Goal: Task Accomplishment & Management: Manage account settings

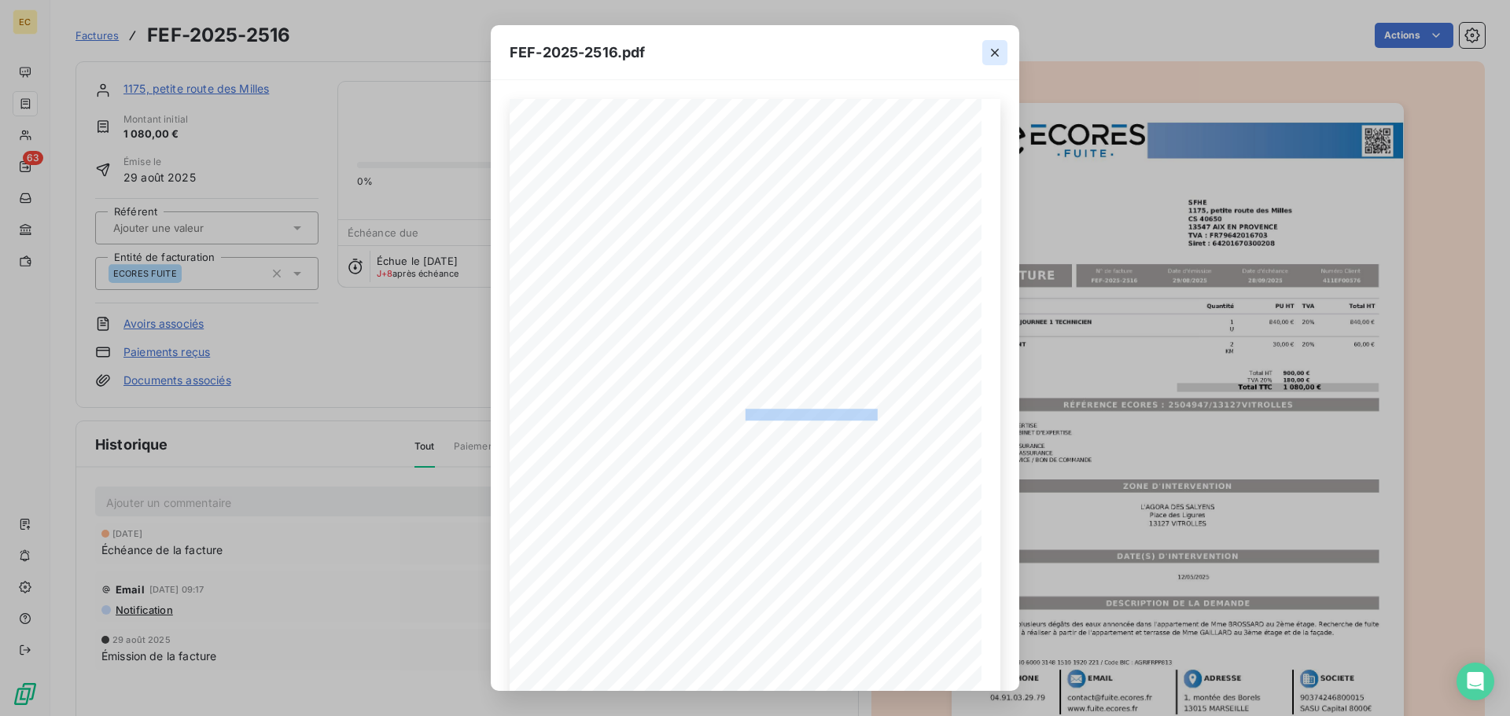
click at [993, 57] on icon "button" at bounding box center [995, 53] width 16 height 16
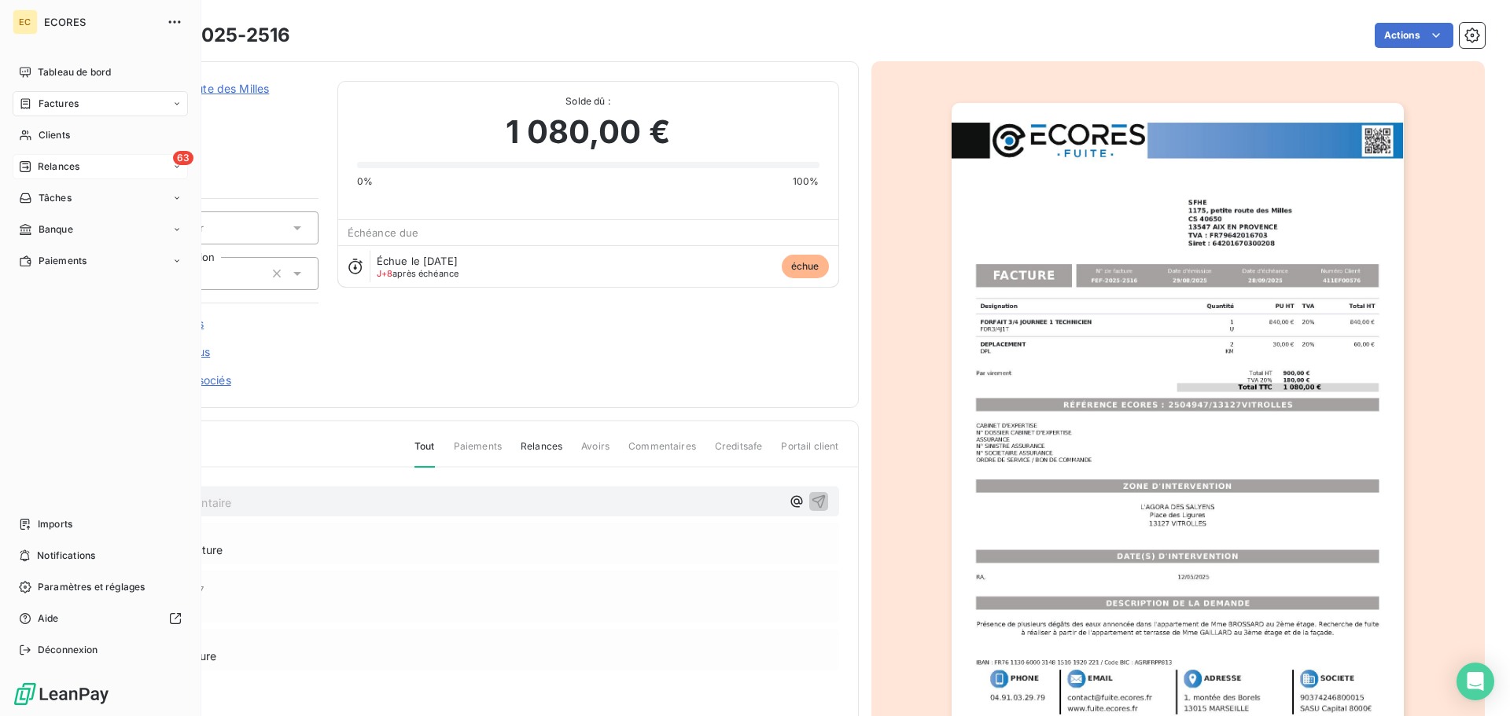
click at [52, 164] on span "Relances" at bounding box center [59, 167] width 42 height 14
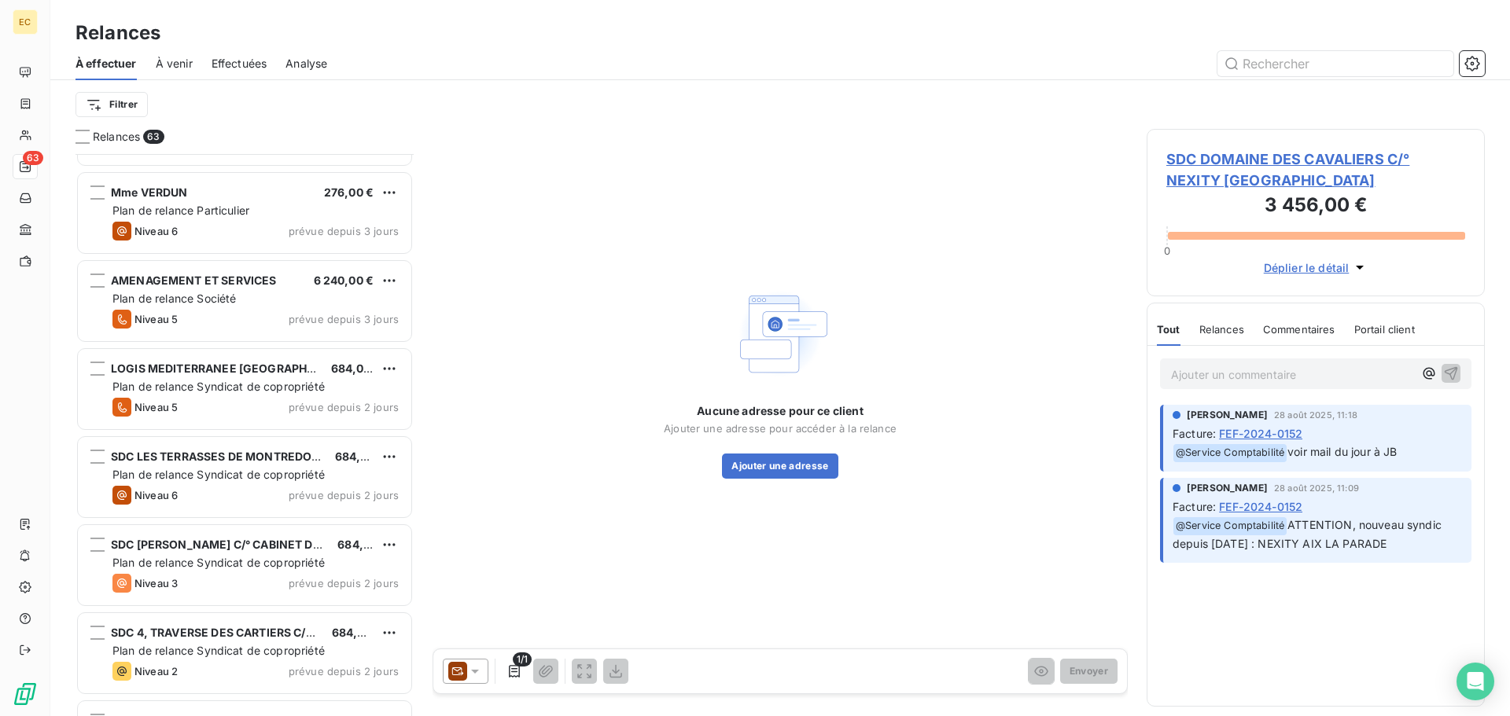
scroll to position [3776, 0]
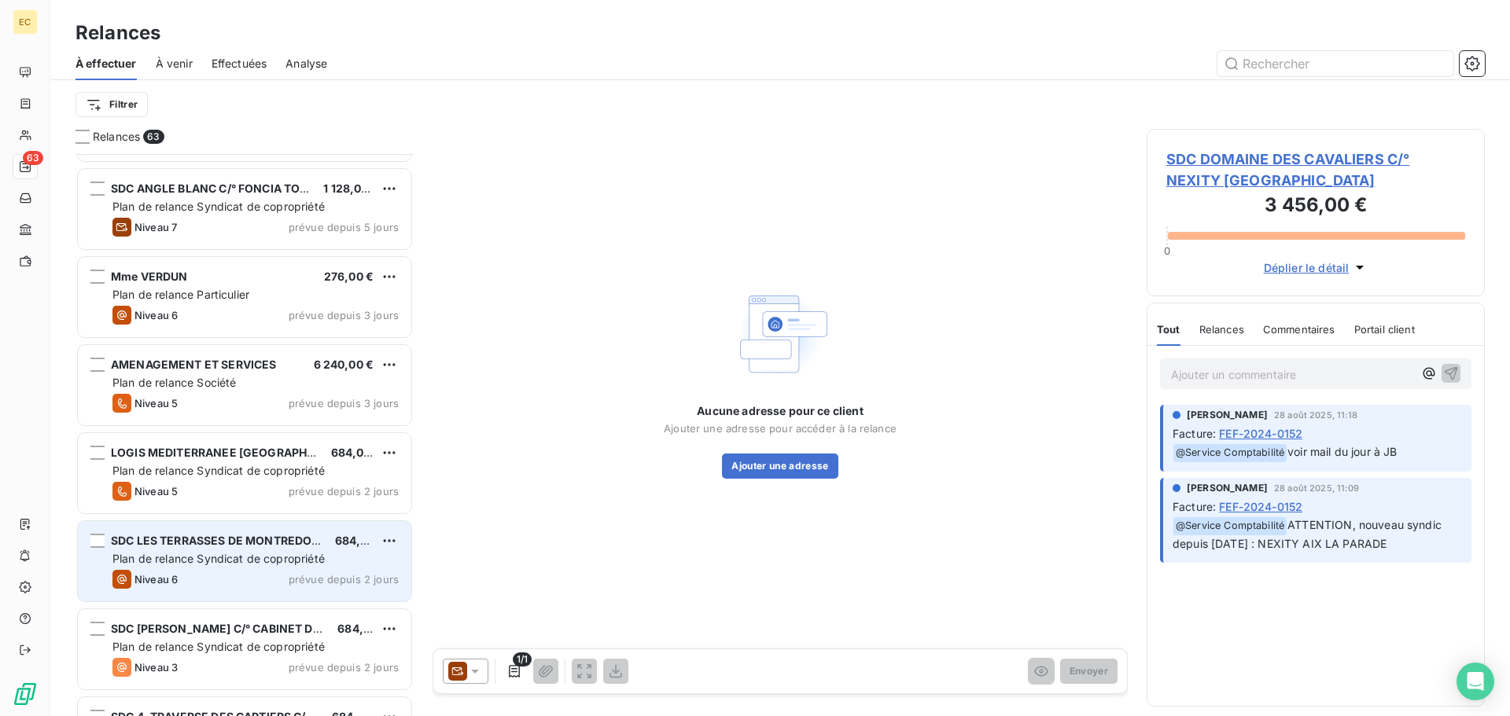
click at [198, 558] on span "Plan de relance Syndicat de copropriété" at bounding box center [218, 558] width 212 height 13
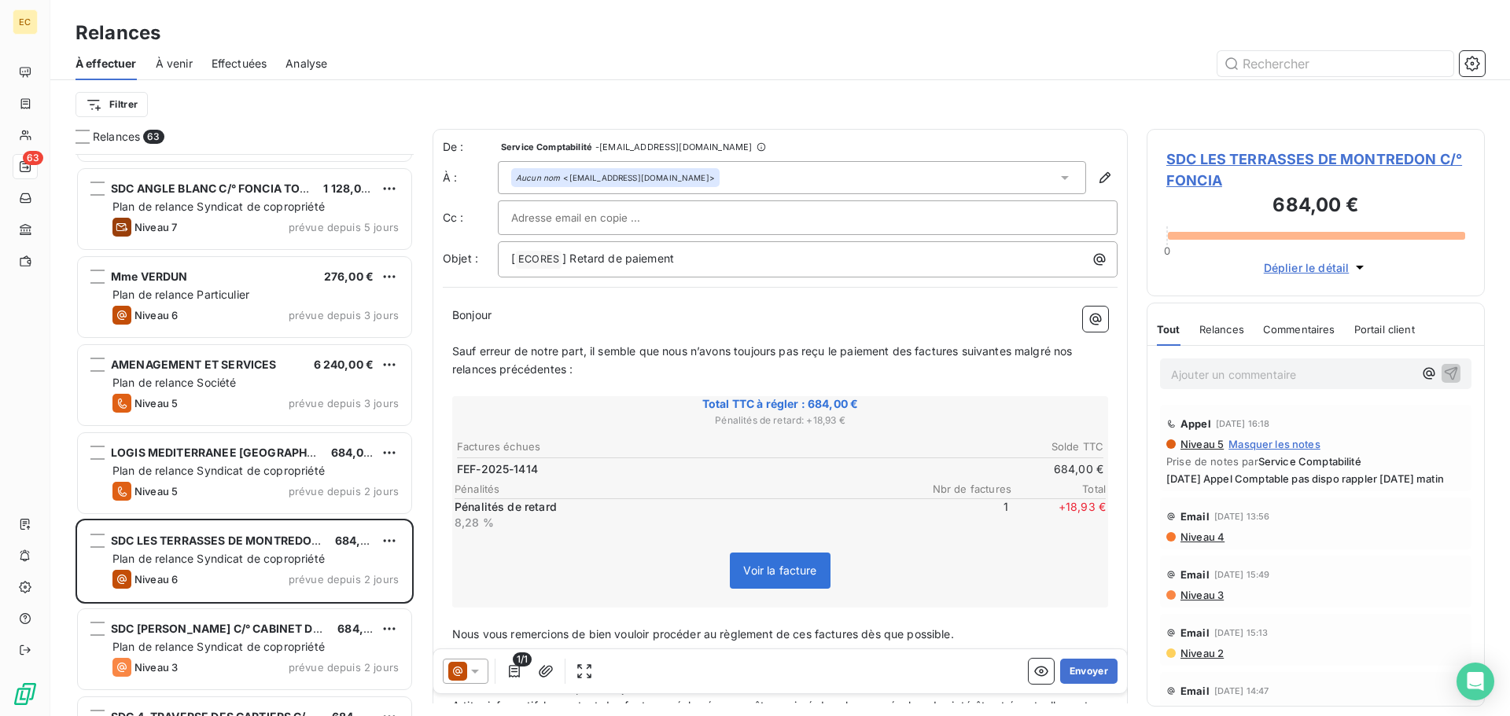
click at [1225, 164] on span "SDC LES TERRASSES DE MONTREDON C/° FONCIA" at bounding box center [1315, 170] width 299 height 42
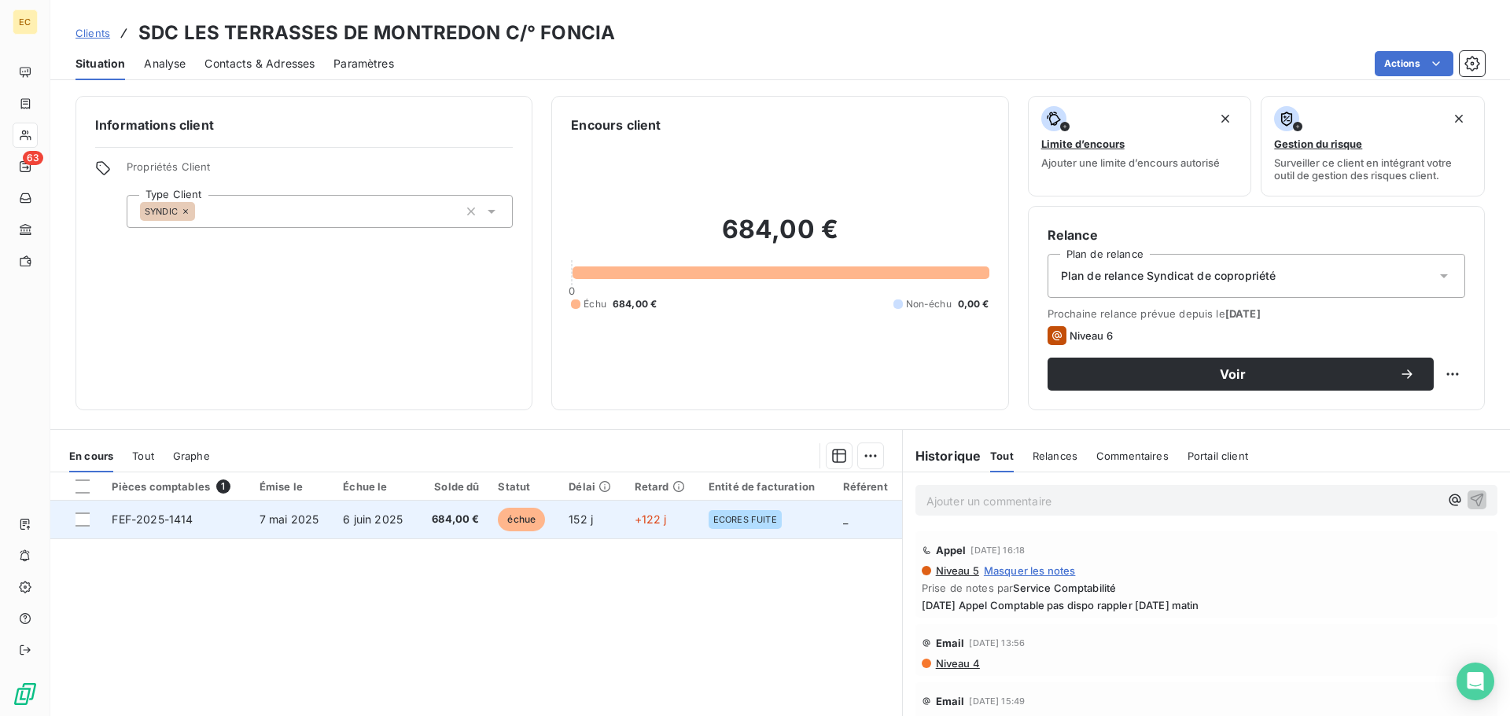
click at [164, 524] on span "FEF-2025-1414" at bounding box center [152, 519] width 81 height 13
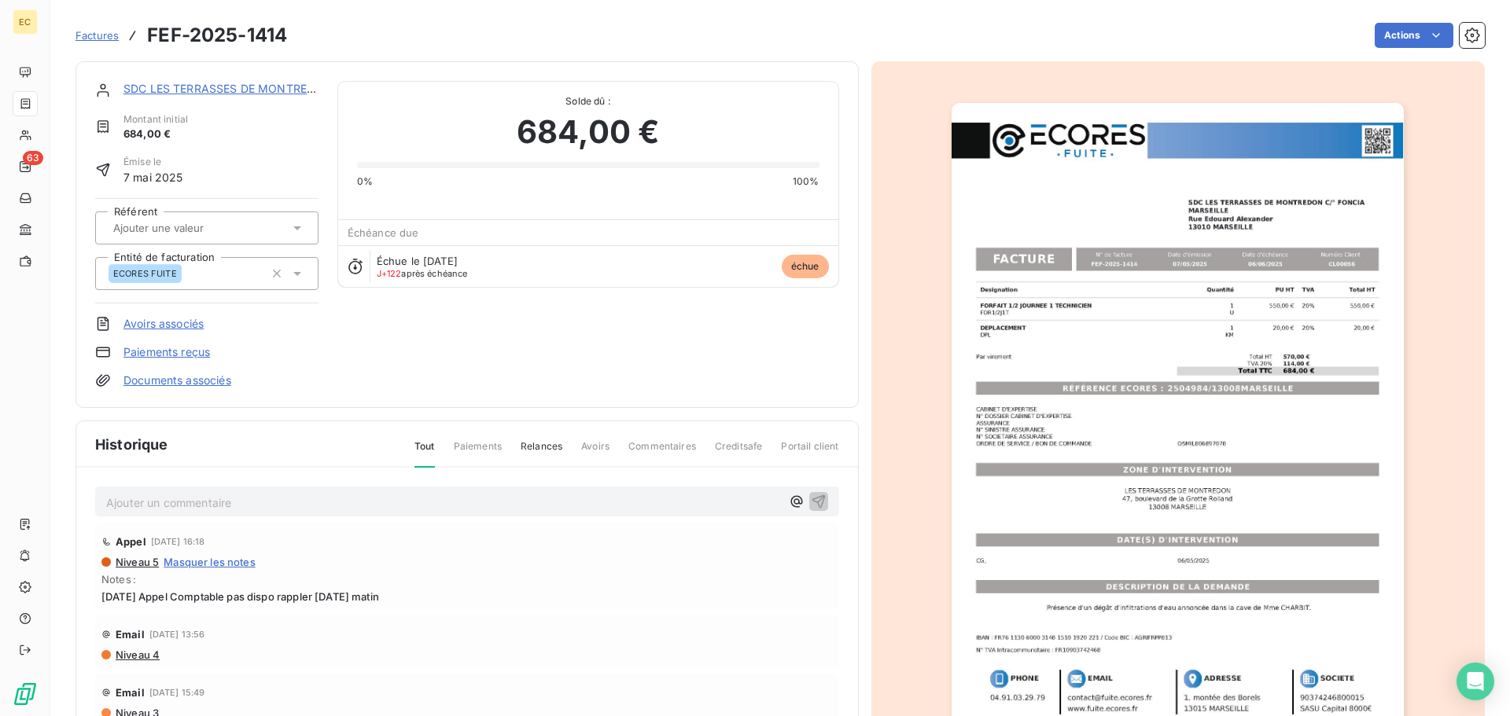
click at [1110, 395] on img "button" at bounding box center [1178, 423] width 452 height 640
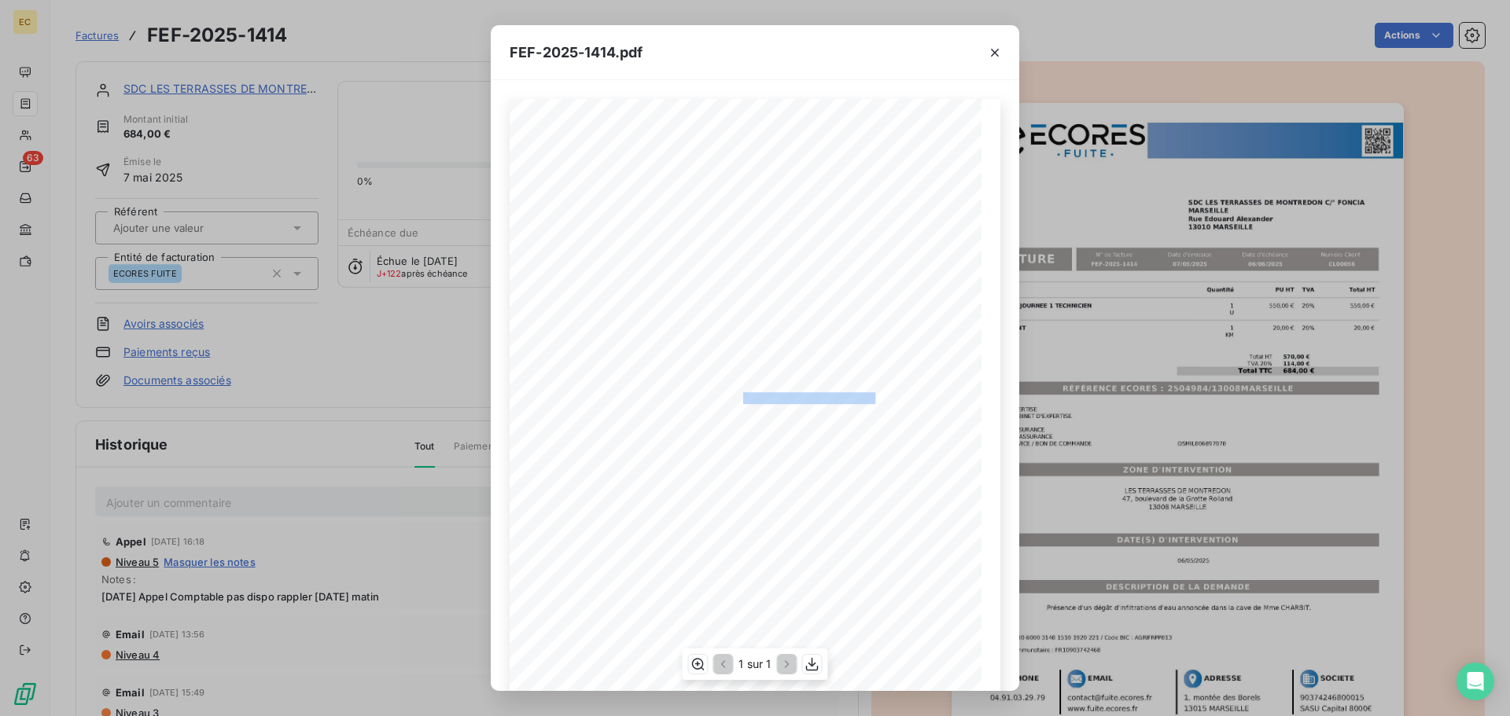
drag, startPoint x: 868, startPoint y: 396, endPoint x: 737, endPoint y: 394, distance: 131.3
click at [737, 394] on span "RÉFÉRENCE ECORES : 2504984/13008MARSEILLE" at bounding box center [755, 396] width 241 height 8
copy span "2504984/13008MARSEILLE"
click at [990, 51] on icon "button" at bounding box center [995, 53] width 16 height 16
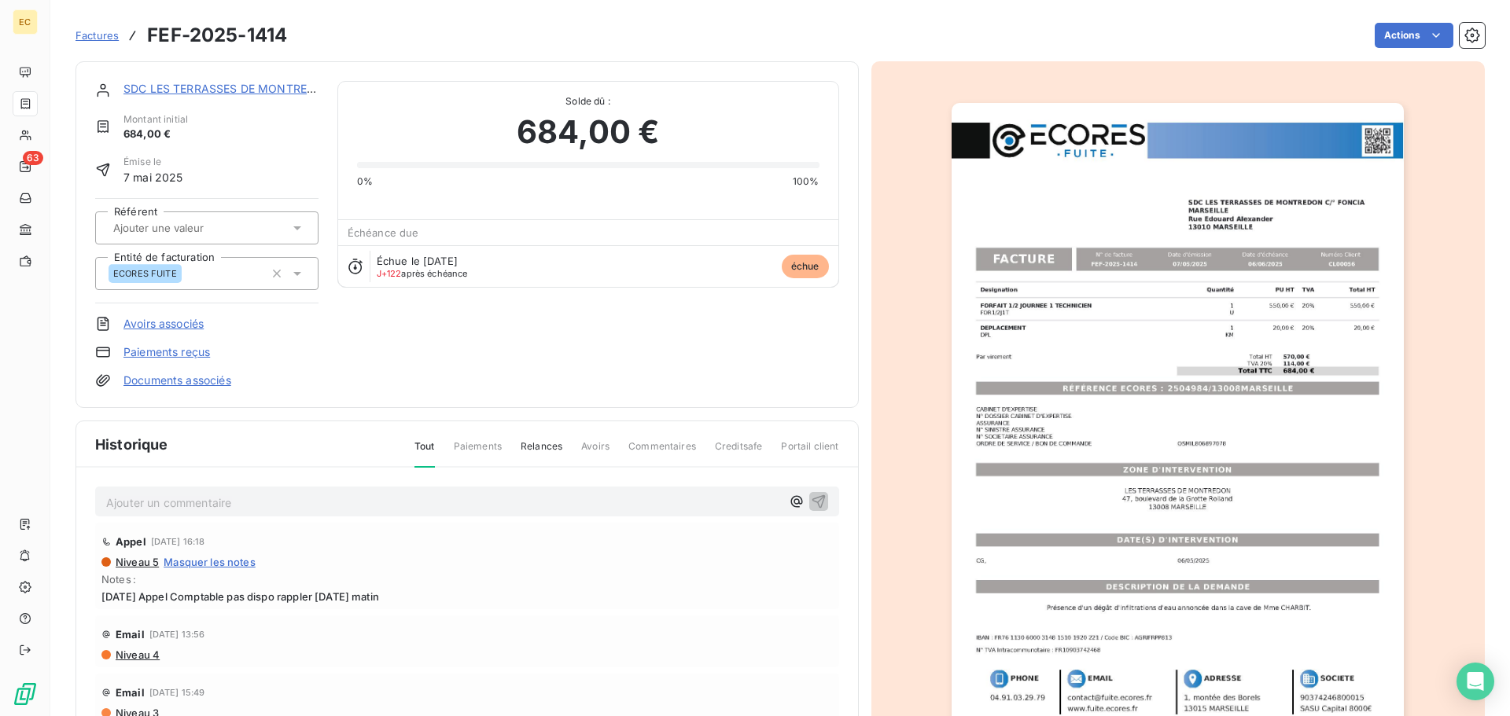
click at [129, 654] on span "Niveau 4" at bounding box center [137, 655] width 46 height 13
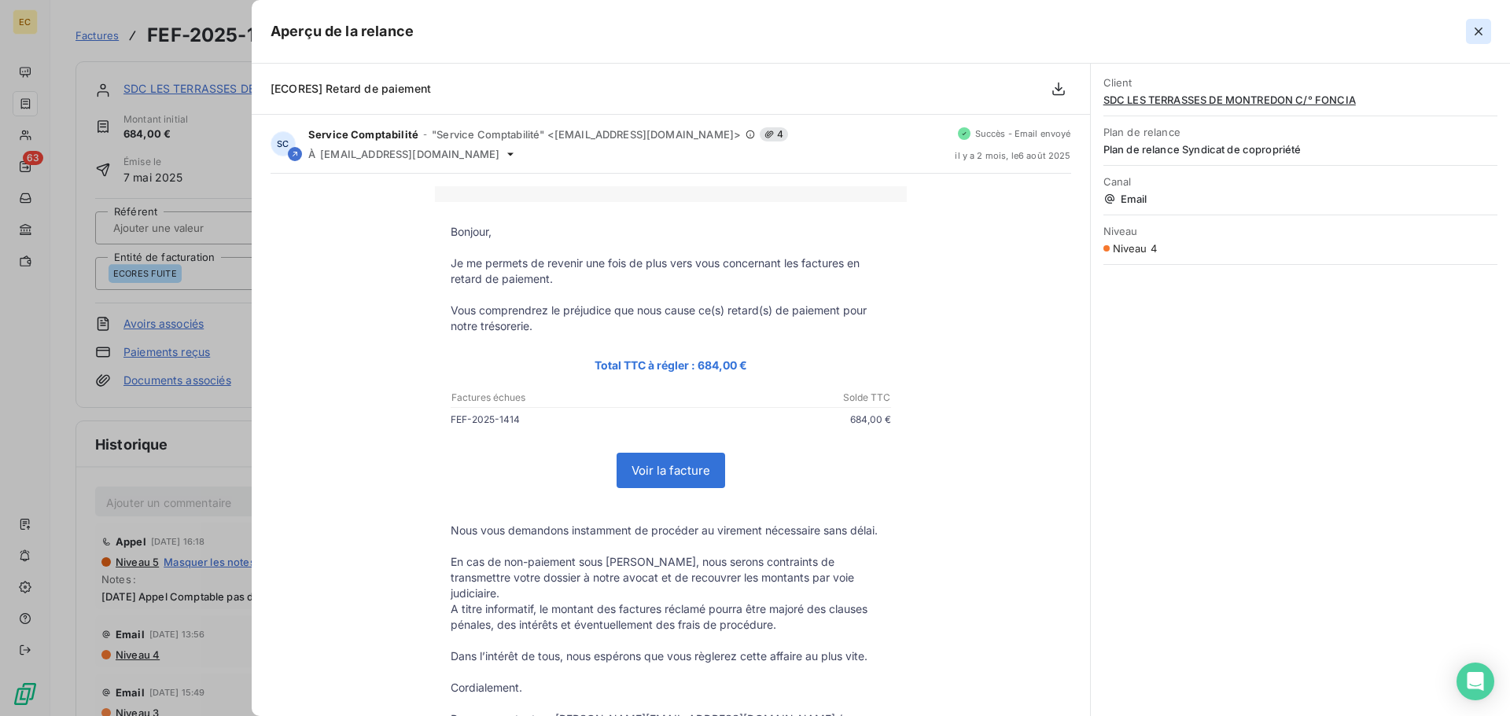
click at [1478, 35] on icon "button" at bounding box center [1479, 32] width 16 height 16
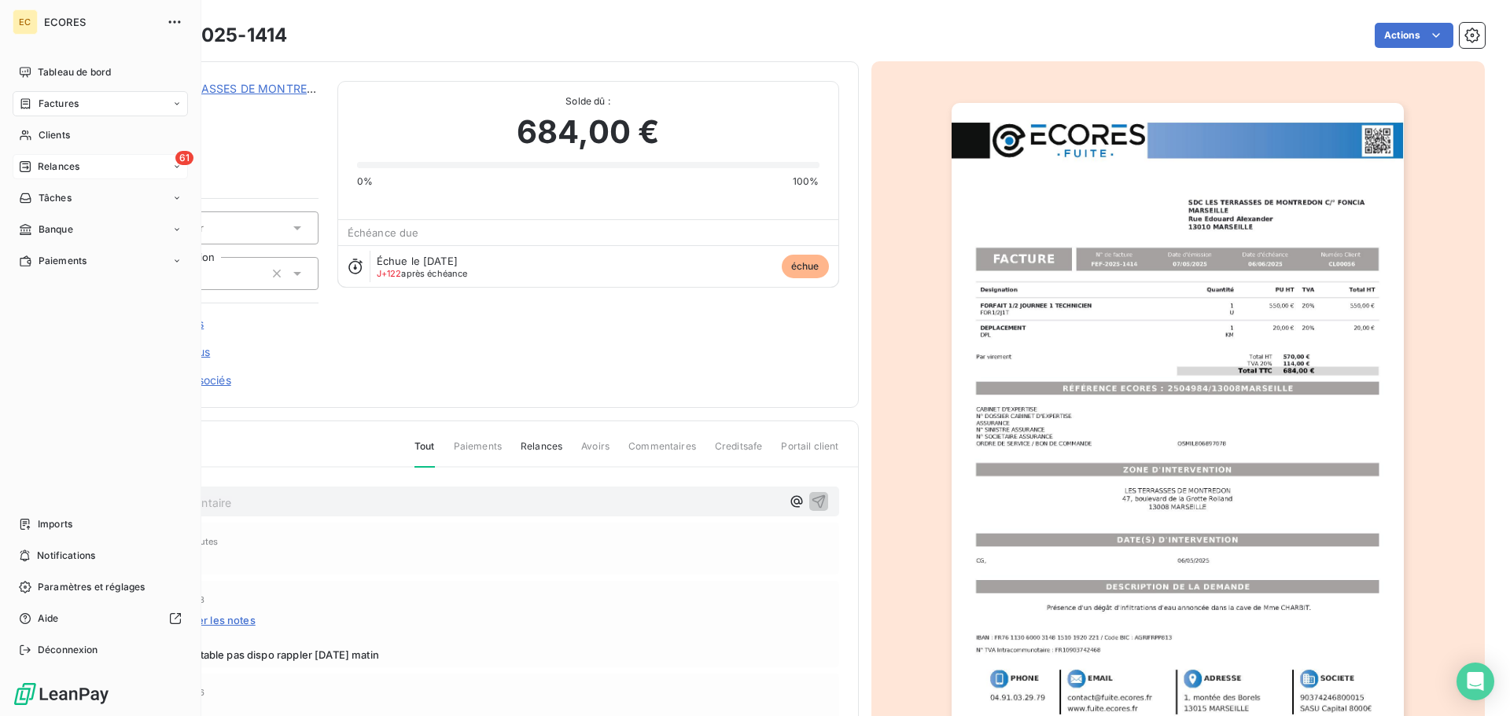
click at [38, 161] on span "Relances" at bounding box center [59, 167] width 42 height 14
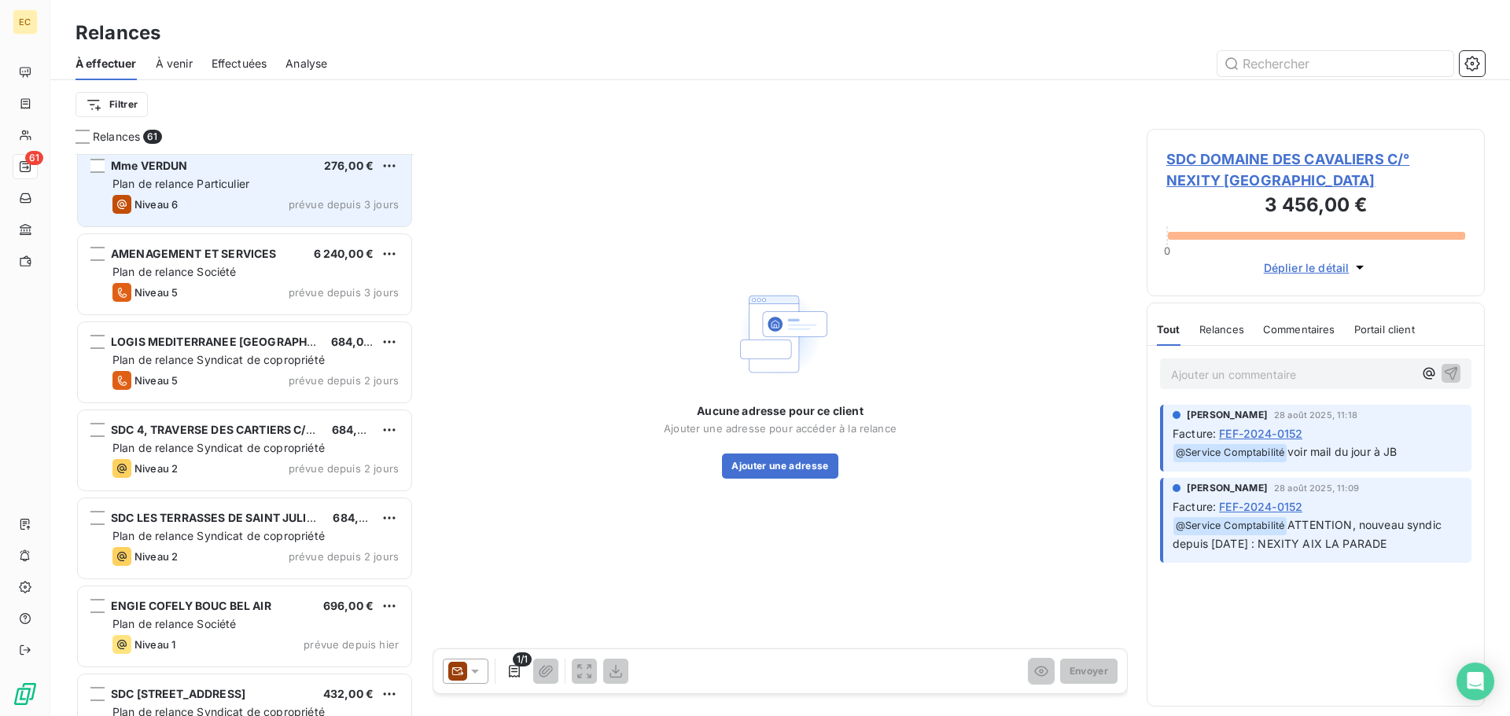
scroll to position [3933, 0]
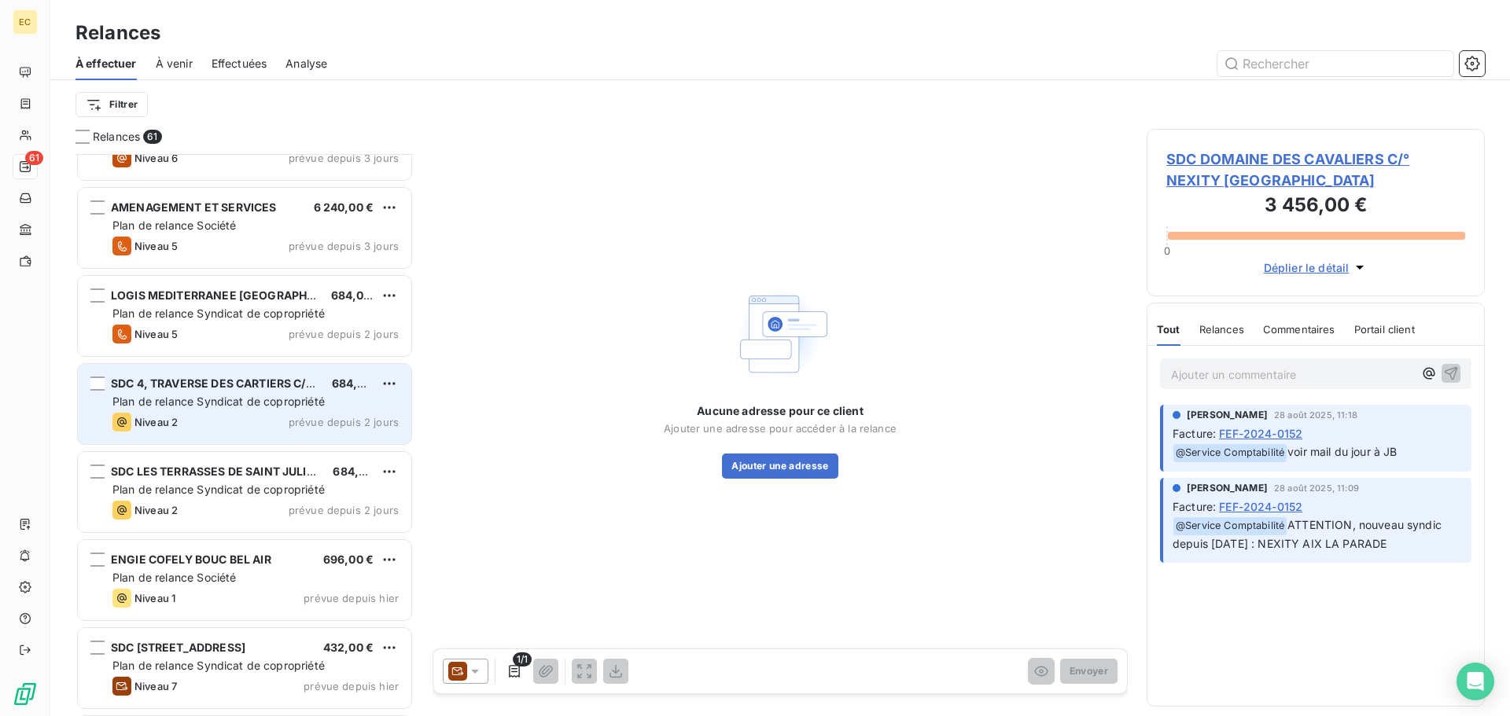
click at [201, 406] on span "Plan de relance Syndicat de copropriété" at bounding box center [218, 401] width 212 height 13
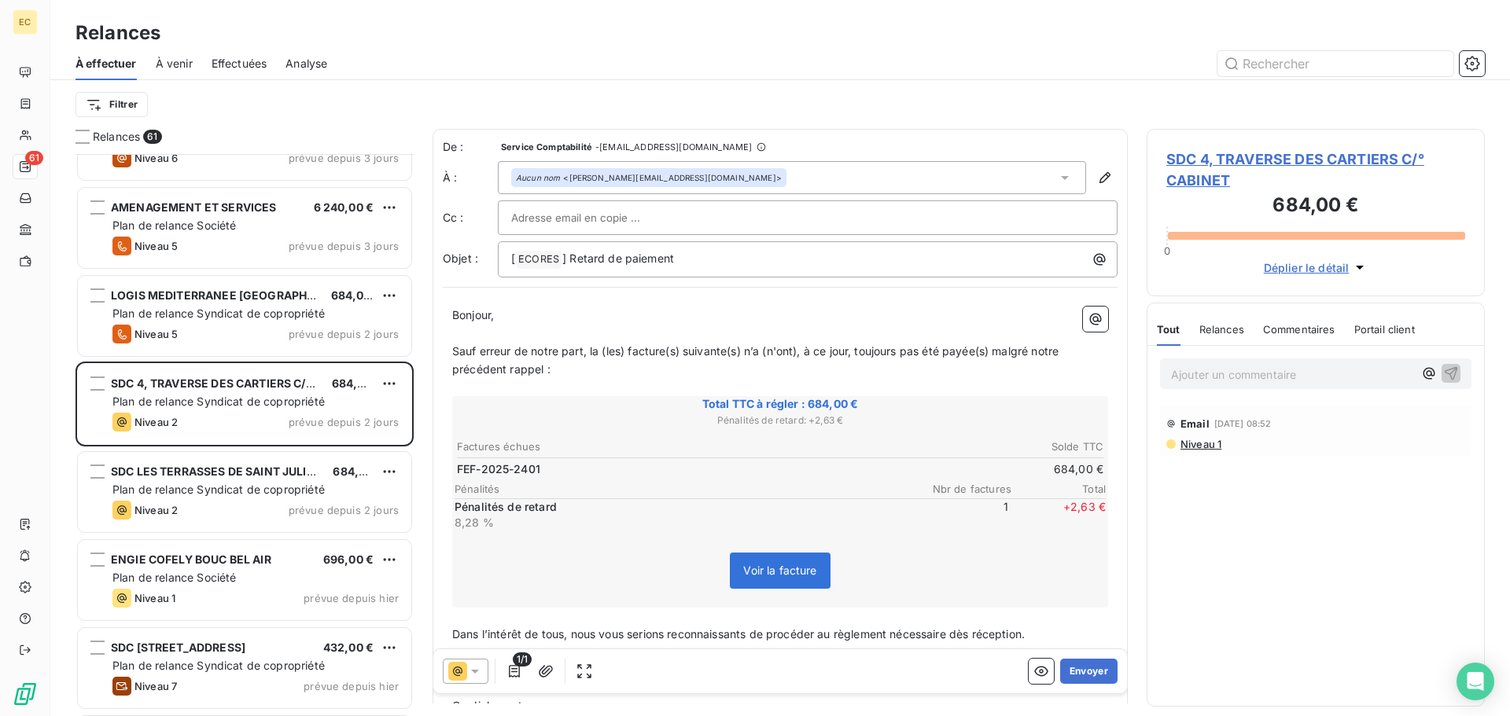
click at [1246, 159] on span "SDC 4, TRAVERSE DES CARTIERS C/° CABINET" at bounding box center [1315, 170] width 299 height 42
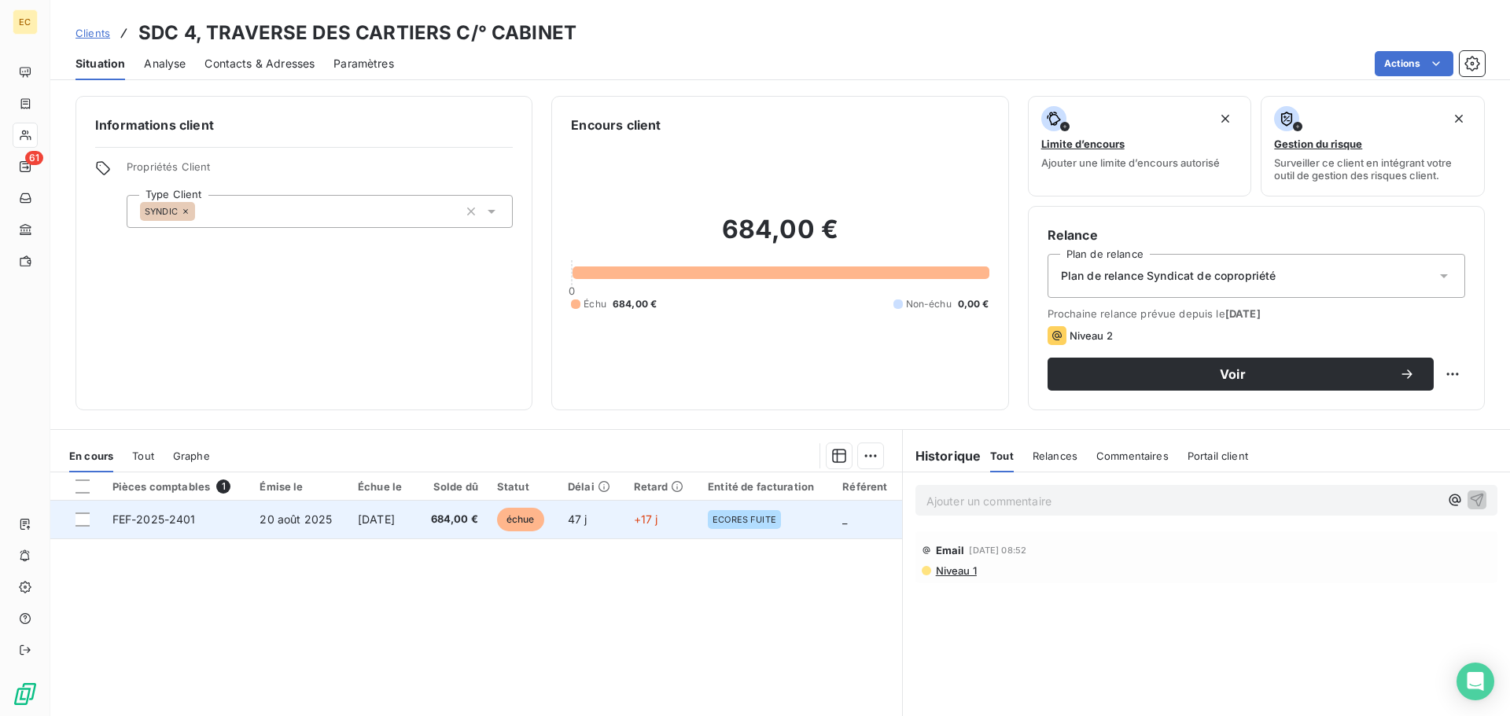
click at [116, 522] on span "FEF-2025-2401" at bounding box center [153, 519] width 83 height 13
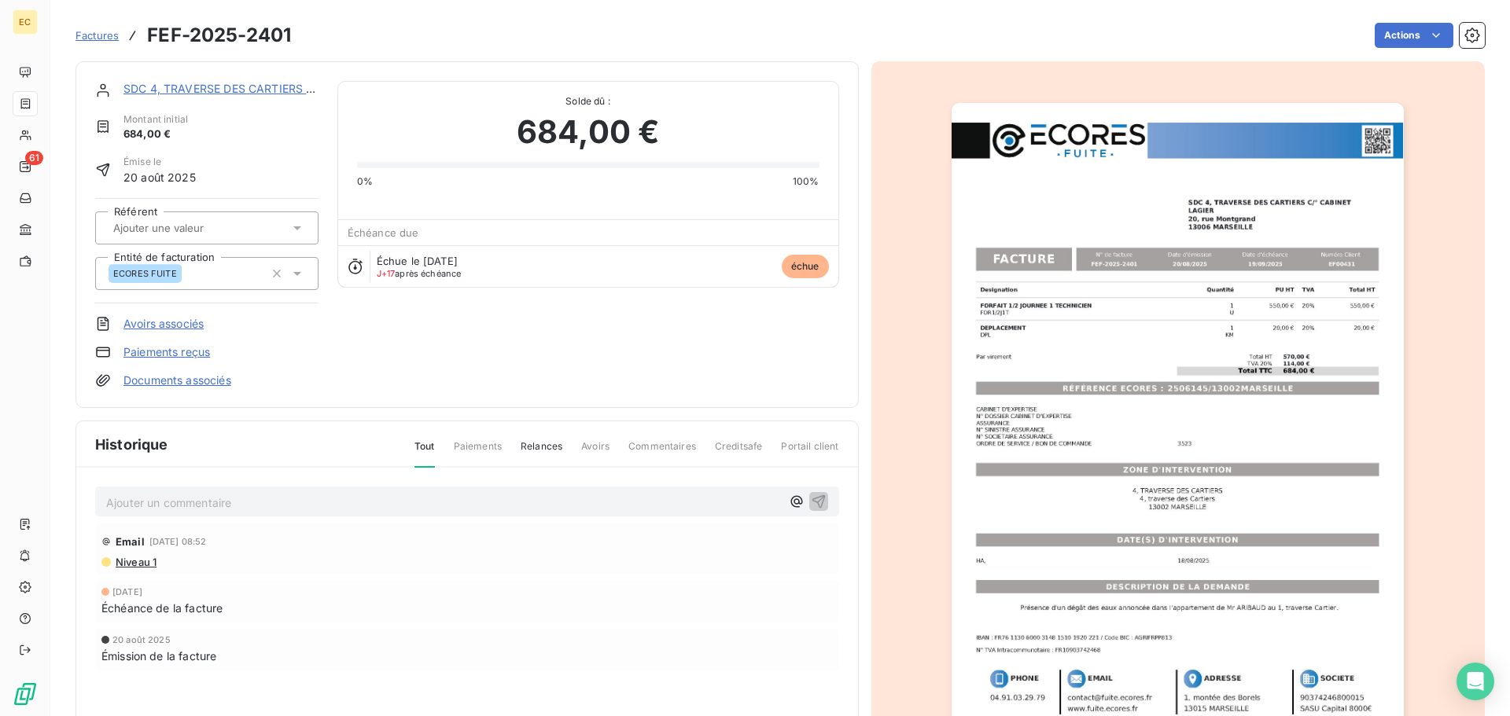
click at [1107, 395] on img "button" at bounding box center [1178, 423] width 452 height 640
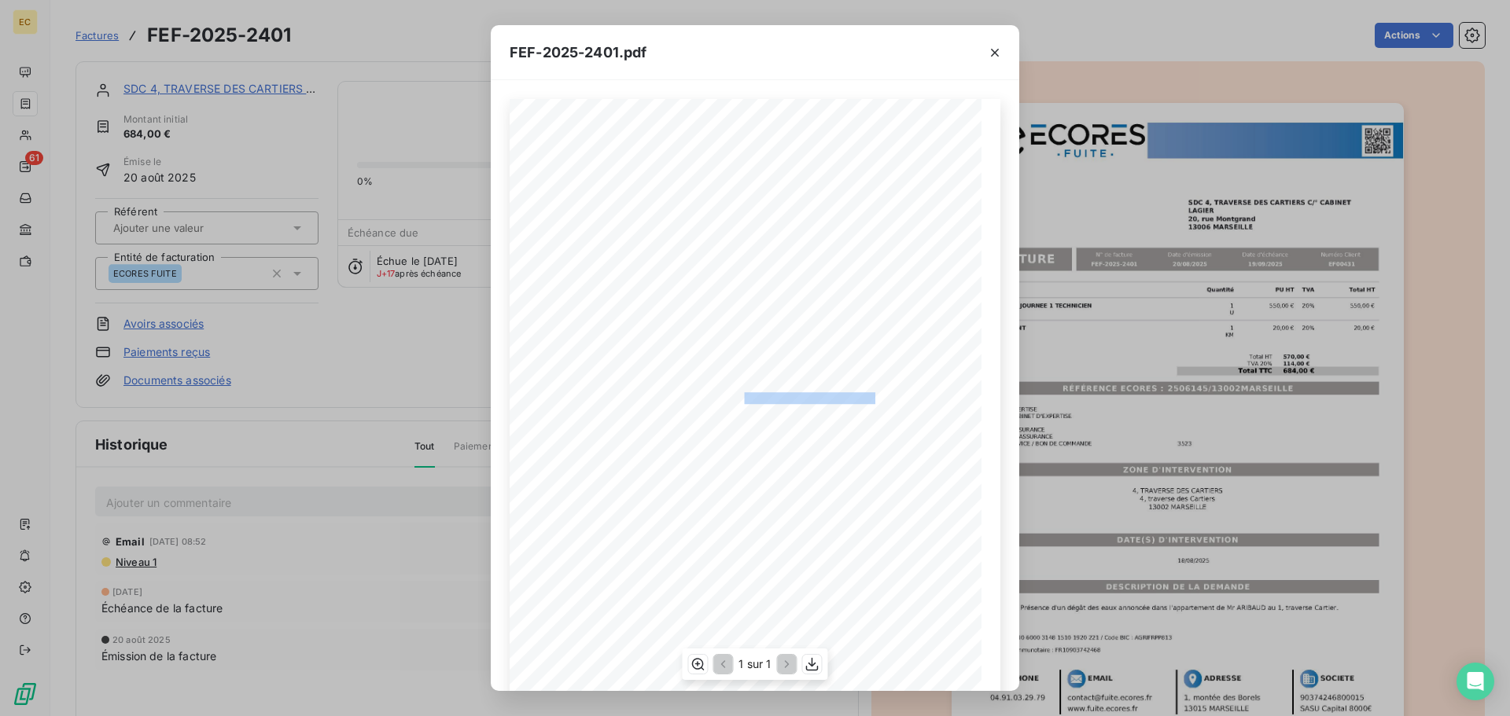
drag, startPoint x: 867, startPoint y: 394, endPoint x: 737, endPoint y: 396, distance: 130.6
click at [737, 396] on span "RÉFÉRENCE ECORES : 2506145/13002MARSEILLE" at bounding box center [755, 396] width 241 height 8
copy span "2506145/13002MARSEILLE"
click at [993, 51] on icon "button" at bounding box center [995, 53] width 8 height 8
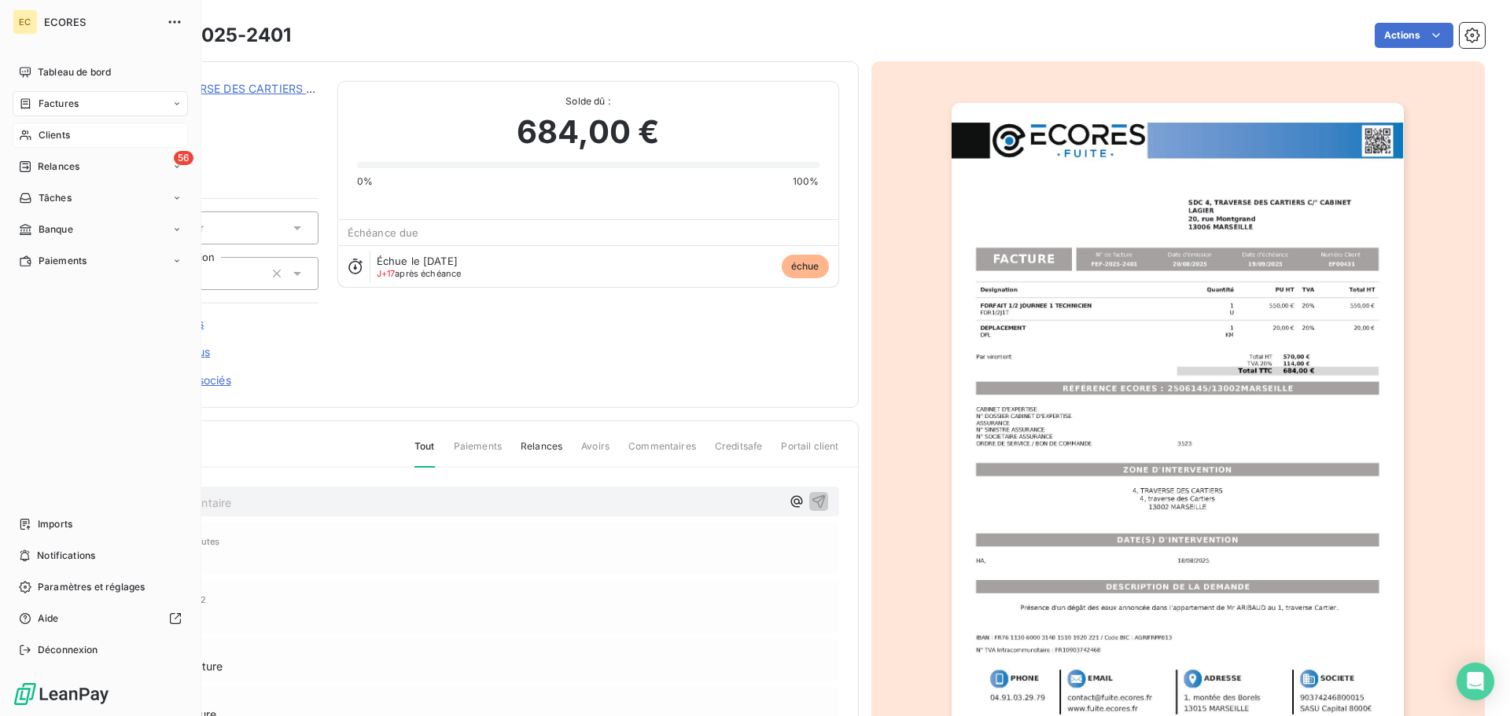
click at [49, 133] on span "Clients" at bounding box center [54, 135] width 31 height 14
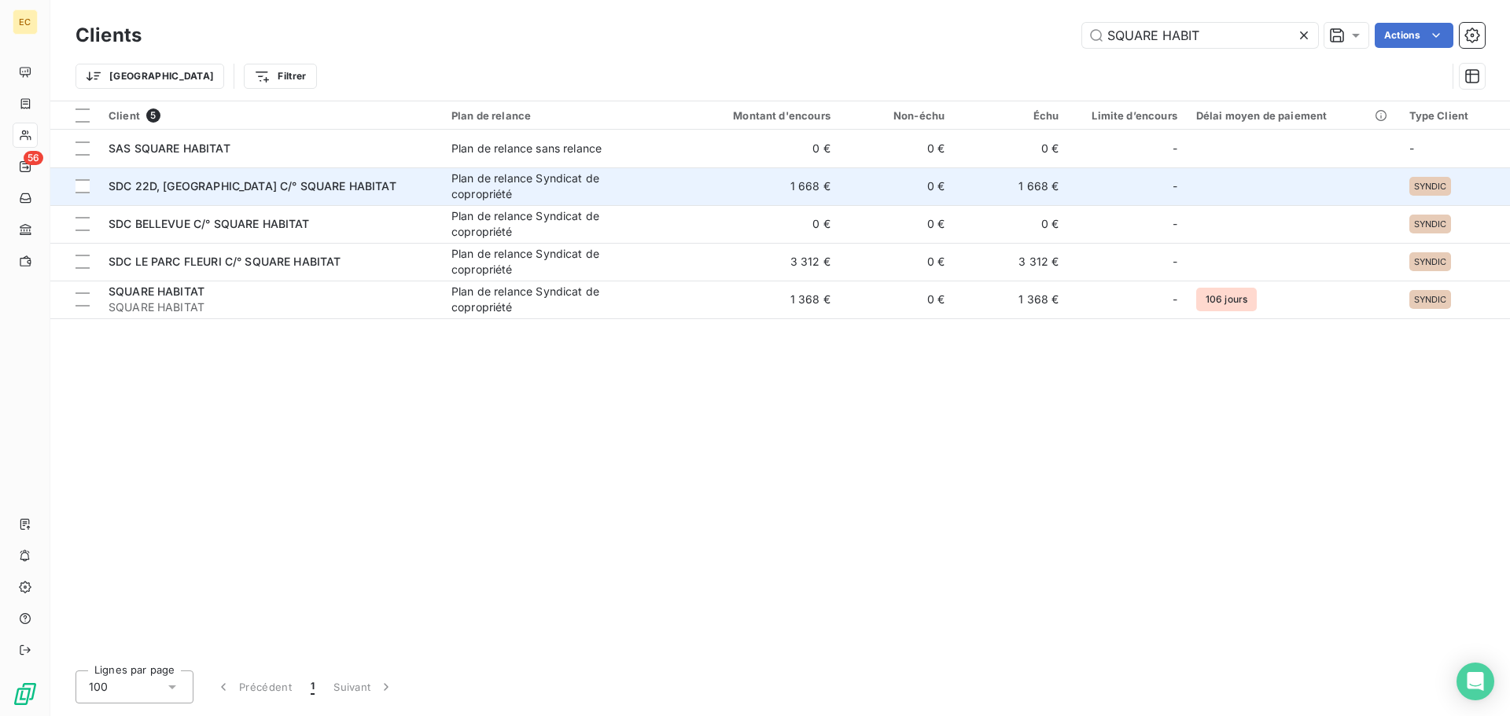
type input "SQUARE HABIT"
click at [205, 184] on span "SDC 22D, AVENUE BENEZITS C/° SQUARE HABITAT" at bounding box center [253, 185] width 288 height 13
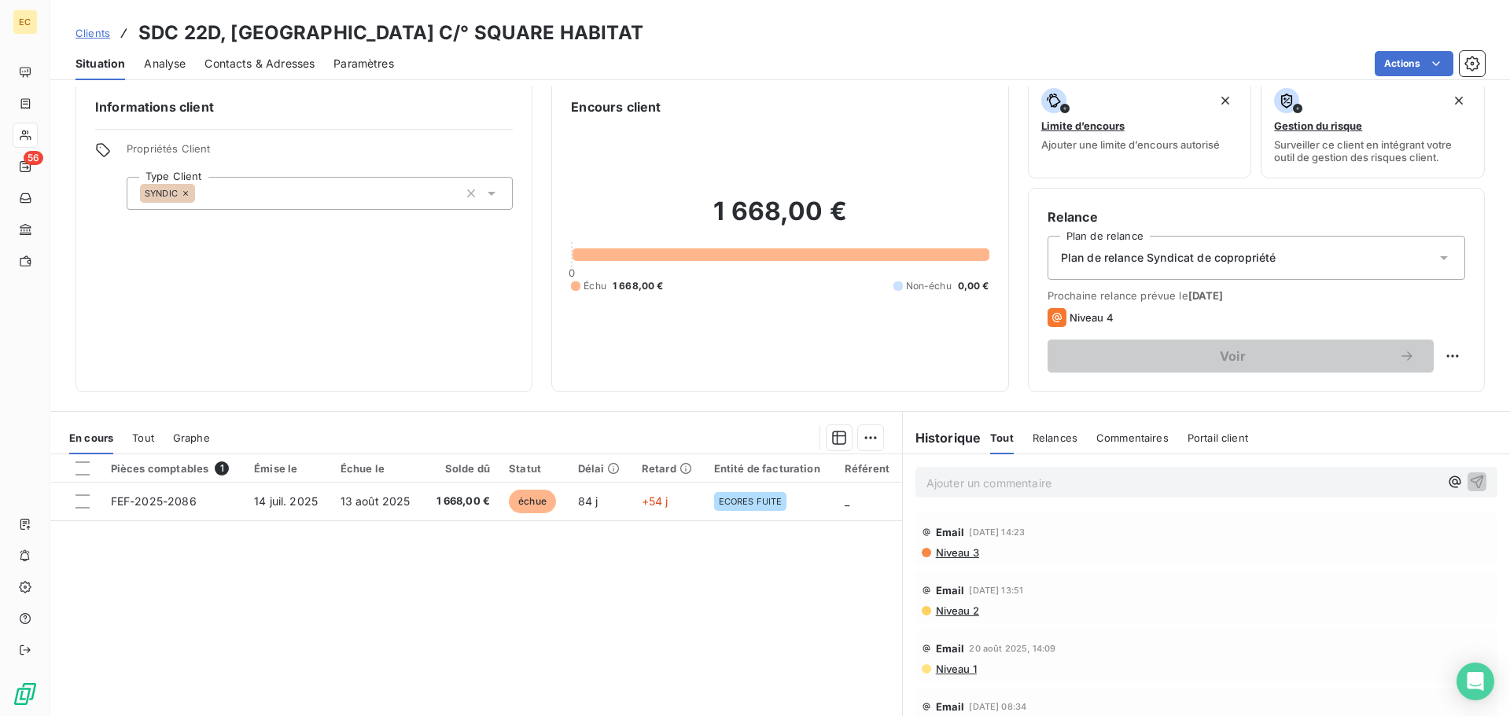
scroll to position [106, 0]
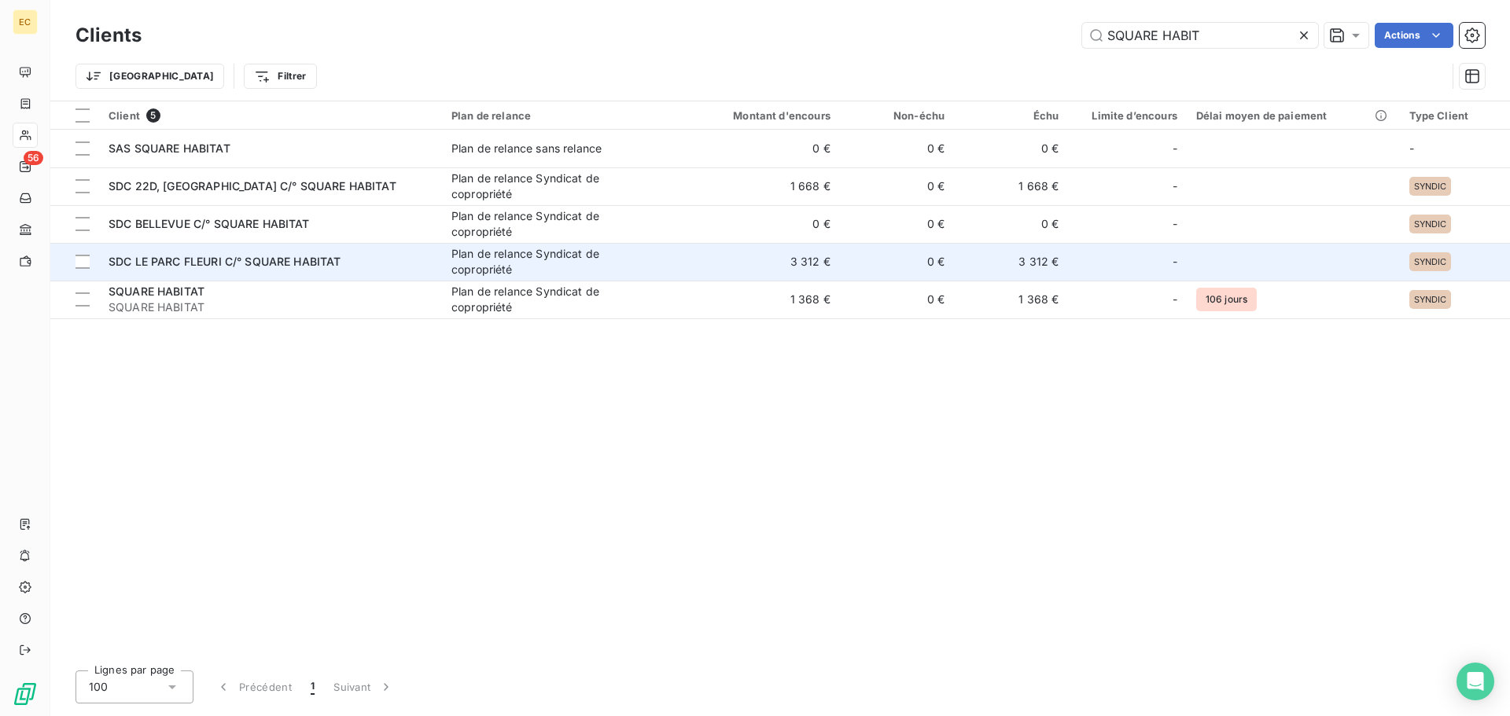
click at [232, 252] on td "SDC LE PARC FLEURI C/° SQUARE HABITAT" at bounding box center [270, 262] width 343 height 38
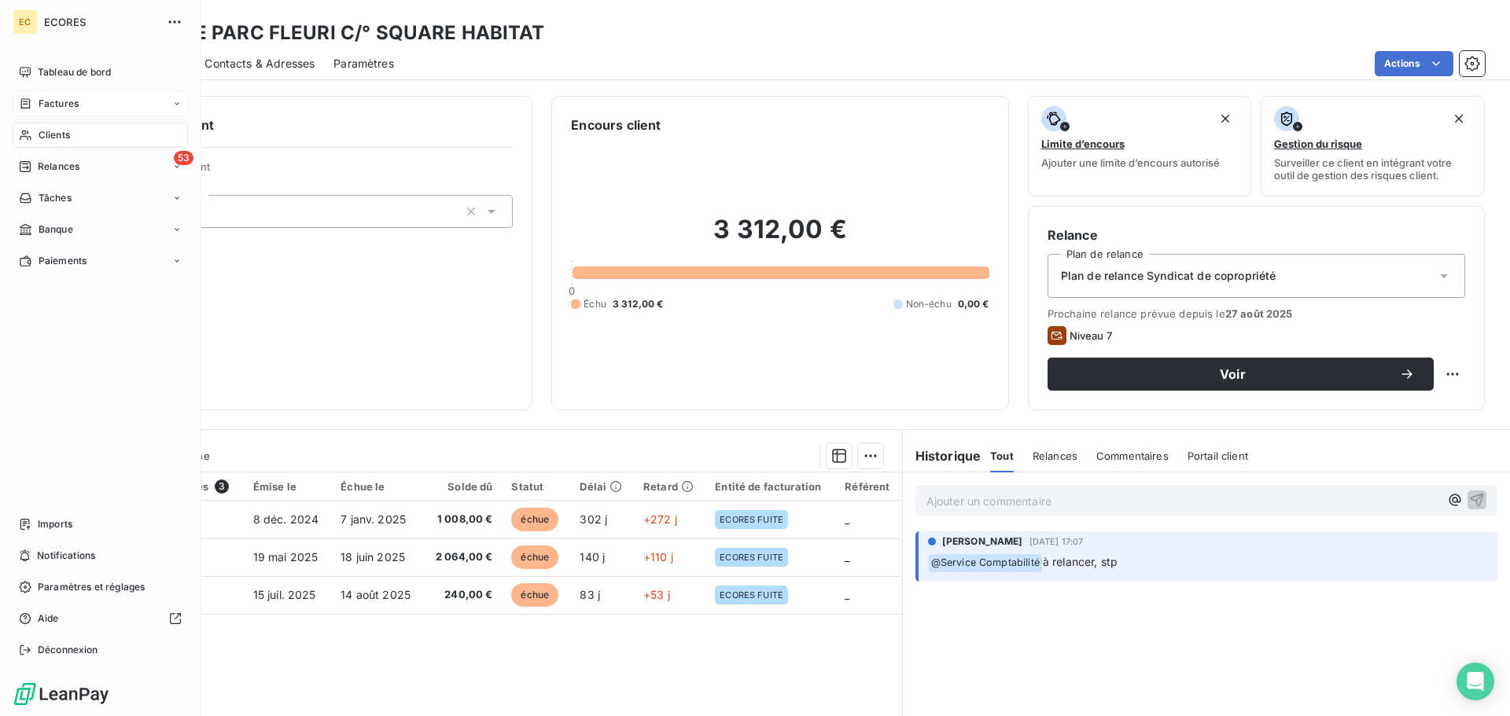
click at [45, 104] on span "Factures" at bounding box center [59, 104] width 40 height 14
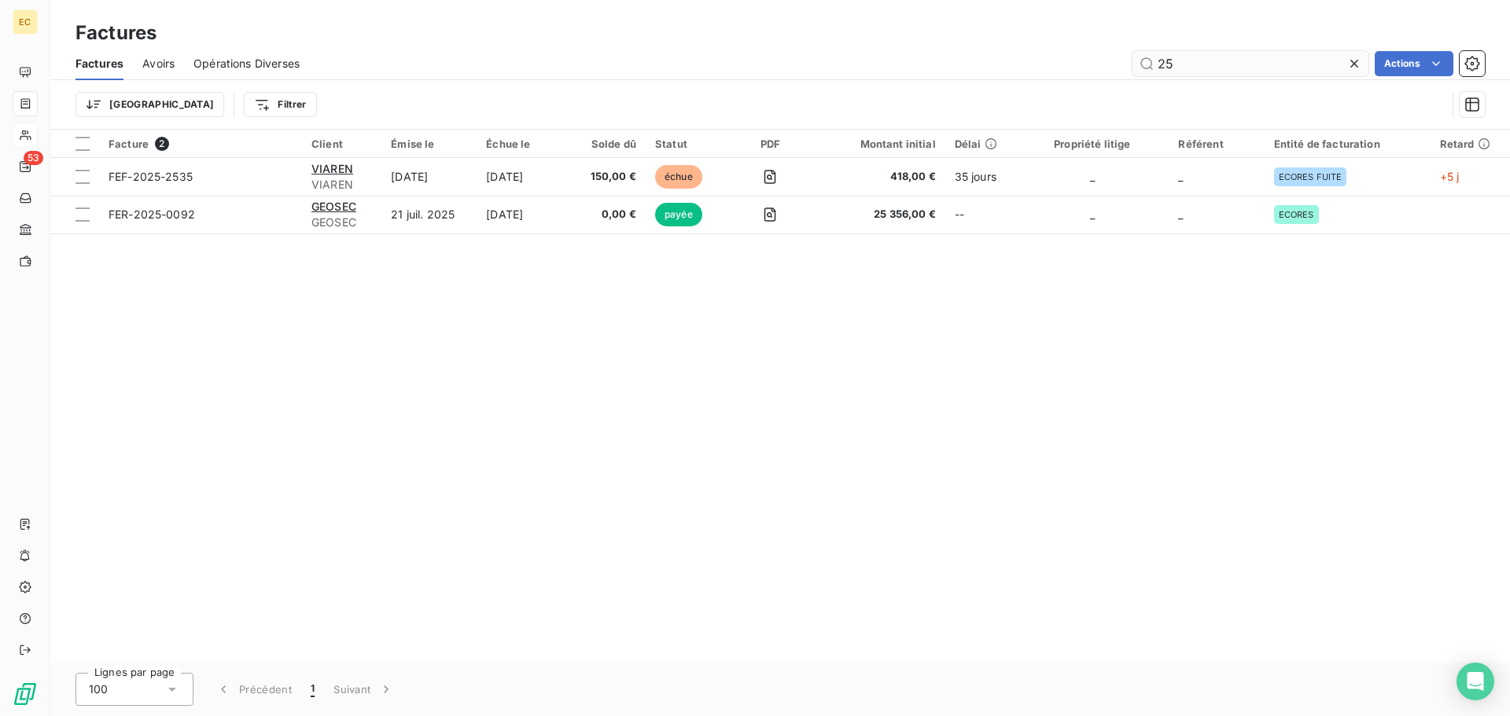
type input "2"
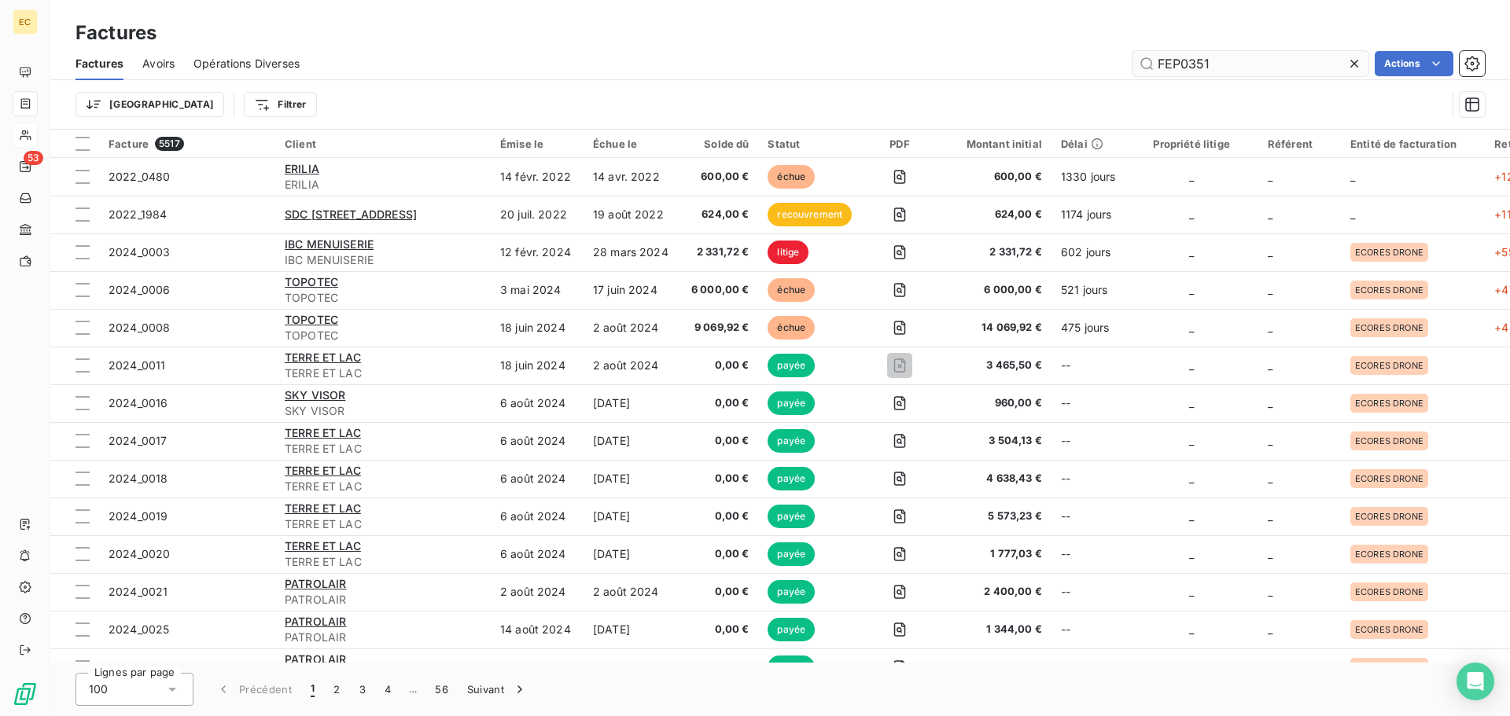
type input "FEP0351"
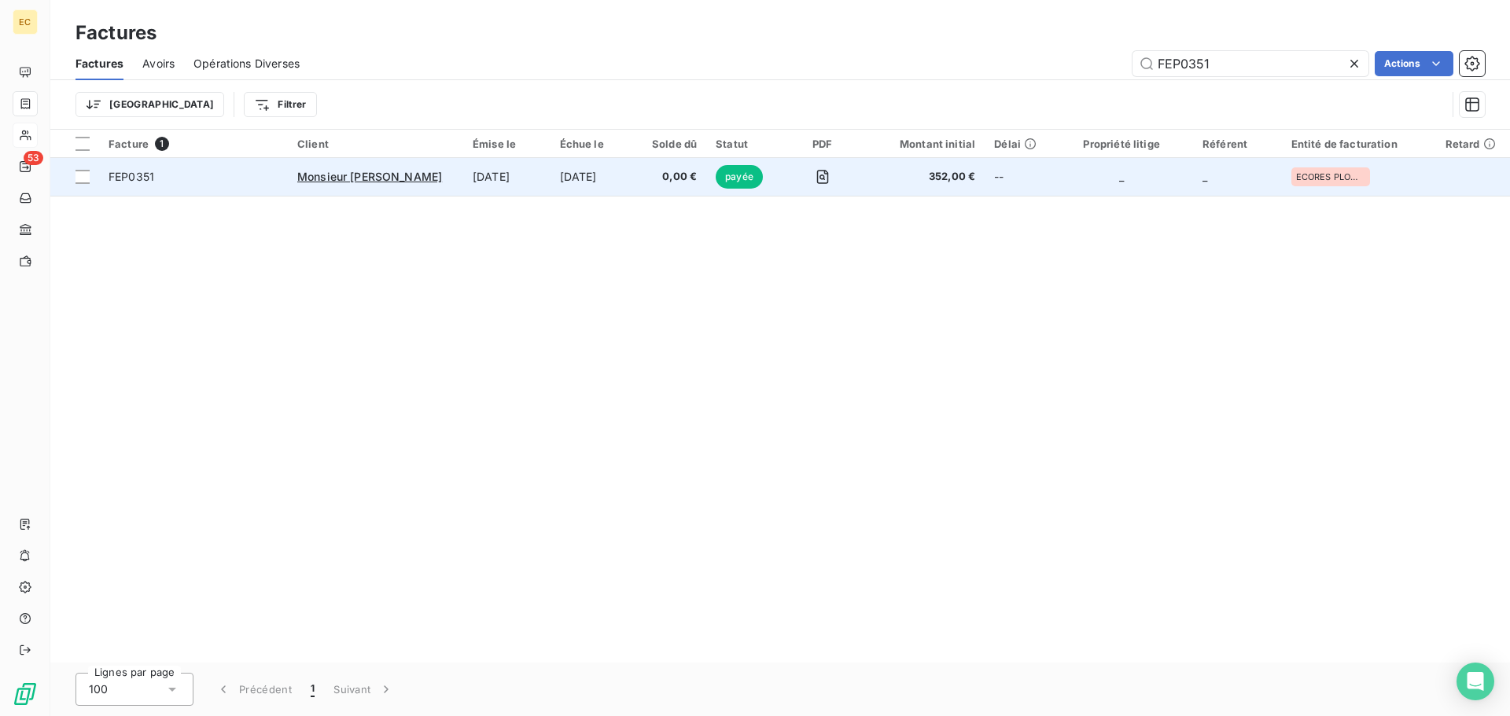
click at [504, 179] on td "18 sept. 2025" at bounding box center [506, 177] width 87 height 38
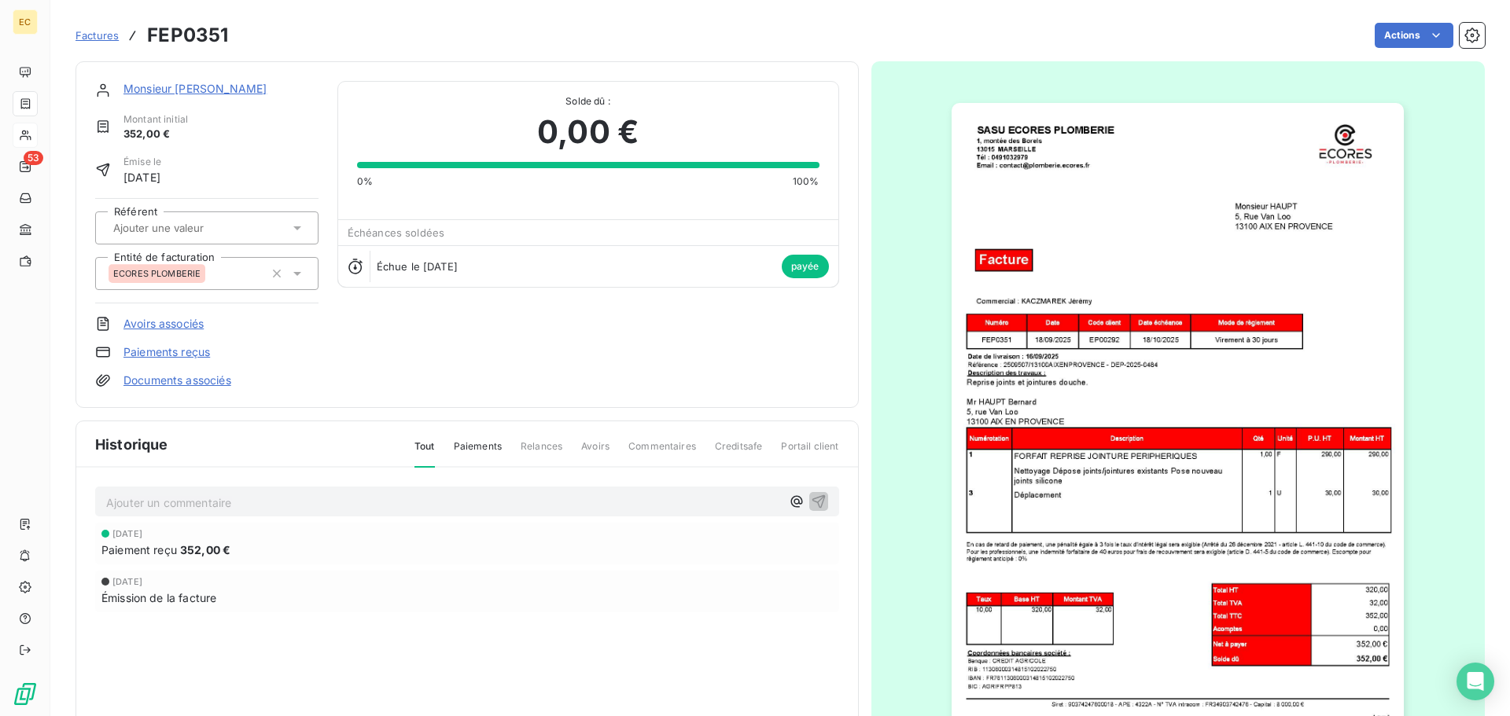
click at [1113, 385] on img "button" at bounding box center [1178, 423] width 452 height 640
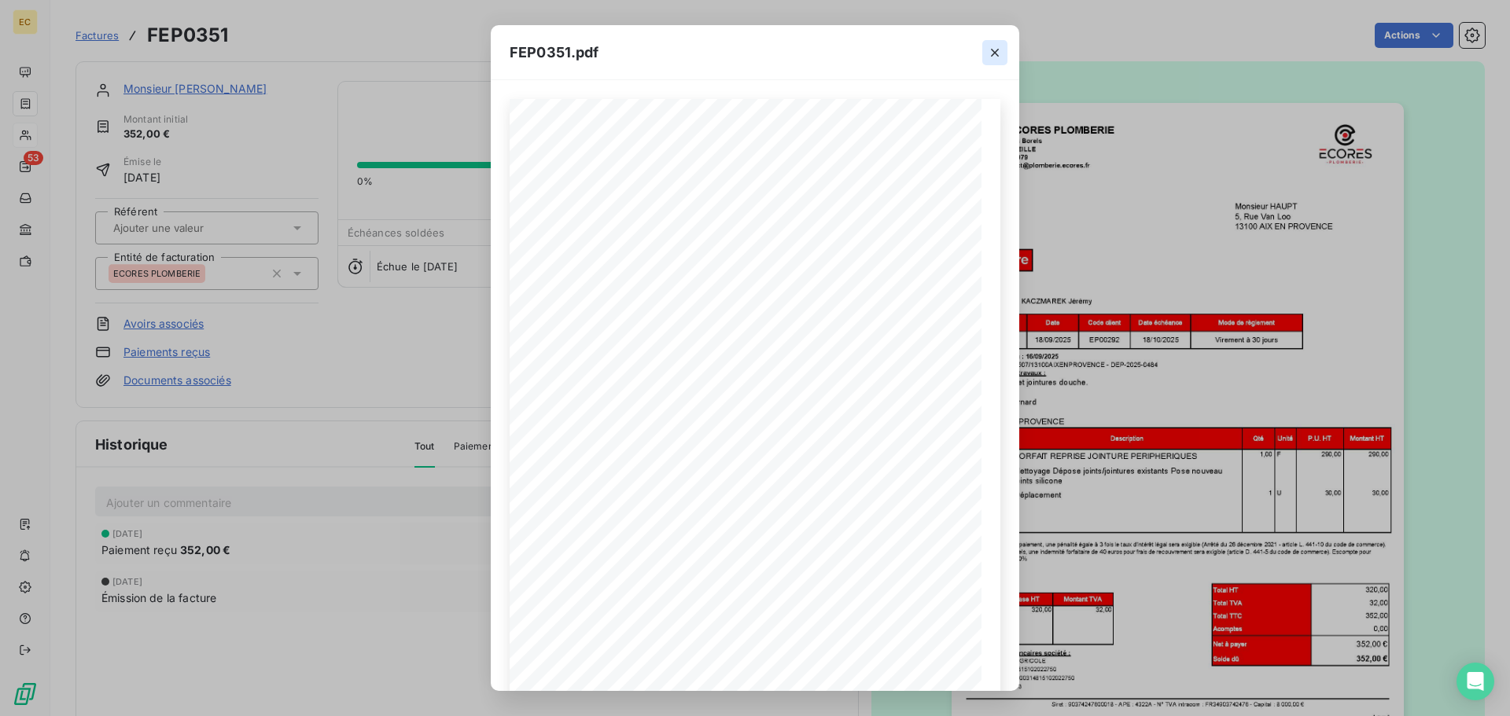
click at [996, 54] on icon "button" at bounding box center [995, 53] width 16 height 16
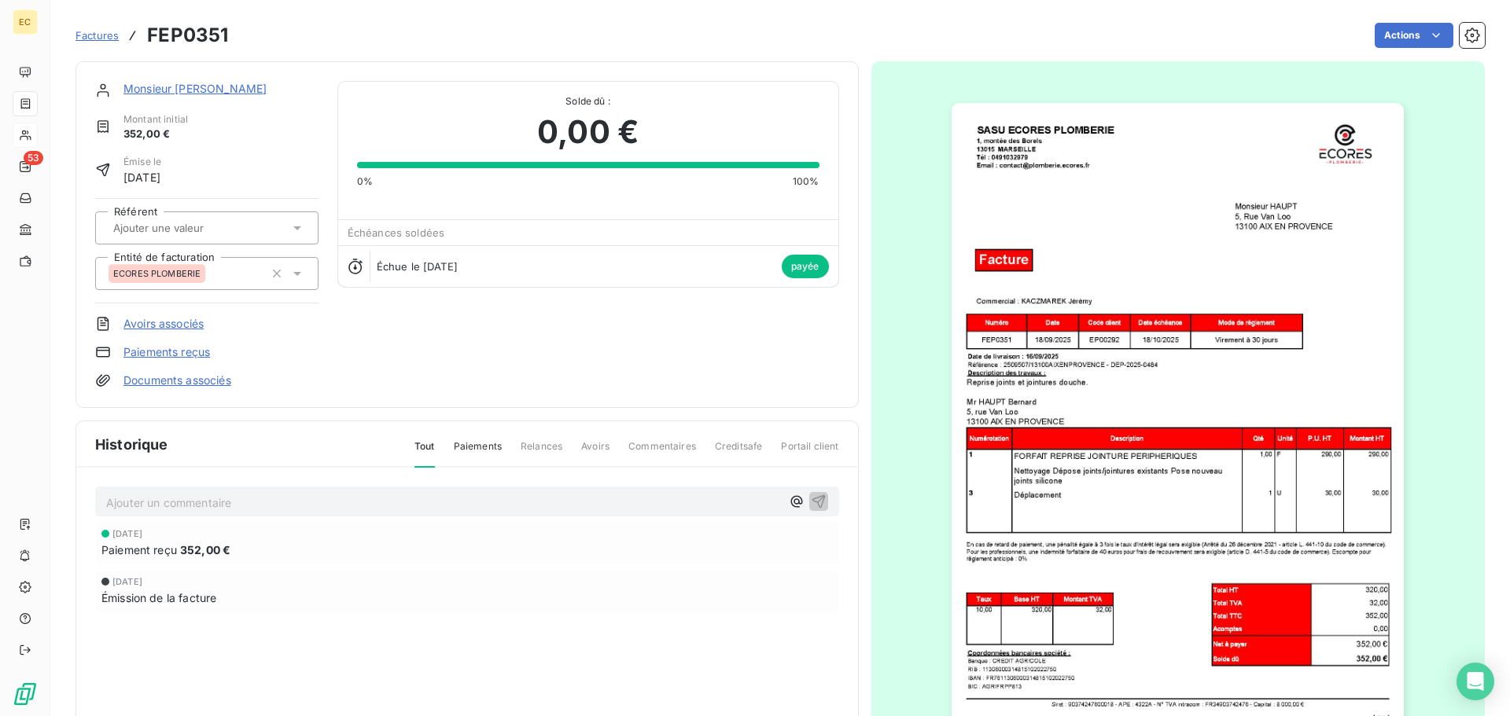
click at [105, 35] on span "Factures" at bounding box center [97, 35] width 43 height 13
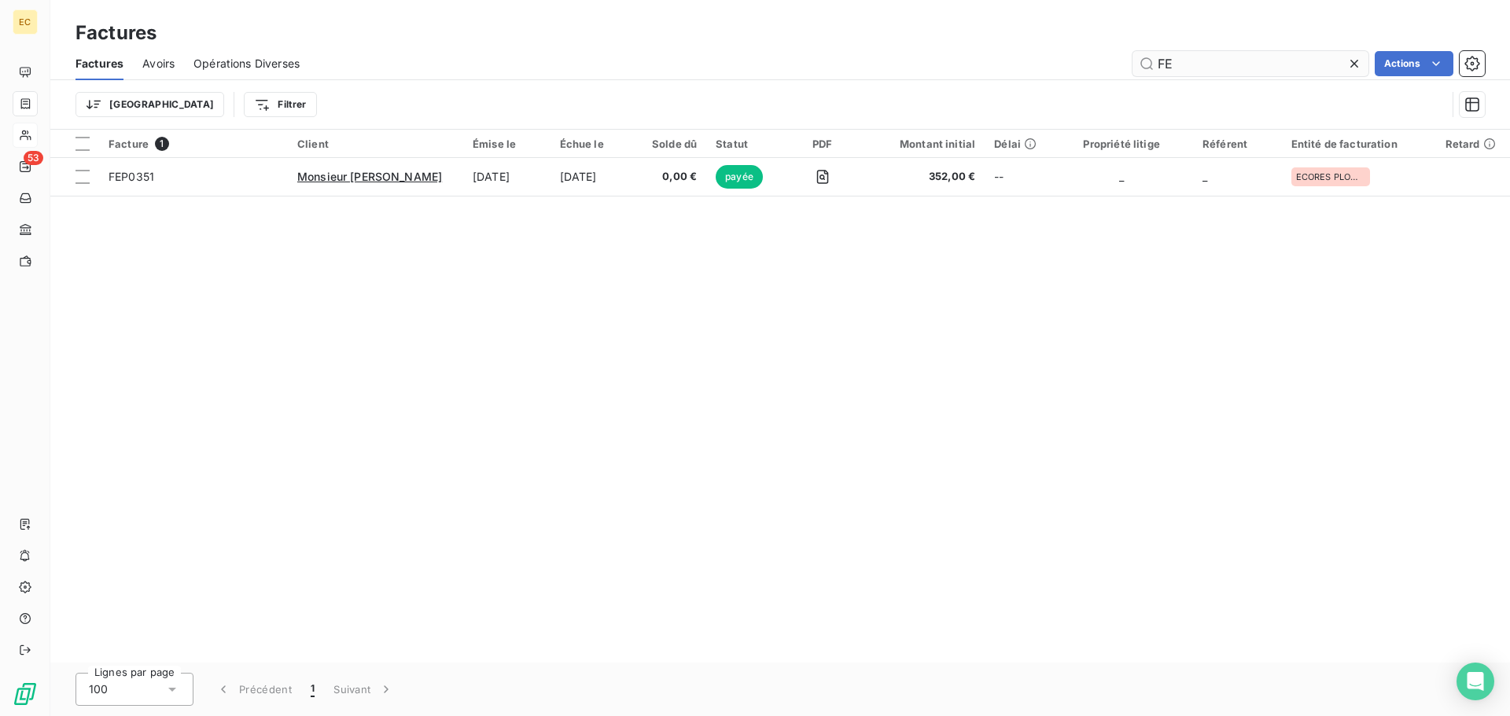
type input "F"
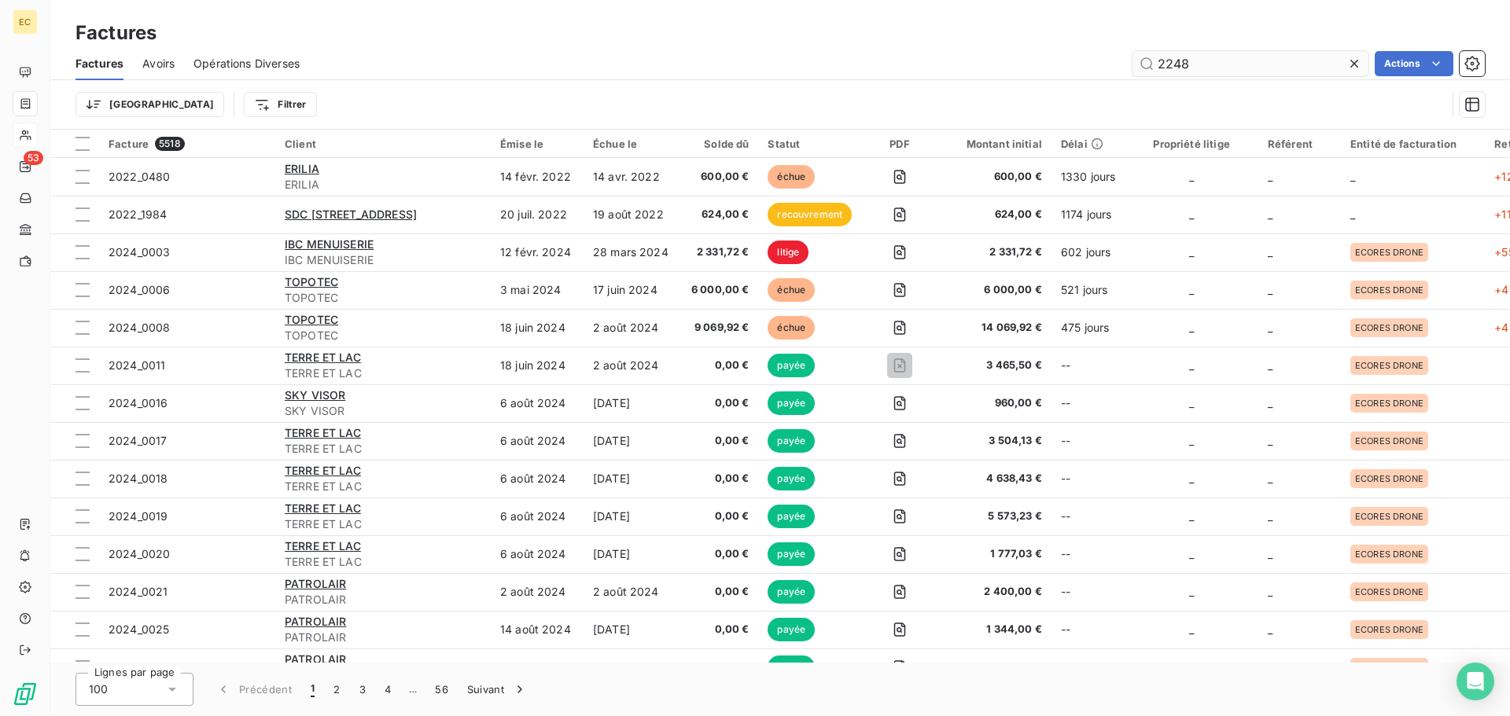
type input "2248"
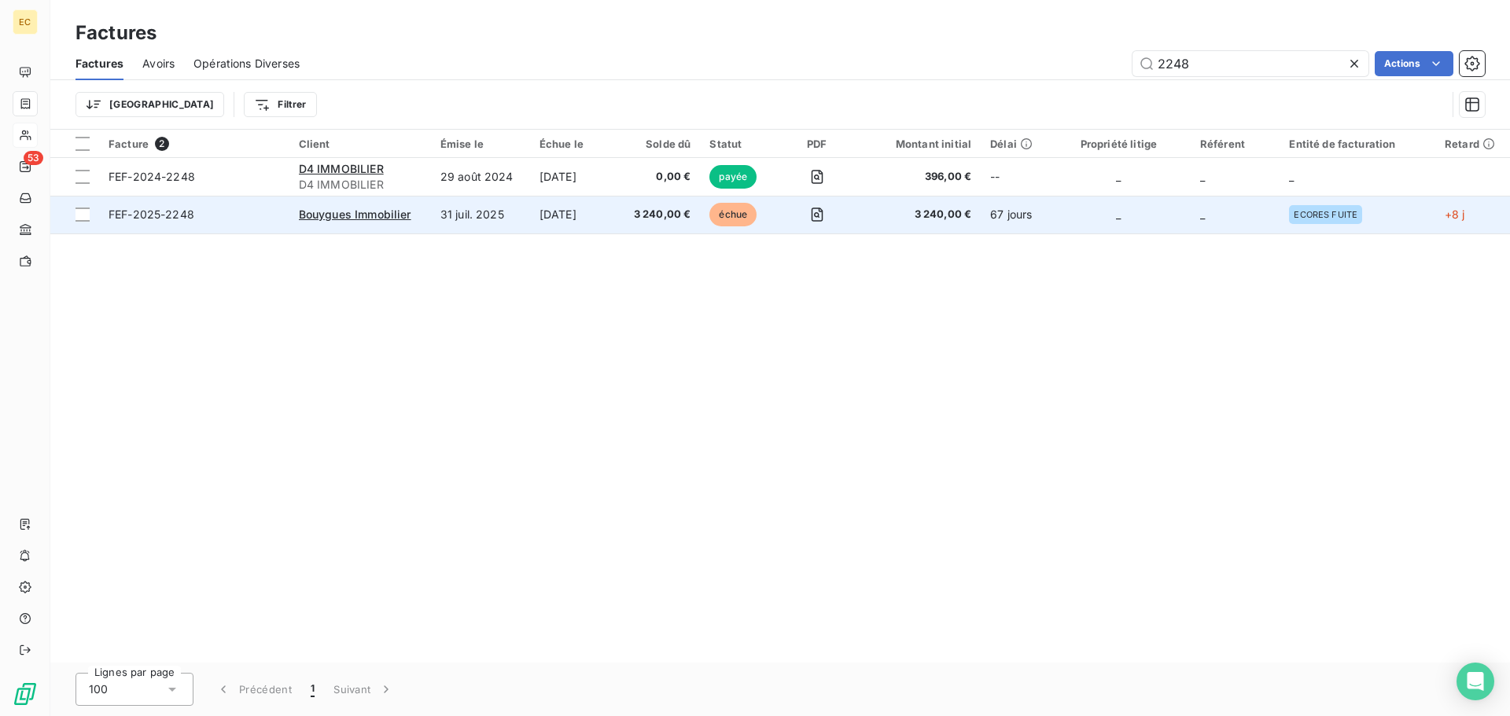
click at [252, 209] on span "FEF-2025-2248" at bounding box center [194, 215] width 171 height 16
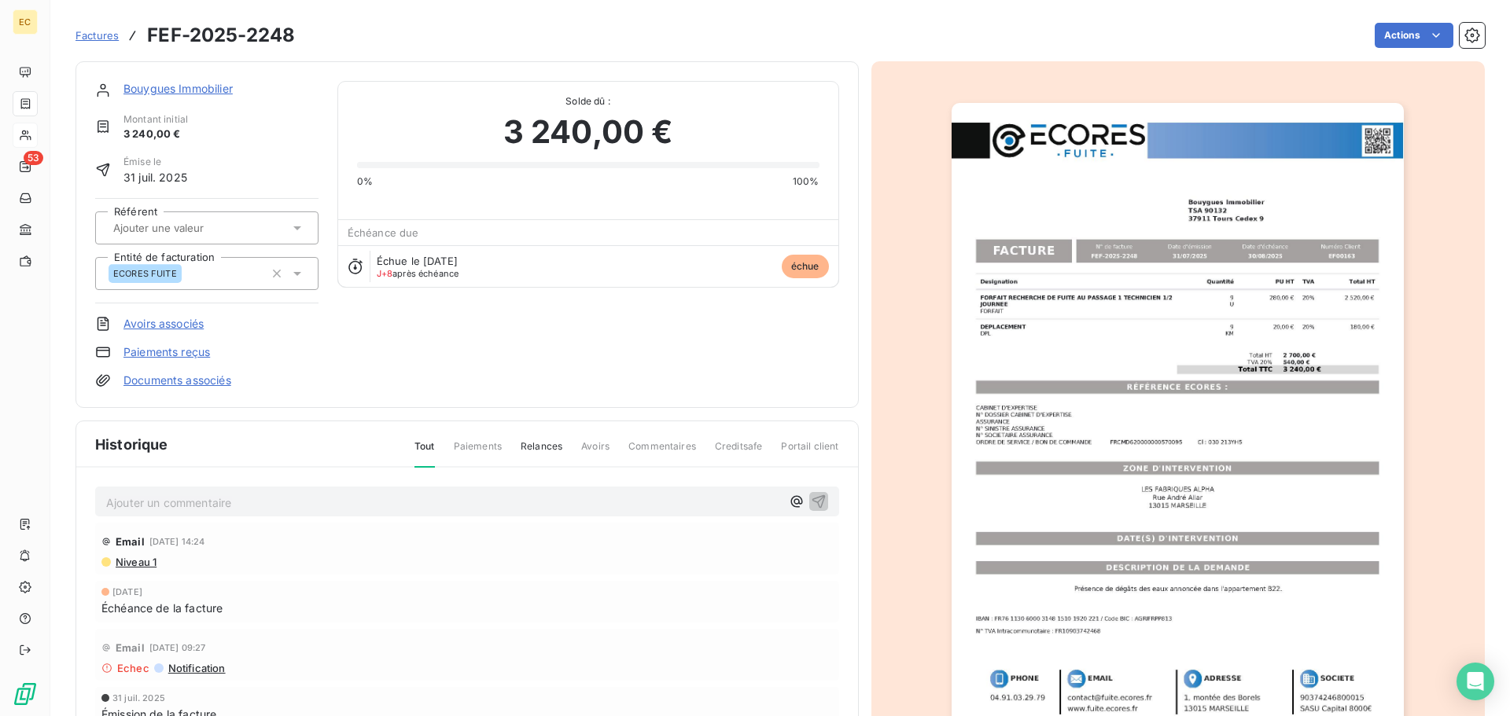
click at [176, 351] on link "Paiements reçus" at bounding box center [166, 352] width 87 height 16
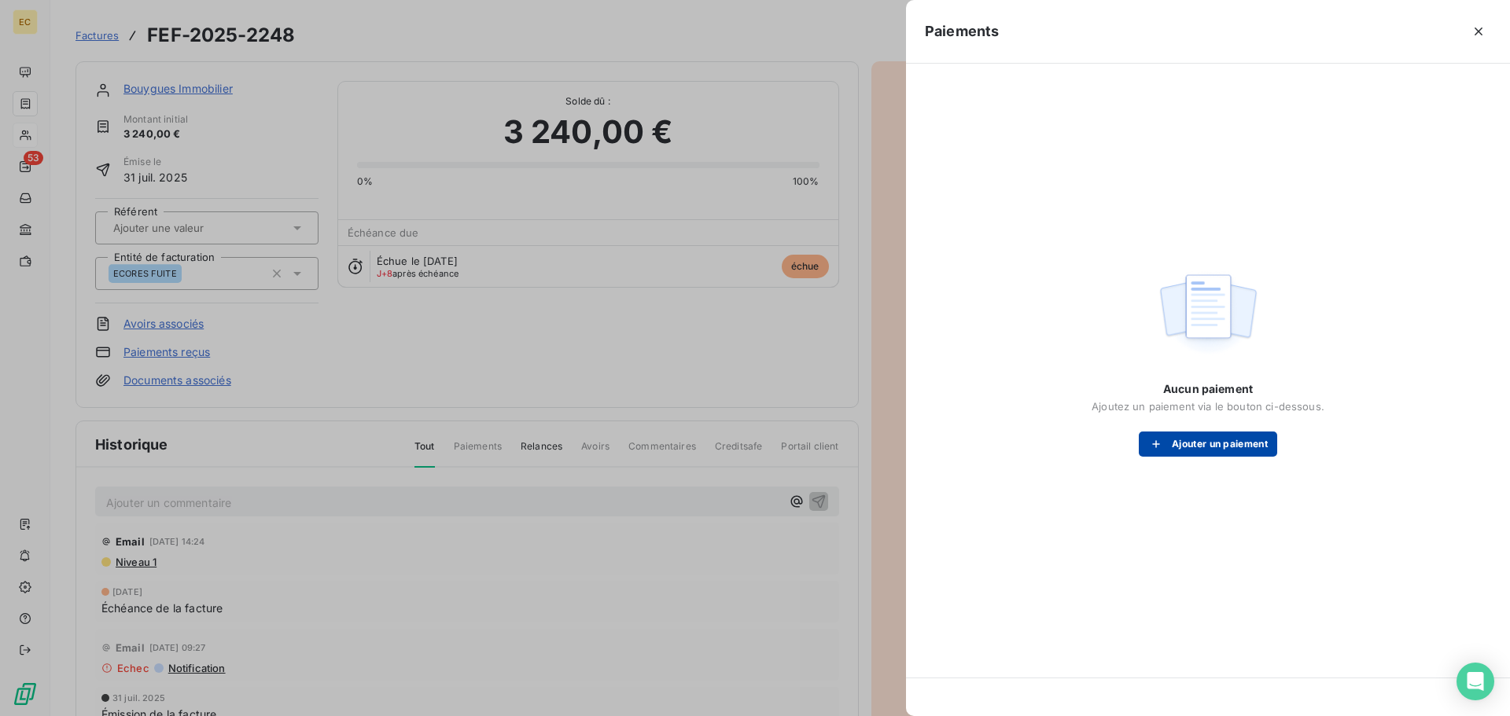
click at [1174, 449] on button "Ajouter un paiement" at bounding box center [1208, 444] width 138 height 25
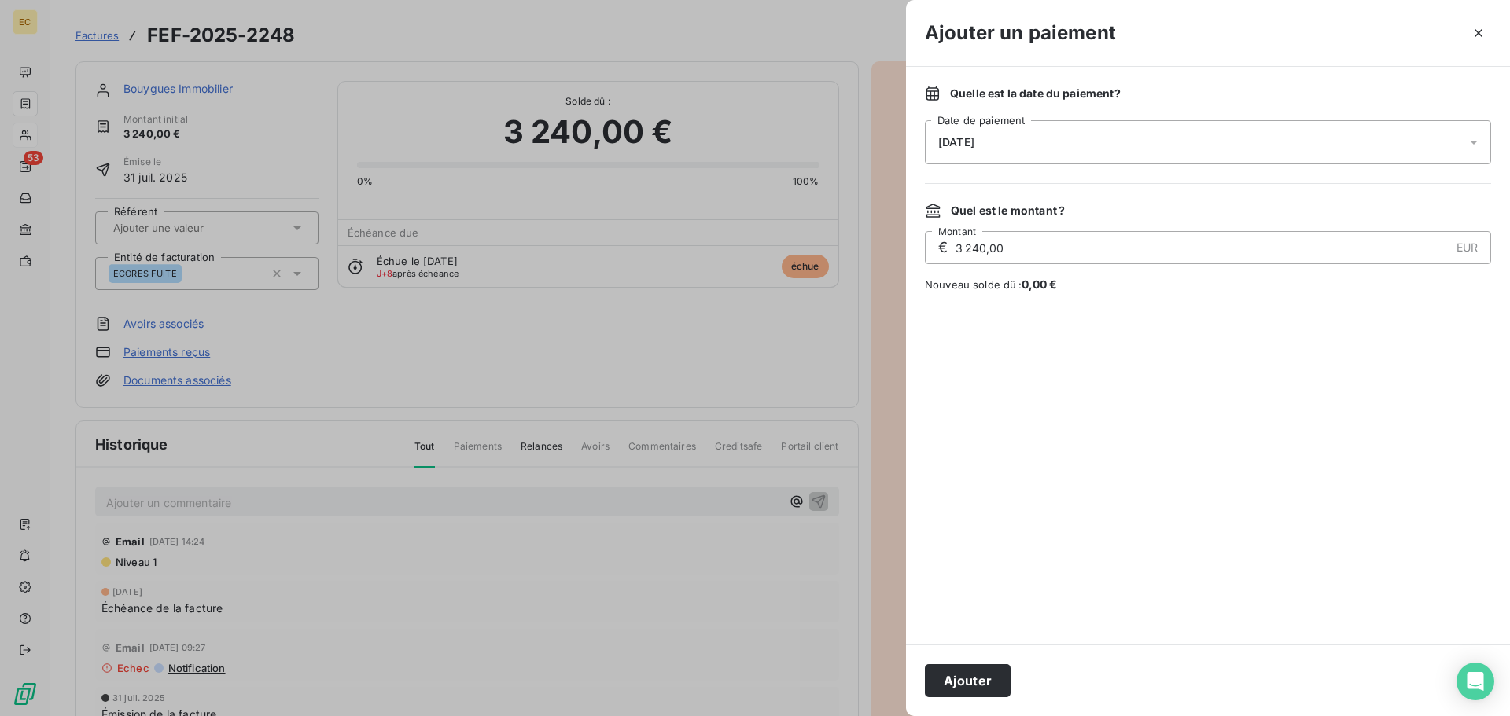
click at [1050, 126] on div "06/10/2025" at bounding box center [1208, 142] width 566 height 44
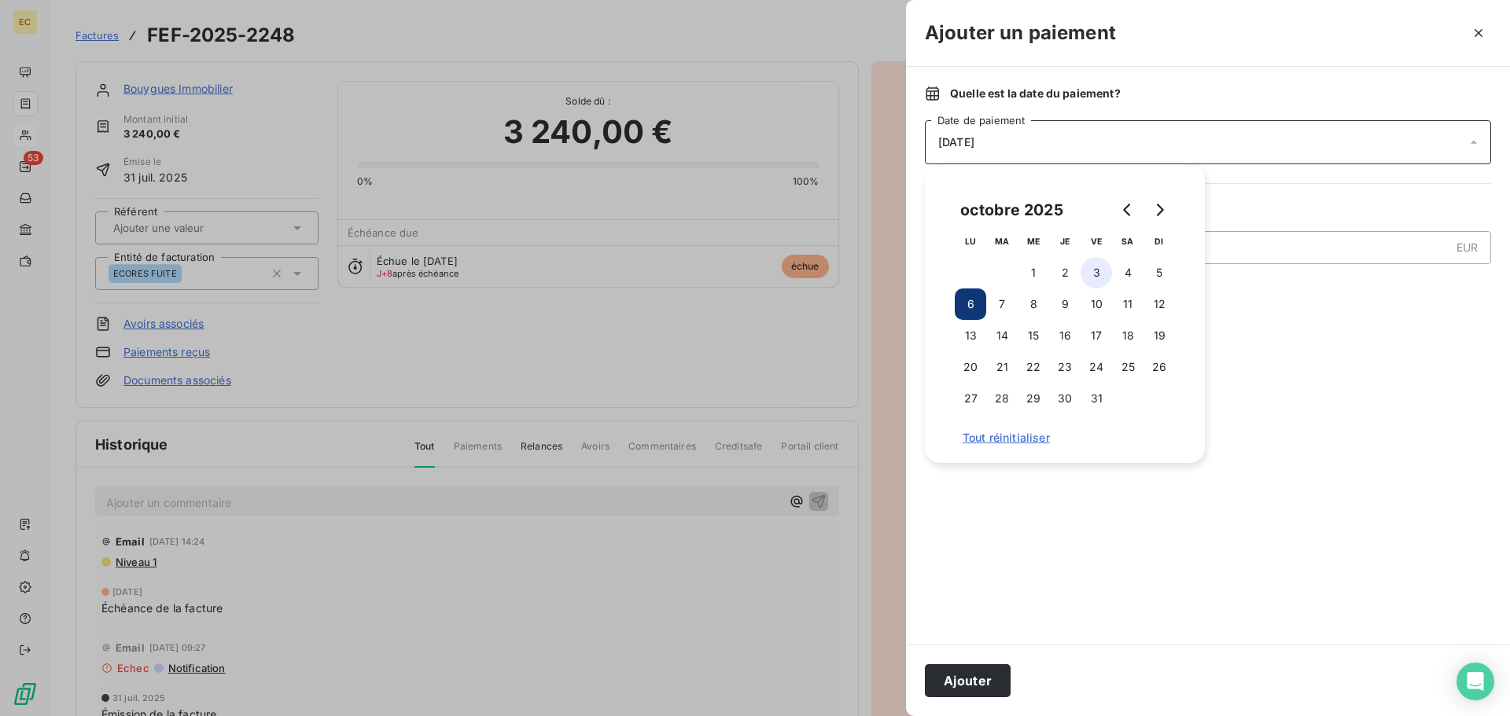
click at [1091, 269] on button "3" at bounding box center [1096, 272] width 31 height 31
drag, startPoint x: 987, startPoint y: 679, endPoint x: 841, endPoint y: 495, distance: 234.5
click at [985, 677] on button "Ajouter" at bounding box center [968, 681] width 86 height 33
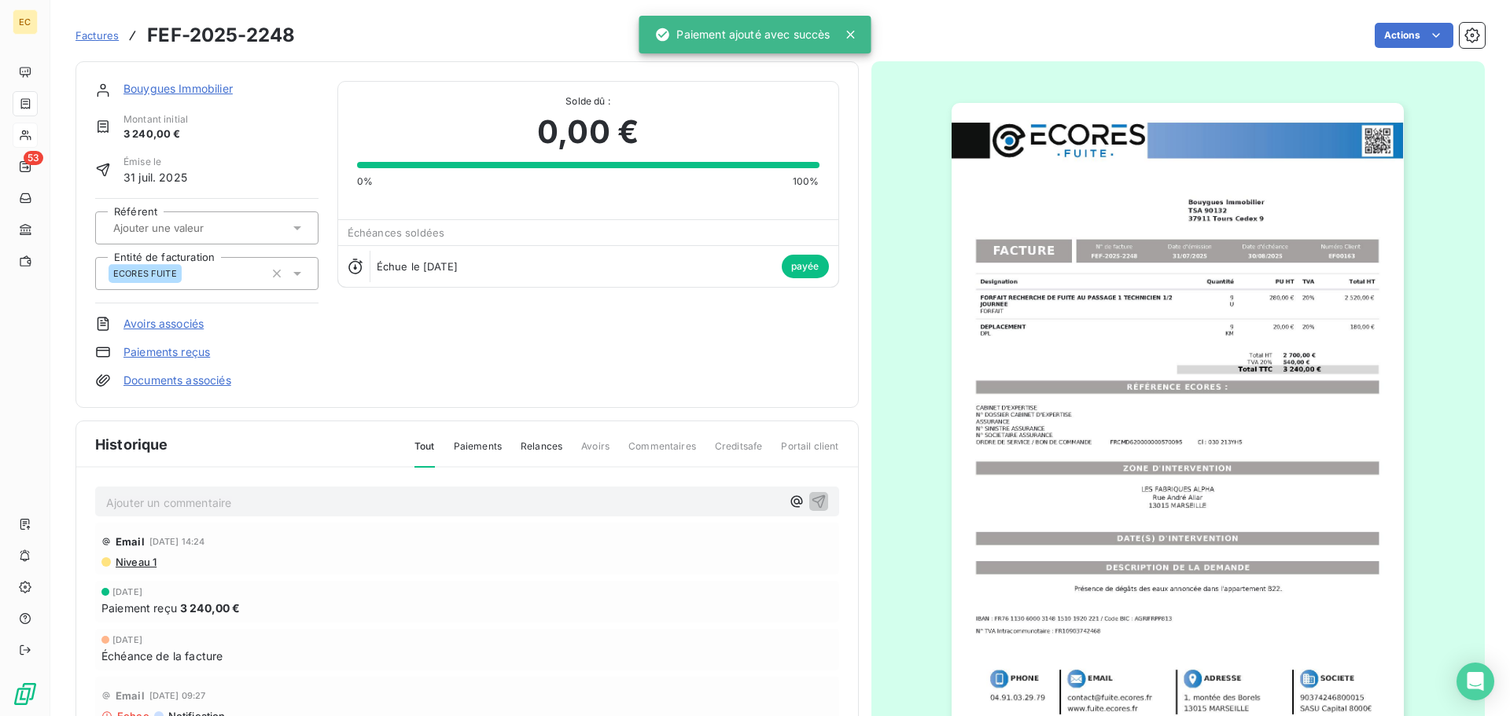
click at [94, 40] on span "Factures" at bounding box center [97, 35] width 43 height 13
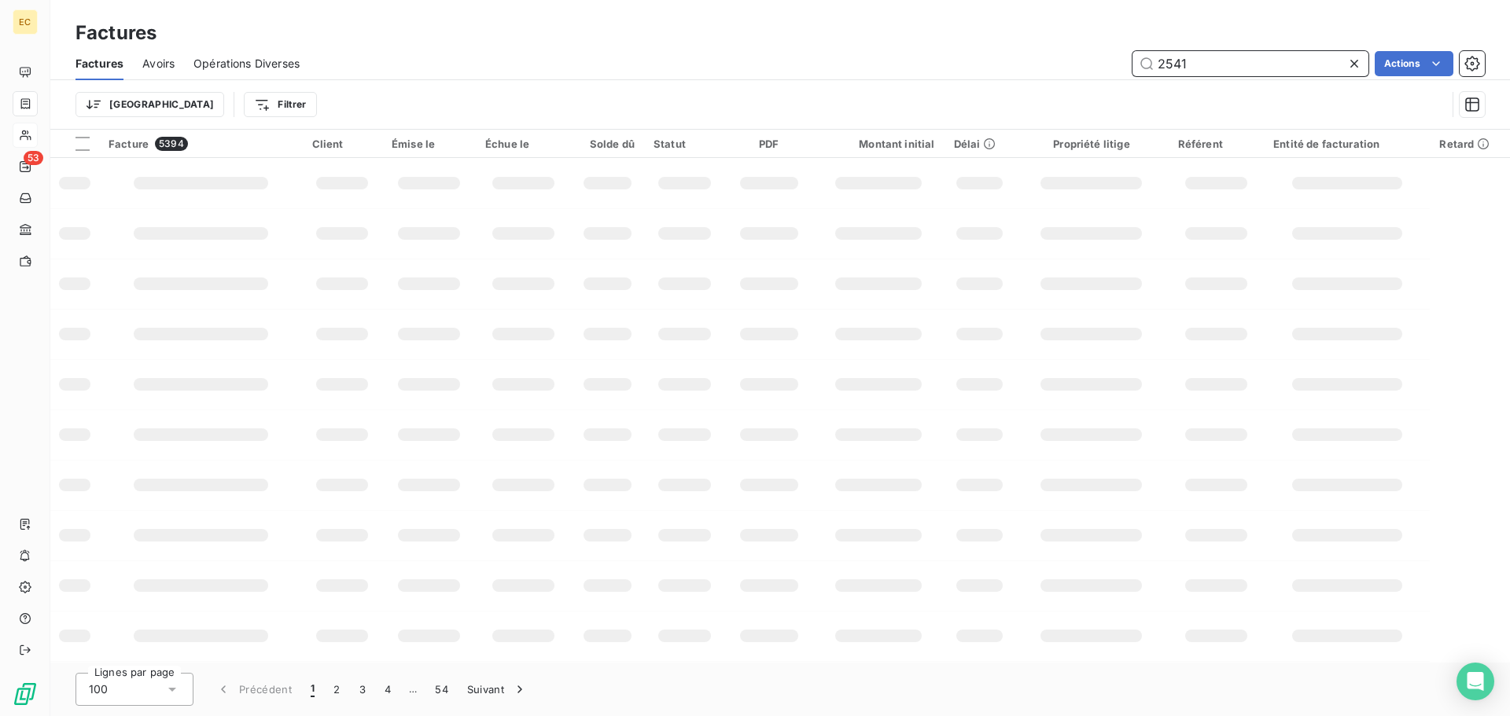
type input "2541"
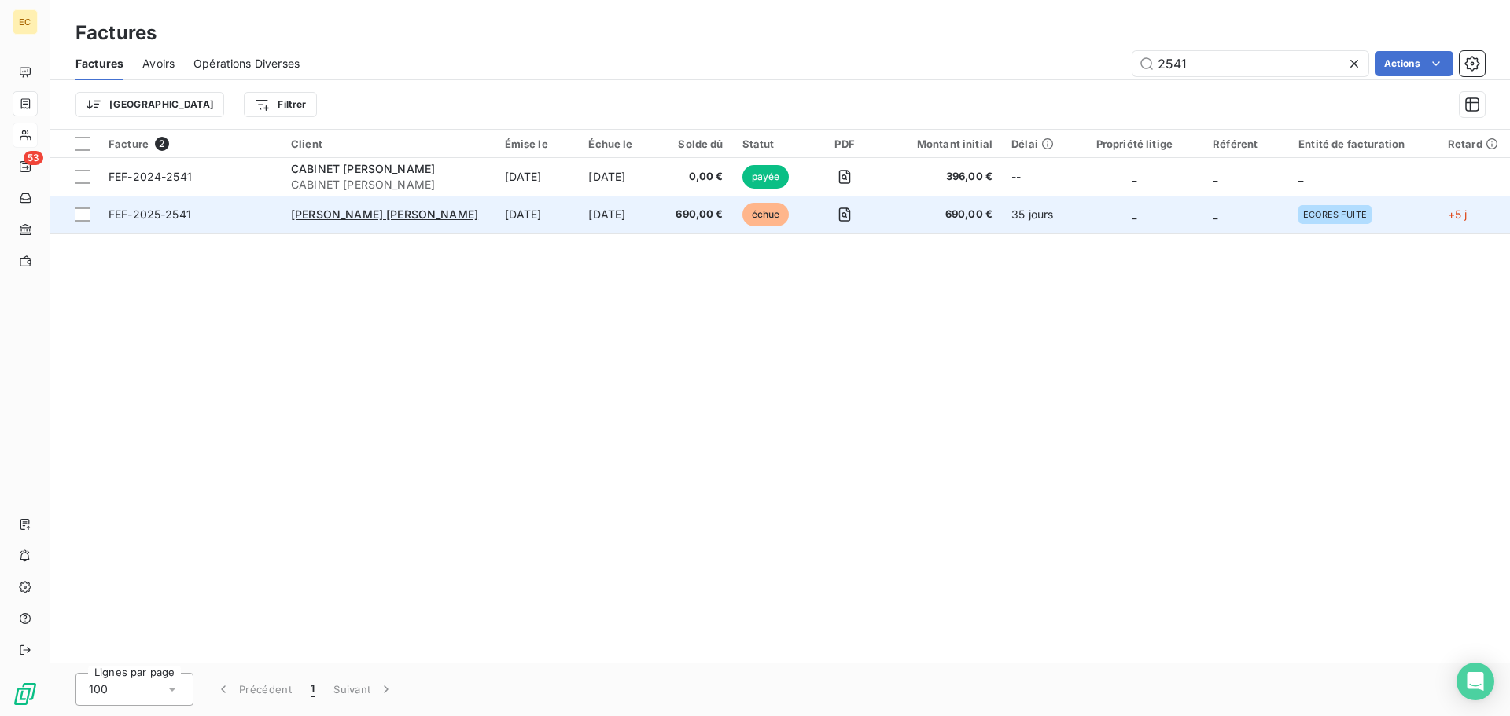
click at [259, 214] on span "FEF-2025-2541" at bounding box center [191, 215] width 164 height 16
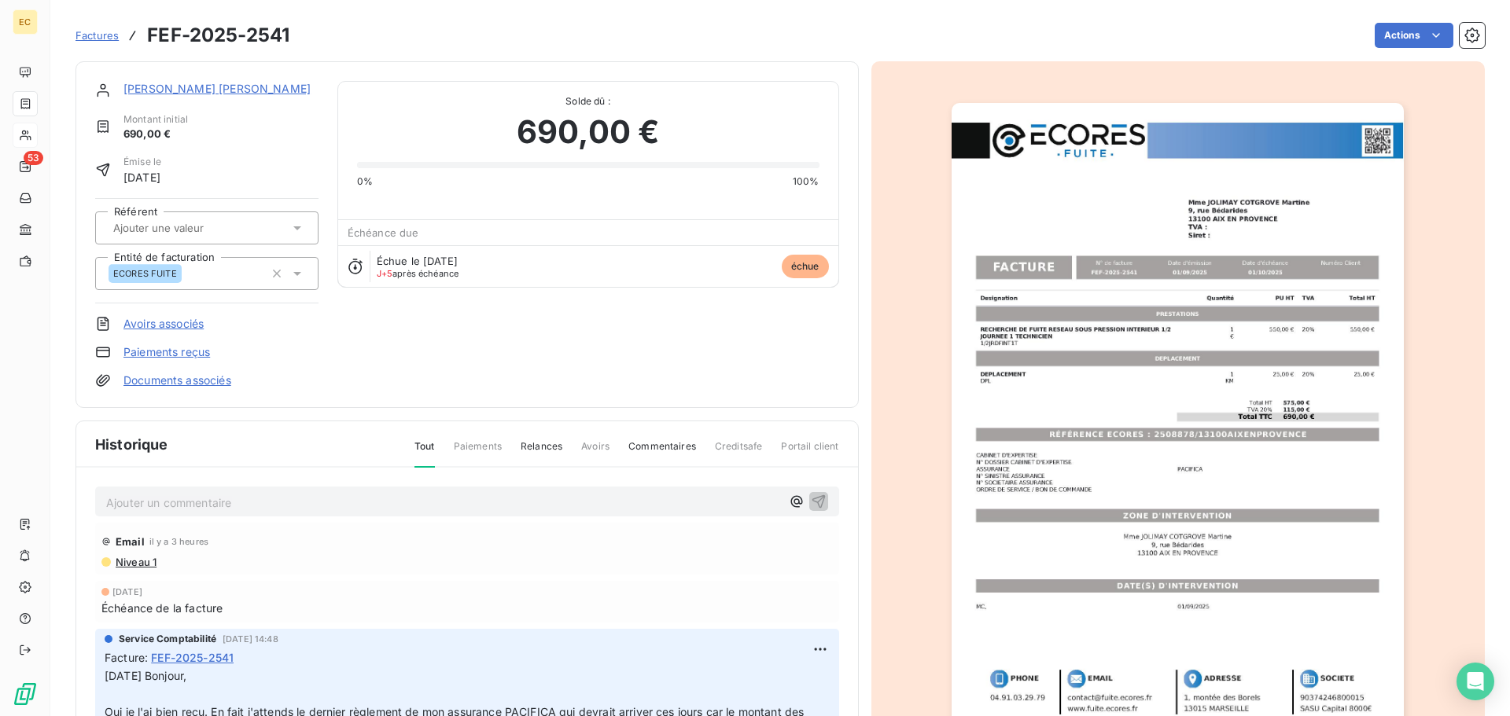
click at [157, 354] on link "Paiements reçus" at bounding box center [166, 352] width 87 height 16
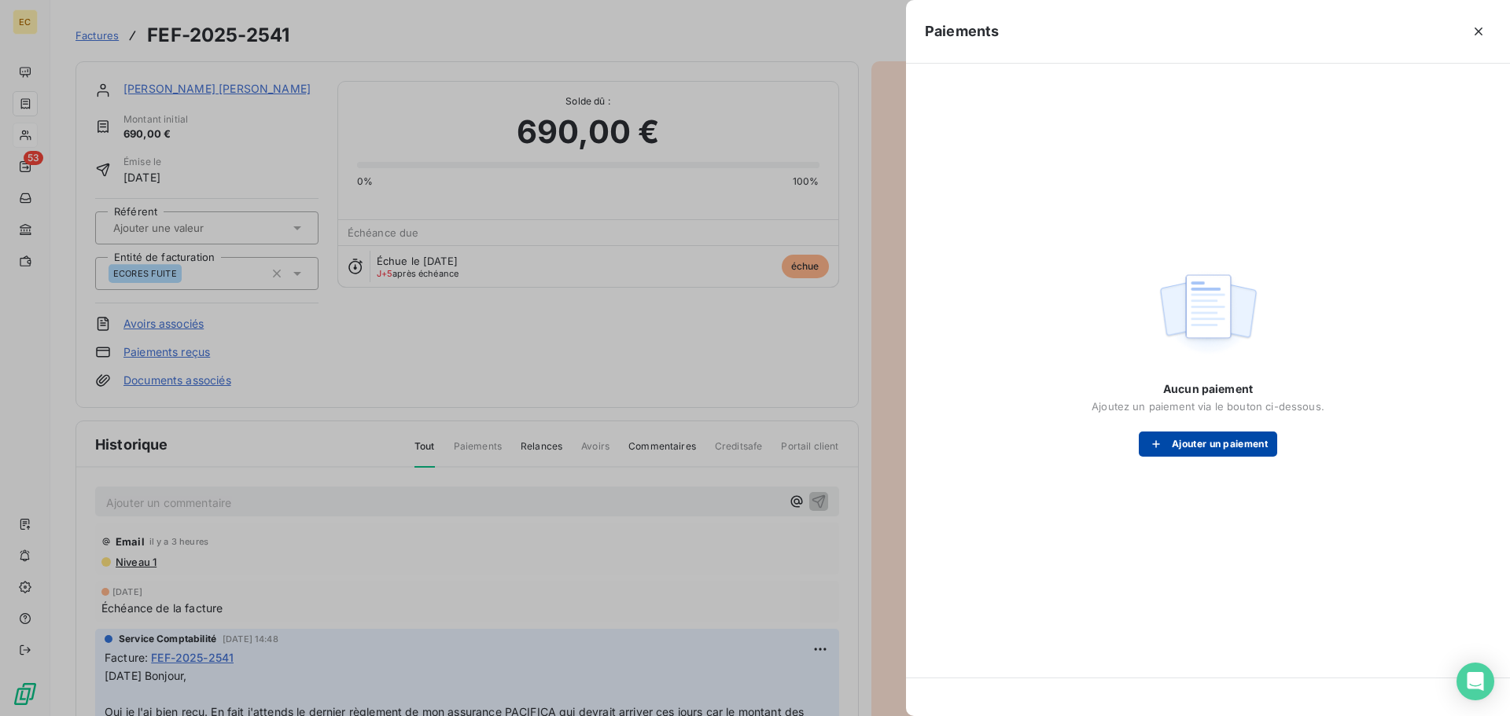
click at [1225, 439] on button "Ajouter un paiement" at bounding box center [1208, 444] width 138 height 25
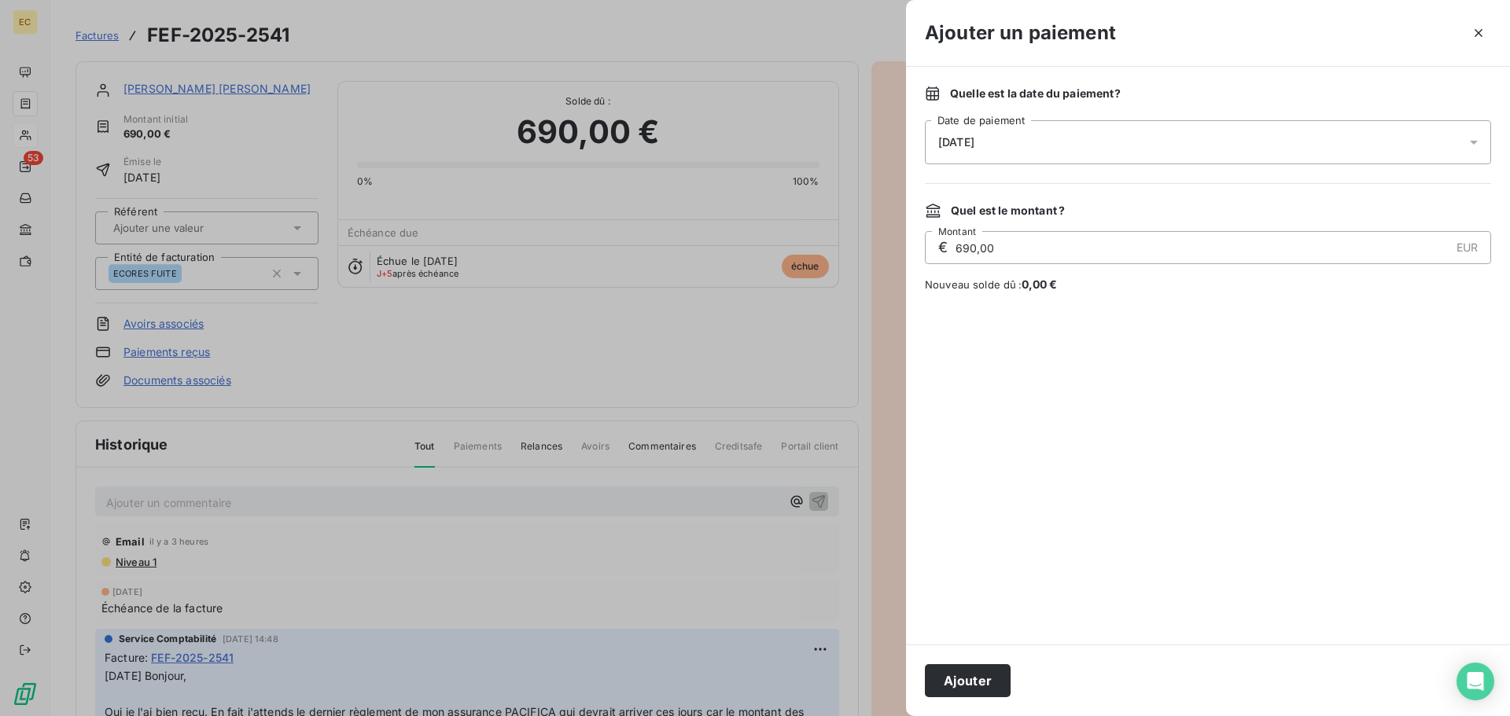
click at [1009, 151] on div "06/10/2025" at bounding box center [1208, 142] width 566 height 44
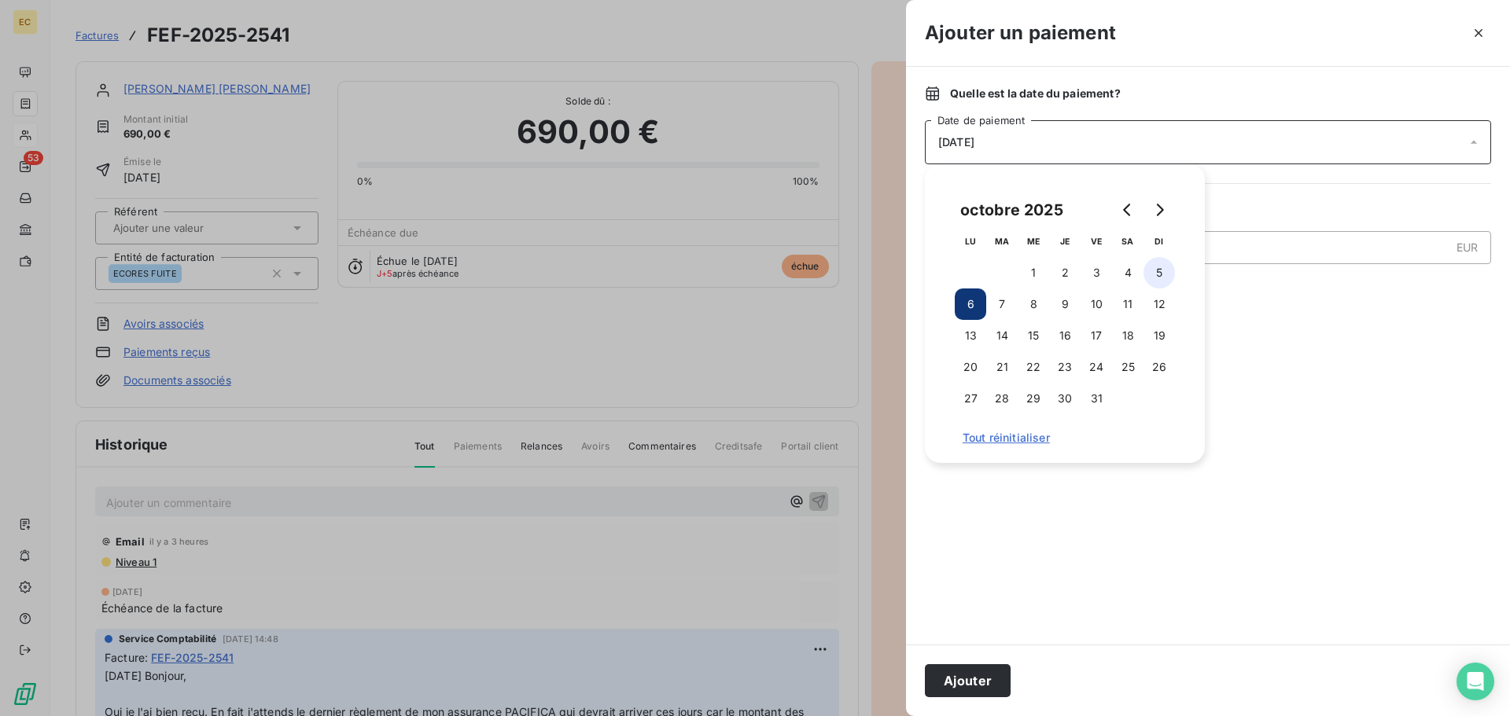
click at [1159, 272] on button "5" at bounding box center [1159, 272] width 31 height 31
drag, startPoint x: 959, startPoint y: 680, endPoint x: 971, endPoint y: 654, distance: 28.9
click at [959, 680] on button "Ajouter" at bounding box center [968, 681] width 86 height 33
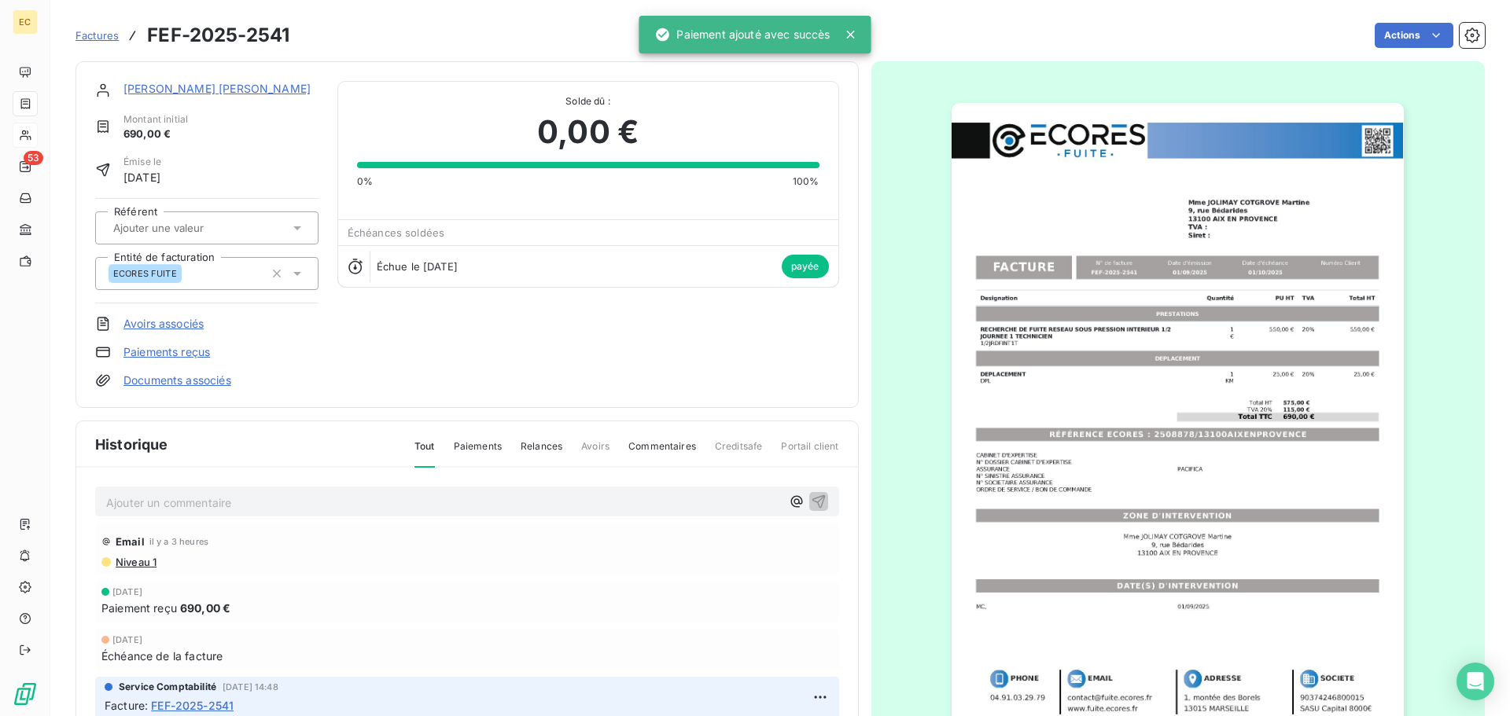
click at [94, 32] on span "Factures" at bounding box center [97, 35] width 43 height 13
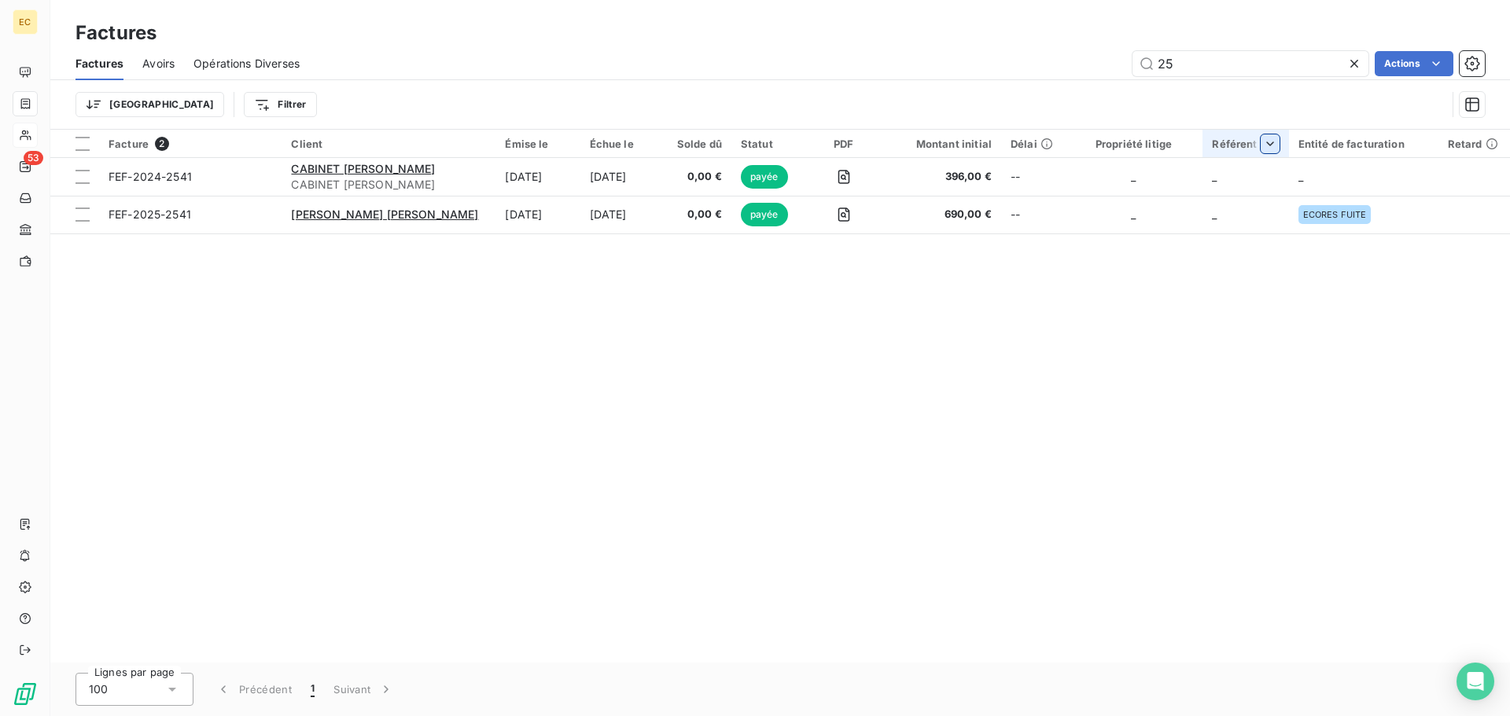
type input "2"
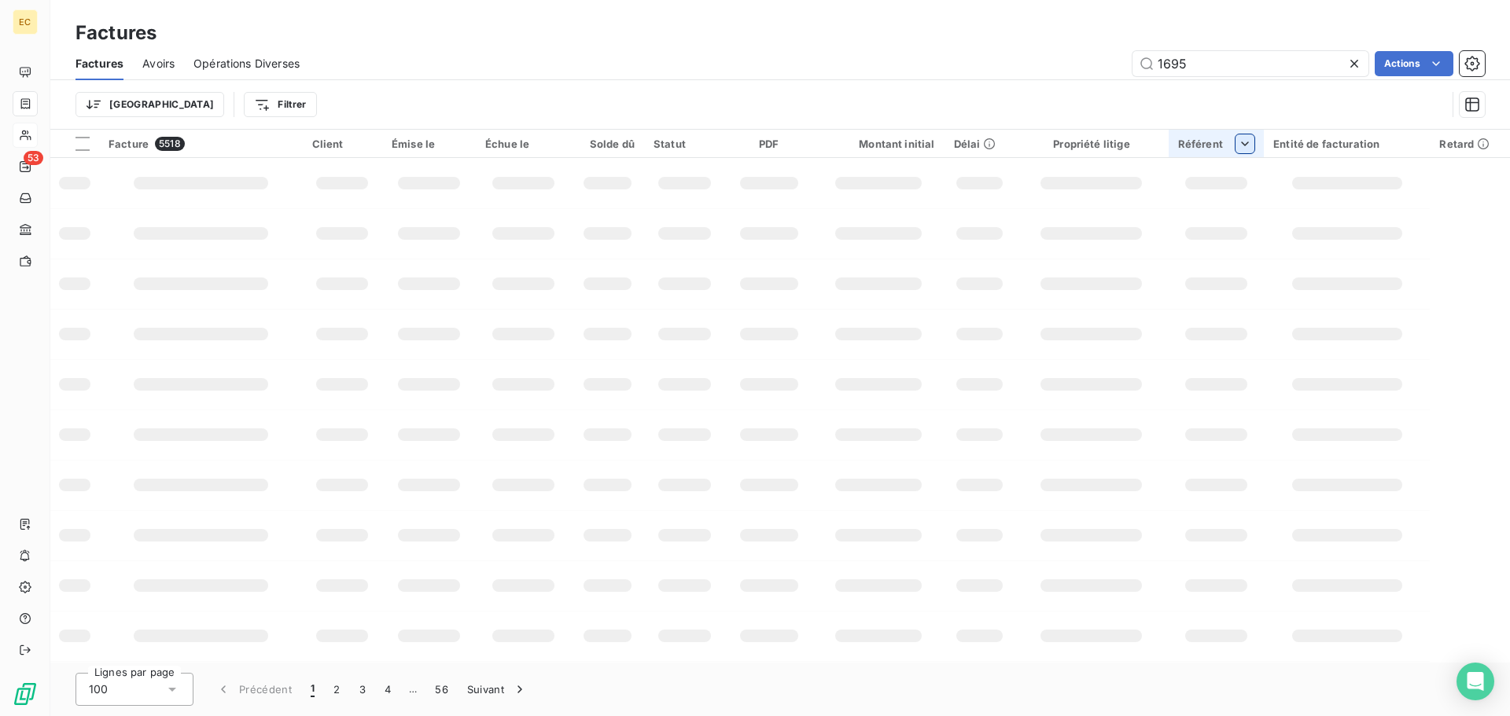
type input "1695"
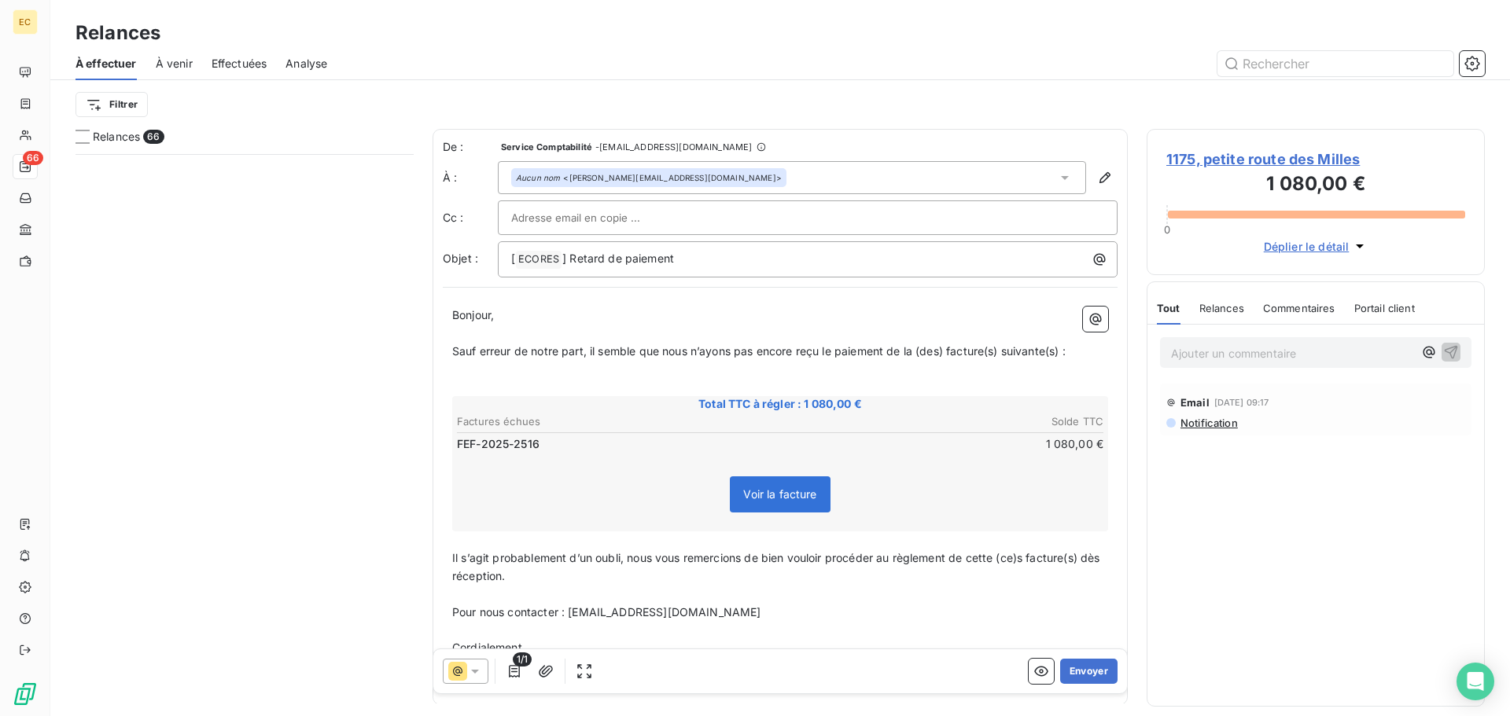
scroll to position [551, 326]
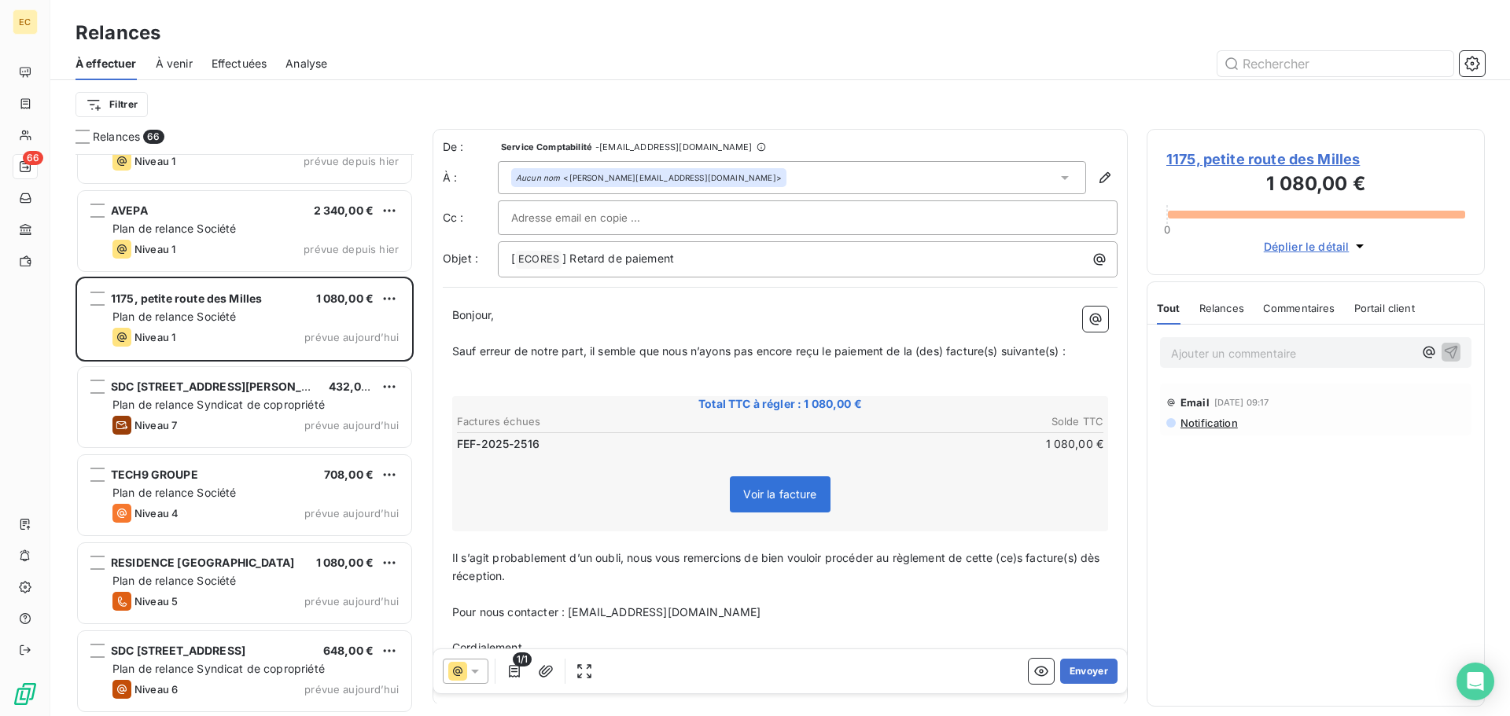
click at [1298, 157] on span "1175, petite route des Milles" at bounding box center [1315, 159] width 299 height 21
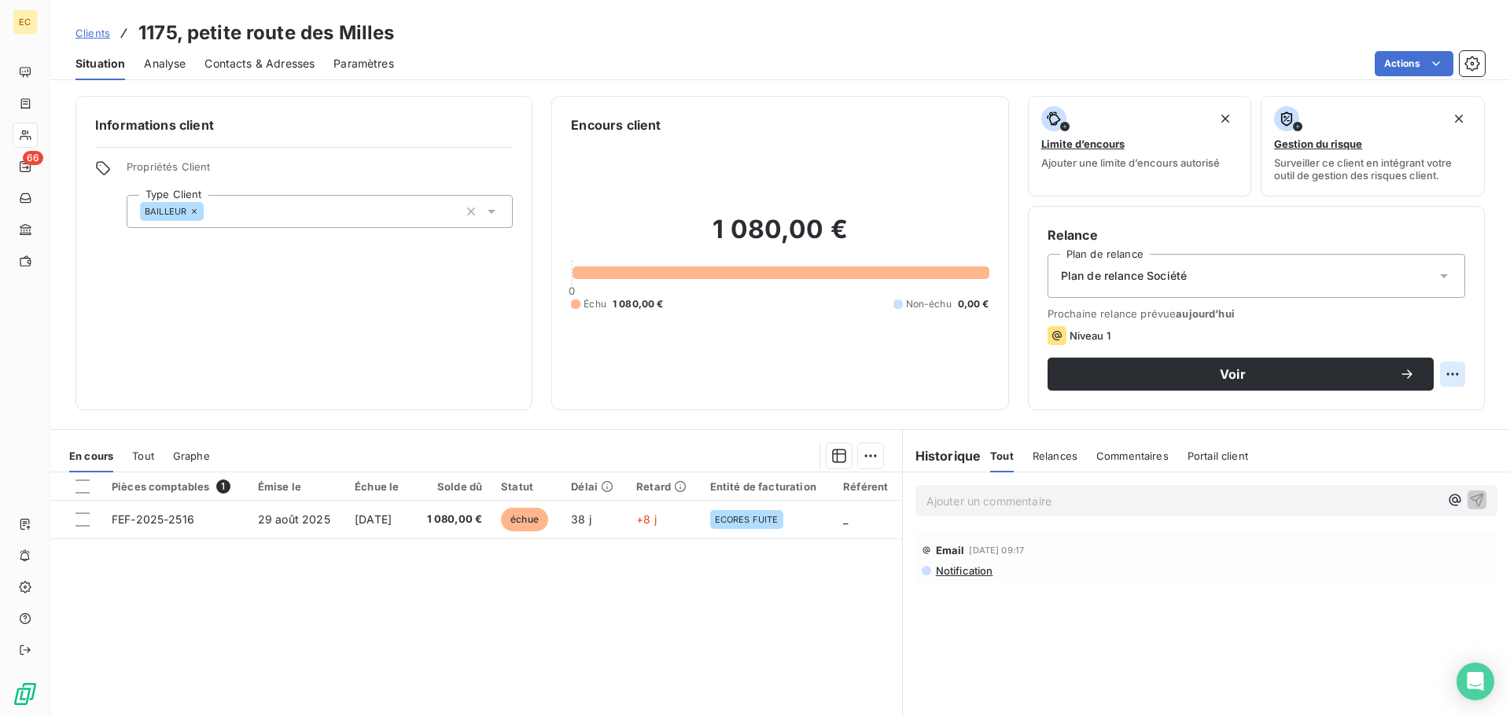
click at [1445, 375] on html "EC [STREET_ADDRESS] Situation Analyse Contacts & Adresses Paramètres Actions In…" at bounding box center [755, 358] width 1510 height 716
click at [1423, 411] on div "Replanifier cette action" at bounding box center [1376, 408] width 141 height 25
select select "9"
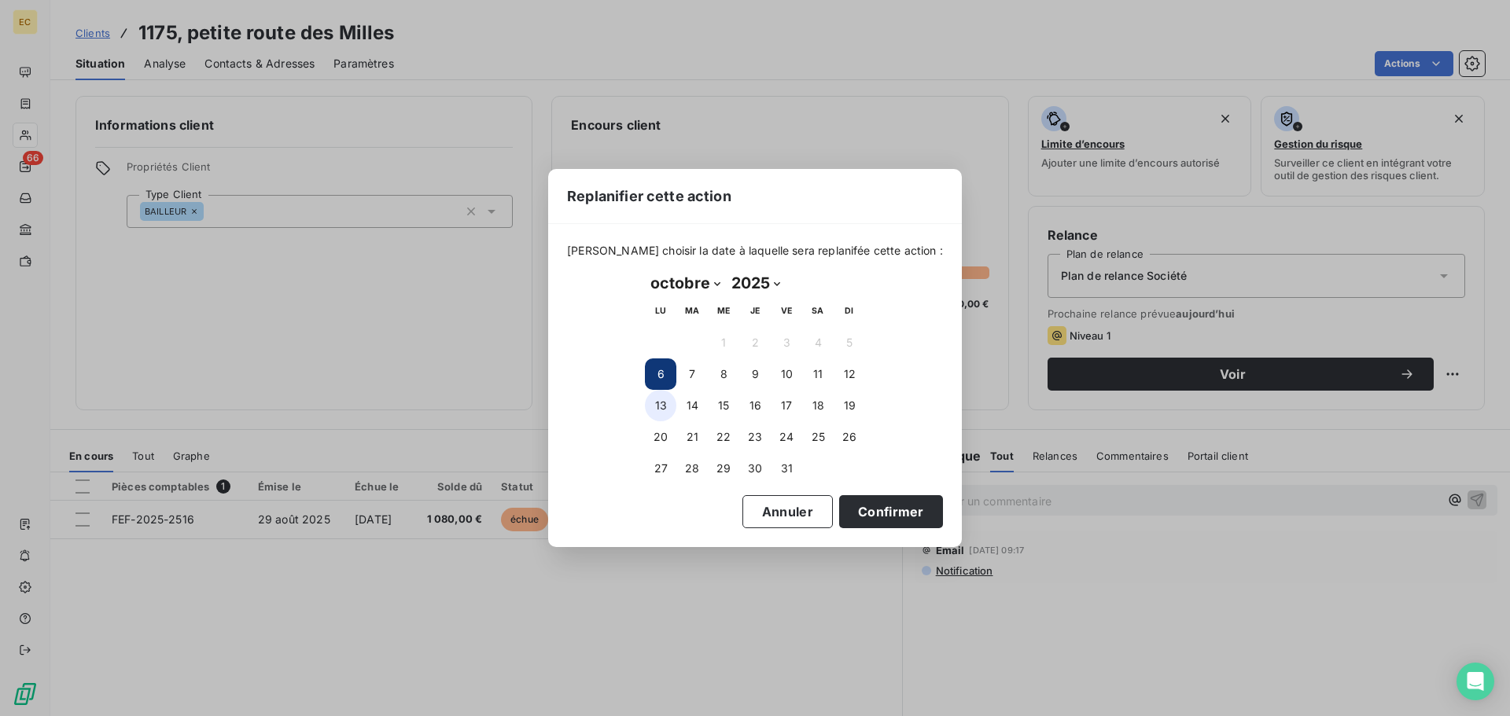
click at [657, 409] on button "13" at bounding box center [660, 405] width 31 height 31
click at [860, 518] on button "Confirmer" at bounding box center [891, 511] width 104 height 33
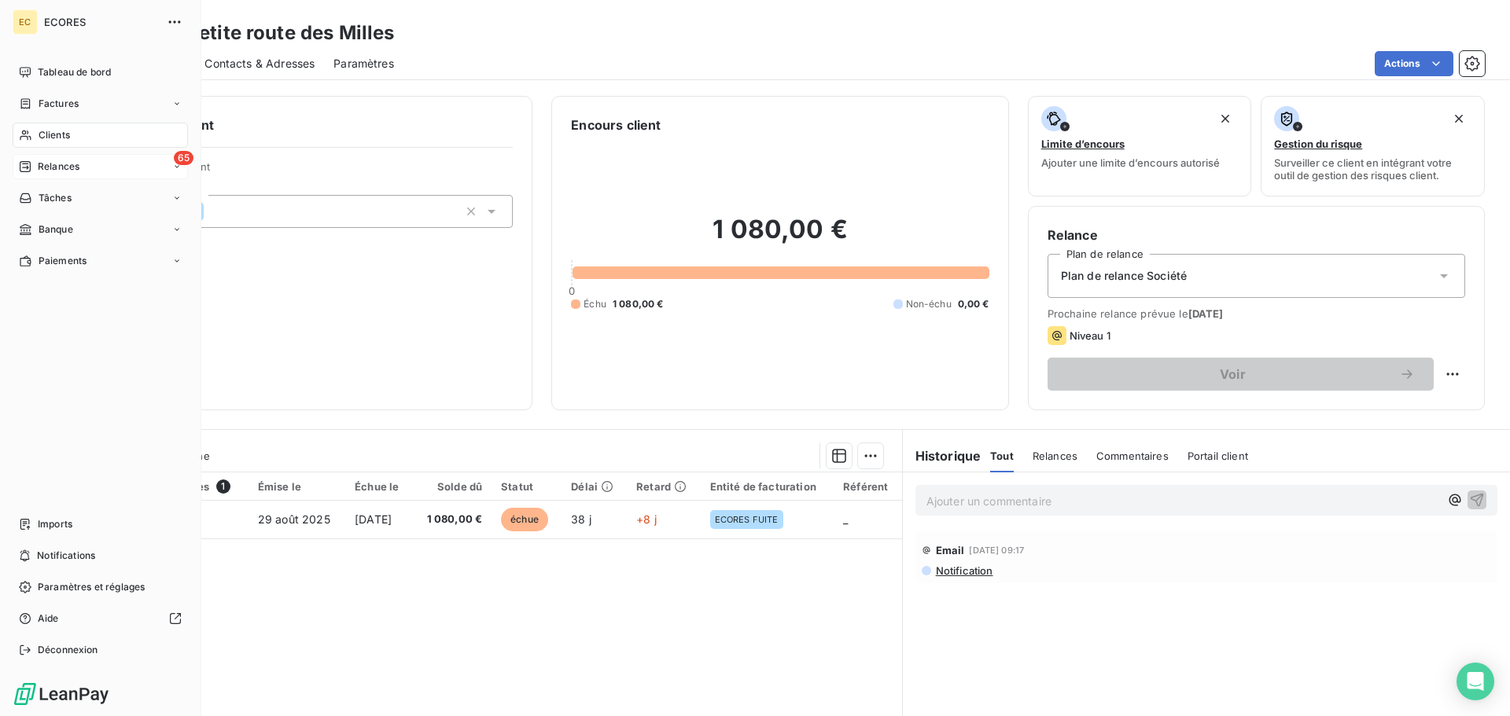
click at [46, 161] on span "Relances" at bounding box center [59, 167] width 42 height 14
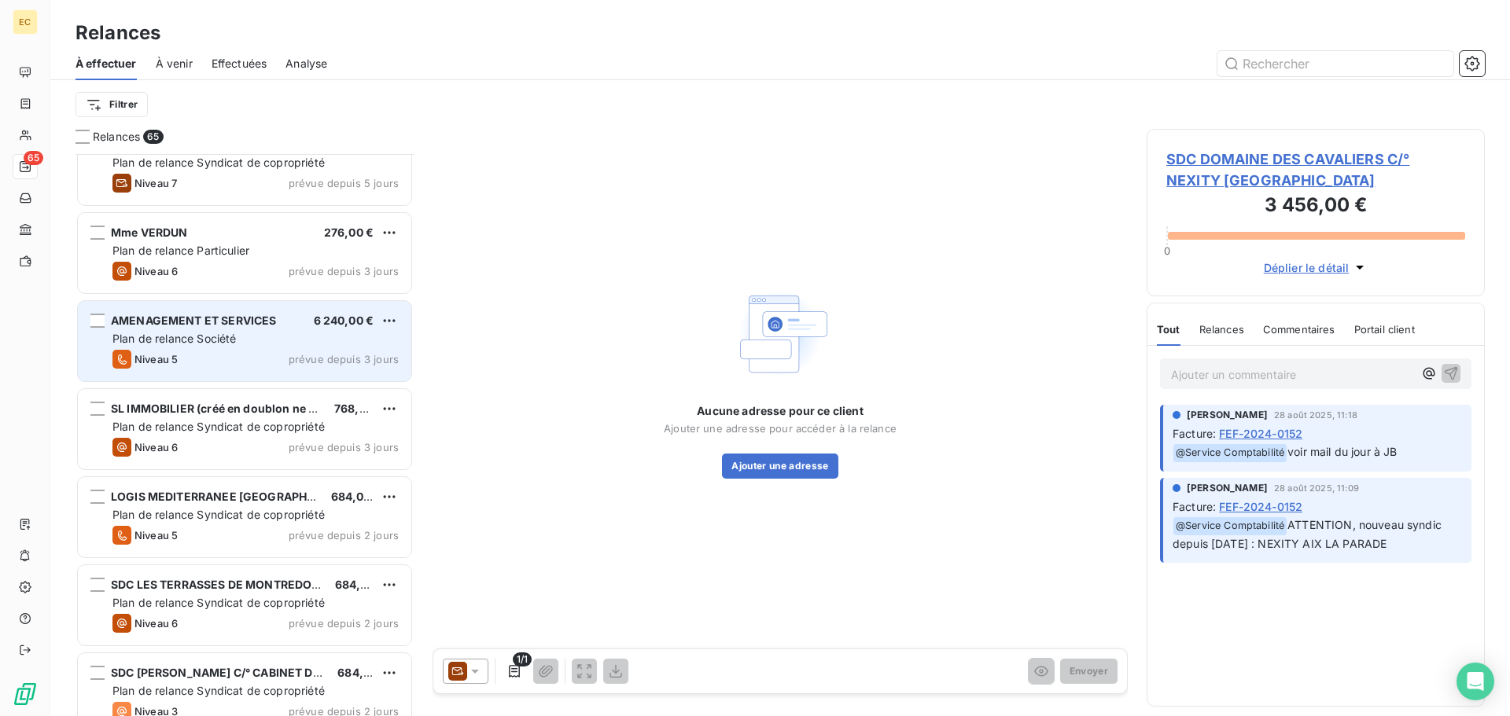
scroll to position [3933, 0]
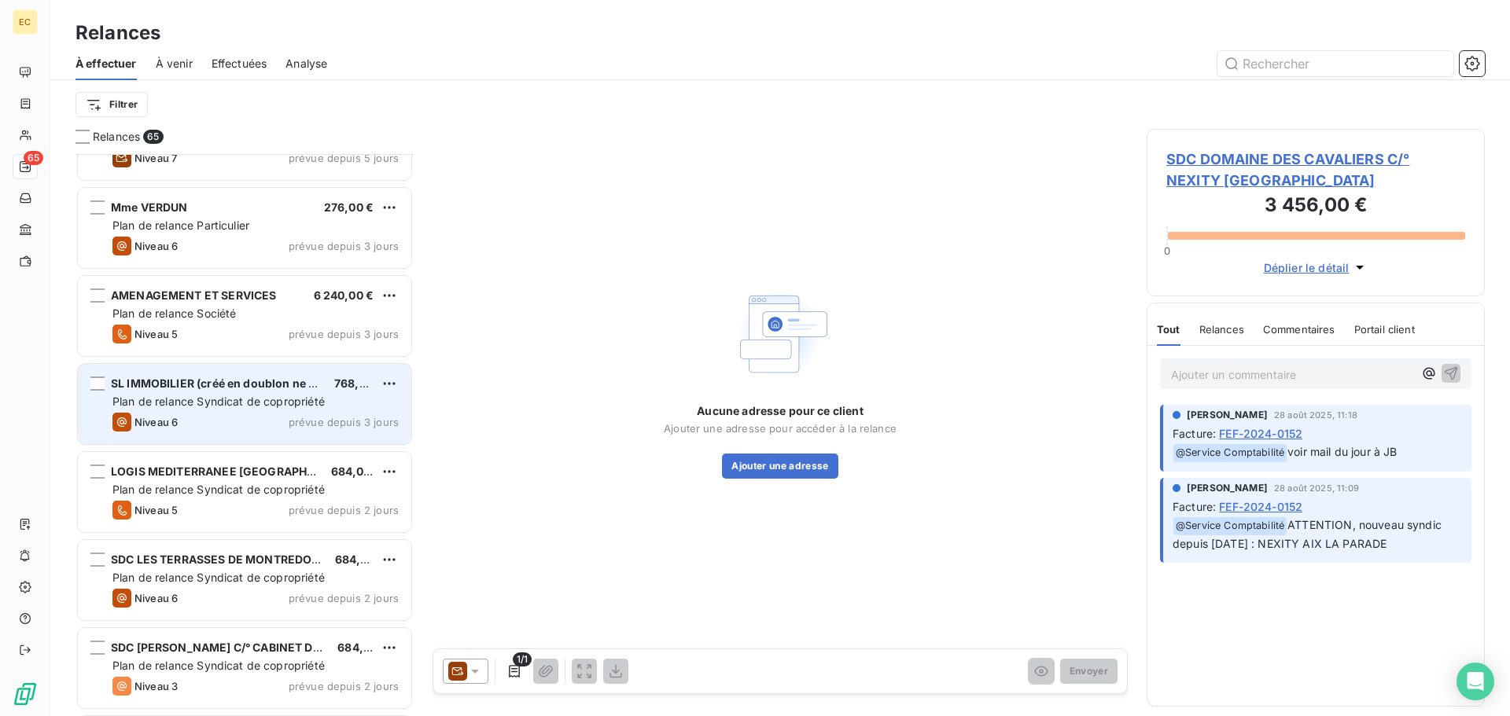
click at [264, 390] on div "SL IMMOBILIER (créé en doublon ne plus utiliser)" at bounding box center [216, 384] width 211 height 16
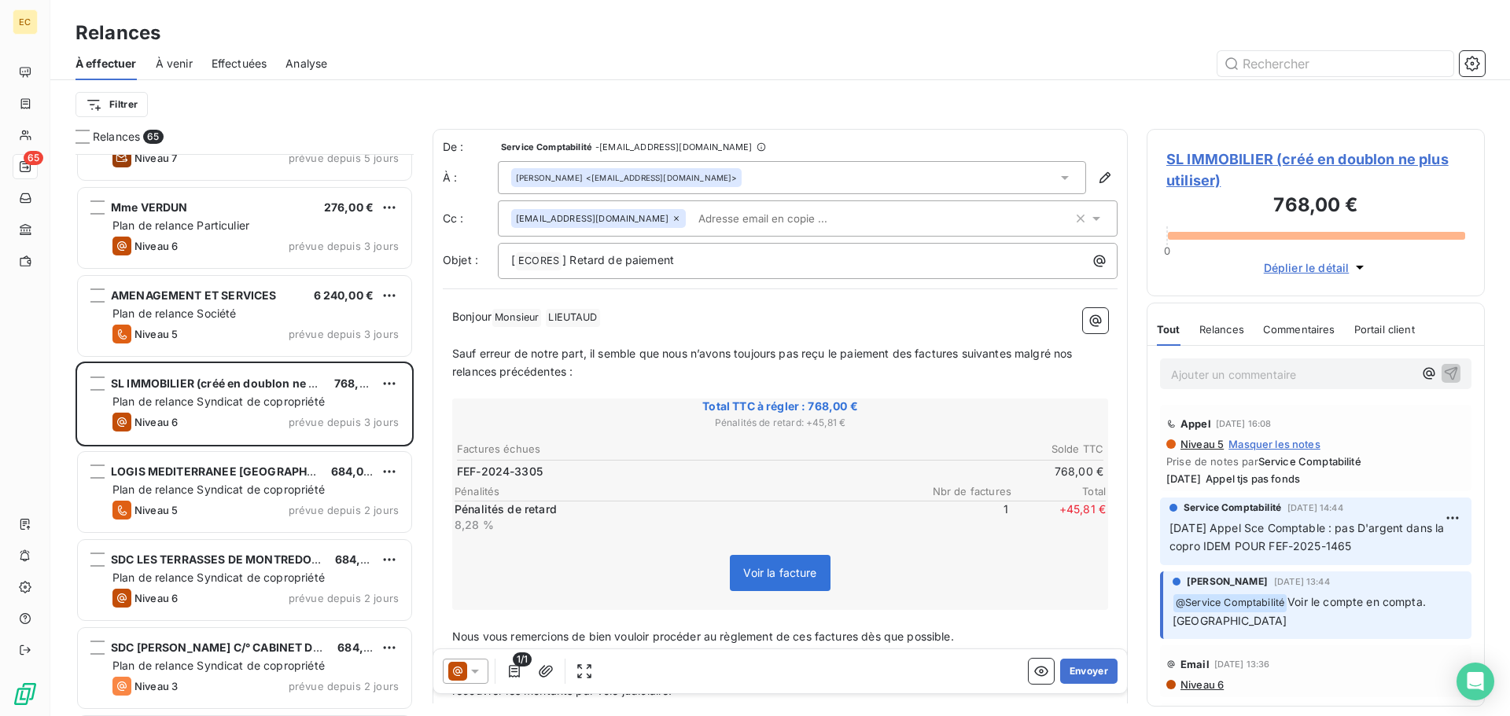
click at [1272, 160] on span "SL IMMOBILIER (créé en doublon ne plus utiliser)" at bounding box center [1315, 170] width 299 height 42
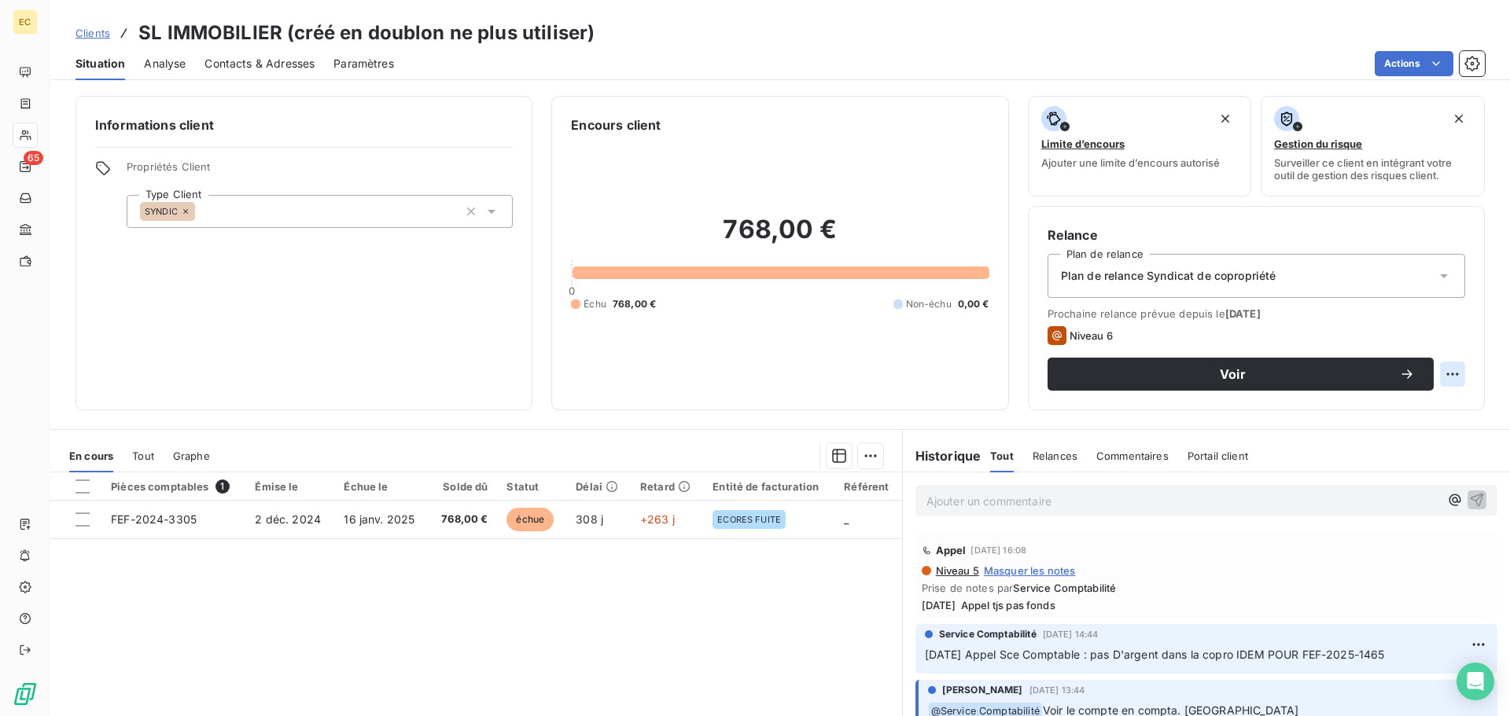
click at [1442, 380] on html "EC 65 Clients SL IMMOBILIER (créé en doublon ne plus utiliser) Situation Analys…" at bounding box center [755, 358] width 1510 height 716
click at [1385, 407] on div "Replanifier cette action" at bounding box center [1376, 408] width 141 height 25
select select "9"
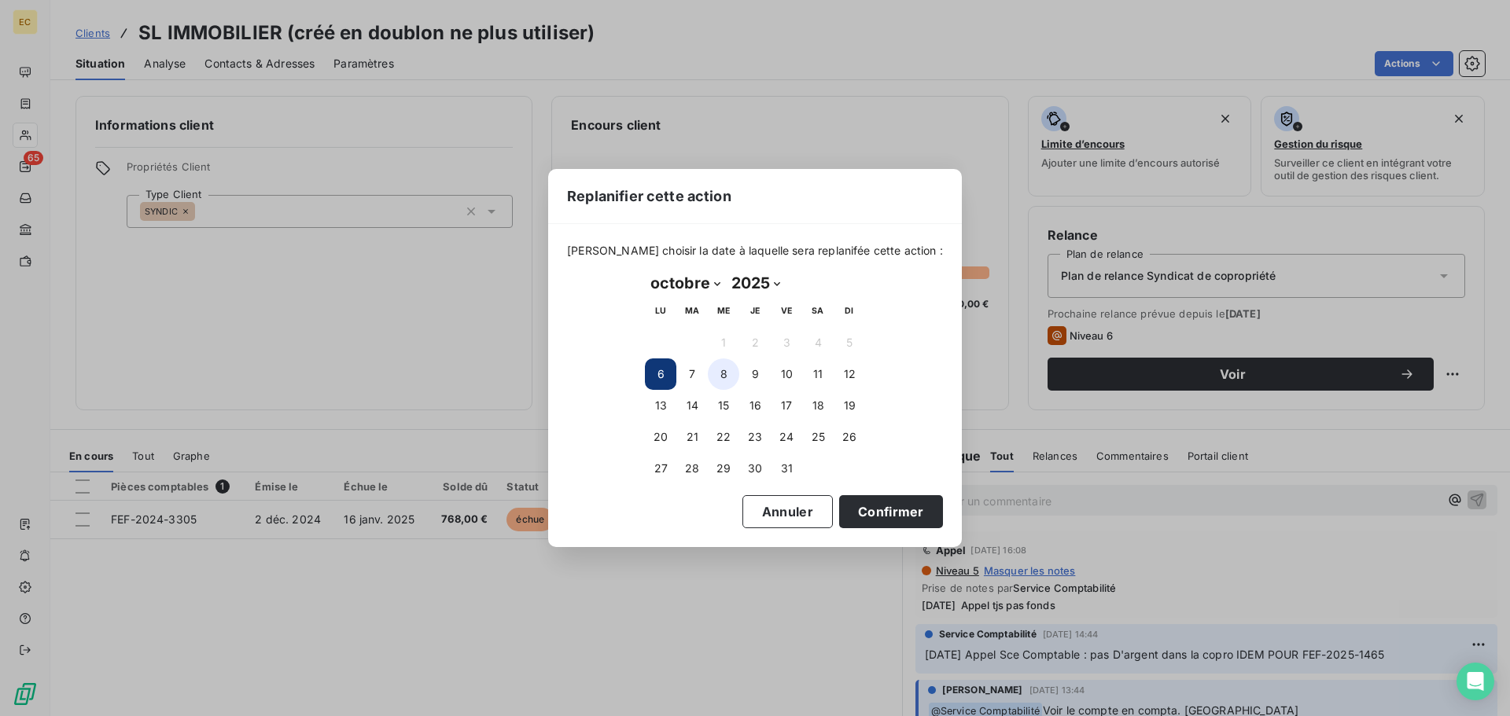
click at [731, 374] on button "8" at bounding box center [723, 374] width 31 height 31
click at [856, 515] on button "Confirmer" at bounding box center [891, 511] width 104 height 33
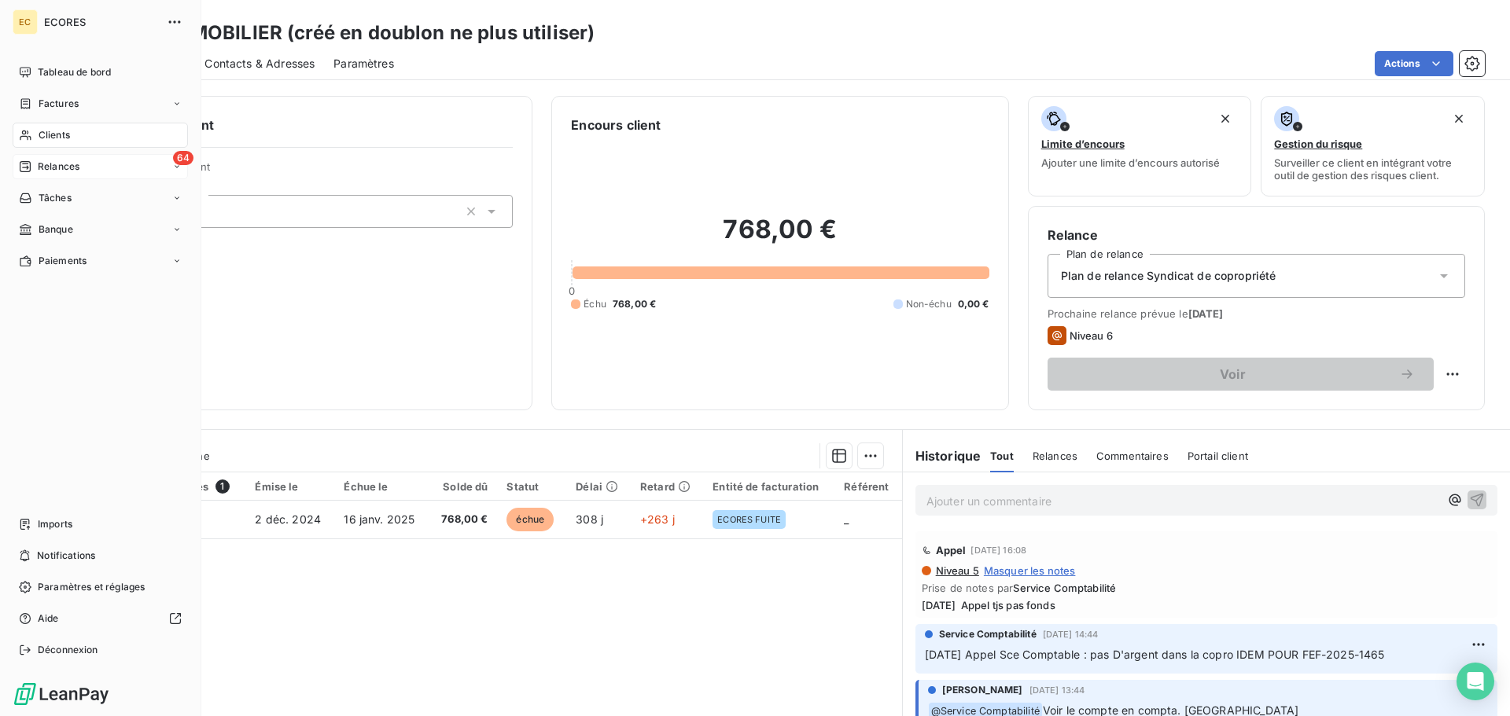
click at [55, 160] on span "Relances" at bounding box center [59, 167] width 42 height 14
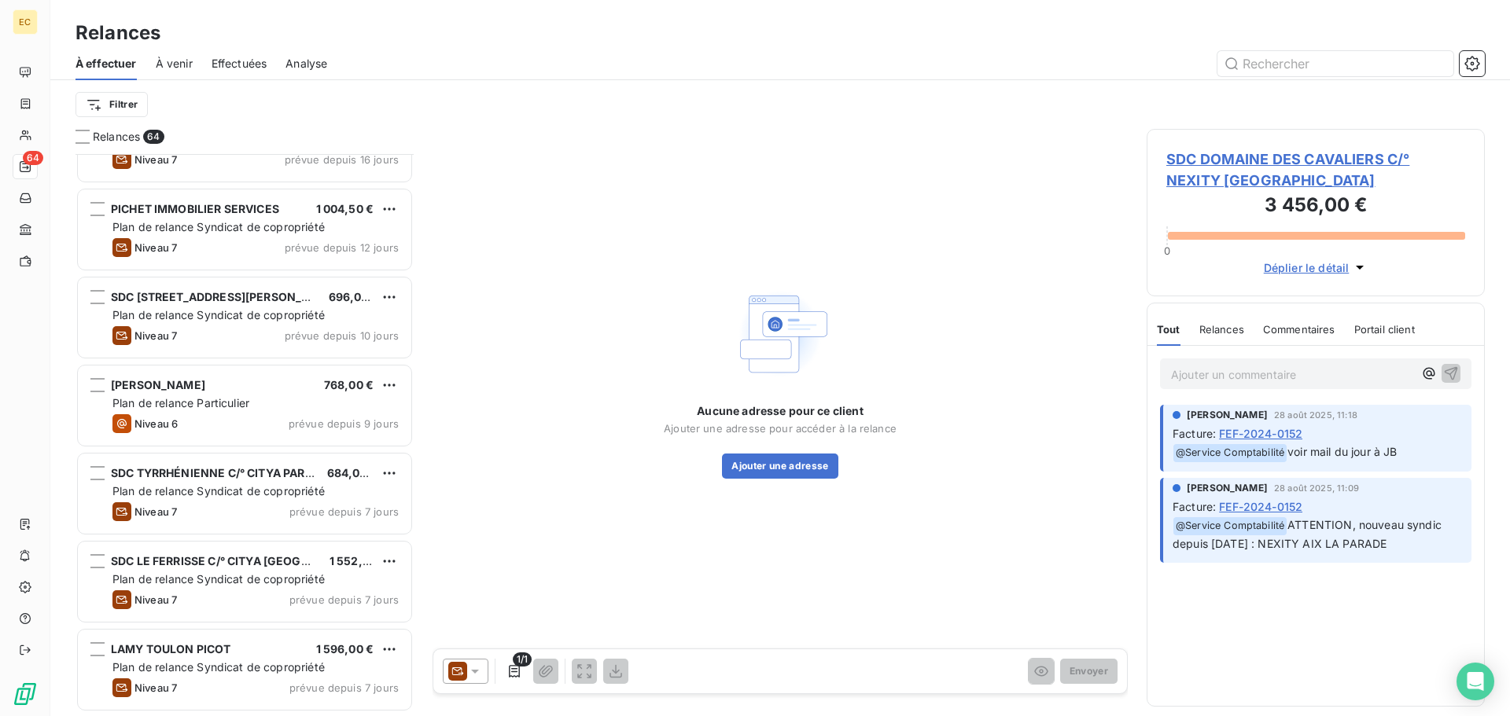
scroll to position [3068, 0]
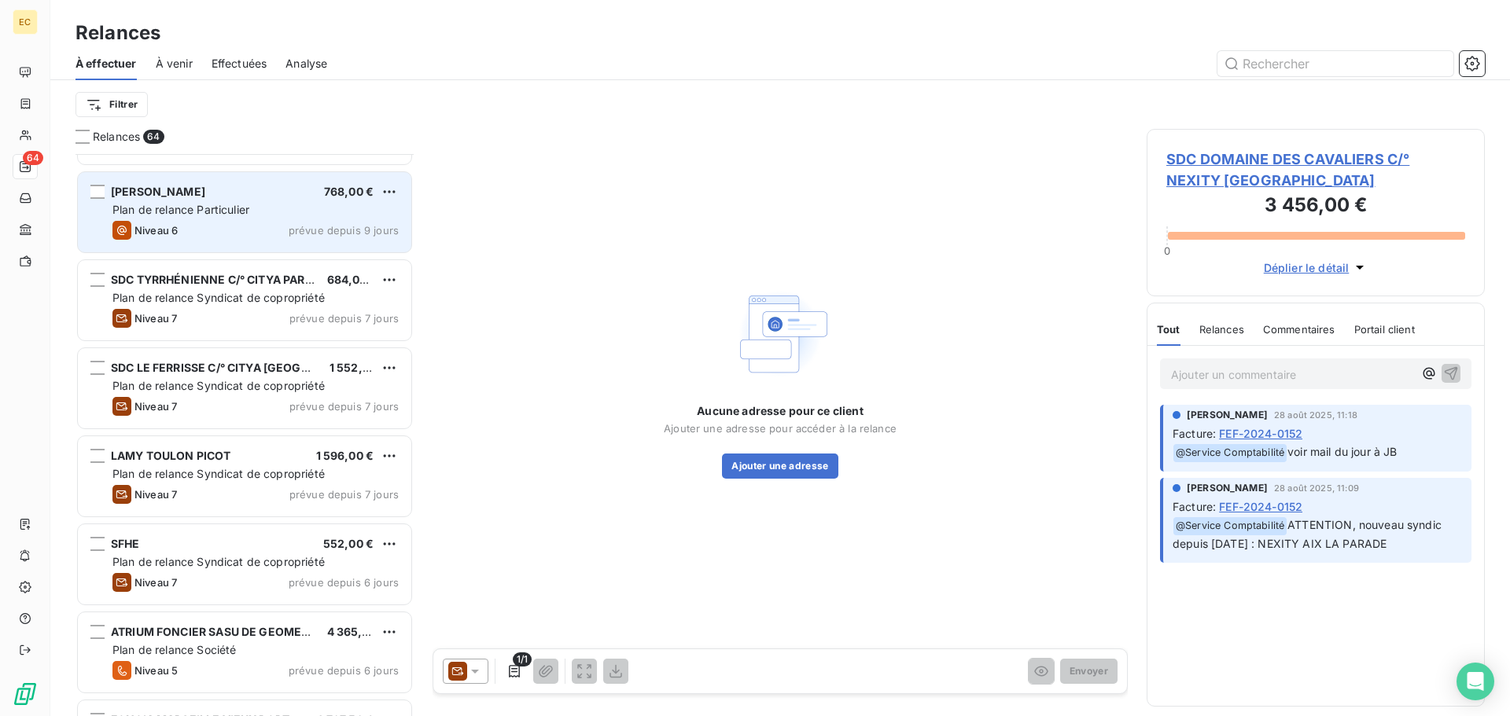
click at [249, 208] on span "Plan de relance Particulier" at bounding box center [180, 209] width 137 height 13
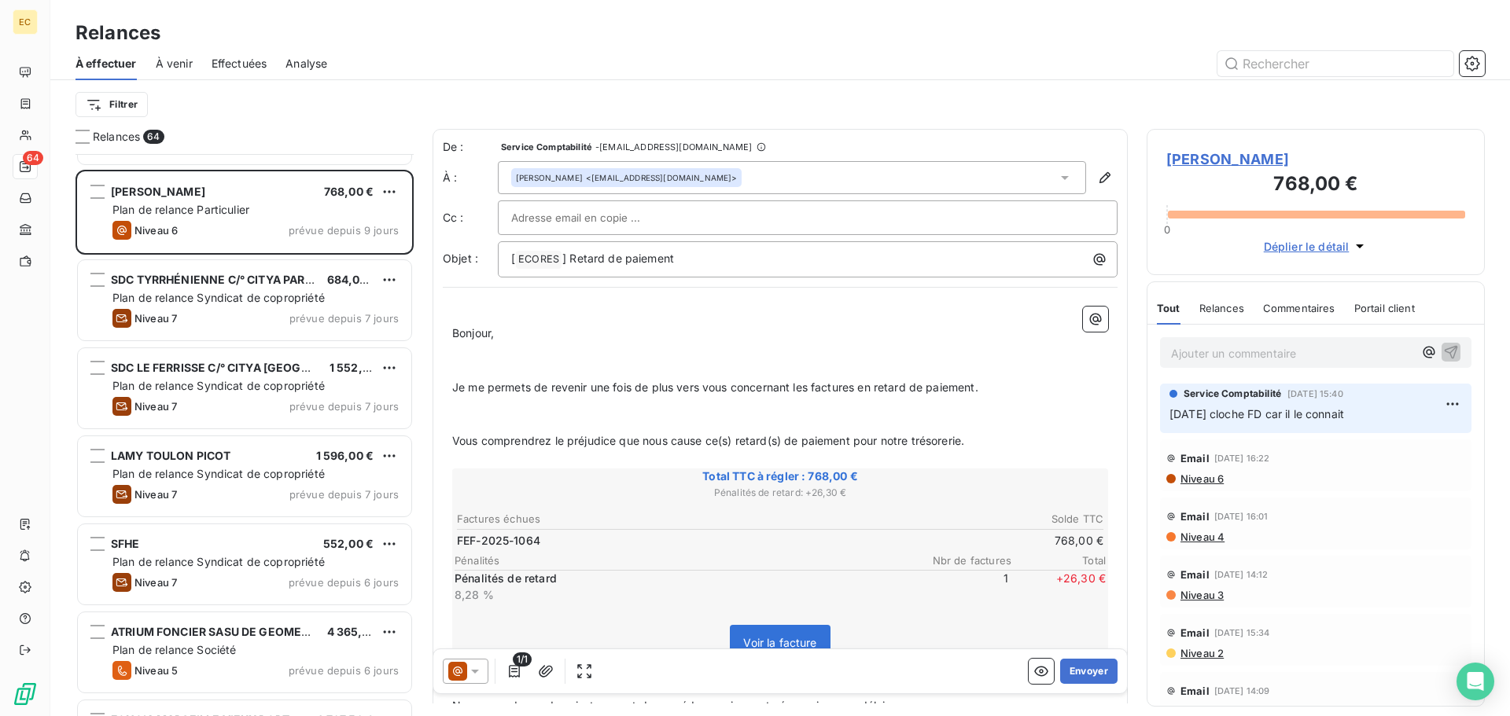
click at [1224, 158] on span "Mr SQUILBIN Frédéric" at bounding box center [1315, 159] width 299 height 21
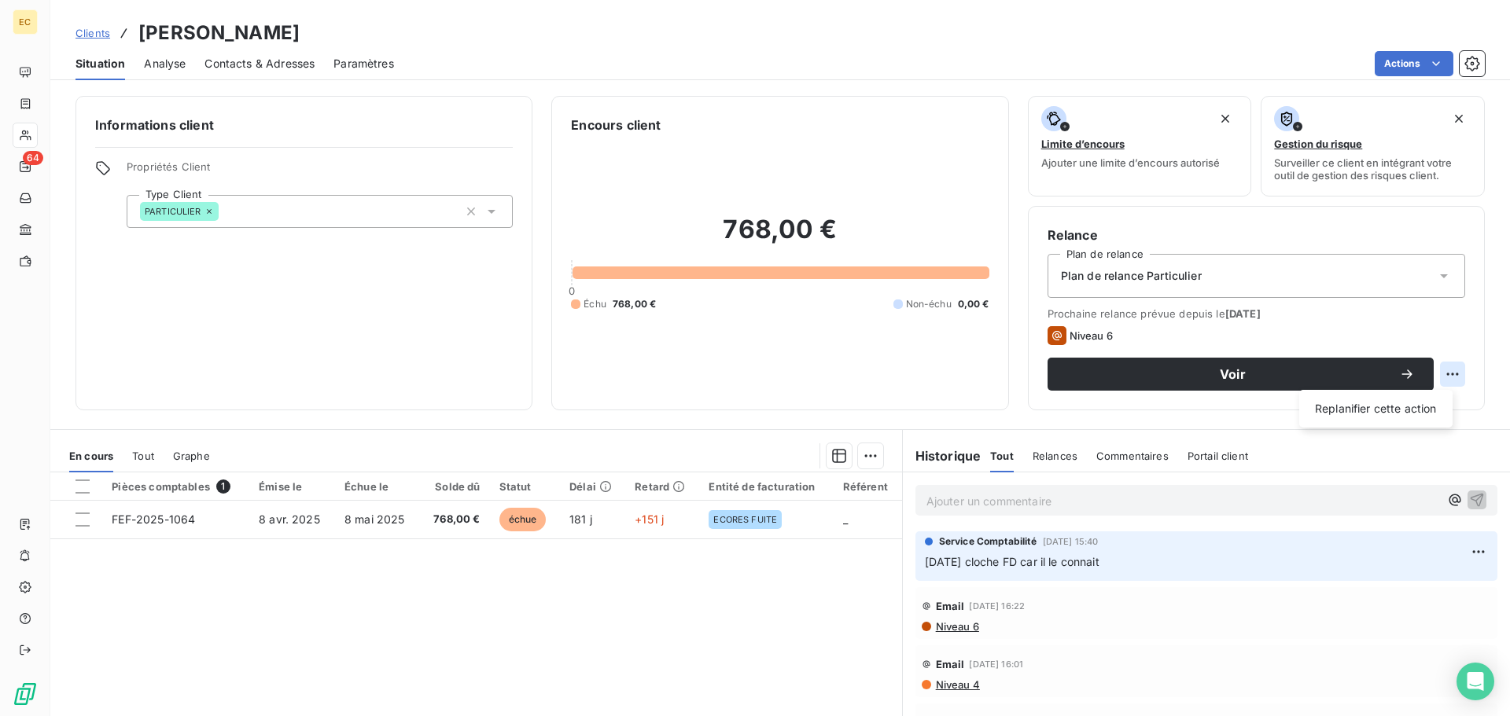
click at [1442, 377] on html "EC 64 Clients Mr SQUILBIN Frédéric Situation Analyse Contacts & Adresses Paramè…" at bounding box center [755, 358] width 1510 height 716
click at [1409, 408] on div "Replanifier cette action" at bounding box center [1376, 408] width 141 height 25
select select "9"
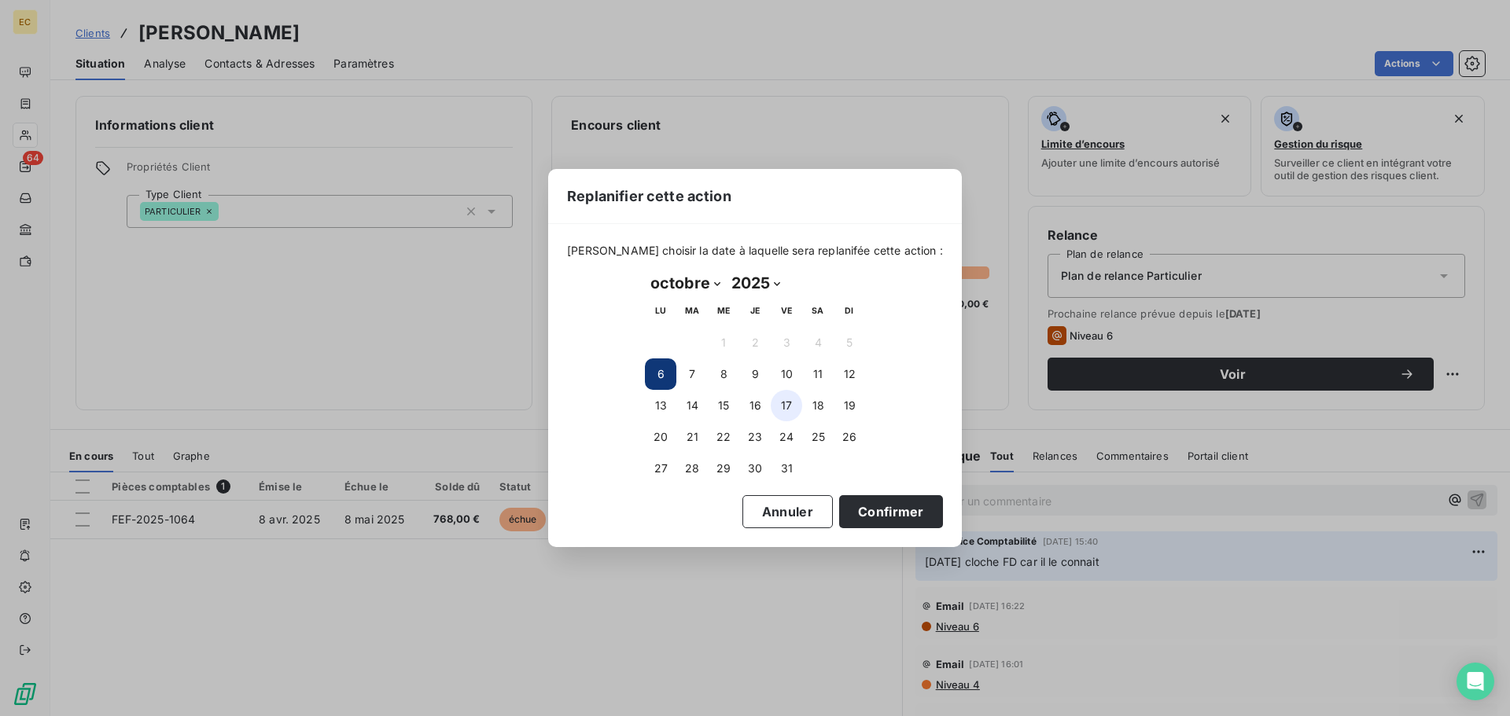
click at [790, 407] on button "17" at bounding box center [786, 405] width 31 height 31
click at [845, 517] on button "Confirmer" at bounding box center [891, 511] width 104 height 33
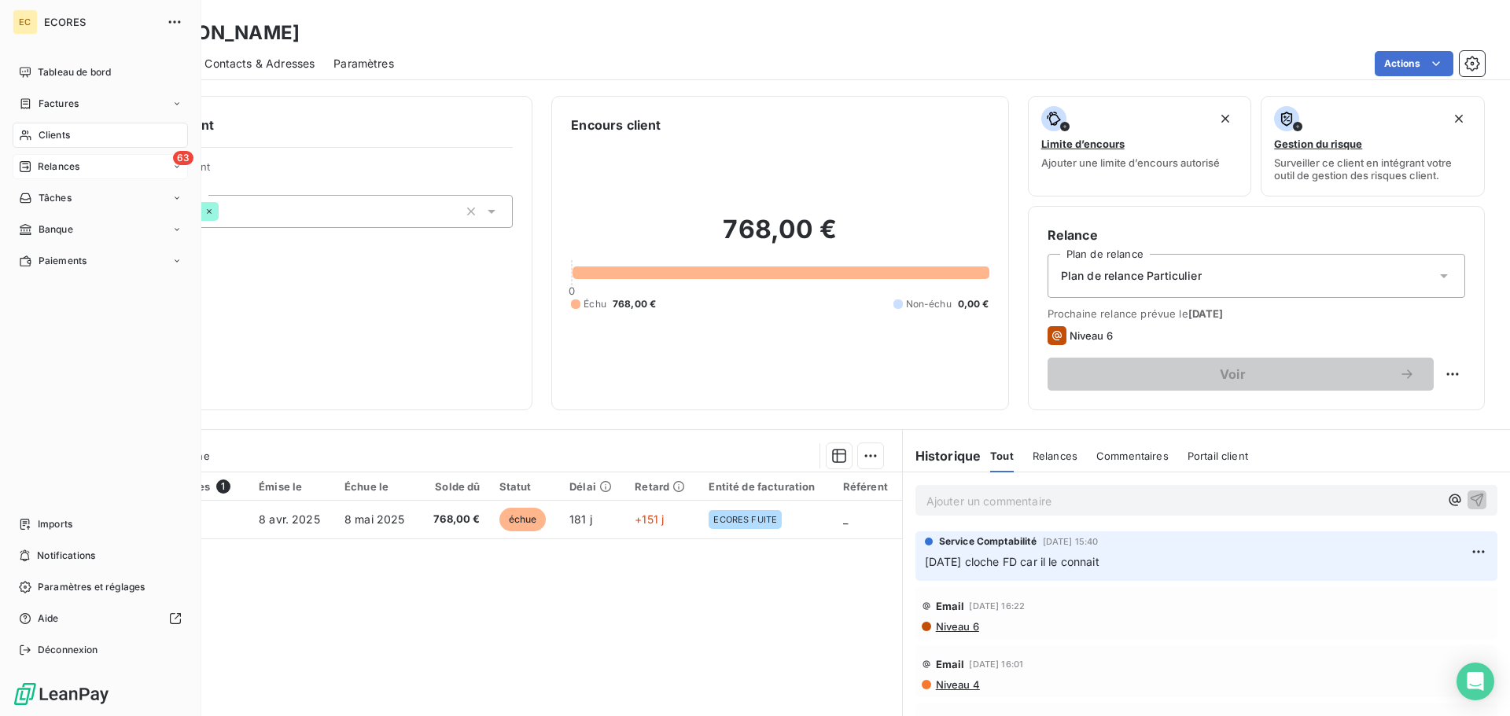
click at [53, 165] on span "Relances" at bounding box center [59, 167] width 42 height 14
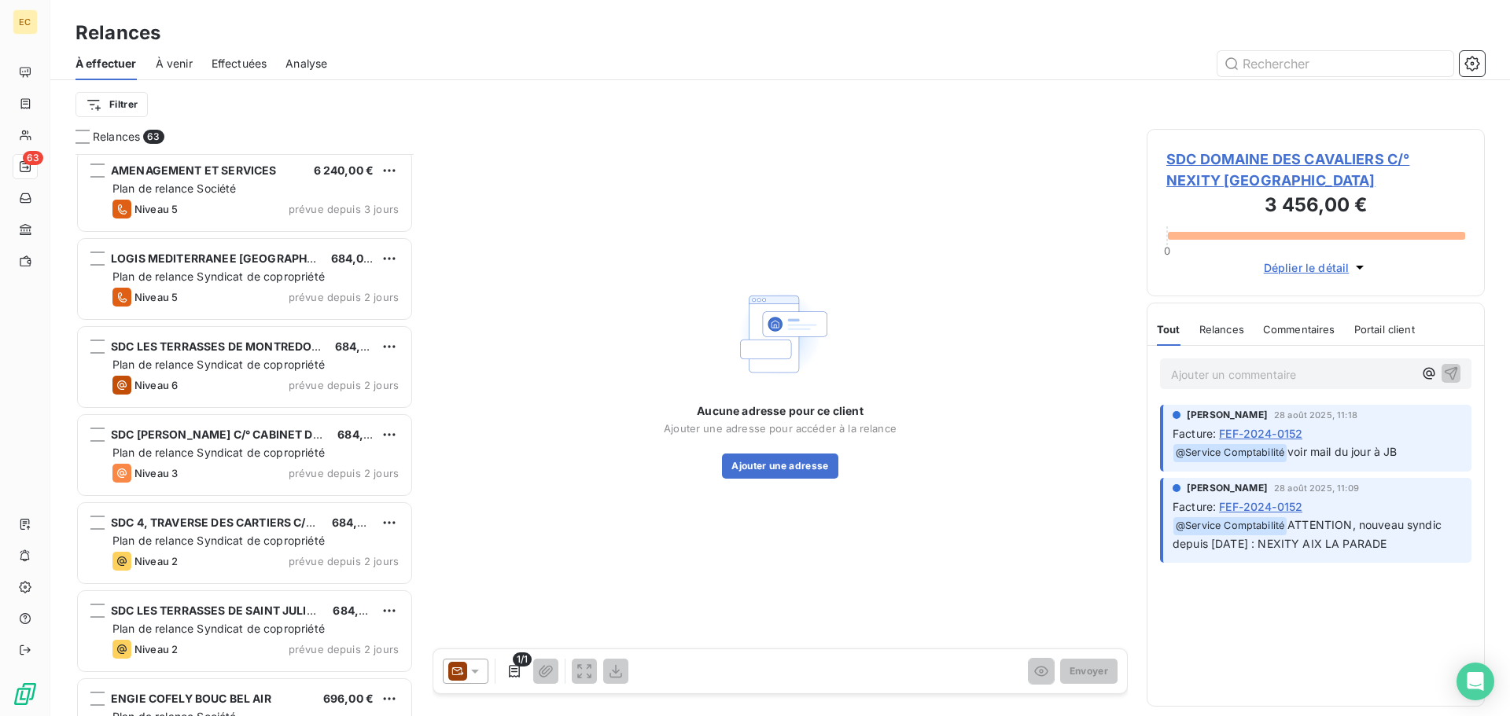
scroll to position [4012, 0]
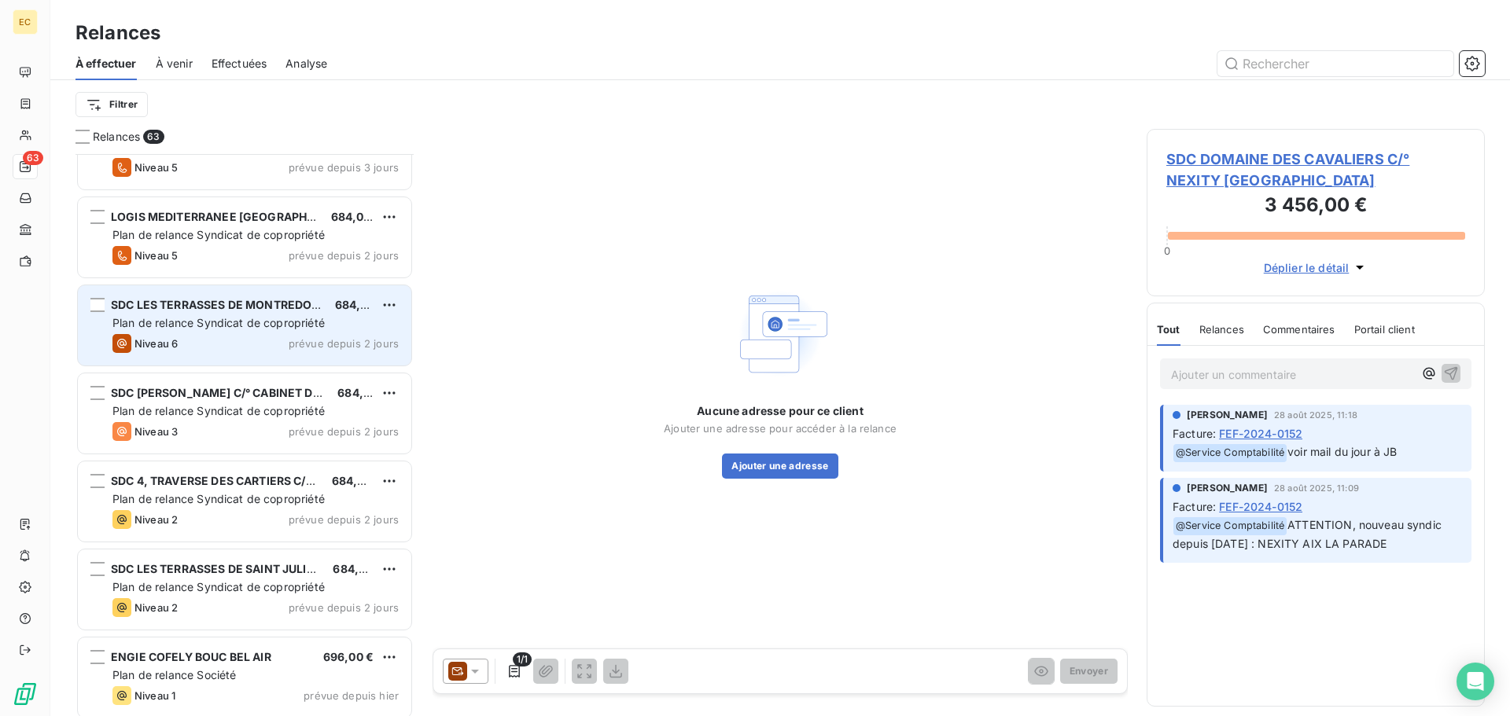
click at [237, 322] on span "Plan de relance Syndicat de copropriété" at bounding box center [218, 322] width 212 height 13
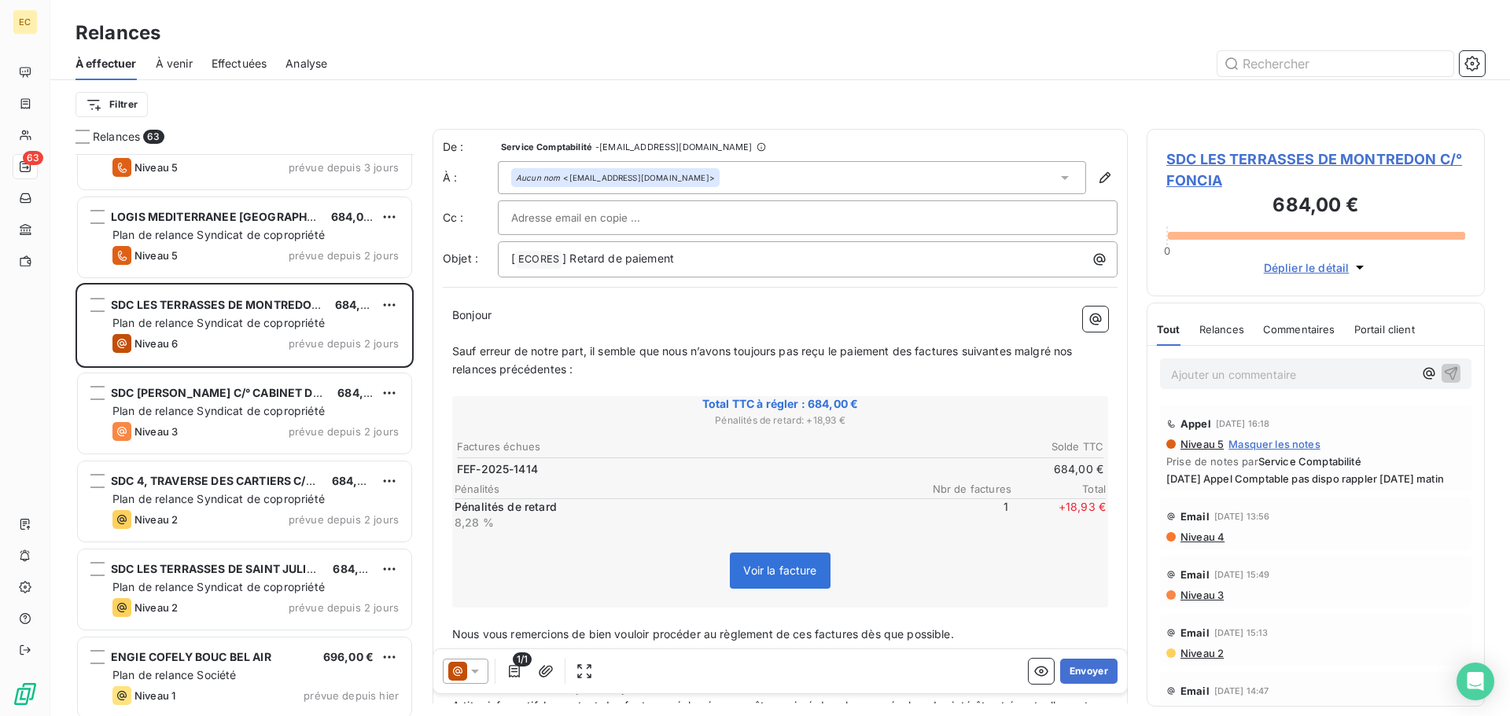
click at [520, 216] on input "text" at bounding box center [595, 218] width 169 height 24
paste input "stephane.darene@foncia.com"
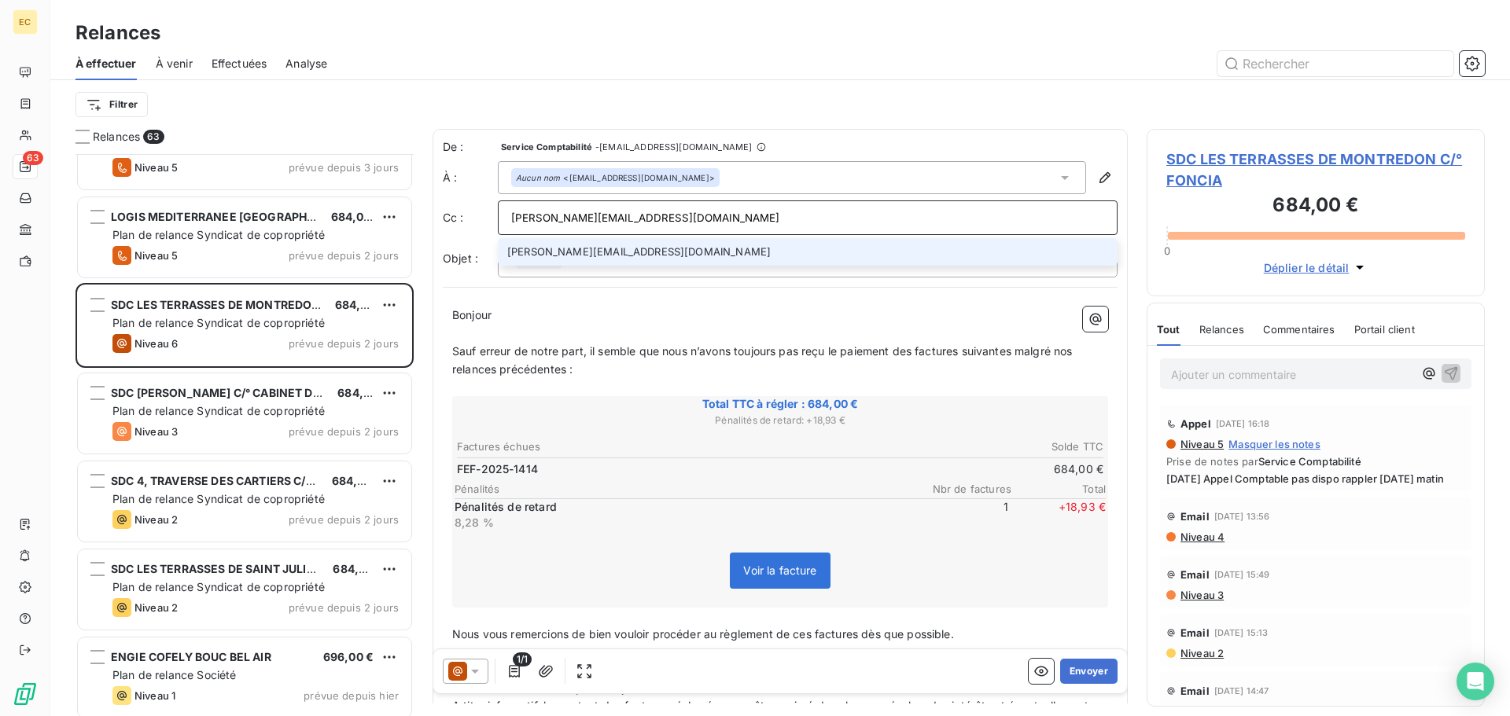
type input "stephane.darene@foncia.com"
click at [665, 256] on li "stephane.darene@foncia.com" at bounding box center [808, 252] width 620 height 28
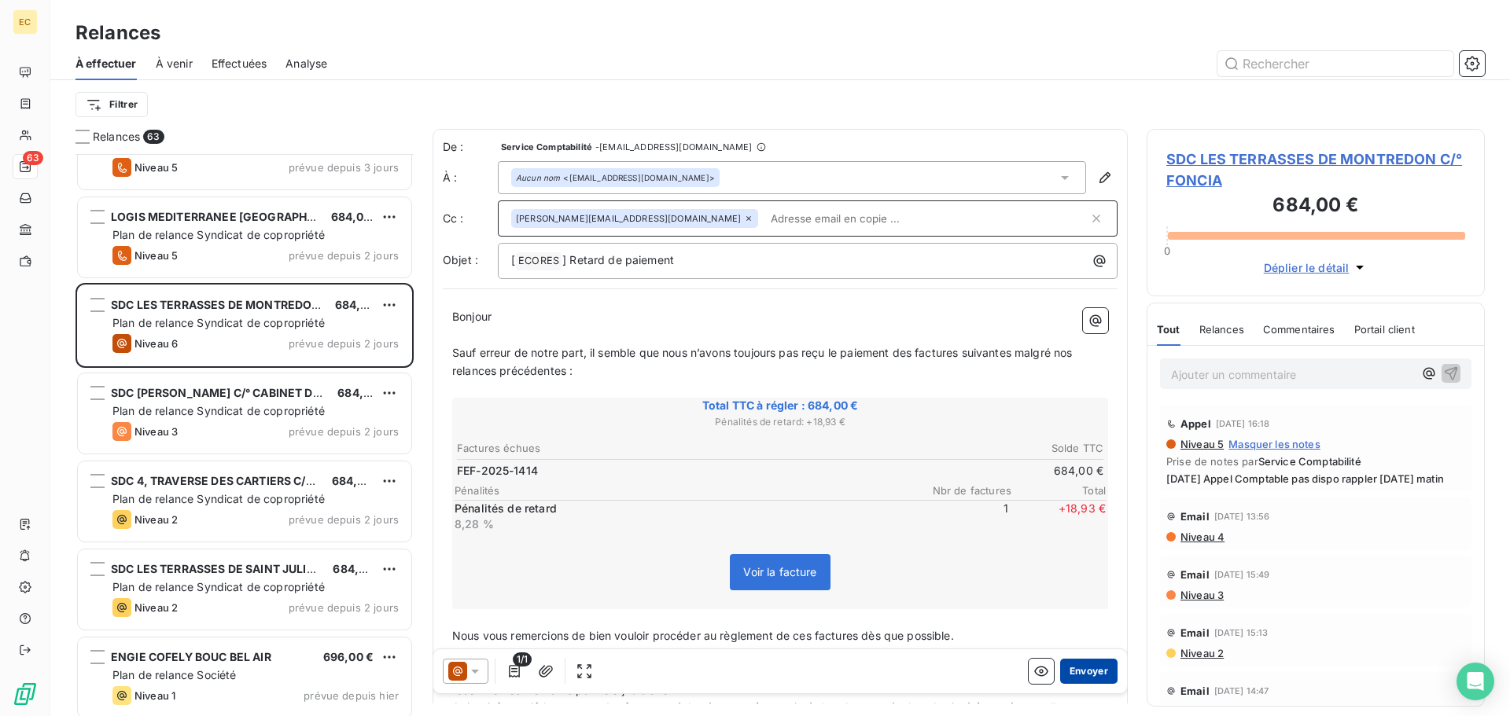
click at [1084, 673] on button "Envoyer" at bounding box center [1088, 671] width 57 height 25
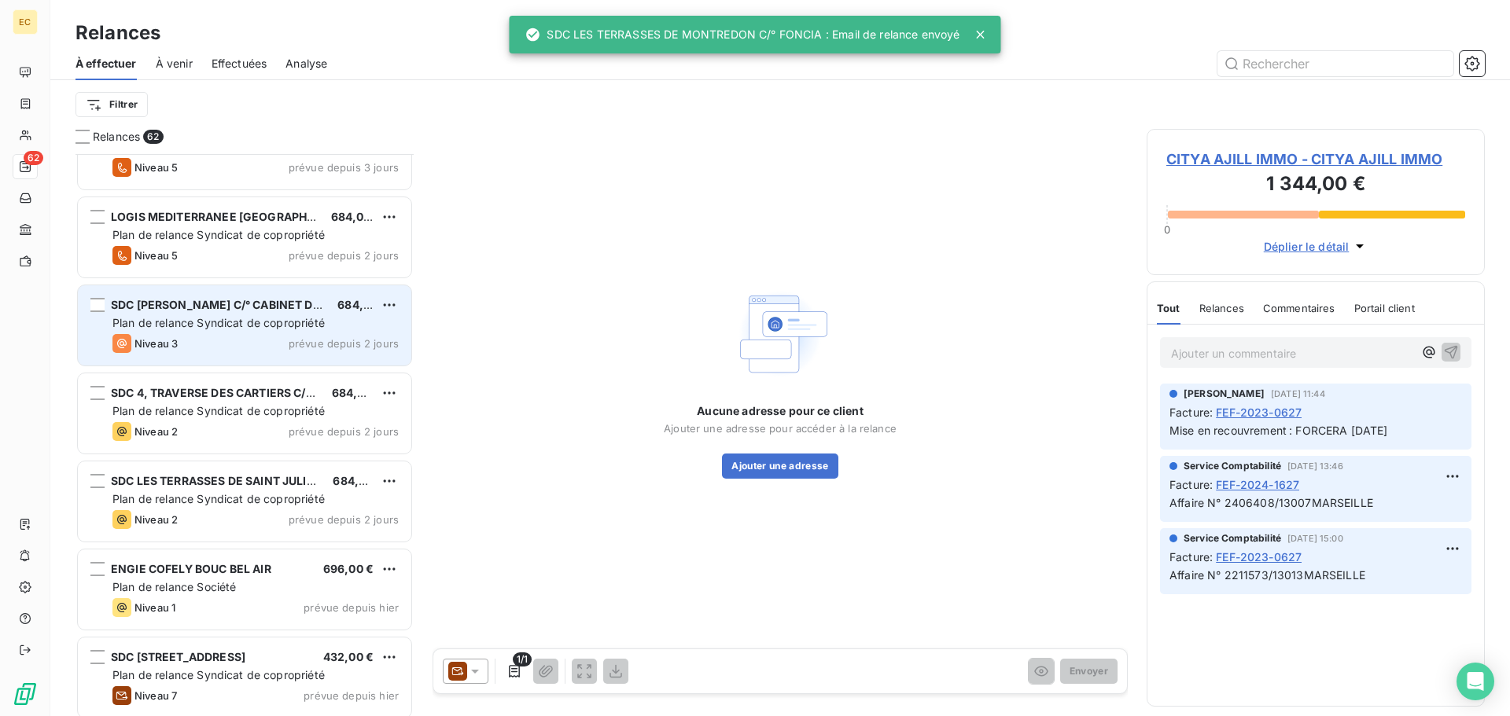
click at [235, 322] on span "Plan de relance Syndicat de copropriété" at bounding box center [218, 322] width 212 height 13
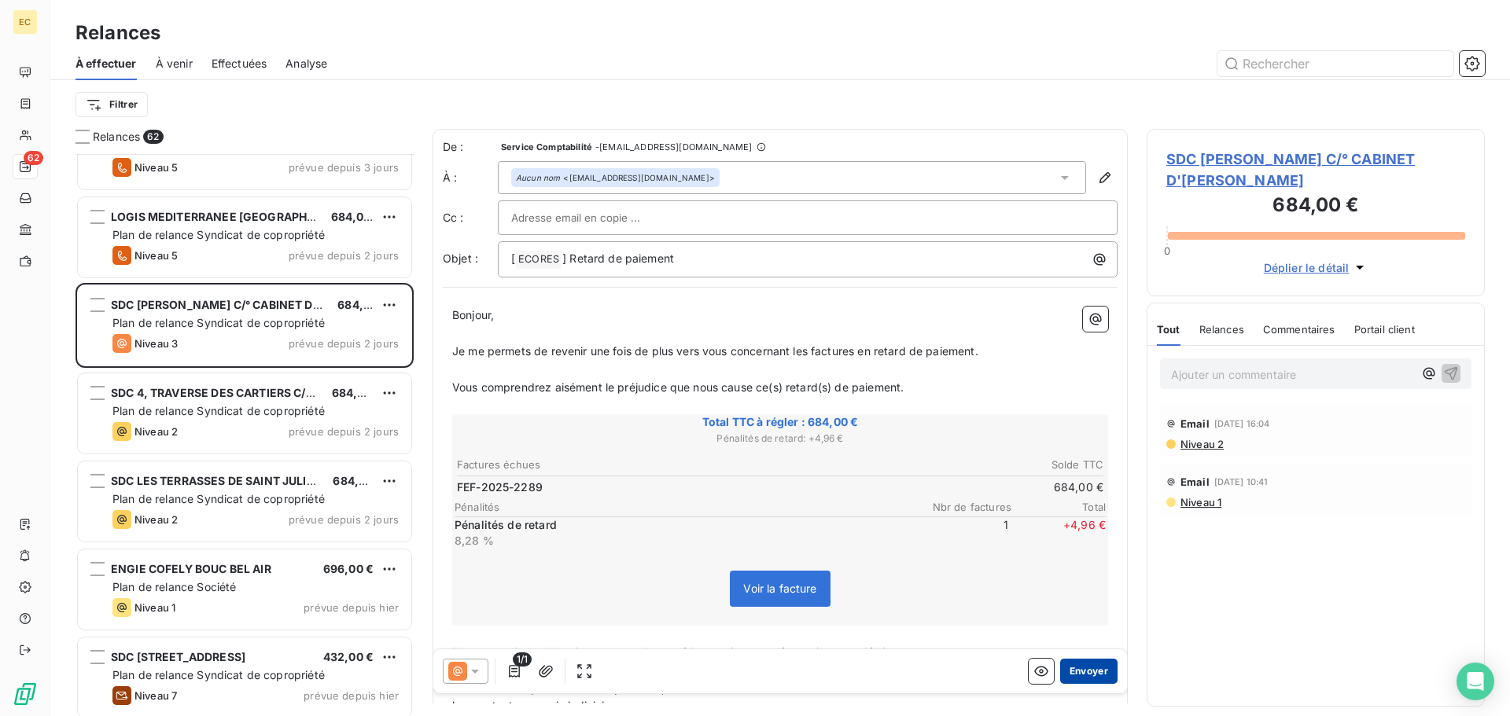
click at [1085, 675] on button "Envoyer" at bounding box center [1088, 671] width 57 height 25
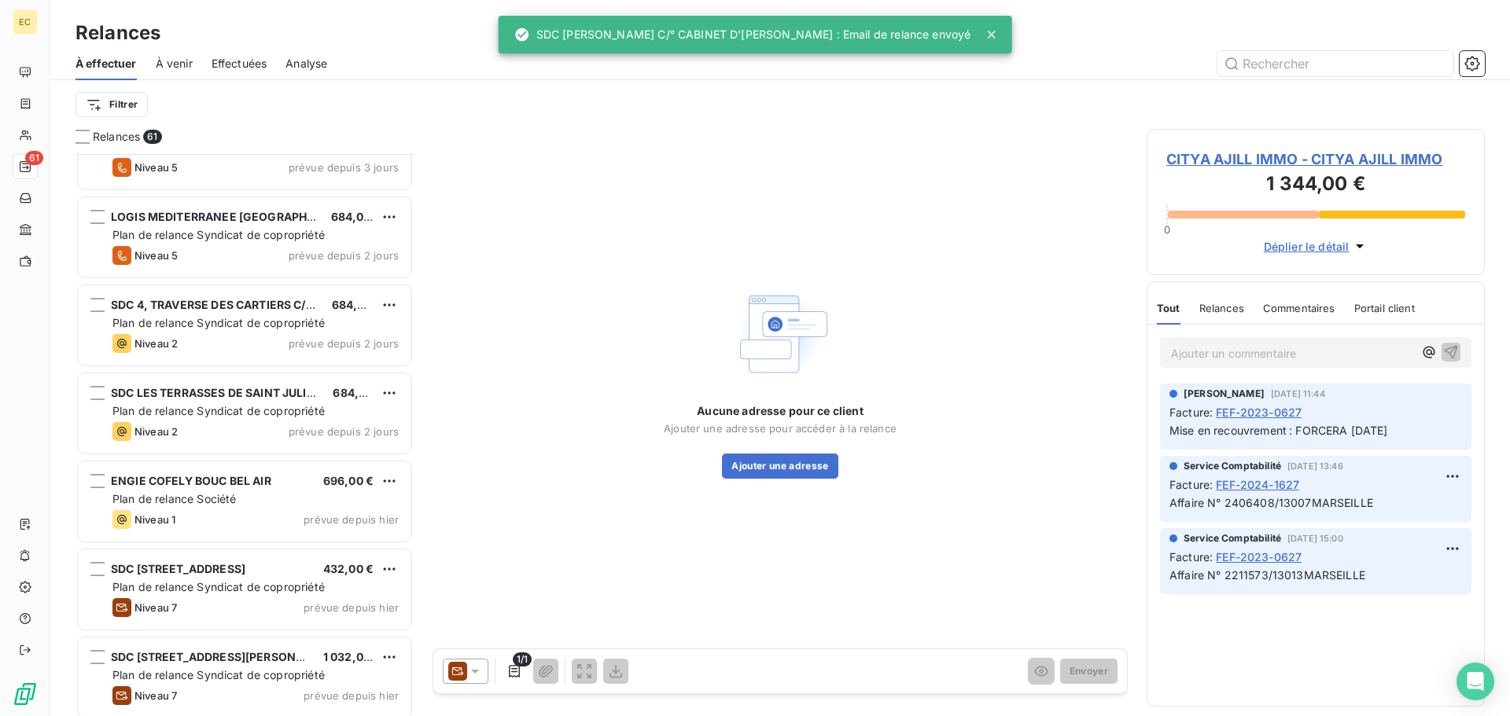
click at [241, 64] on span "Effectuées" at bounding box center [240, 64] width 56 height 16
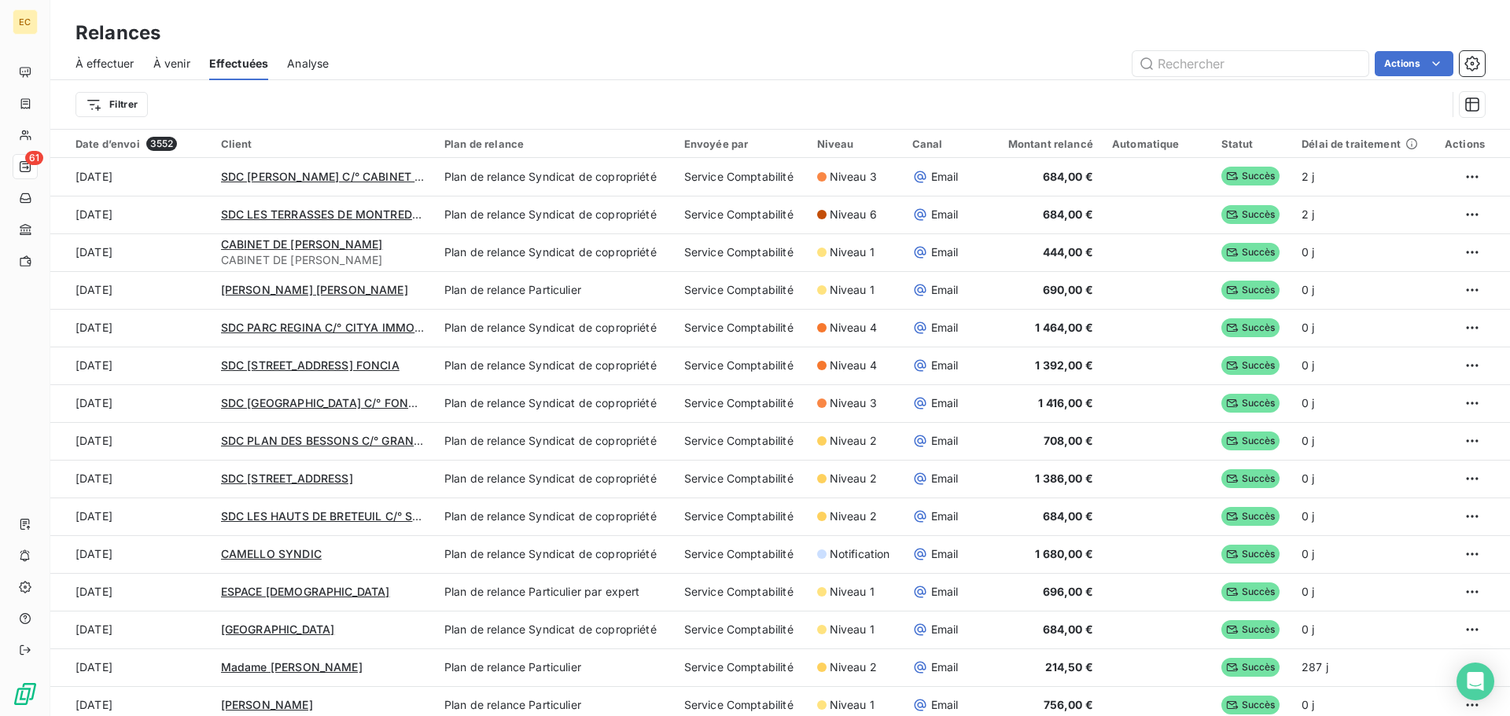
click at [108, 64] on span "À effectuer" at bounding box center [105, 64] width 59 height 16
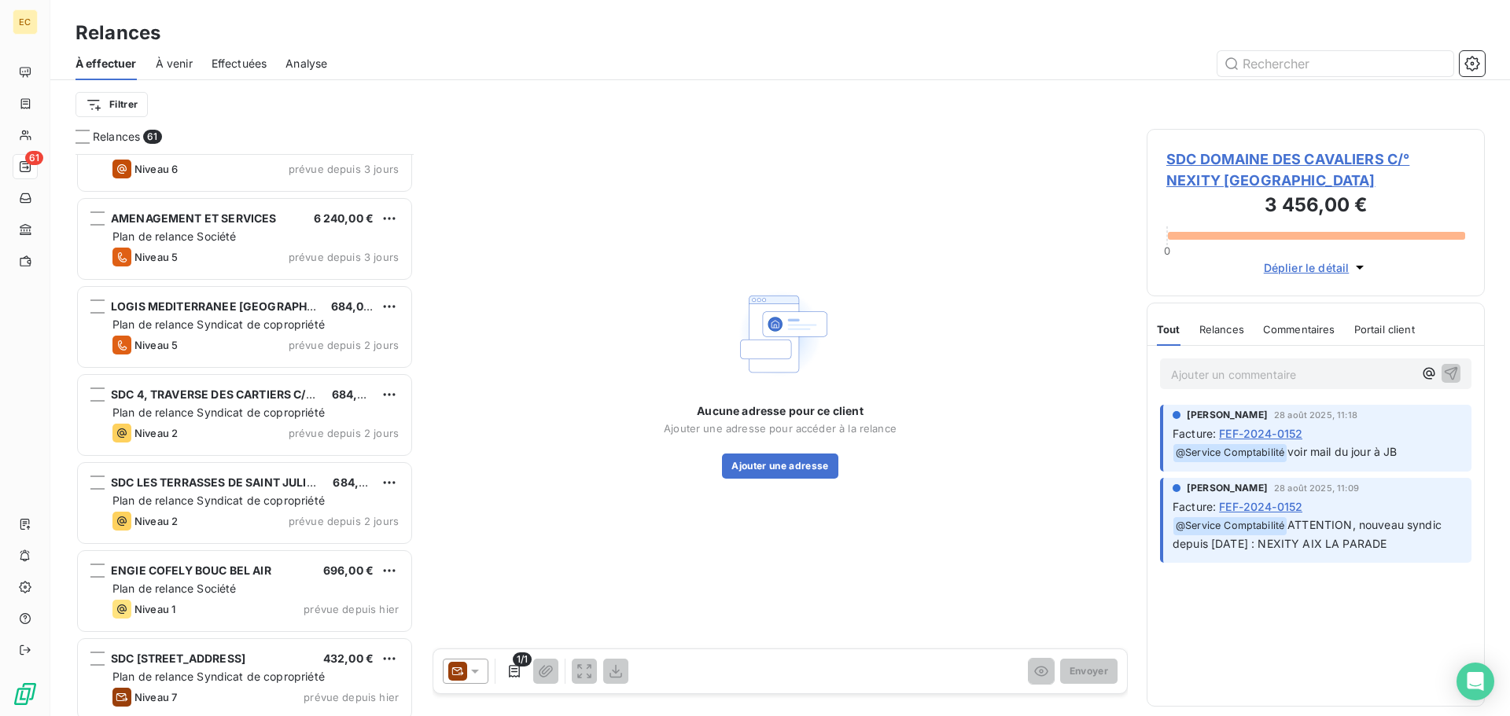
scroll to position [3933, 0]
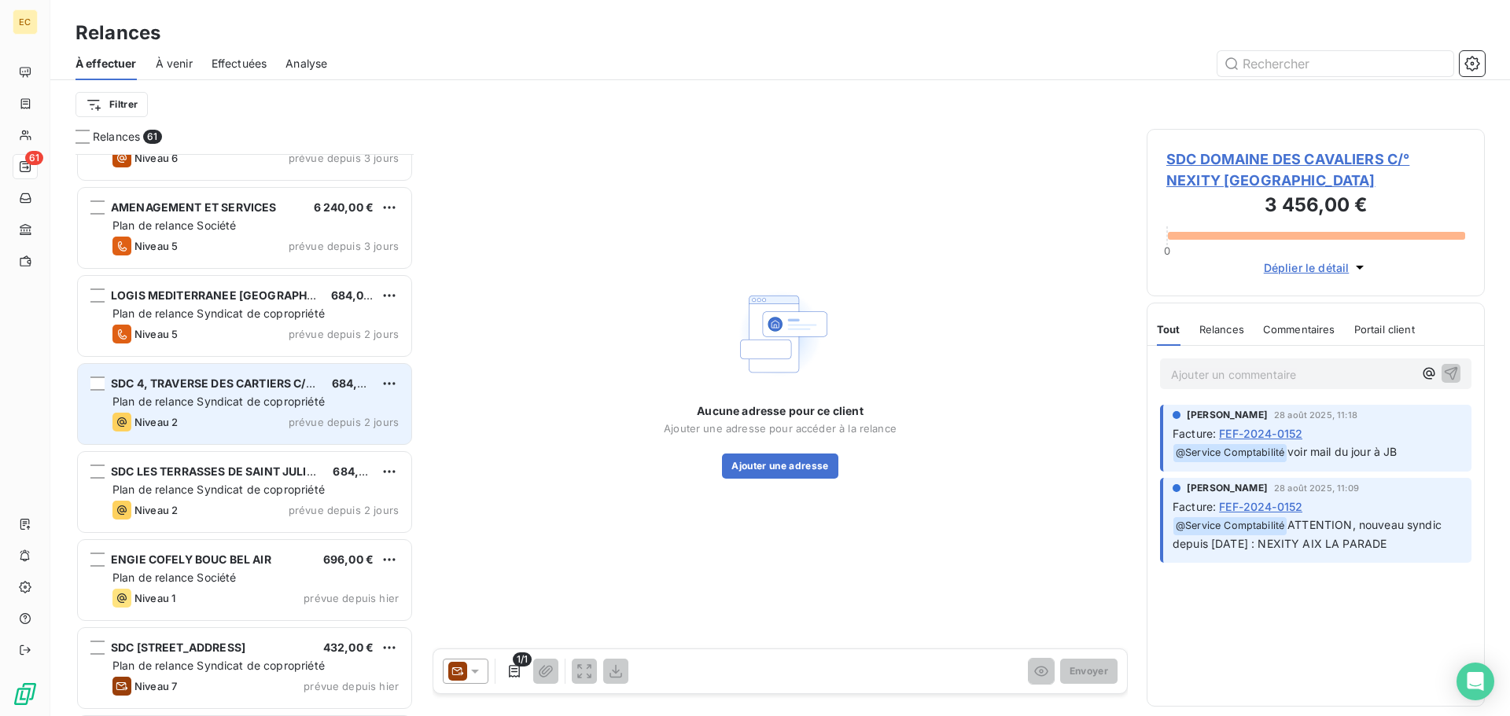
click at [254, 398] on span "Plan de relance Syndicat de copropriété" at bounding box center [218, 401] width 212 height 13
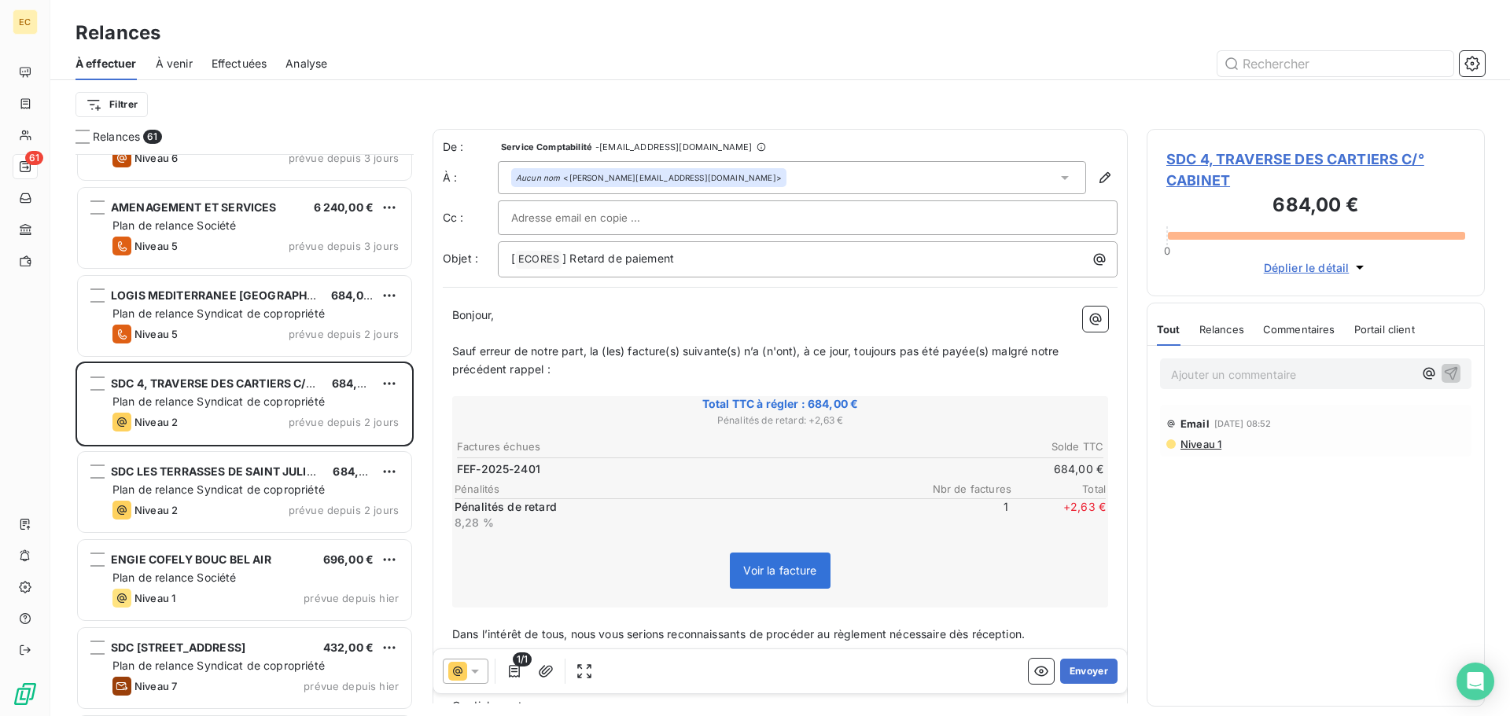
click at [610, 209] on input "text" at bounding box center [595, 218] width 169 height 24
paste input "d.chaib@guisimmobilier.fr"
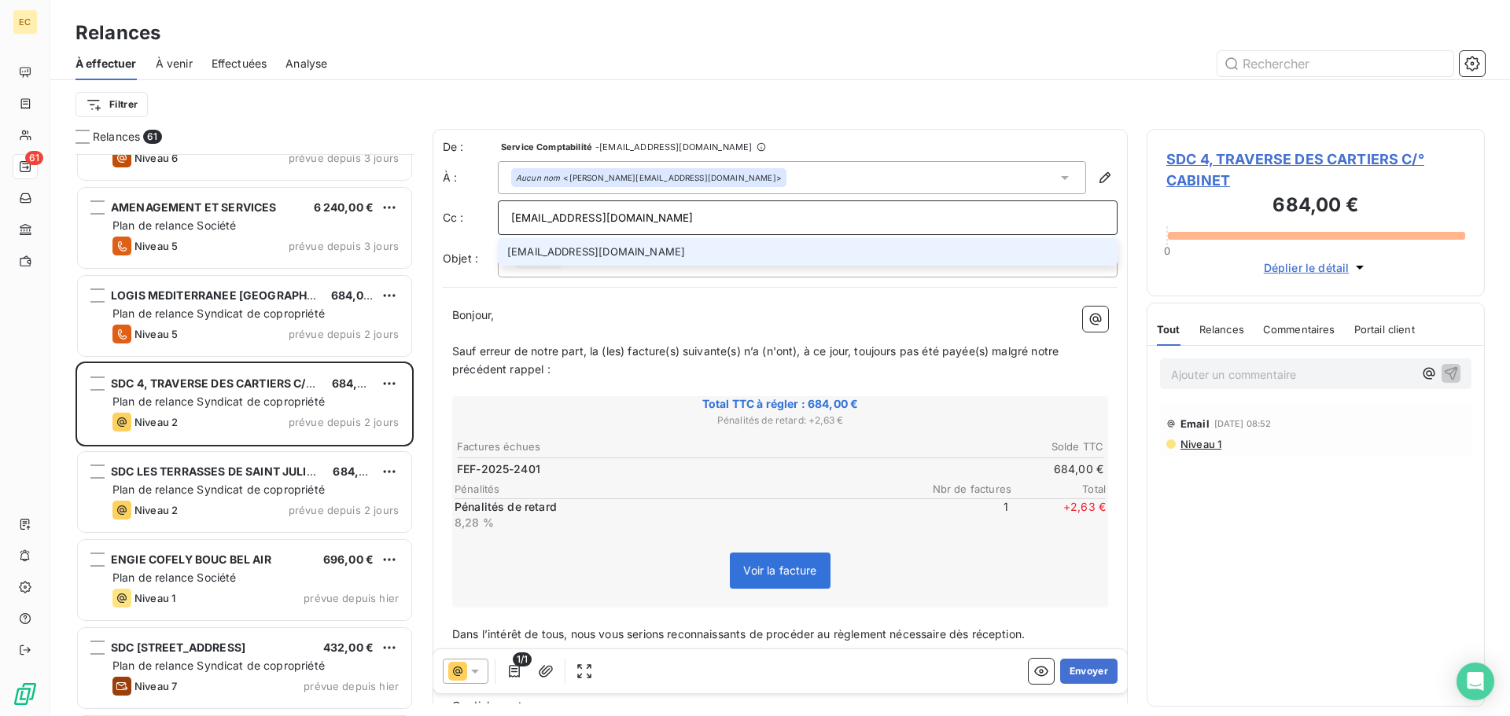
type input "d.chaib@guisimmobilier.fr"
click at [672, 257] on li "d.chaib@guisimmobilier.fr" at bounding box center [808, 252] width 620 height 28
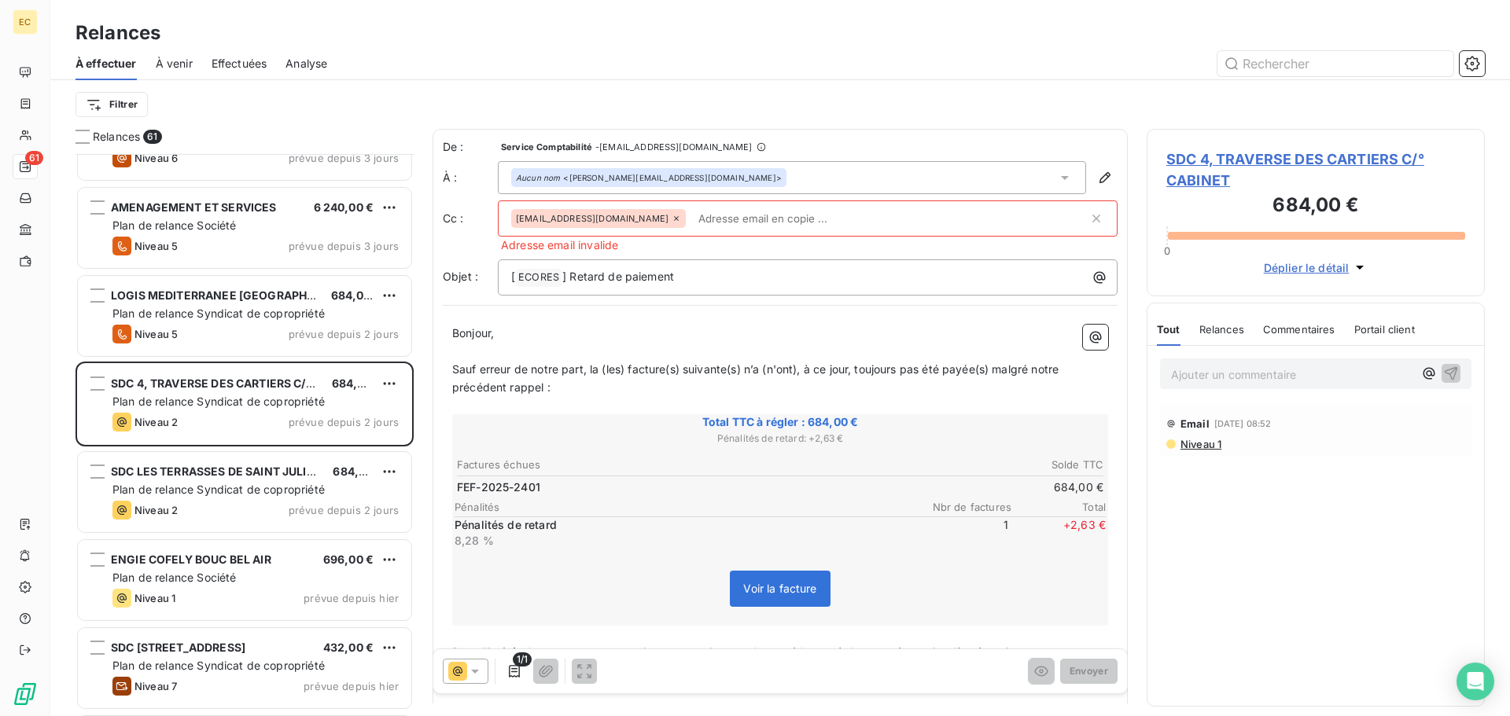
click at [716, 251] on span "Adresse email invalide" at bounding box center [780, 245] width 675 height 17
drag, startPoint x: 701, startPoint y: 327, endPoint x: 668, endPoint y: 263, distance: 71.4
click at [701, 326] on p "Bonjour," at bounding box center [780, 334] width 656 height 18
click at [672, 221] on icon at bounding box center [676, 218] width 9 height 9
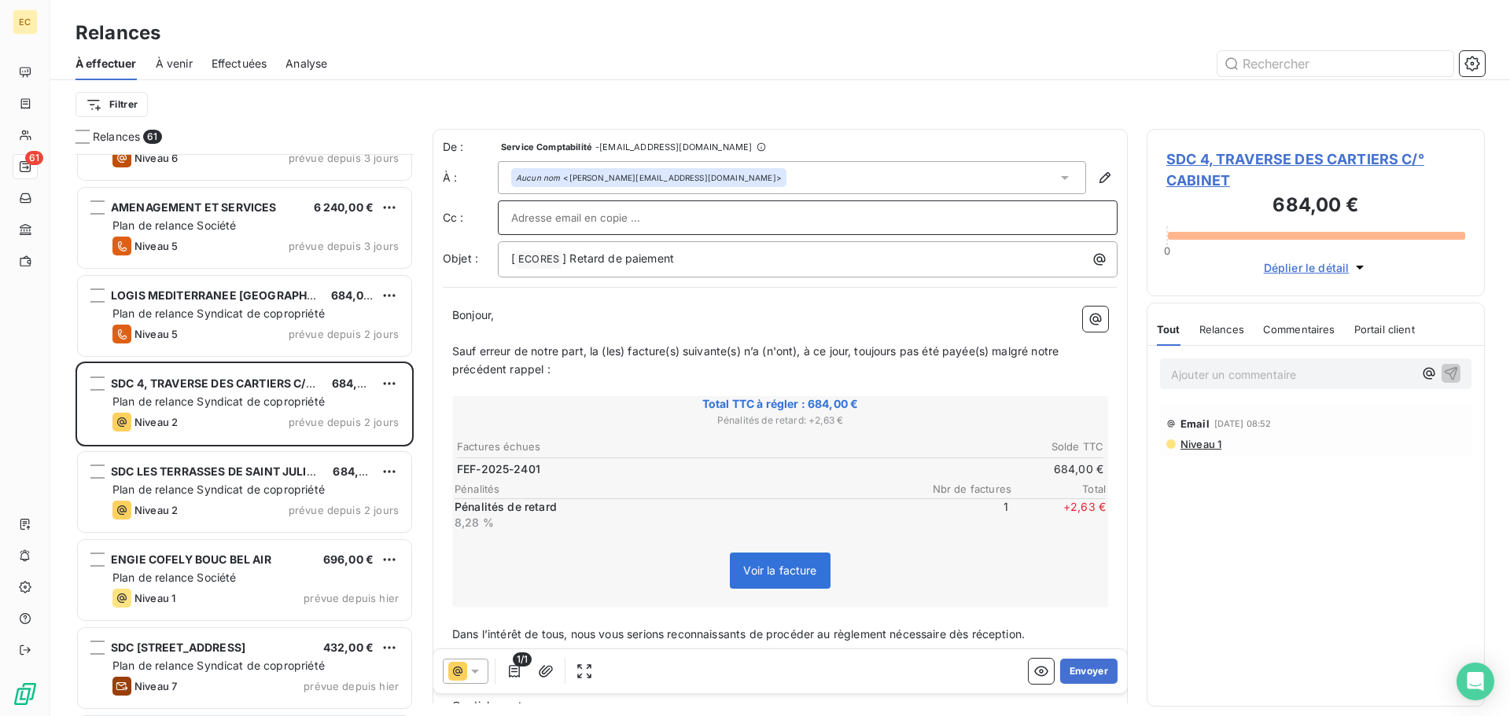
paste input "d.chaib@guisimmobilier.fr"
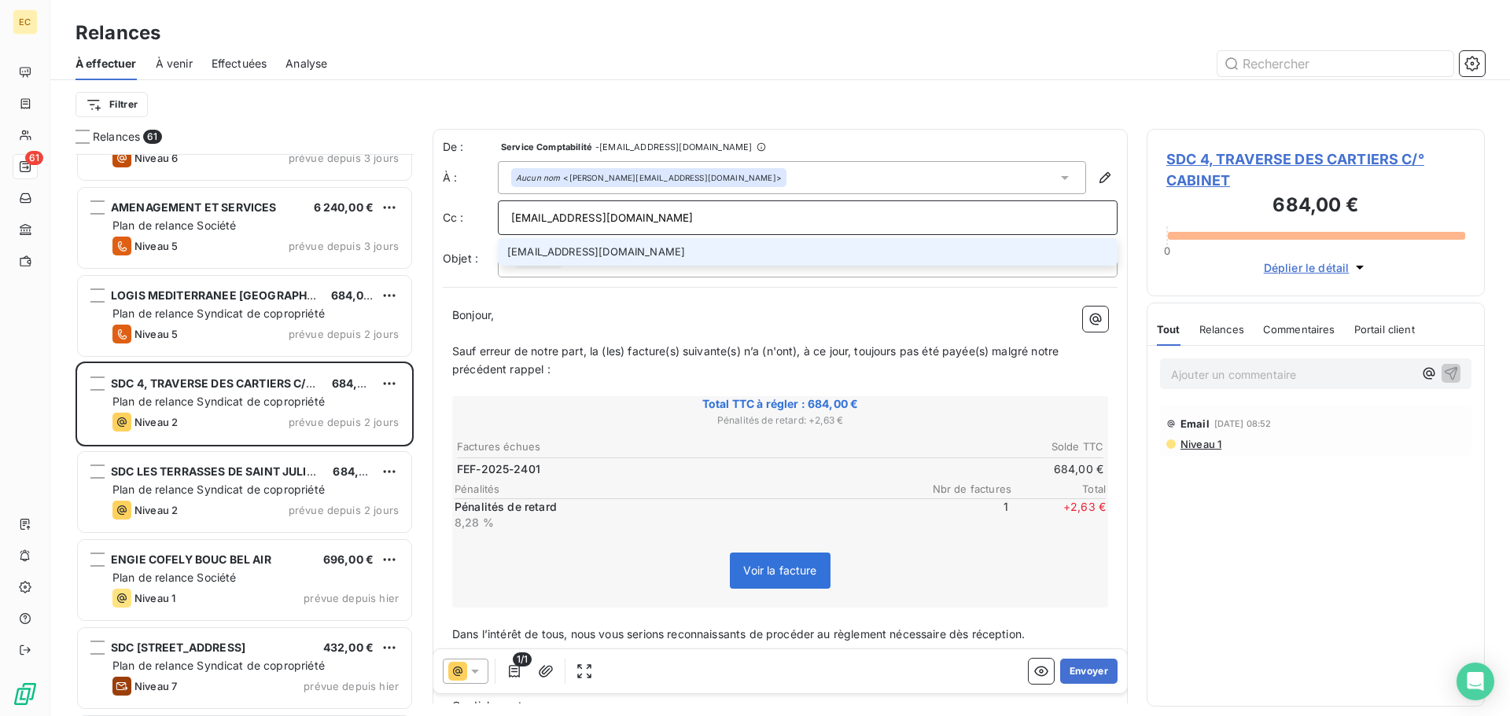
type input "d.chaib@guisimmobilier.fr"
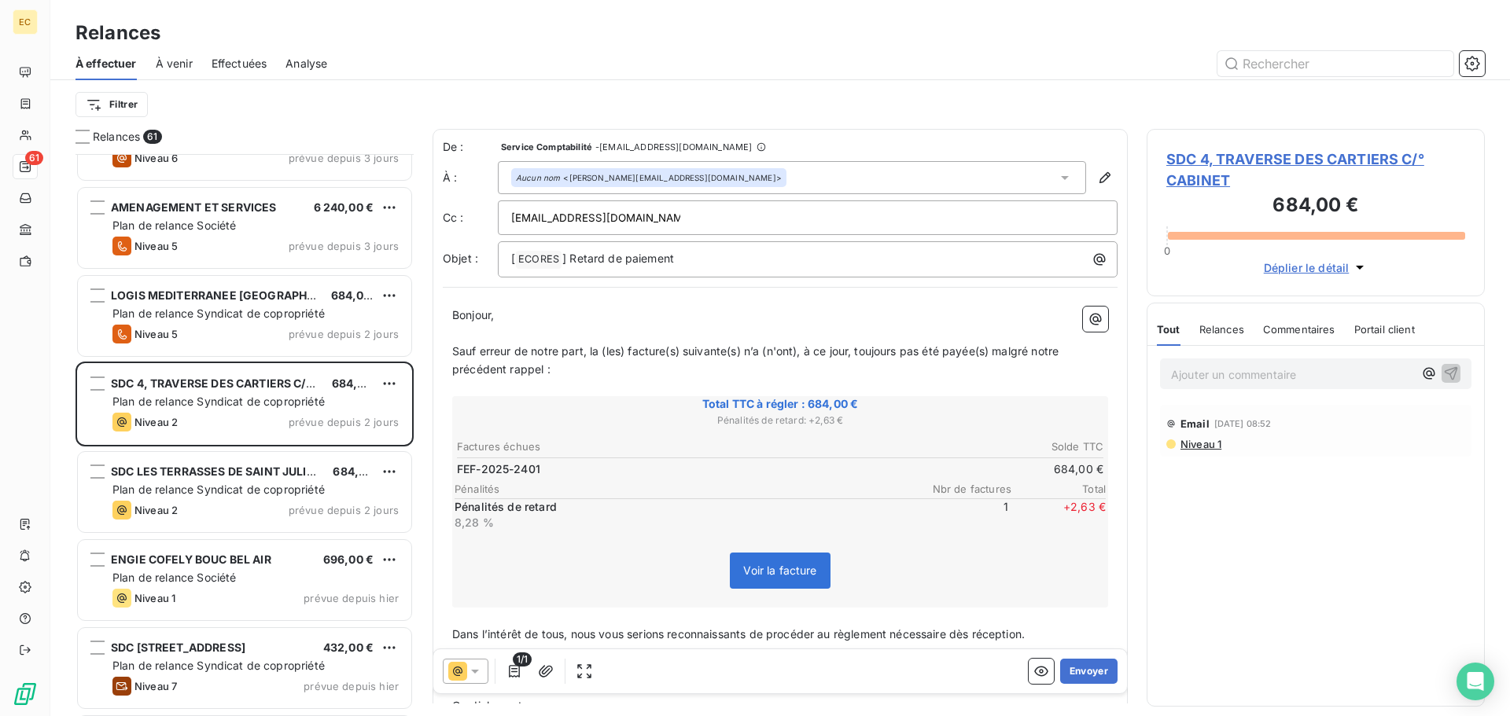
click at [617, 317] on p "Bonjour," at bounding box center [780, 316] width 656 height 18
click at [1077, 673] on button "Envoyer" at bounding box center [1088, 671] width 57 height 25
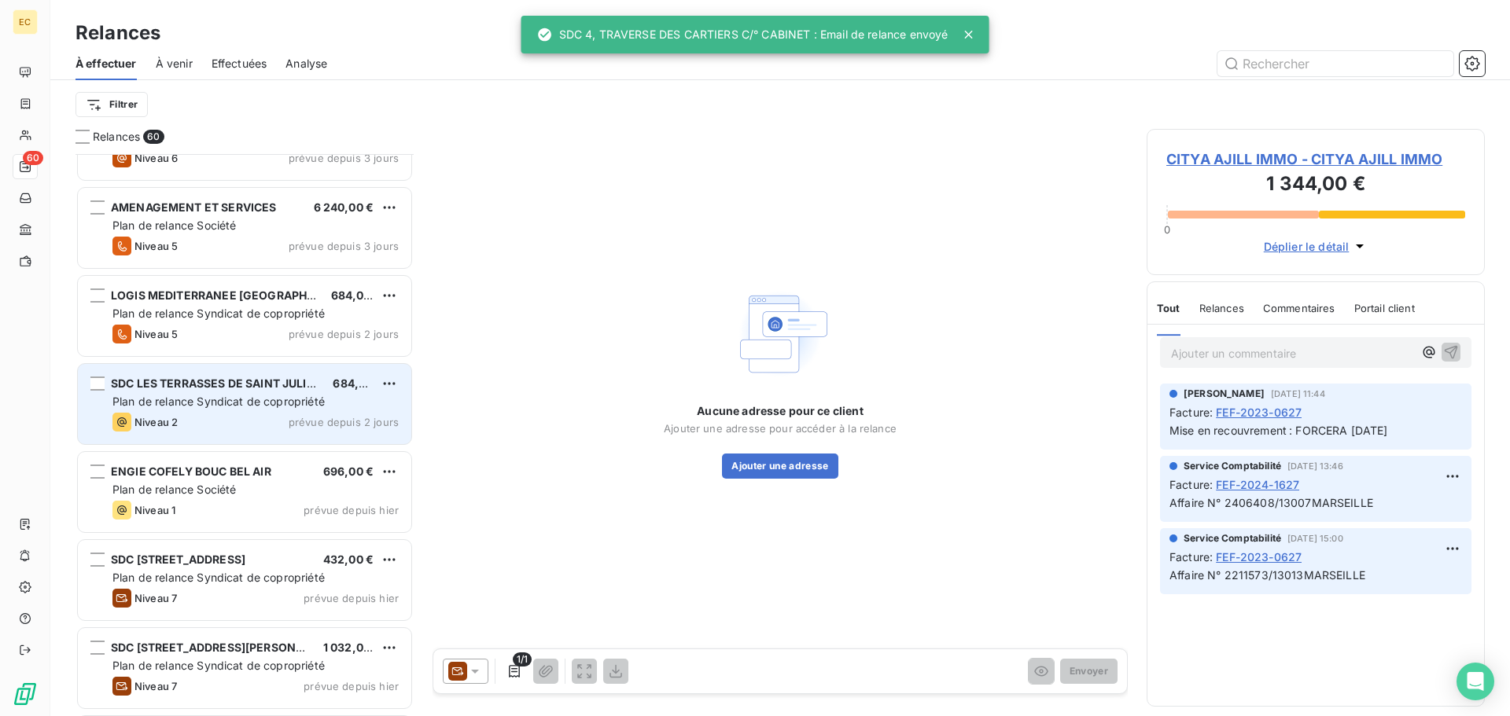
click at [219, 398] on span "Plan de relance Syndicat de copropriété" at bounding box center [218, 401] width 212 height 13
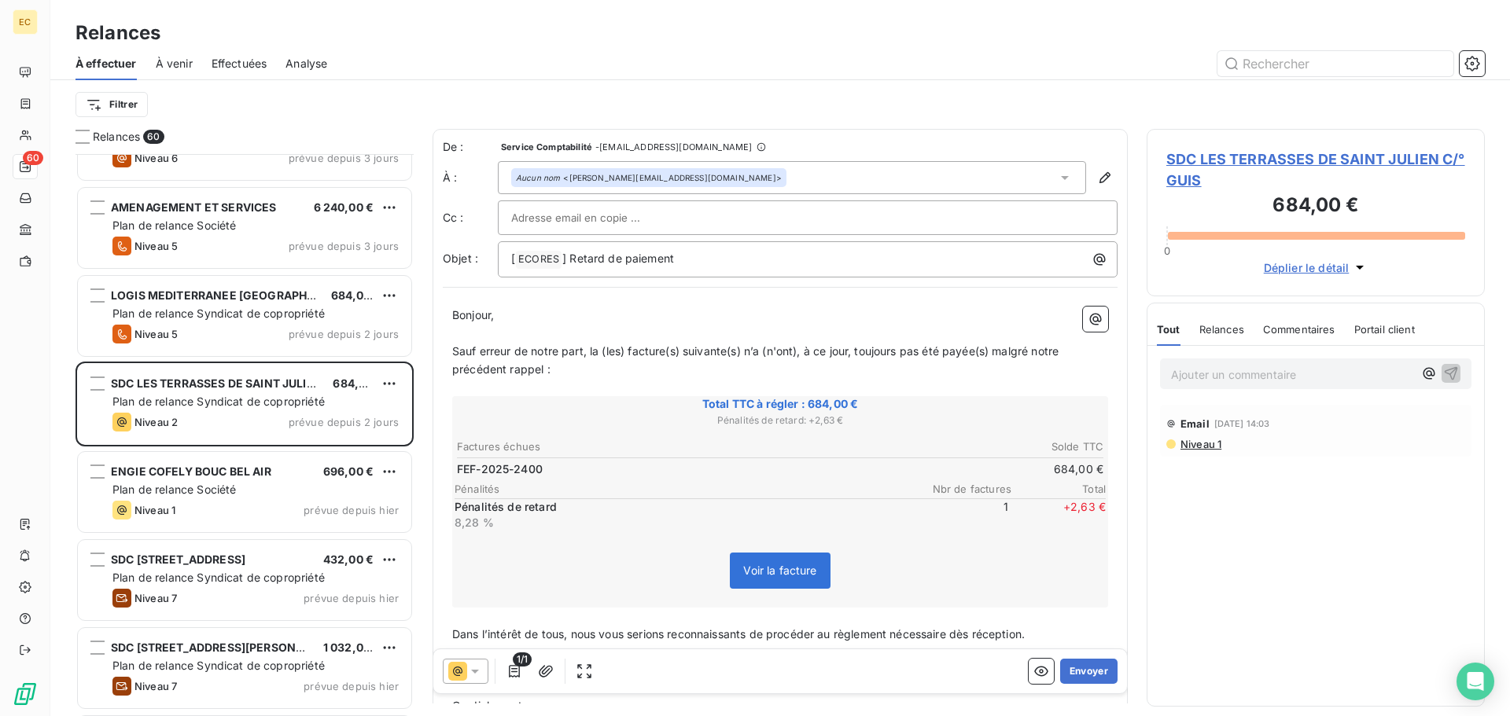
click at [554, 219] on input "text" at bounding box center [595, 218] width 169 height 24
click at [554, 219] on input "text" at bounding box center [807, 218] width 593 height 24
paste input "c.quaini@guisimmobilier.fr"
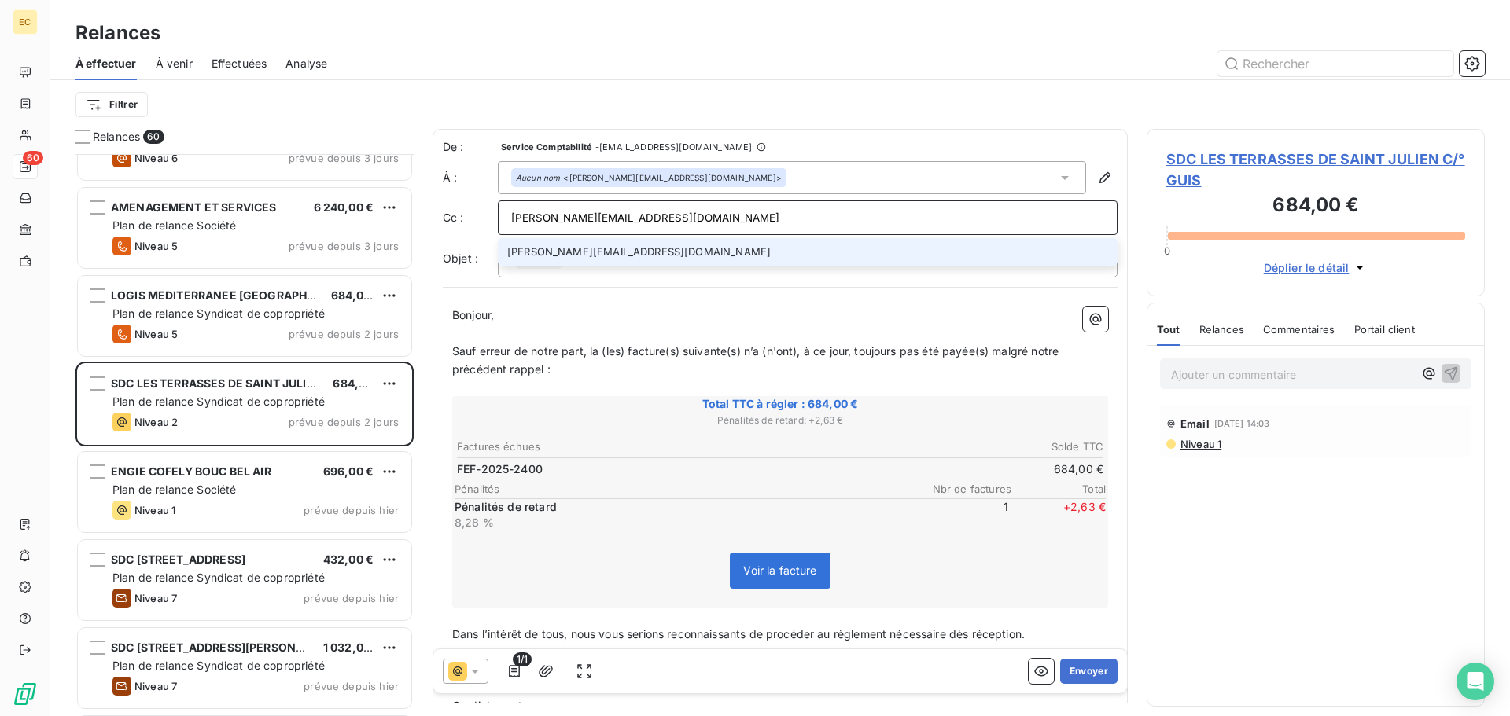
type input "c.quaini@guisimmobilier.fr"
click at [645, 308] on p "Bonjour," at bounding box center [780, 316] width 656 height 18
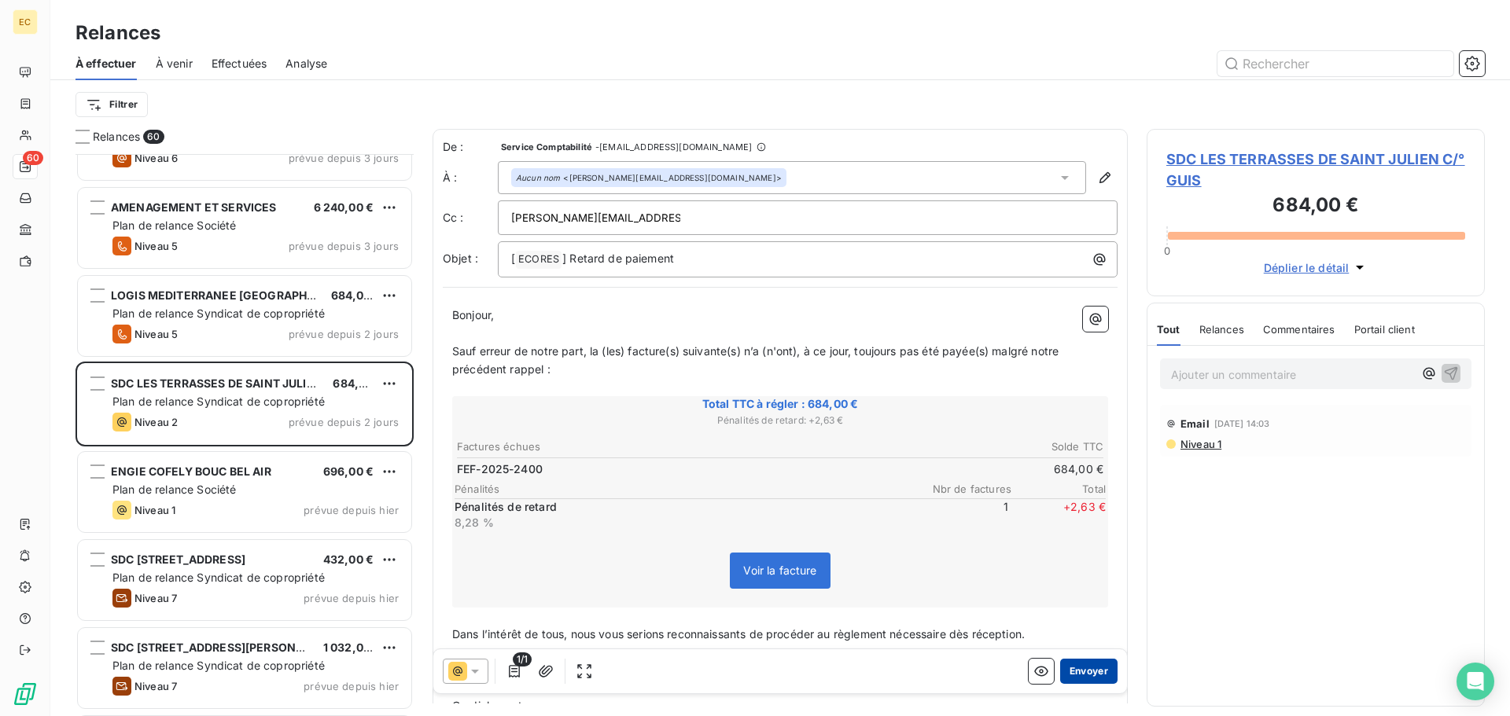
click at [1081, 676] on button "Envoyer" at bounding box center [1088, 671] width 57 height 25
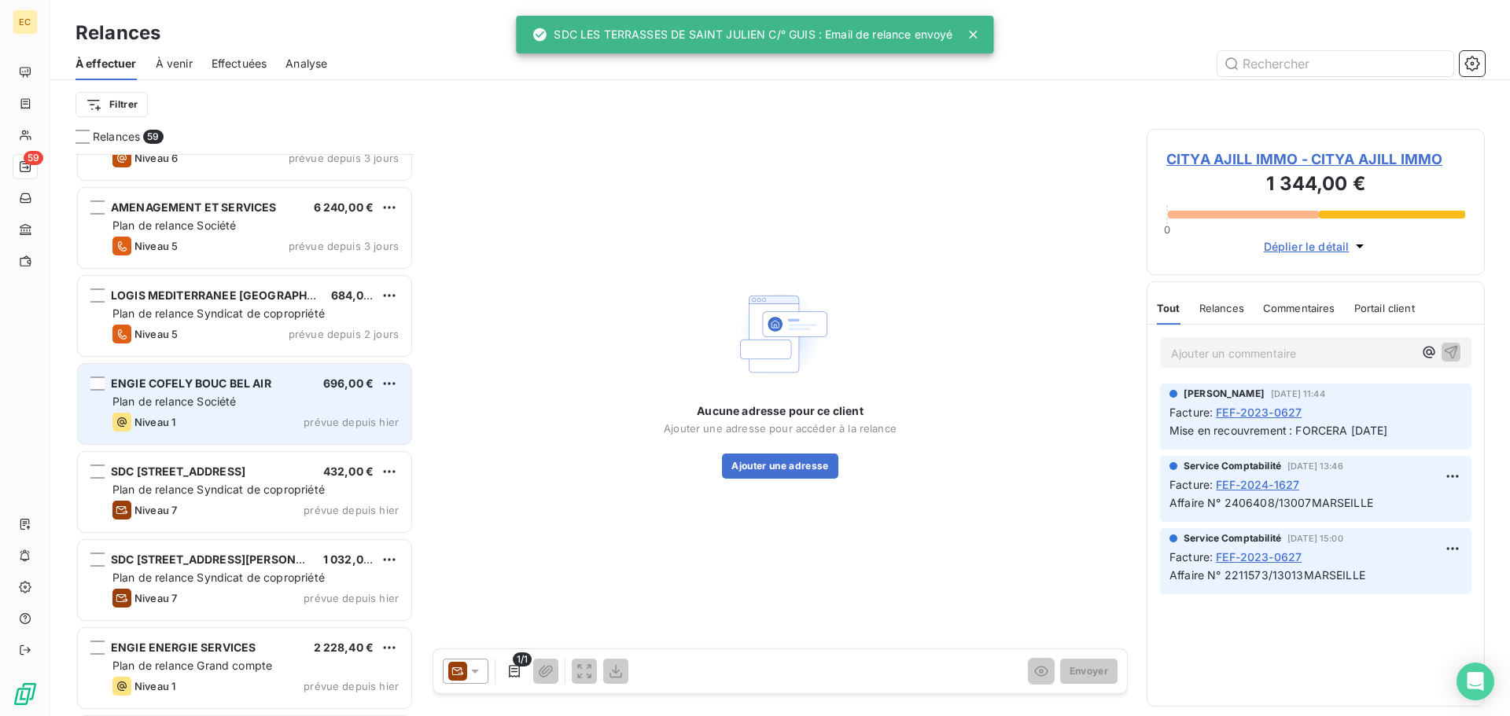
click at [192, 389] on span "ENGIE COFELY BOUC BEL AIR" at bounding box center [191, 383] width 160 height 13
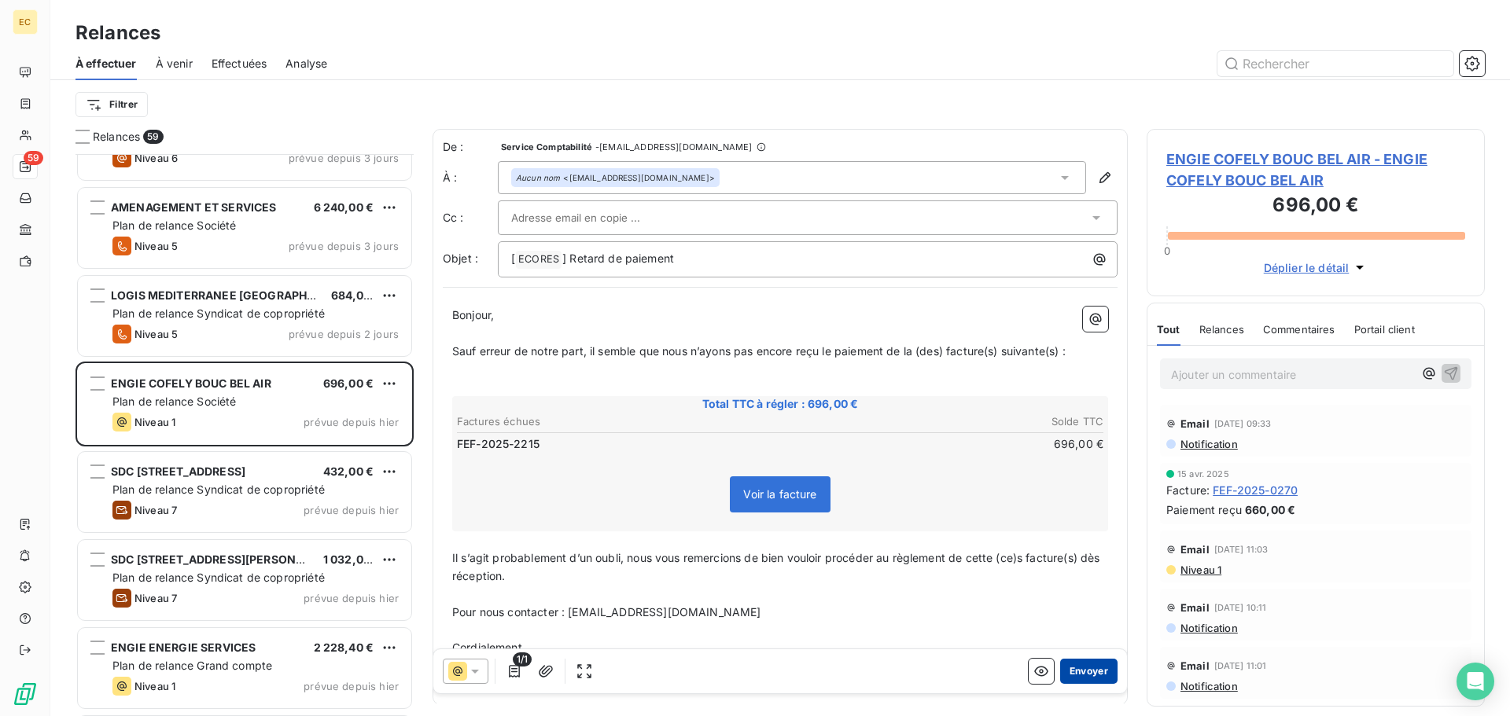
click at [1083, 668] on button "Envoyer" at bounding box center [1088, 671] width 57 height 25
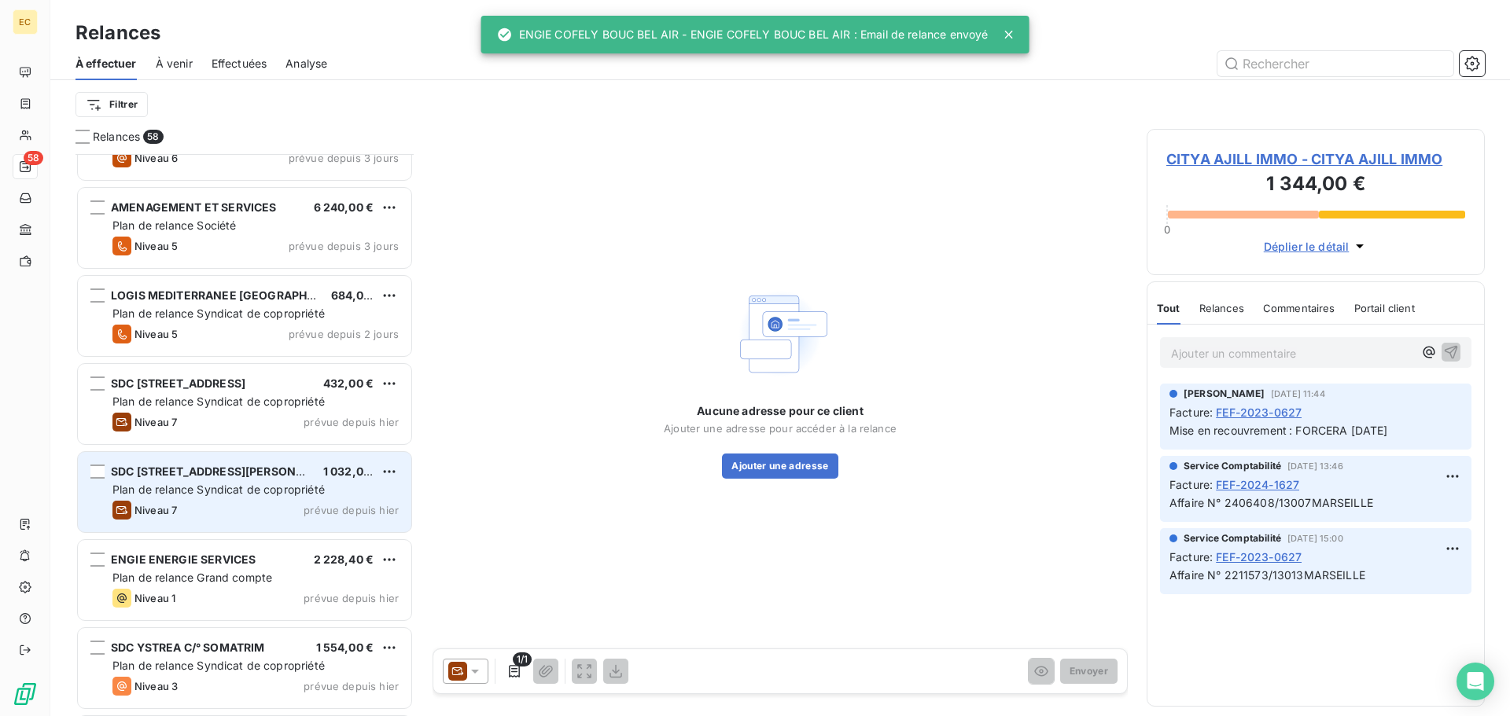
scroll to position [4012, 0]
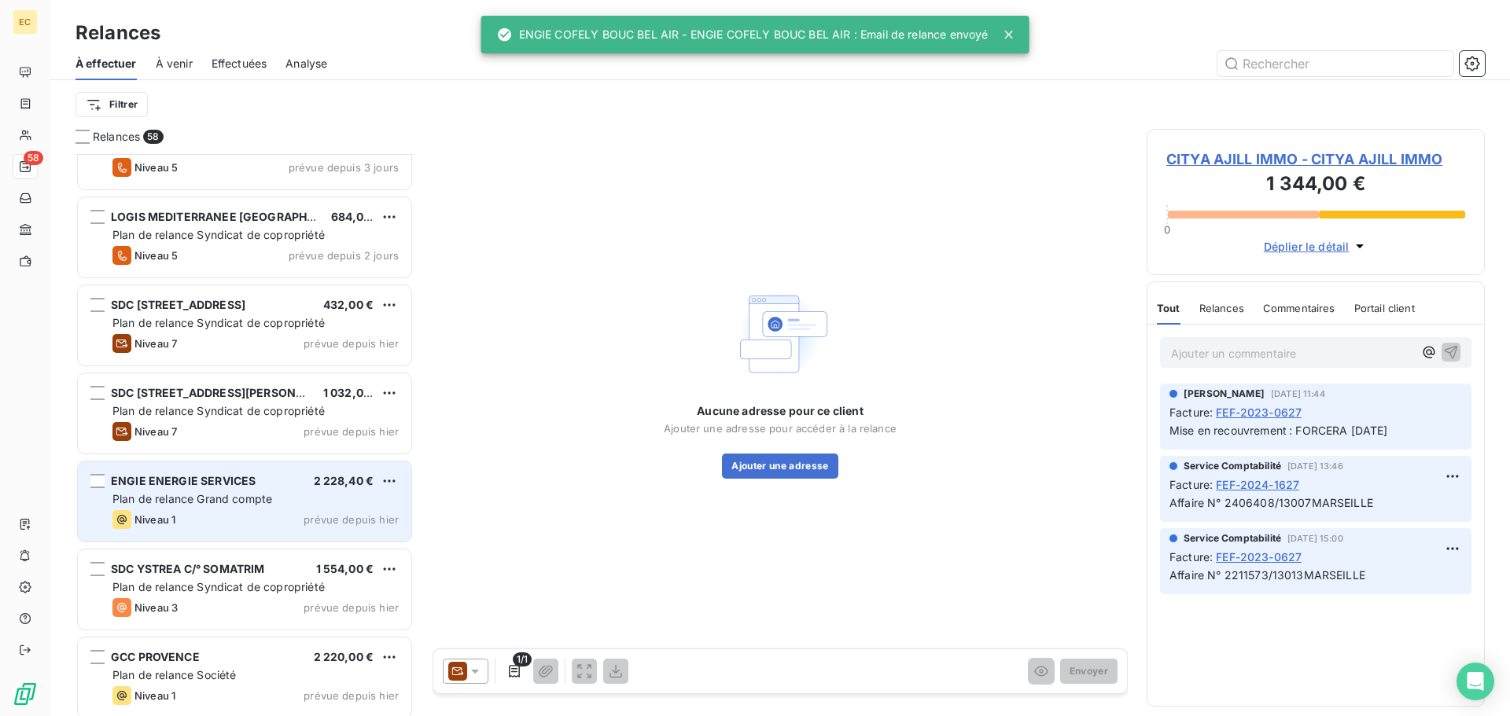
click at [230, 500] on span "Plan de relance Grand compte" at bounding box center [192, 498] width 160 height 13
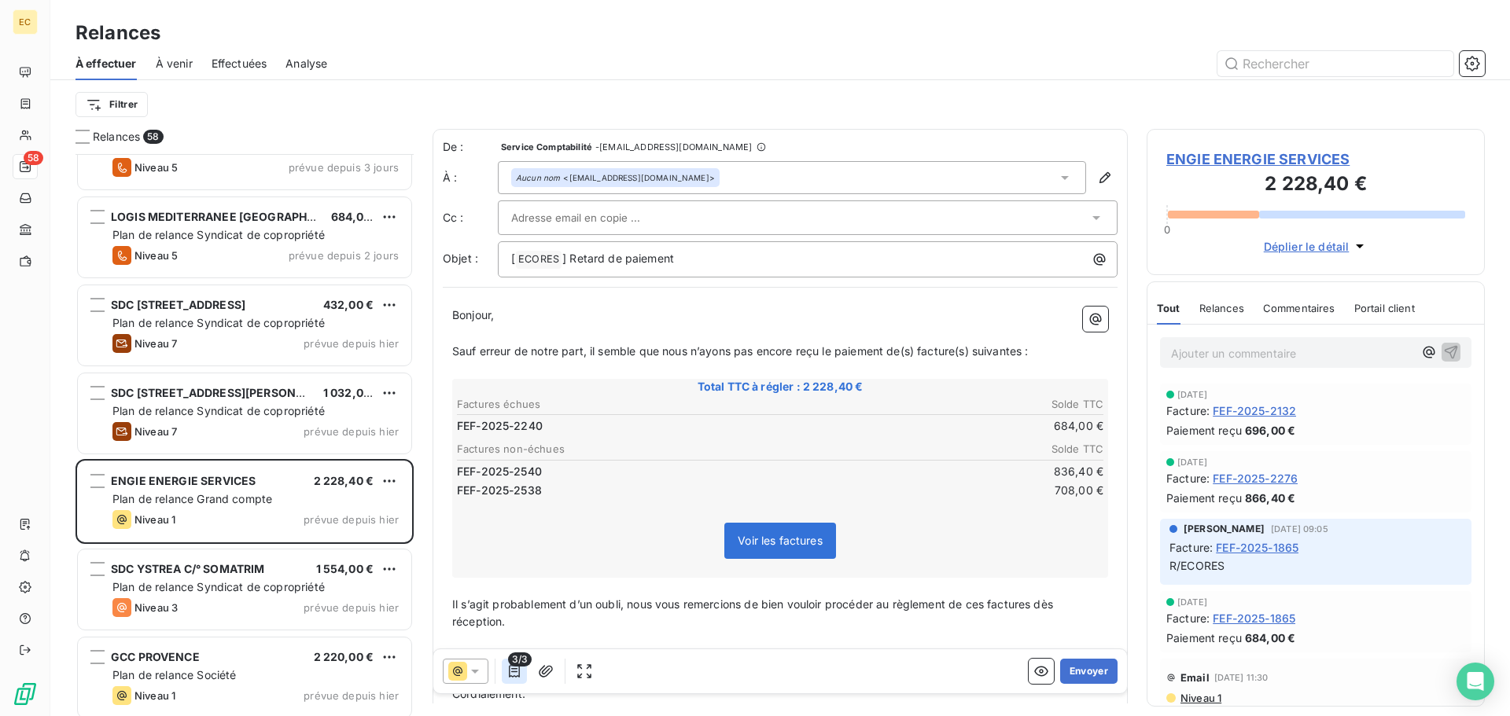
click at [513, 672] on icon "button" at bounding box center [514, 671] width 11 height 13
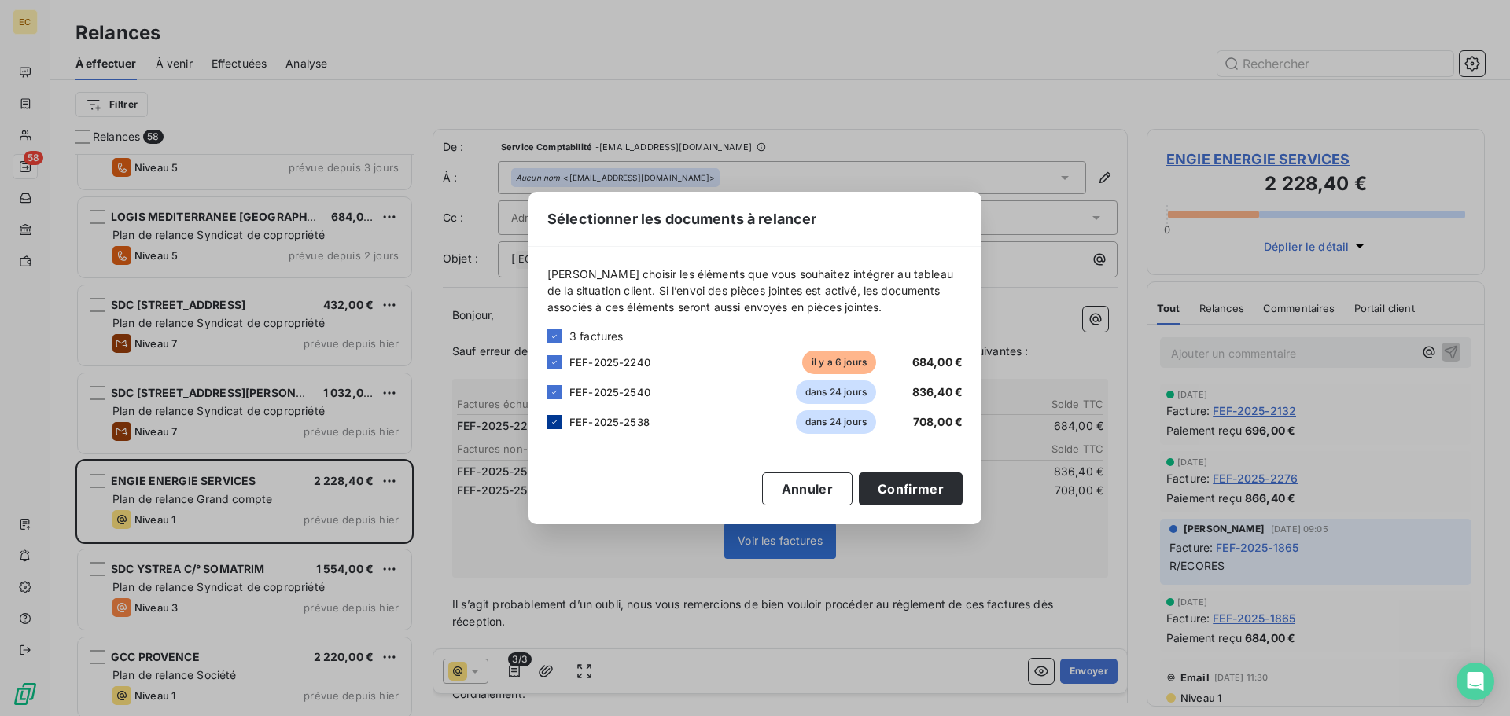
click at [551, 425] on icon at bounding box center [554, 422] width 9 height 9
drag, startPoint x: 550, startPoint y: 394, endPoint x: 694, endPoint y: 459, distance: 158.4
click at [550, 395] on icon at bounding box center [554, 392] width 9 height 9
click at [899, 488] on button "Confirmer" at bounding box center [911, 489] width 104 height 33
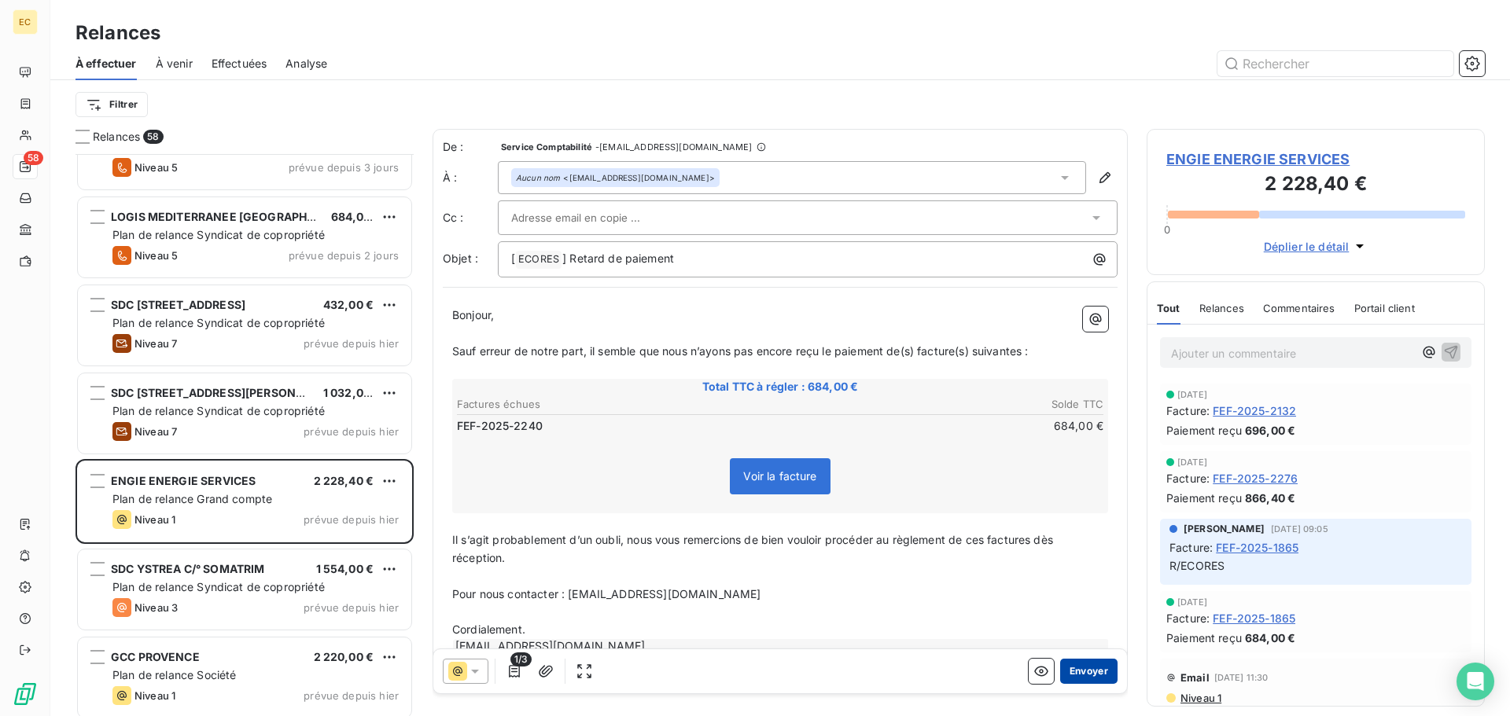
click at [1070, 670] on button "Envoyer" at bounding box center [1088, 671] width 57 height 25
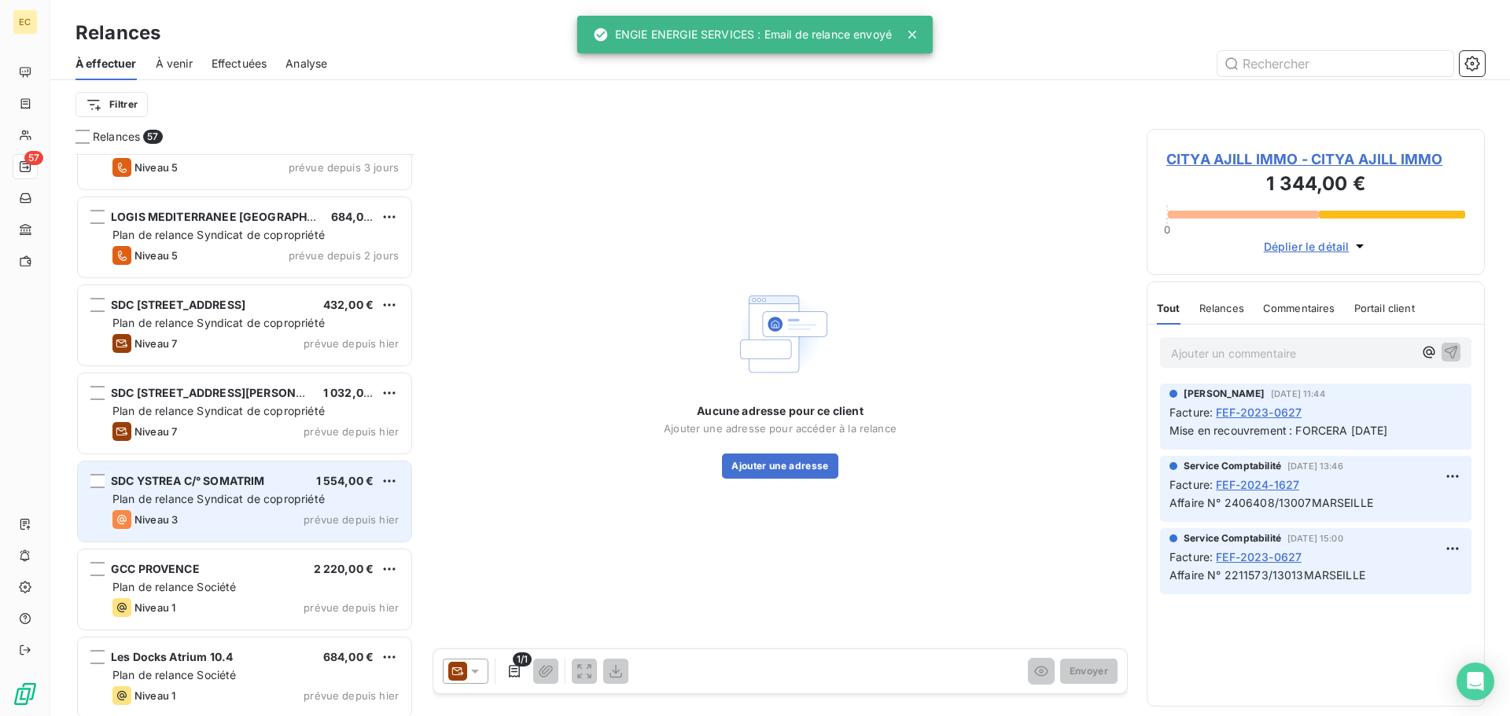
click at [250, 506] on div "Plan de relance Syndicat de copropriété" at bounding box center [255, 500] width 286 height 16
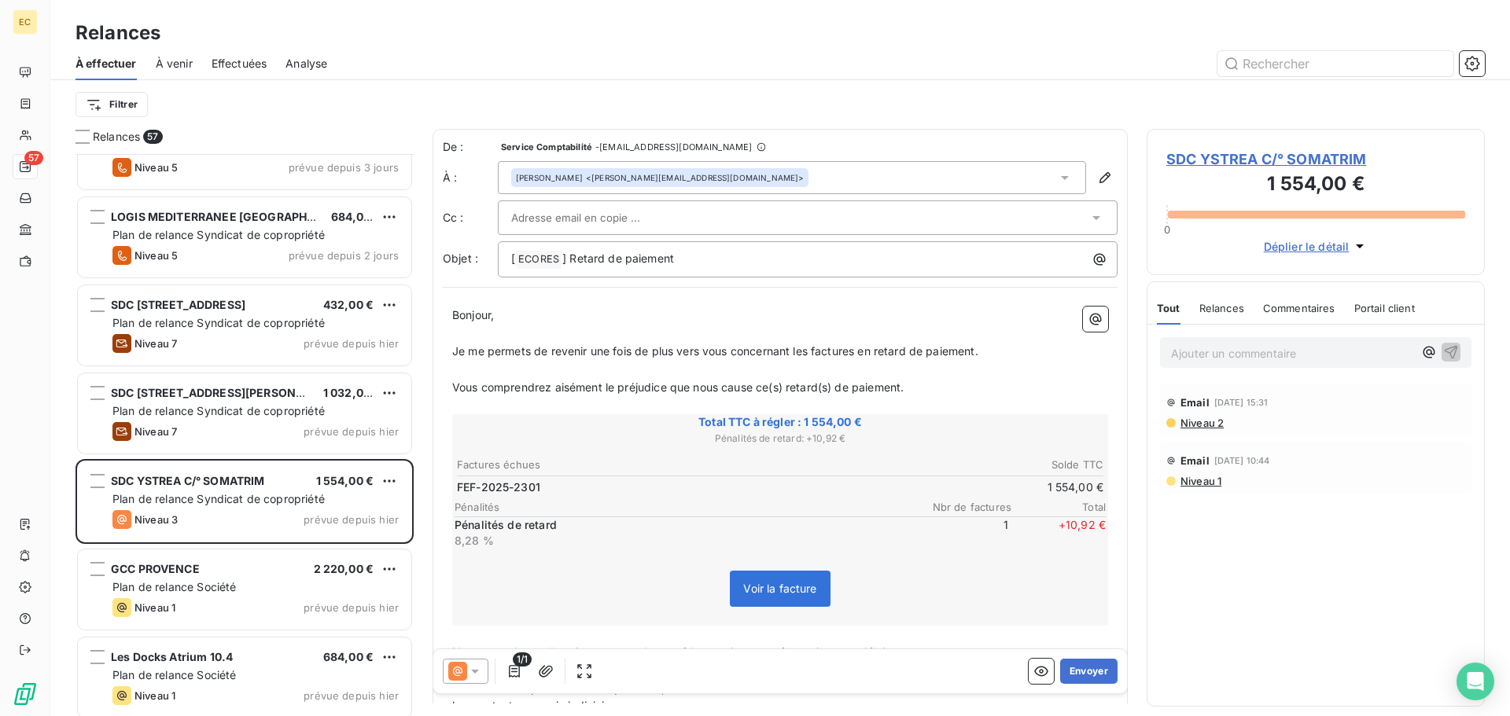
click at [663, 217] on div at bounding box center [799, 218] width 577 height 24
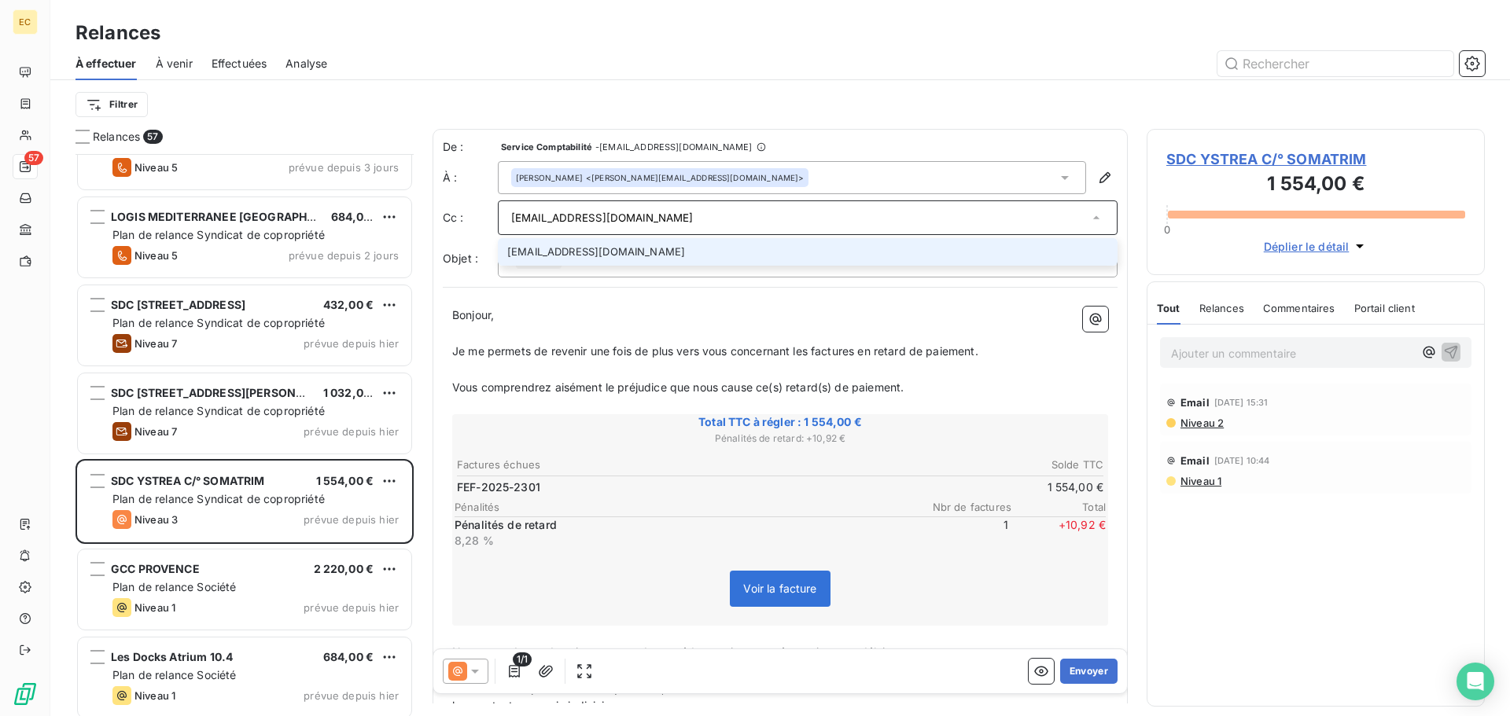
type input "SYNDIC@SOMATRIM.FR"
click at [626, 250] on li "SYNDIC@SOMATRIM.FR" at bounding box center [808, 252] width 620 height 28
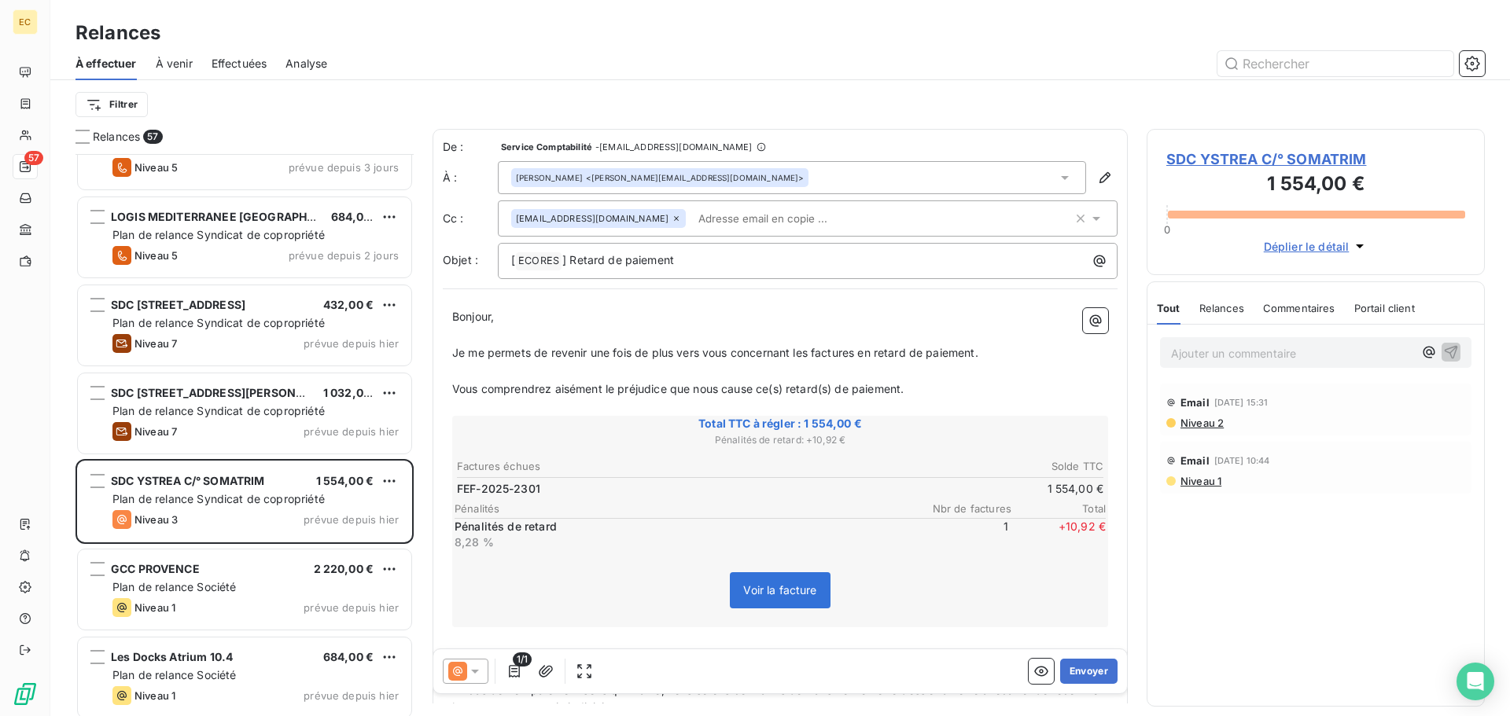
click at [617, 290] on div "De : Service Comptabilité - rappels@leanpay.io À : Laura ALVAREZ <l.alvarez@som…" at bounding box center [780, 528] width 695 height 798
click at [1083, 673] on button "Envoyer" at bounding box center [1088, 671] width 57 height 25
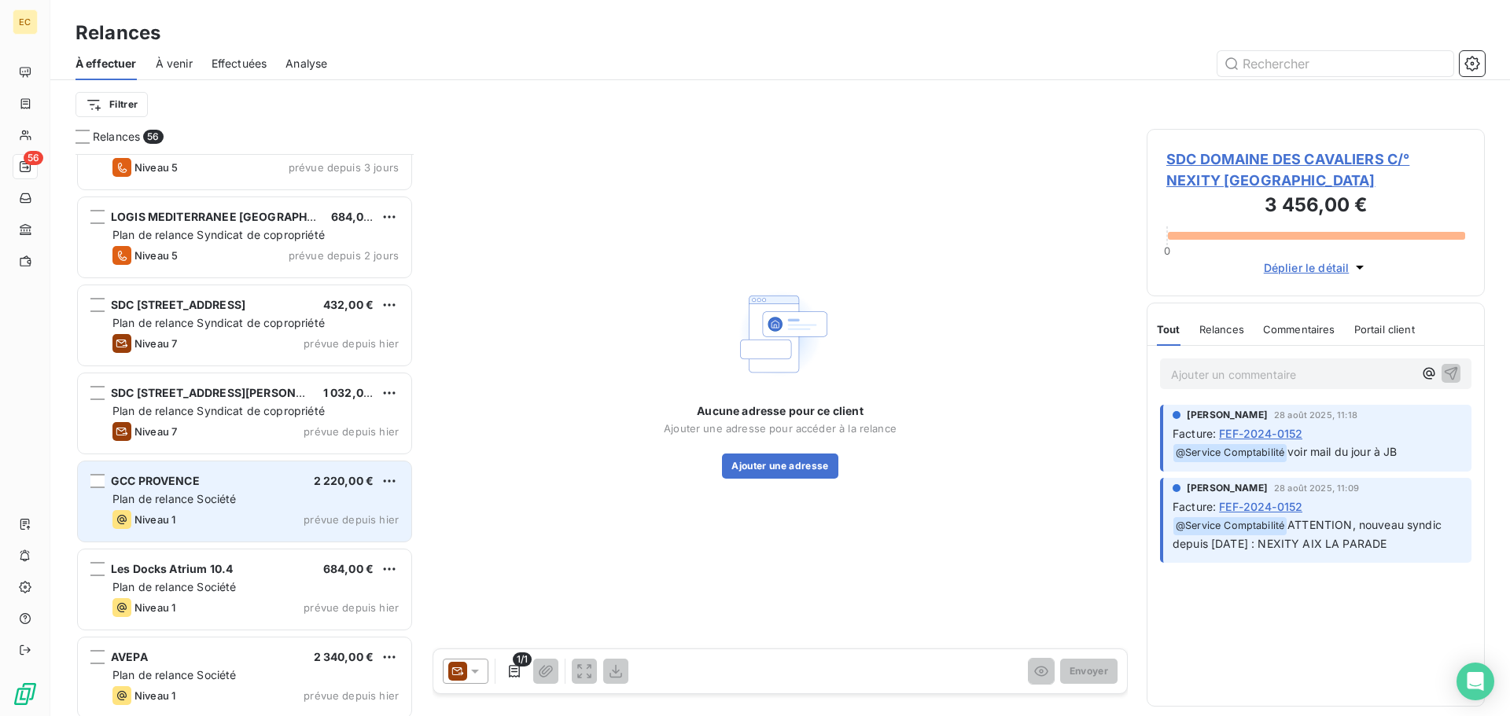
click at [234, 499] on span "Plan de relance Société" at bounding box center [173, 498] width 123 height 13
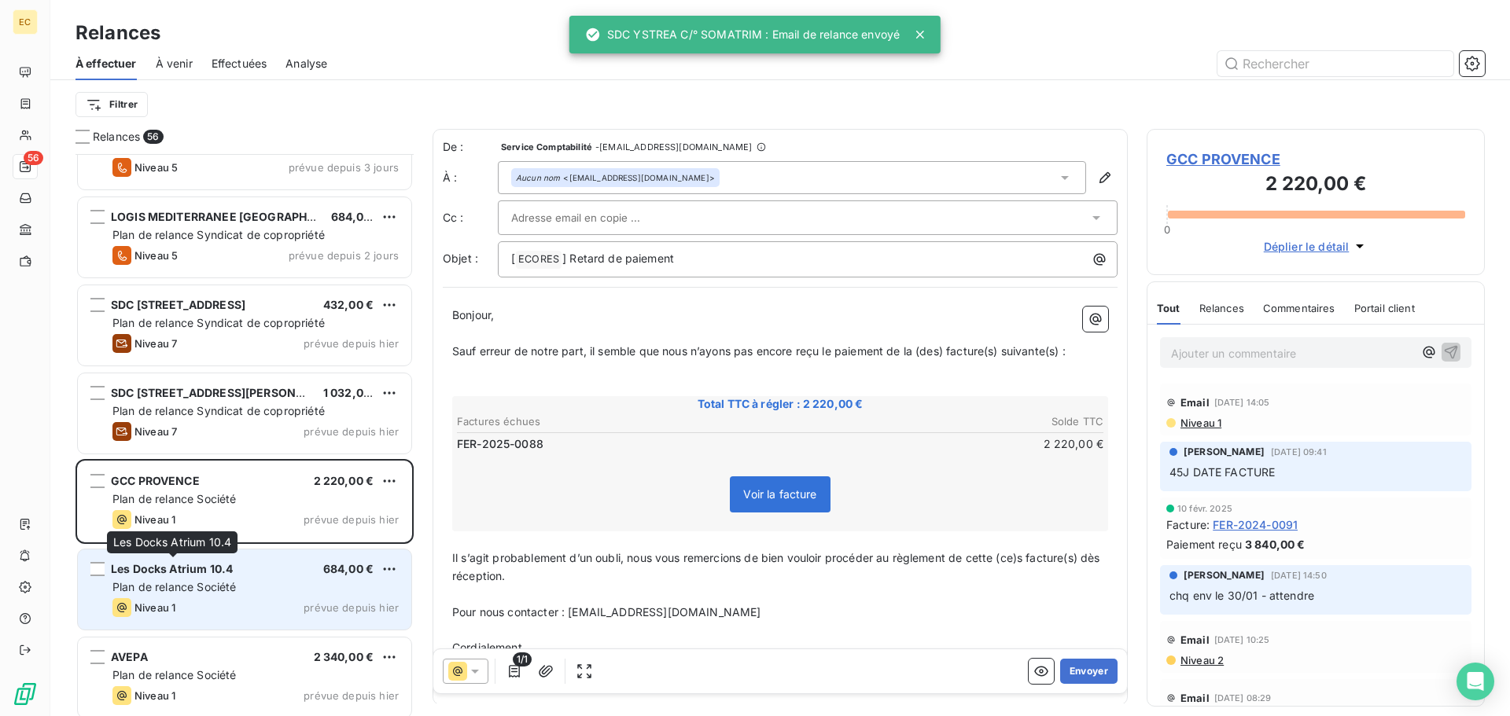
click at [210, 574] on span "Les Docks Atrium 10.4" at bounding box center [172, 568] width 122 height 13
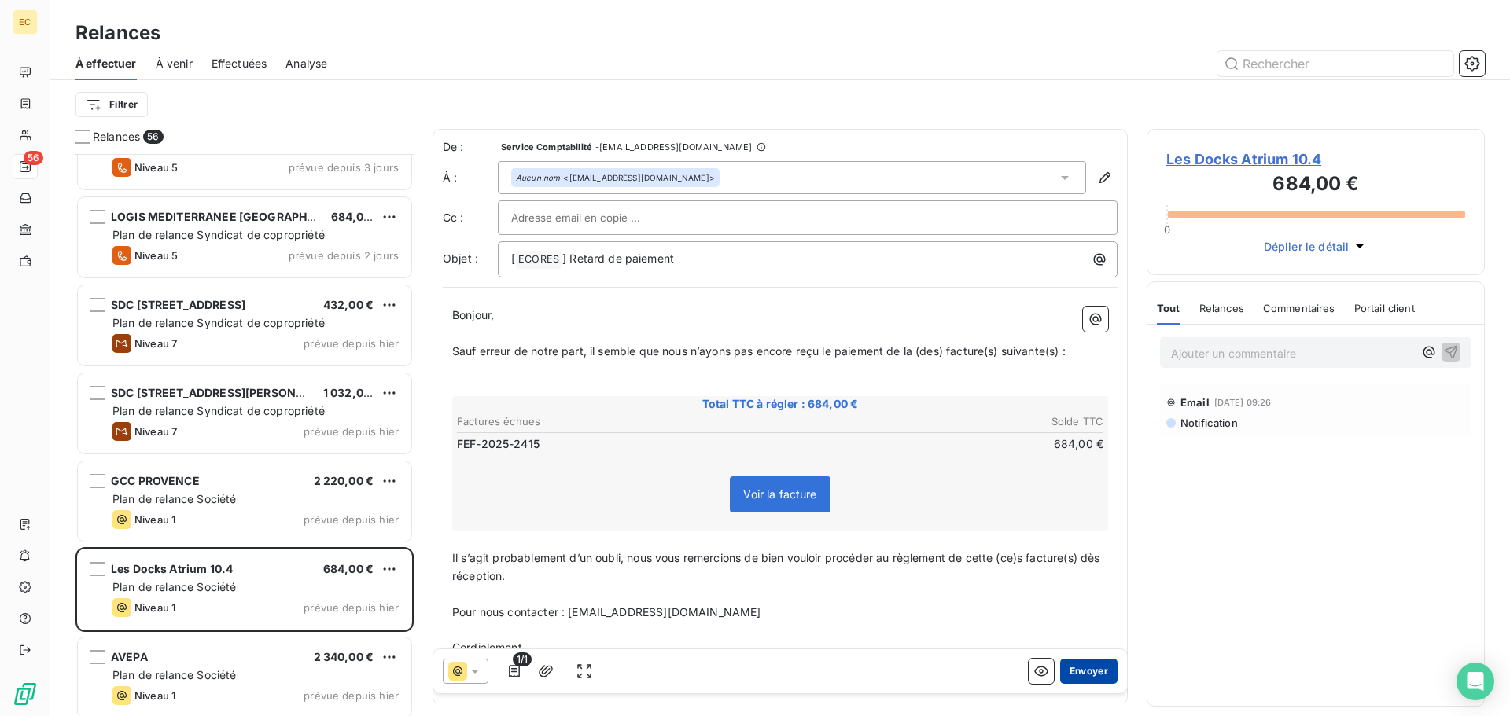
click at [1080, 670] on button "Envoyer" at bounding box center [1088, 671] width 57 height 25
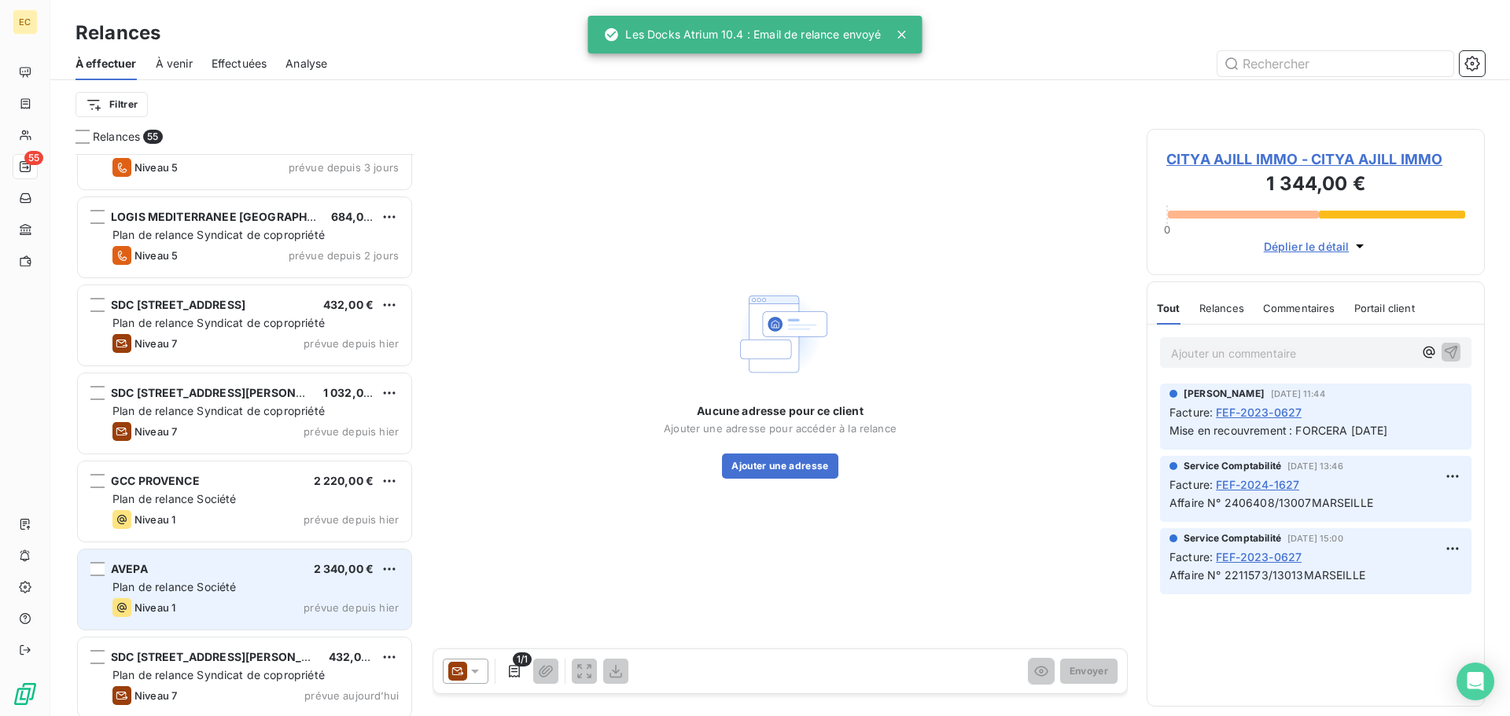
click at [212, 580] on span "Plan de relance Société" at bounding box center [173, 586] width 123 height 13
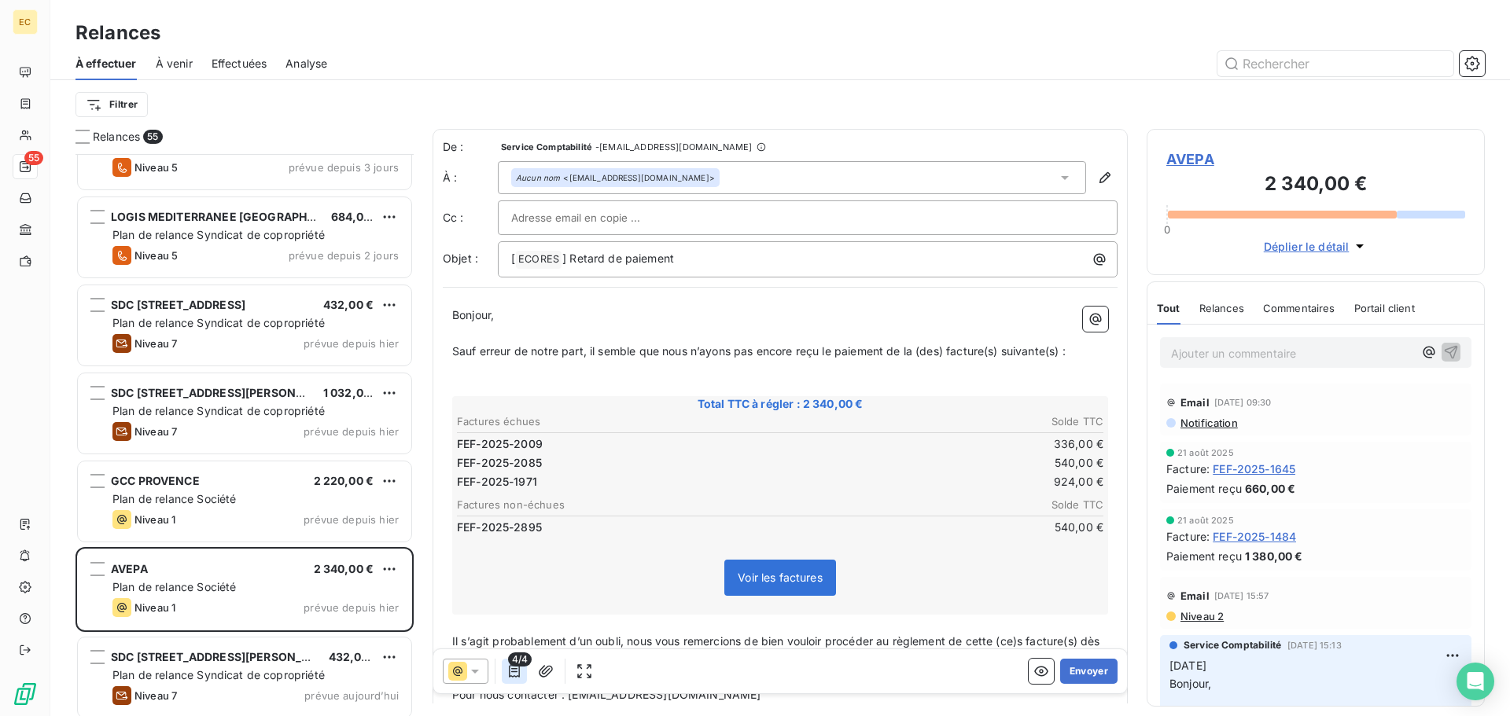
click at [514, 672] on icon "button" at bounding box center [514, 671] width 11 height 13
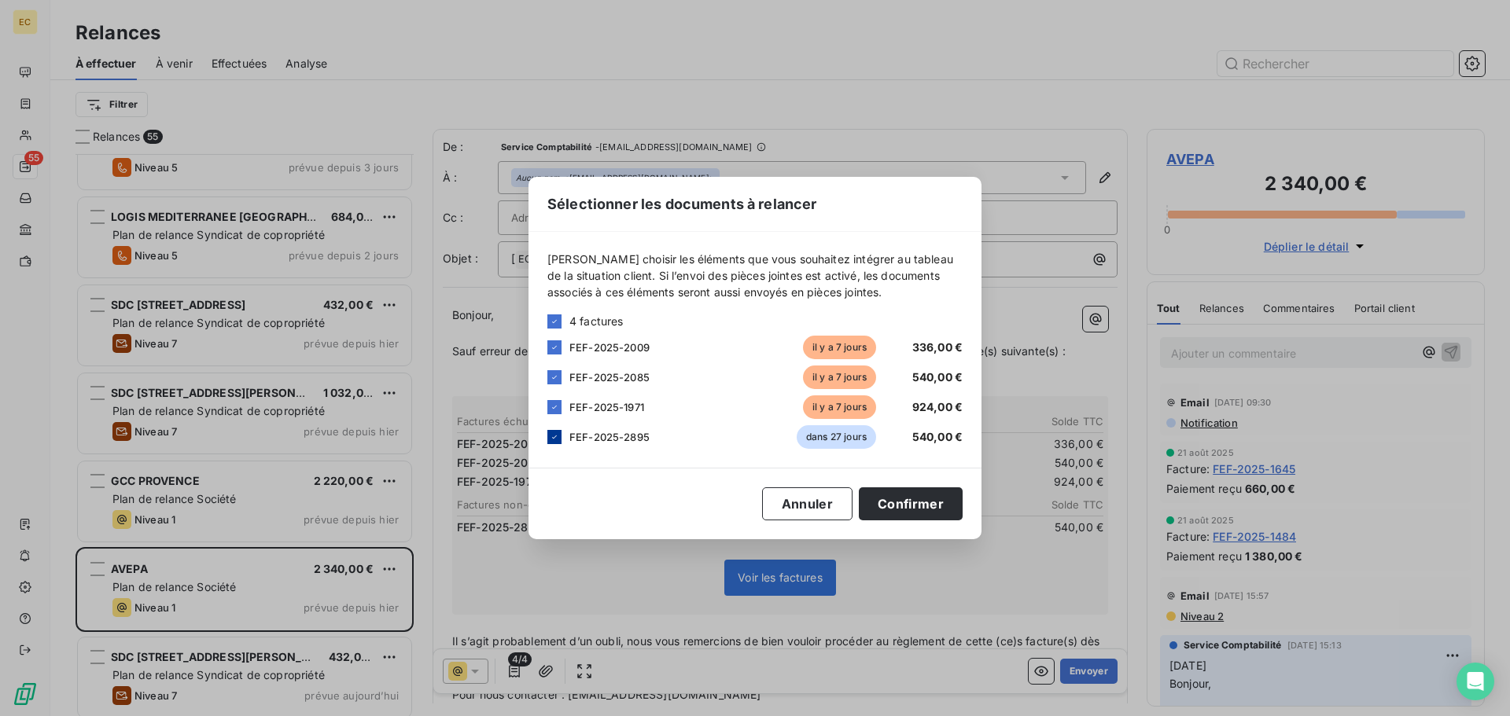
click at [558, 434] on icon at bounding box center [554, 437] width 9 height 9
click at [923, 512] on button "Confirmer" at bounding box center [911, 504] width 104 height 33
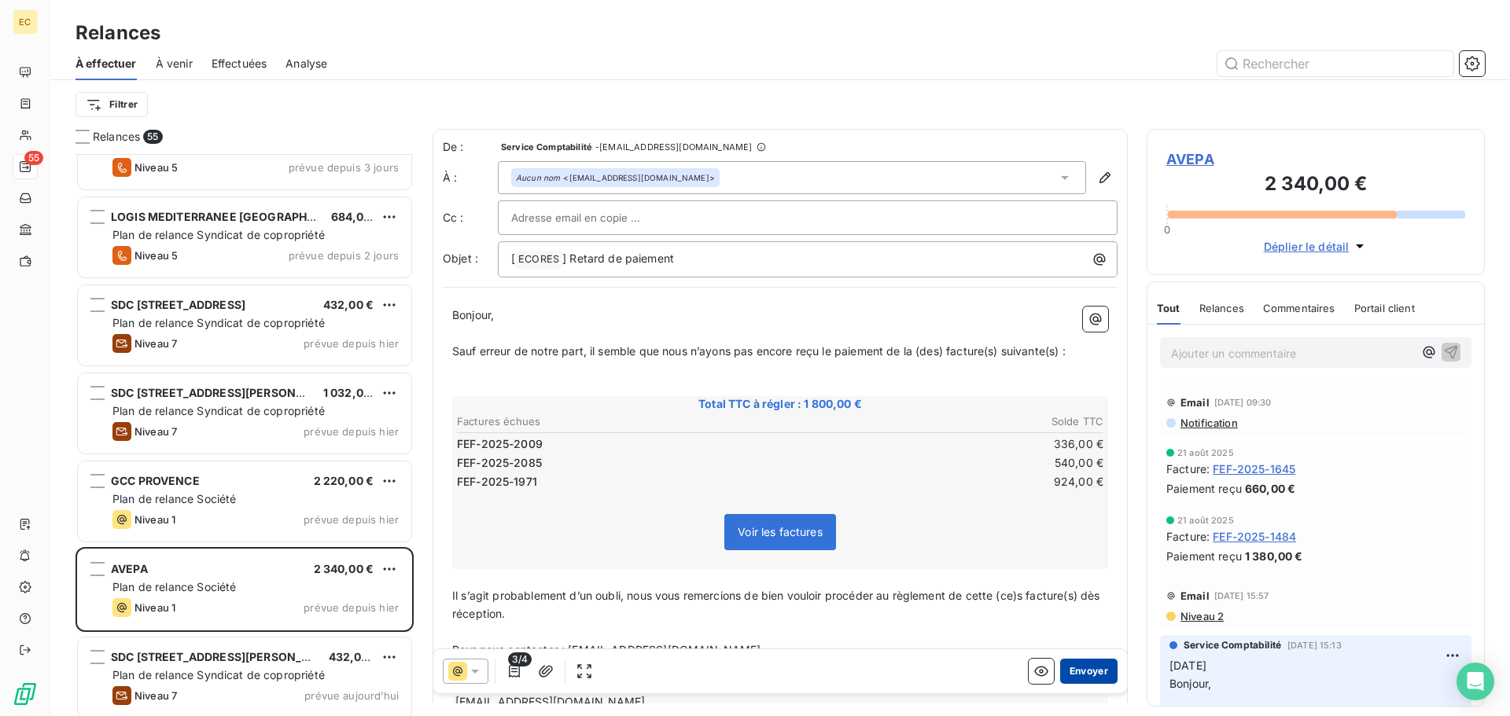
click at [1066, 680] on button "Envoyer" at bounding box center [1088, 671] width 57 height 25
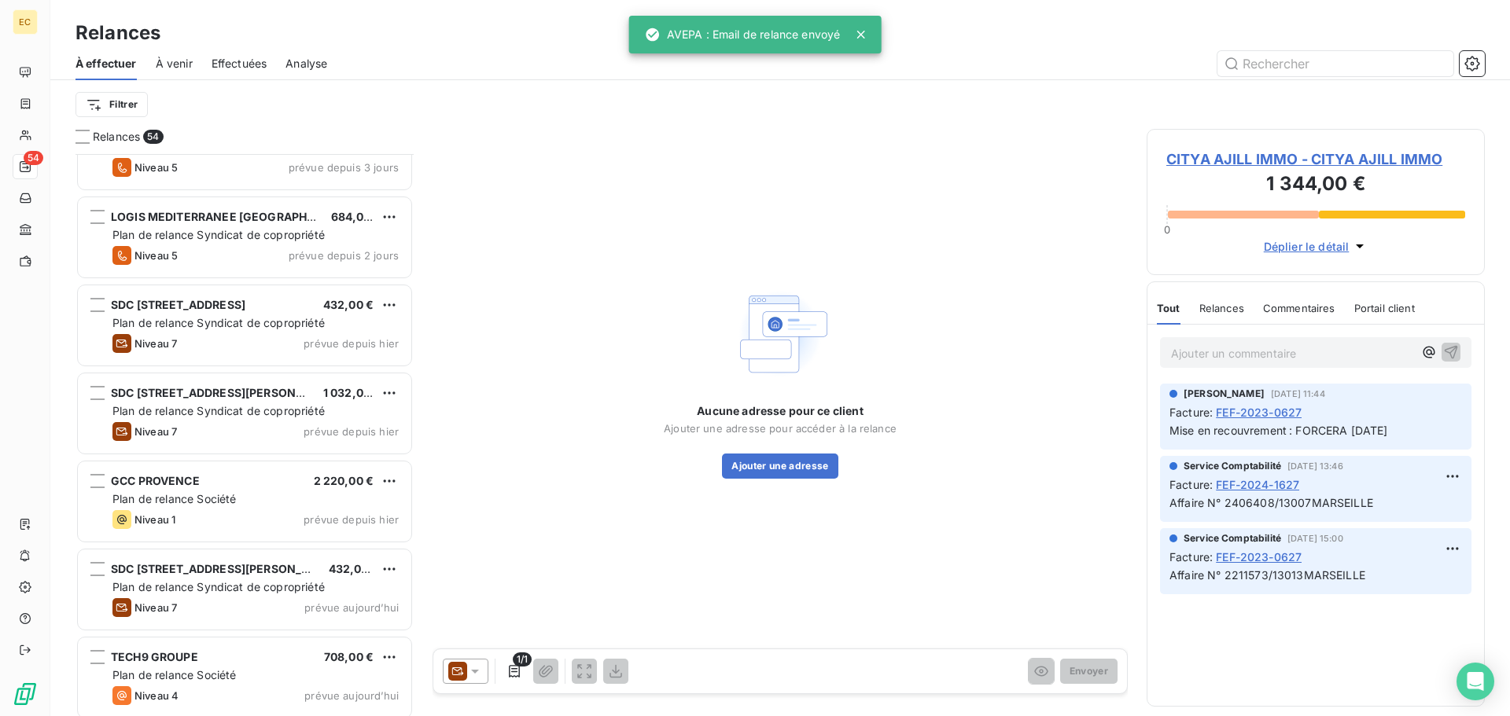
click at [235, 63] on span "Effectuées" at bounding box center [240, 64] width 56 height 16
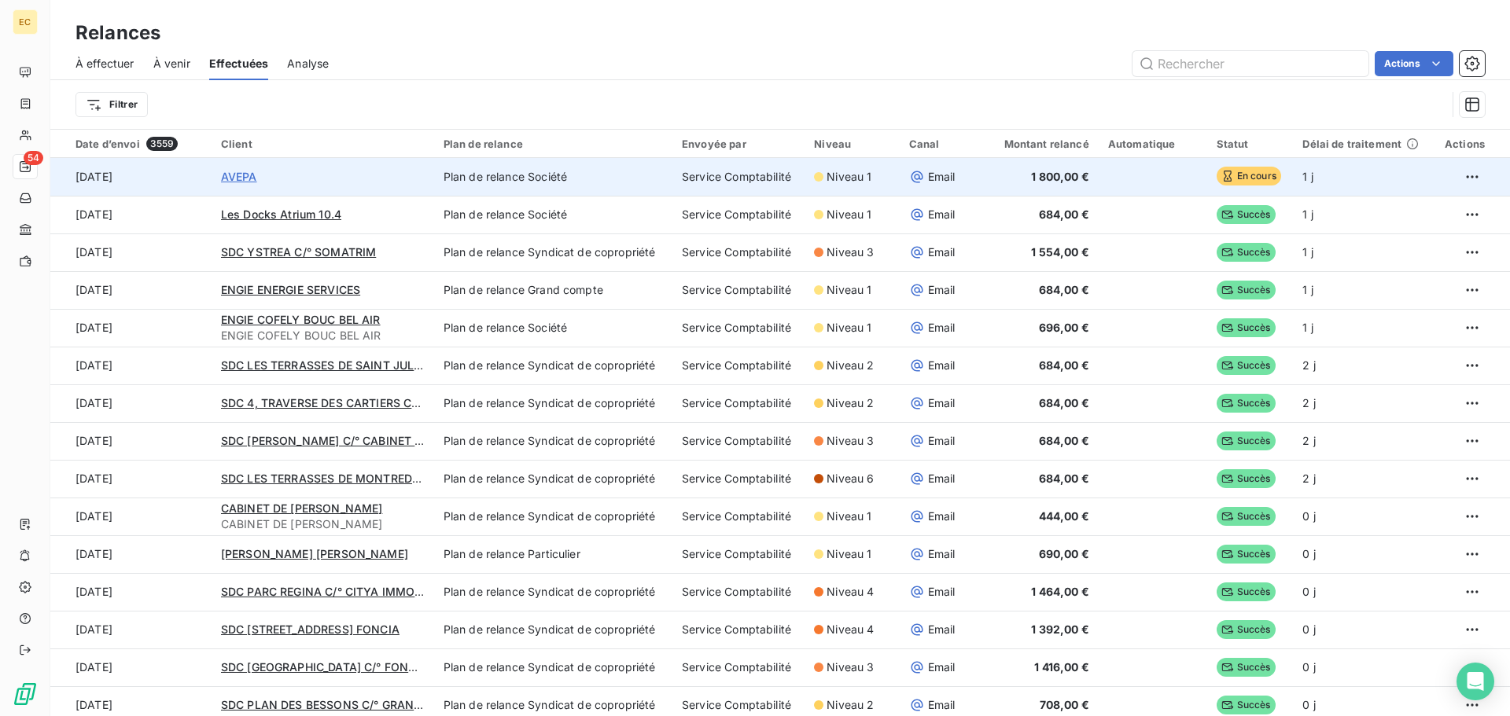
click at [234, 179] on span "AVEPA" at bounding box center [239, 176] width 36 height 13
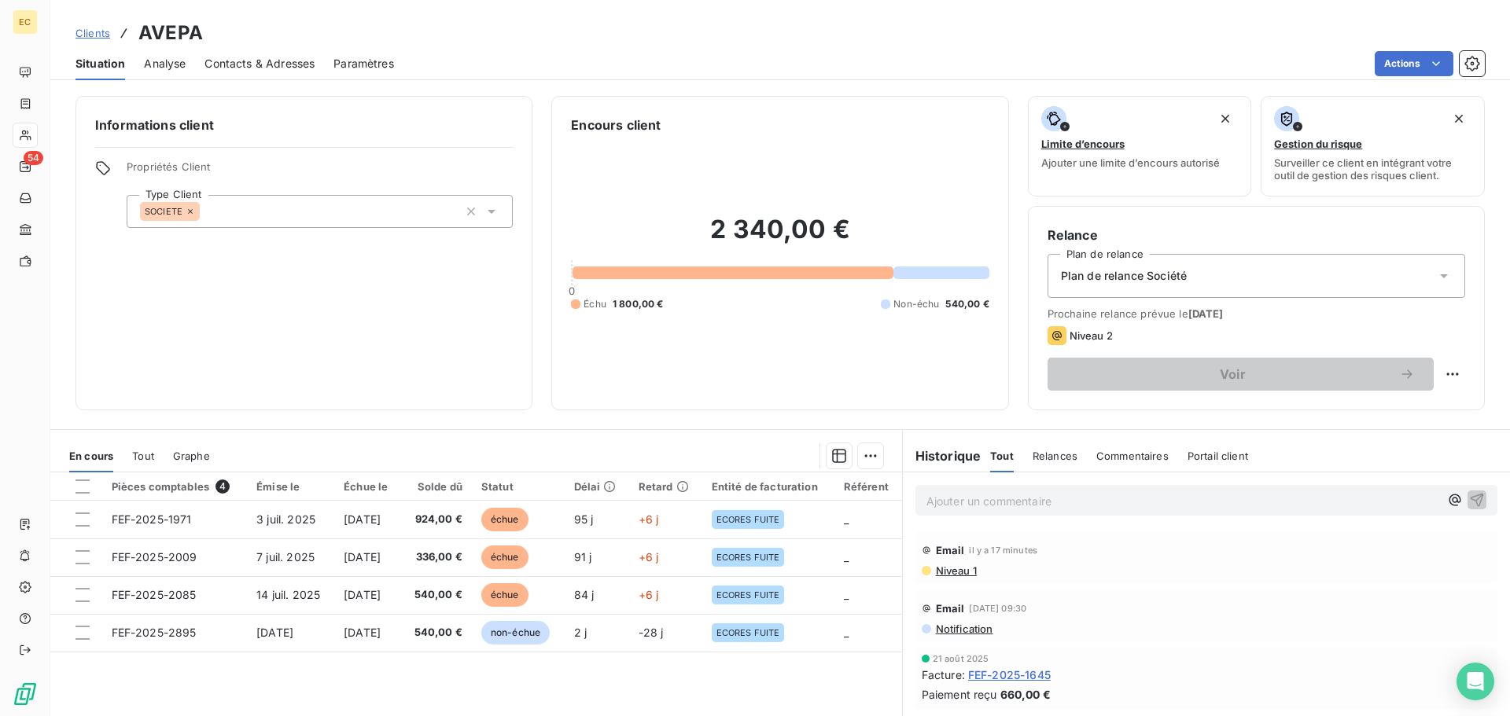
click at [1043, 456] on span "Relances" at bounding box center [1055, 456] width 45 height 13
click at [1118, 455] on span "Commentaires" at bounding box center [1134, 456] width 72 height 13
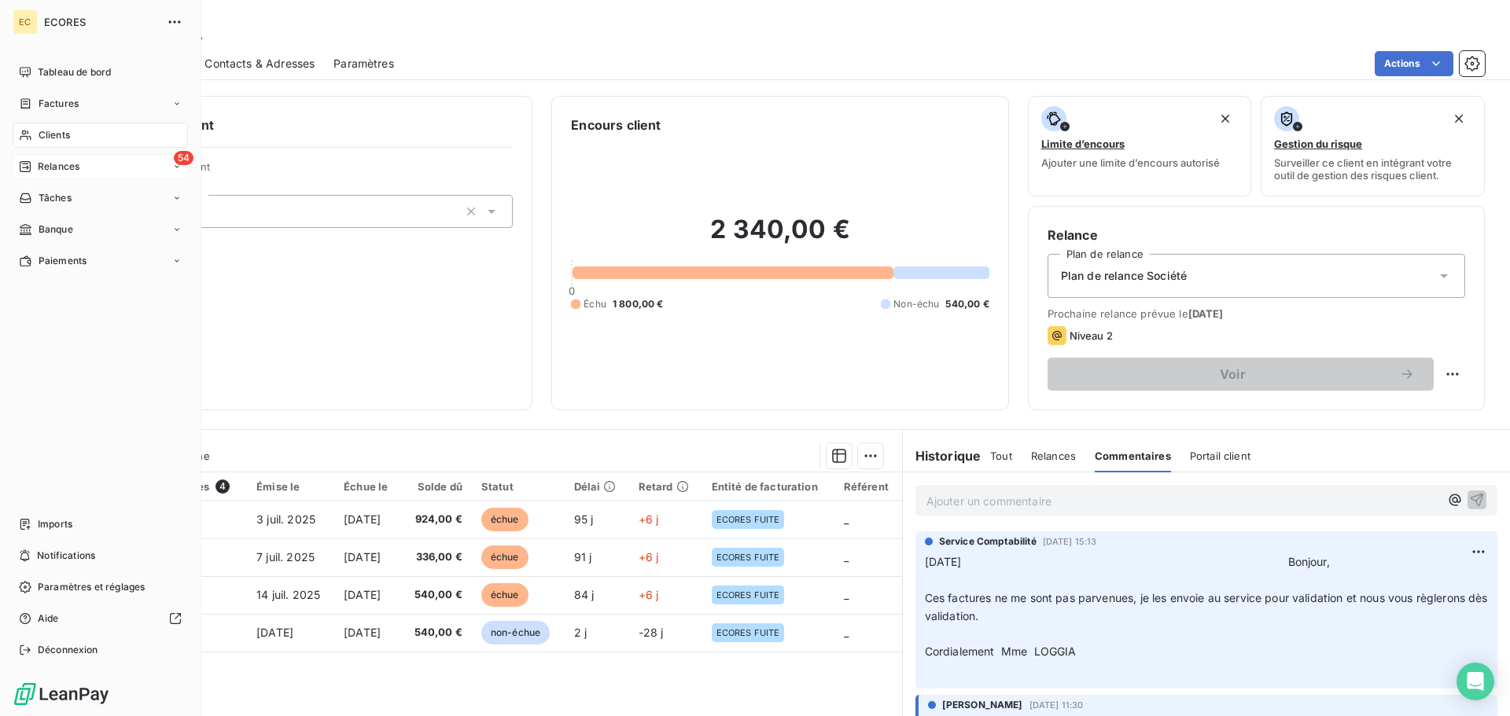
click at [55, 164] on span "Relances" at bounding box center [59, 167] width 42 height 14
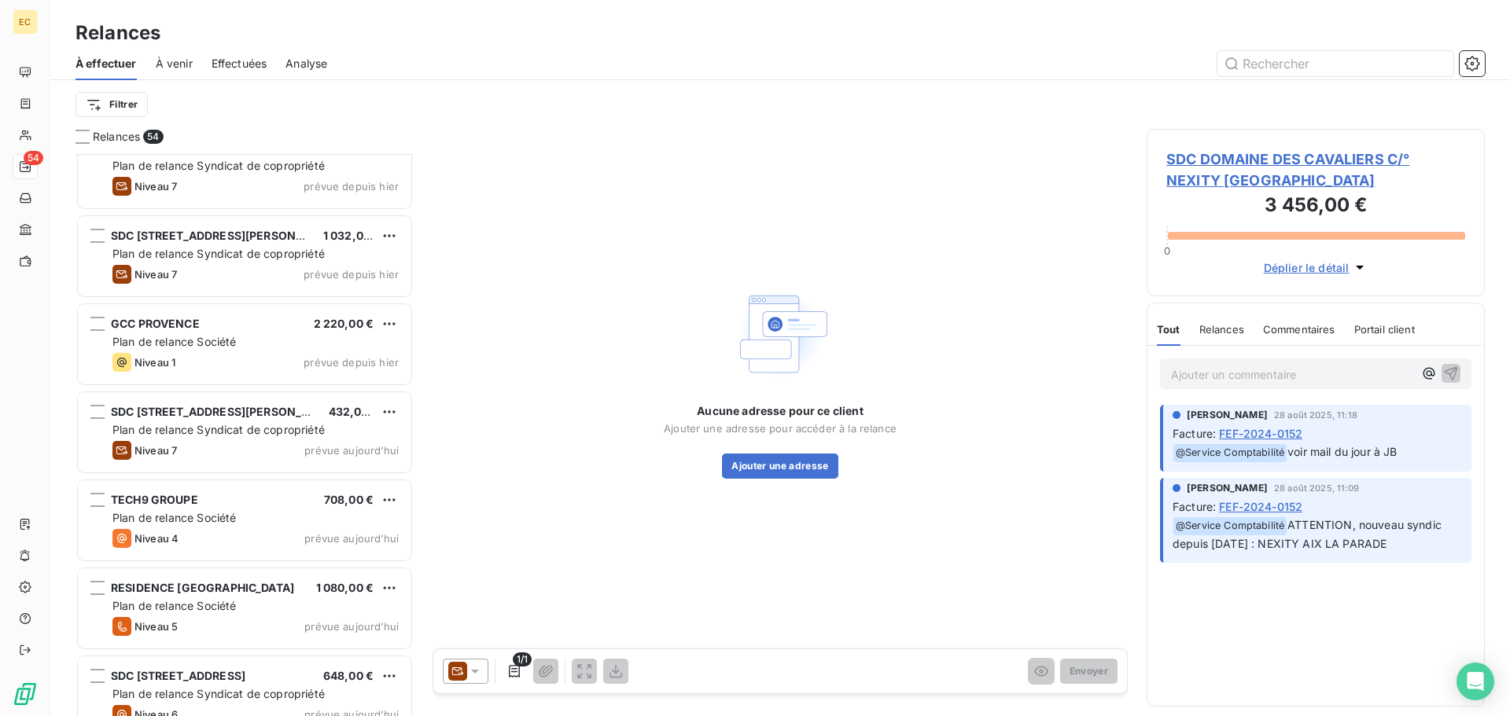
scroll to position [4195, 0]
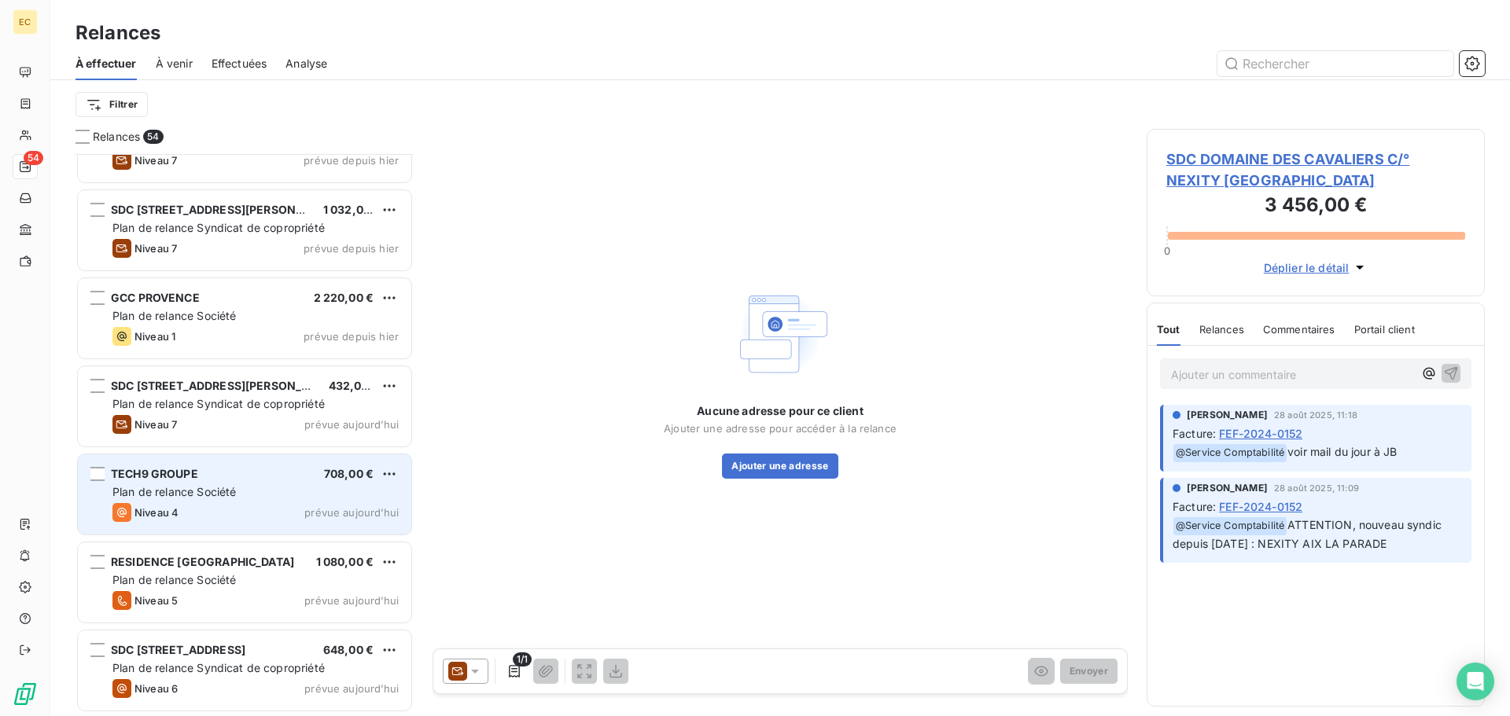
click at [215, 506] on div "Niveau 4 prévue aujourd’hui" at bounding box center [255, 512] width 286 height 19
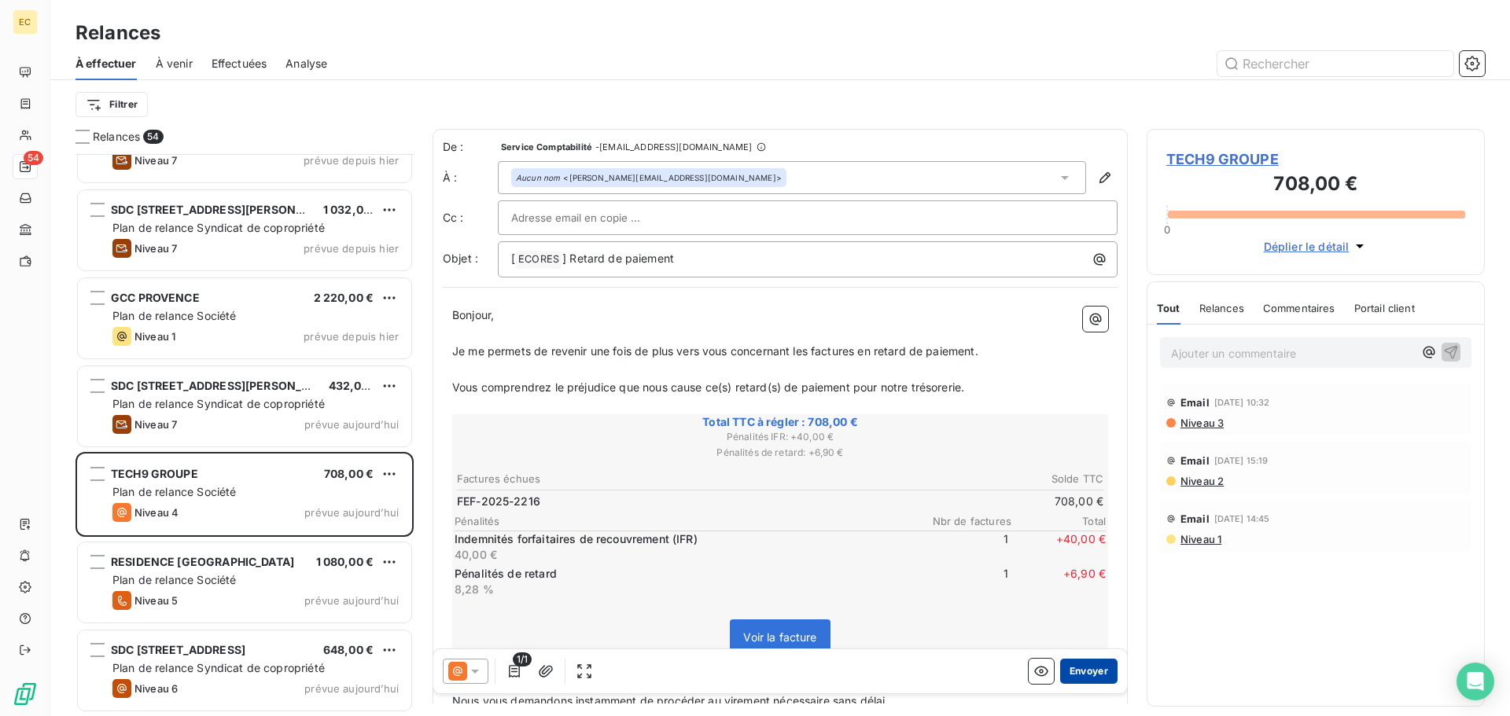
click at [1078, 674] on button "Envoyer" at bounding box center [1088, 671] width 57 height 25
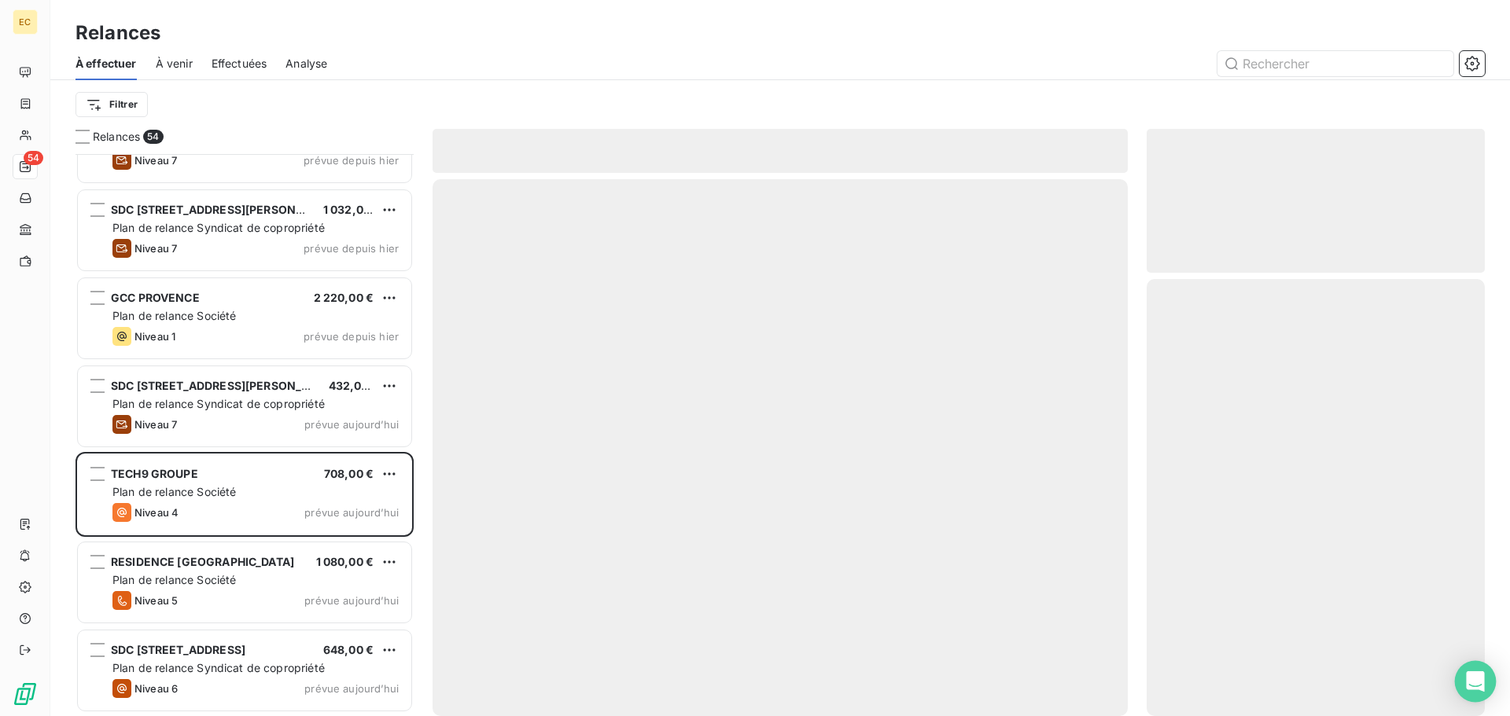
scroll to position [4106, 0]
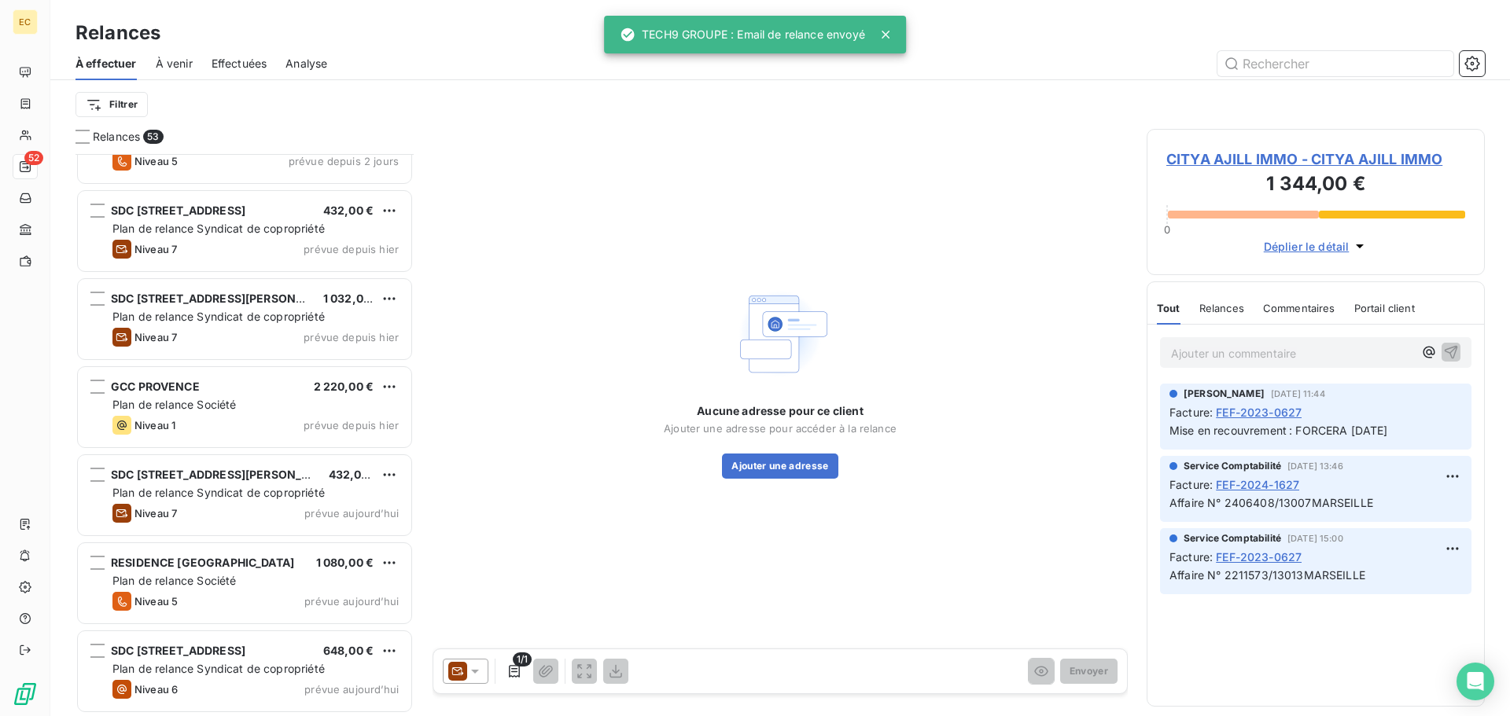
scroll to position [4018, 0]
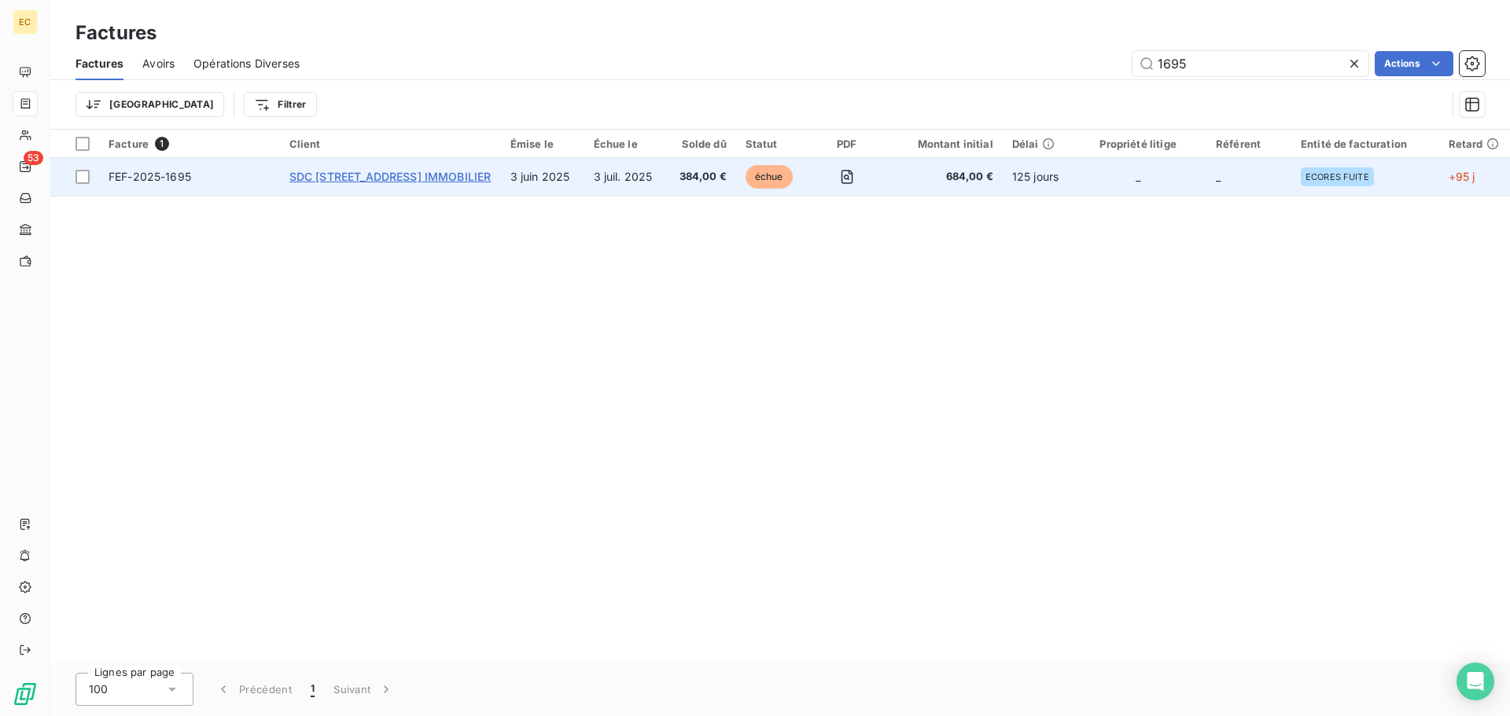
click at [372, 178] on span "SDC [STREET_ADDRESS] IMMOBILIER" at bounding box center [390, 176] width 202 height 13
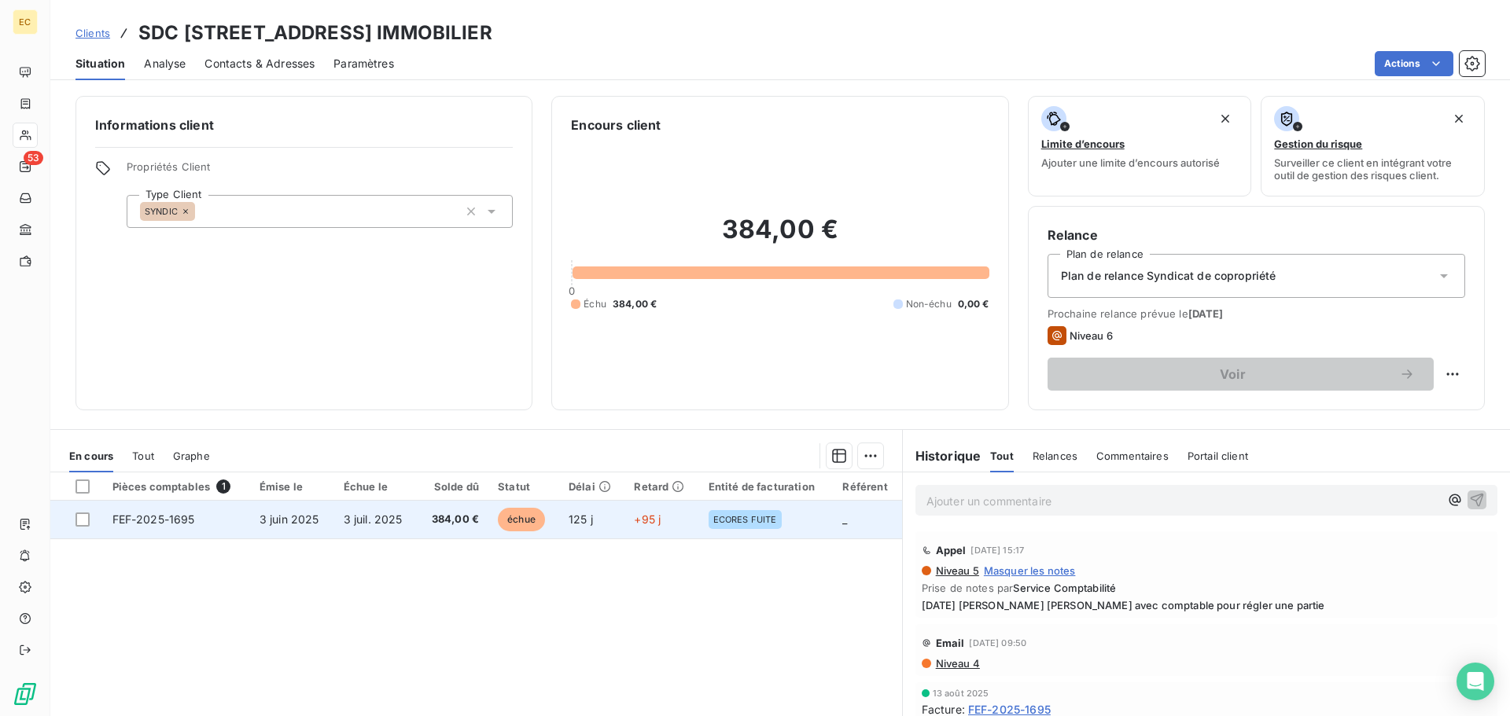
click at [136, 525] on span "FEF-2025-1695" at bounding box center [153, 519] width 83 height 13
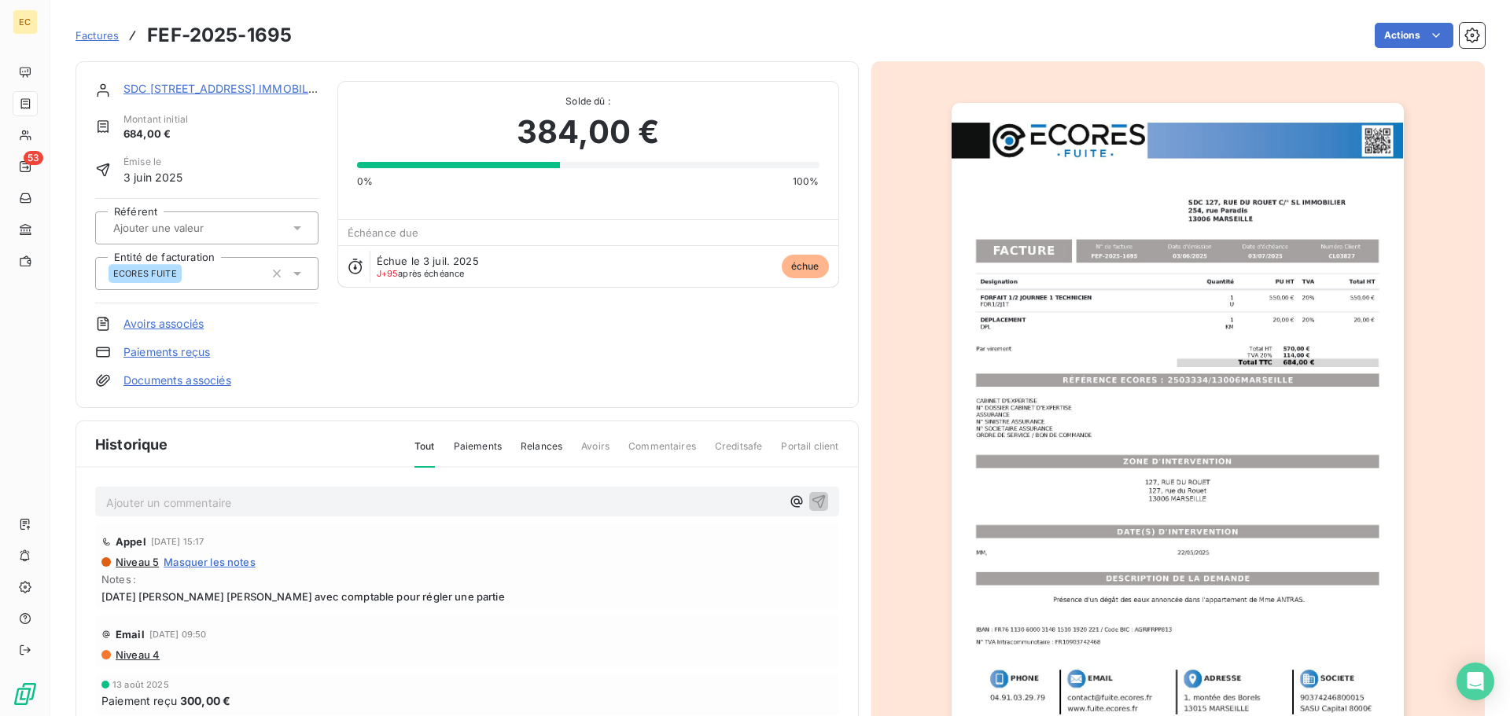
click at [193, 353] on link "Paiements reçus" at bounding box center [166, 352] width 87 height 16
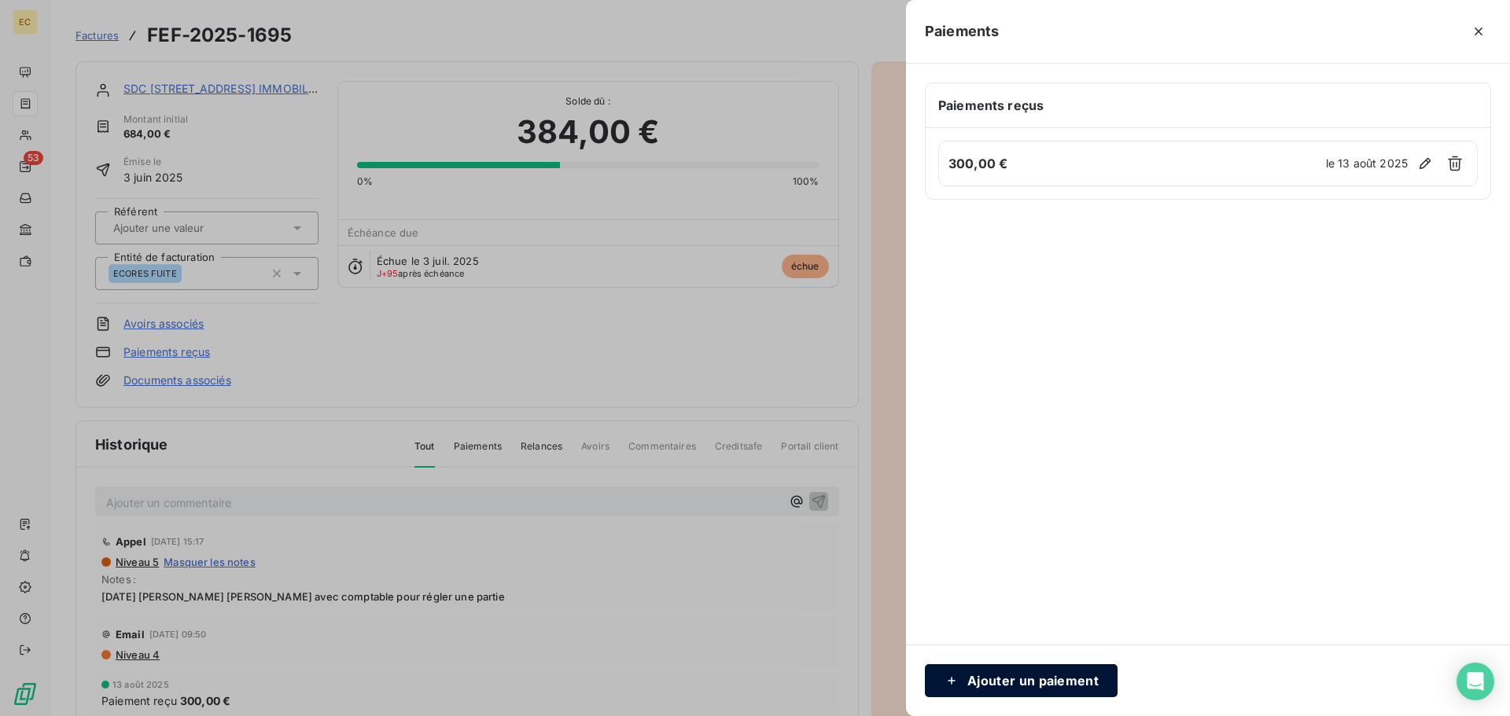
click at [991, 677] on button "Ajouter un paiement" at bounding box center [1021, 681] width 193 height 33
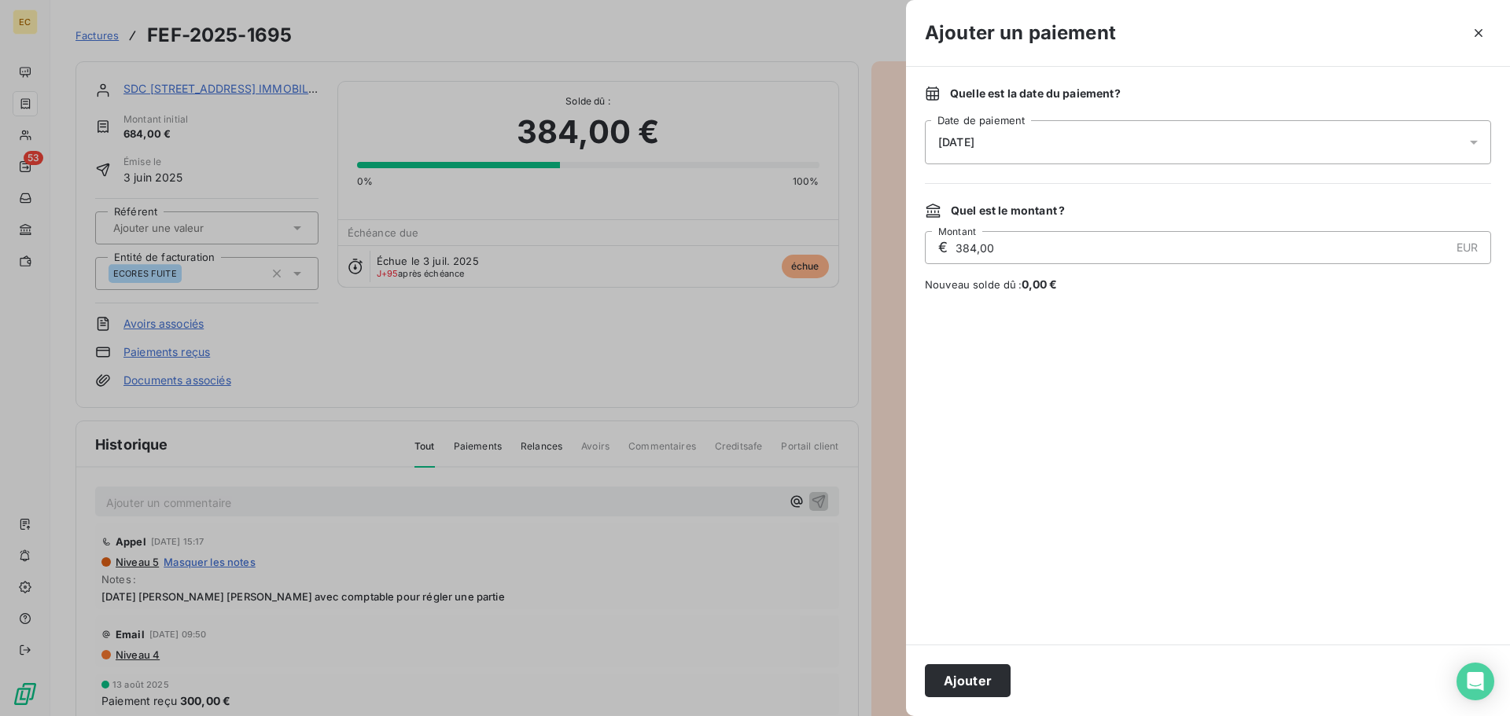
drag, startPoint x: 974, startPoint y: 245, endPoint x: 956, endPoint y: 249, distance: 18.5
click at [956, 249] on input "384,00" at bounding box center [1201, 247] width 495 height 31
type input "80,00"
click at [974, 680] on button "Ajouter" at bounding box center [968, 681] width 86 height 33
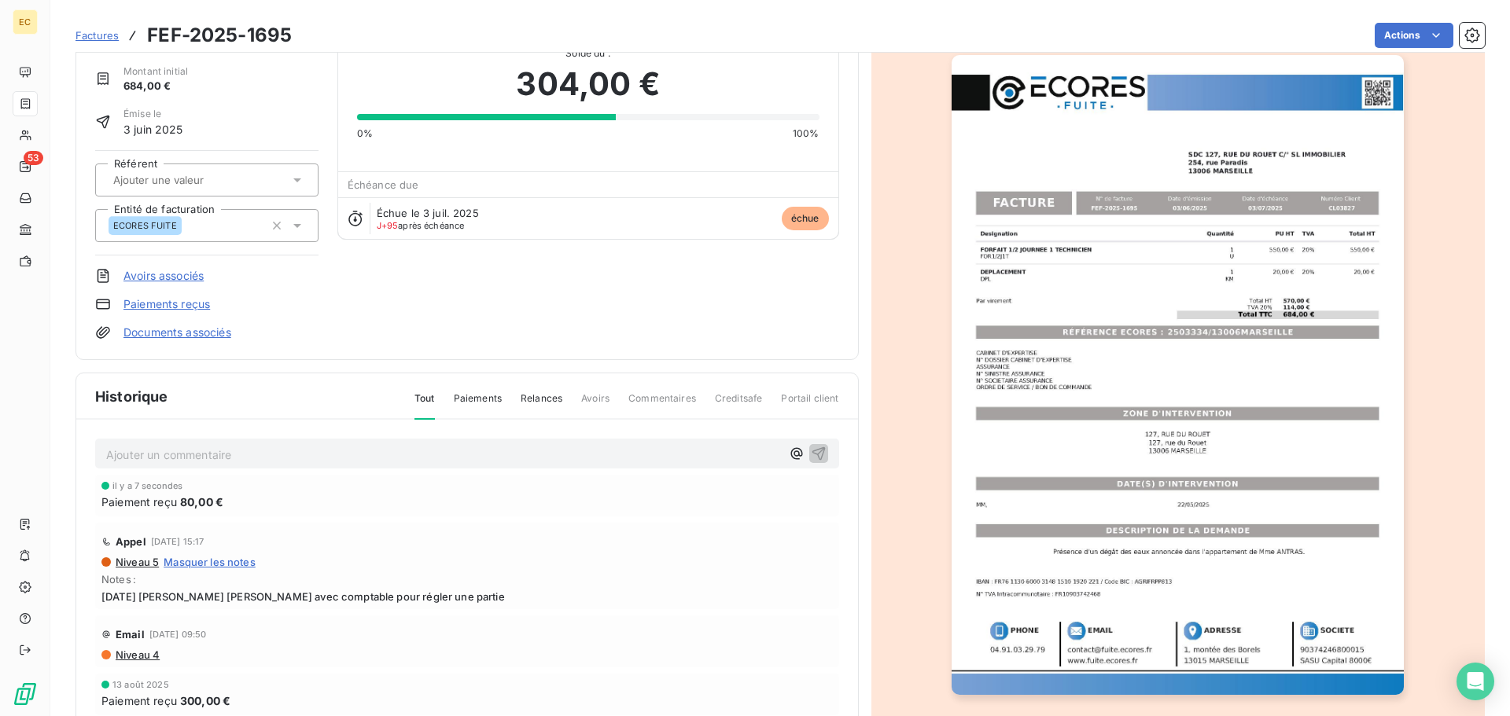
scroll to position [96, 0]
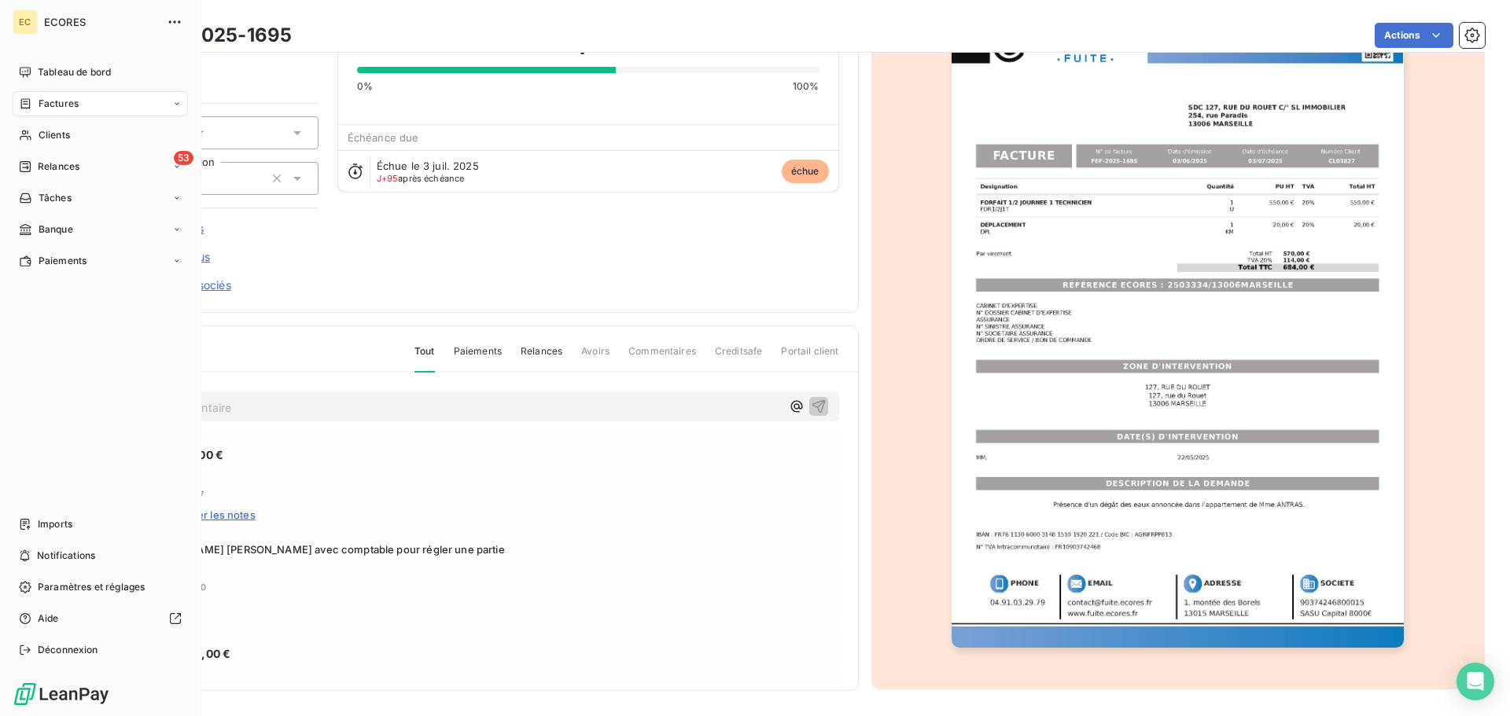
click at [37, 106] on div "Factures" at bounding box center [49, 104] width 60 height 14
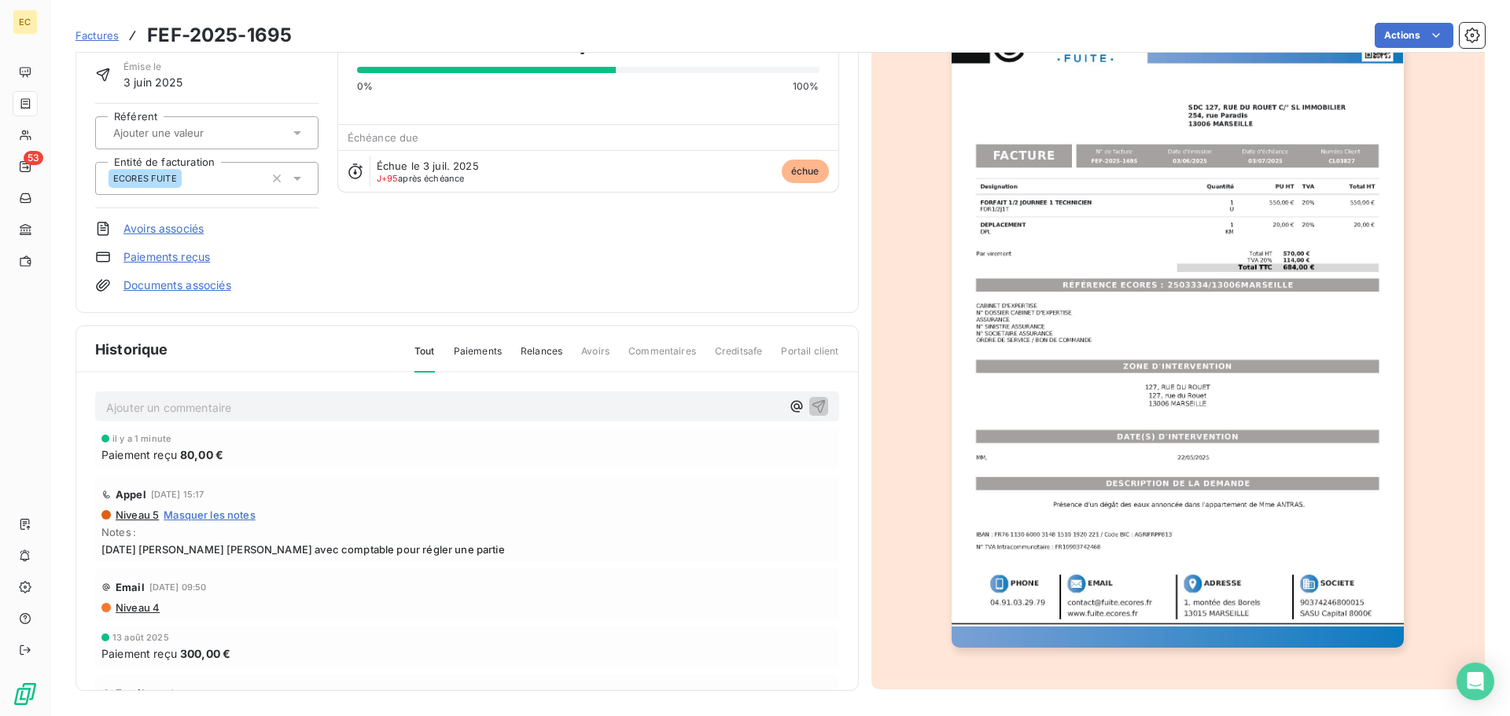
click at [92, 31] on span "Factures" at bounding box center [97, 35] width 43 height 13
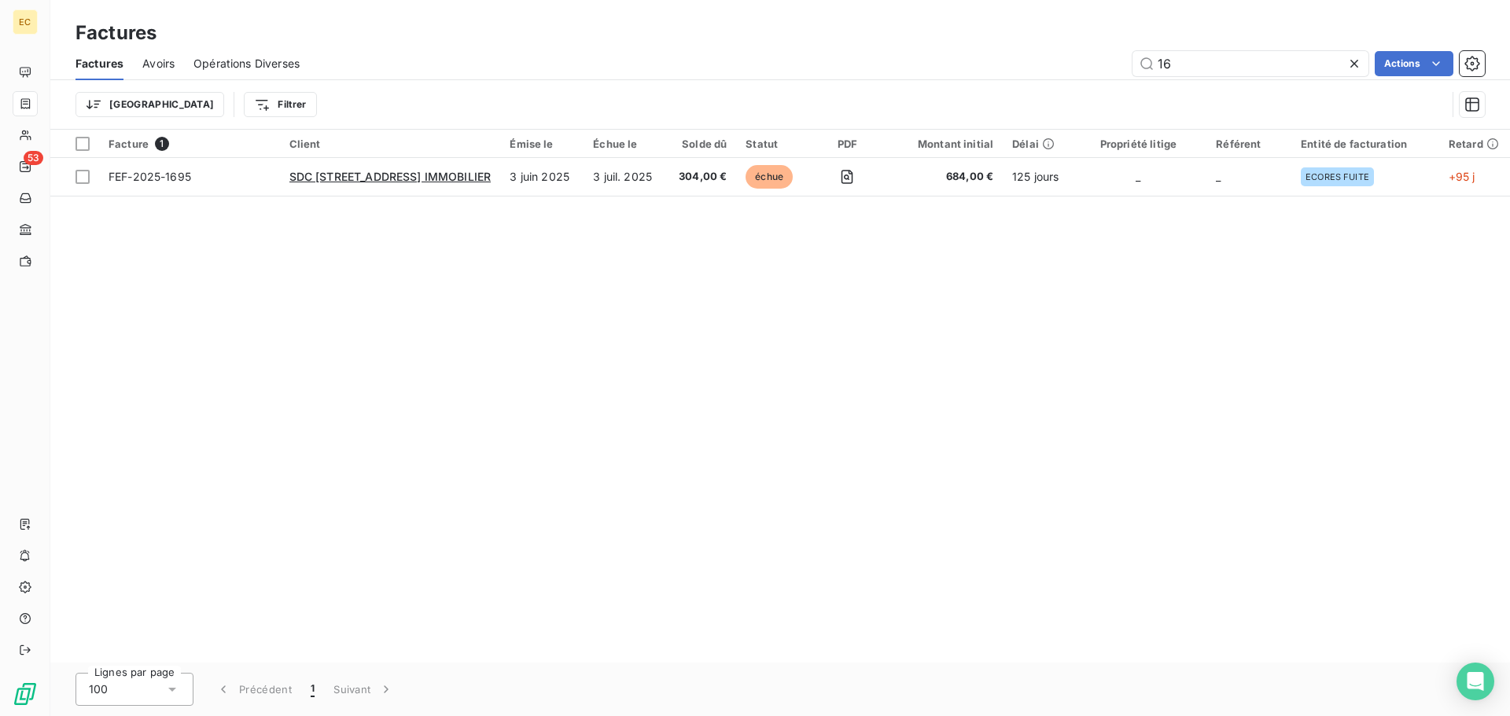
type input "1"
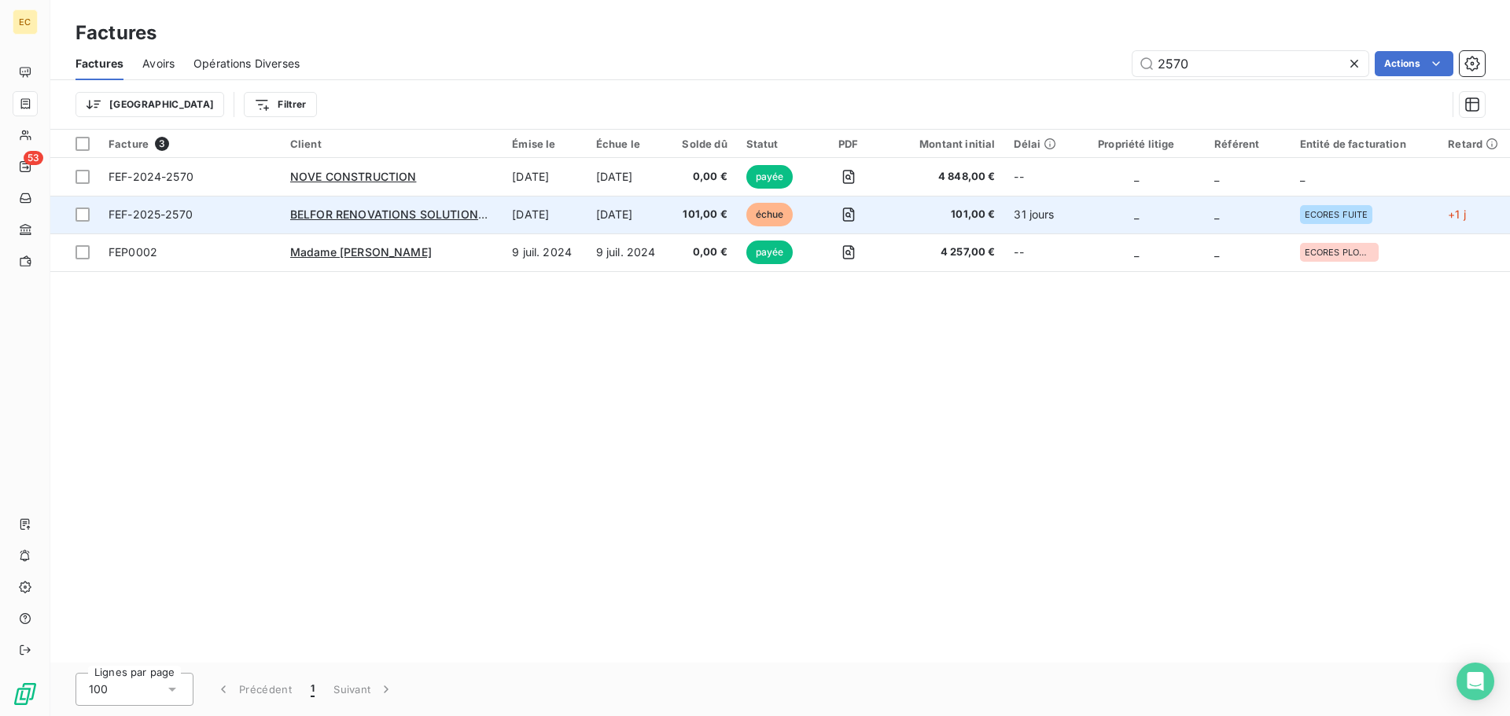
type input "2570"
click at [205, 219] on span "FEF-2025-2570" at bounding box center [190, 215] width 163 height 16
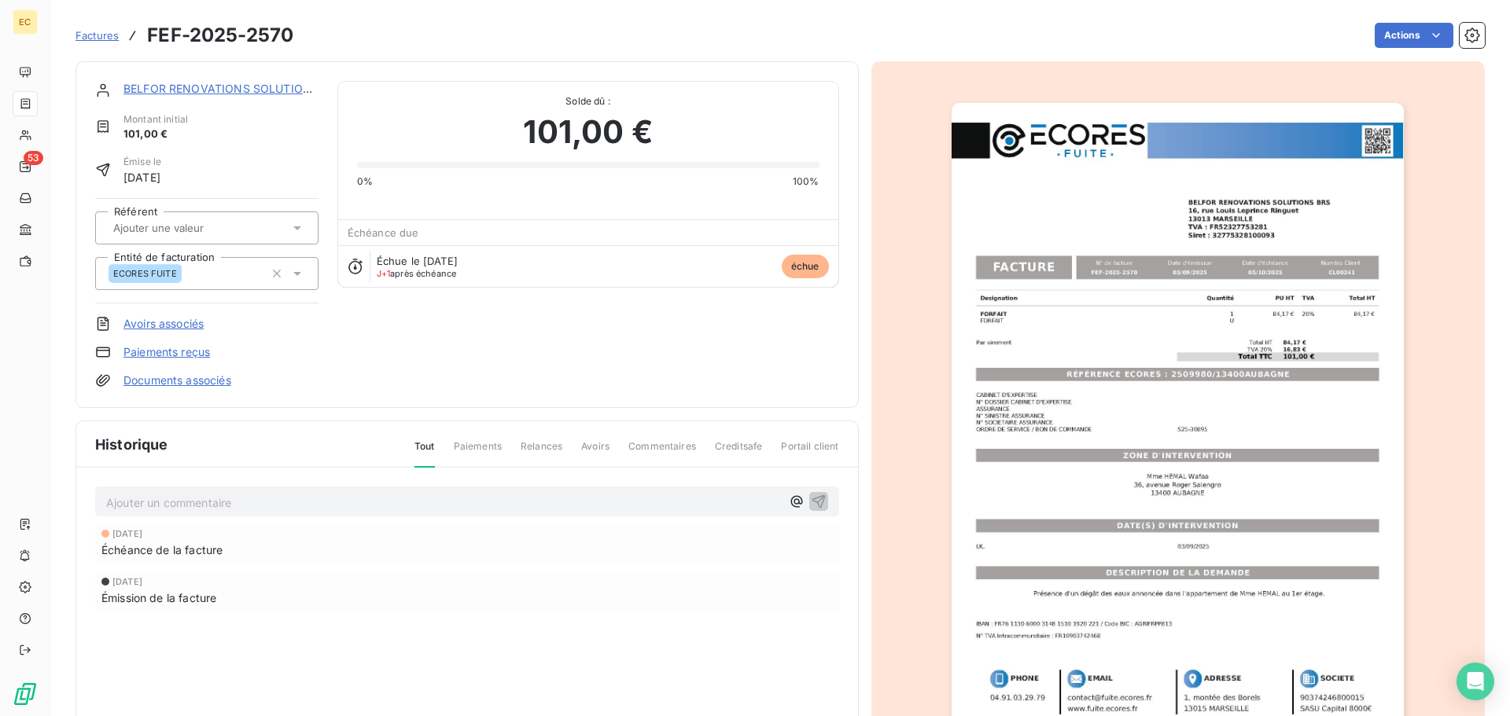
click at [193, 353] on link "Paiements reçus" at bounding box center [166, 352] width 87 height 16
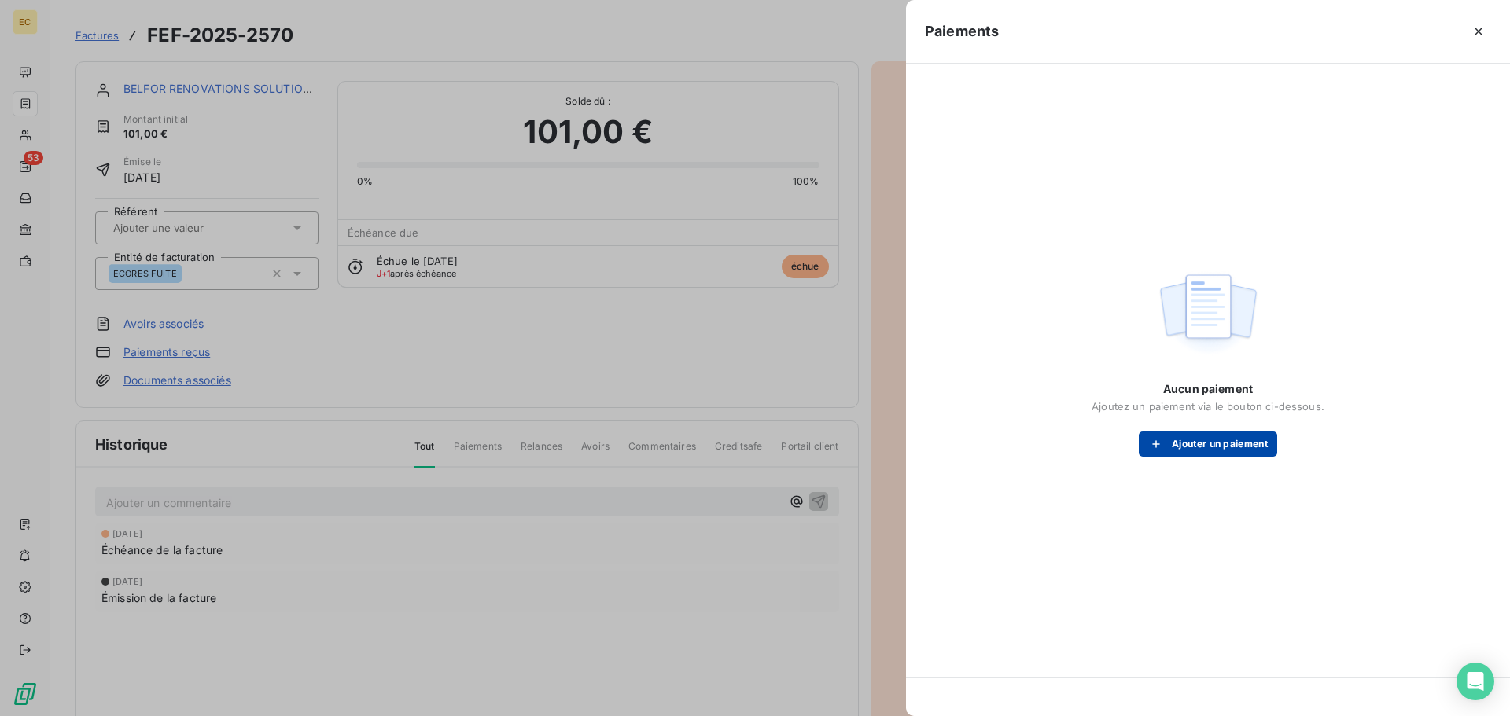
click at [1175, 454] on button "Ajouter un paiement" at bounding box center [1208, 444] width 138 height 25
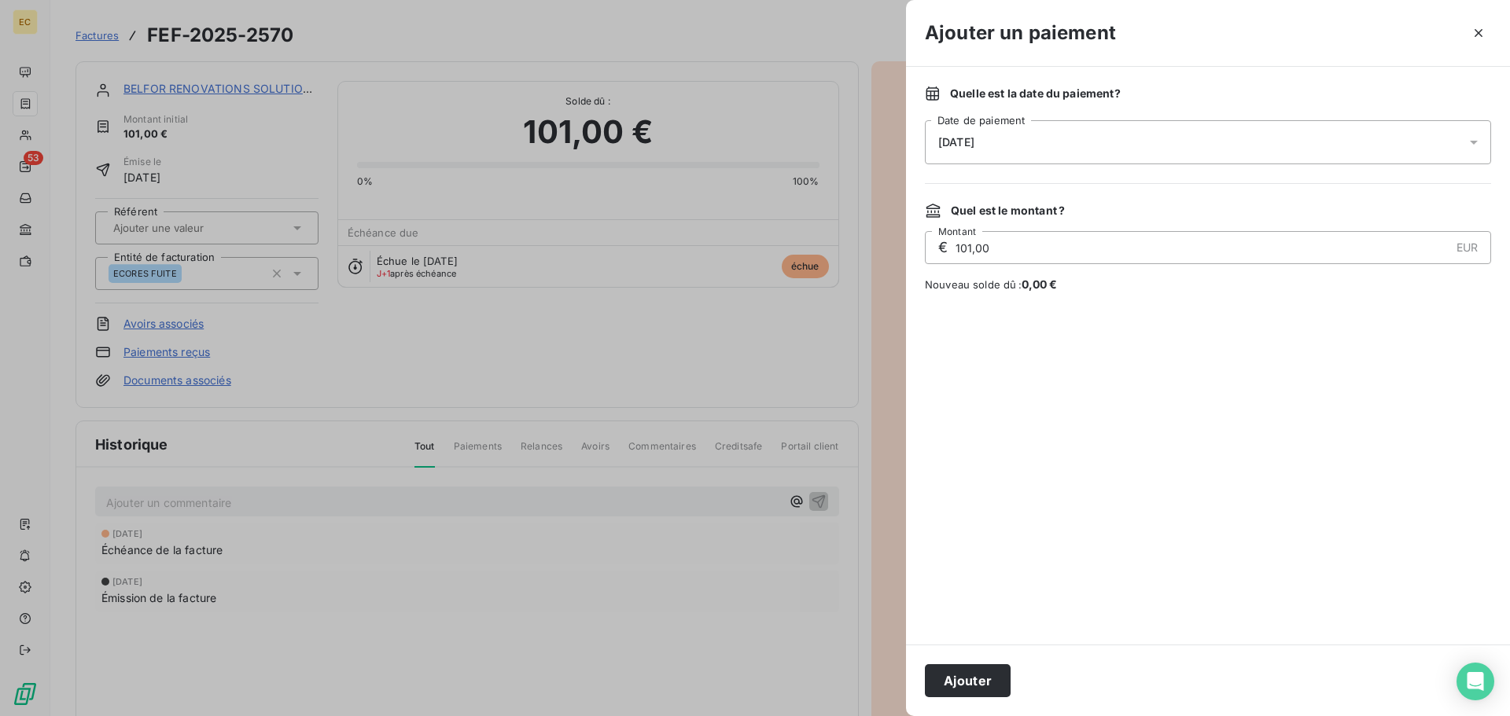
click at [1038, 150] on div "06/10/2025" at bounding box center [1208, 142] width 566 height 44
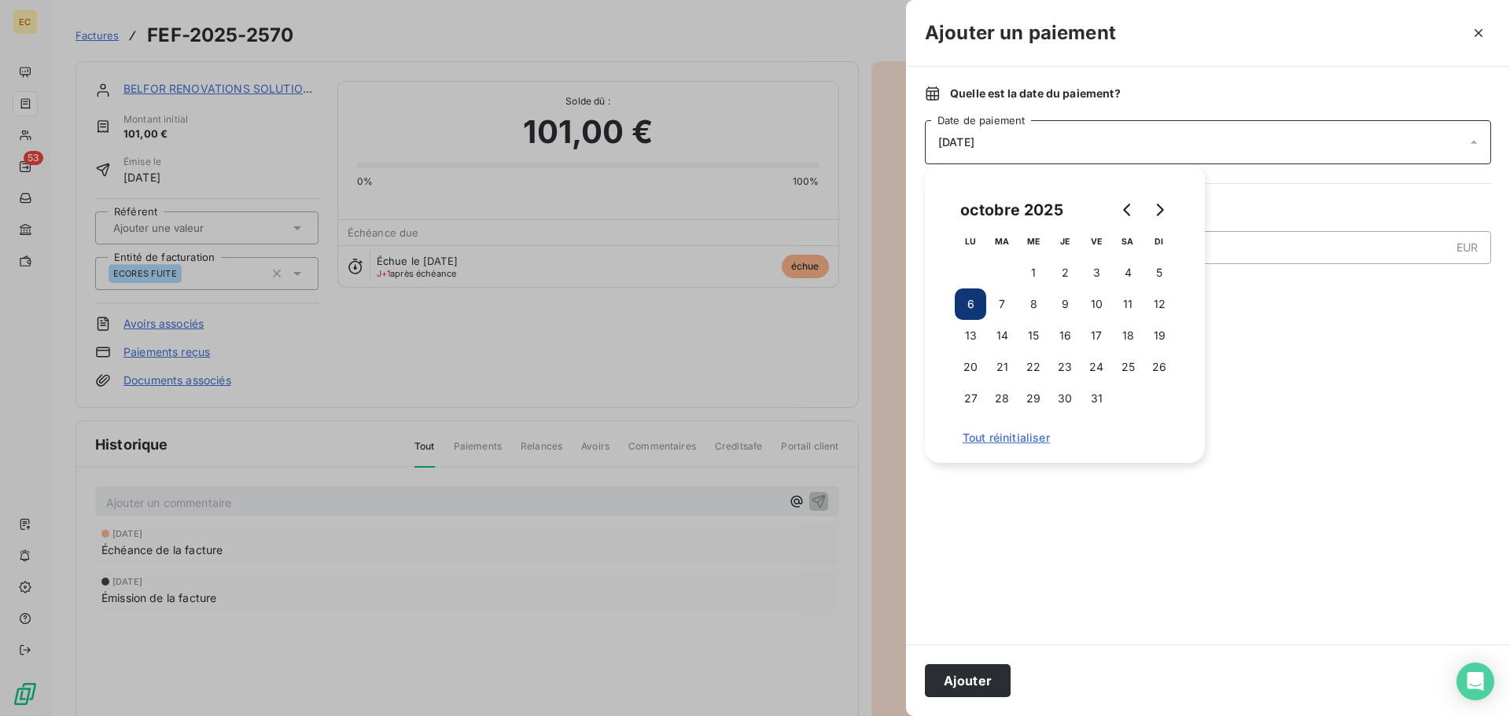
drag, startPoint x: 1179, startPoint y: 575, endPoint x: 1127, endPoint y: 591, distance: 54.2
click at [1180, 575] on div at bounding box center [1208, 468] width 566 height 315
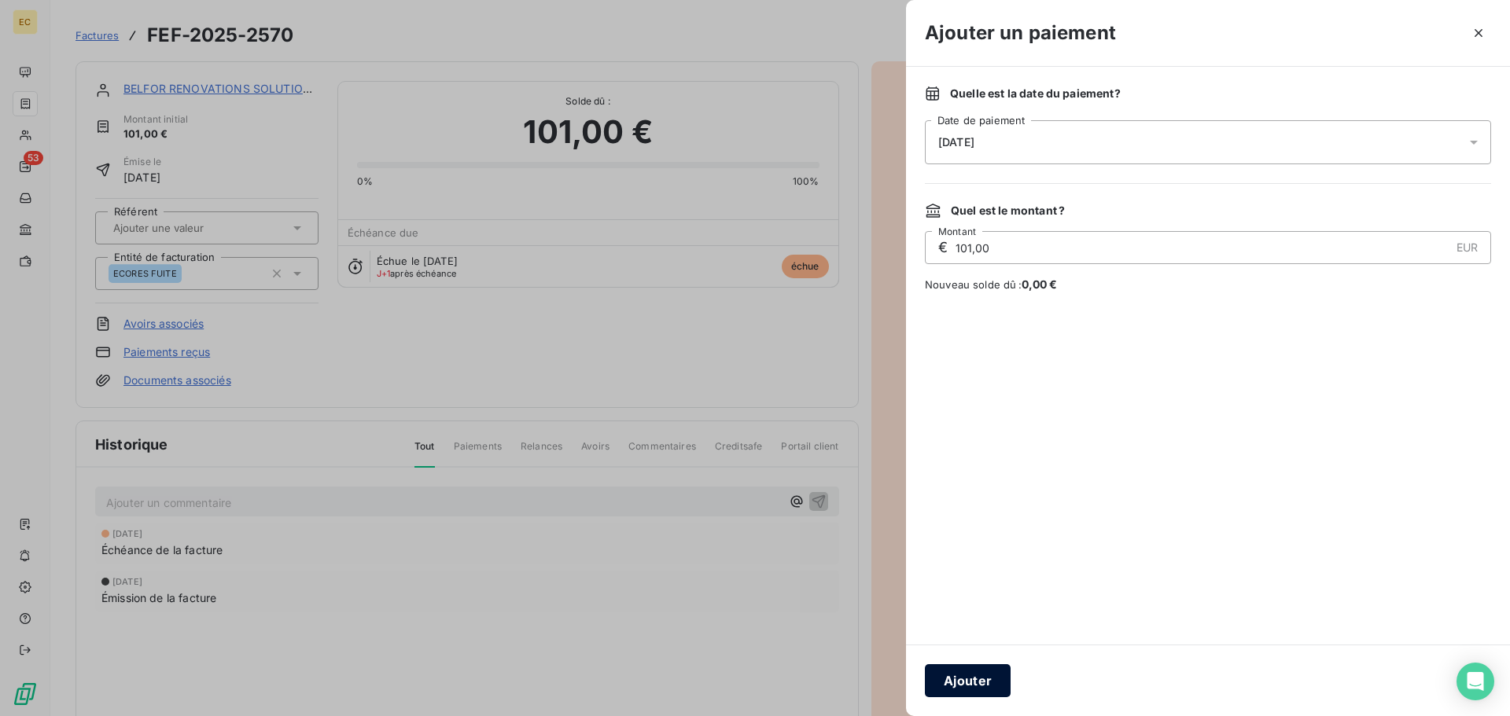
click at [969, 683] on button "Ajouter" at bounding box center [968, 681] width 86 height 33
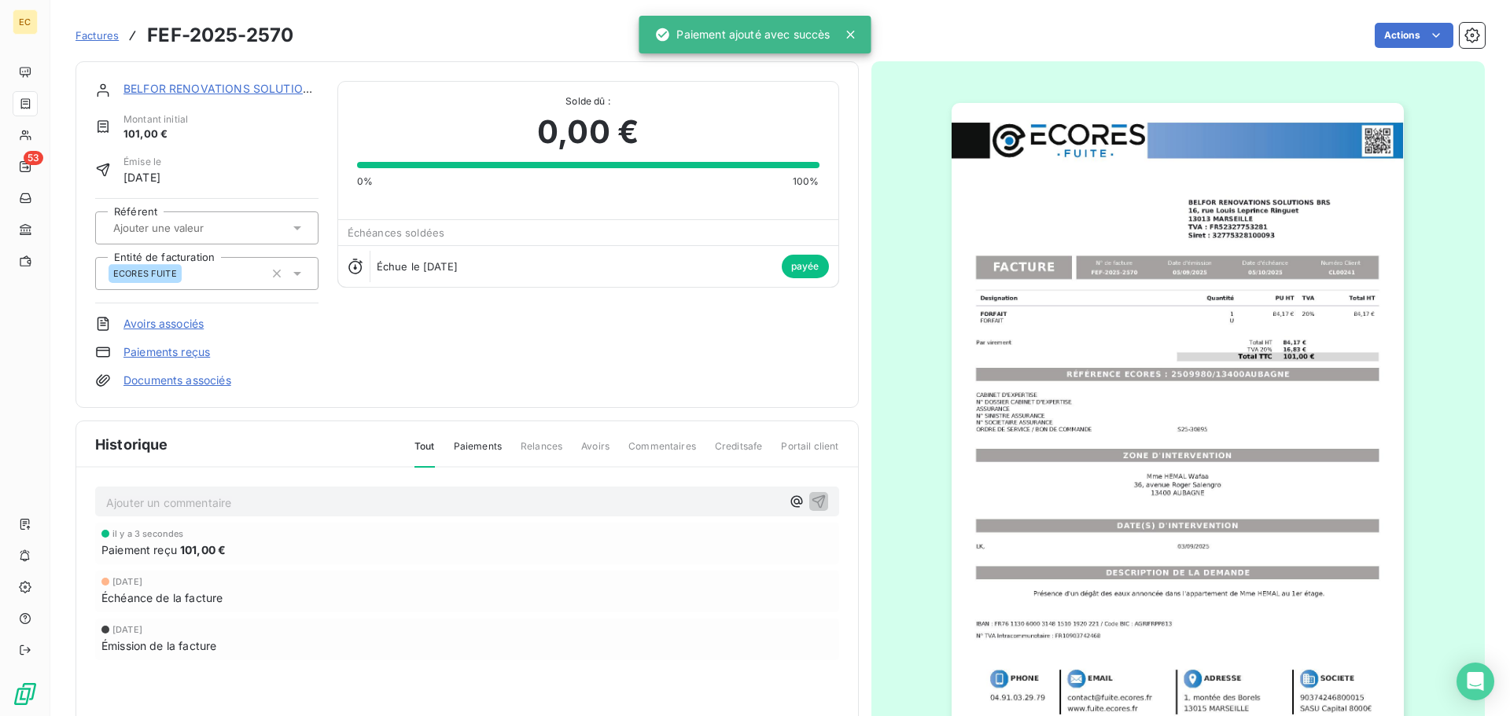
click at [96, 31] on span "Factures" at bounding box center [97, 35] width 43 height 13
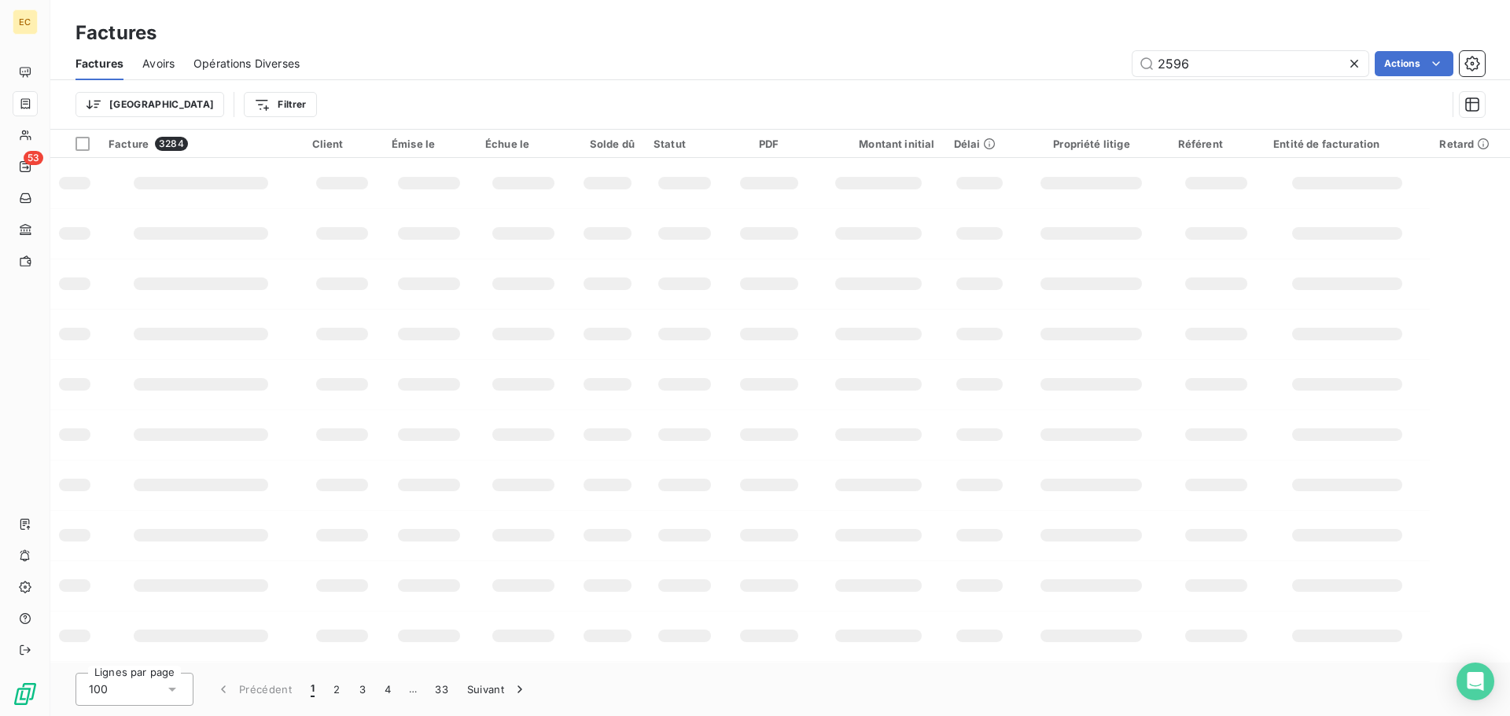
type input "2596"
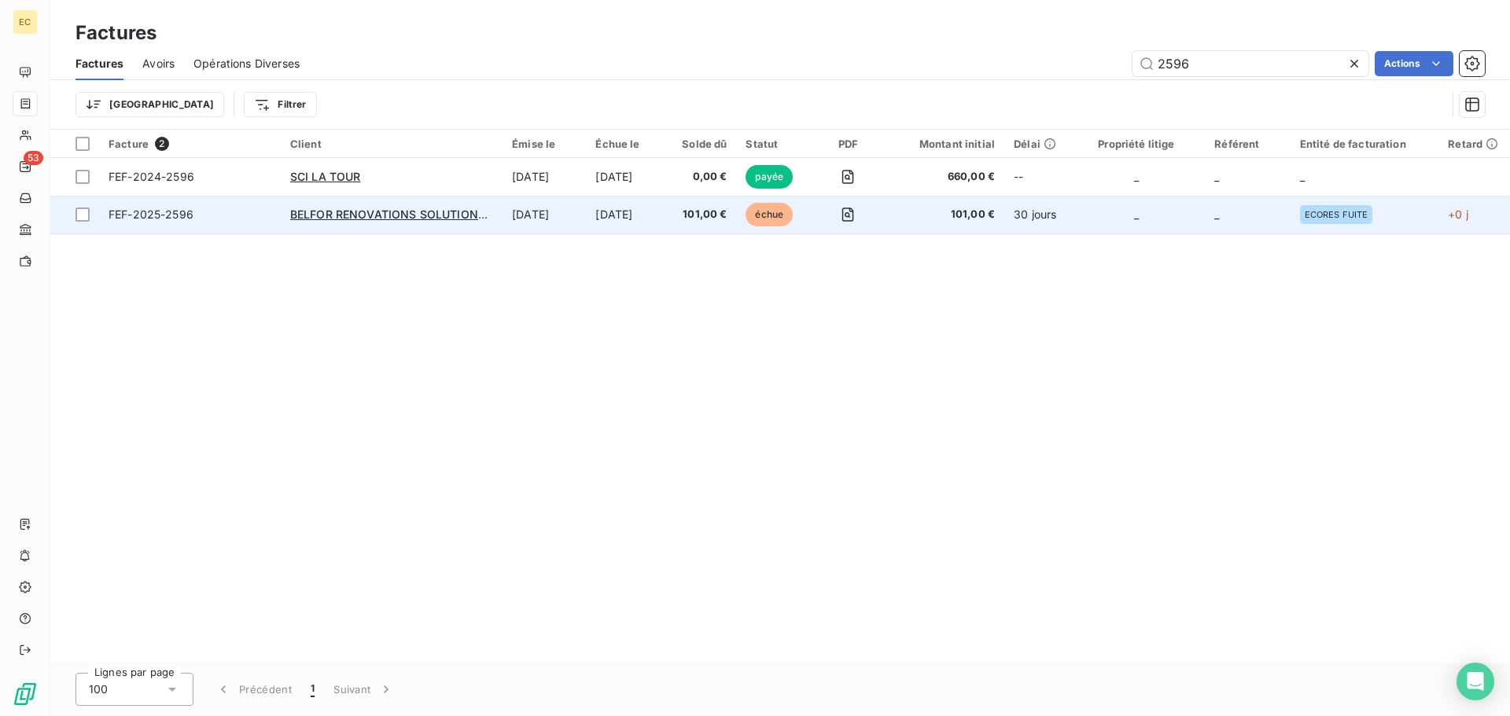
click at [217, 220] on span "FEF-2025-2596" at bounding box center [190, 215] width 163 height 16
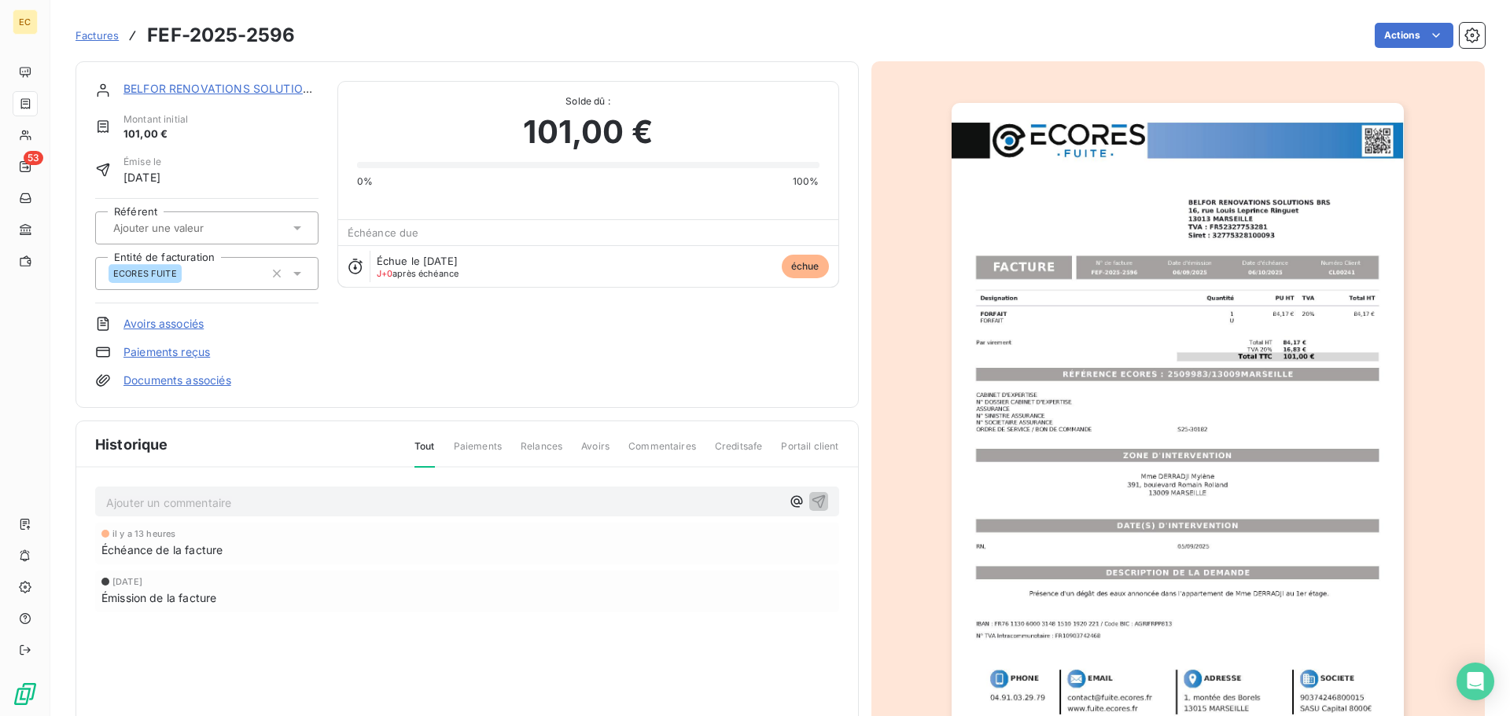
click at [164, 351] on link "Paiements reçus" at bounding box center [166, 352] width 87 height 16
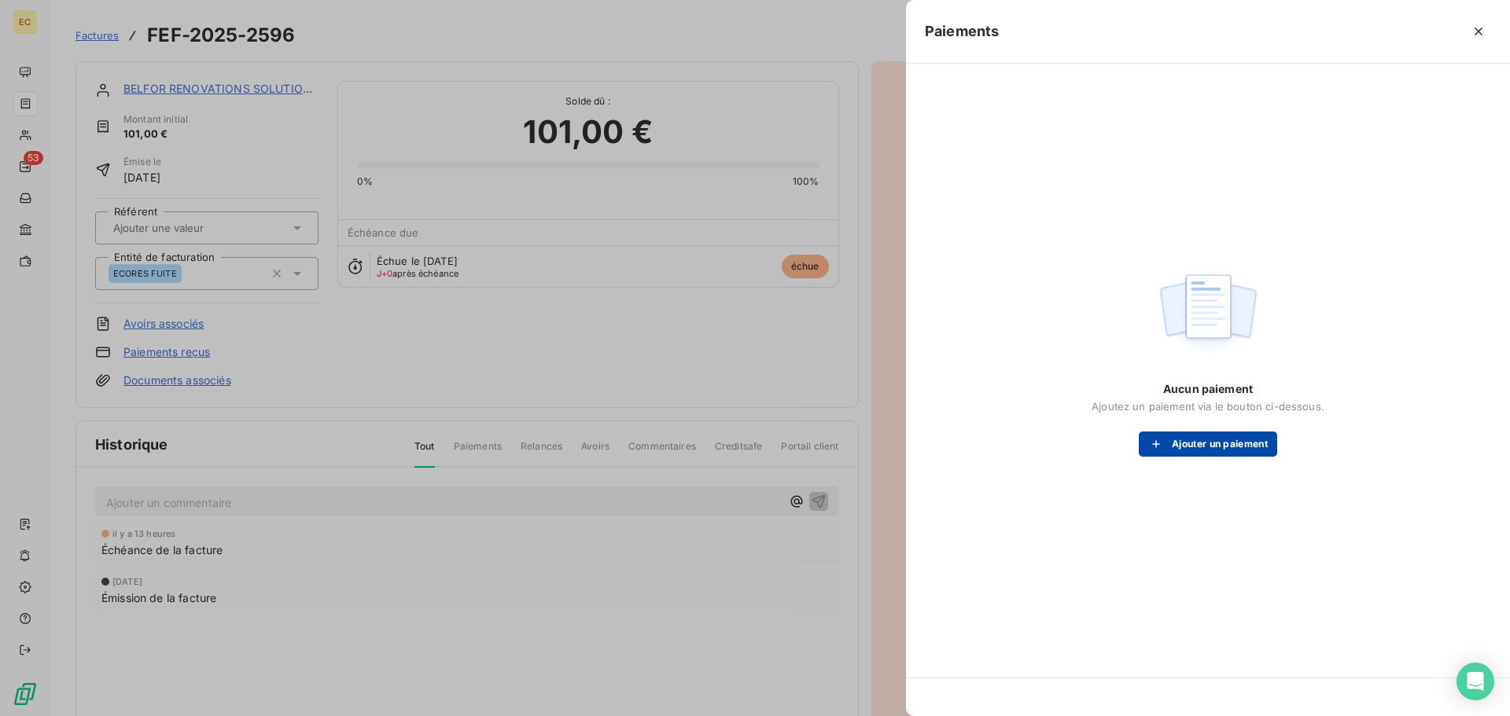
click at [1216, 444] on button "Ajouter un paiement" at bounding box center [1208, 444] width 138 height 25
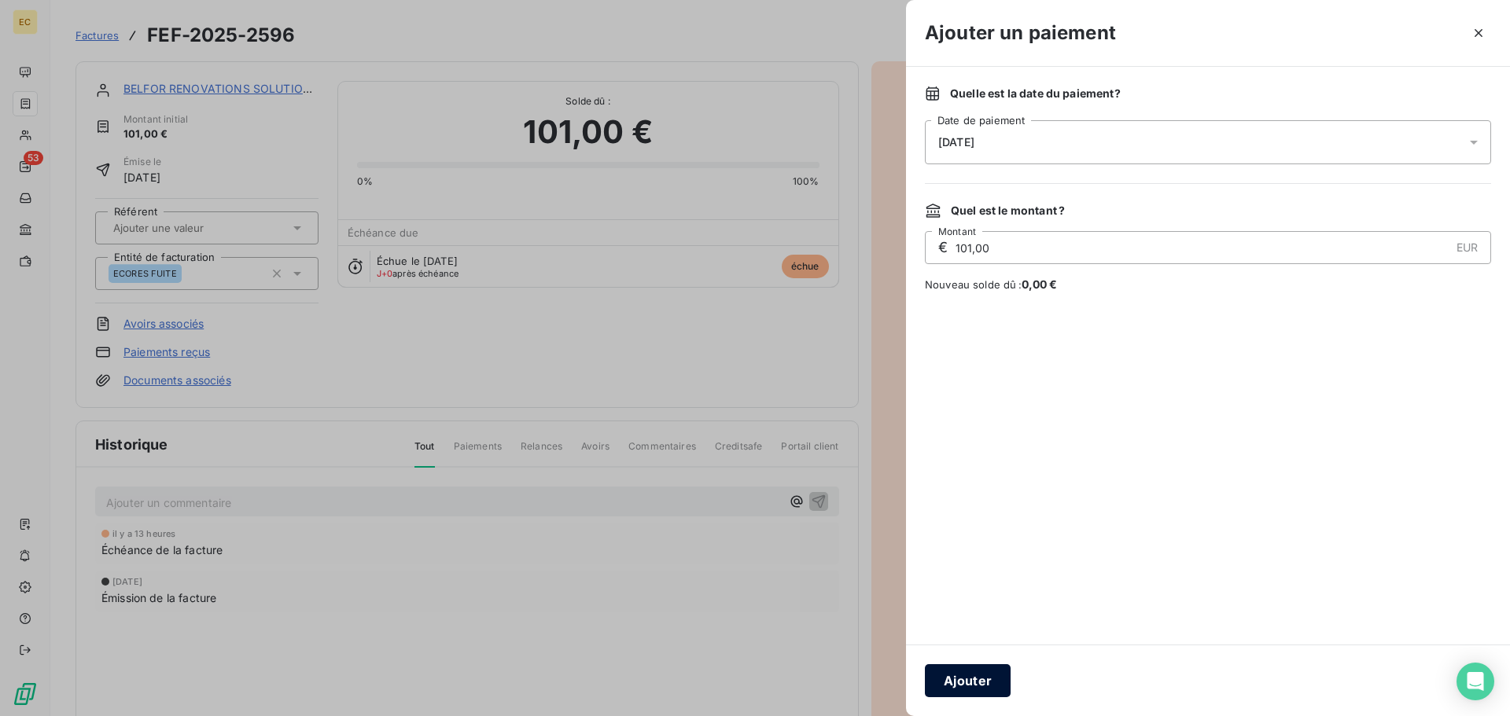
click at [978, 683] on button "Ajouter" at bounding box center [968, 681] width 86 height 33
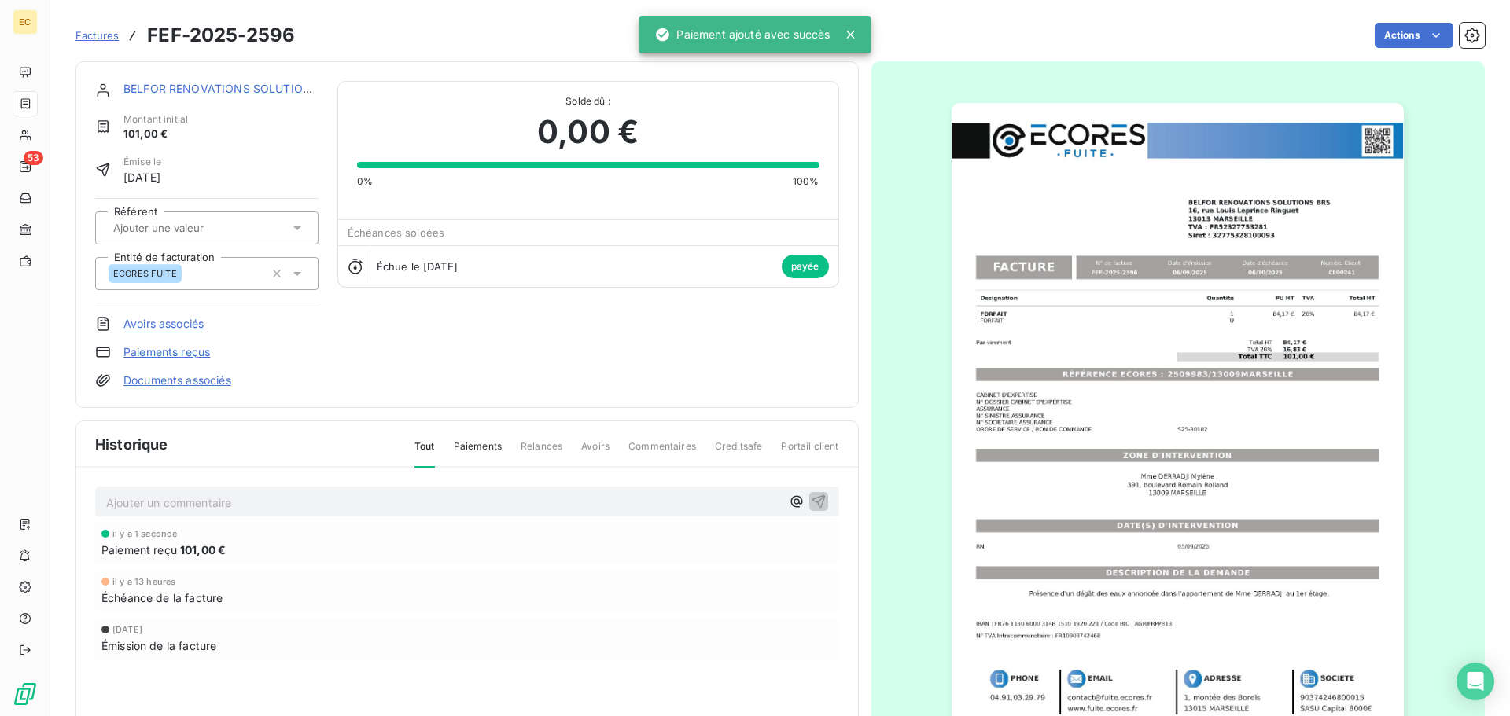
click at [101, 34] on span "Factures" at bounding box center [97, 35] width 43 height 13
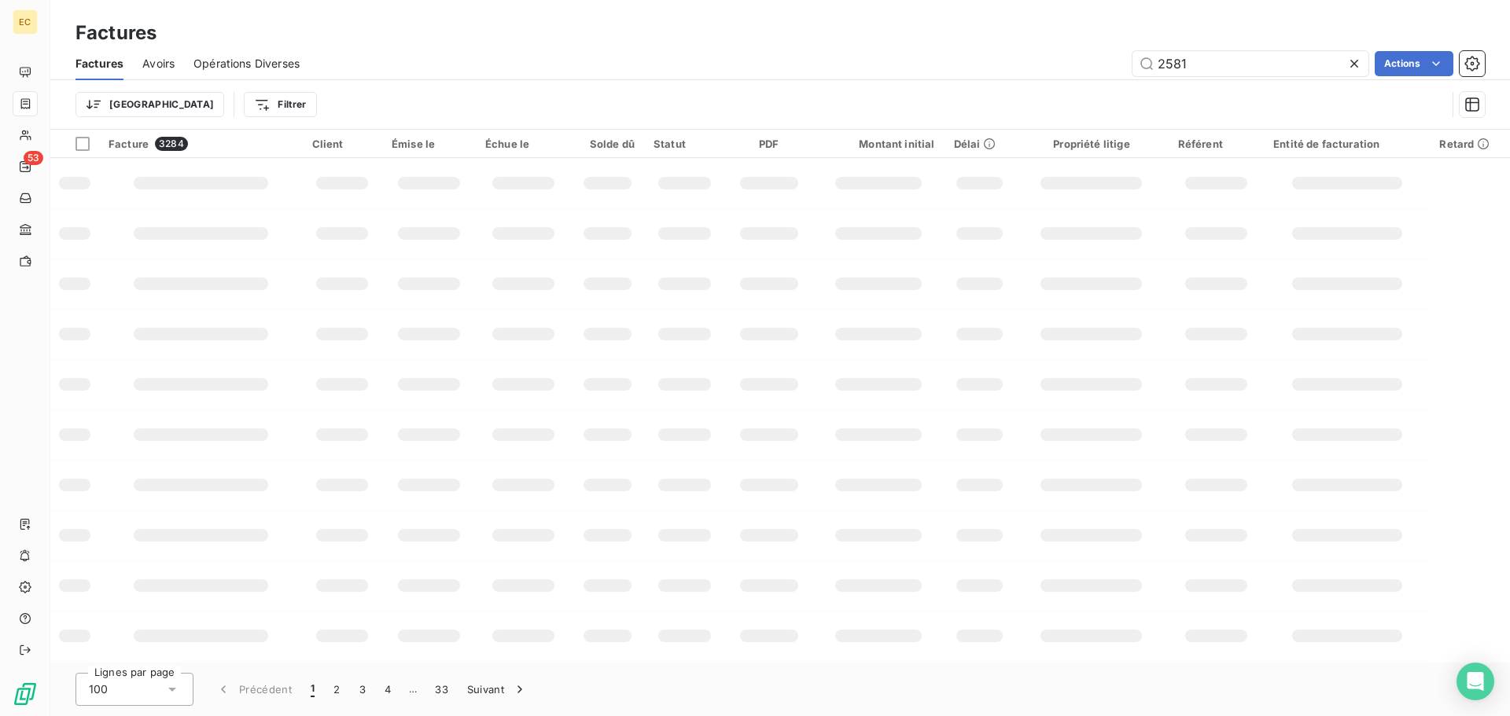
type input "2581"
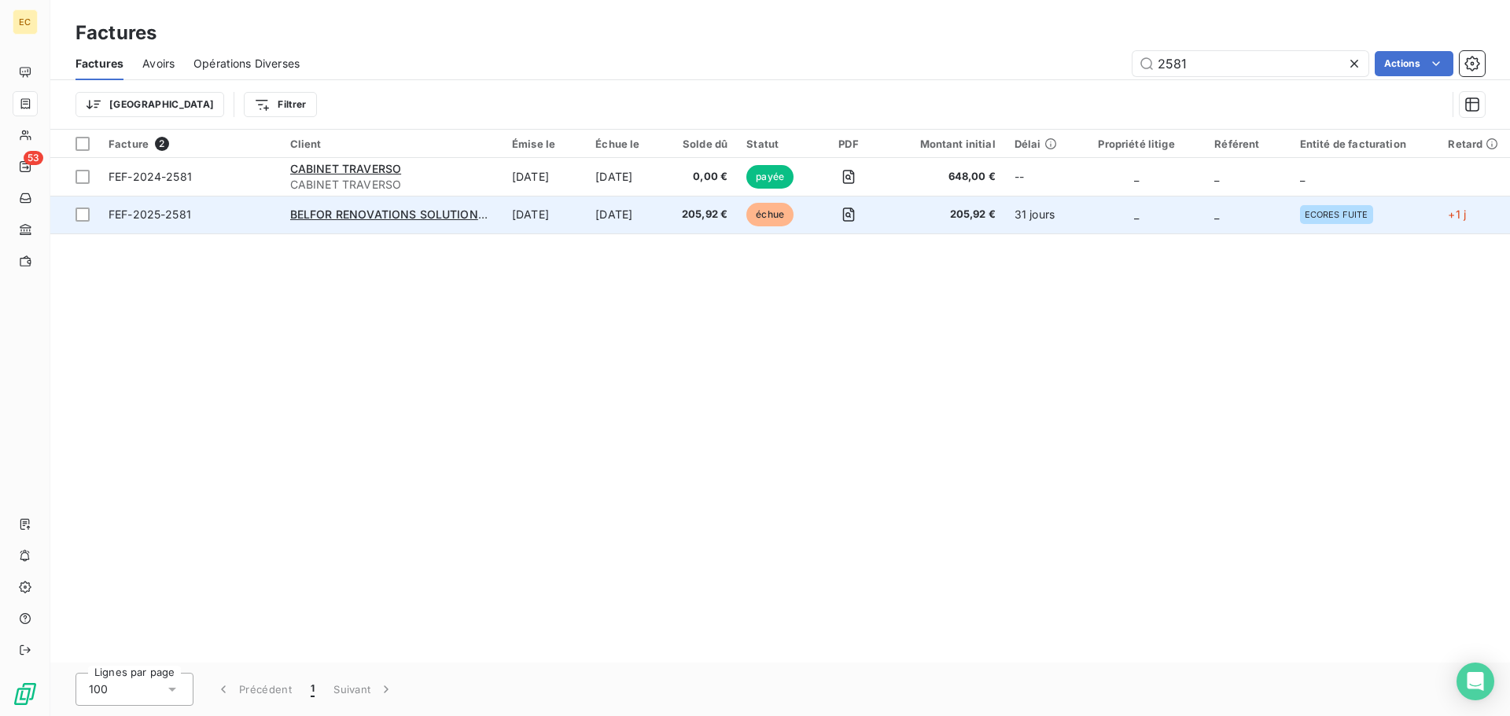
click at [234, 220] on span "FEF-2025-2581" at bounding box center [190, 215] width 163 height 16
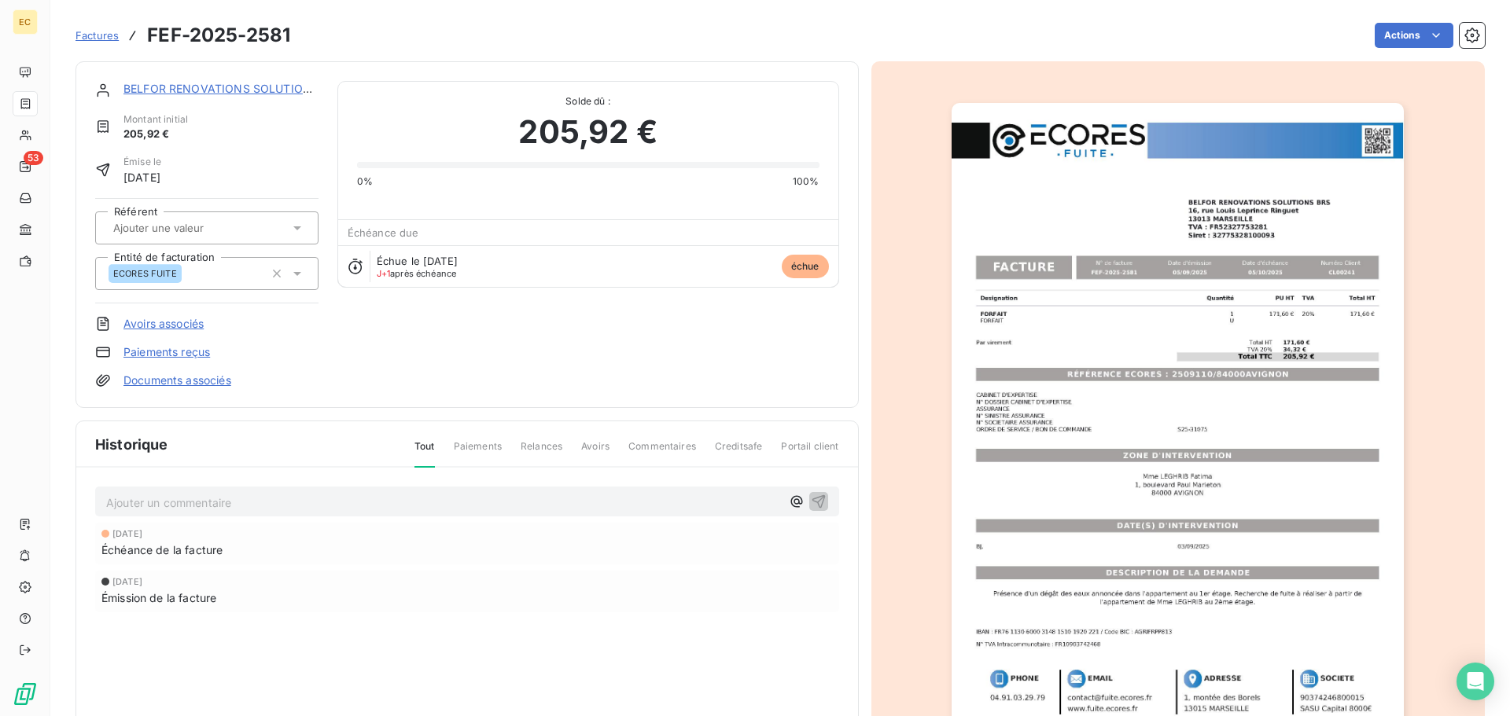
click at [186, 346] on link "Paiements reçus" at bounding box center [166, 352] width 87 height 16
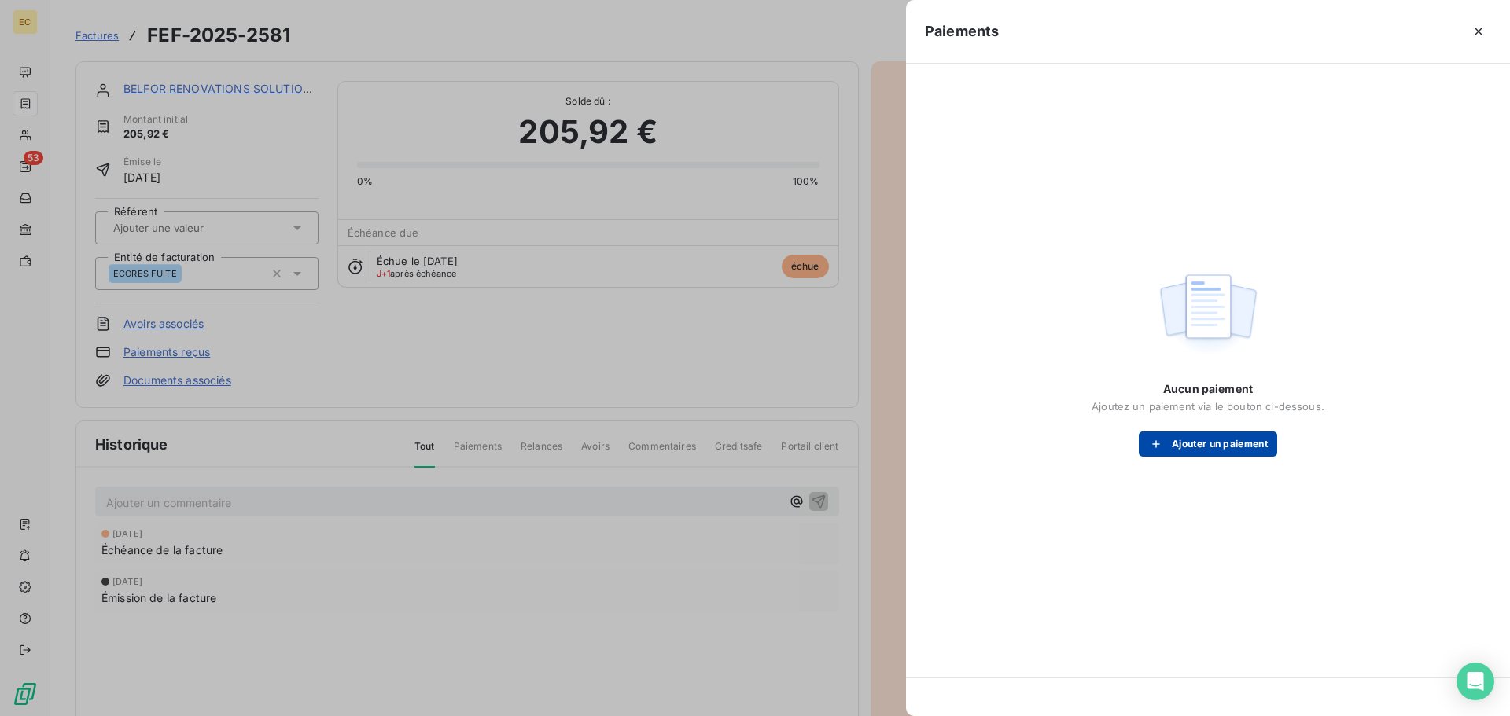
click at [1187, 442] on button "Ajouter un paiement" at bounding box center [1208, 444] width 138 height 25
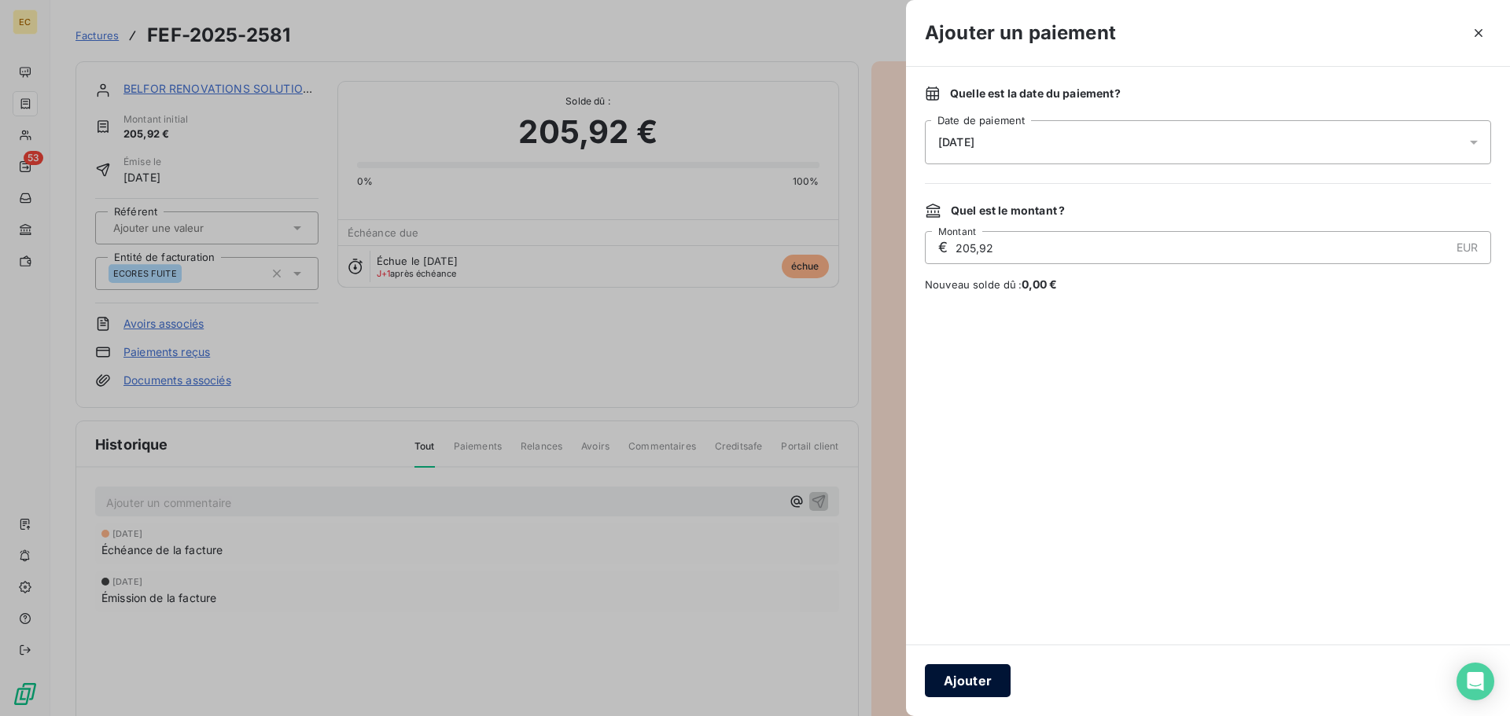
click at [981, 680] on button "Ajouter" at bounding box center [968, 681] width 86 height 33
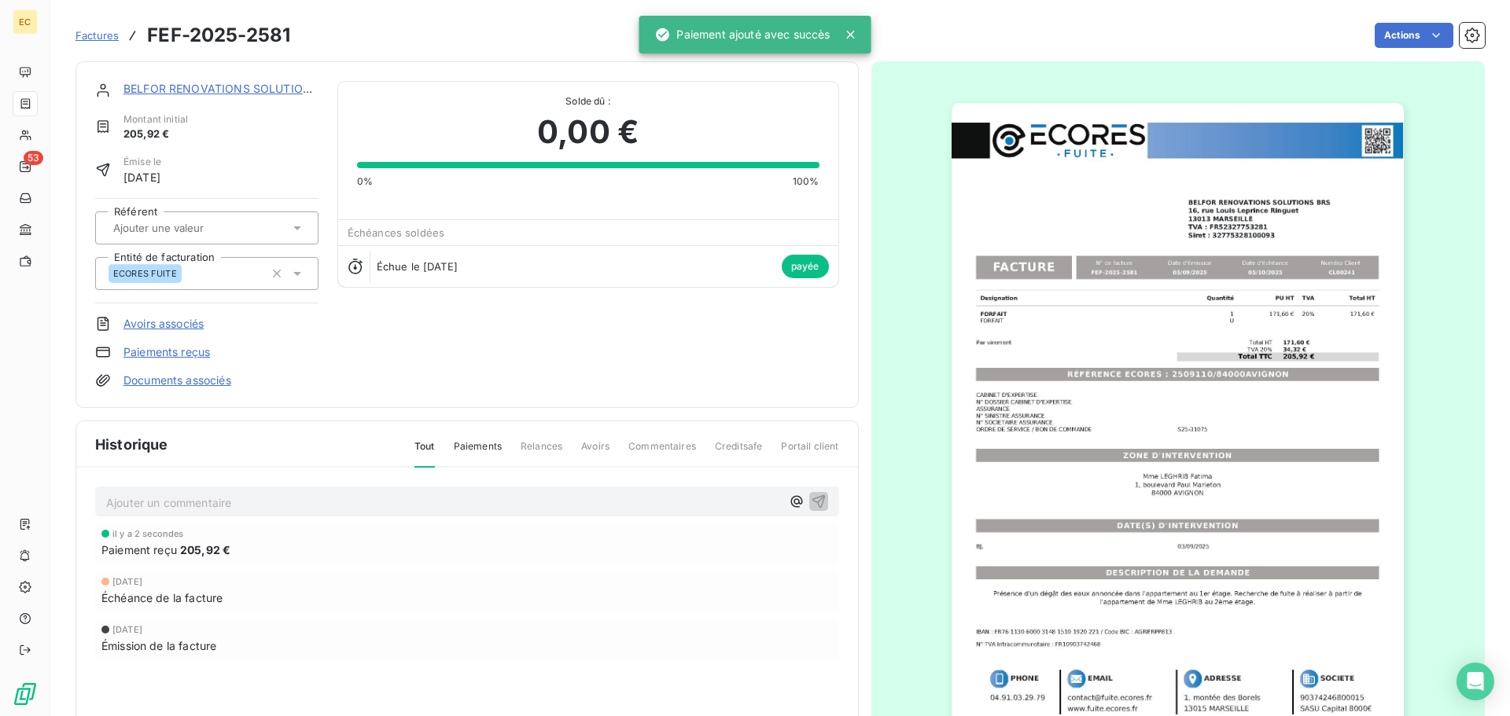
click at [103, 39] on span "Factures" at bounding box center [97, 35] width 43 height 13
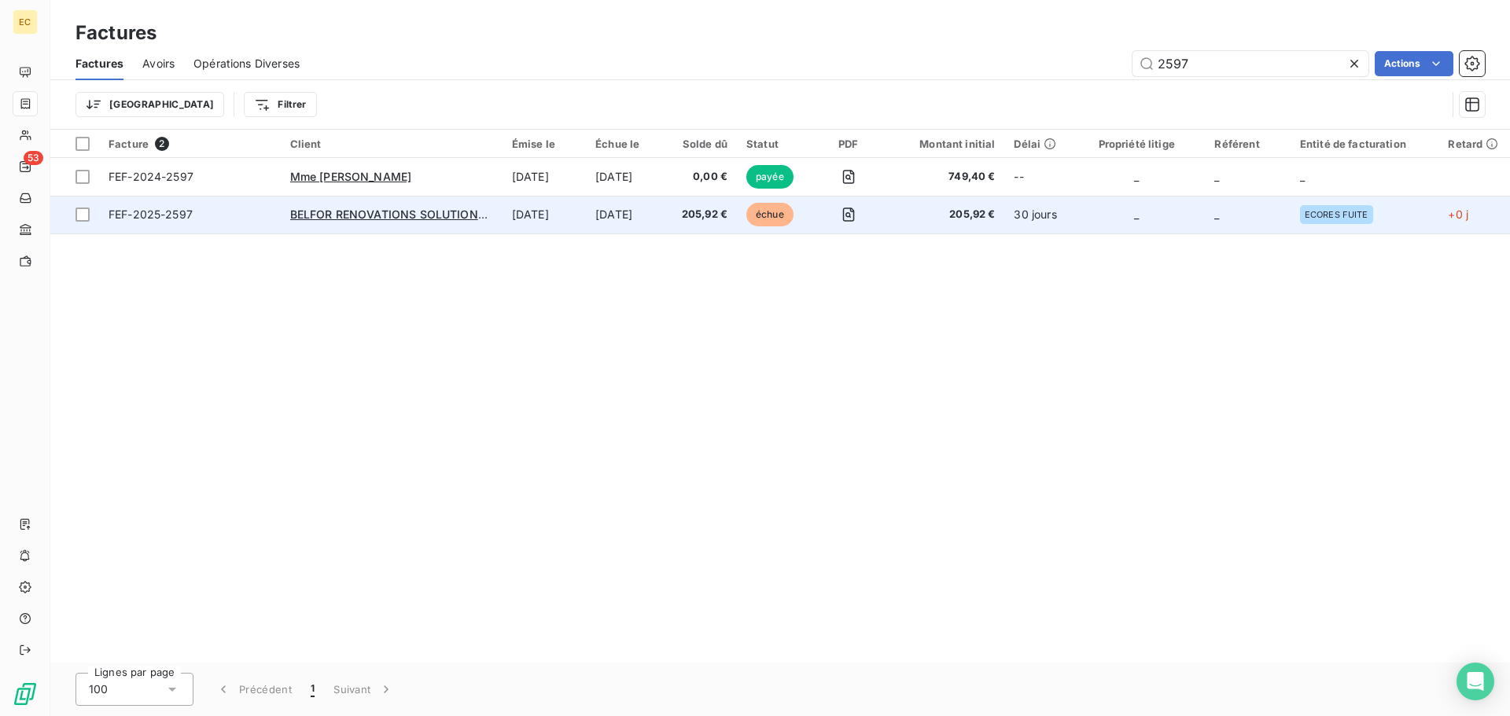
type input "2597"
click at [271, 222] on td "FEF-2025-2597" at bounding box center [190, 215] width 182 height 38
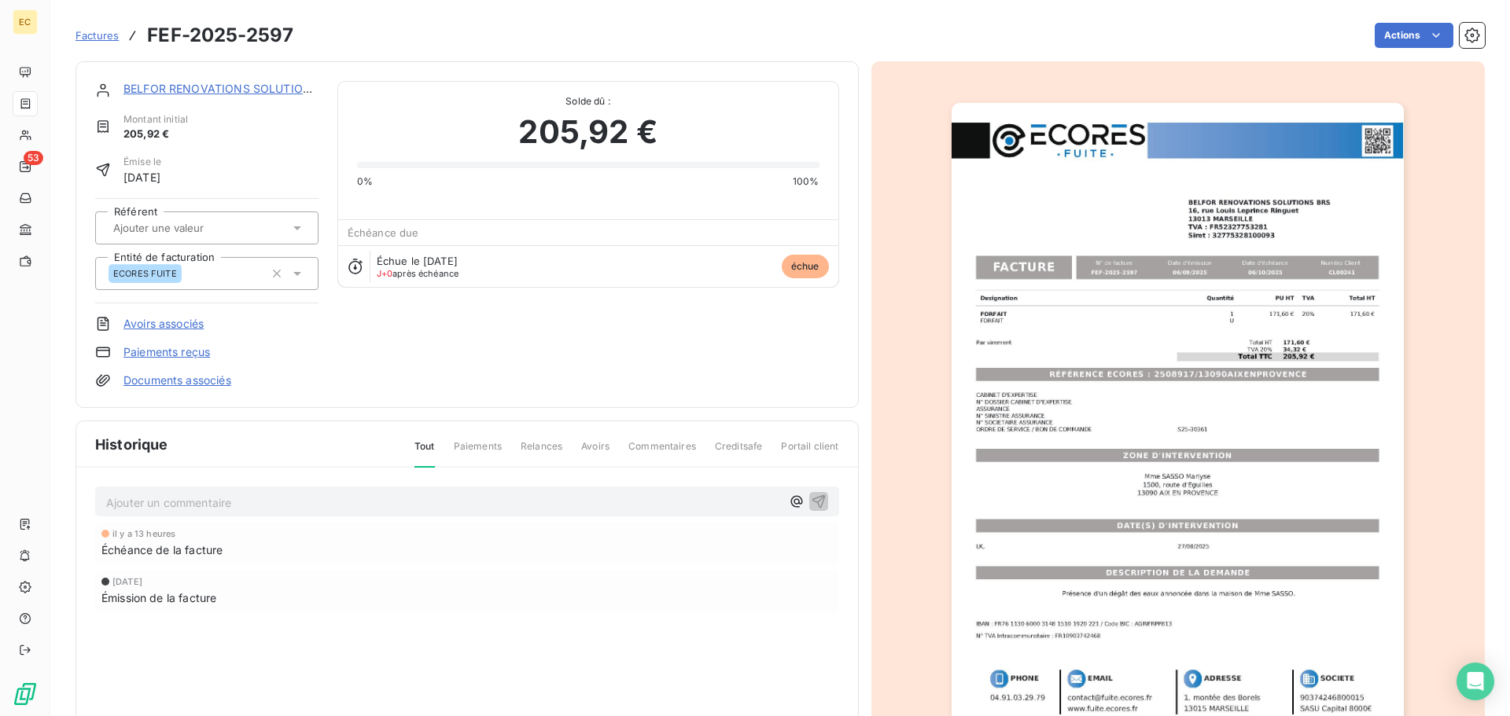
click at [176, 348] on link "Paiements reçus" at bounding box center [166, 352] width 87 height 16
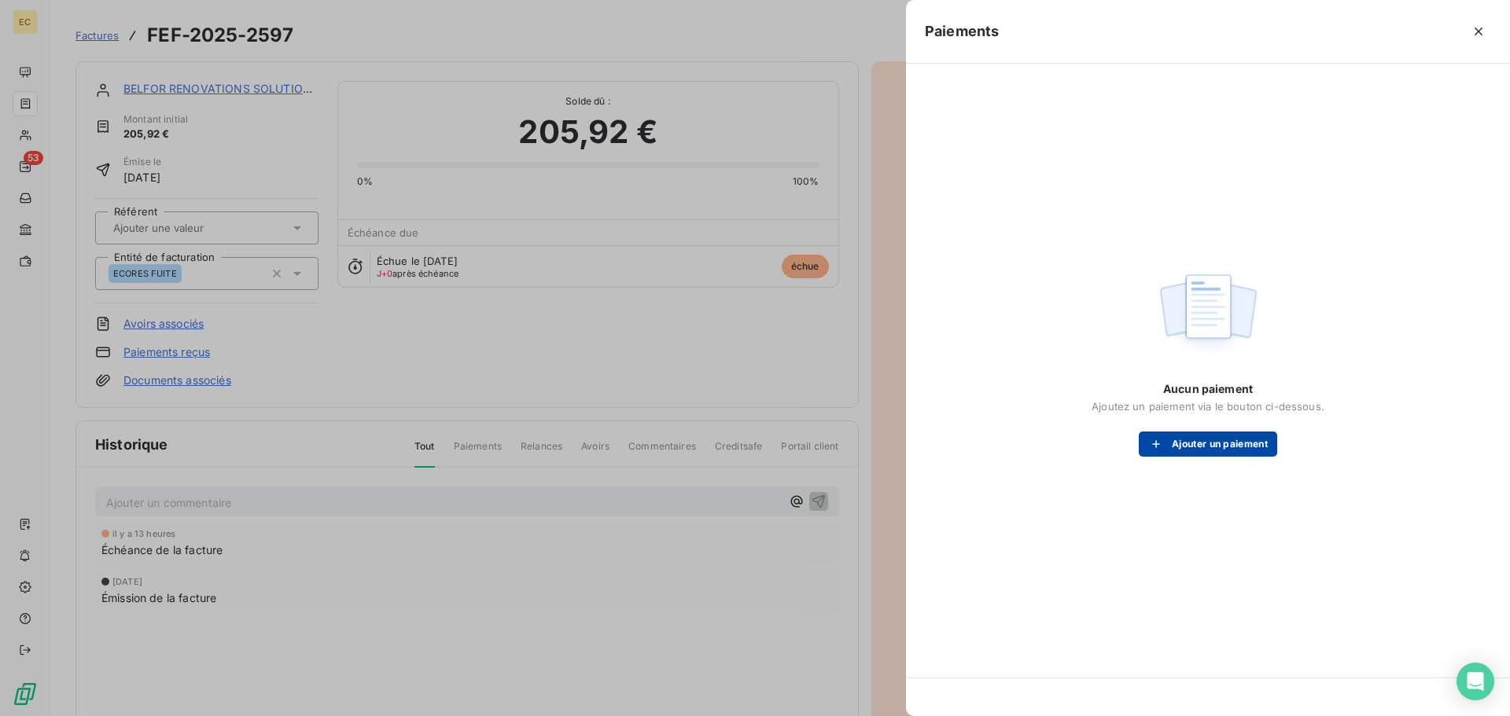
click at [1174, 444] on button "Ajouter un paiement" at bounding box center [1208, 444] width 138 height 25
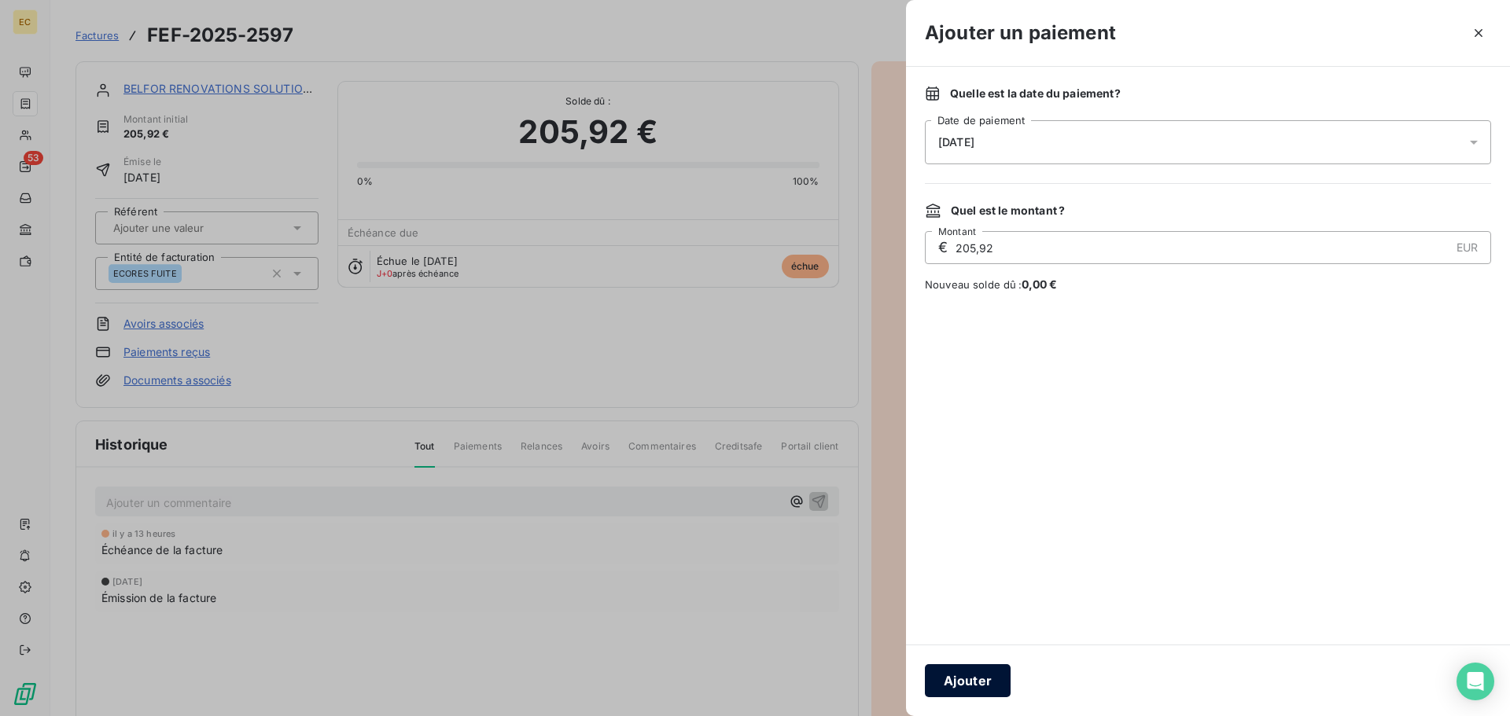
click at [995, 684] on button "Ajouter" at bounding box center [968, 681] width 86 height 33
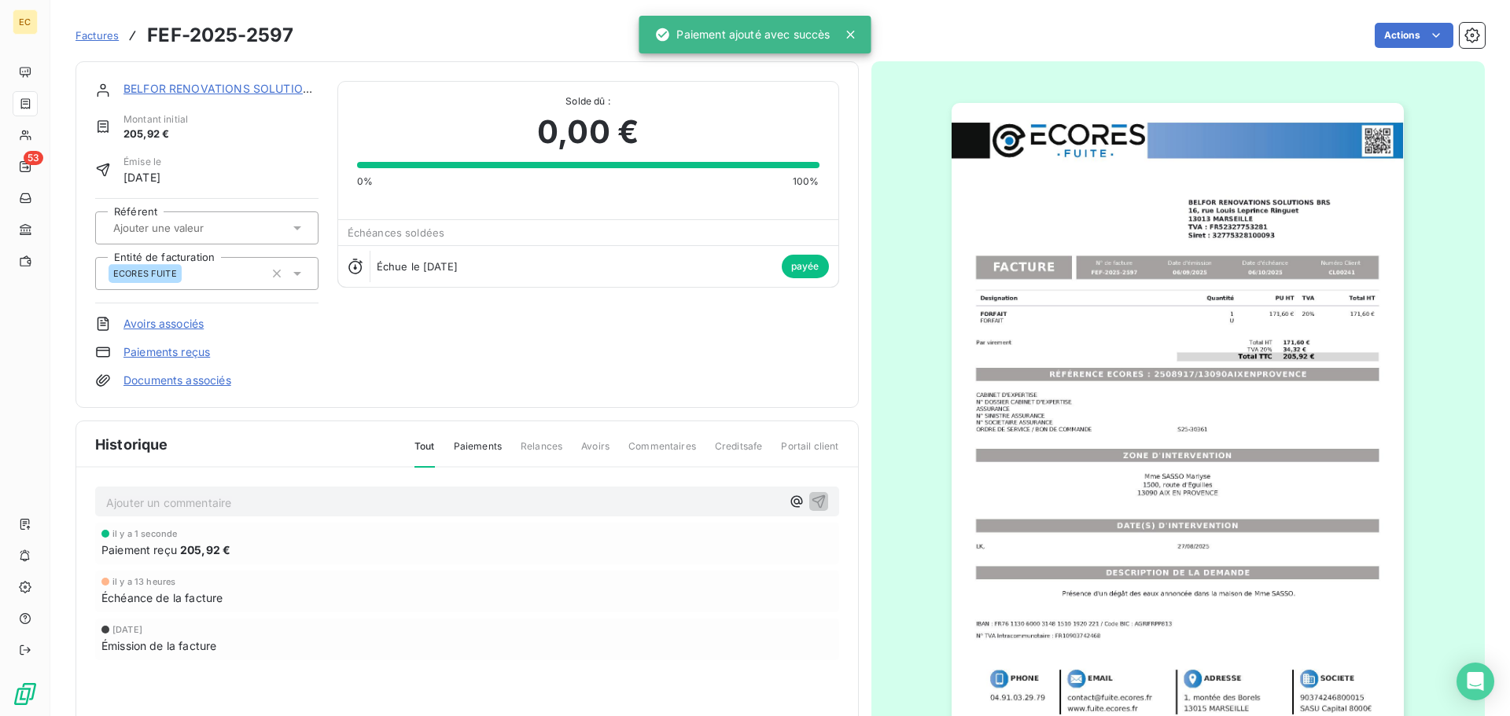
click at [90, 39] on span "Factures" at bounding box center [97, 35] width 43 height 13
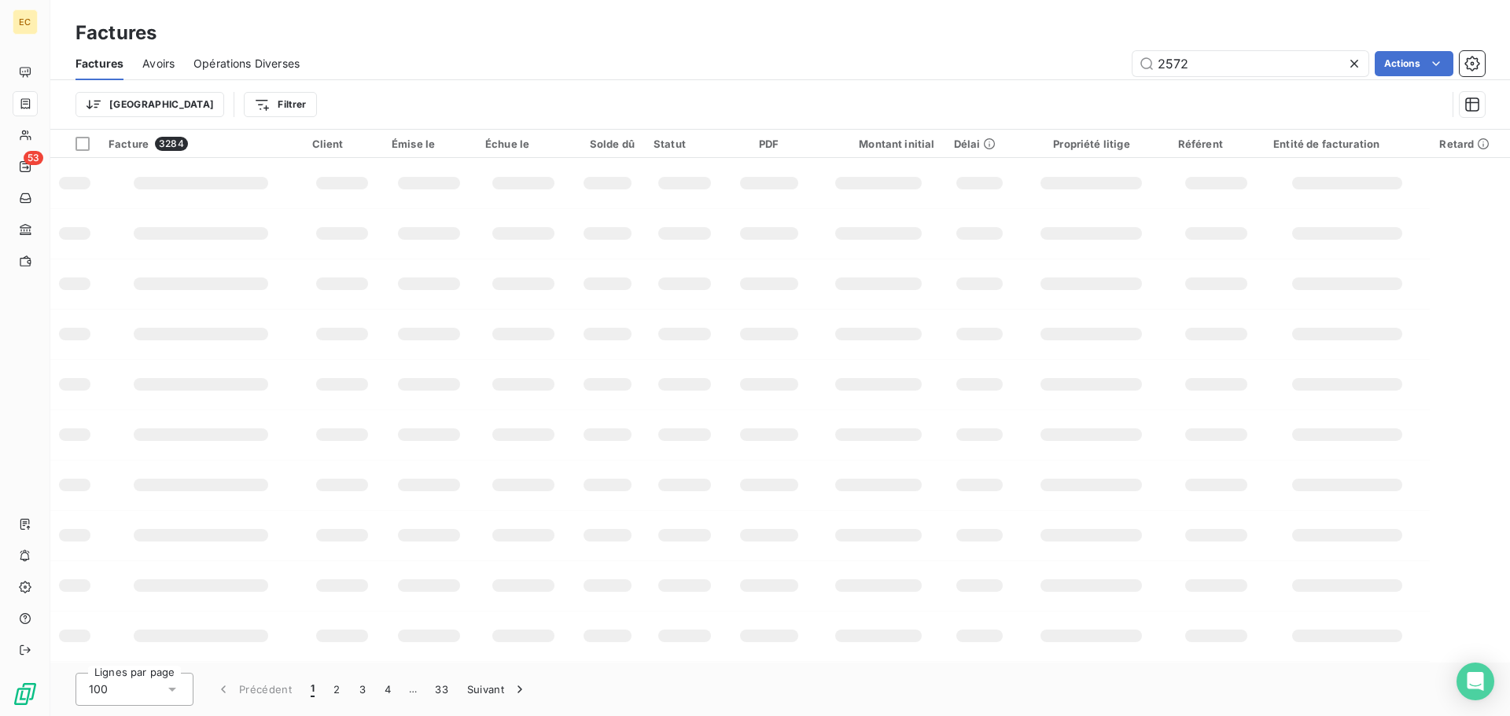
type input "2572"
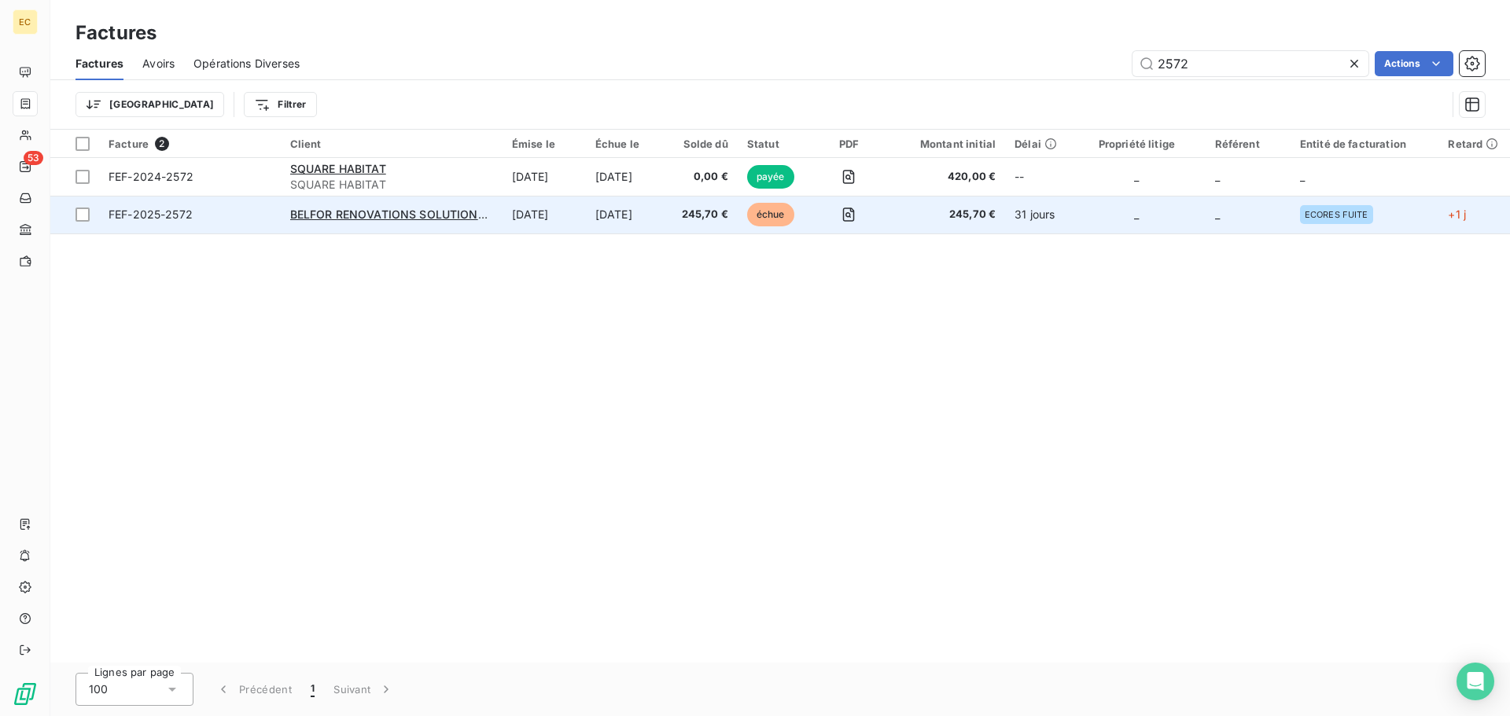
click at [221, 215] on span "FEF-2025-2572" at bounding box center [190, 215] width 163 height 16
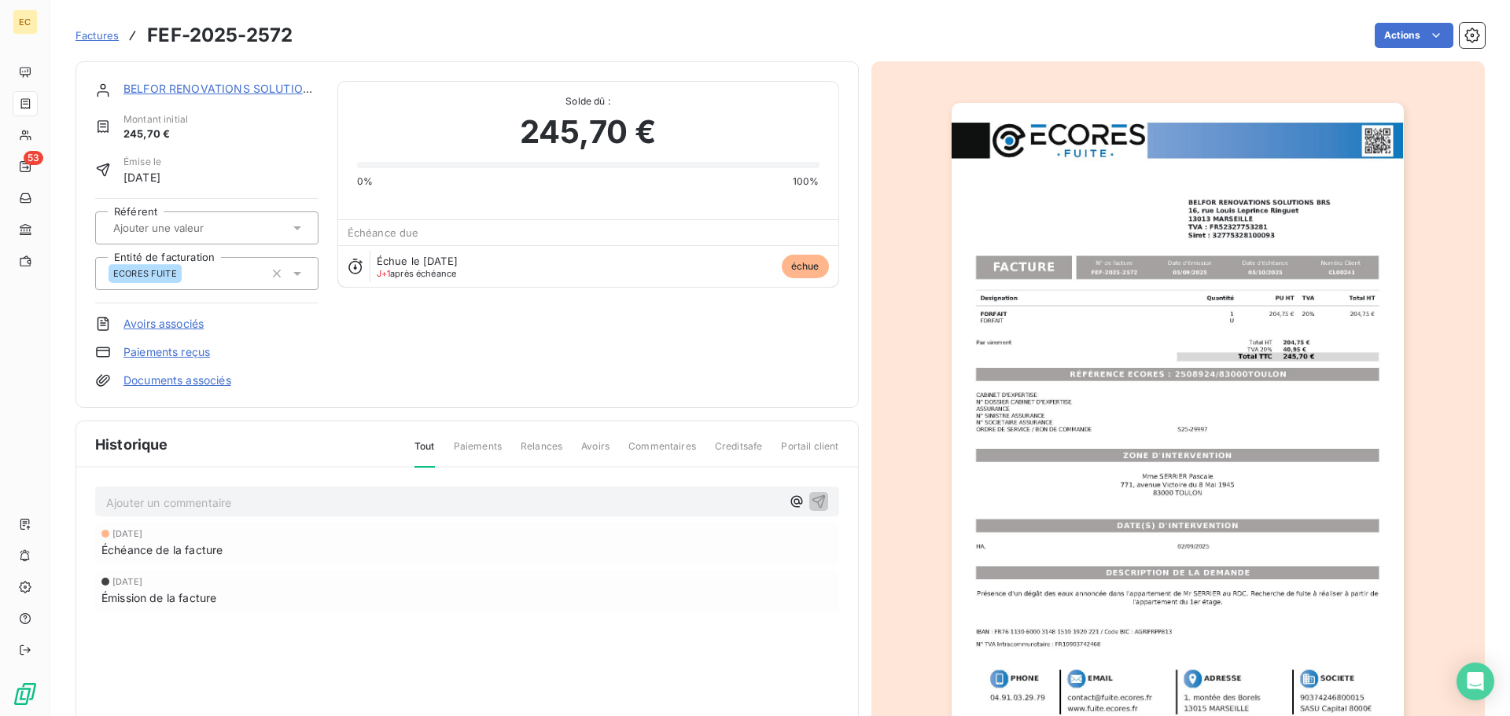
click at [179, 353] on link "Paiements reçus" at bounding box center [166, 352] width 87 height 16
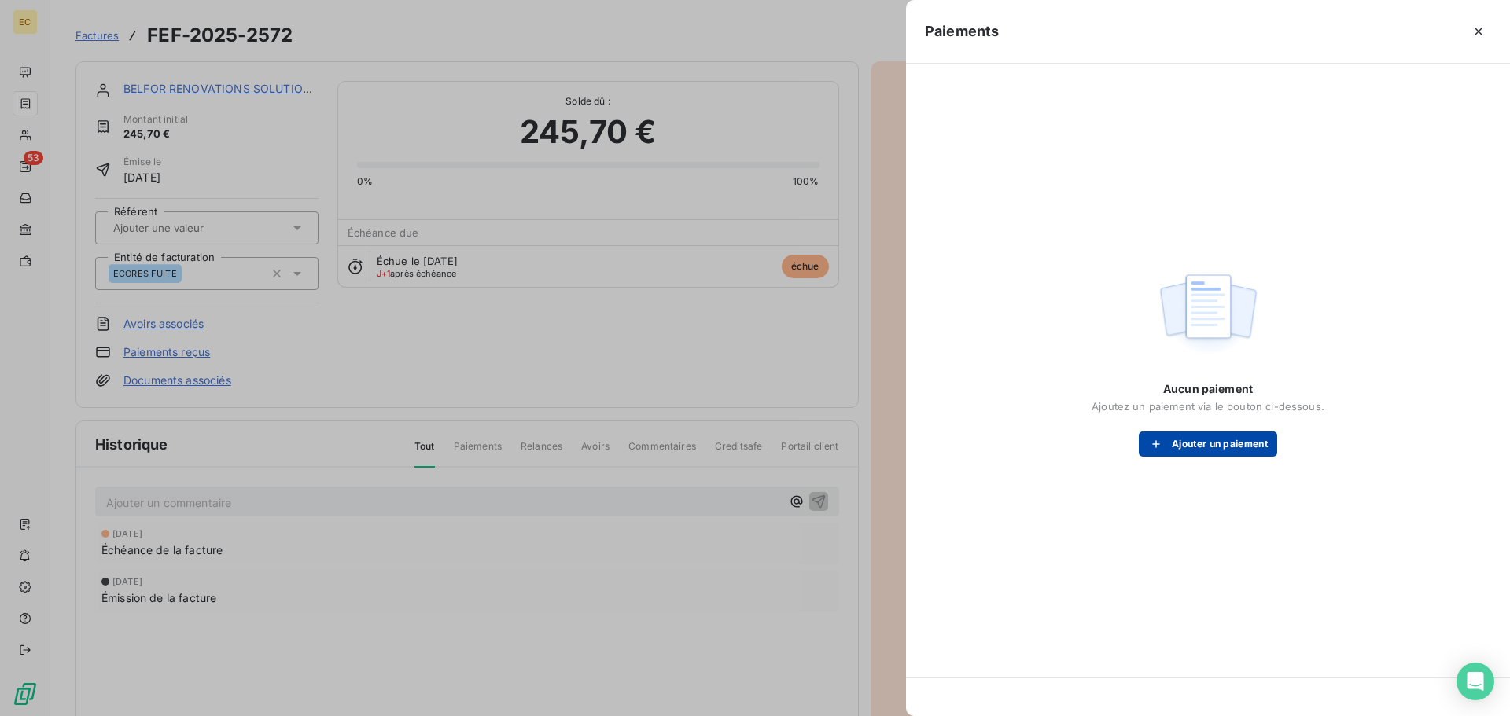
click at [1187, 433] on button "Ajouter un paiement" at bounding box center [1208, 444] width 138 height 25
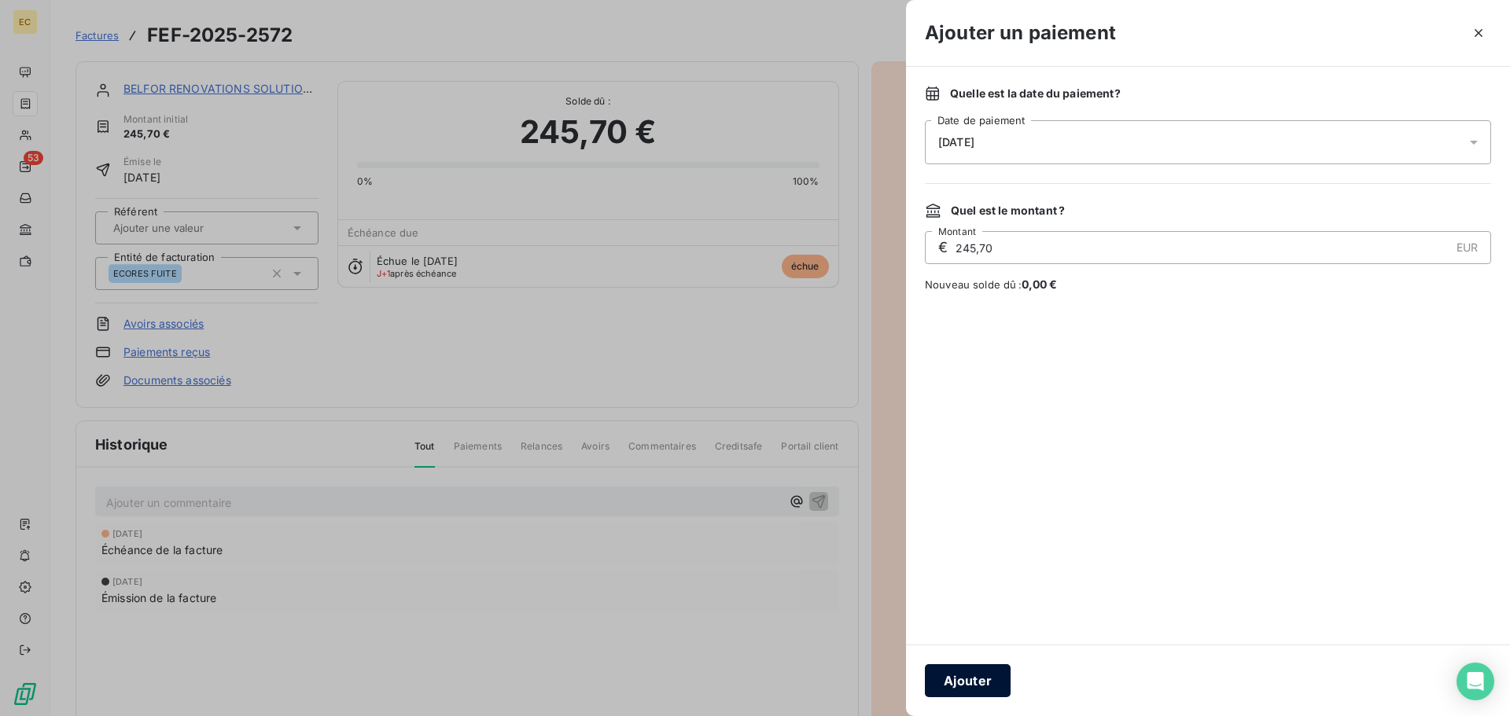
click at [989, 678] on button "Ajouter" at bounding box center [968, 681] width 86 height 33
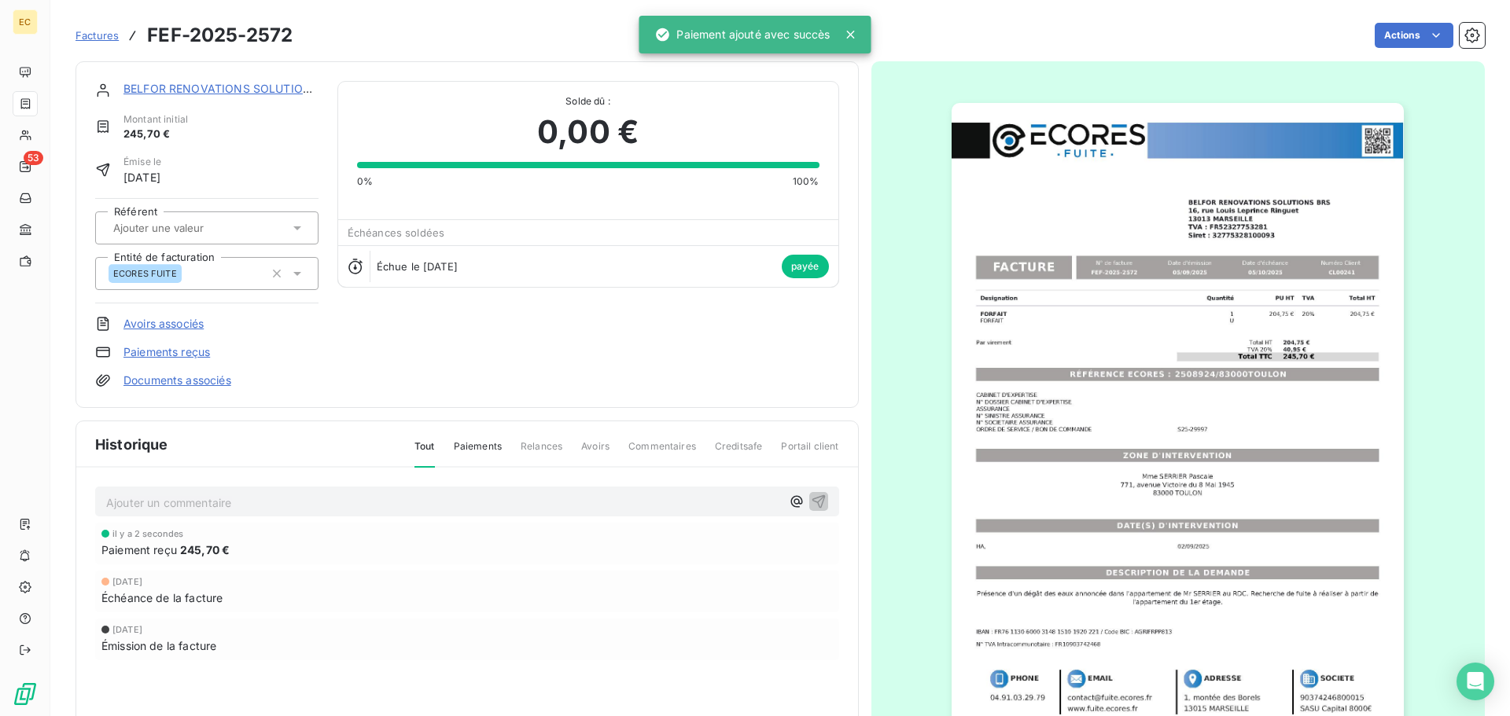
click at [98, 30] on span "Factures" at bounding box center [97, 35] width 43 height 13
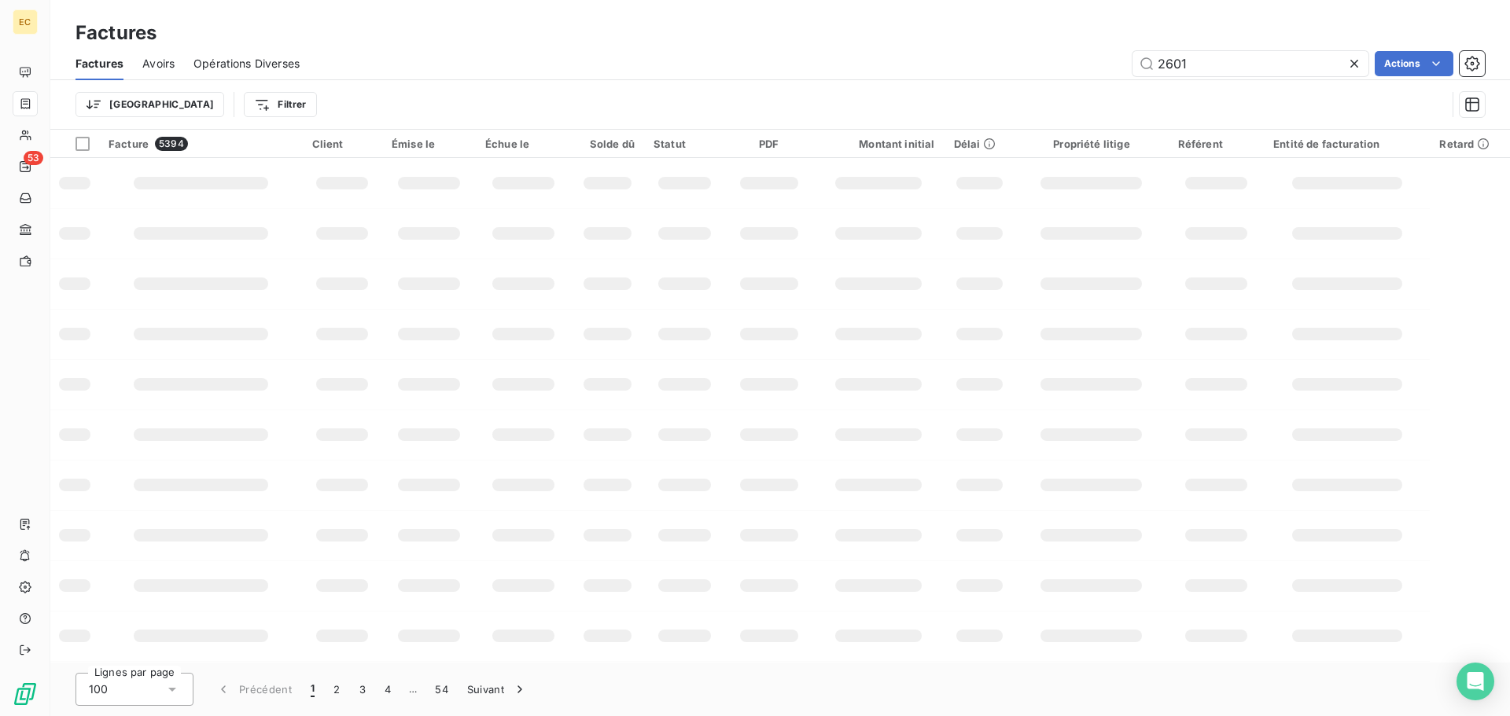
type input "2601"
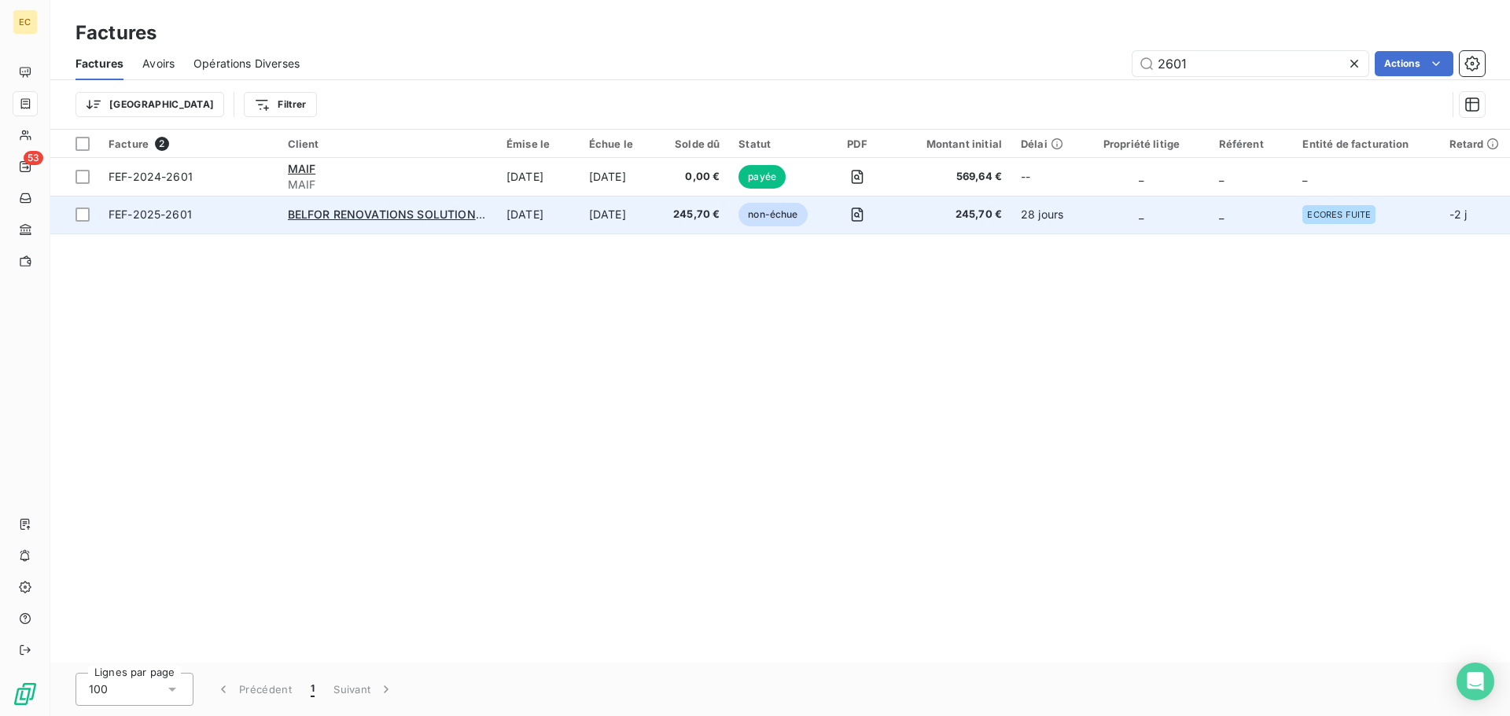
click at [240, 215] on span "FEF-2025-2601" at bounding box center [189, 215] width 160 height 16
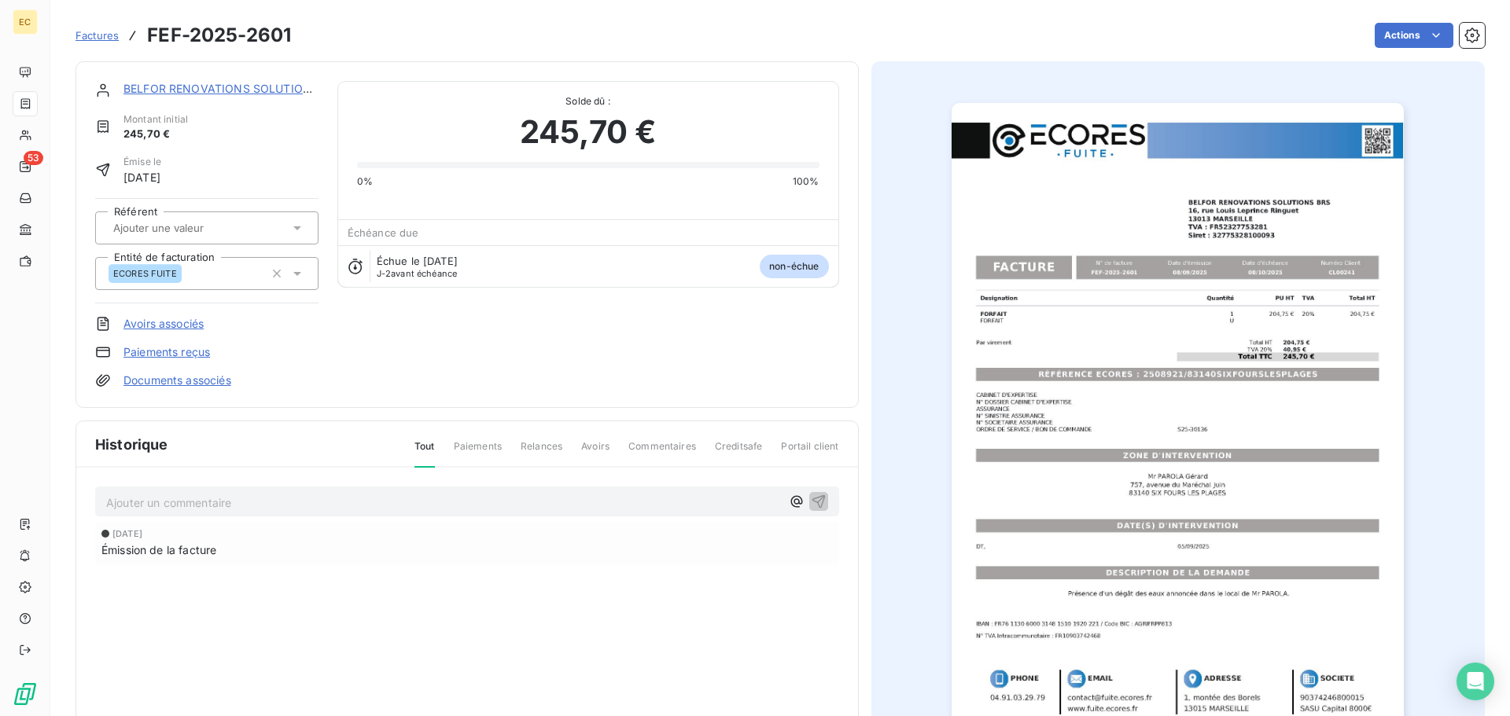
click at [170, 354] on link "Paiements reçus" at bounding box center [166, 352] width 87 height 16
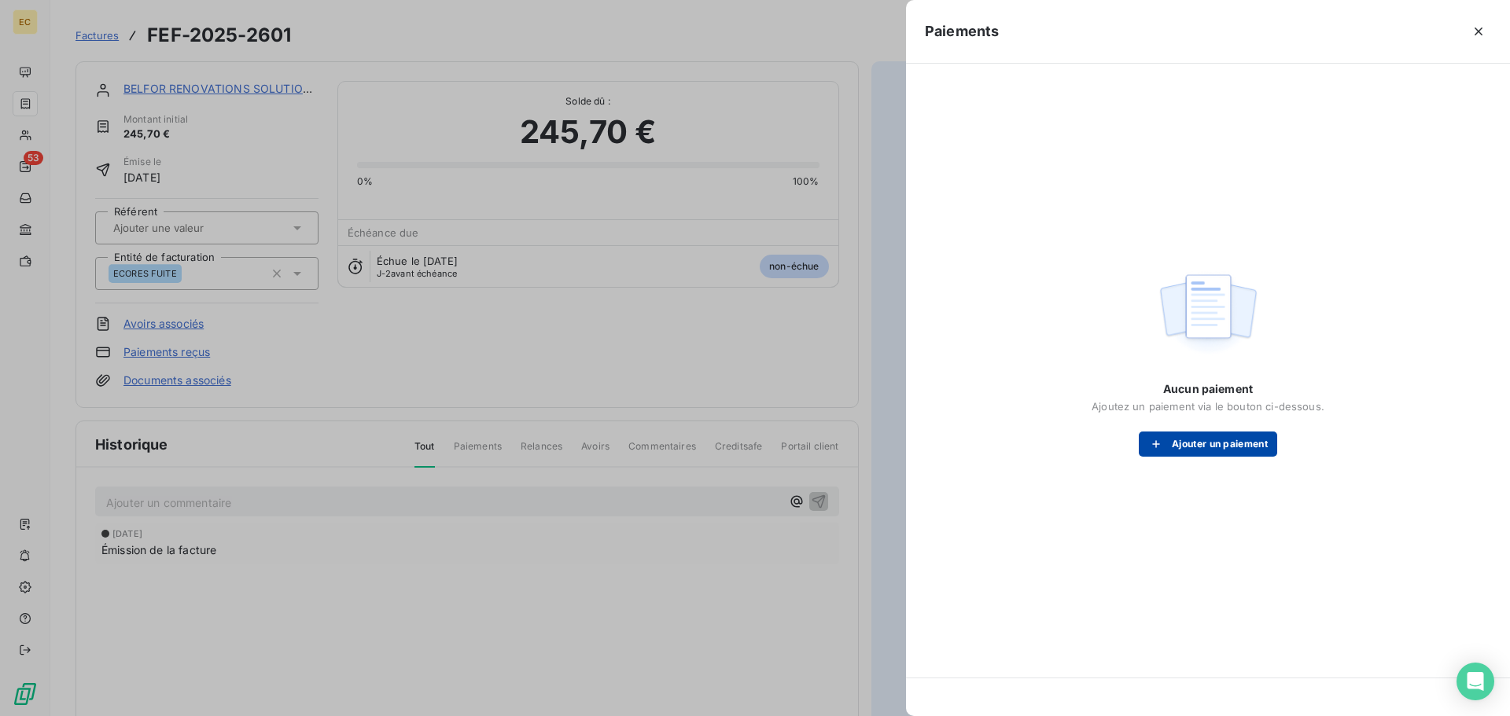
click at [1206, 441] on button "Ajouter un paiement" at bounding box center [1208, 444] width 138 height 25
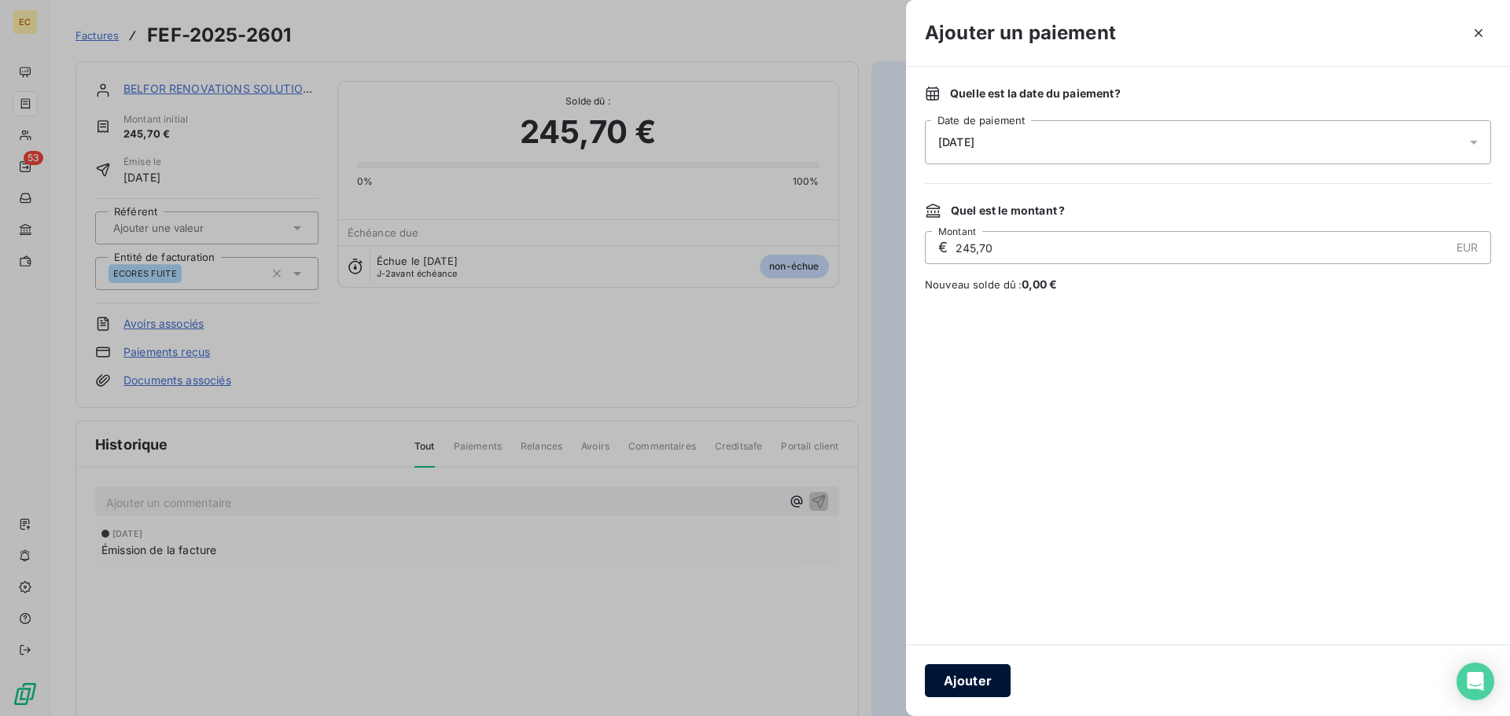
click at [995, 681] on button "Ajouter" at bounding box center [968, 681] width 86 height 33
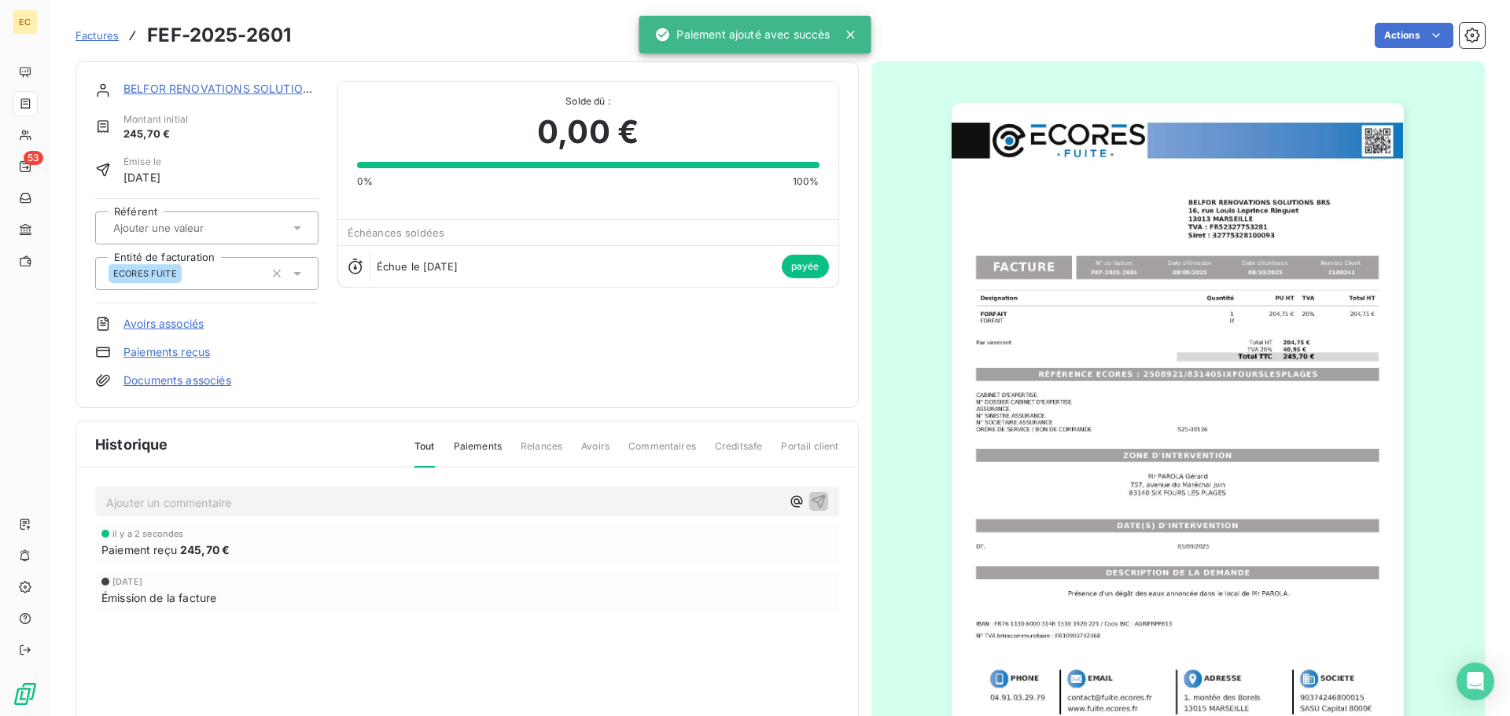
click at [93, 31] on span "Factures" at bounding box center [97, 35] width 43 height 13
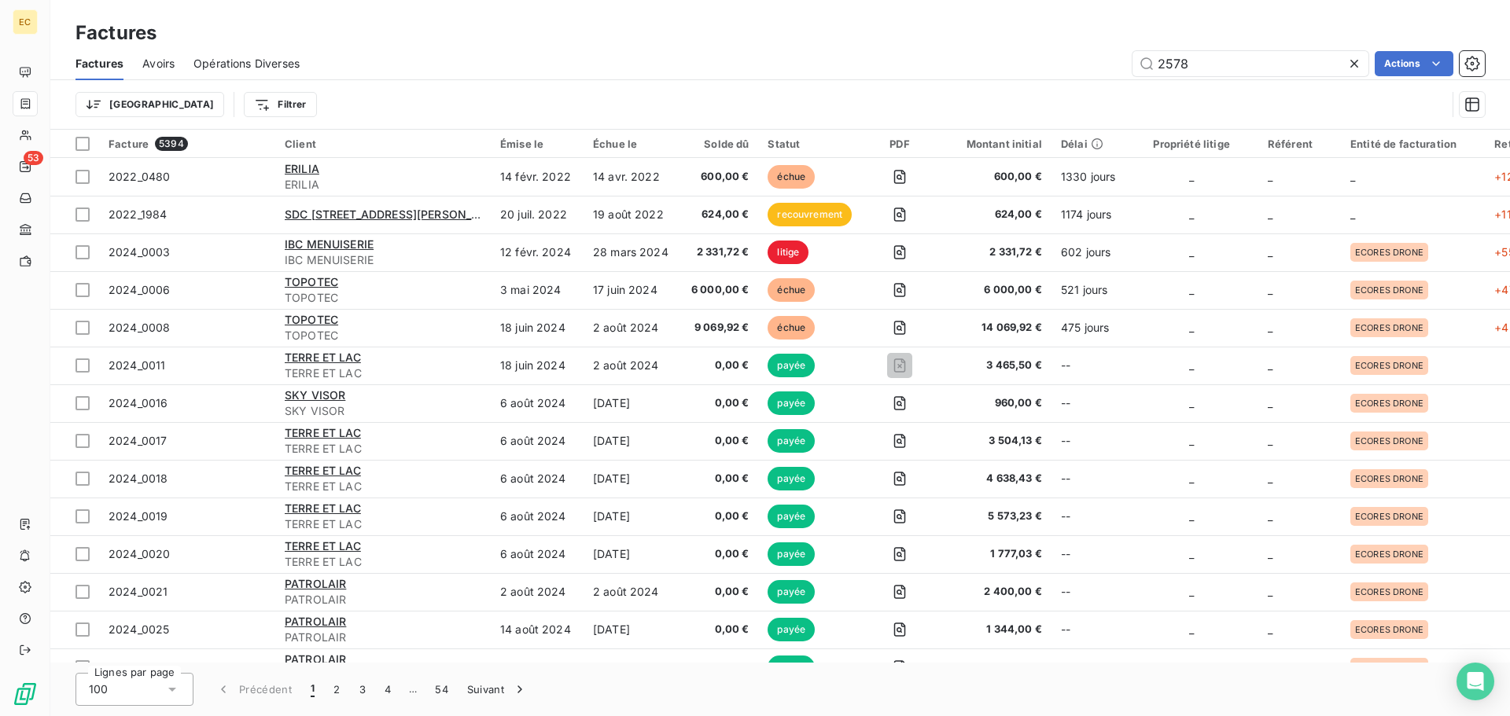
type input "2578"
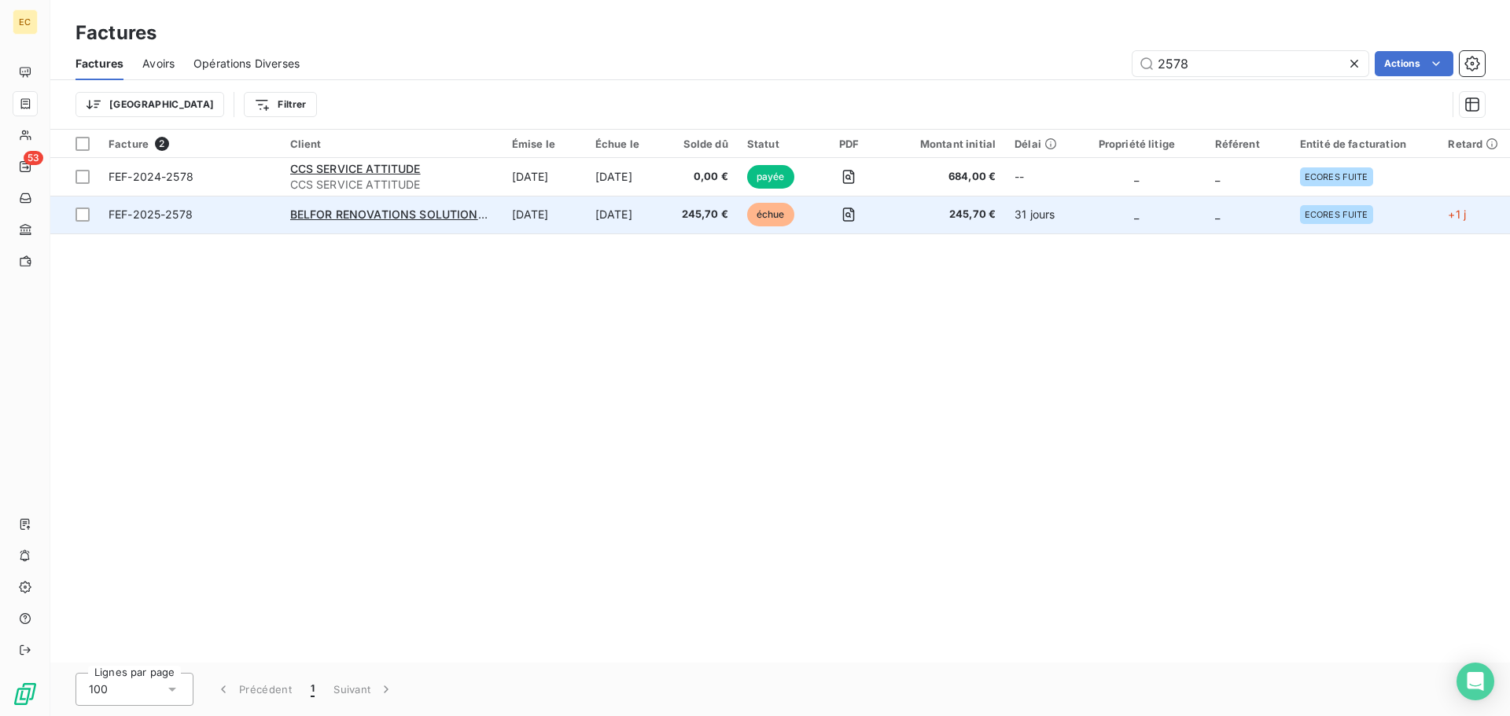
click at [227, 212] on span "FEF-2025-2578" at bounding box center [190, 215] width 163 height 16
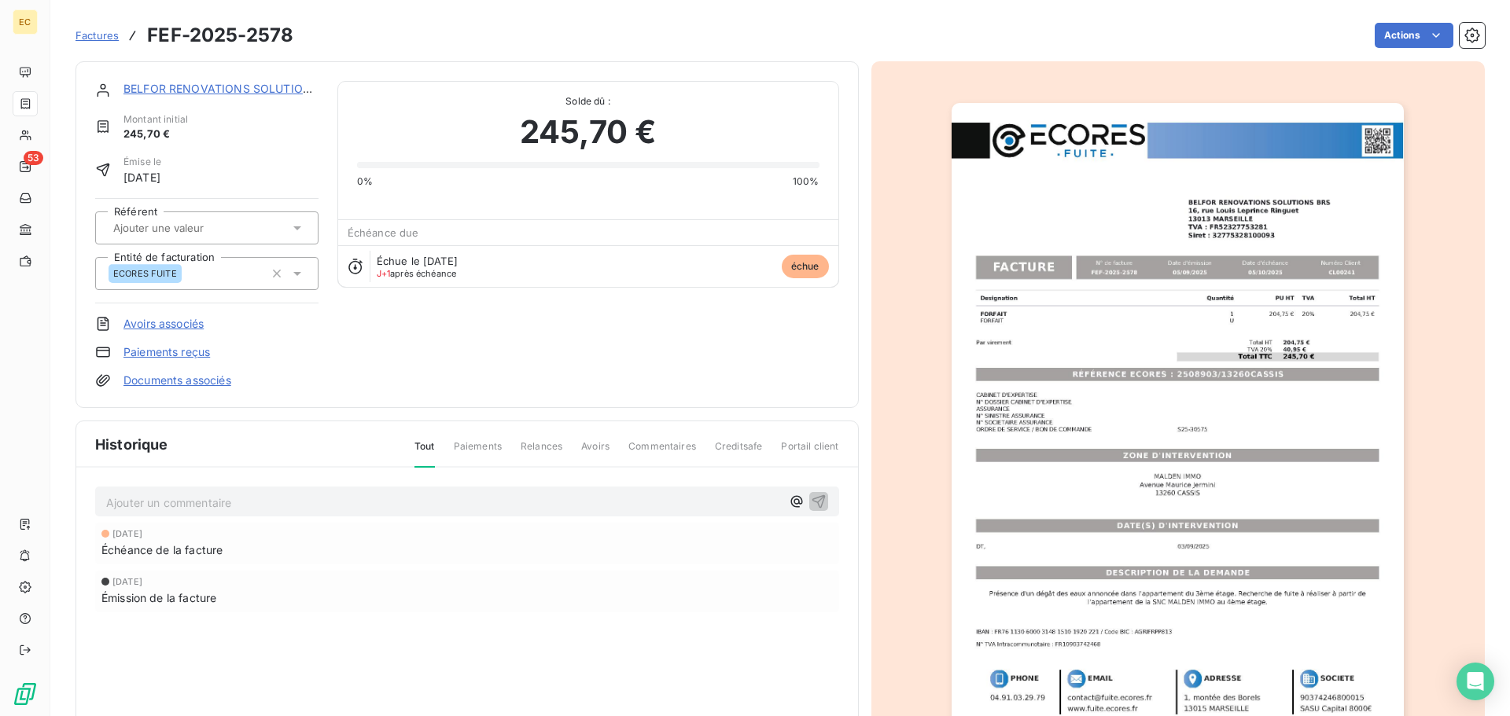
click at [179, 354] on link "Paiements reçus" at bounding box center [166, 352] width 87 height 16
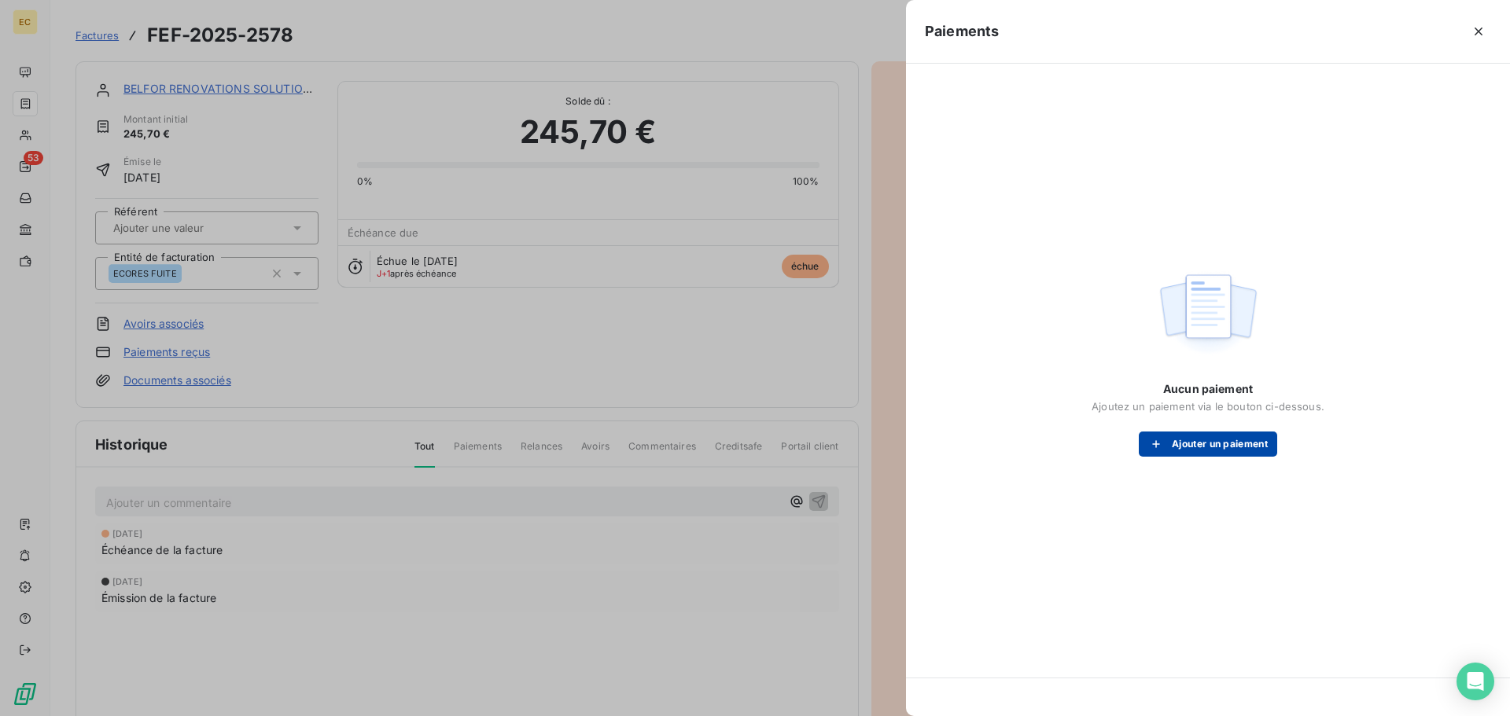
click at [1199, 442] on button "Ajouter un paiement" at bounding box center [1208, 444] width 138 height 25
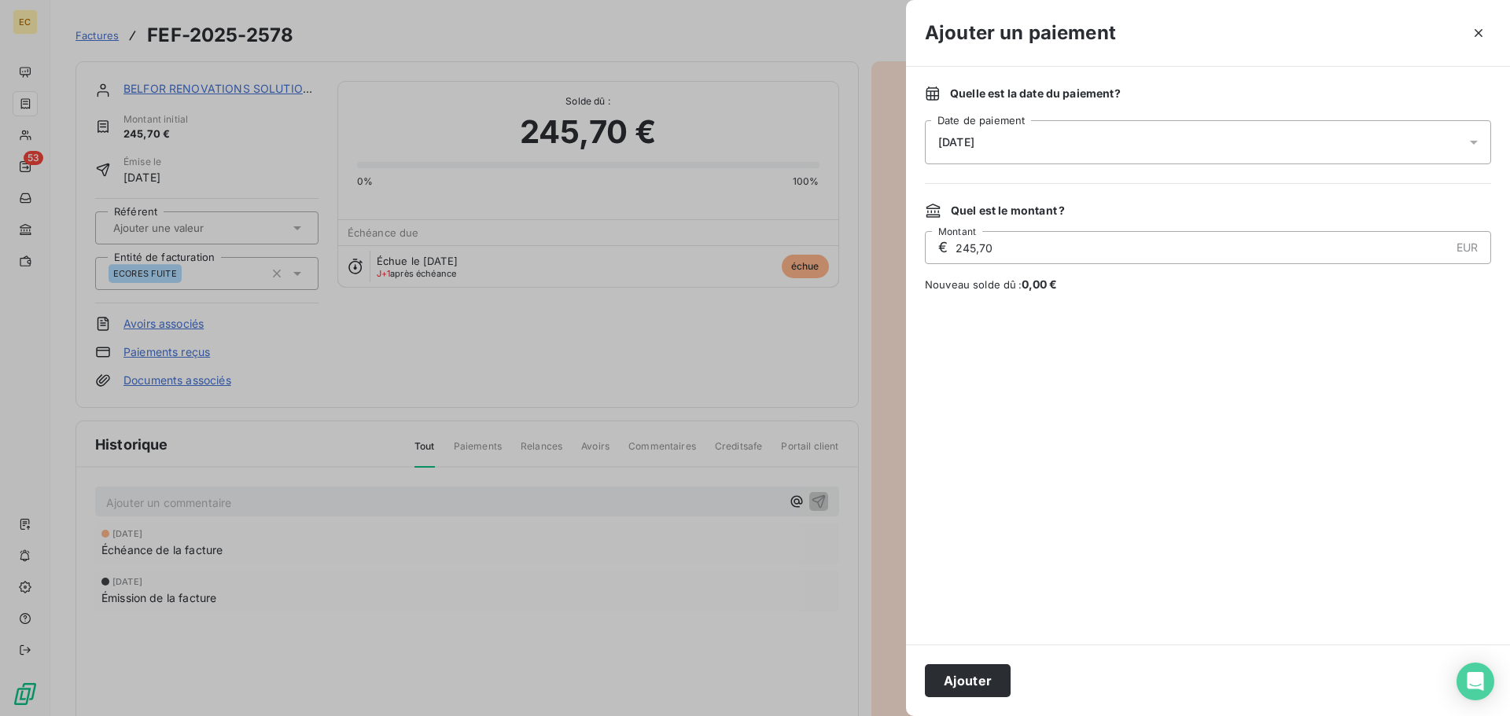
click at [1020, 150] on div "06/10/2025" at bounding box center [1208, 142] width 566 height 44
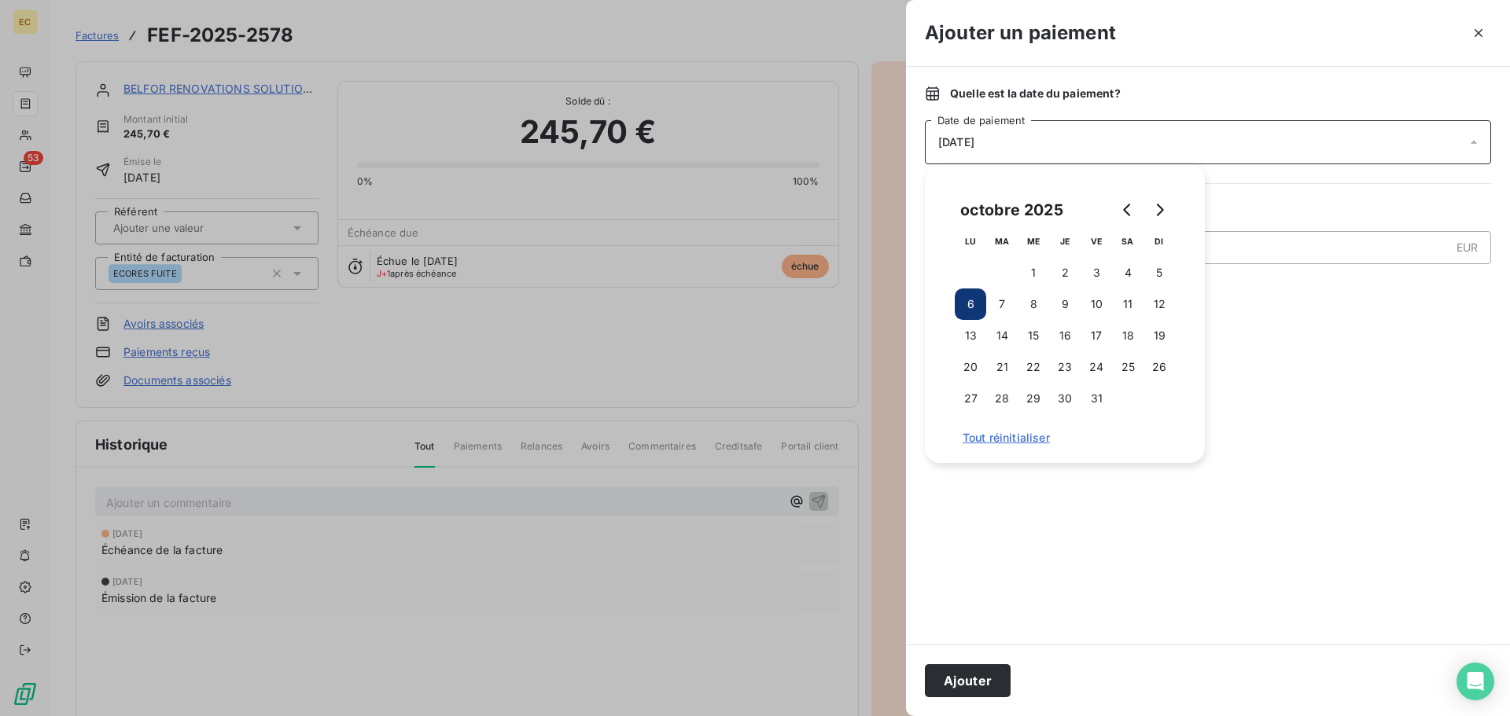
click at [1236, 518] on div at bounding box center [1208, 468] width 566 height 315
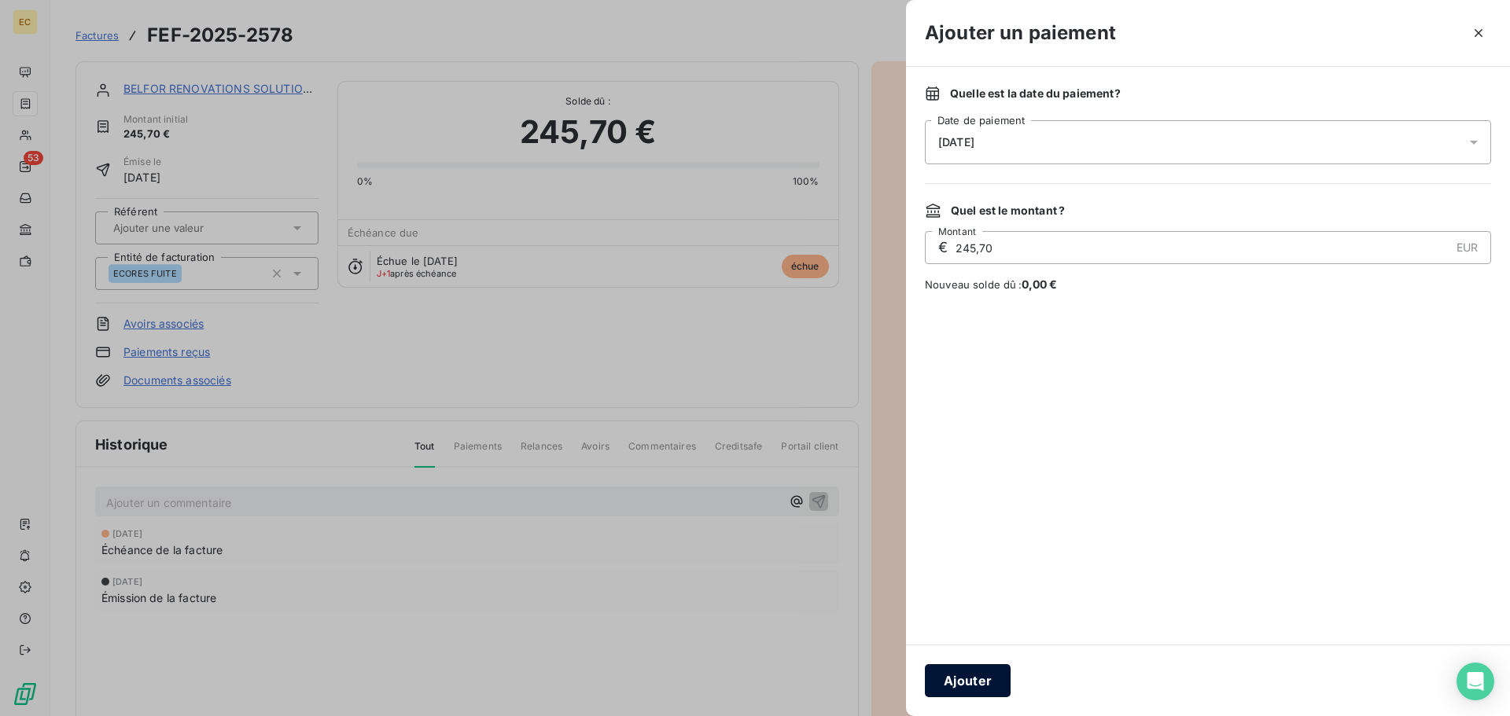
click at [994, 680] on button "Ajouter" at bounding box center [968, 681] width 86 height 33
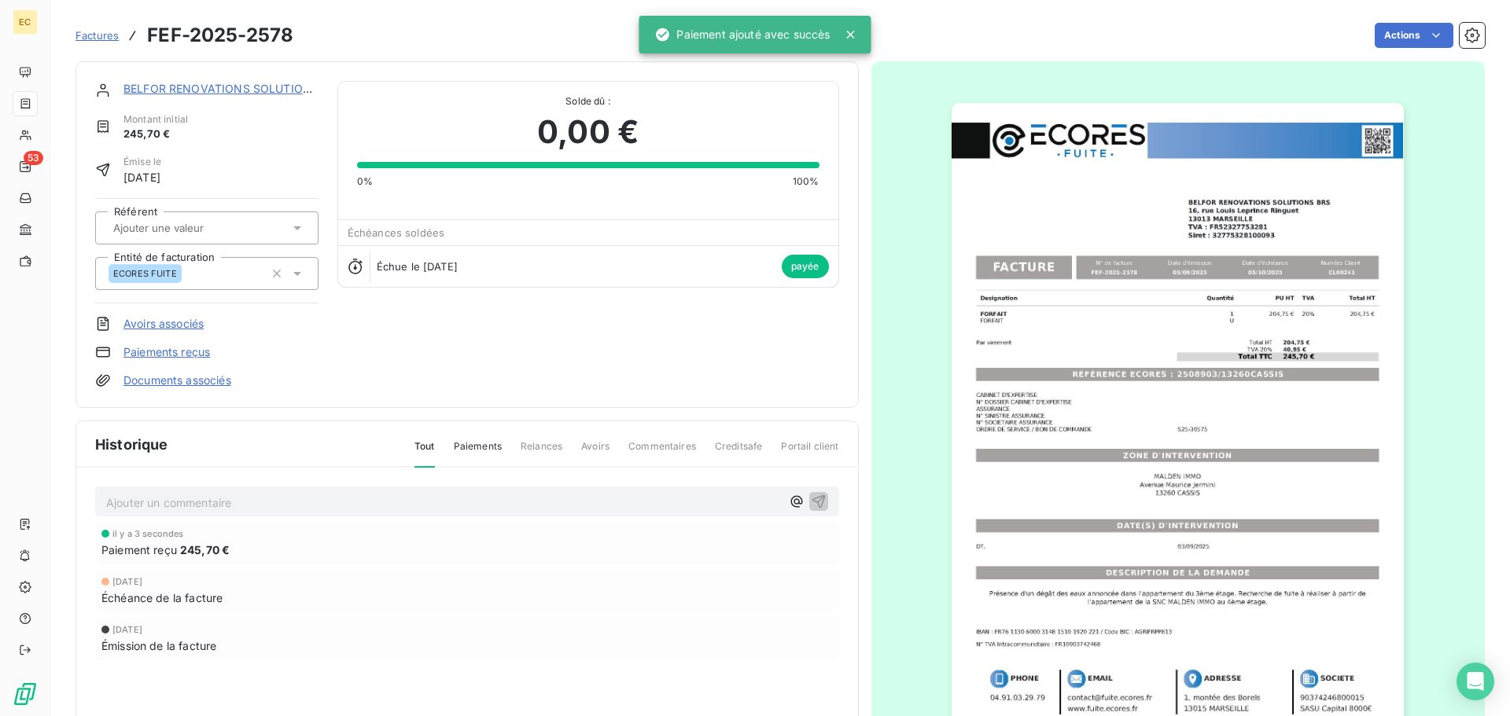
click at [103, 40] on span "Factures" at bounding box center [97, 35] width 43 height 13
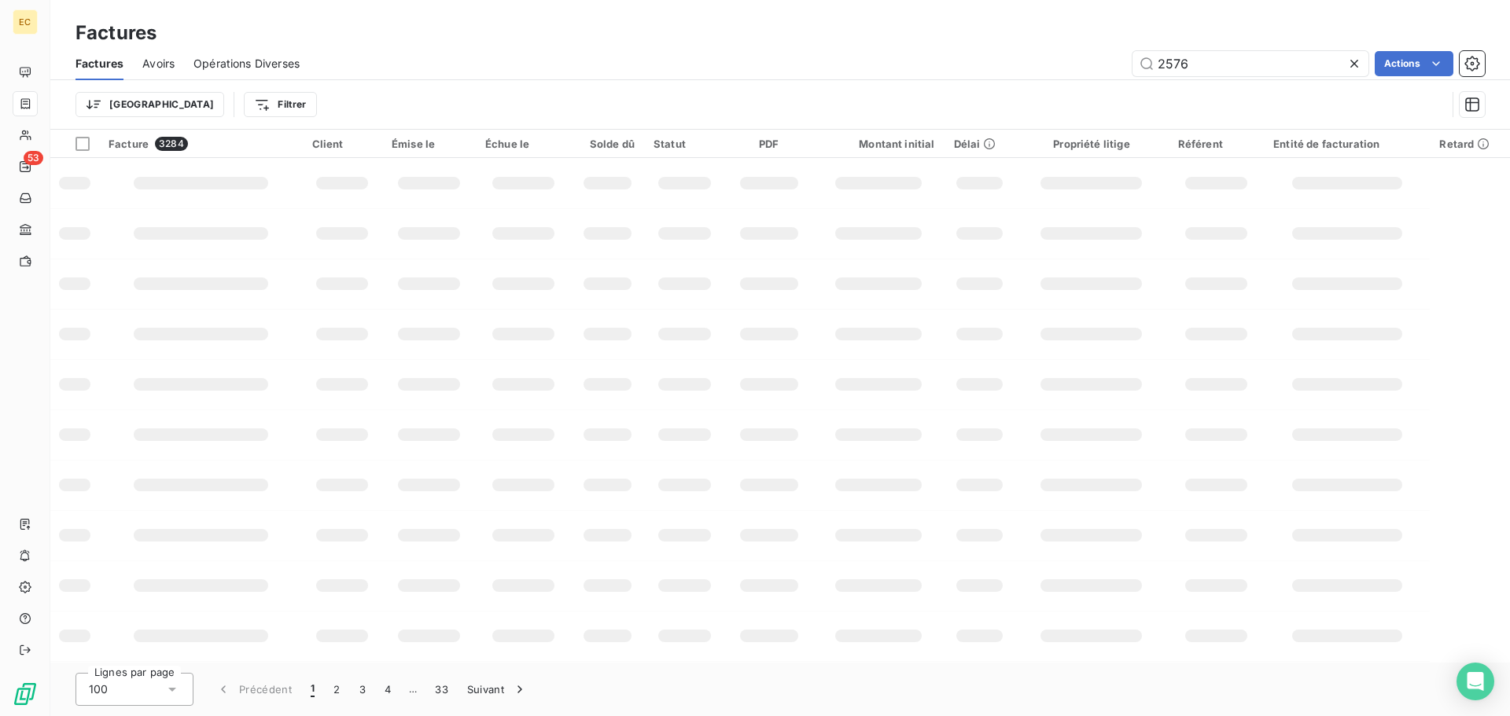
type input "2576"
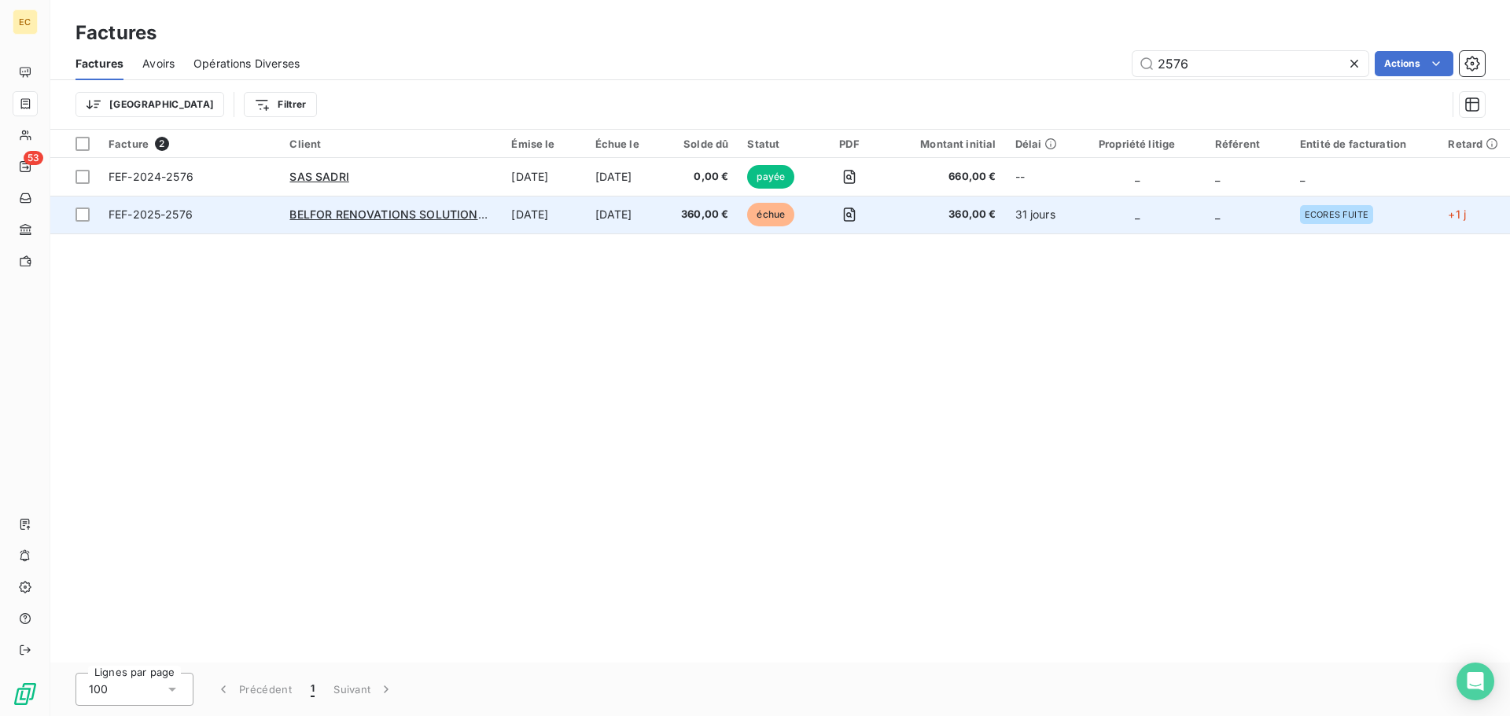
click at [257, 221] on span "FEF-2025-2576" at bounding box center [190, 215] width 162 height 16
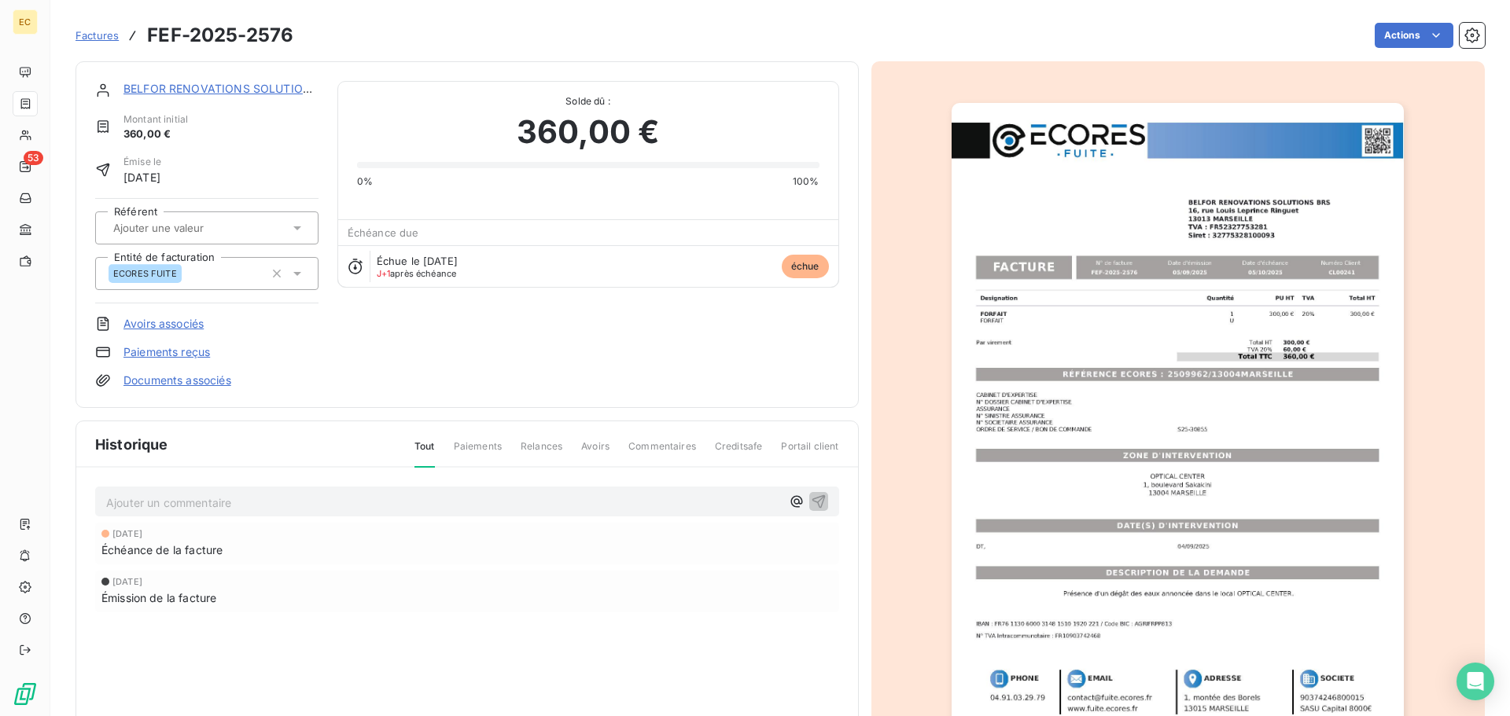
click at [191, 351] on link "Paiements reçus" at bounding box center [166, 352] width 87 height 16
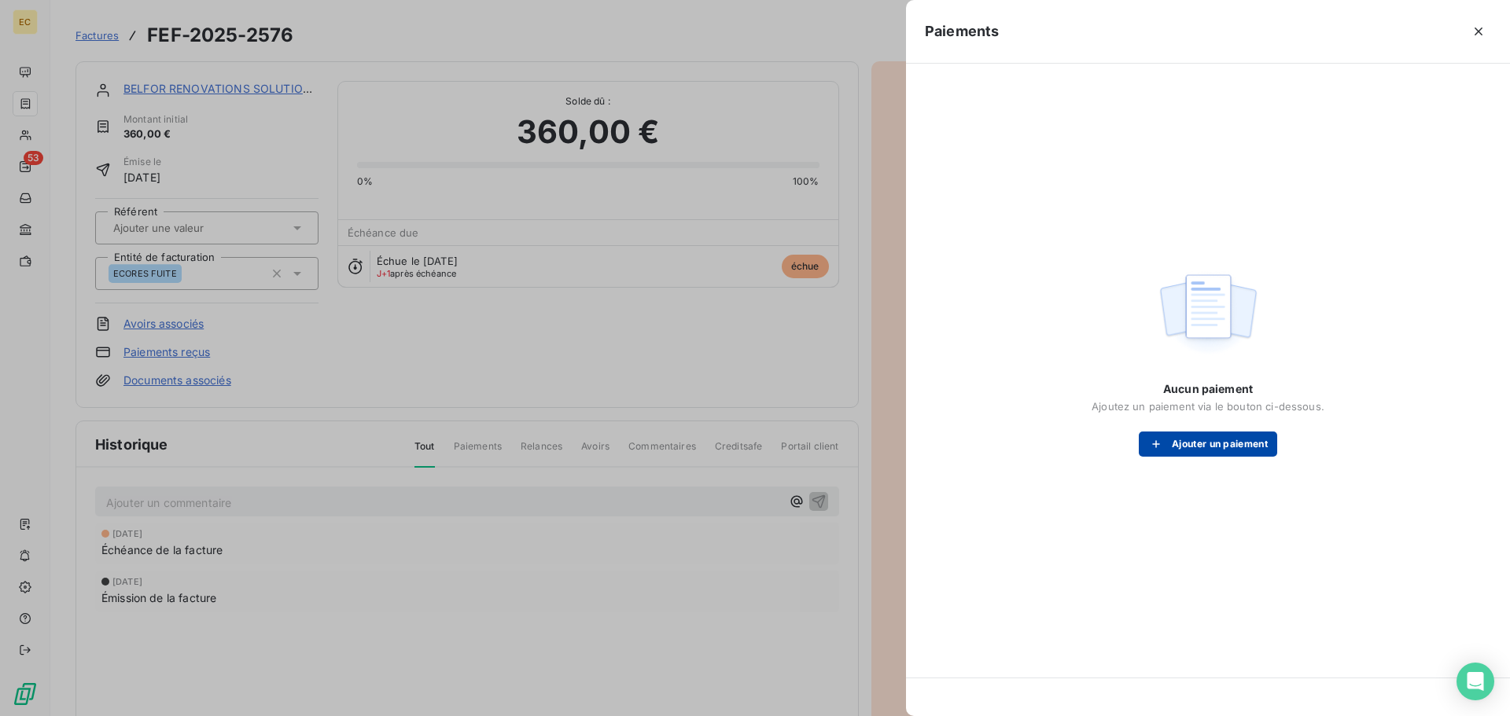
click at [1228, 438] on button "Ajouter un paiement" at bounding box center [1208, 444] width 138 height 25
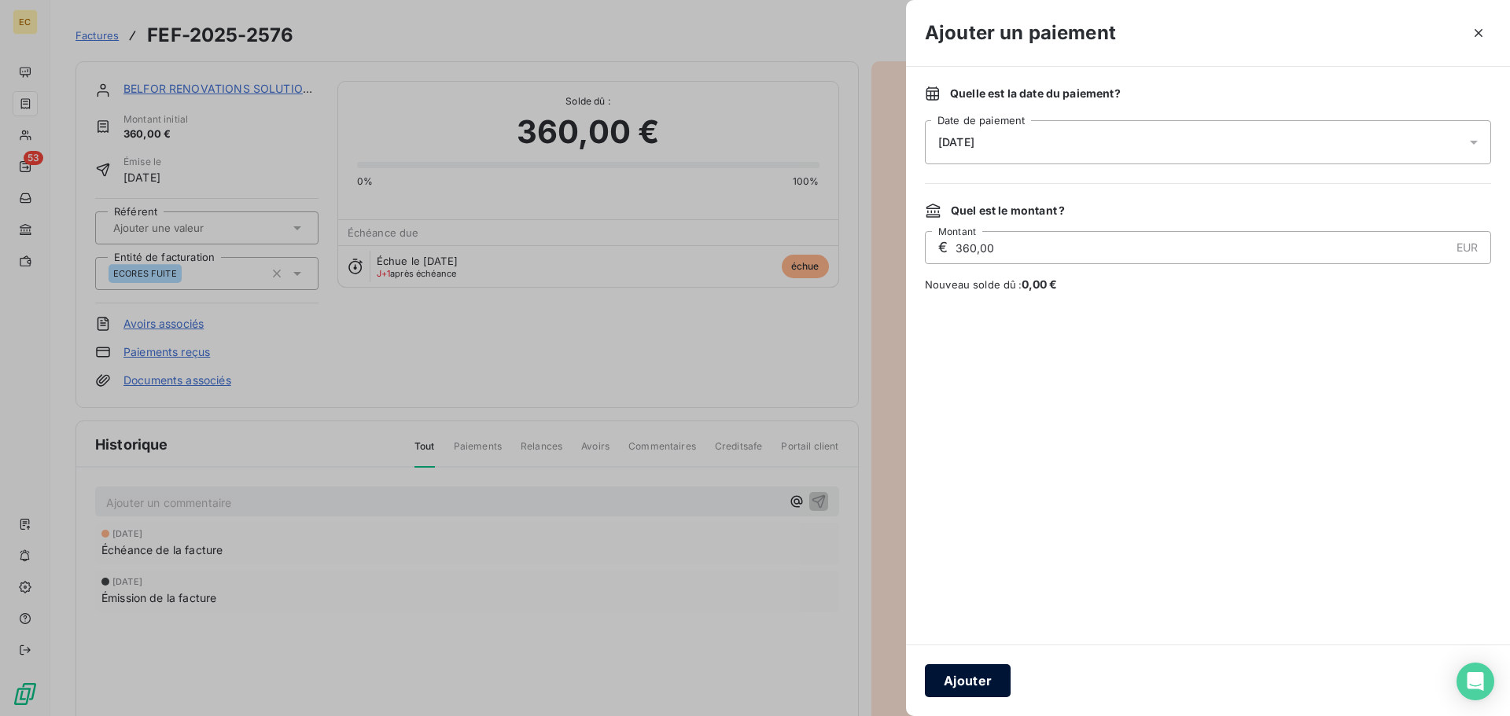
click at [985, 672] on button "Ajouter" at bounding box center [968, 681] width 86 height 33
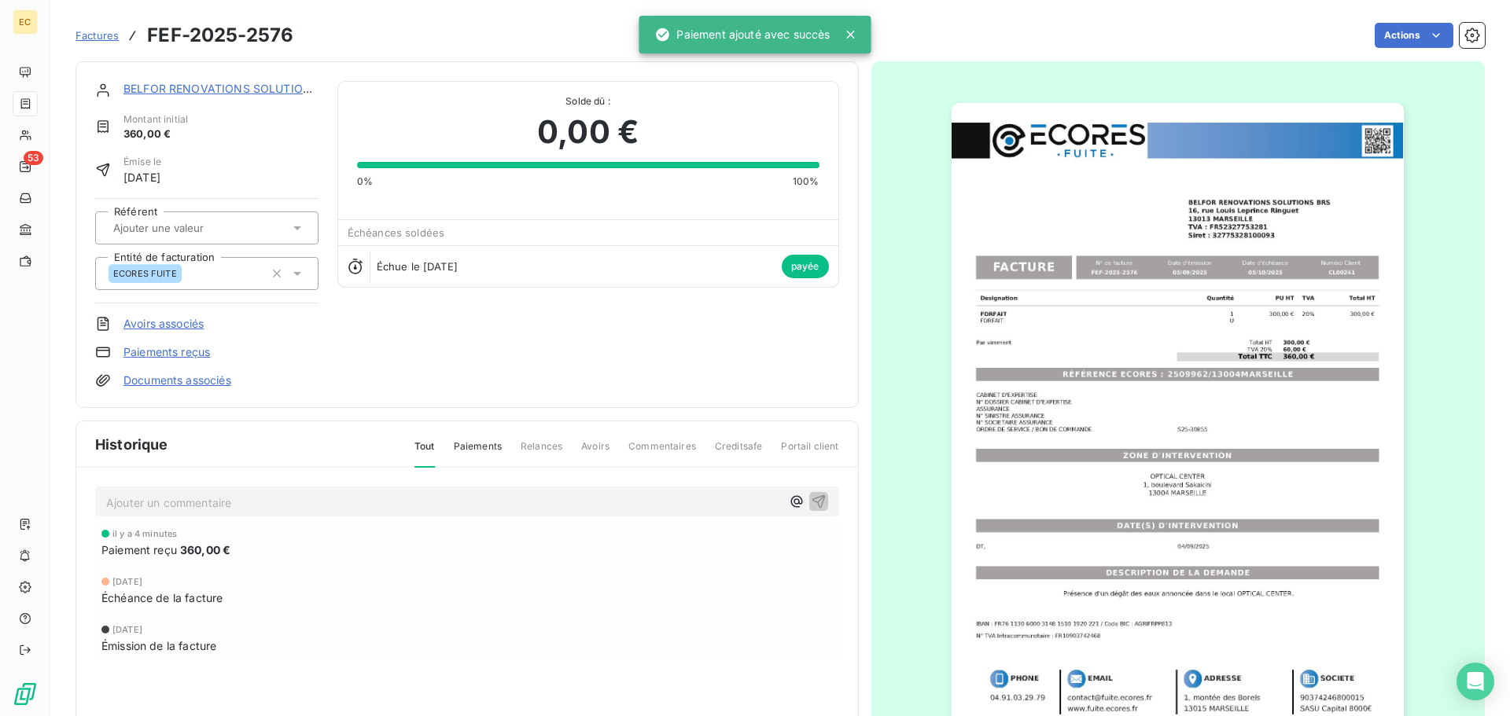
click at [104, 30] on span "Factures" at bounding box center [97, 35] width 43 height 13
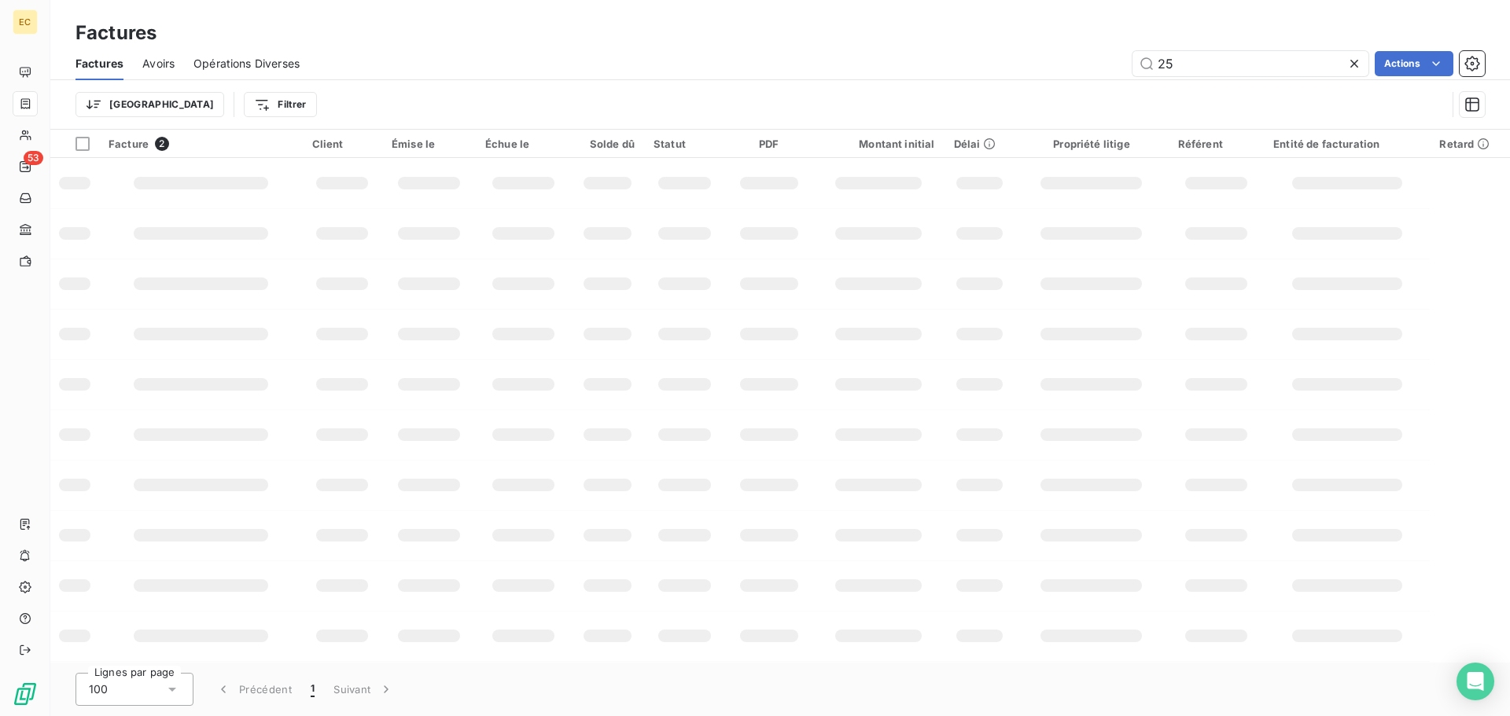
type input "2"
type input "1939"
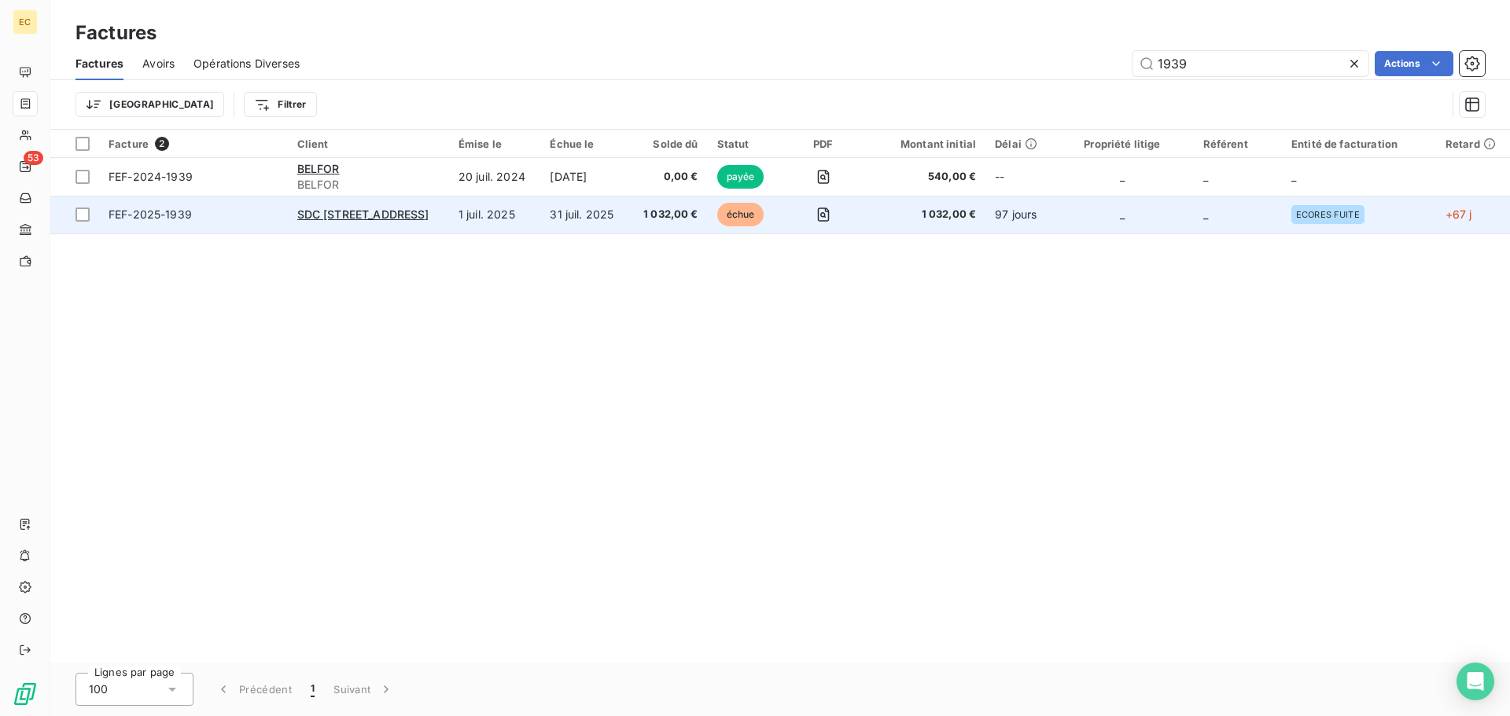
click at [263, 216] on span "FEF-2025-1939" at bounding box center [194, 215] width 170 height 16
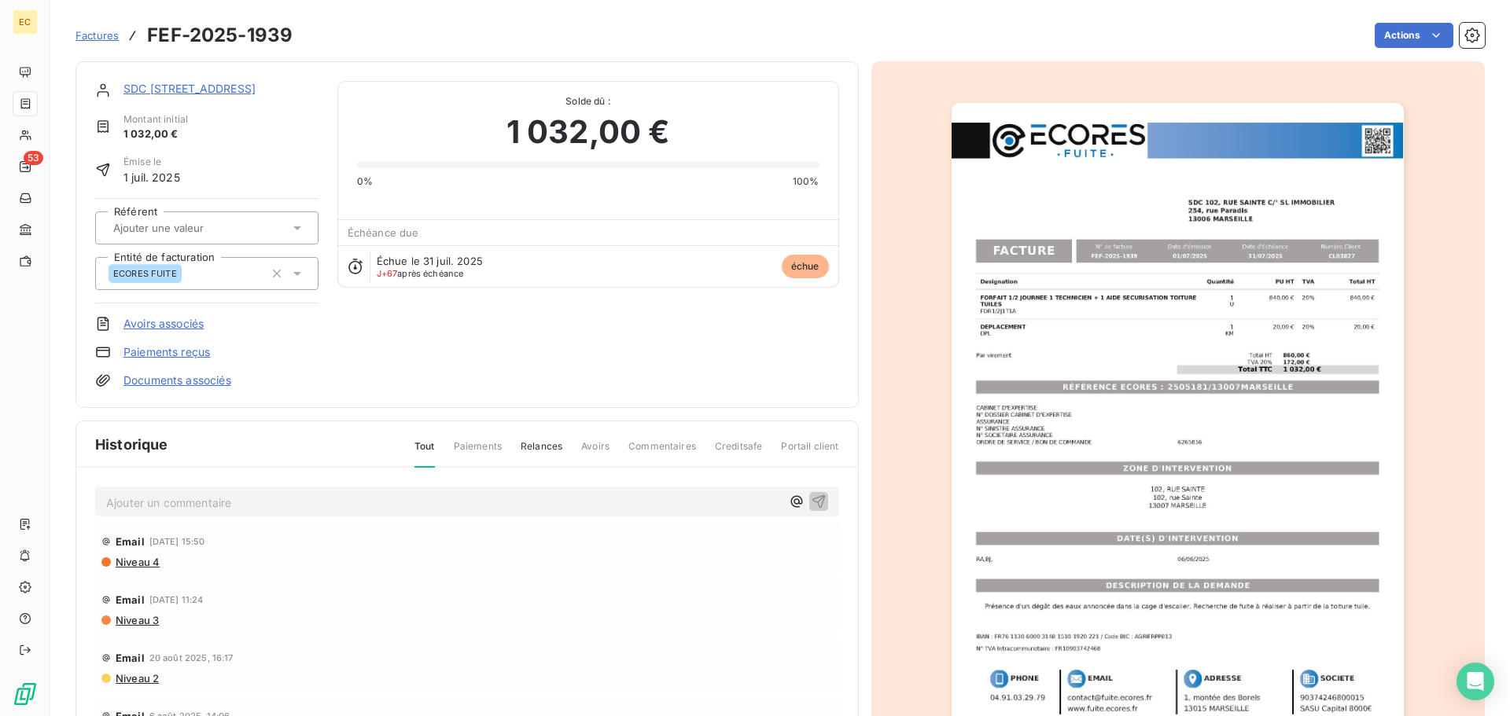
click at [186, 354] on link "Paiements reçus" at bounding box center [166, 352] width 87 height 16
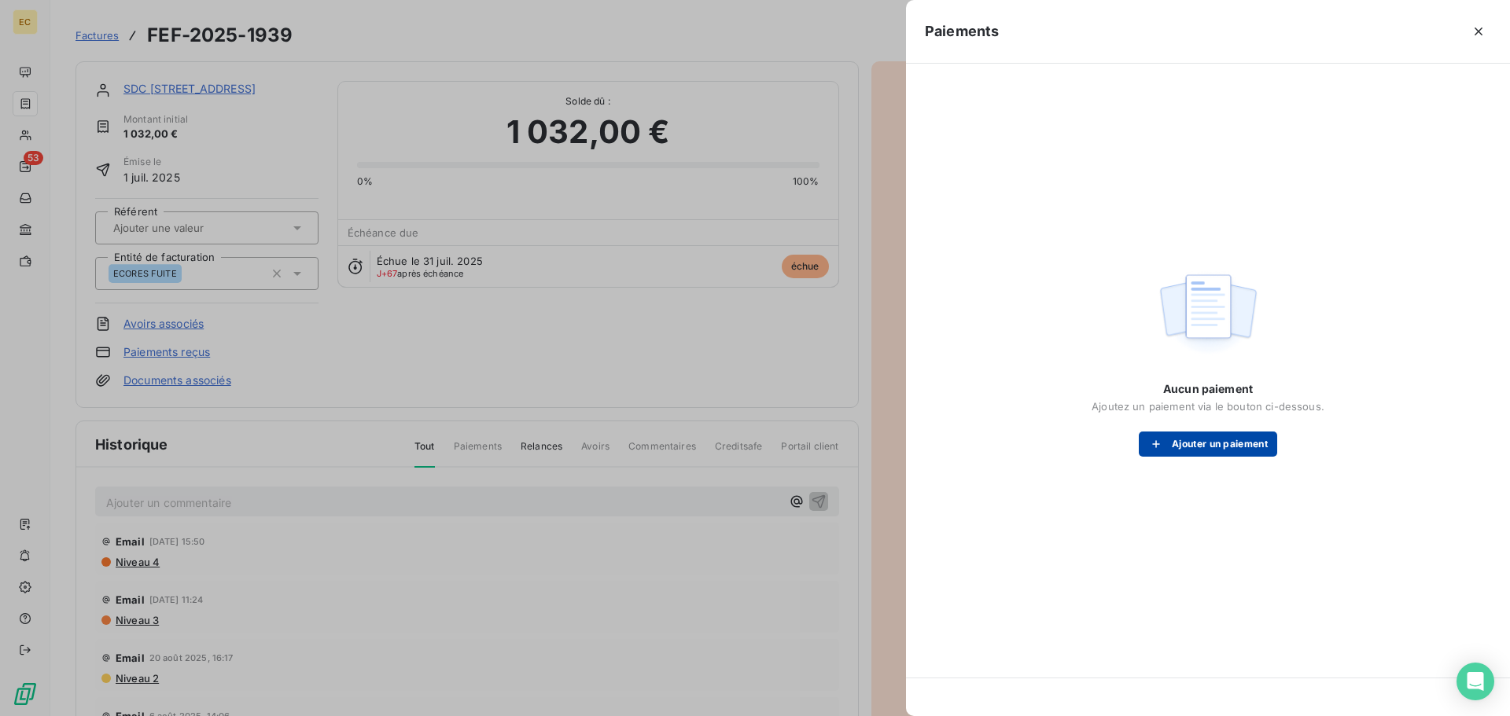
click at [1176, 444] on button "Ajouter un paiement" at bounding box center [1208, 444] width 138 height 25
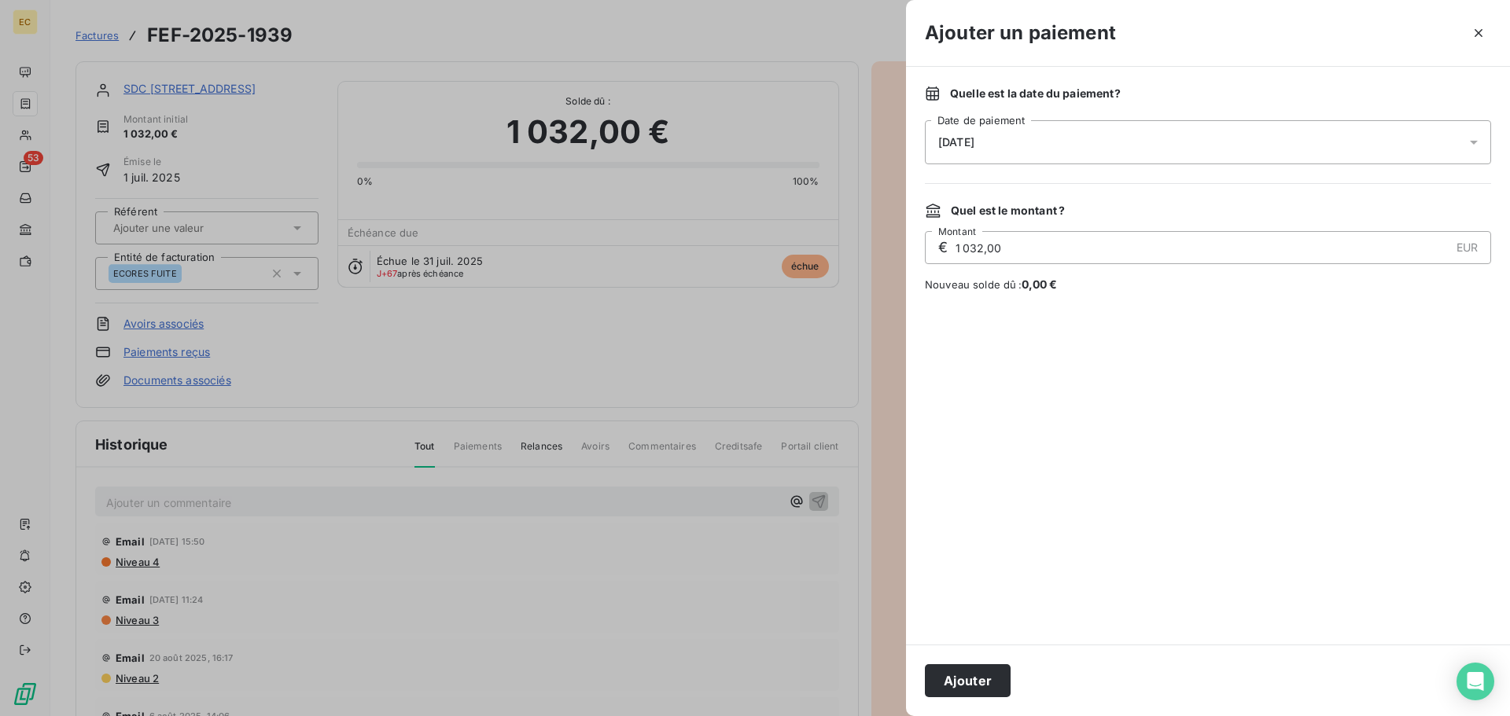
drag, startPoint x: 981, startPoint y: 250, endPoint x: 949, endPoint y: 255, distance: 31.8
click at [949, 255] on div "€ 1 032,00 EUR Montant" at bounding box center [1208, 247] width 566 height 33
type input "500,00"
click at [1167, 474] on div at bounding box center [1208, 468] width 566 height 315
click at [991, 679] on button "Ajouter" at bounding box center [968, 681] width 86 height 33
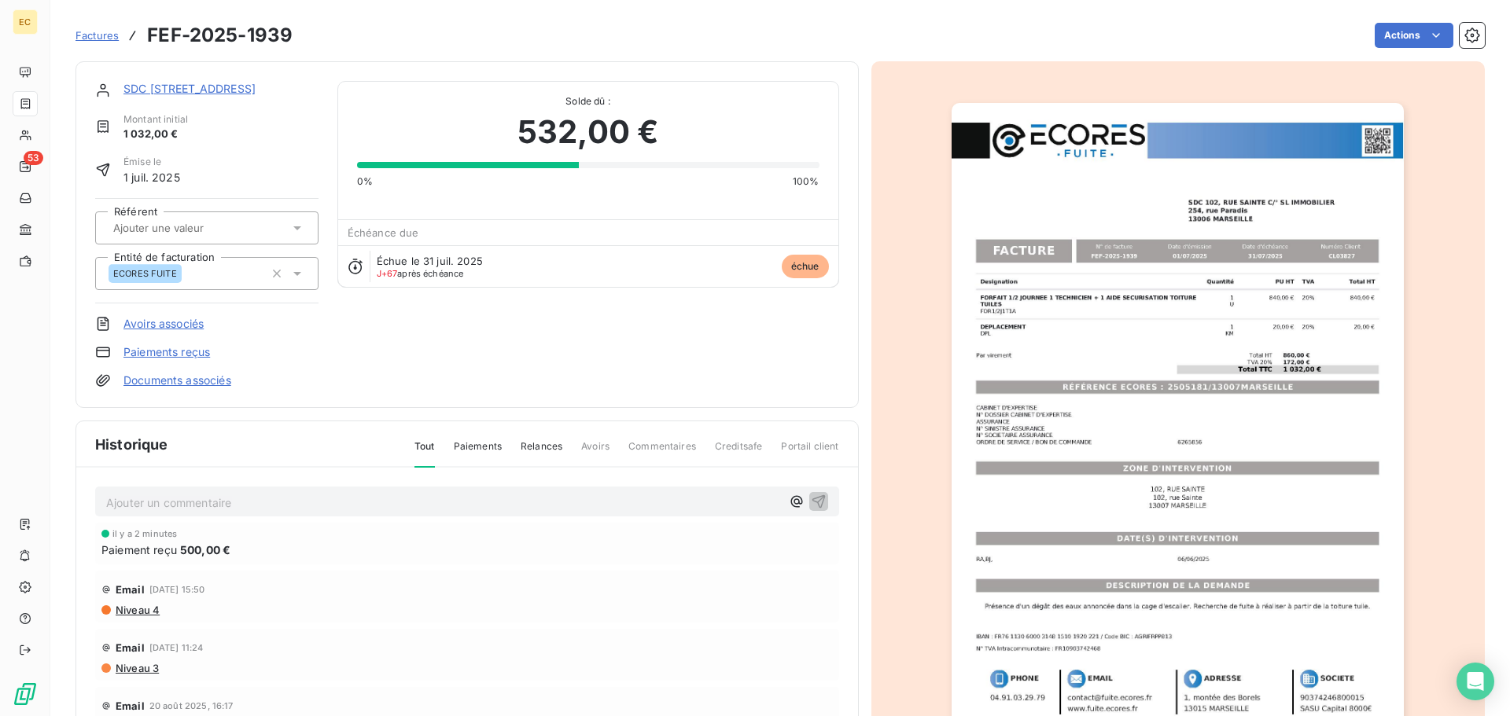
click at [105, 33] on span "Factures" at bounding box center [97, 35] width 43 height 13
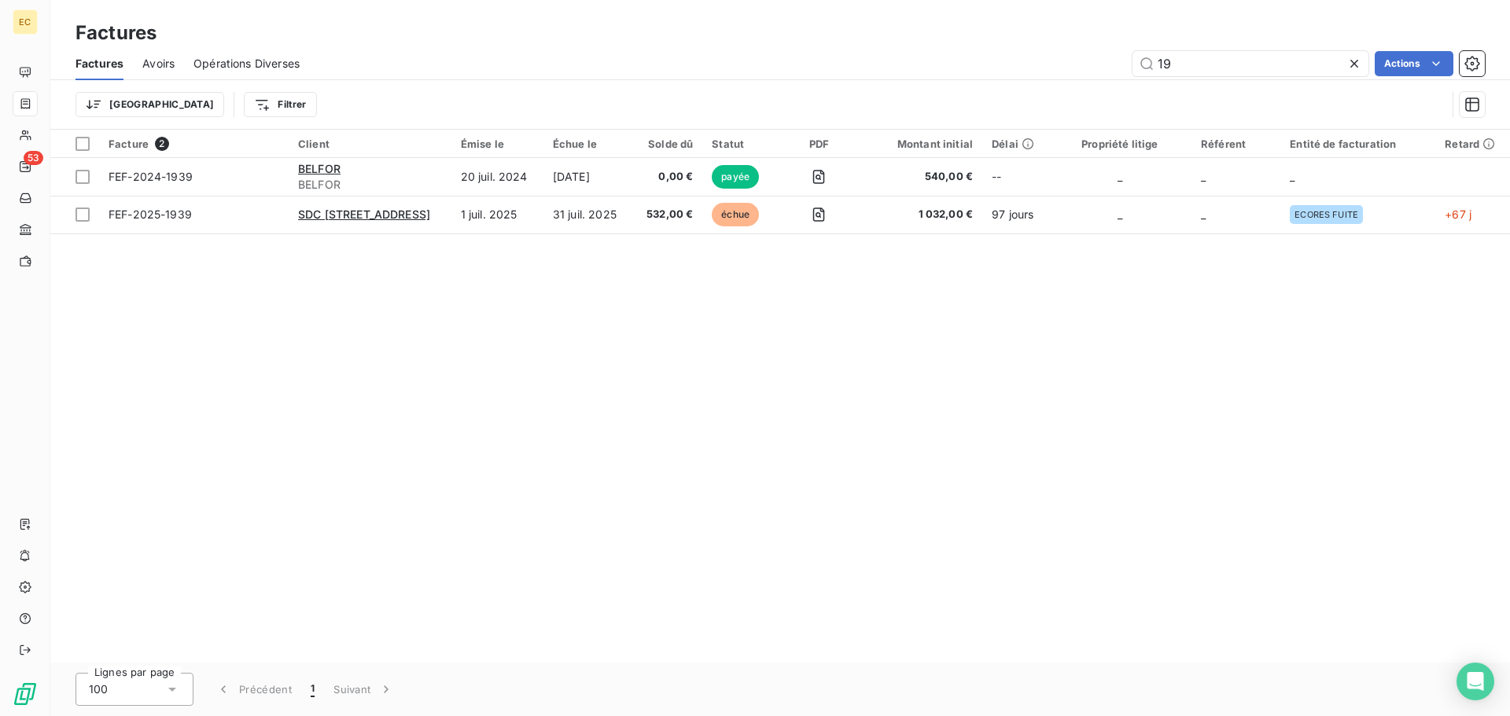
type input "1"
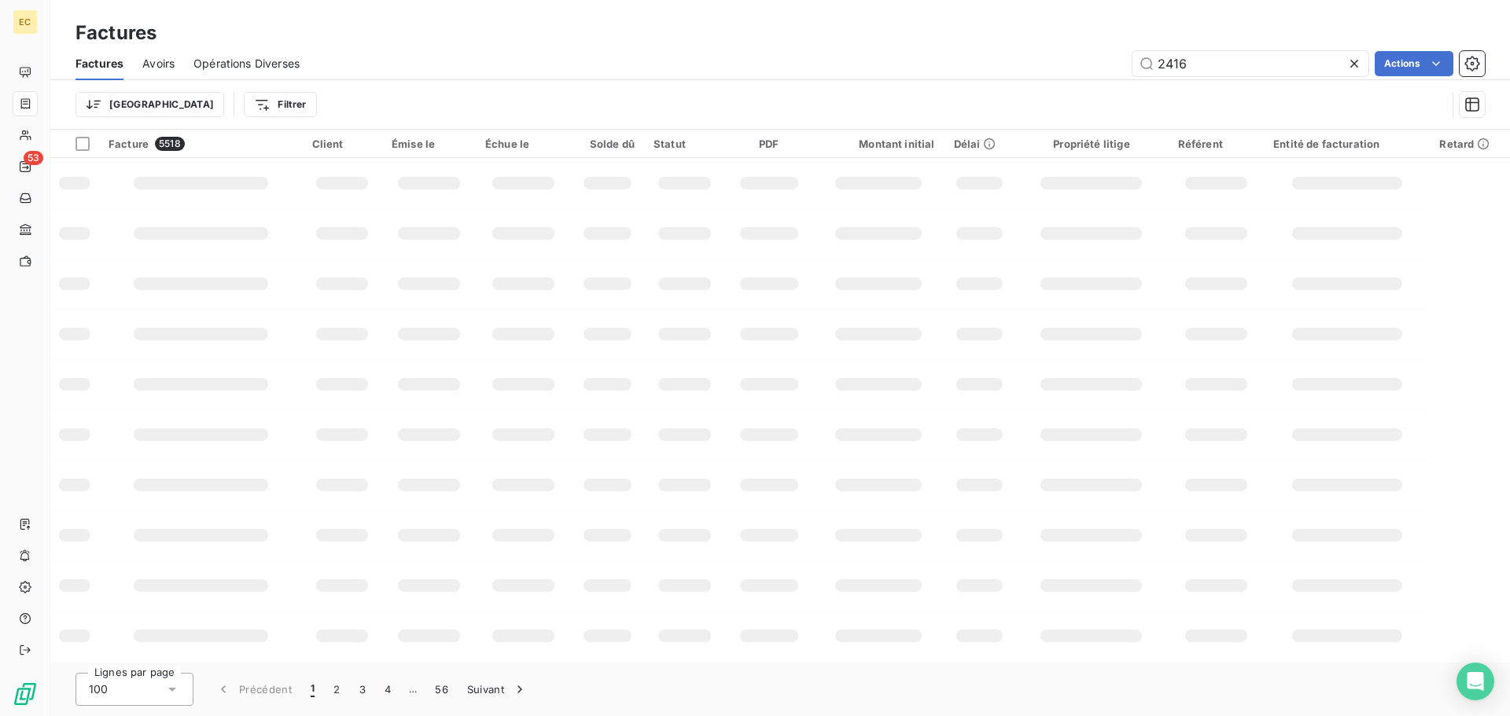
type input "2416"
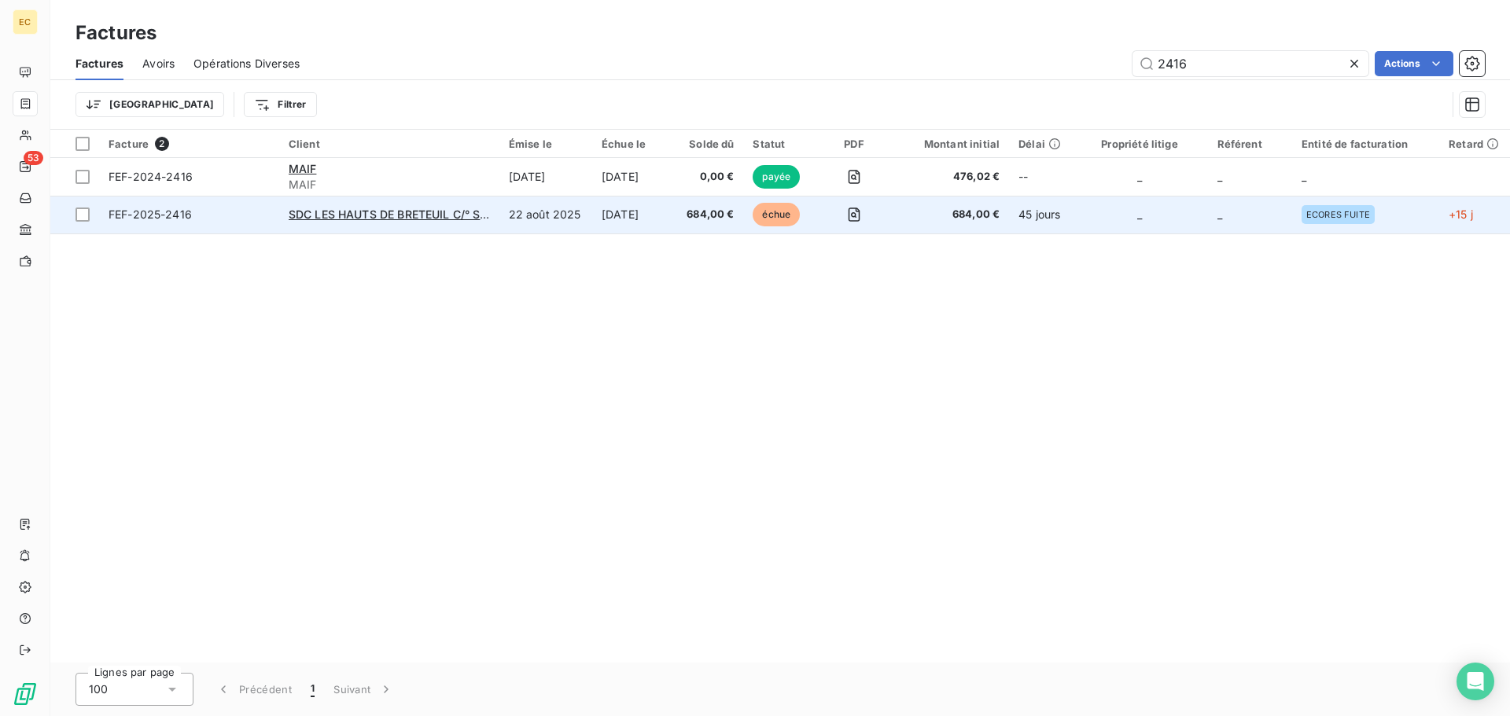
click at [212, 209] on span "FEF-2025-2416" at bounding box center [189, 215] width 161 height 16
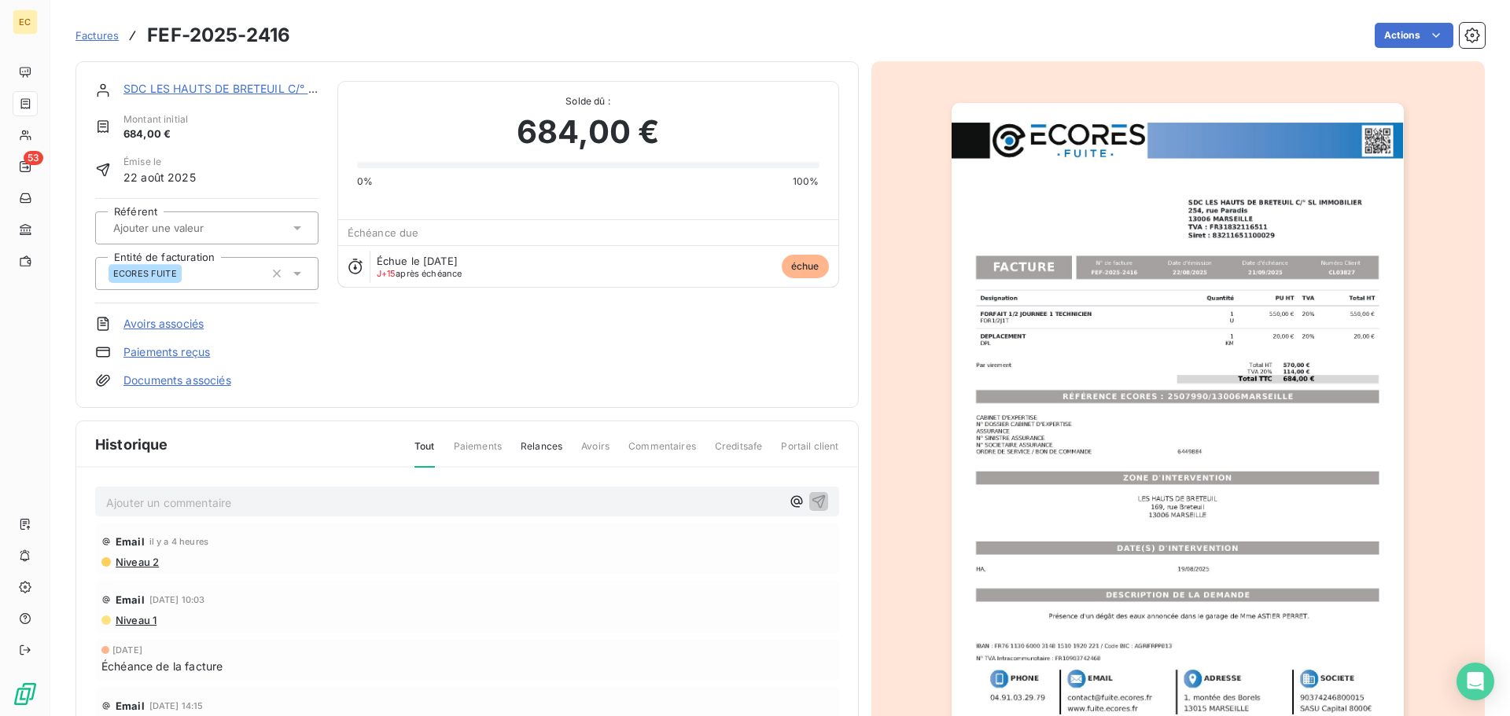
click at [161, 349] on link "Paiements reçus" at bounding box center [166, 352] width 87 height 16
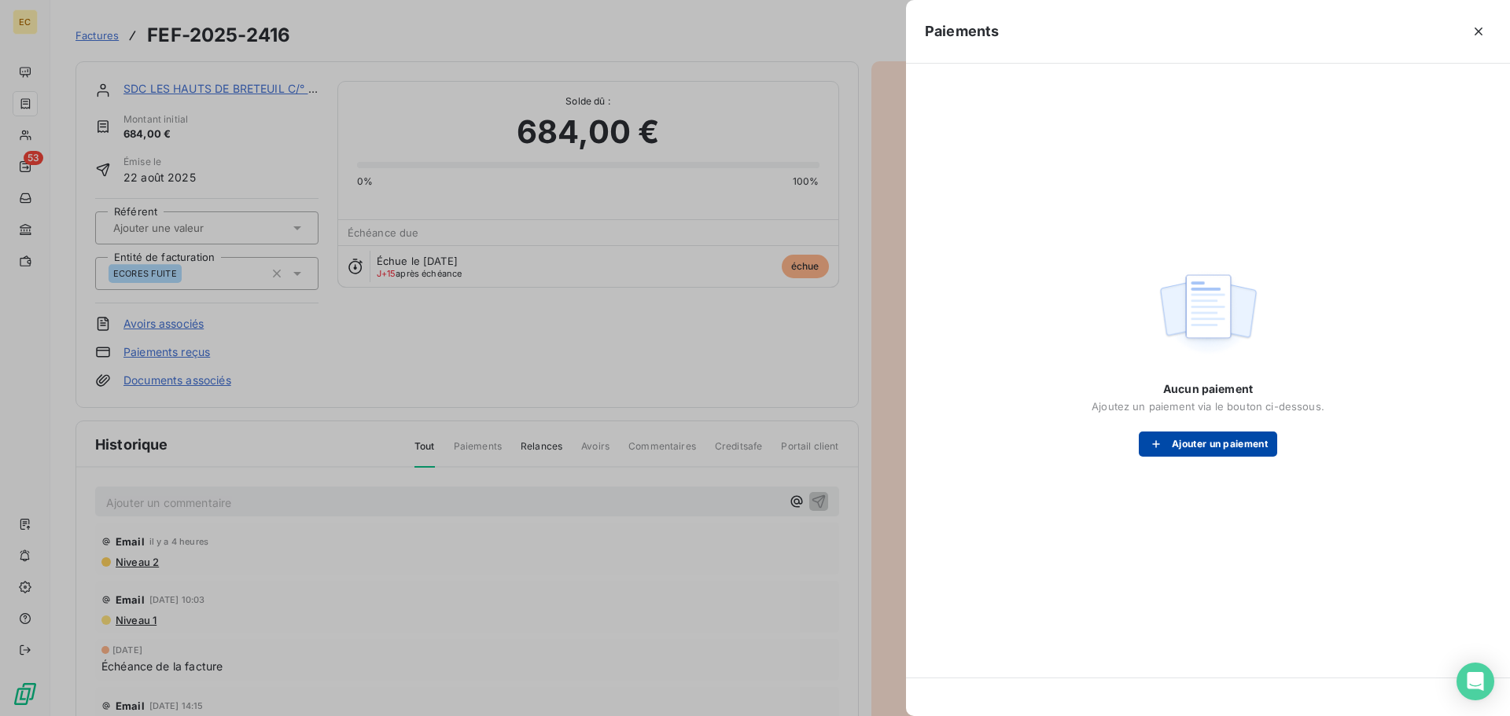
click at [1197, 444] on button "Ajouter un paiement" at bounding box center [1208, 444] width 138 height 25
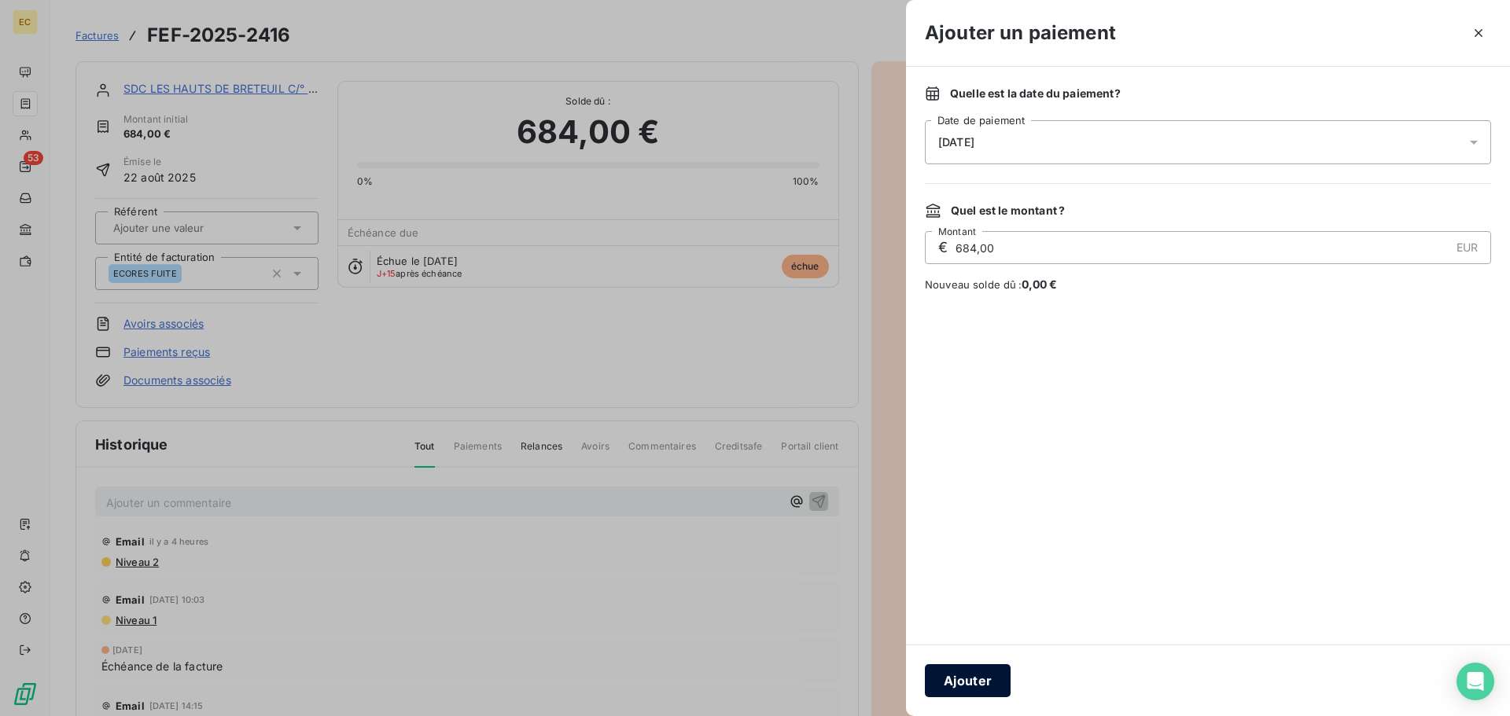
click at [980, 678] on button "Ajouter" at bounding box center [968, 681] width 86 height 33
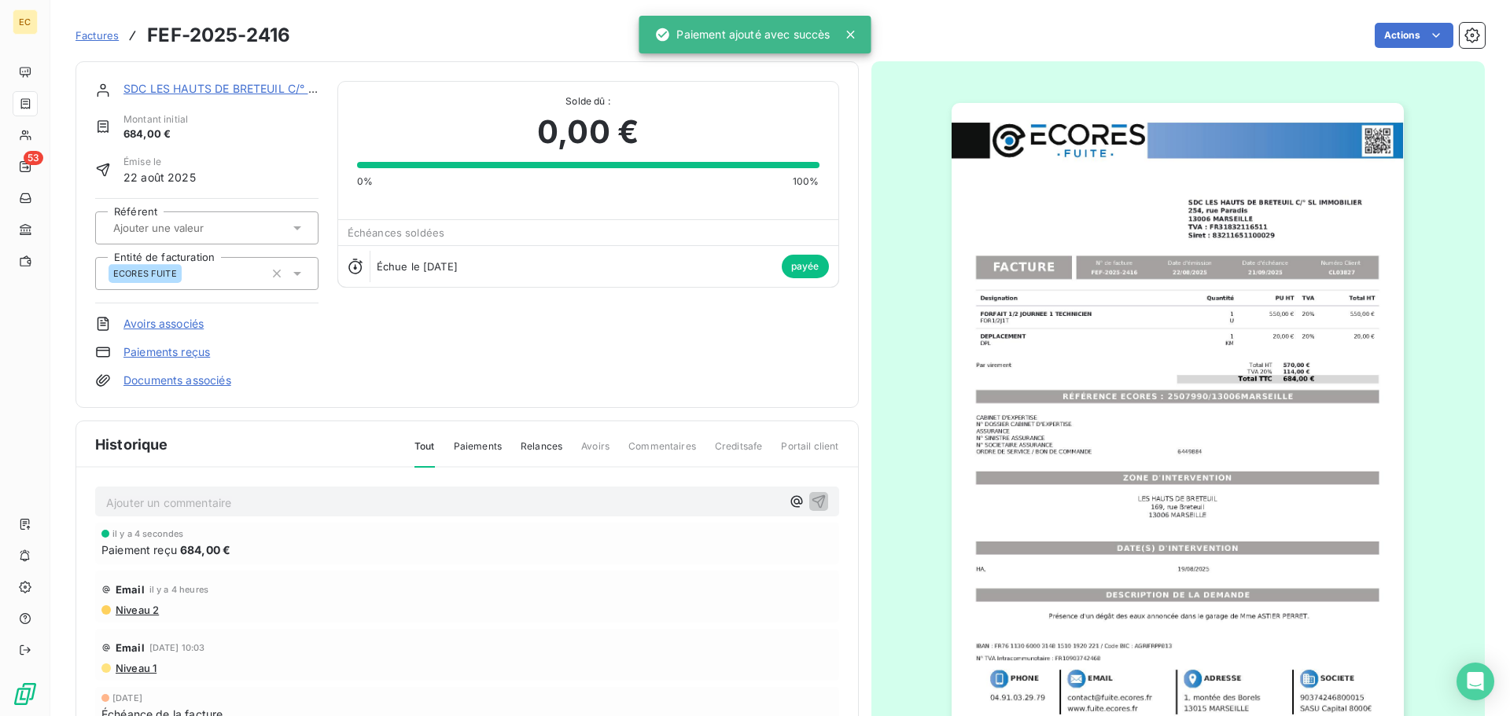
click at [95, 35] on span "Factures" at bounding box center [97, 35] width 43 height 13
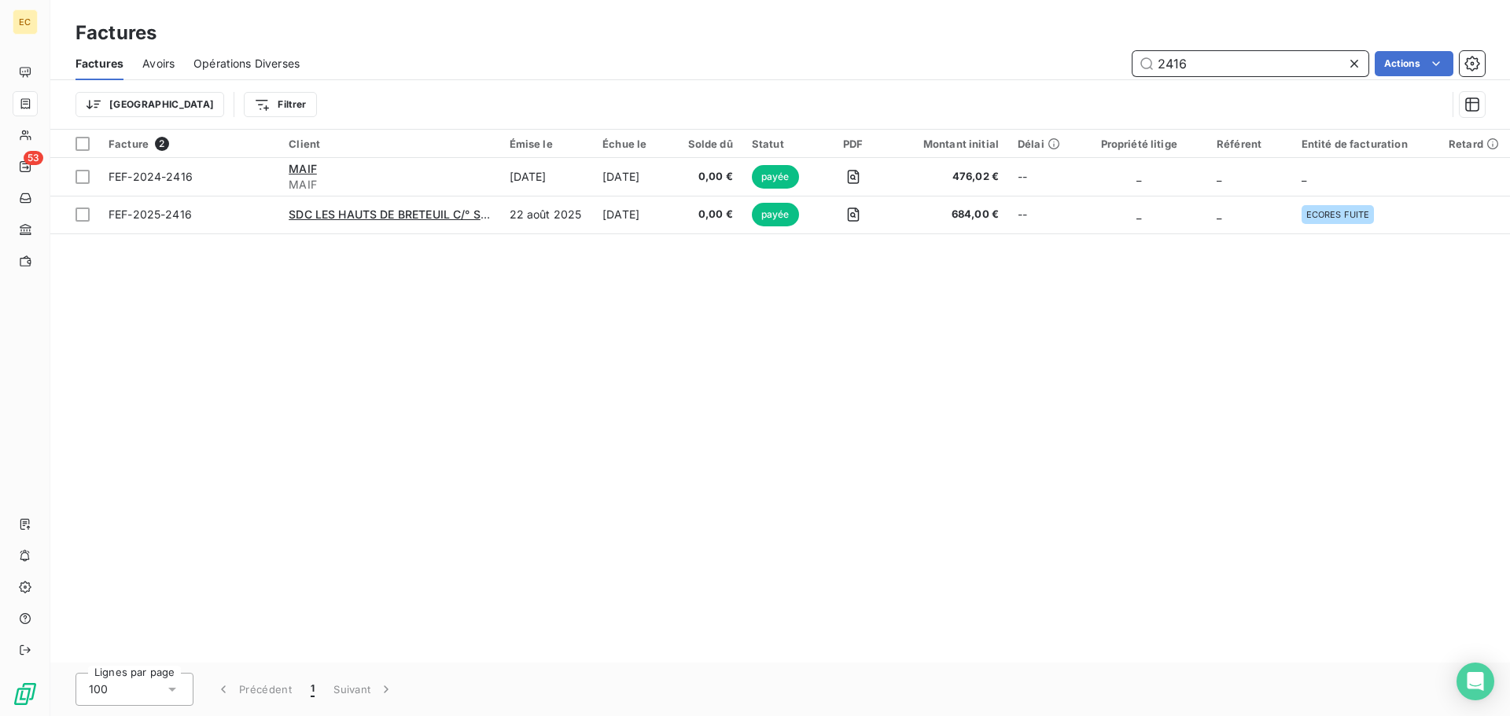
click at [1195, 59] on input "2416" at bounding box center [1251, 63] width 236 height 25
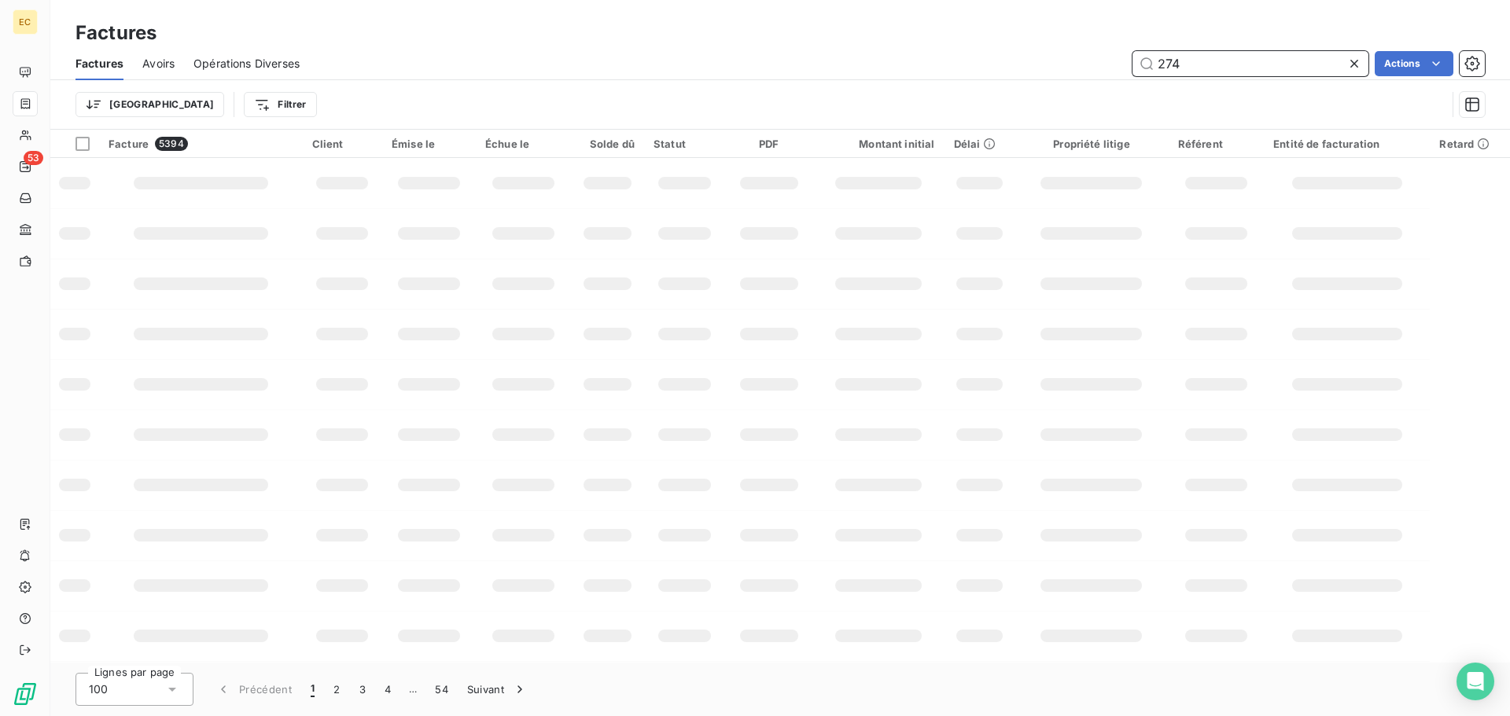
type input "2746"
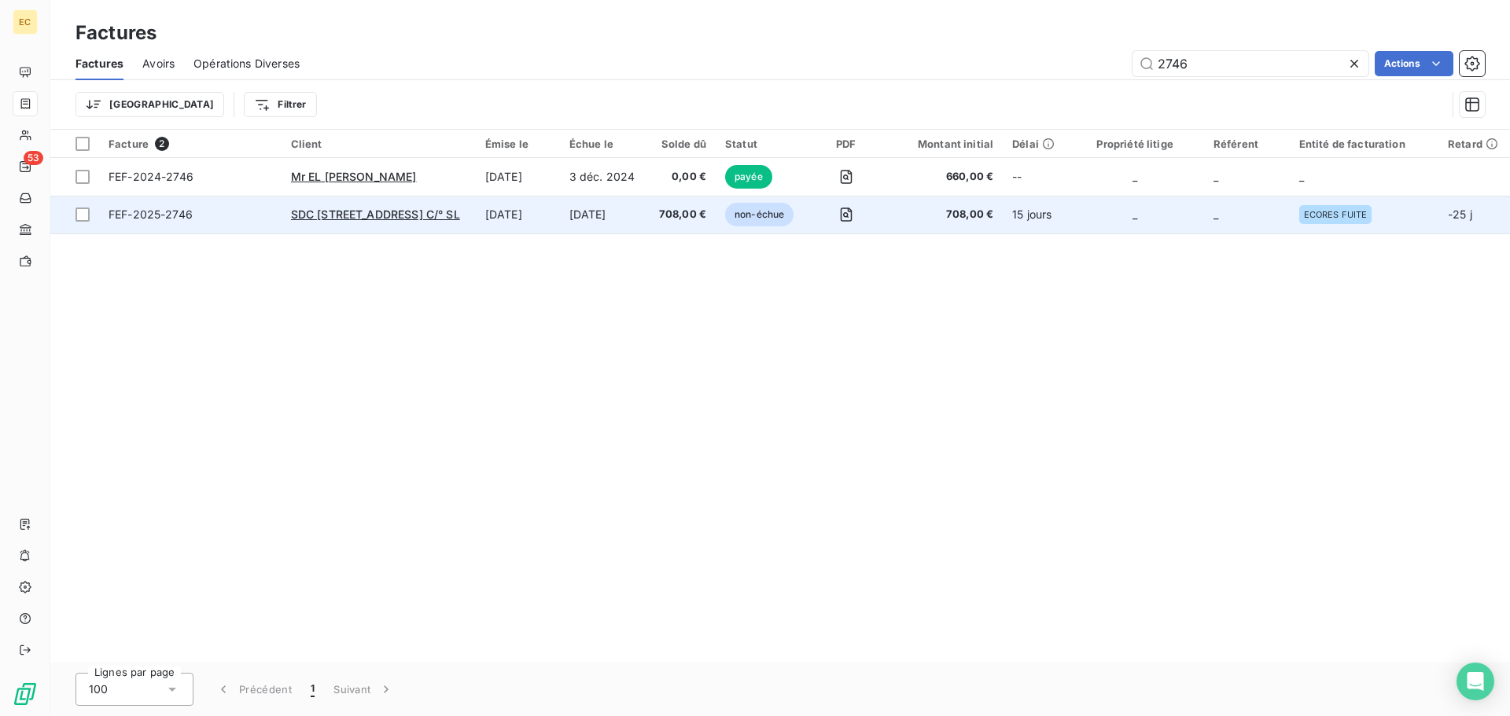
click at [239, 222] on span "FEF-2025-2746" at bounding box center [191, 215] width 164 height 16
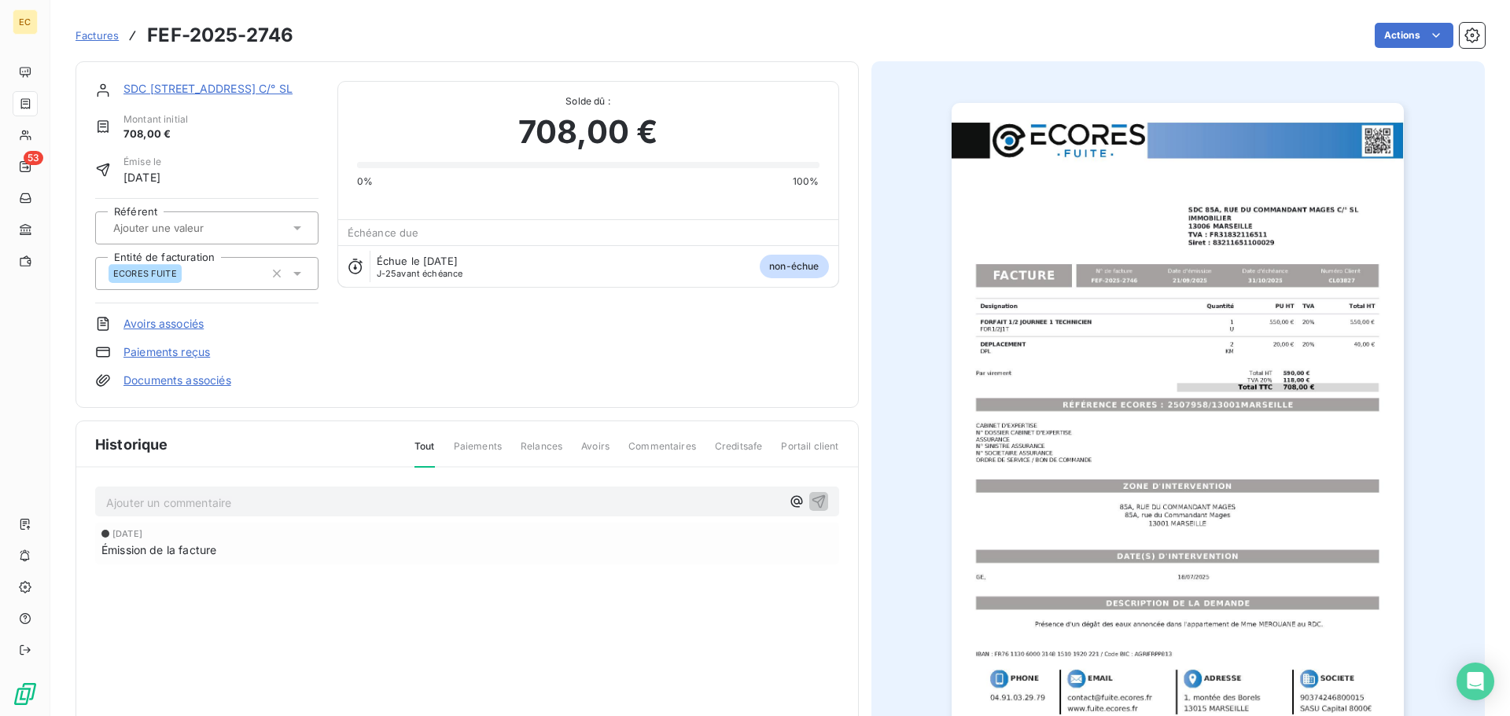
click at [190, 357] on link "Paiements reçus" at bounding box center [166, 352] width 87 height 16
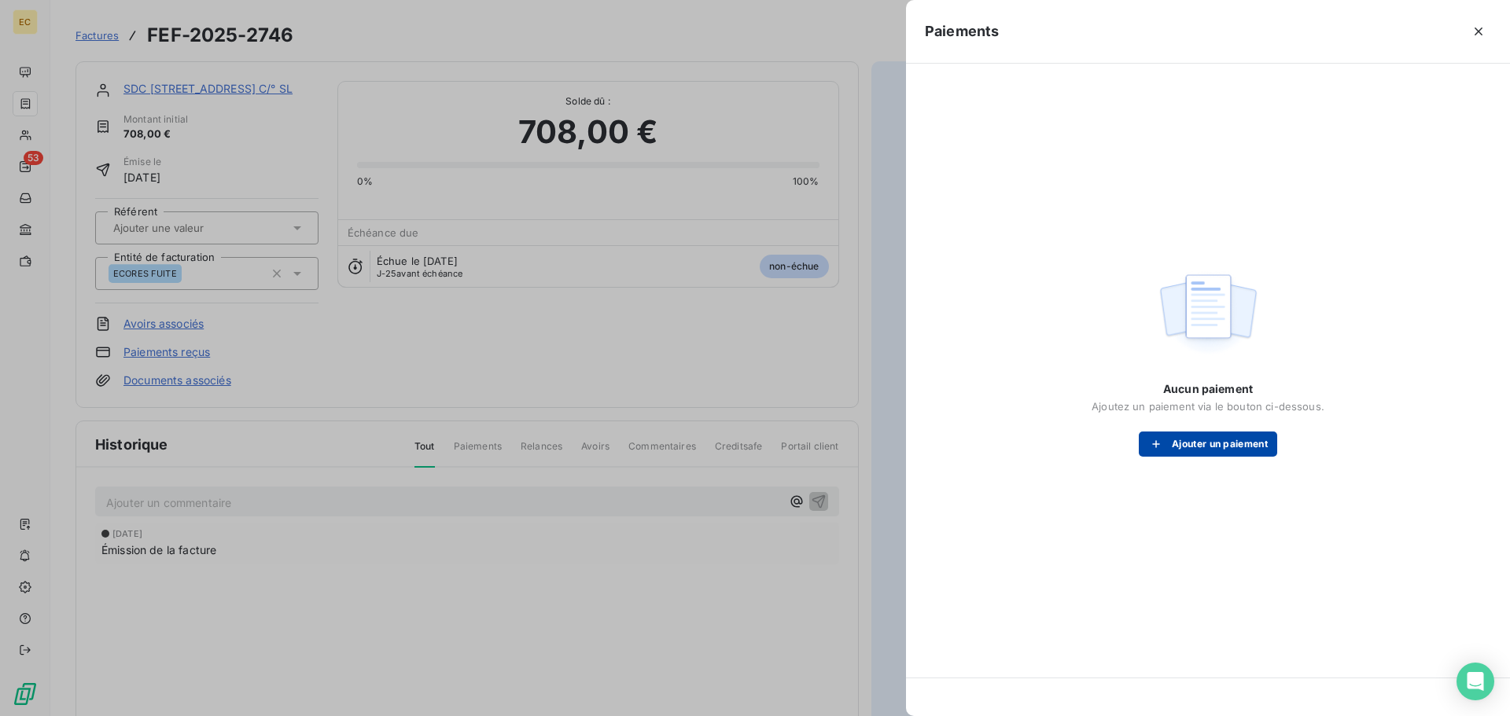
click at [1190, 442] on button "Ajouter un paiement" at bounding box center [1208, 444] width 138 height 25
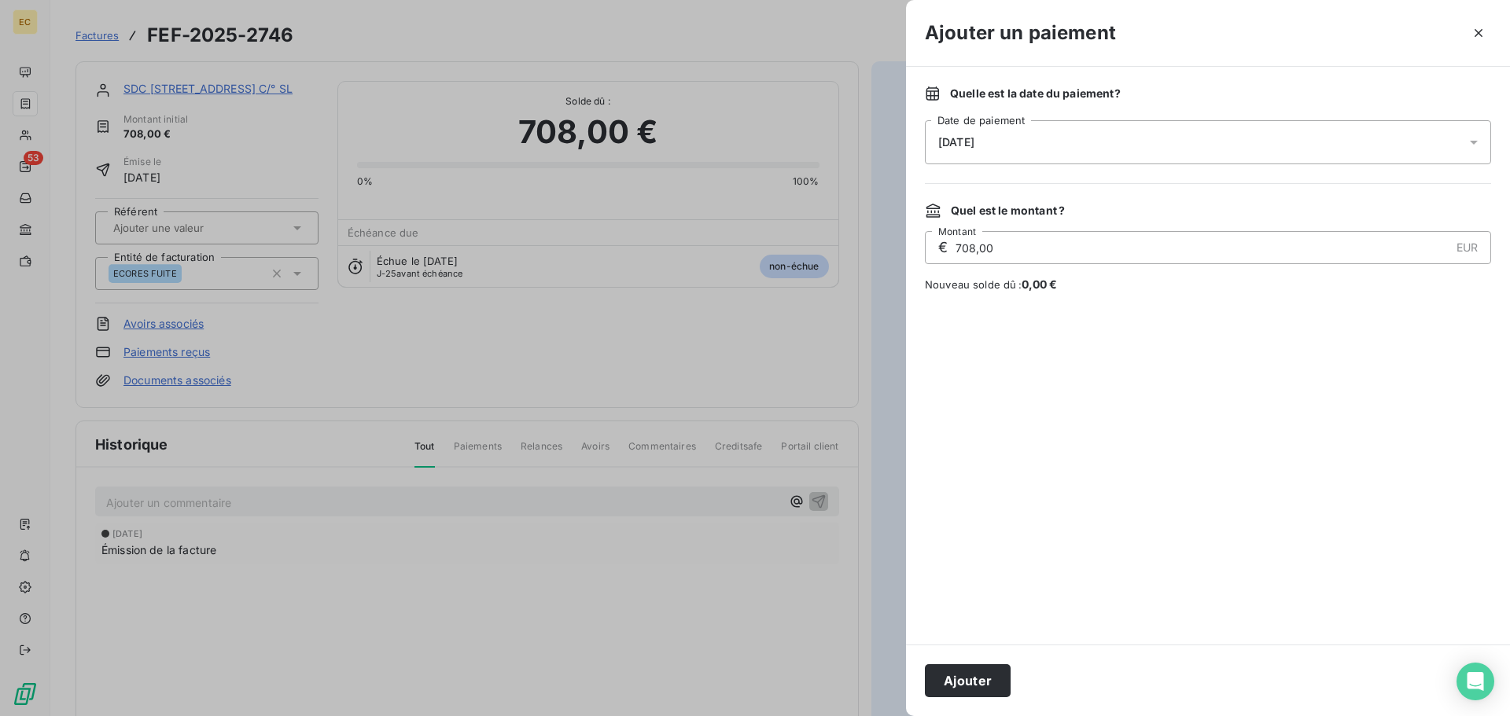
drag, startPoint x: 984, startPoint y: 680, endPoint x: 1007, endPoint y: 600, distance: 82.9
click at [985, 678] on button "Ajouter" at bounding box center [968, 681] width 86 height 33
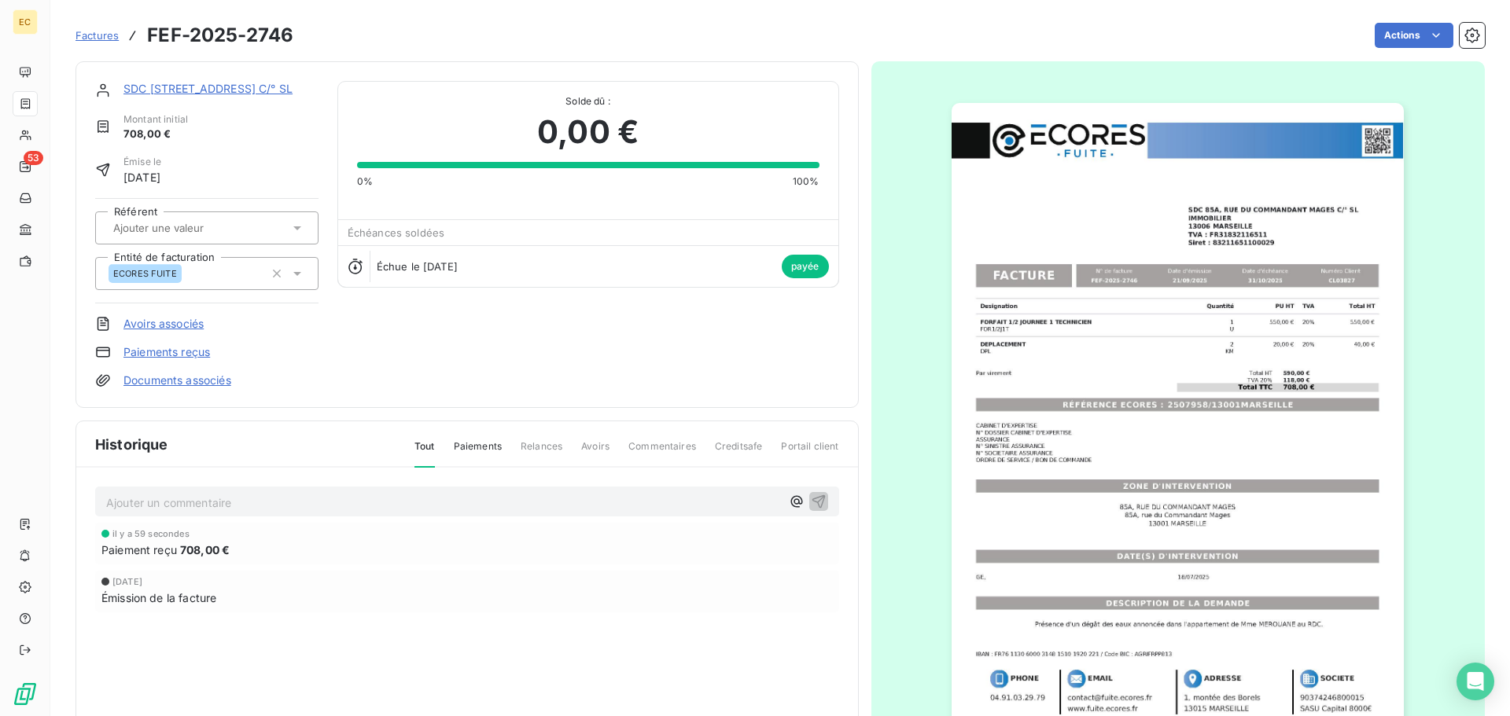
click at [98, 34] on span "Factures" at bounding box center [97, 35] width 43 height 13
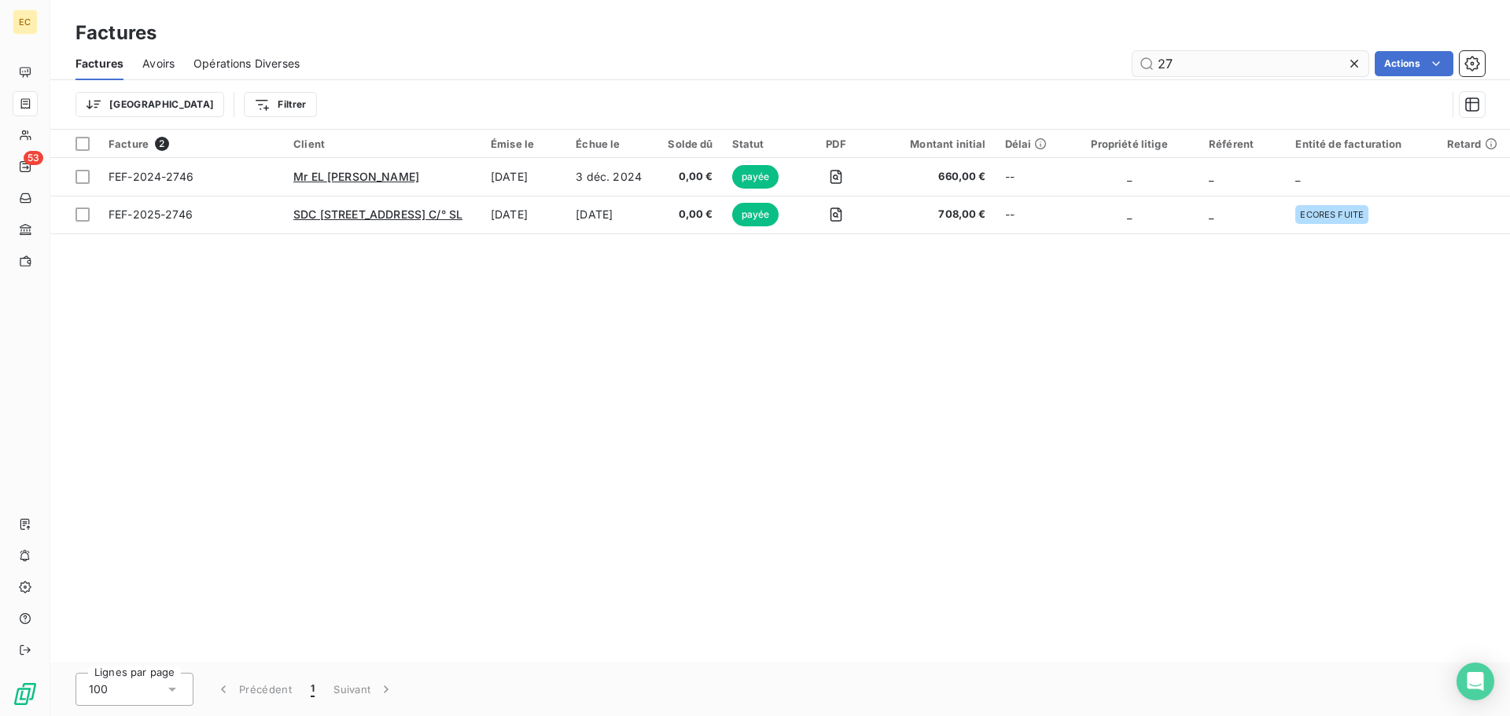
type input "2"
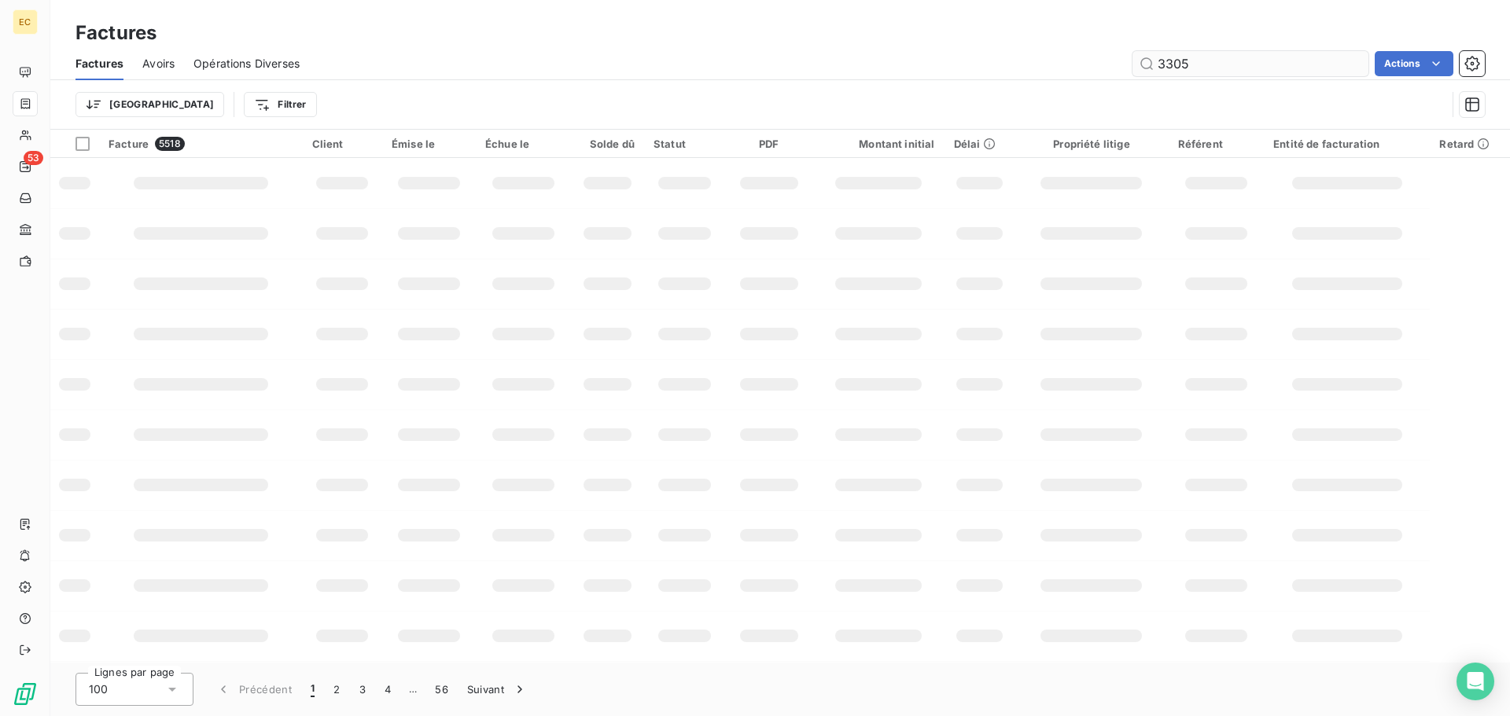
type input "3305"
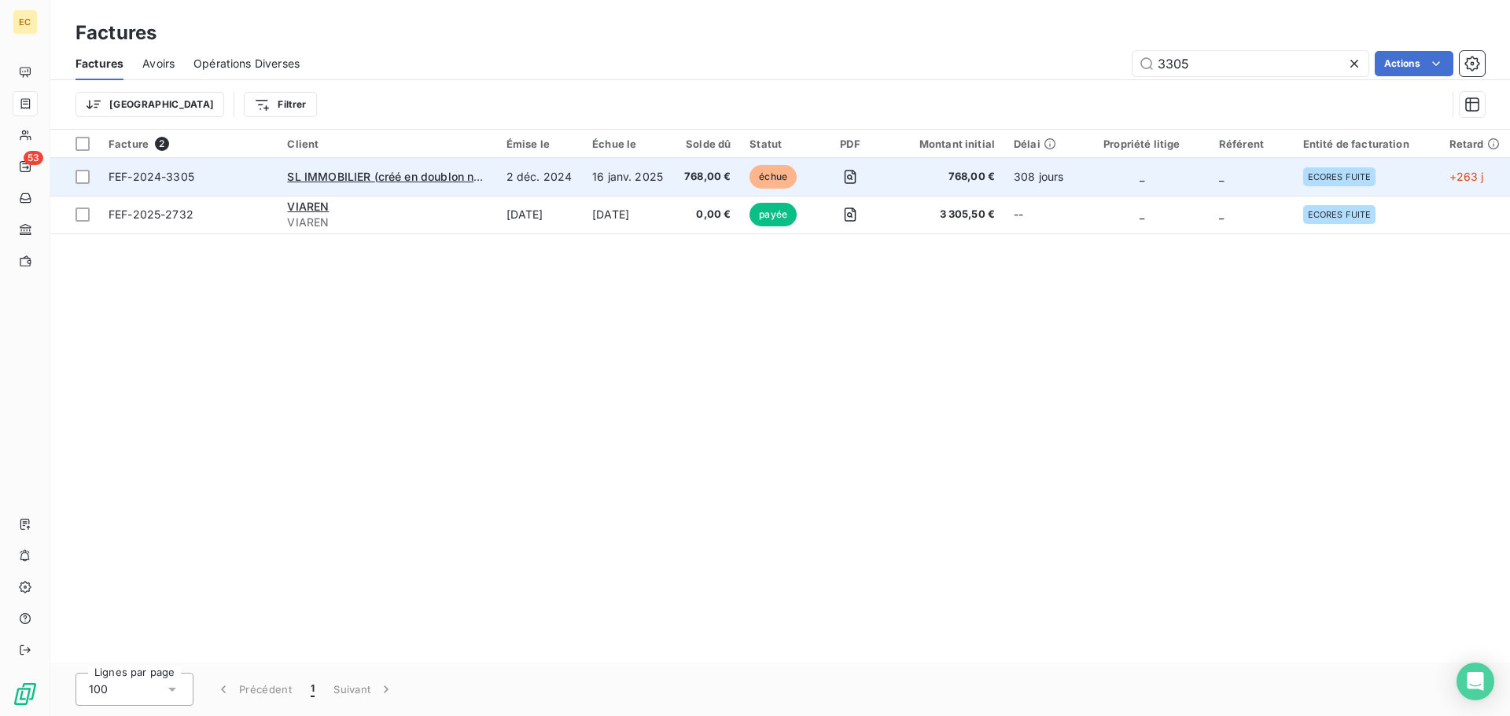
click at [229, 179] on span "FEF-2024-3305" at bounding box center [189, 177] width 160 height 16
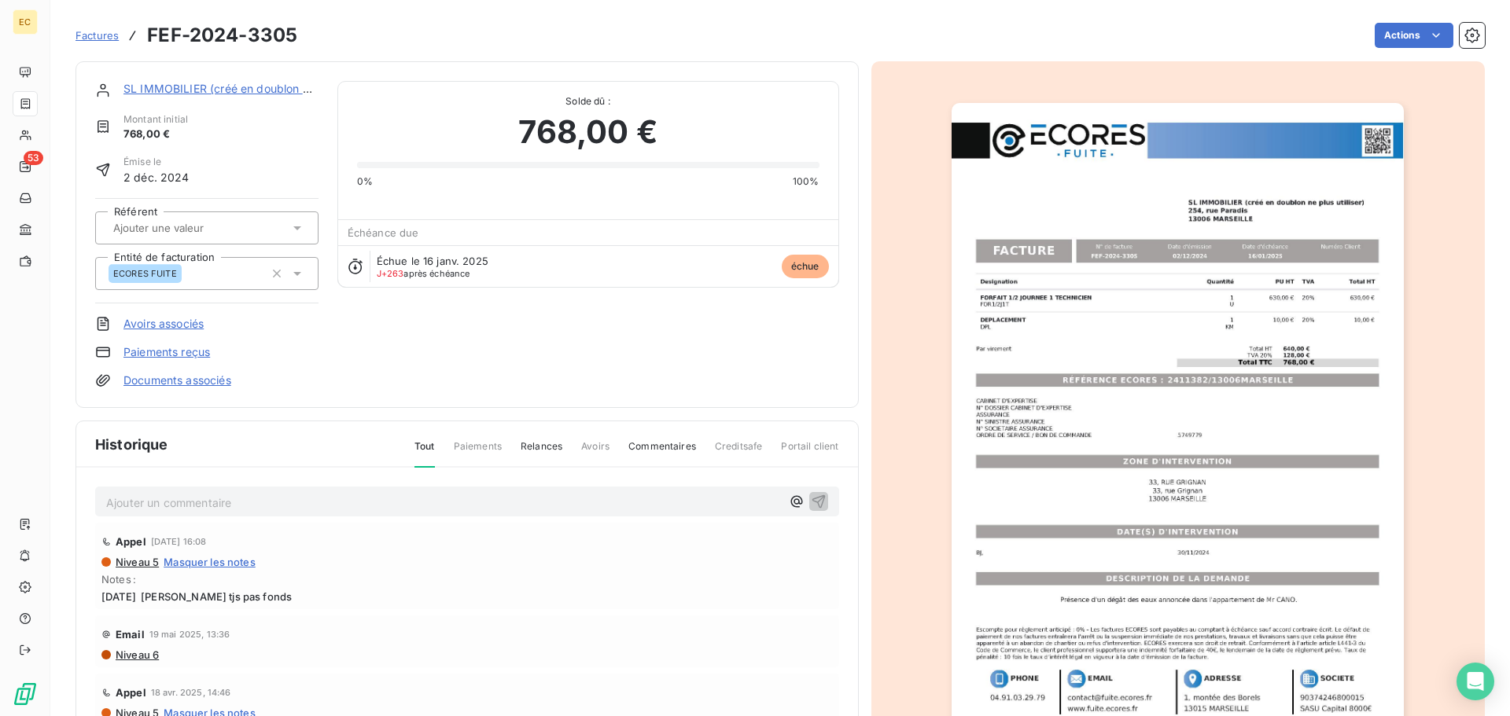
click at [154, 348] on link "Paiements reçus" at bounding box center [166, 352] width 87 height 16
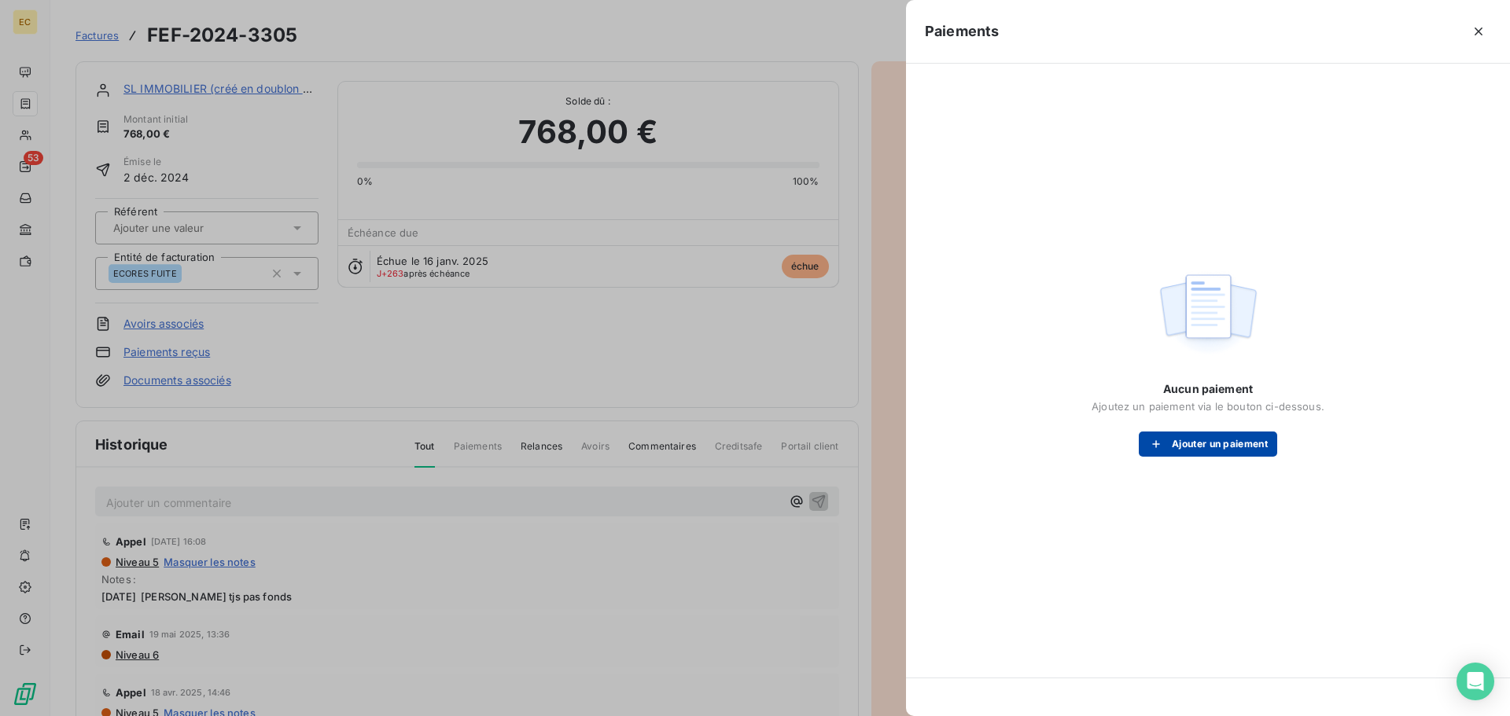
click at [1188, 446] on button "Ajouter un paiement" at bounding box center [1208, 444] width 138 height 25
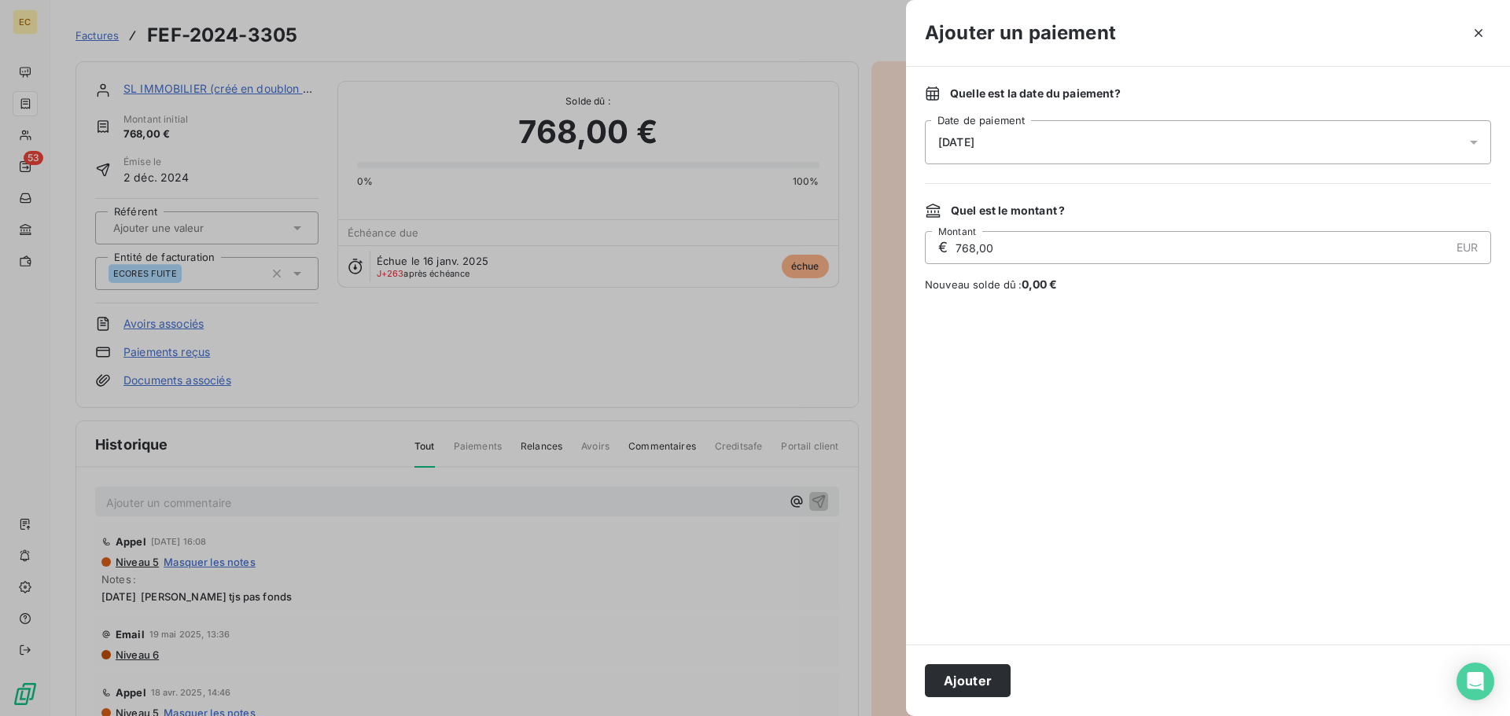
drag, startPoint x: 974, startPoint y: 682, endPoint x: 930, endPoint y: 480, distance: 207.0
click at [974, 677] on button "Ajouter" at bounding box center [968, 681] width 86 height 33
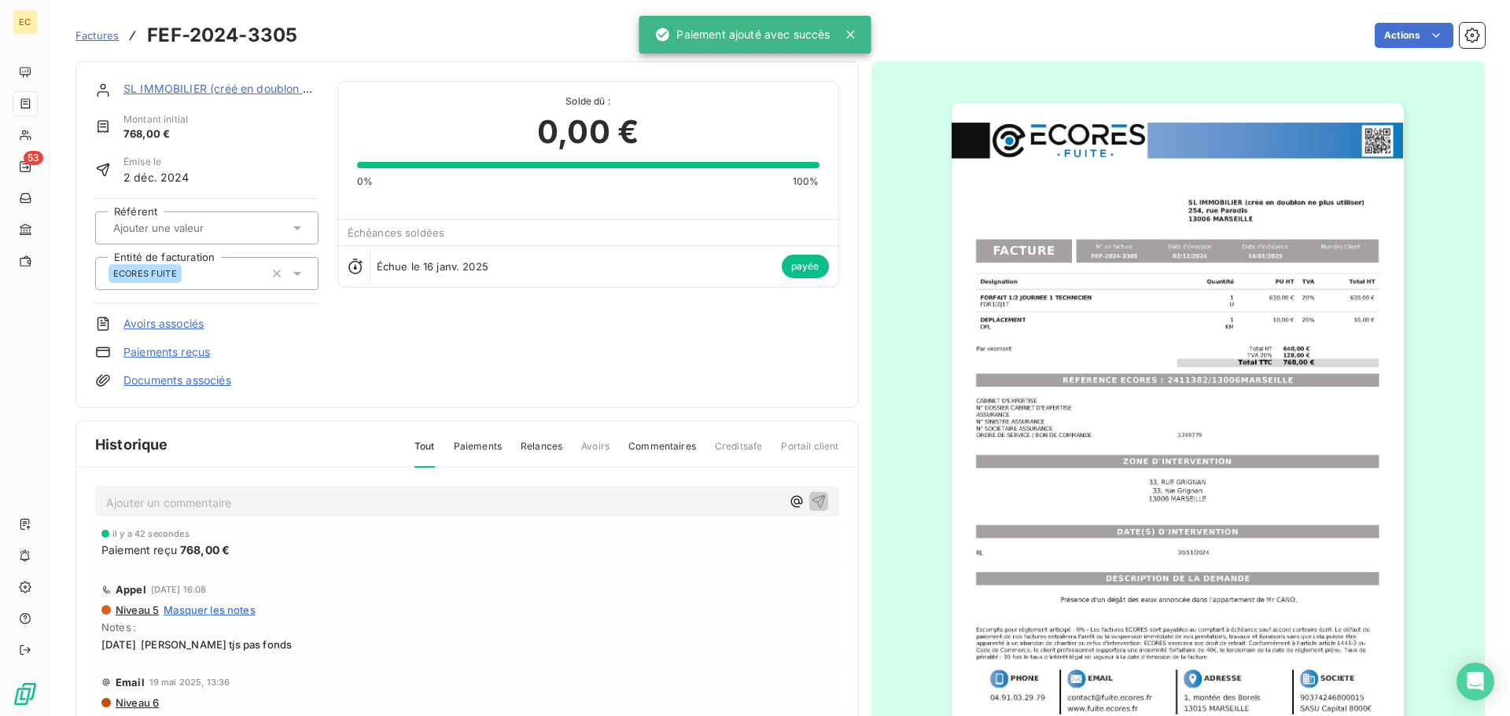
click at [99, 35] on span "Factures" at bounding box center [97, 35] width 43 height 13
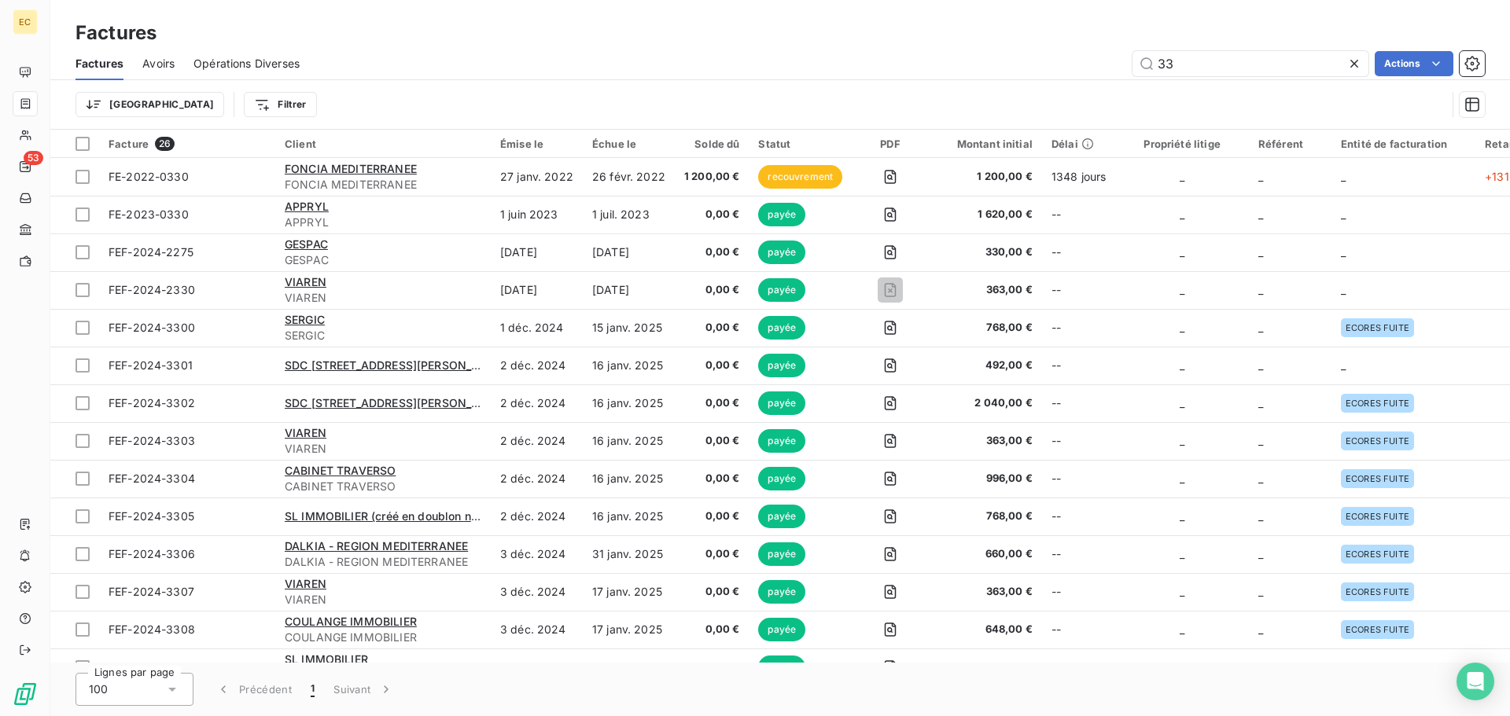
type input "3"
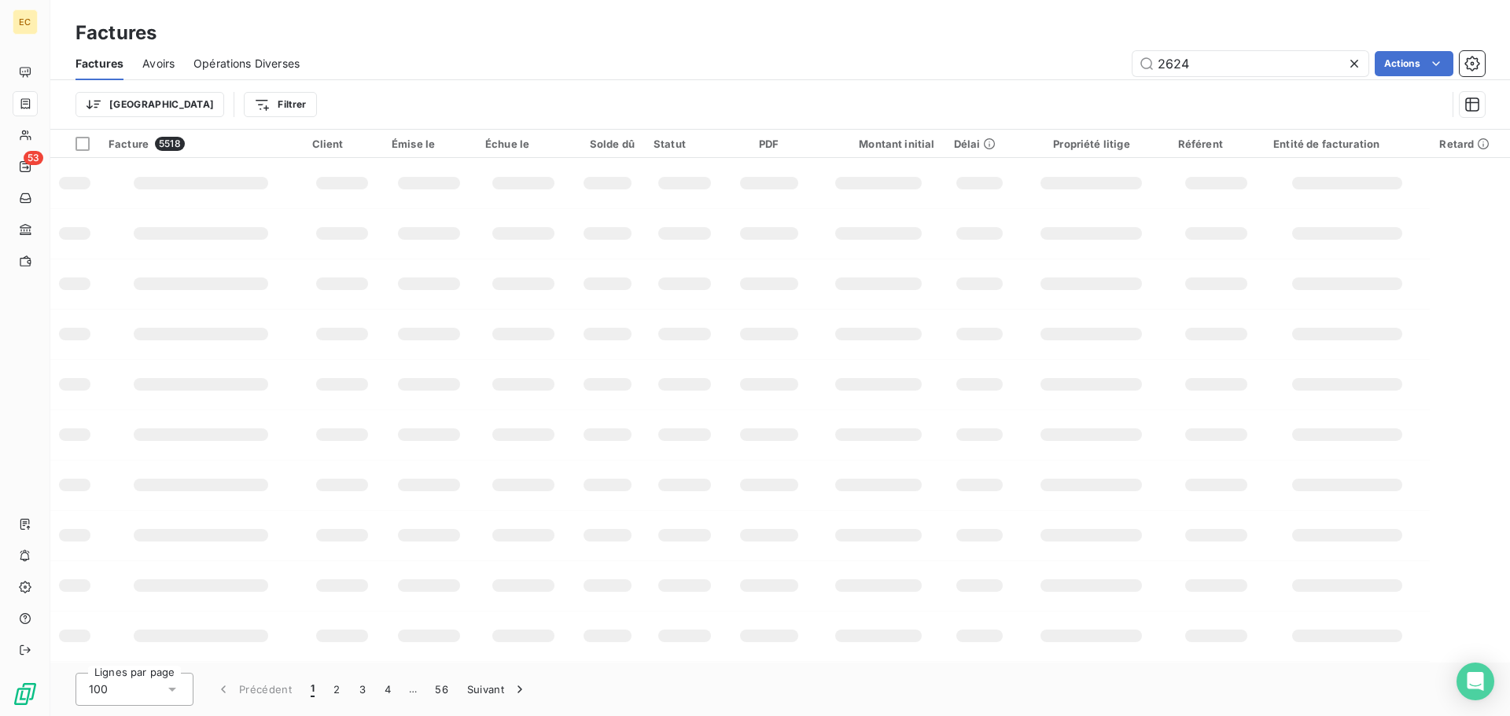
type input "2624"
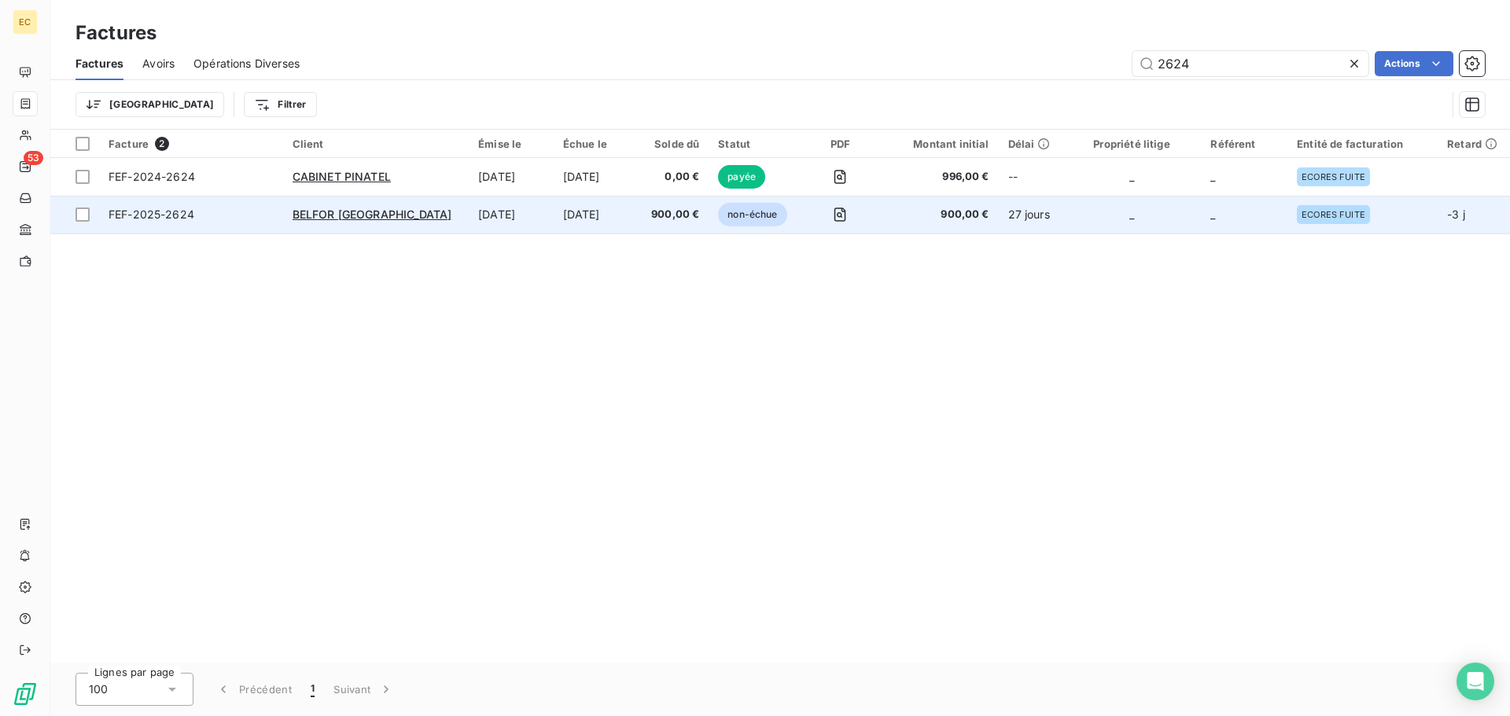
click at [245, 212] on span "FEF-2025-2624" at bounding box center [191, 215] width 165 height 16
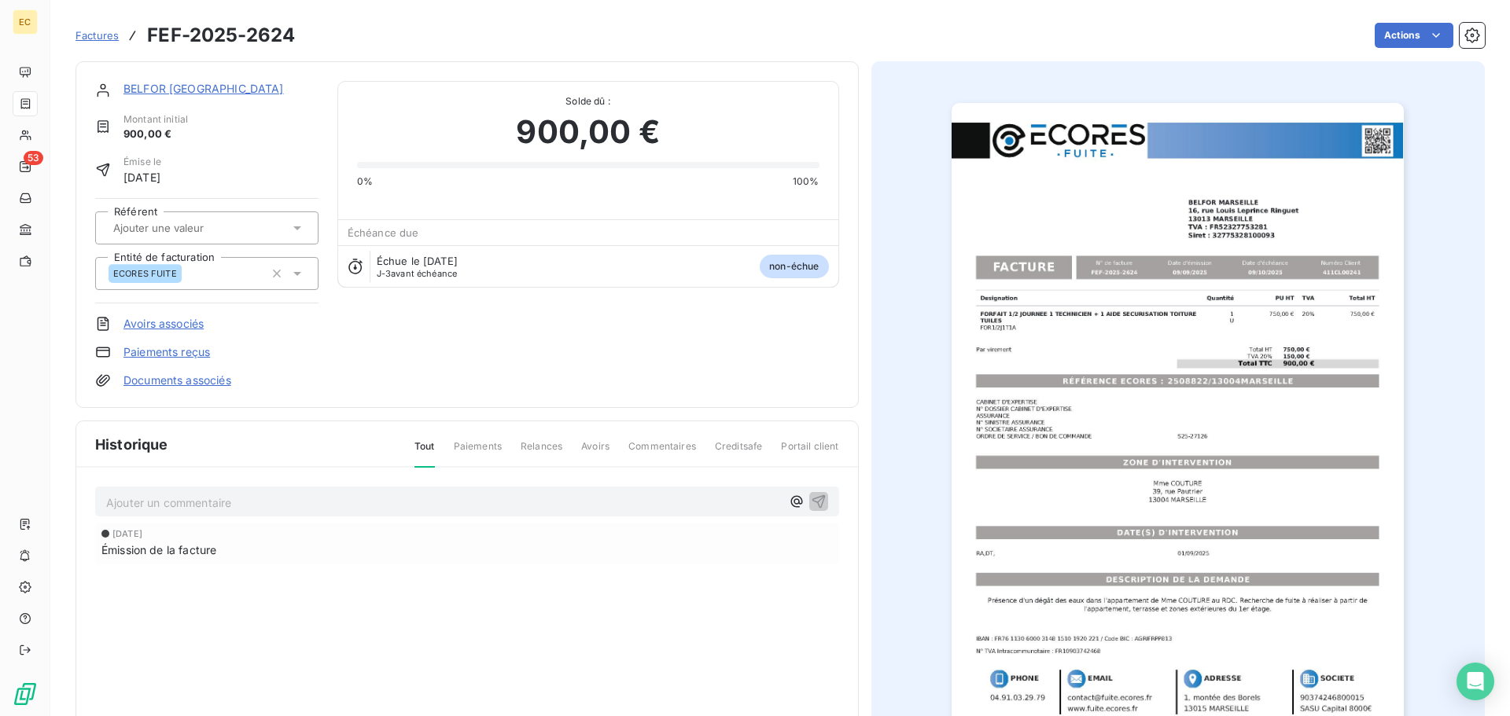
click at [192, 353] on link "Paiements reçus" at bounding box center [166, 352] width 87 height 16
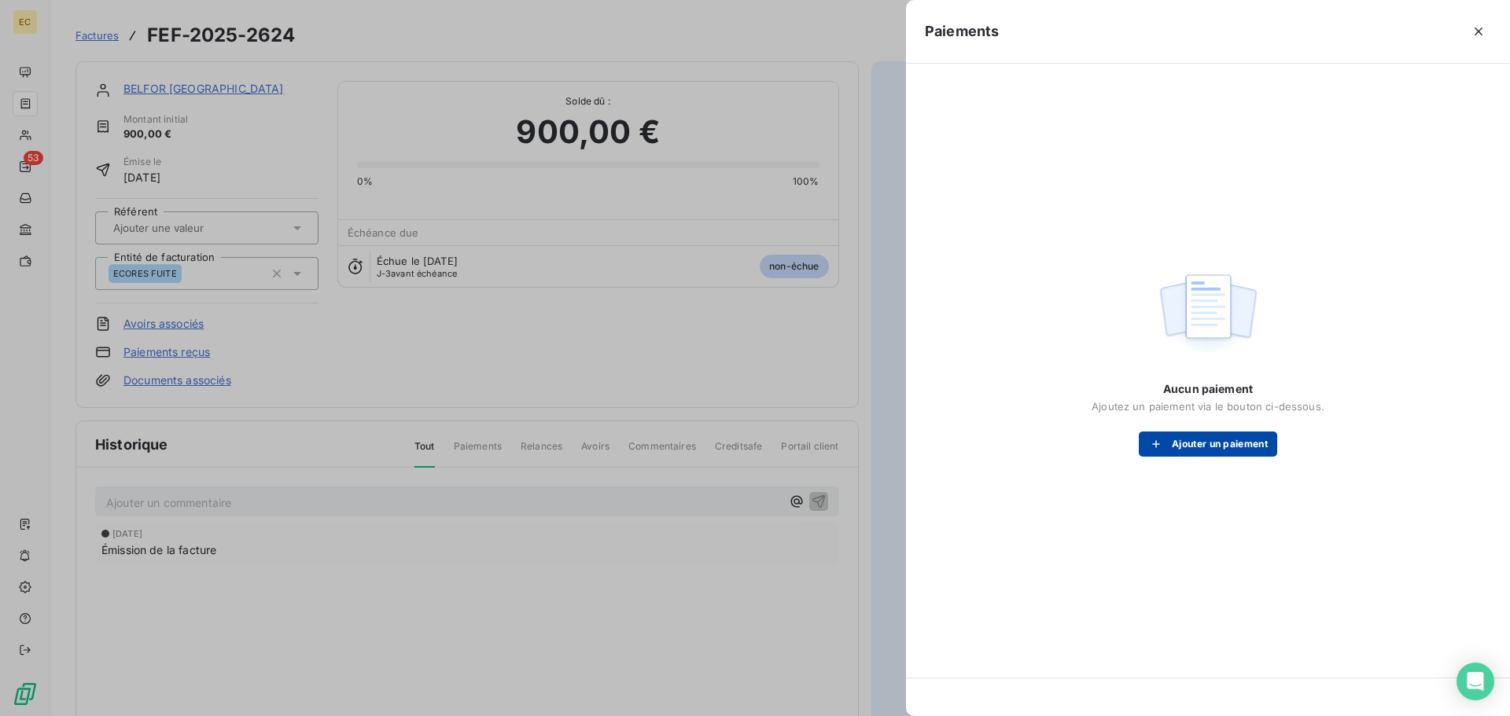
click at [1155, 444] on icon "button" at bounding box center [1156, 445] width 8 height 8
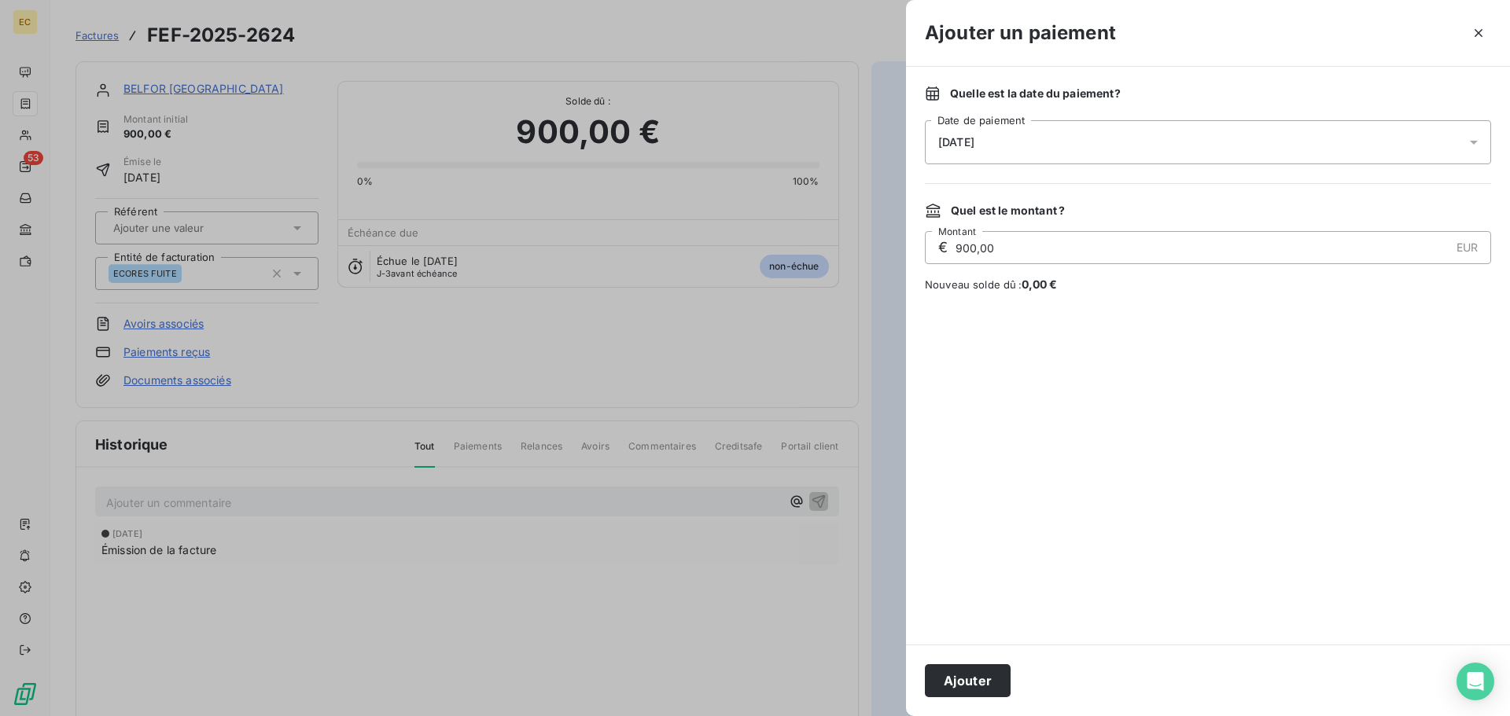
drag, startPoint x: 993, startPoint y: 680, endPoint x: 984, endPoint y: 653, distance: 28.4
click at [993, 678] on button "Ajouter" at bounding box center [968, 681] width 86 height 33
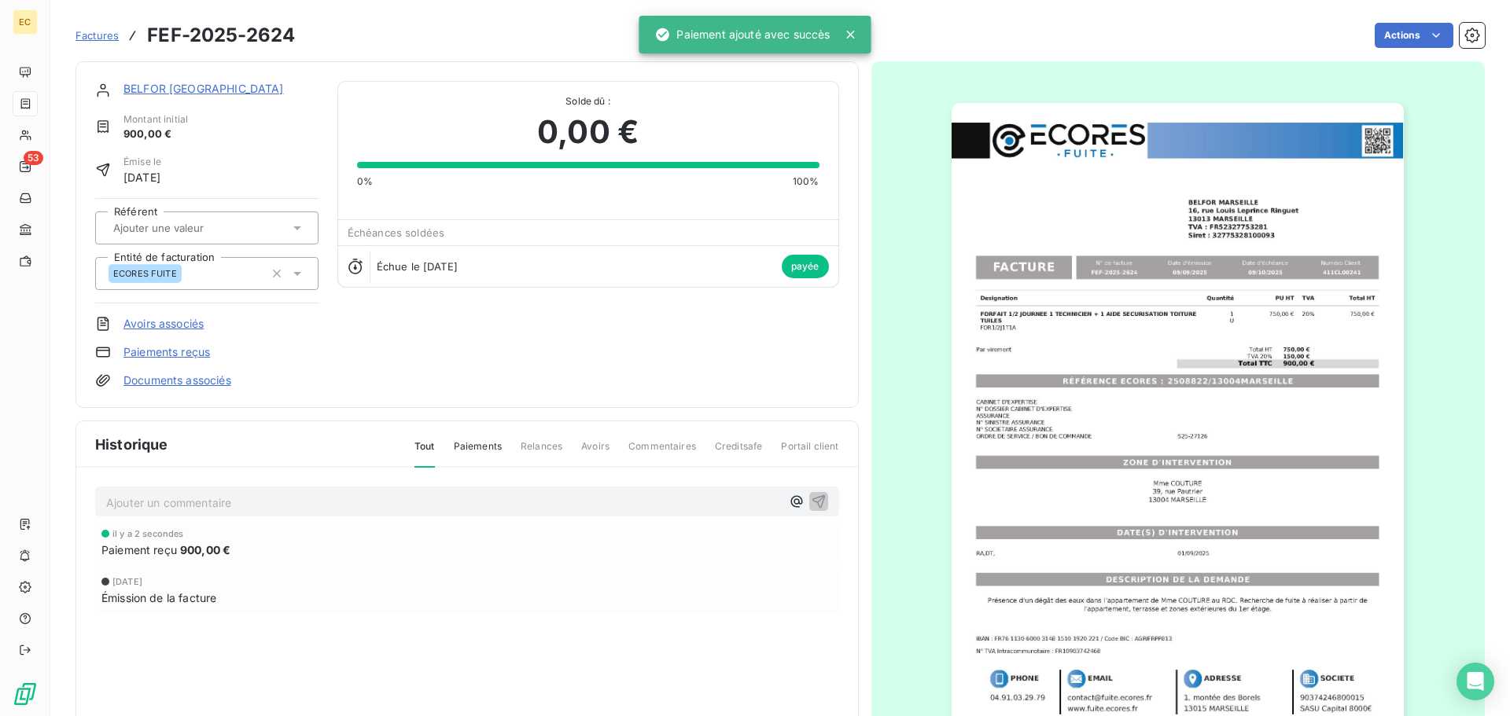
click at [102, 35] on span "Factures" at bounding box center [97, 35] width 43 height 13
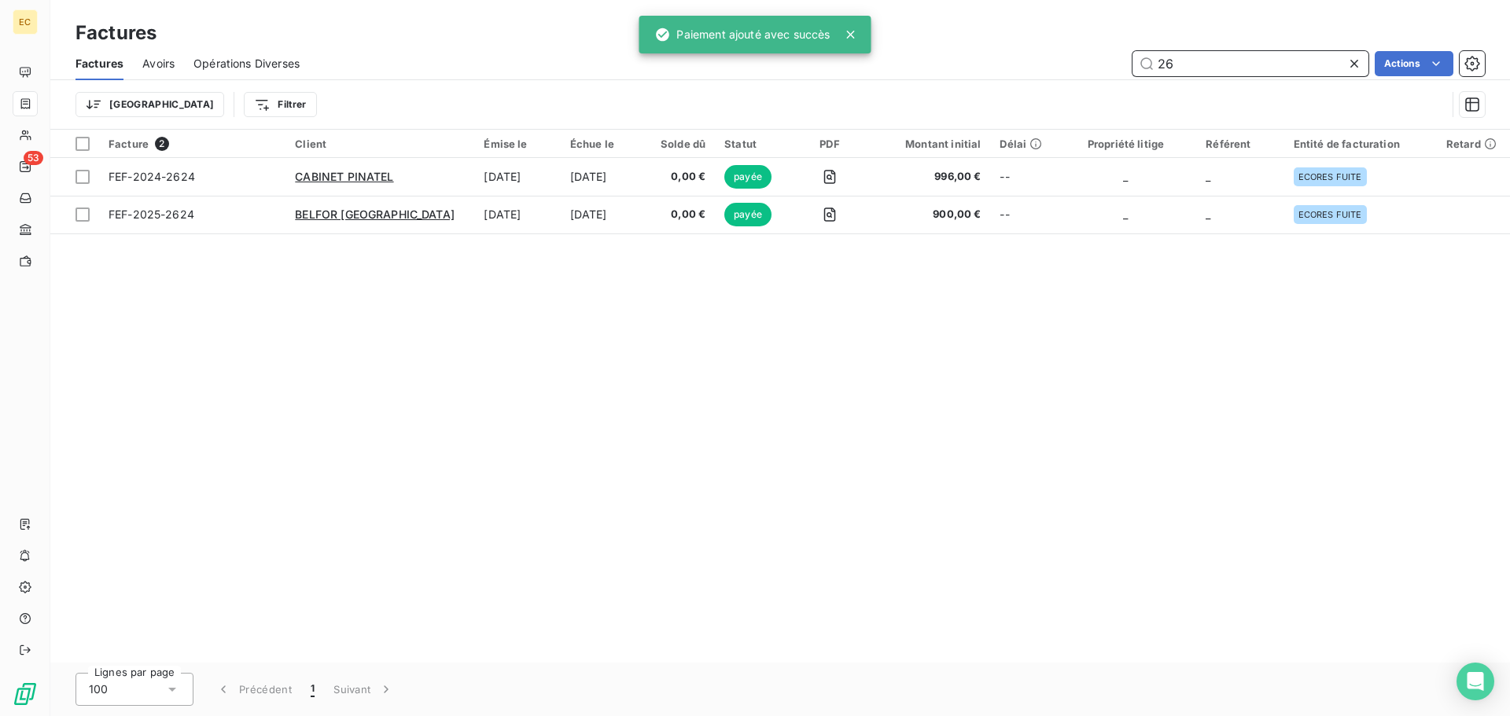
type input "2"
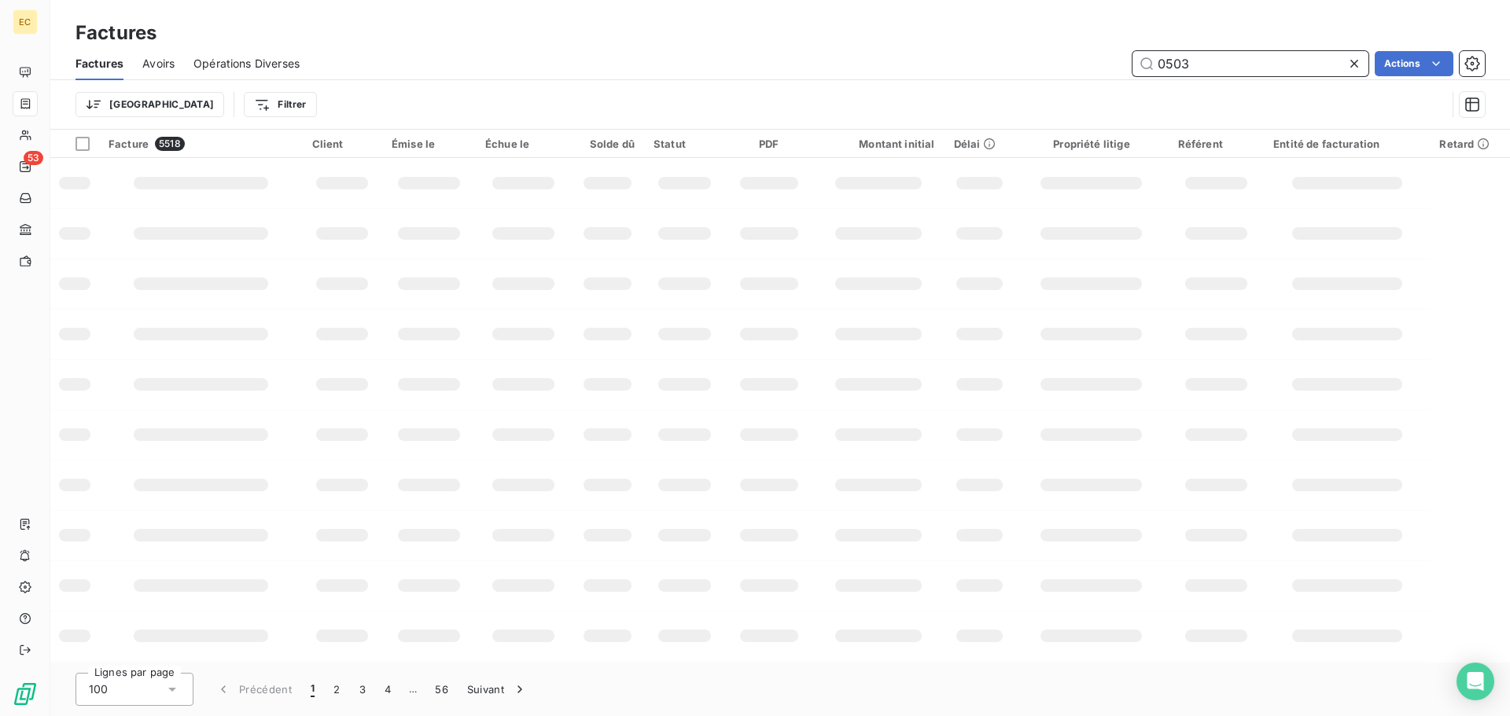
type input "0503"
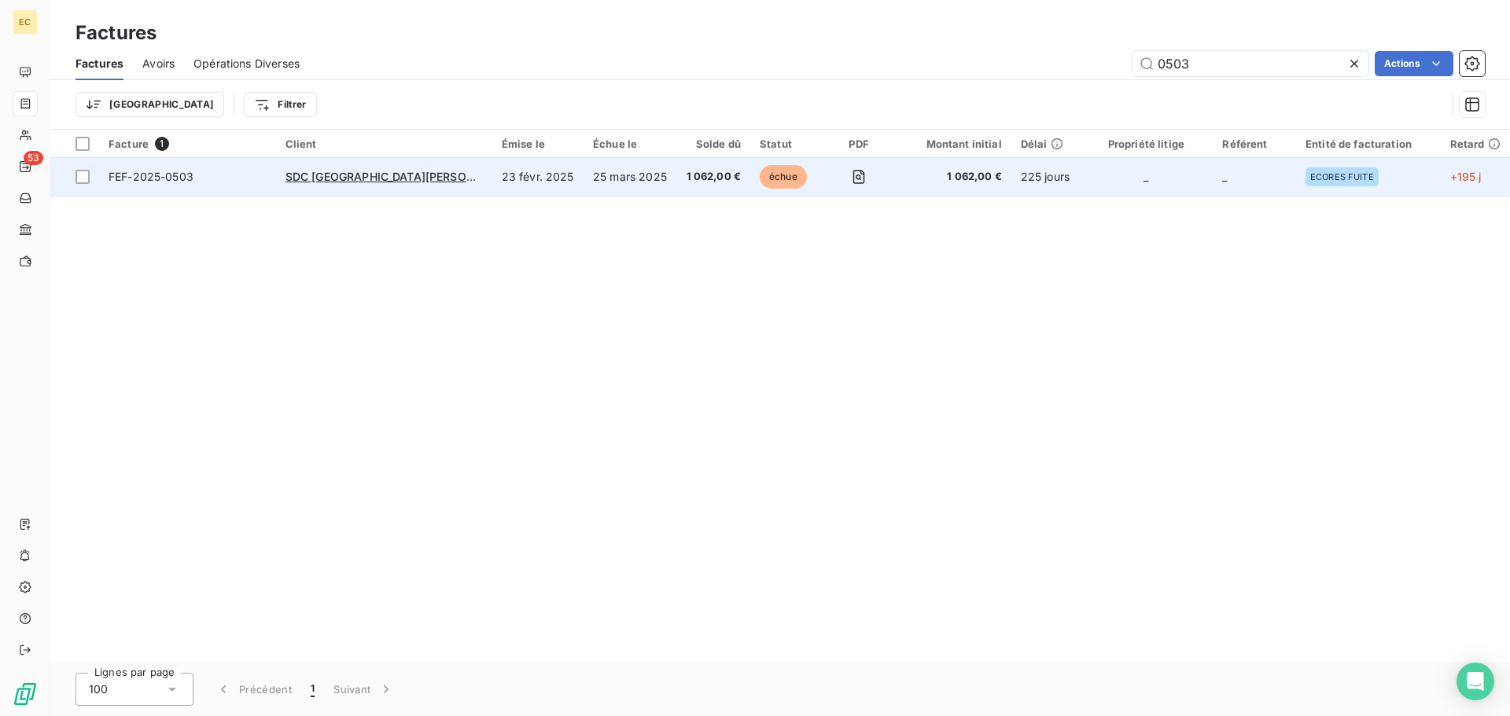
click at [239, 169] on span "FEF-2025-0503" at bounding box center [188, 177] width 158 height 16
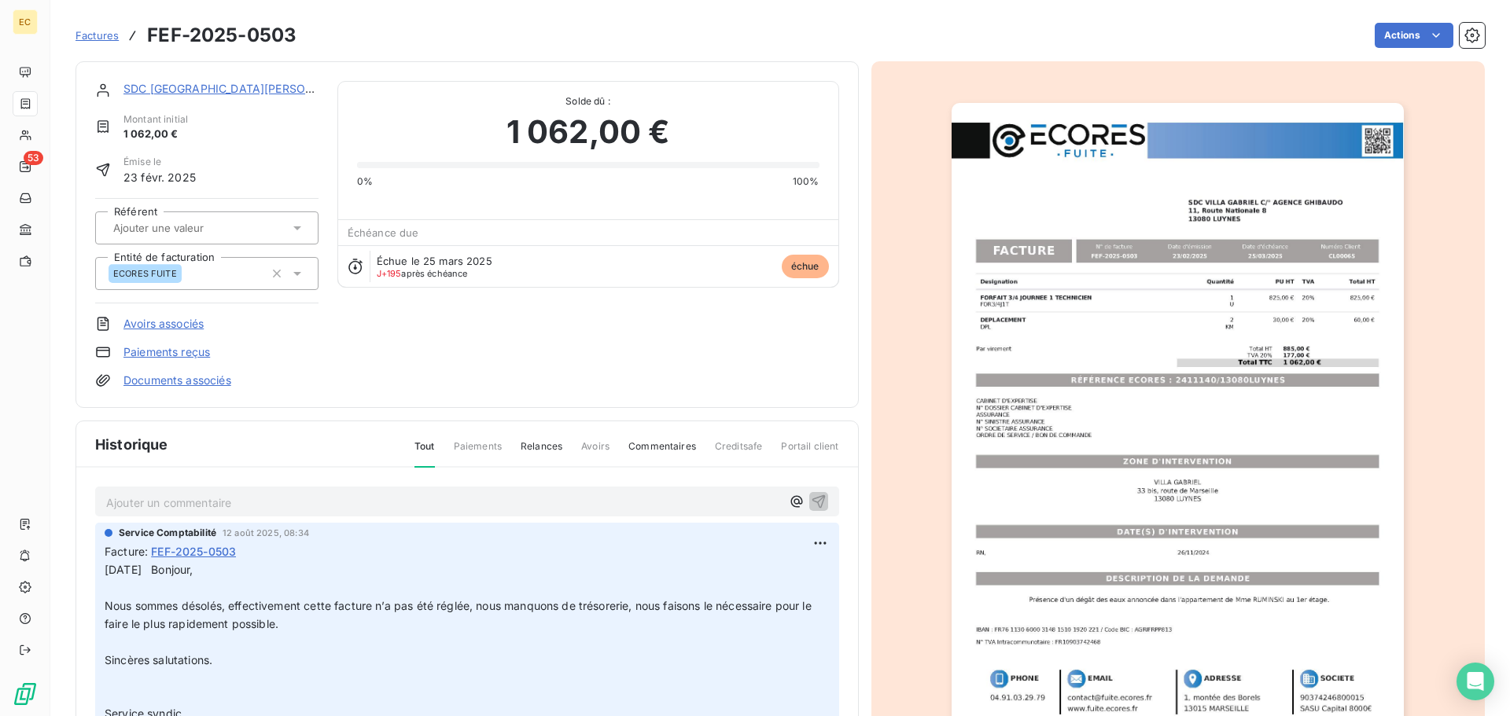
click at [179, 348] on link "Paiements reçus" at bounding box center [166, 352] width 87 height 16
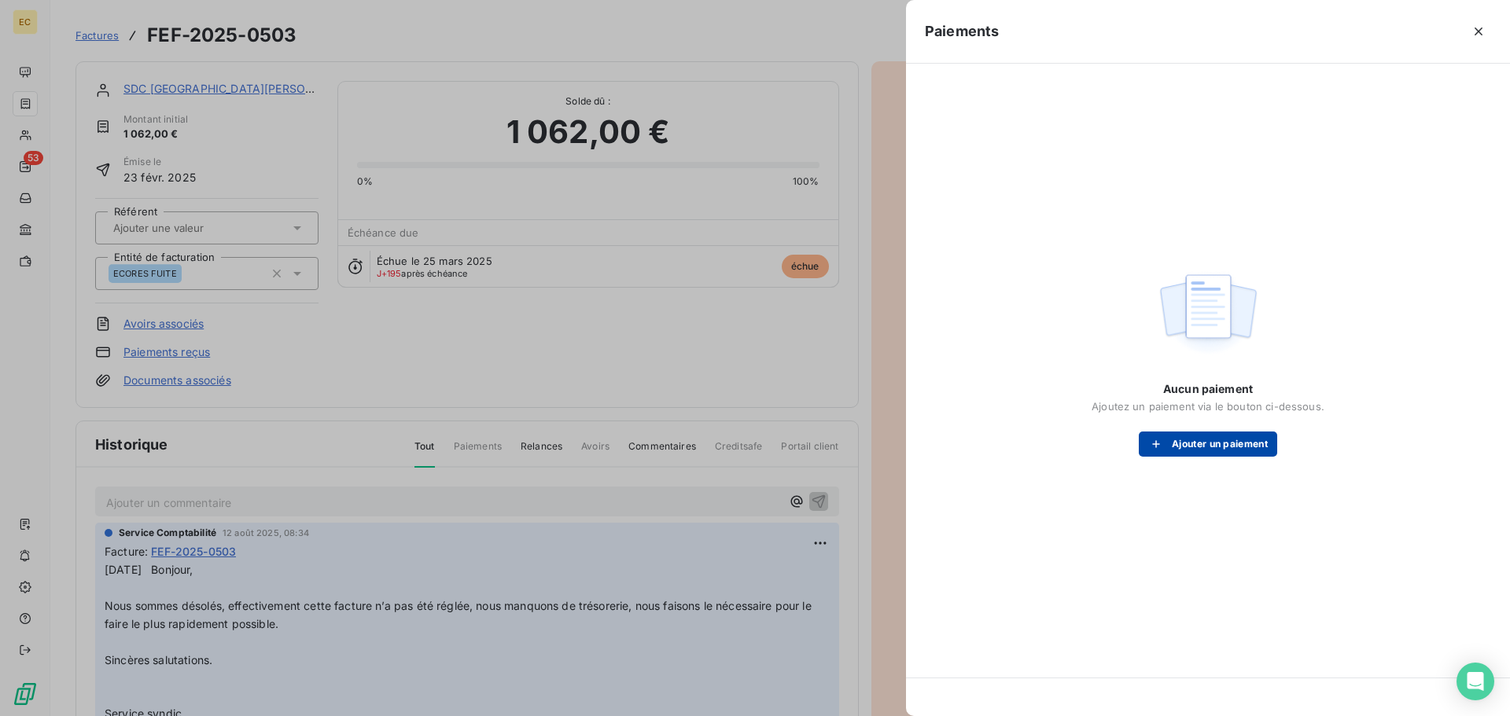
click at [1155, 440] on icon "button" at bounding box center [1156, 444] width 16 height 16
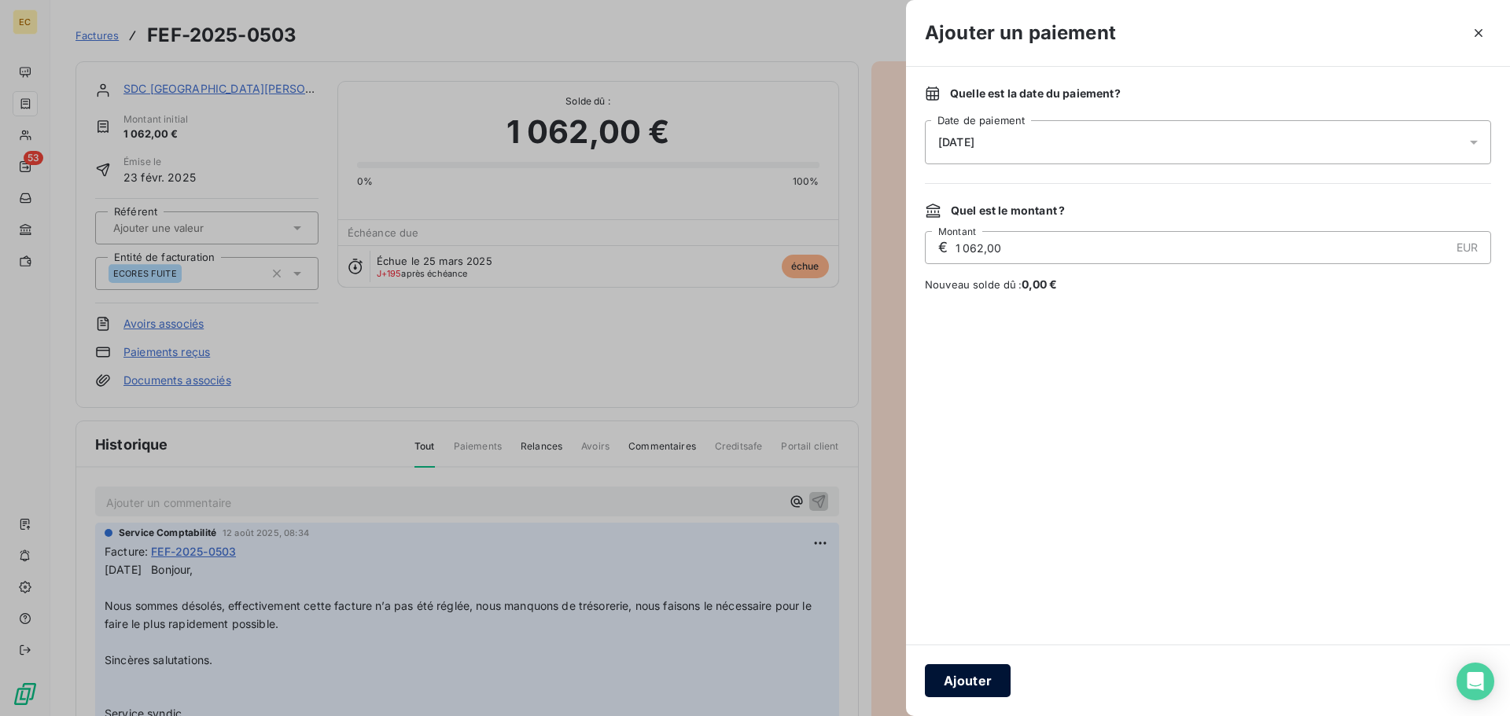
click at [964, 675] on button "Ajouter" at bounding box center [968, 681] width 86 height 33
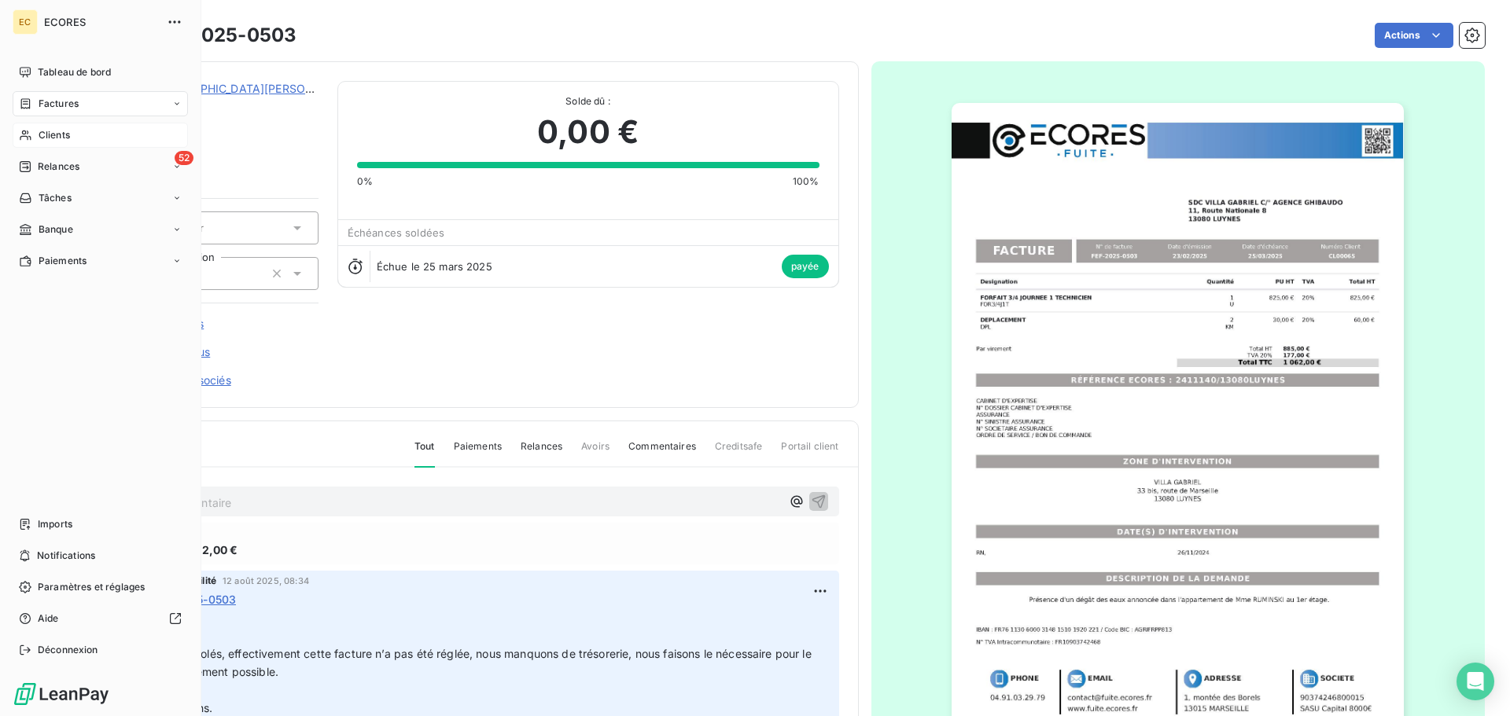
click at [55, 128] on span "Clients" at bounding box center [54, 135] width 31 height 14
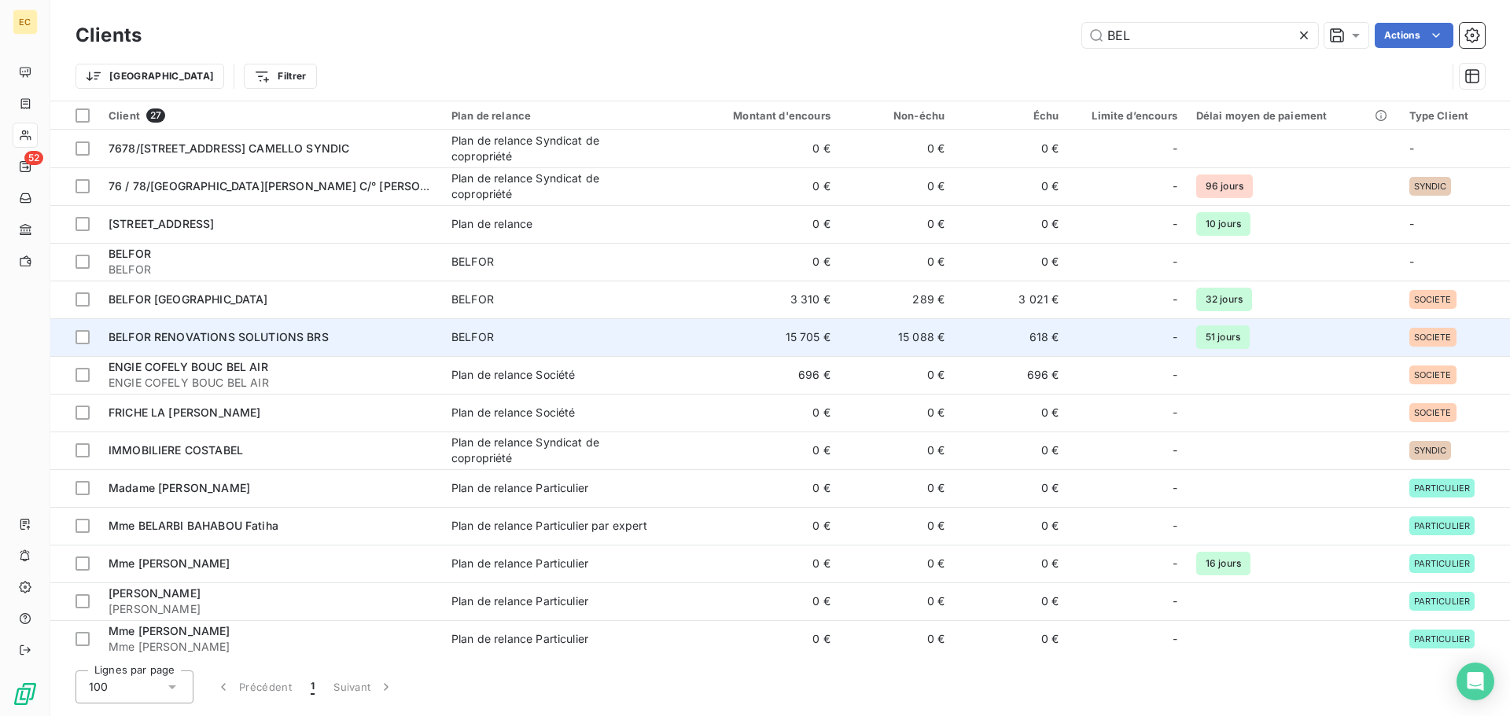
type input "BEL"
click at [333, 337] on div "BELFOR RENOVATIONS SOLUTIONS BRS" at bounding box center [271, 338] width 324 height 16
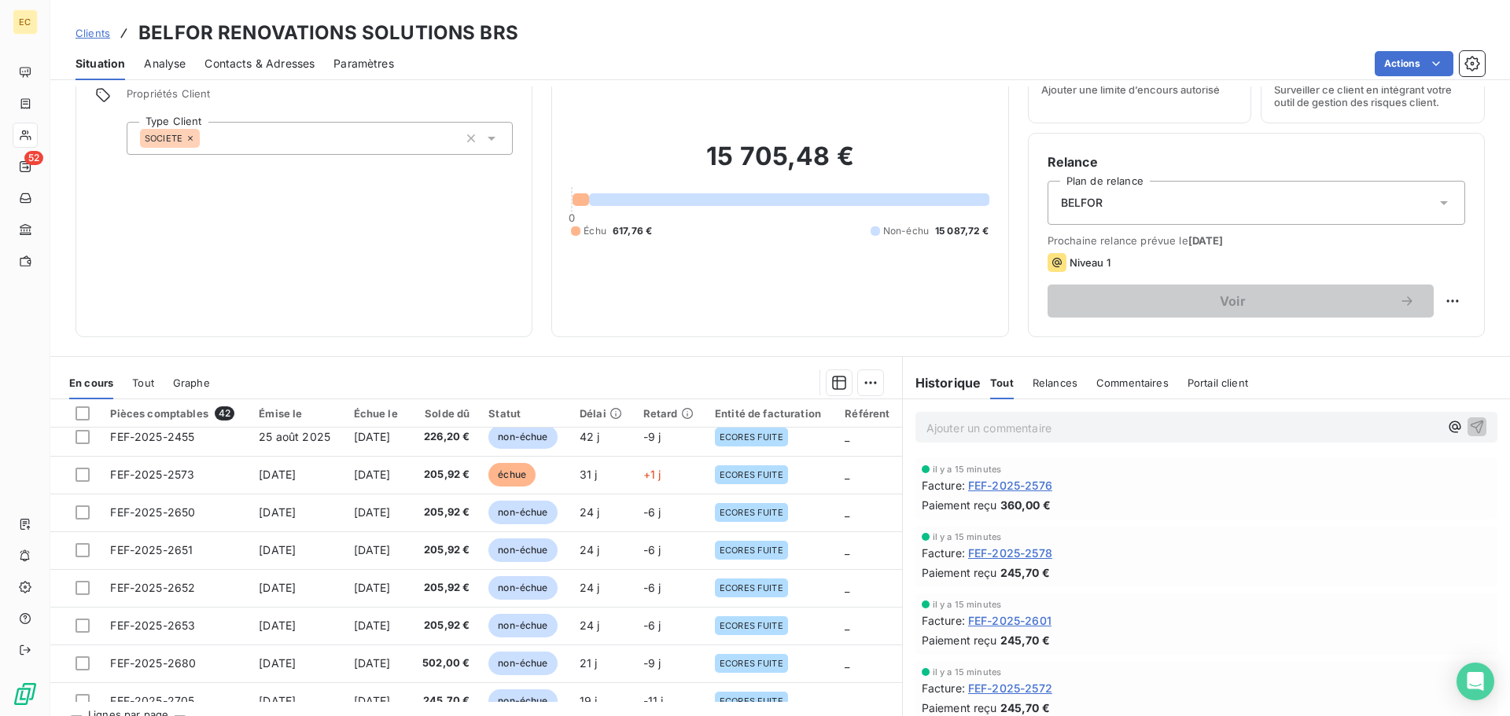
scroll to position [106, 0]
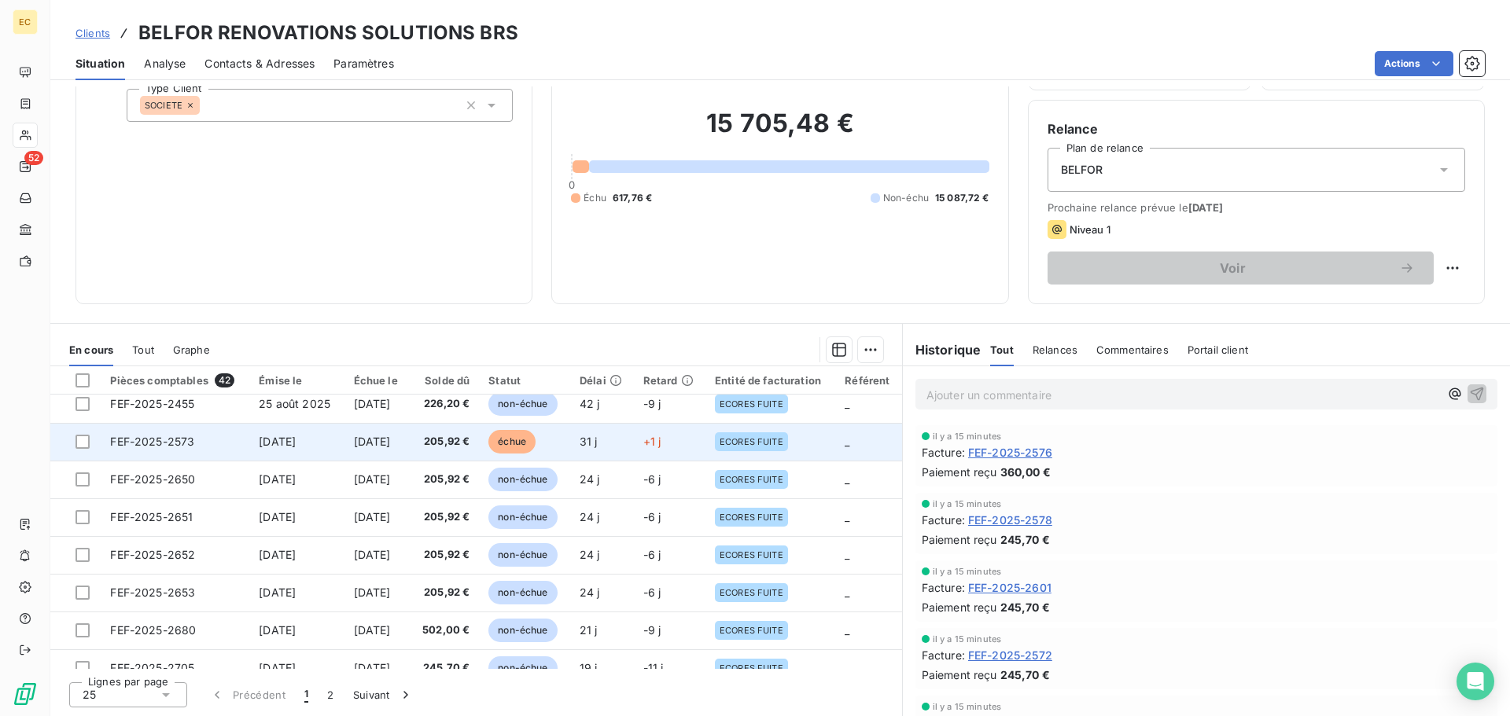
click at [168, 442] on span "FEF-2025-2573" at bounding box center [152, 441] width 84 height 13
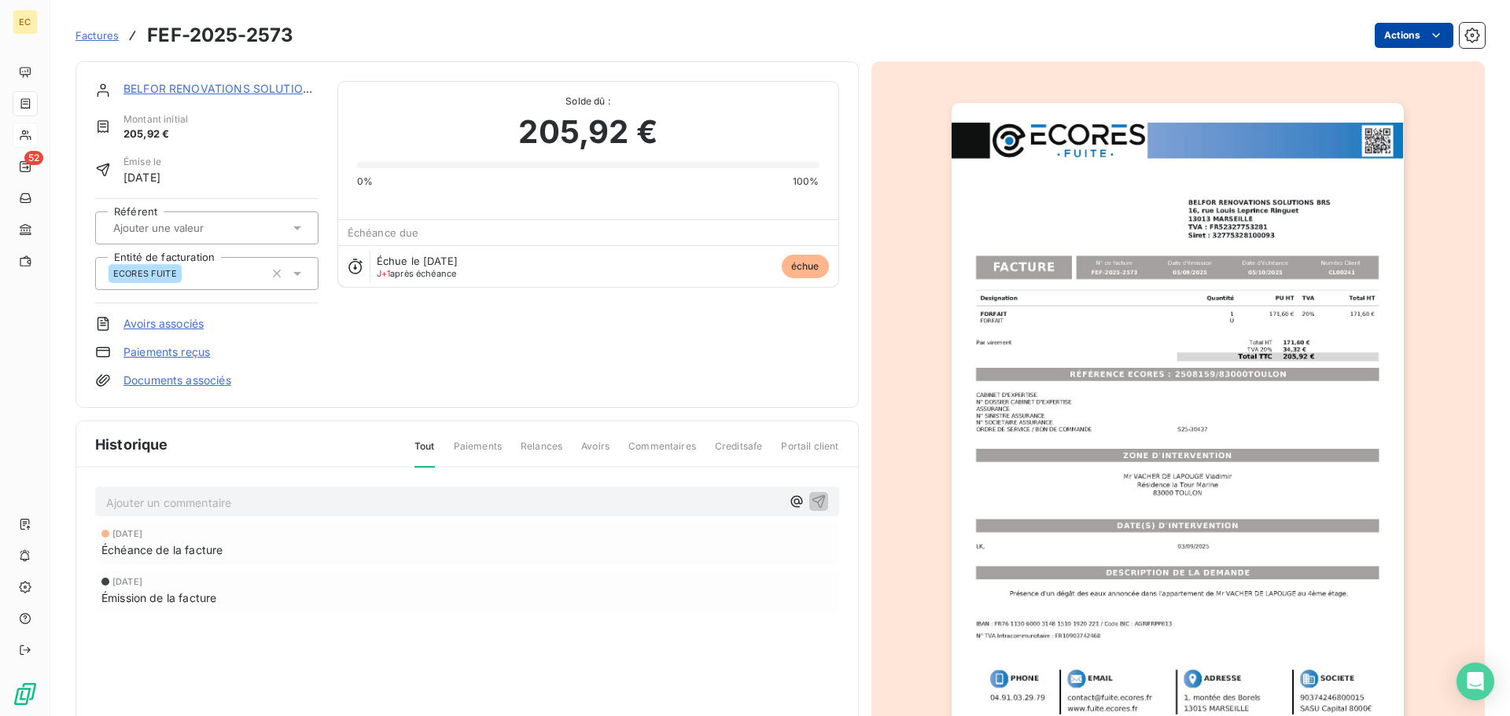
click at [1401, 39] on html "EC 52 Factures FEF-2025-2573 Actions BELFOR RENOVATIONS SOLUTIONS BRS Montant i…" at bounding box center [755, 358] width 1510 height 716
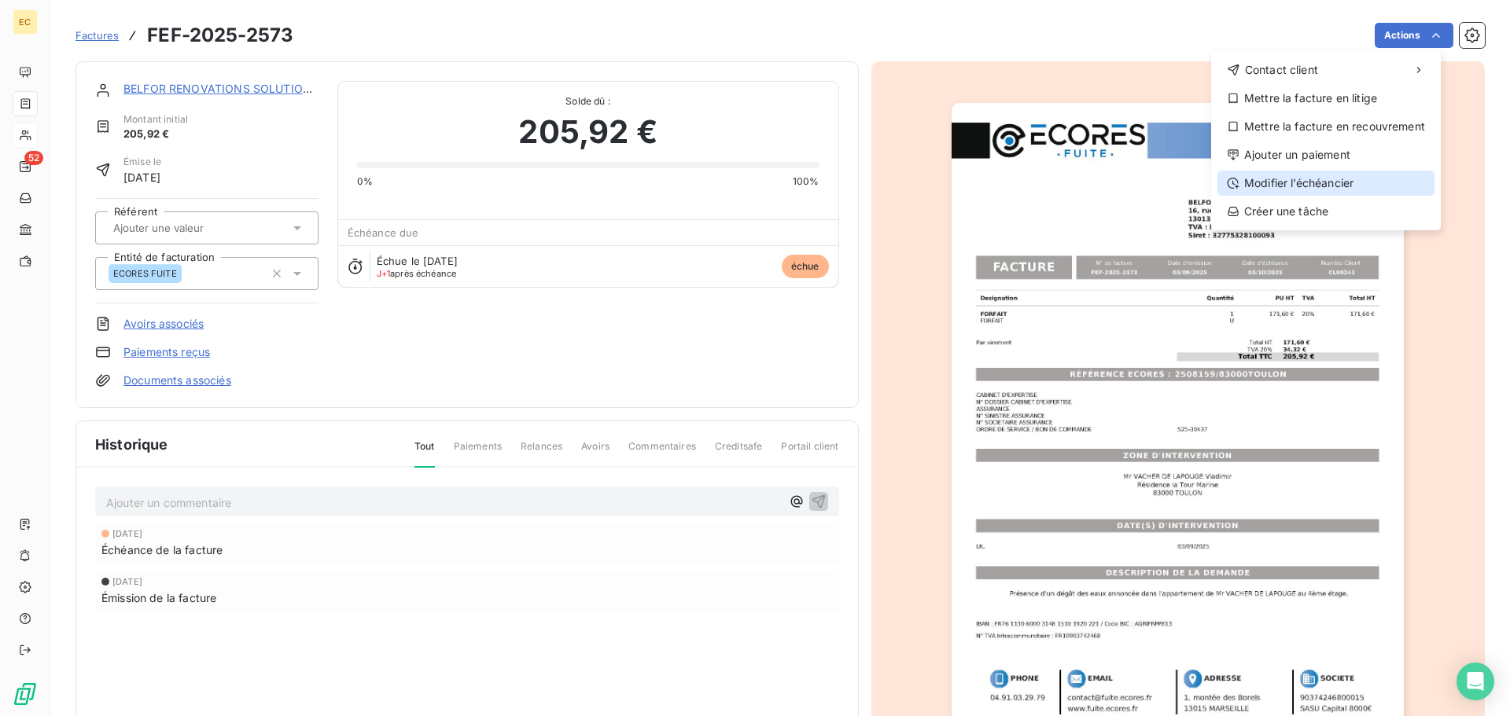
click at [1355, 182] on div "Modifier l’échéancier" at bounding box center [1325, 183] width 217 height 25
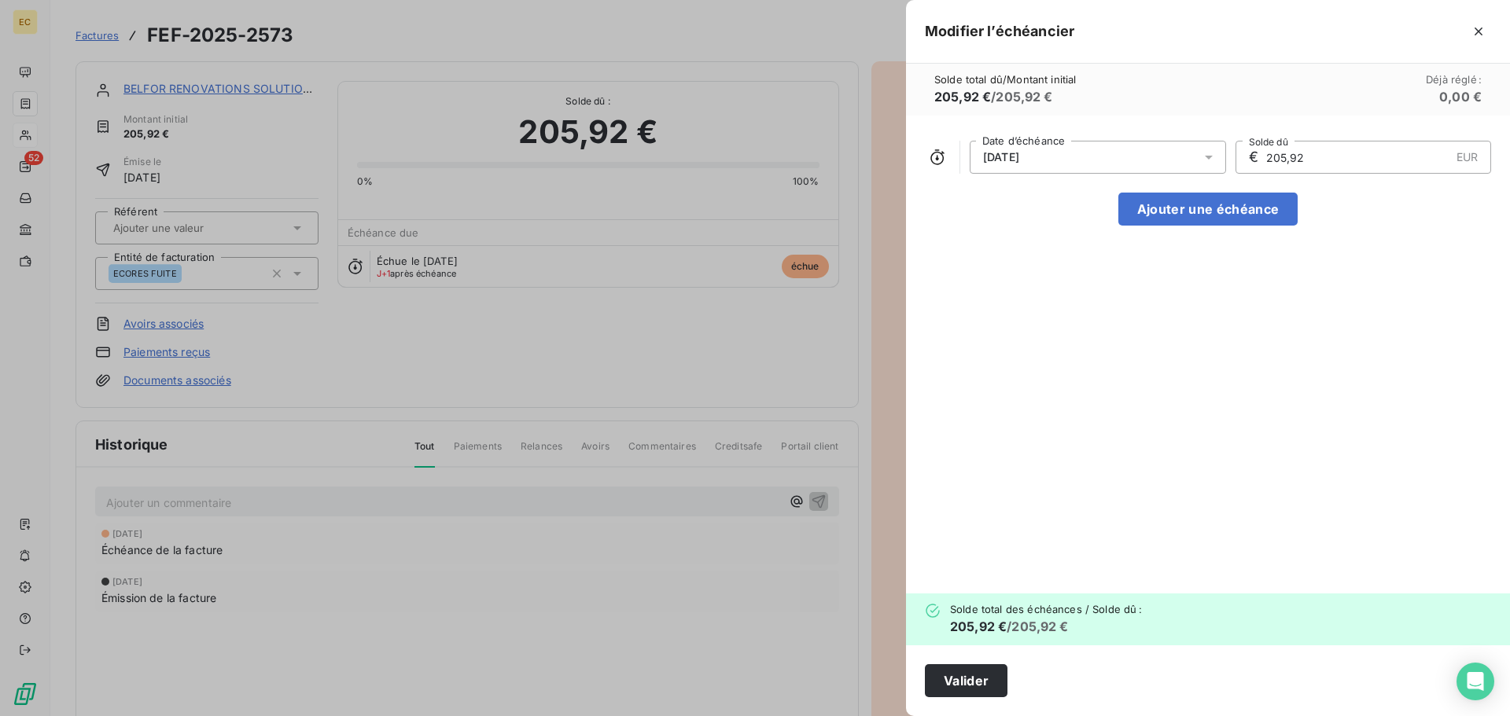
click at [1045, 164] on div "05/10/2025" at bounding box center [1098, 157] width 256 height 33
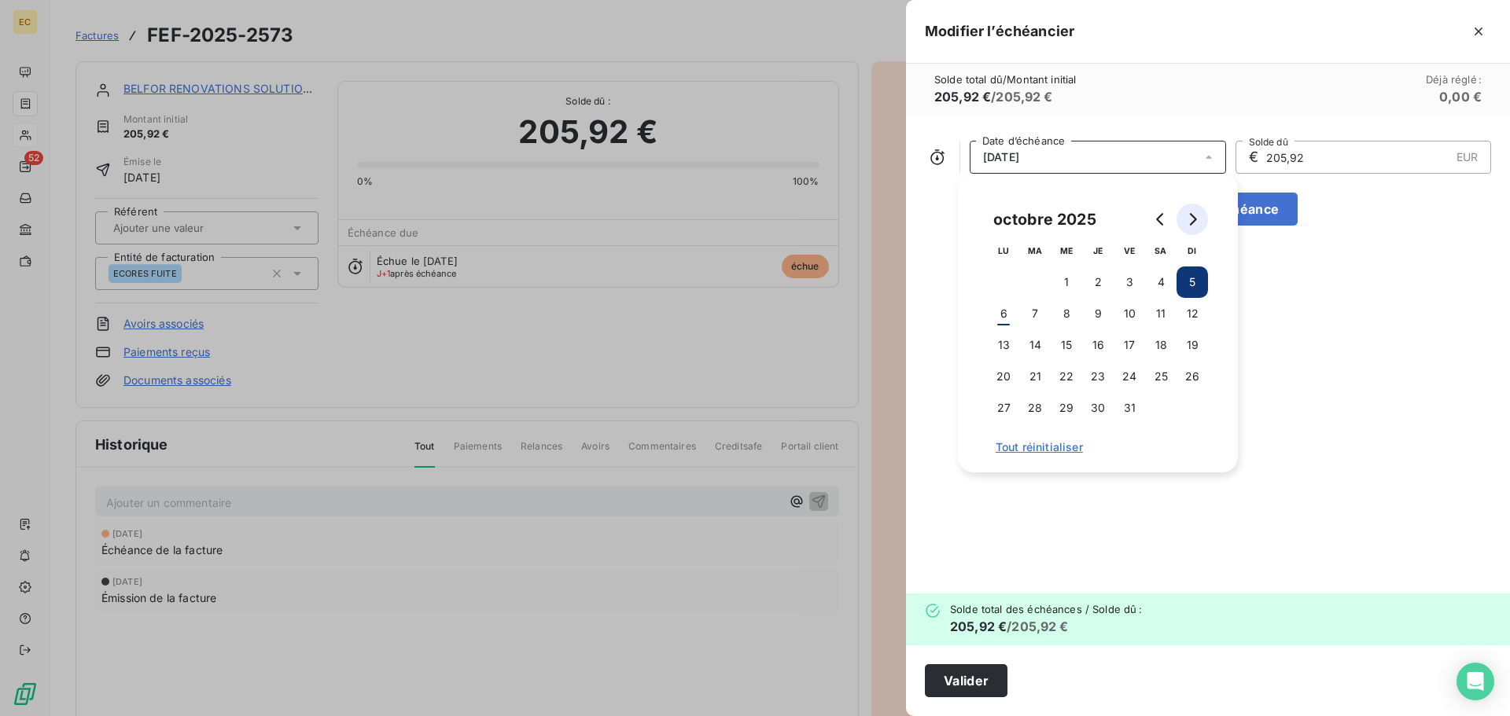
click at [1188, 219] on icon "Go to next month" at bounding box center [1192, 219] width 13 height 13
click at [1136, 348] on button "14" at bounding box center [1129, 345] width 31 height 31
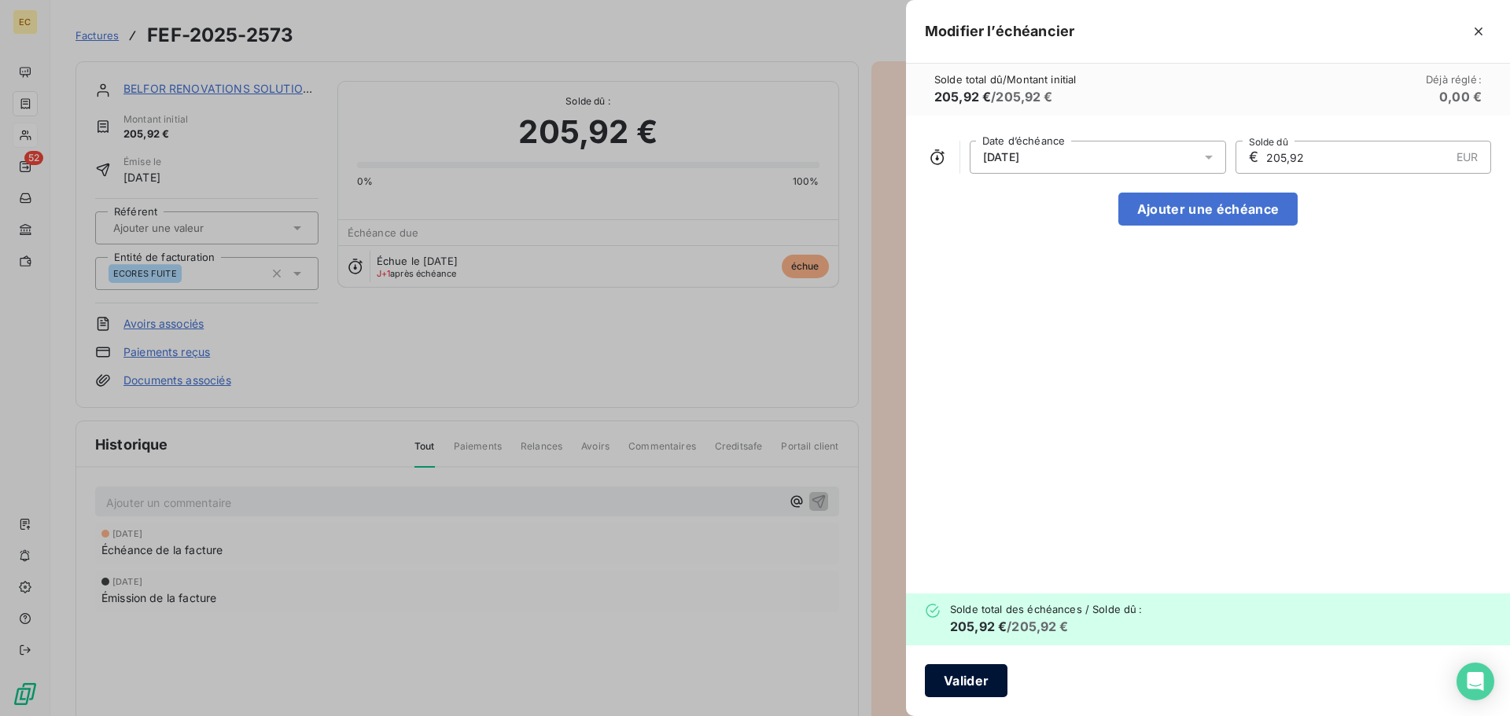
click at [982, 673] on button "Valider" at bounding box center [966, 681] width 83 height 33
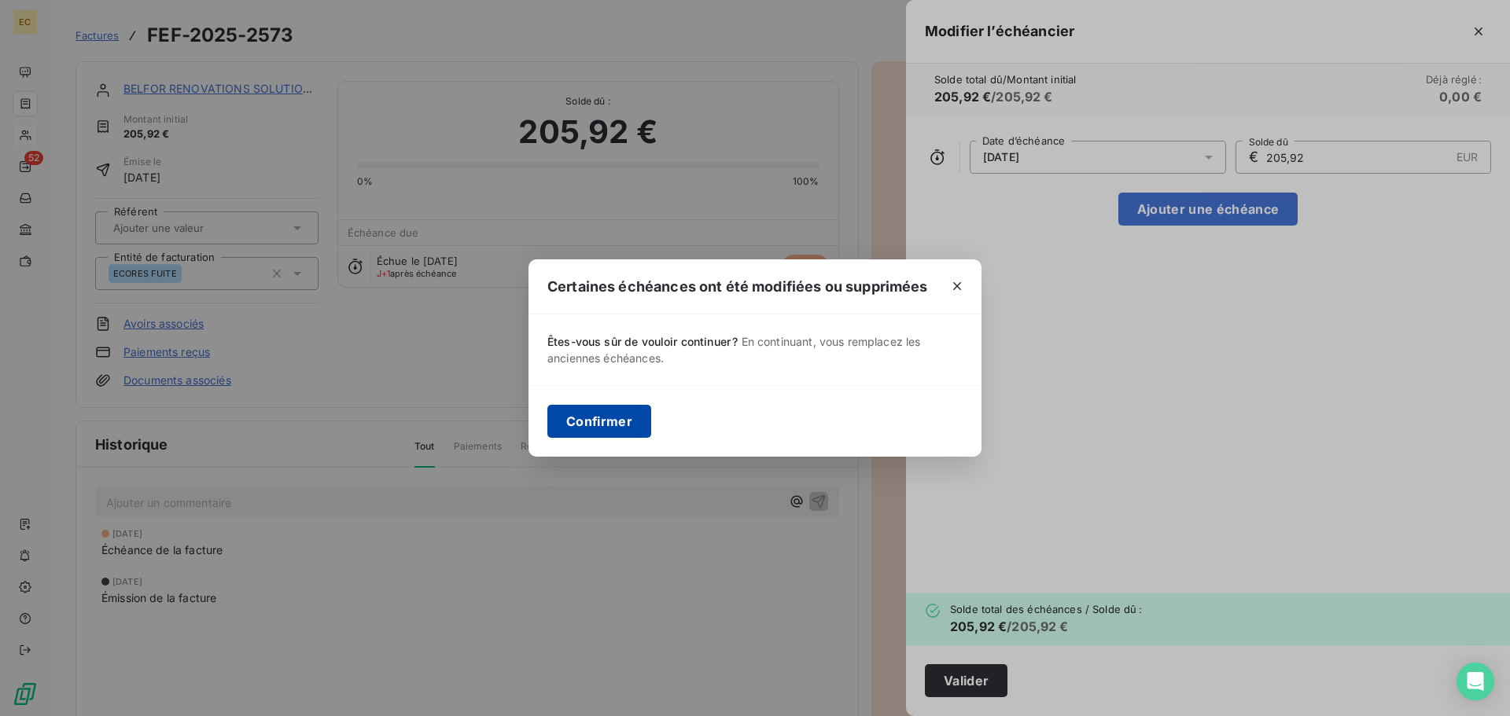
click at [612, 432] on button "Confirmer" at bounding box center [599, 421] width 104 height 33
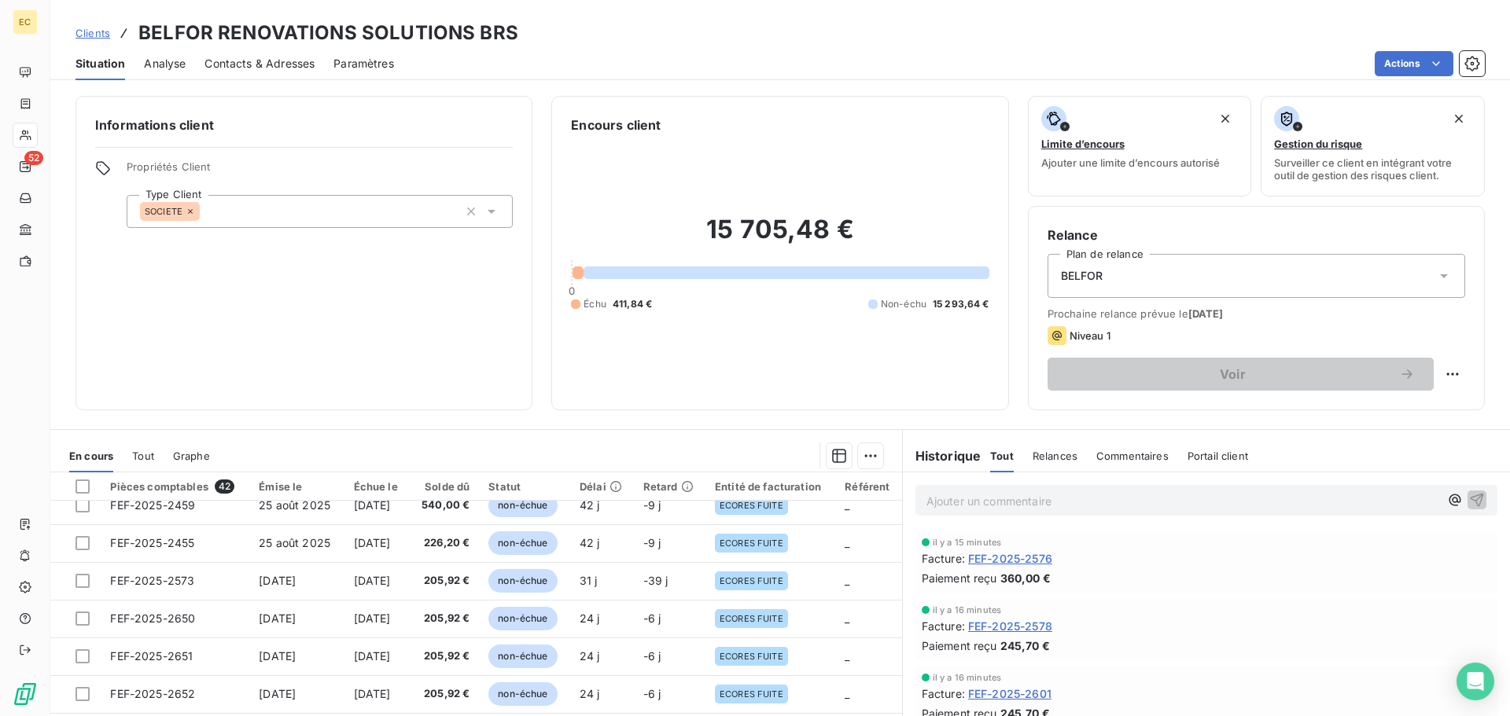
scroll to position [236, 0]
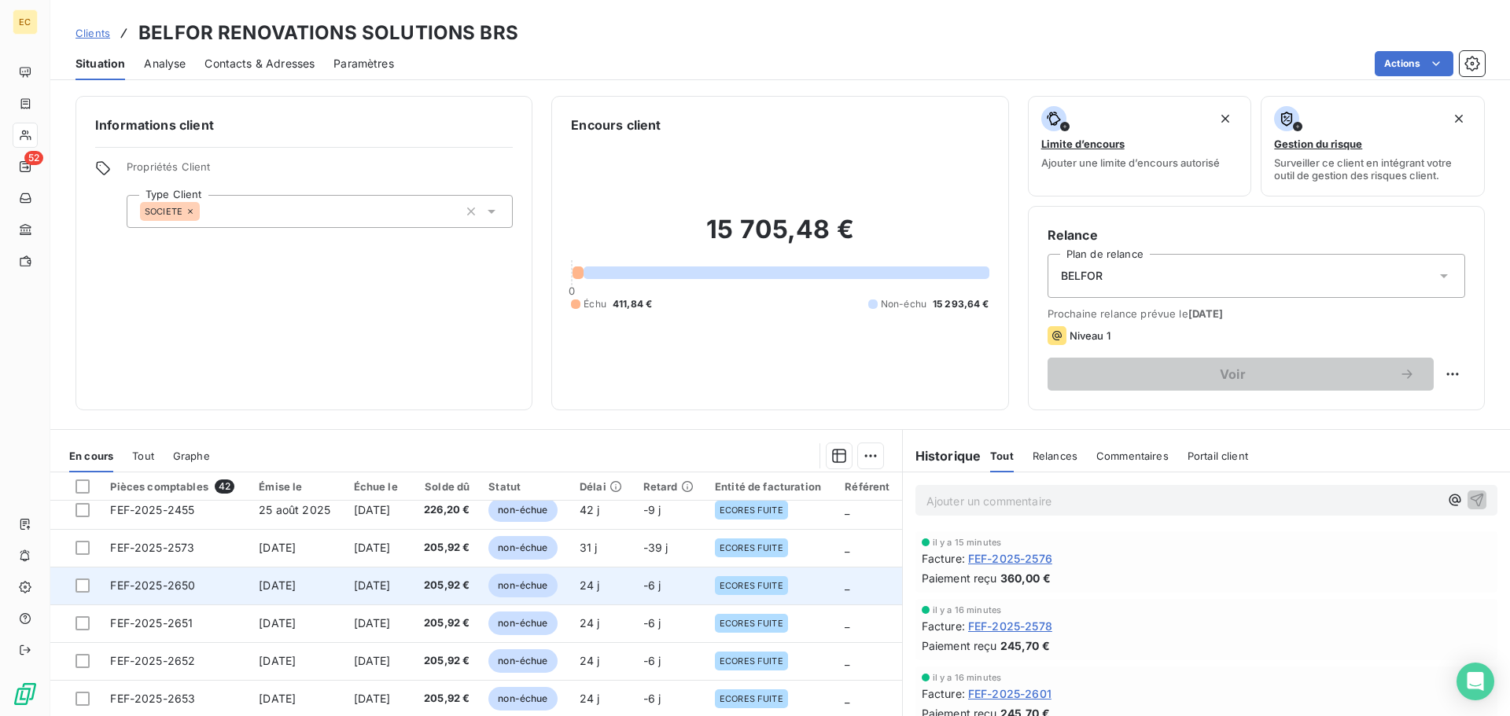
click at [385, 584] on span "12 oct. 2025" at bounding box center [372, 585] width 37 height 13
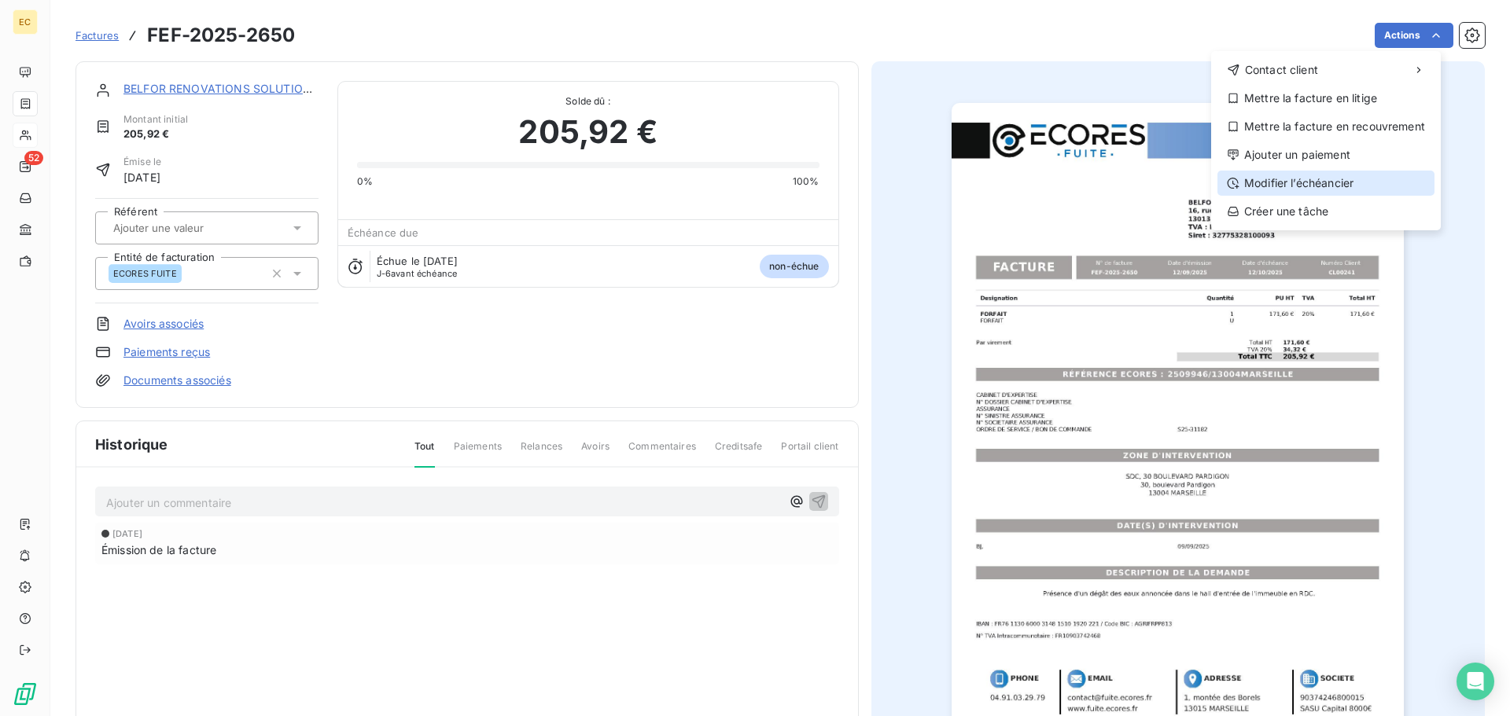
click at [1328, 183] on div "Modifier l’échéancier" at bounding box center [1325, 183] width 217 height 25
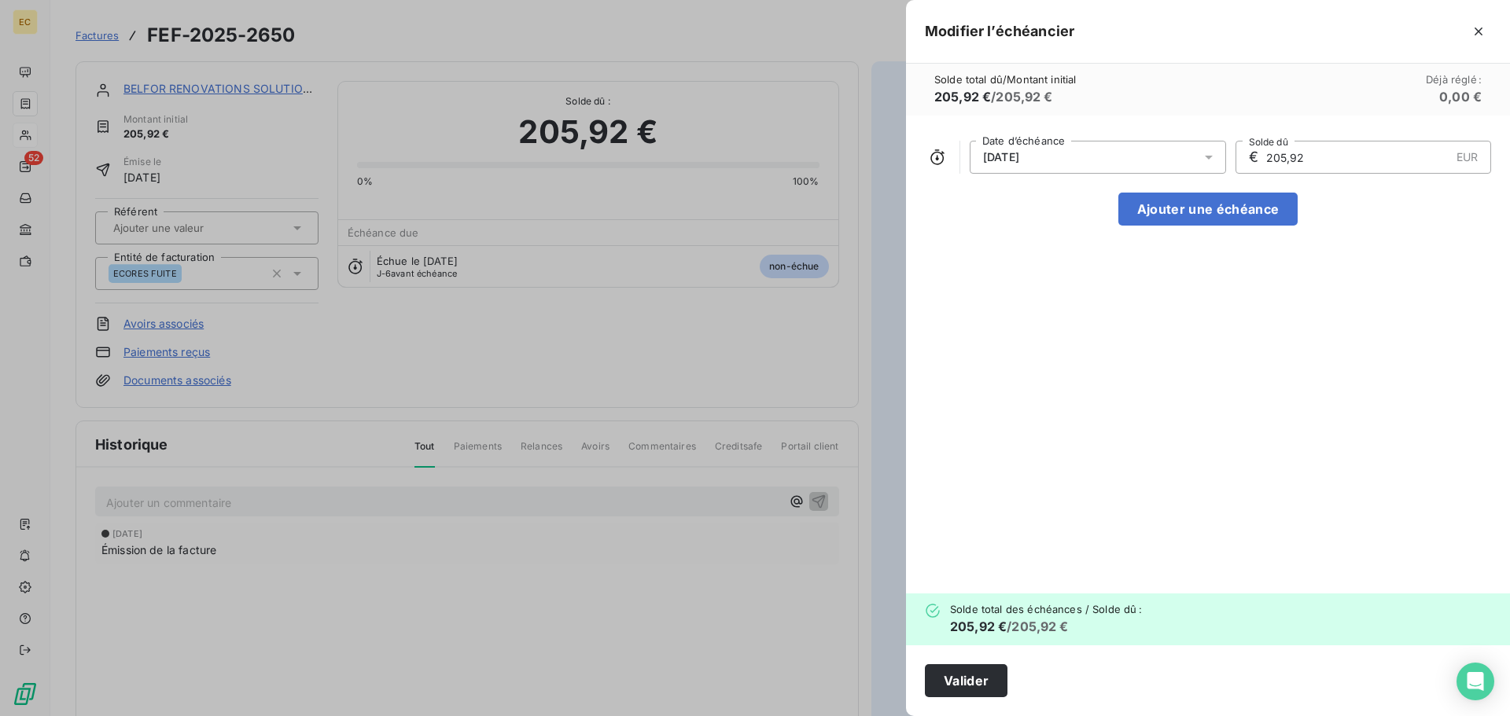
click at [1109, 160] on div "12/10/2025" at bounding box center [1098, 157] width 256 height 33
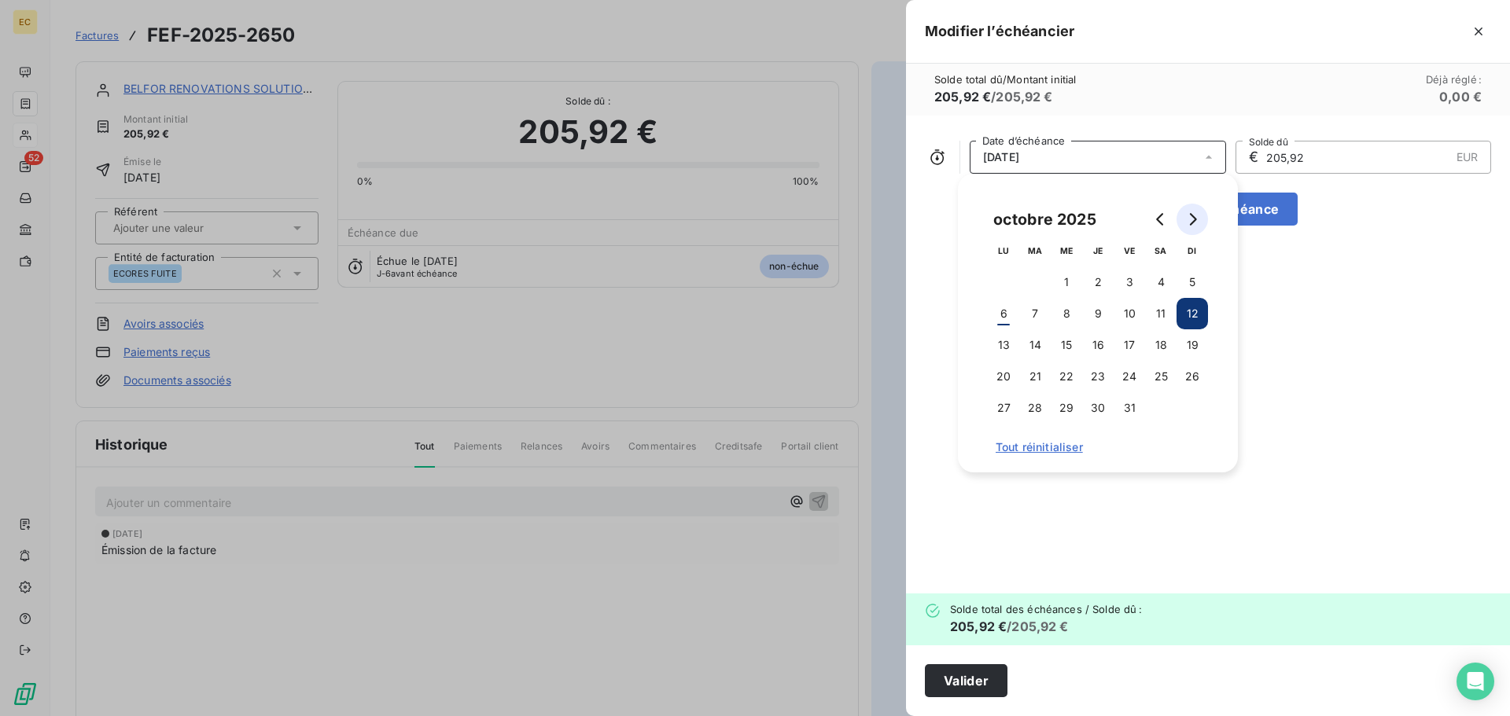
click at [1190, 221] on icon "Go to next month" at bounding box center [1192, 219] width 13 height 13
click at [1129, 344] on button "14" at bounding box center [1129, 345] width 31 height 31
click at [983, 684] on button "Valider" at bounding box center [966, 681] width 83 height 33
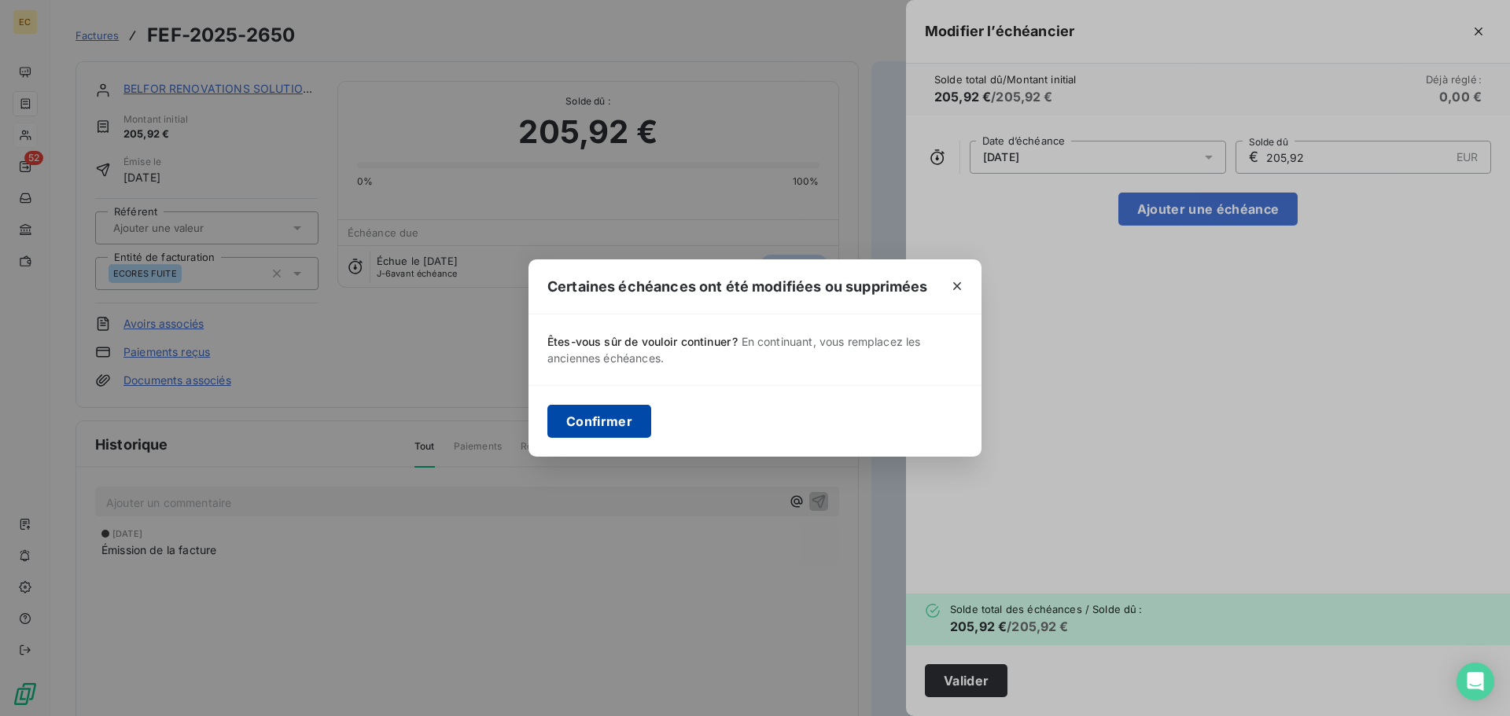
click at [609, 425] on button "Confirmer" at bounding box center [599, 421] width 104 height 33
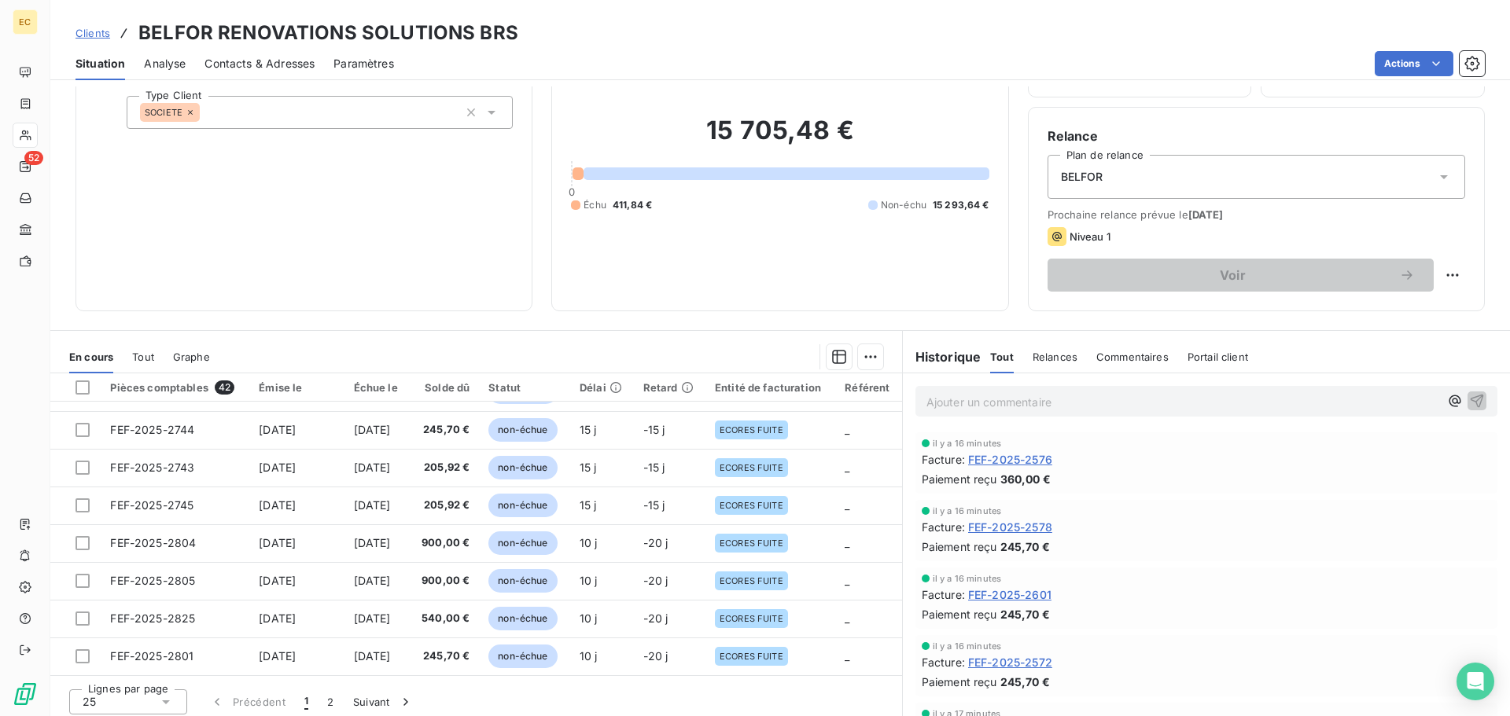
scroll to position [106, 0]
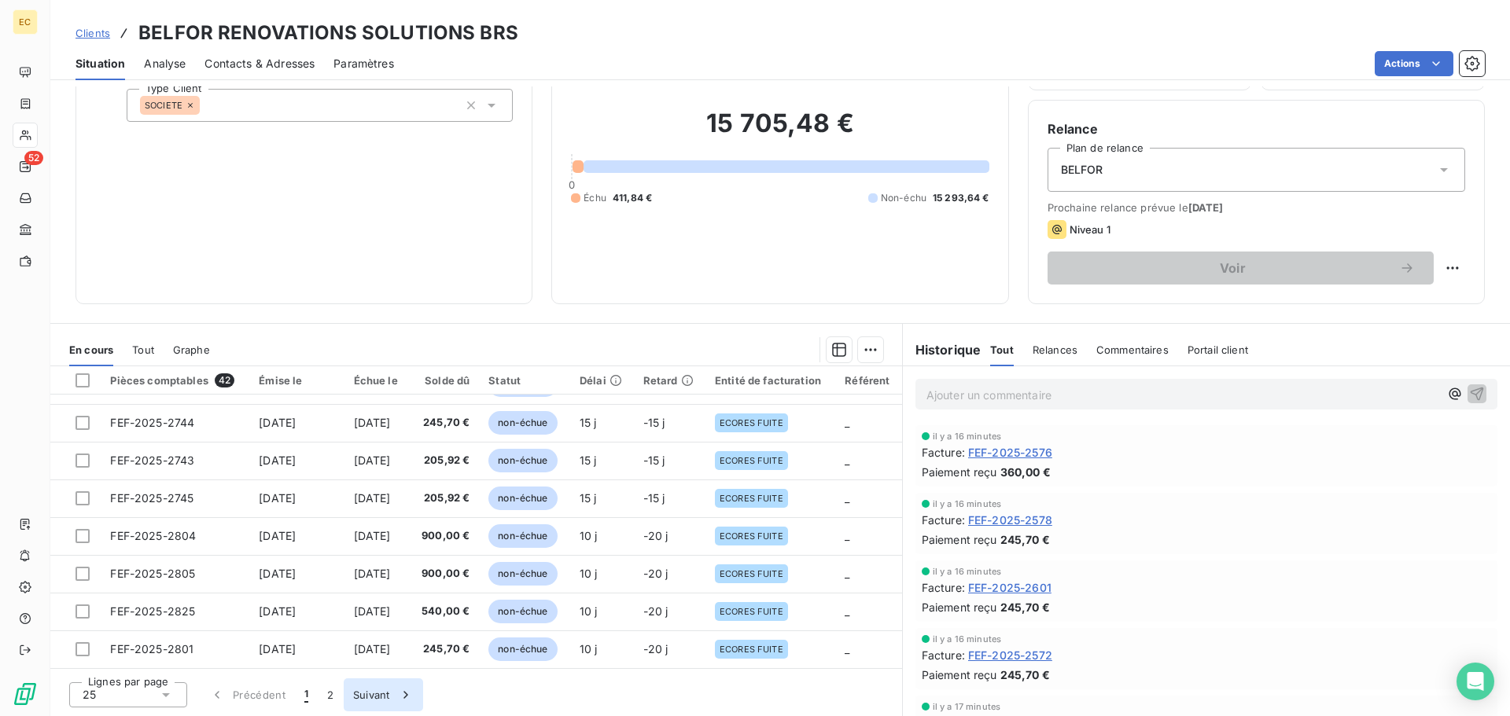
click at [374, 696] on button "Suivant" at bounding box center [383, 695] width 79 height 33
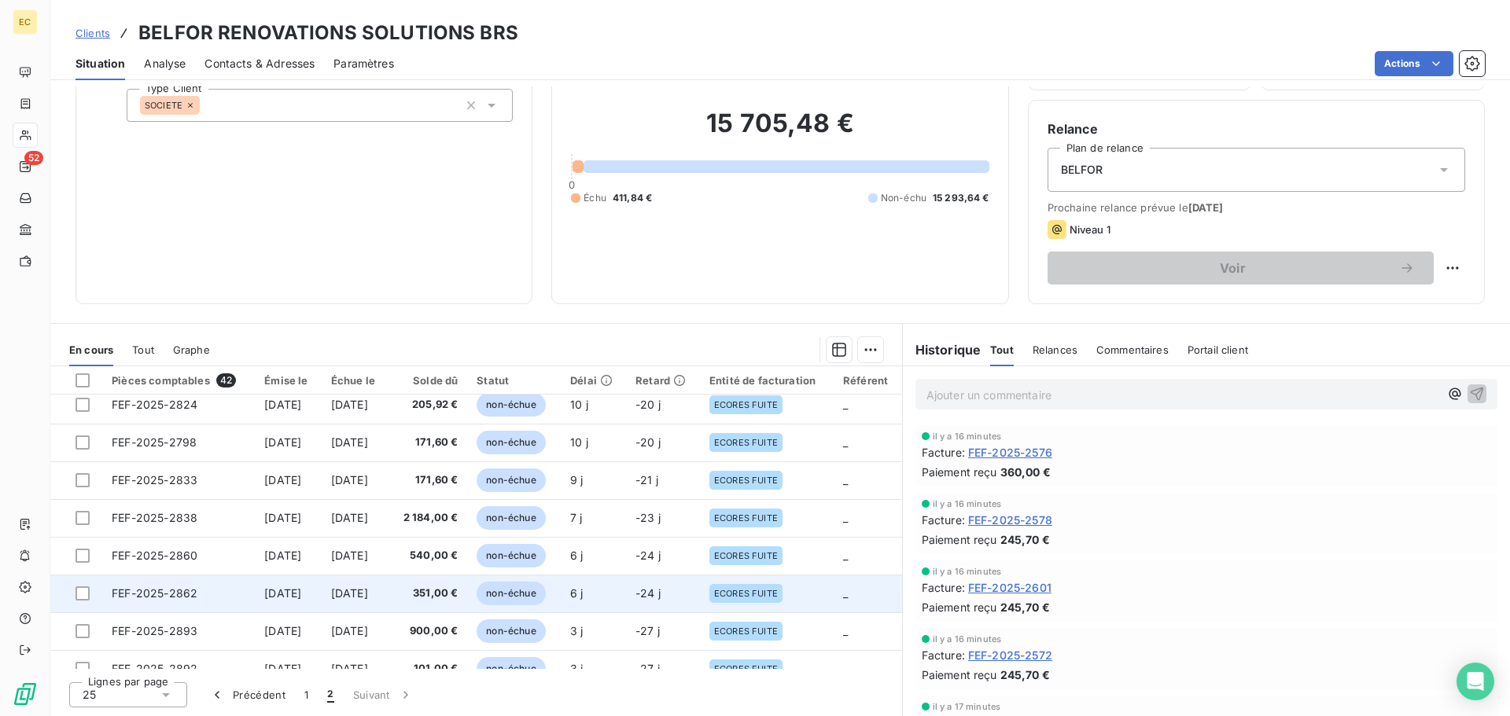
scroll to position [374, 0]
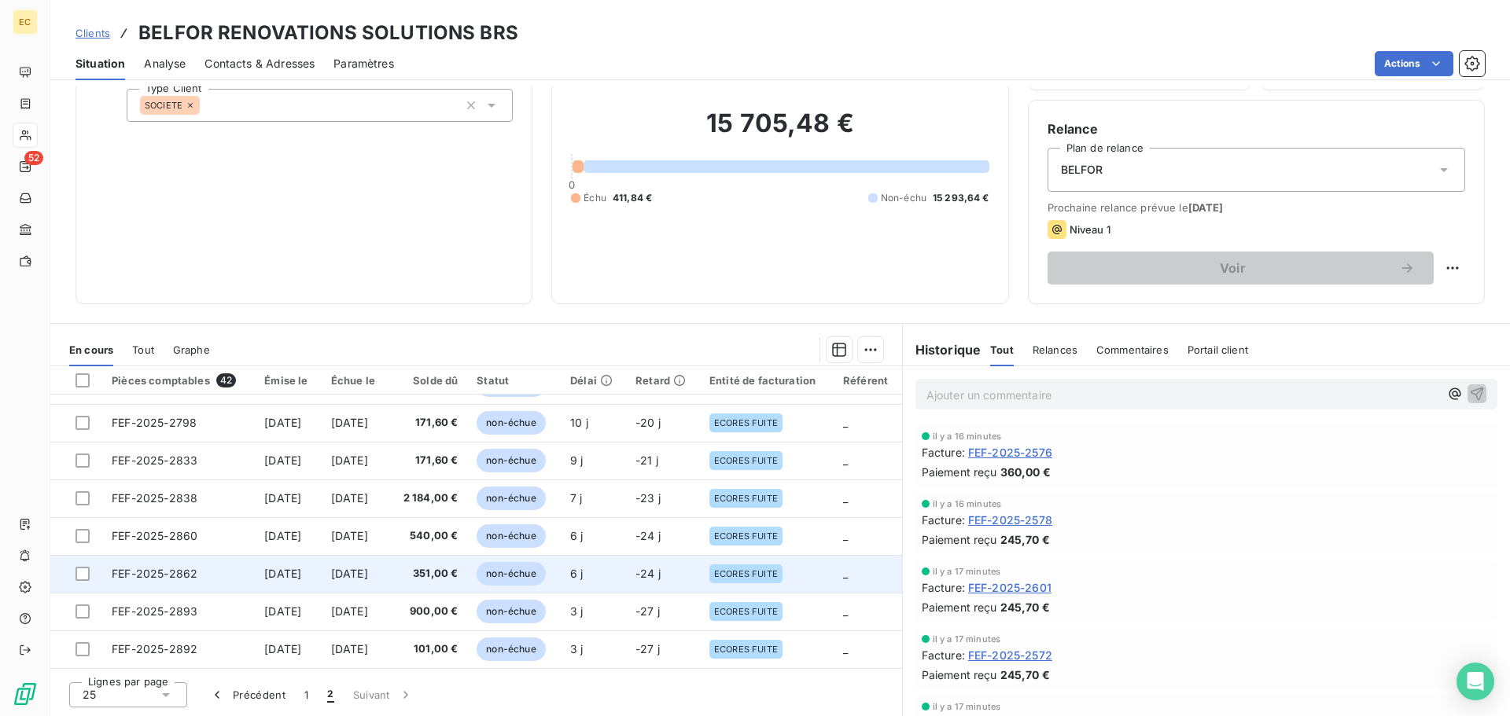
click at [162, 567] on span "FEF-2025-2862" at bounding box center [155, 573] width 86 height 13
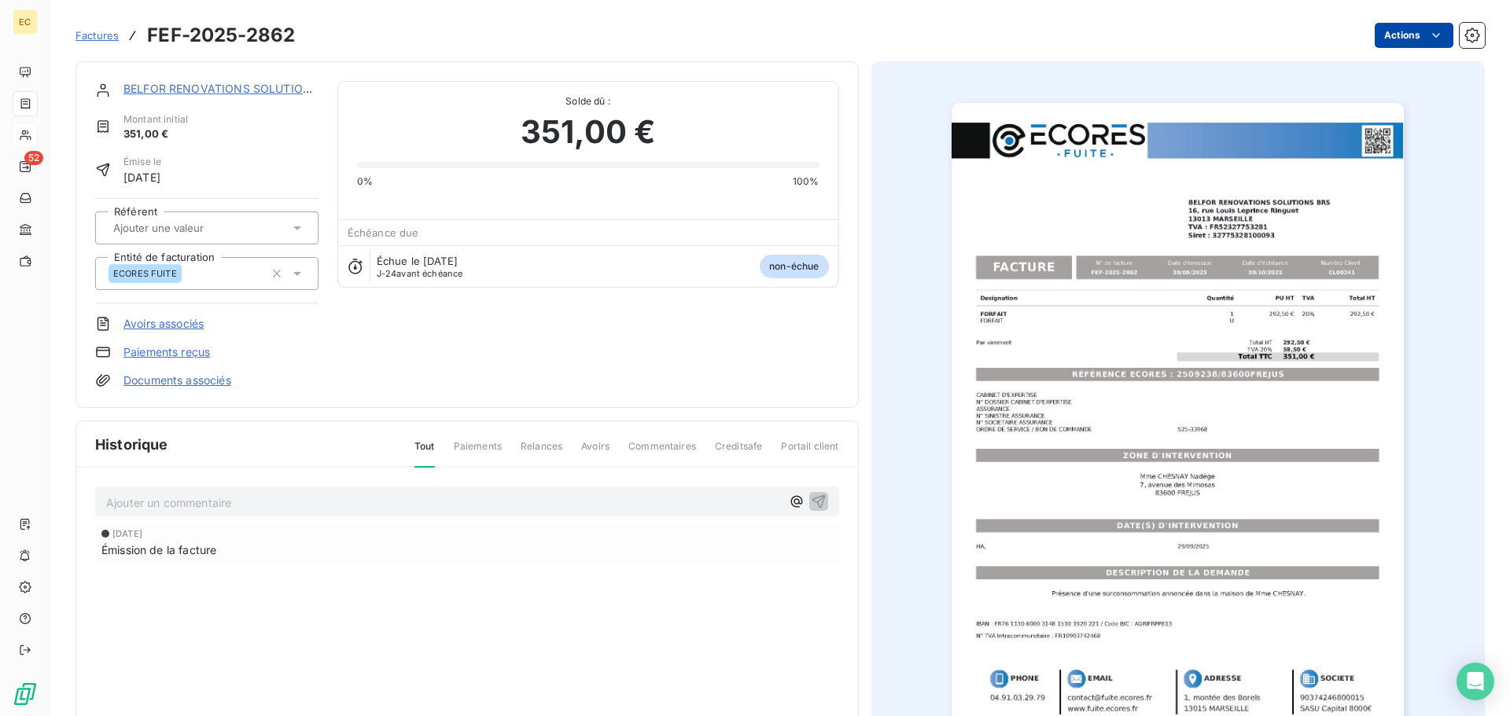
click at [1382, 30] on html "EC 52 Factures FEF-2025-2862 Actions BELFOR RENOVATIONS SOLUTIONS BRS Montant i…" at bounding box center [755, 358] width 1510 height 716
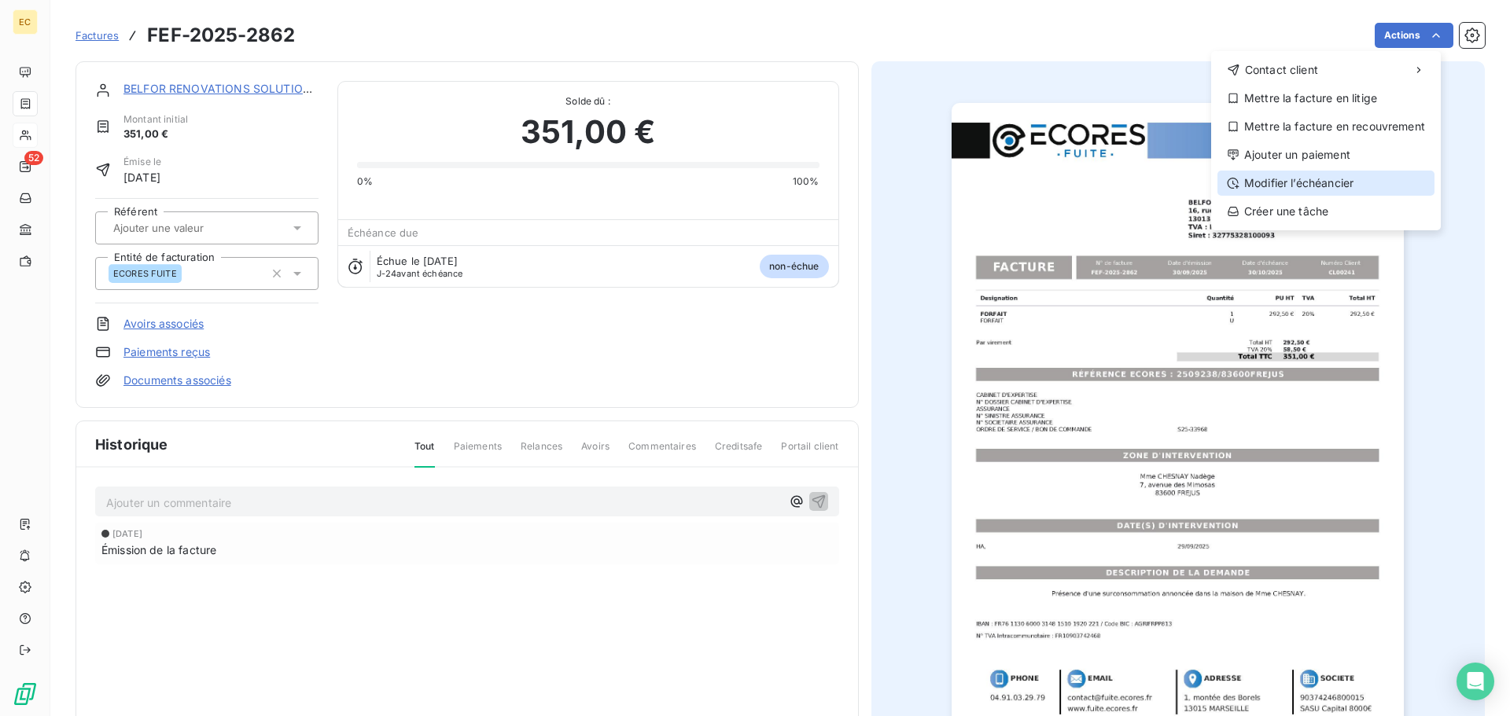
click at [1350, 176] on div "Modifier l’échéancier" at bounding box center [1325, 183] width 217 height 25
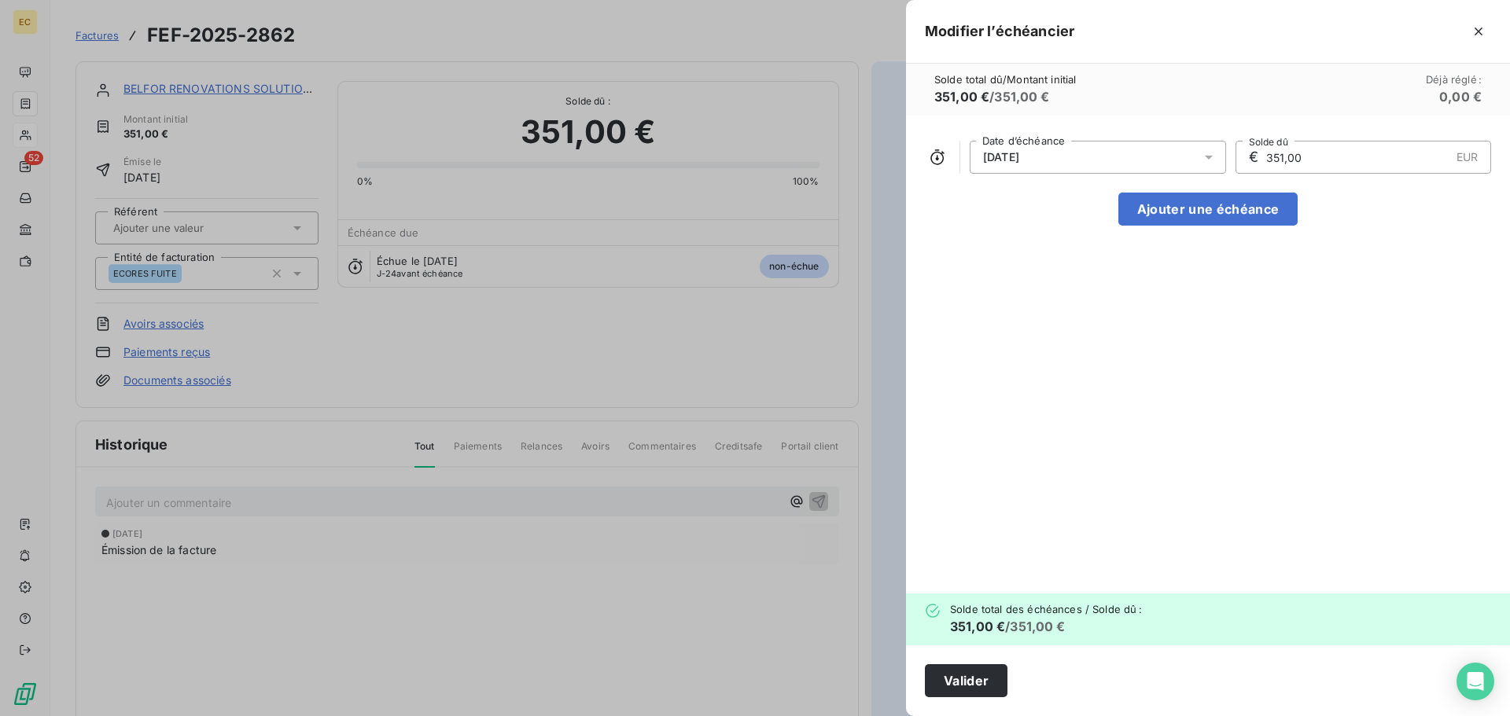
click at [1019, 161] on span "30/10/2025" at bounding box center [1001, 157] width 36 height 13
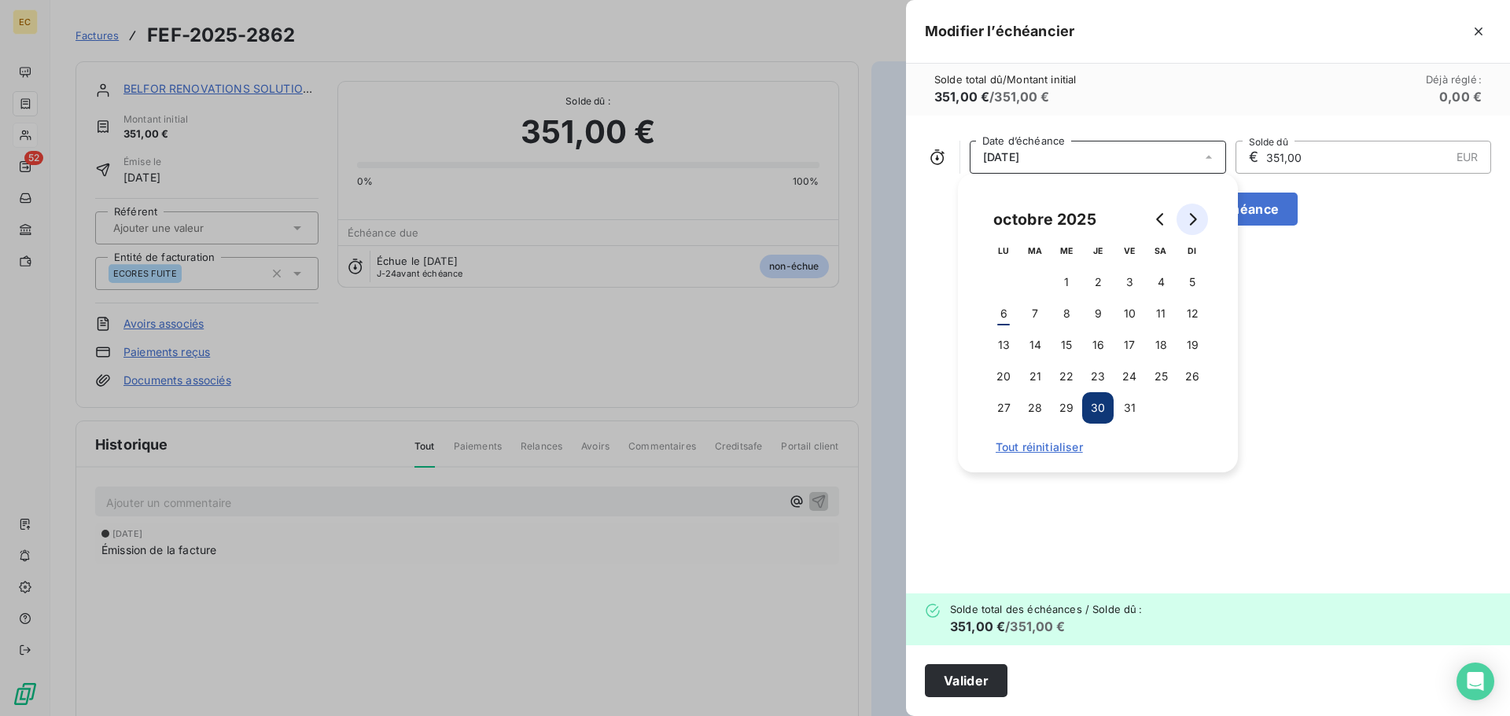
click at [1194, 219] on icon "Go to next month" at bounding box center [1192, 219] width 13 height 13
click at [1128, 343] on button "14" at bounding box center [1129, 345] width 31 height 31
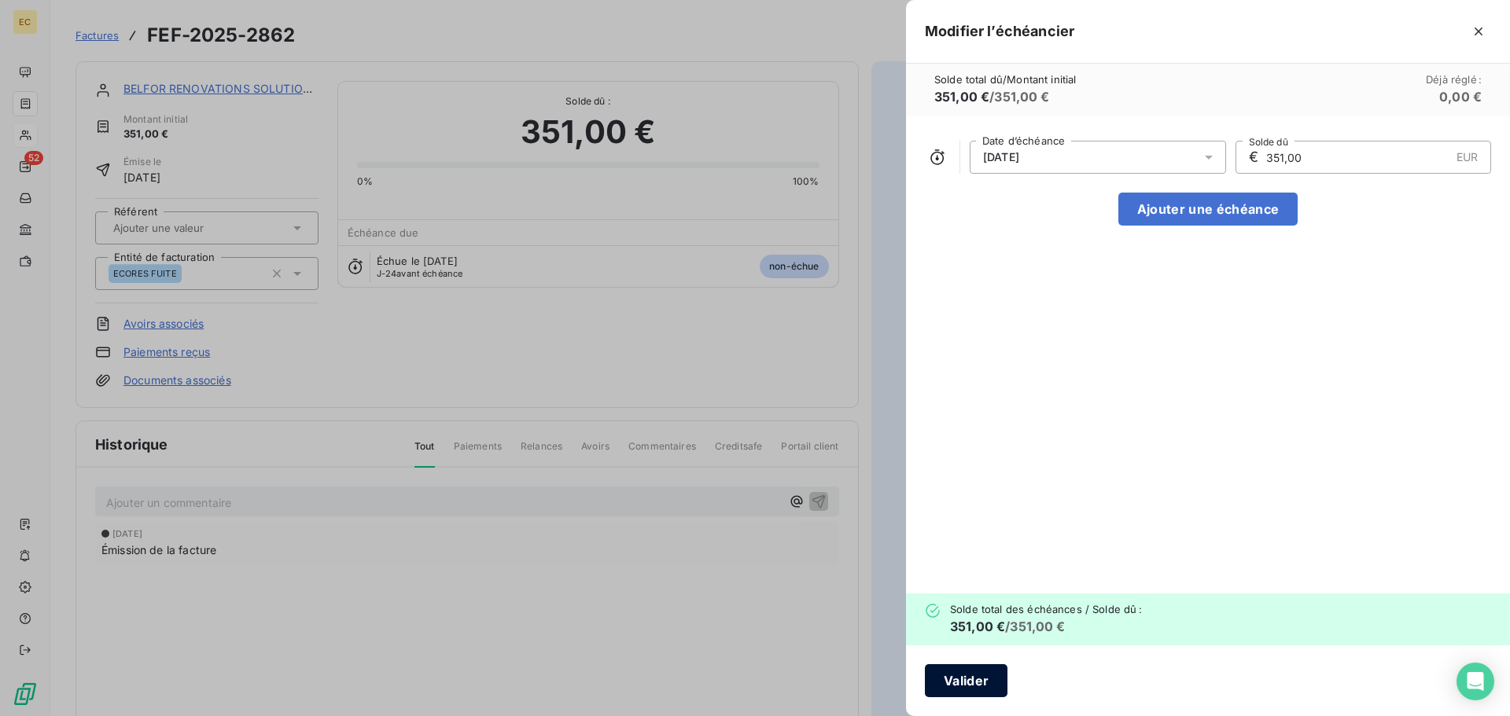
click at [982, 678] on button "Valider" at bounding box center [966, 681] width 83 height 33
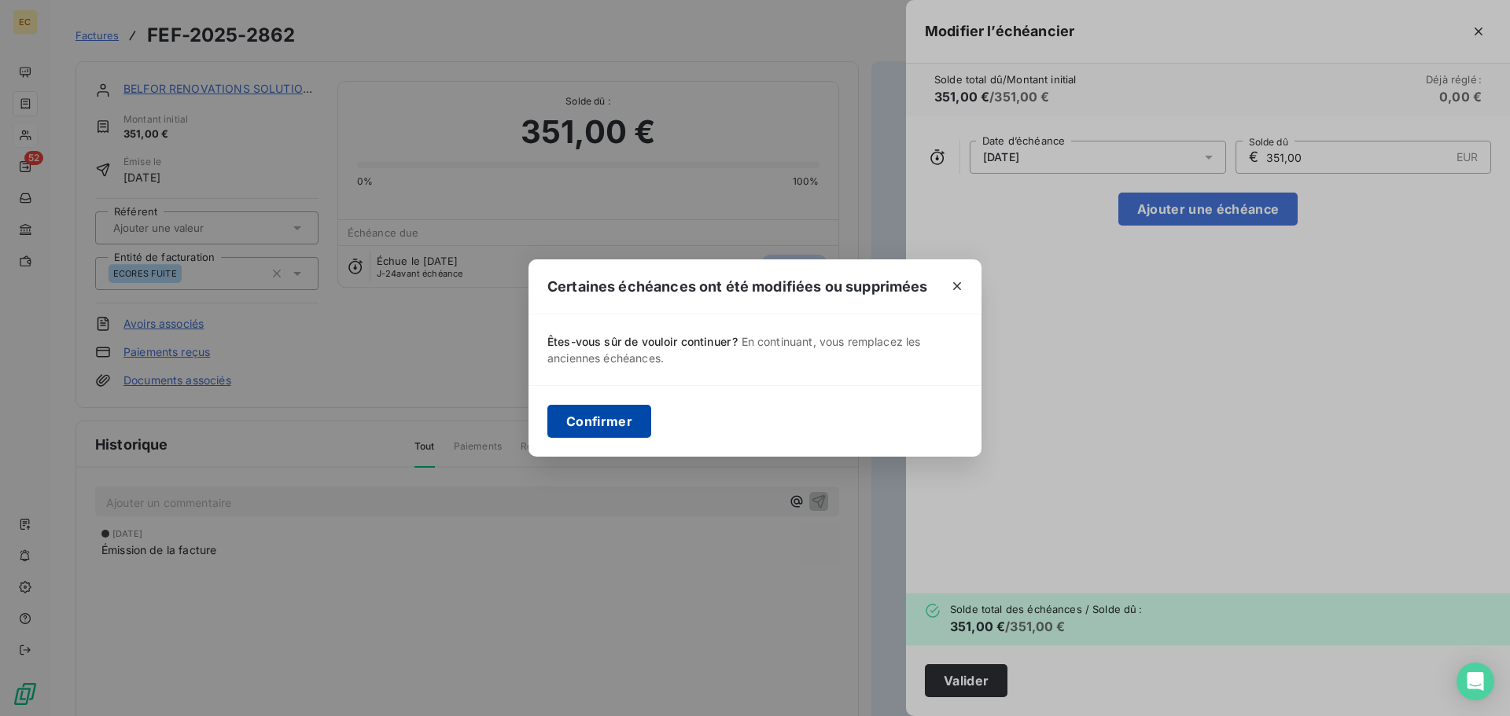
click at [617, 422] on button "Confirmer" at bounding box center [599, 421] width 104 height 33
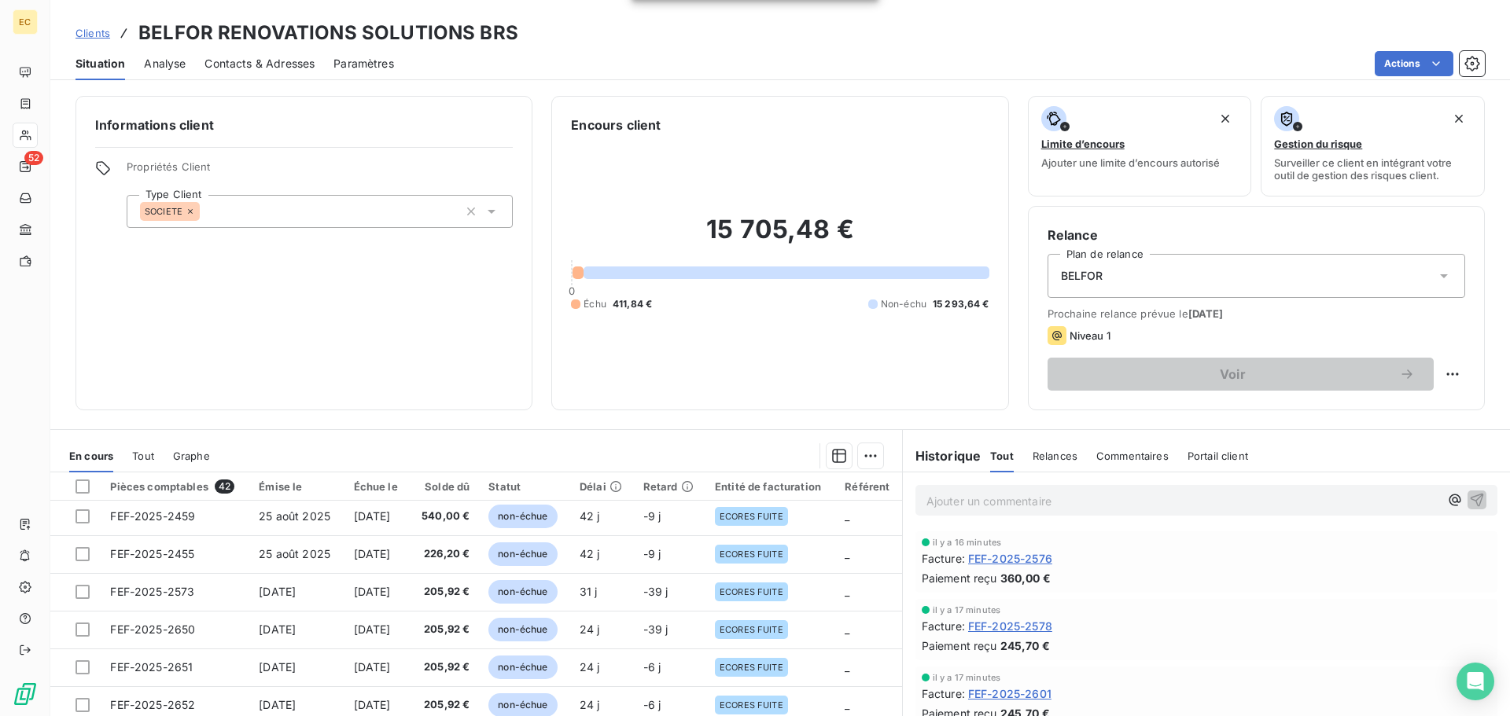
scroll to position [236, 0]
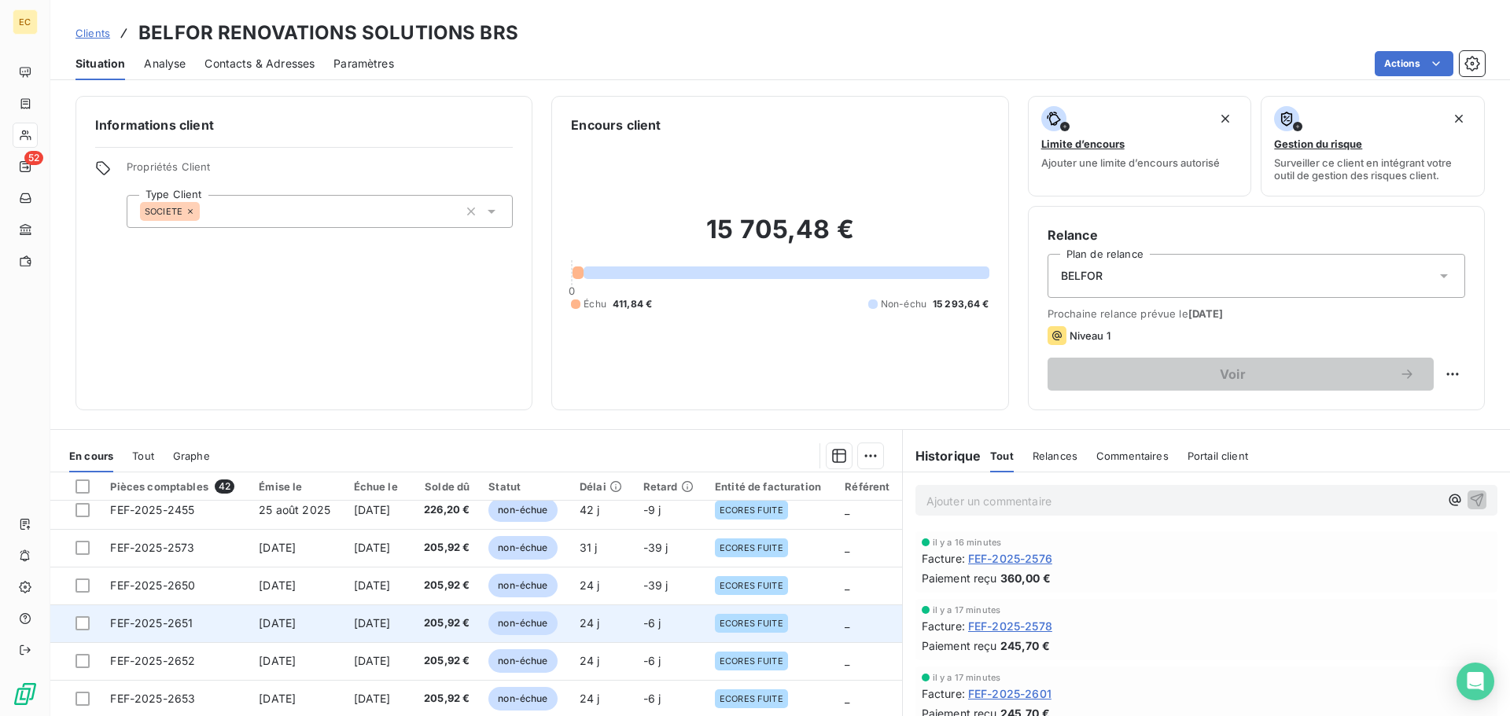
click at [272, 622] on span "12 sept. 2025" at bounding box center [277, 623] width 37 height 13
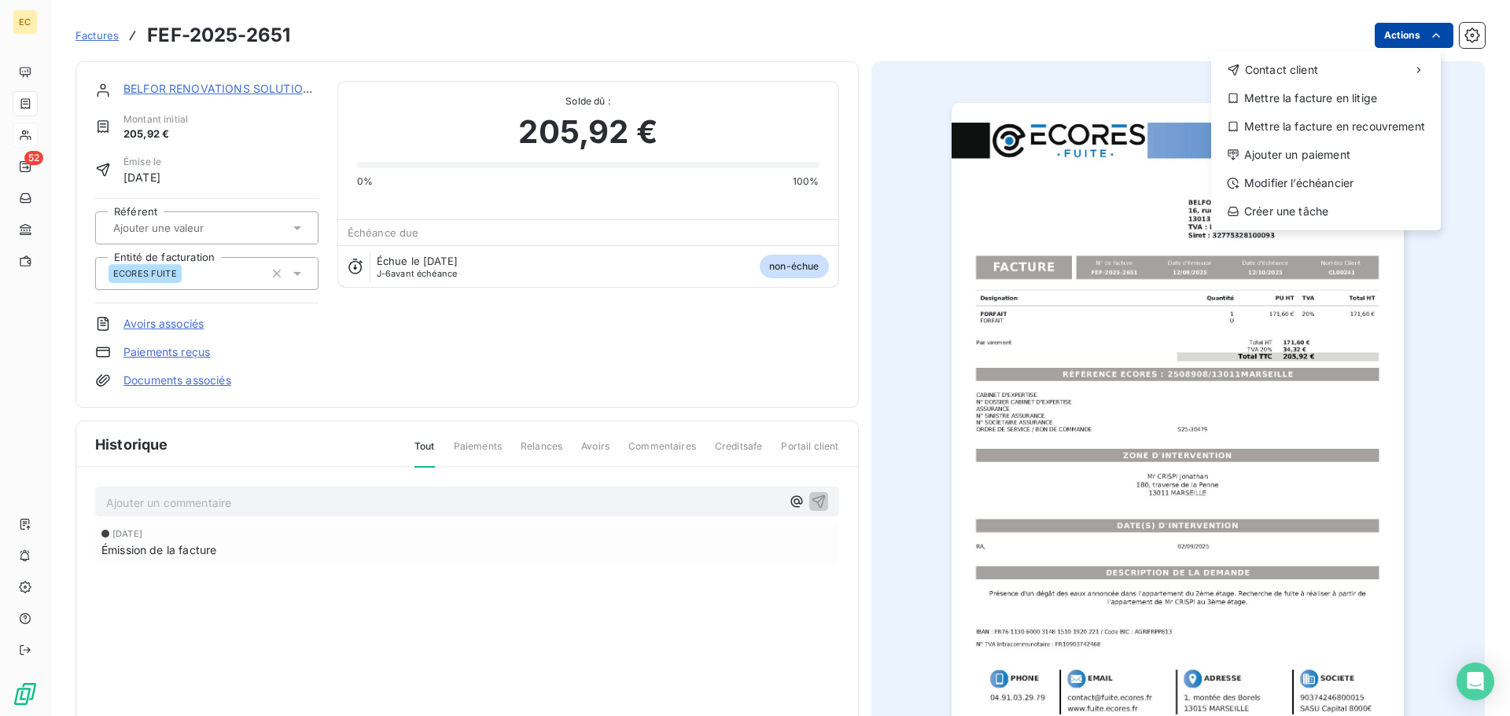
click at [1393, 33] on html "EC 52 Factures FEF-2025-2651 Actions Contact client Mettre la facture en litige…" at bounding box center [755, 358] width 1510 height 716
click at [1347, 185] on div "Modifier l’échéancier" at bounding box center [1325, 183] width 217 height 25
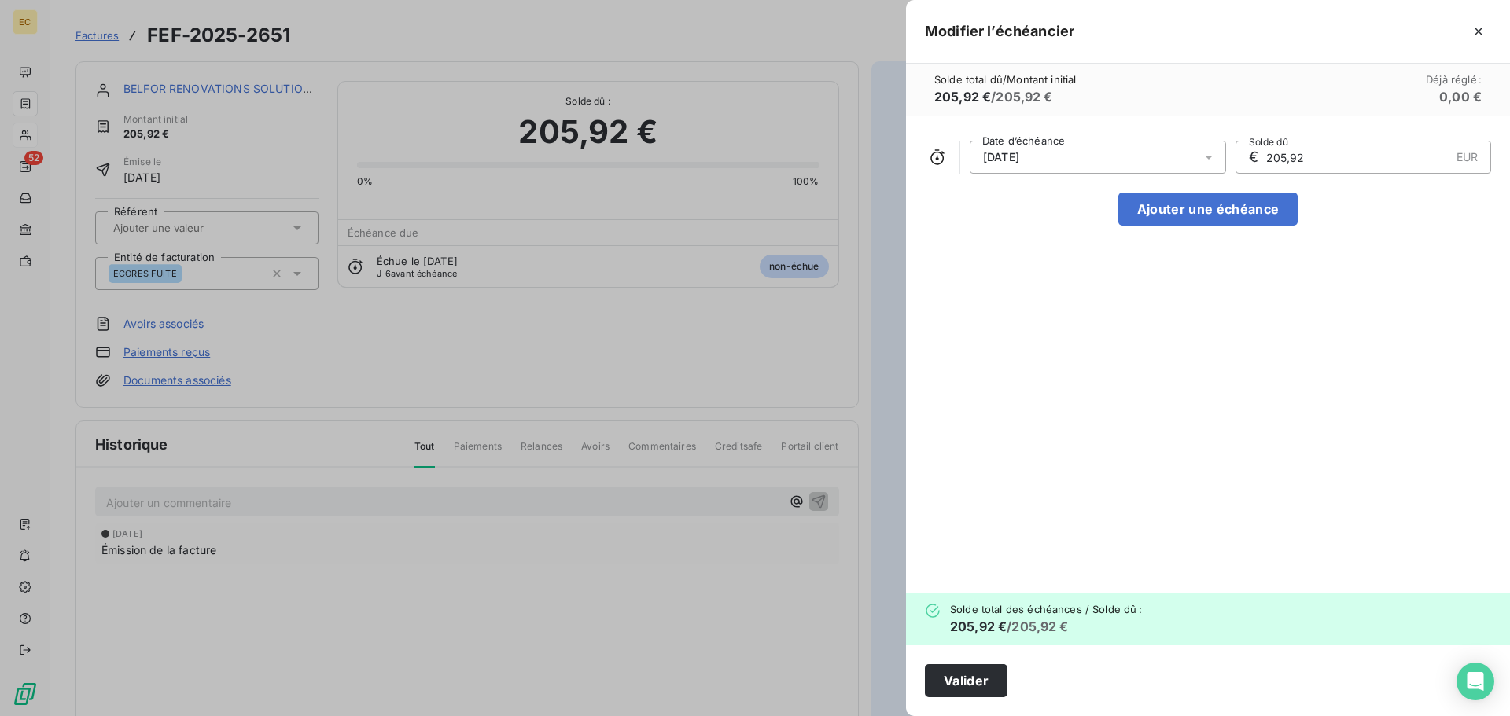
click at [1051, 165] on div "12/10/2025" at bounding box center [1098, 157] width 256 height 33
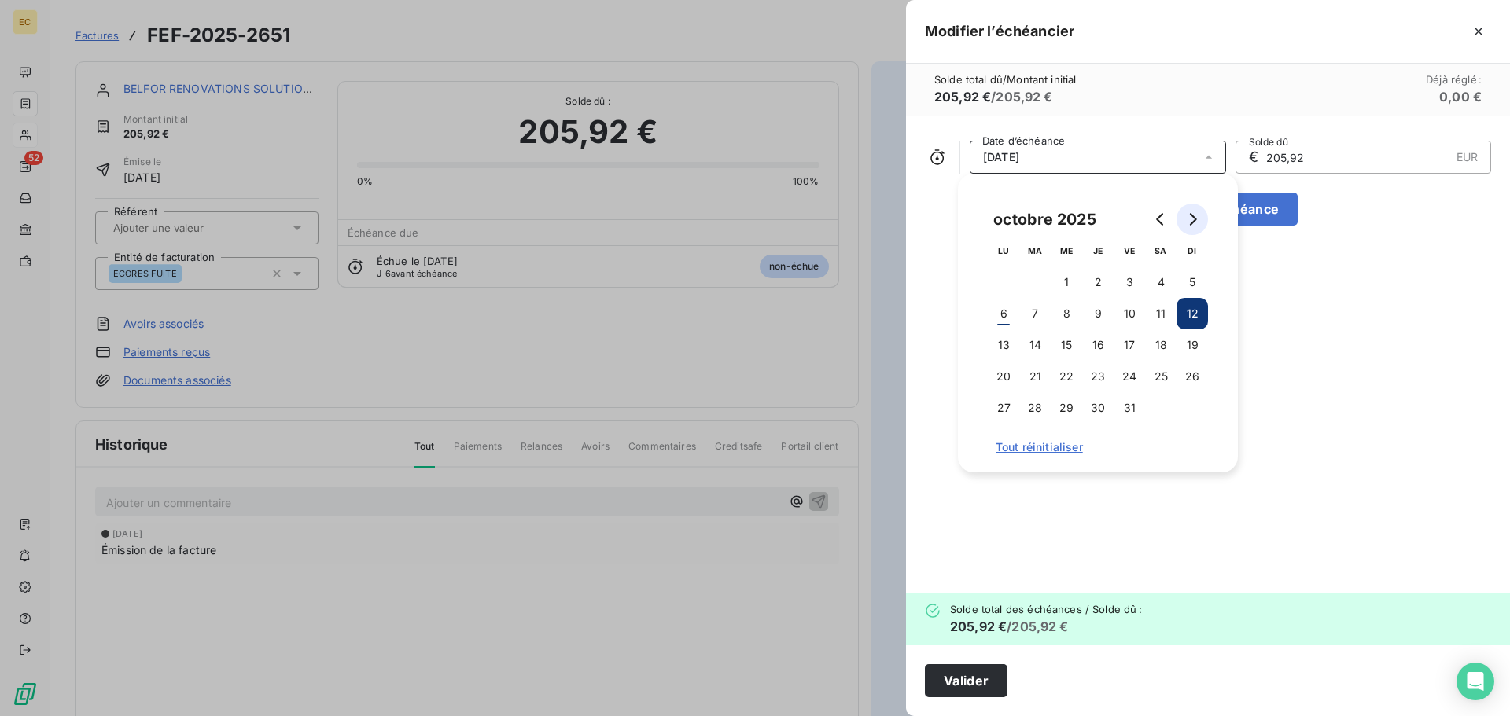
click at [1197, 216] on icon "Go to next month" at bounding box center [1192, 219] width 13 height 13
click at [1133, 341] on button "14" at bounding box center [1129, 345] width 31 height 31
click at [982, 686] on button "Valider" at bounding box center [966, 681] width 83 height 33
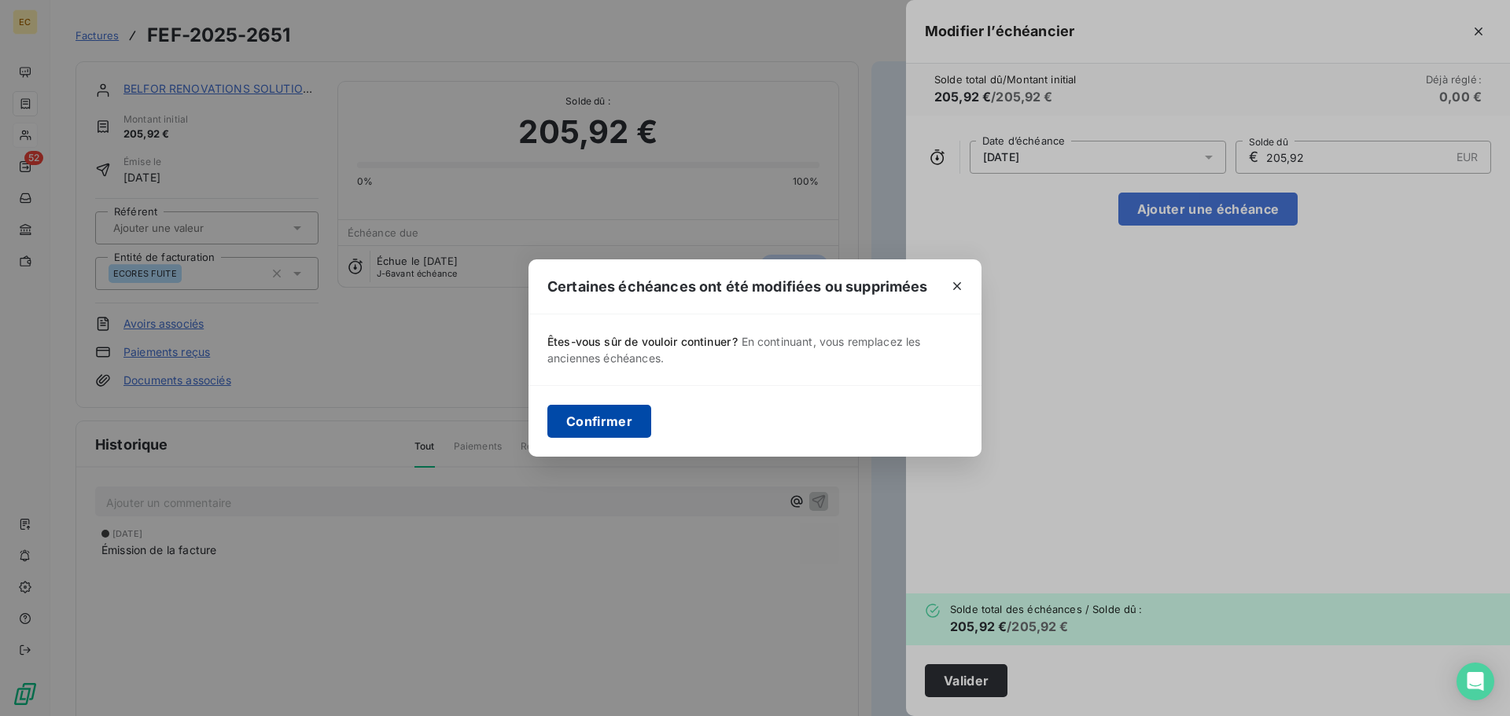
click at [596, 425] on button "Confirmer" at bounding box center [599, 421] width 104 height 33
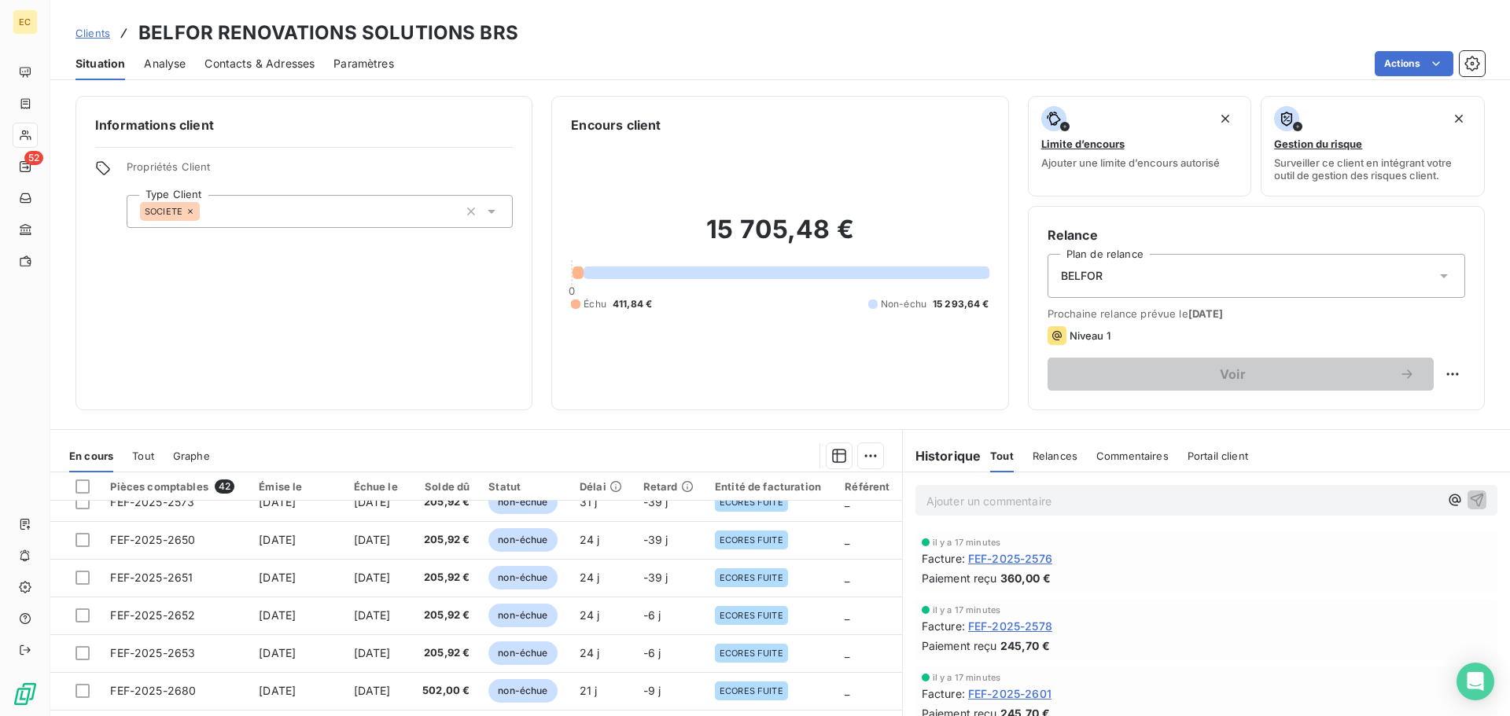
scroll to position [315, 0]
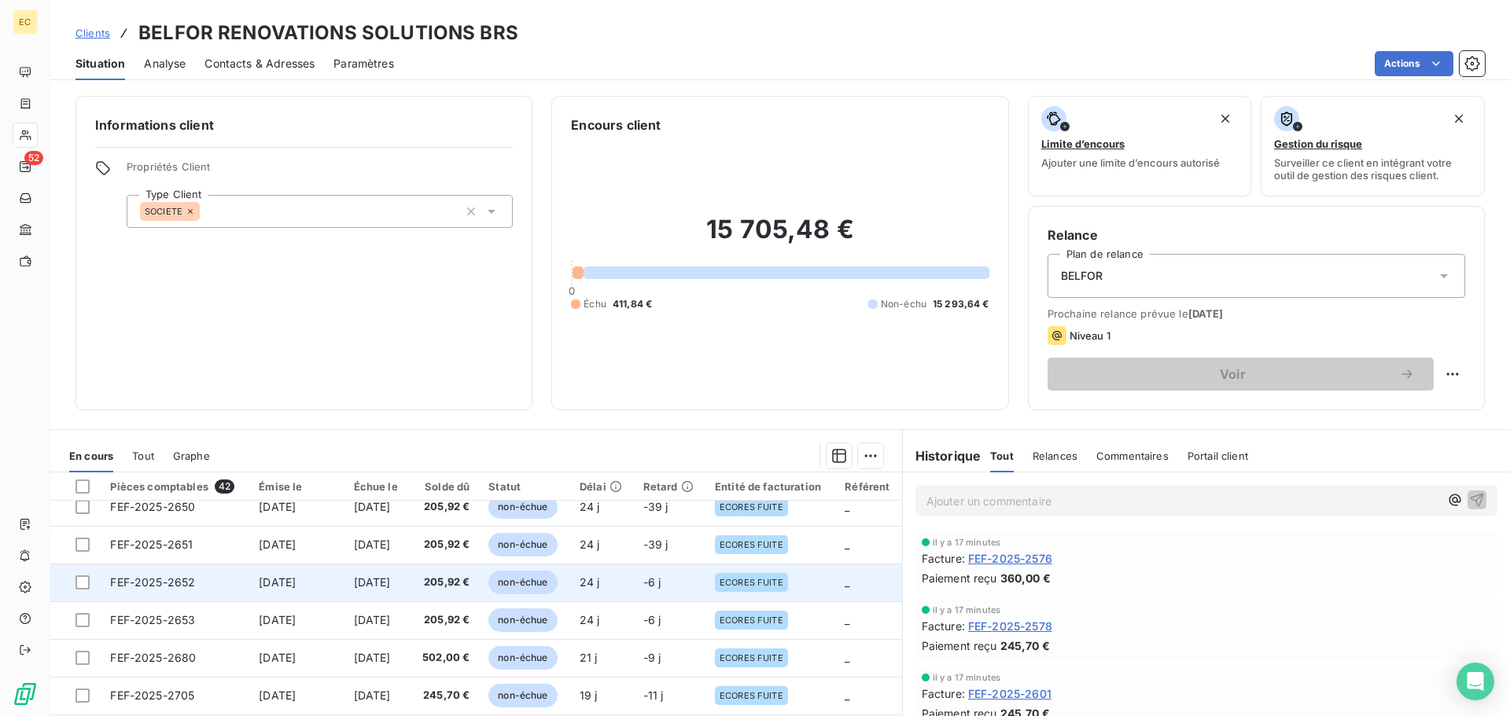
click at [260, 582] on span "12 sept. 2025" at bounding box center [277, 582] width 37 height 13
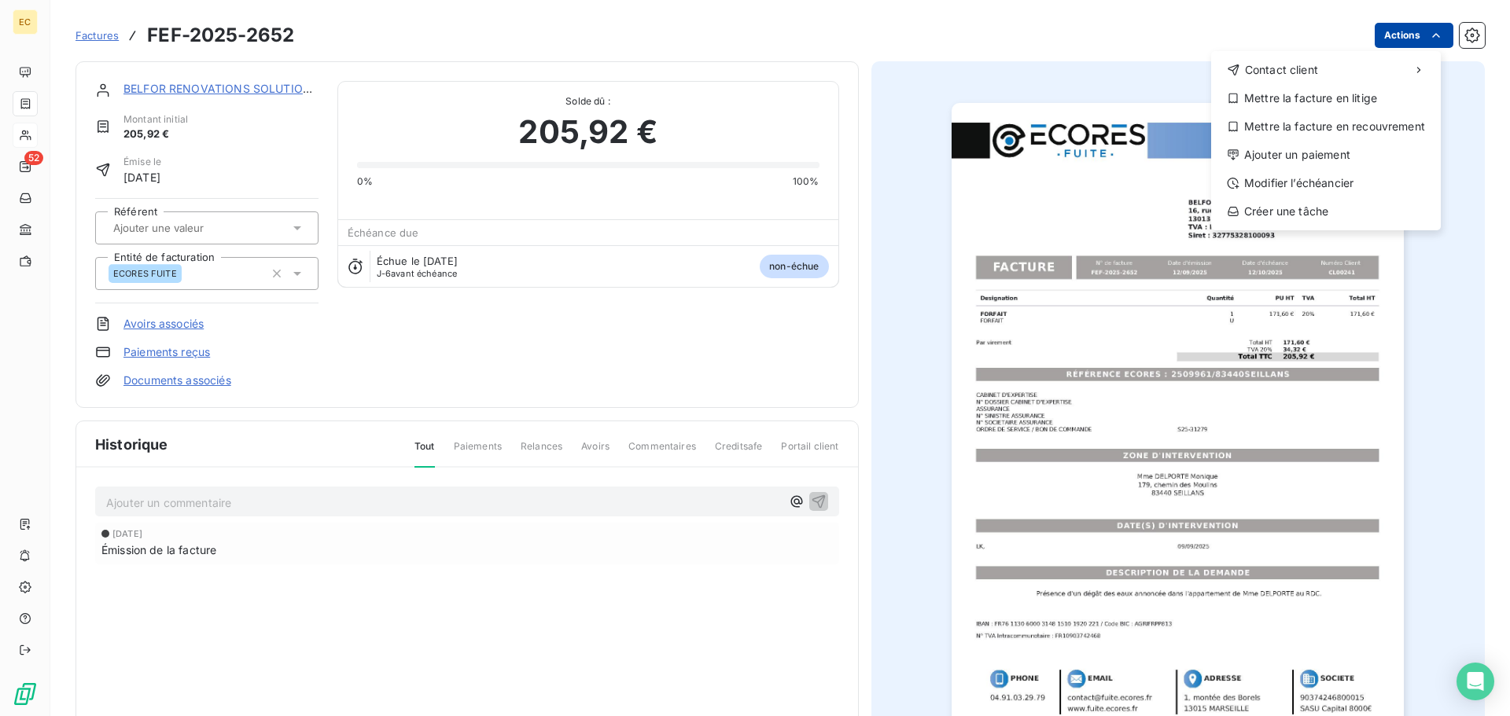
click at [1395, 39] on html "EC 52 Factures FEF-2025-2652 Actions Contact client Mettre la facture en litige…" at bounding box center [755, 358] width 1510 height 716
click at [1356, 180] on div "Modifier l’échéancier" at bounding box center [1325, 183] width 217 height 25
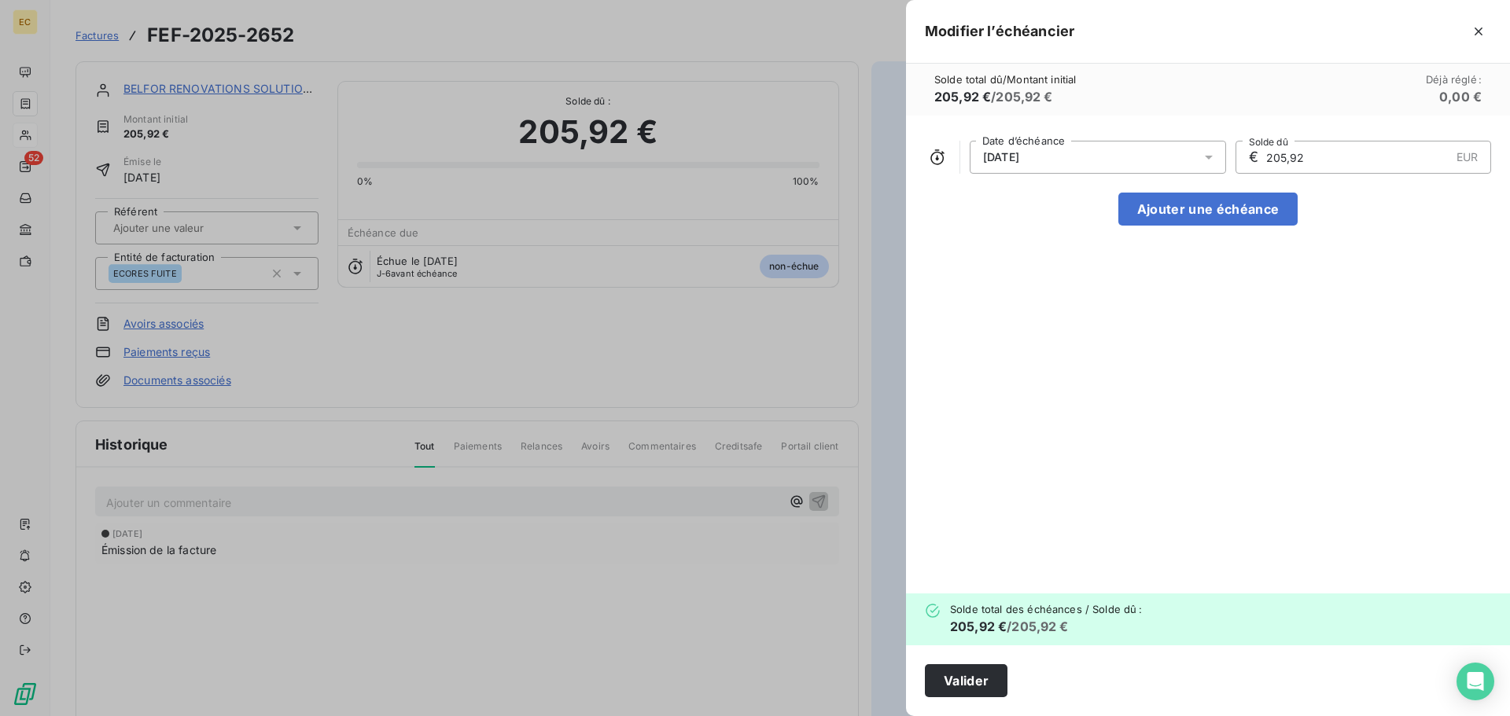
click at [1063, 157] on div "12/10/2025" at bounding box center [1098, 157] width 256 height 33
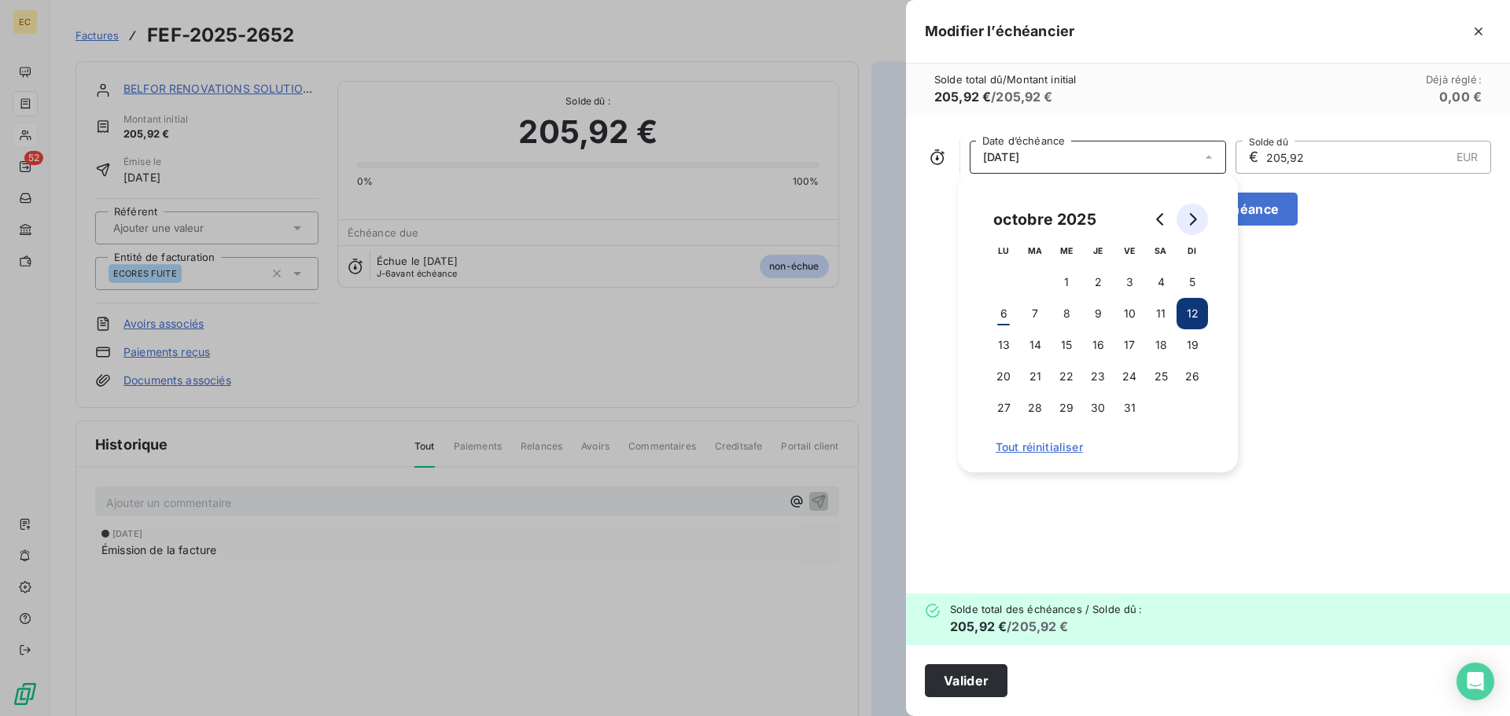
click at [1199, 216] on button "Go to next month" at bounding box center [1192, 219] width 31 height 31
click at [1127, 336] on button "14" at bounding box center [1129, 345] width 31 height 31
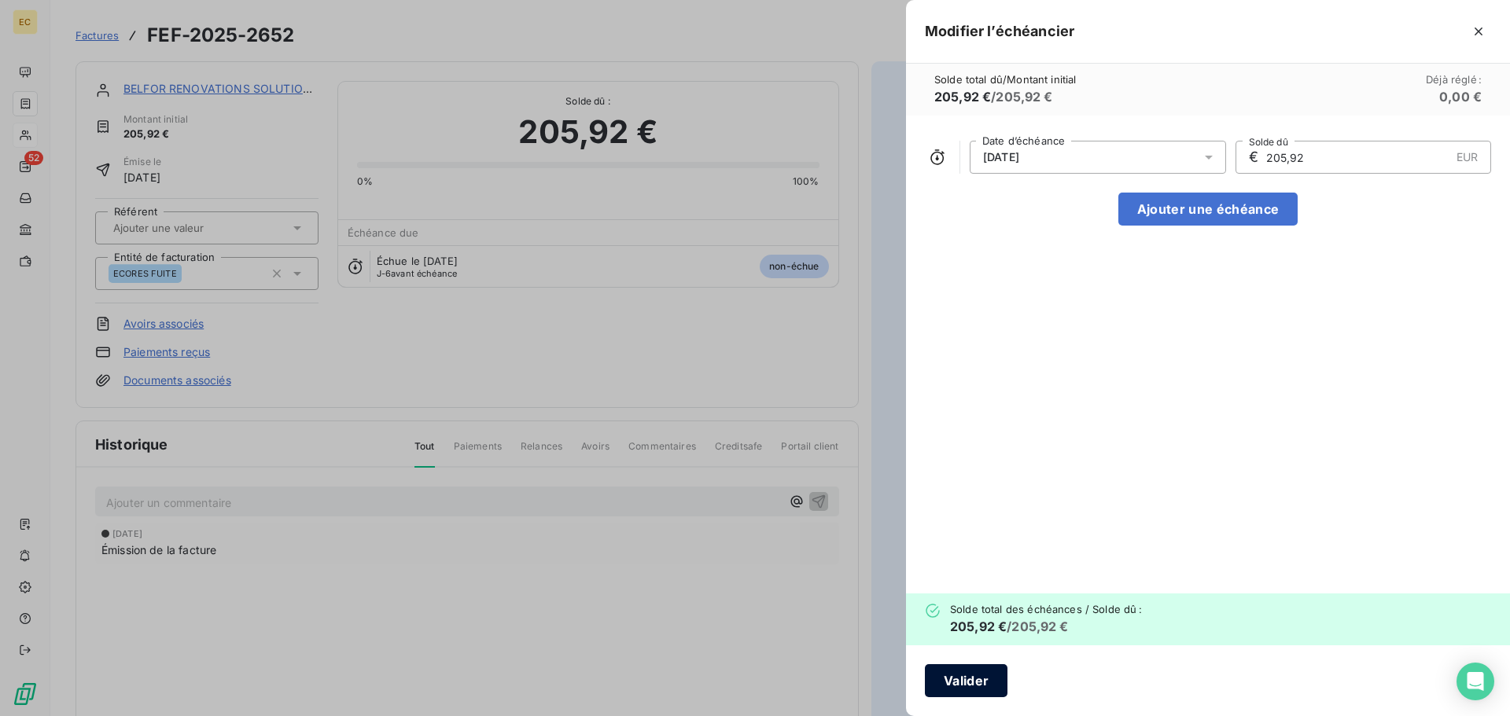
click at [974, 689] on button "Valider" at bounding box center [966, 681] width 83 height 33
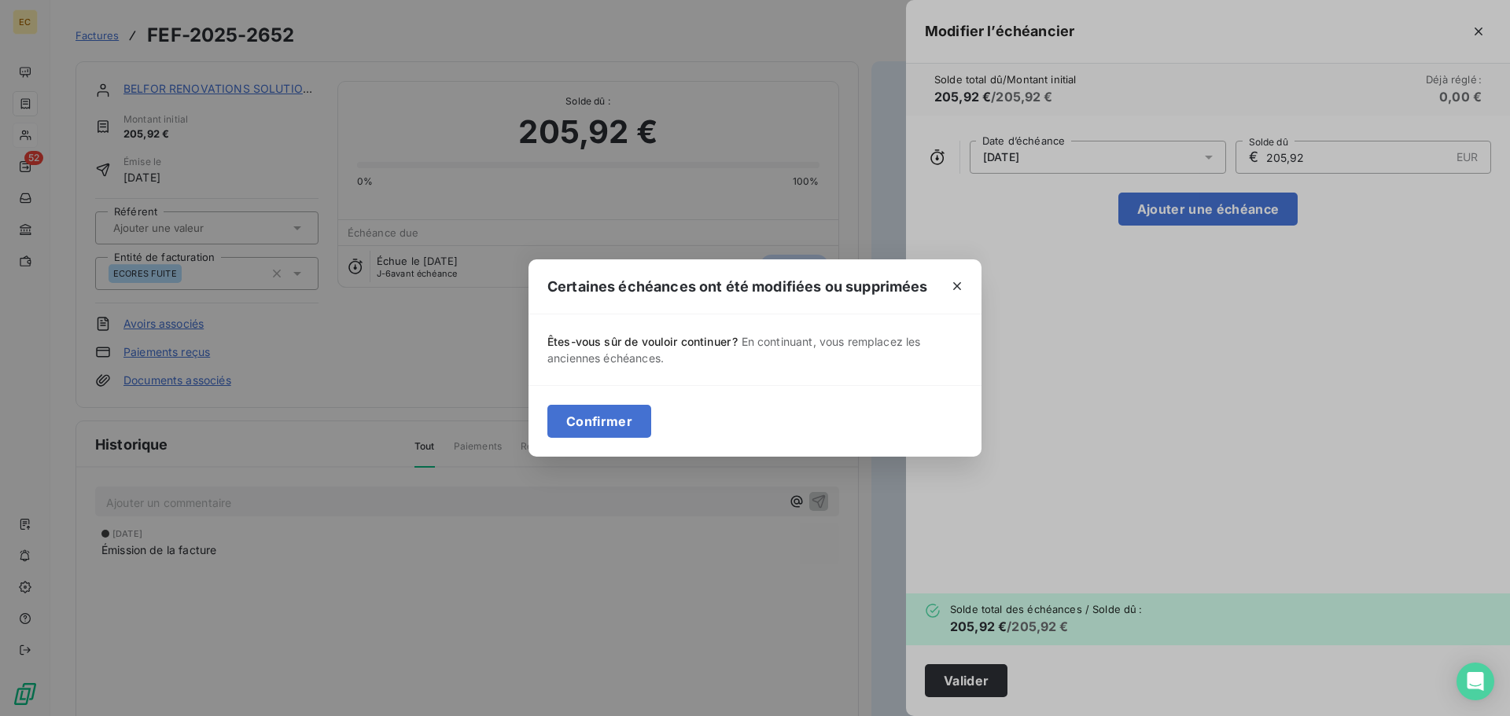
drag, startPoint x: 594, startPoint y: 434, endPoint x: 599, endPoint y: 400, distance: 34.9
click at [594, 435] on button "Confirmer" at bounding box center [599, 421] width 104 height 33
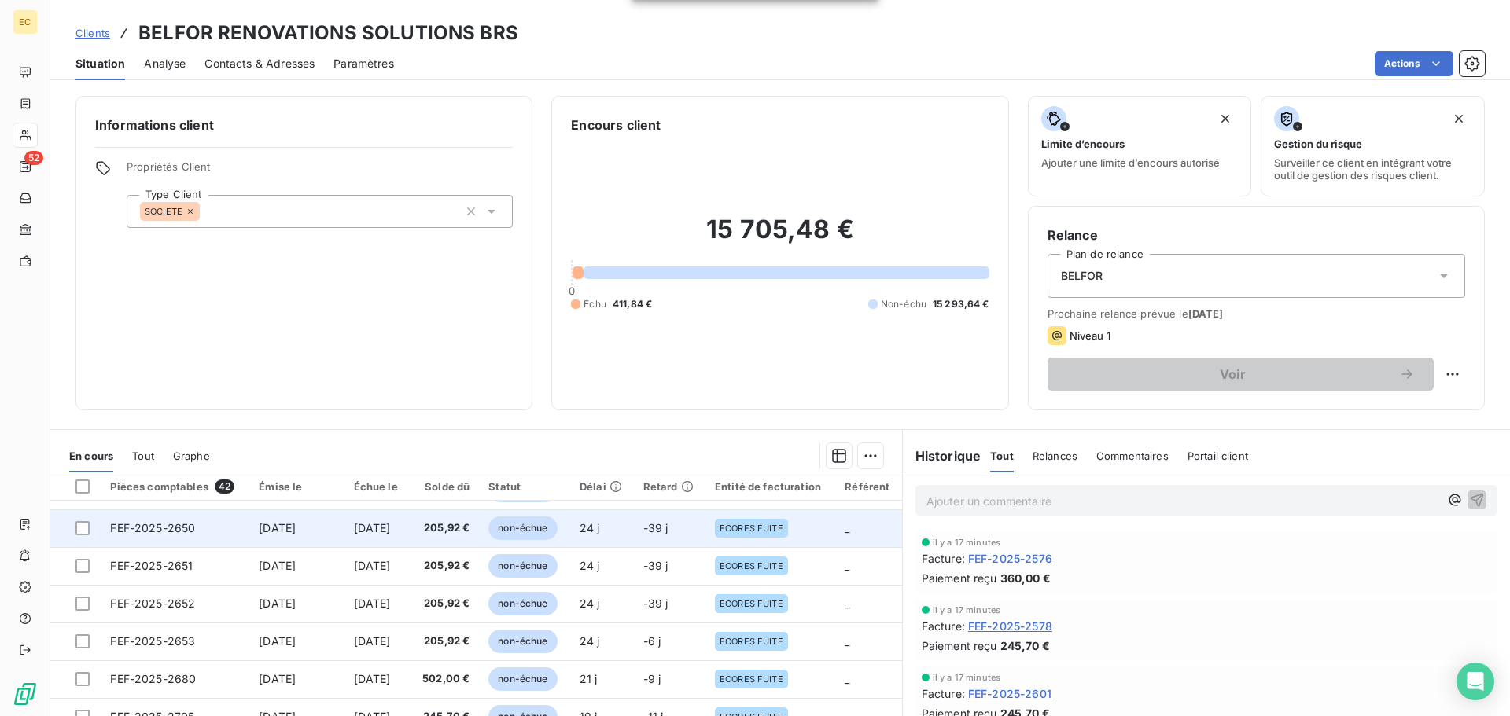
scroll to position [315, 0]
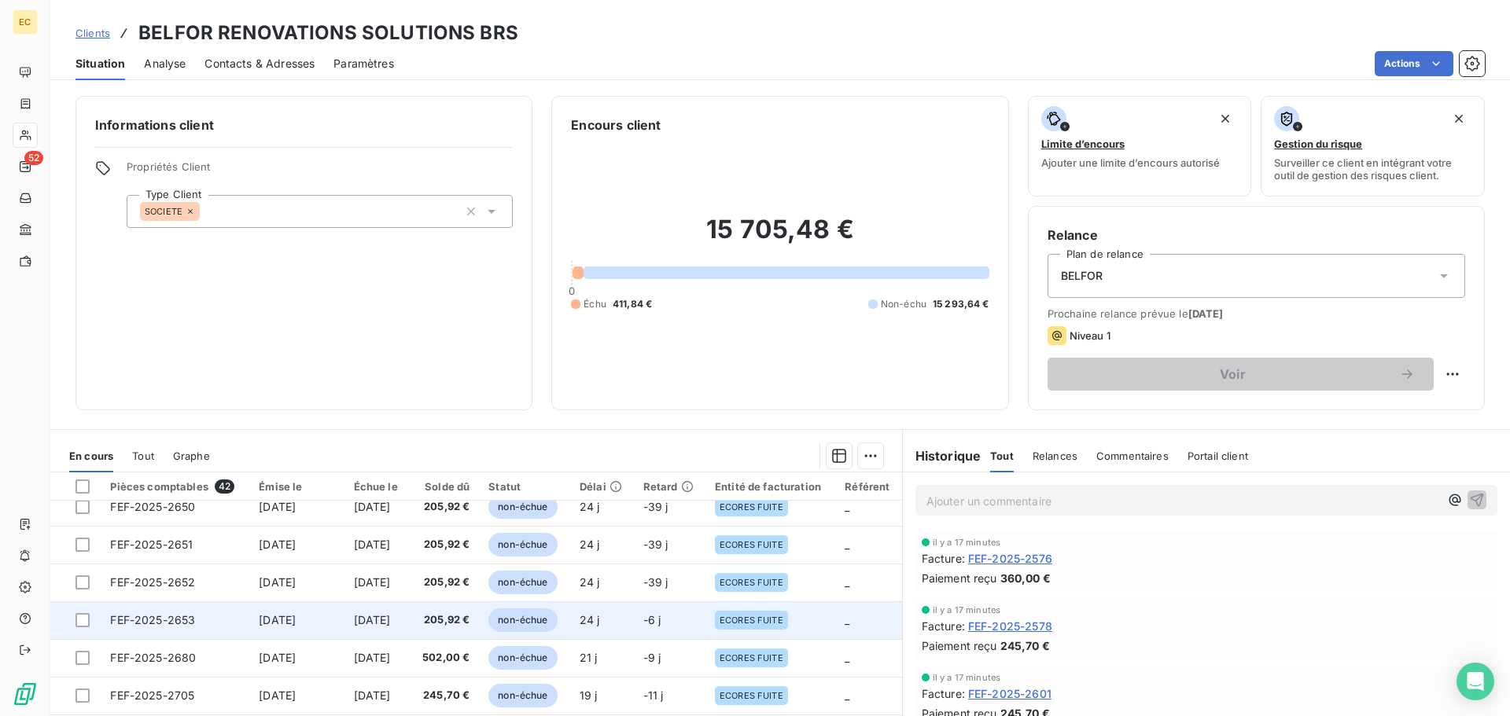
click at [259, 621] on span "12 sept. 2025" at bounding box center [277, 619] width 37 height 13
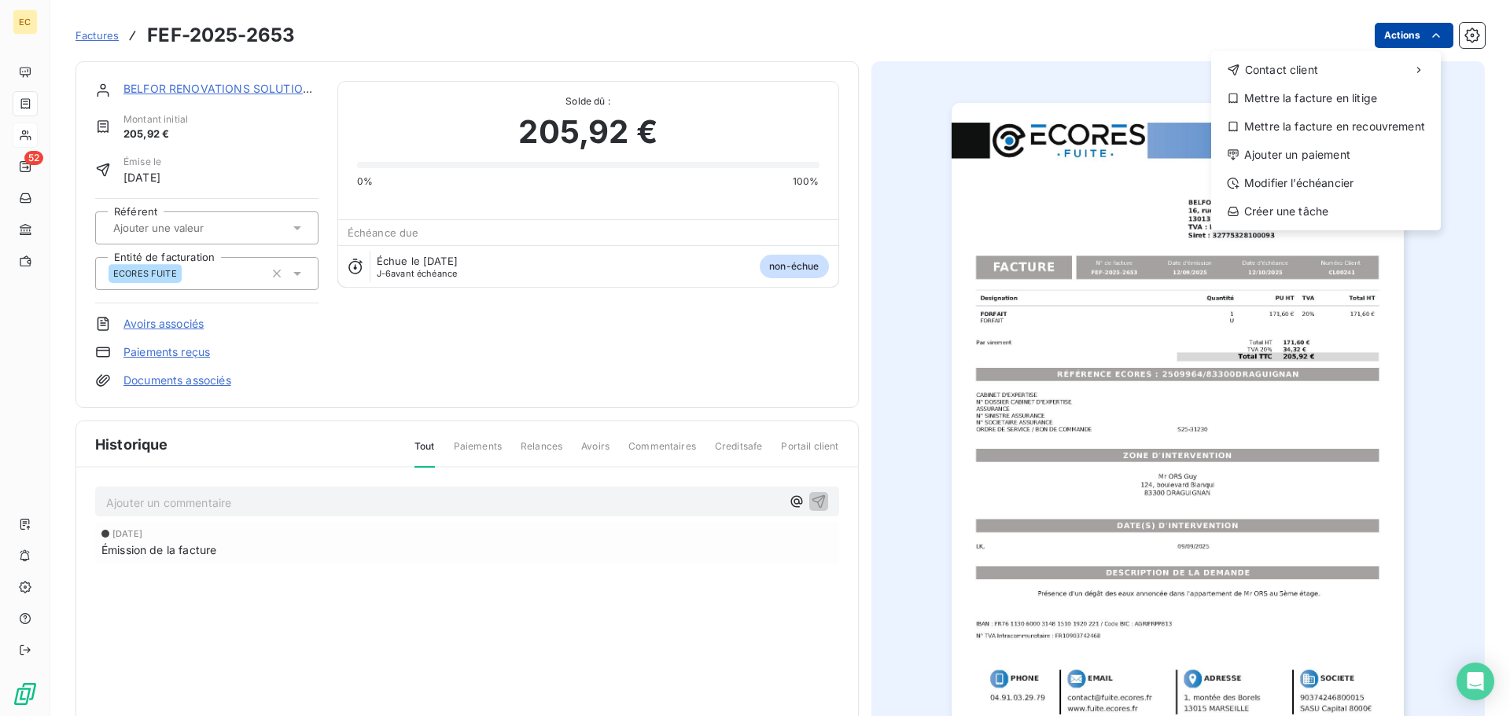
click at [1409, 40] on html "EC 52 Factures FEF-2025-2653 Actions Contact client Mettre la facture en litige…" at bounding box center [755, 358] width 1510 height 716
click at [1374, 179] on div "Modifier l’échéancier" at bounding box center [1325, 183] width 217 height 25
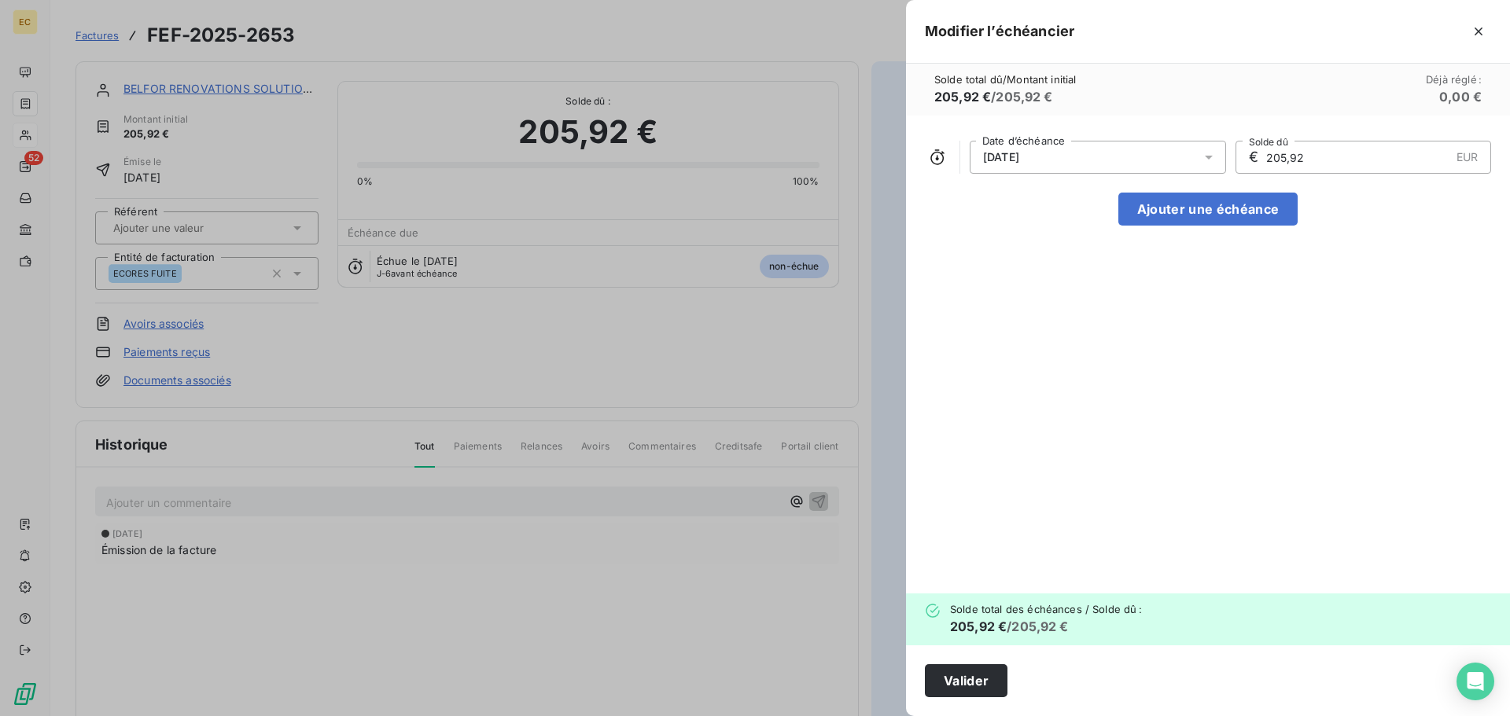
click at [1105, 158] on div "12/10/2025" at bounding box center [1098, 157] width 256 height 33
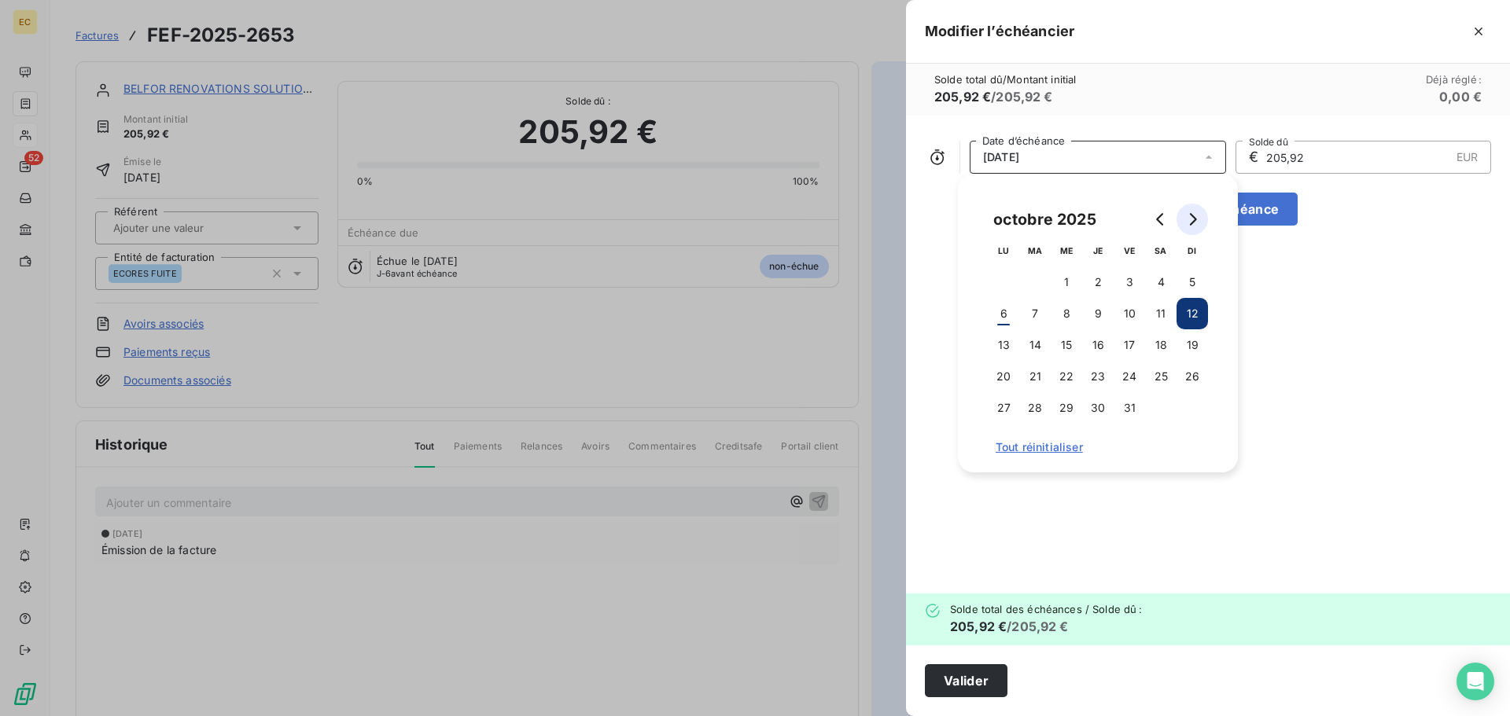
click at [1199, 224] on button "Go to next month" at bounding box center [1192, 219] width 31 height 31
click at [1126, 343] on button "14" at bounding box center [1129, 345] width 31 height 31
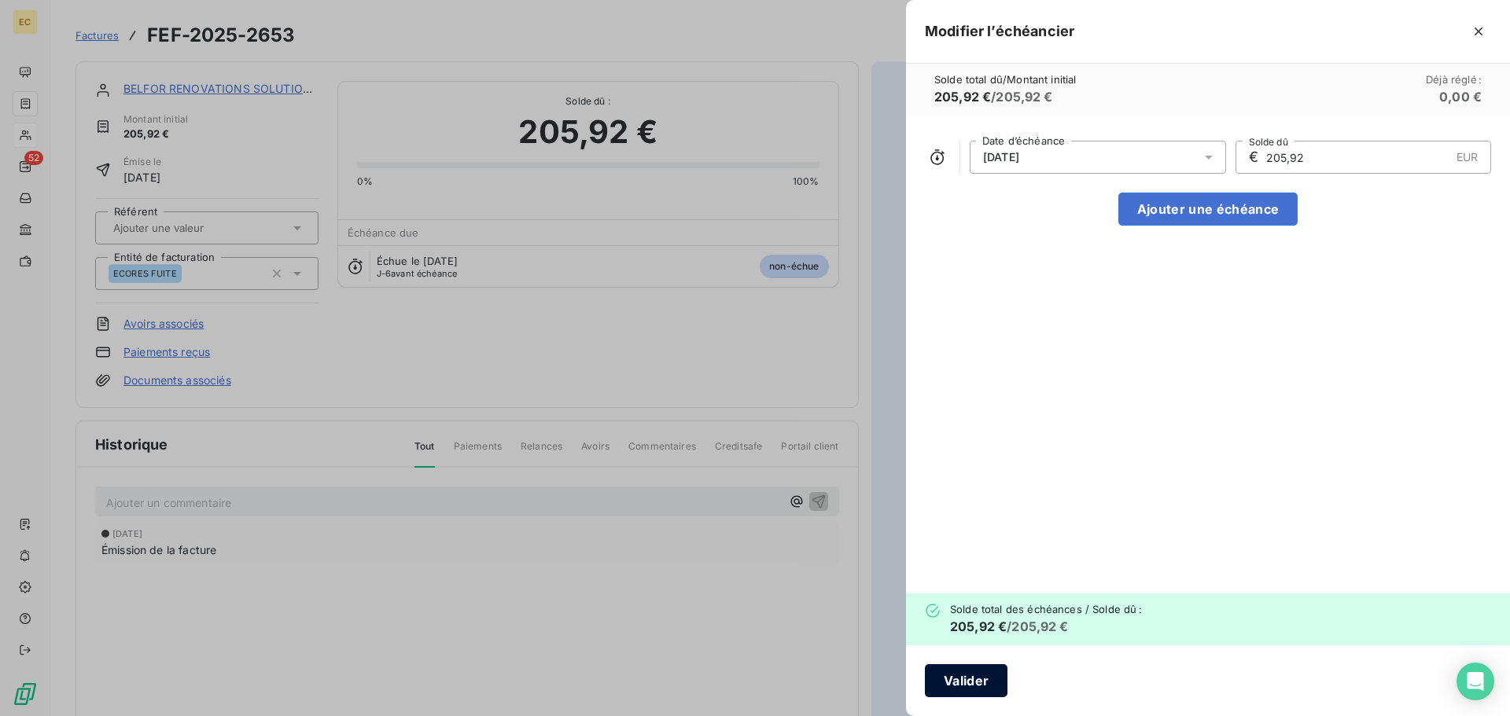
click at [991, 688] on button "Valider" at bounding box center [966, 681] width 83 height 33
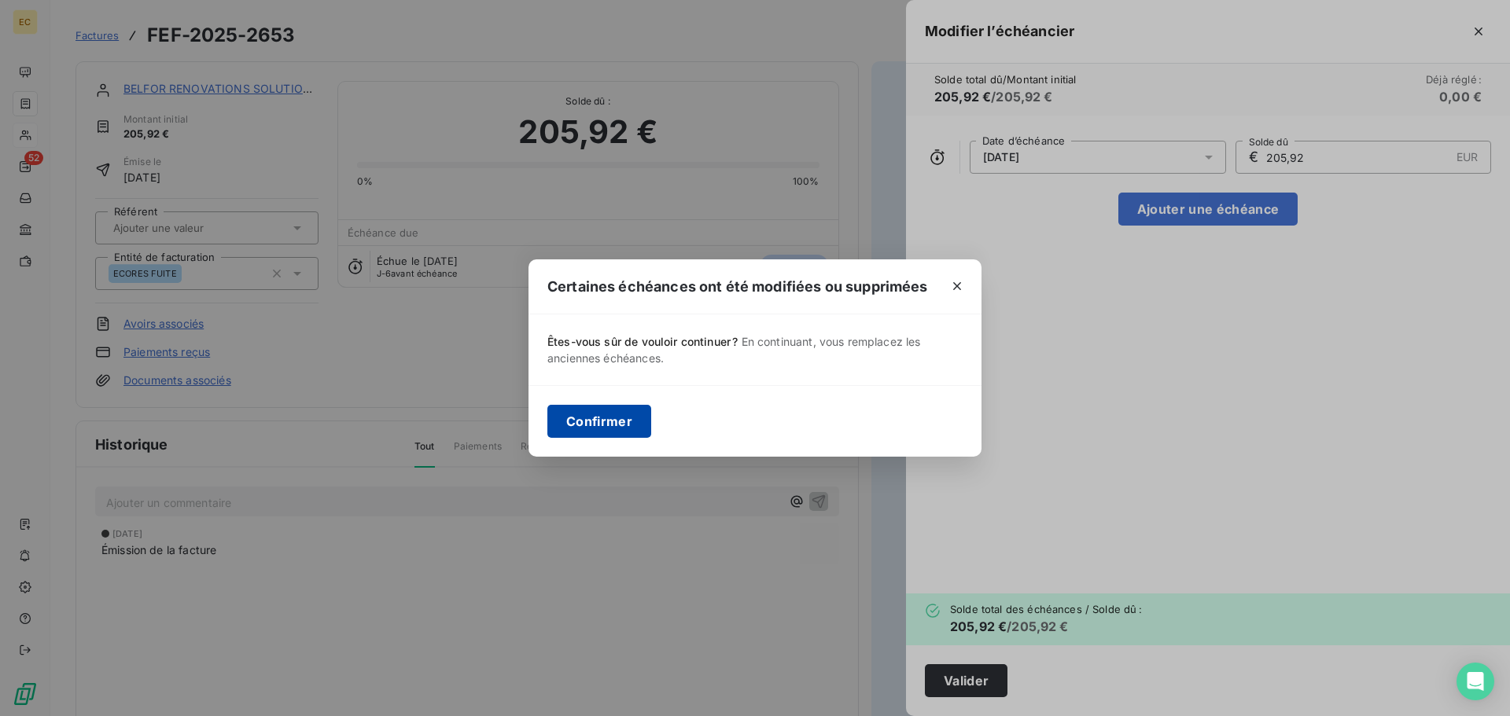
click at [603, 422] on button "Confirmer" at bounding box center [599, 421] width 104 height 33
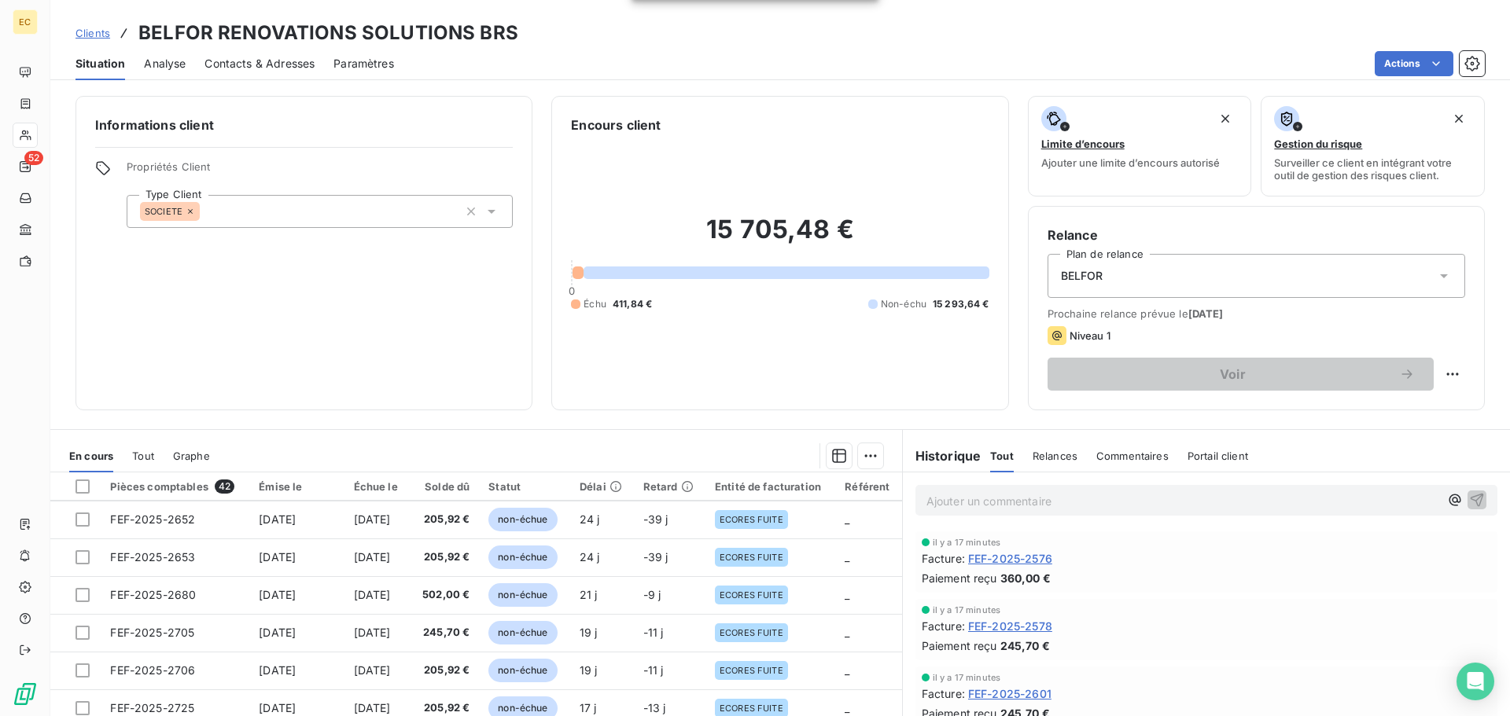
scroll to position [393, 0]
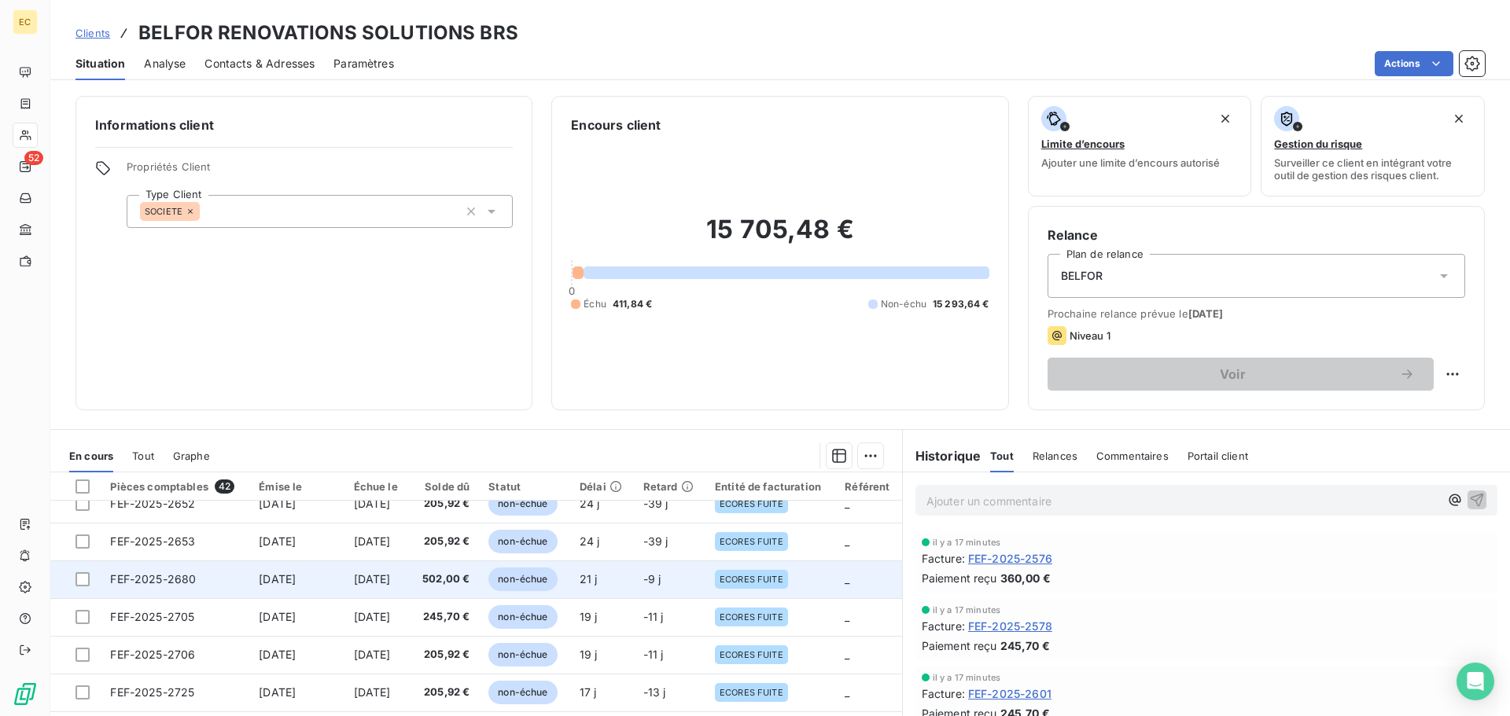
click at [259, 576] on span "15 sept. 2025" at bounding box center [277, 579] width 37 height 13
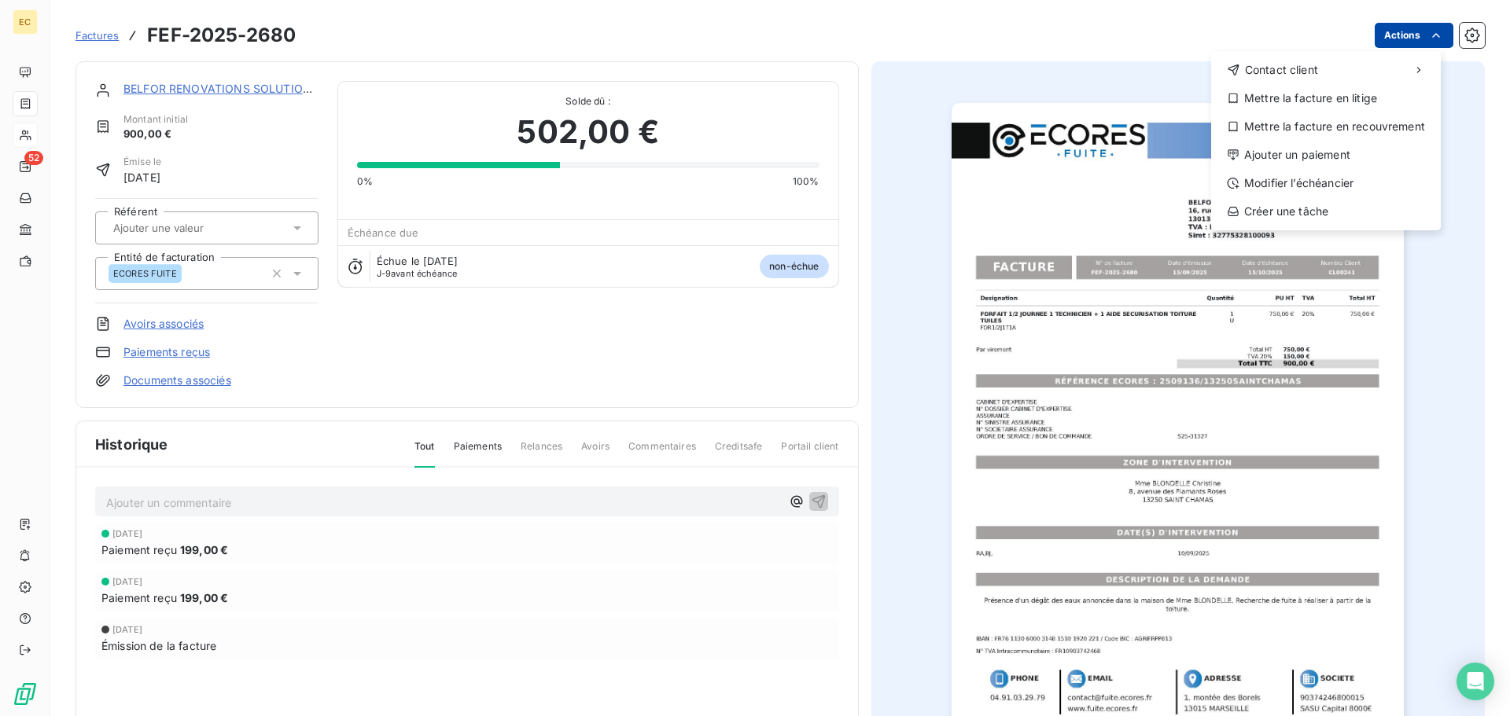
click at [1396, 39] on html "EC 52 Factures FEF-2025-2680 Actions Contact client Mettre la facture en litige…" at bounding box center [755, 358] width 1510 height 716
click at [1376, 181] on div "Modifier l’échéancier" at bounding box center [1325, 183] width 217 height 25
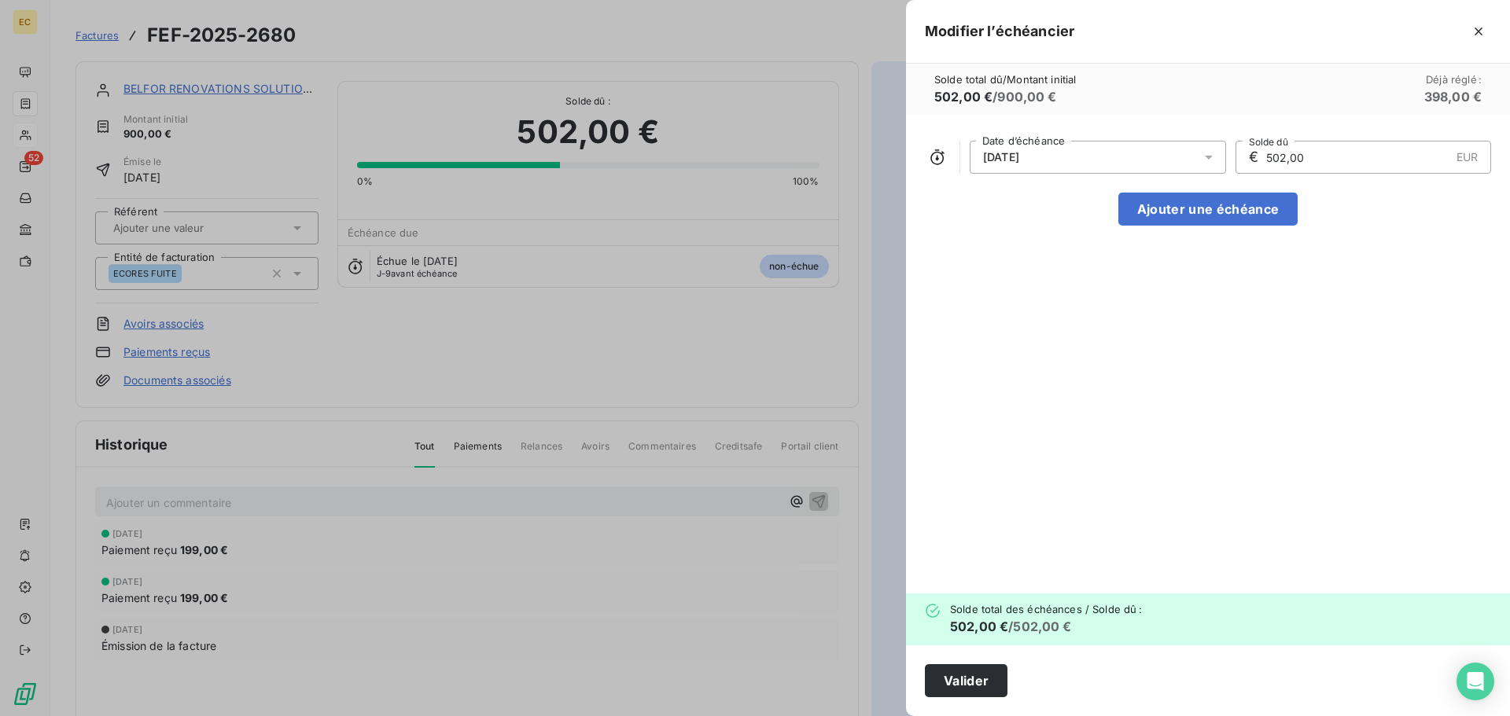
click at [1144, 155] on div "15/10/2025" at bounding box center [1098, 157] width 256 height 33
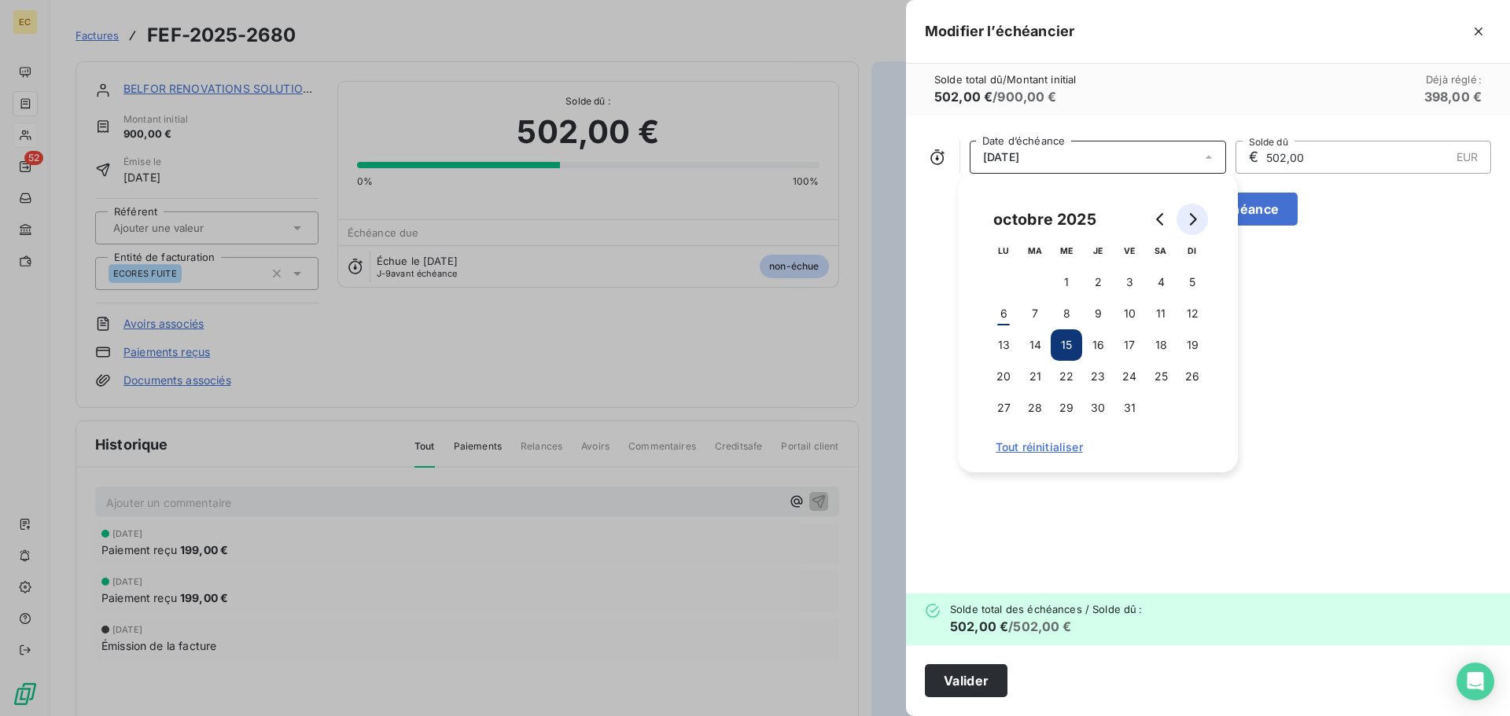
click at [1195, 221] on icon "Go to next month" at bounding box center [1193, 219] width 7 height 13
click at [1132, 343] on button "14" at bounding box center [1129, 345] width 31 height 31
click at [968, 680] on button "Valider" at bounding box center [966, 681] width 83 height 33
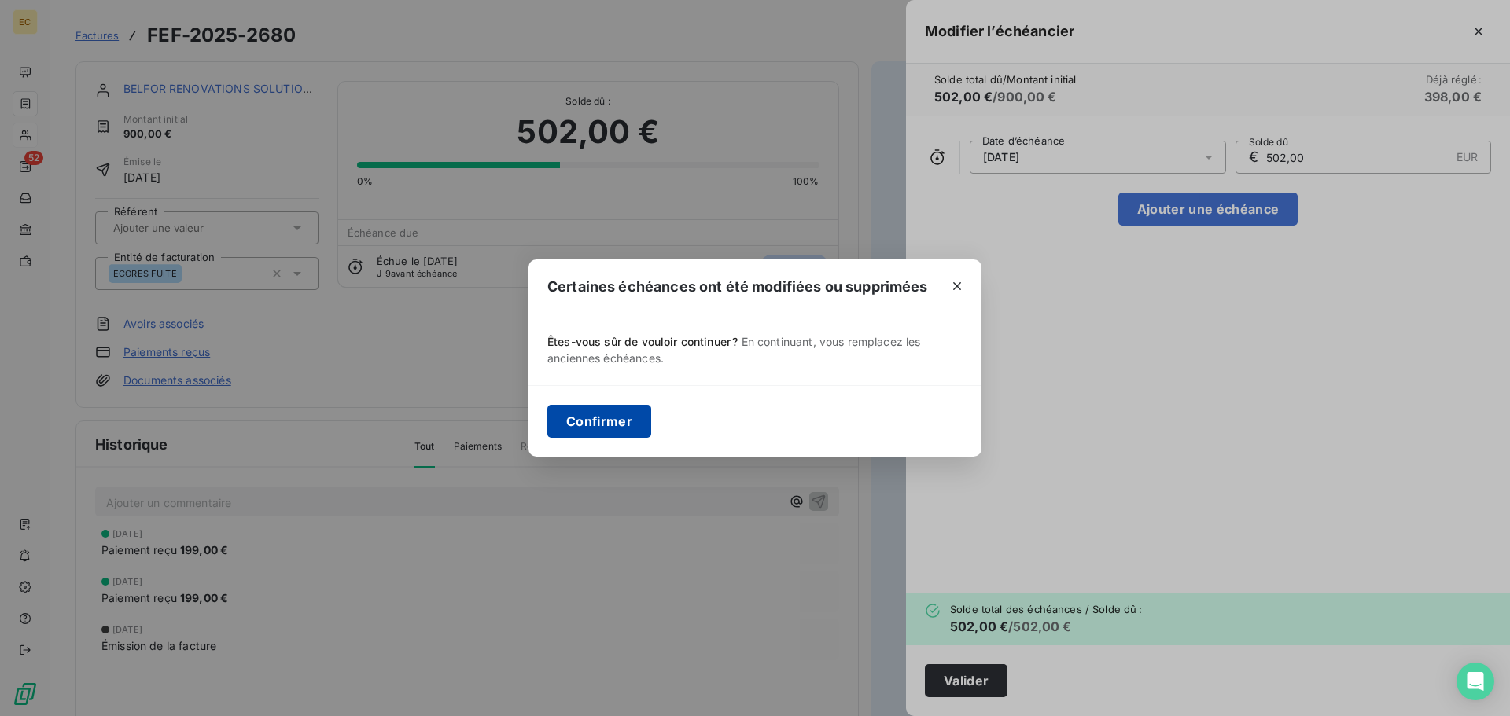
click at [604, 423] on button "Confirmer" at bounding box center [599, 421] width 104 height 33
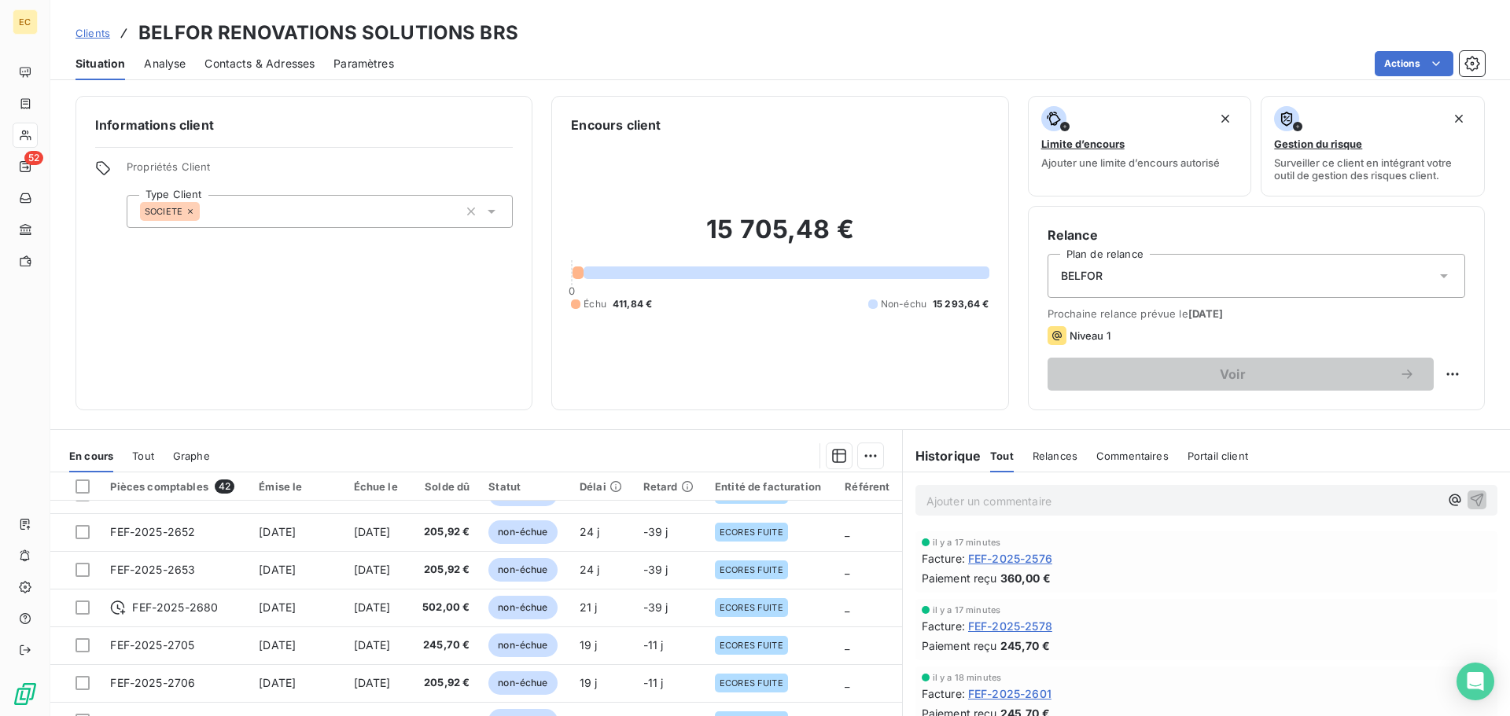
scroll to position [393, 0]
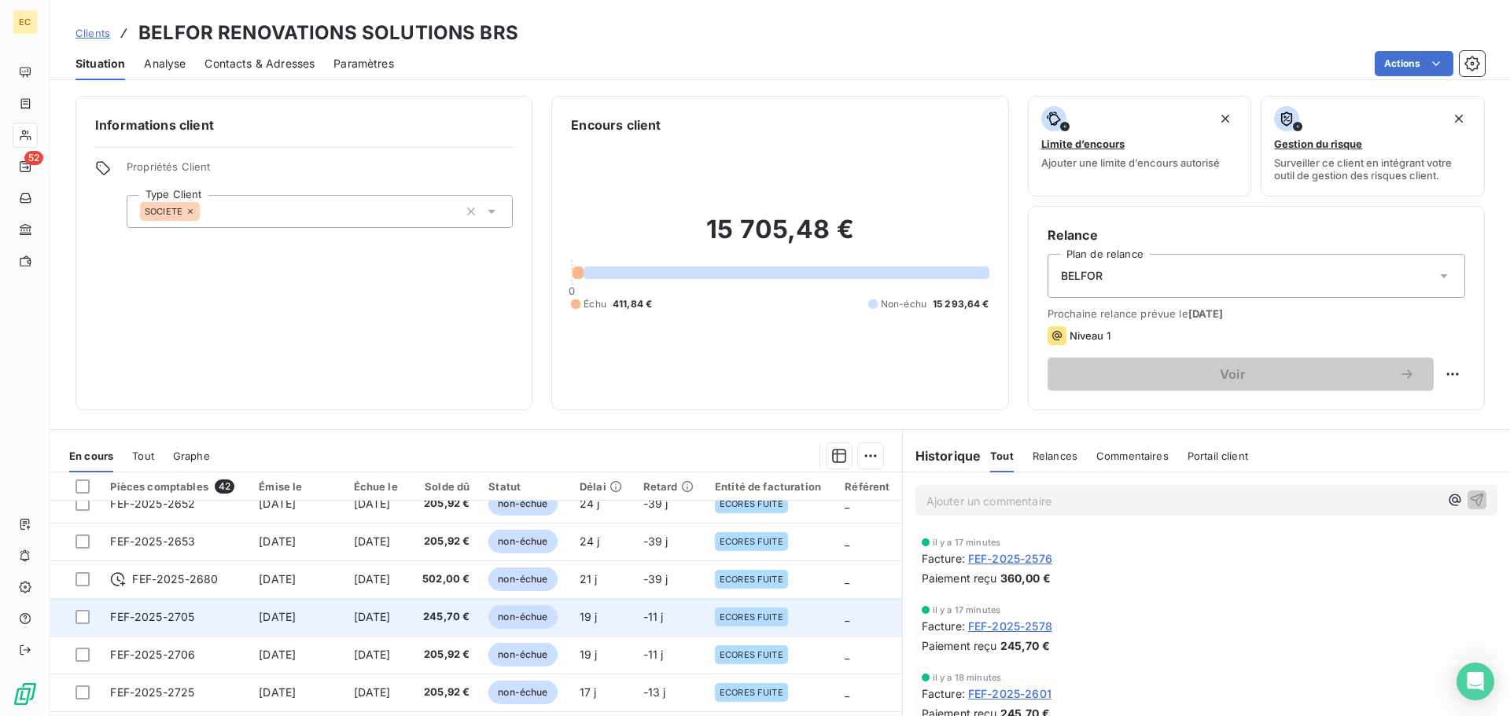
click at [249, 619] on td "17 sept. 2025" at bounding box center [296, 618] width 94 height 38
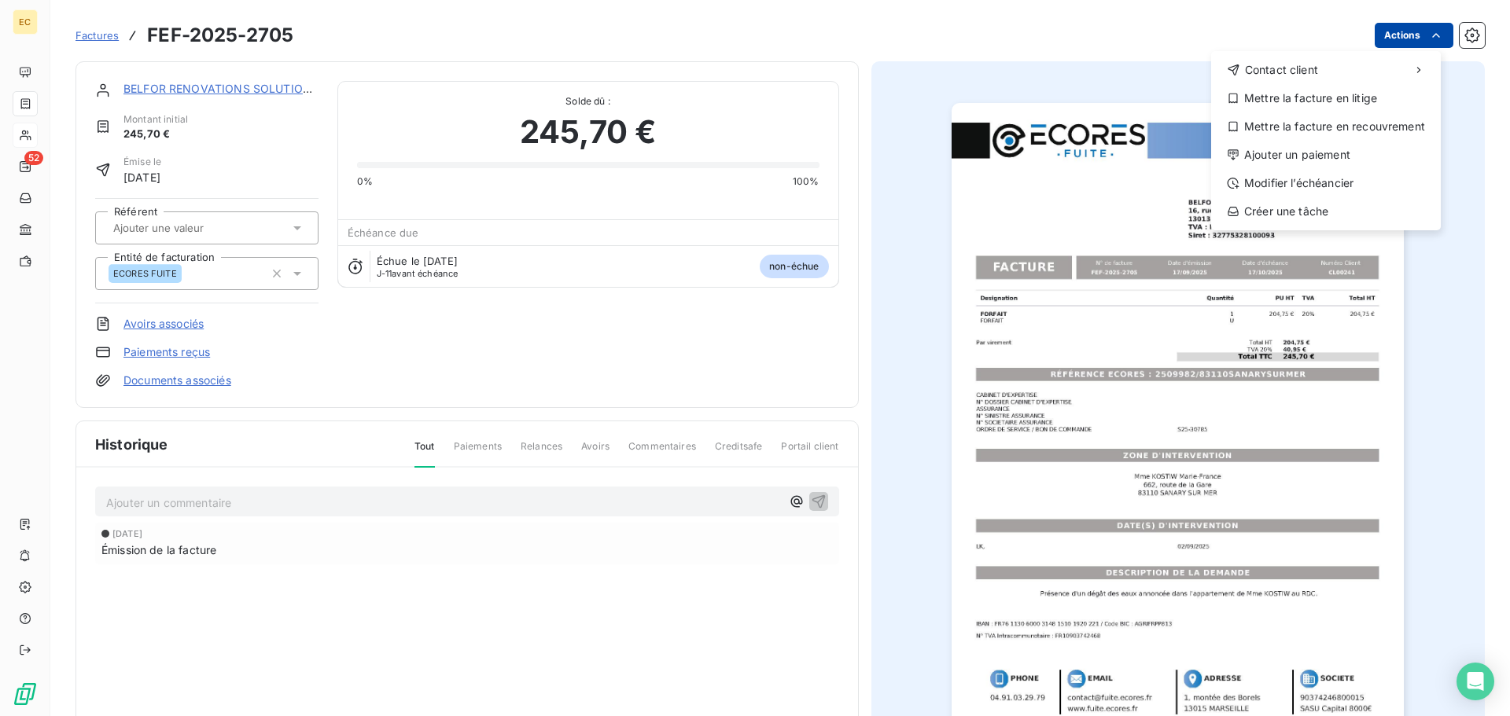
click at [1390, 35] on html "EC 52 Factures FEF-2025-2705 Actions Contact client Mettre la facture en litige…" at bounding box center [755, 358] width 1510 height 716
click at [1358, 188] on div "Modifier l’échéancier" at bounding box center [1325, 183] width 217 height 25
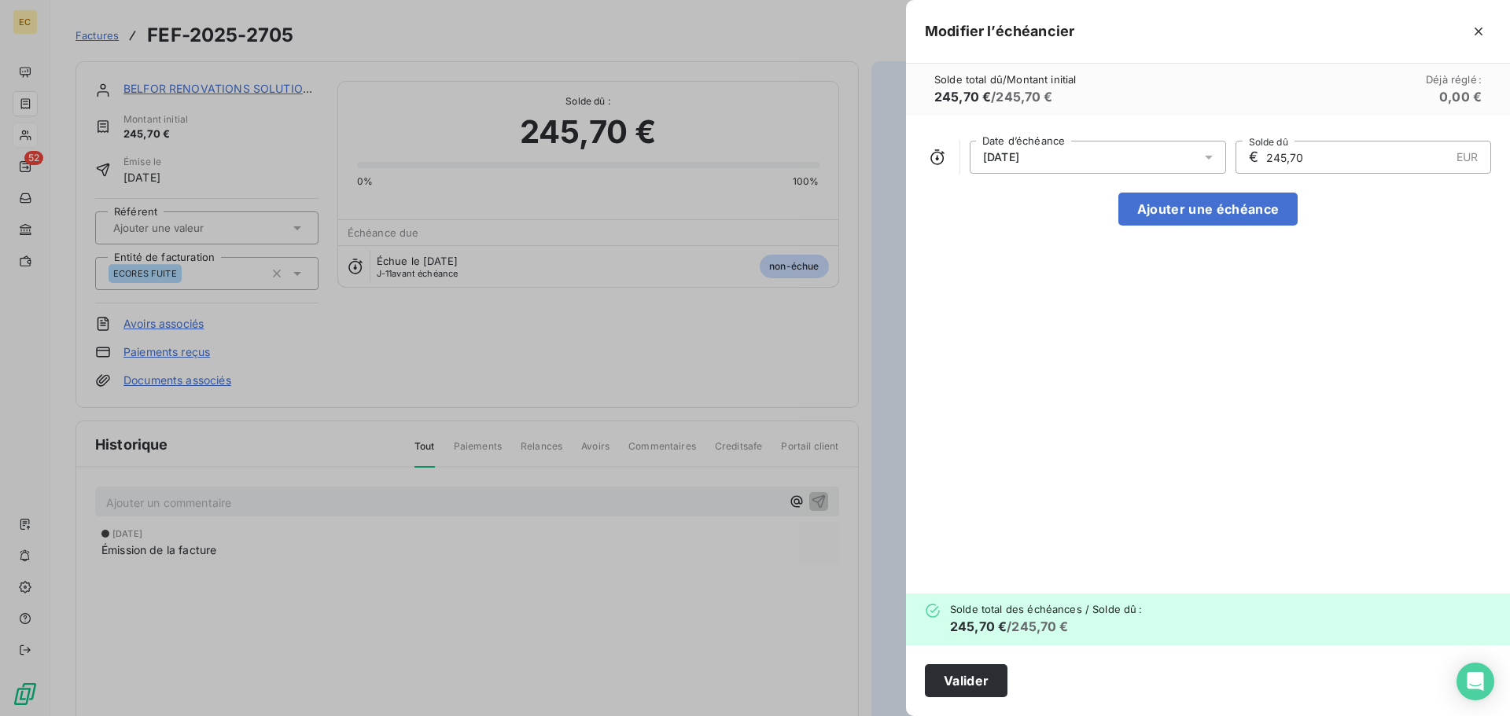
click at [1174, 160] on div "17/10/2025" at bounding box center [1098, 157] width 256 height 33
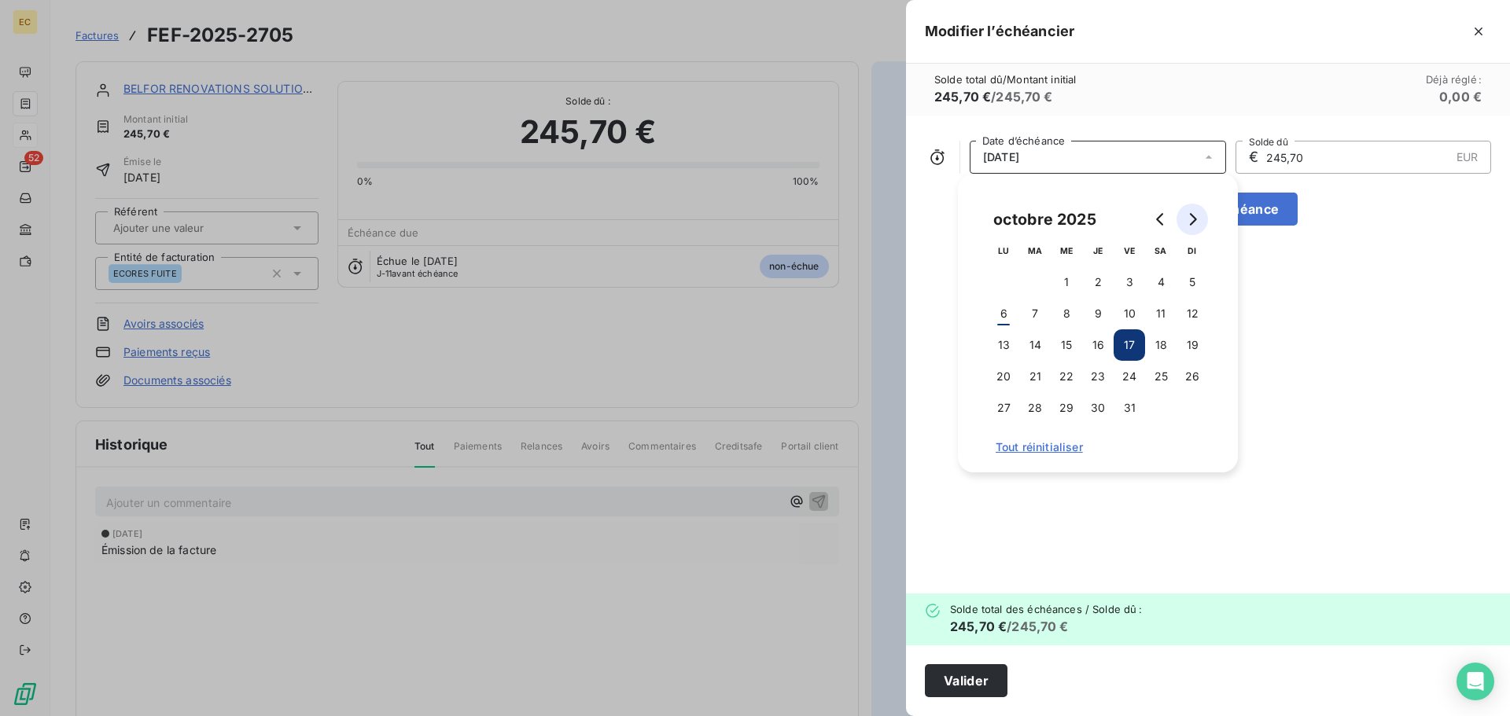
click at [1191, 223] on icon "Go to next month" at bounding box center [1192, 219] width 13 height 13
click at [1136, 339] on button "14" at bounding box center [1129, 345] width 31 height 31
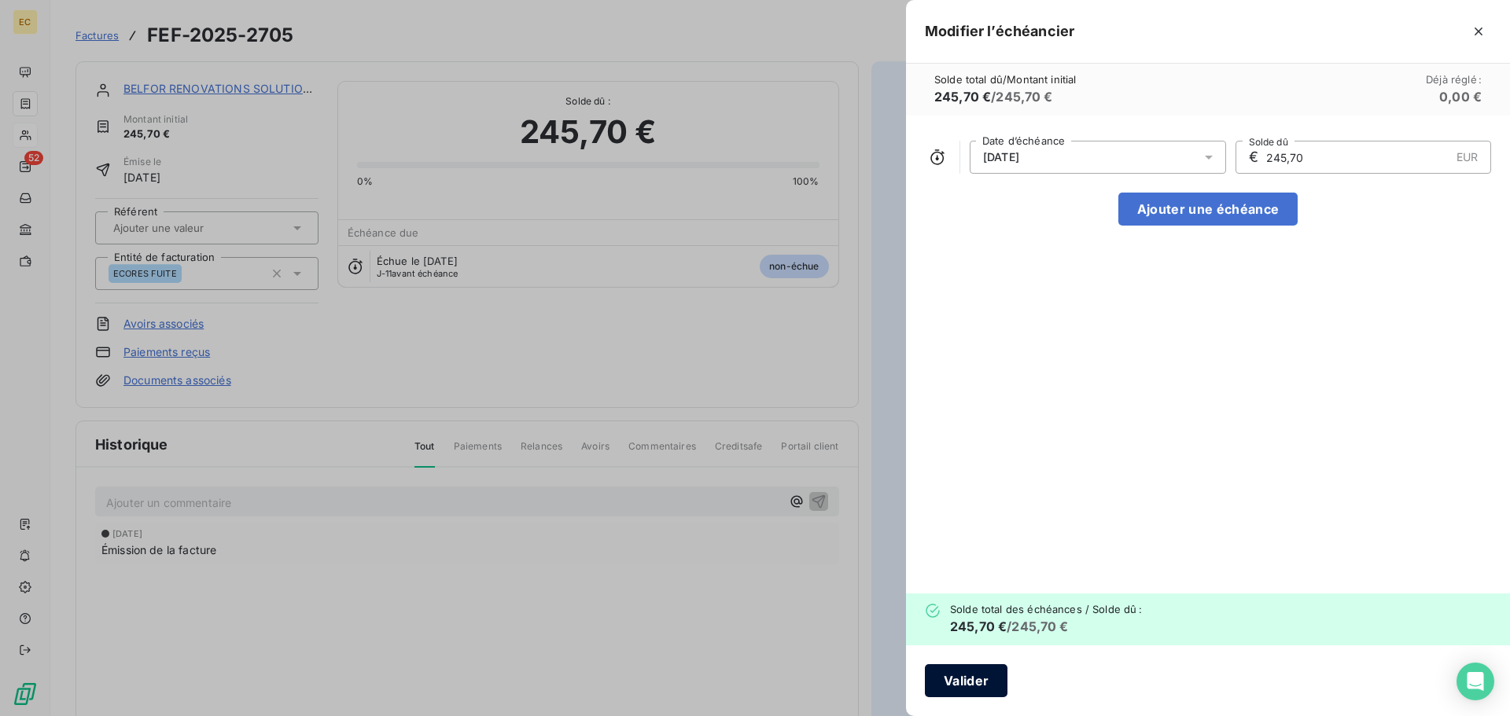
click at [980, 680] on button "Valider" at bounding box center [966, 681] width 83 height 33
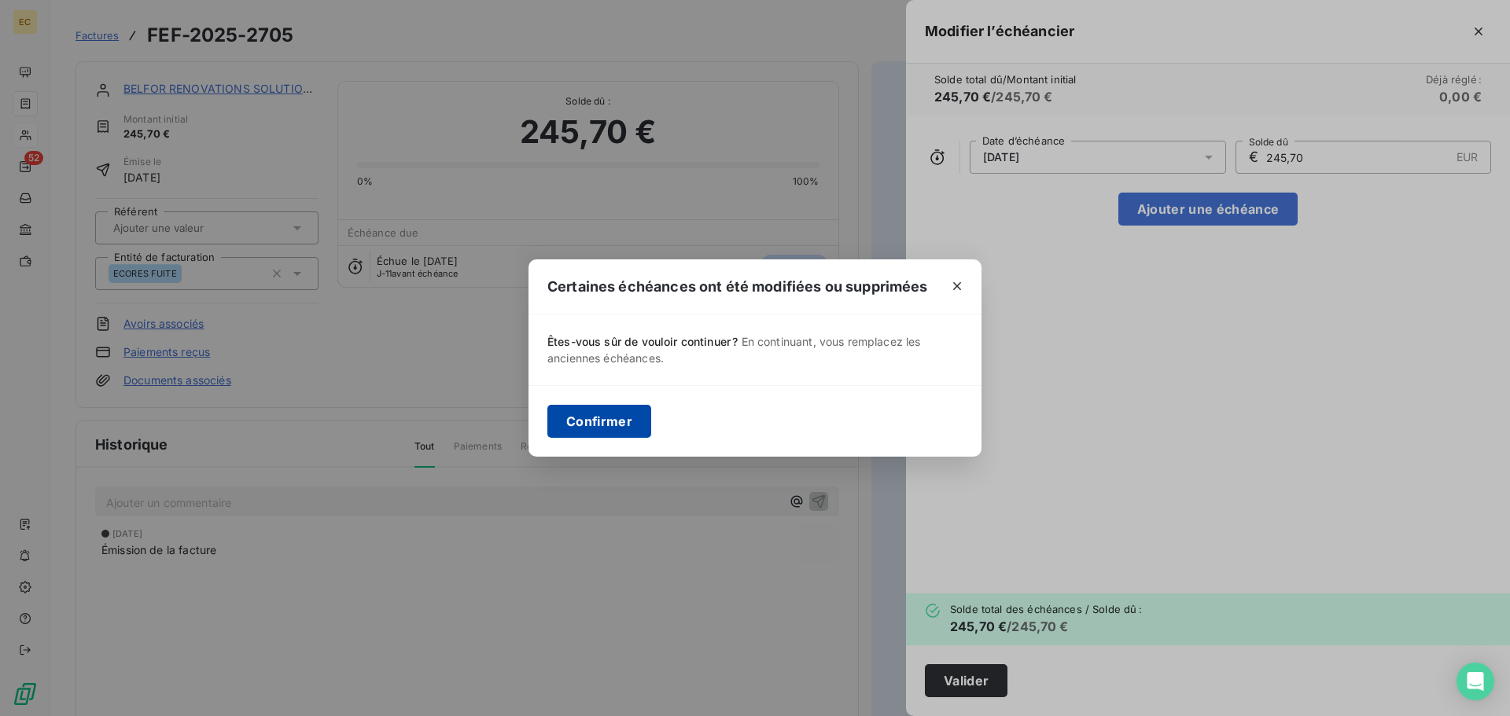
click at [592, 414] on button "Confirmer" at bounding box center [599, 421] width 104 height 33
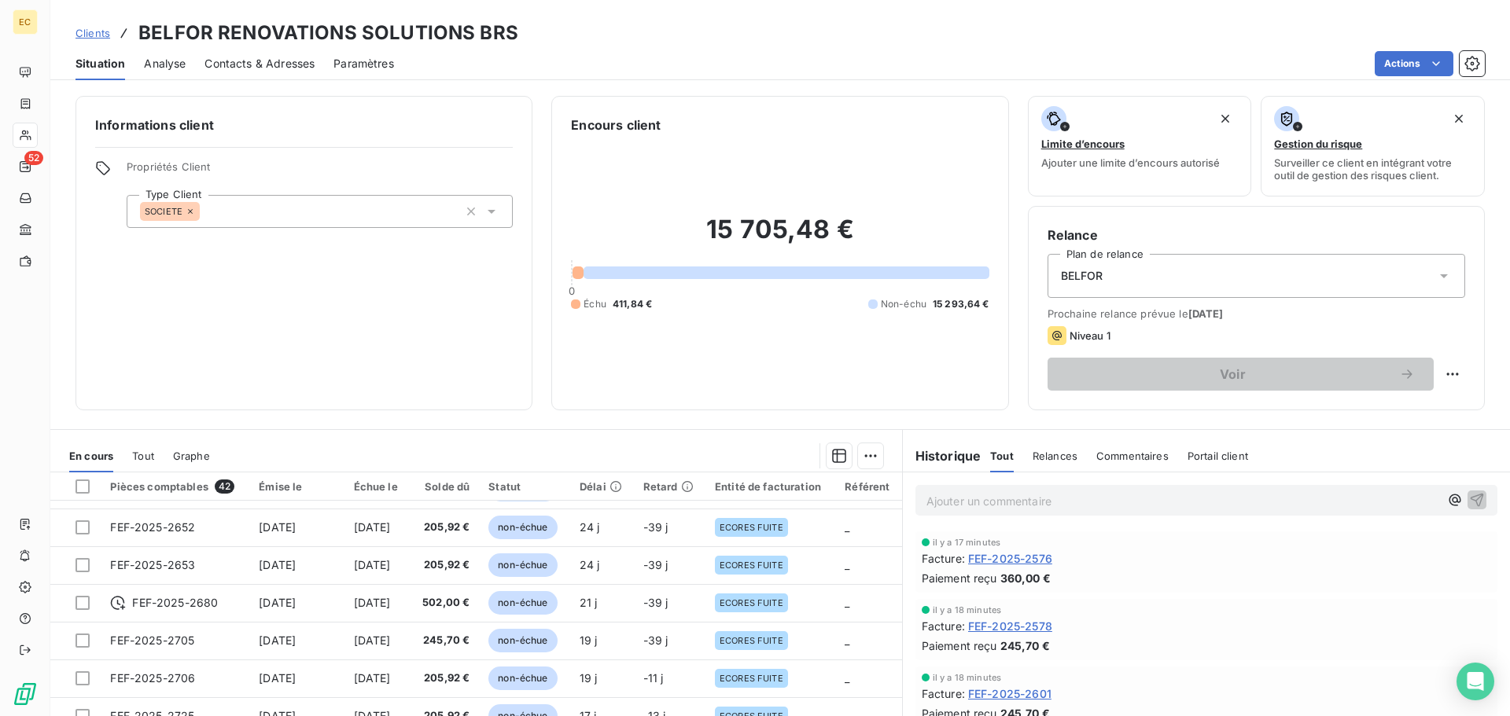
scroll to position [393, 0]
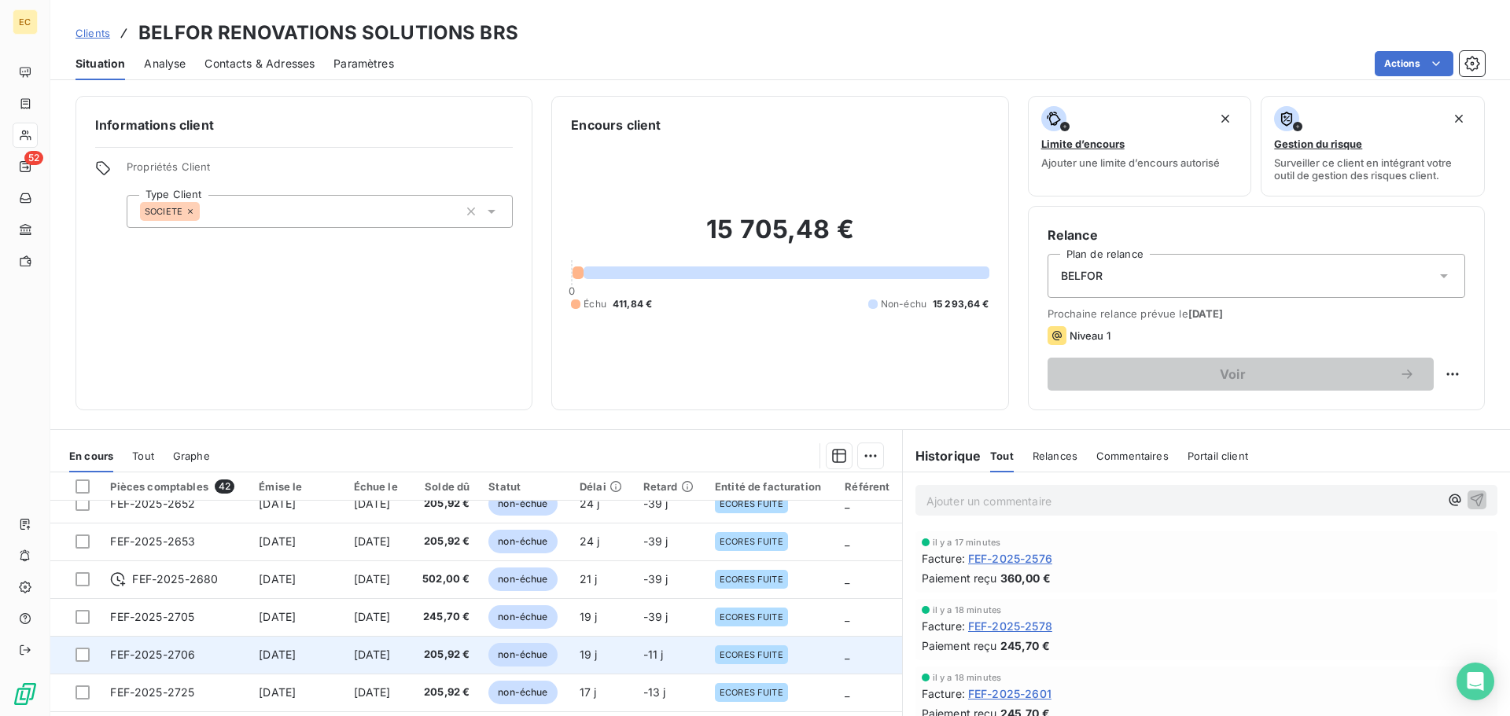
click at [219, 656] on td "FEF-2025-2706" at bounding box center [175, 655] width 149 height 38
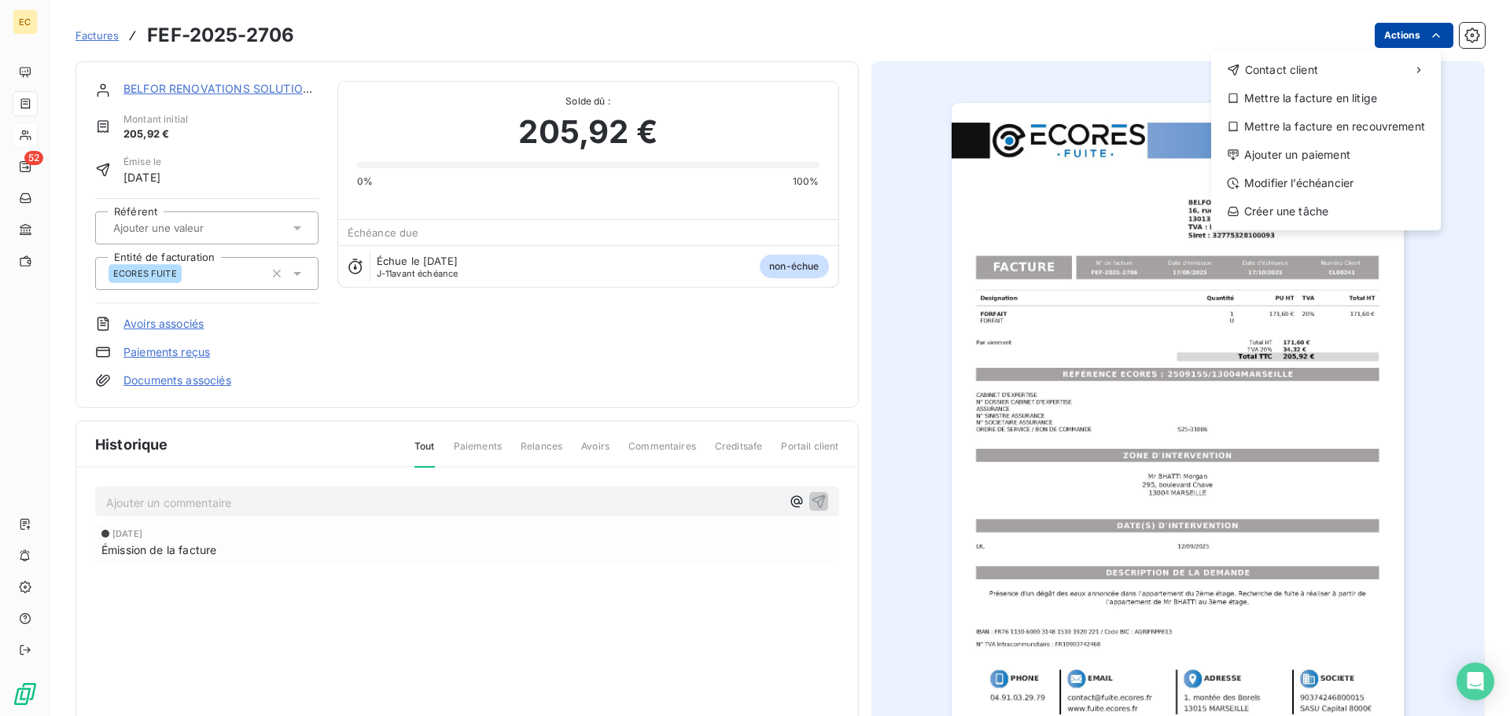
click at [1387, 37] on html "EC 52 Factures FEF-2025-2706 Actions Contact client Mettre la facture en litige…" at bounding box center [755, 358] width 1510 height 716
click at [1311, 177] on div "Modifier l’échéancier" at bounding box center [1325, 183] width 217 height 25
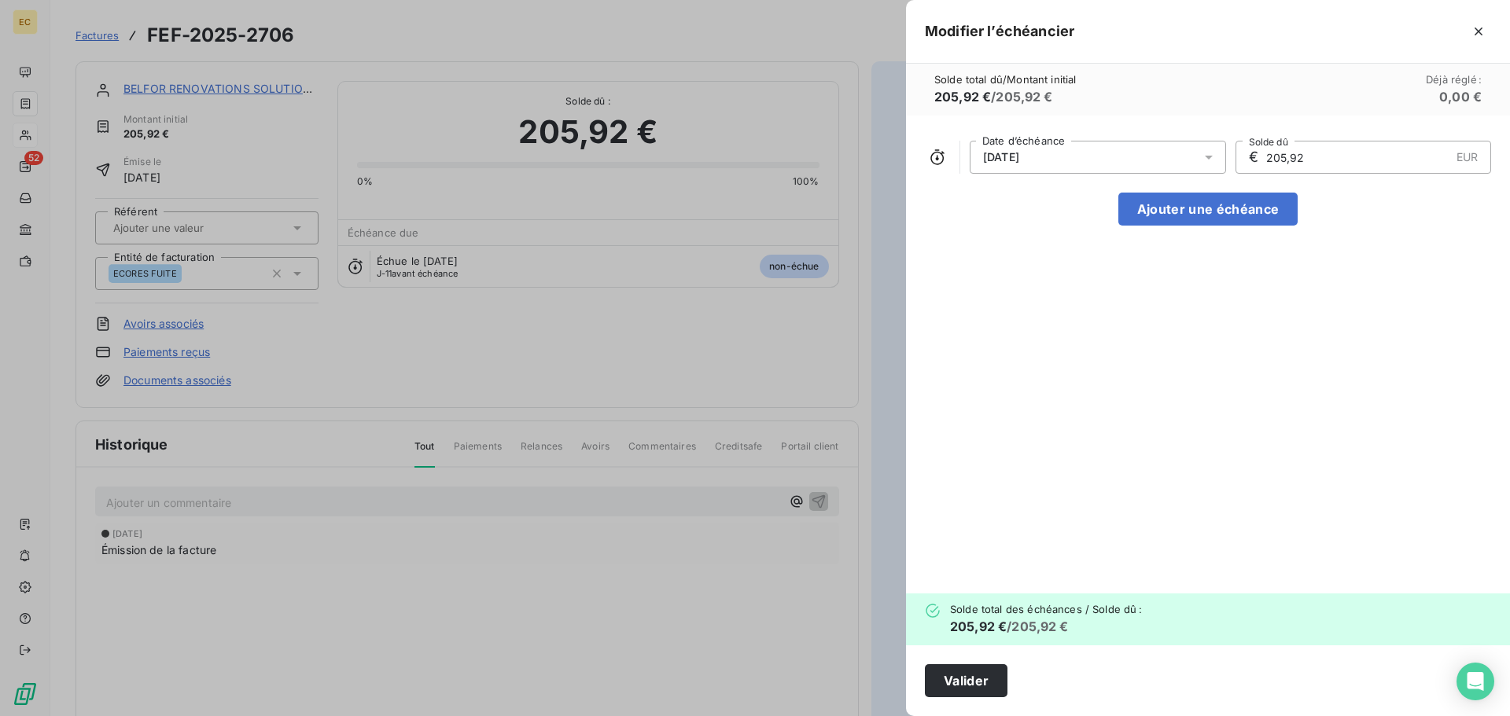
click at [1019, 154] on span "17/10/2025" at bounding box center [1001, 157] width 36 height 13
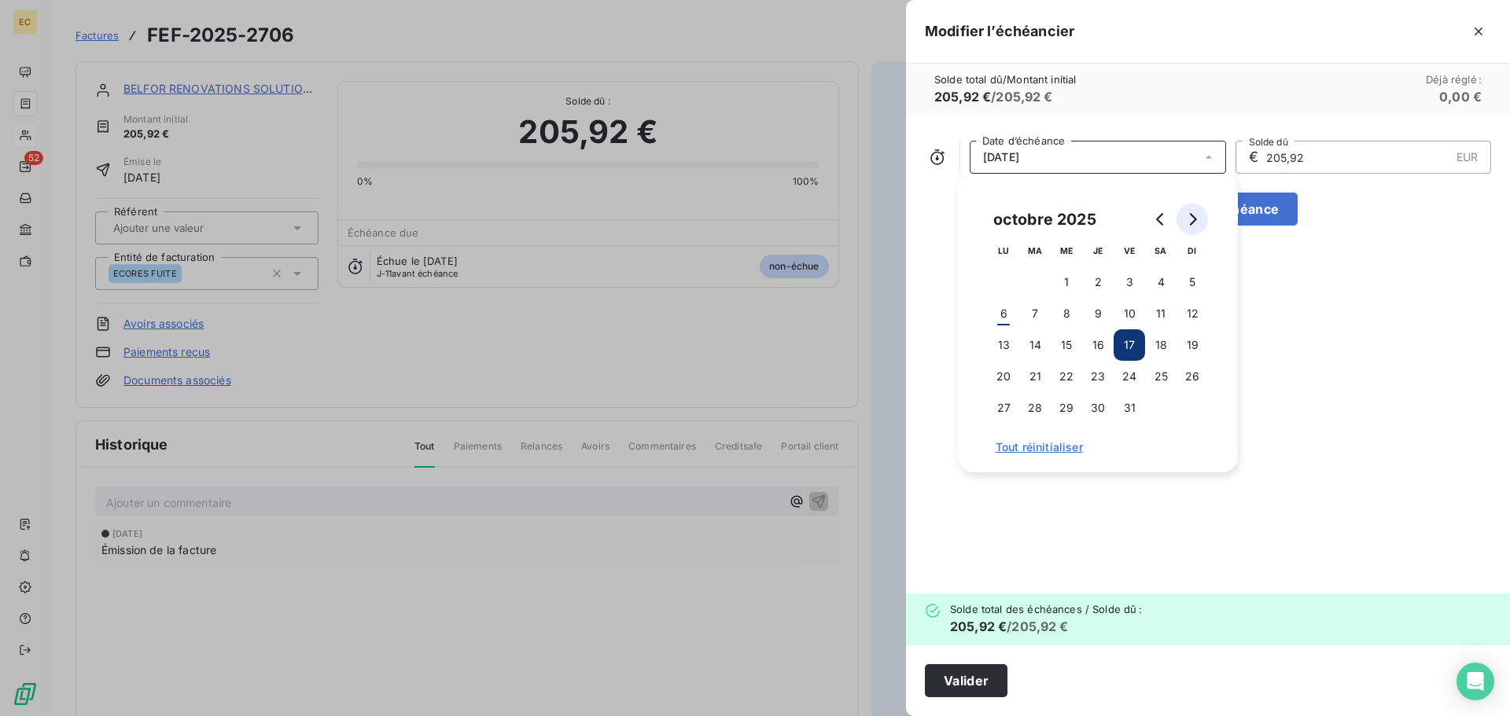
click at [1194, 223] on icon "Go to next month" at bounding box center [1192, 219] width 13 height 13
click at [1138, 348] on button "14" at bounding box center [1129, 345] width 31 height 31
click at [999, 683] on button "Valider" at bounding box center [966, 681] width 83 height 33
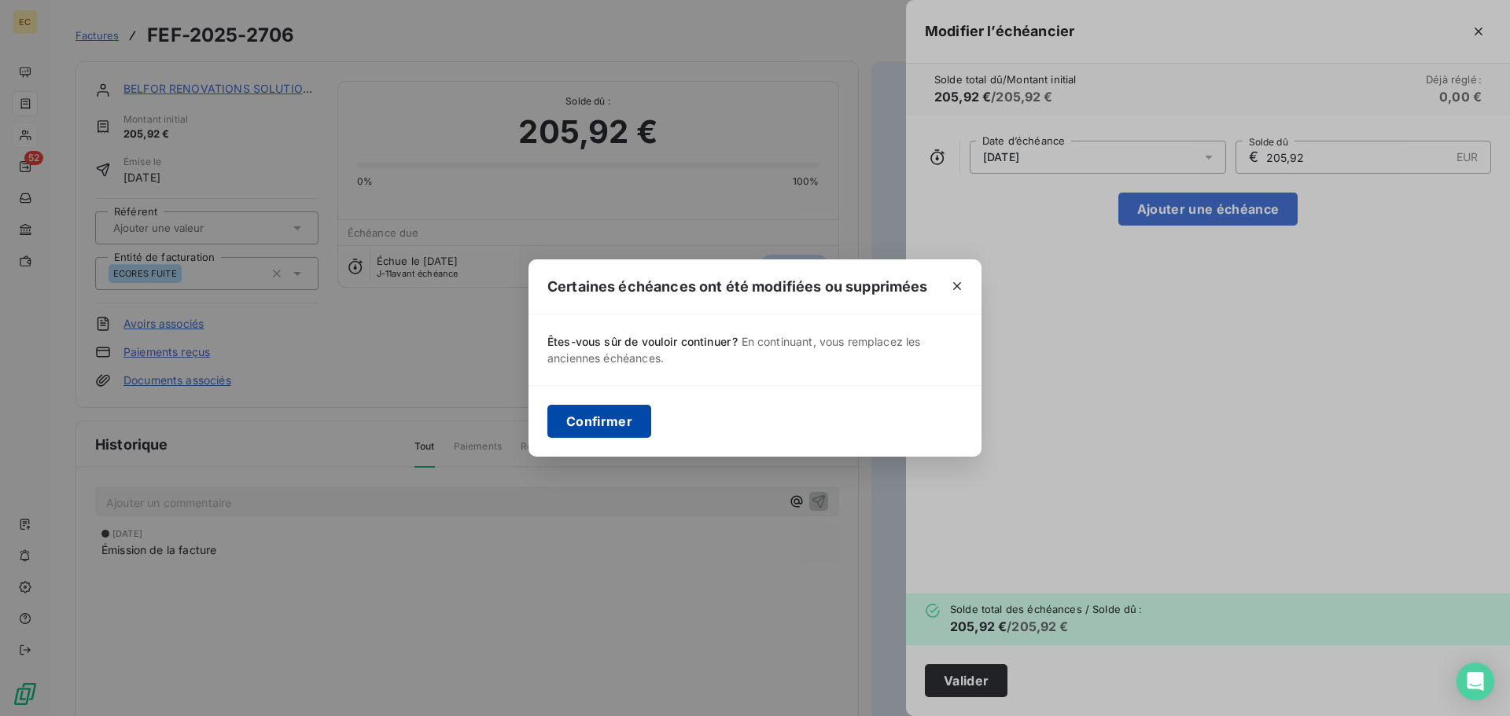
click at [581, 420] on button "Confirmer" at bounding box center [599, 421] width 104 height 33
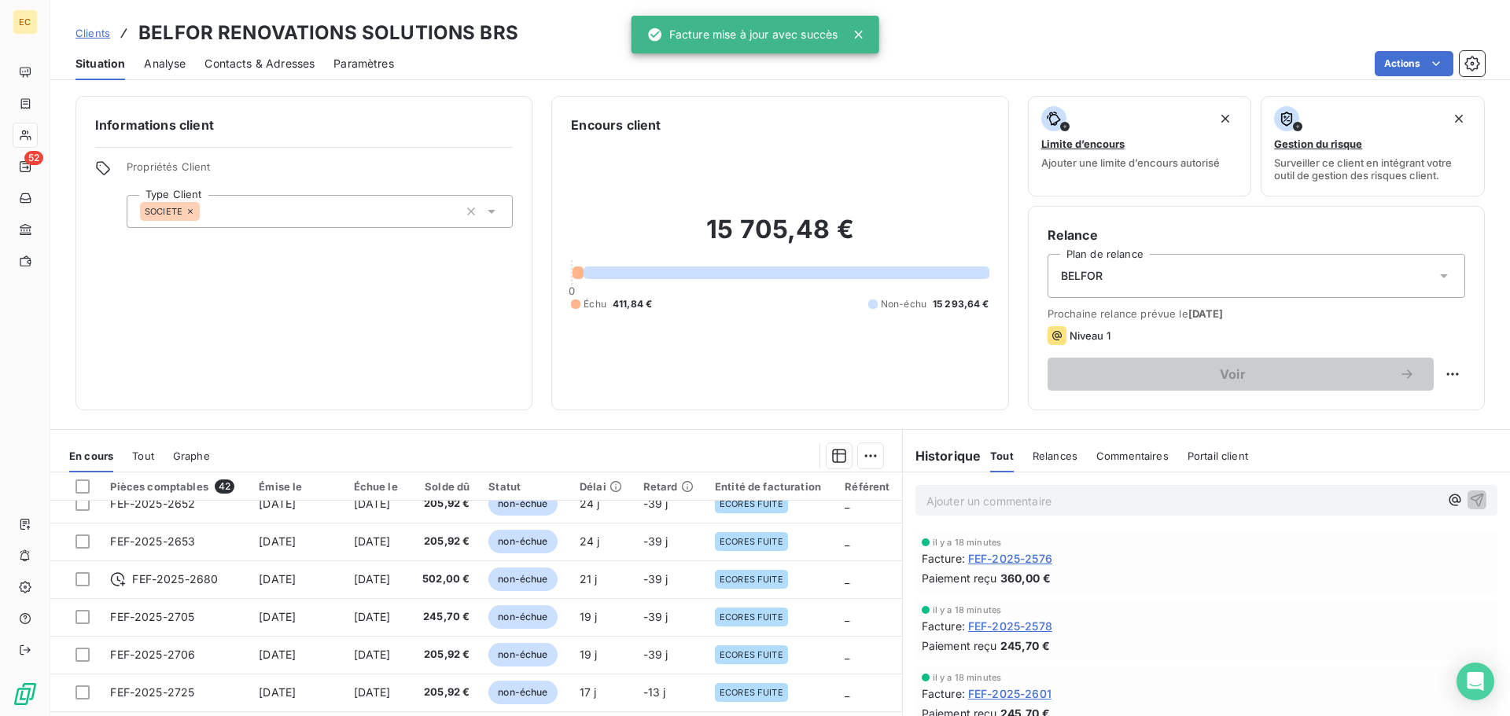
scroll to position [472, 0]
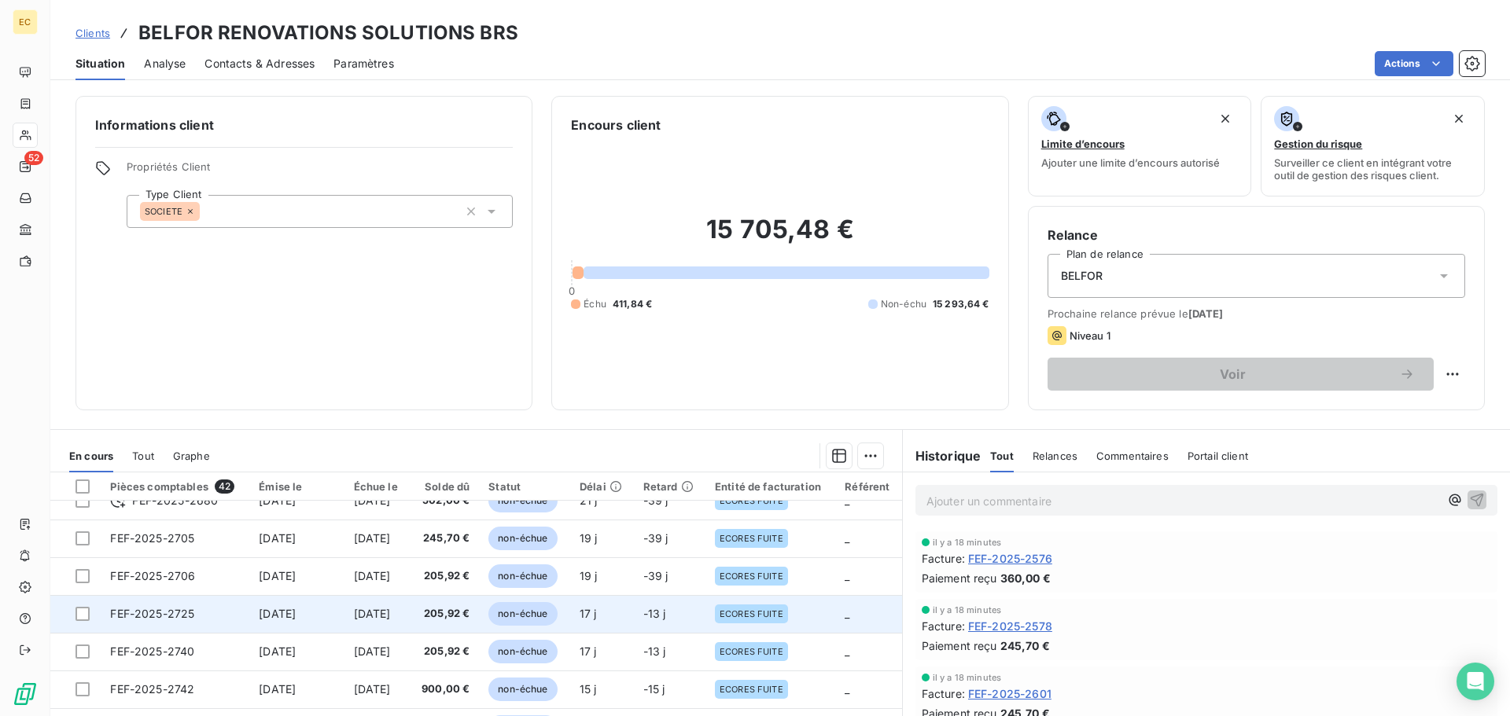
click at [289, 617] on span "19 sept. 2025" at bounding box center [277, 613] width 37 height 13
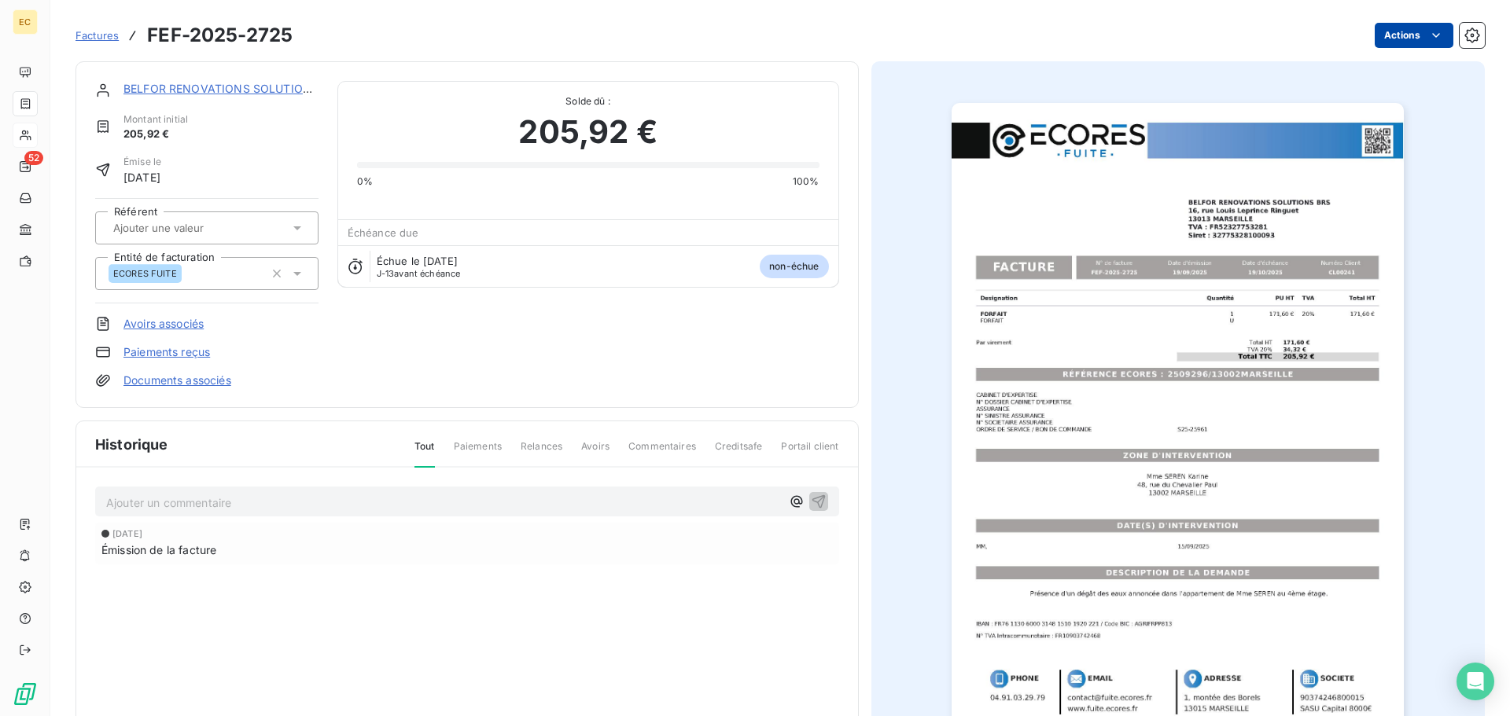
click at [1405, 35] on html "EC 52 Factures FEF-2025-2725 Actions BELFOR RENOVATIONS SOLUTIONS BRS Montant i…" at bounding box center [755, 358] width 1510 height 716
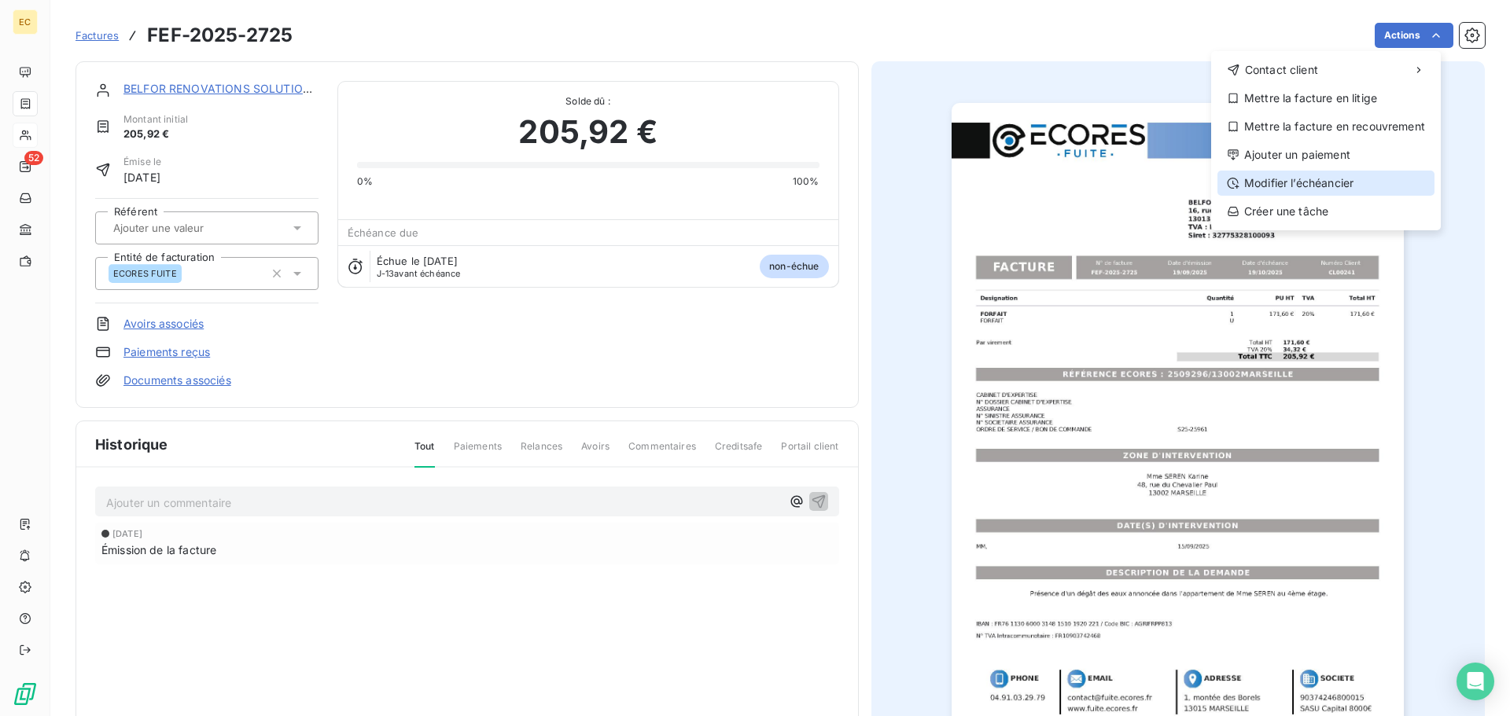
click at [1349, 182] on div "Modifier l’échéancier" at bounding box center [1325, 183] width 217 height 25
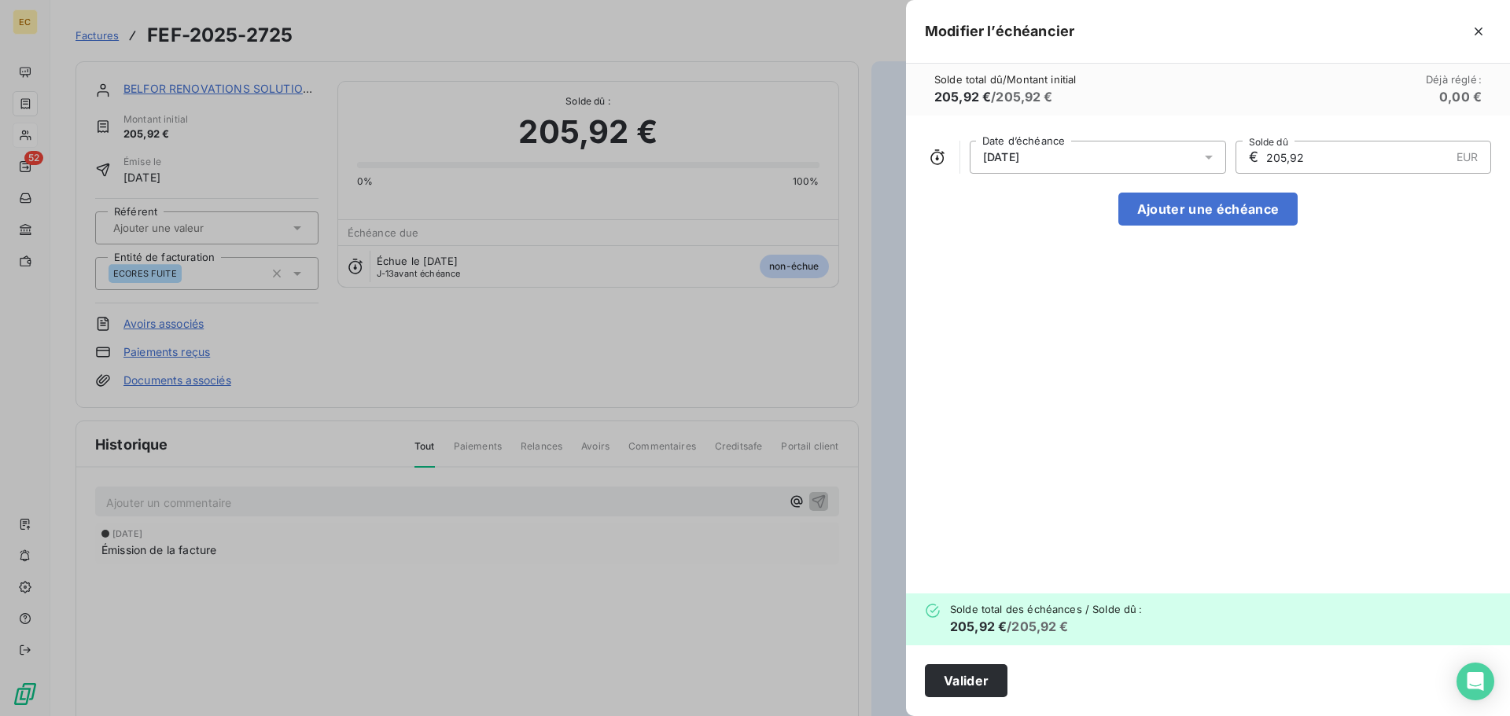
click at [1068, 149] on div "19/10/2025" at bounding box center [1098, 157] width 256 height 33
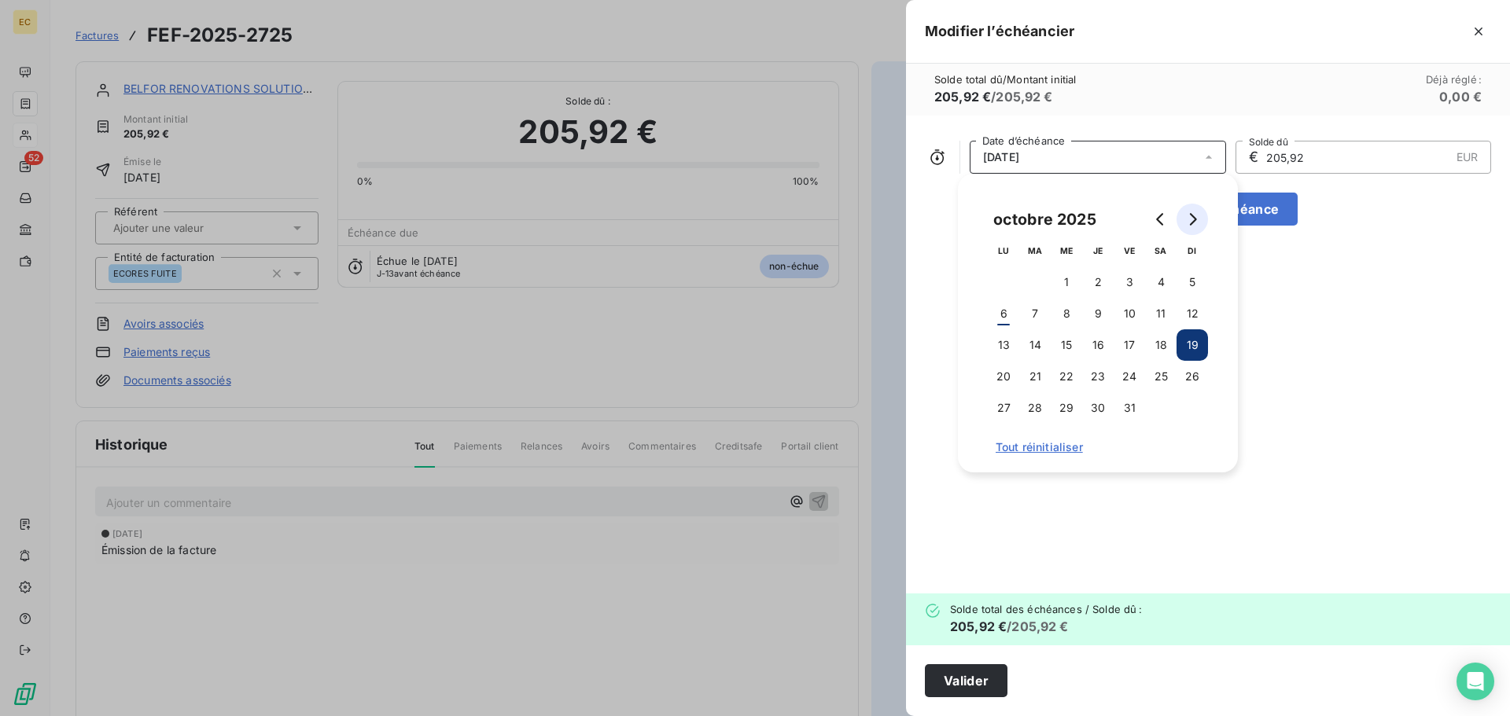
click at [1192, 223] on icon "Go to next month" at bounding box center [1193, 219] width 7 height 13
drag, startPoint x: 1130, startPoint y: 344, endPoint x: 1124, endPoint y: 362, distance: 19.2
click at [1129, 346] on button "14" at bounding box center [1129, 345] width 31 height 31
click at [982, 684] on button "Valider" at bounding box center [966, 681] width 83 height 33
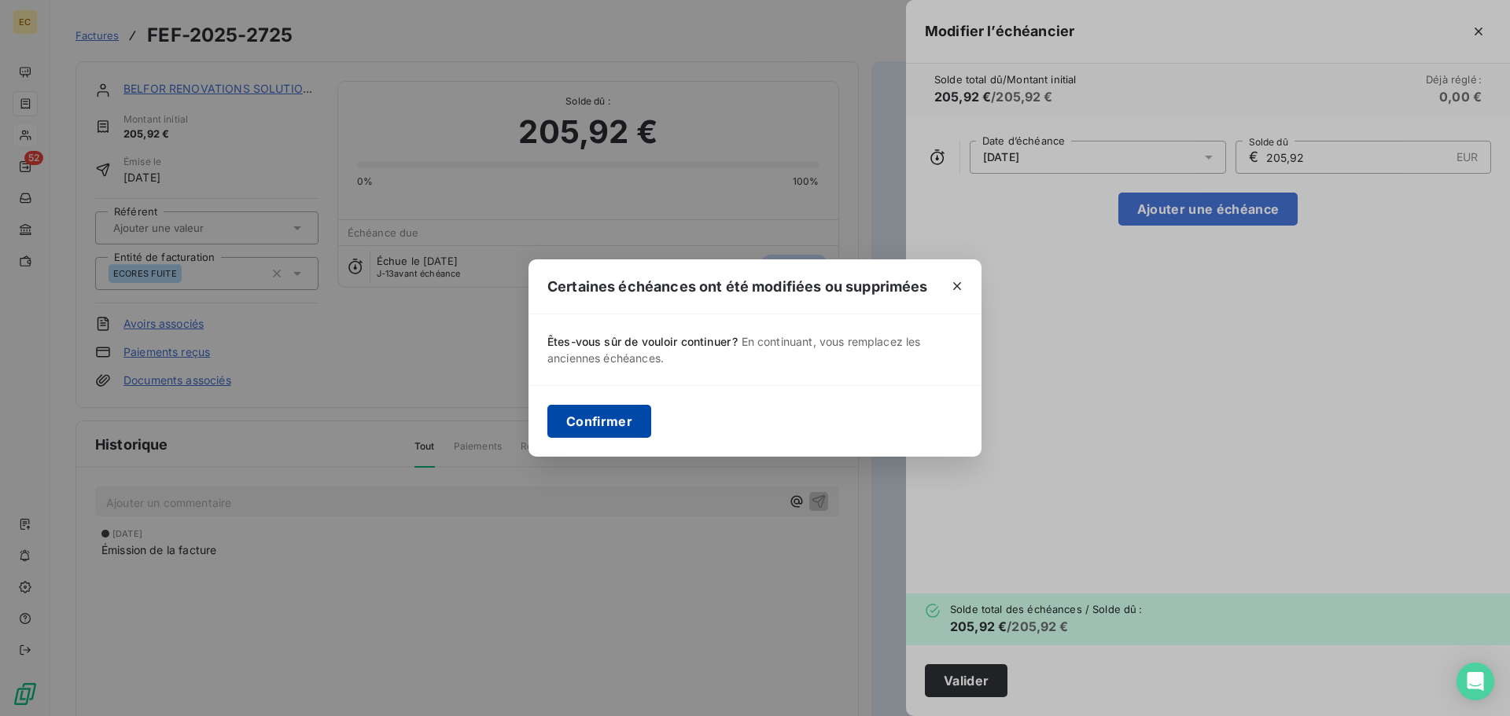
click at [610, 422] on button "Confirmer" at bounding box center [599, 421] width 104 height 33
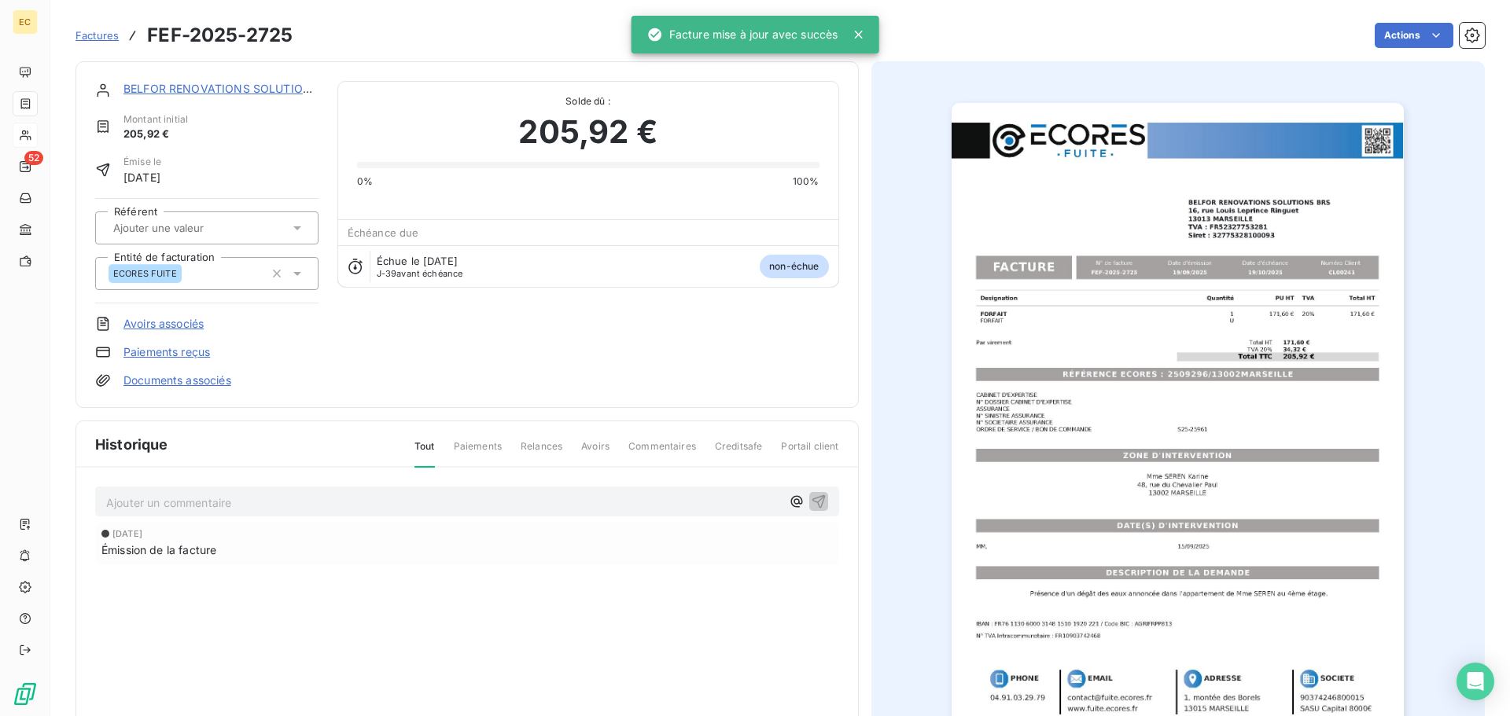
click at [83, 34] on span "Factures" at bounding box center [97, 35] width 43 height 13
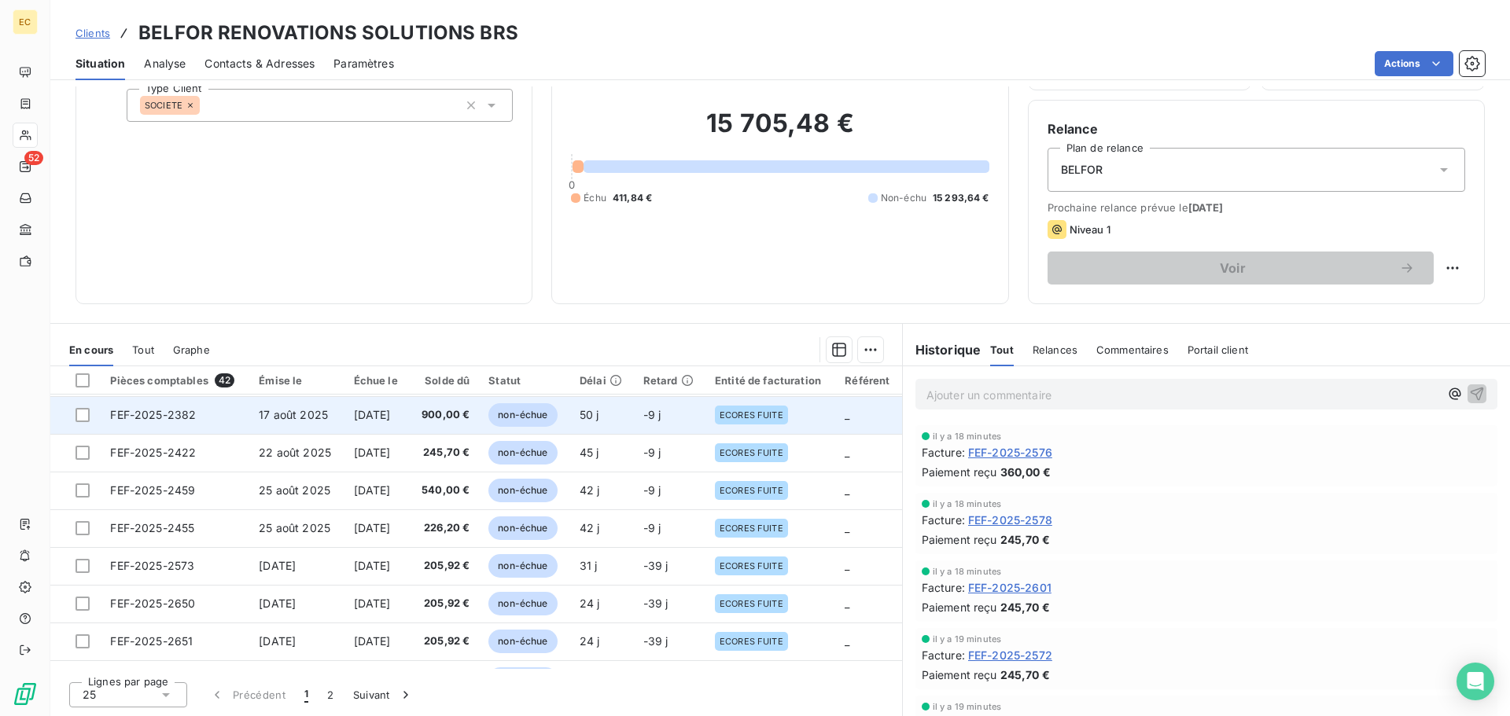
scroll to position [472, 0]
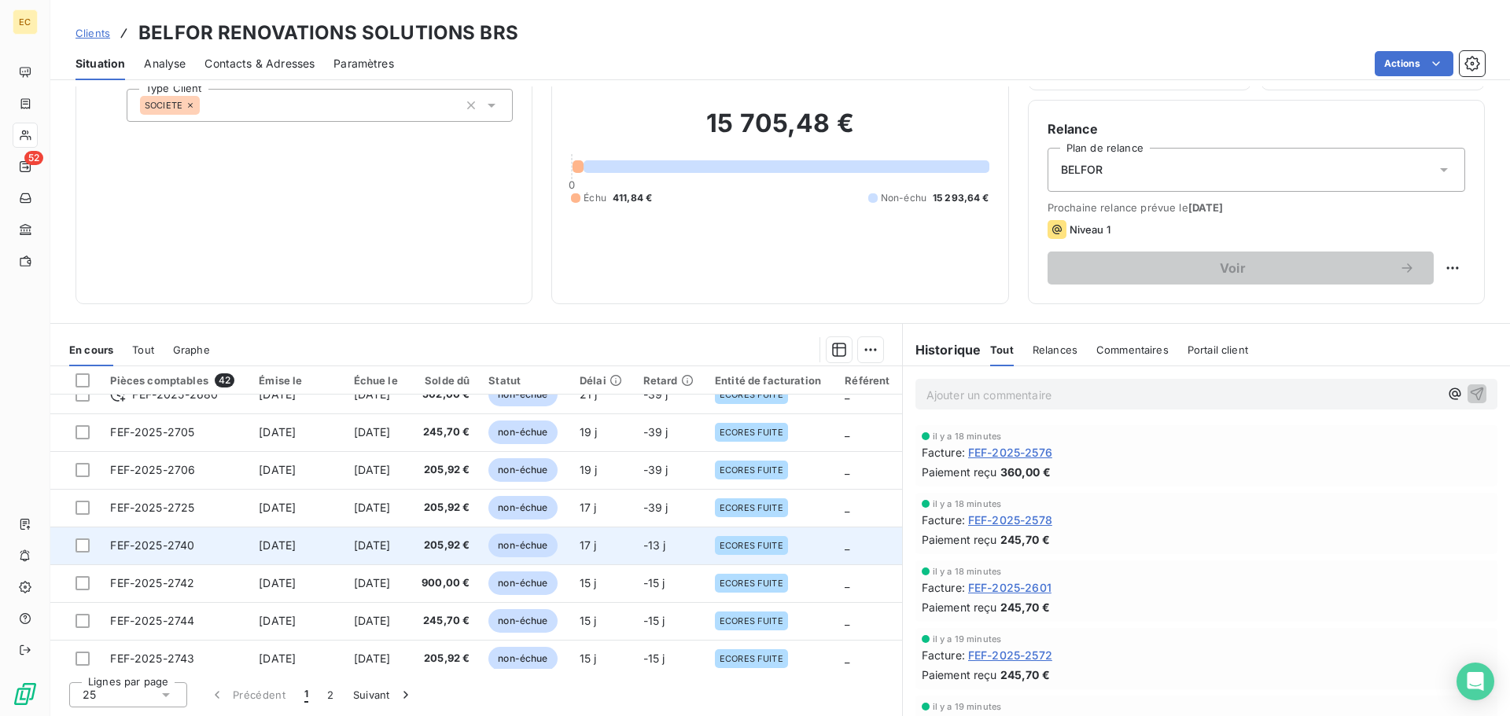
click at [164, 543] on span "FEF-2025-2740" at bounding box center [152, 545] width 84 height 13
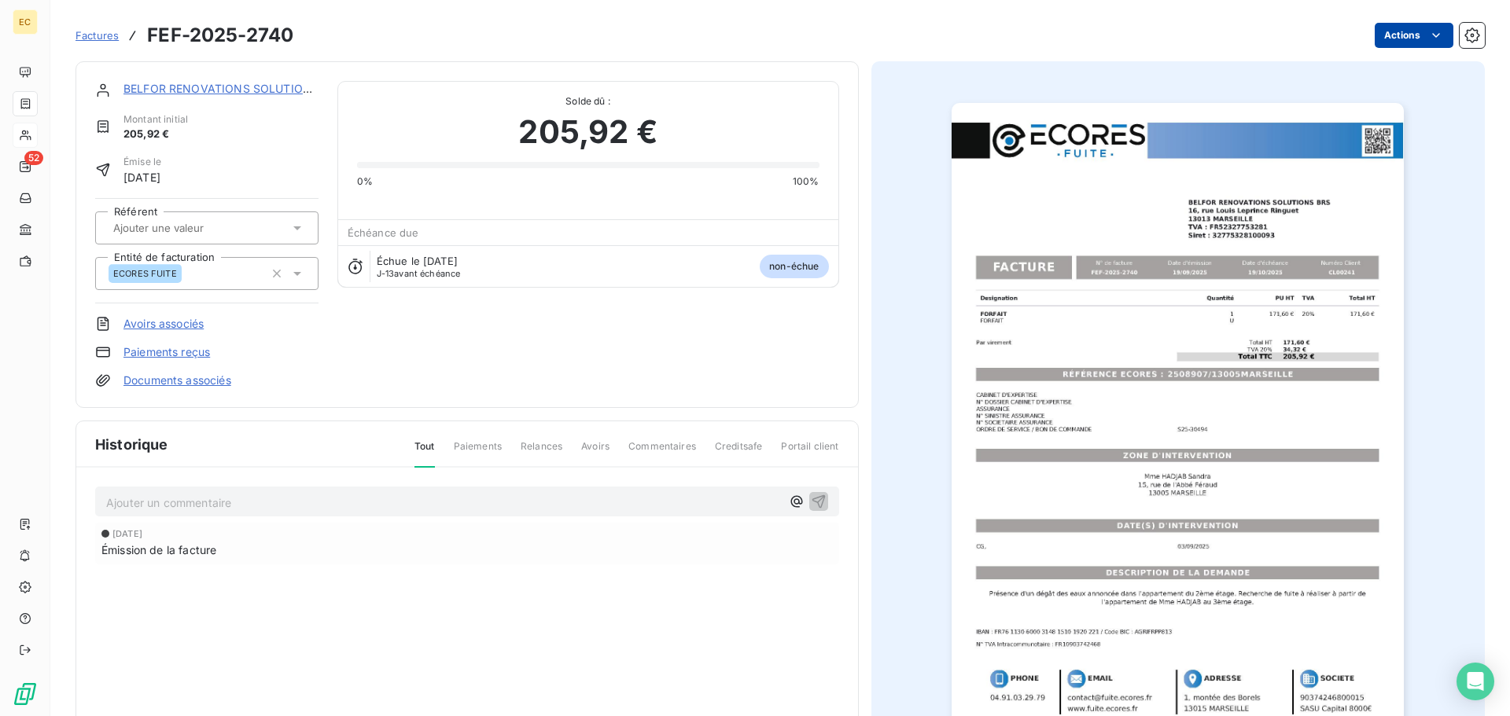
click at [1395, 33] on html "EC 52 Factures FEF-2025-2740 Actions BELFOR RENOVATIONS SOLUTIONS BRS Montant i…" at bounding box center [755, 358] width 1510 height 716
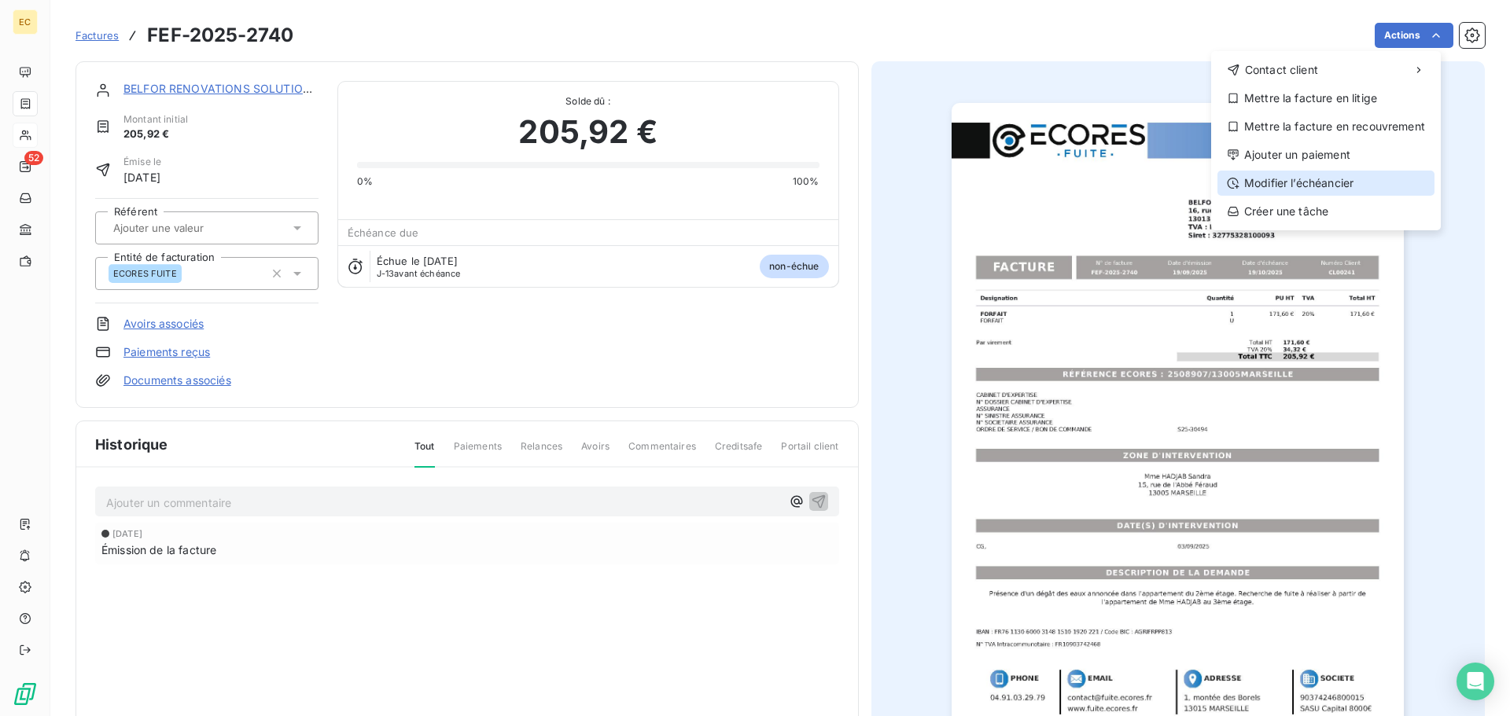
click at [1342, 182] on div "Modifier l’échéancier" at bounding box center [1325, 183] width 217 height 25
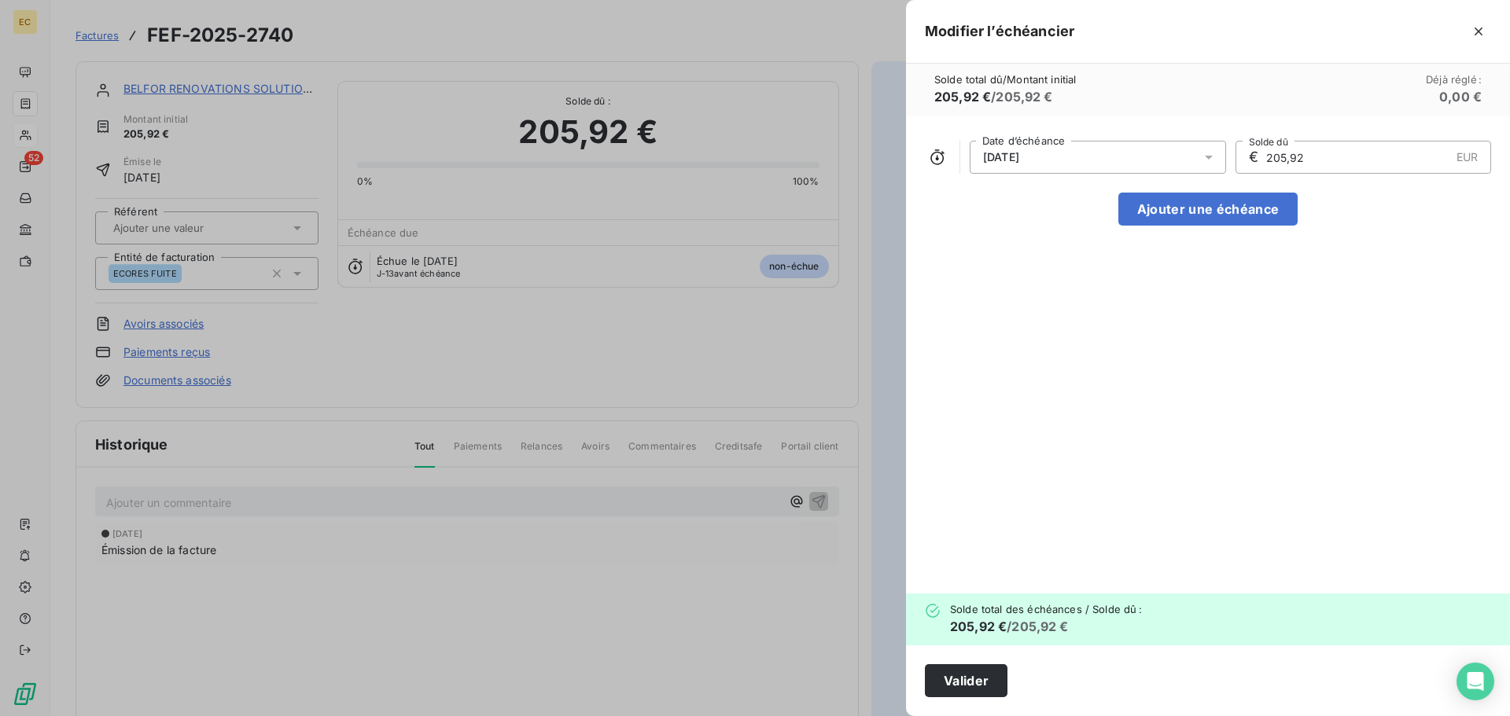
click at [1139, 154] on div "19/10/2025" at bounding box center [1098, 157] width 256 height 33
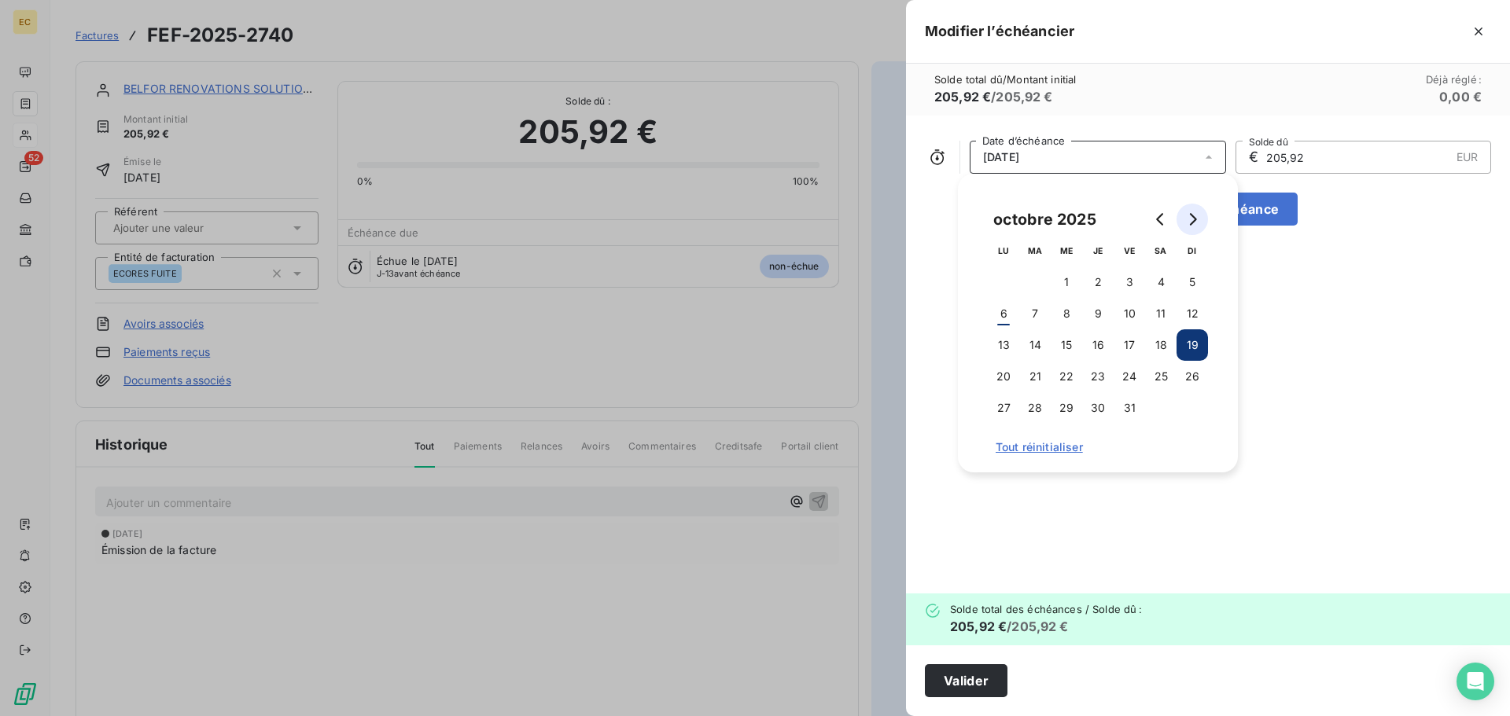
click at [1189, 218] on icon "Go to next month" at bounding box center [1192, 219] width 13 height 13
click at [1131, 341] on button "14" at bounding box center [1129, 345] width 31 height 31
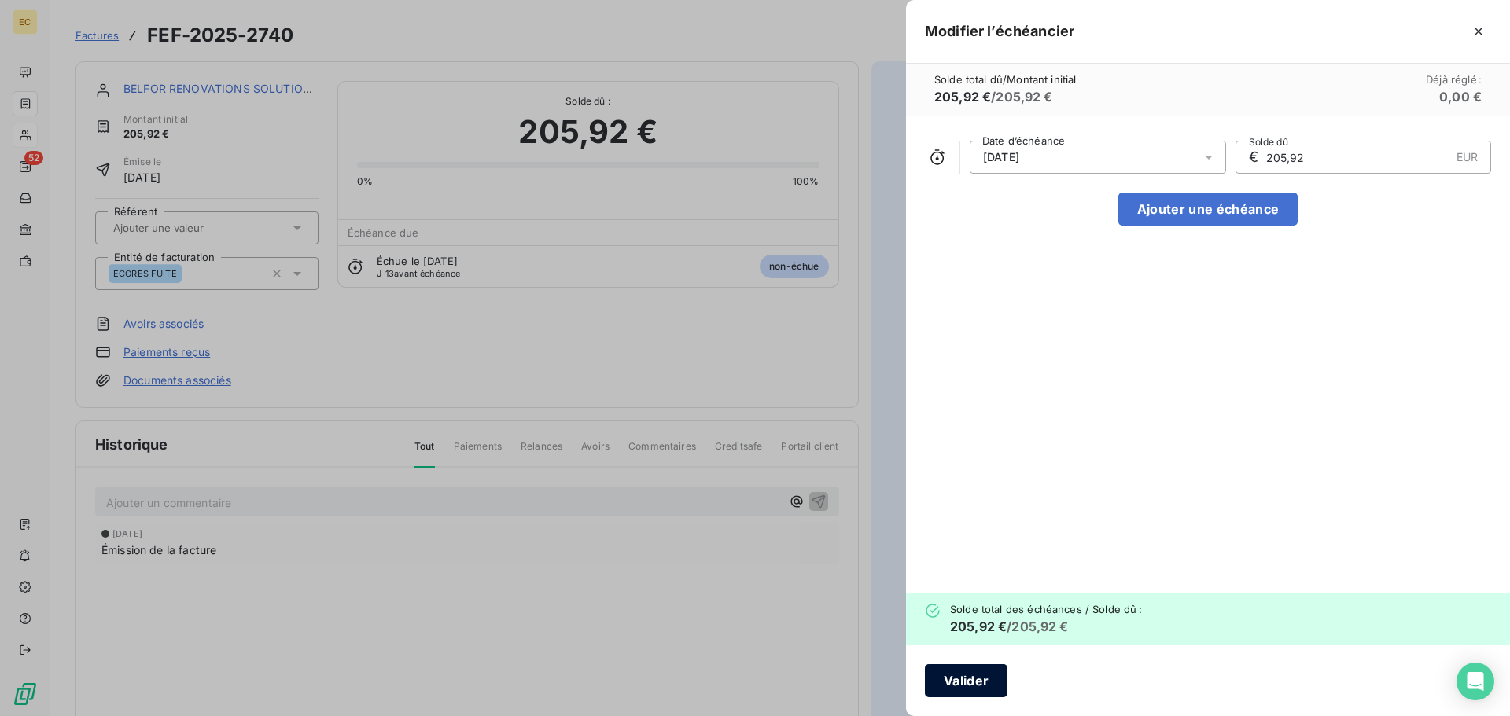
click at [984, 682] on button "Valider" at bounding box center [966, 681] width 83 height 33
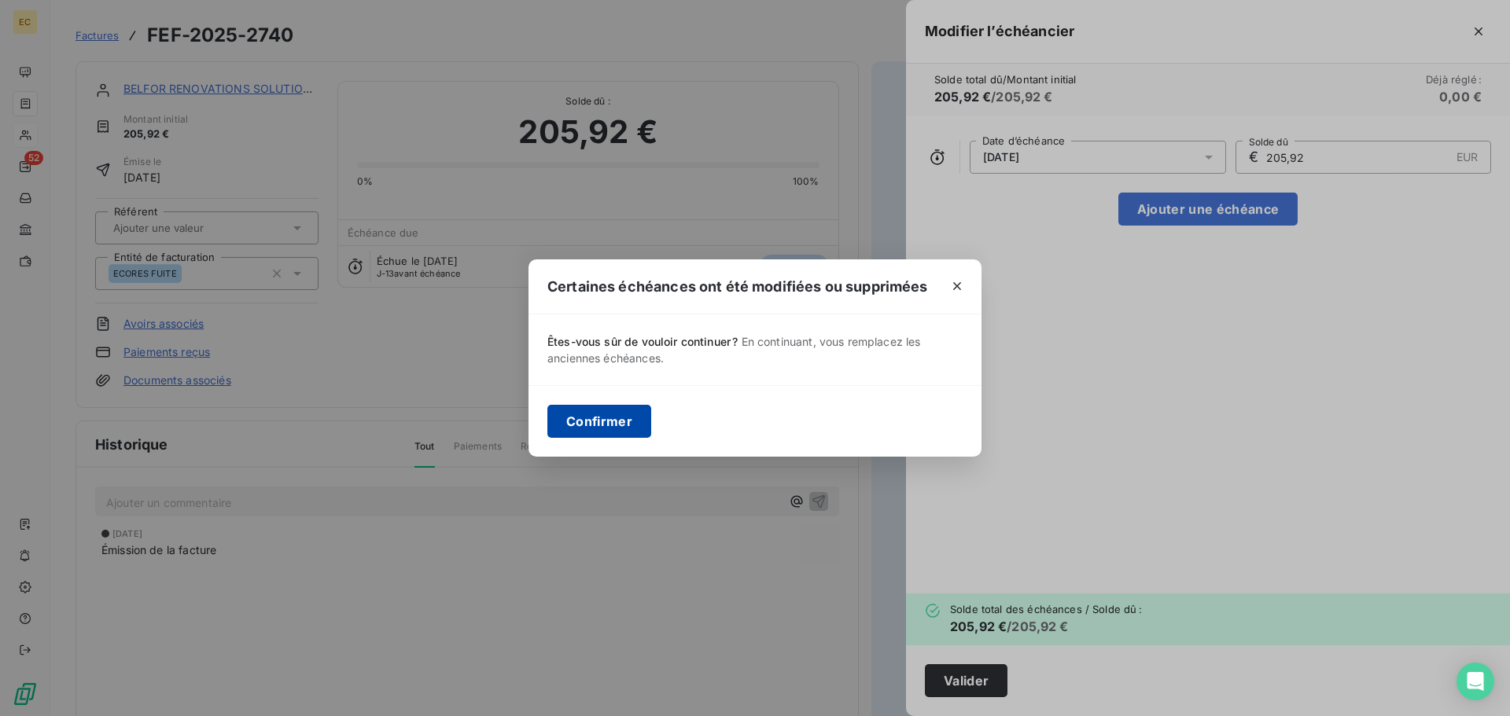
click at [608, 429] on button "Confirmer" at bounding box center [599, 421] width 104 height 33
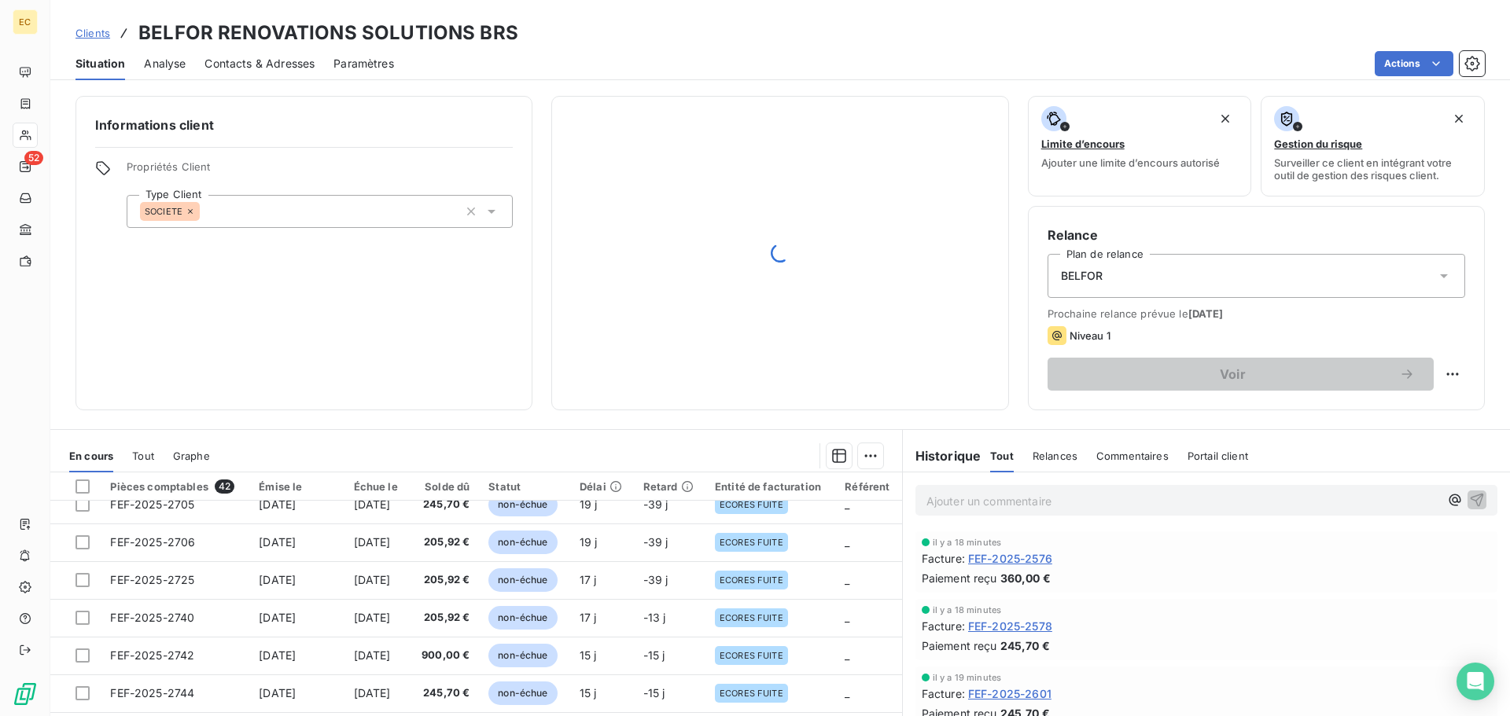
scroll to position [551, 0]
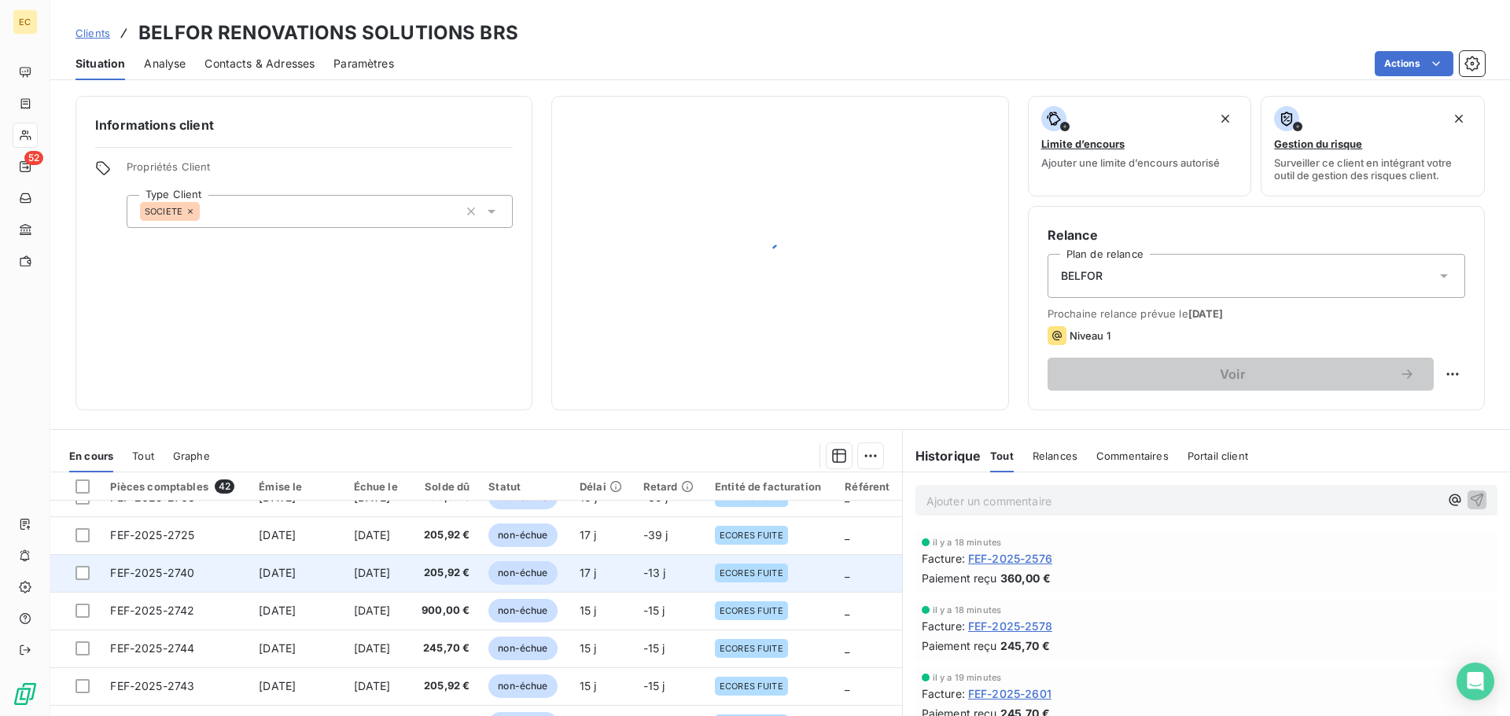
click at [160, 565] on td "FEF-2025-2740" at bounding box center [175, 573] width 149 height 38
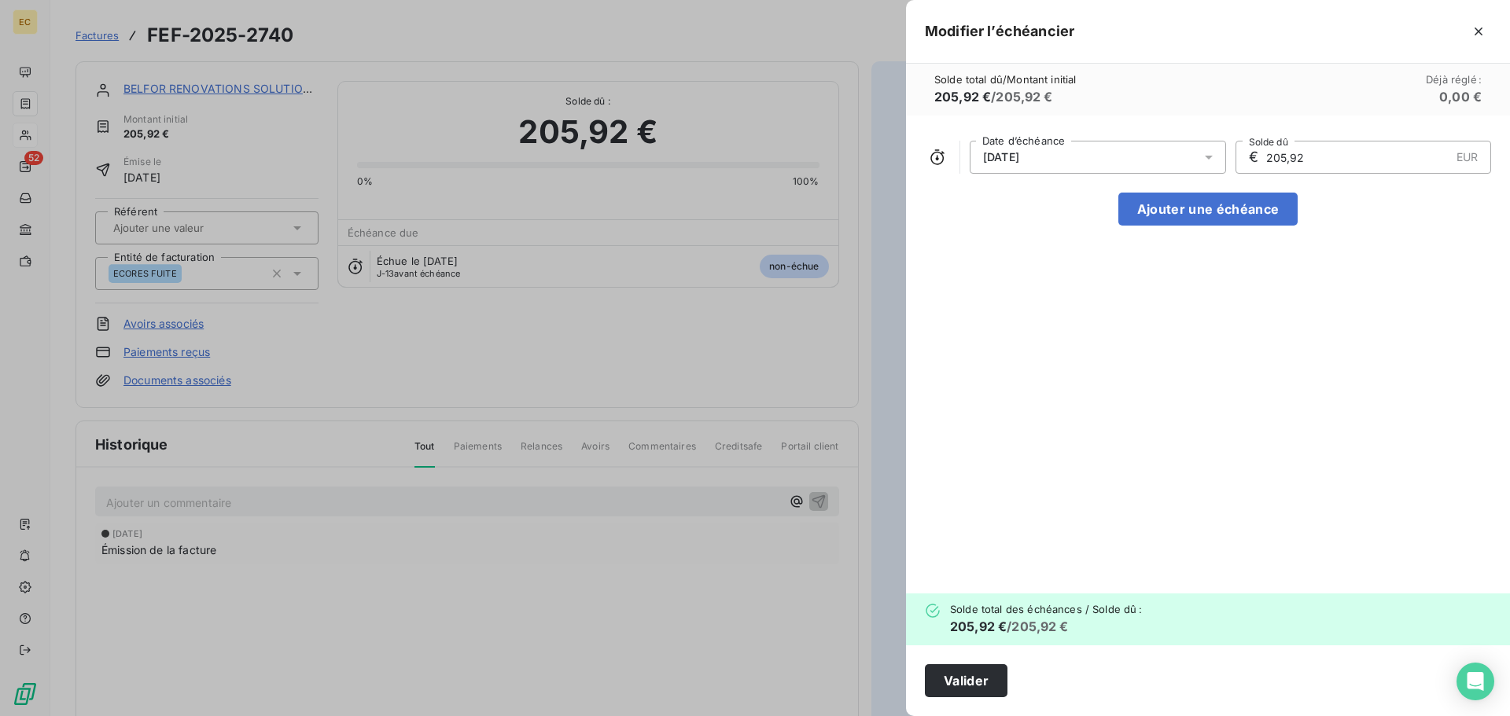
click at [1147, 157] on div "19/10/2025" at bounding box center [1098, 157] width 256 height 33
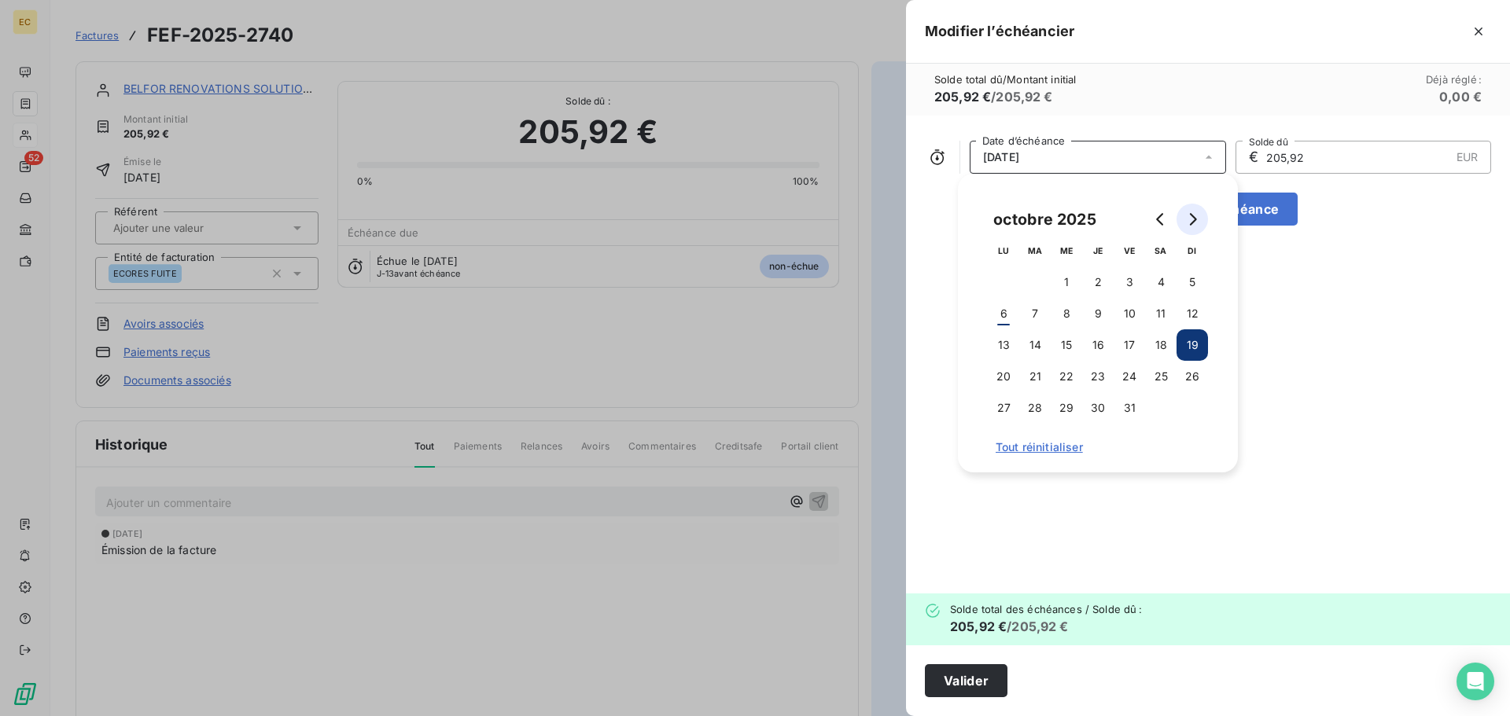
click at [1192, 219] on icon "Go to next month" at bounding box center [1192, 219] width 13 height 13
click at [1135, 343] on button "14" at bounding box center [1129, 345] width 31 height 31
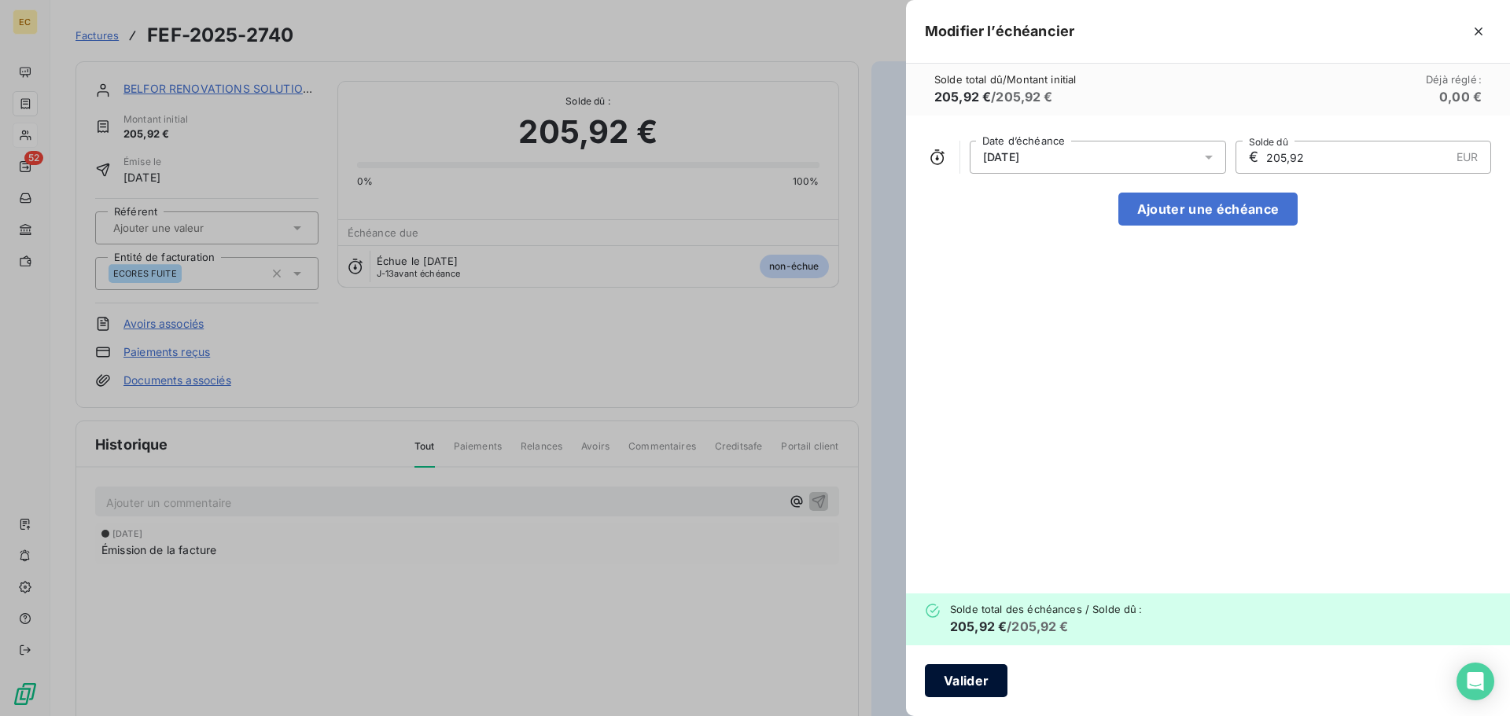
click at [978, 674] on button "Valider" at bounding box center [966, 681] width 83 height 33
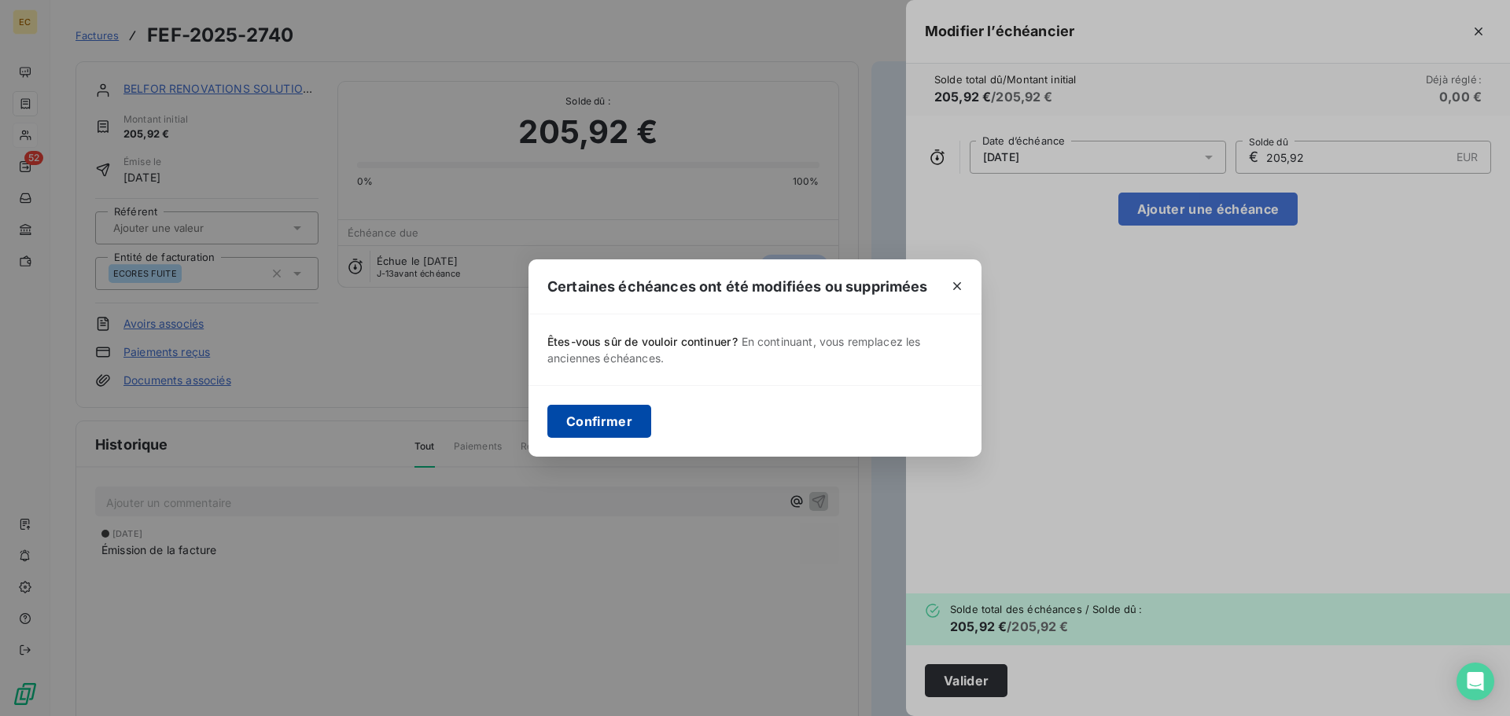
click at [606, 428] on button "Confirmer" at bounding box center [599, 421] width 104 height 33
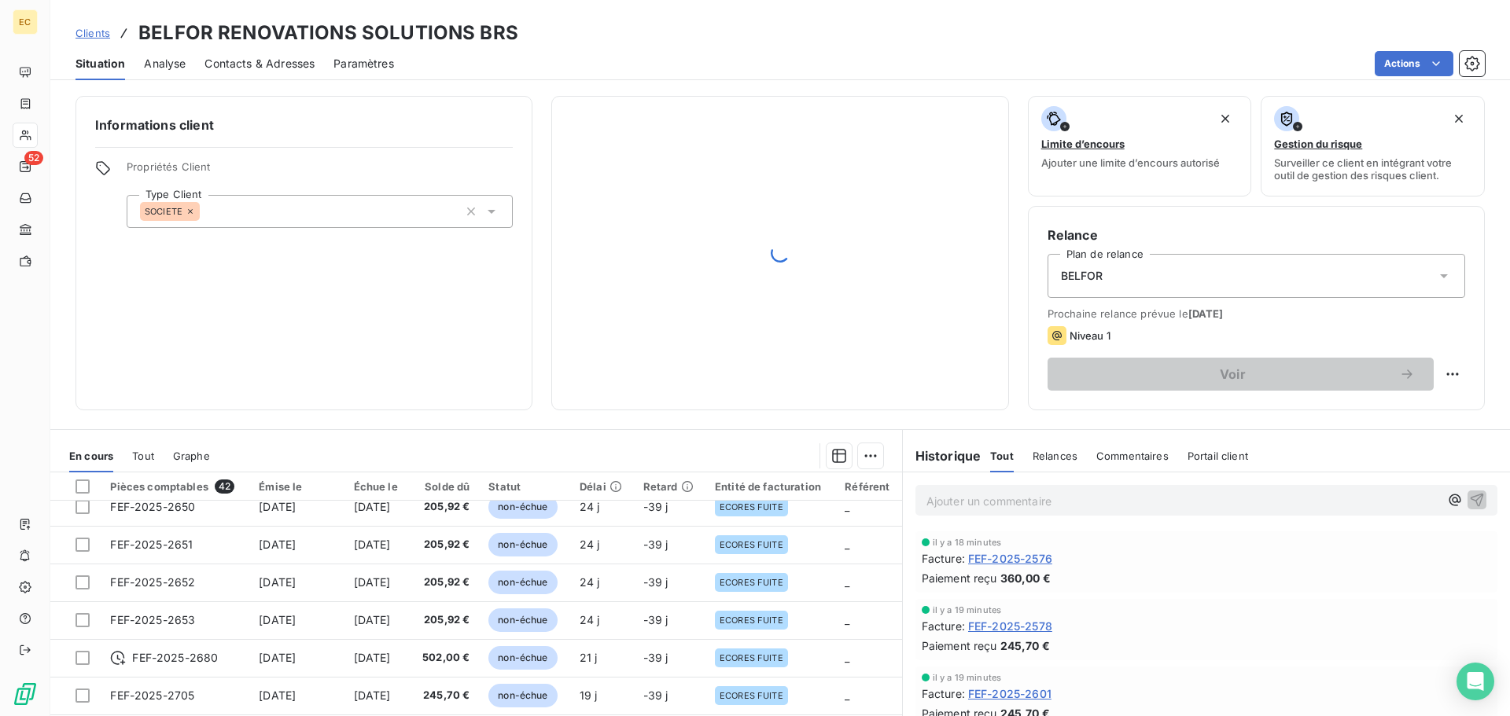
scroll to position [551, 0]
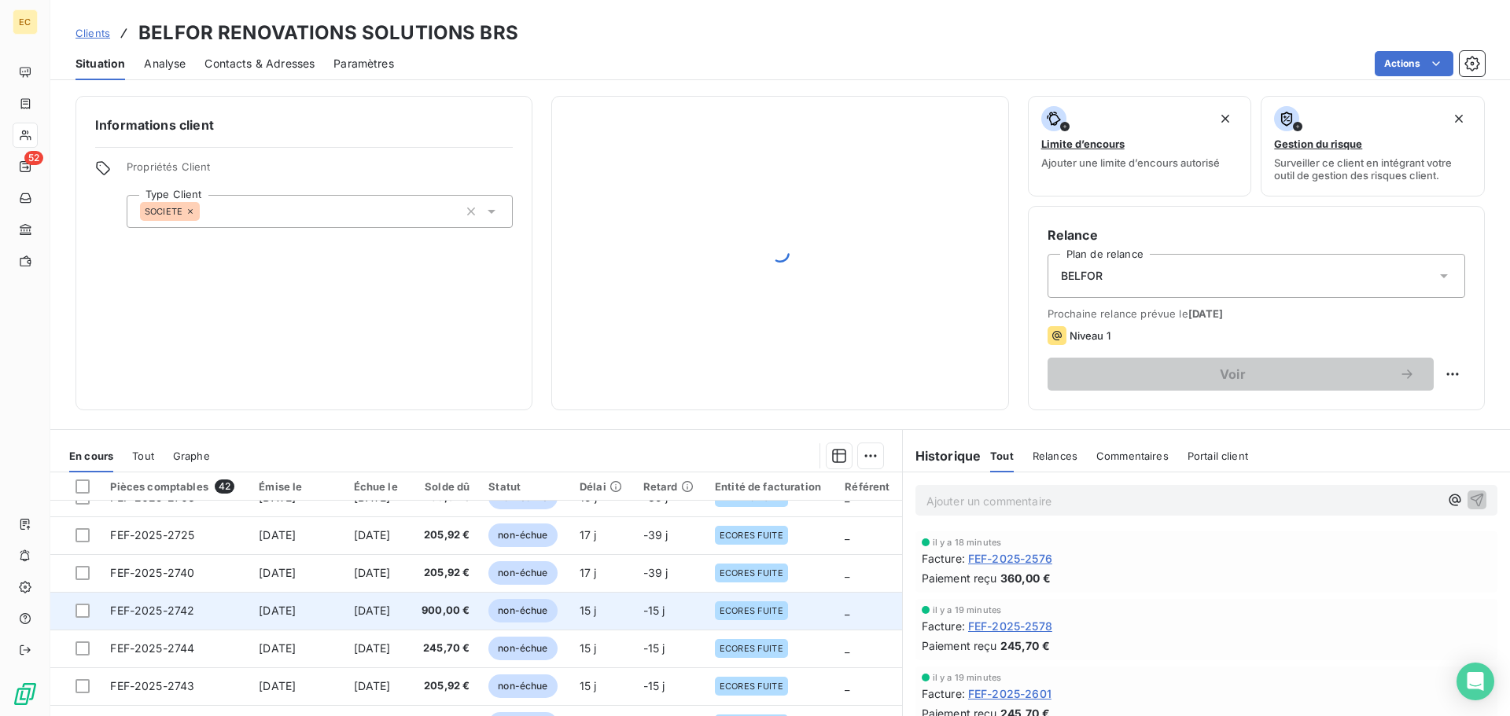
click at [138, 613] on span "FEF-2025-2742" at bounding box center [152, 610] width 84 height 13
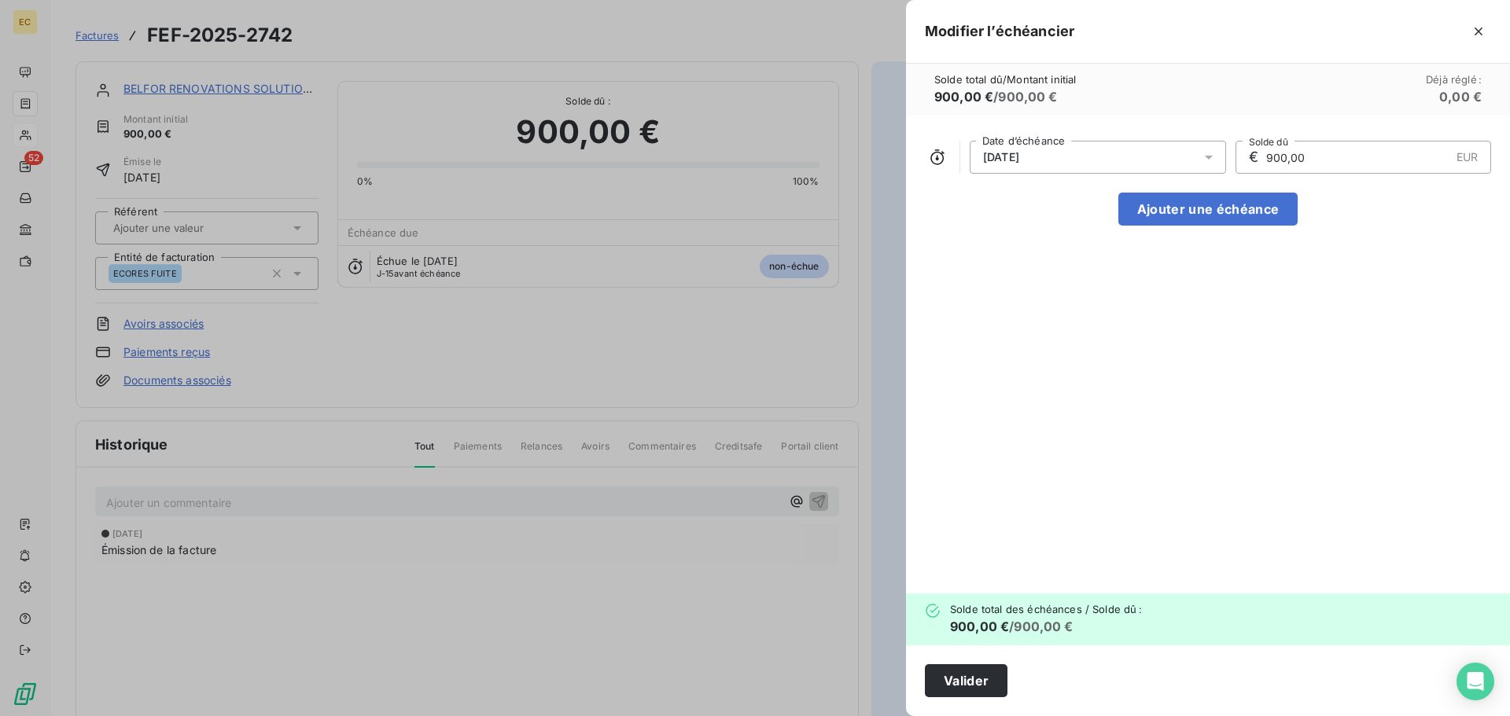
click at [1206, 160] on icon at bounding box center [1209, 157] width 16 height 16
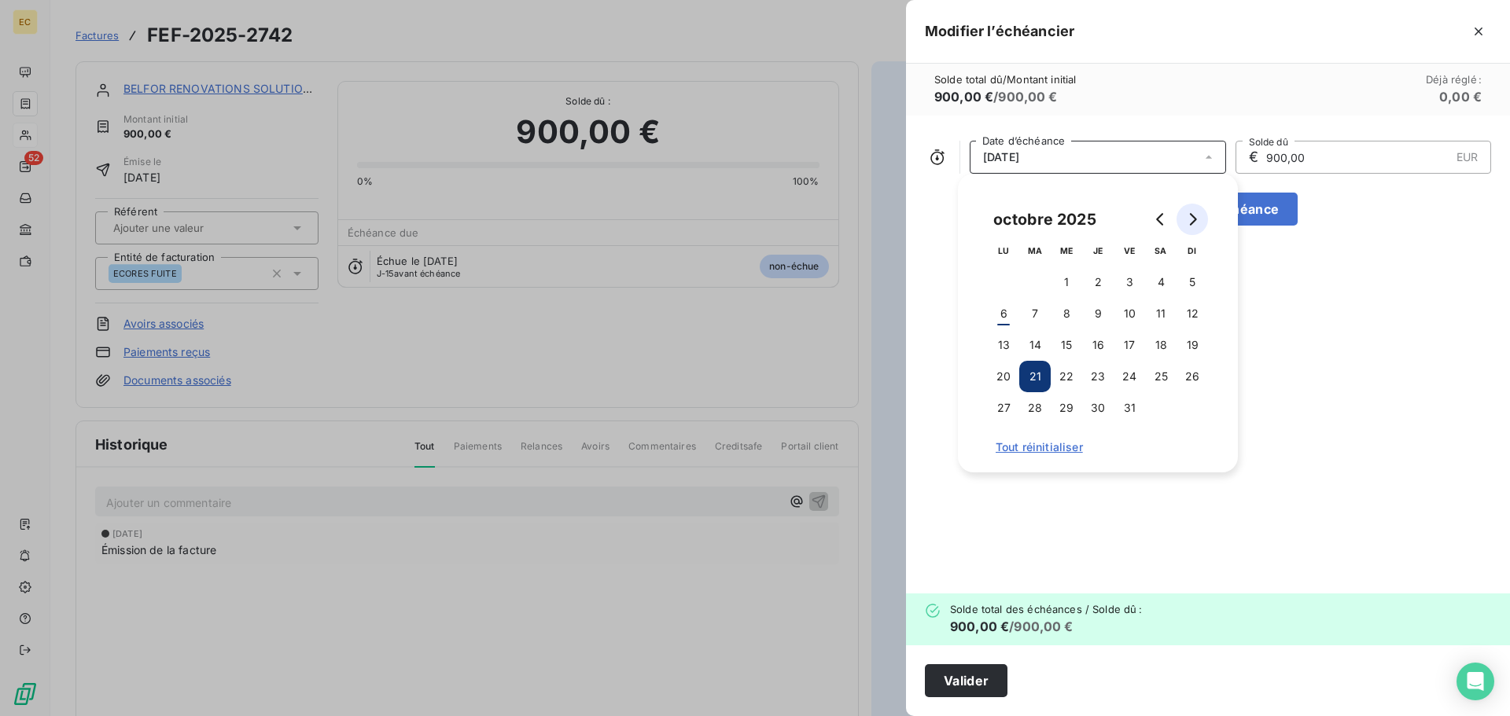
click at [1197, 218] on icon "Go to next month" at bounding box center [1192, 219] width 13 height 13
click at [1129, 341] on button "14" at bounding box center [1129, 345] width 31 height 31
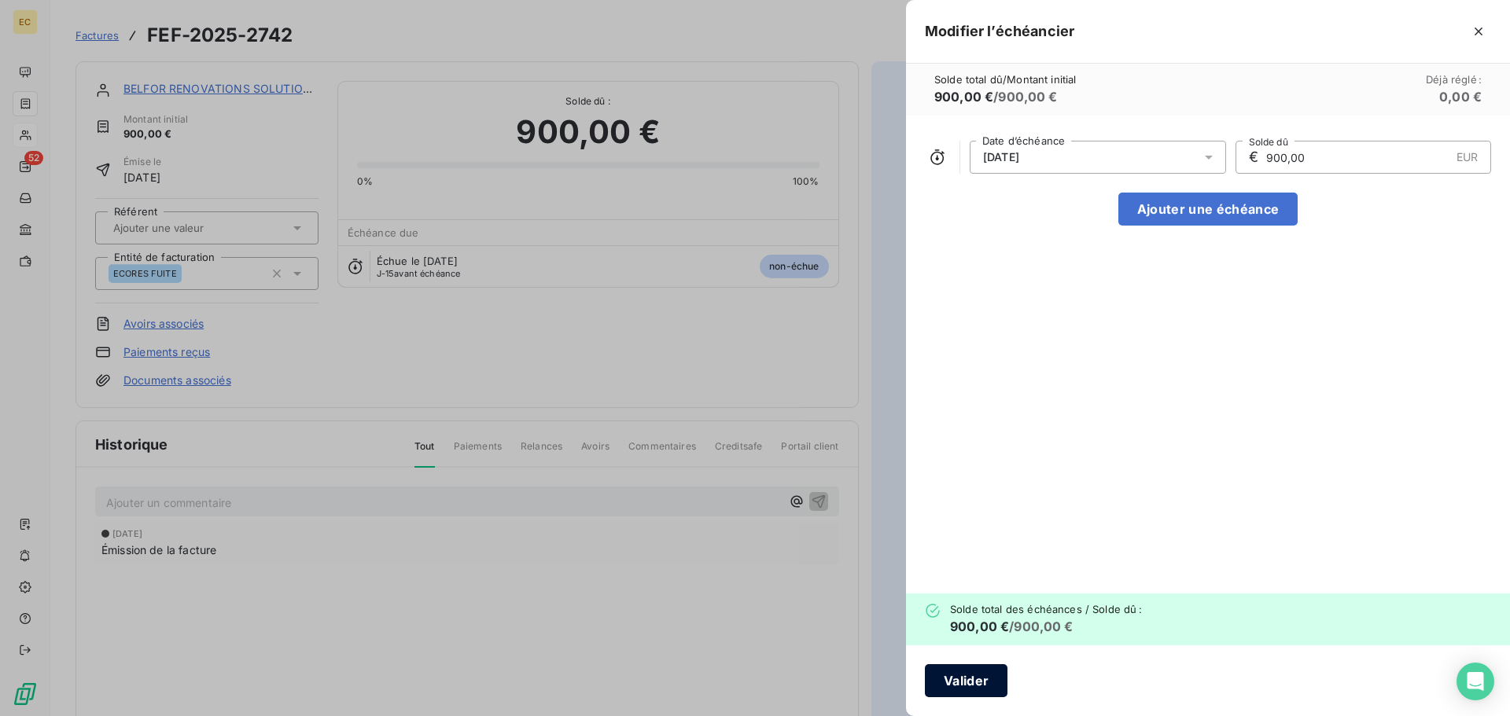
click at [976, 687] on button "Valider" at bounding box center [966, 681] width 83 height 33
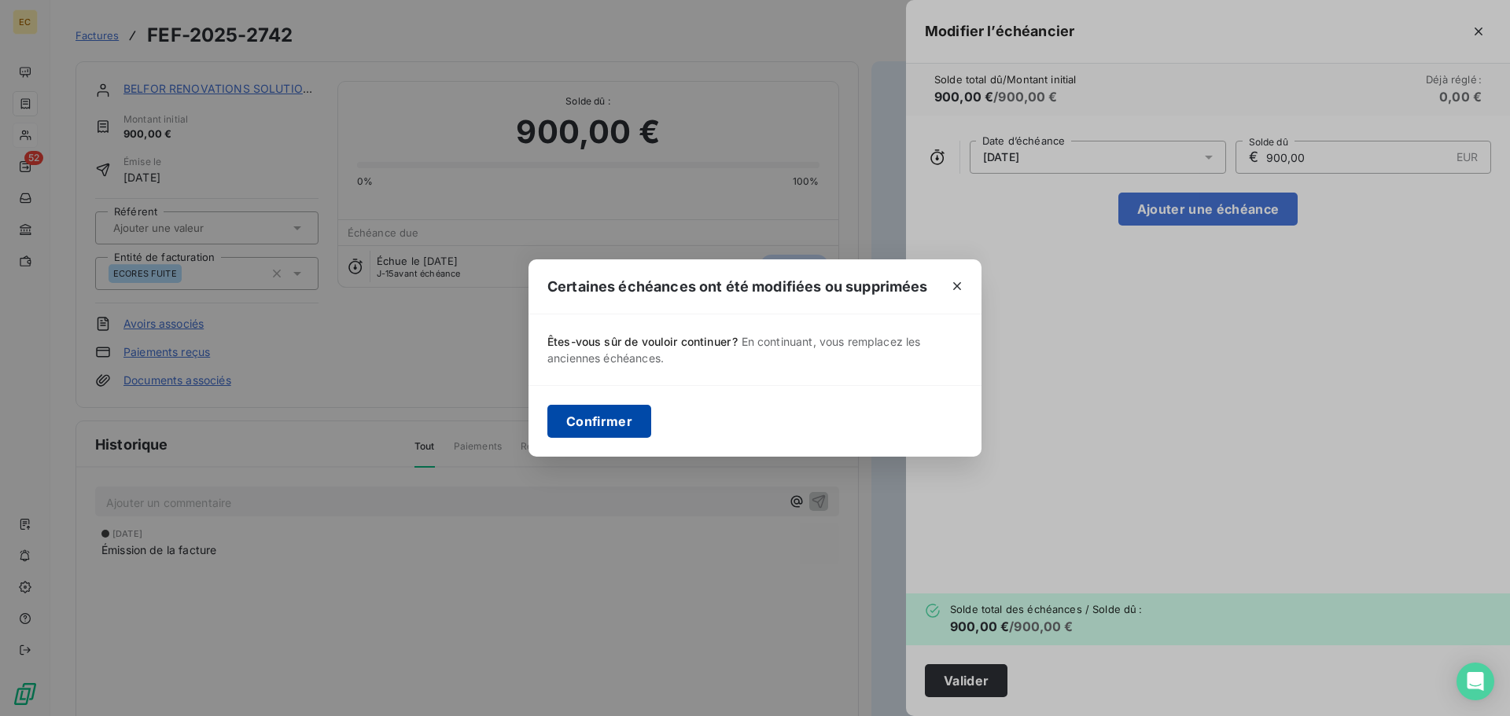
click at [591, 421] on button "Confirmer" at bounding box center [599, 421] width 104 height 33
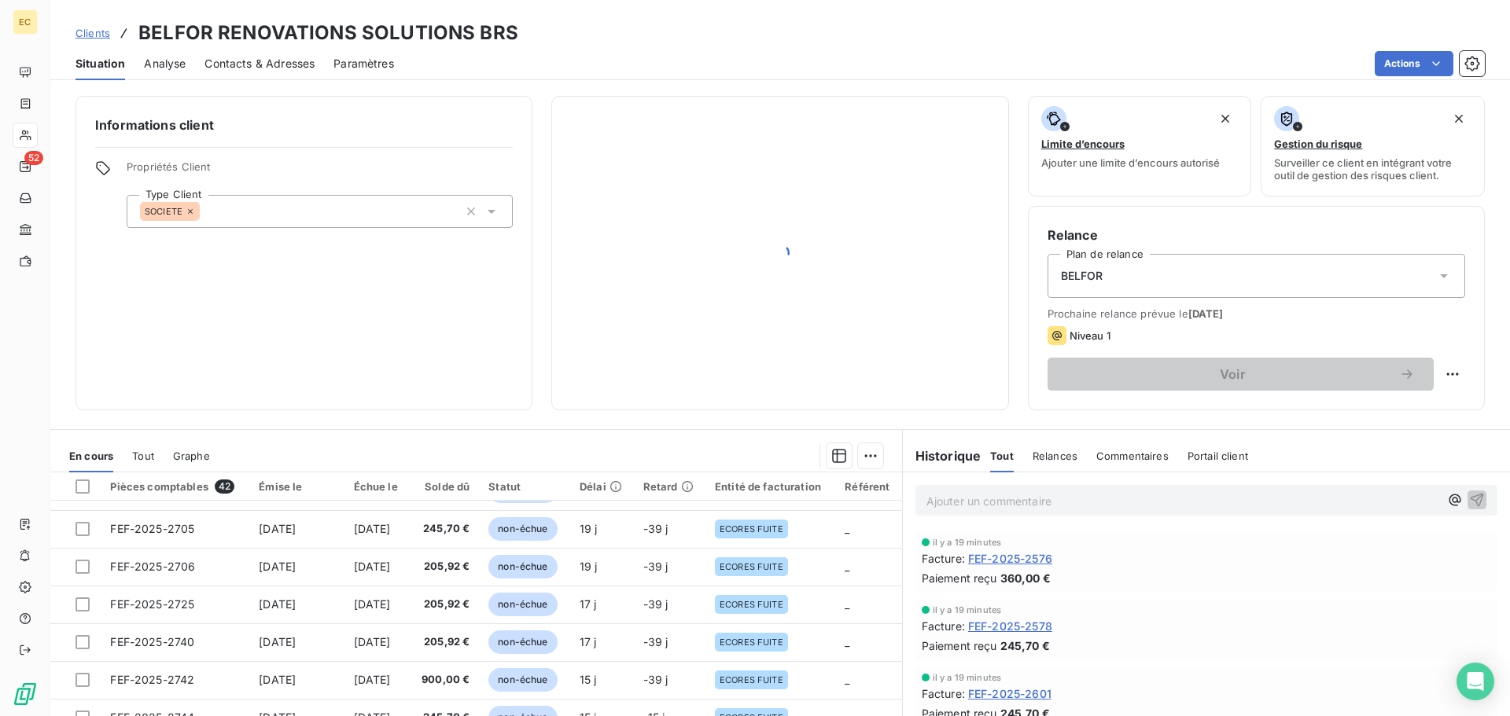
scroll to position [551, 0]
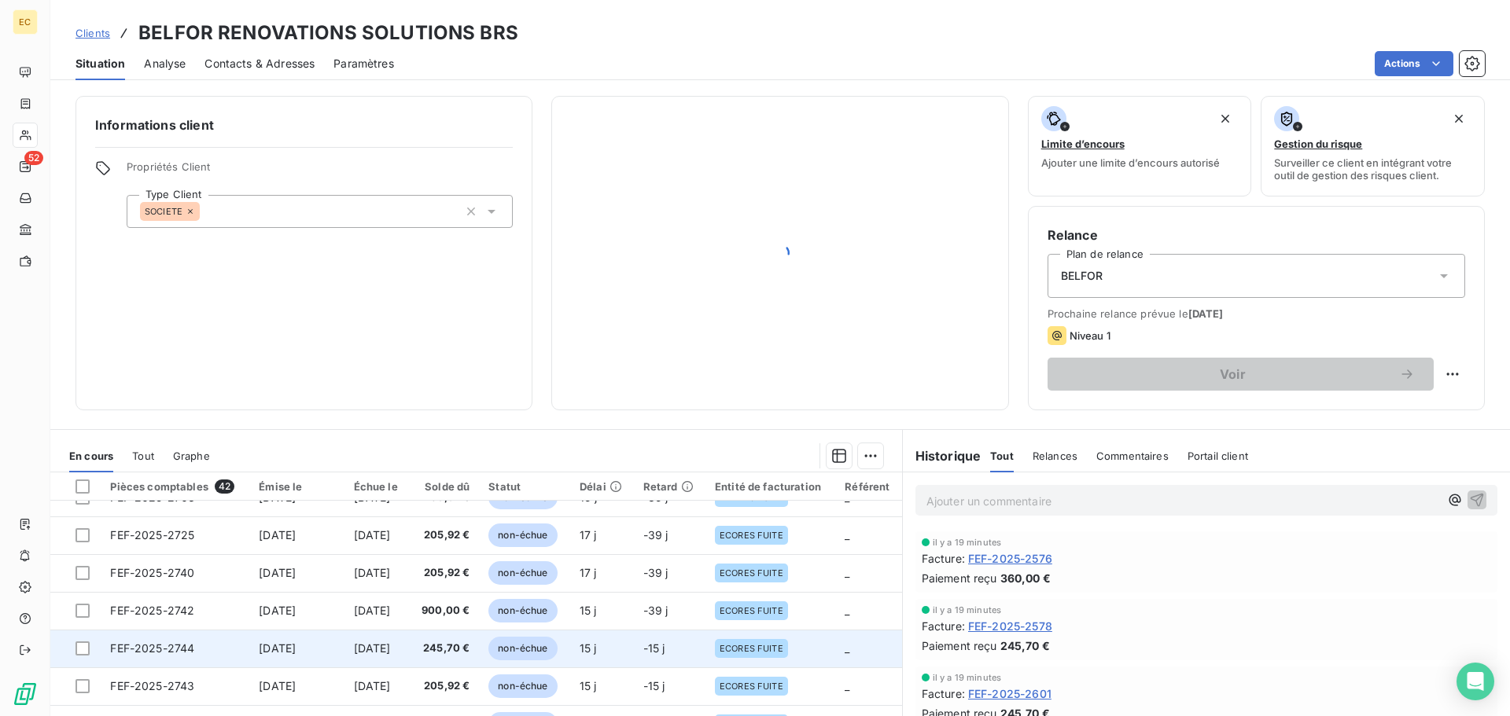
click at [141, 646] on span "FEF-2025-2744" at bounding box center [152, 648] width 84 height 13
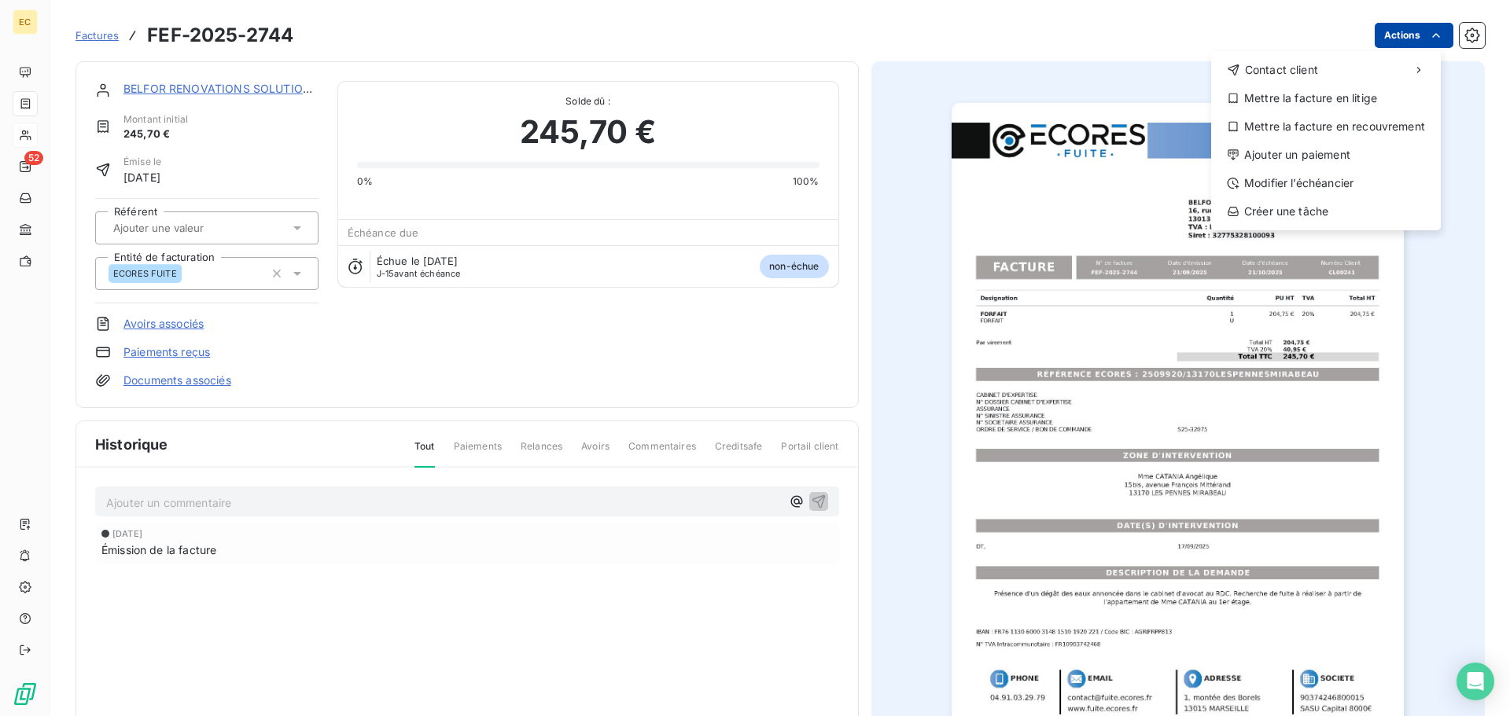
click at [1401, 41] on html "EC 52 Factures FEF-2025-2744 Actions Contact client Mettre la facture en litige…" at bounding box center [755, 358] width 1510 height 716
click at [1308, 177] on div "Modifier l’échéancier" at bounding box center [1325, 183] width 217 height 25
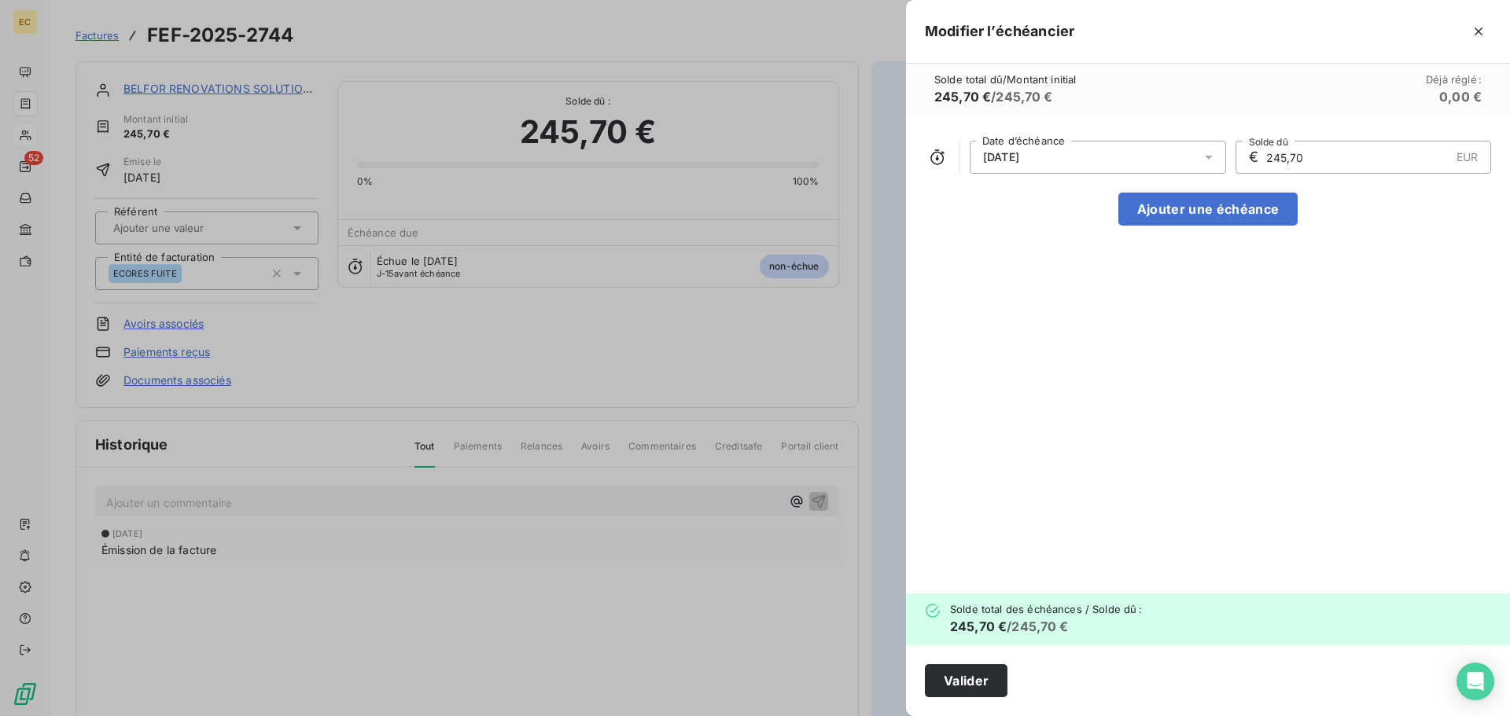
click at [1120, 160] on div "21/10/2025" at bounding box center [1098, 157] width 256 height 33
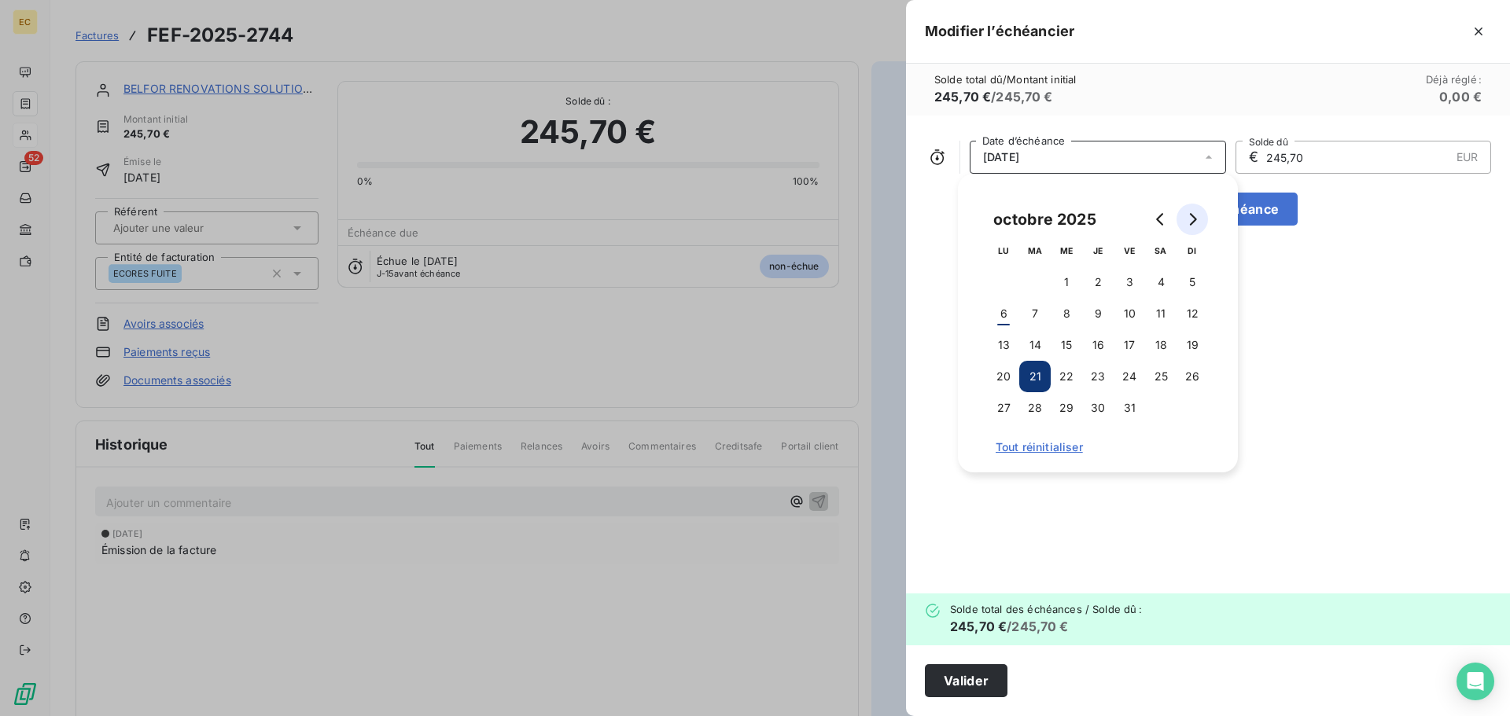
click at [1193, 213] on icon "Go to next month" at bounding box center [1192, 219] width 13 height 13
click at [1135, 338] on button "14" at bounding box center [1129, 345] width 31 height 31
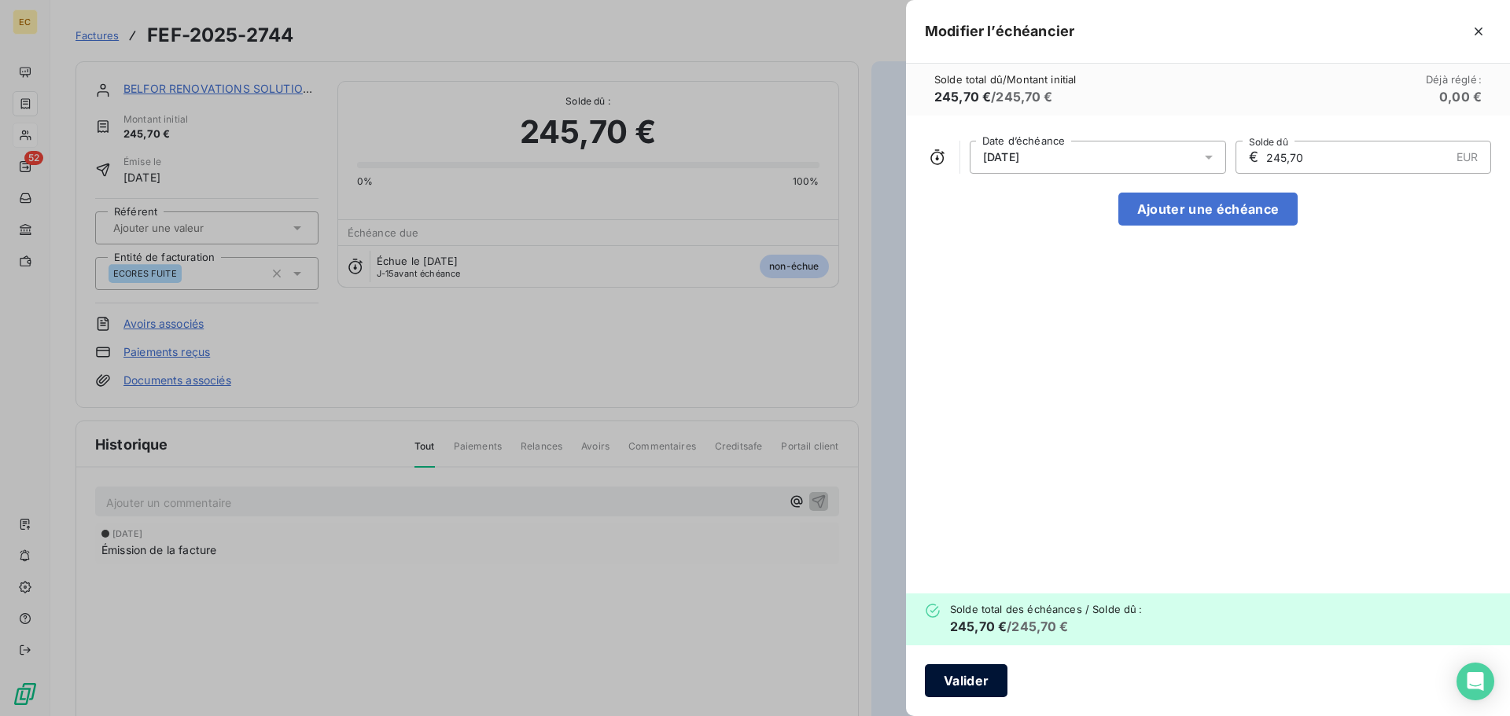
click at [960, 687] on button "Valider" at bounding box center [966, 681] width 83 height 33
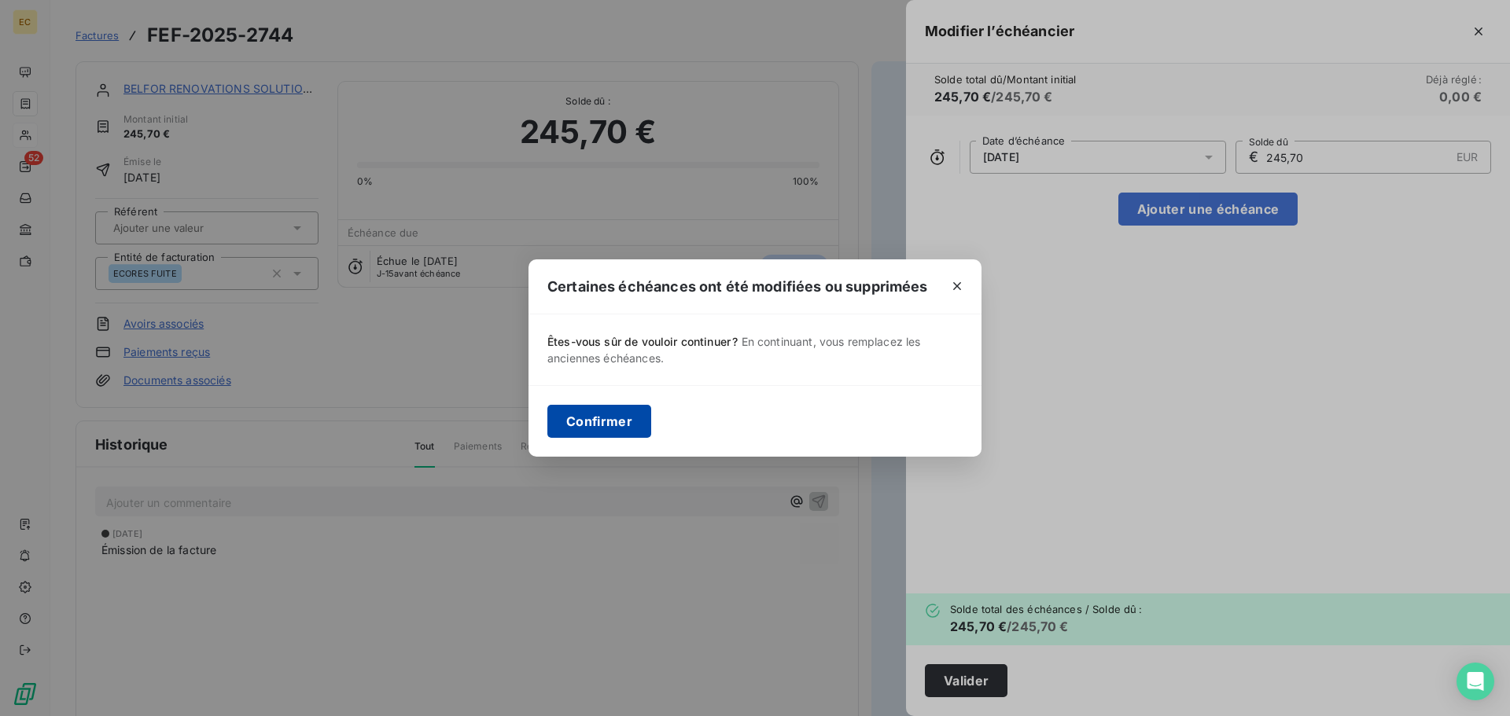
click at [601, 428] on button "Confirmer" at bounding box center [599, 421] width 104 height 33
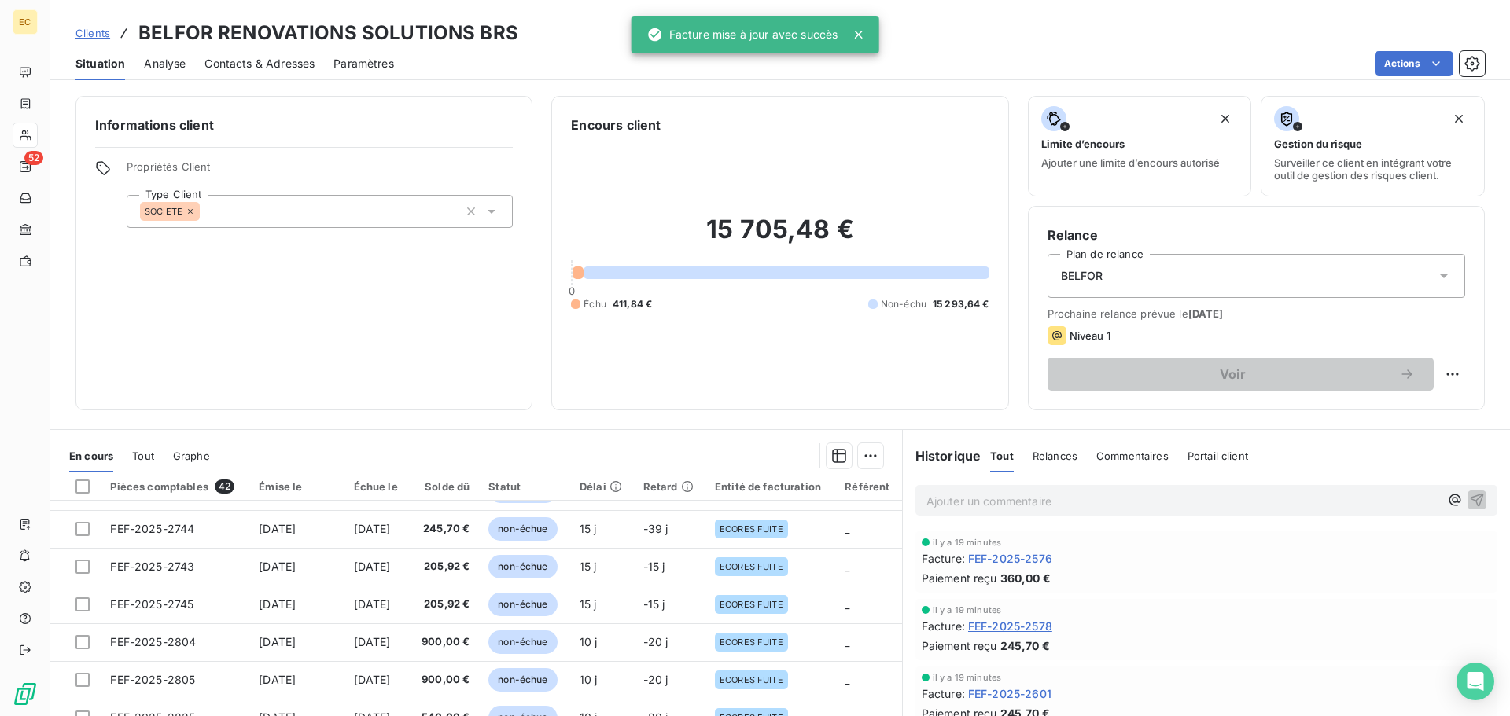
scroll to position [676, 0]
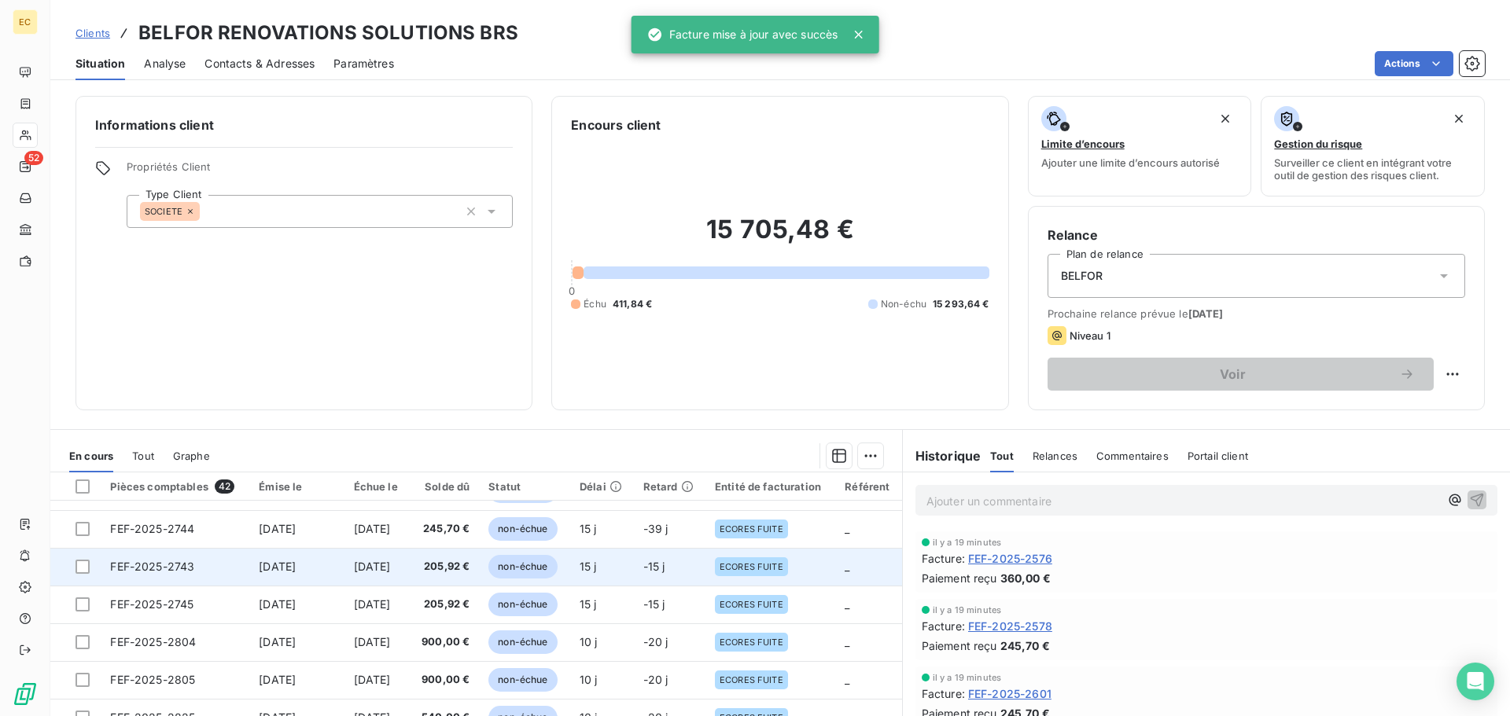
click at [141, 566] on span "FEF-2025-2743" at bounding box center [152, 566] width 84 height 13
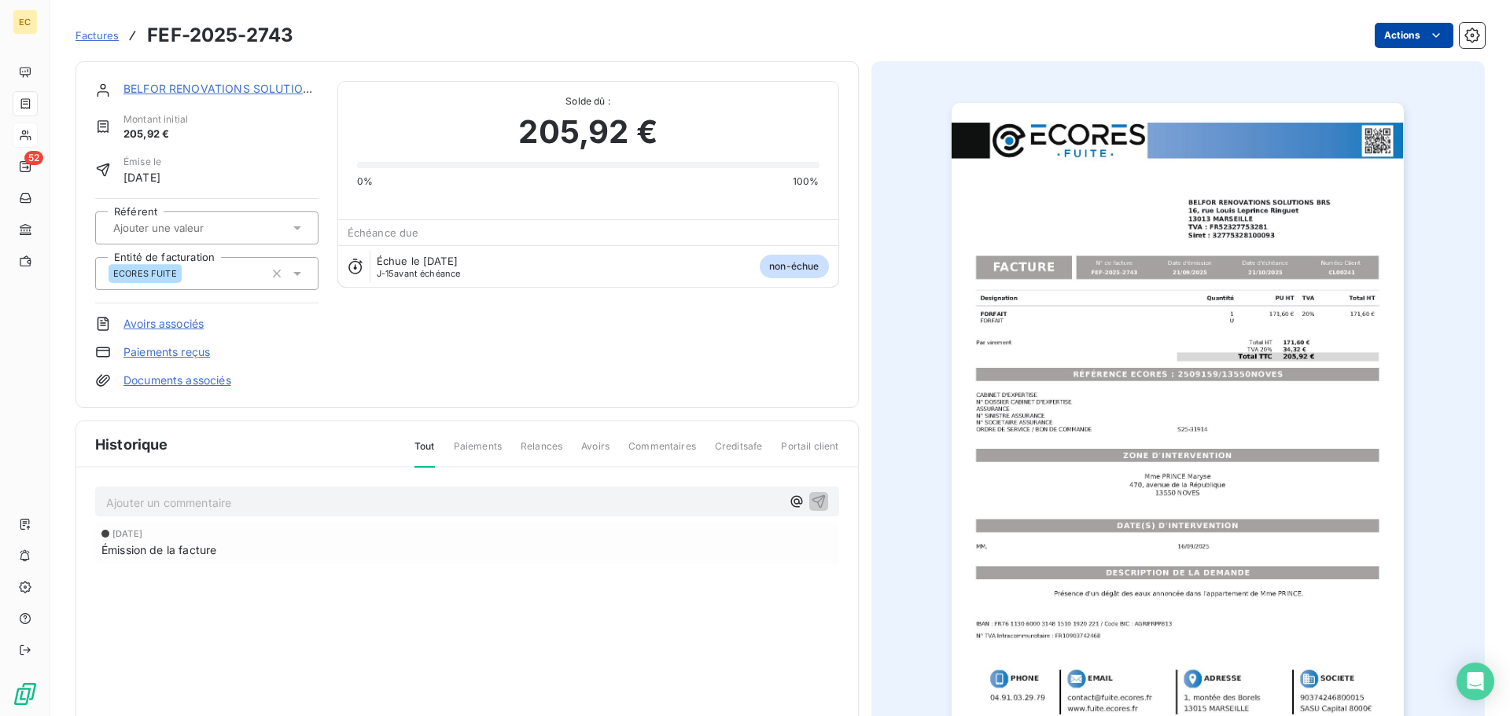
click at [1374, 39] on html "EC 52 Factures FEF-2025-2743 Actions BELFOR RENOVATIONS SOLUTIONS BRS Montant i…" at bounding box center [755, 358] width 1510 height 716
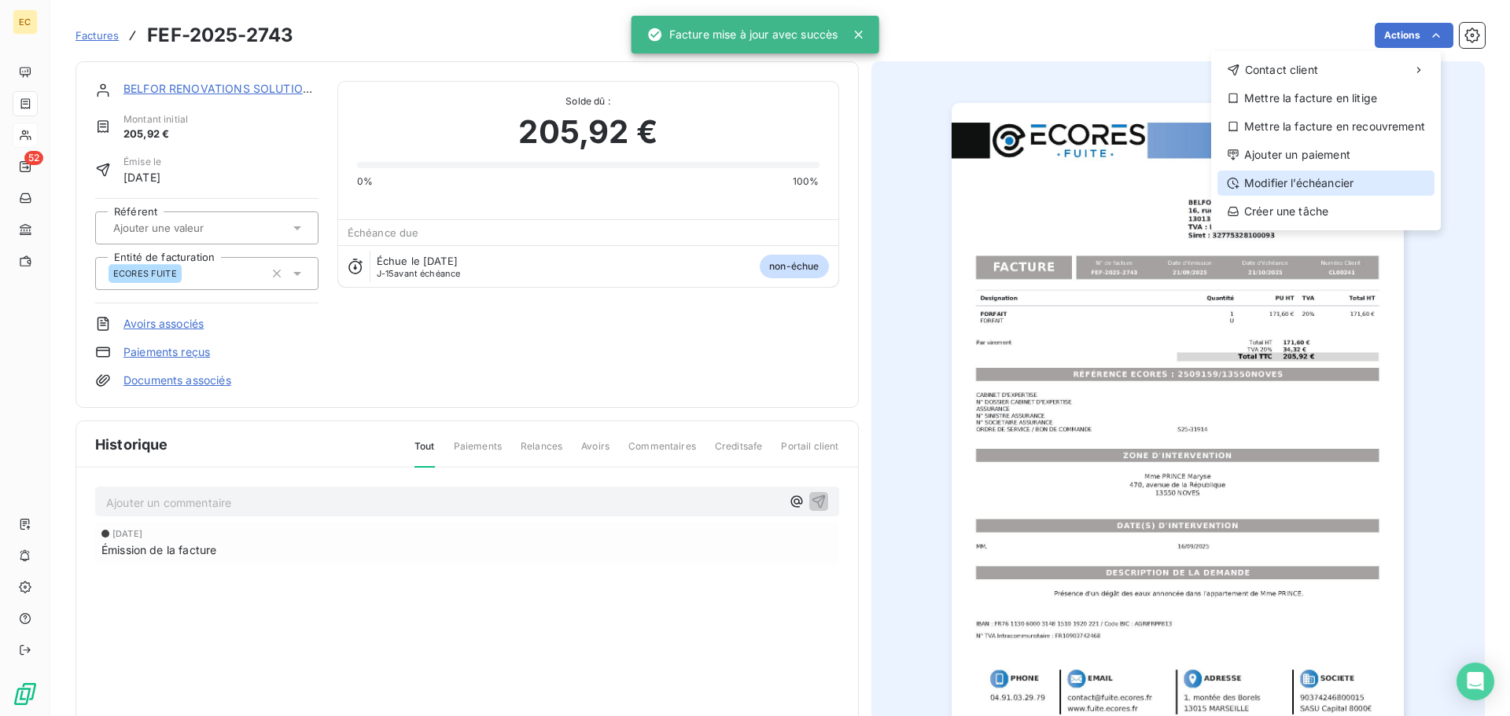
click at [1331, 184] on div "Modifier l’échéancier" at bounding box center [1325, 183] width 217 height 25
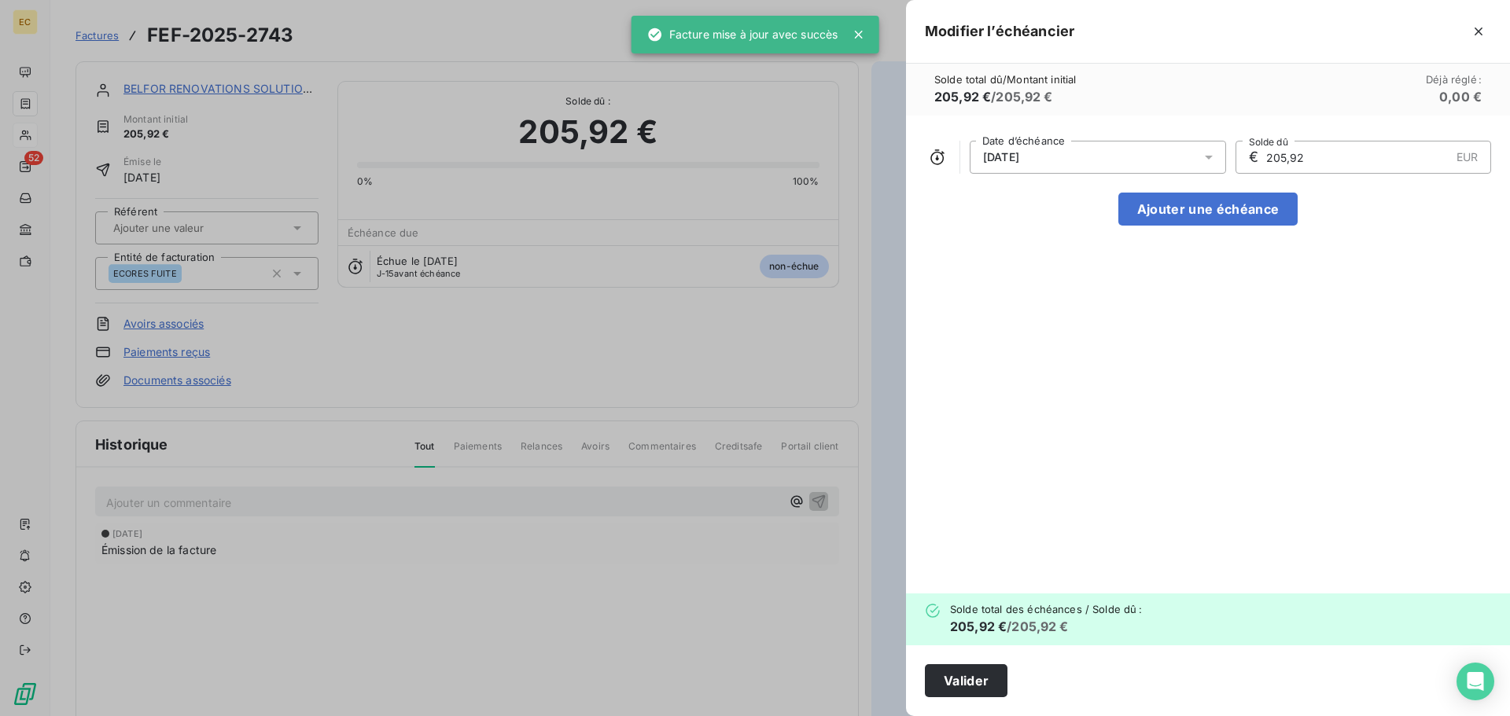
click at [1124, 157] on div "21/10/2025" at bounding box center [1098, 157] width 256 height 33
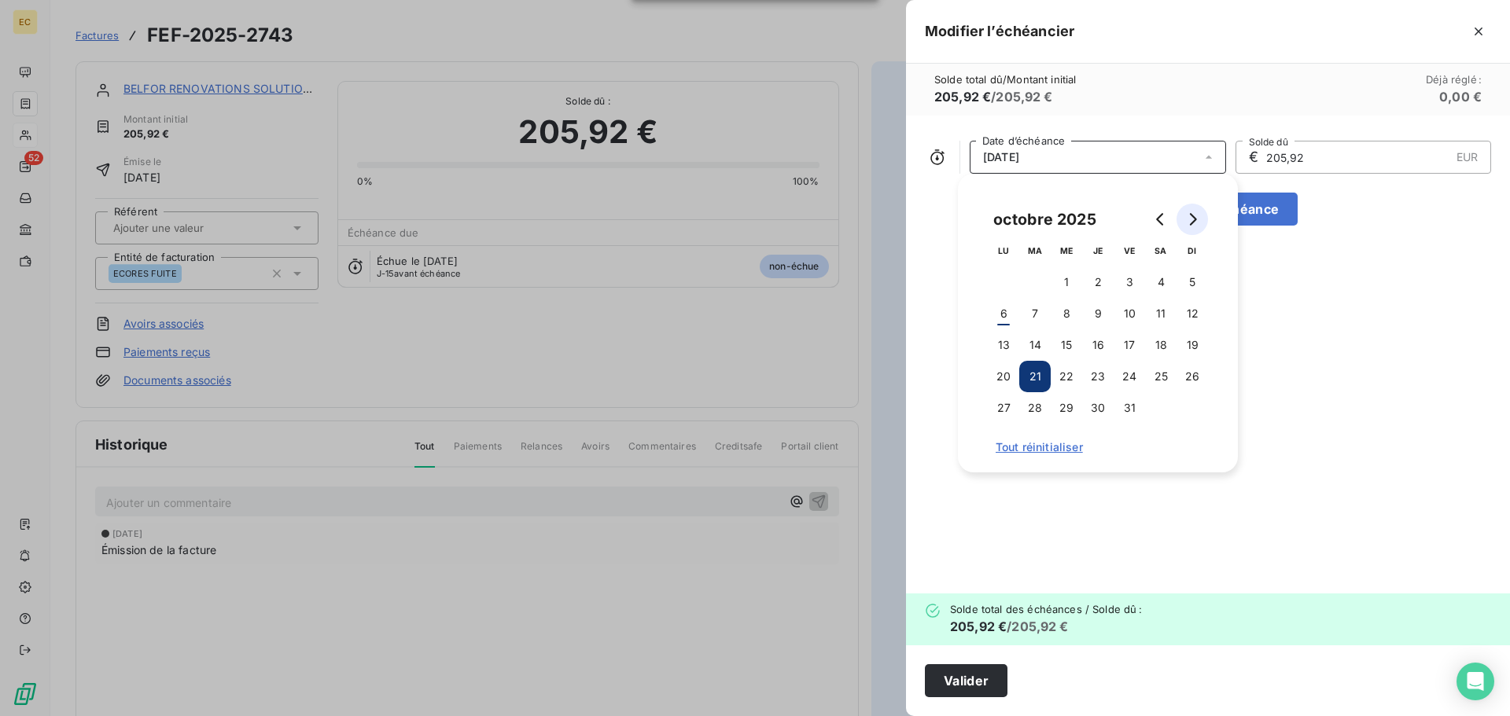
click at [1197, 219] on icon "Go to next month" at bounding box center [1192, 219] width 13 height 13
click at [1126, 346] on button "14" at bounding box center [1129, 345] width 31 height 31
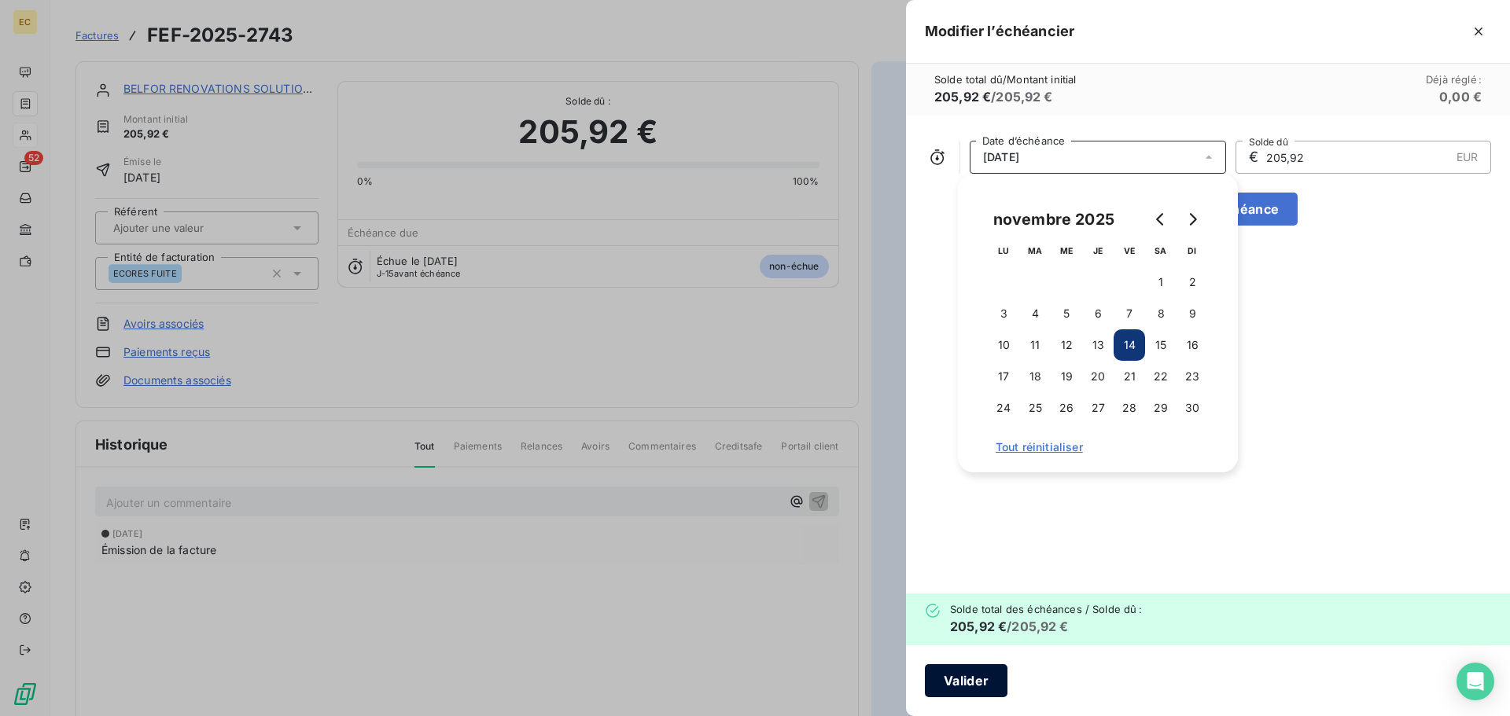
click at [976, 684] on button "Valider" at bounding box center [966, 681] width 83 height 33
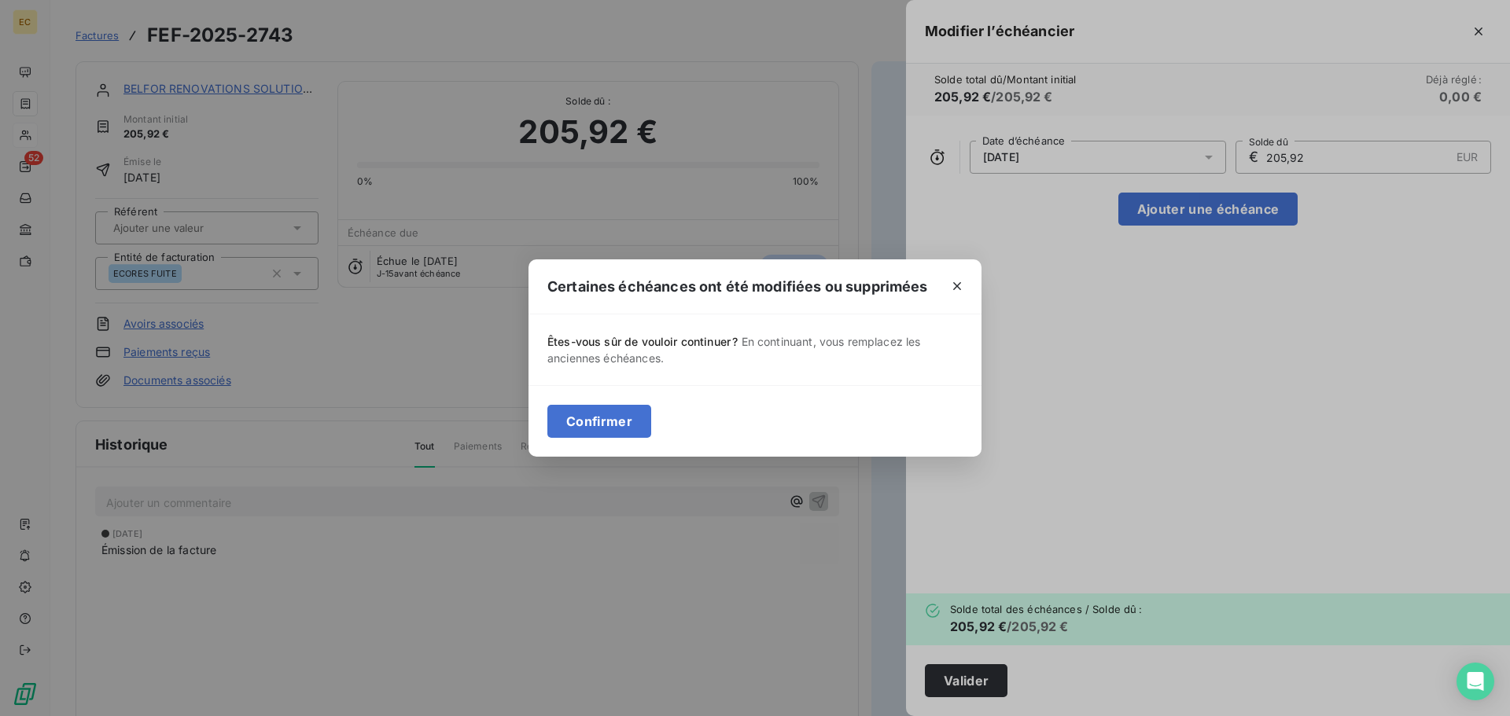
drag, startPoint x: 593, startPoint y: 429, endPoint x: 727, endPoint y: 403, distance: 137.0
click at [595, 429] on button "Confirmer" at bounding box center [599, 421] width 104 height 33
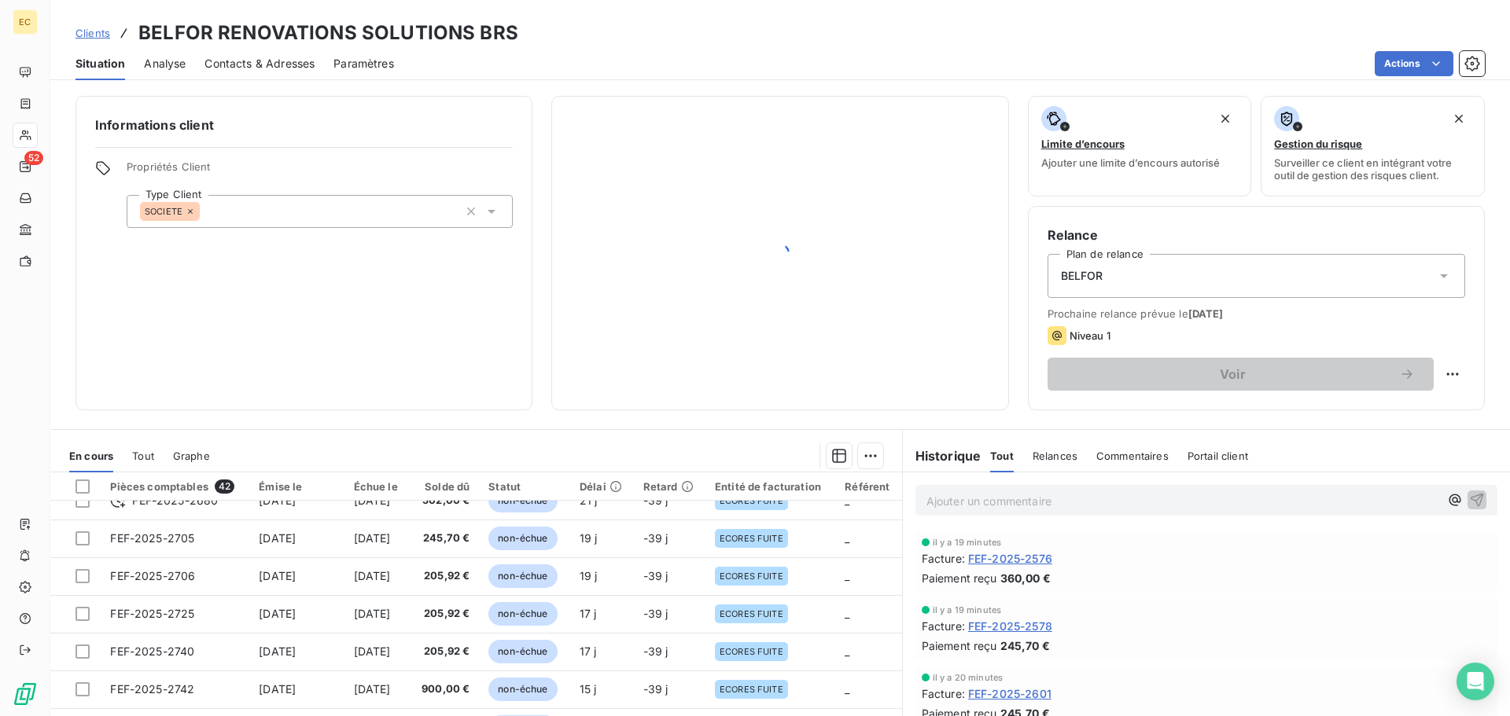
scroll to position [629, 0]
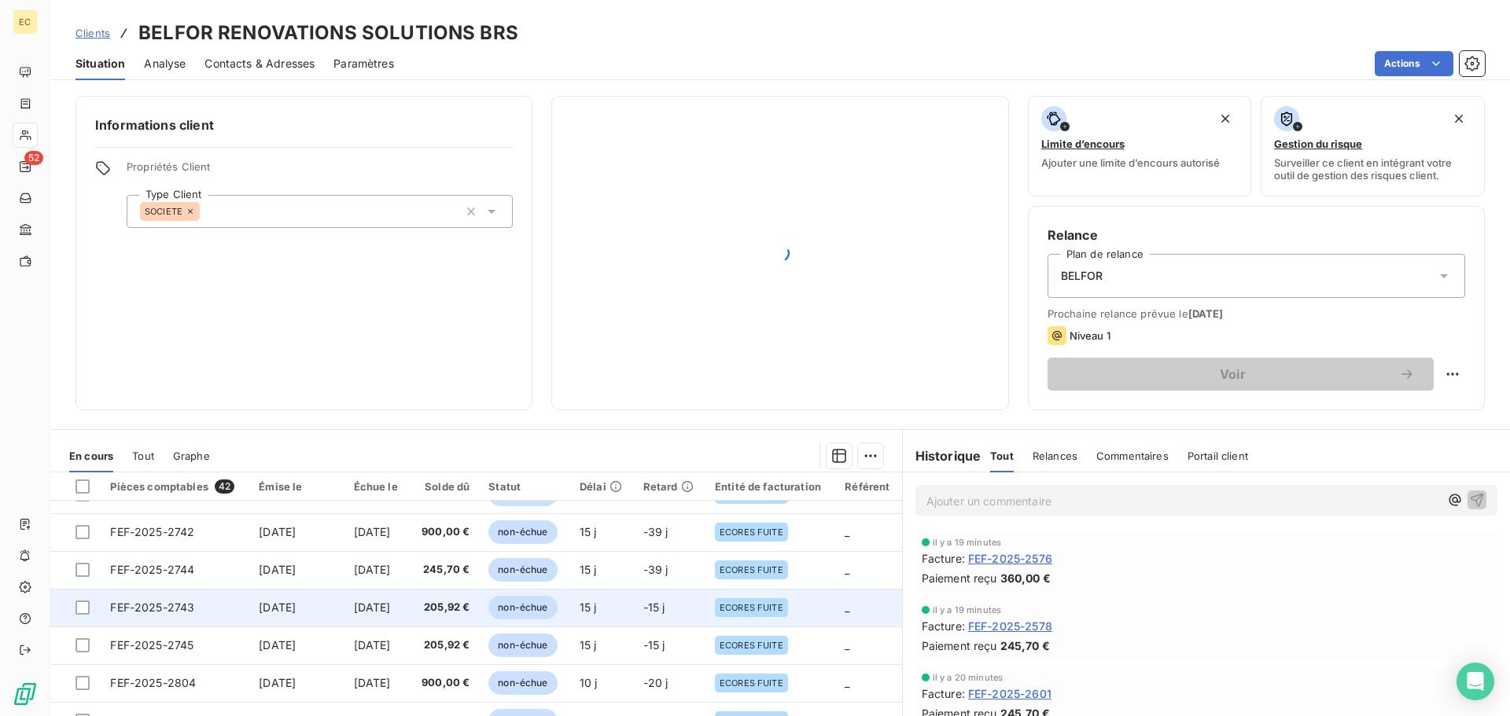
click at [145, 604] on span "FEF-2025-2743" at bounding box center [152, 607] width 84 height 13
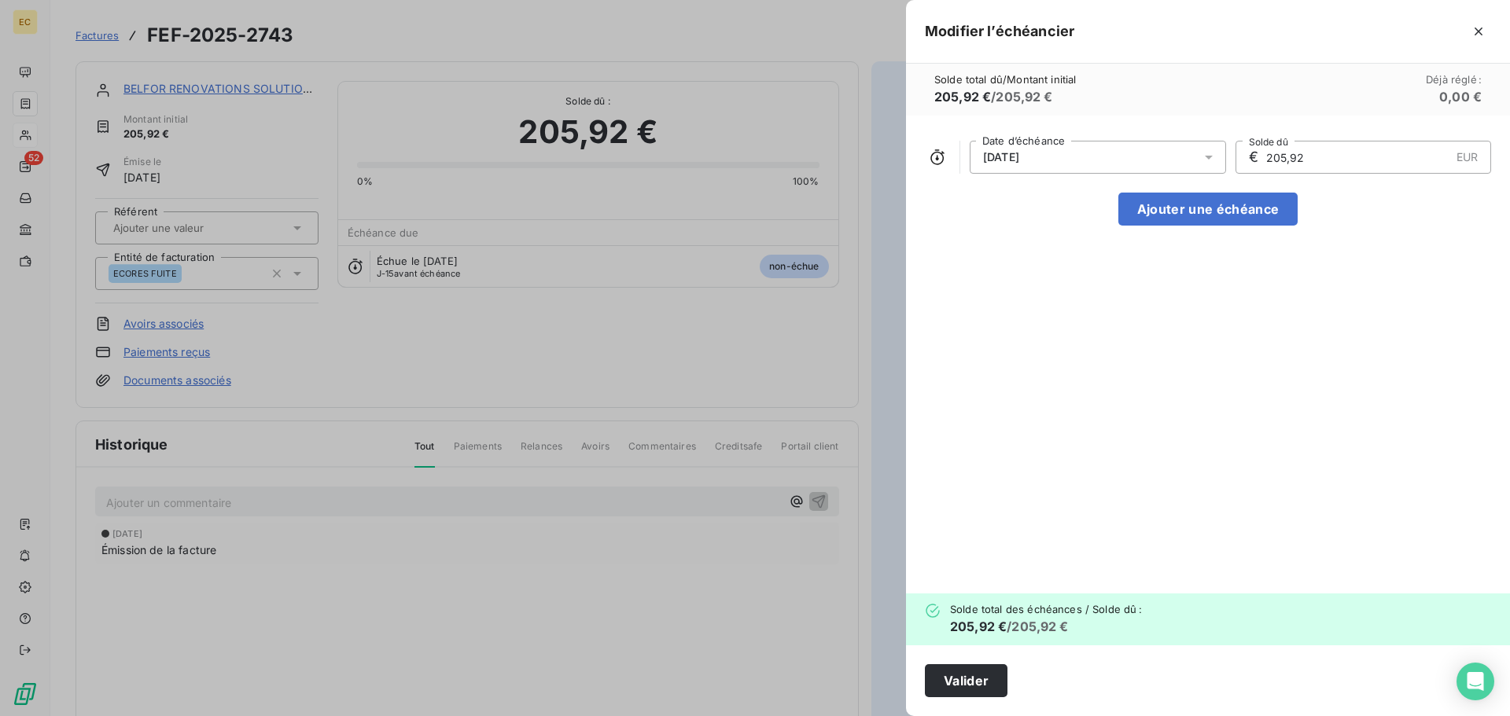
click at [1190, 163] on div "21/10/2025" at bounding box center [1098, 157] width 256 height 33
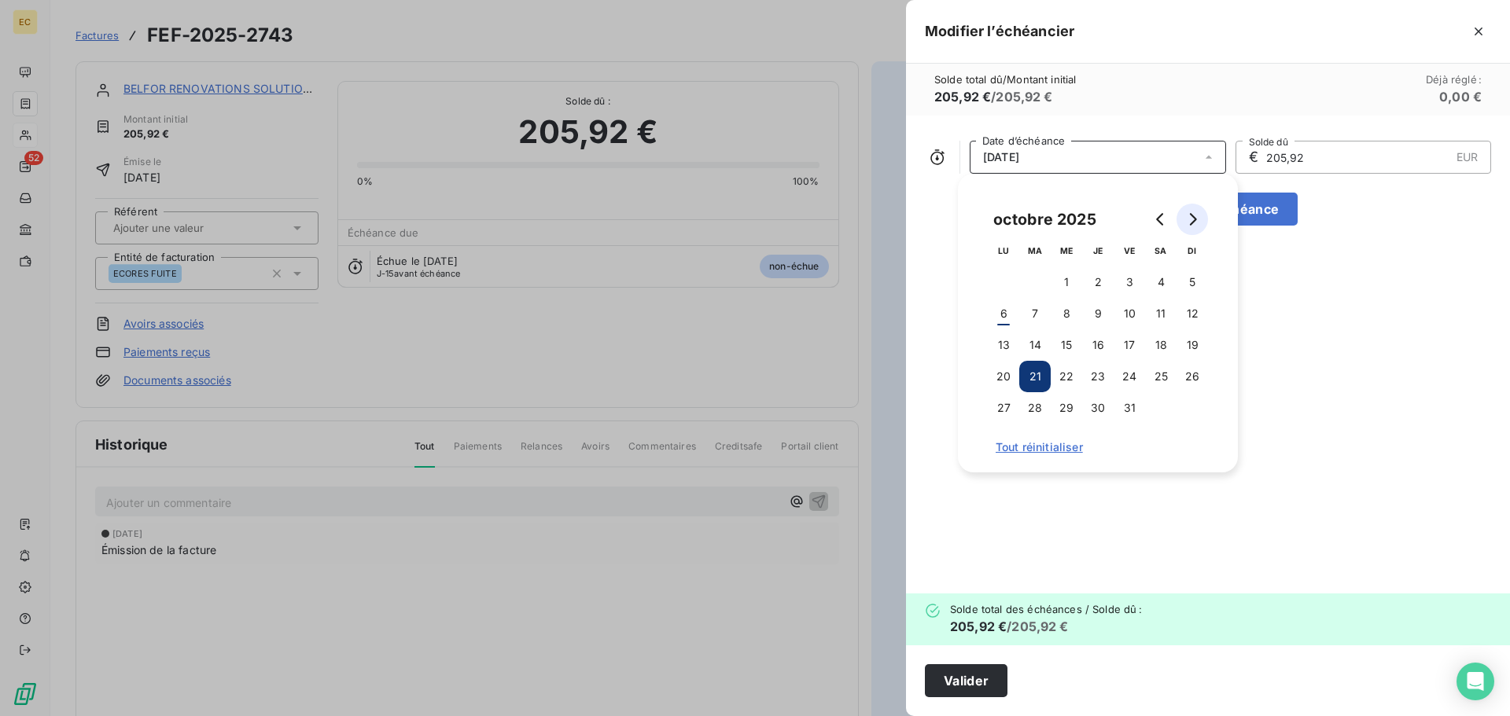
click at [1194, 221] on icon "Go to next month" at bounding box center [1193, 219] width 7 height 13
click at [1135, 343] on button "14" at bounding box center [1129, 345] width 31 height 31
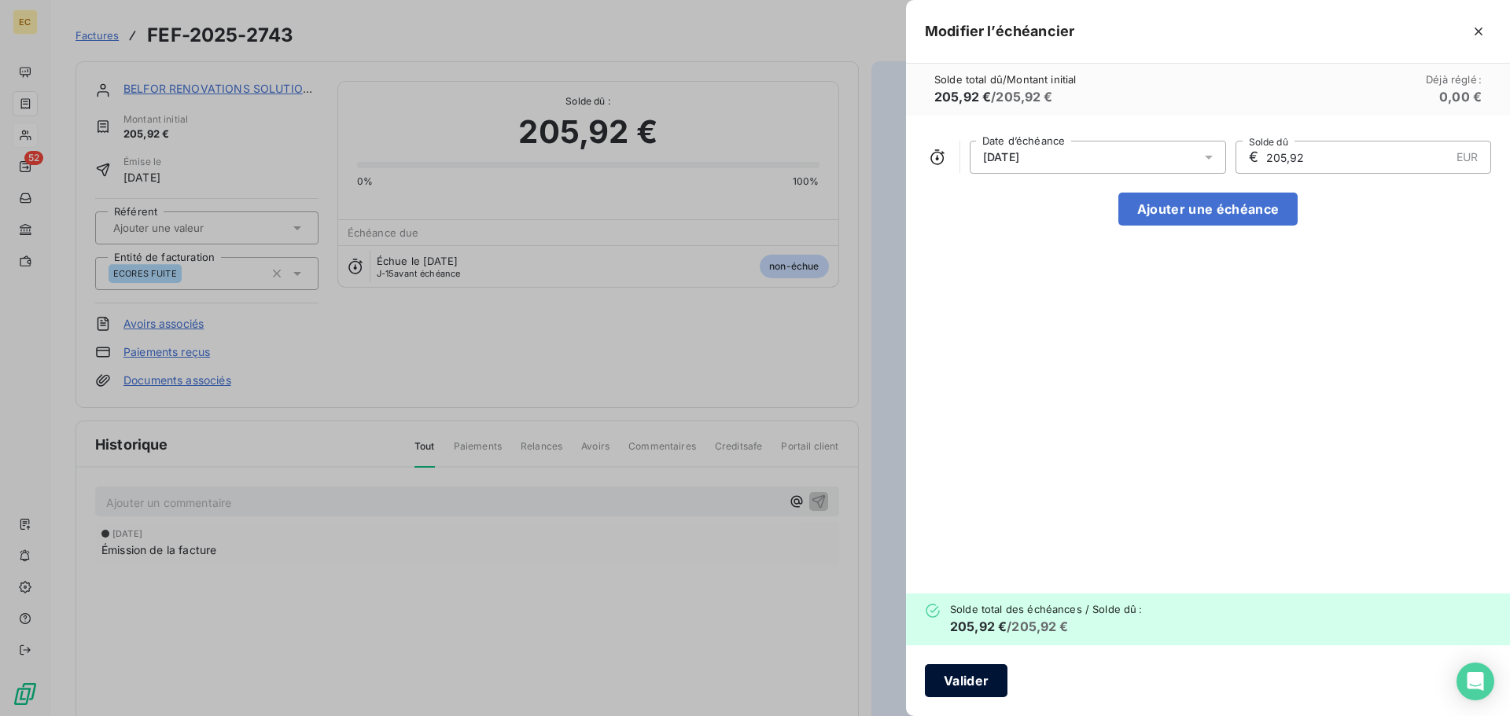
click at [961, 684] on button "Valider" at bounding box center [966, 681] width 83 height 33
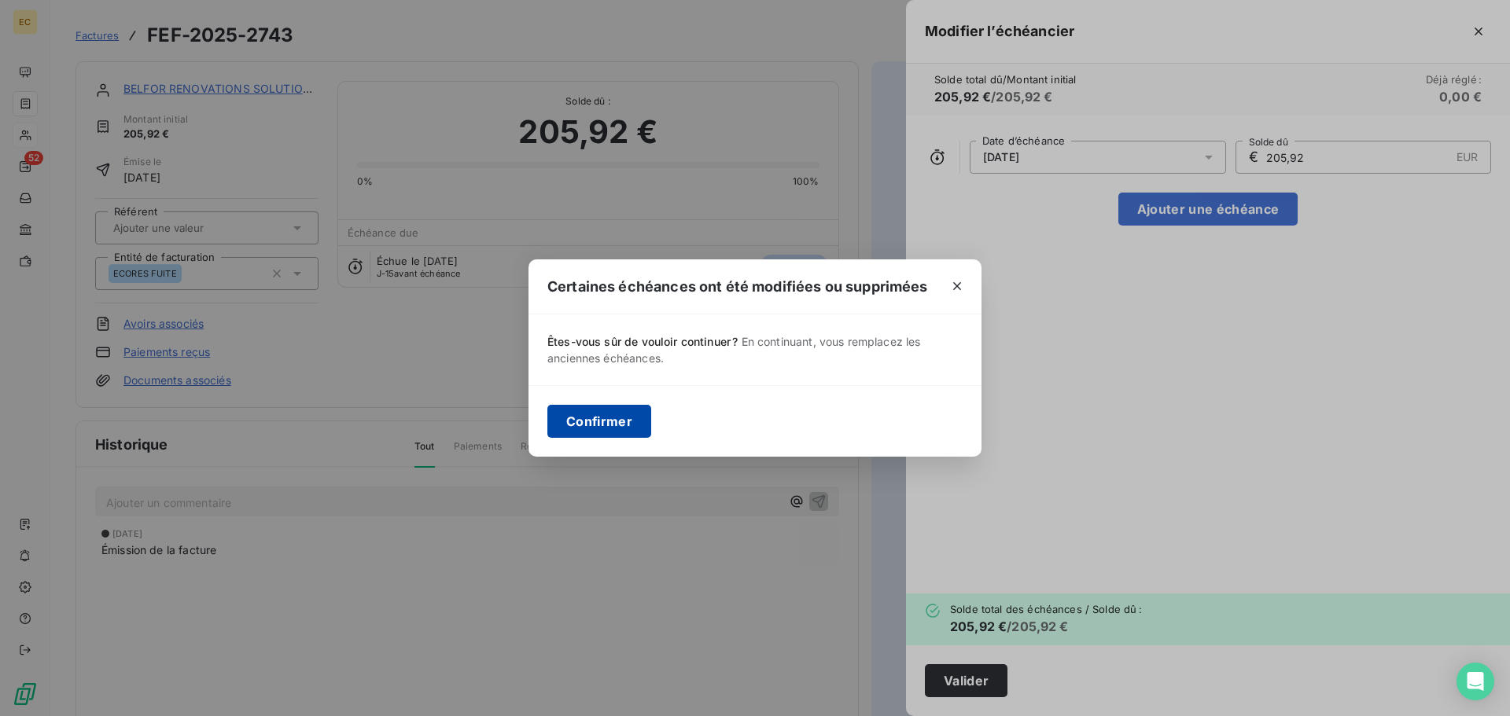
drag, startPoint x: 581, startPoint y: 423, endPoint x: 590, endPoint y: 420, distance: 9.2
click at [587, 421] on button "Confirmer" at bounding box center [599, 421] width 104 height 33
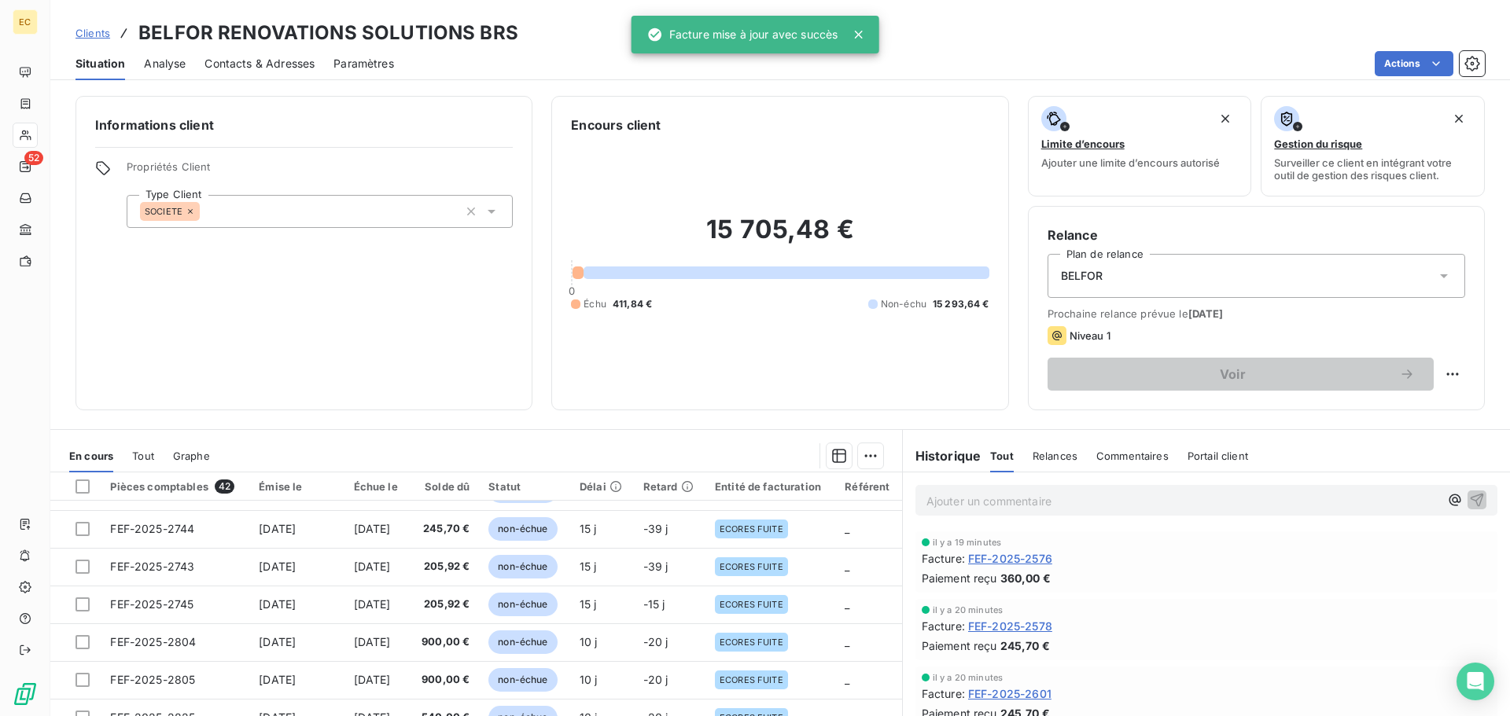
scroll to position [676, 0]
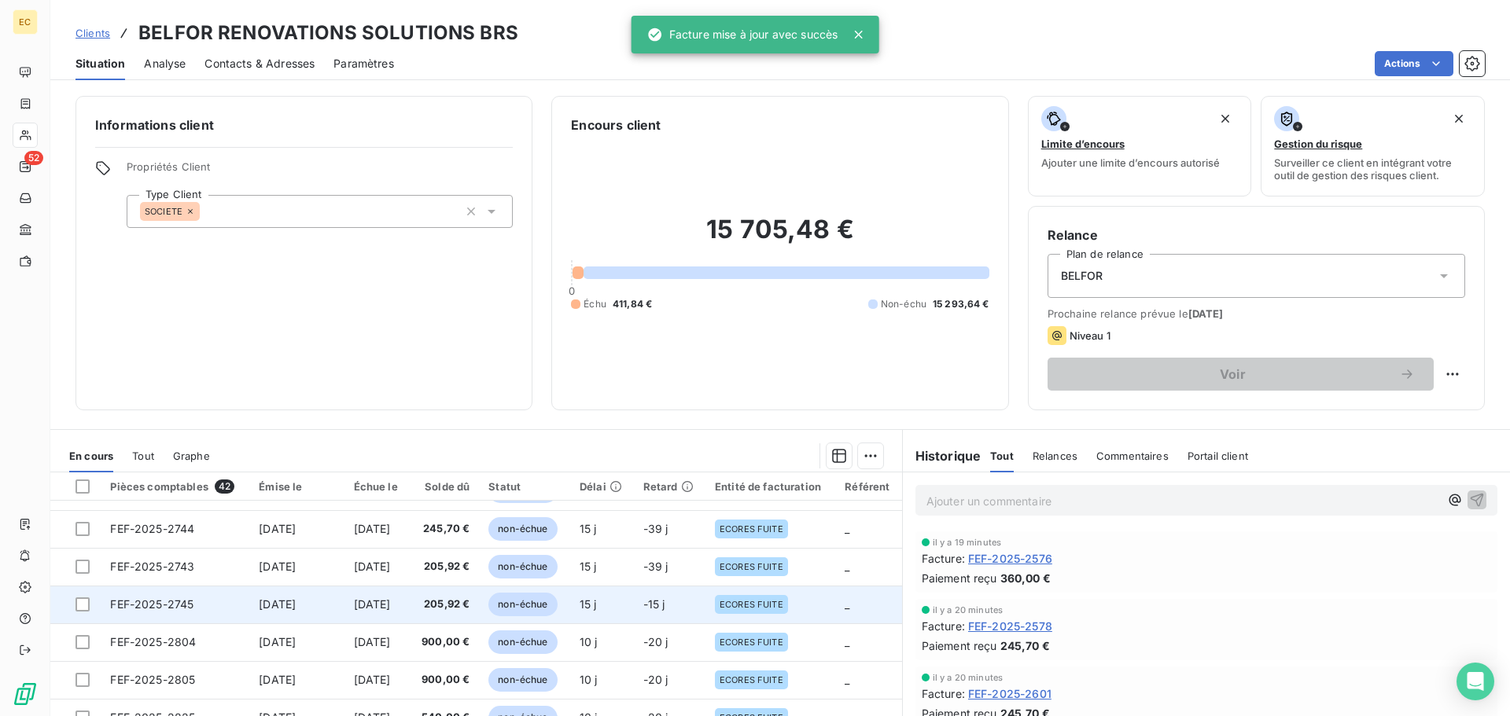
click at [157, 599] on span "FEF-2025-2745" at bounding box center [151, 604] width 83 height 13
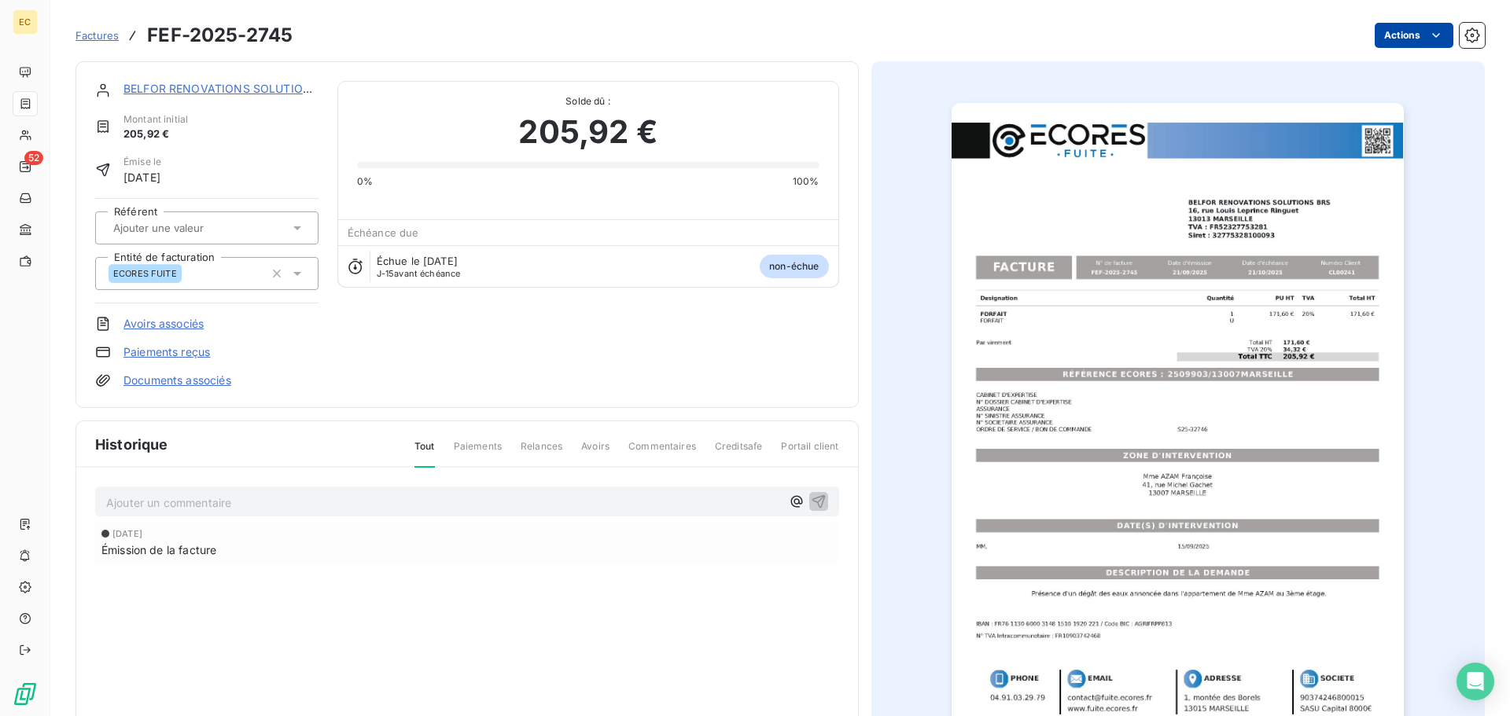
click at [1387, 39] on html "EC 52 Factures FEF-2025-2745 Actions BELFOR RENOVATIONS SOLUTIONS BRS Montant i…" at bounding box center [755, 358] width 1510 height 716
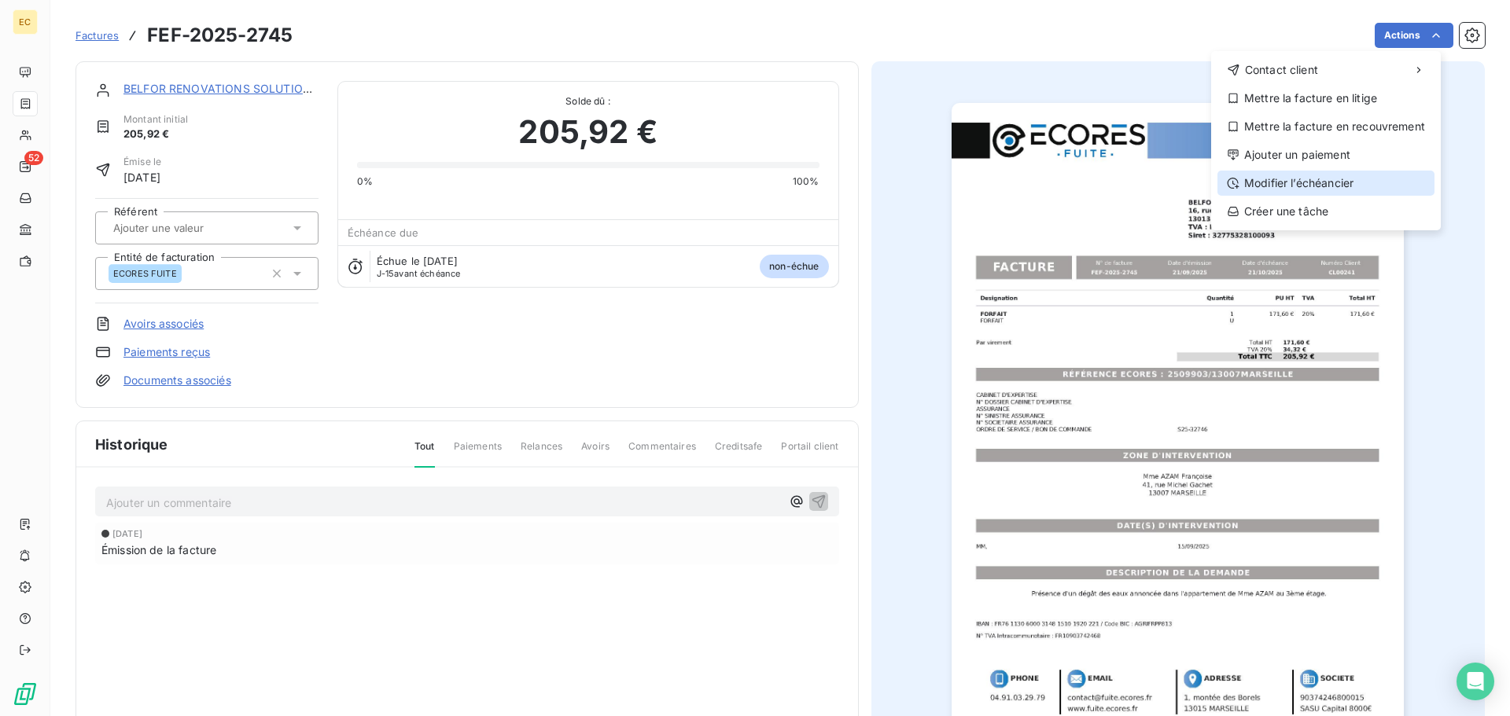
click at [1313, 186] on div "Modifier l’échéancier" at bounding box center [1325, 183] width 217 height 25
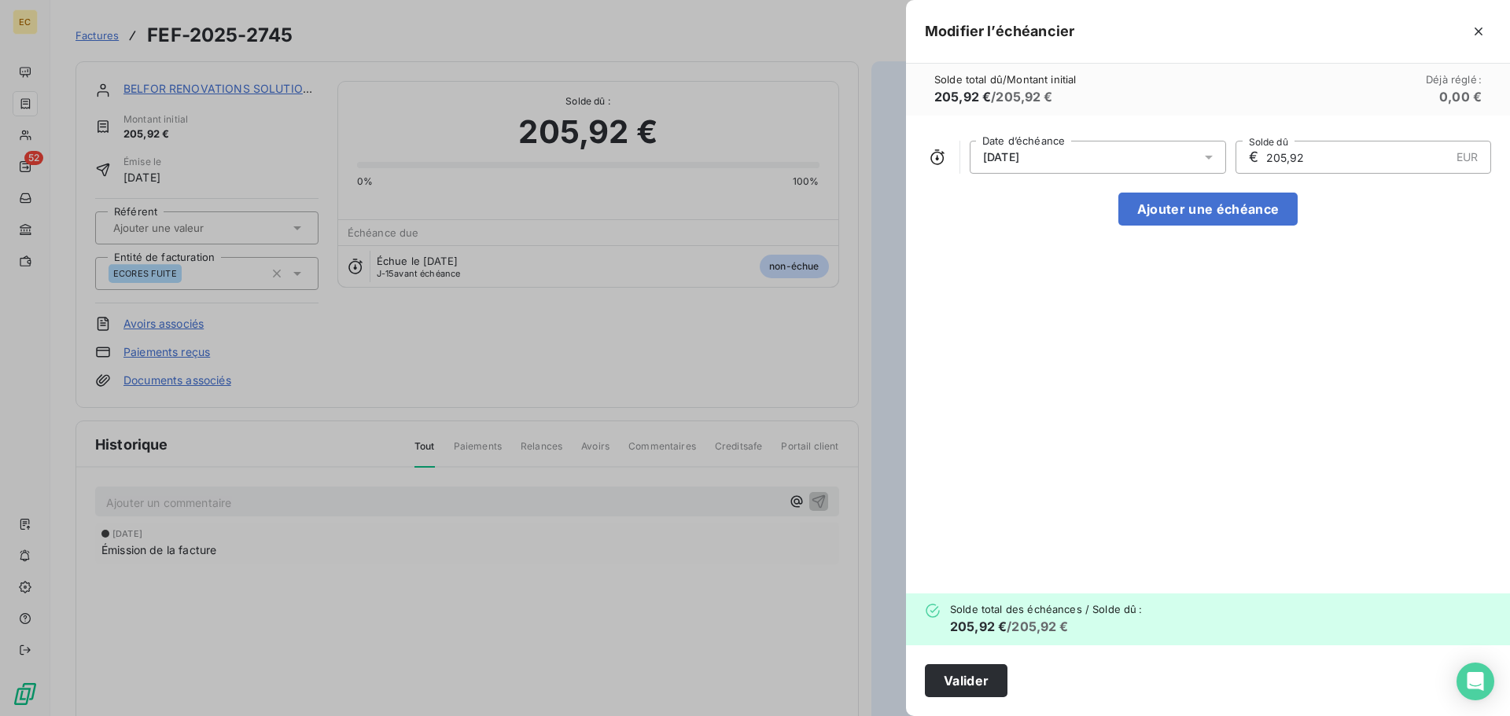
click at [1081, 157] on div "21/10/2025" at bounding box center [1098, 157] width 256 height 33
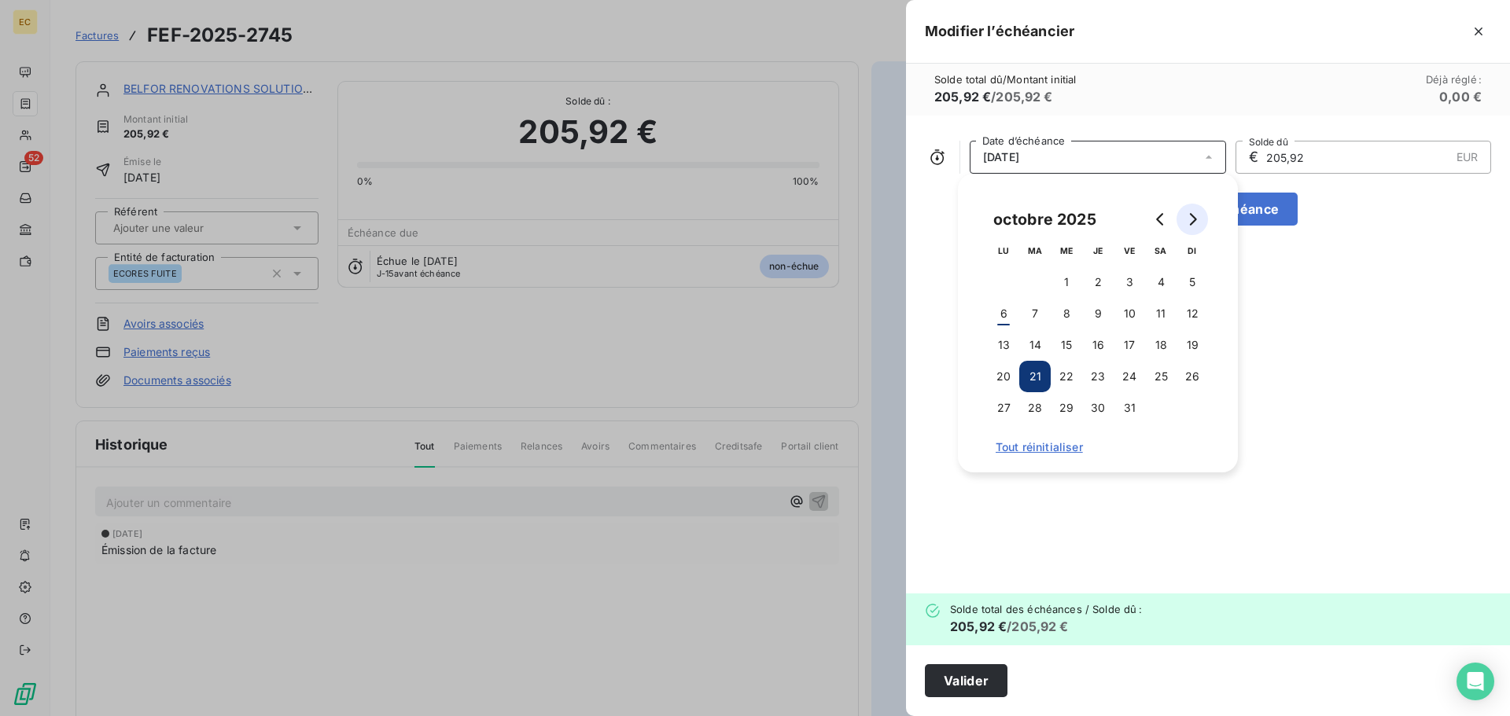
click at [1197, 216] on icon "Go to next month" at bounding box center [1192, 219] width 13 height 13
click at [1131, 337] on button "14" at bounding box center [1129, 345] width 31 height 31
click at [985, 675] on button "Valider" at bounding box center [966, 681] width 83 height 33
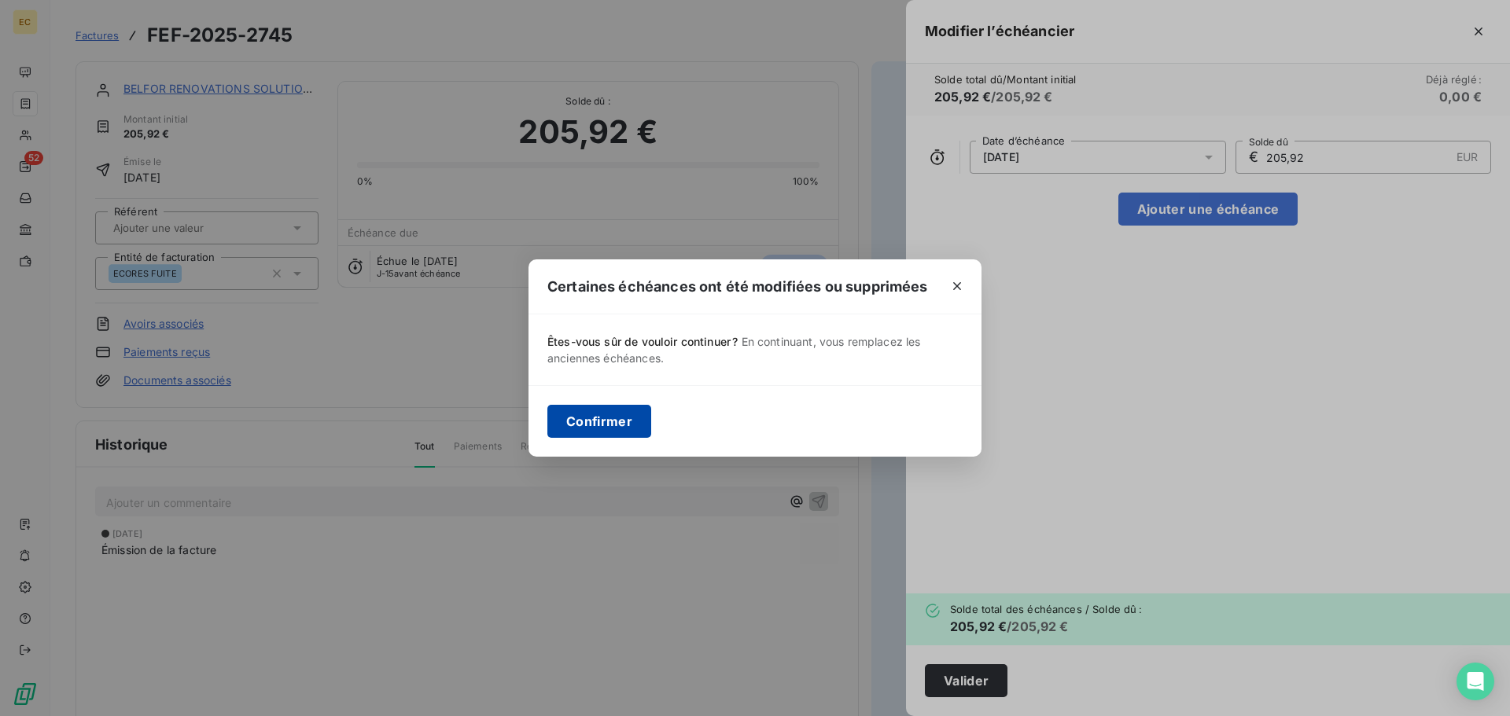
click at [603, 422] on button "Confirmer" at bounding box center [599, 421] width 104 height 33
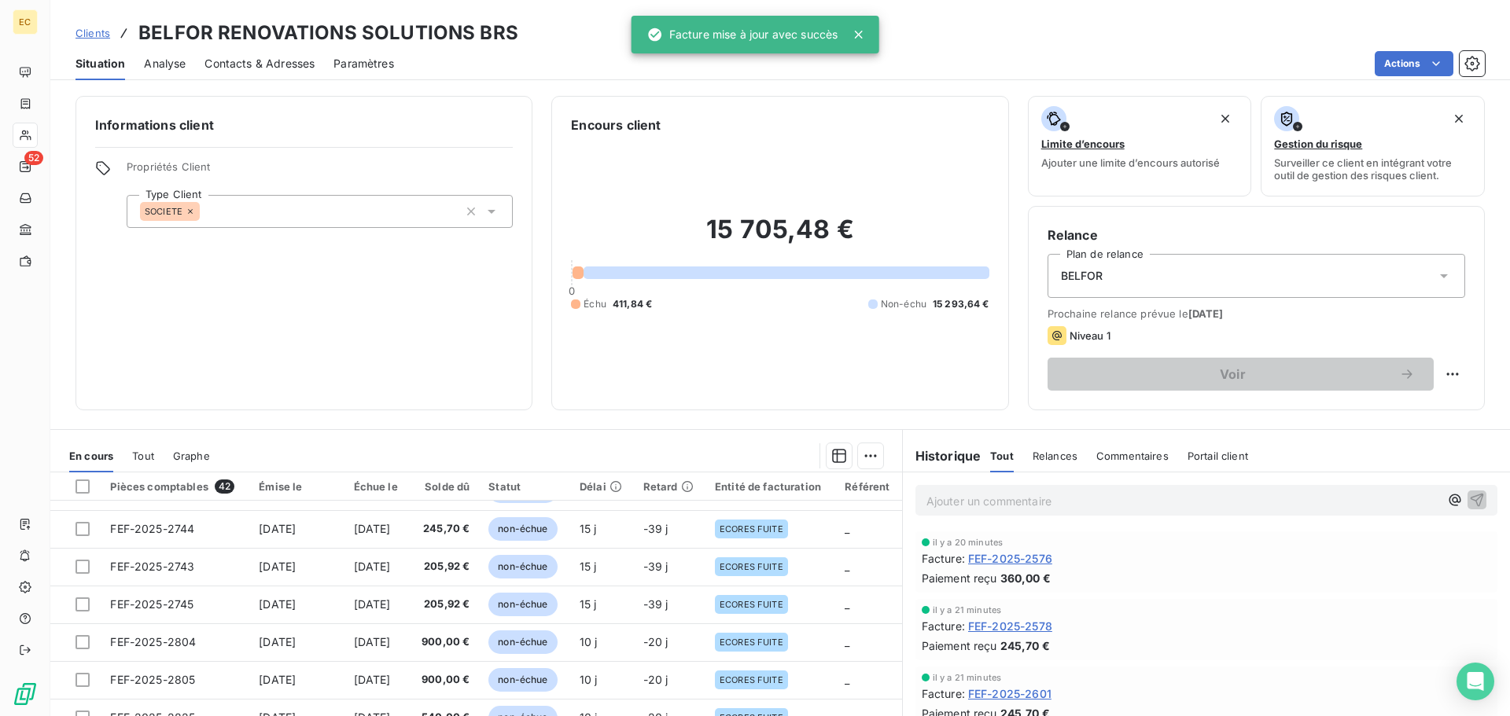
scroll to position [79, 0]
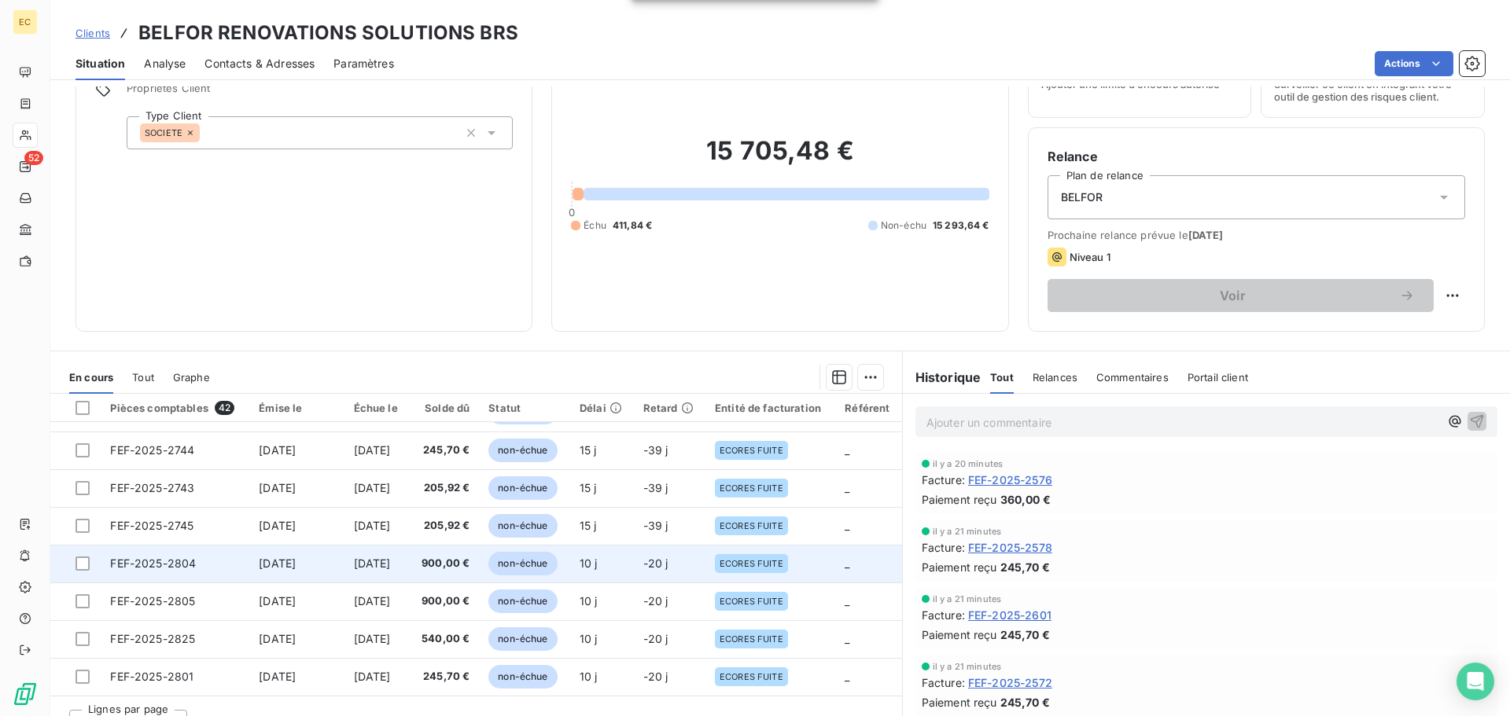
click at [153, 559] on span "FEF-2025-2804" at bounding box center [153, 563] width 86 height 13
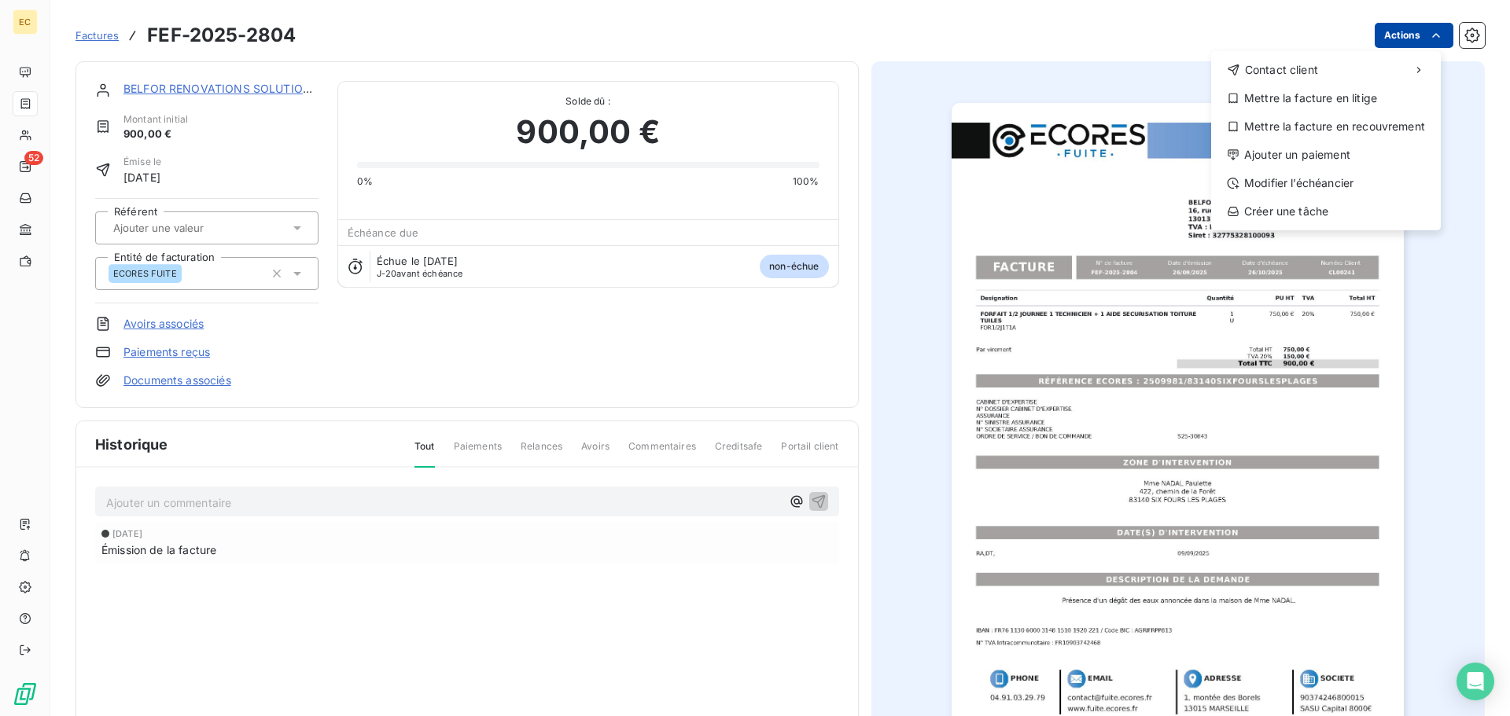
click at [1410, 39] on html "EC 52 Factures FEF-2025-2804 Actions Contact client Mettre la facture en litige…" at bounding box center [755, 358] width 1510 height 716
click at [1333, 181] on div "Modifier l’échéancier" at bounding box center [1325, 183] width 217 height 25
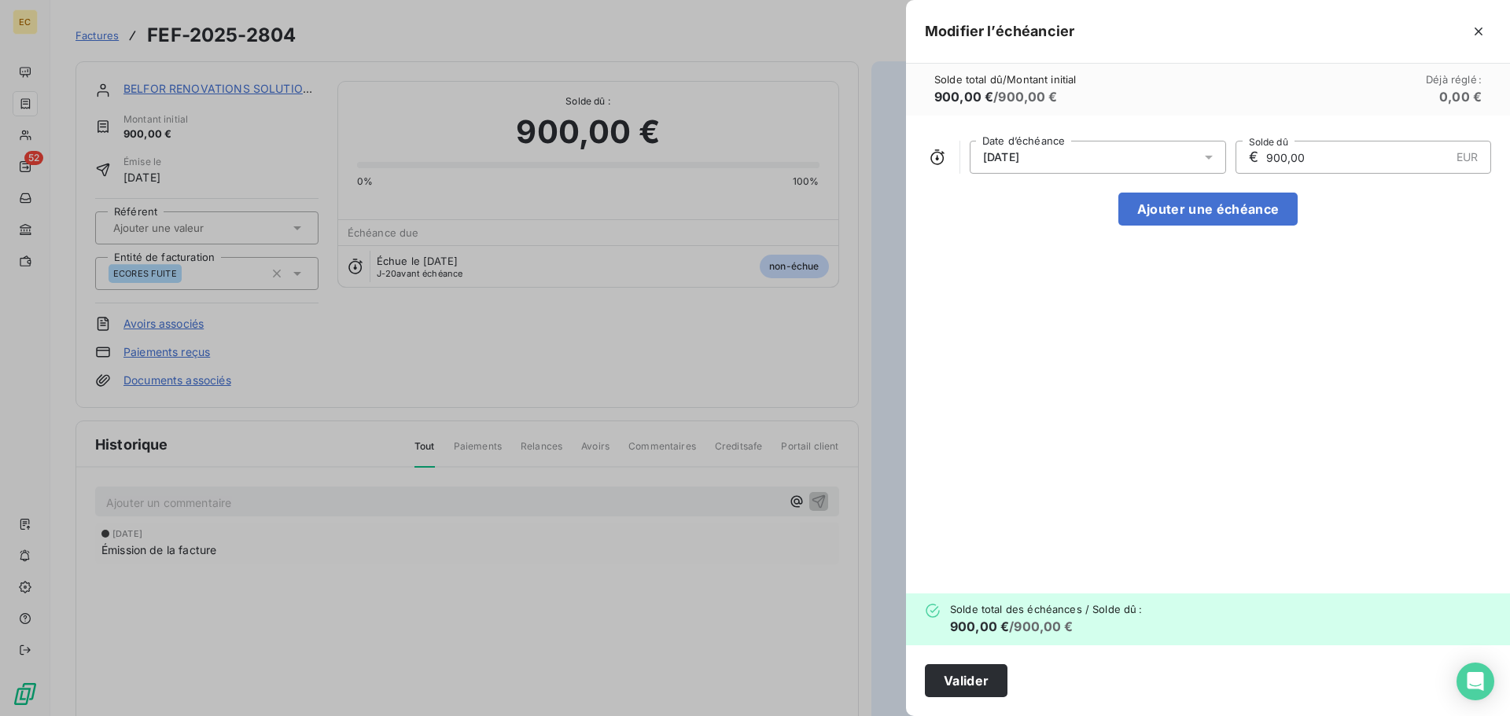
click at [1018, 160] on span "26/10/2025" at bounding box center [1001, 157] width 36 height 13
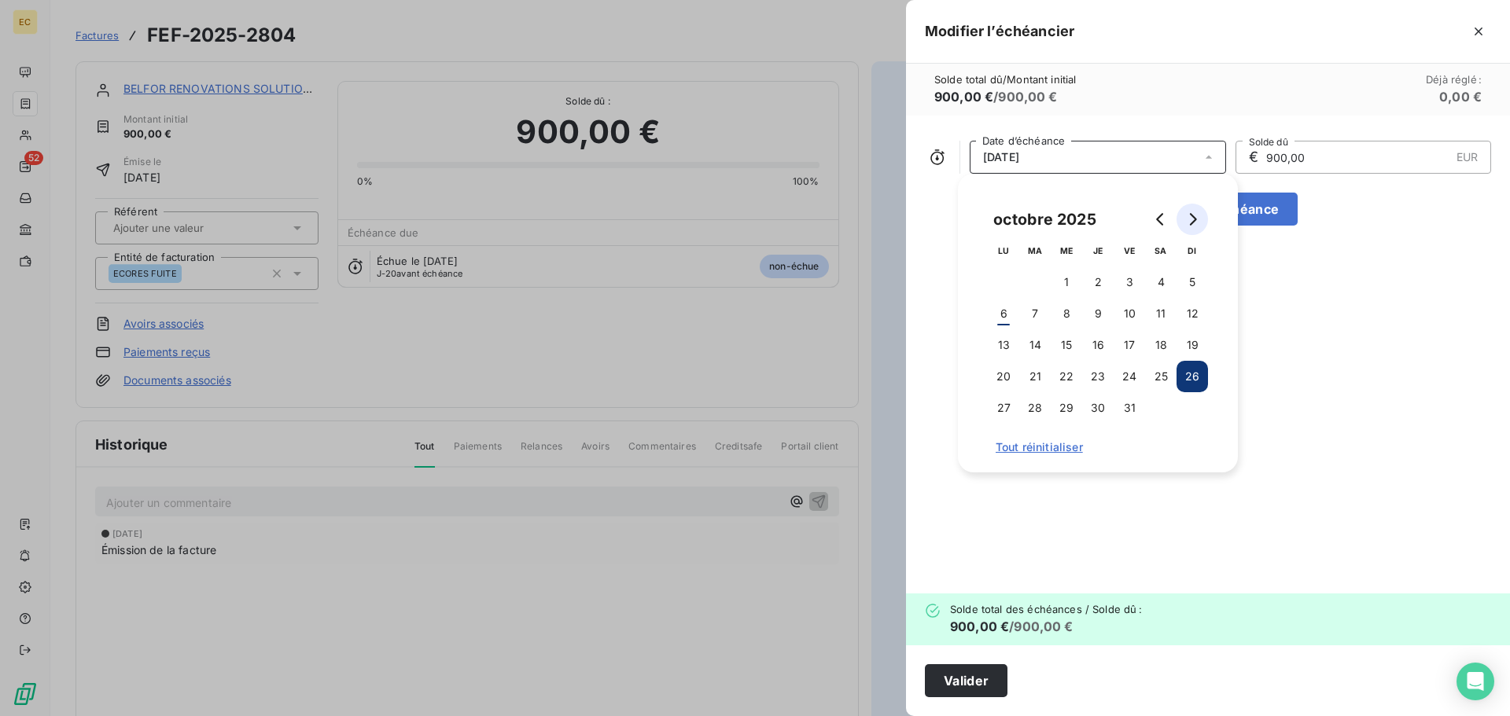
click at [1192, 222] on icon "Go to next month" at bounding box center [1192, 219] width 13 height 13
click at [1122, 339] on button "14" at bounding box center [1129, 345] width 31 height 31
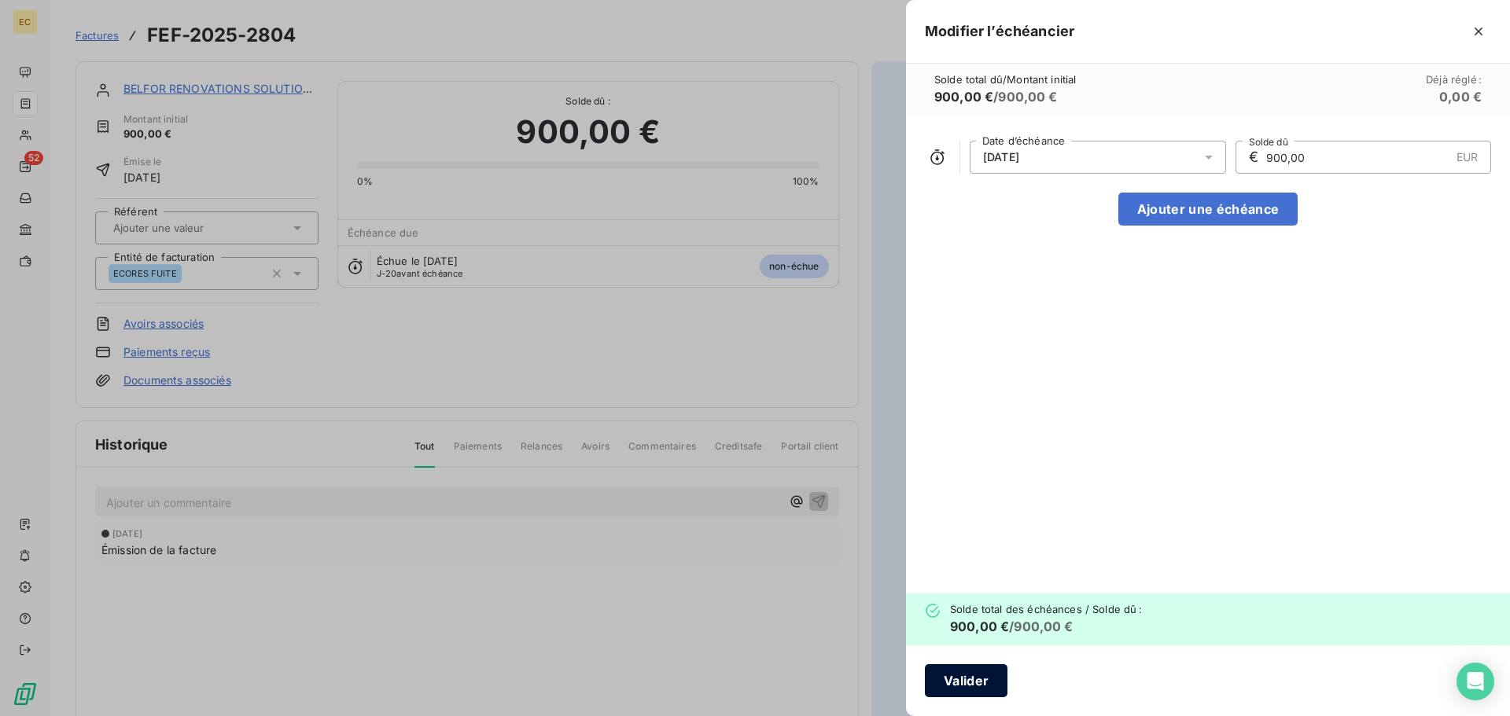
click at [981, 680] on button "Valider" at bounding box center [966, 681] width 83 height 33
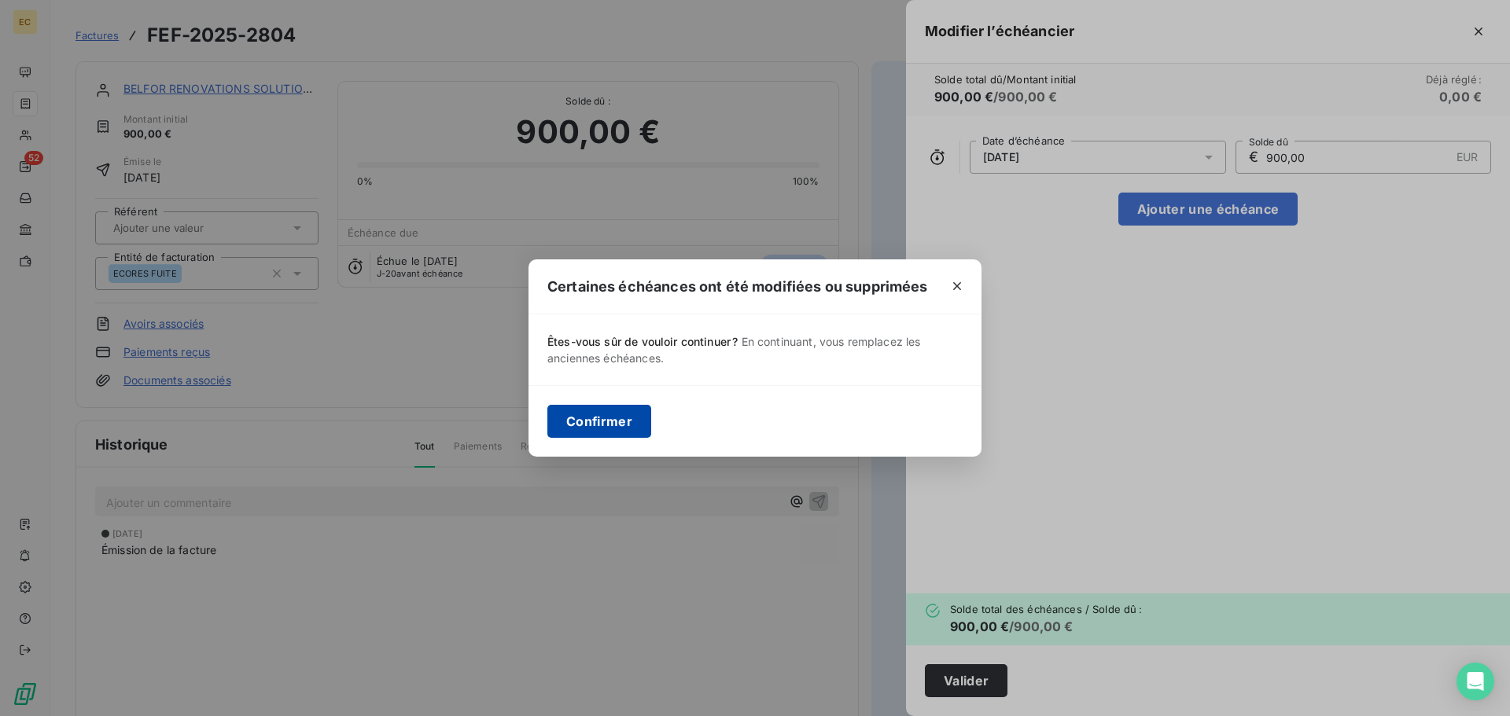
click at [621, 410] on button "Confirmer" at bounding box center [599, 421] width 104 height 33
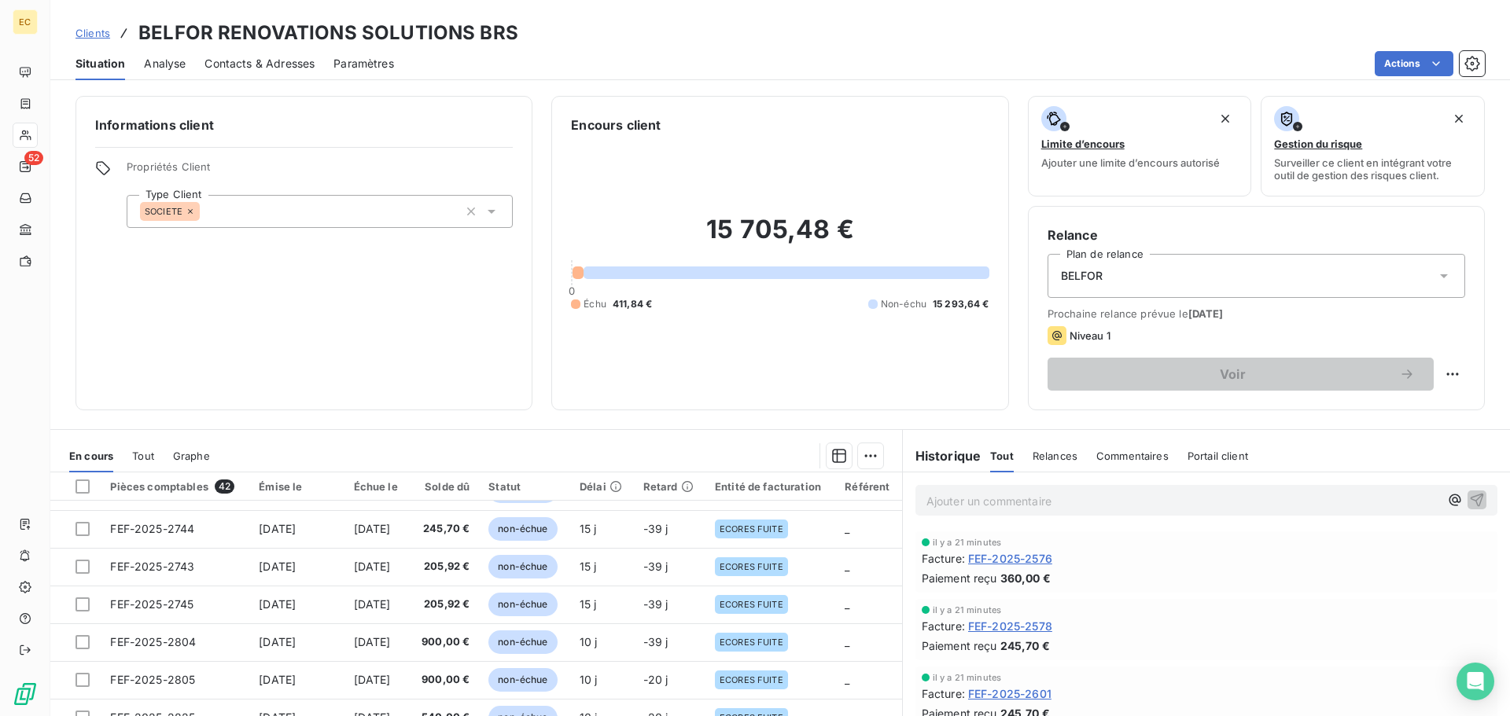
scroll to position [106, 0]
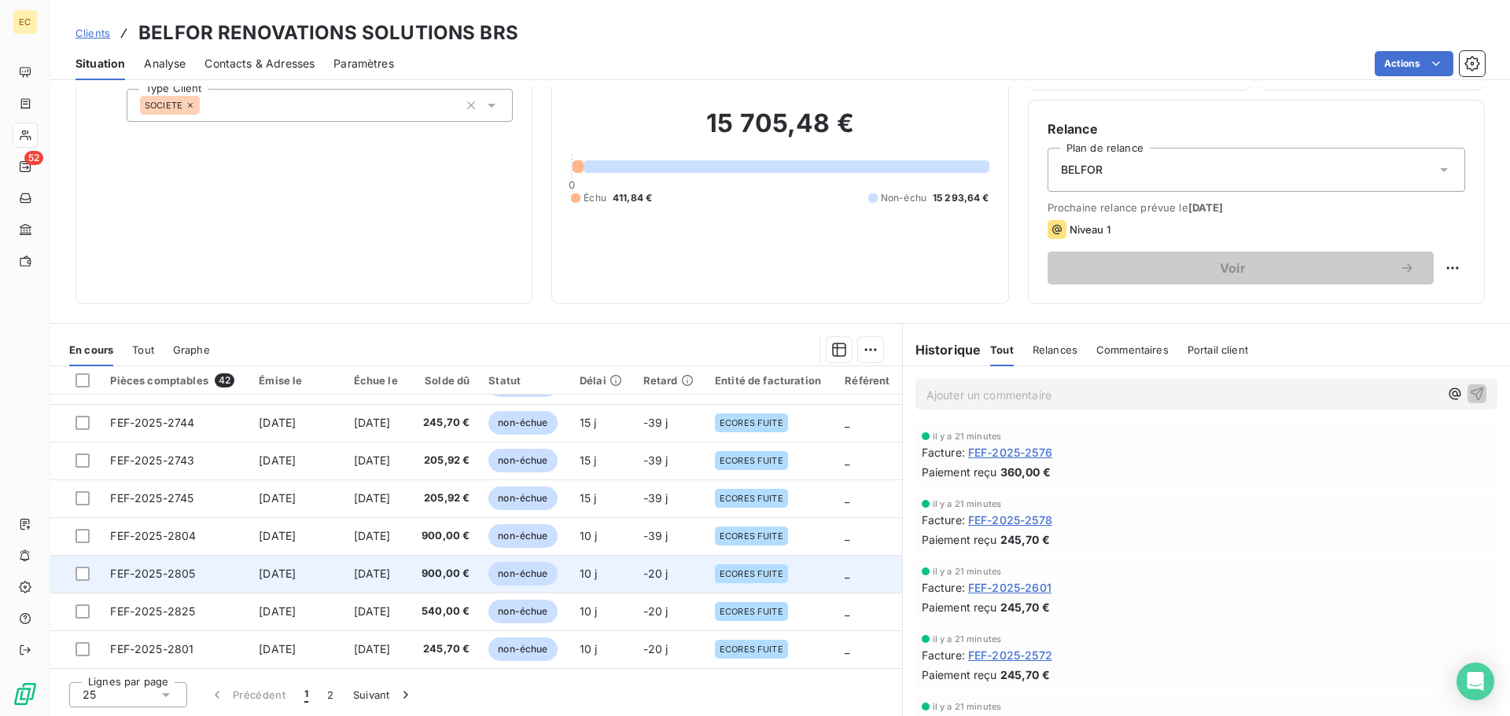
click at [140, 567] on span "FEF-2025-2805" at bounding box center [152, 573] width 85 height 13
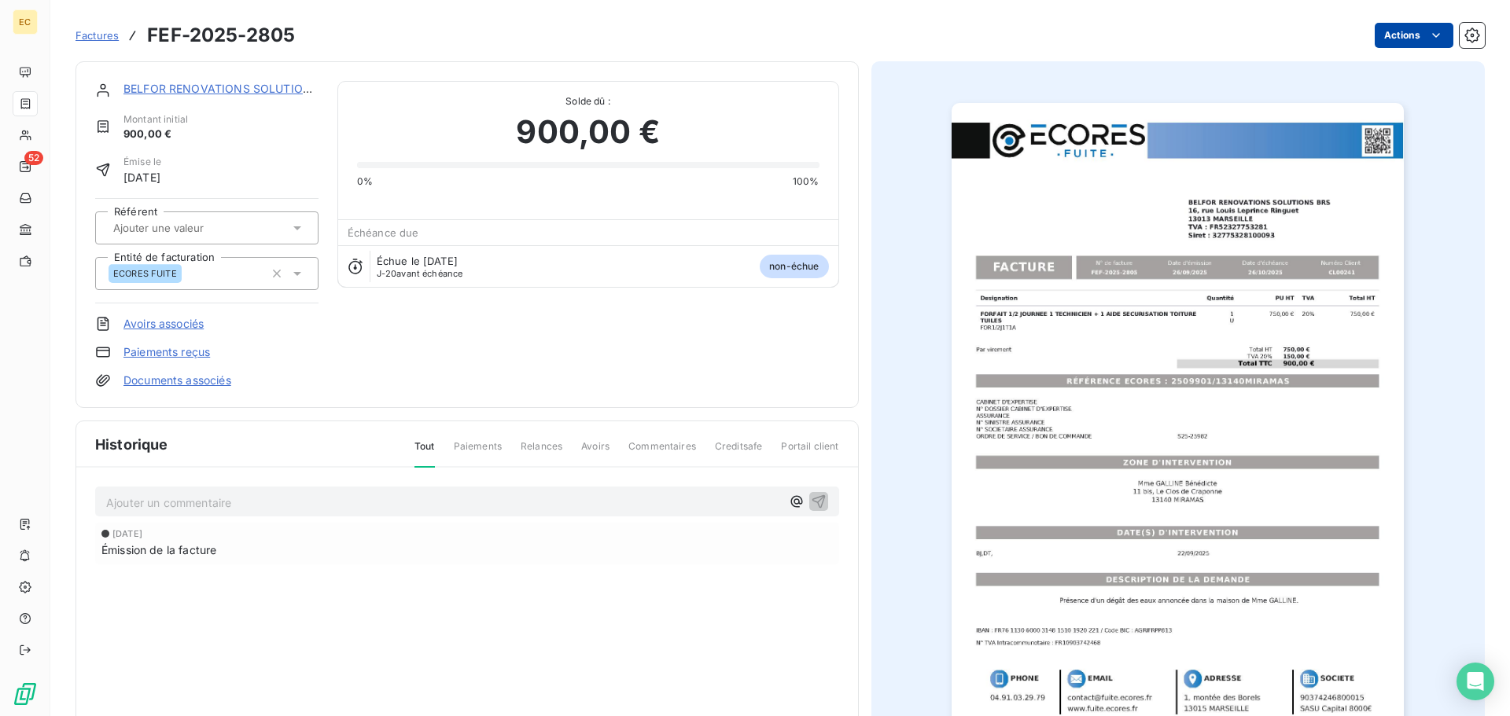
click at [1400, 35] on html "EC 52 Factures FEF-2025-2805 Actions BELFOR RENOVATIONS SOLUTIONS BRS Montant i…" at bounding box center [755, 358] width 1510 height 716
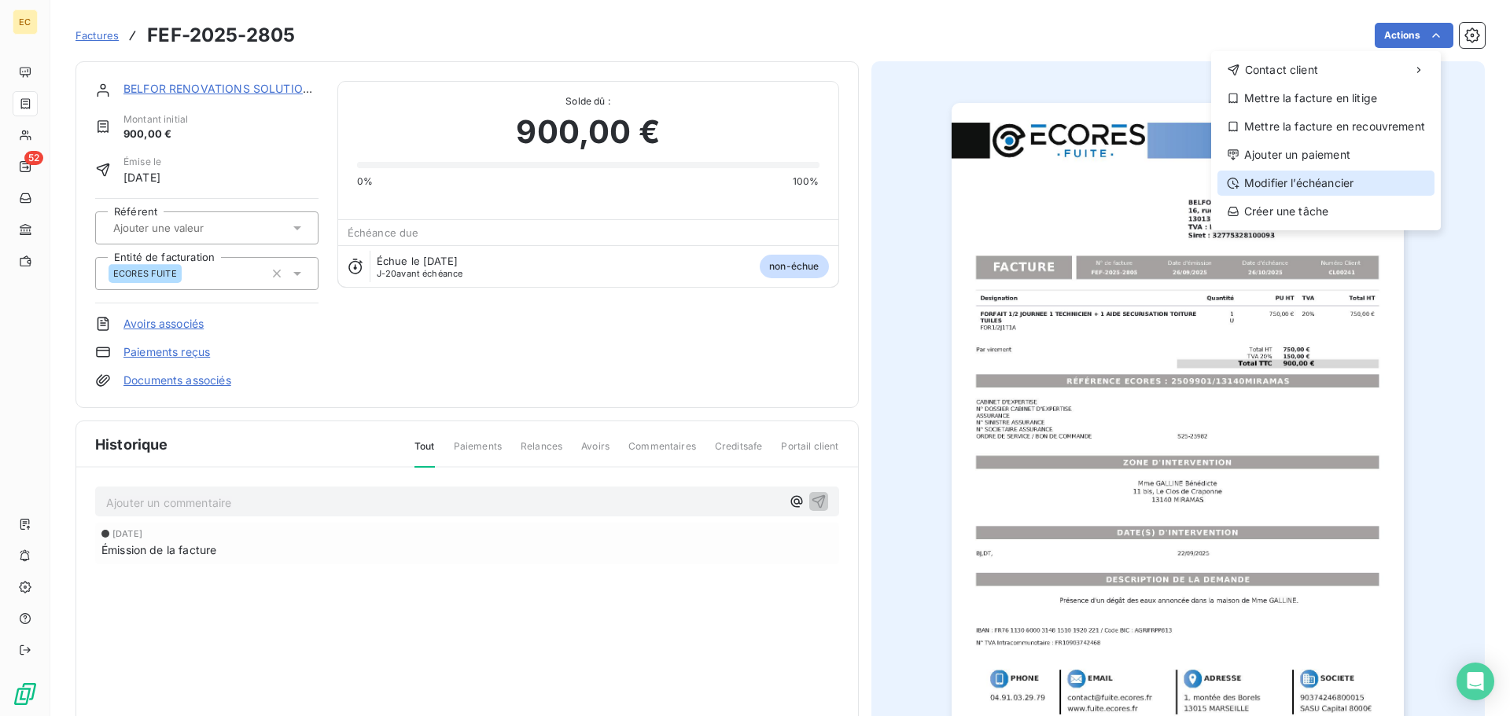
click at [1342, 186] on div "Modifier l’échéancier" at bounding box center [1325, 183] width 217 height 25
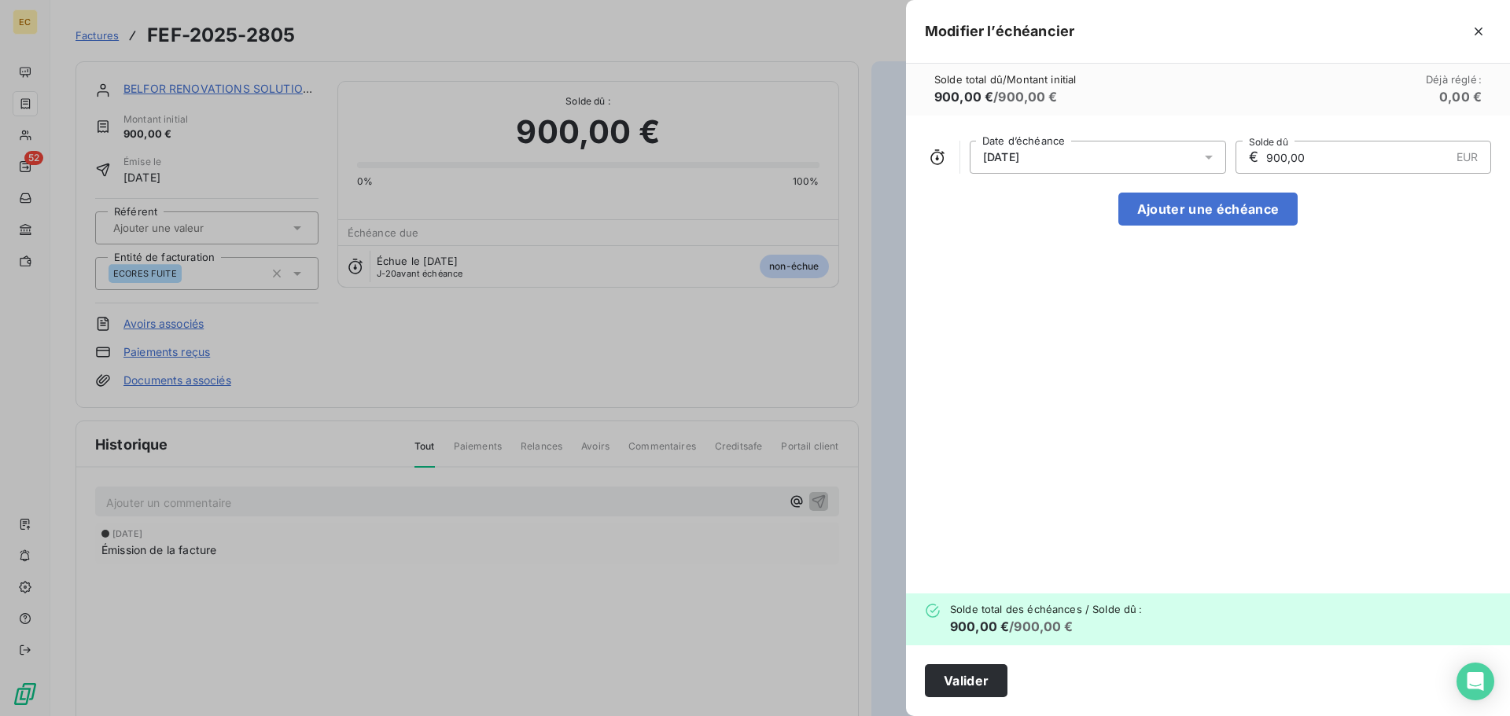
click at [1106, 159] on div "26/10/2025" at bounding box center [1098, 157] width 256 height 33
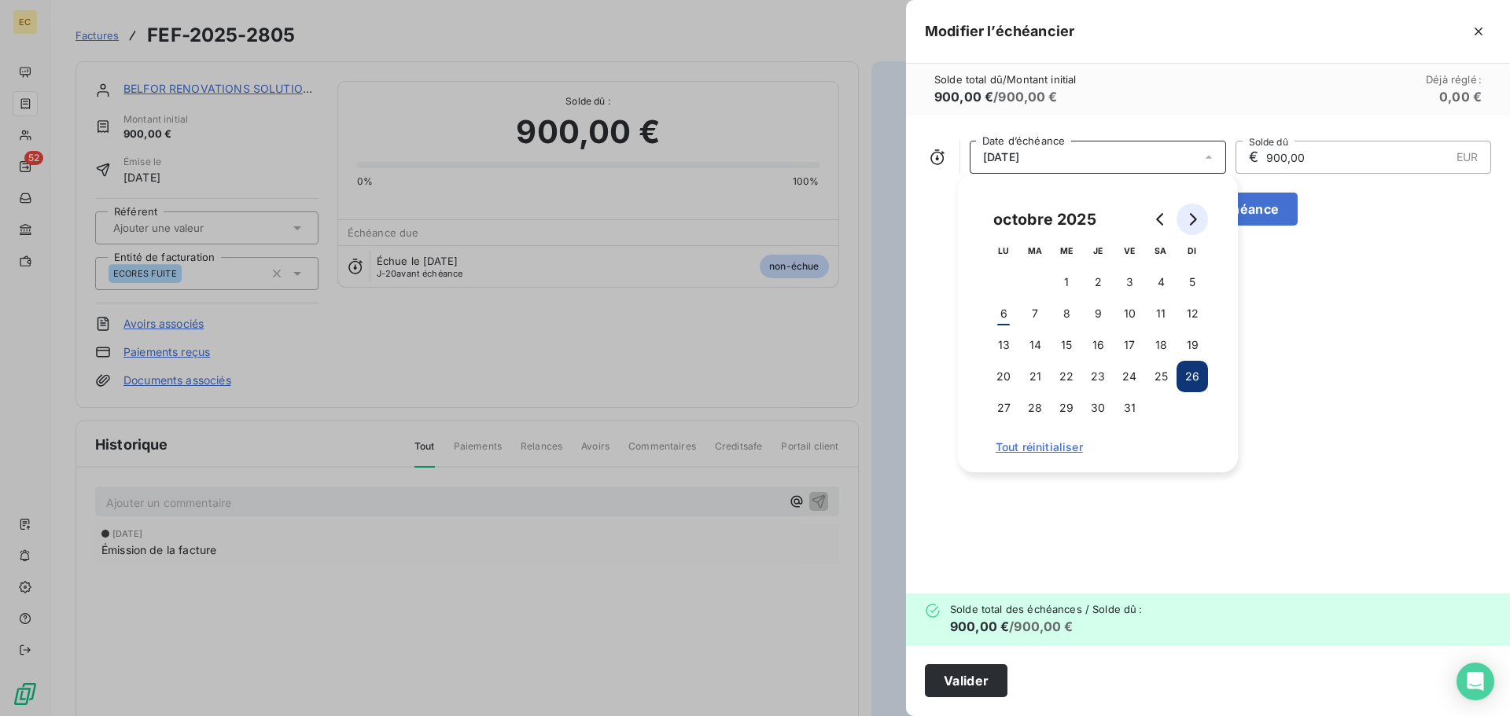
click at [1191, 222] on icon "Go to next month" at bounding box center [1192, 219] width 13 height 13
click at [1136, 346] on button "14" at bounding box center [1129, 345] width 31 height 31
click at [983, 686] on button "Valider" at bounding box center [966, 681] width 83 height 33
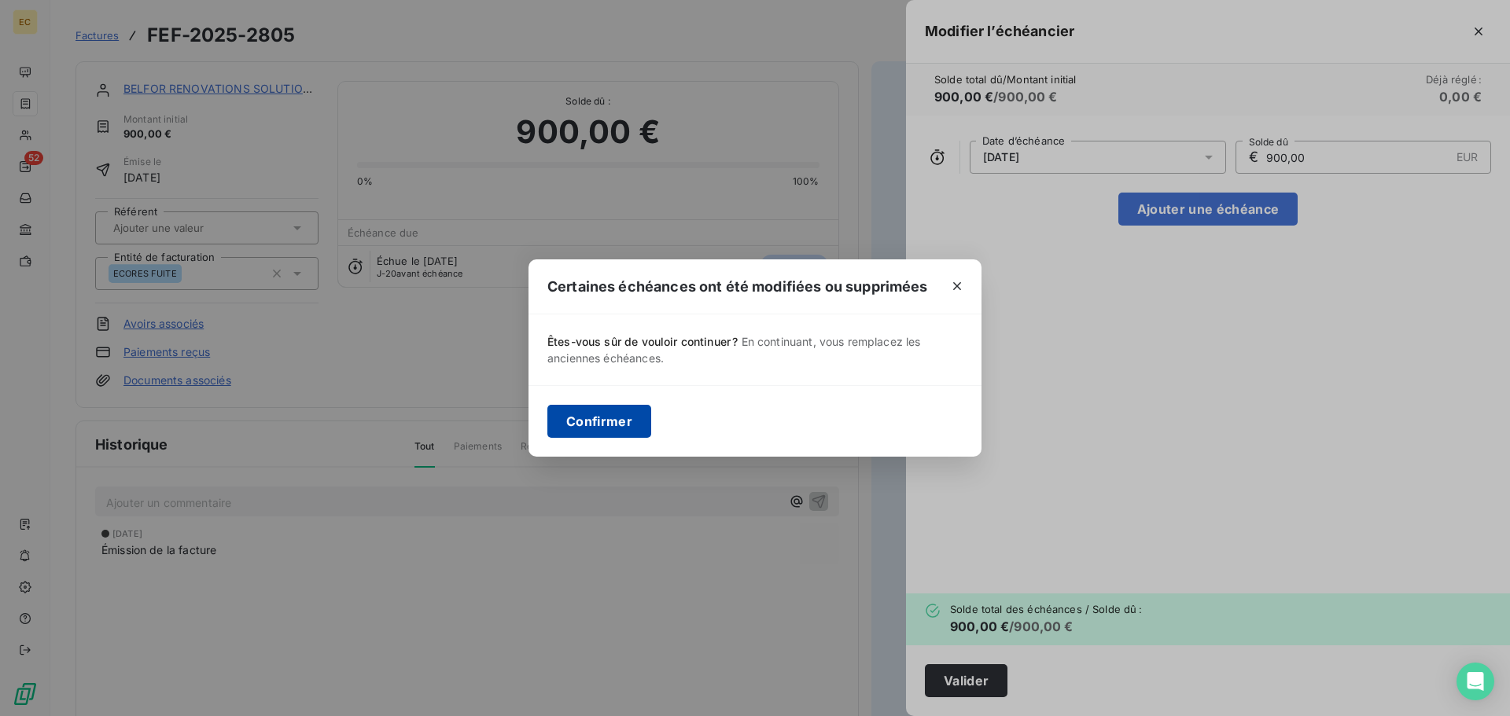
drag, startPoint x: 603, startPoint y: 423, endPoint x: 616, endPoint y: 419, distance: 13.2
click at [605, 422] on button "Confirmer" at bounding box center [599, 421] width 104 height 33
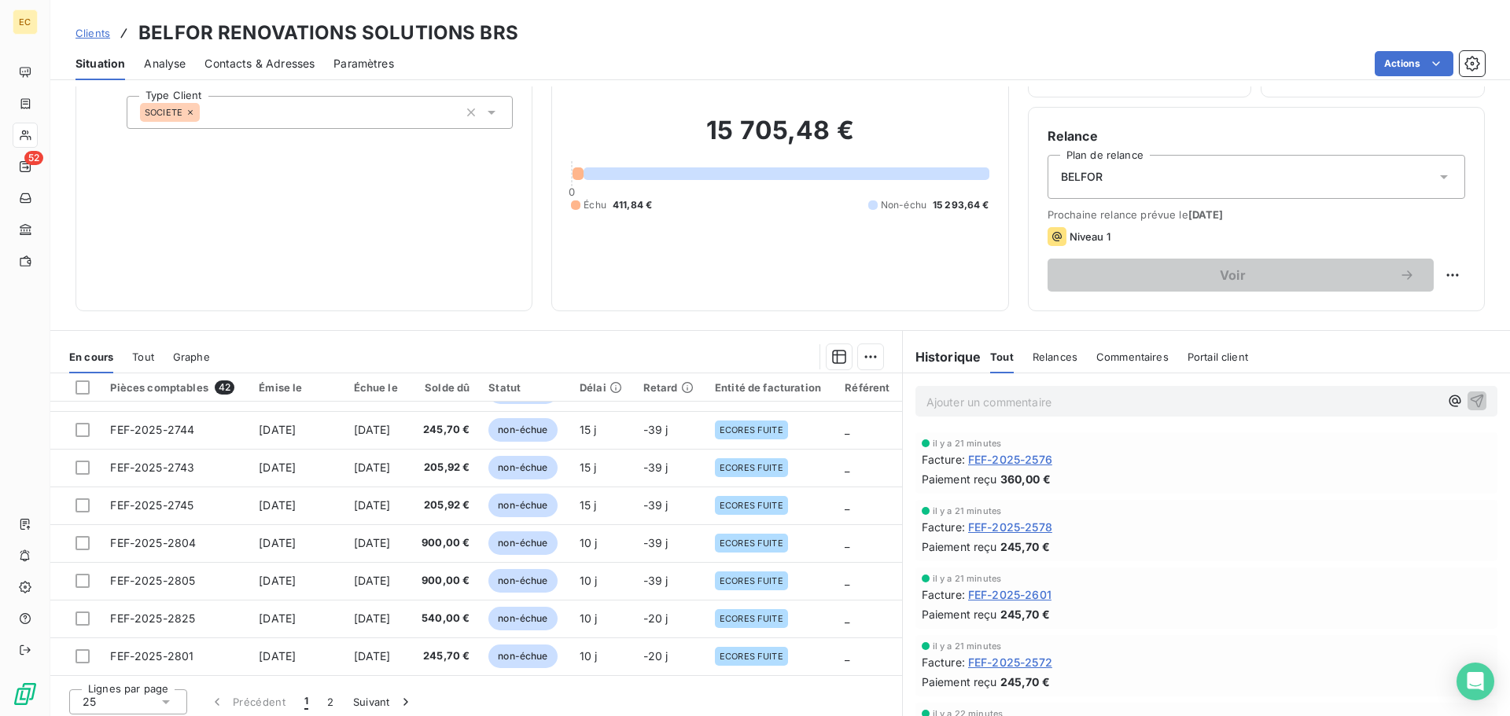
scroll to position [106, 0]
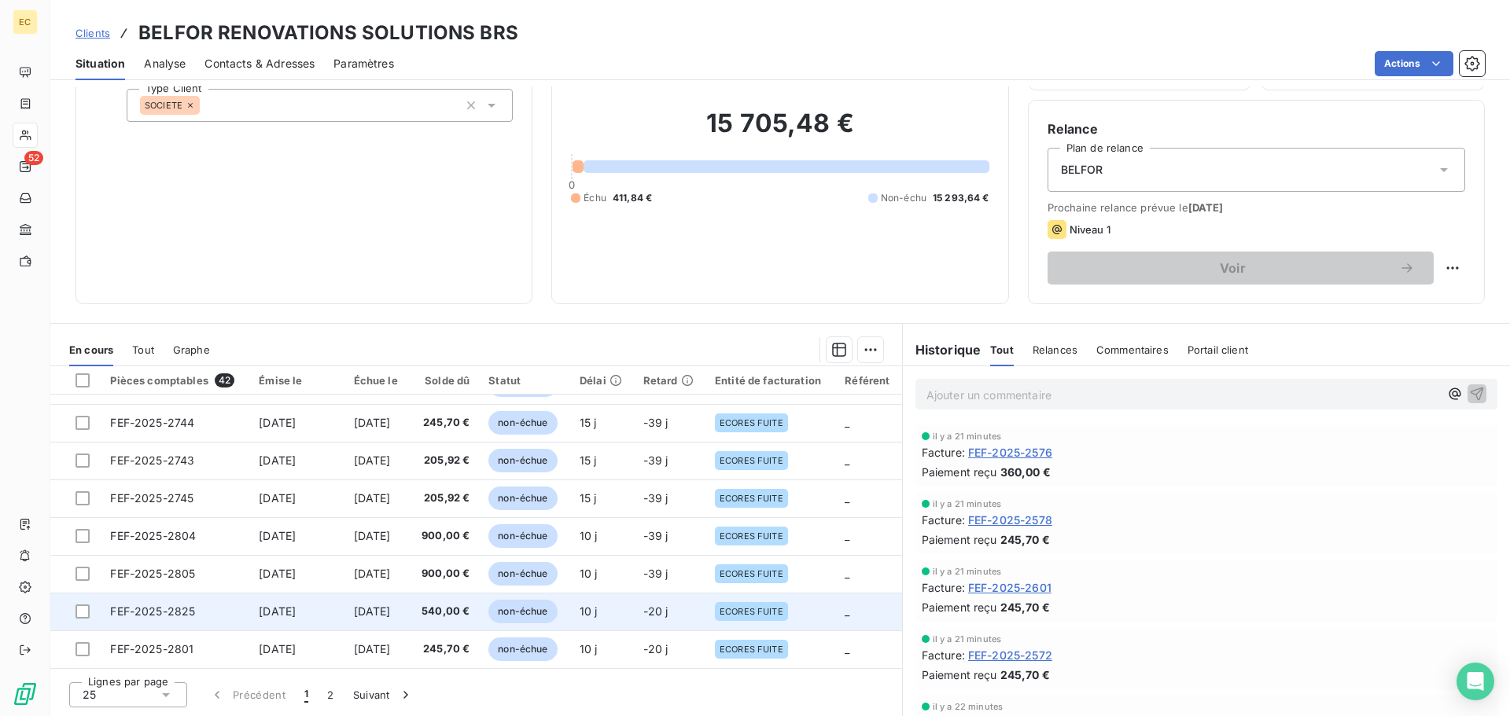
click at [157, 605] on span "FEF-2025-2825" at bounding box center [152, 611] width 85 height 13
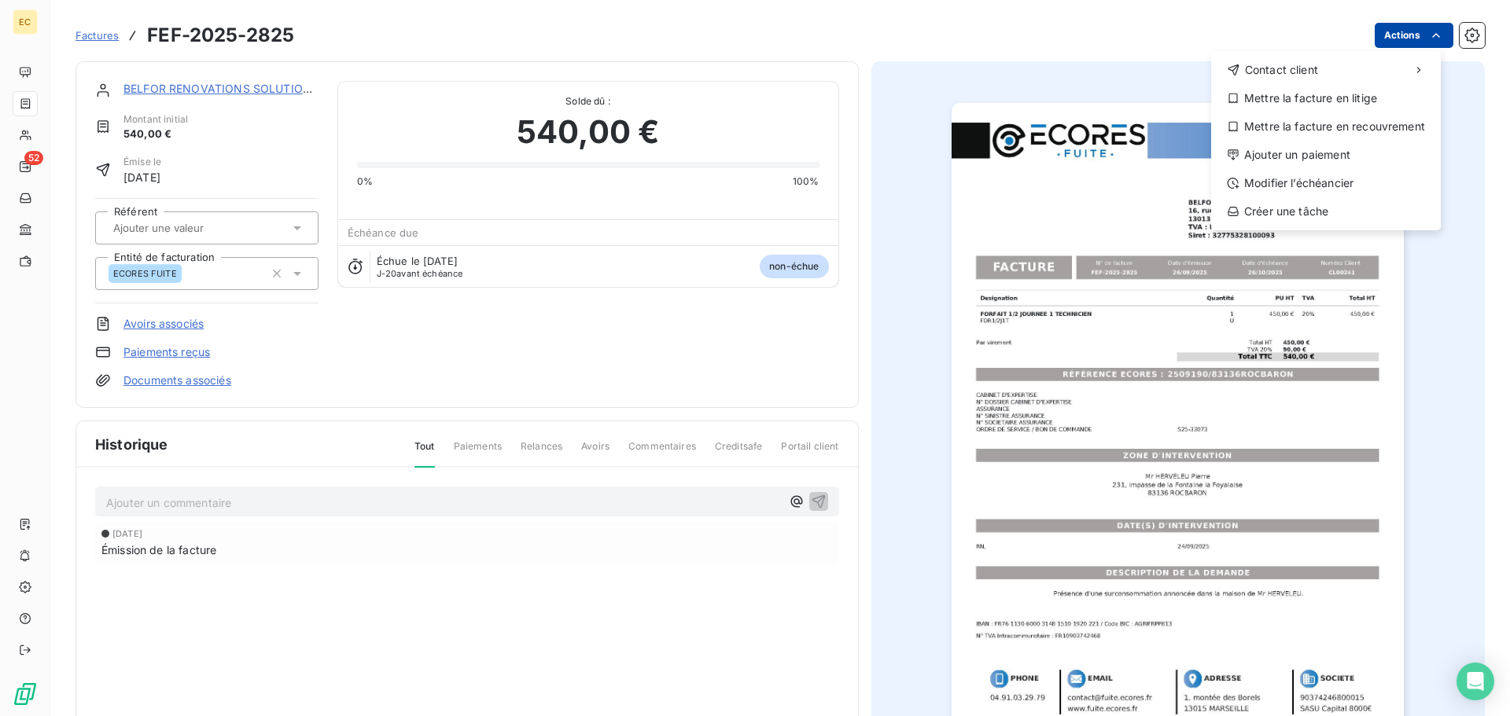
click at [1390, 34] on html "EC 52 Factures FEF-2025-2825 Actions Contact client Mettre la facture en litige…" at bounding box center [755, 358] width 1510 height 716
click at [1325, 178] on div "Modifier l’échéancier" at bounding box center [1325, 183] width 217 height 25
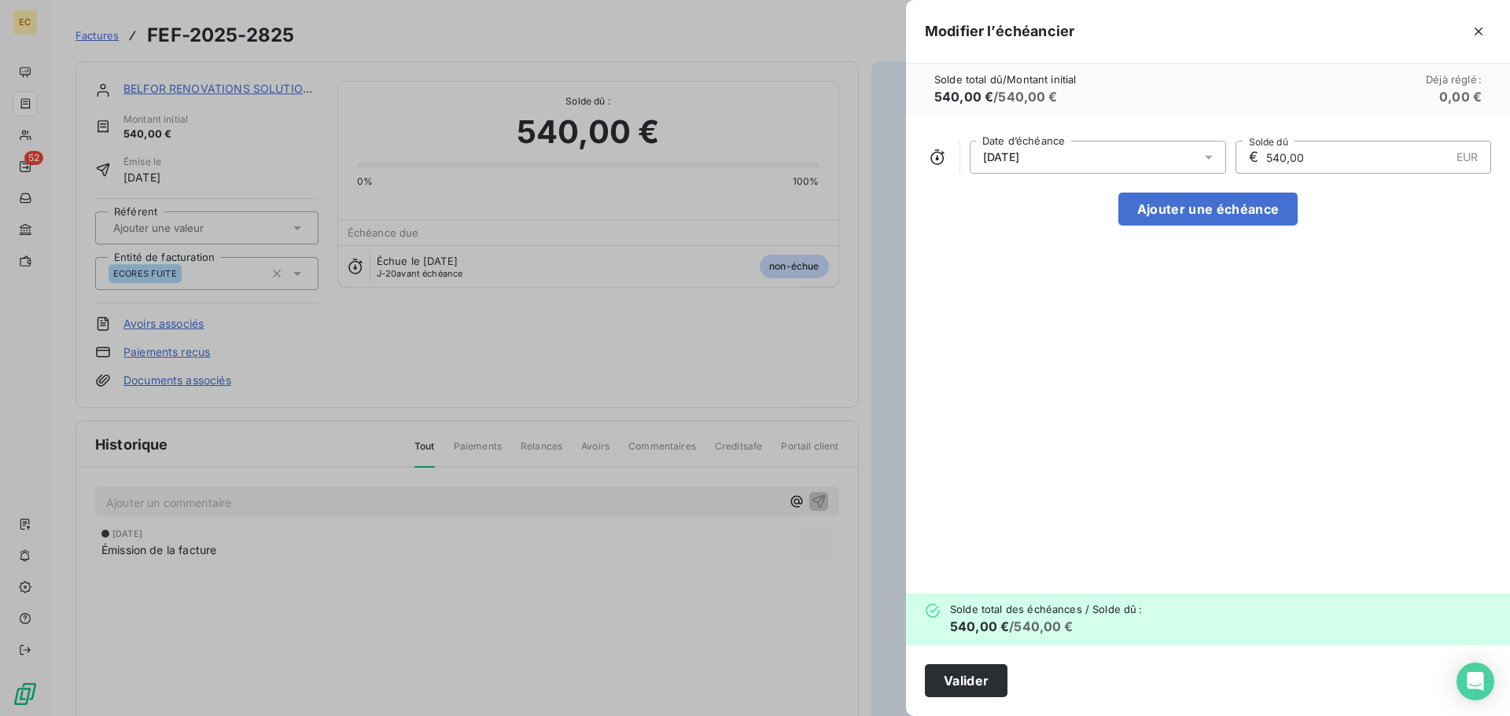
click at [1092, 151] on div "26/10/2025" at bounding box center [1098, 157] width 256 height 33
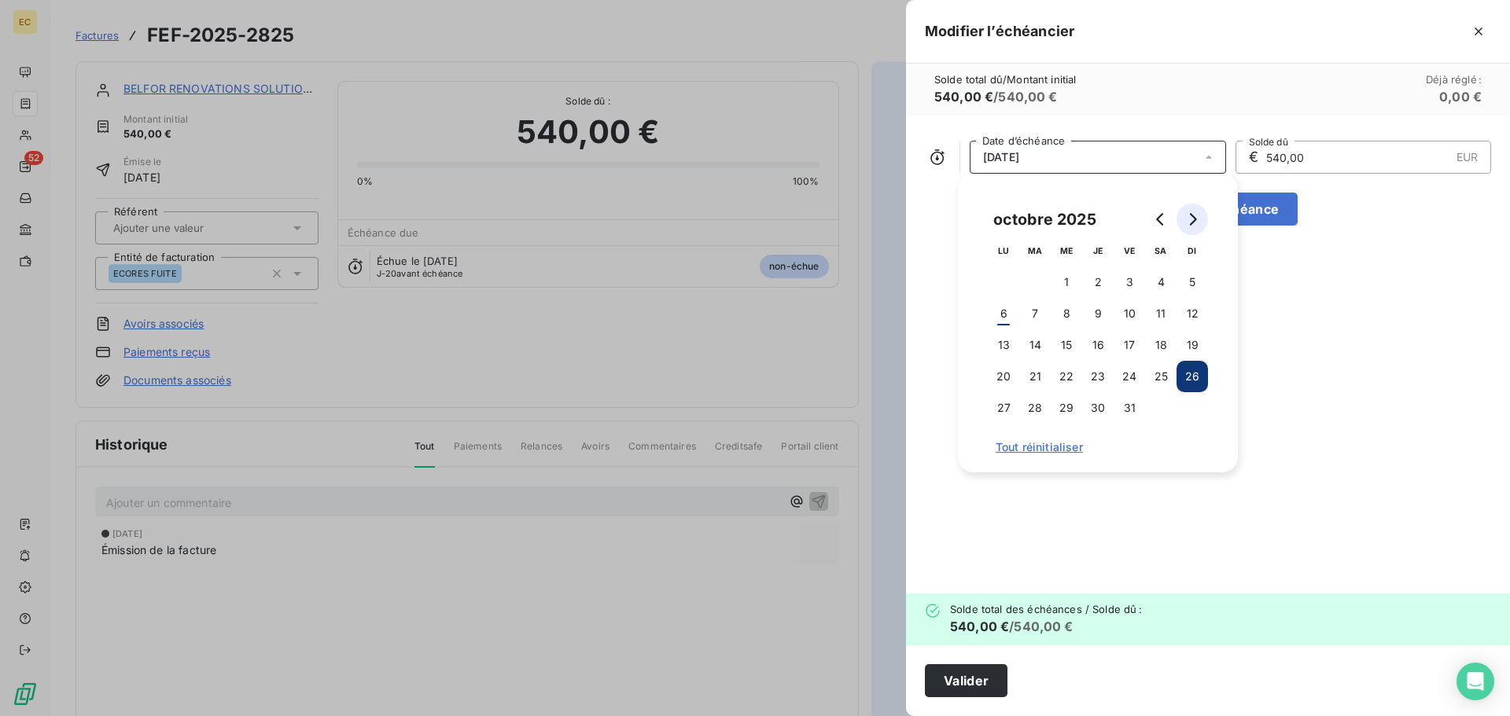
click at [1198, 219] on icon "Go to next month" at bounding box center [1192, 219] width 13 height 13
click at [1126, 343] on button "14" at bounding box center [1129, 345] width 31 height 31
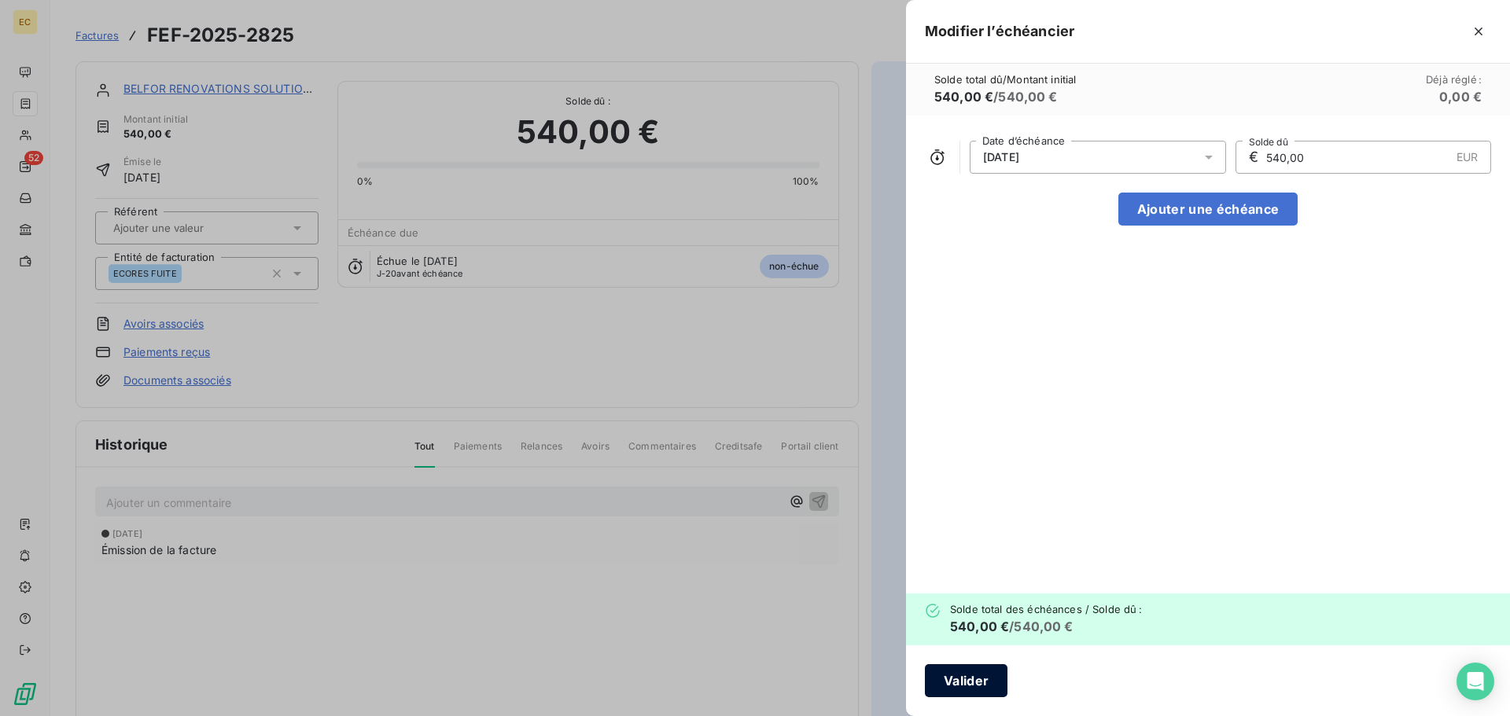
click at [982, 668] on button "Valider" at bounding box center [966, 681] width 83 height 33
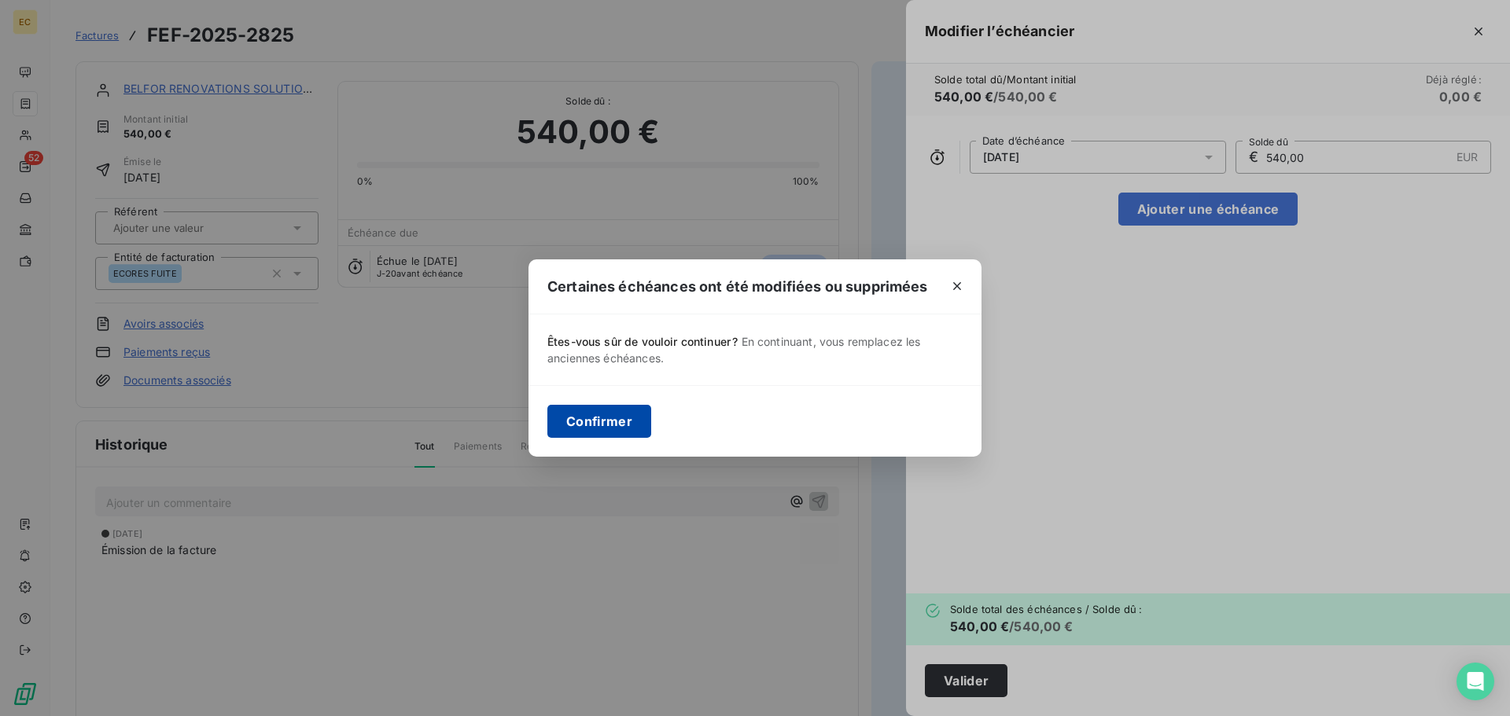
click at [623, 415] on button "Confirmer" at bounding box center [599, 421] width 104 height 33
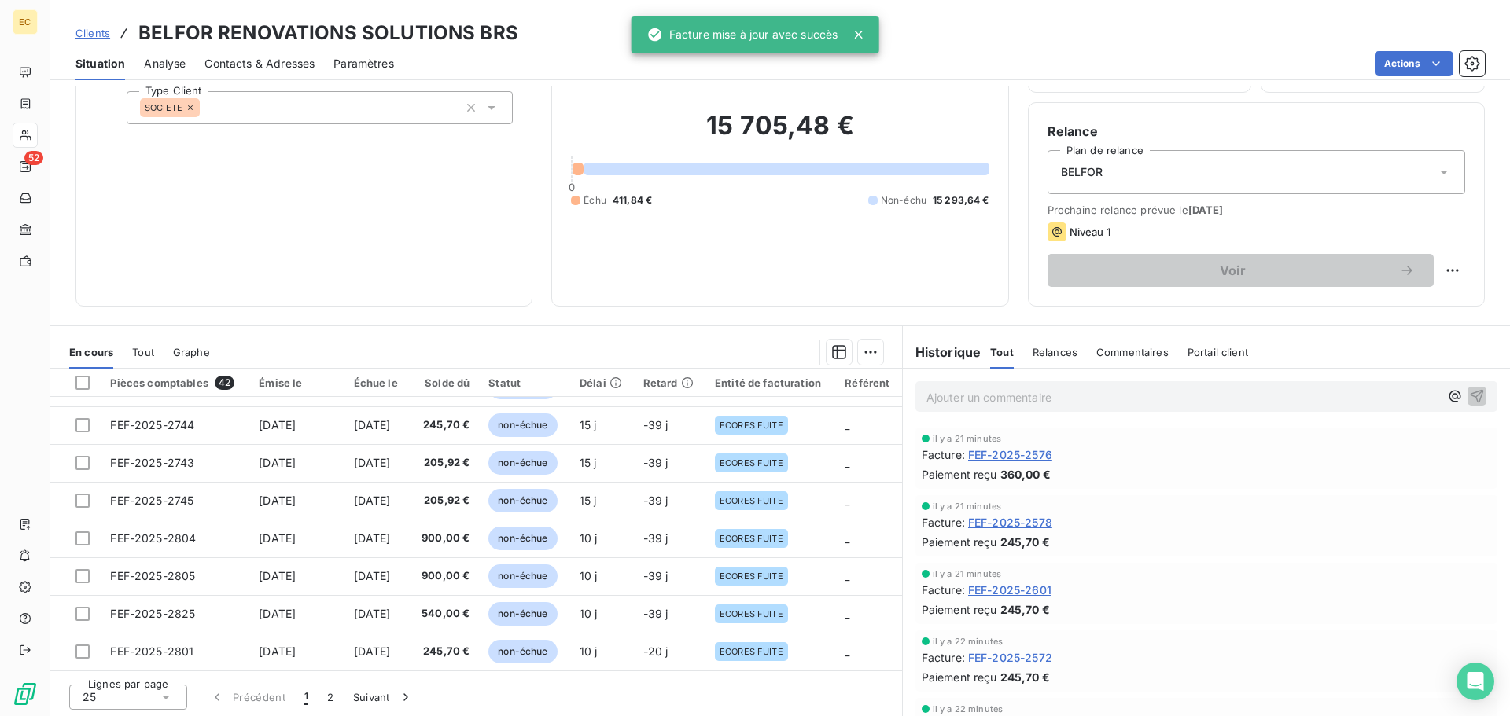
scroll to position [106, 0]
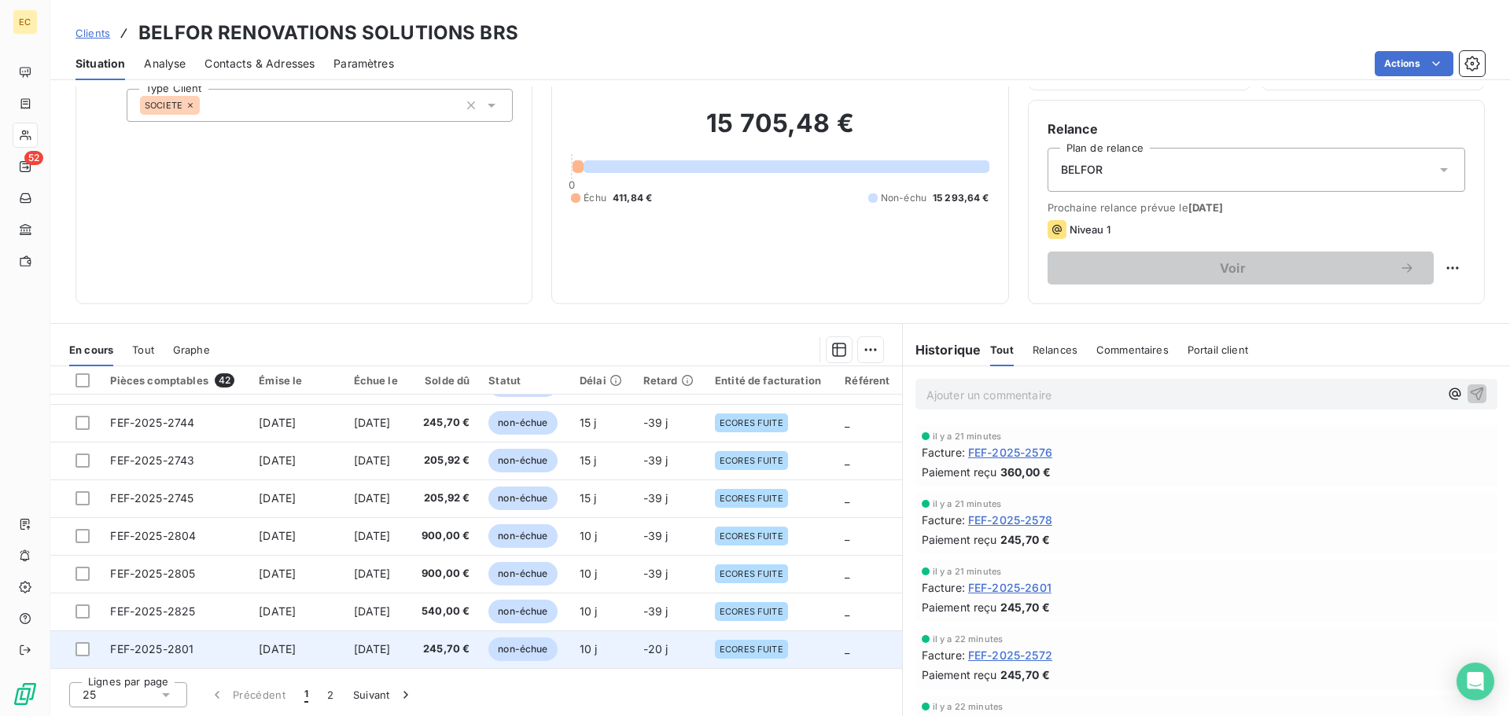
click at [160, 645] on span "FEF-2025-2801" at bounding box center [151, 649] width 83 height 13
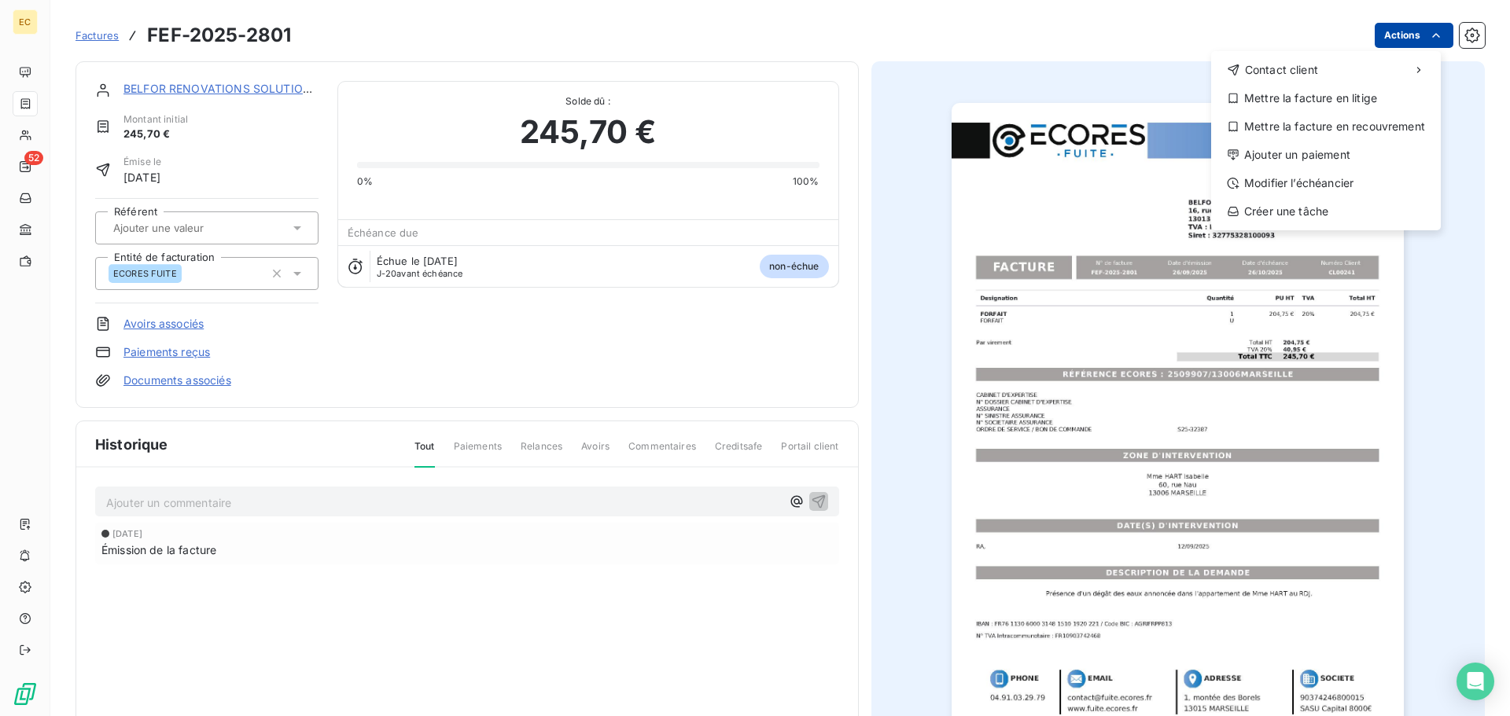
click at [1398, 36] on html "EC 52 Factures FEF-2025-2801 Actions Contact client Mettre la facture en litige…" at bounding box center [755, 358] width 1510 height 716
click at [1330, 182] on div "Modifier l’échéancier" at bounding box center [1325, 183] width 217 height 25
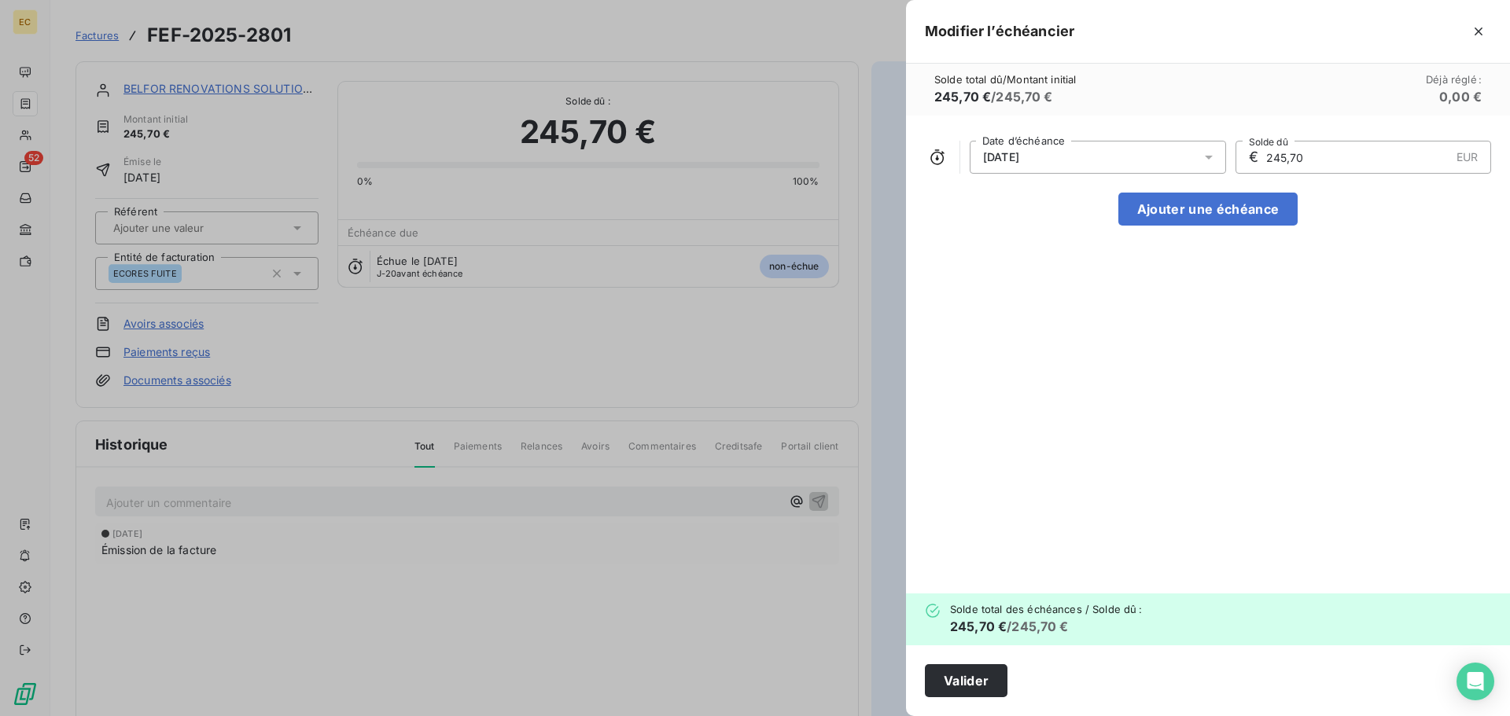
click at [1177, 154] on div "26/10/2025" at bounding box center [1098, 157] width 256 height 33
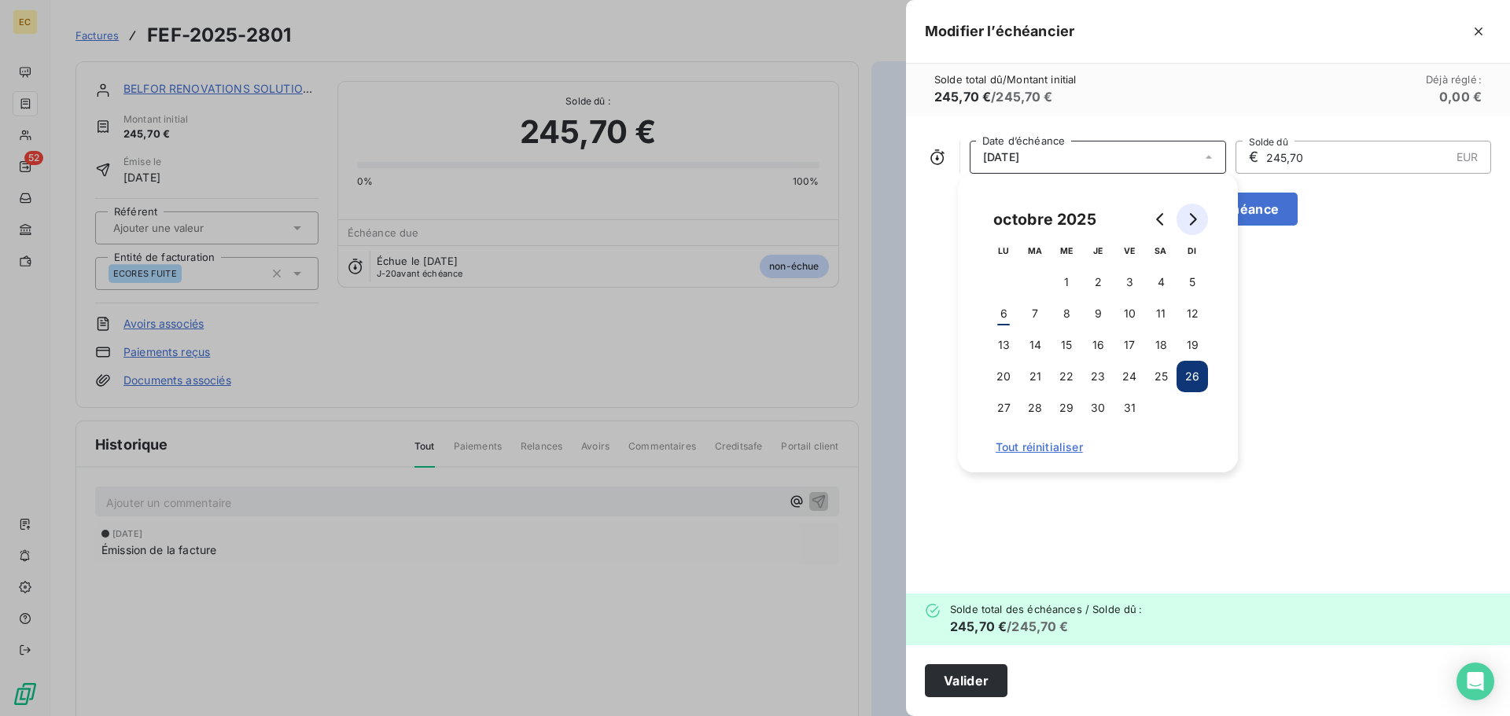
click at [1195, 215] on icon "Go to next month" at bounding box center [1192, 219] width 13 height 13
click at [1134, 340] on button "14" at bounding box center [1129, 345] width 31 height 31
click at [1131, 345] on button "14" at bounding box center [1129, 345] width 31 height 31
click at [1252, 219] on button "Ajouter une échéance" at bounding box center [1207, 209] width 179 height 33
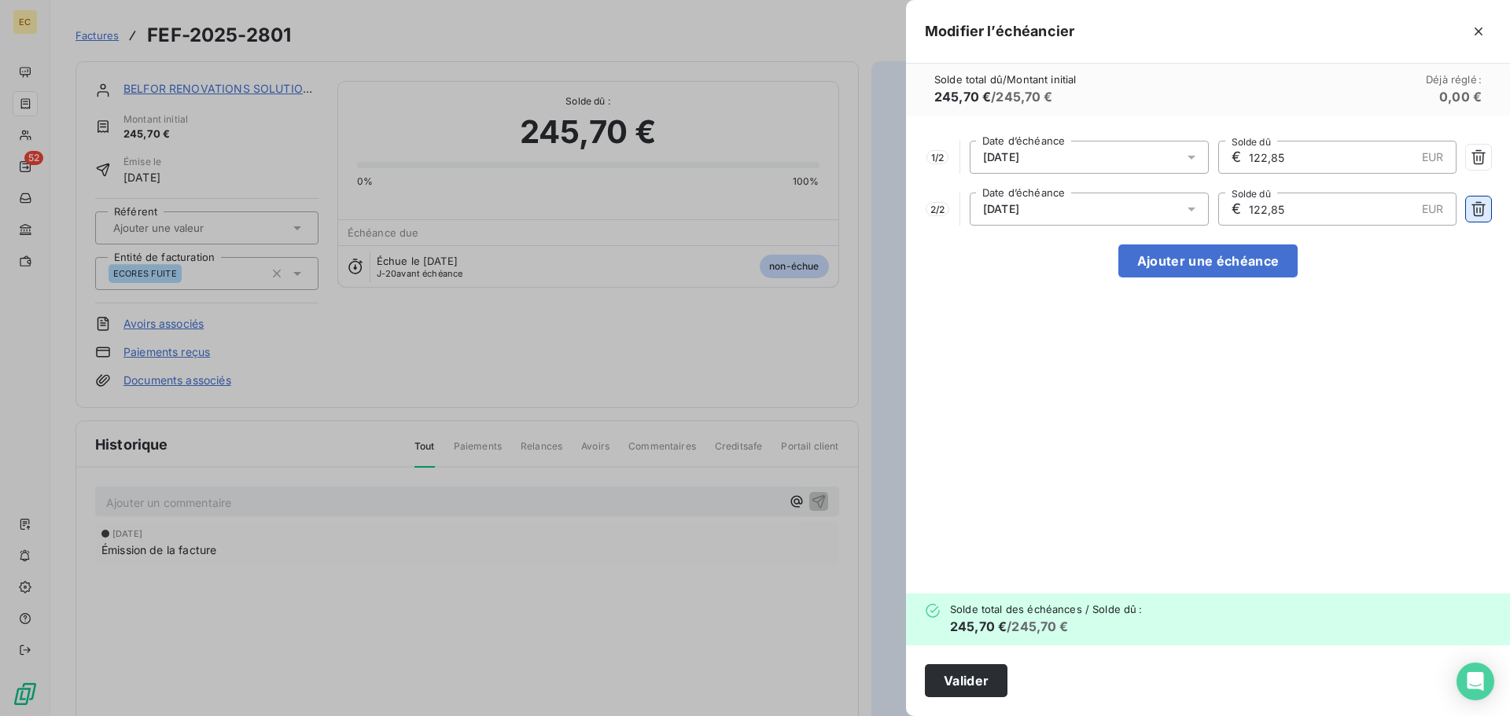
click at [1479, 209] on icon "button" at bounding box center [1479, 209] width 16 height 16
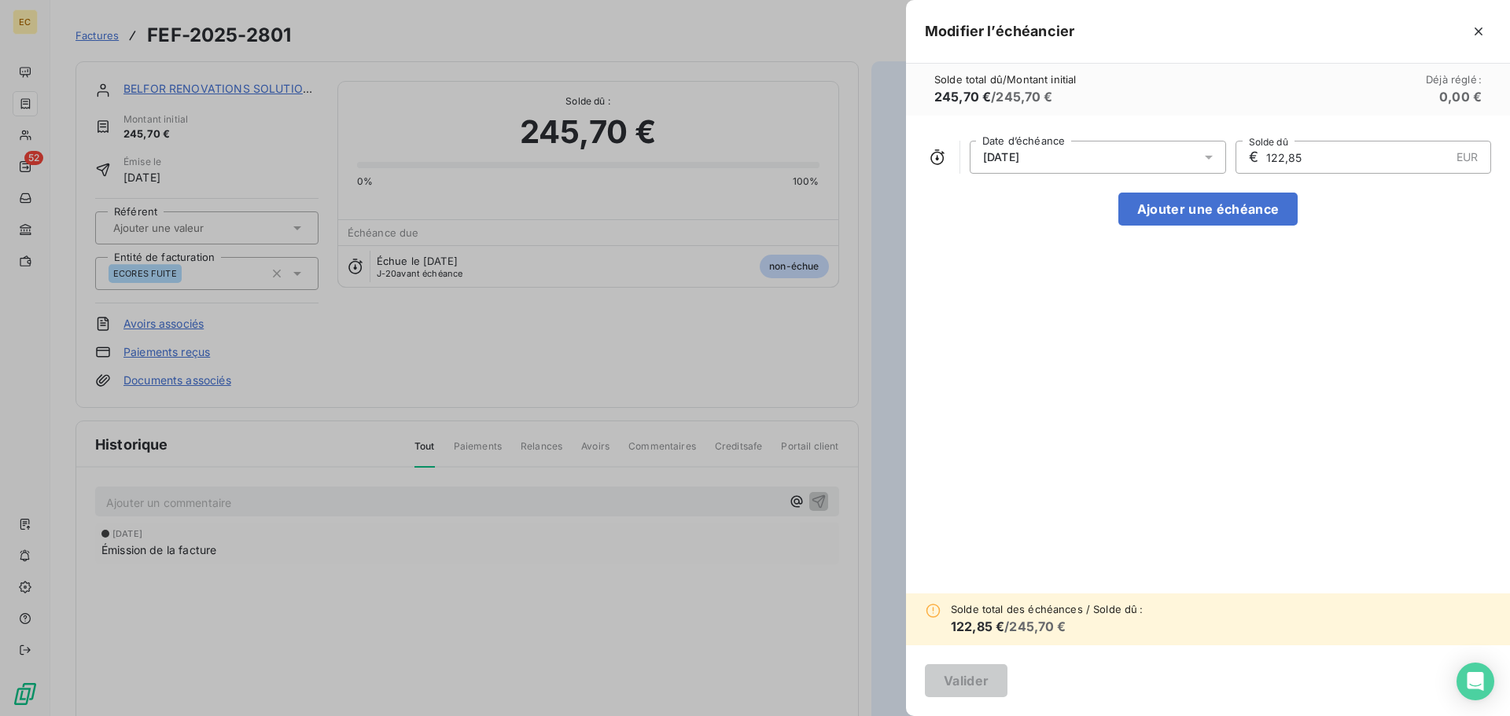
click at [1054, 153] on div "14/11/2025" at bounding box center [1098, 157] width 256 height 33
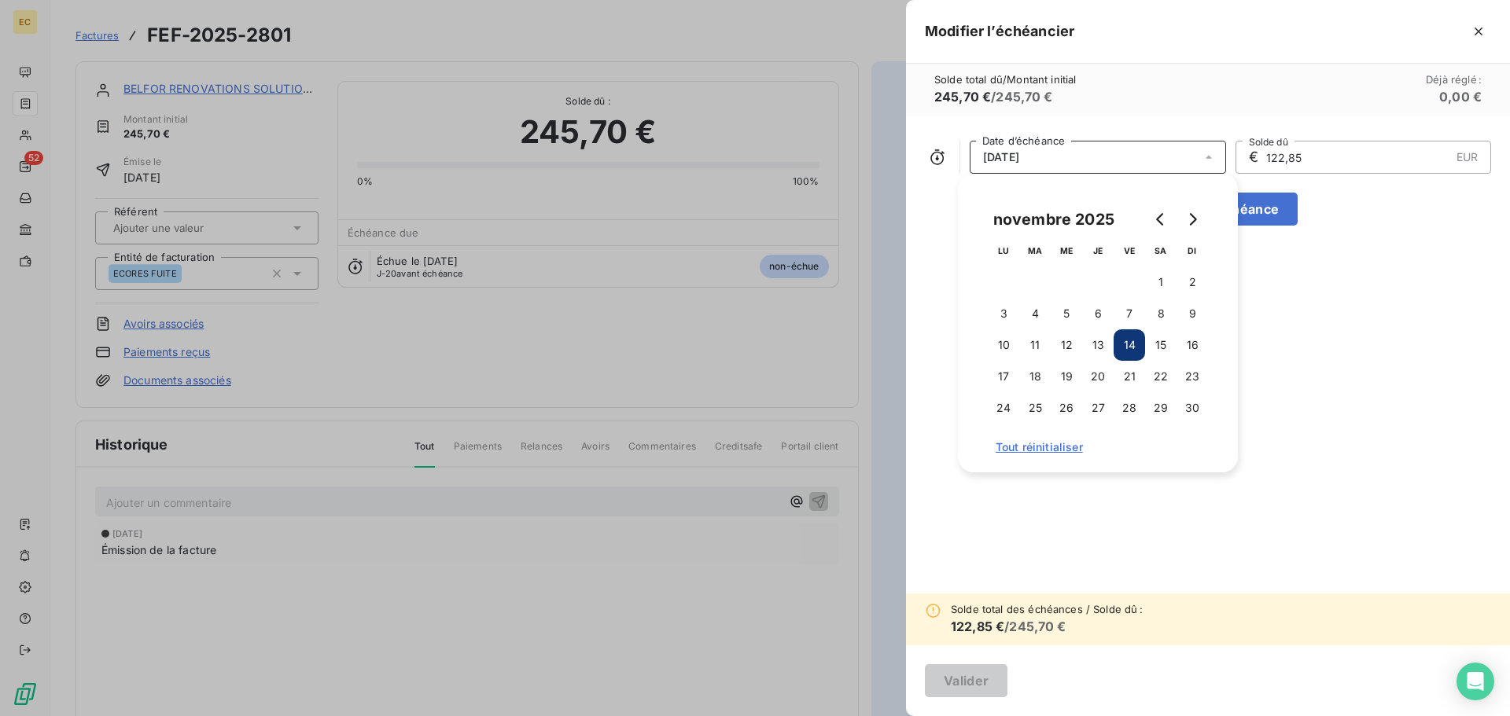
click at [1125, 340] on button "14" at bounding box center [1129, 345] width 31 height 31
click at [1323, 482] on div "14/11/2025 Date d’échéance € 122,85 EUR Solde dû Ajouter une échéance" at bounding box center [1208, 355] width 604 height 478
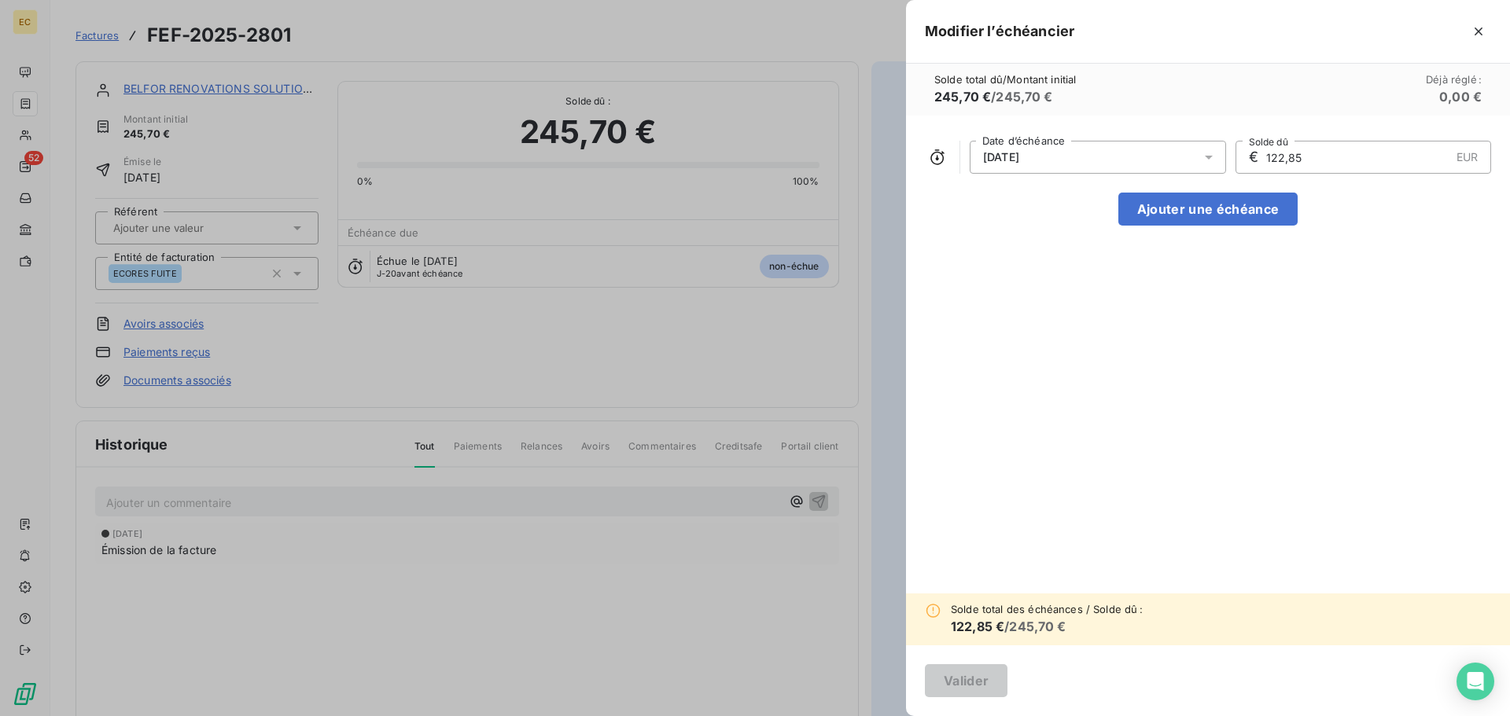
drag, startPoint x: 1265, startPoint y: 157, endPoint x: 1304, endPoint y: 157, distance: 39.3
click at [1304, 157] on input "122,85" at bounding box center [1358, 157] width 186 height 31
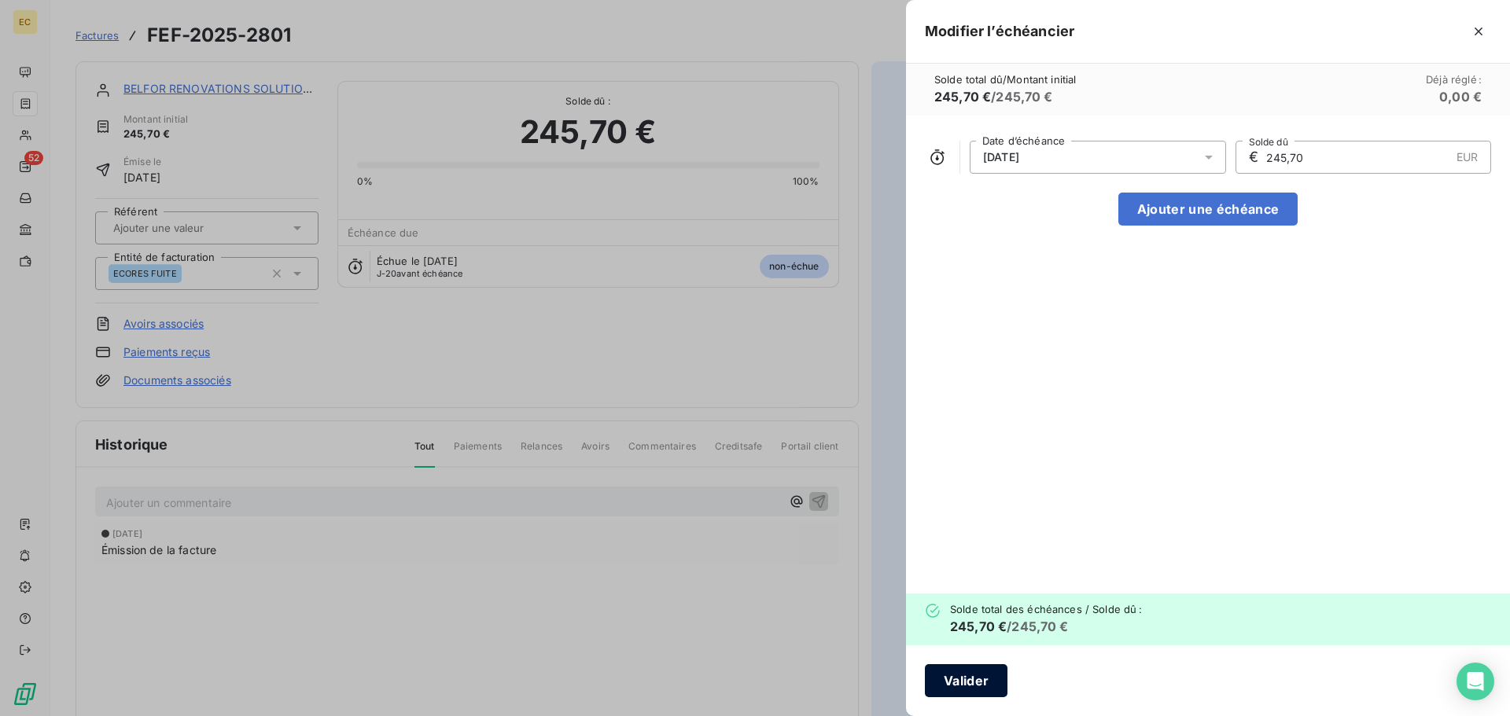
type input "245,70"
click at [983, 669] on button "Valider" at bounding box center [966, 681] width 83 height 33
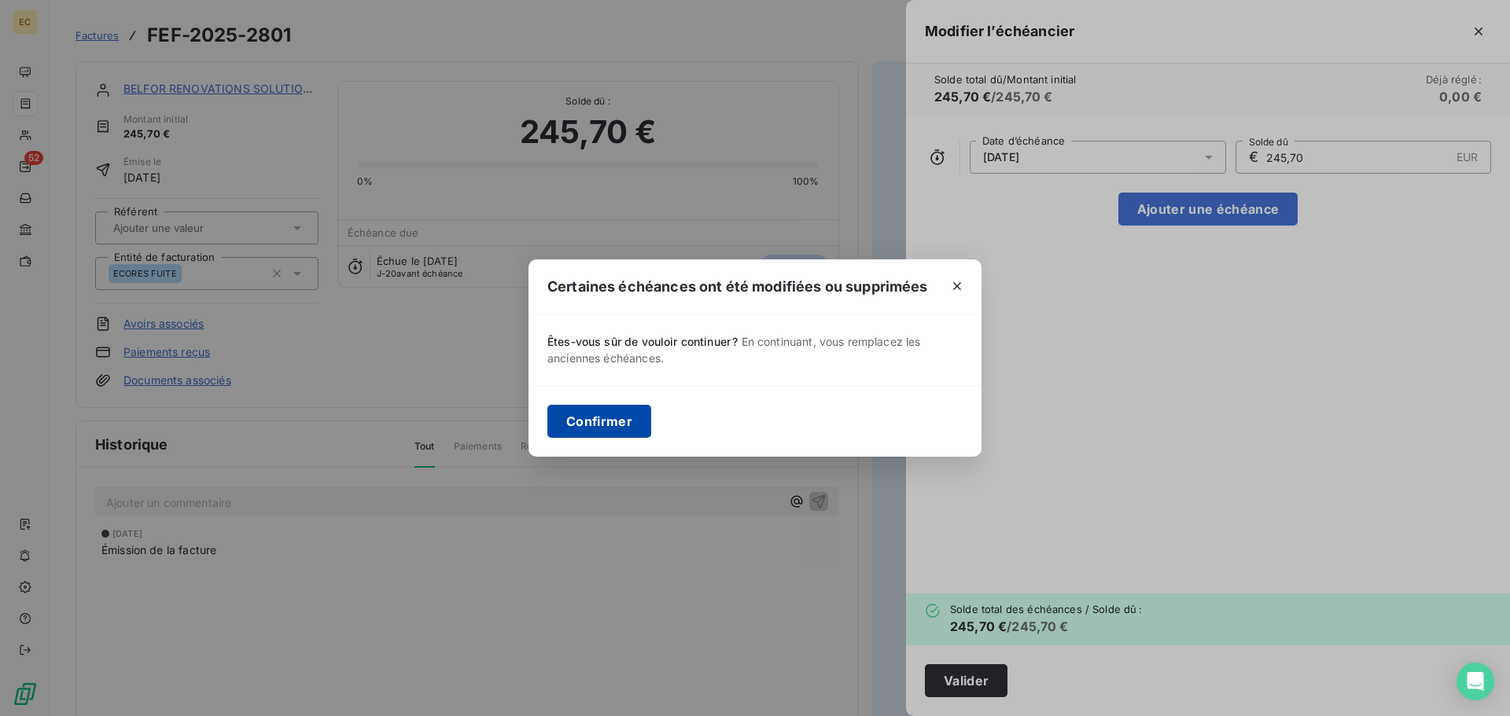
click at [607, 413] on button "Confirmer" at bounding box center [599, 421] width 104 height 33
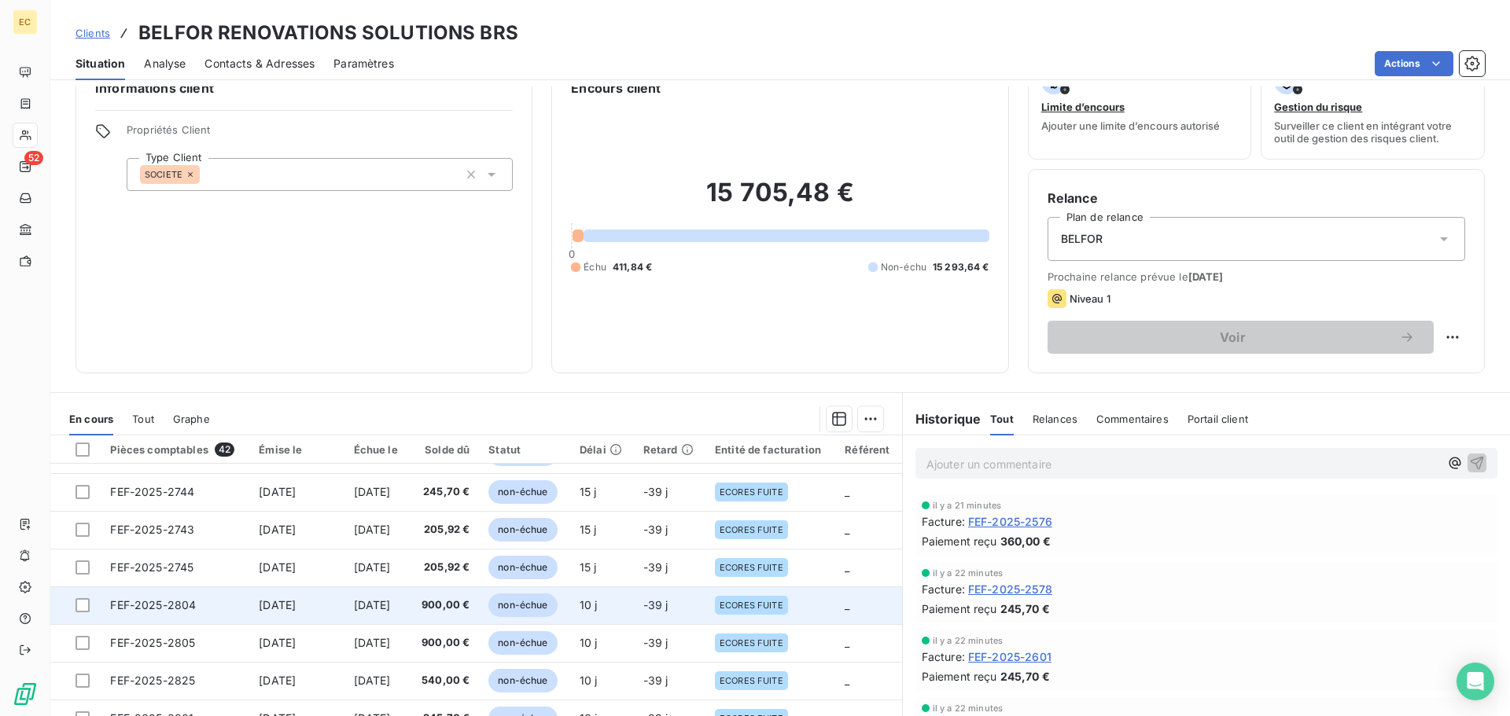
scroll to position [106, 0]
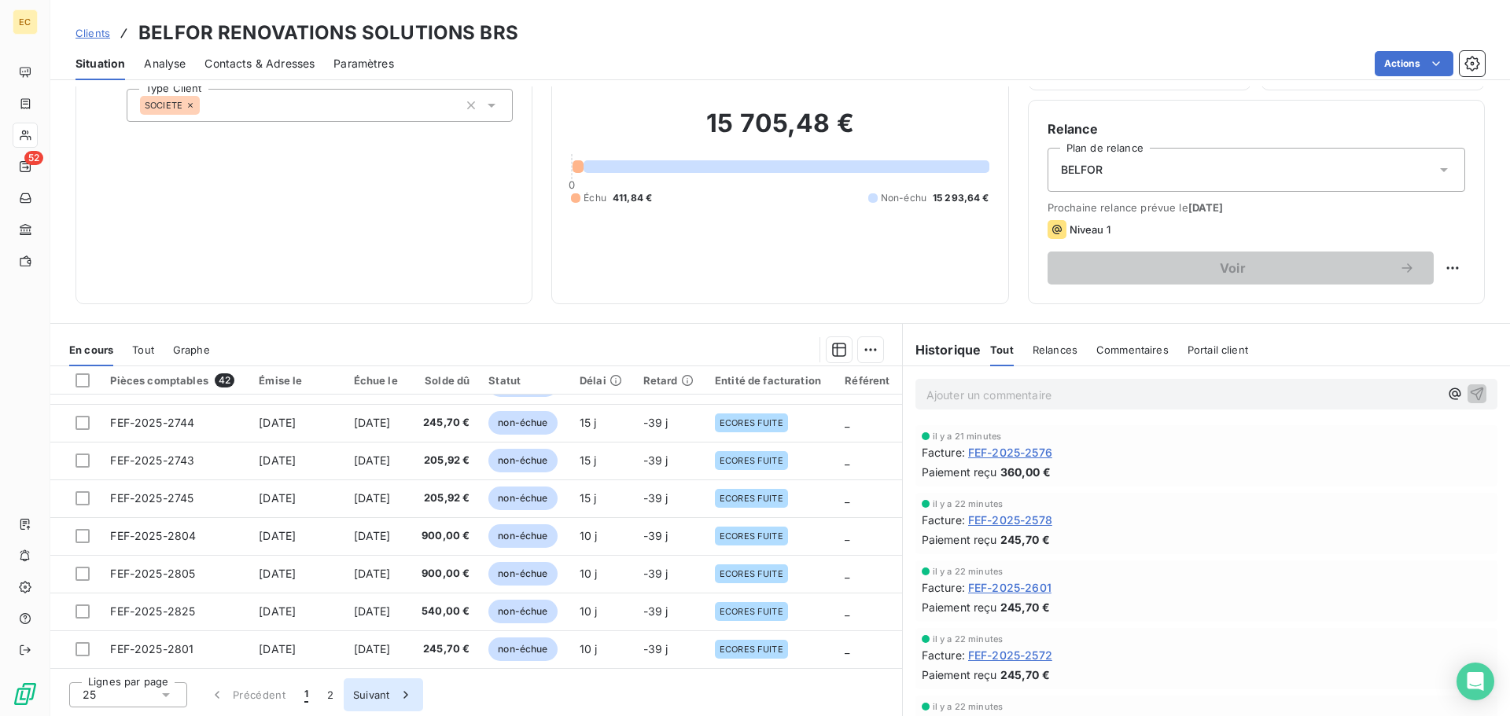
click at [366, 697] on button "Suivant" at bounding box center [383, 695] width 79 height 33
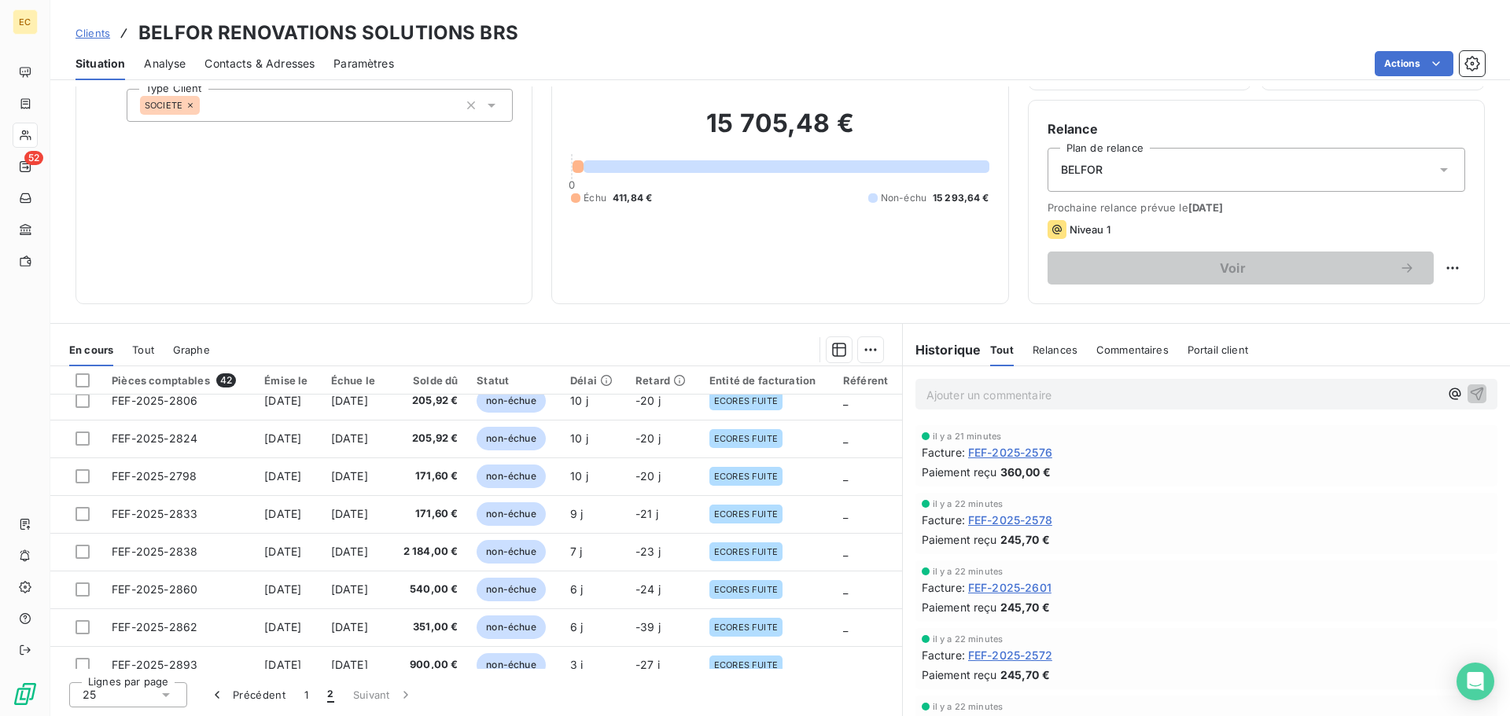
scroll to position [374, 0]
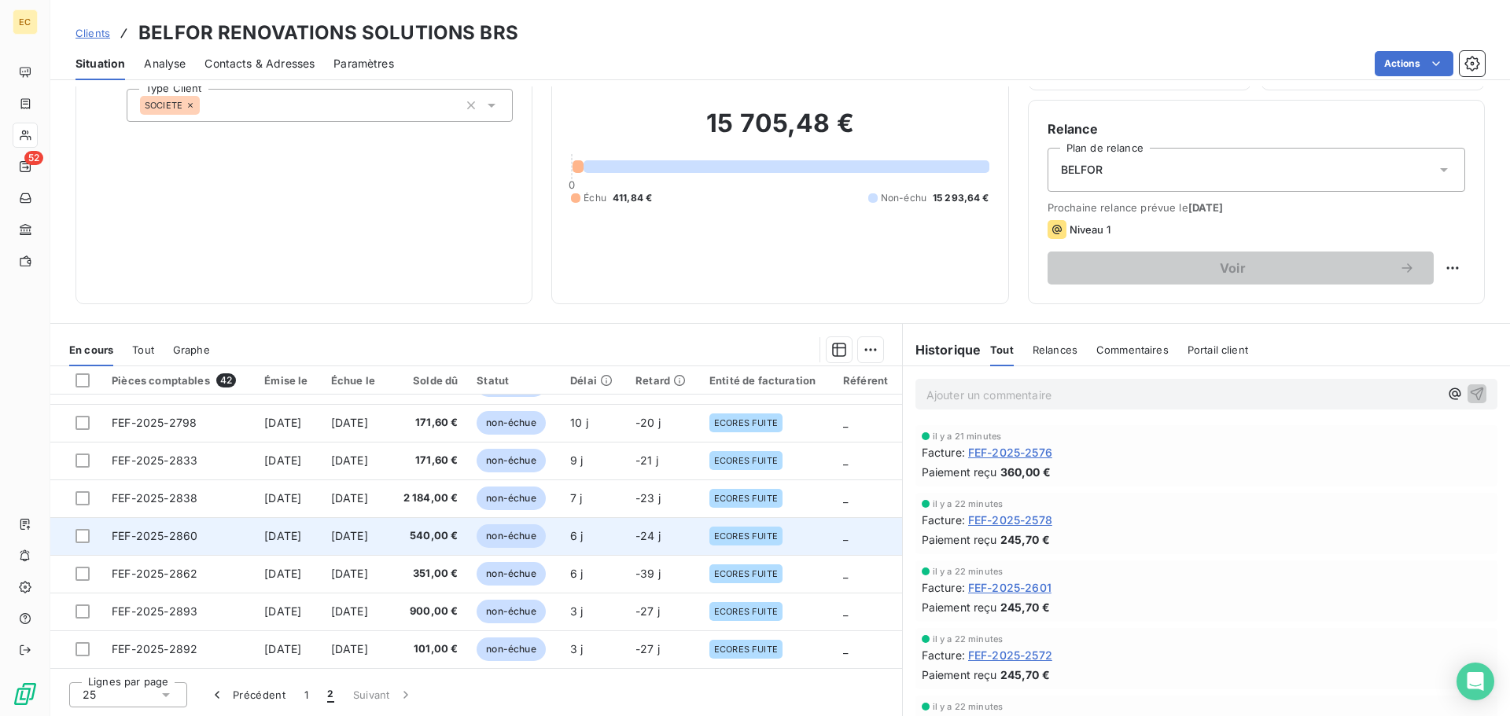
click at [140, 529] on span "FEF-2025-2860" at bounding box center [155, 535] width 86 height 13
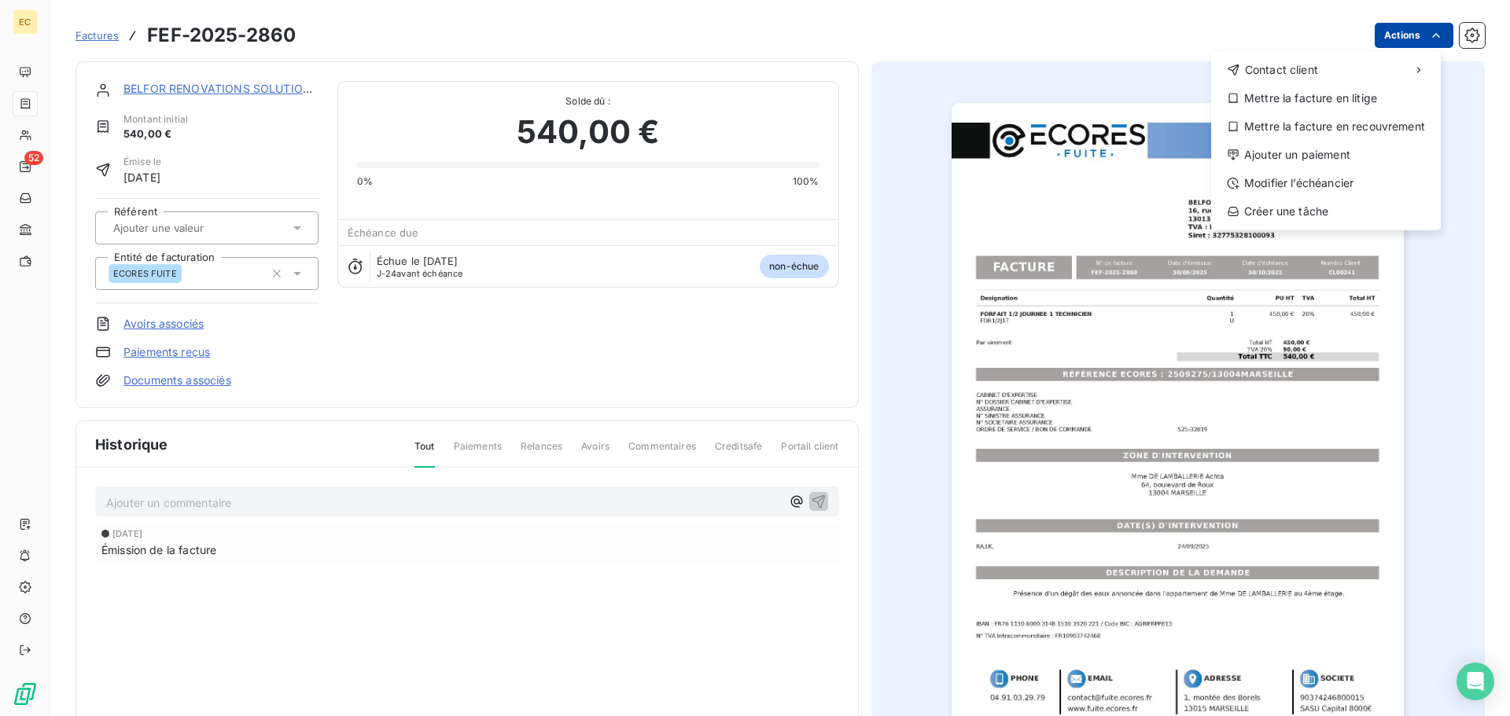
click at [1374, 40] on html "EC 52 Factures FEF-2025-2860 Actions Contact client Mettre la facture en litige…" at bounding box center [755, 358] width 1510 height 716
click at [1345, 175] on div "Modifier l’échéancier" at bounding box center [1325, 183] width 217 height 25
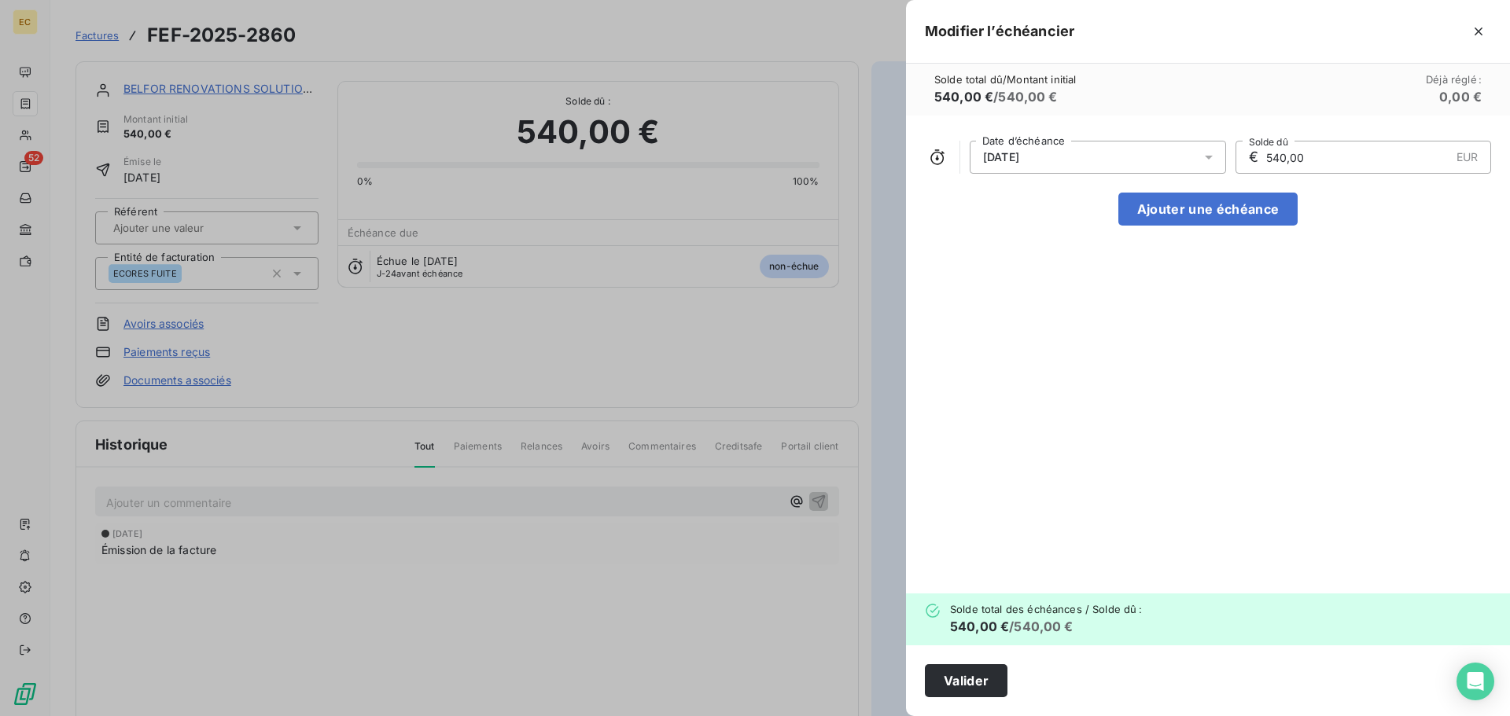
click at [1019, 158] on span "30/10/2025" at bounding box center [1001, 157] width 36 height 13
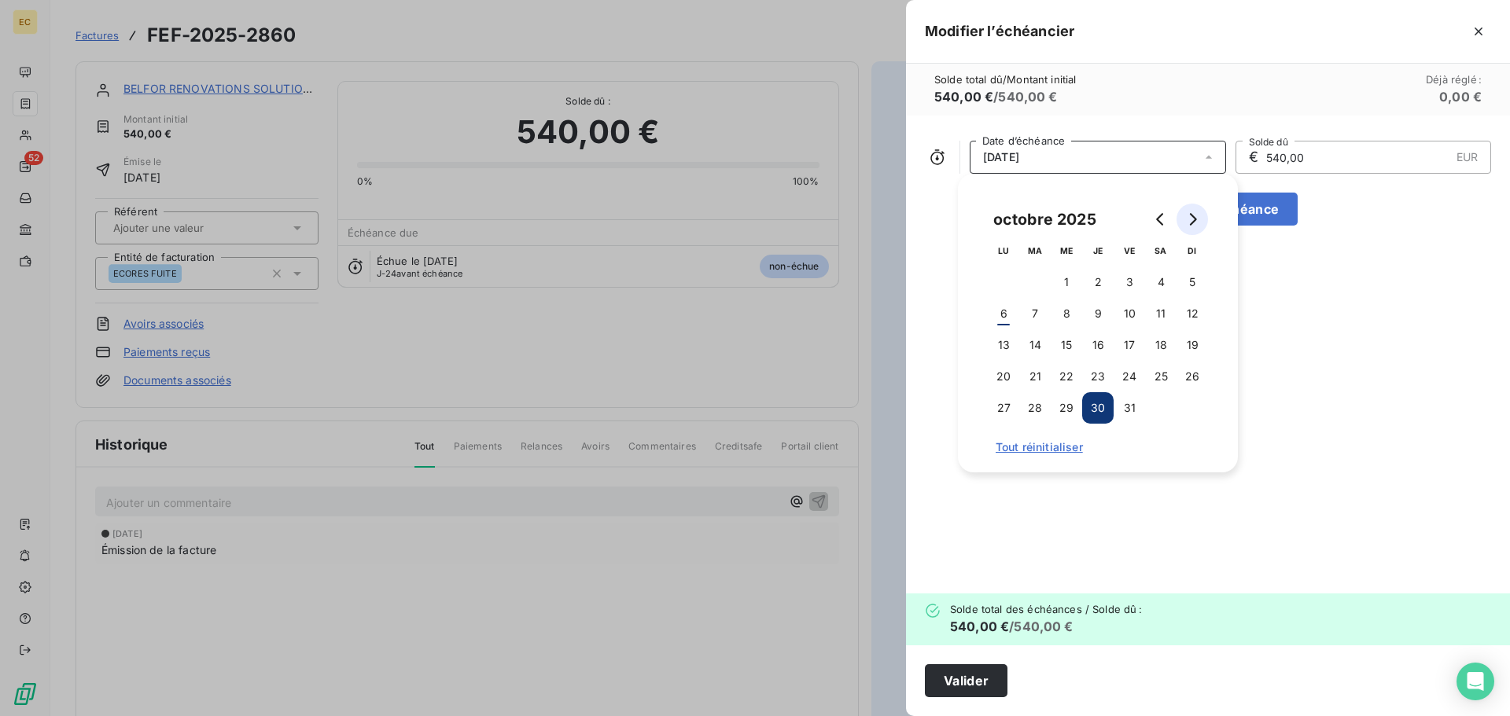
click at [1193, 218] on icon "Go to next month" at bounding box center [1192, 219] width 13 height 13
click at [1126, 341] on button "14" at bounding box center [1129, 345] width 31 height 31
click at [989, 675] on button "Valider" at bounding box center [966, 681] width 83 height 33
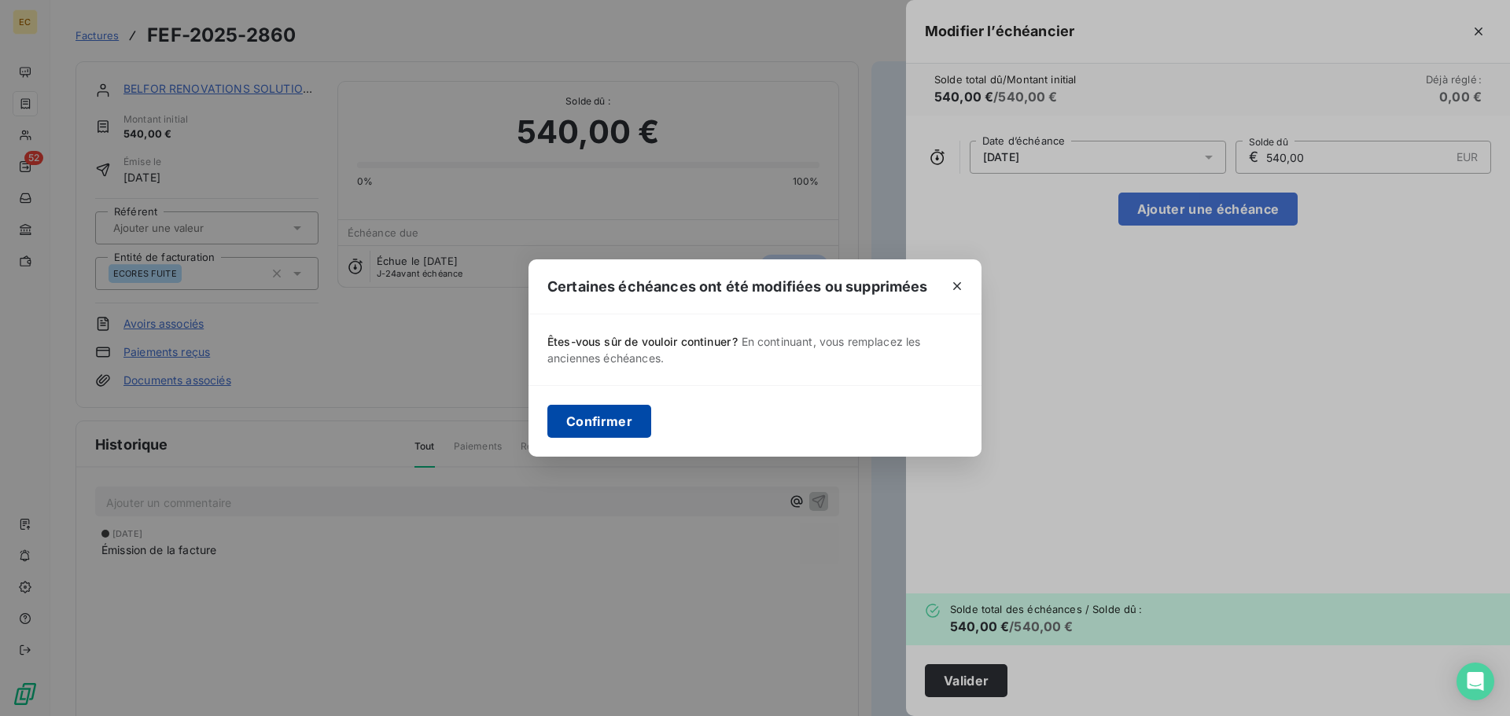
drag, startPoint x: 604, startPoint y: 429, endPoint x: 622, endPoint y: 417, distance: 21.6
click at [607, 426] on button "Confirmer" at bounding box center [599, 421] width 104 height 33
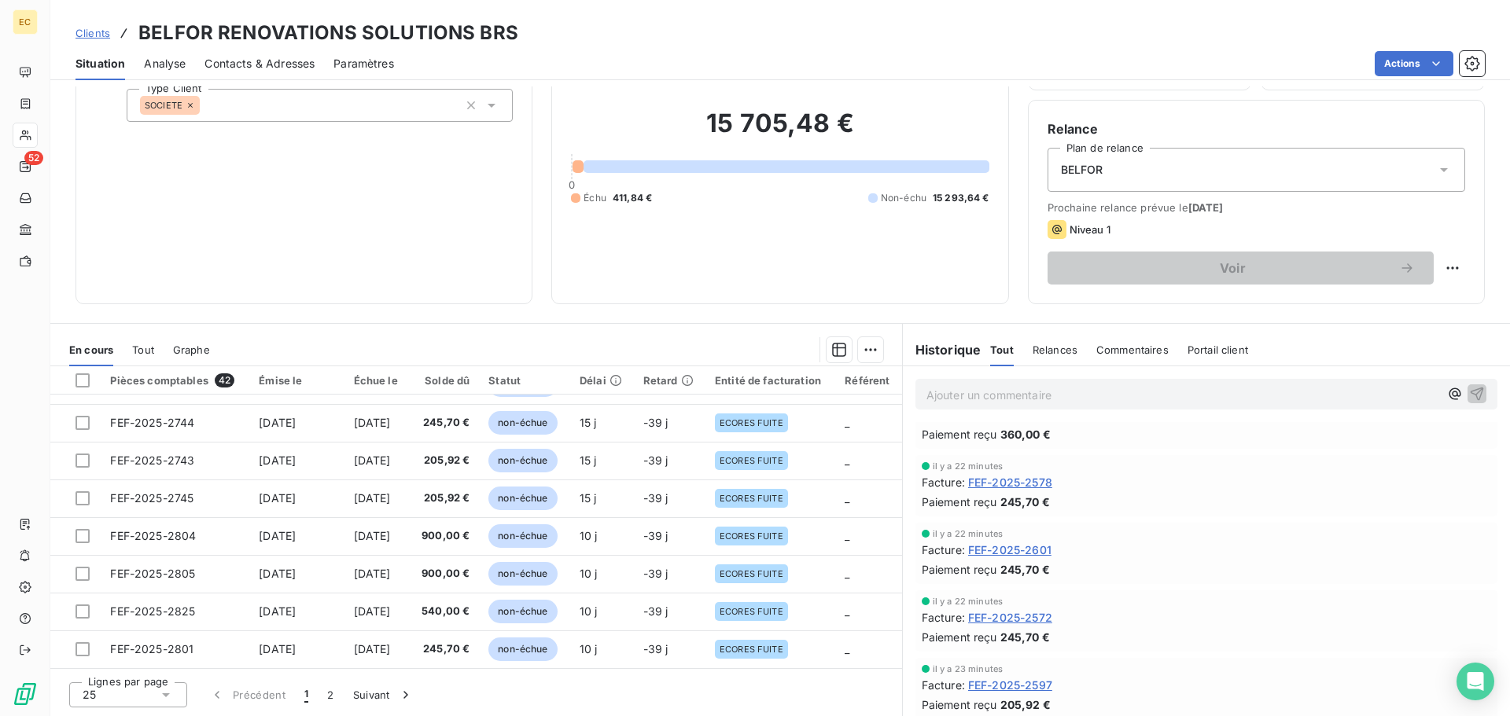
scroll to position [79, 0]
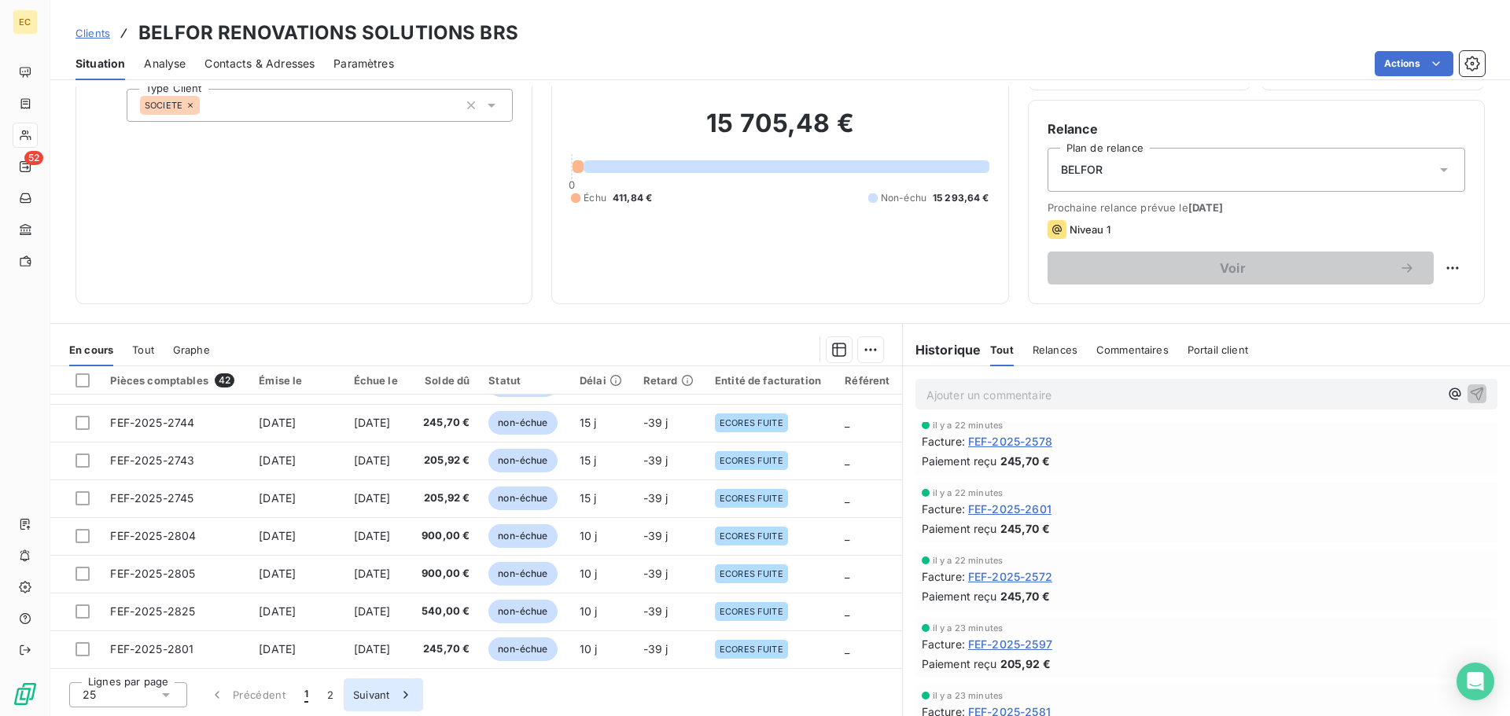
click at [360, 701] on button "Suivant" at bounding box center [383, 695] width 79 height 33
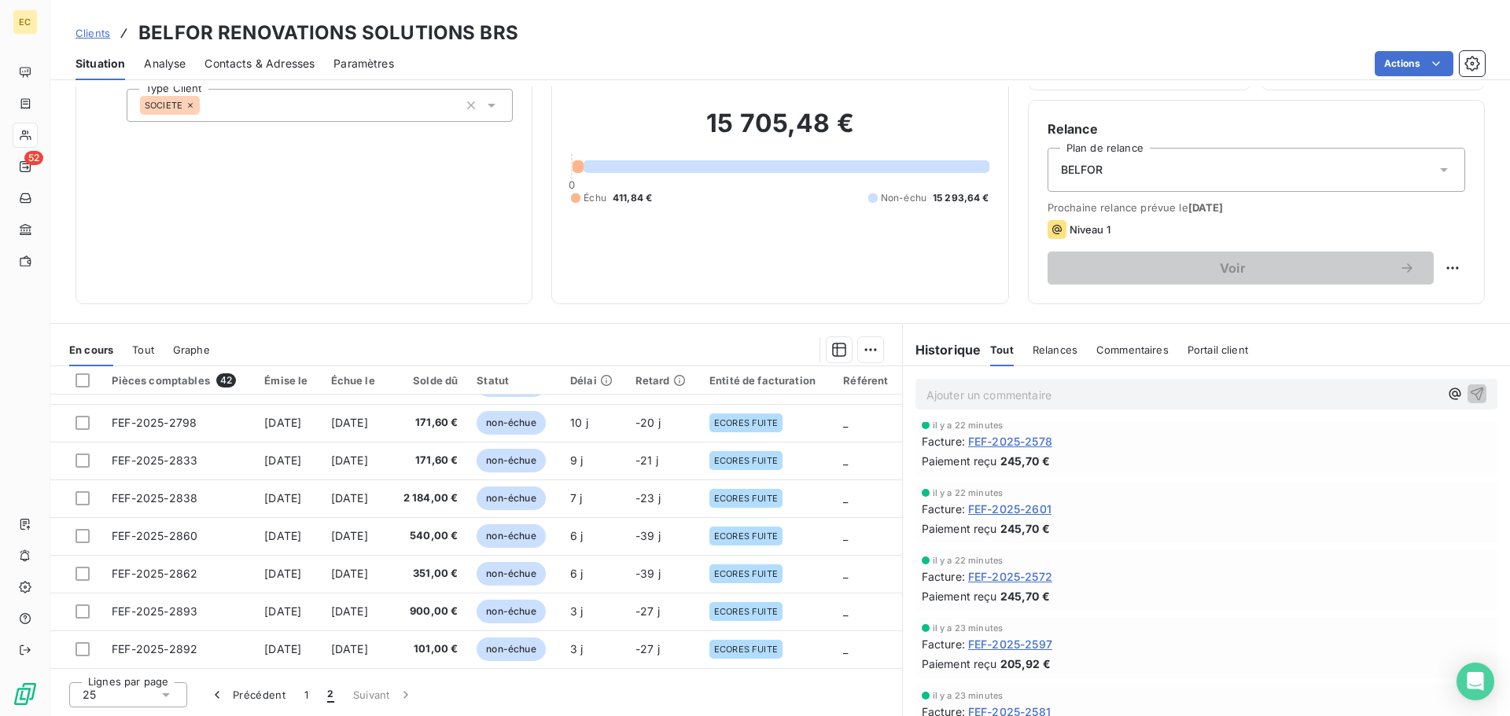
scroll to position [374, 0]
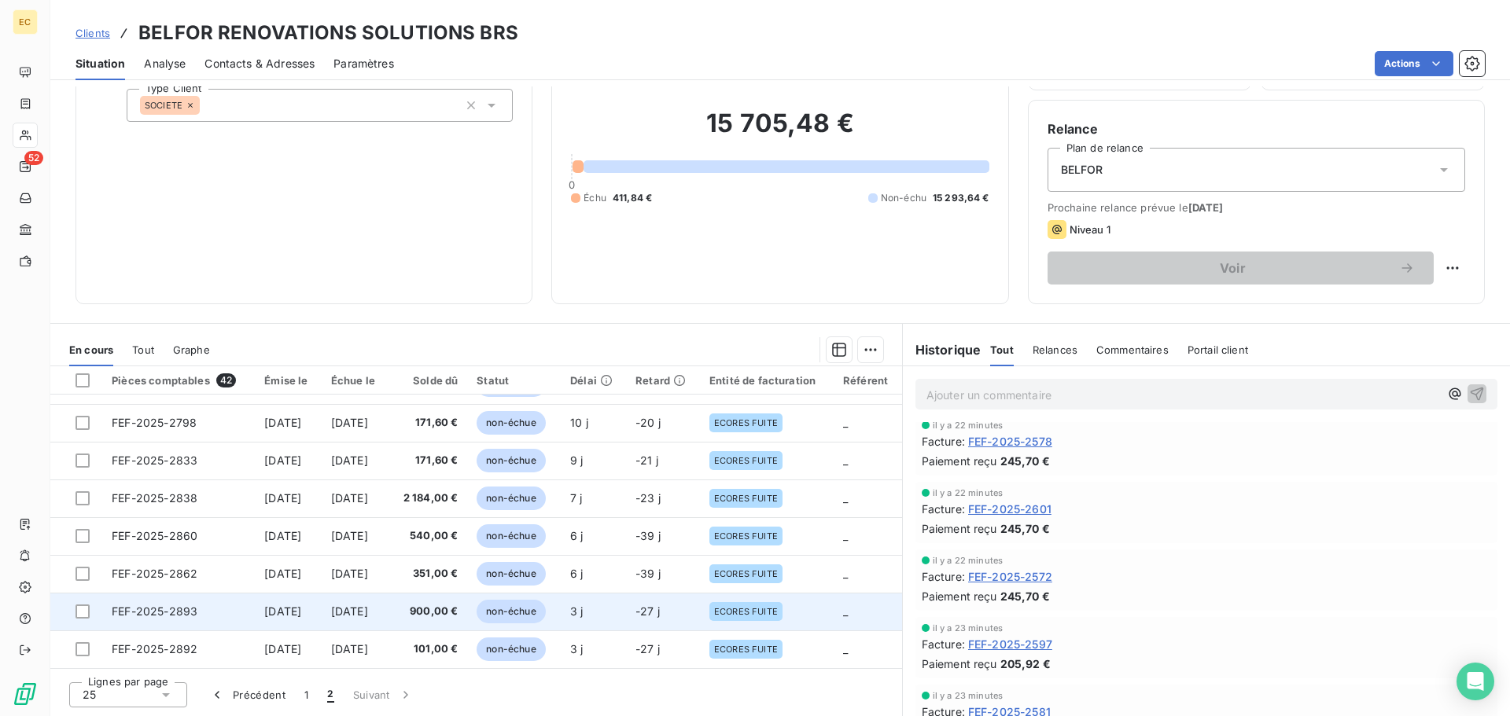
click at [159, 608] on span "FEF-2025-2893" at bounding box center [155, 611] width 86 height 13
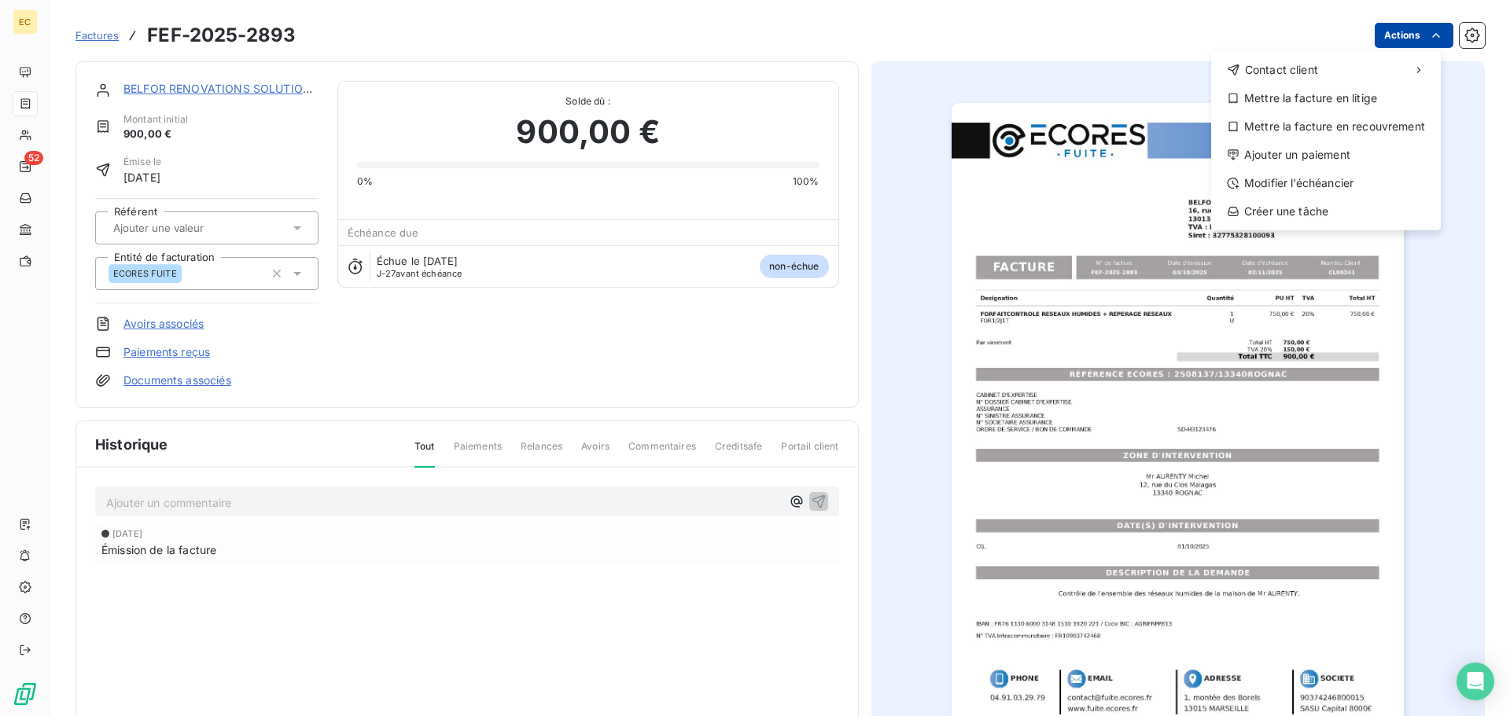
click at [1384, 38] on html "EC 52 Factures FEF-2025-2893 Actions Contact client Mettre la facture en litige…" at bounding box center [755, 358] width 1510 height 716
click at [1344, 186] on div "Modifier l’échéancier" at bounding box center [1325, 183] width 217 height 25
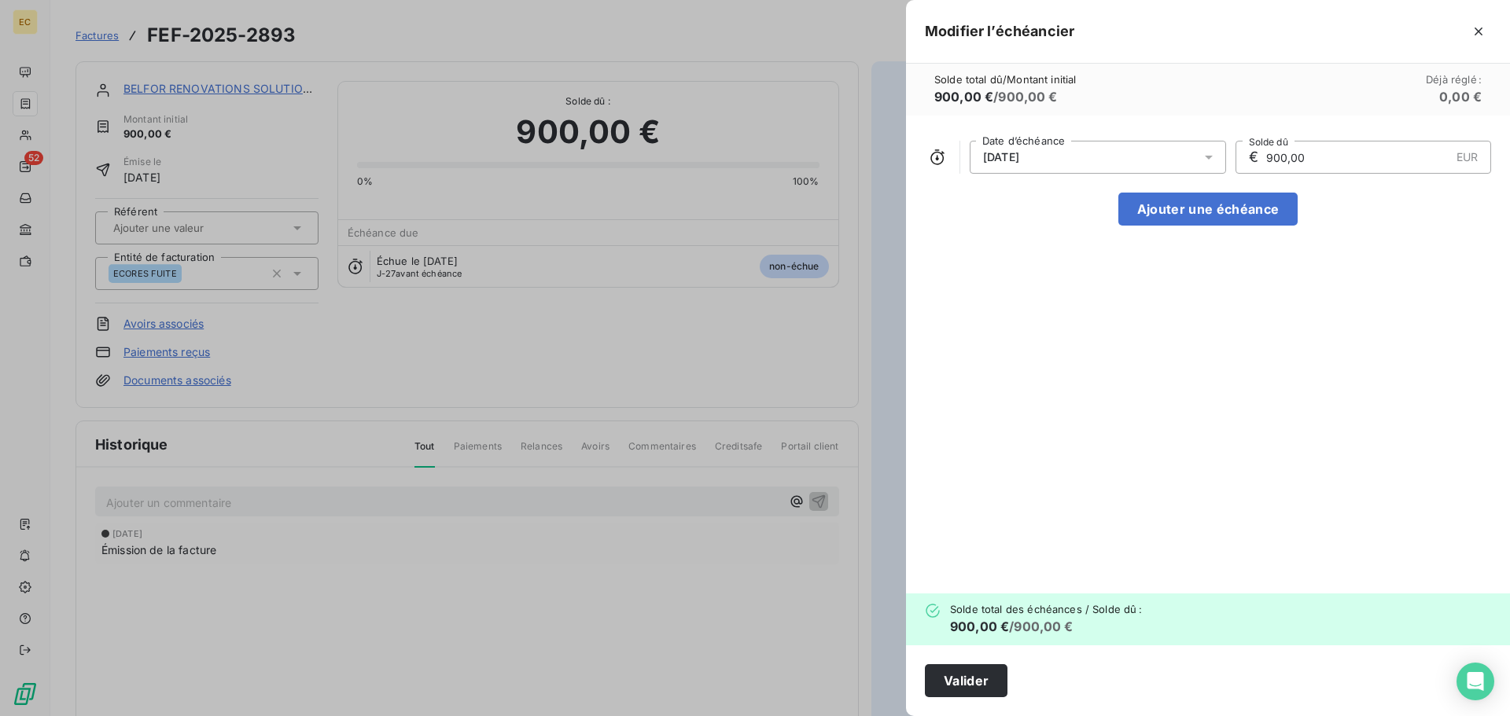
click at [1077, 159] on div "02/11/2025" at bounding box center [1098, 157] width 256 height 33
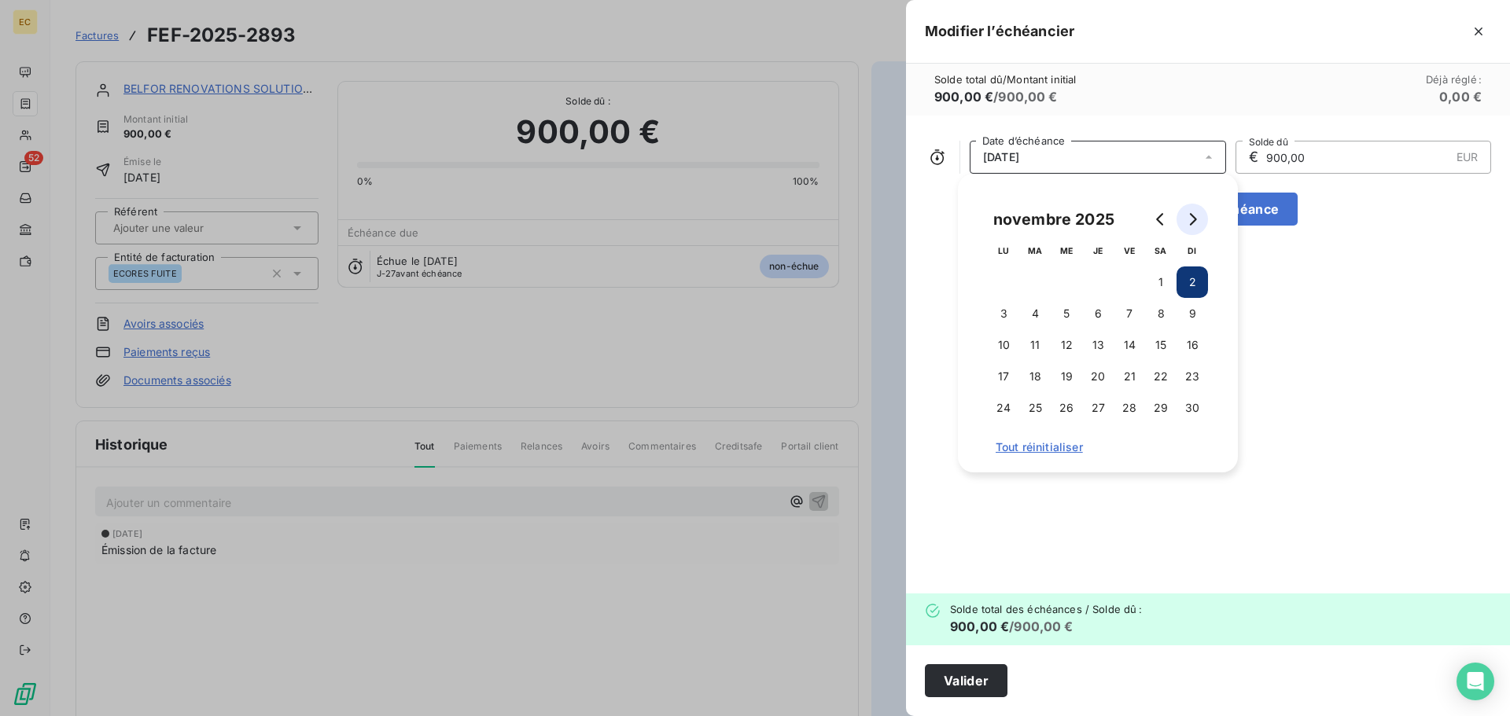
click at [1191, 218] on icon "Go to next month" at bounding box center [1192, 219] width 13 height 13
click at [1012, 344] on button "15" at bounding box center [1003, 345] width 31 height 31
click at [945, 684] on button "Valider" at bounding box center [966, 681] width 83 height 33
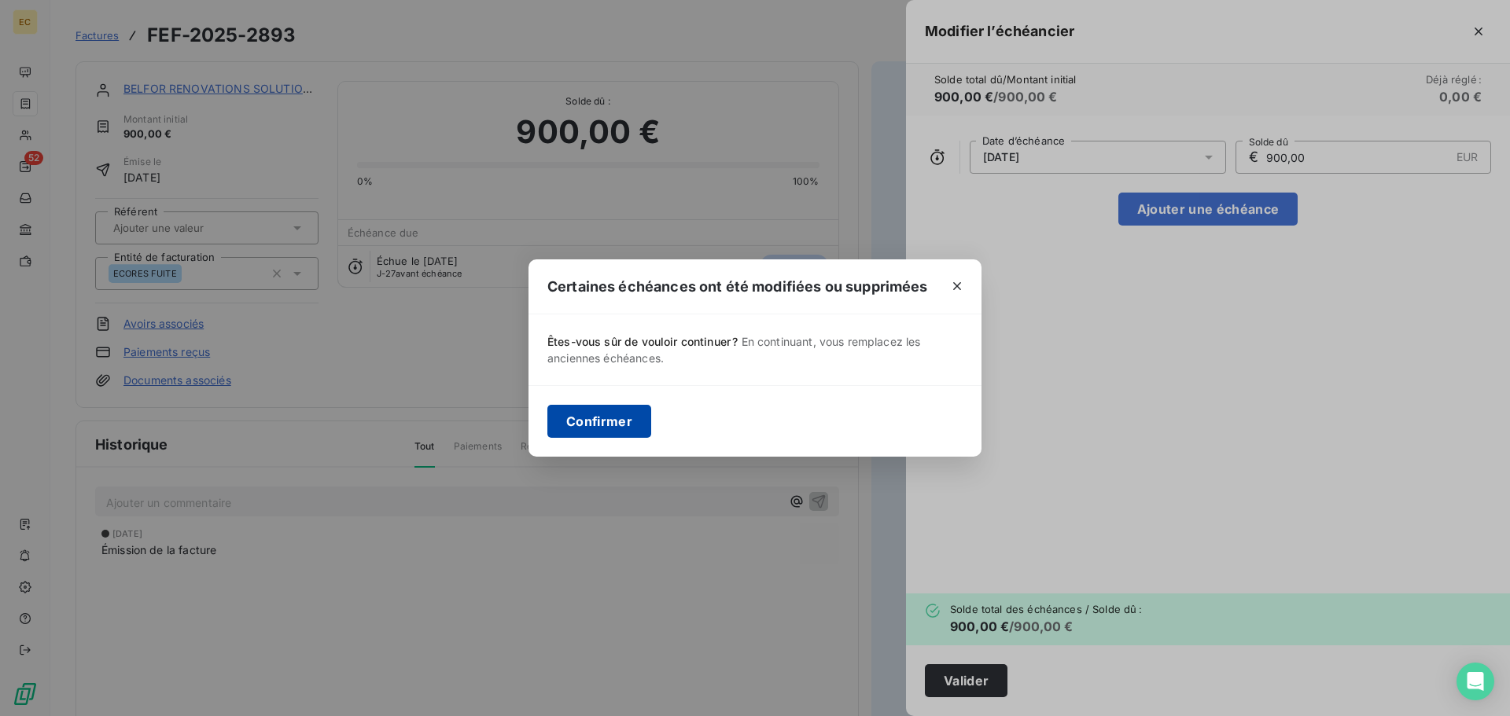
click at [610, 424] on button "Confirmer" at bounding box center [599, 421] width 104 height 33
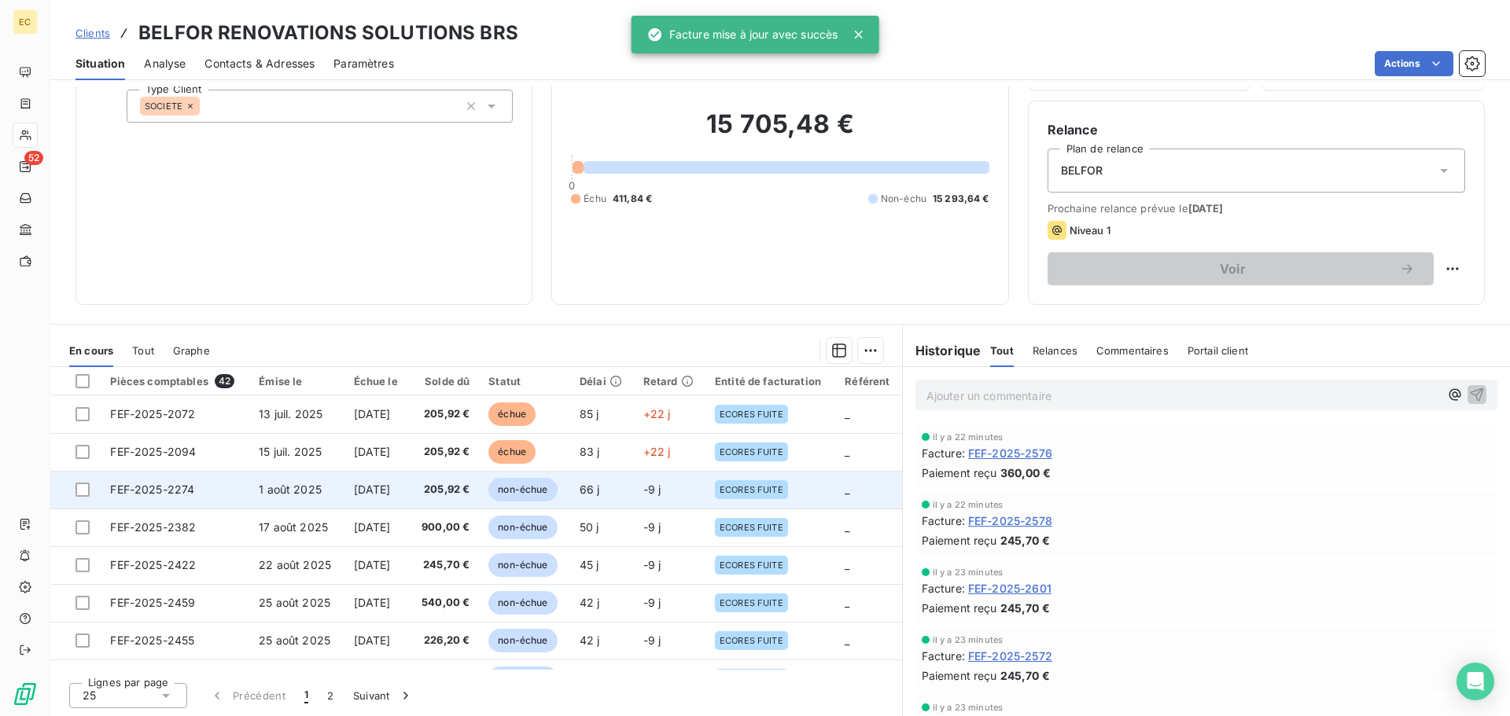
scroll to position [106, 0]
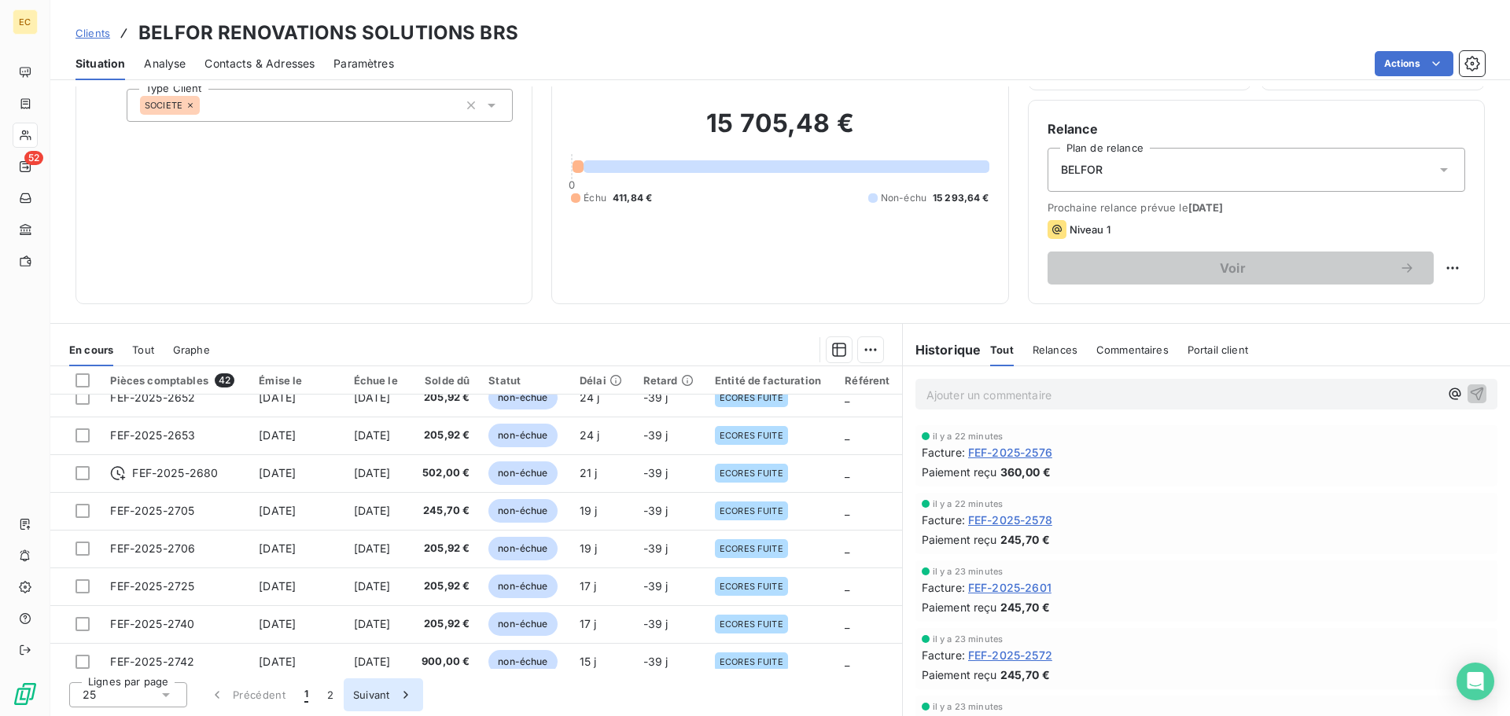
click at [370, 693] on button "Suivant" at bounding box center [383, 695] width 79 height 33
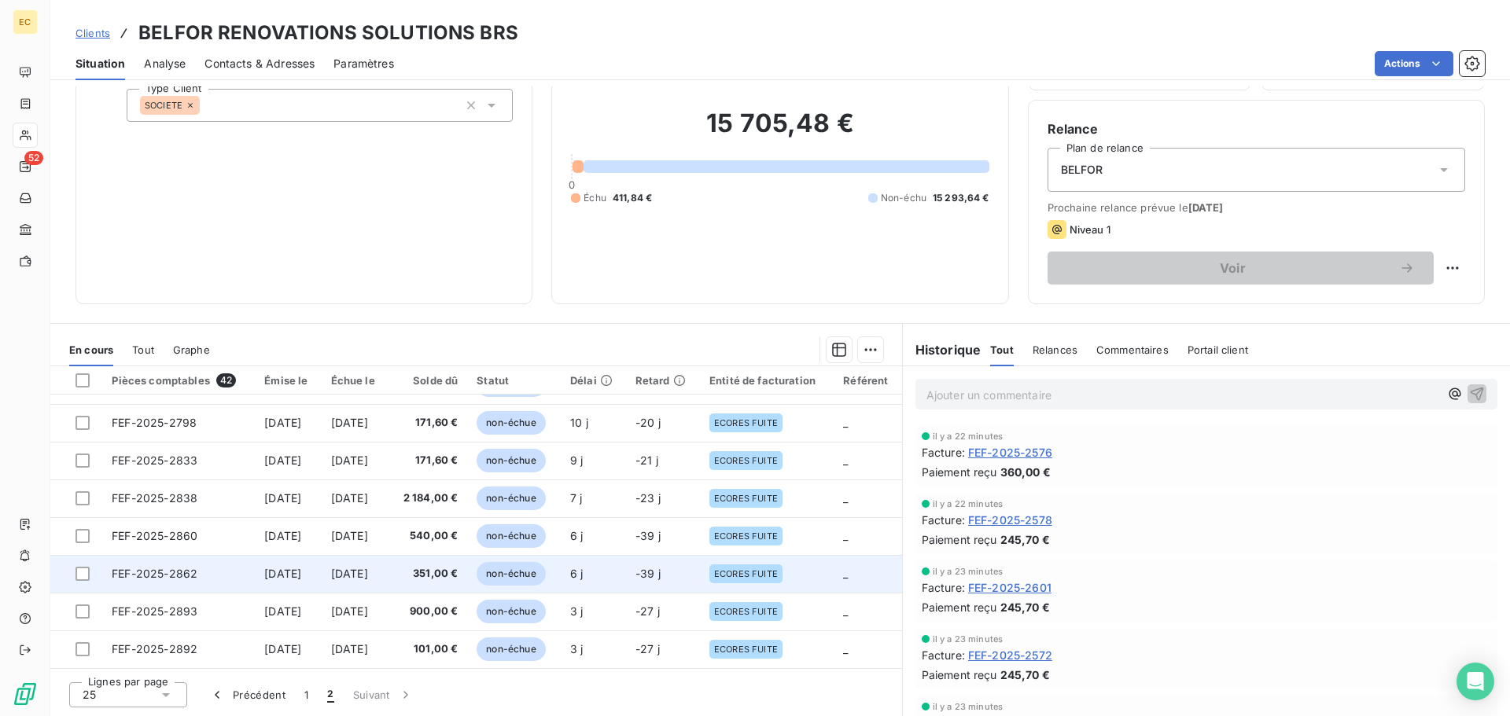
scroll to position [374, 0]
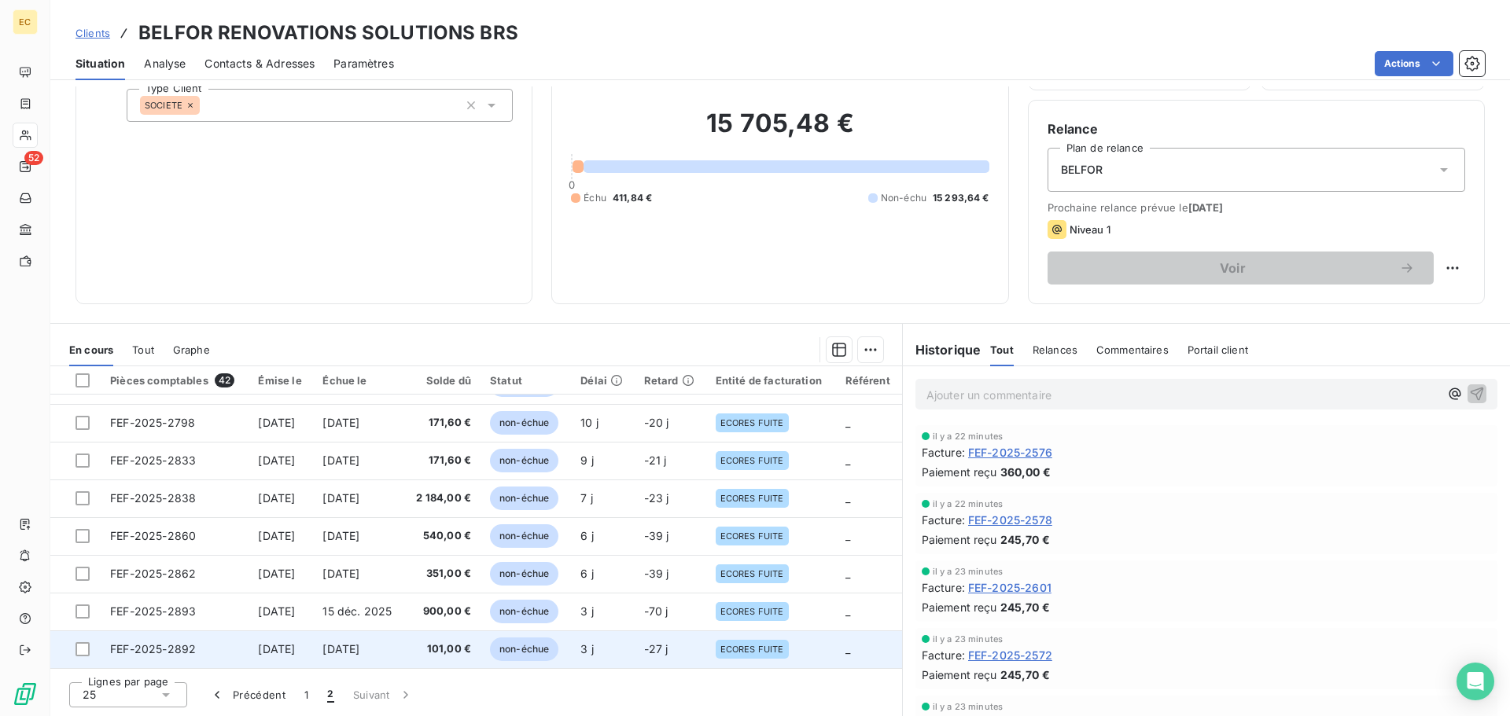
click at [258, 643] on span "3 oct. 2025" at bounding box center [276, 649] width 37 height 13
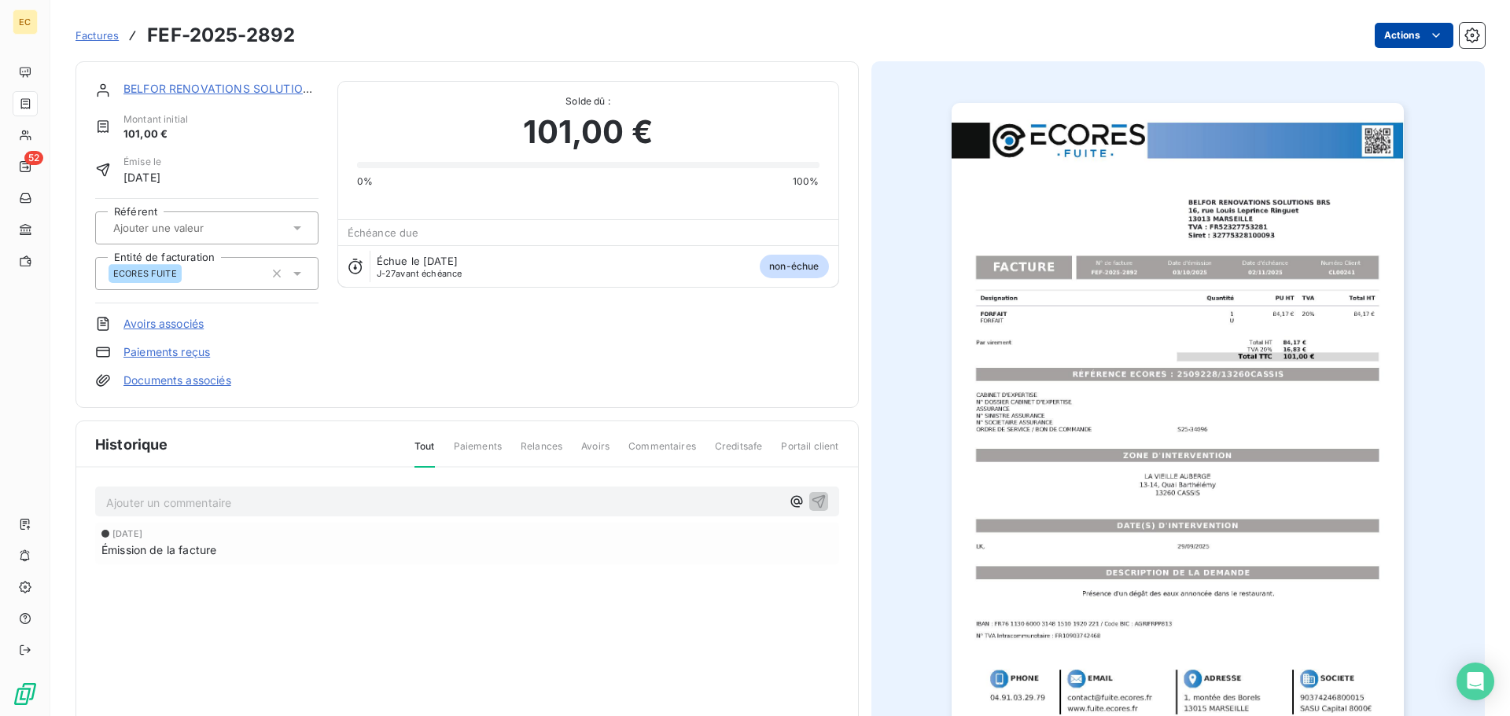
click at [1408, 35] on html "EC 52 Factures FEF-2025-2892 Actions BELFOR RENOVATIONS SOLUTIONS BRS Montant i…" at bounding box center [755, 358] width 1510 height 716
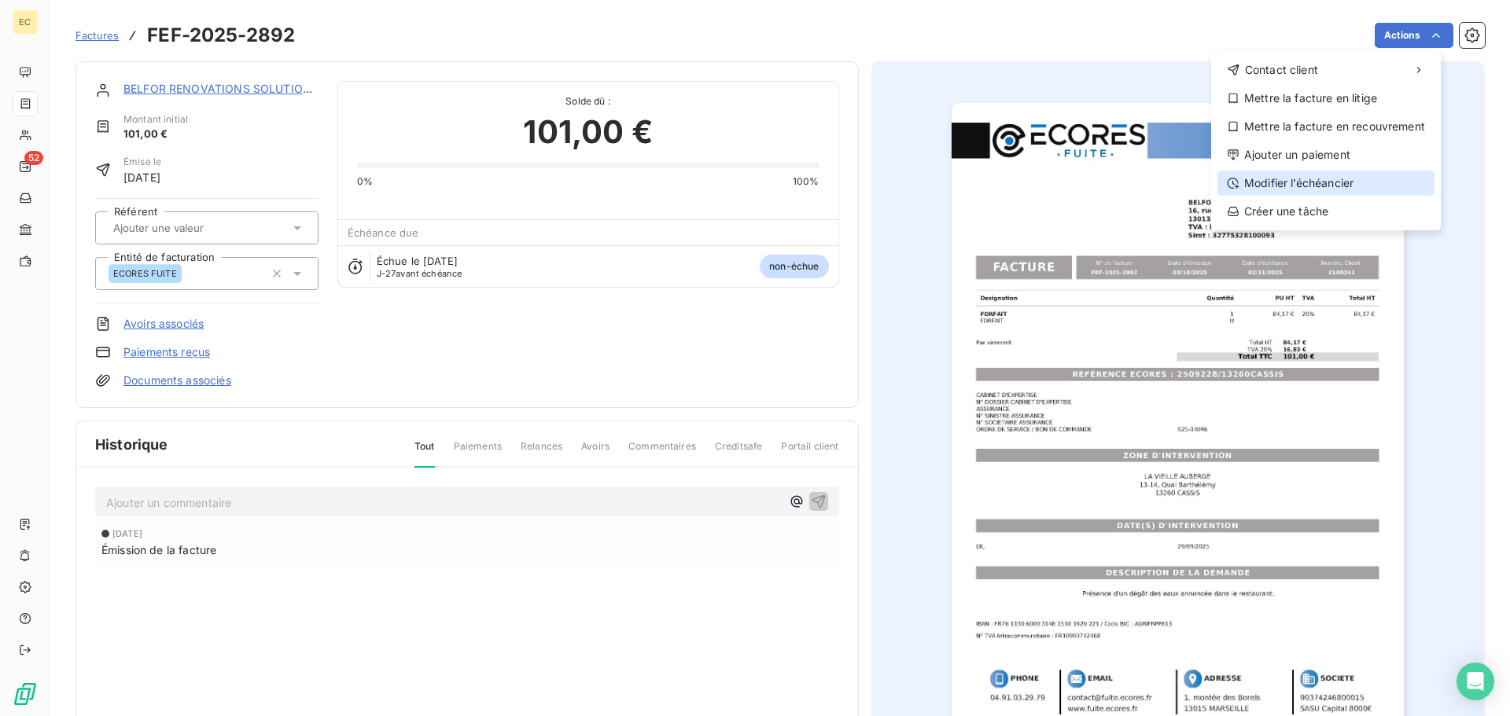
click at [1365, 182] on div "Modifier l’échéancier" at bounding box center [1325, 183] width 217 height 25
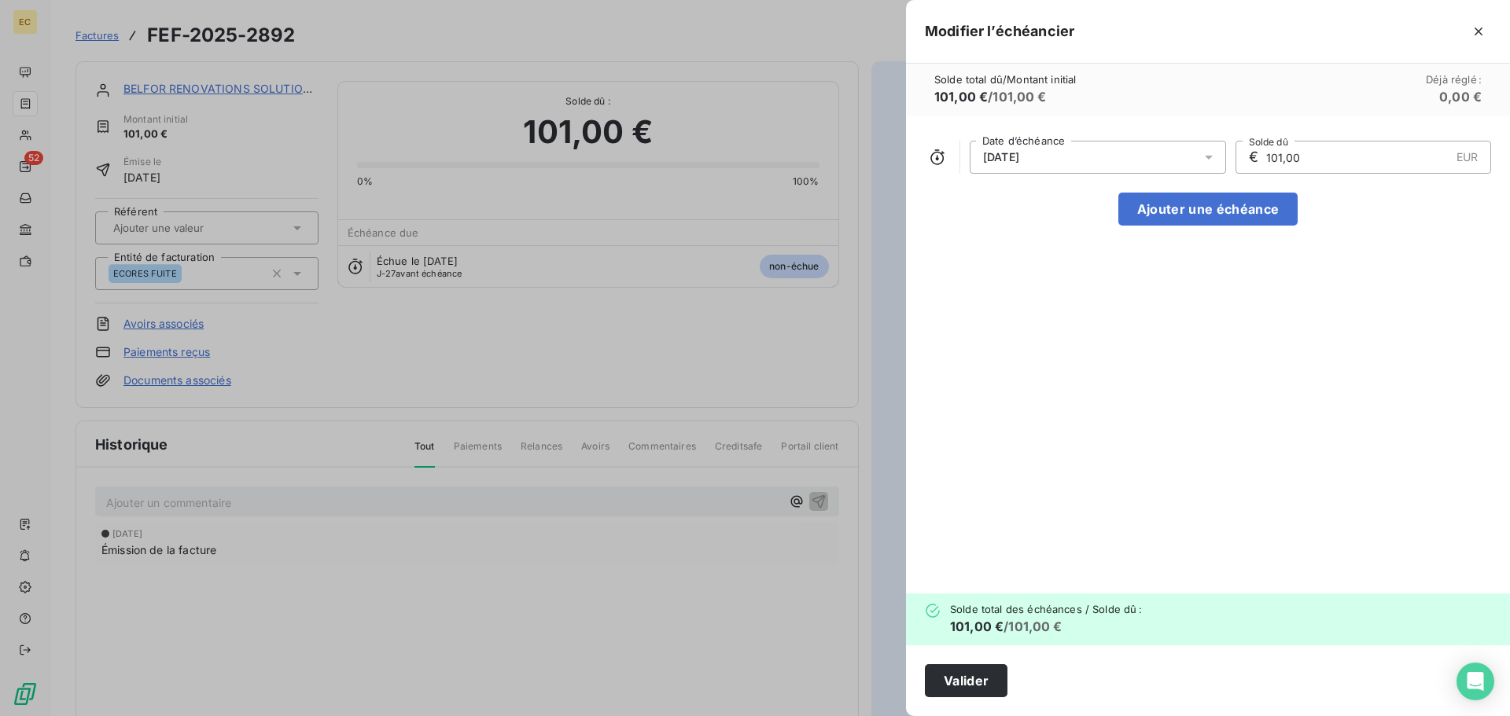
click at [1104, 153] on div "02/11/2025" at bounding box center [1098, 157] width 256 height 33
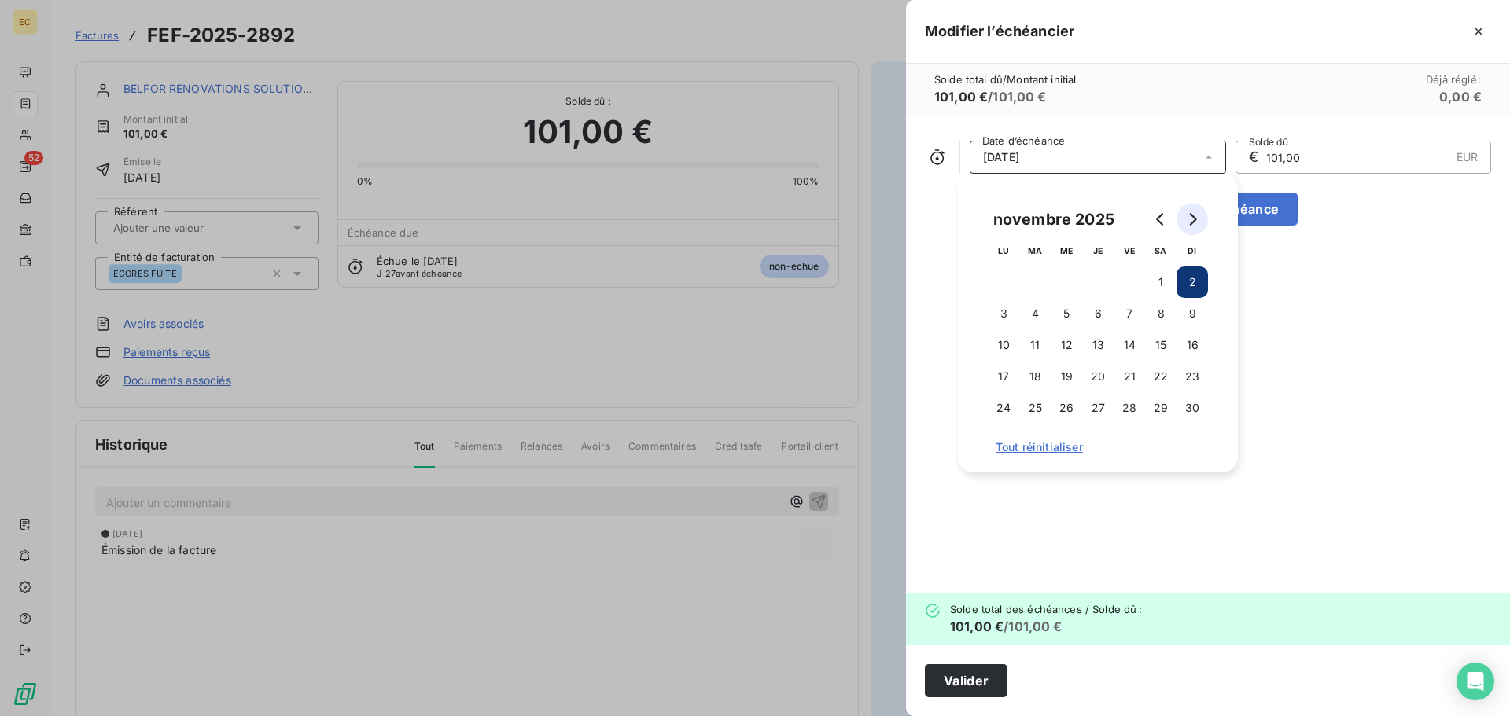
click at [1196, 220] on icon "Go to next month" at bounding box center [1193, 219] width 7 height 13
click at [1007, 344] on button "15" at bounding box center [1003, 345] width 31 height 31
click at [968, 683] on button "Valider" at bounding box center [966, 681] width 83 height 33
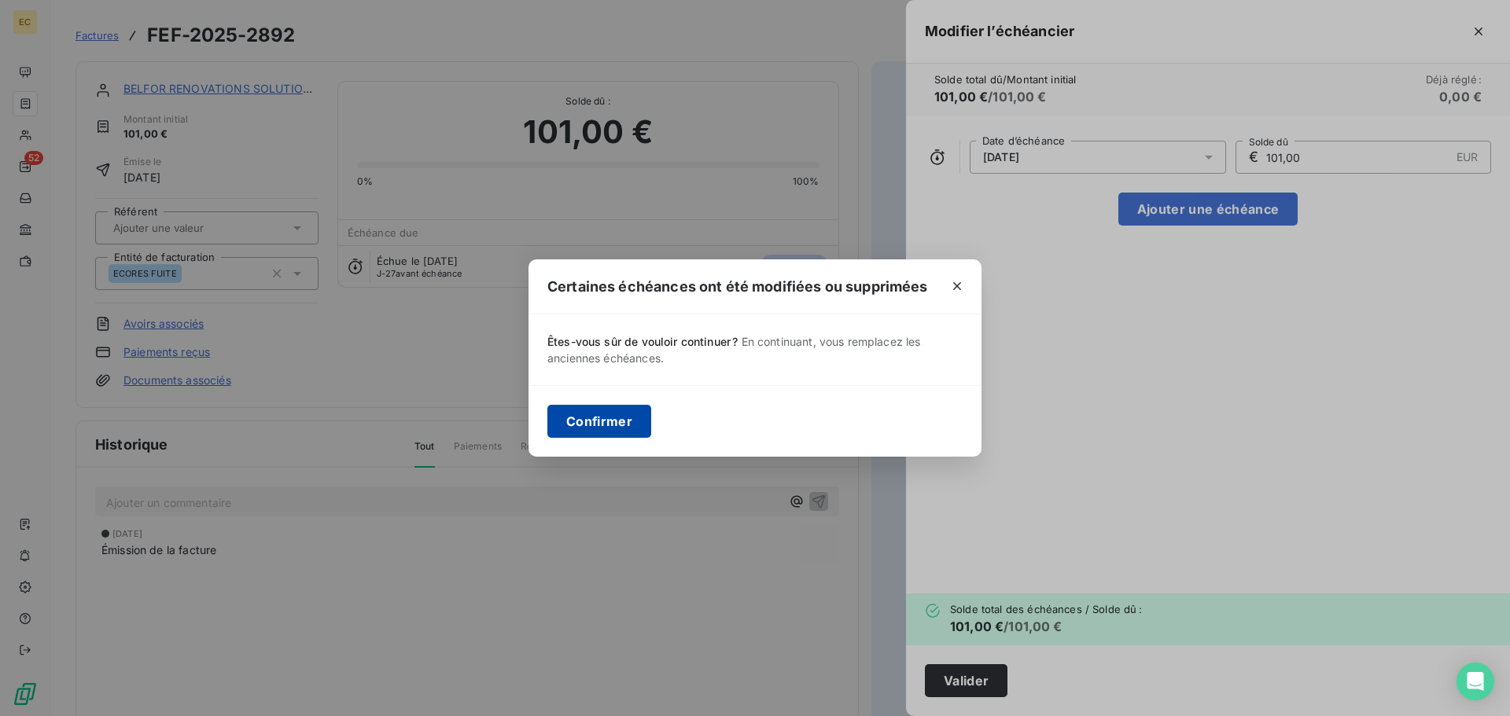
click at [606, 422] on button "Confirmer" at bounding box center [599, 421] width 104 height 33
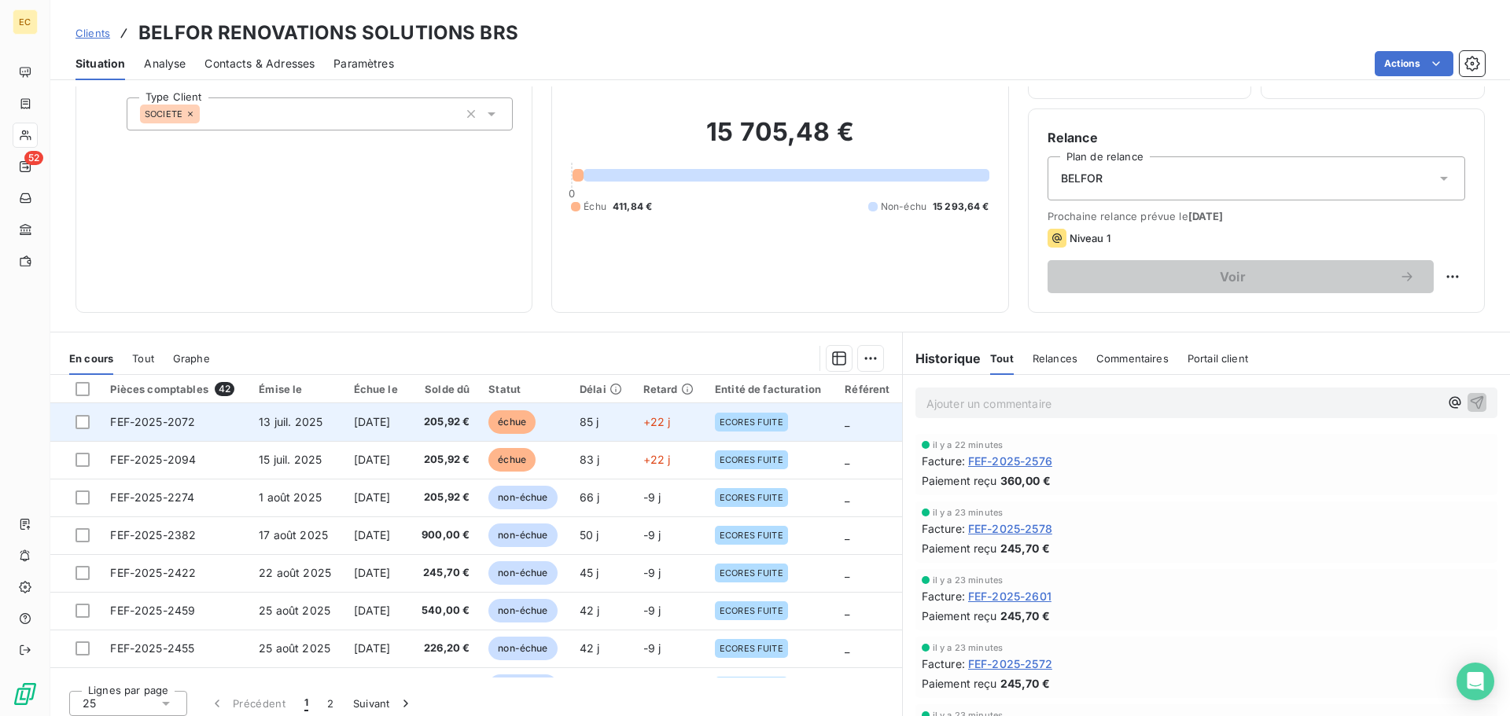
scroll to position [106, 0]
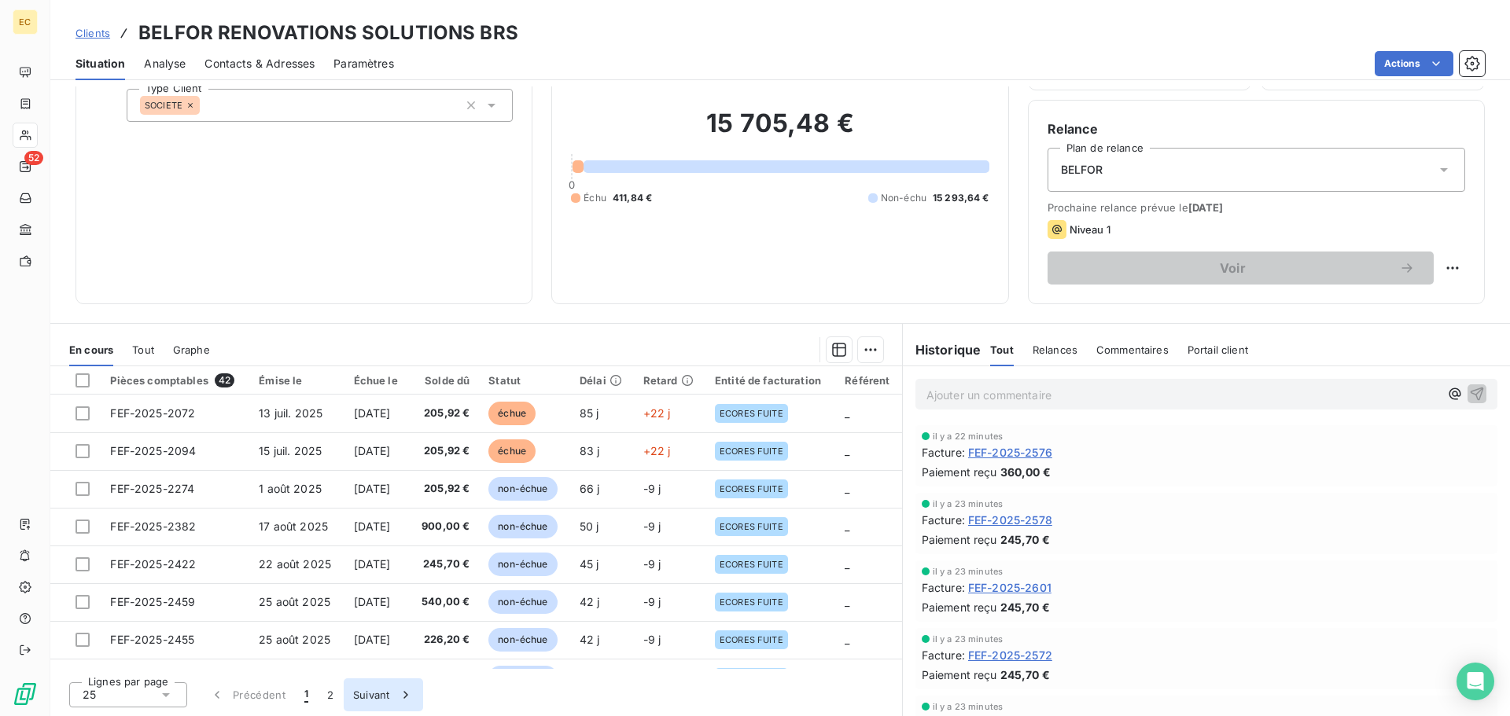
click at [366, 694] on button "Suivant" at bounding box center [383, 695] width 79 height 33
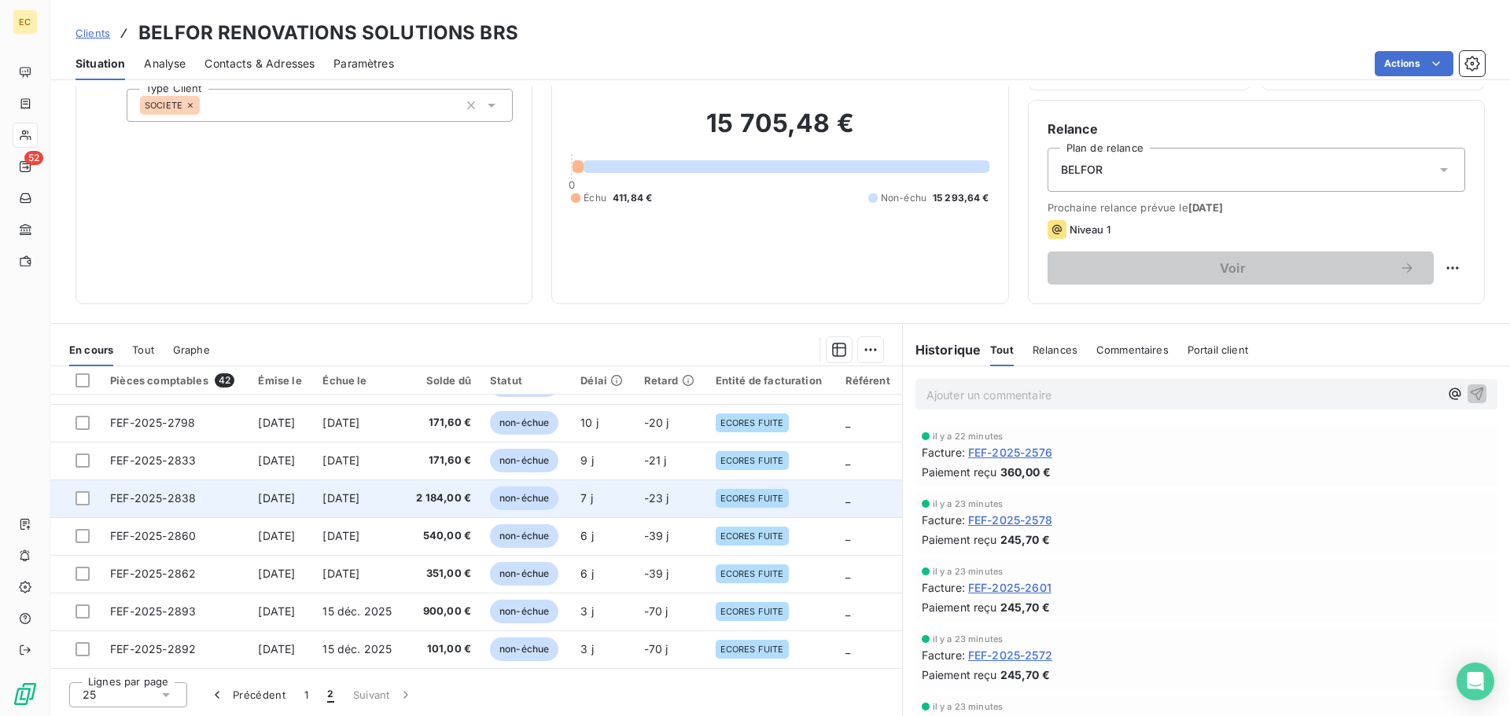
click at [127, 492] on span "FEF-2025-2838" at bounding box center [153, 498] width 86 height 13
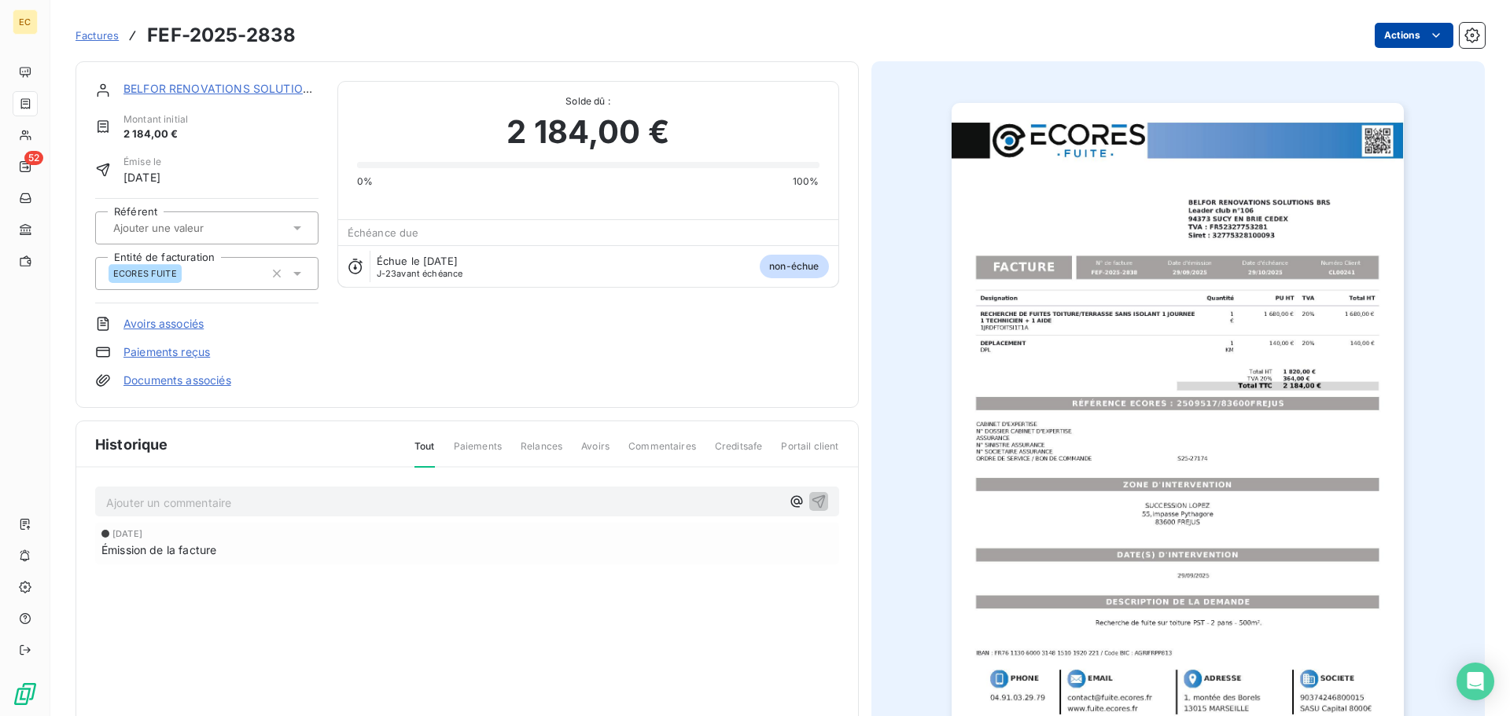
click at [1390, 36] on html "EC 52 Factures FEF-2025-2838 Actions BELFOR RENOVATIONS SOLUTIONS BRS Montant i…" at bounding box center [755, 358] width 1510 height 716
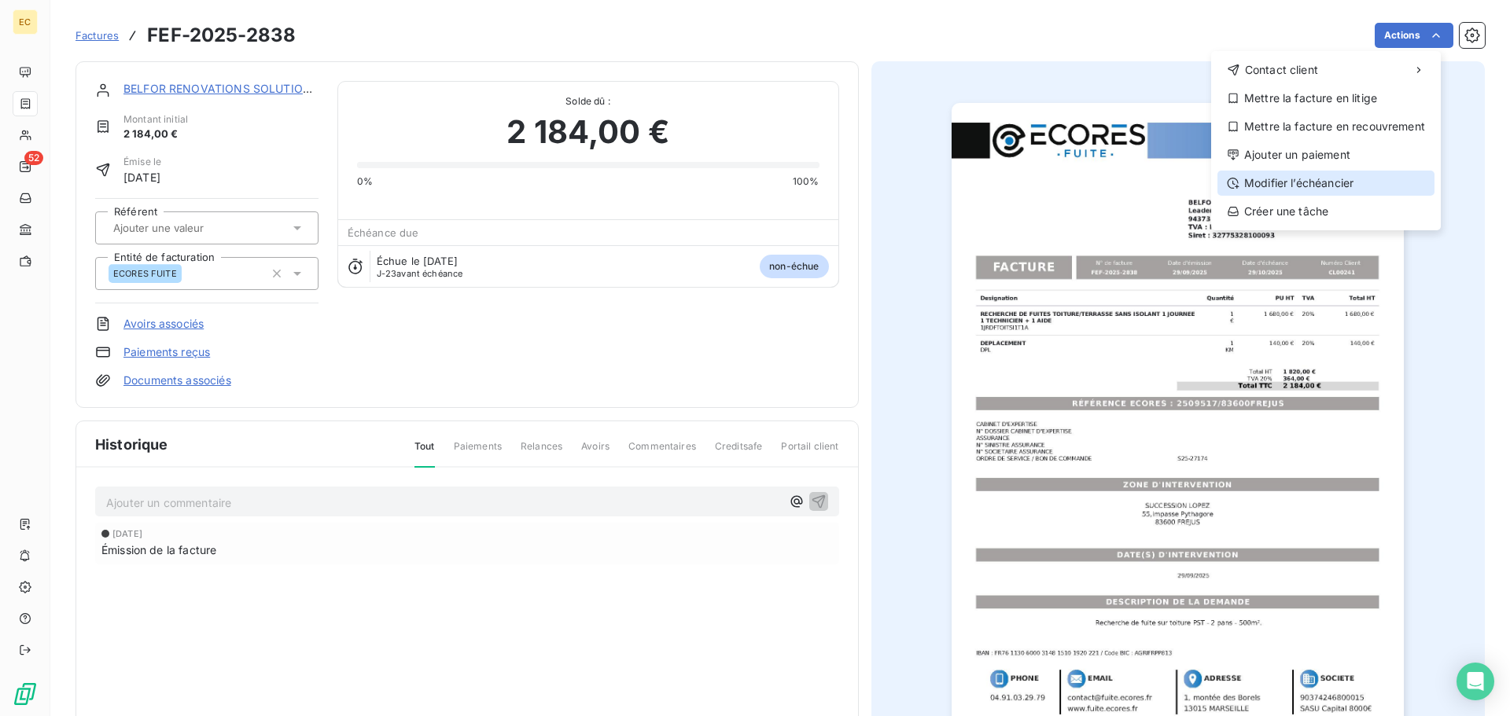
click at [1361, 177] on div "Modifier l’échéancier" at bounding box center [1325, 183] width 217 height 25
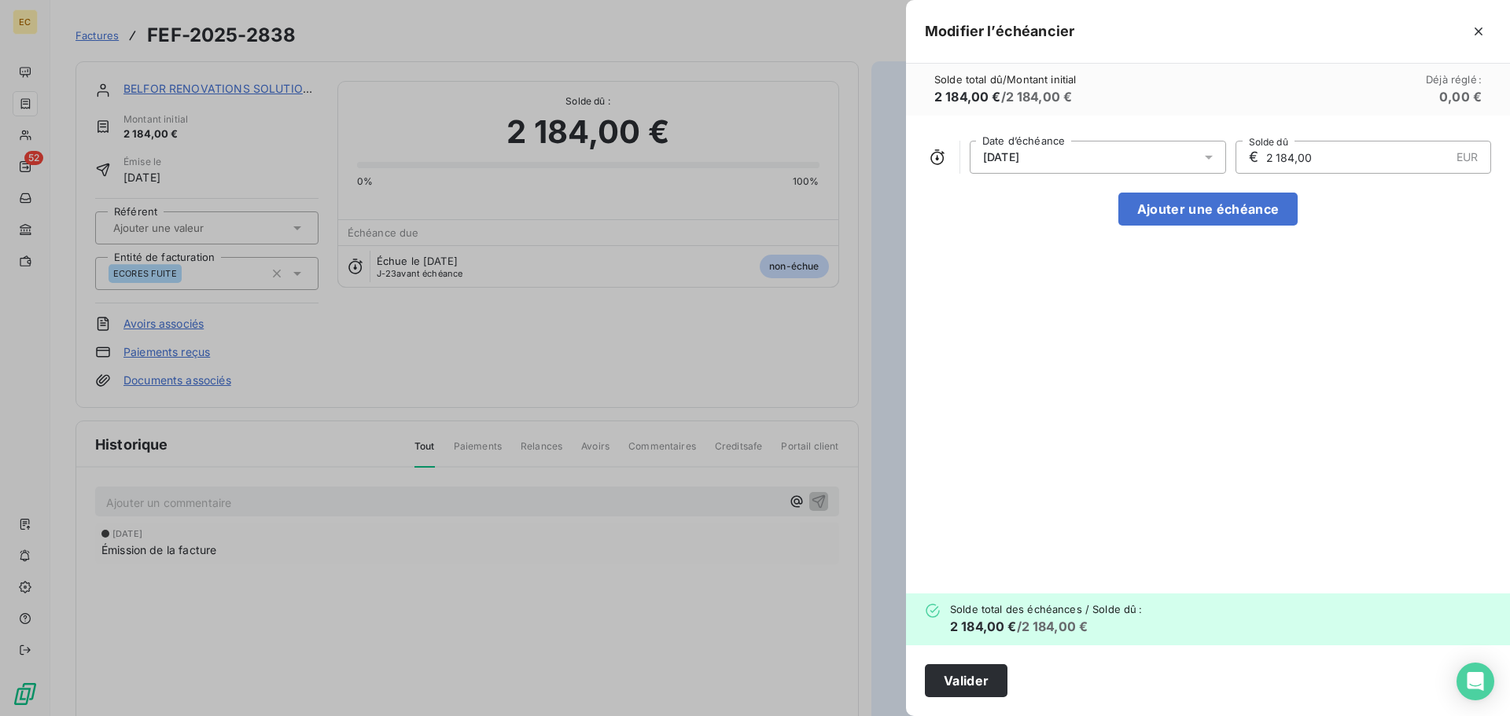
click at [1036, 149] on div "29/10/2025" at bounding box center [1098, 157] width 256 height 33
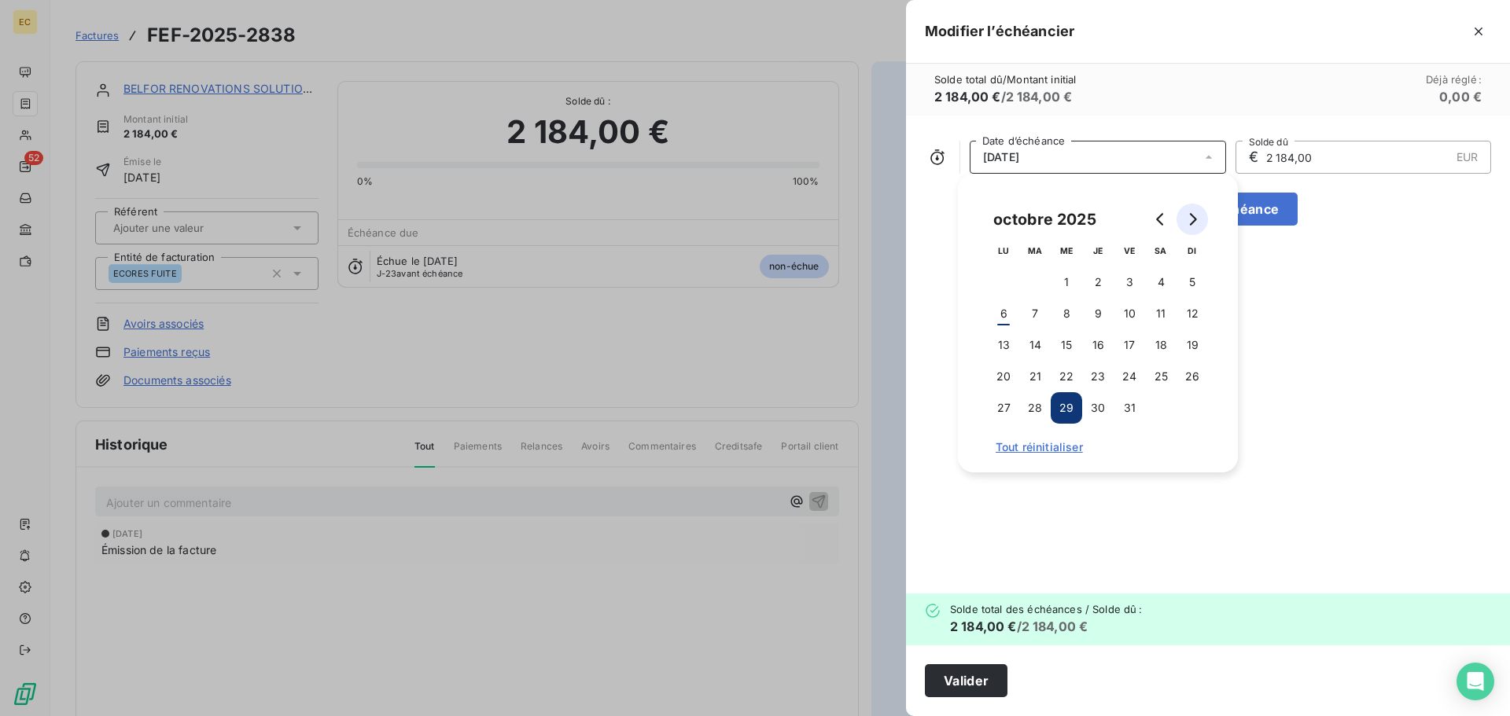
click at [1192, 215] on icon "Go to next month" at bounding box center [1193, 219] width 7 height 13
click at [1135, 342] on button "14" at bounding box center [1129, 345] width 31 height 31
click at [971, 681] on button "Valider" at bounding box center [966, 681] width 83 height 33
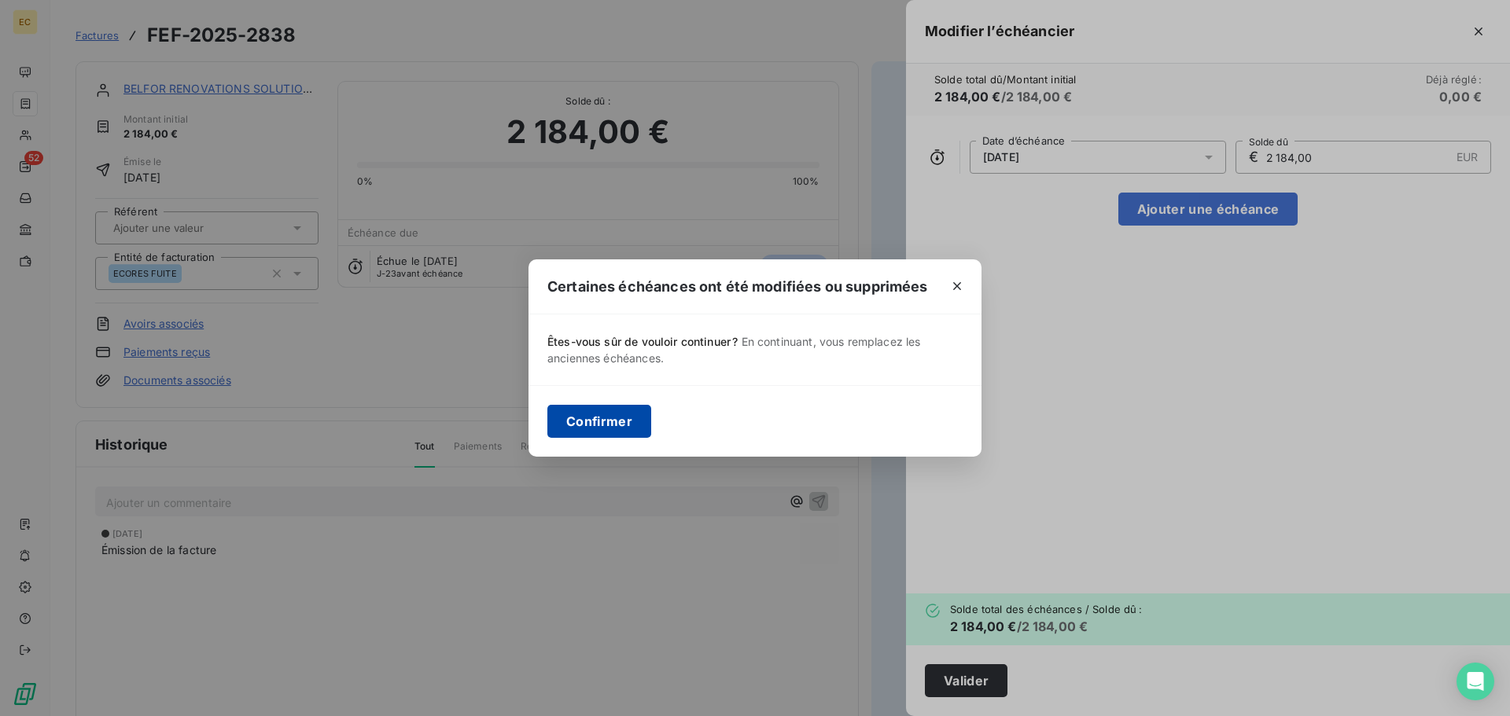
click at [588, 414] on button "Confirmer" at bounding box center [599, 421] width 104 height 33
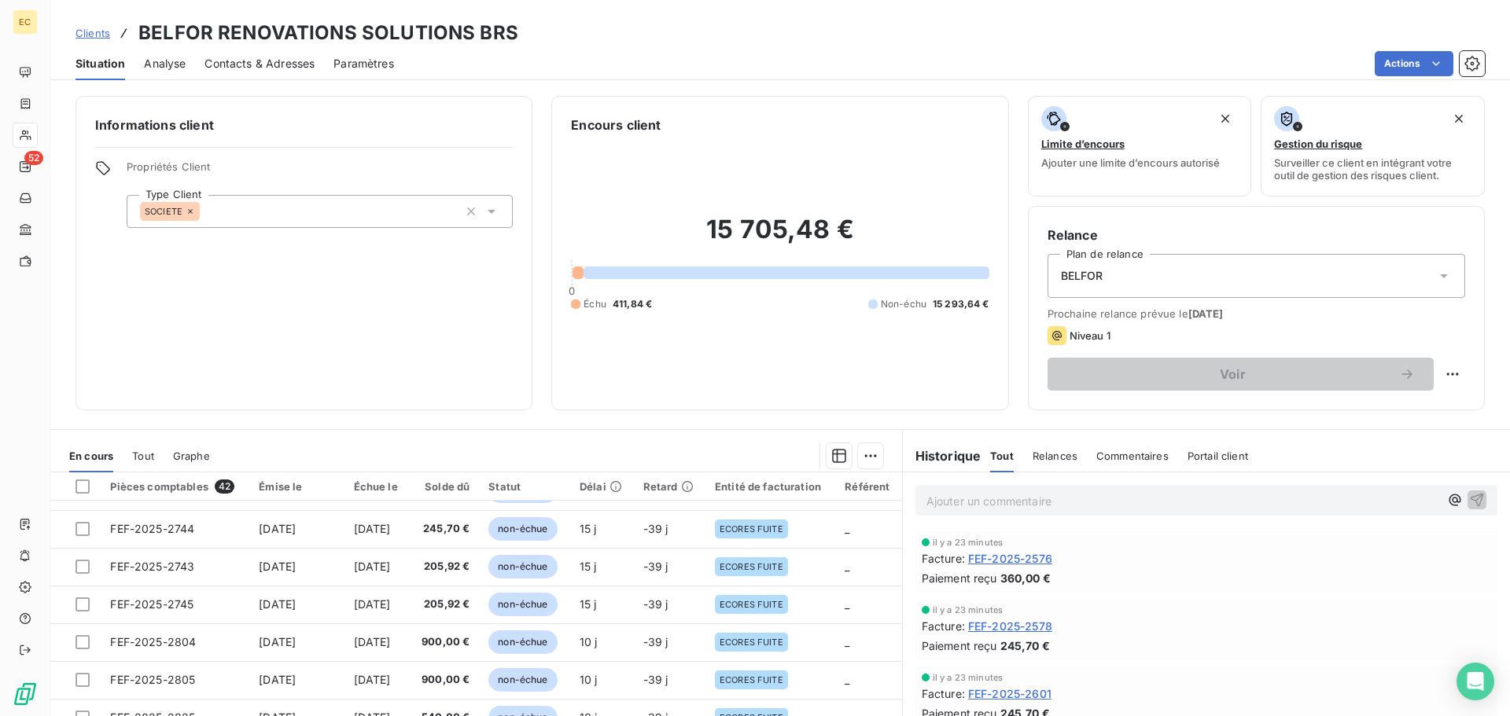
scroll to position [106, 0]
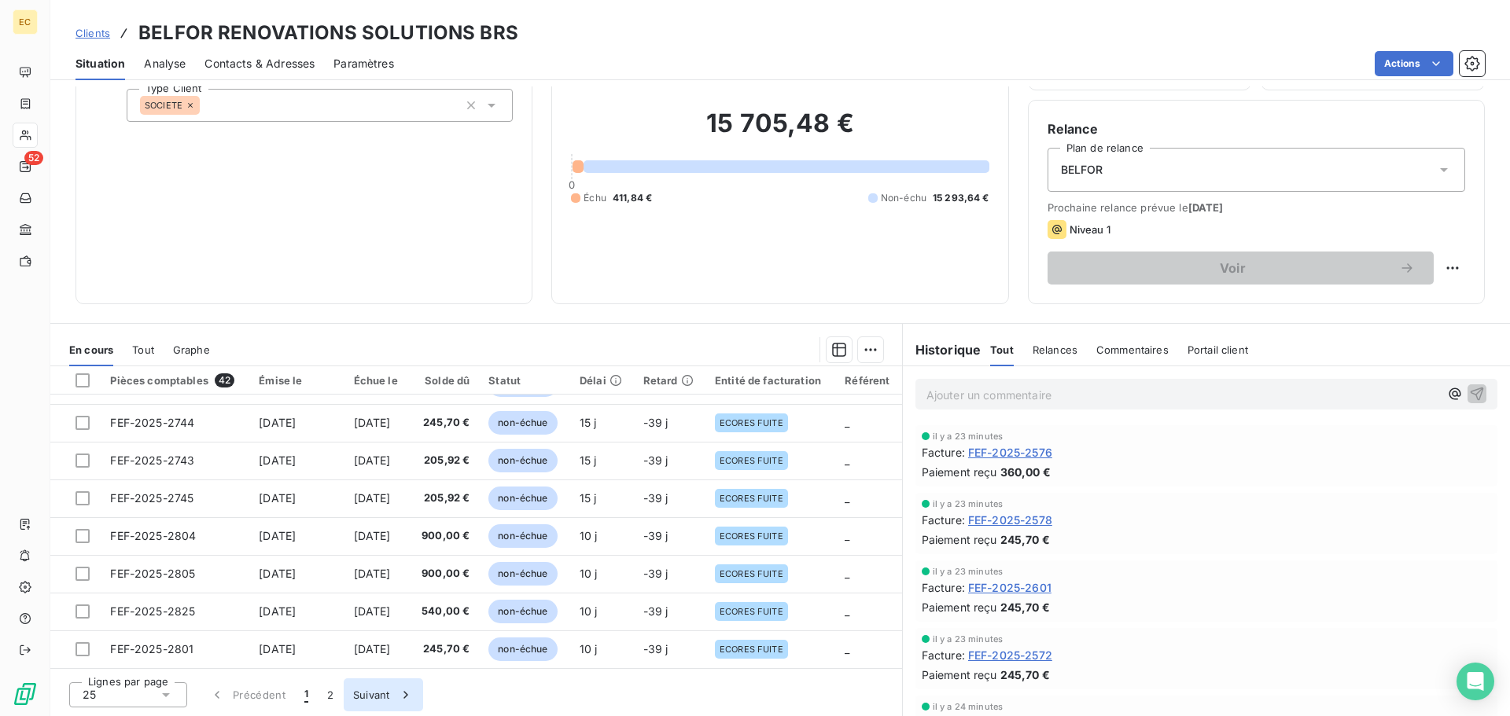
click at [373, 696] on button "Suivant" at bounding box center [383, 695] width 79 height 33
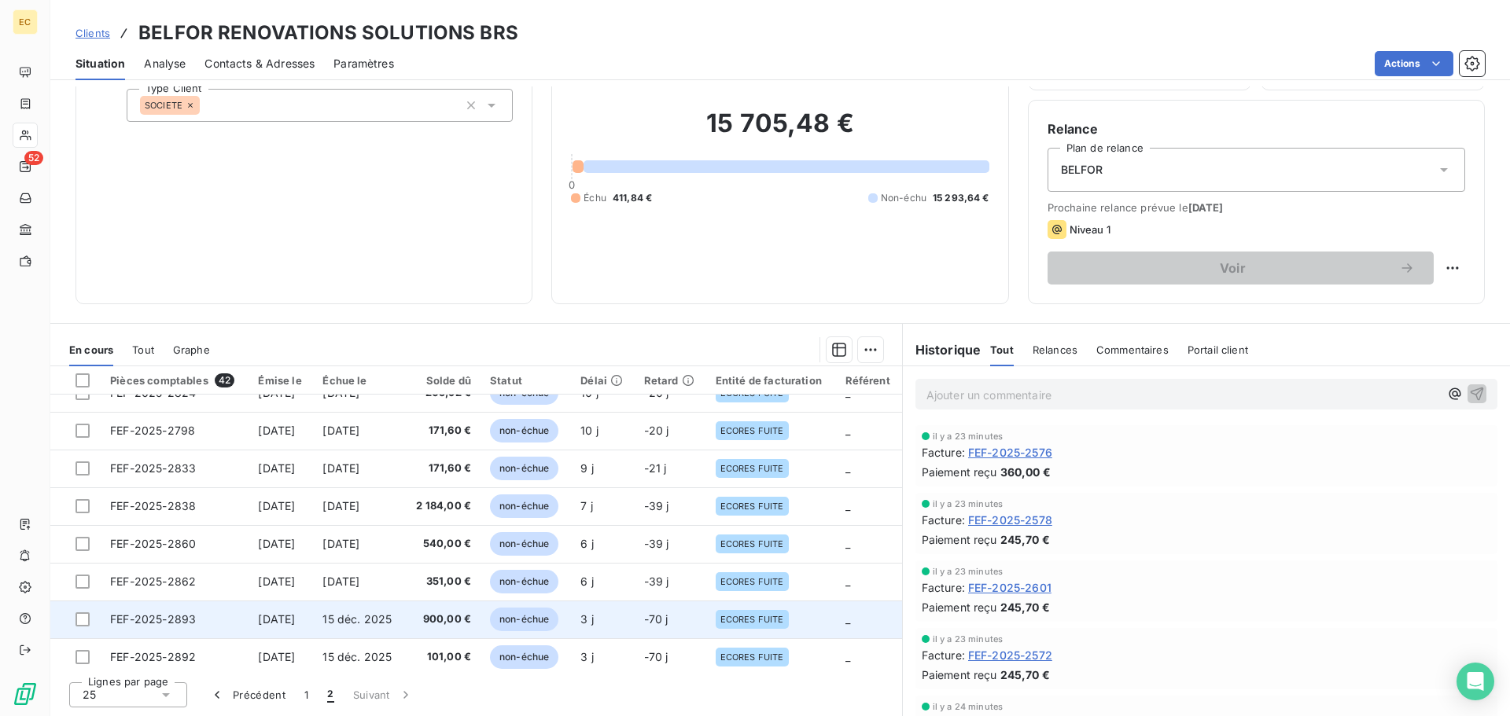
scroll to position [374, 0]
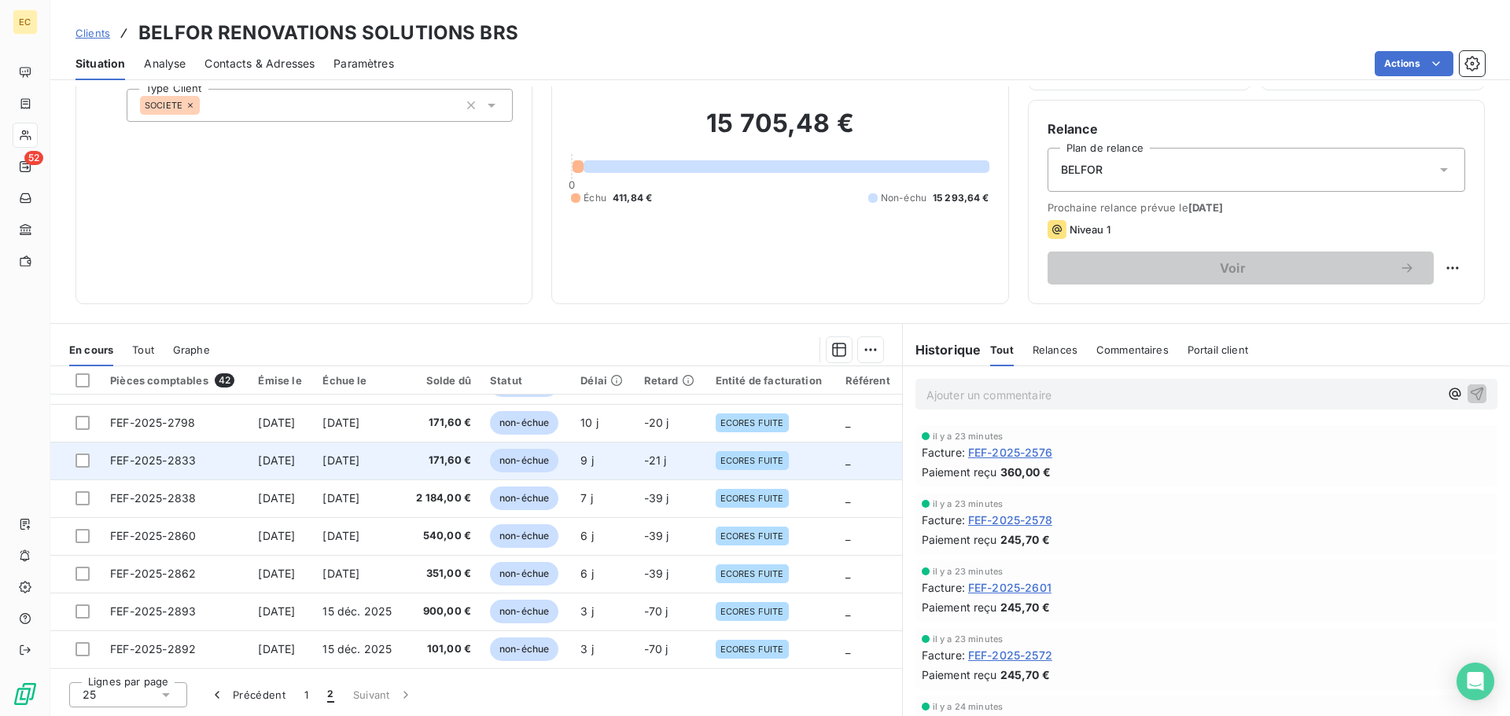
click at [146, 457] on span "FEF-2025-2833" at bounding box center [153, 460] width 86 height 13
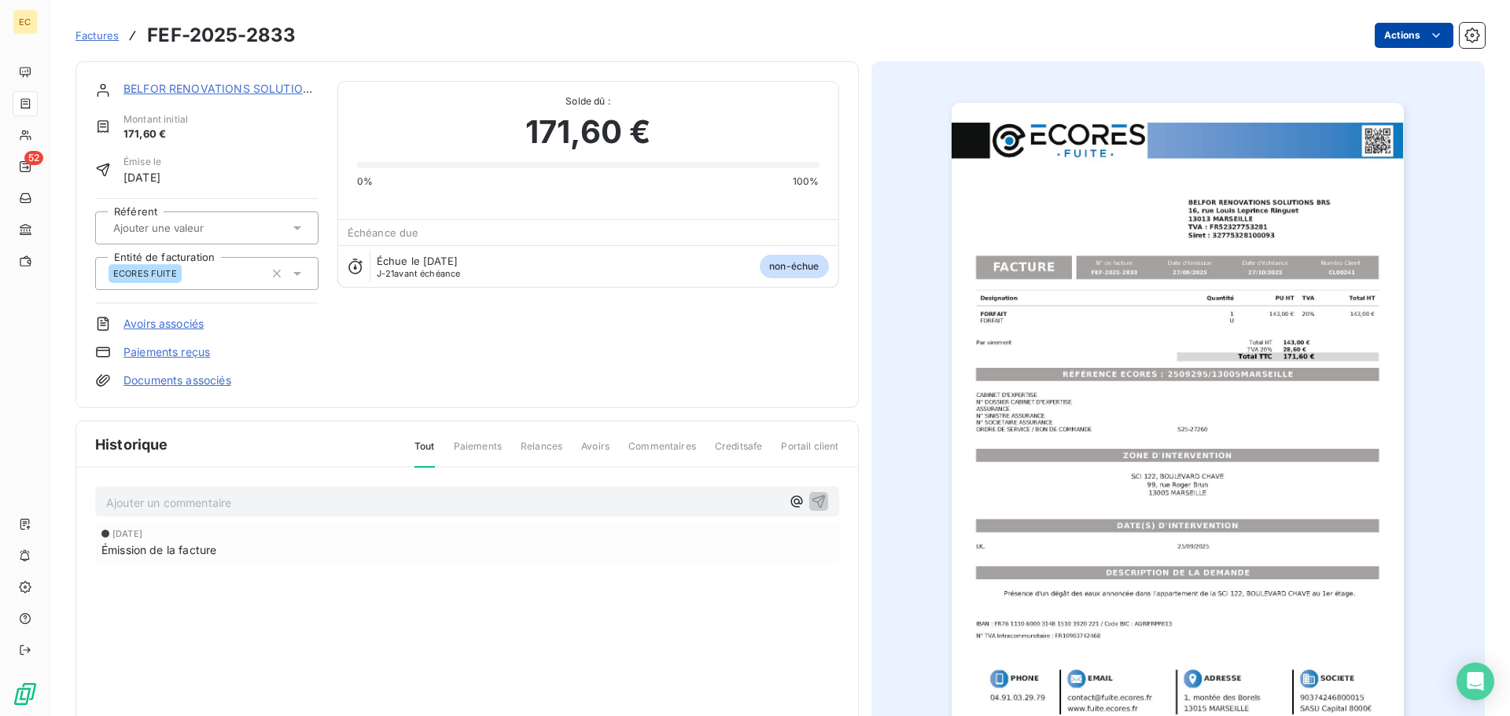
click at [1387, 39] on html "EC 52 Factures FEF-2025-2833 Actions BELFOR RENOVATIONS SOLUTIONS BRS Montant i…" at bounding box center [755, 358] width 1510 height 716
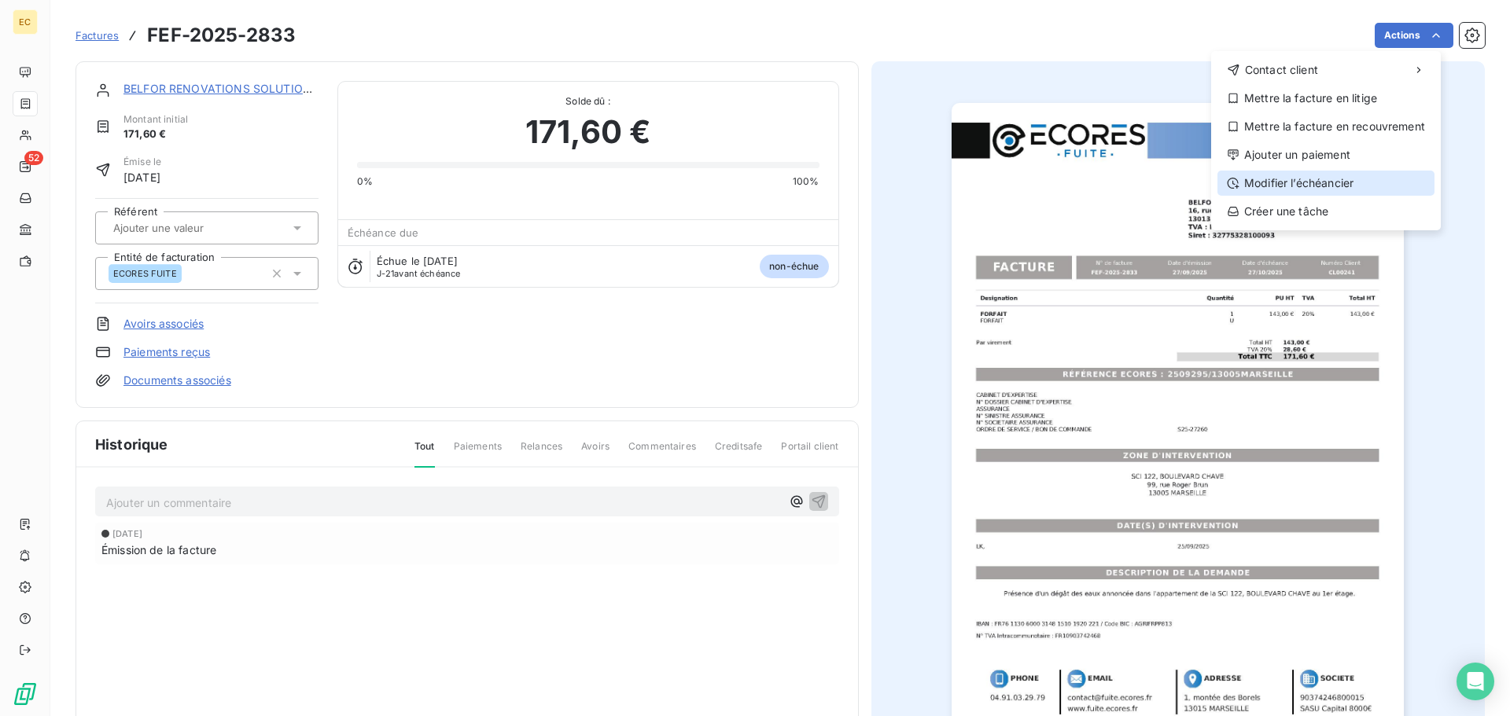
click at [1305, 178] on div "Modifier l’échéancier" at bounding box center [1325, 183] width 217 height 25
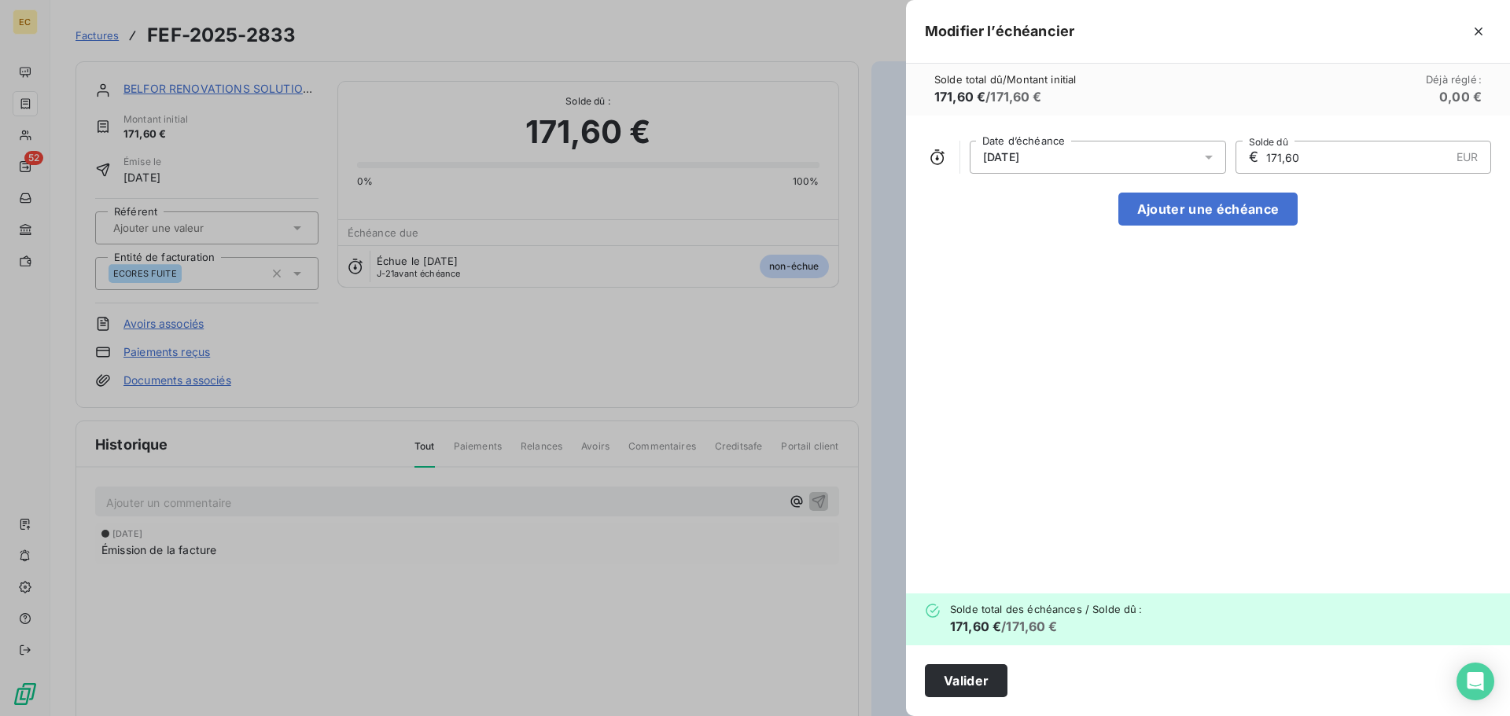
click at [1053, 164] on div "27/10/2025" at bounding box center [1098, 157] width 256 height 33
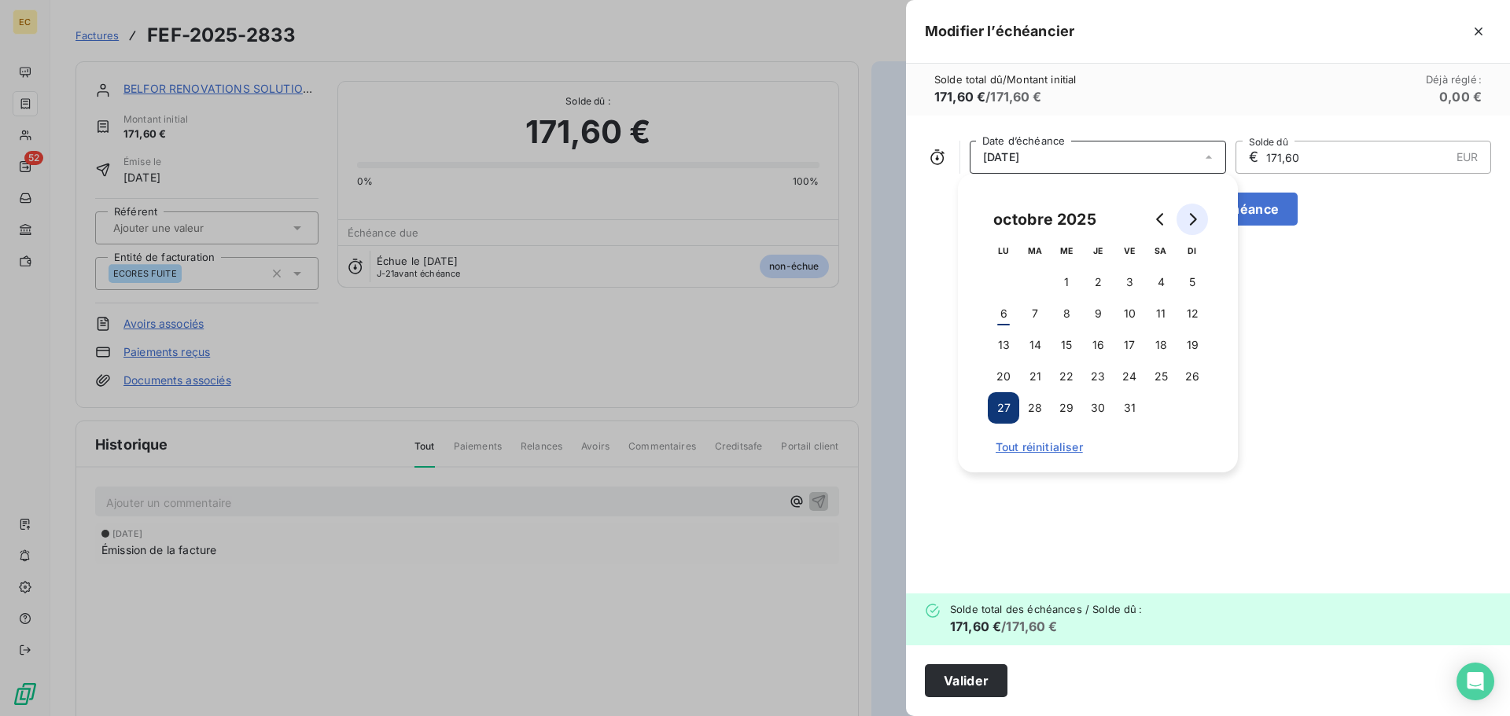
click at [1182, 221] on button "Go to next month" at bounding box center [1192, 219] width 31 height 31
click at [1124, 337] on button "14" at bounding box center [1129, 345] width 31 height 31
click at [977, 682] on button "Valider" at bounding box center [966, 681] width 83 height 33
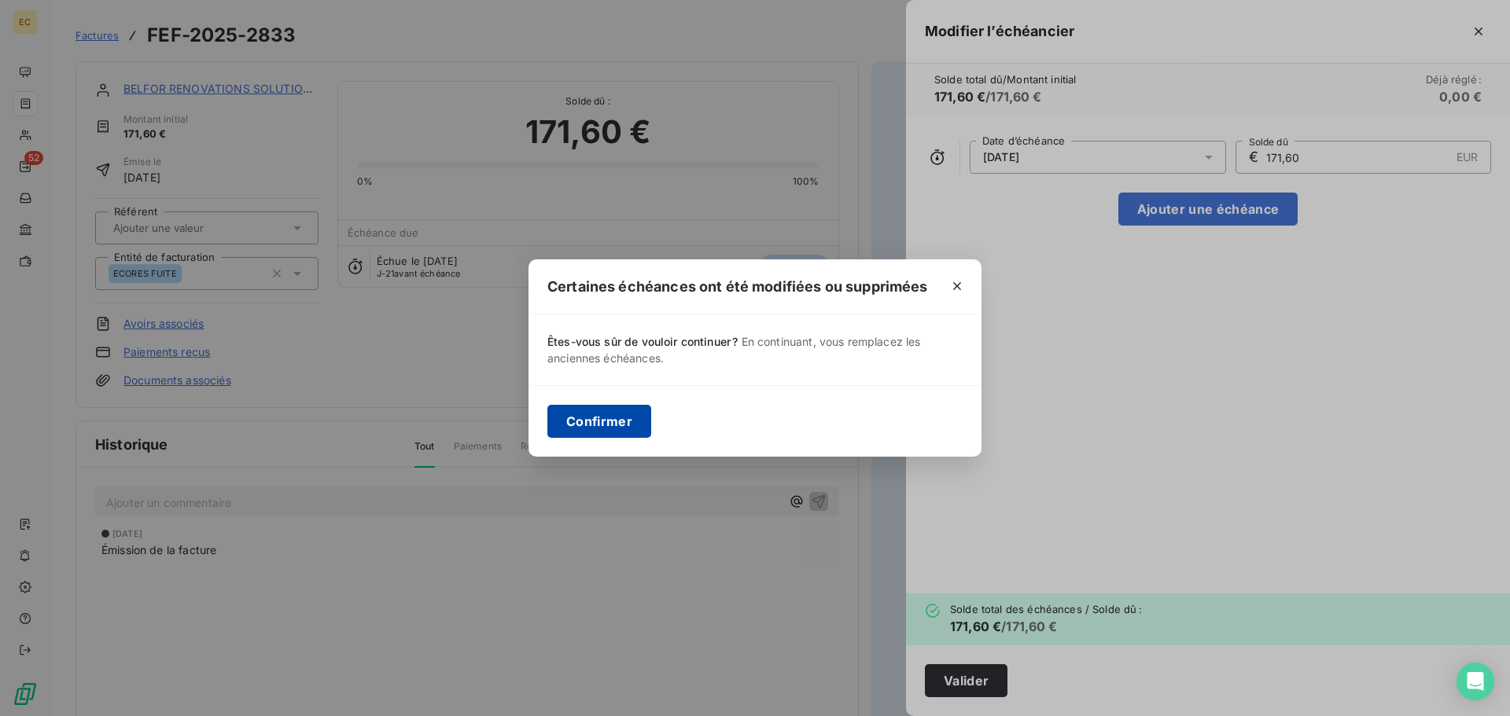
click at [602, 415] on button "Confirmer" at bounding box center [599, 421] width 104 height 33
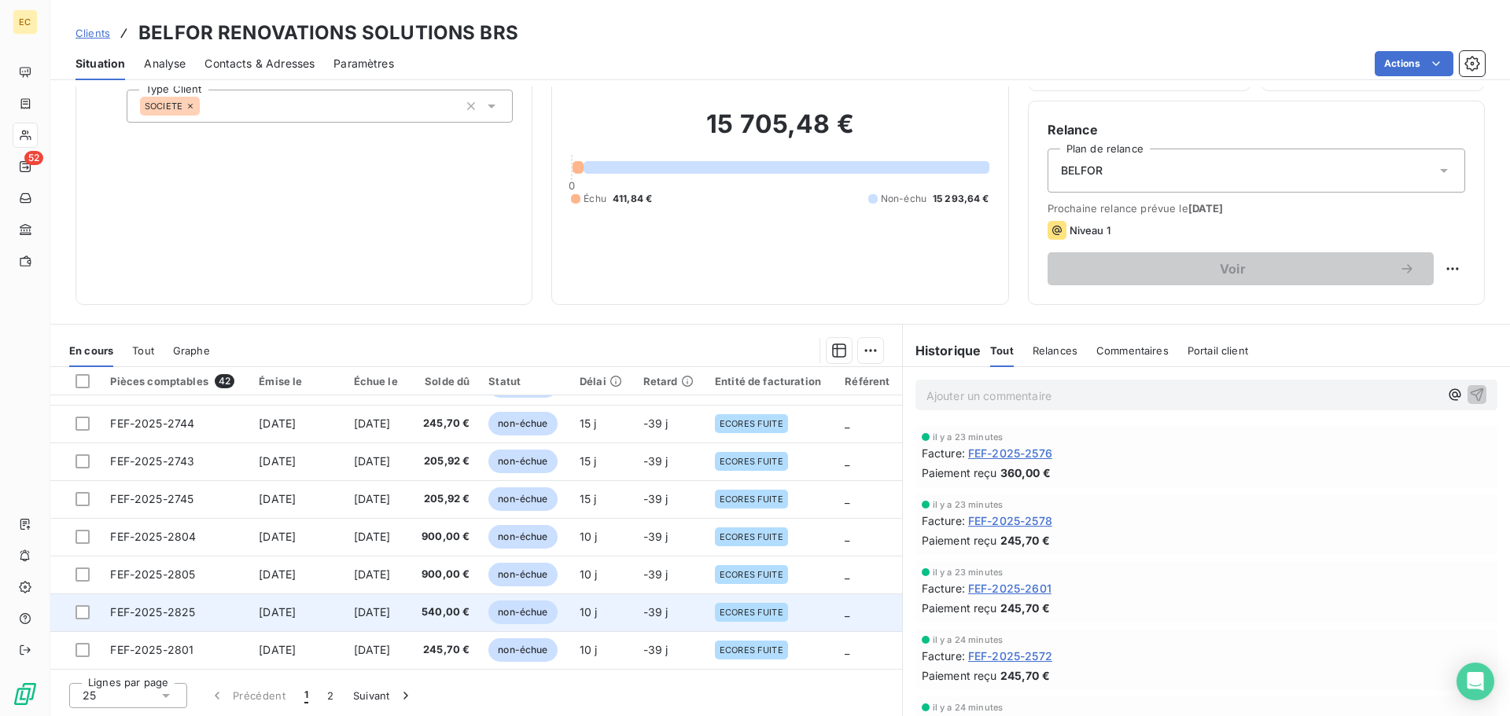
scroll to position [106, 0]
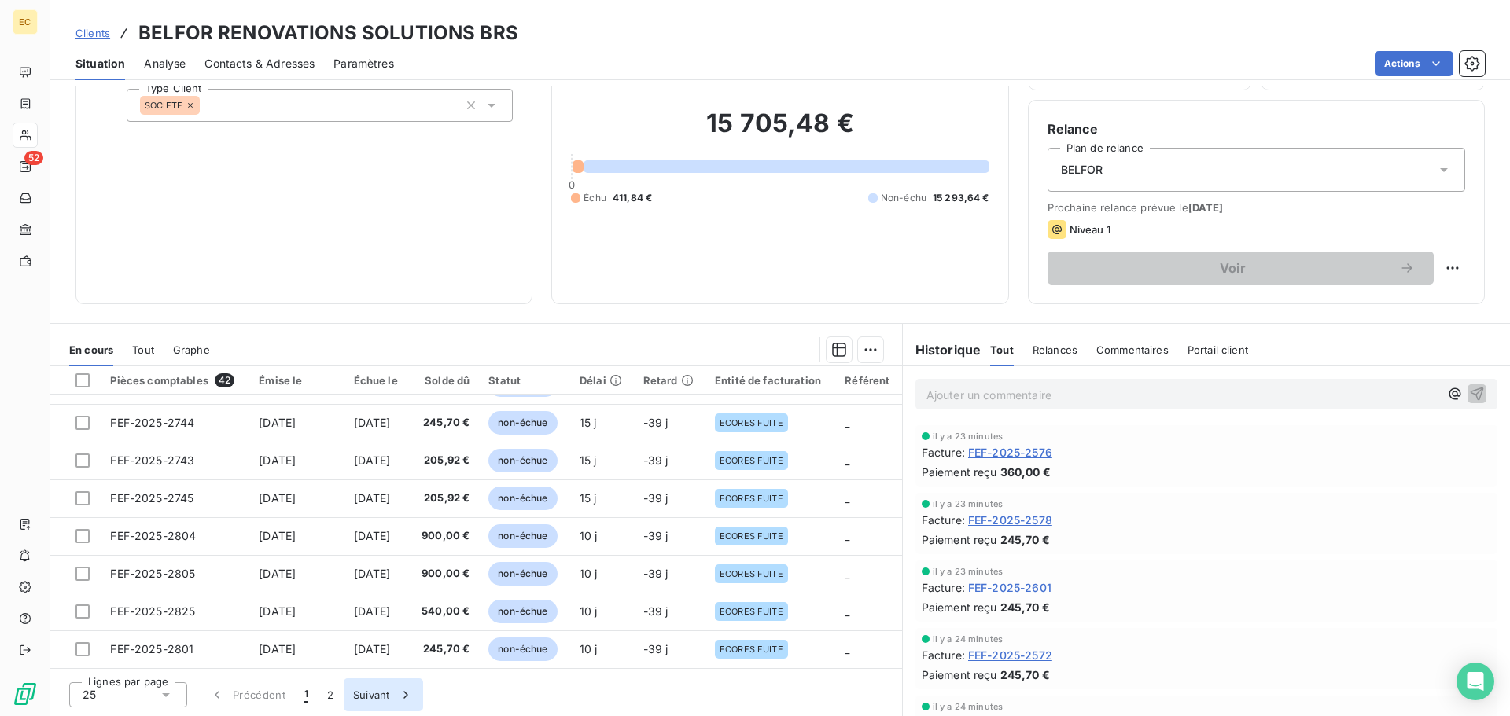
click at [375, 694] on button "Suivant" at bounding box center [383, 695] width 79 height 33
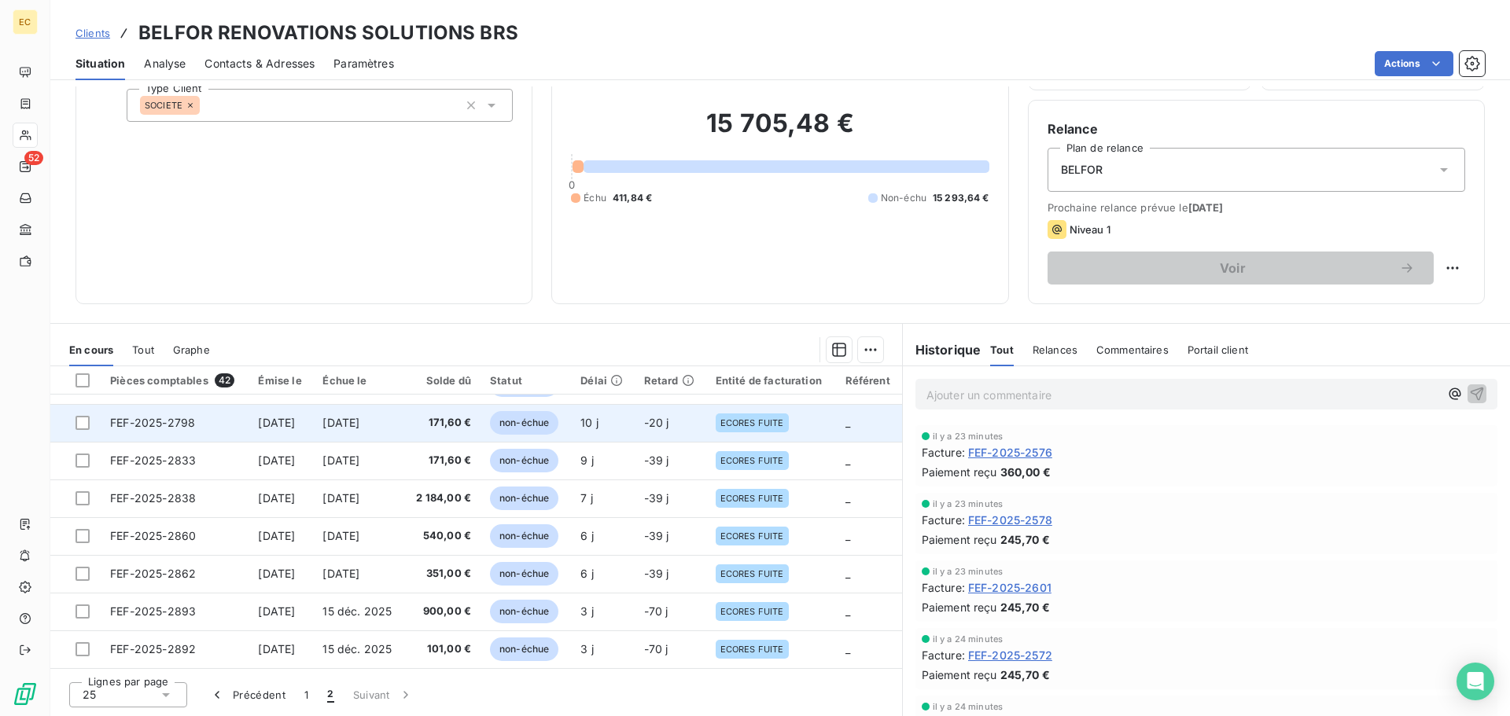
click at [282, 418] on span "26 sept. 2025" at bounding box center [276, 422] width 37 height 13
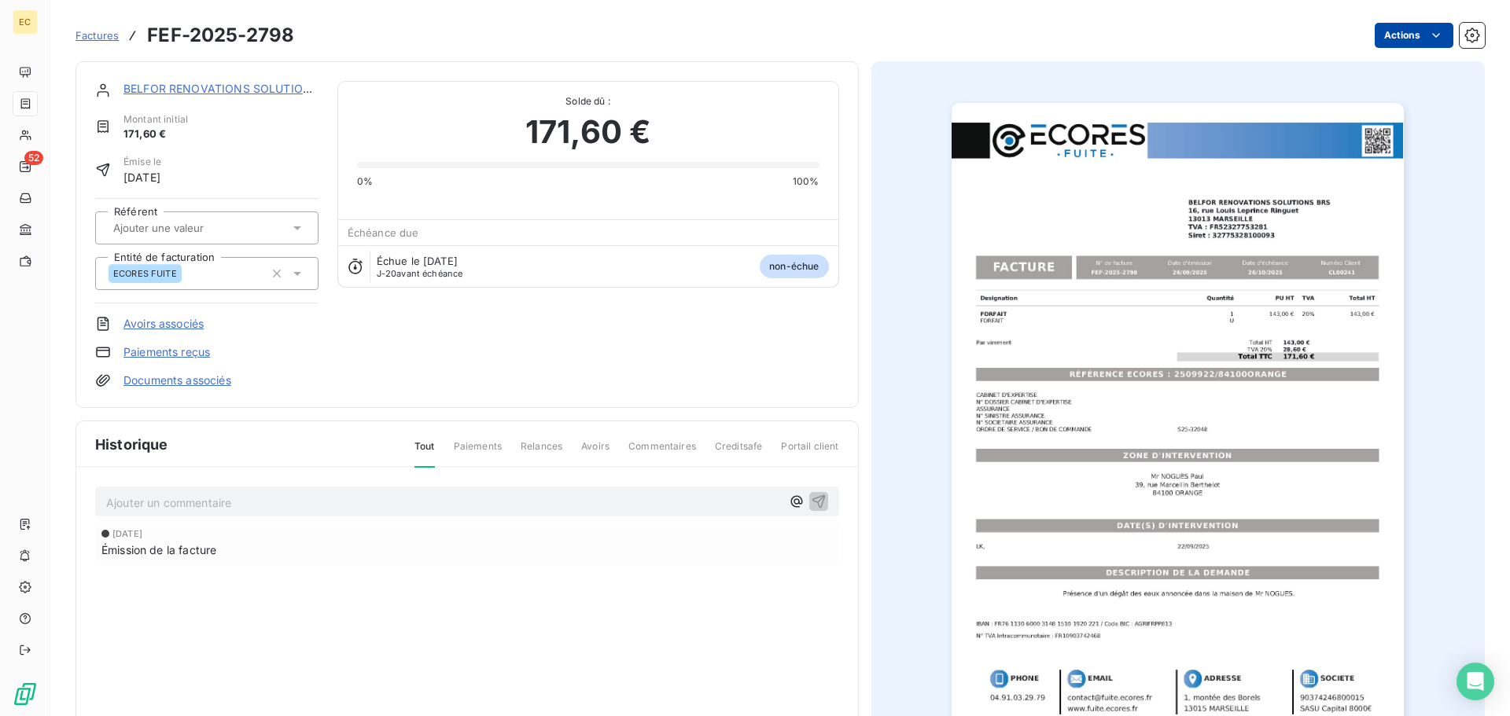
click at [1379, 28] on html "EC 52 Factures FEF-2025-2798 Actions BELFOR RENOVATIONS SOLUTIONS BRS Montant i…" at bounding box center [755, 358] width 1510 height 716
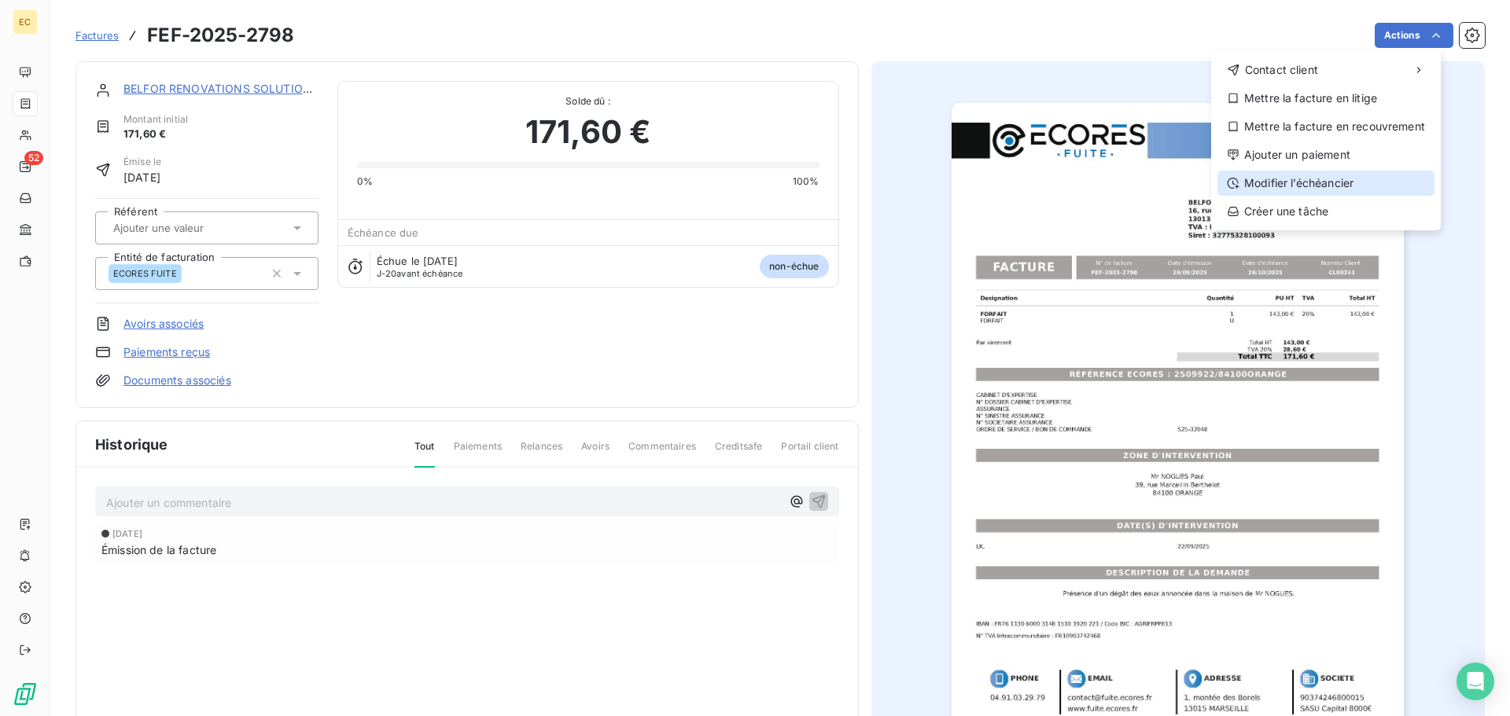
click at [1348, 181] on div "Modifier l’échéancier" at bounding box center [1325, 183] width 217 height 25
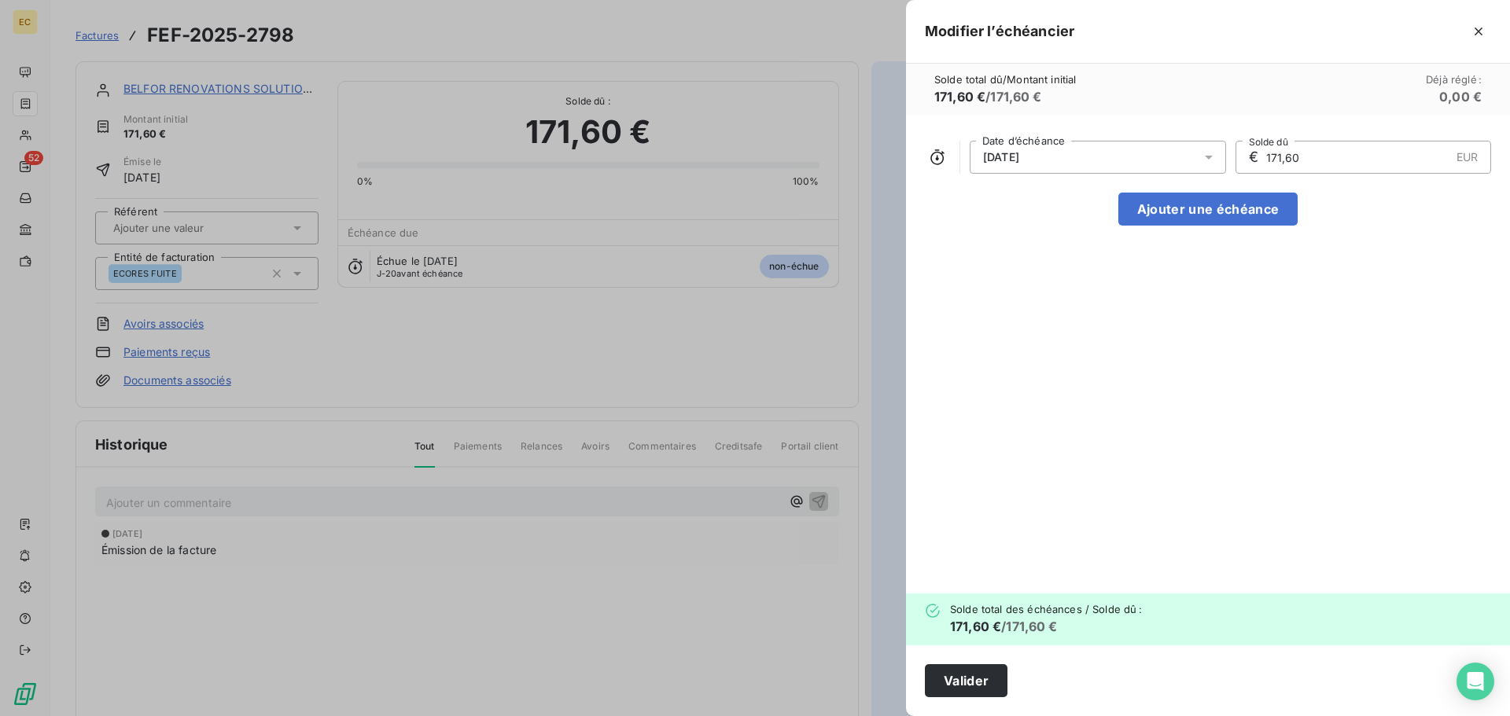
click at [1094, 152] on div "26/10/2025" at bounding box center [1098, 157] width 256 height 33
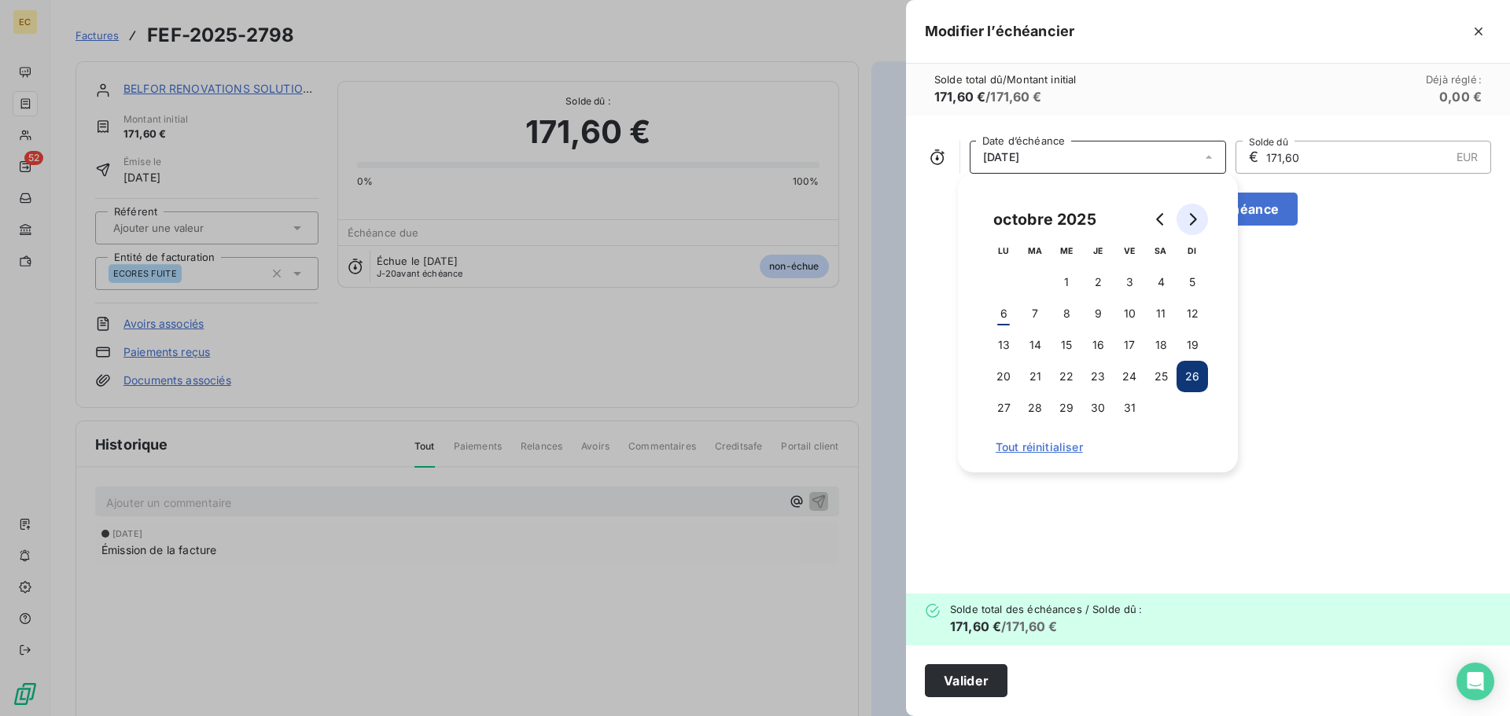
click at [1193, 219] on icon "Go to next month" at bounding box center [1192, 219] width 13 height 13
click at [1129, 358] on button "14" at bounding box center [1129, 345] width 31 height 31
click at [982, 680] on button "Valider" at bounding box center [966, 681] width 83 height 33
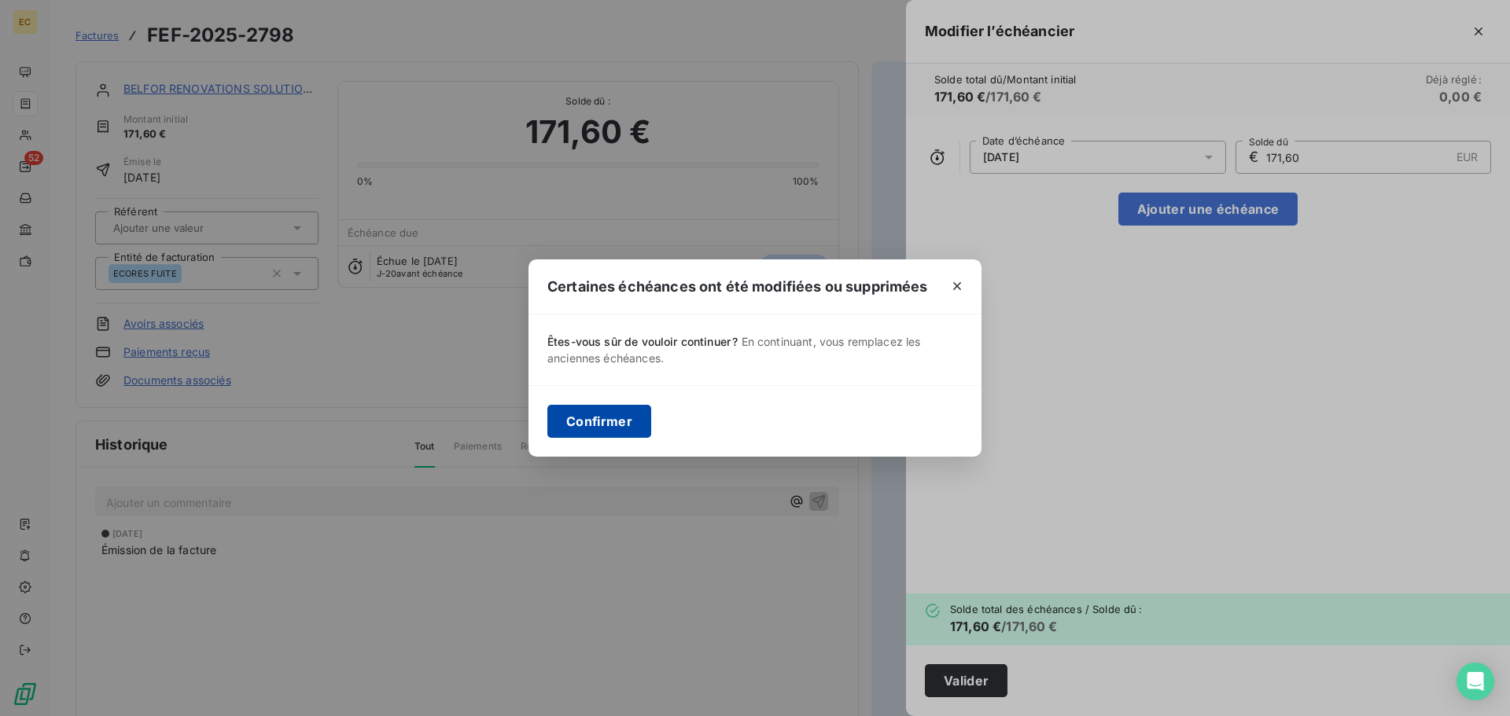
click at [590, 429] on button "Confirmer" at bounding box center [599, 421] width 104 height 33
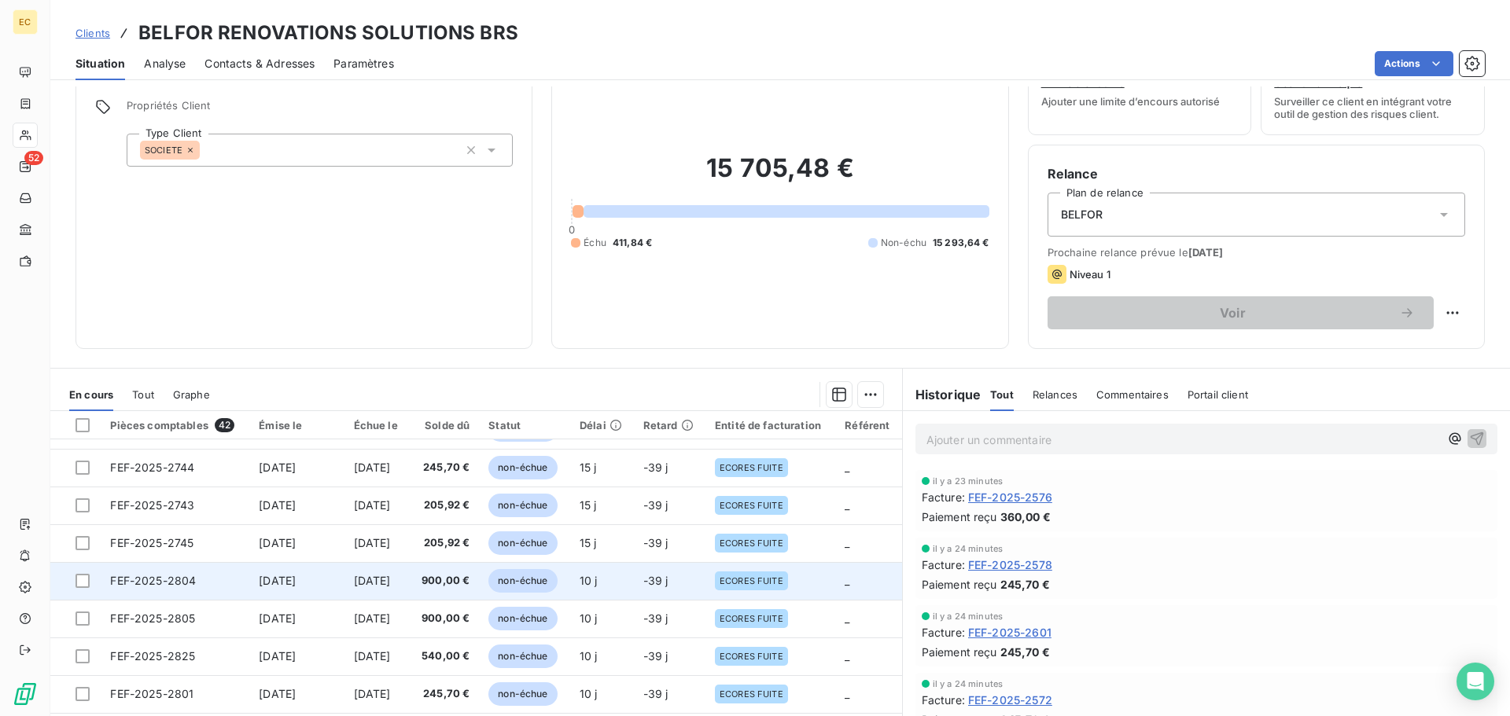
scroll to position [106, 0]
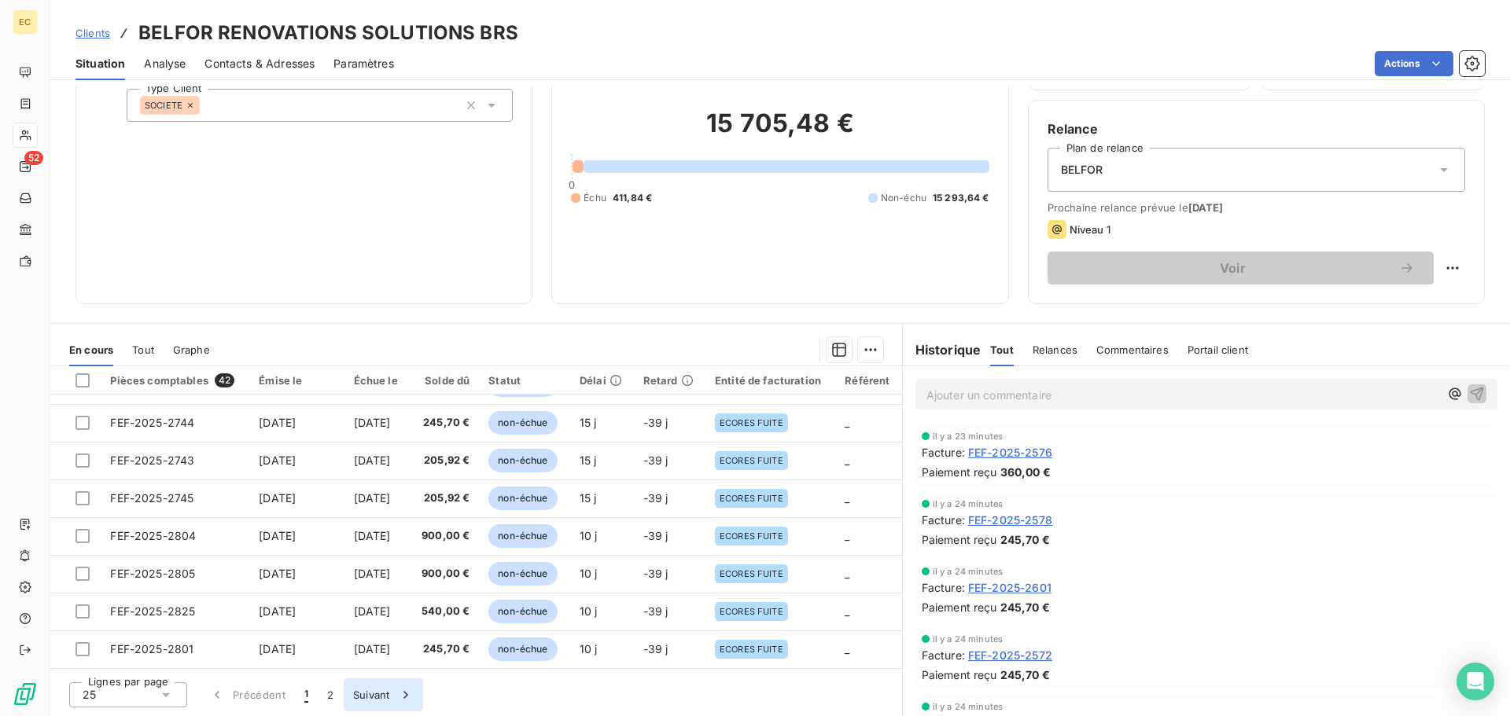
click at [374, 696] on button "Suivant" at bounding box center [383, 695] width 79 height 33
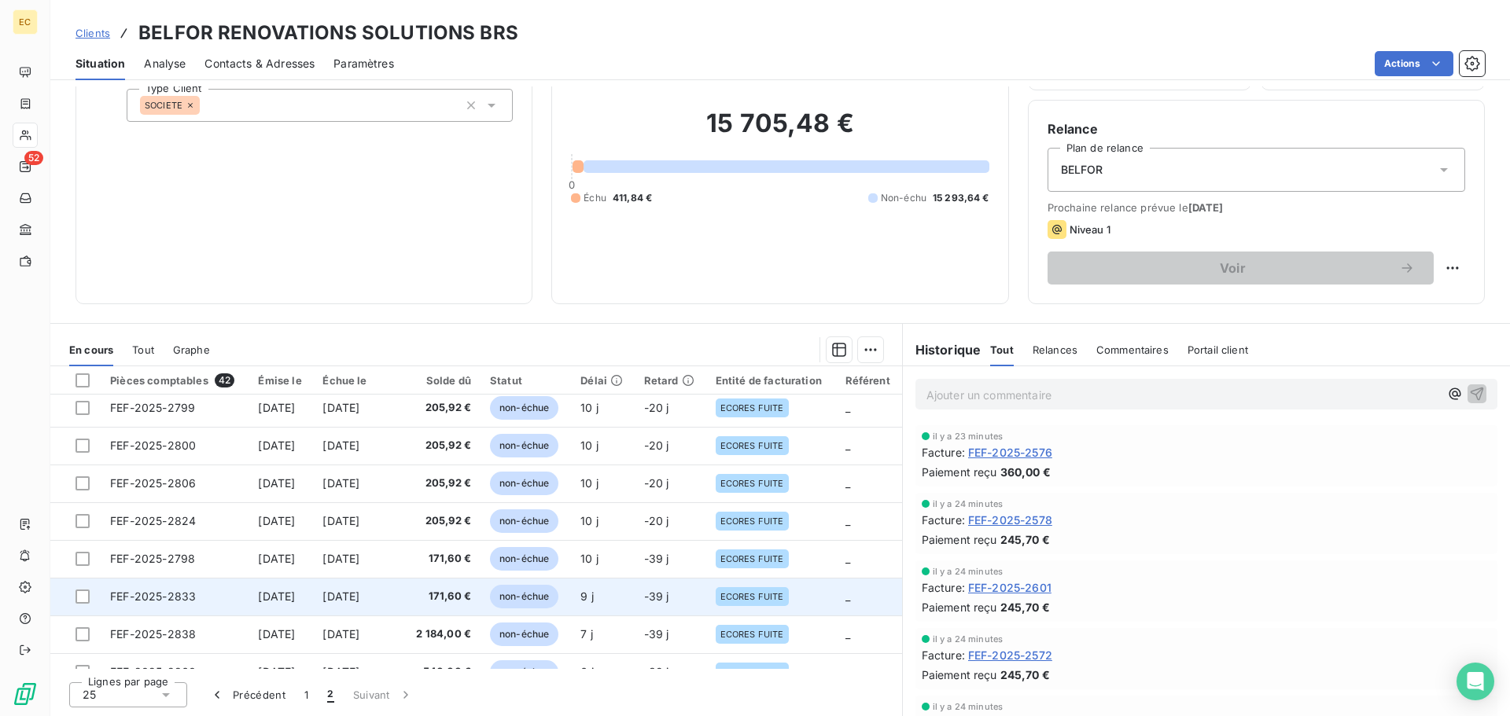
scroll to position [217, 0]
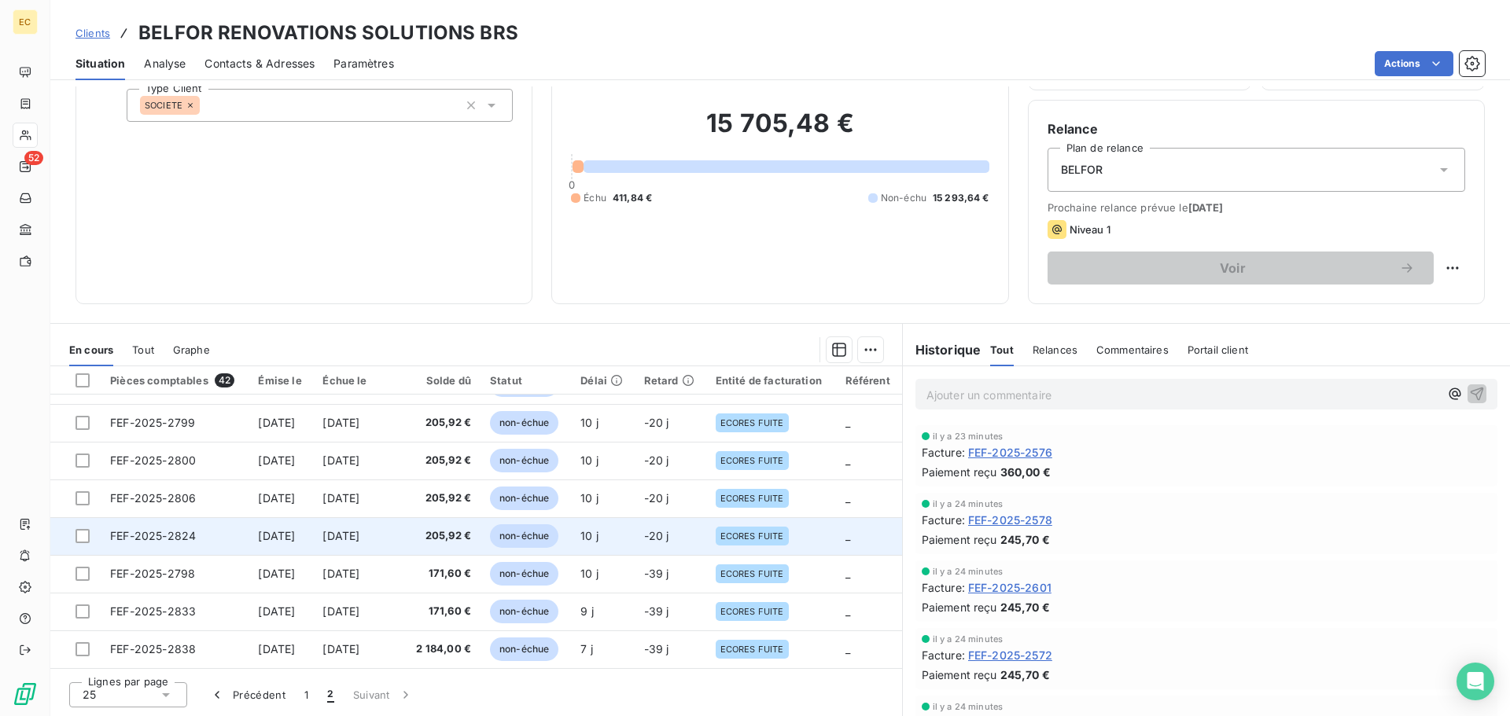
click at [117, 537] on span "FEF-2025-2824" at bounding box center [153, 535] width 86 height 13
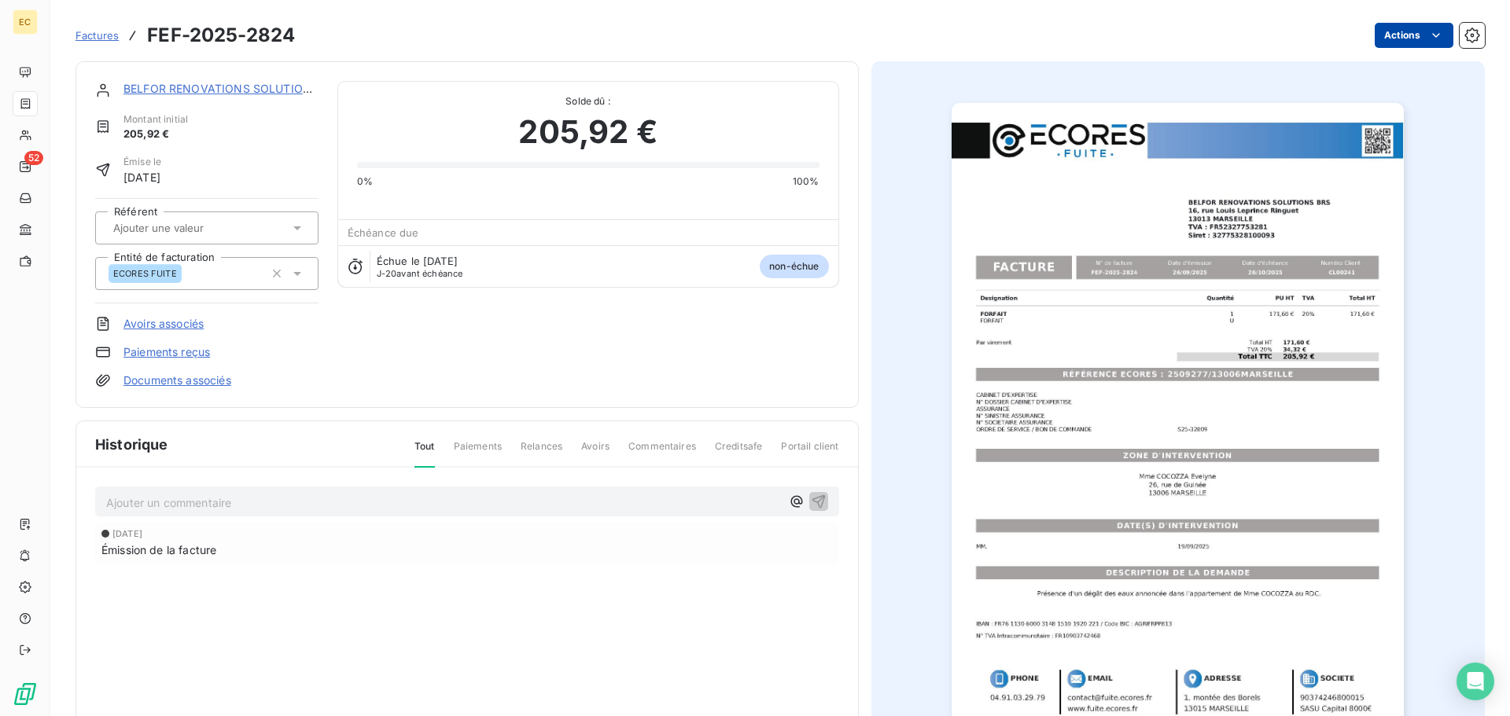
click at [1389, 36] on html "EC 52 Factures FEF-2025-2824 Actions BELFOR RENOVATIONS SOLUTIONS BRS Montant i…" at bounding box center [755, 358] width 1510 height 716
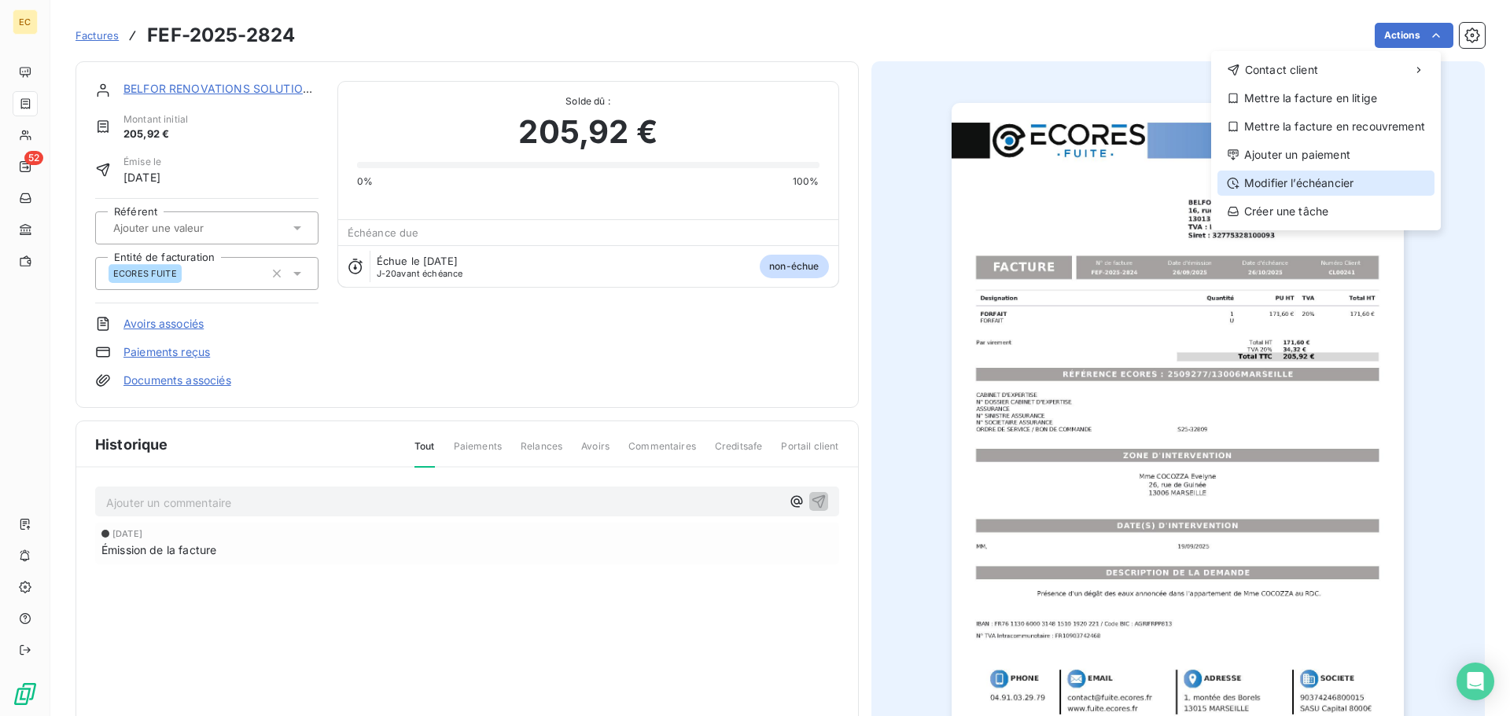
click at [1318, 186] on div "Modifier l’échéancier" at bounding box center [1325, 183] width 217 height 25
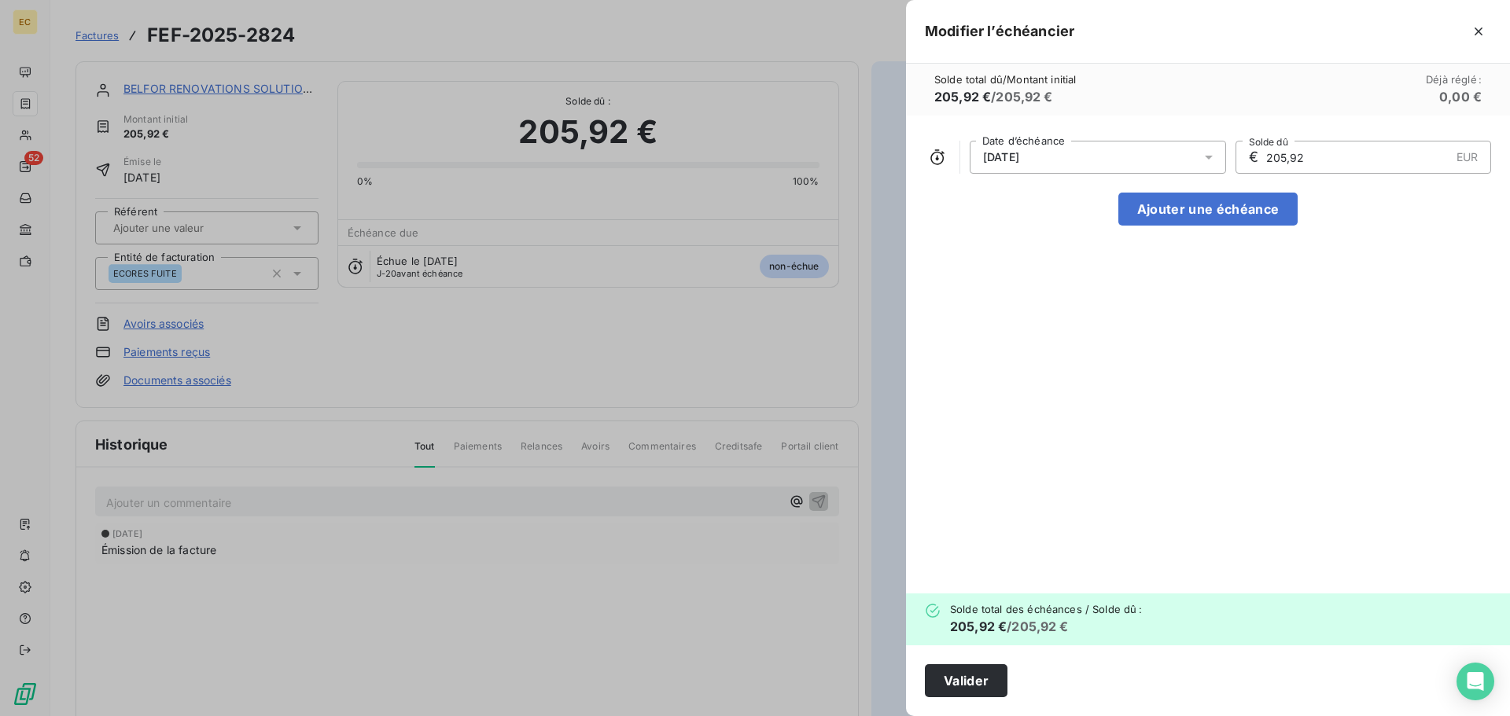
click at [1096, 160] on div "26/10/2025" at bounding box center [1098, 157] width 256 height 33
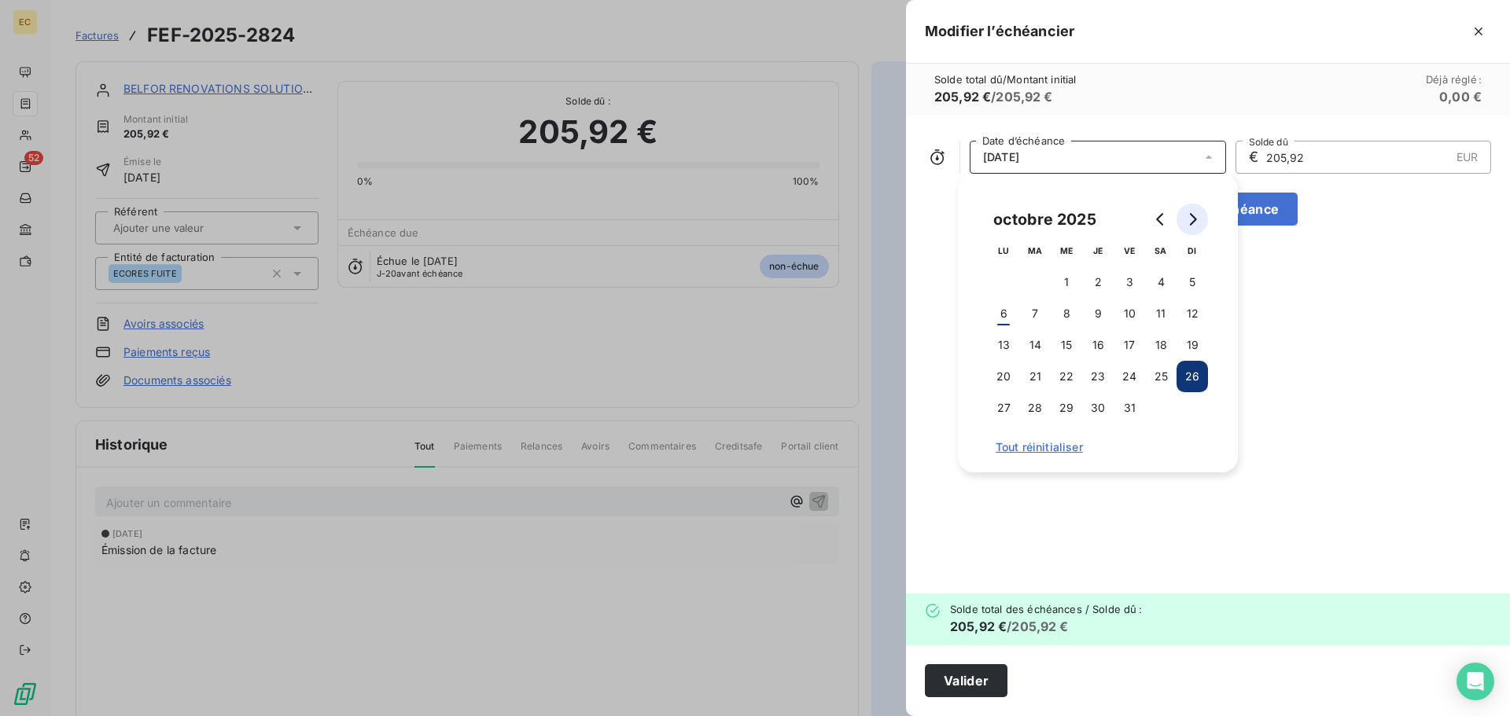
click at [1199, 217] on button "Go to next month" at bounding box center [1192, 219] width 31 height 31
click at [1131, 344] on button "14" at bounding box center [1129, 345] width 31 height 31
click at [971, 683] on button "Valider" at bounding box center [966, 681] width 83 height 33
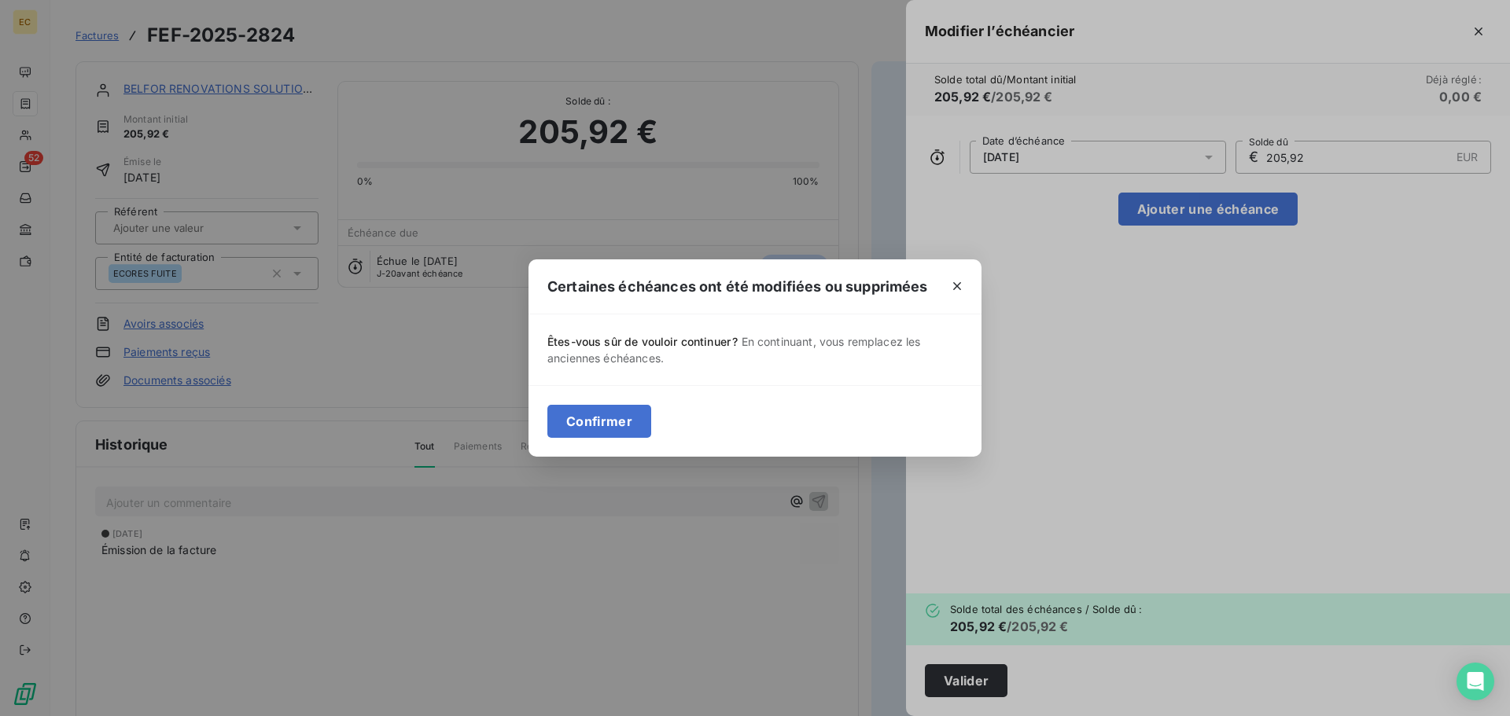
drag, startPoint x: 599, startPoint y: 424, endPoint x: 720, endPoint y: 359, distance: 137.6
click at [599, 422] on button "Confirmer" at bounding box center [599, 421] width 104 height 33
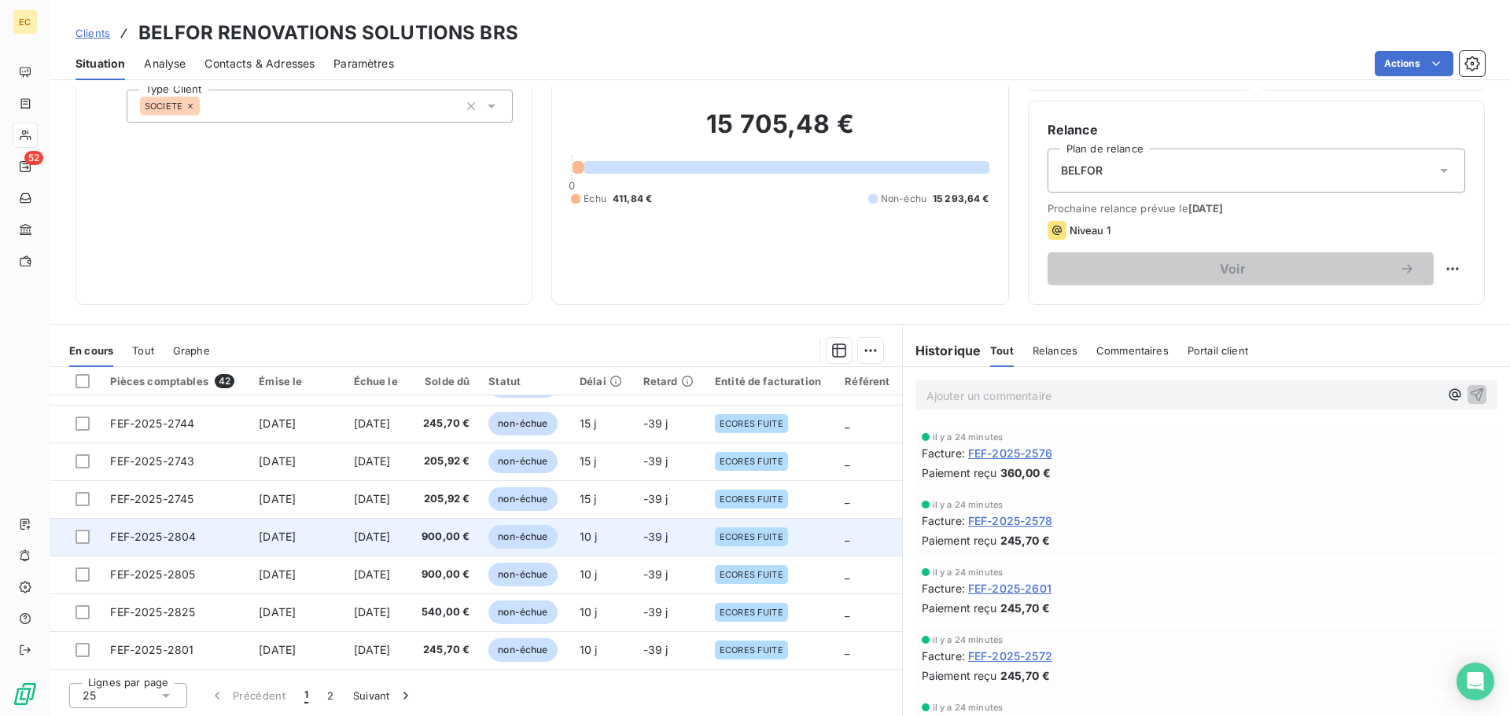
scroll to position [106, 0]
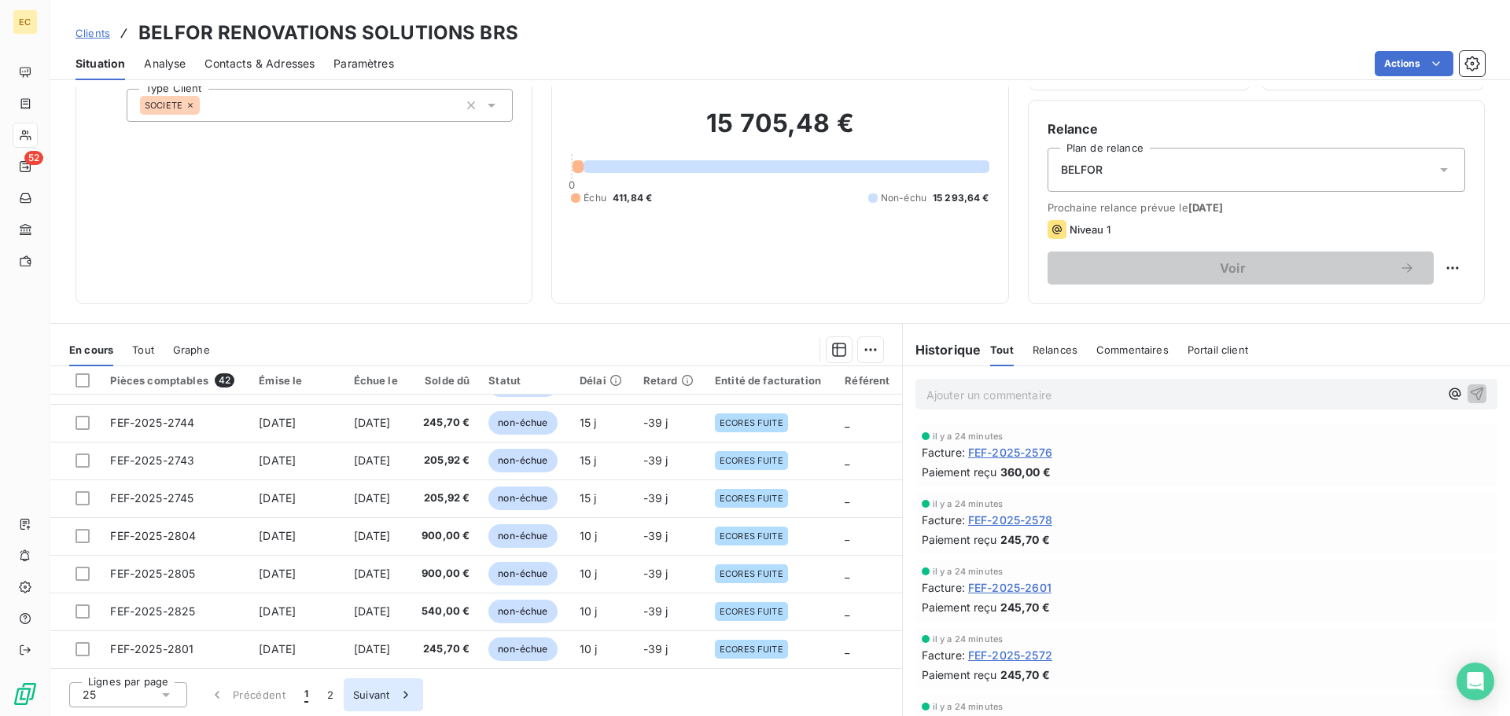
click at [362, 695] on button "Suivant" at bounding box center [383, 695] width 79 height 33
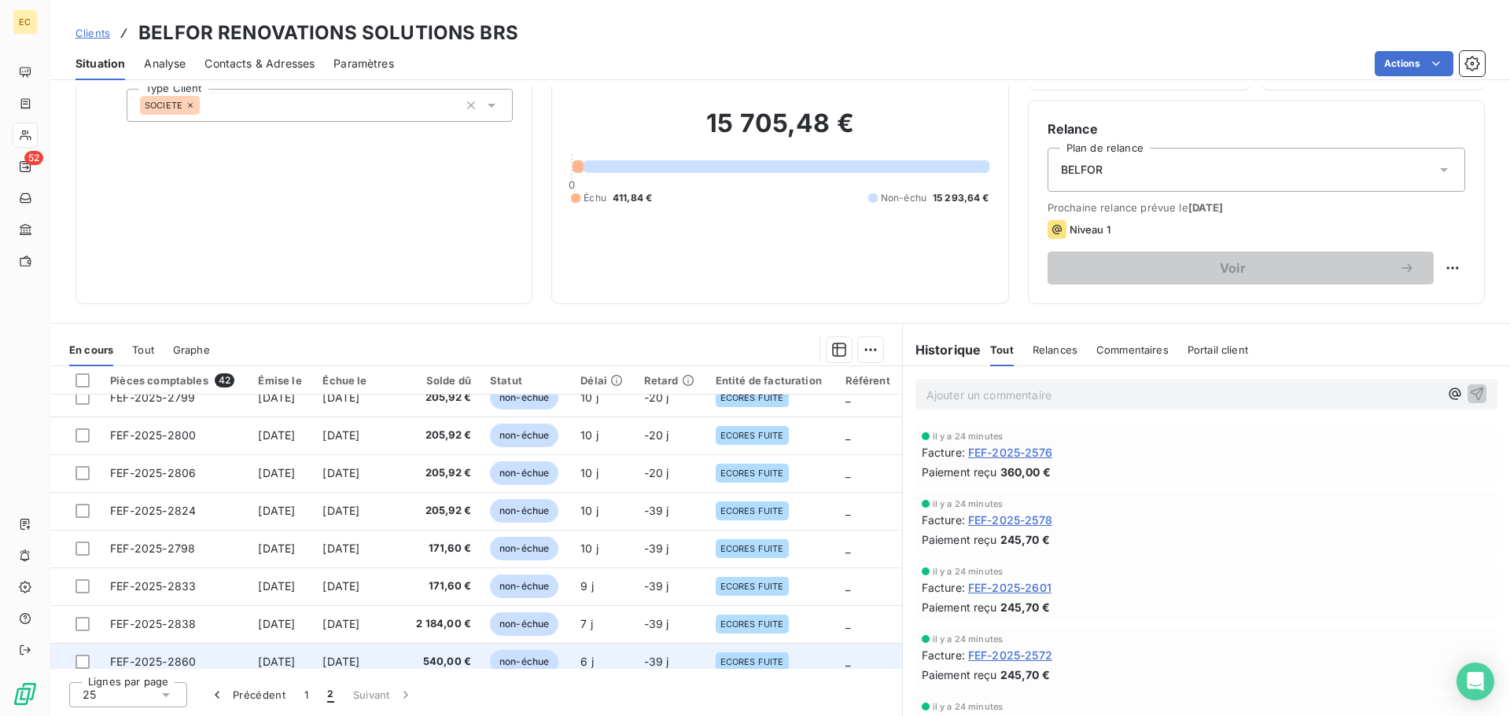
scroll to position [217, 0]
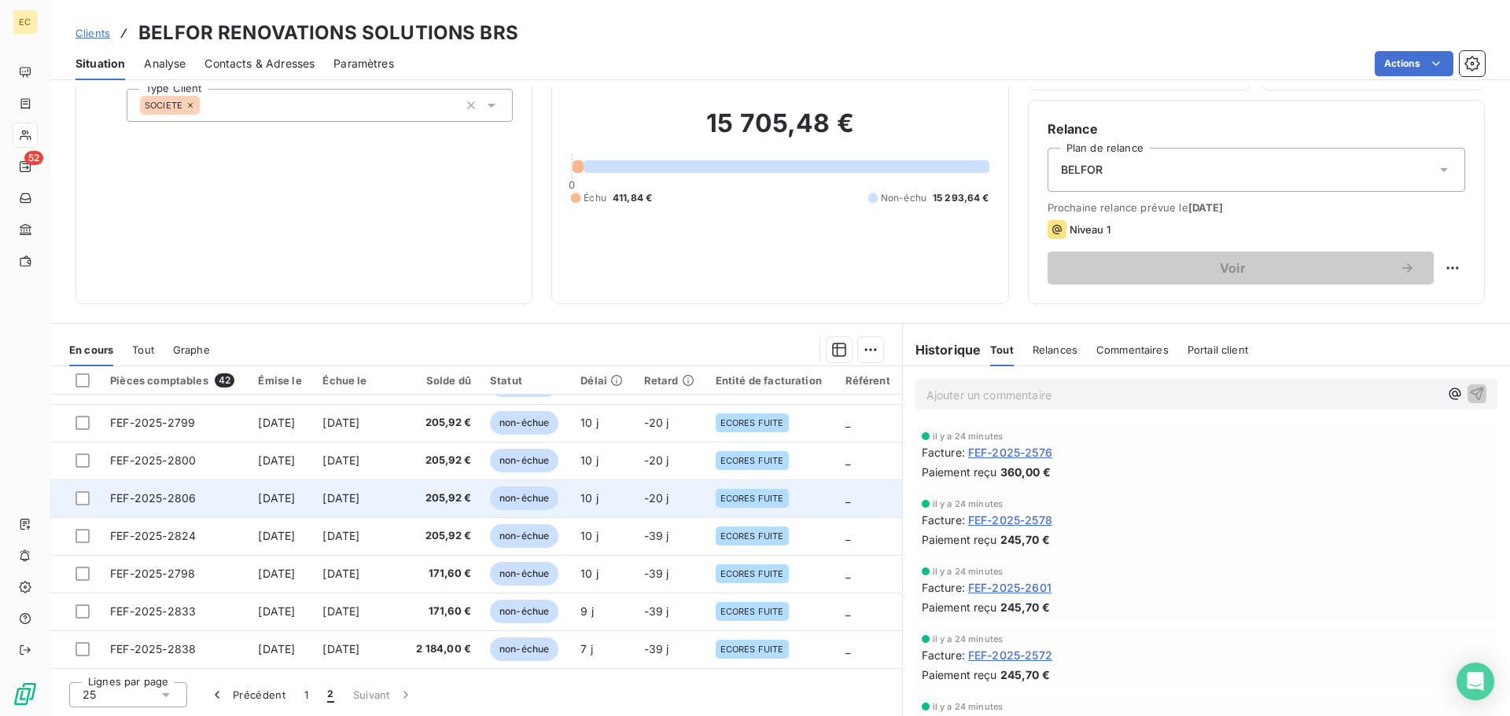
click at [151, 489] on td "FEF-2025-2806" at bounding box center [175, 499] width 148 height 38
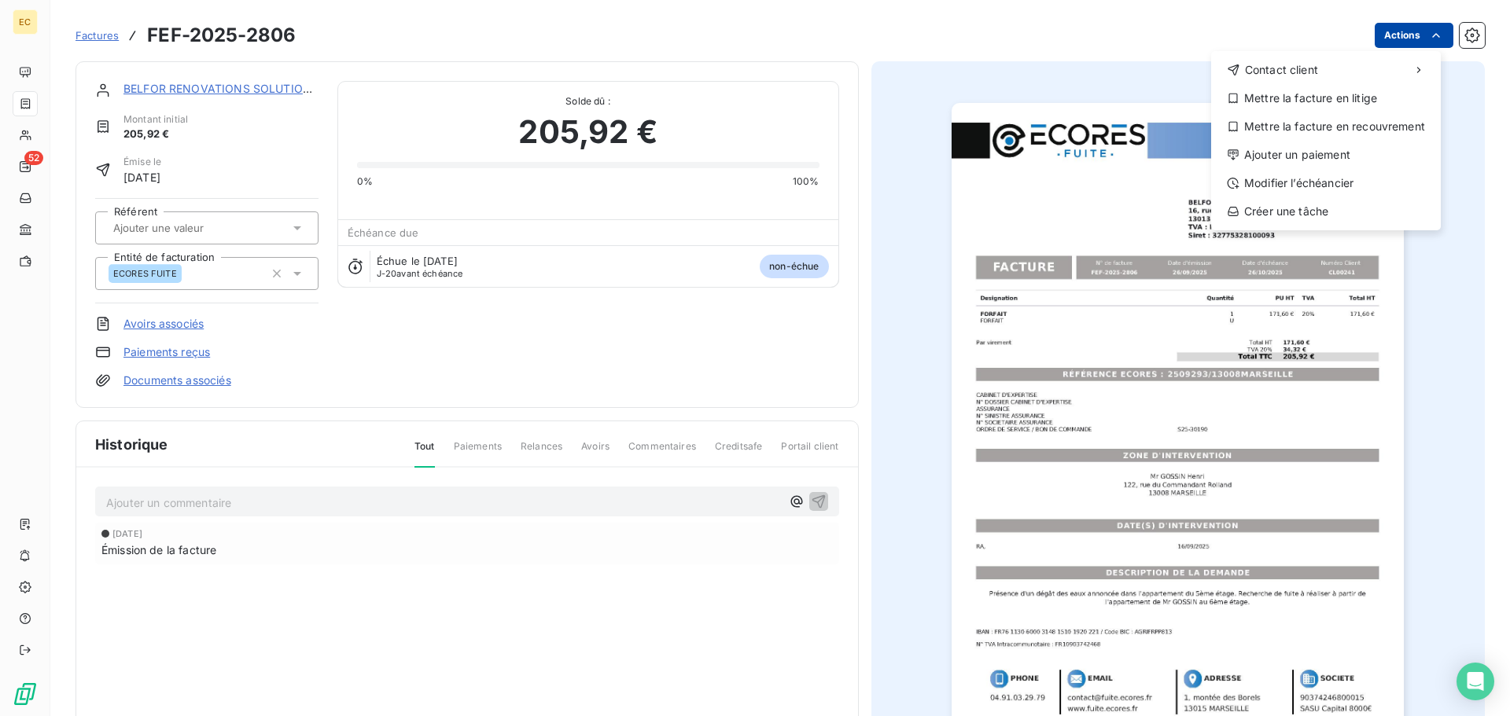
click at [1406, 40] on html "EC 52 Factures FEF-2025-2806 Actions Contact client Mettre la facture en litige…" at bounding box center [755, 358] width 1510 height 716
click at [1359, 179] on div "Modifier l’échéancier" at bounding box center [1325, 183] width 217 height 25
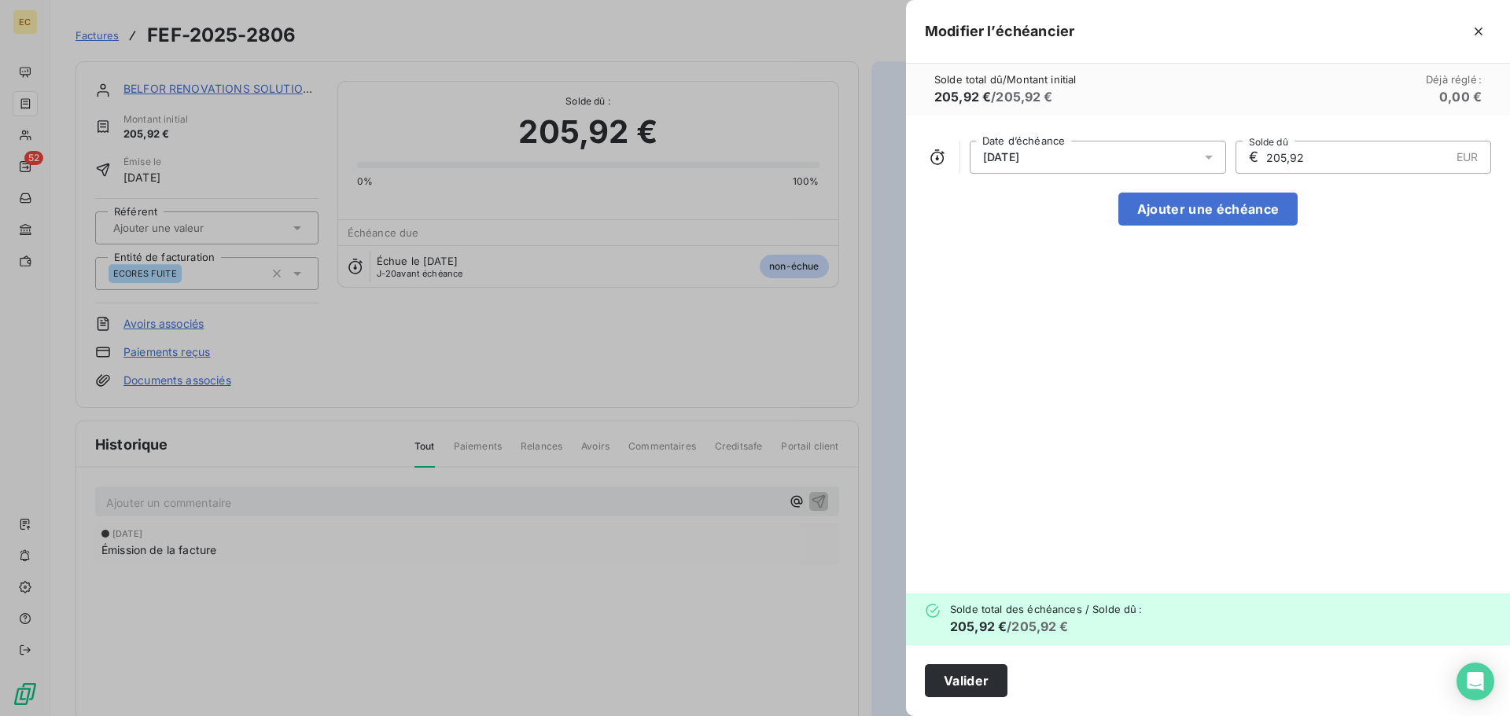
click at [1066, 152] on div "26/10/2025" at bounding box center [1098, 157] width 256 height 33
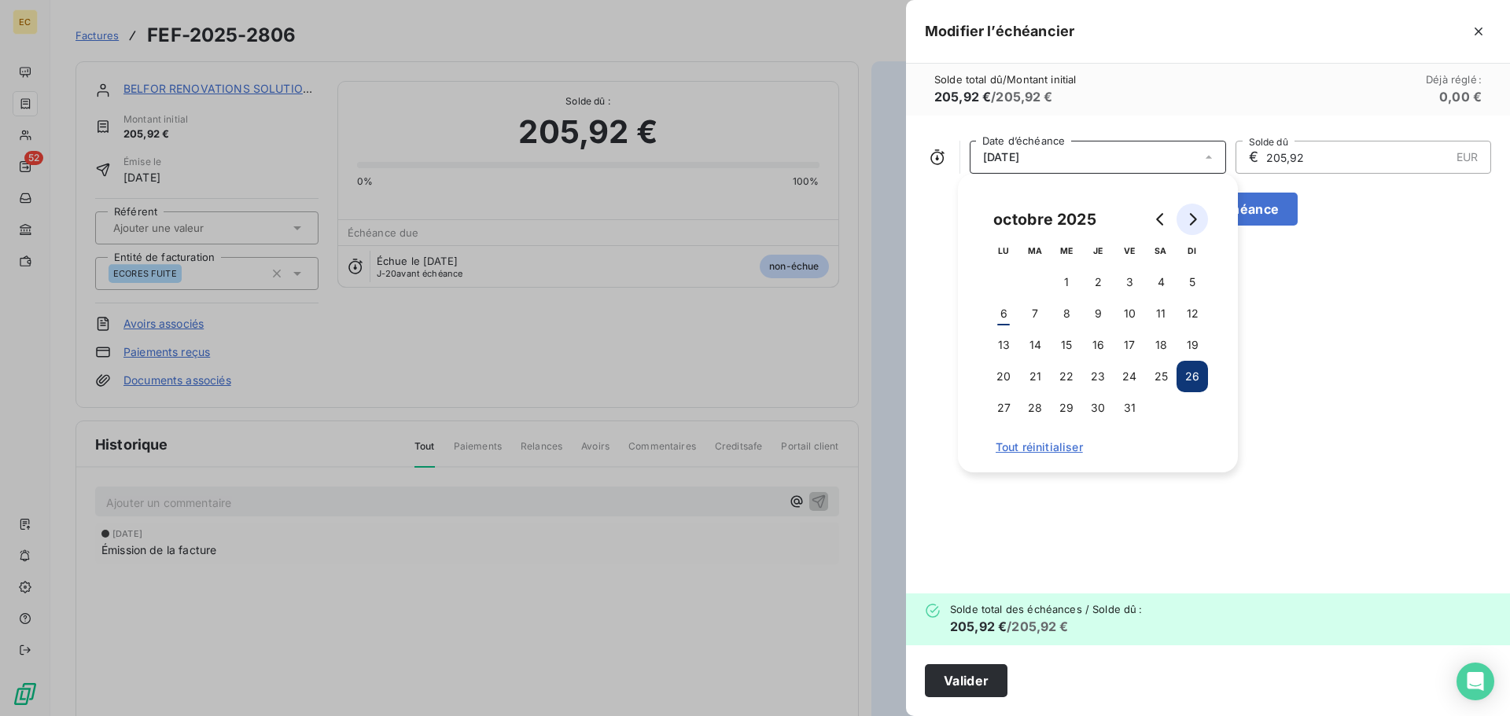
click at [1192, 219] on icon "Go to next month" at bounding box center [1192, 219] width 13 height 13
click at [1137, 348] on button "14" at bounding box center [1129, 345] width 31 height 31
click at [966, 678] on button "Valider" at bounding box center [966, 681] width 83 height 33
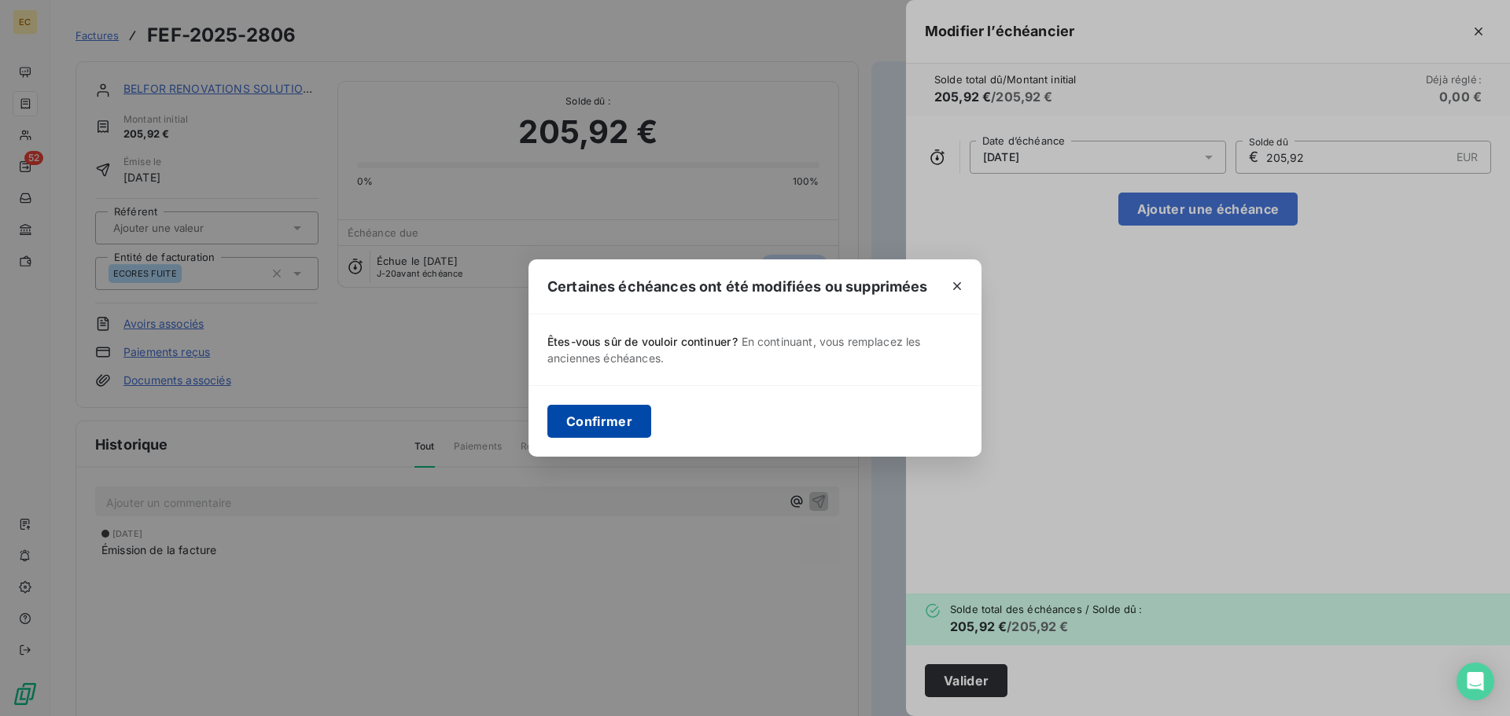
click at [562, 425] on button "Confirmer" at bounding box center [599, 421] width 104 height 33
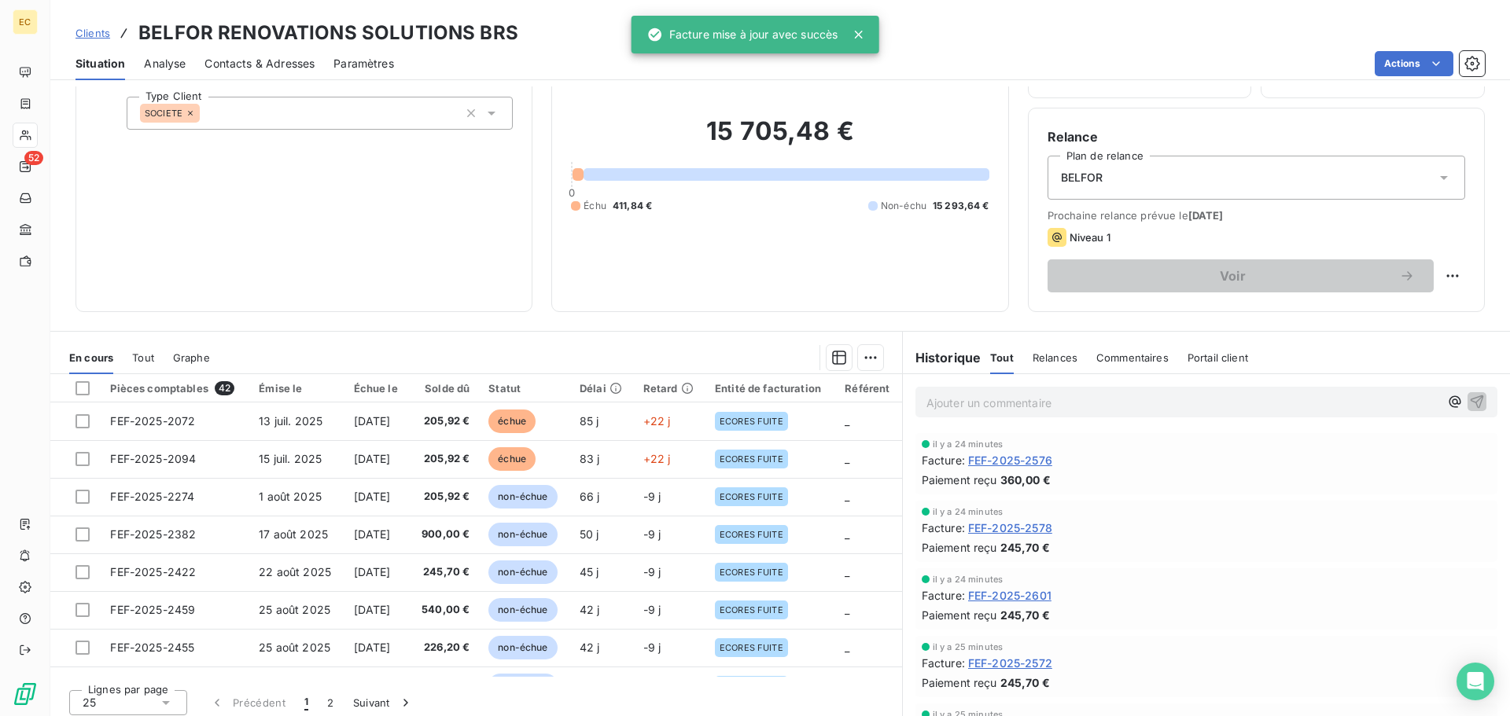
scroll to position [106, 0]
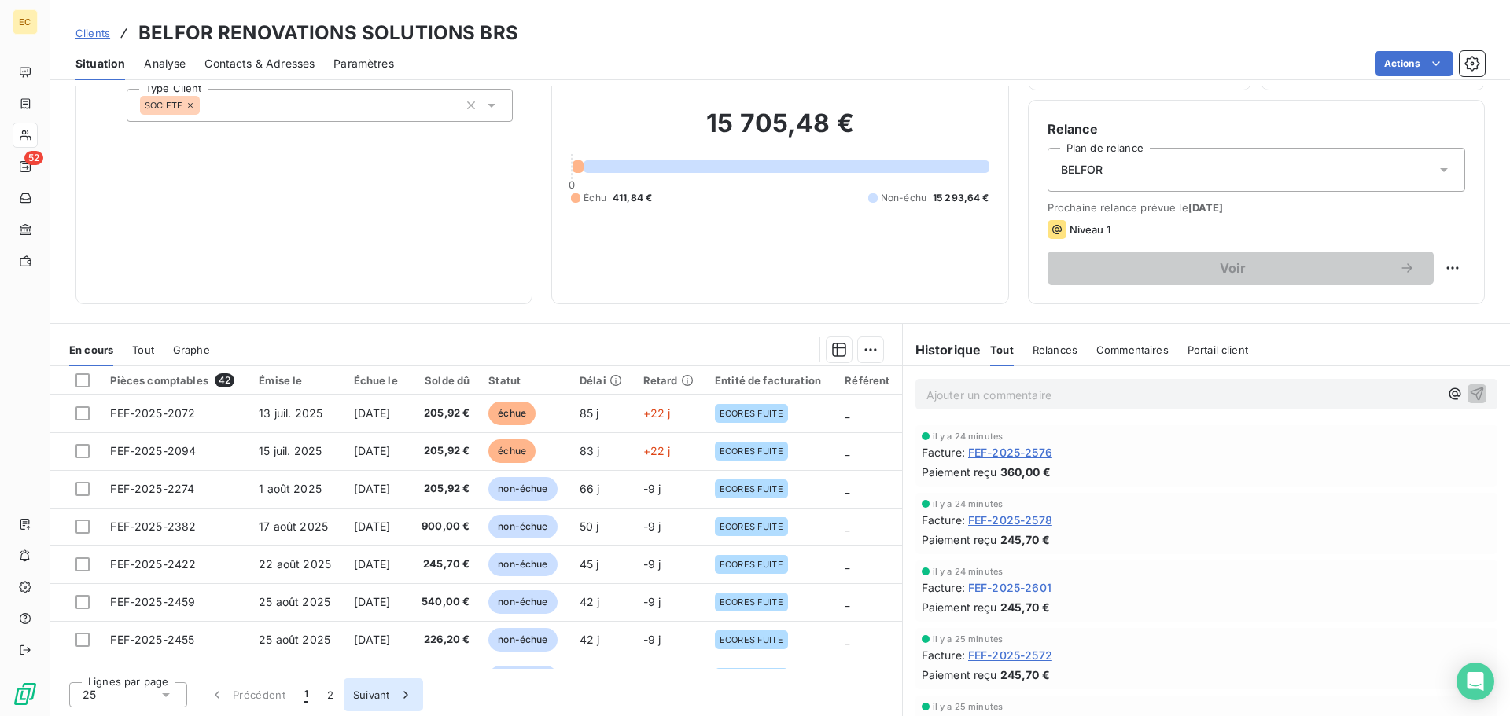
click at [365, 697] on button "Suivant" at bounding box center [383, 695] width 79 height 33
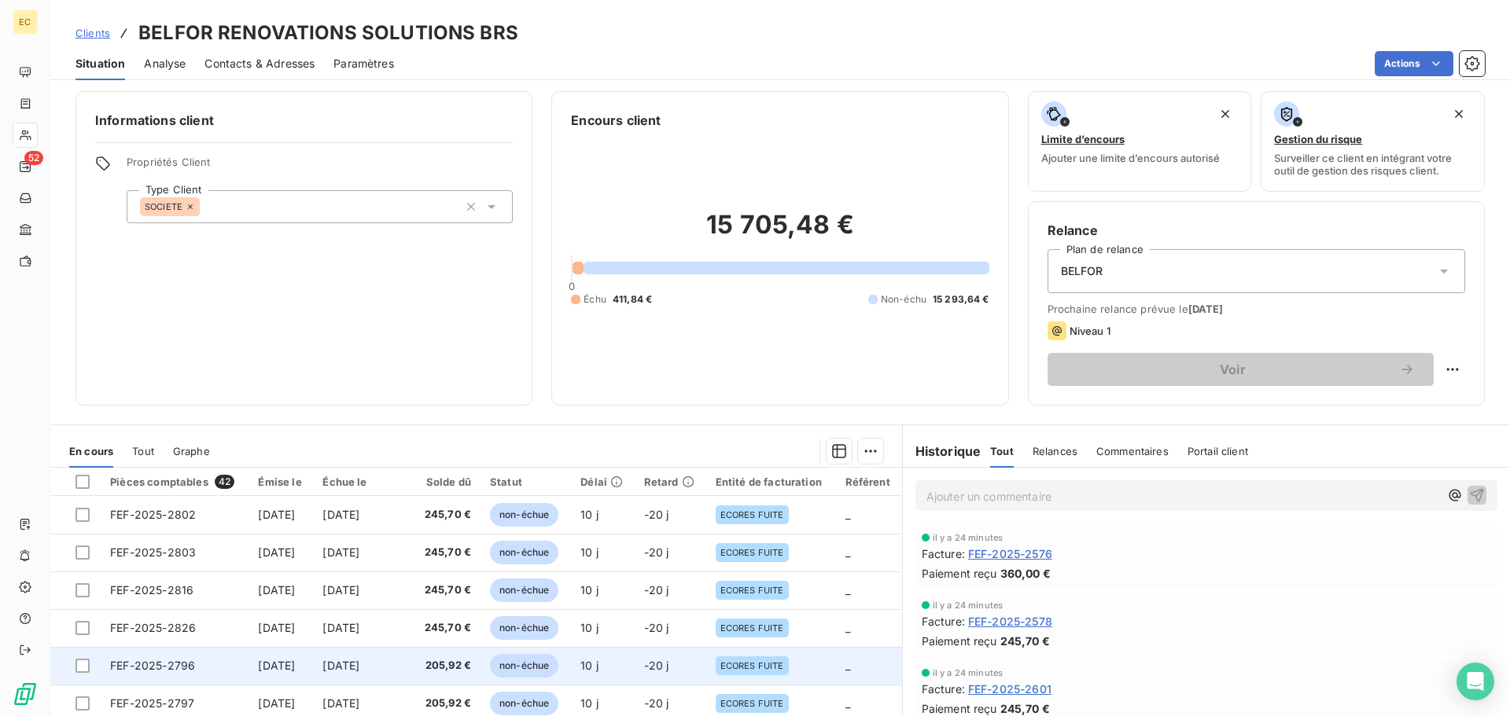
scroll to position [0, 0]
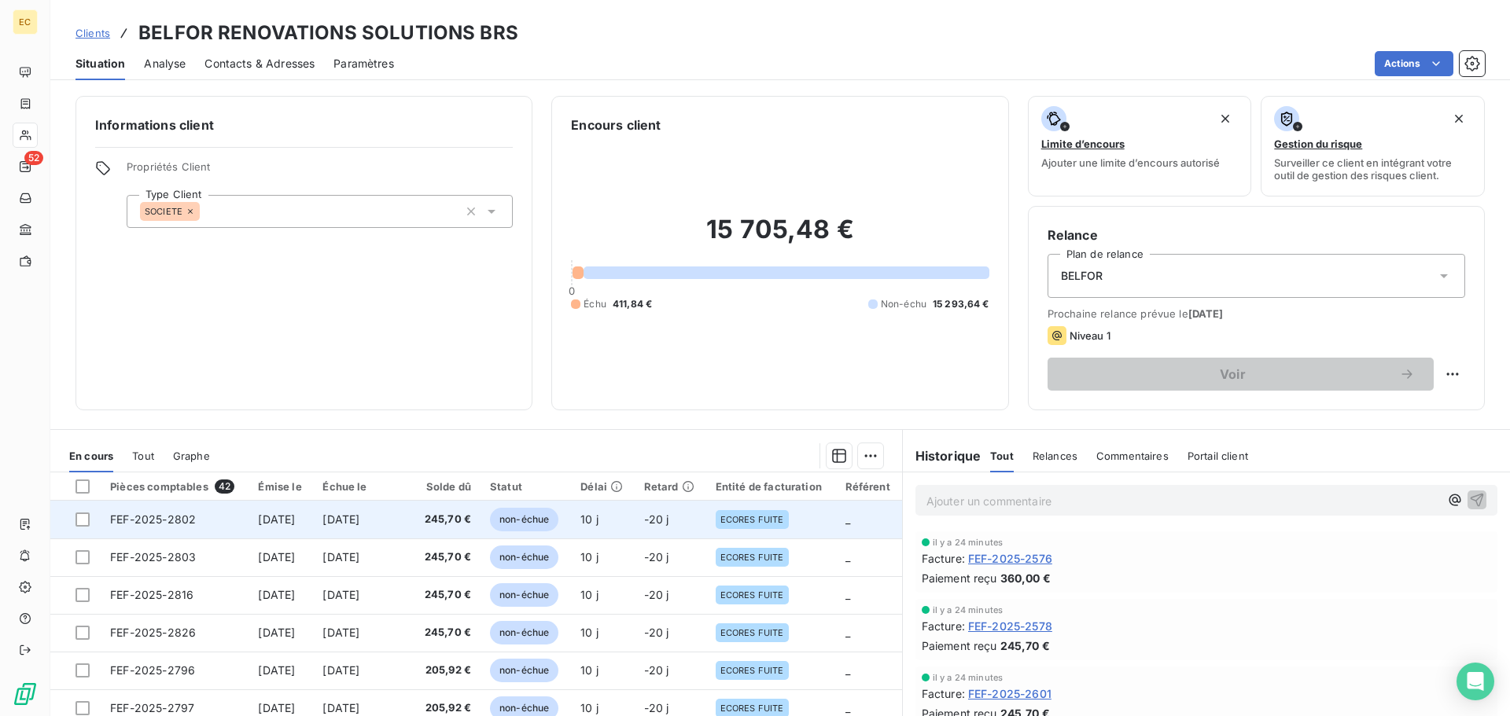
click at [135, 514] on span "FEF-2025-2802" at bounding box center [153, 519] width 86 height 13
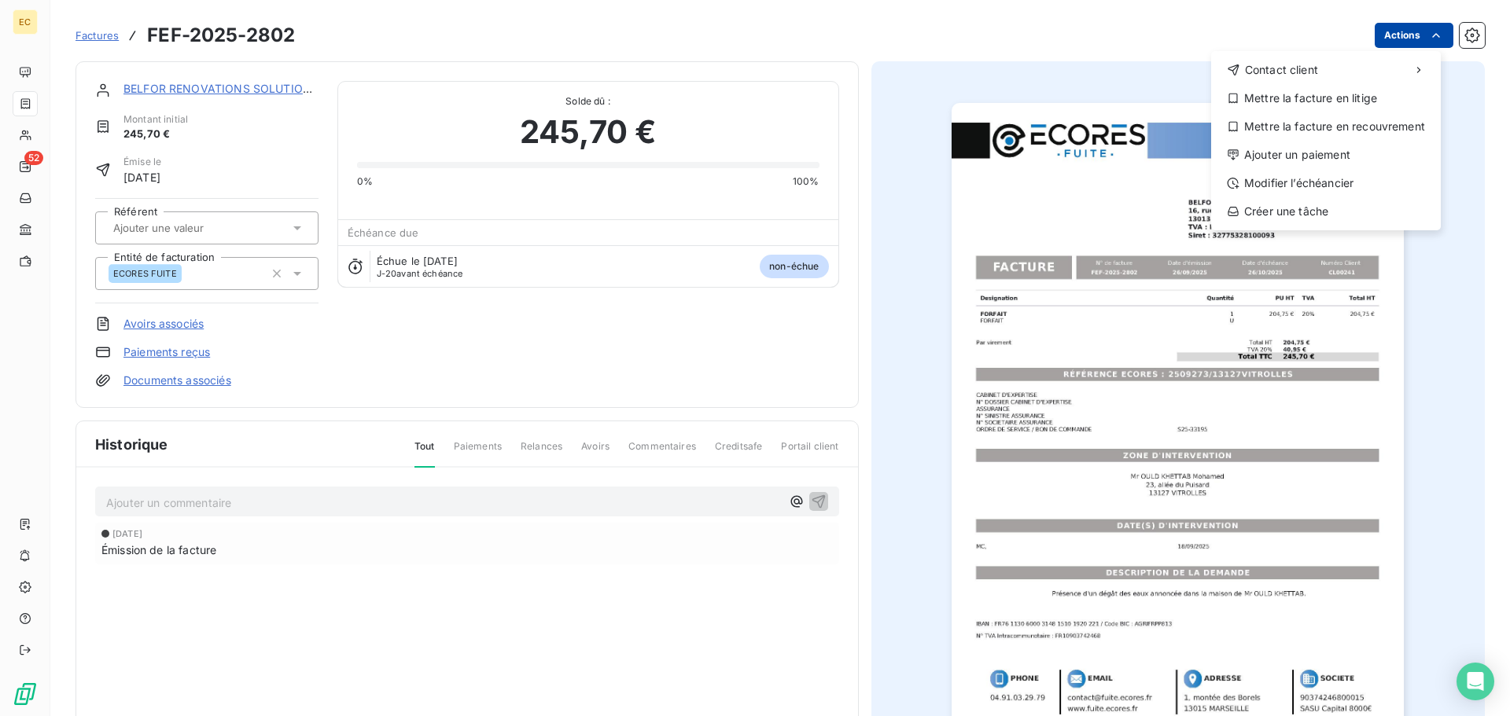
click at [1404, 29] on html "EC 52 Factures FEF-2025-2802 Actions Contact client Mettre la facture en litige…" at bounding box center [755, 358] width 1510 height 716
click at [1362, 177] on div "Modifier l’échéancier" at bounding box center [1325, 183] width 217 height 25
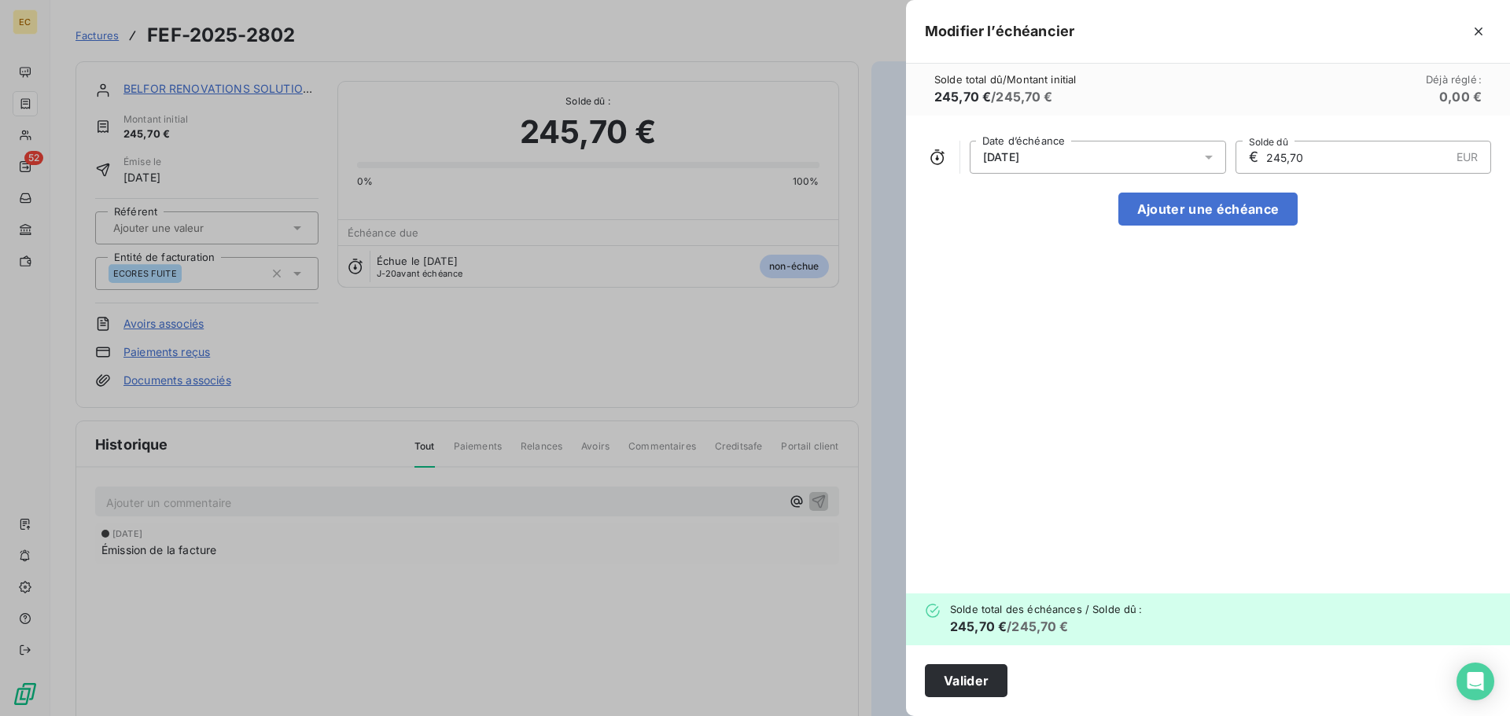
click at [1072, 143] on div "26/10/2025" at bounding box center [1098, 157] width 256 height 33
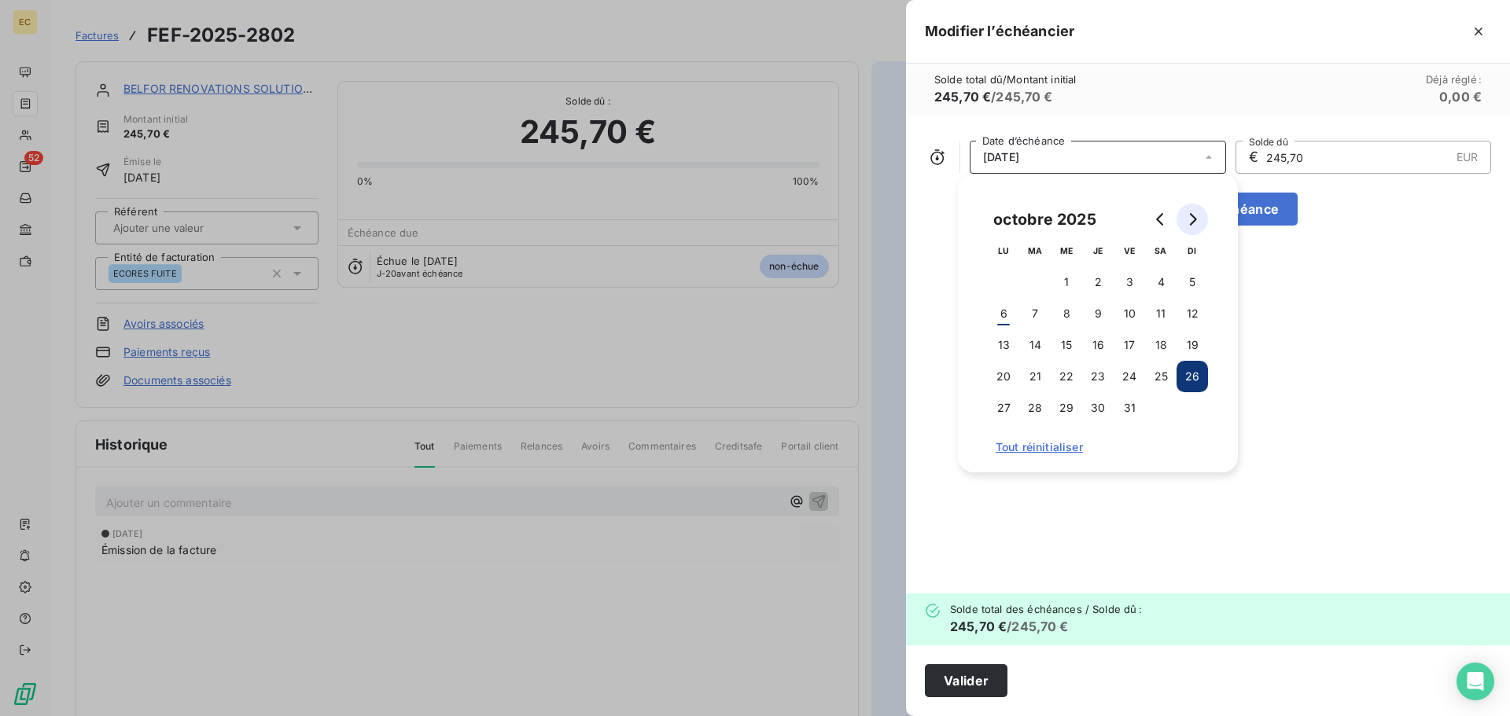
click at [1195, 215] on icon "Go to next month" at bounding box center [1192, 219] width 13 height 13
click at [1122, 346] on button "14" at bounding box center [1129, 345] width 31 height 31
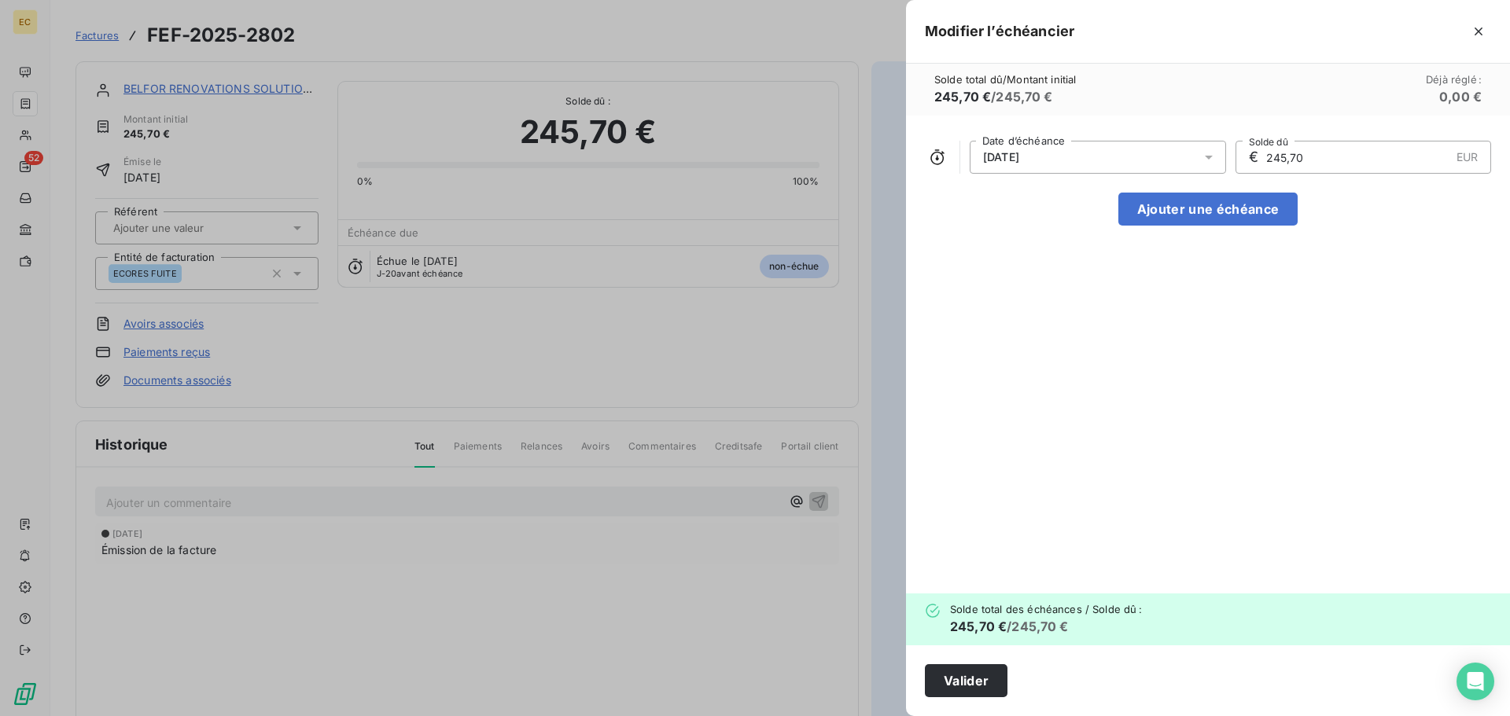
click at [1046, 538] on div "14/11/2025 Date d’échéance € 245,70 EUR Solde dû Ajouter une échéance" at bounding box center [1208, 355] width 604 height 478
click at [954, 678] on button "Valider" at bounding box center [966, 681] width 83 height 33
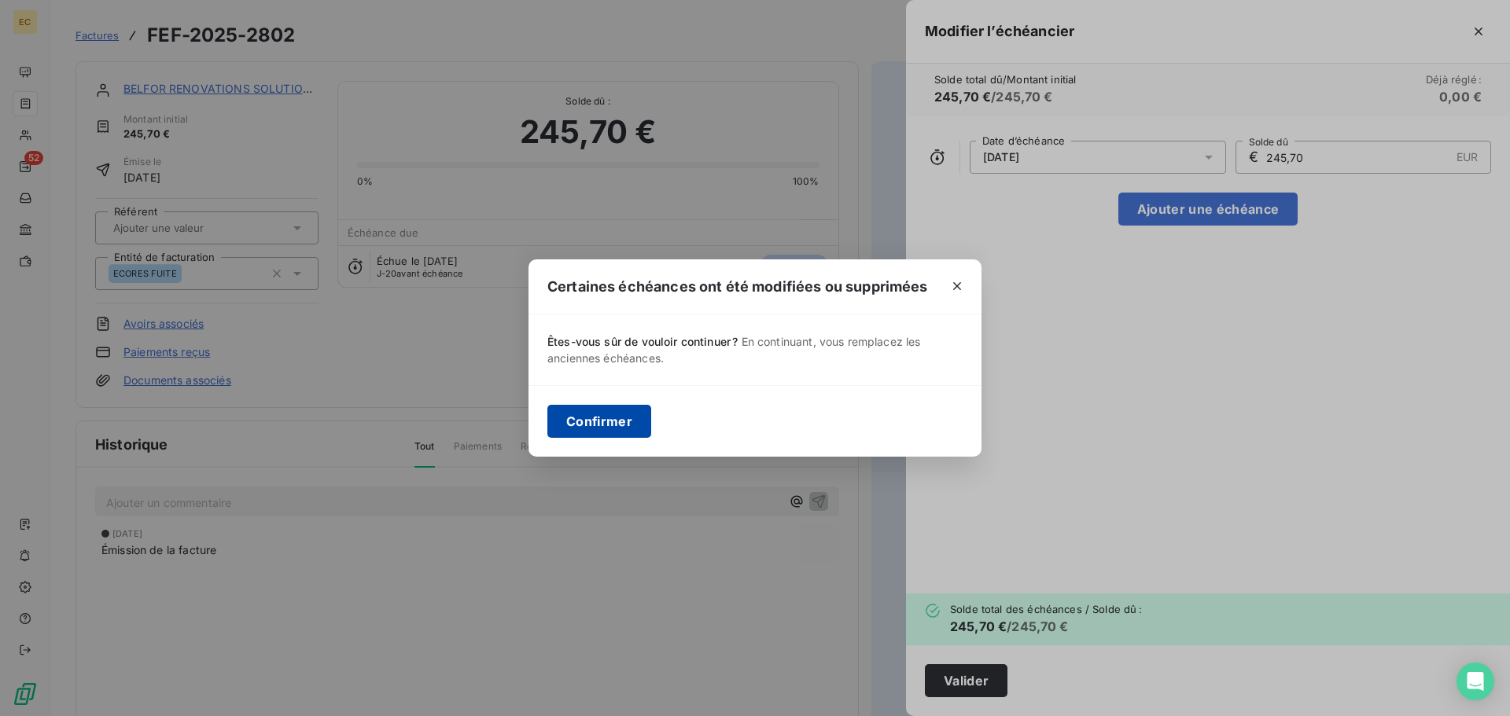
click at [591, 421] on button "Confirmer" at bounding box center [599, 421] width 104 height 33
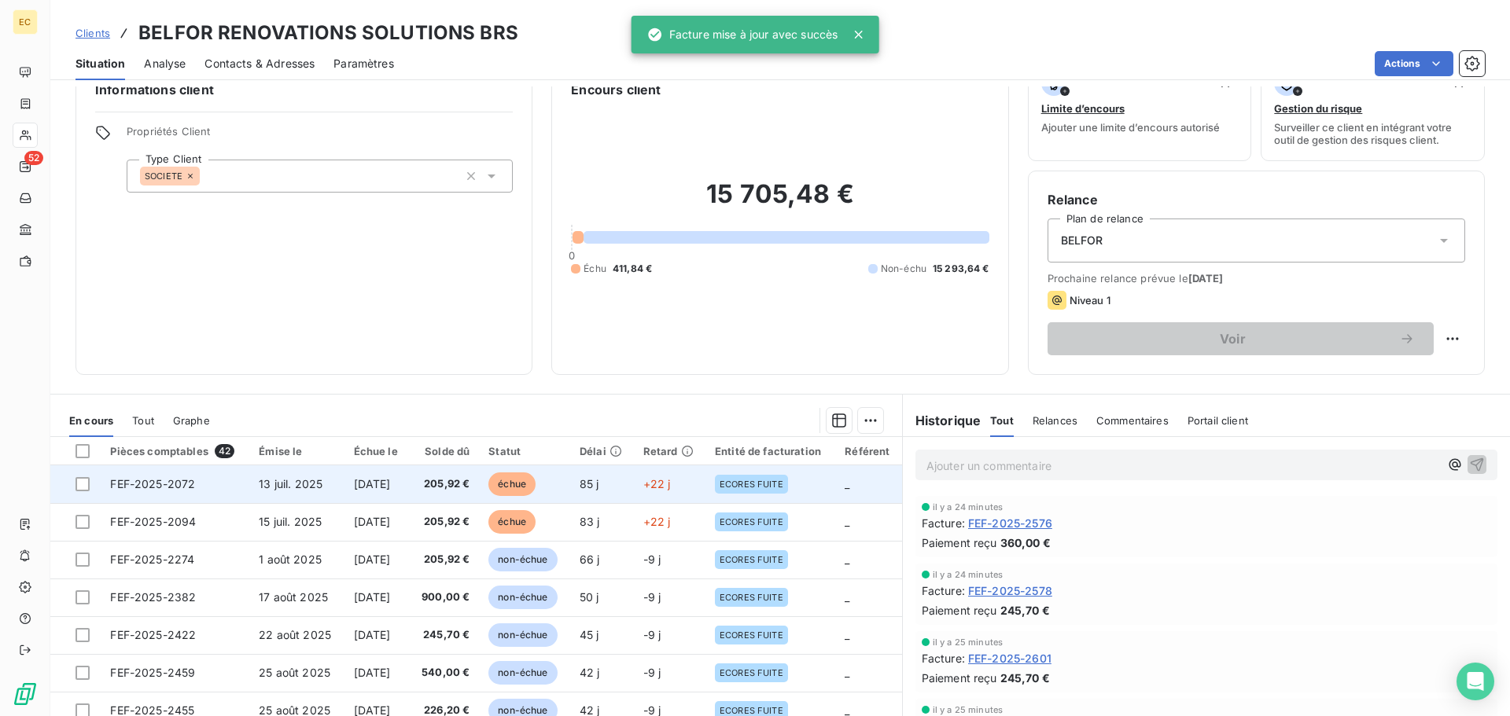
scroll to position [106, 0]
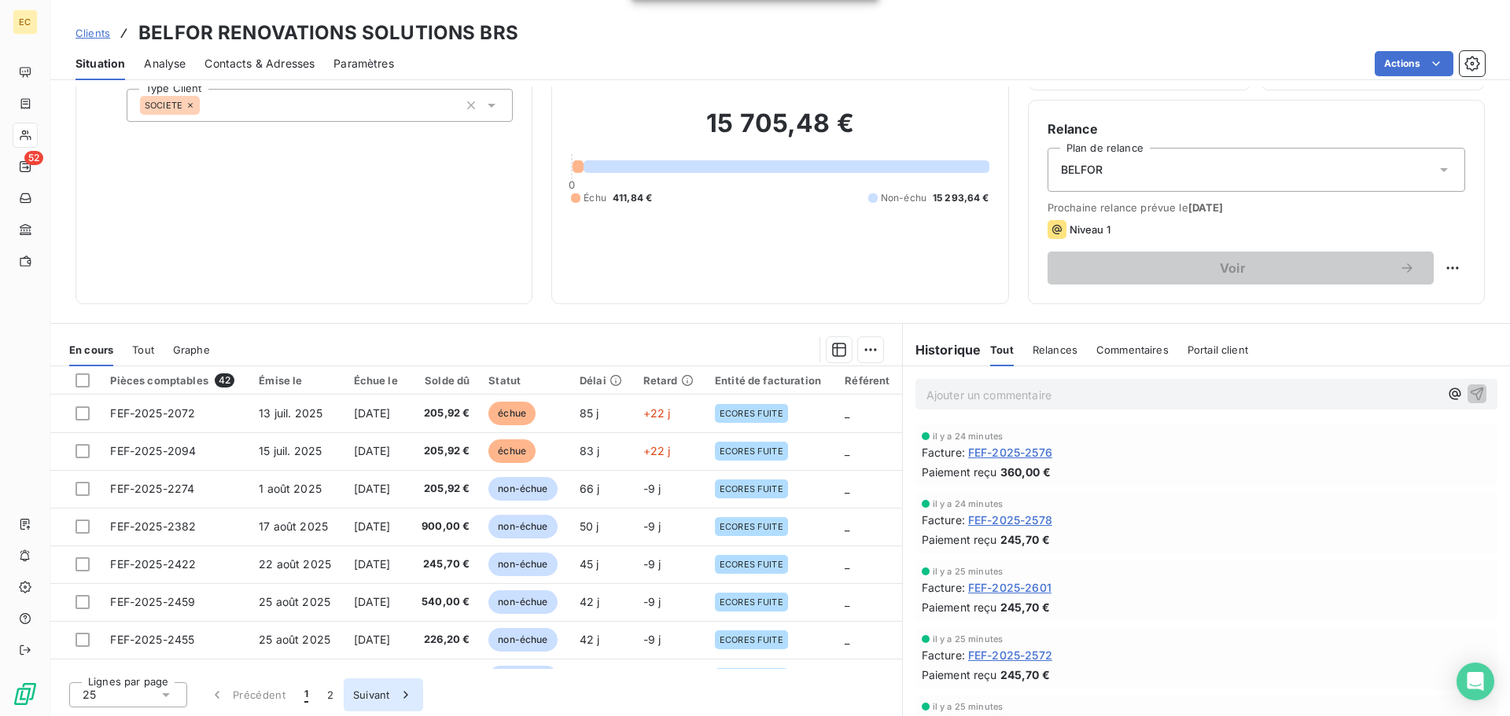
click at [376, 698] on button "Suivant" at bounding box center [383, 695] width 79 height 33
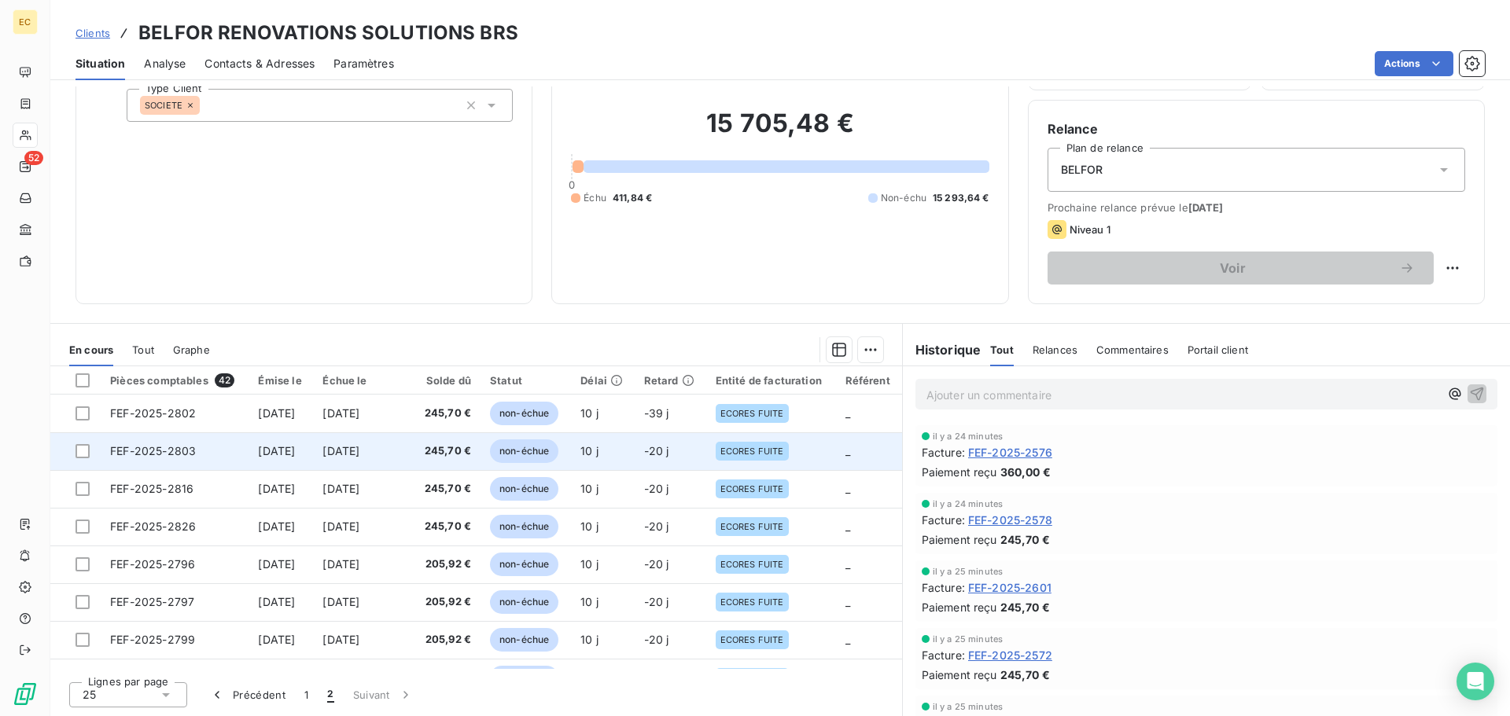
click at [144, 455] on span "FEF-2025-2803" at bounding box center [153, 450] width 86 height 13
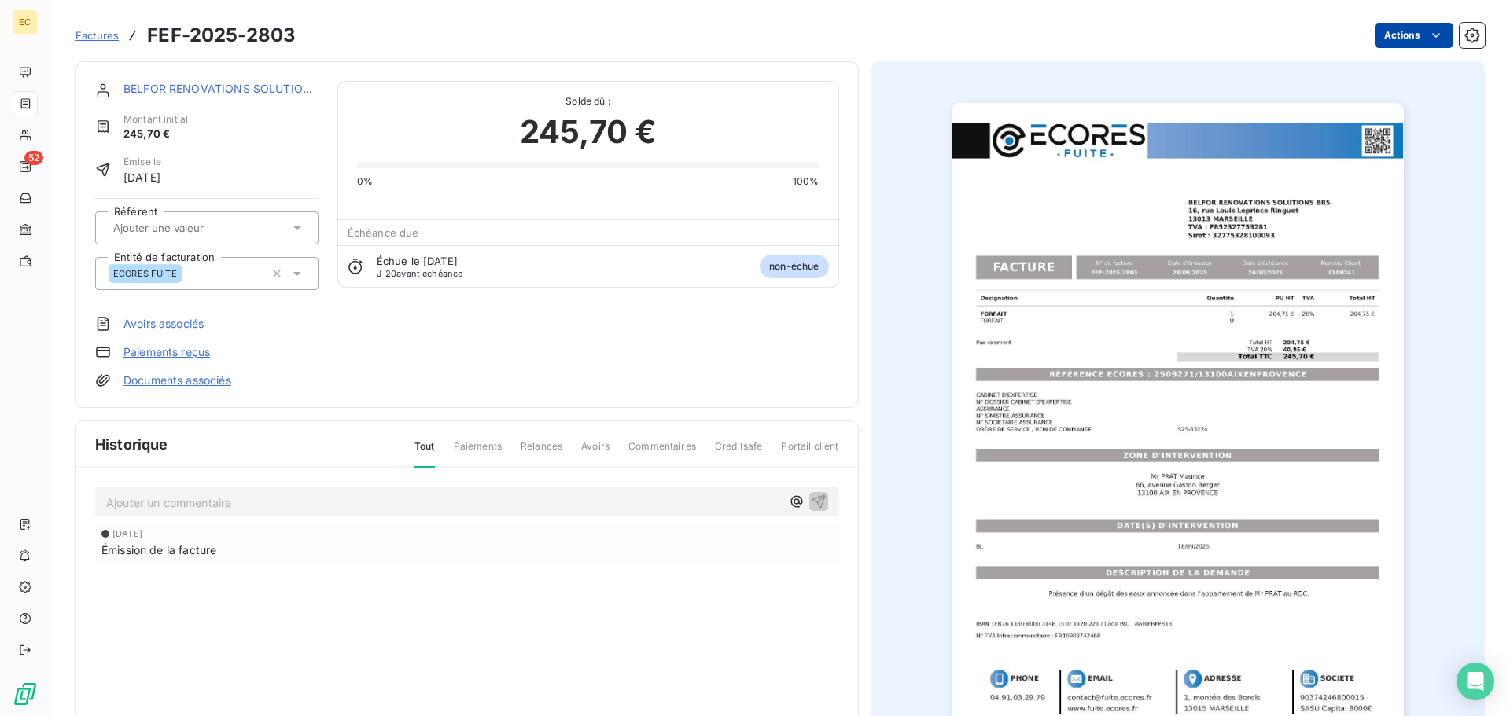
click at [1394, 38] on html "EC 52 Factures FEF-2025-2803 Actions BELFOR RENOVATIONS SOLUTIONS BRS Montant i…" at bounding box center [755, 358] width 1510 height 716
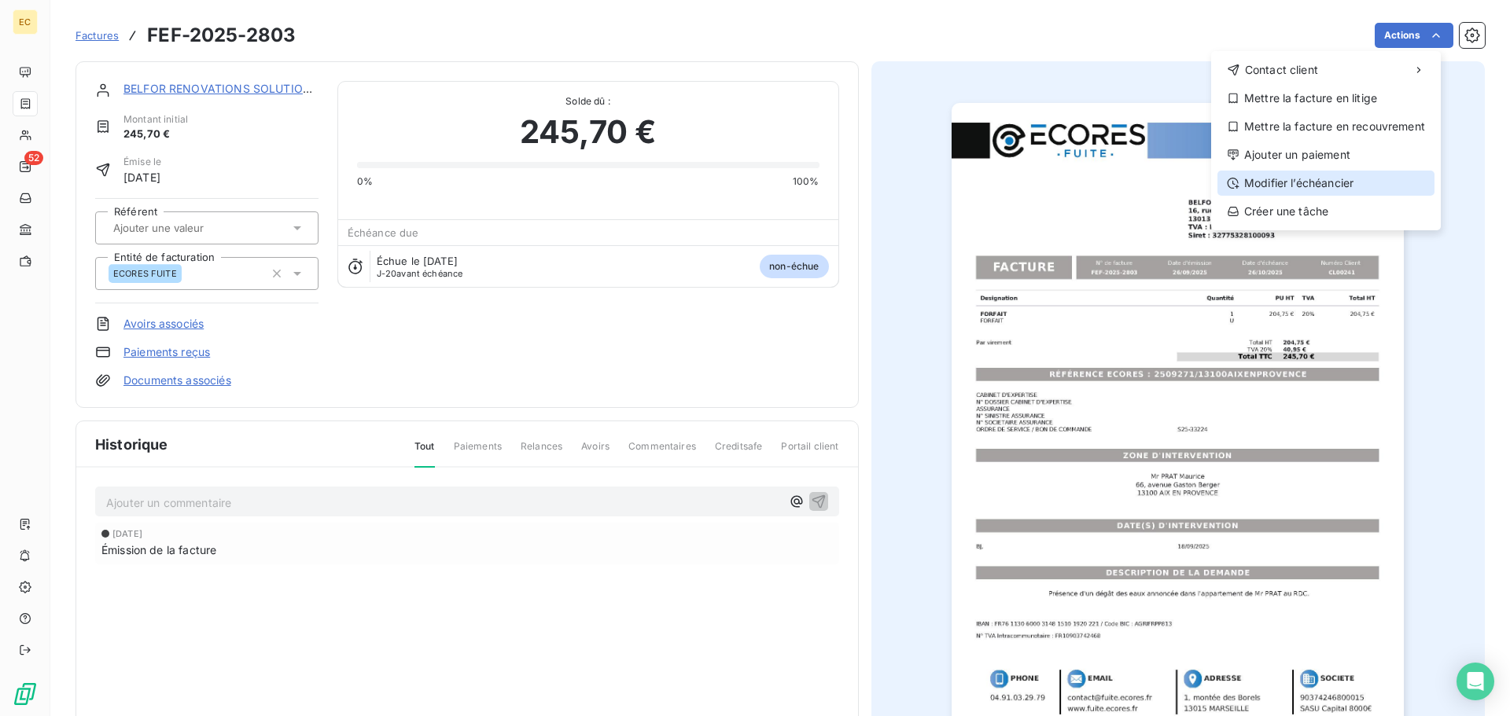
click at [1367, 178] on div "Modifier l’échéancier" at bounding box center [1325, 183] width 217 height 25
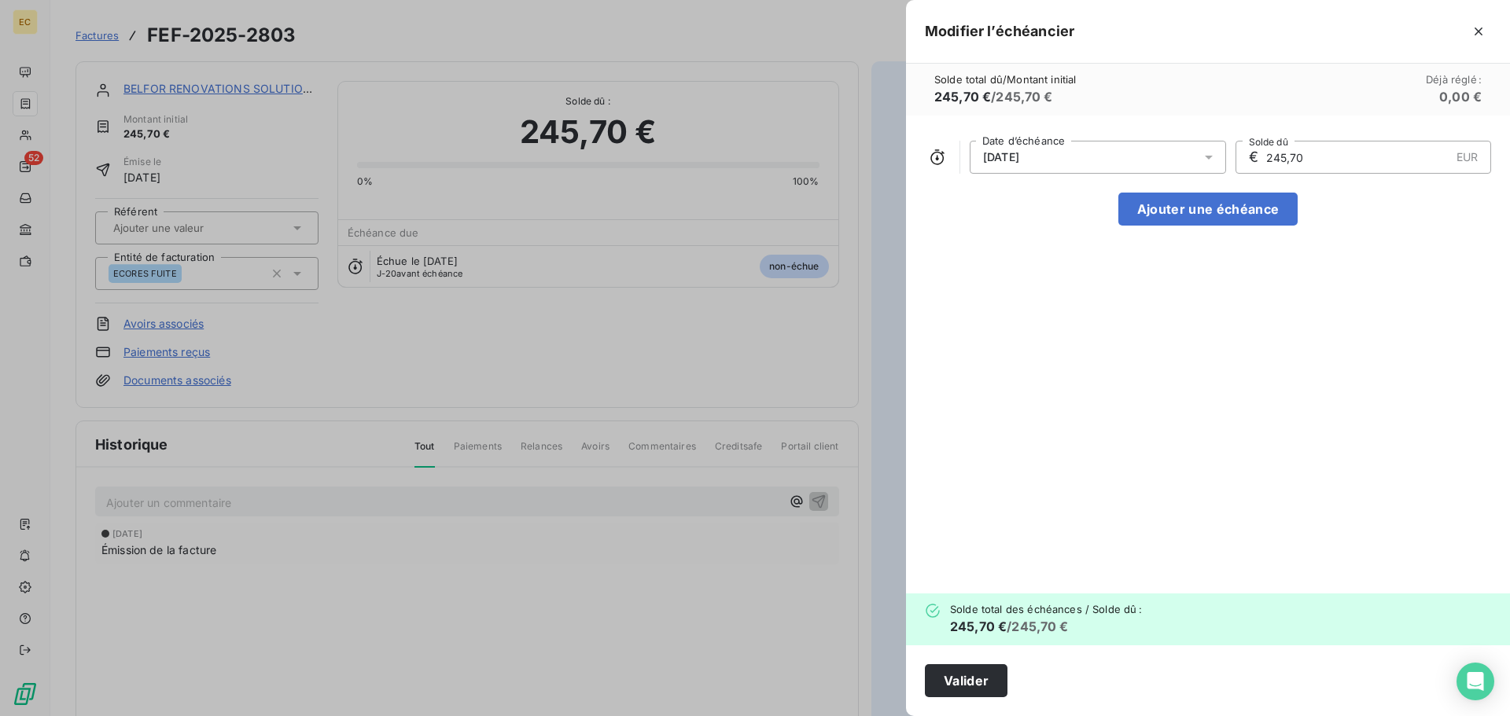
click at [1084, 144] on div "26/10/2025" at bounding box center [1098, 157] width 256 height 33
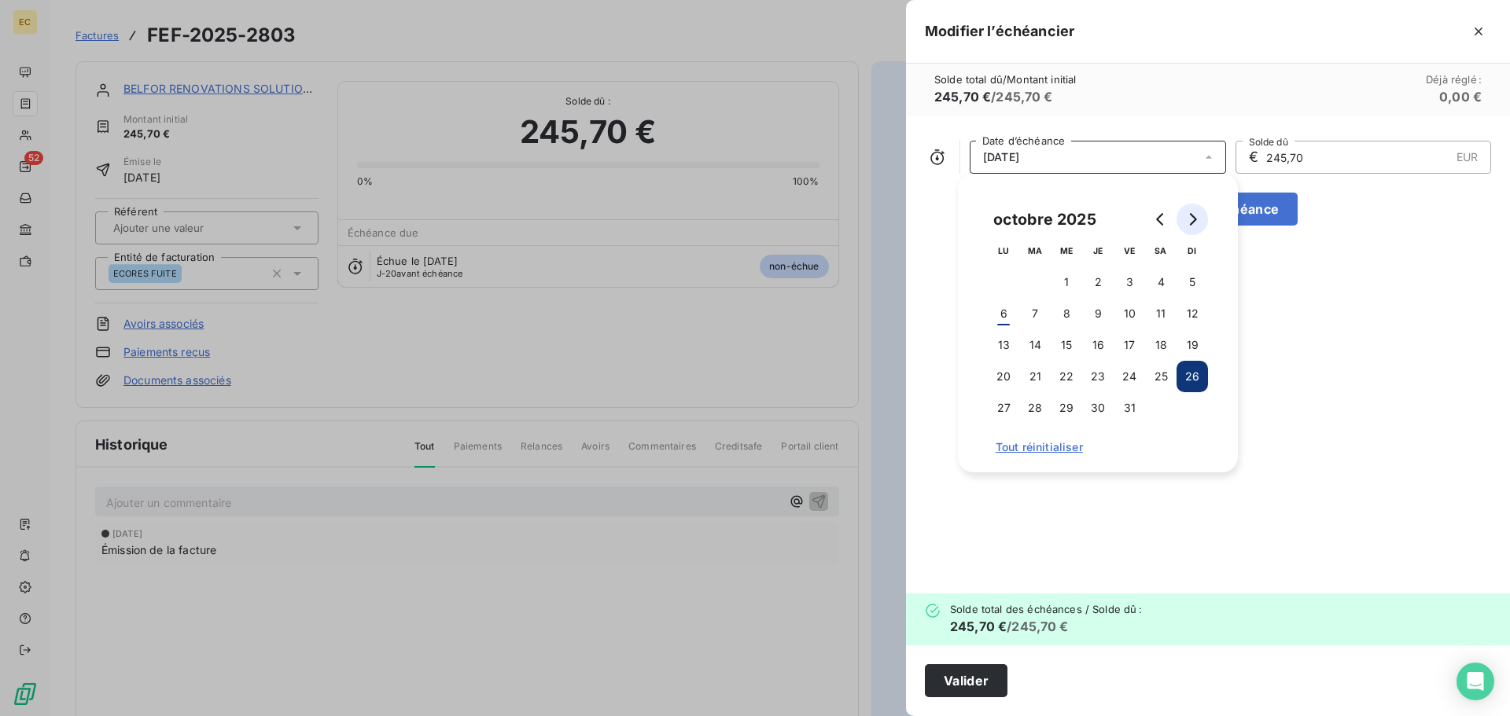
click at [1196, 221] on icon "Go to next month" at bounding box center [1192, 219] width 13 height 13
click at [1124, 340] on button "14" at bounding box center [1129, 345] width 31 height 31
click at [967, 681] on button "Valider" at bounding box center [966, 681] width 83 height 33
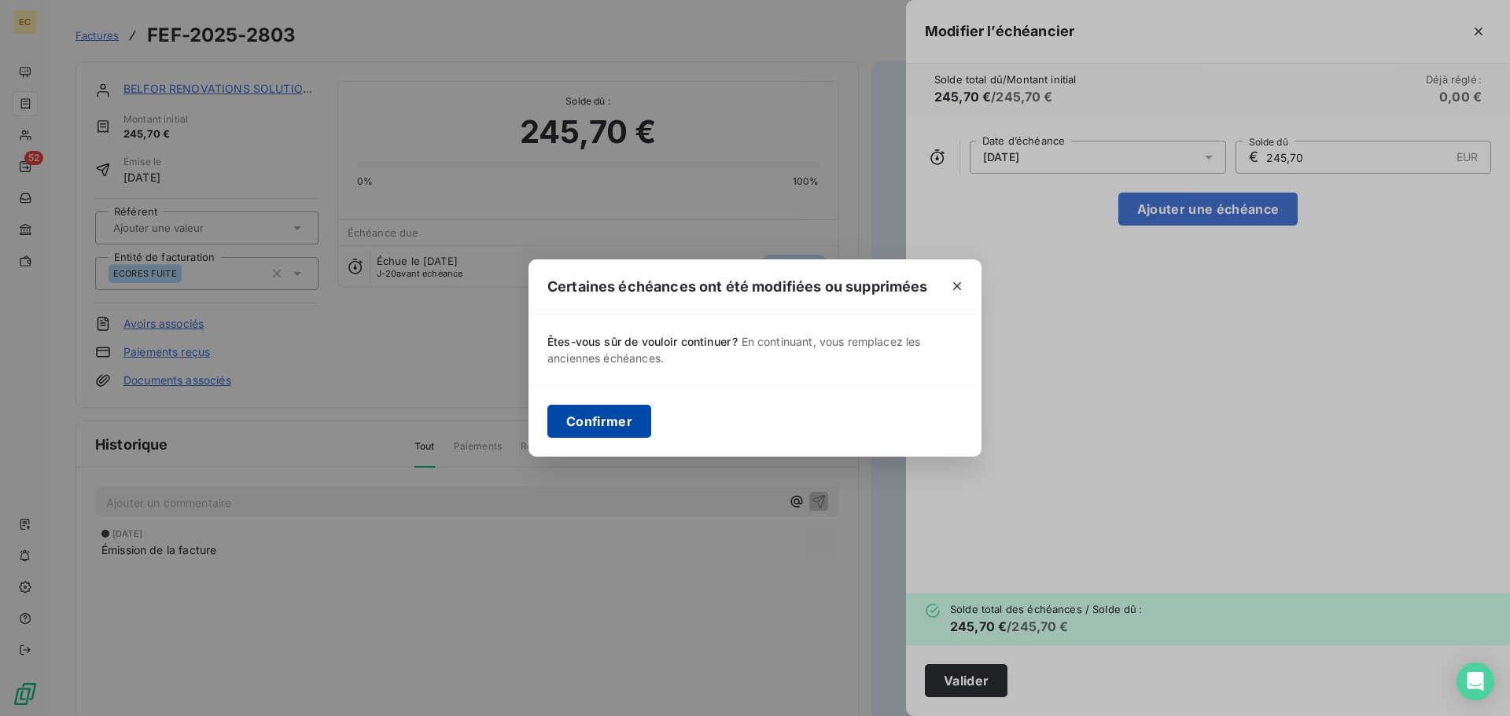
drag, startPoint x: 587, startPoint y: 432, endPoint x: 609, endPoint y: 416, distance: 26.4
click at [592, 426] on button "Confirmer" at bounding box center [599, 421] width 104 height 33
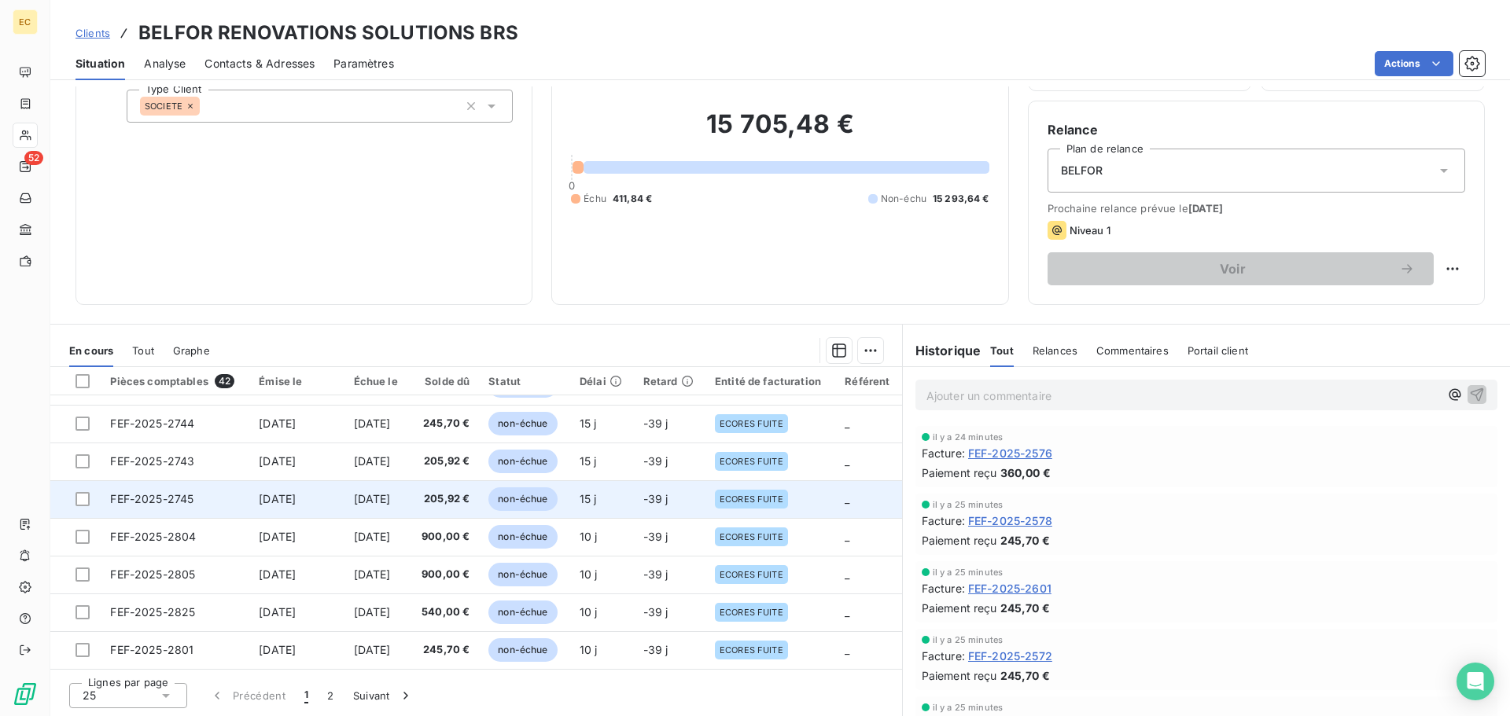
scroll to position [106, 0]
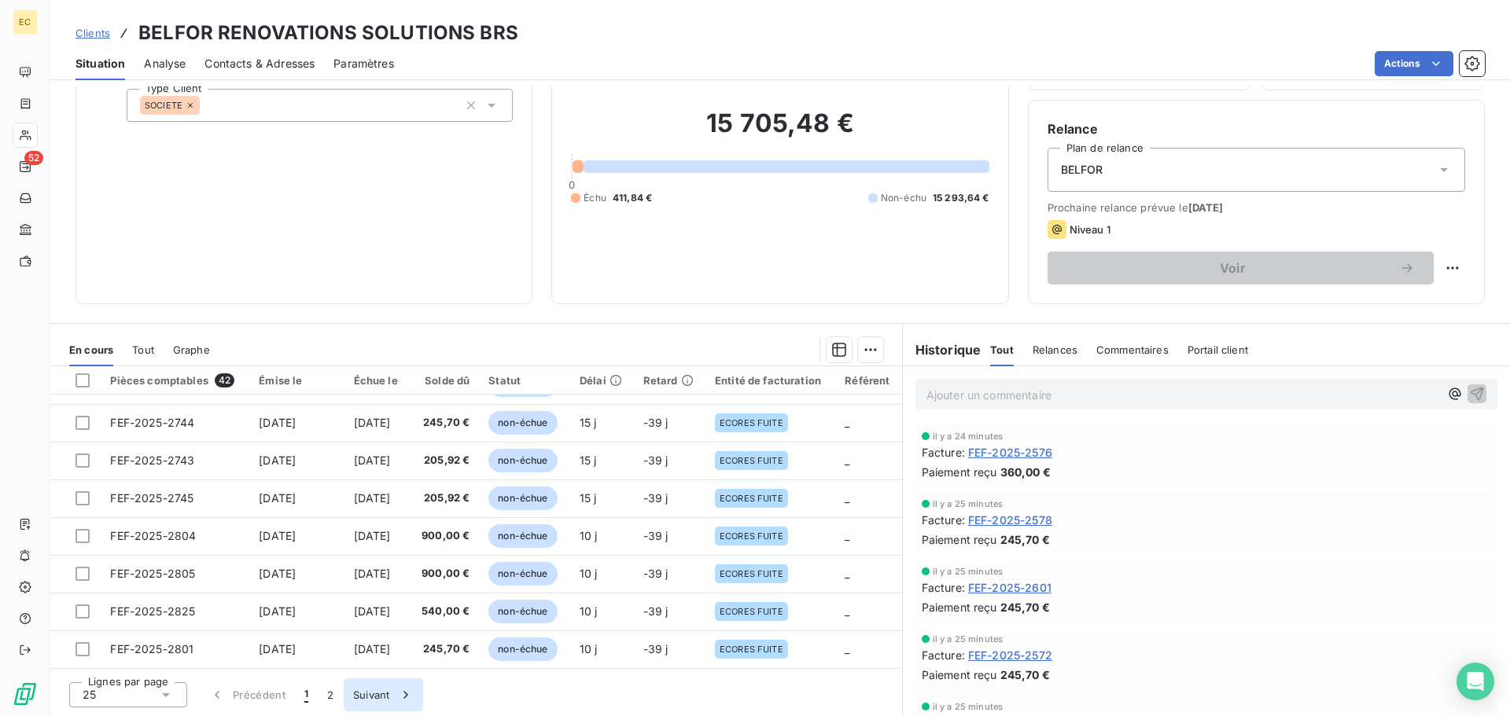
click at [380, 692] on button "Suivant" at bounding box center [383, 695] width 79 height 33
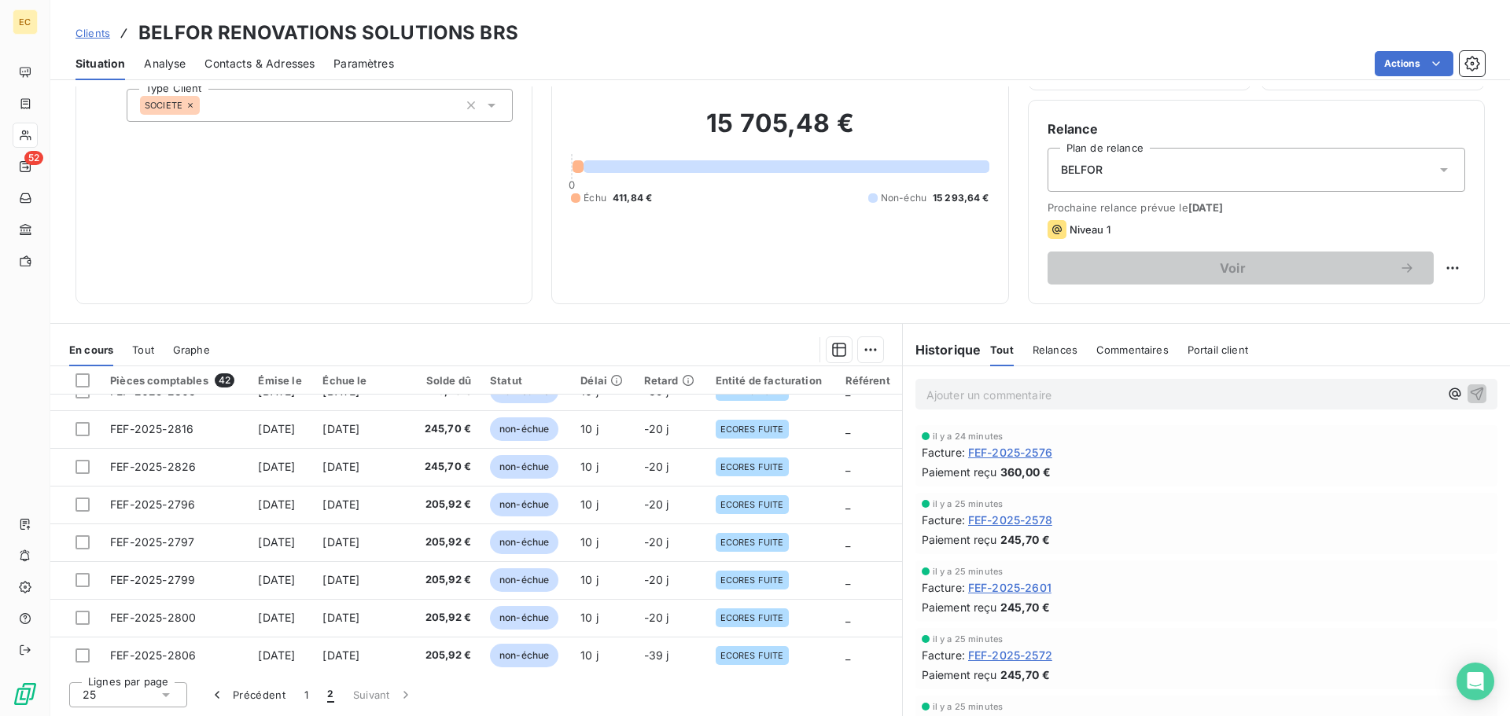
scroll to position [0, 0]
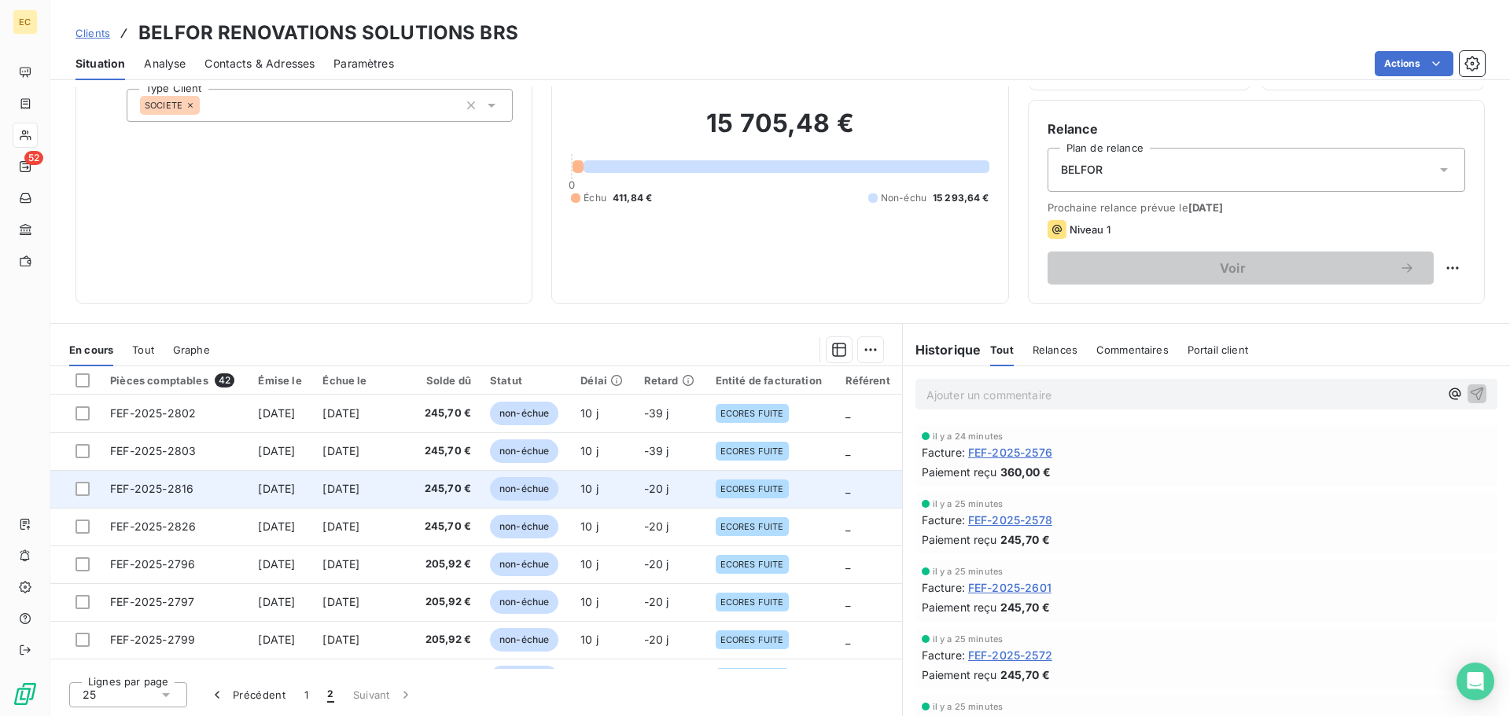
click at [157, 490] on span "FEF-2025-2816" at bounding box center [151, 488] width 83 height 13
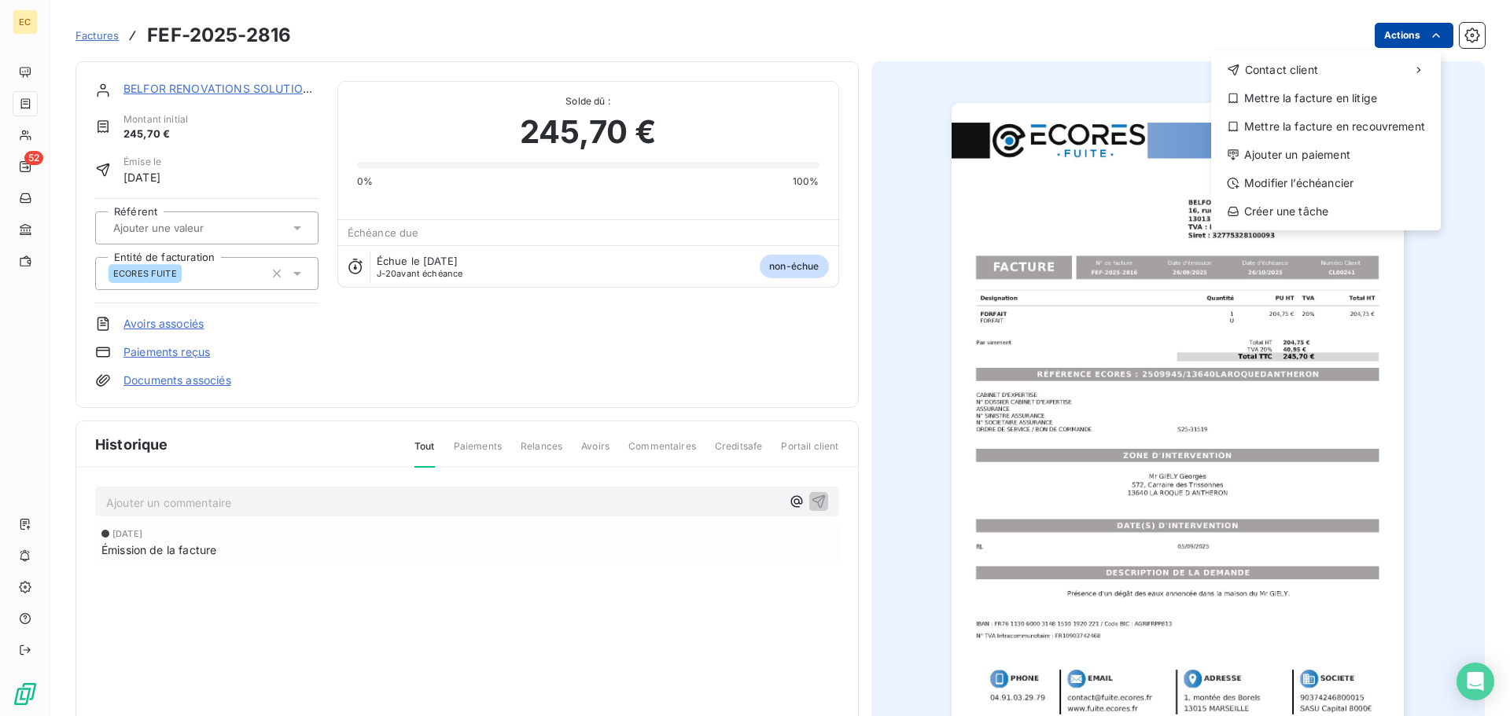
click at [1390, 39] on html "EC 52 Factures FEF-2025-2816 Actions Contact client Mettre la facture en litige…" at bounding box center [755, 358] width 1510 height 716
click at [1344, 176] on div "Modifier l’échéancier" at bounding box center [1325, 183] width 217 height 25
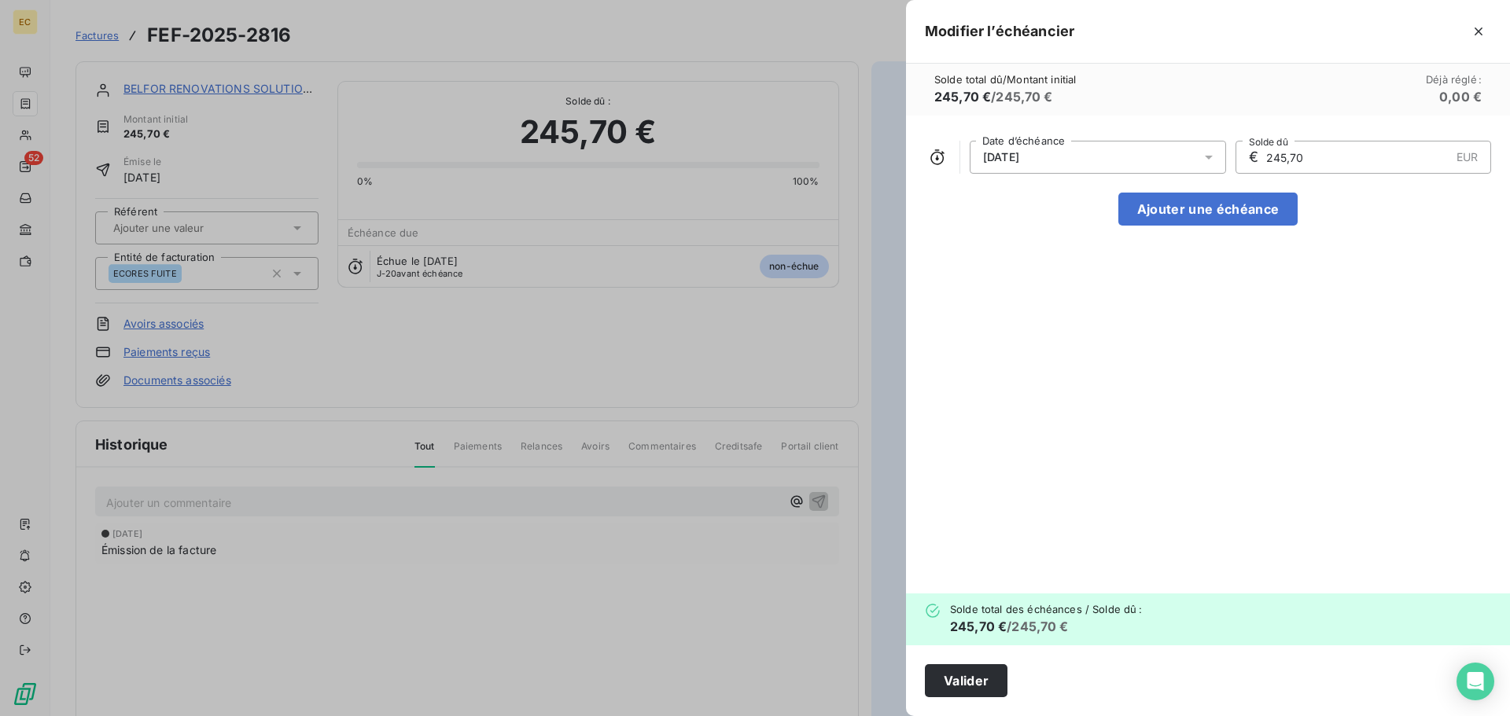
click at [1130, 153] on div "26/10/2025" at bounding box center [1098, 157] width 256 height 33
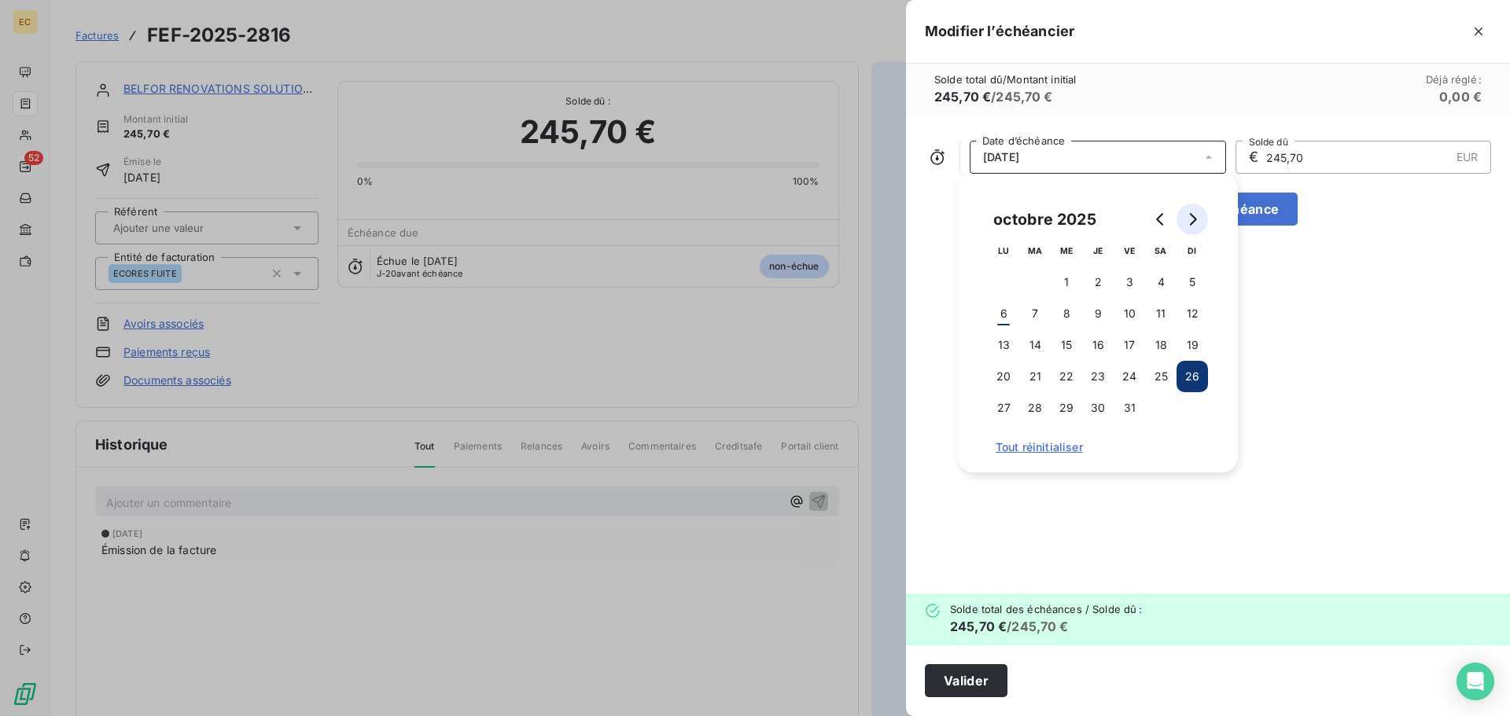
click at [1196, 219] on icon "Go to next month" at bounding box center [1193, 219] width 7 height 13
click at [1129, 346] on button "14" at bounding box center [1129, 345] width 31 height 31
click at [989, 680] on button "Valider" at bounding box center [966, 681] width 83 height 33
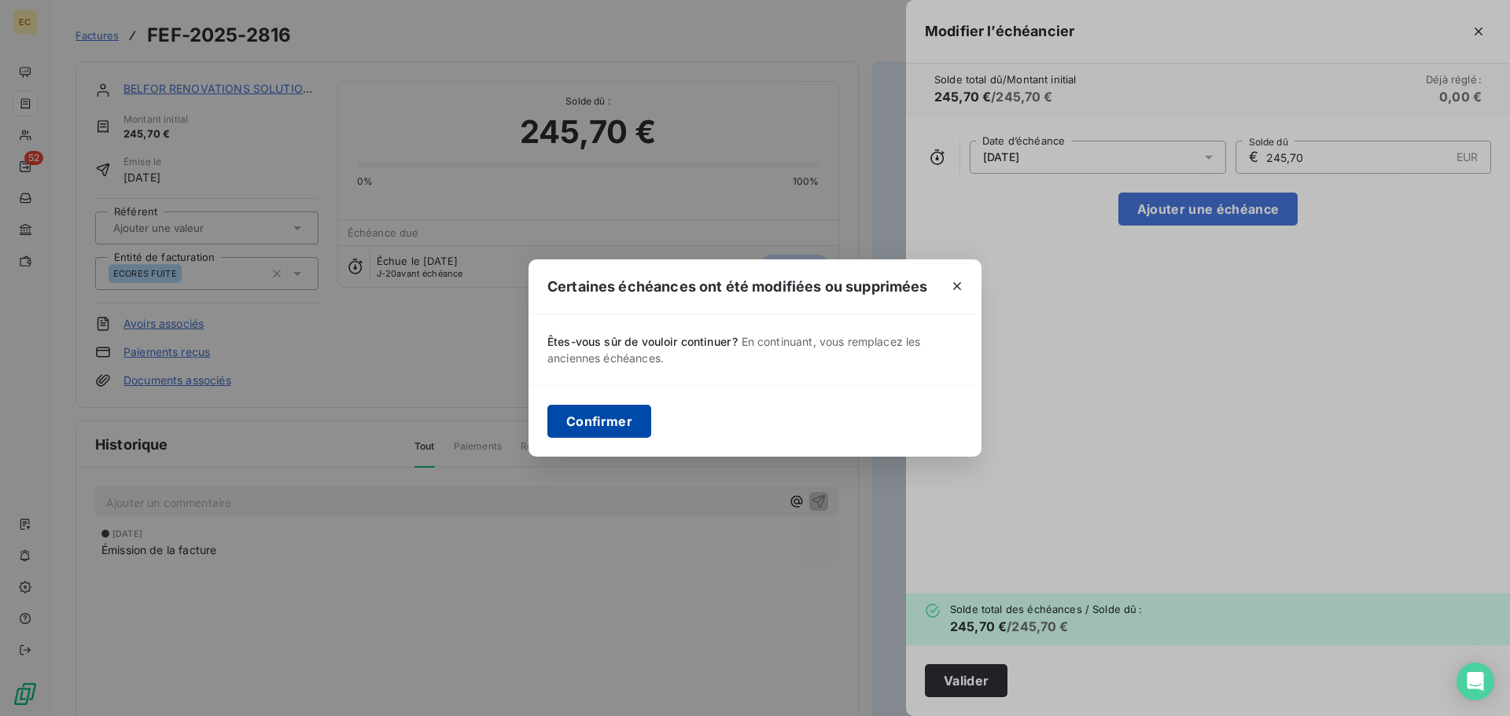
click at [576, 416] on button "Confirmer" at bounding box center [599, 421] width 104 height 33
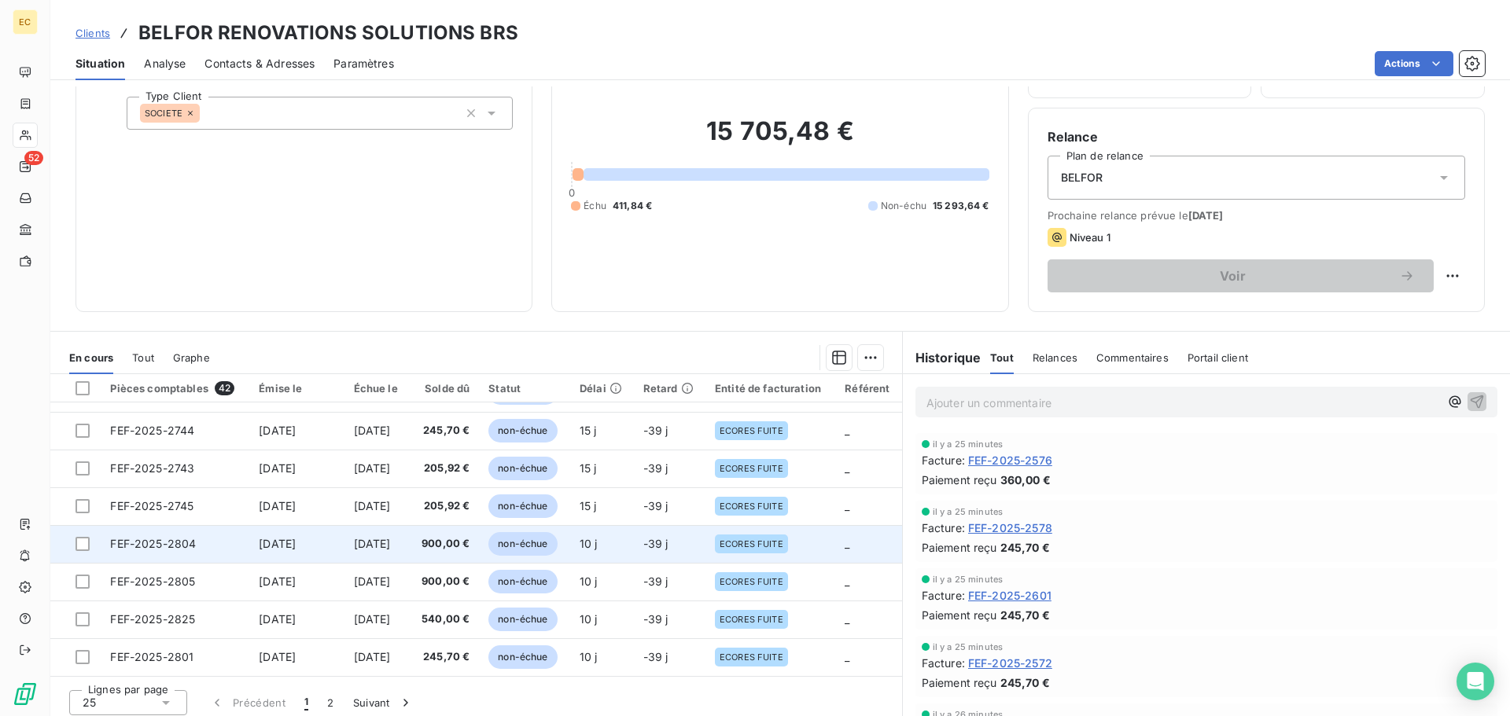
scroll to position [106, 0]
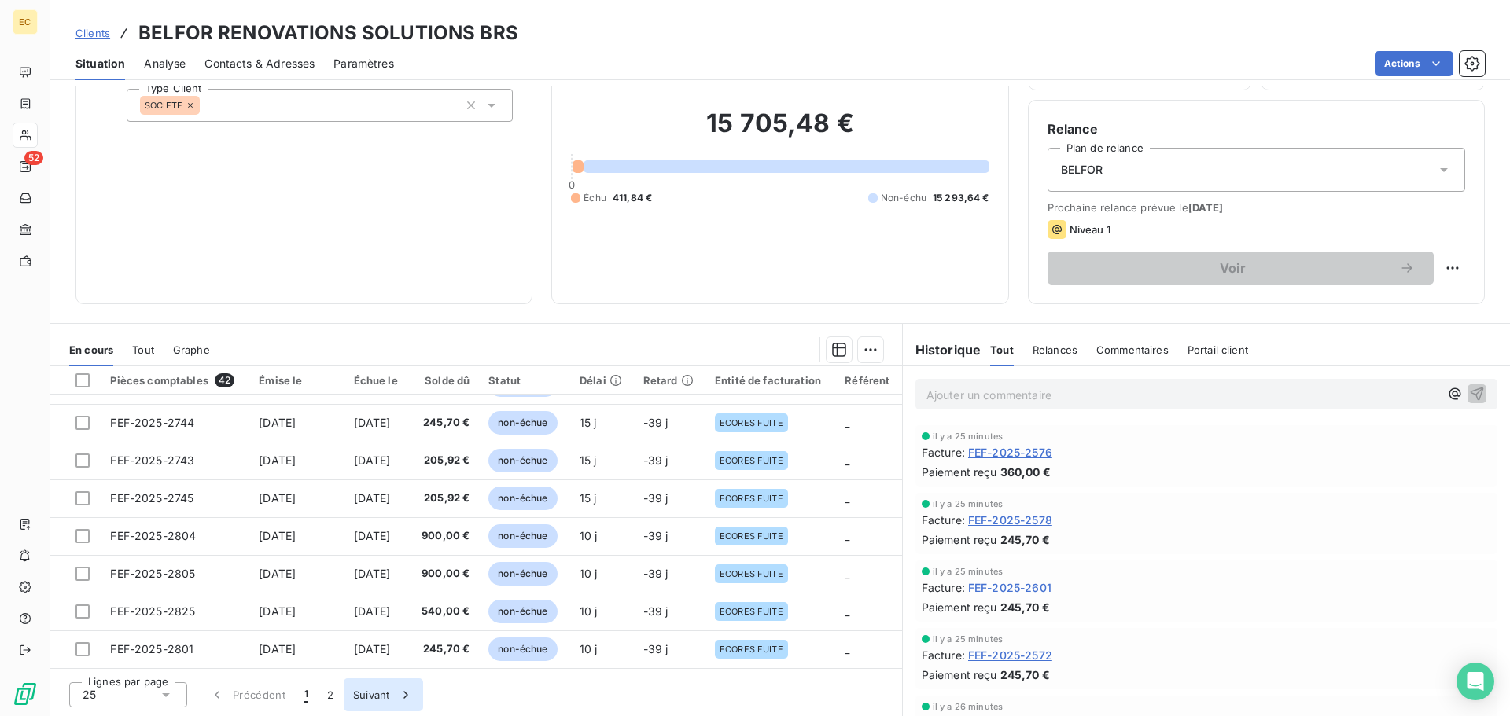
click at [366, 695] on button "Suivant" at bounding box center [383, 695] width 79 height 33
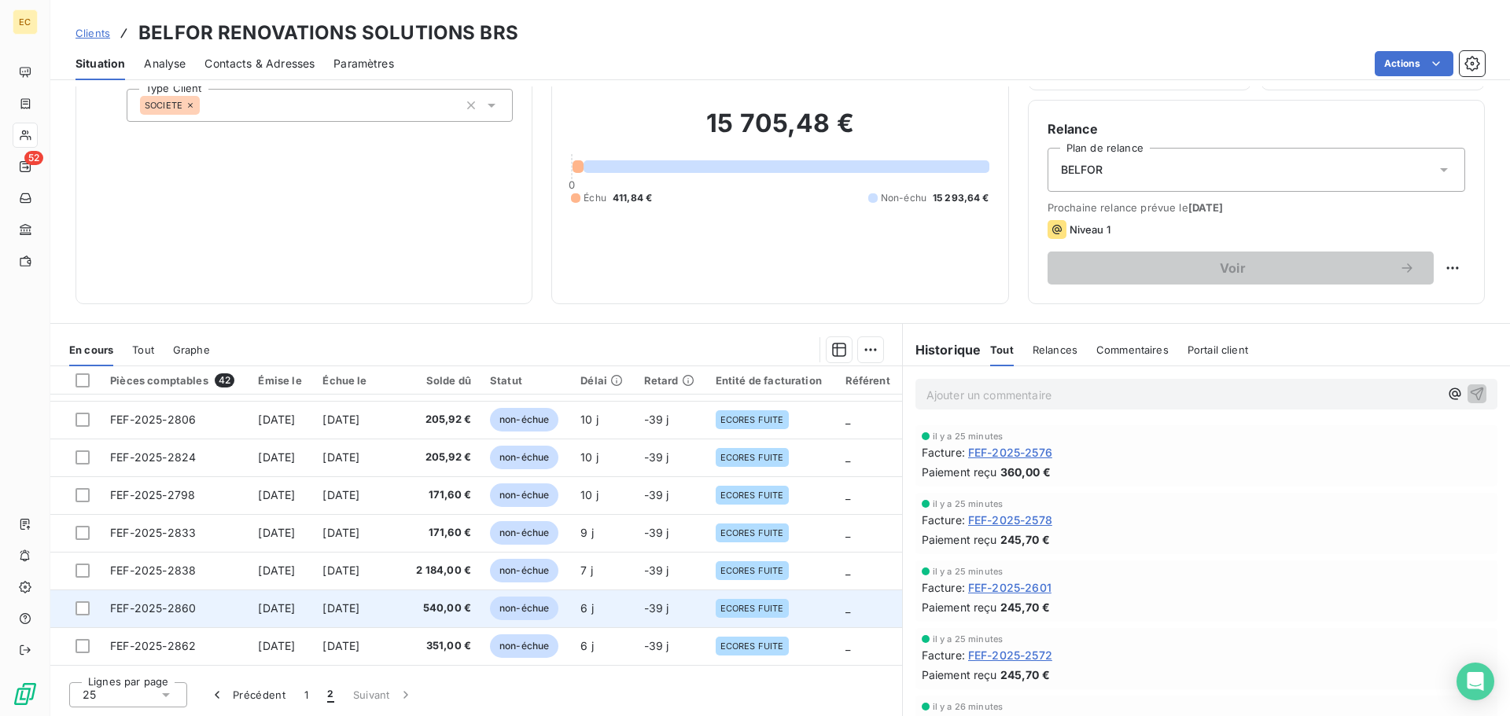
scroll to position [217, 0]
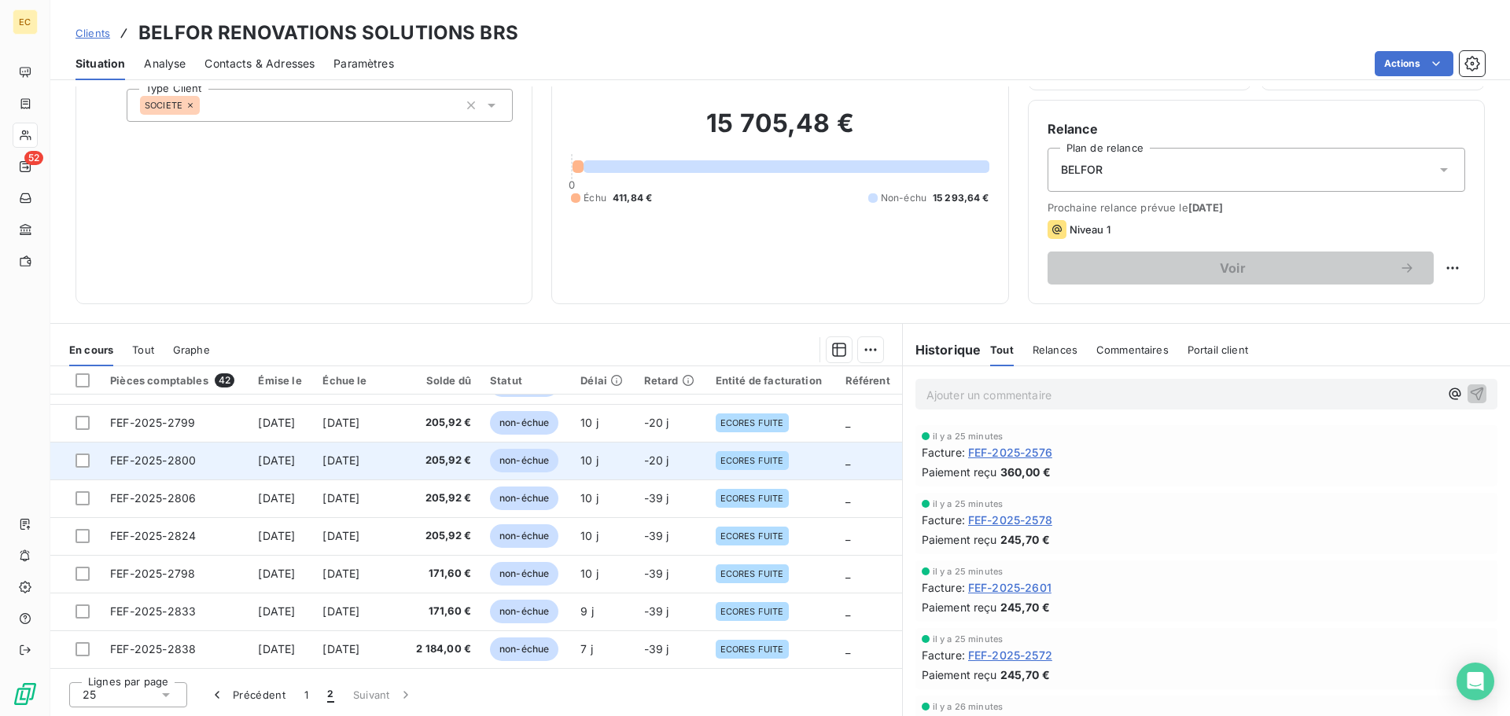
click at [164, 457] on span "FEF-2025-2800" at bounding box center [153, 460] width 86 height 13
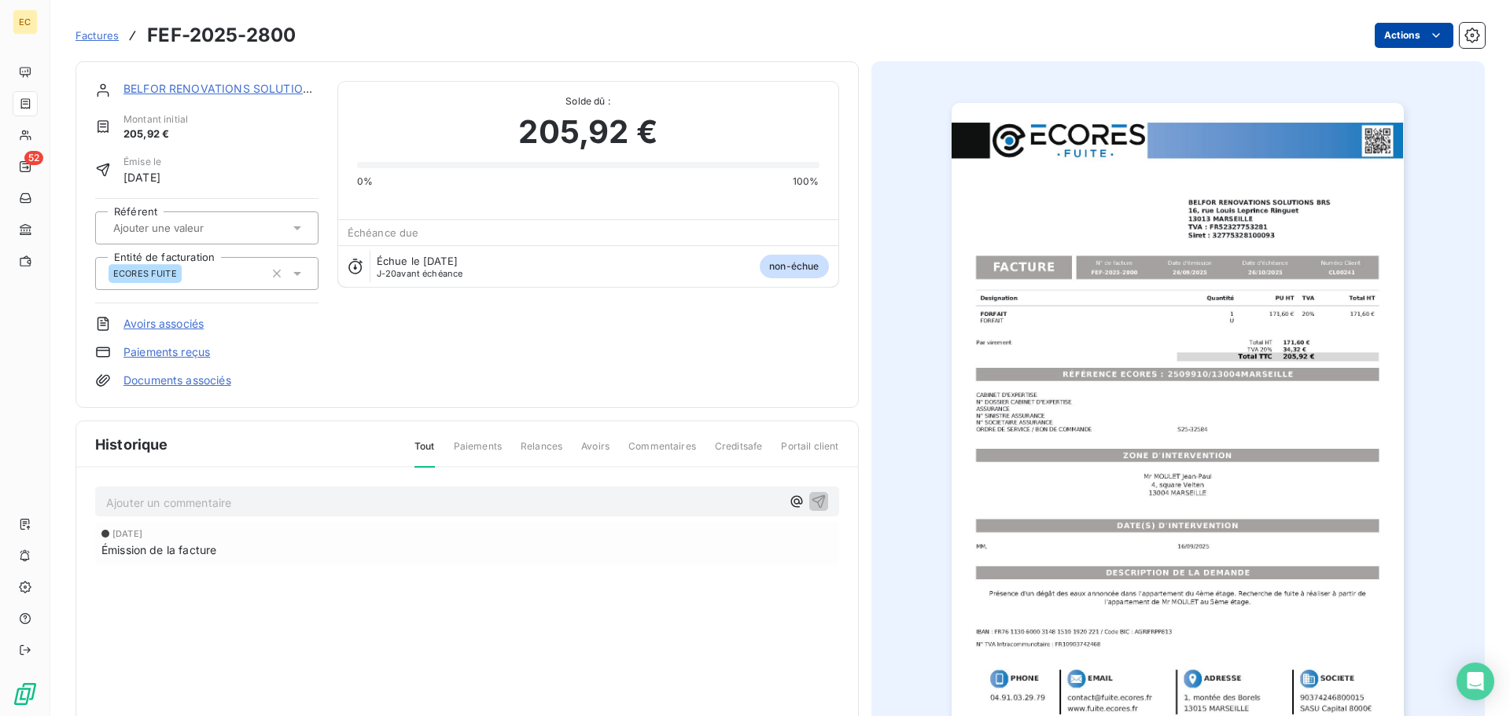
click at [1395, 31] on html "EC 52 Factures FEF-2025-2800 Actions BELFOR RENOVATIONS SOLUTIONS BRS Montant i…" at bounding box center [755, 358] width 1510 height 716
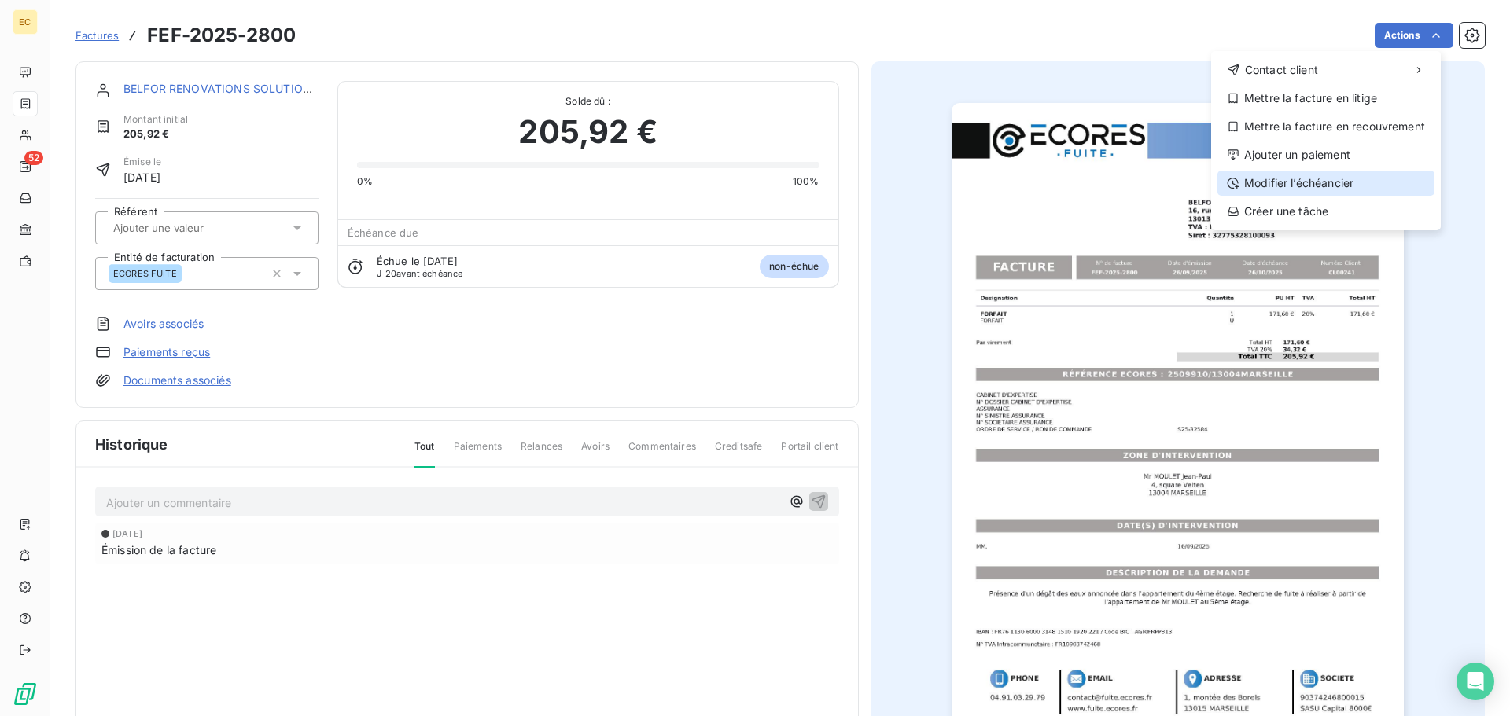
click at [1318, 181] on div "Modifier l’échéancier" at bounding box center [1325, 183] width 217 height 25
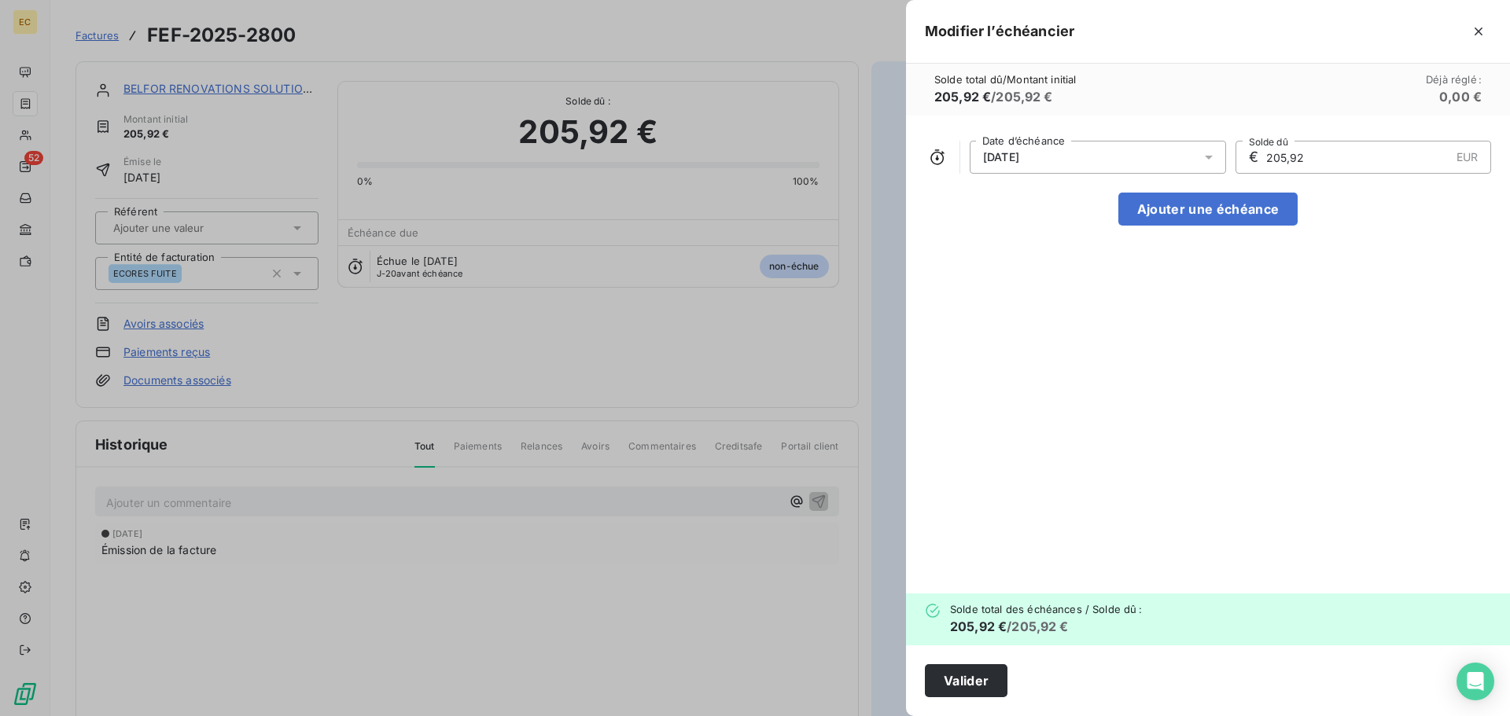
click at [1046, 156] on div "26/10/2025" at bounding box center [1098, 157] width 256 height 33
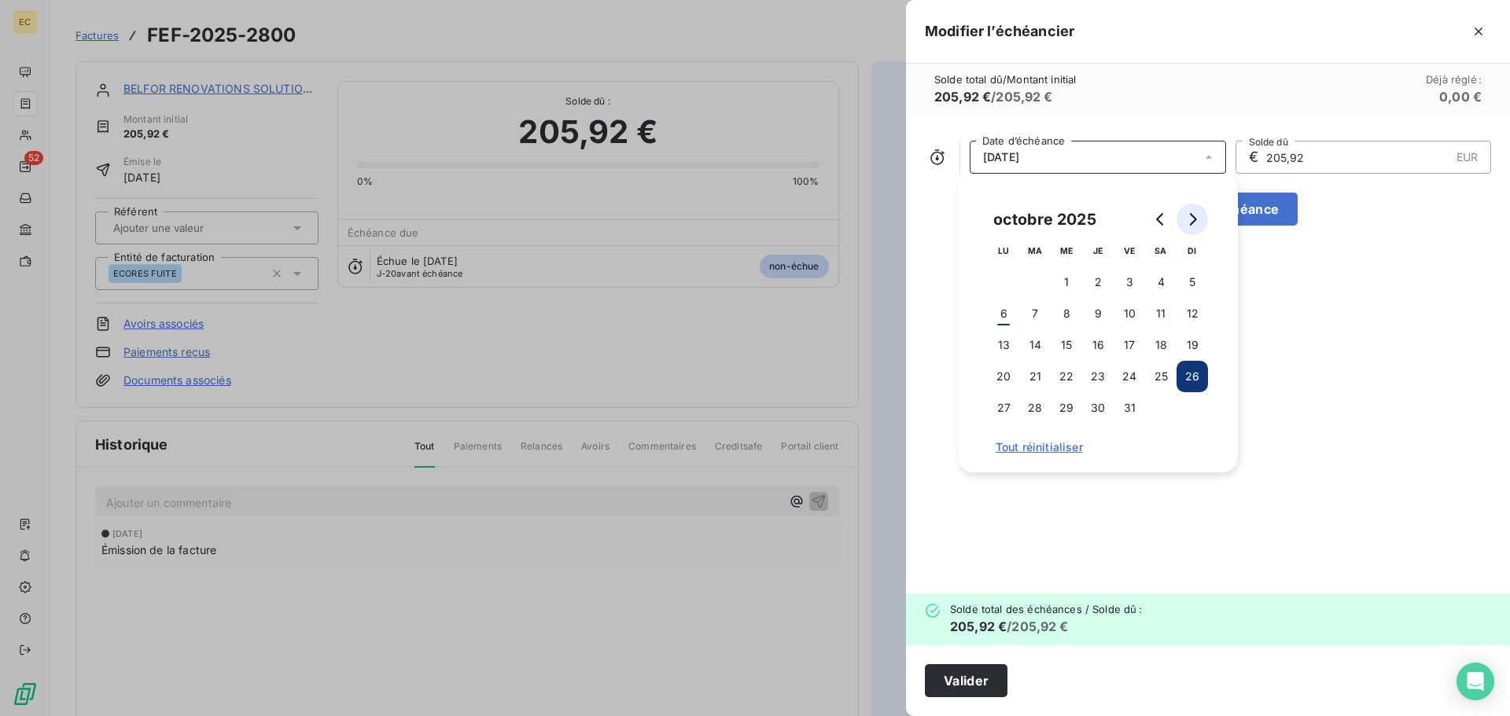
click at [1196, 220] on icon "Go to next month" at bounding box center [1193, 219] width 7 height 13
click at [1133, 343] on button "14" at bounding box center [1129, 345] width 31 height 31
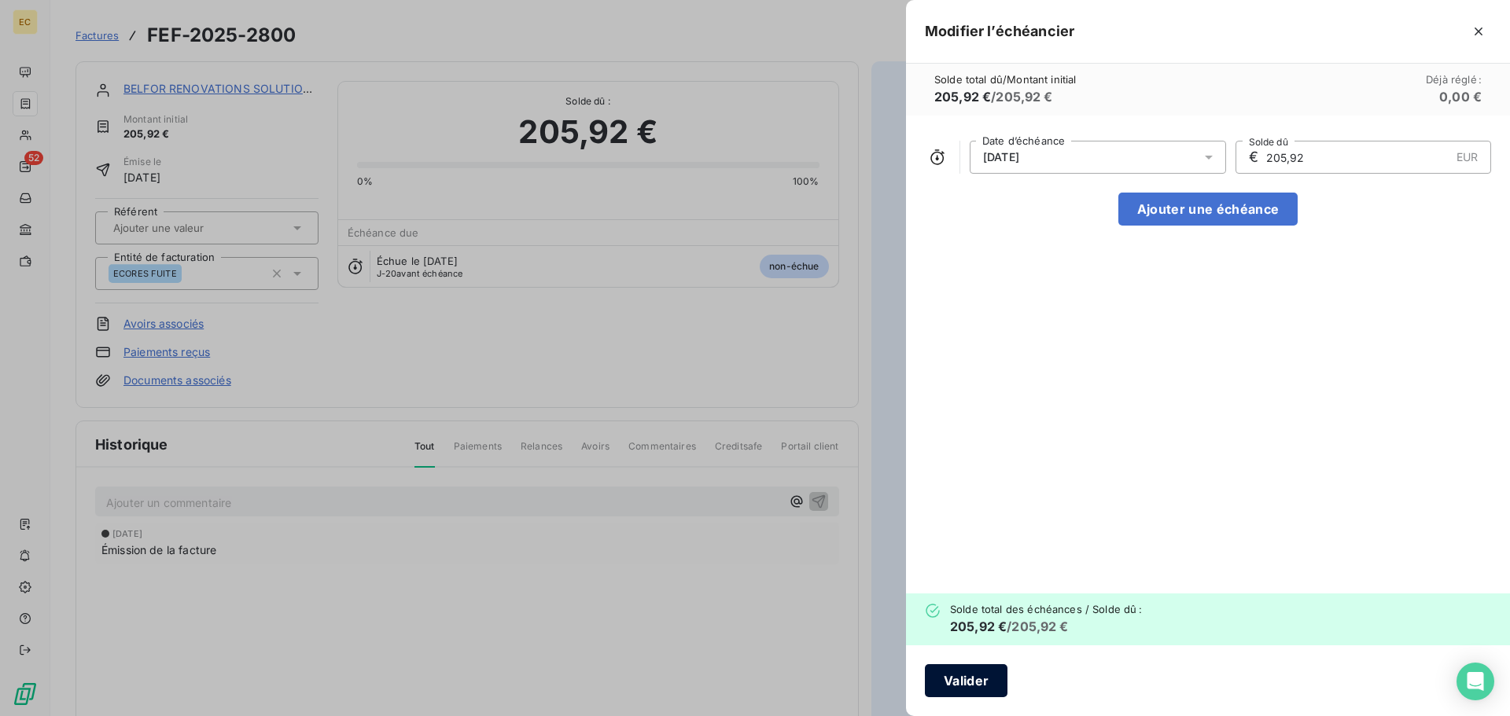
click at [999, 680] on button "Valider" at bounding box center [966, 681] width 83 height 33
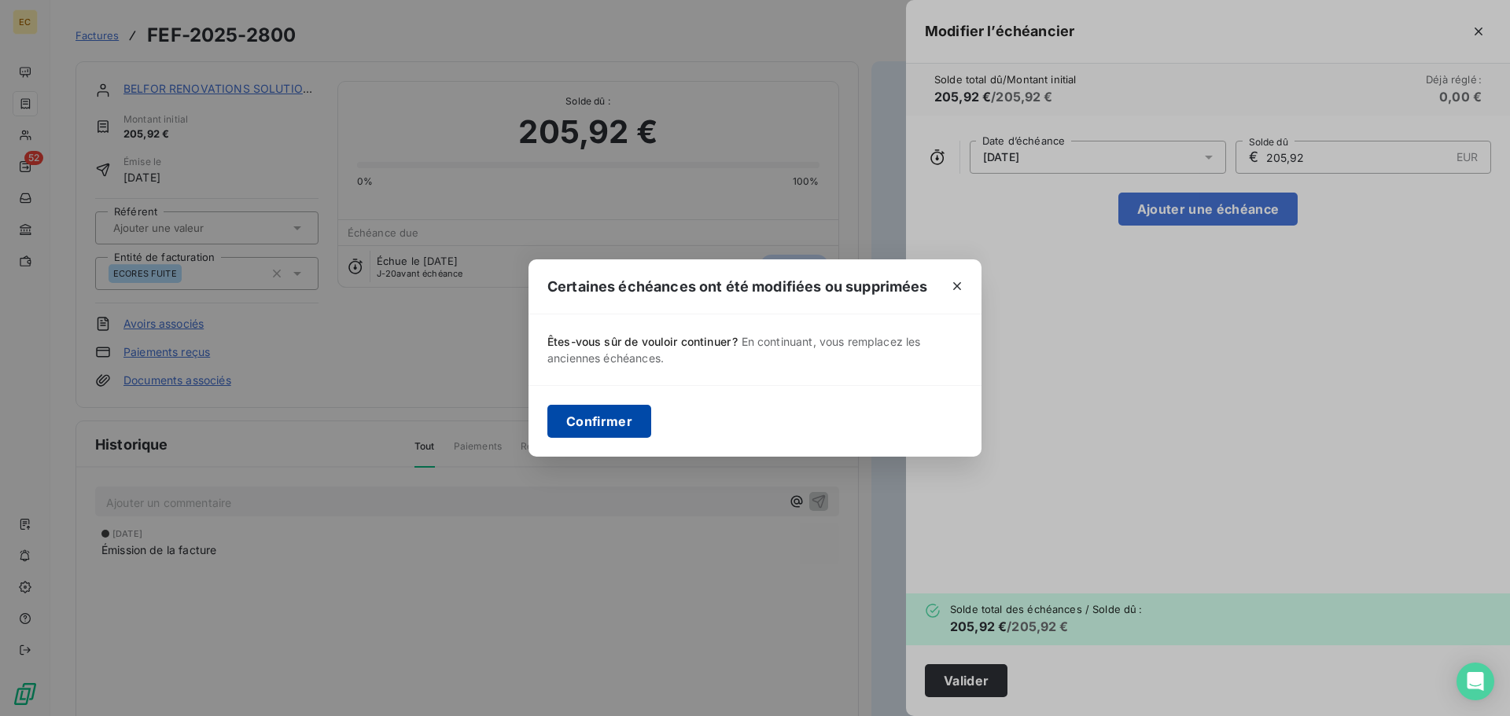
drag, startPoint x: 609, startPoint y: 418, endPoint x: 619, endPoint y: 404, distance: 16.8
click at [609, 417] on button "Confirmer" at bounding box center [599, 421] width 104 height 33
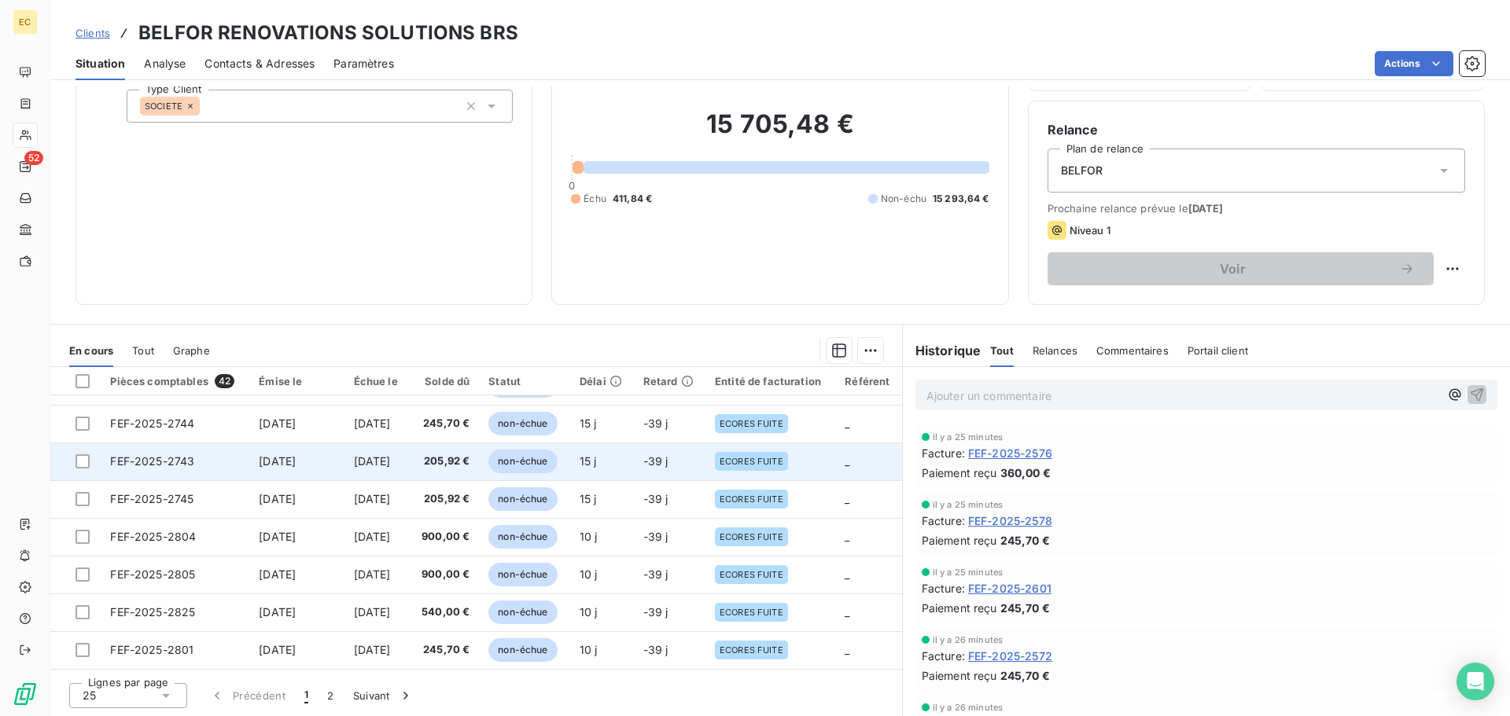
scroll to position [106, 0]
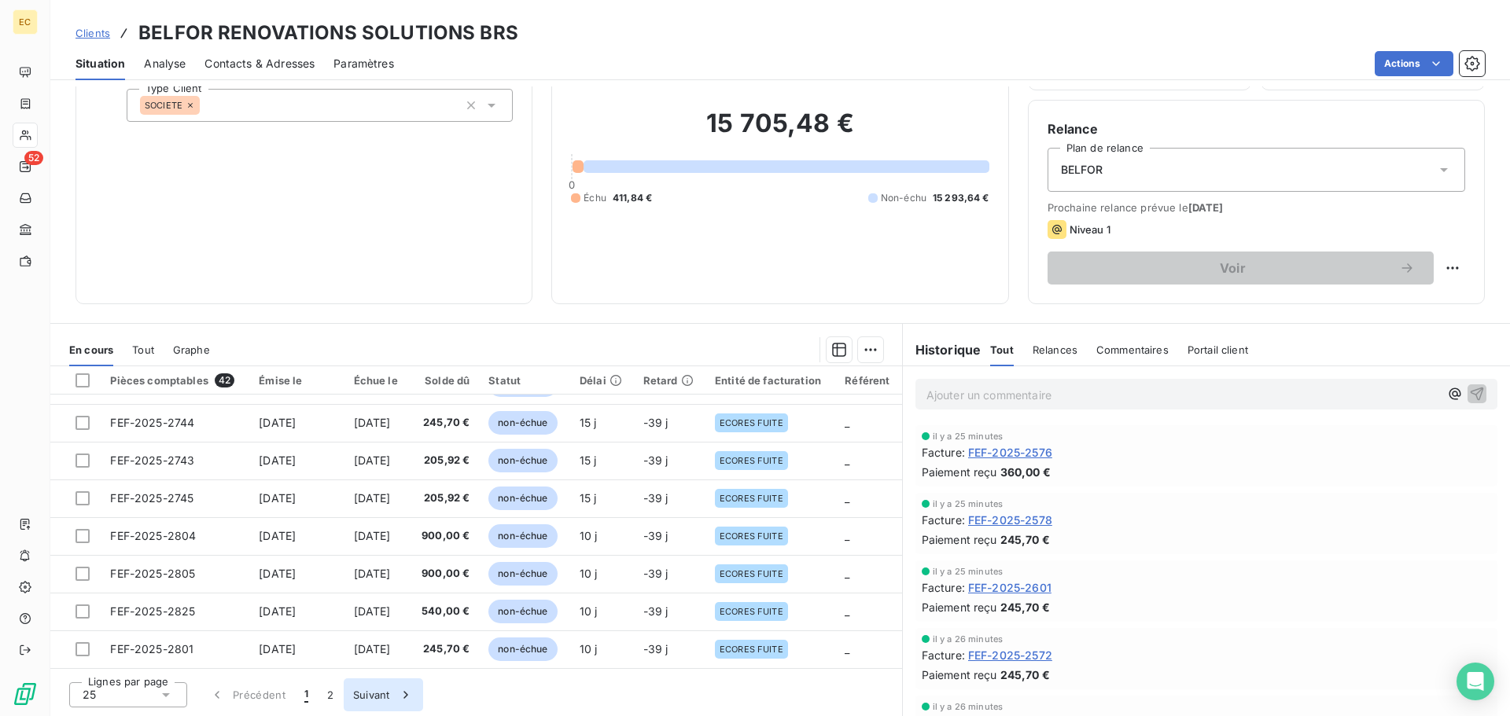
click at [378, 694] on button "Suivant" at bounding box center [383, 695] width 79 height 33
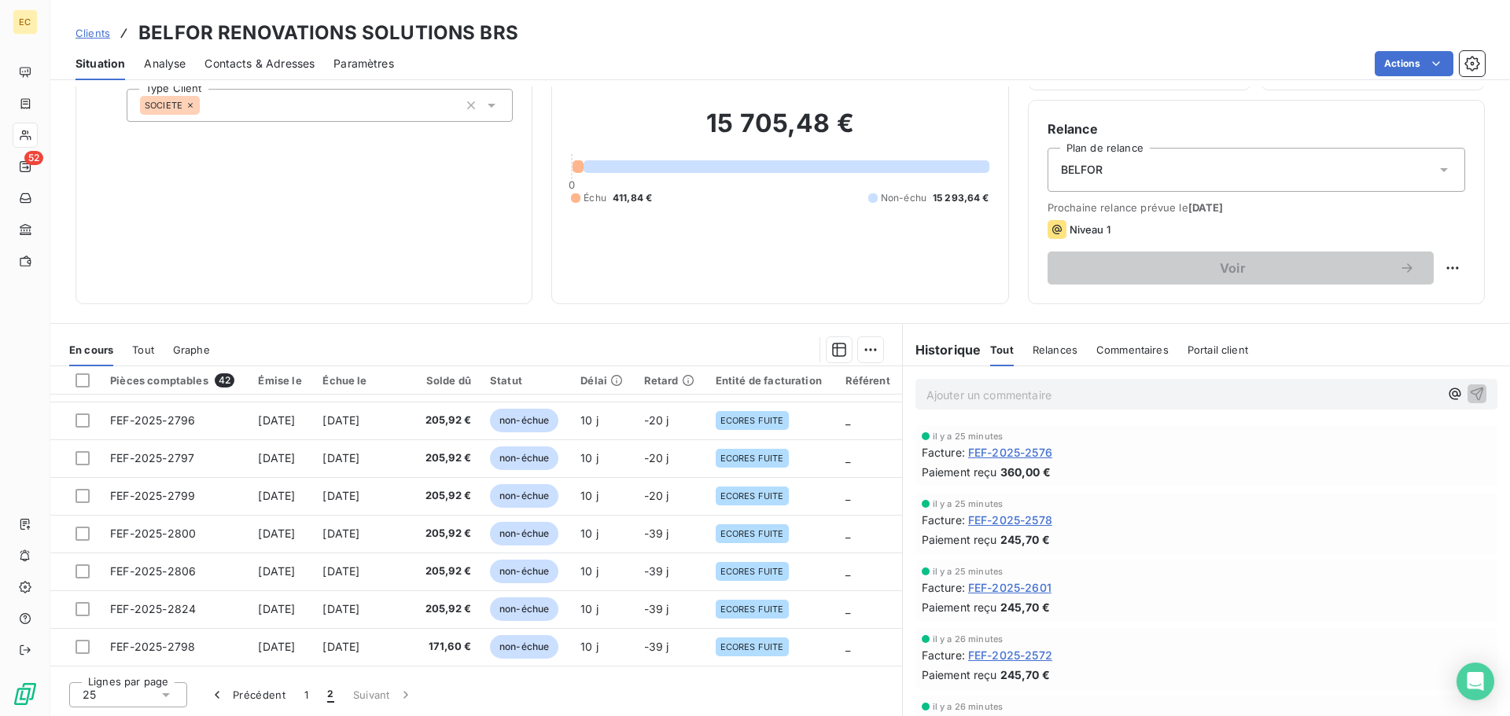
scroll to position [138, 0]
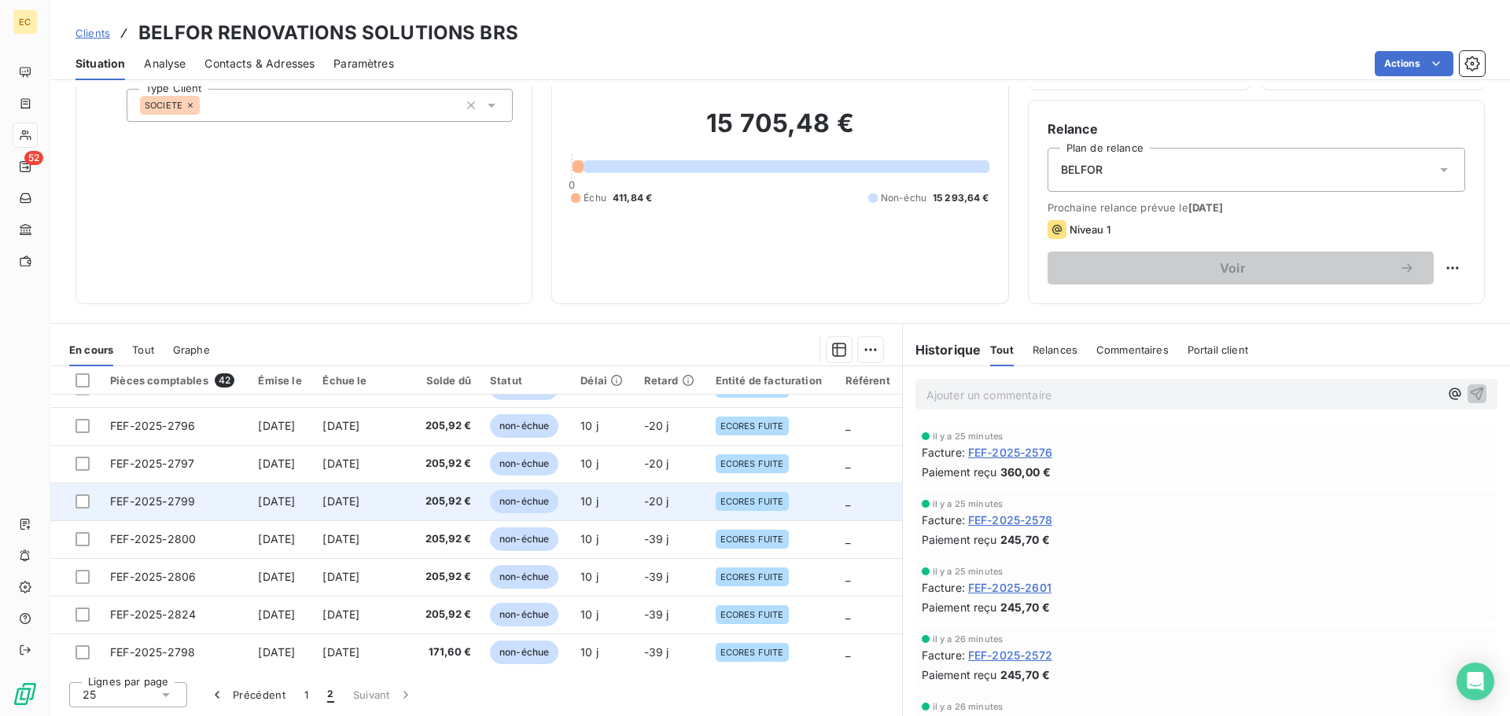
click at [122, 494] on td "FEF-2025-2799" at bounding box center [175, 502] width 148 height 38
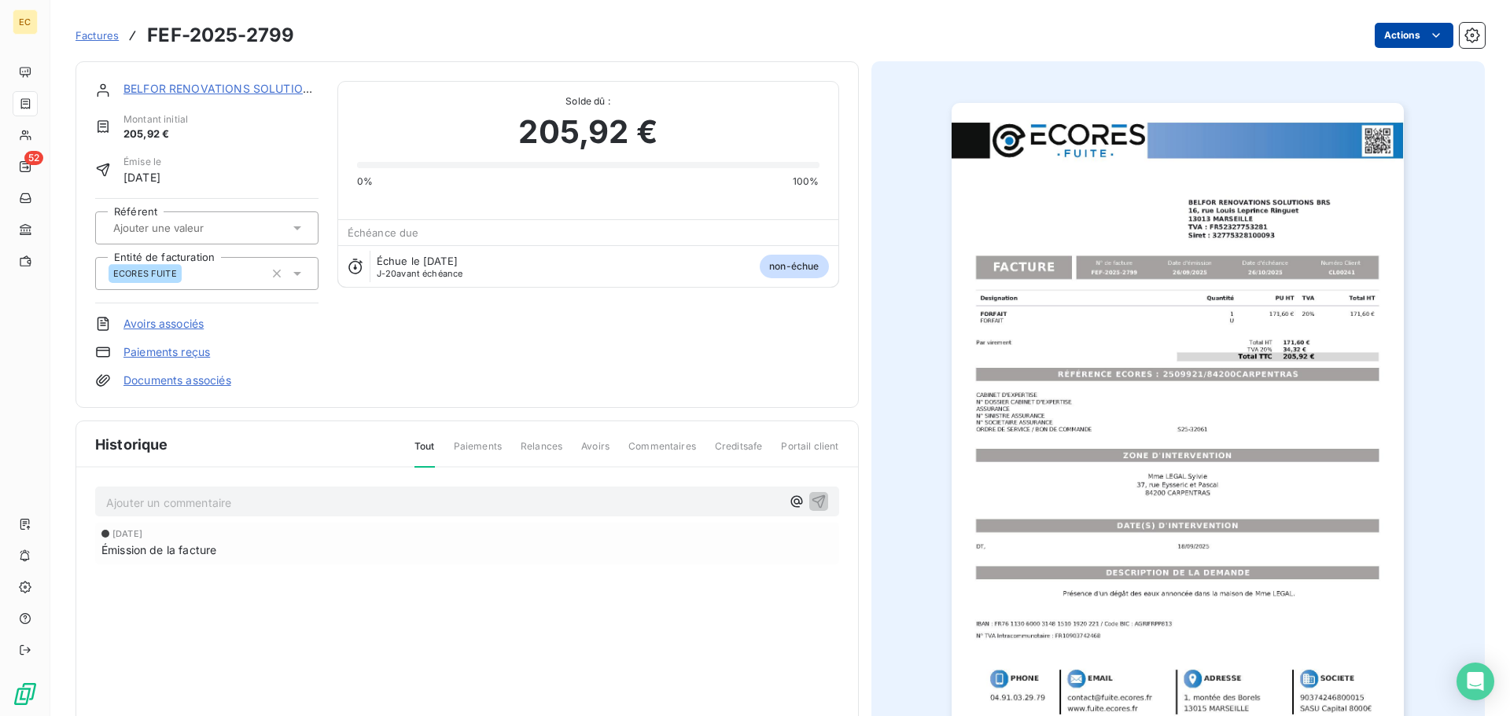
click at [1402, 45] on html "EC 52 Factures FEF-2025-2799 Actions BELFOR RENOVATIONS SOLUTIONS BRS Montant i…" at bounding box center [755, 358] width 1510 height 716
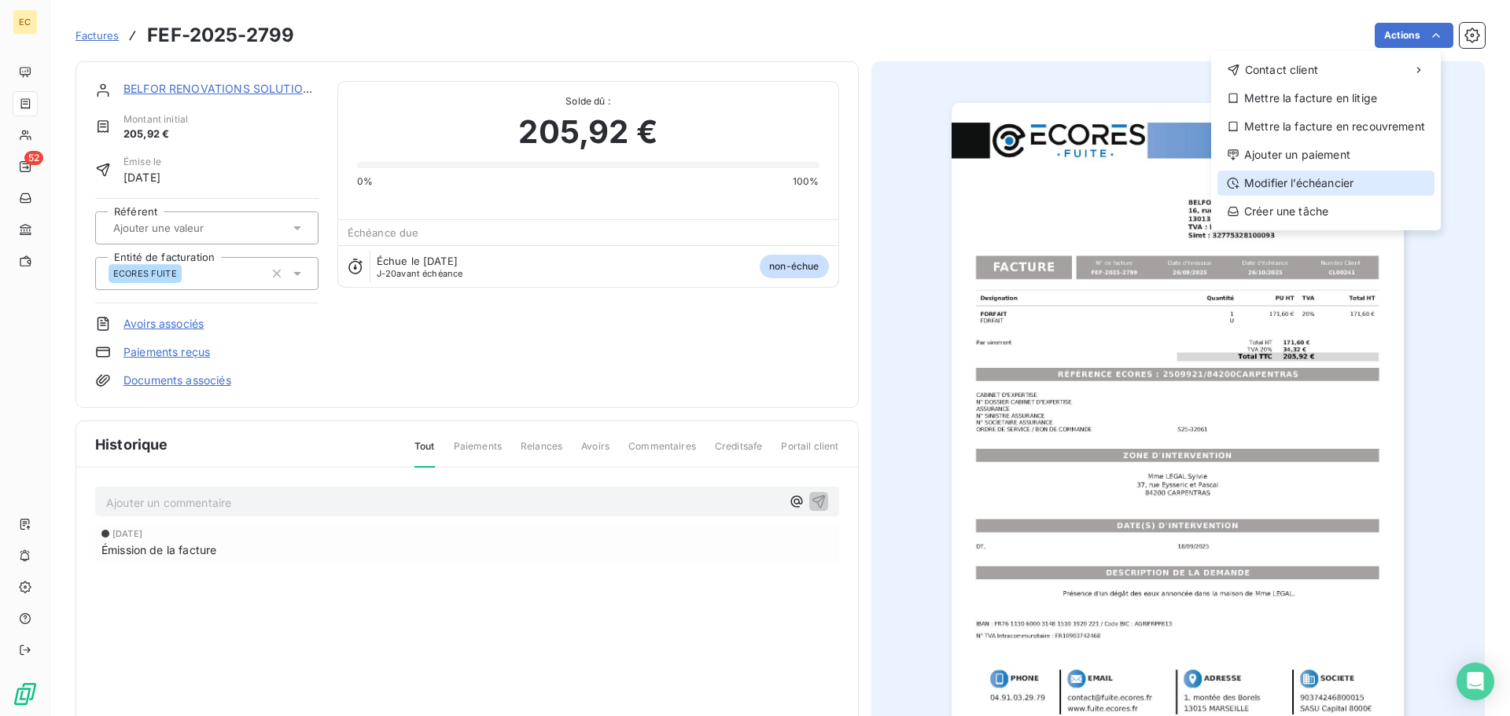
click at [1361, 180] on div "Modifier l’échéancier" at bounding box center [1325, 183] width 217 height 25
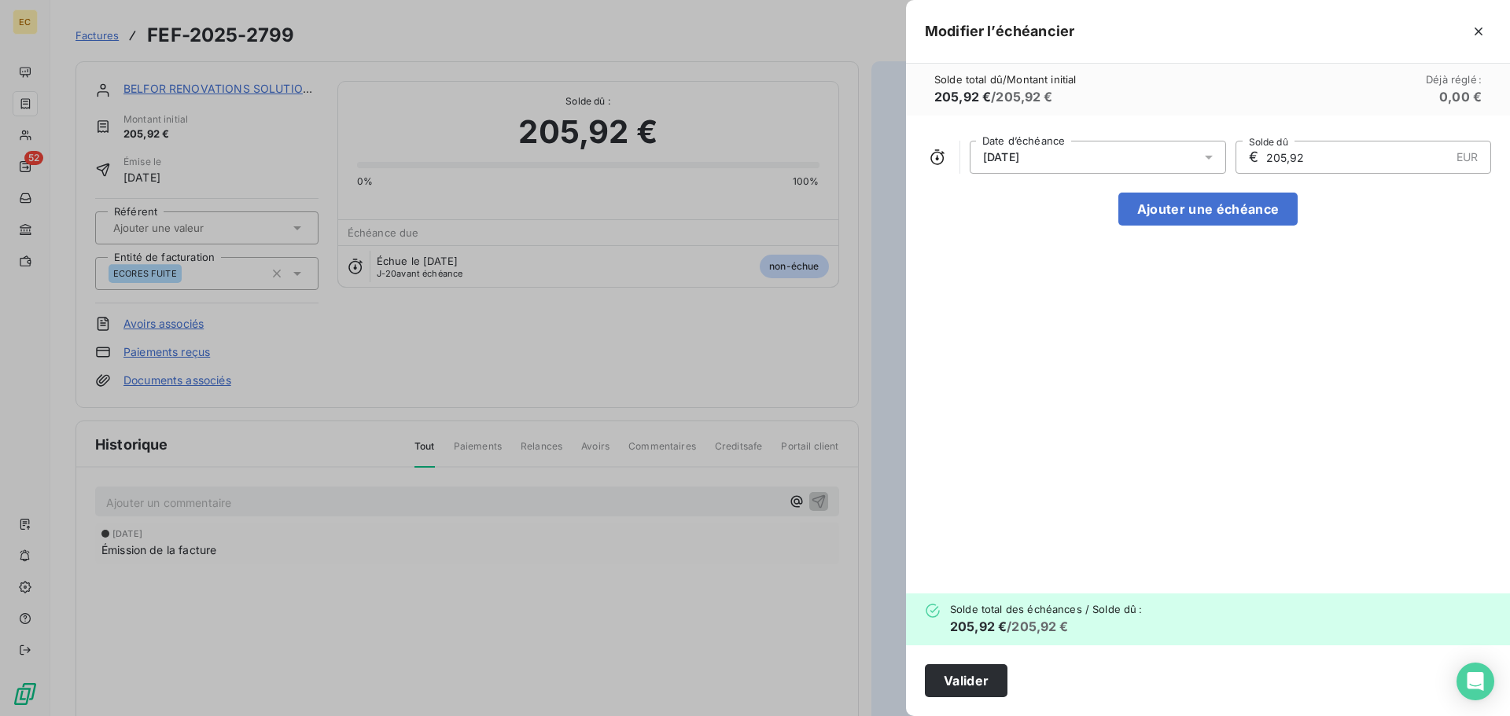
click at [1050, 153] on div "26/10/2025" at bounding box center [1098, 157] width 256 height 33
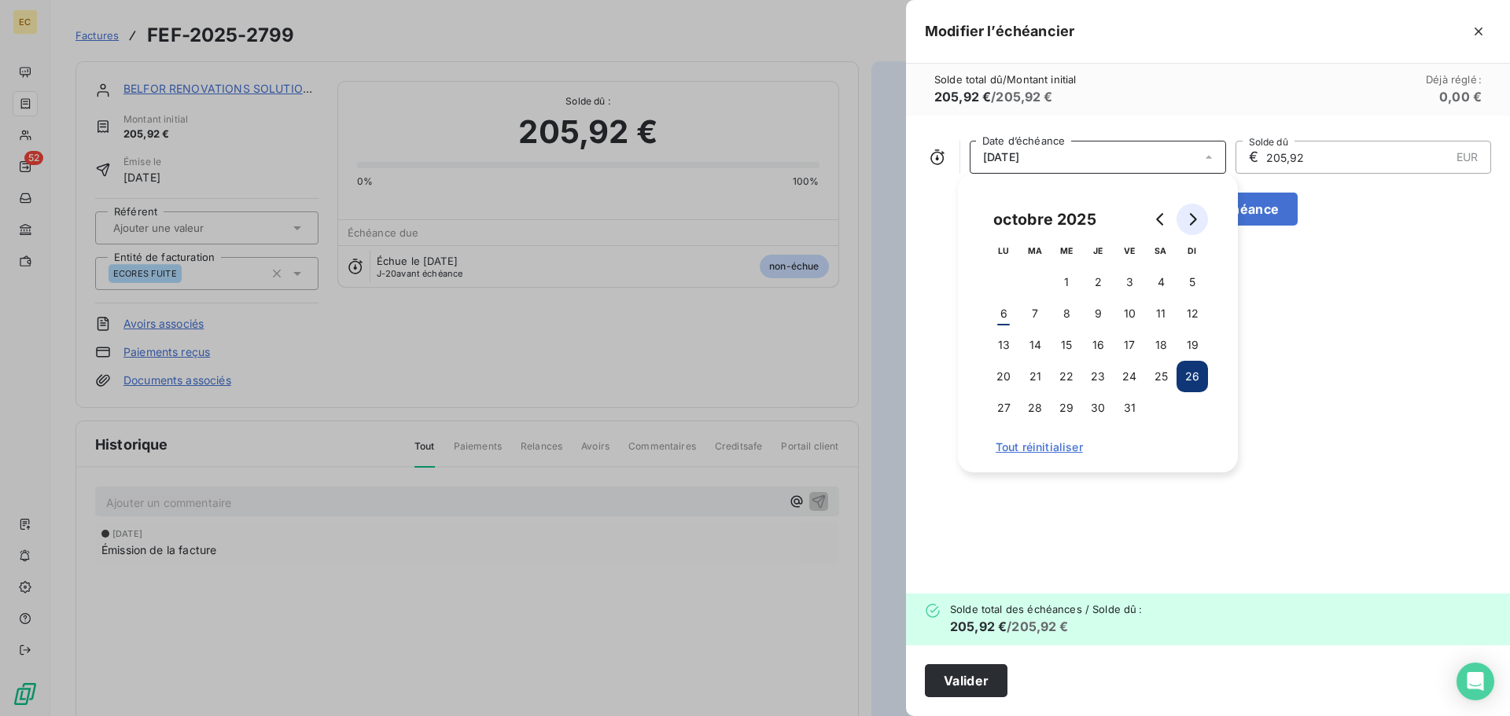
drag, startPoint x: 1188, startPoint y: 217, endPoint x: 1250, endPoint y: 279, distance: 87.9
click at [1189, 217] on icon "Go to next month" at bounding box center [1192, 219] width 13 height 13
click at [1133, 340] on button "14" at bounding box center [1129, 345] width 31 height 31
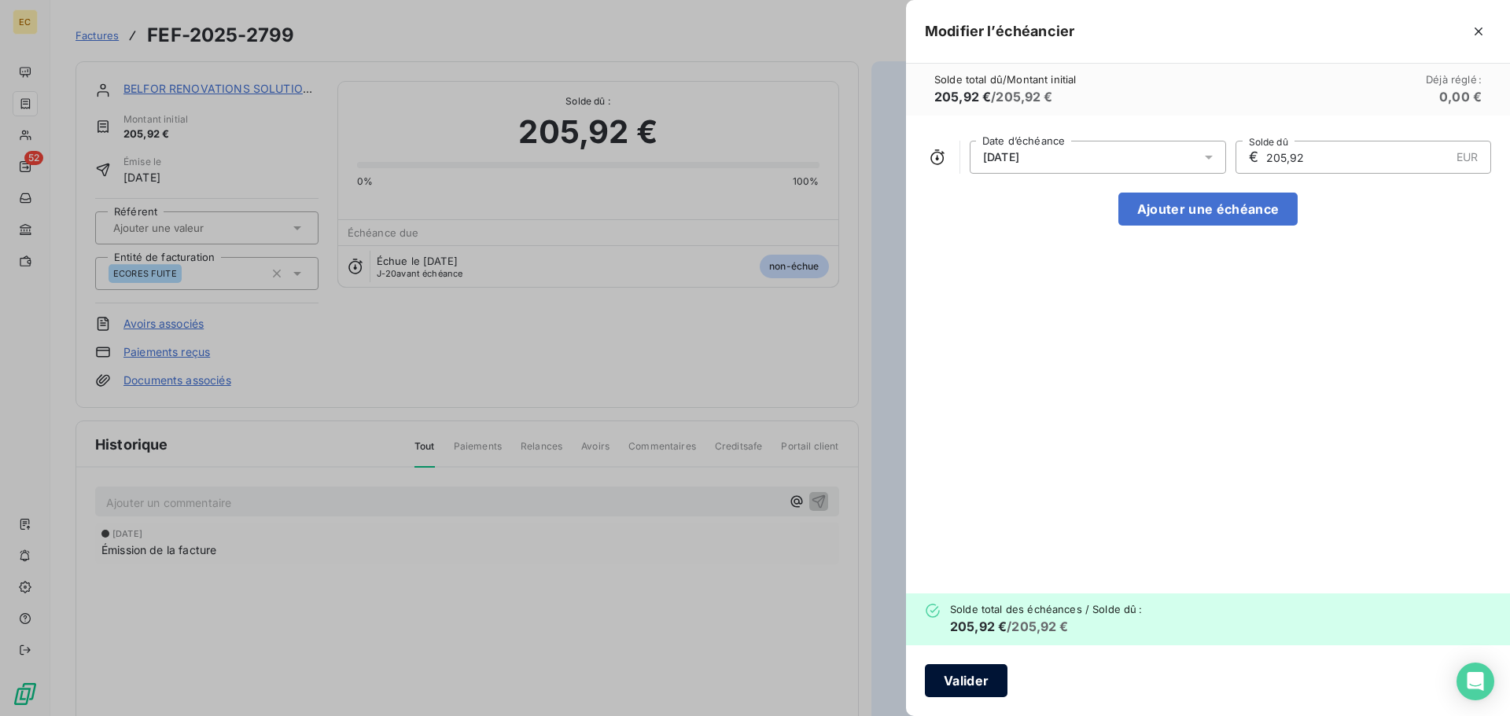
click at [973, 676] on button "Valider" at bounding box center [966, 681] width 83 height 33
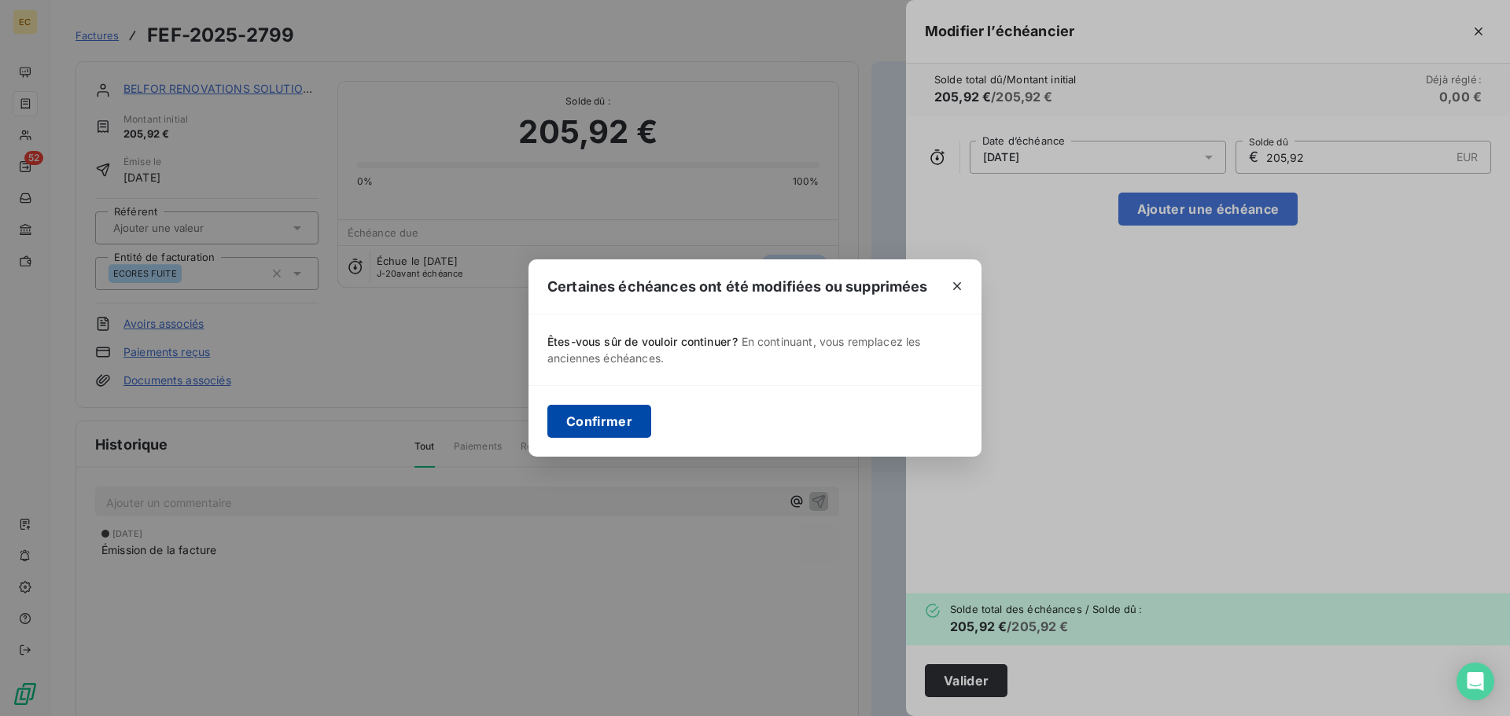
click at [581, 422] on button "Confirmer" at bounding box center [599, 421] width 104 height 33
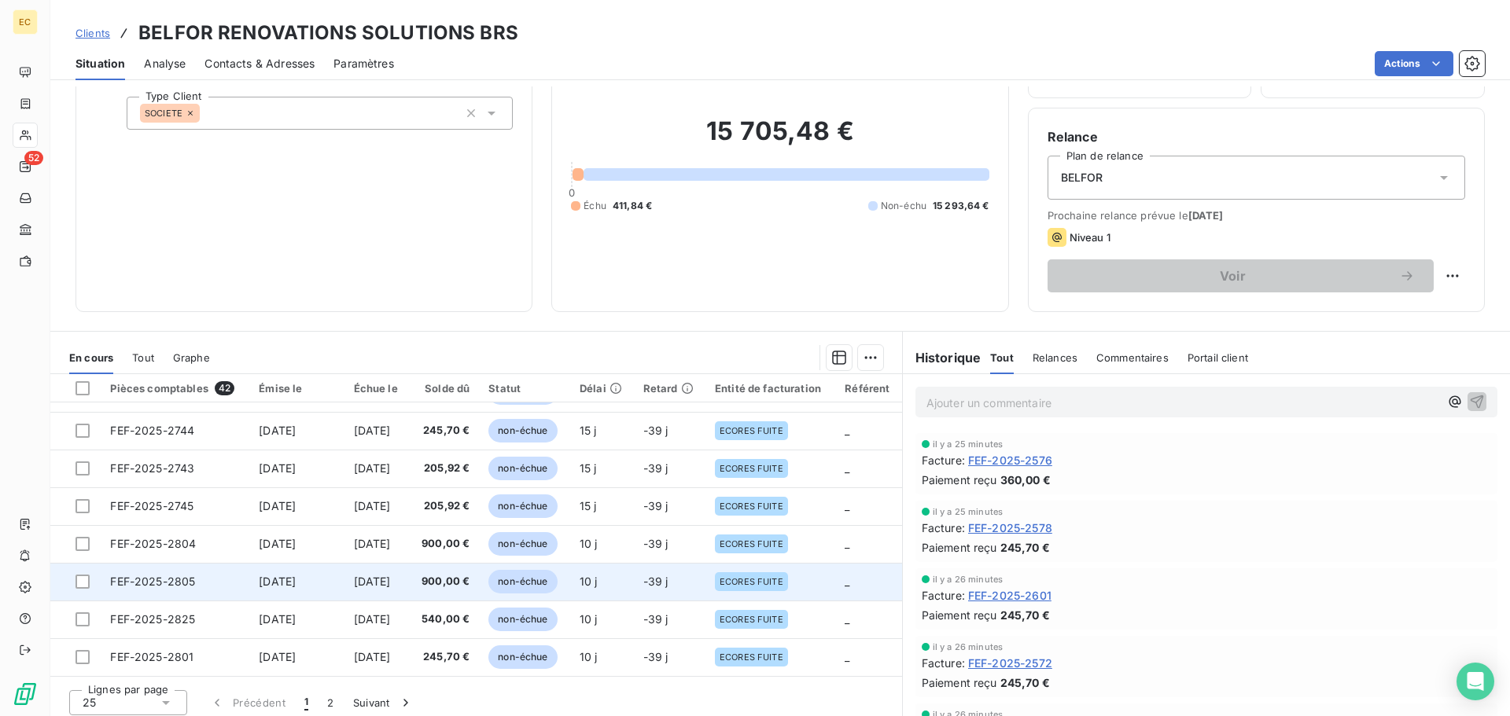
scroll to position [106, 0]
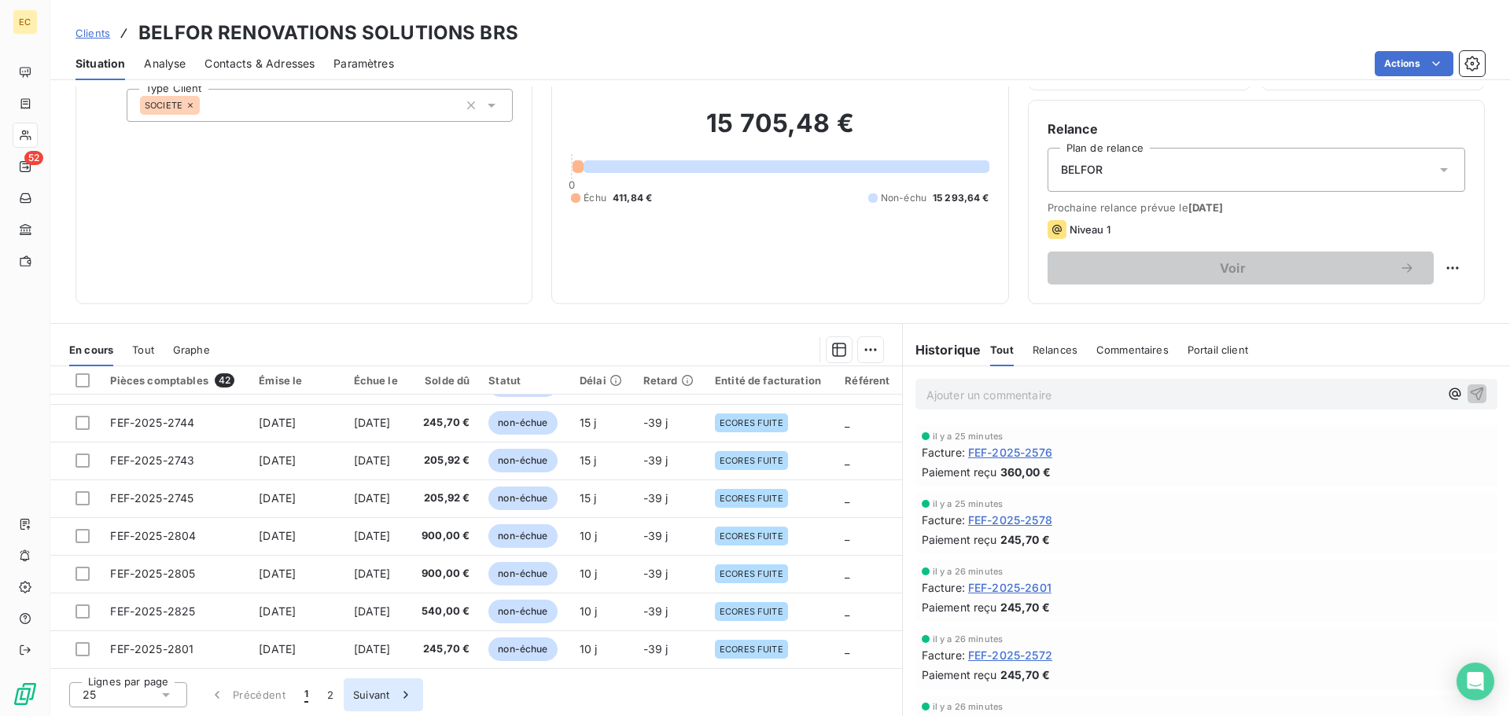
click at [370, 696] on button "Suivant" at bounding box center [383, 695] width 79 height 33
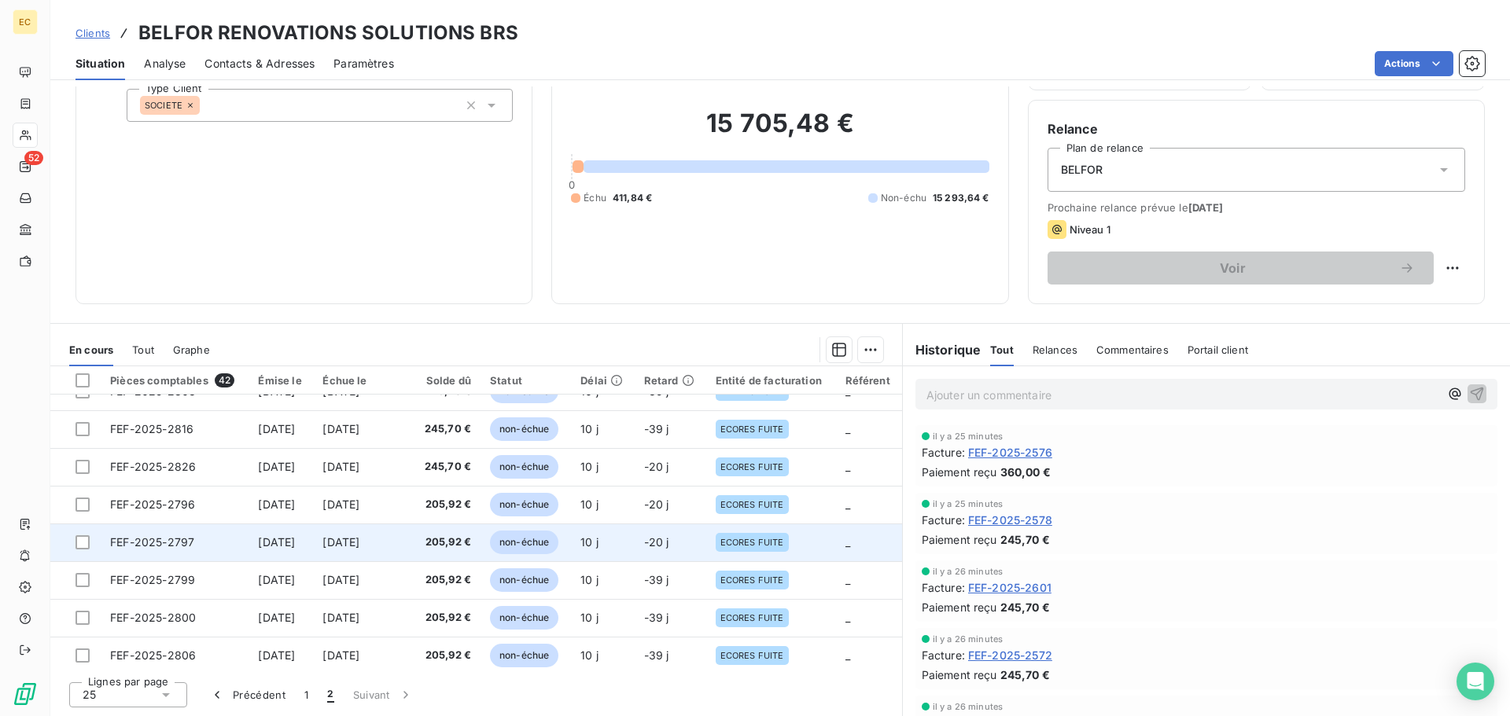
click at [126, 543] on span "FEF-2025-2797" at bounding box center [152, 542] width 84 height 13
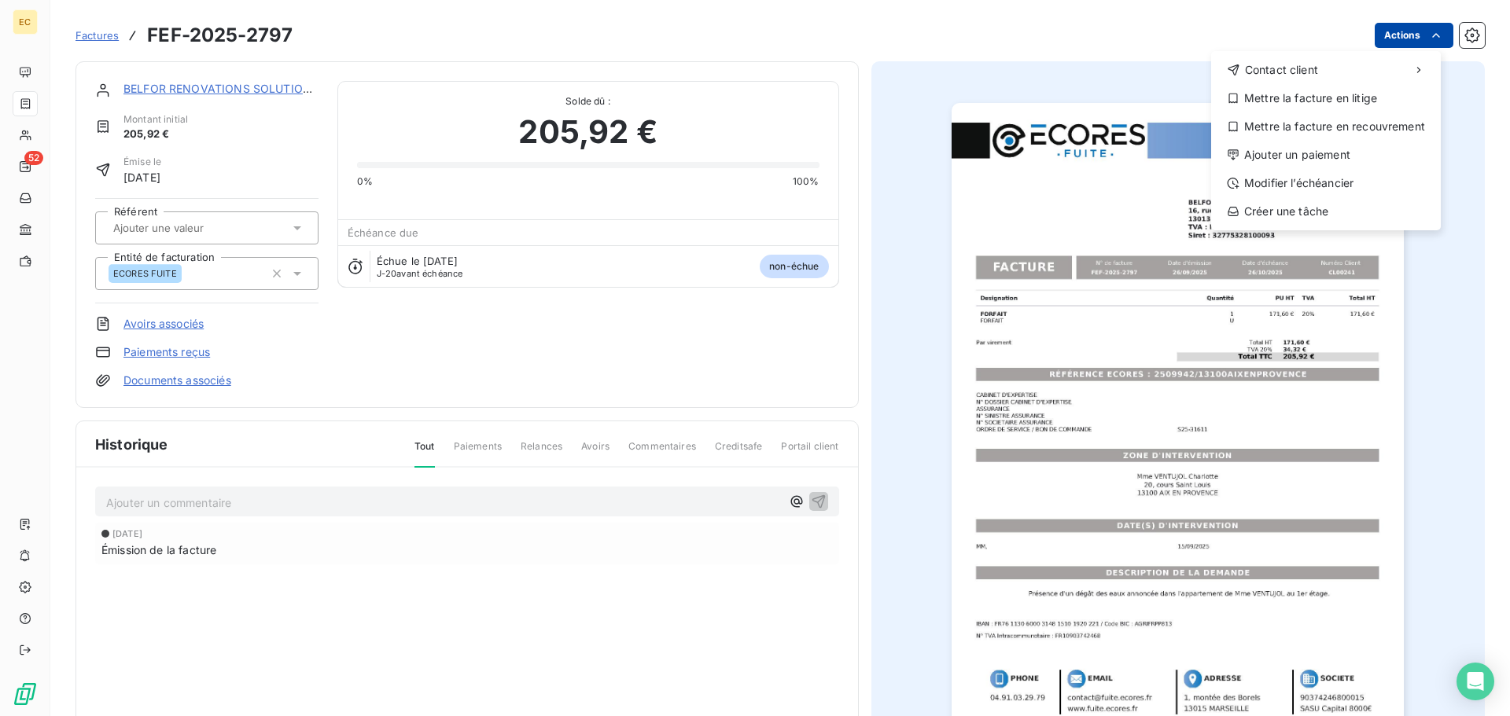
click at [1409, 38] on html "EC 52 Factures FEF-2025-2797 Actions Contact client Mettre la facture en litige…" at bounding box center [755, 358] width 1510 height 716
click at [1357, 186] on div "Modifier l’échéancier" at bounding box center [1325, 183] width 217 height 25
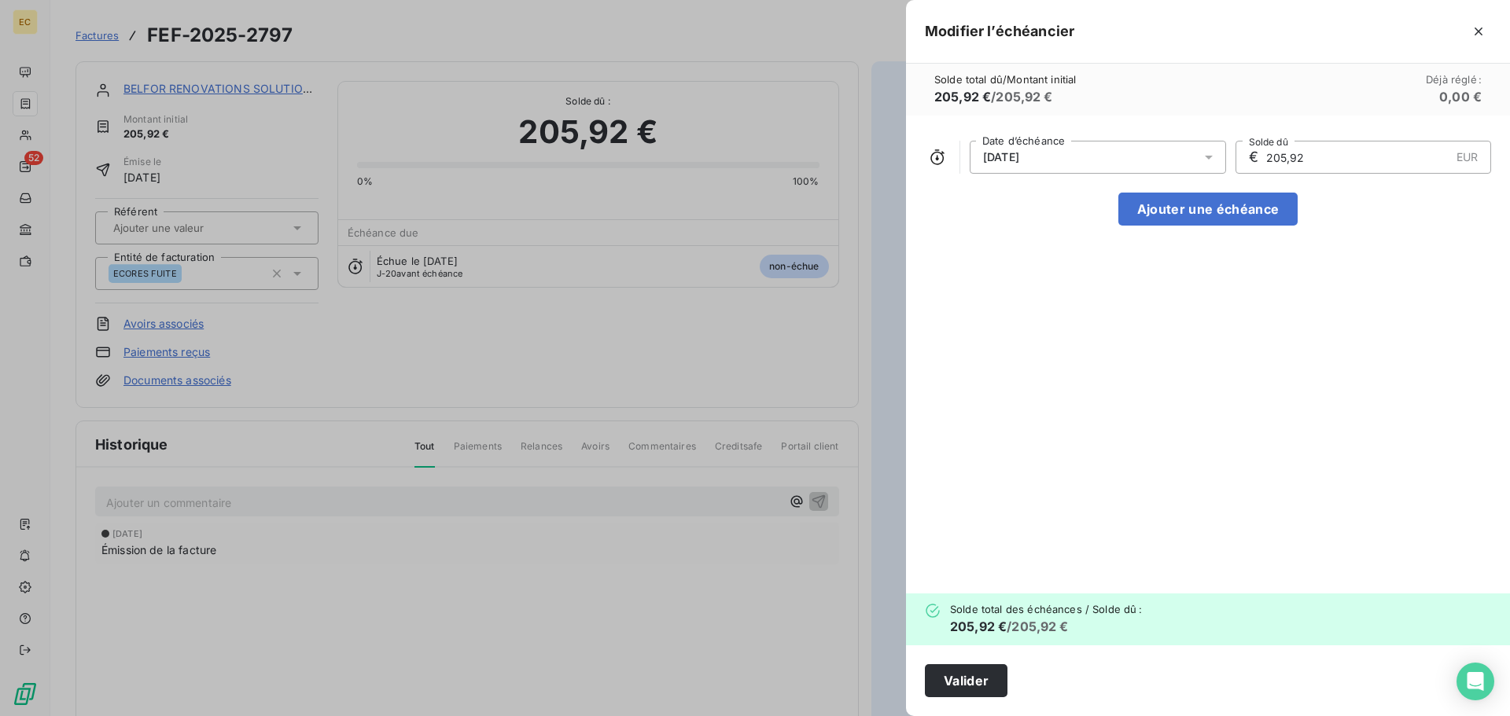
click at [1125, 163] on div "26/10/2025" at bounding box center [1098, 157] width 256 height 33
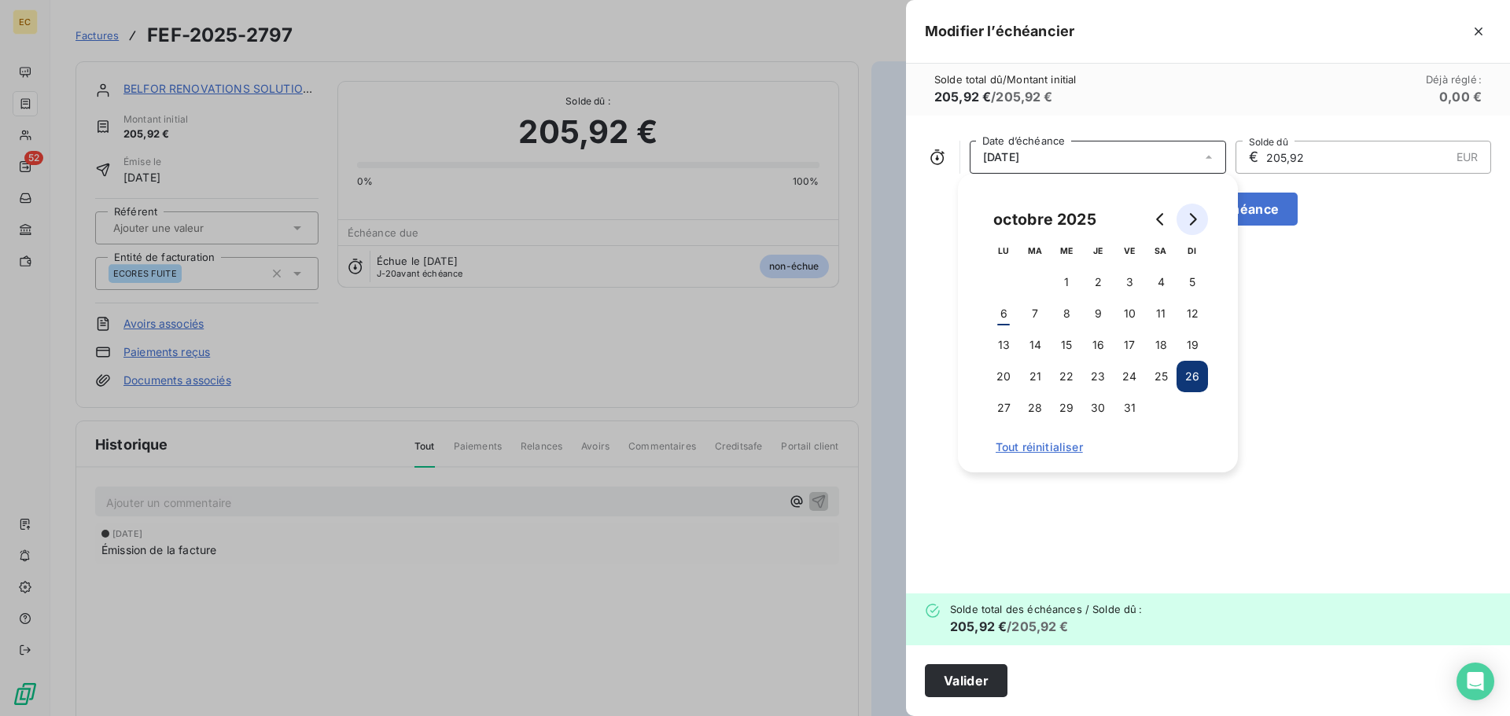
drag, startPoint x: 1191, startPoint y: 217, endPoint x: 1217, endPoint y: 223, distance: 27.5
click at [1191, 218] on icon "Go to next month" at bounding box center [1192, 219] width 13 height 13
click at [1134, 344] on button "14" at bounding box center [1129, 345] width 31 height 31
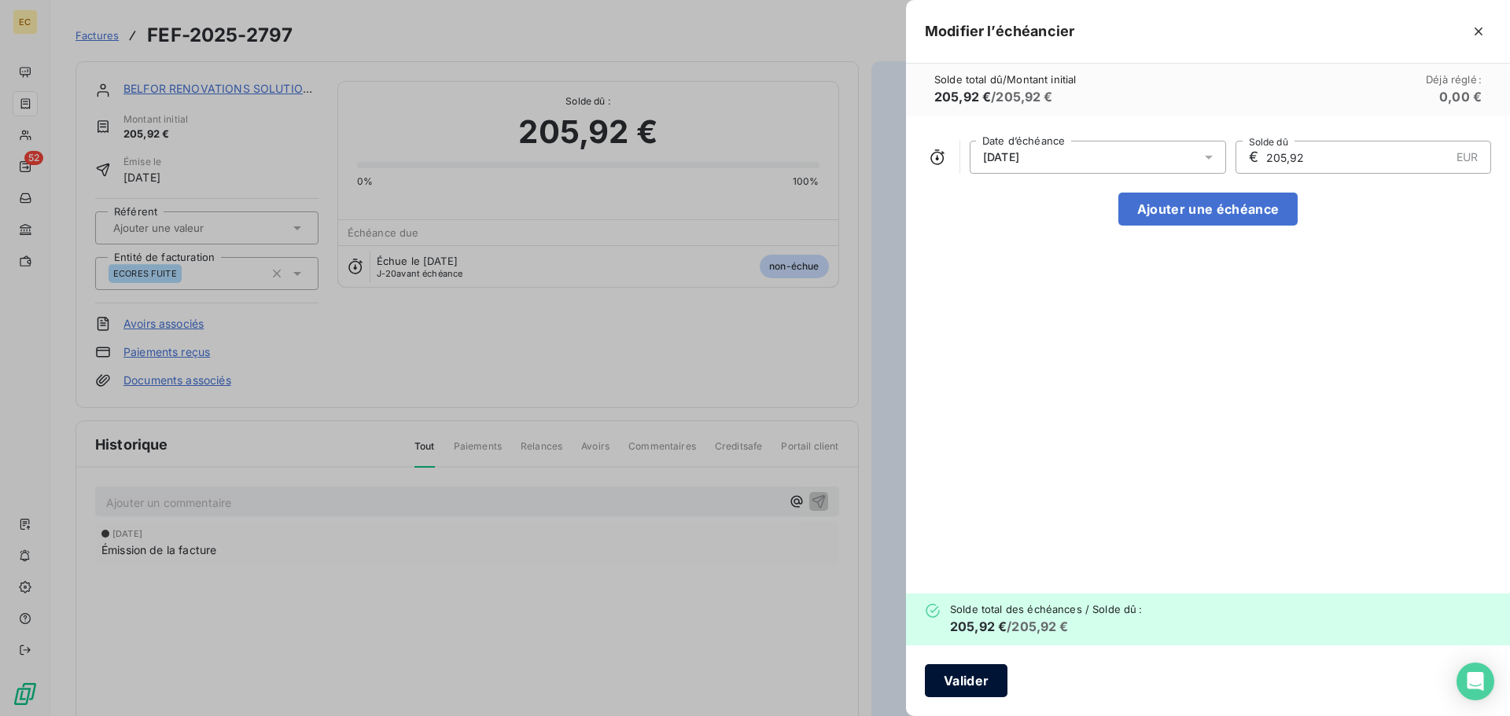
click at [983, 679] on button "Valider" at bounding box center [966, 681] width 83 height 33
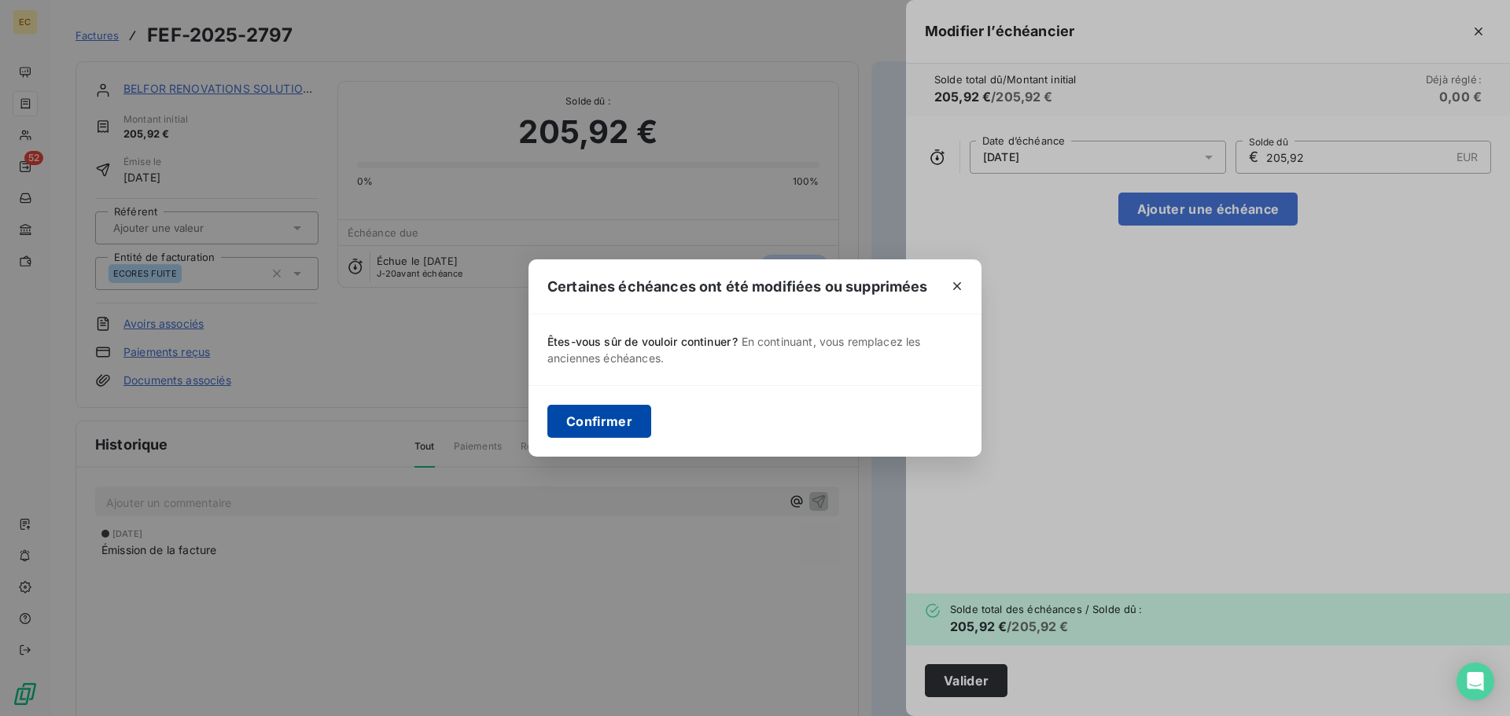
click at [607, 418] on button "Confirmer" at bounding box center [599, 421] width 104 height 33
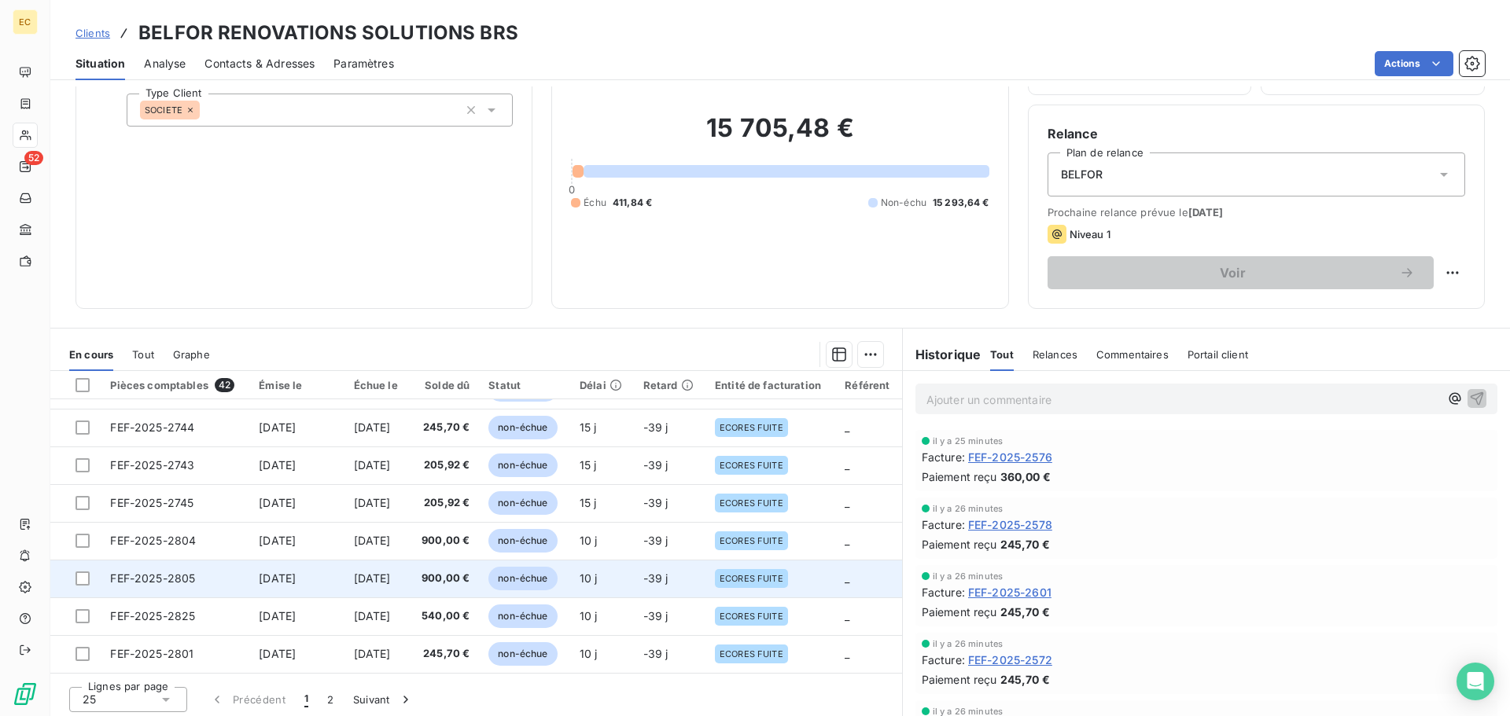
scroll to position [106, 0]
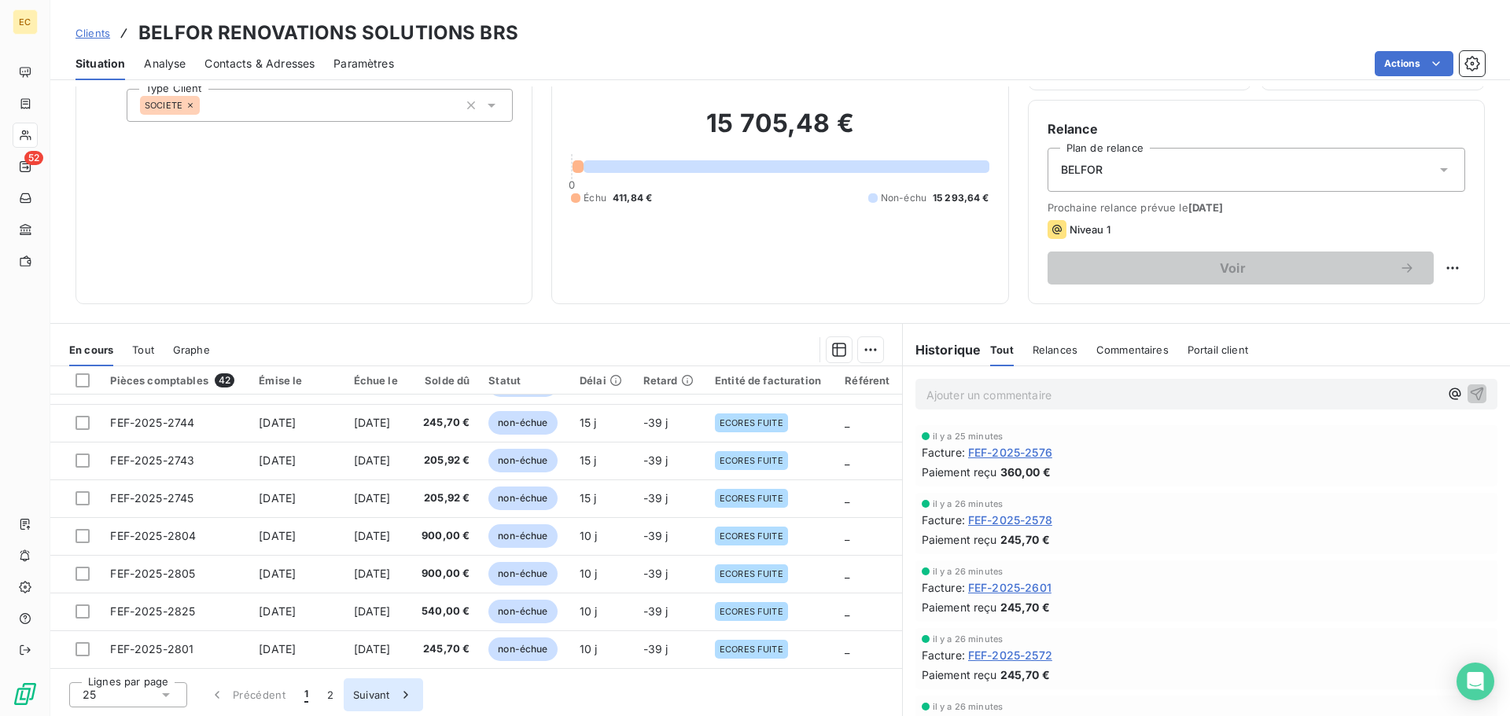
click at [372, 699] on button "Suivant" at bounding box center [383, 695] width 79 height 33
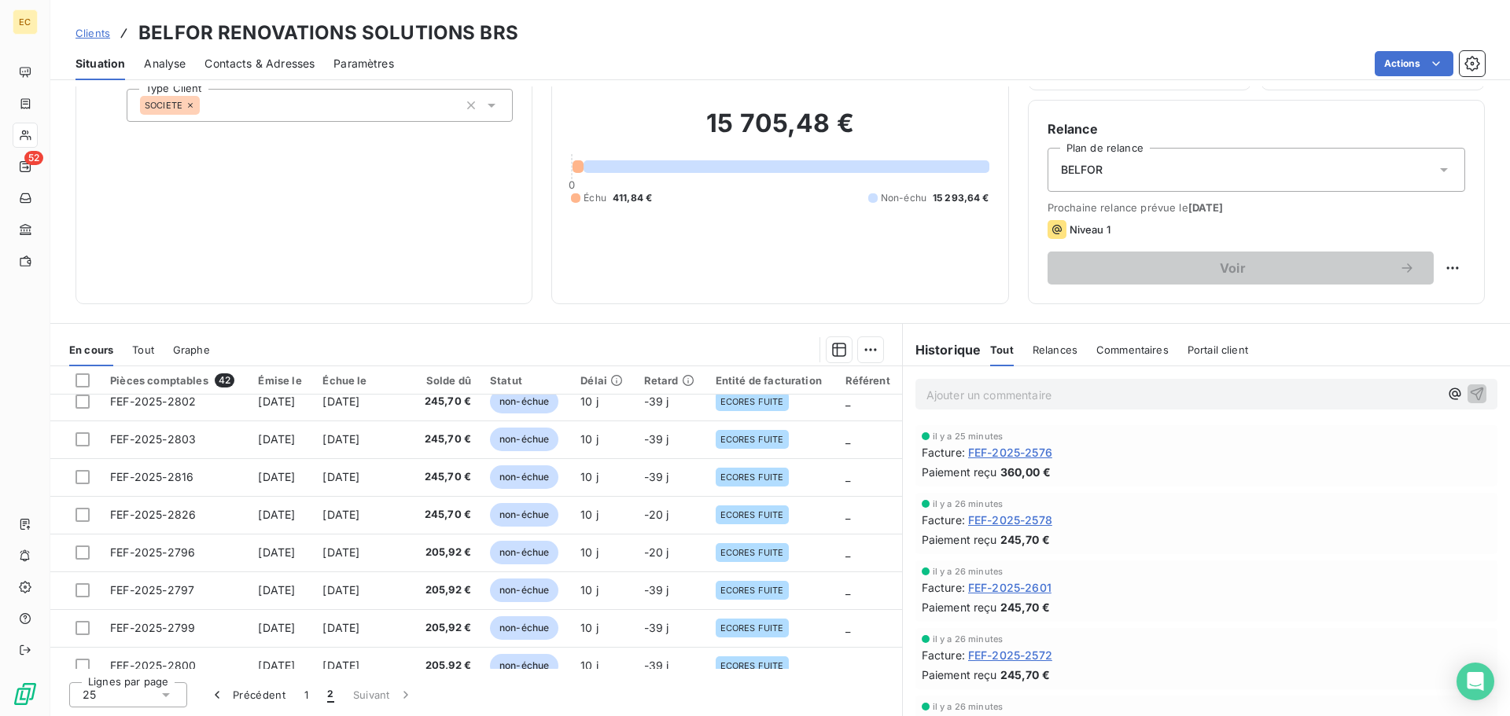
scroll to position [0, 0]
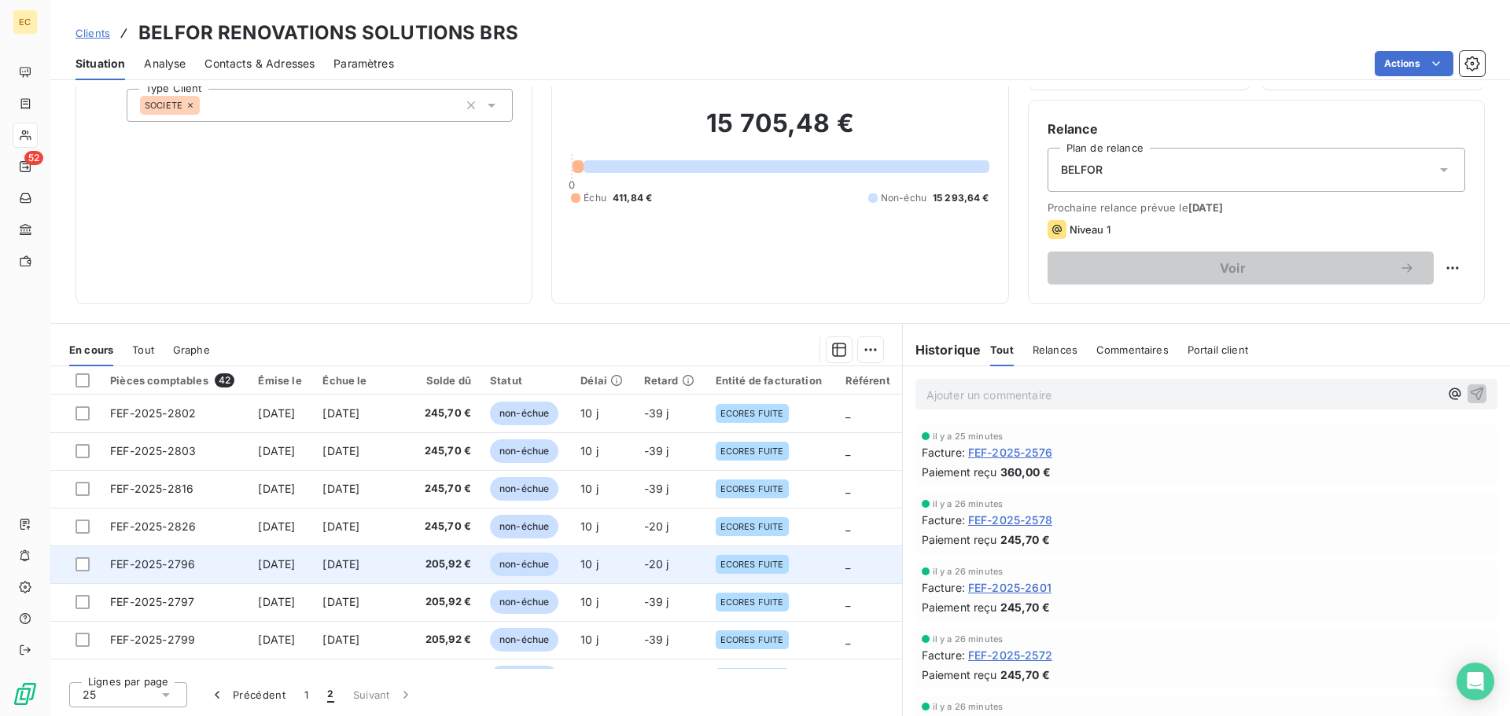
click at [131, 567] on span "FEF-2025-2796" at bounding box center [152, 564] width 85 height 13
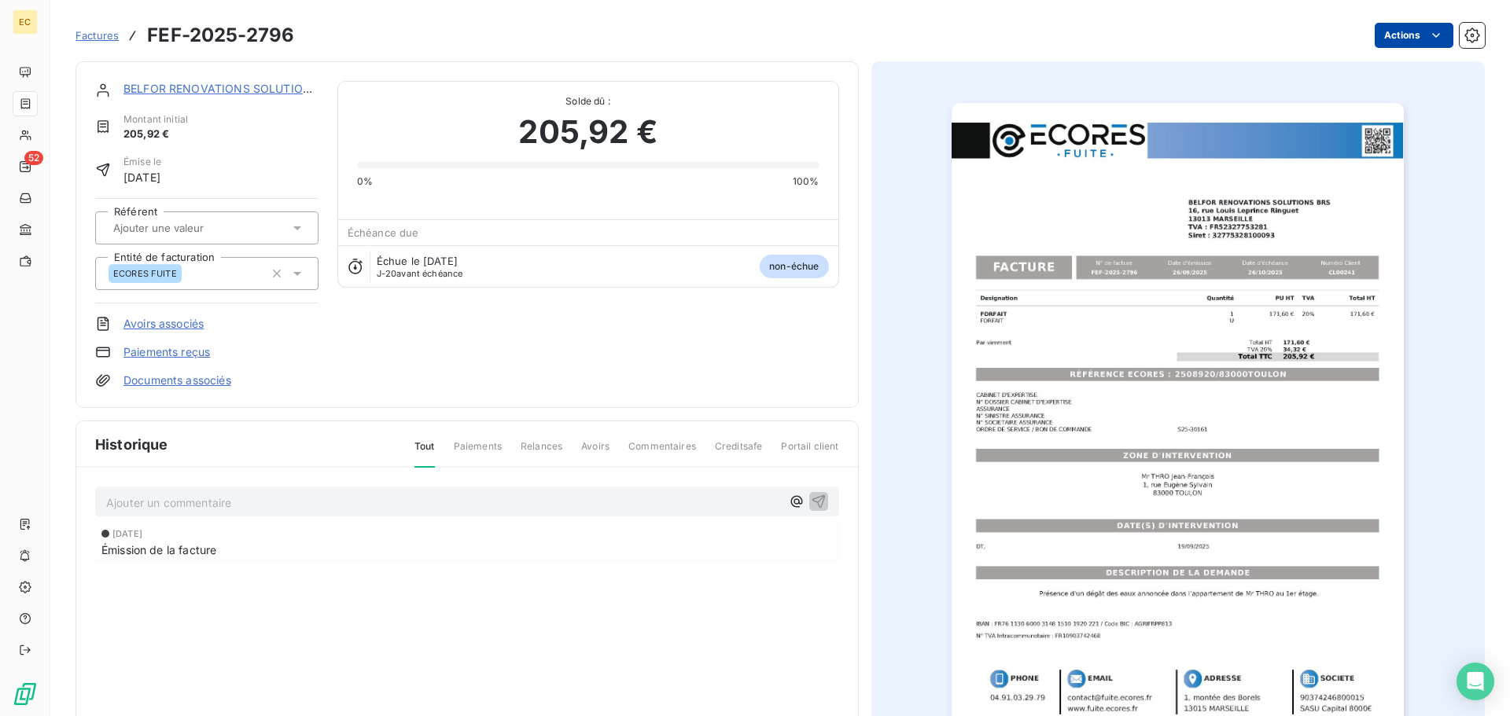
click at [1402, 38] on html "EC 52 Factures FEF-2025-2796 Actions BELFOR RENOVATIONS SOLUTIONS BRS Montant i…" at bounding box center [755, 358] width 1510 height 716
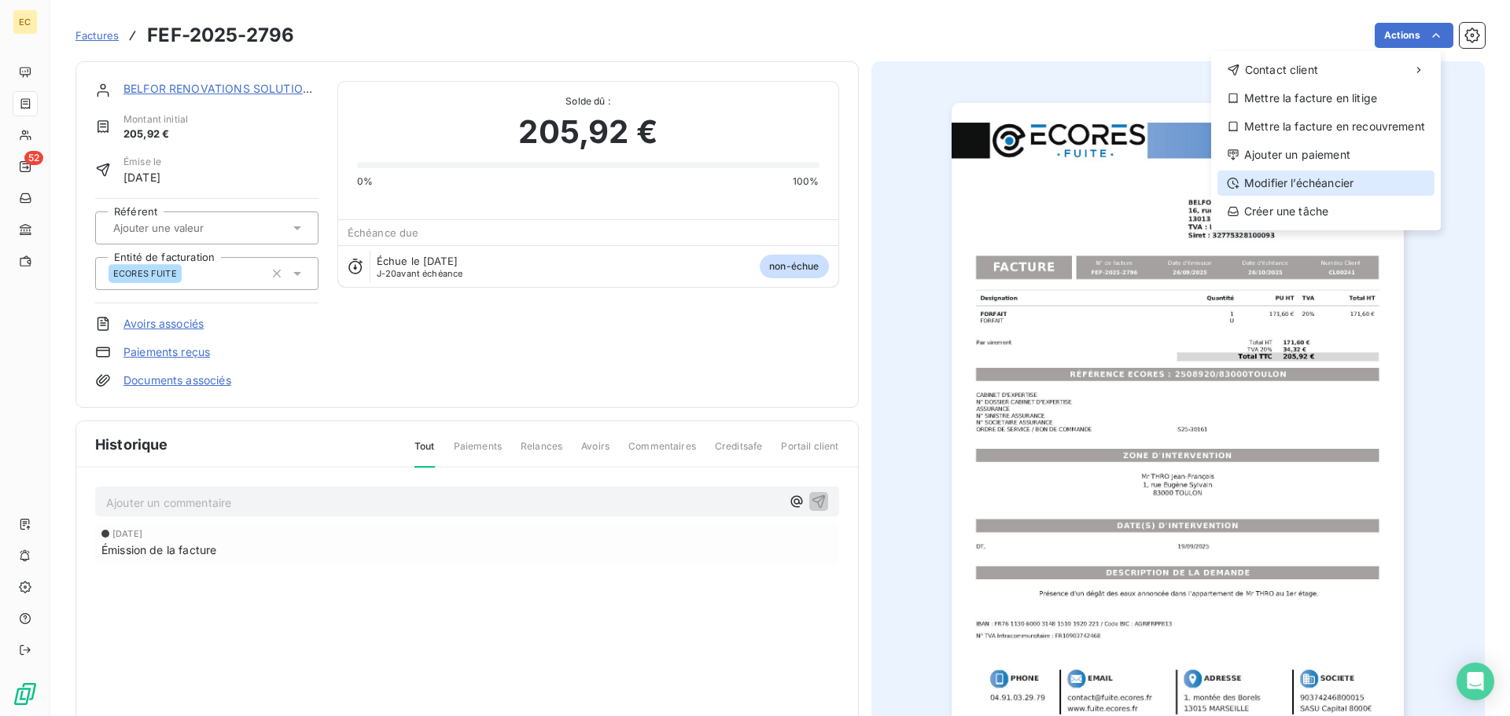
click at [1377, 184] on div "Modifier l’échéancier" at bounding box center [1325, 183] width 217 height 25
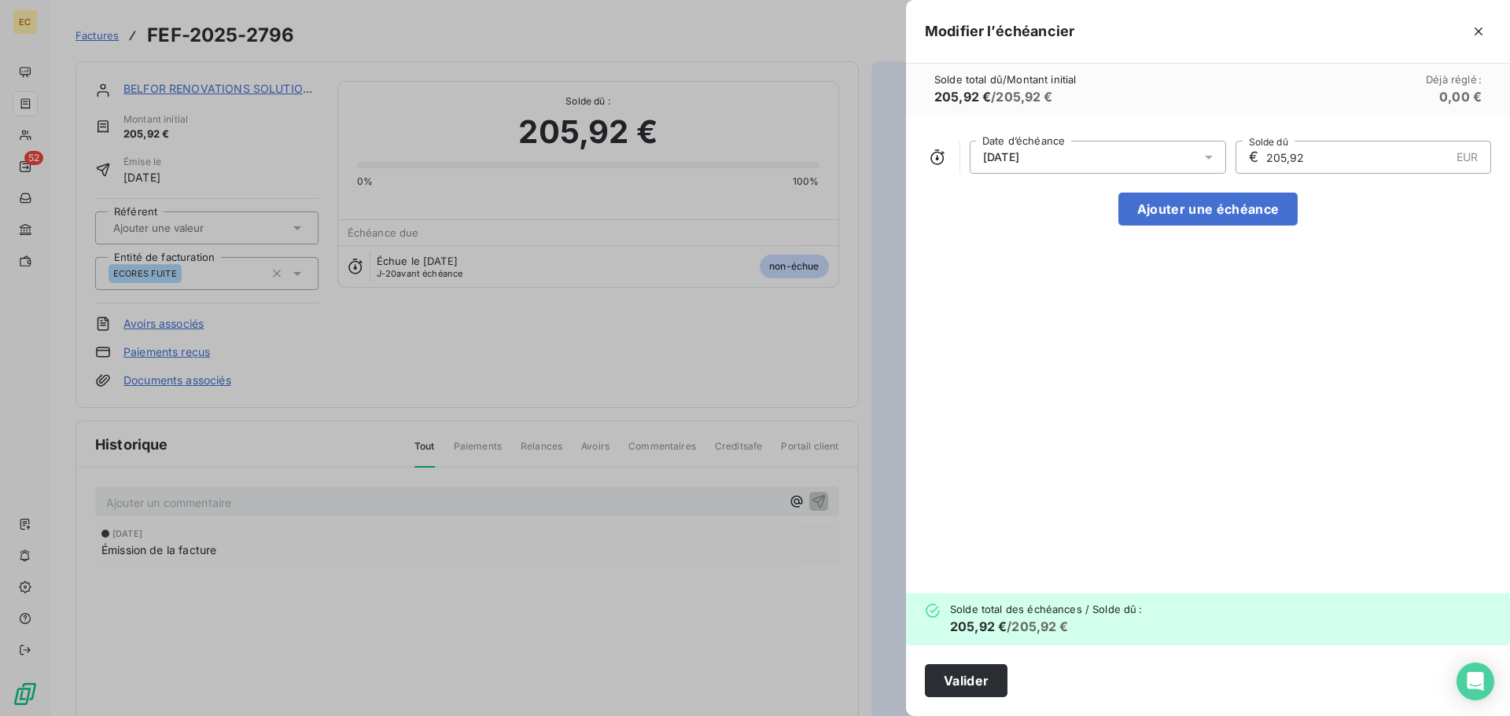
click at [1019, 163] on span "26/10/2025" at bounding box center [1001, 157] width 36 height 13
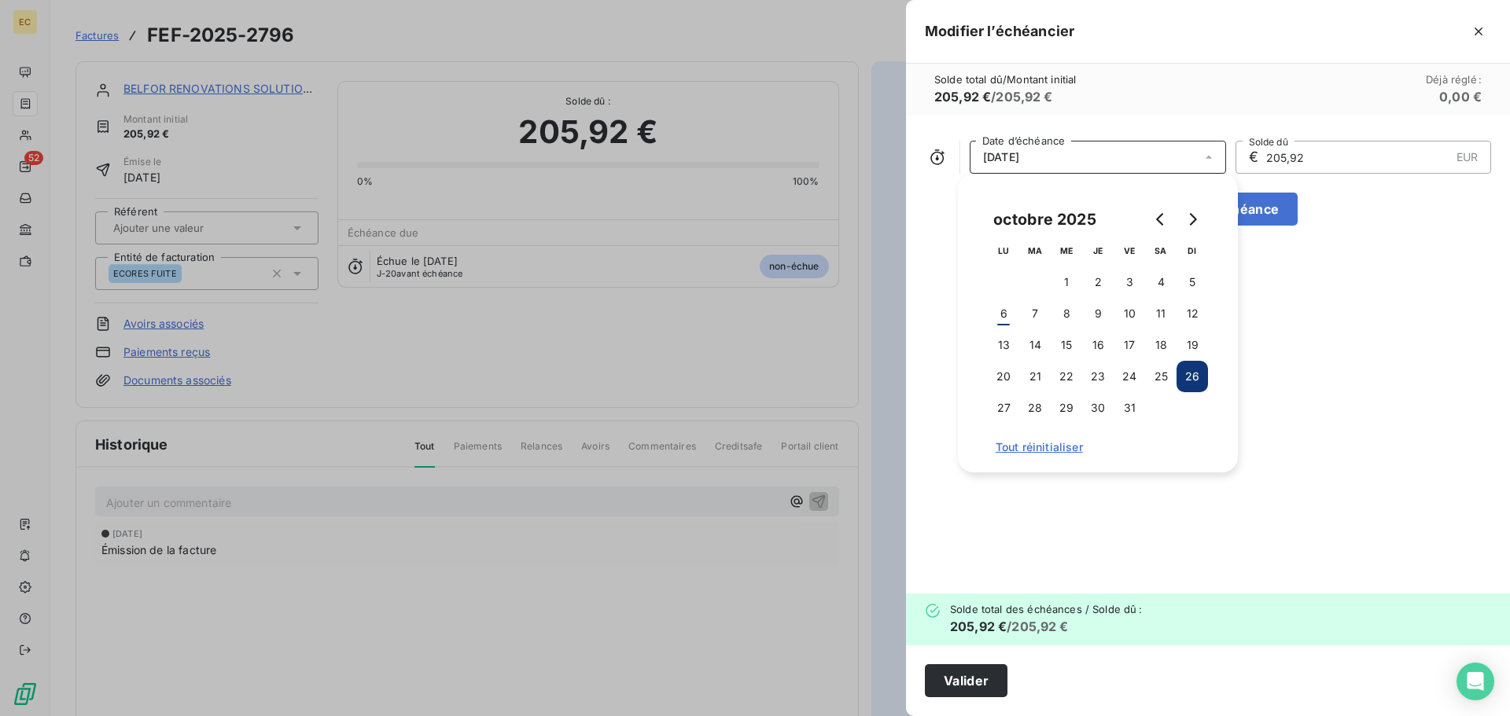
drag, startPoint x: 1195, startPoint y: 219, endPoint x: 1203, endPoint y: 262, distance: 43.3
click at [1195, 219] on icon "Go to next month" at bounding box center [1192, 219] width 13 height 13
click at [1136, 344] on button "14" at bounding box center [1129, 345] width 31 height 31
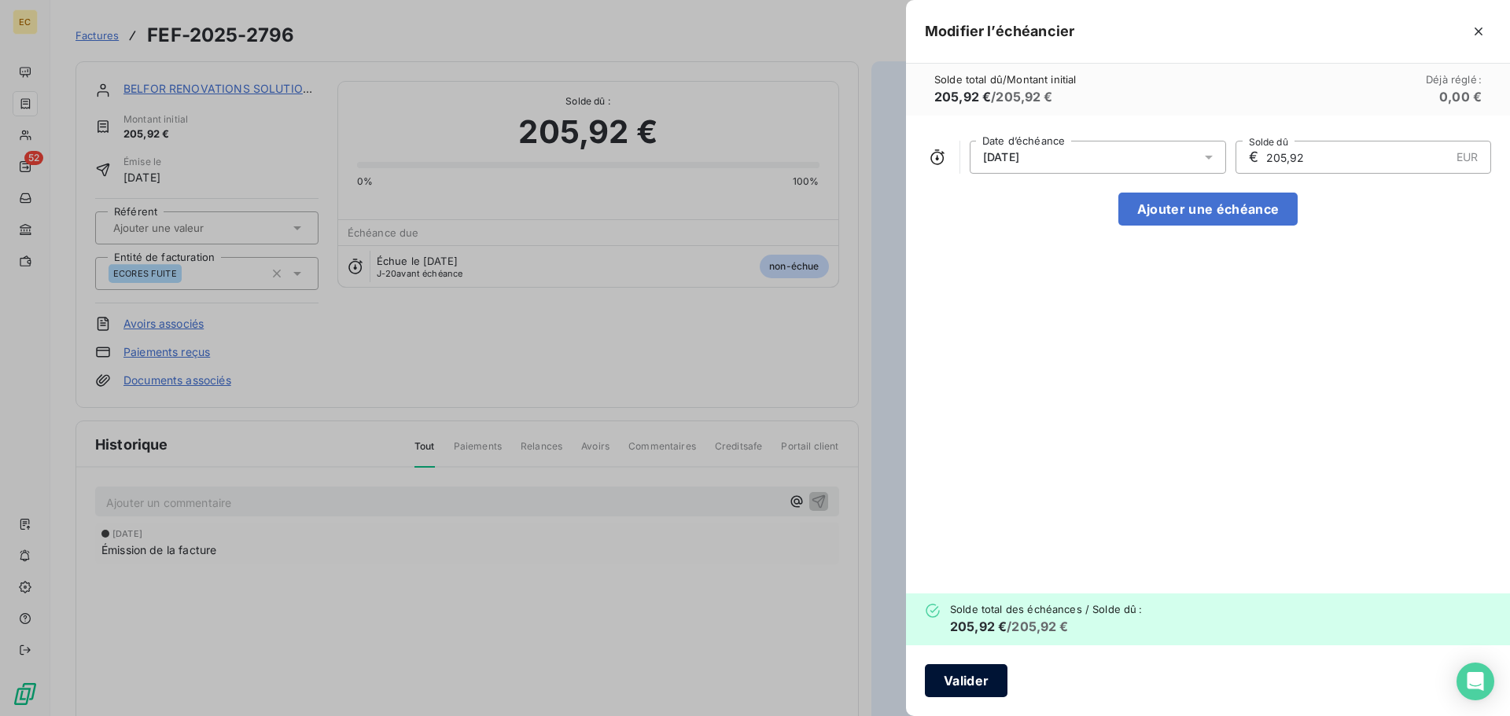
click at [971, 676] on button "Valider" at bounding box center [966, 681] width 83 height 33
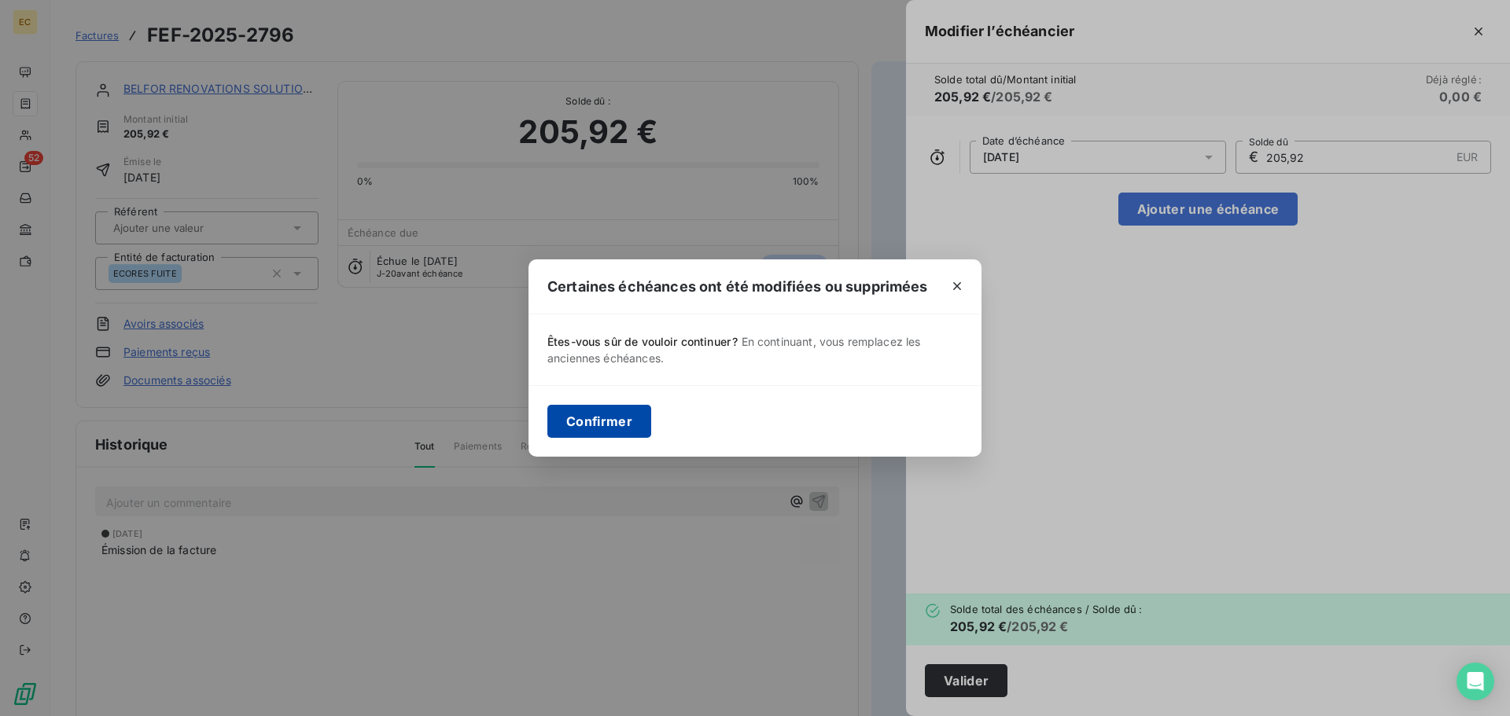
click at [612, 415] on button "Confirmer" at bounding box center [599, 421] width 104 height 33
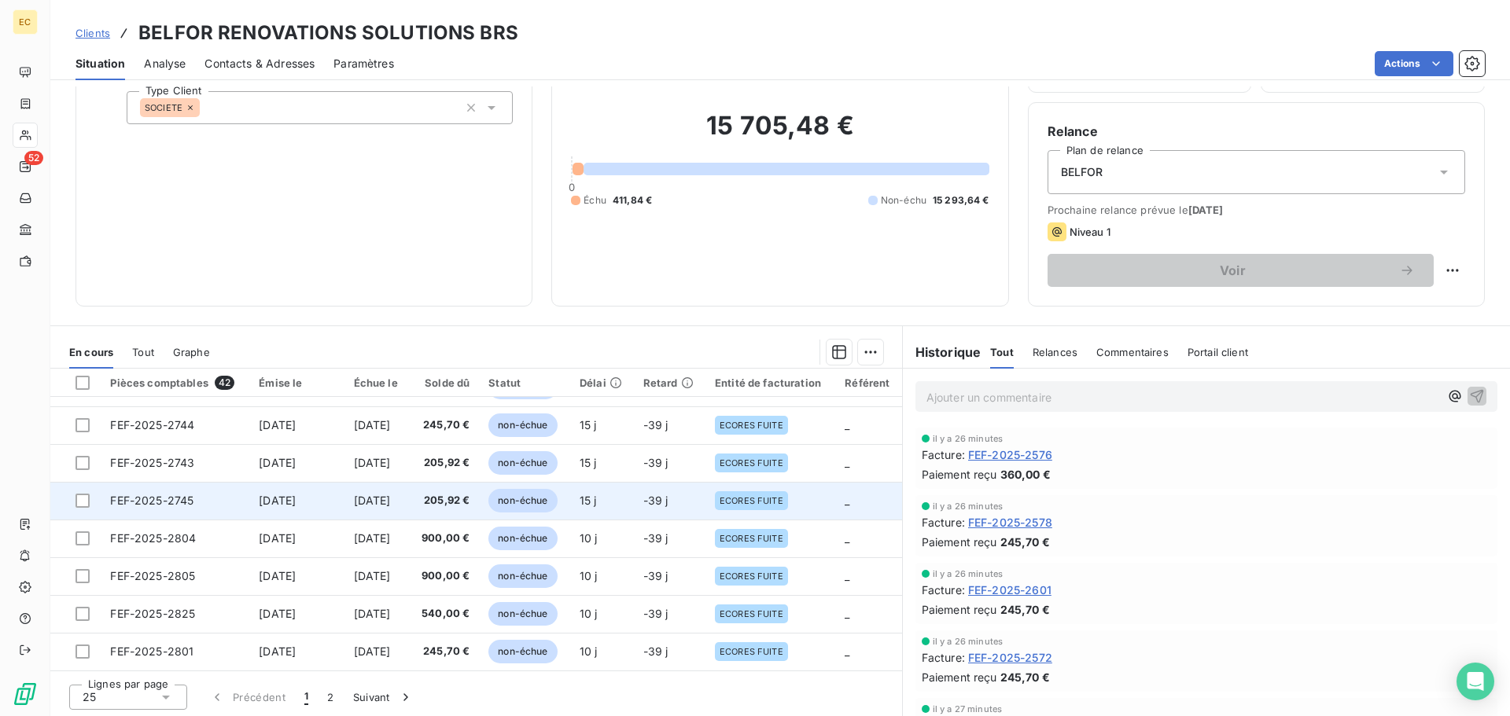
scroll to position [106, 0]
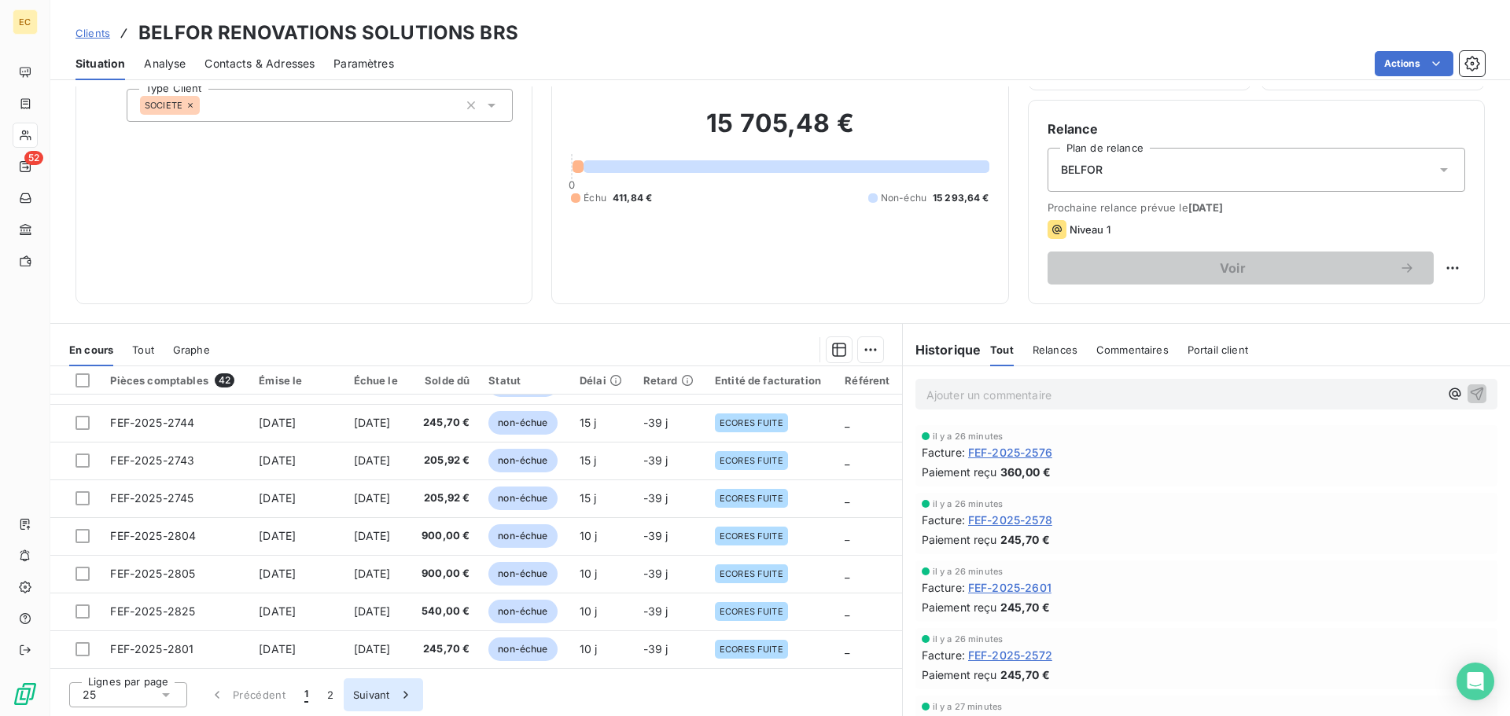
click at [378, 693] on button "Suivant" at bounding box center [383, 695] width 79 height 33
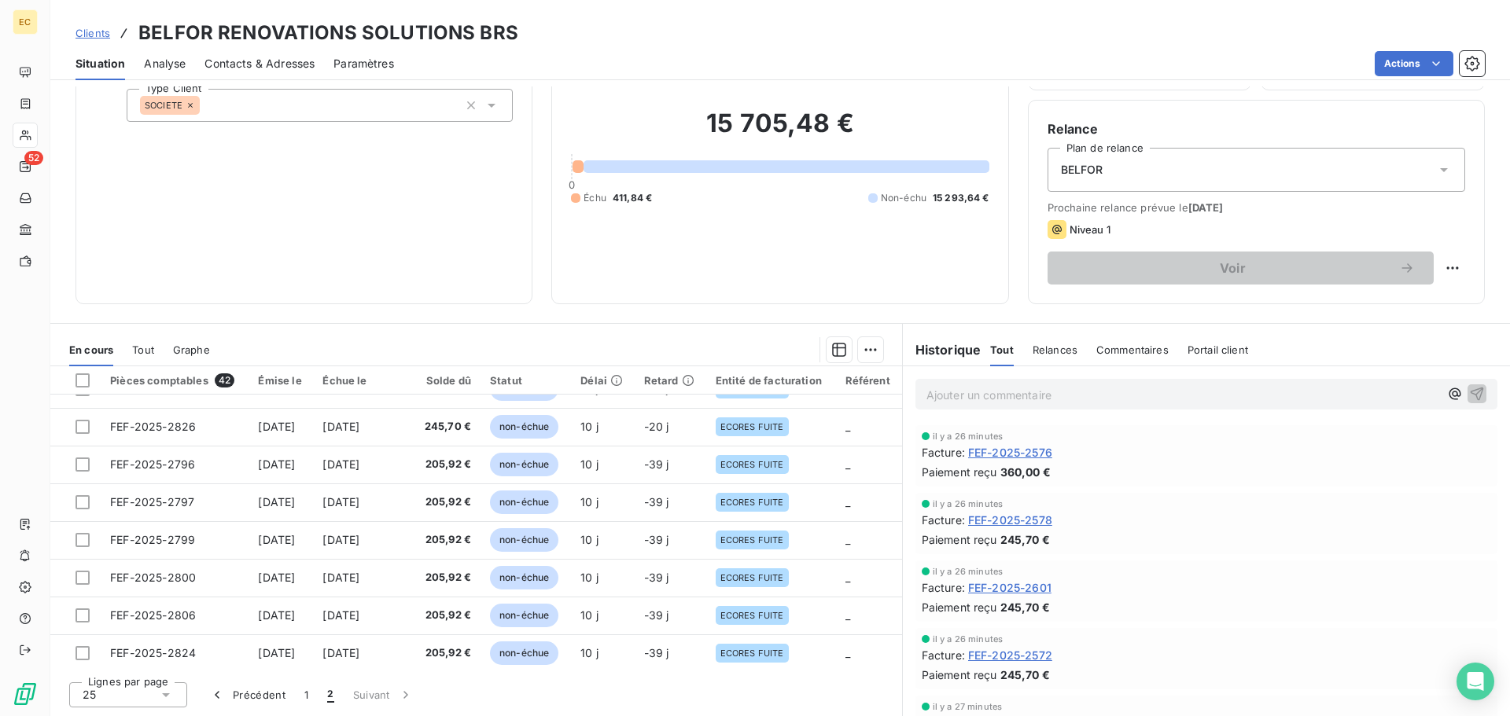
scroll to position [60, 0]
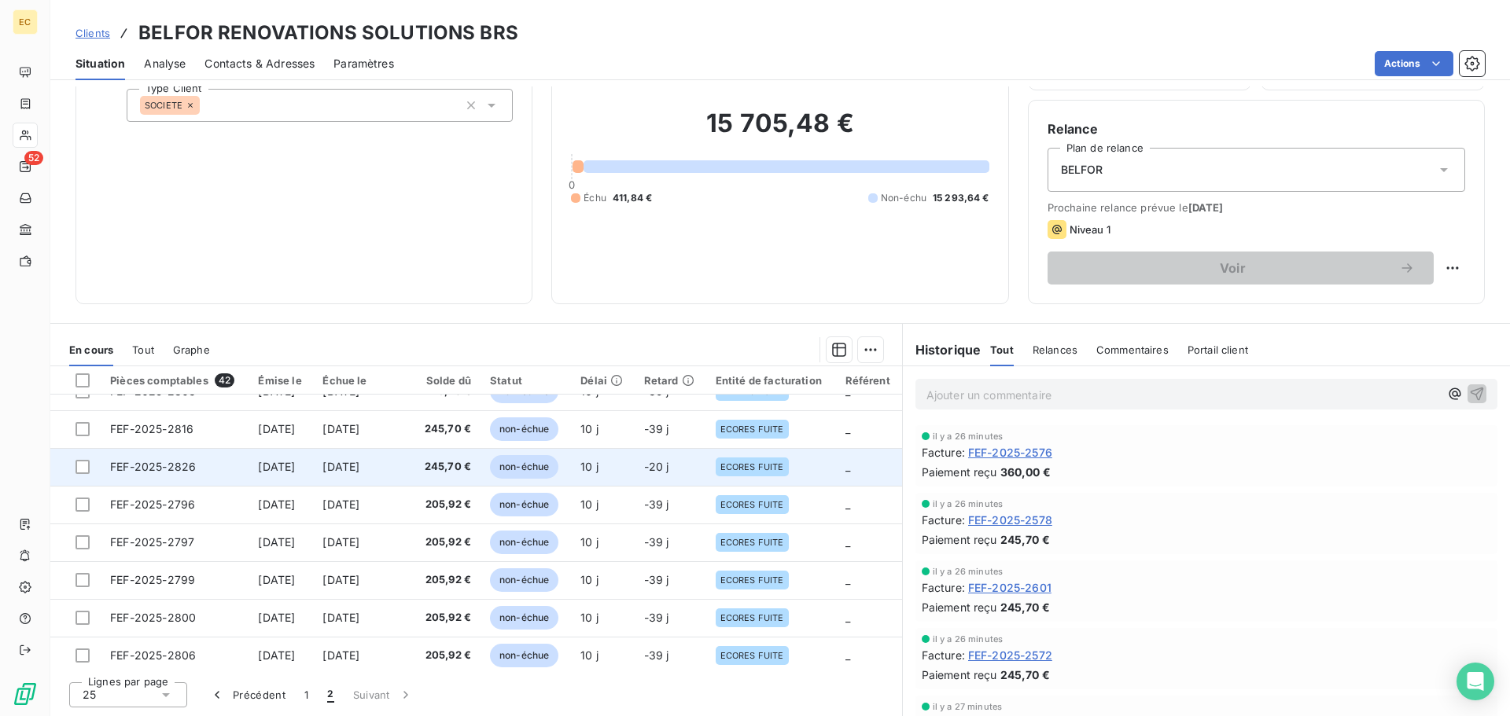
click at [134, 465] on span "FEF-2025-2826" at bounding box center [153, 466] width 86 height 13
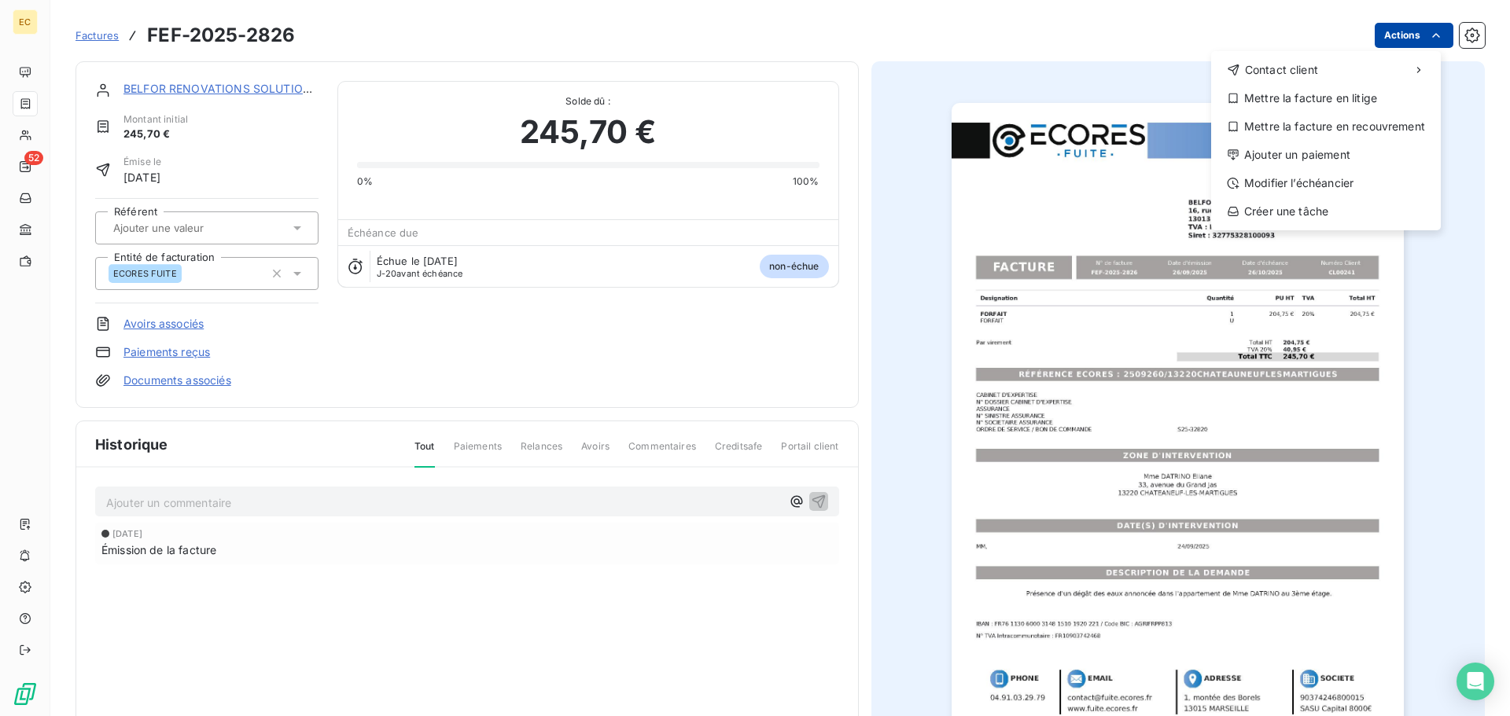
click at [1385, 37] on html "EC 52 Factures FEF-2025-2826 Actions Contact client Mettre la facture en litige…" at bounding box center [755, 358] width 1510 height 716
click at [1309, 179] on div "Modifier l’échéancier" at bounding box center [1325, 183] width 217 height 25
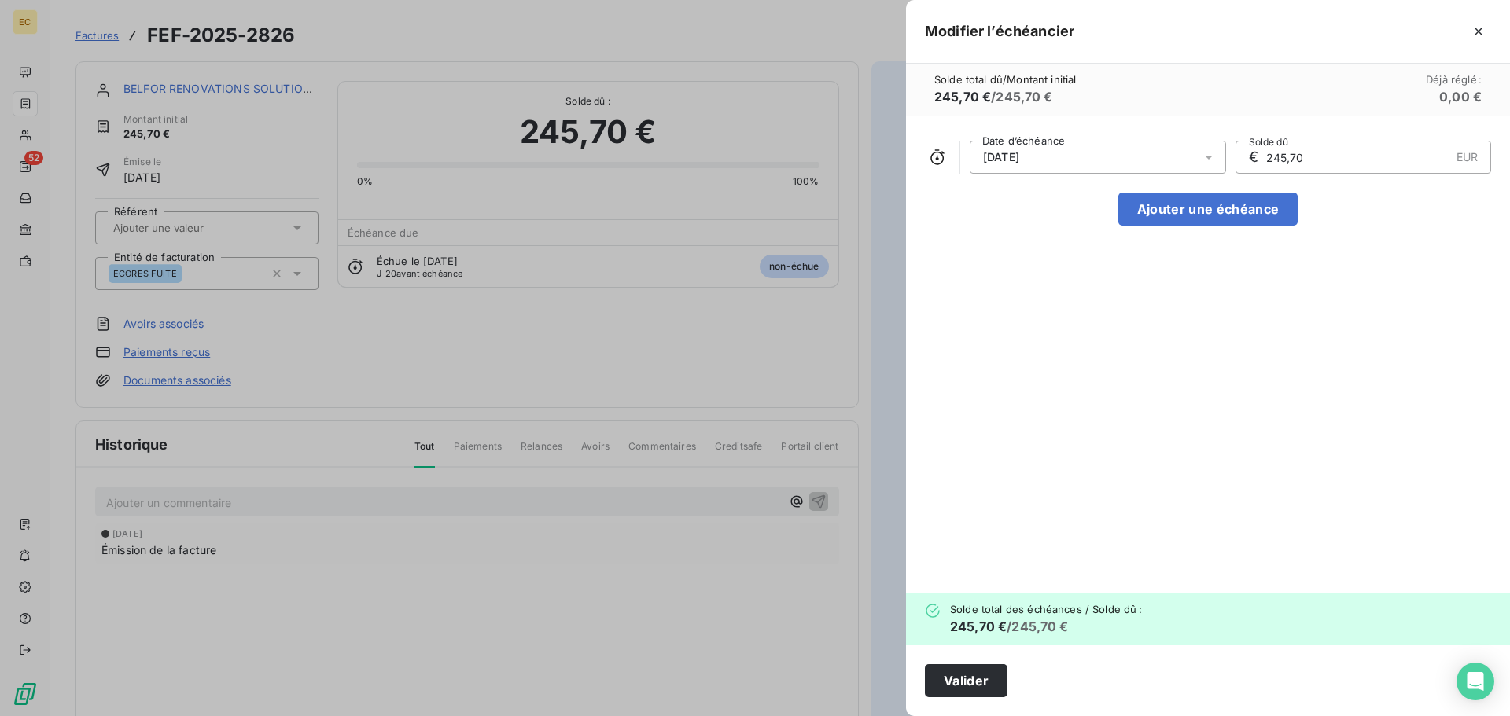
click at [1081, 159] on div "26/10/2025" at bounding box center [1098, 157] width 256 height 33
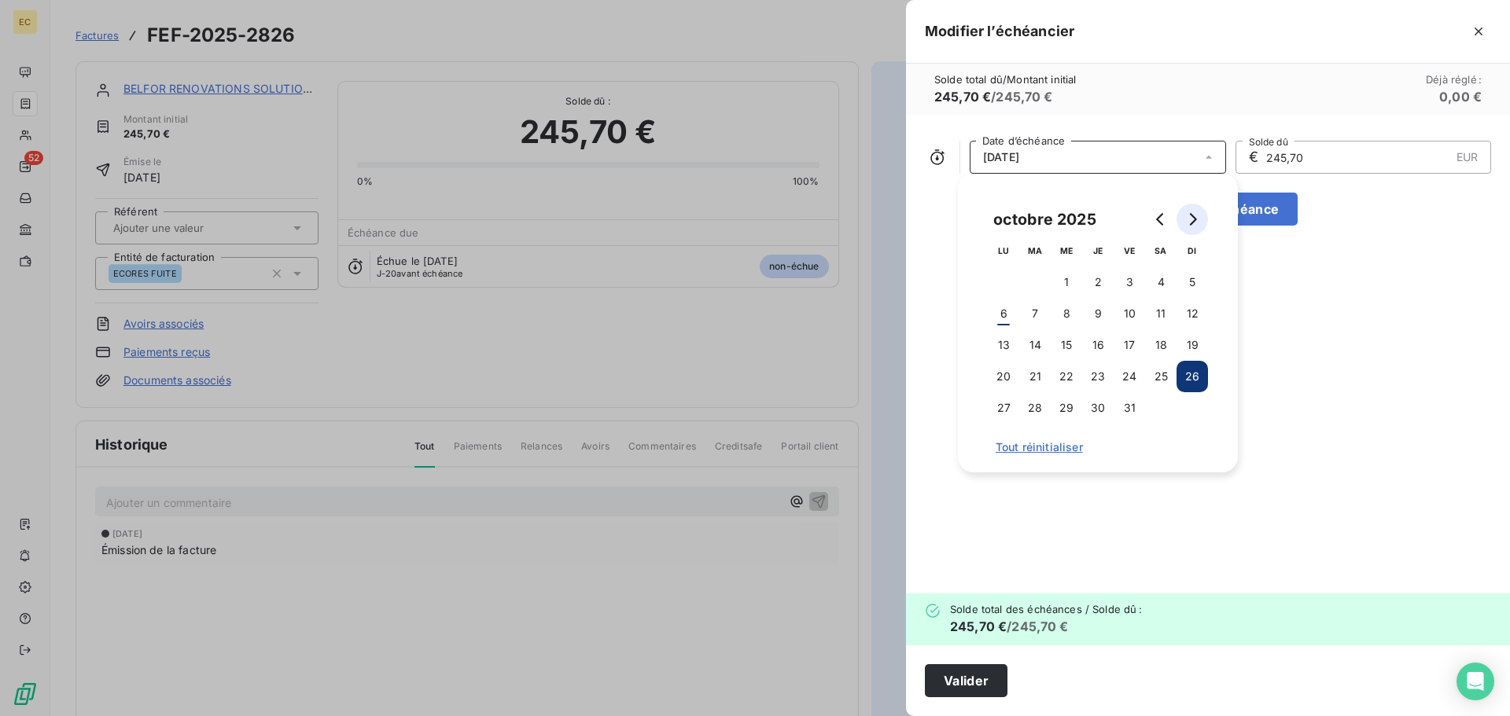
click at [1193, 227] on button "Go to next month" at bounding box center [1192, 219] width 31 height 31
click at [1131, 341] on button "14" at bounding box center [1129, 345] width 31 height 31
click at [996, 681] on button "Valider" at bounding box center [966, 681] width 83 height 33
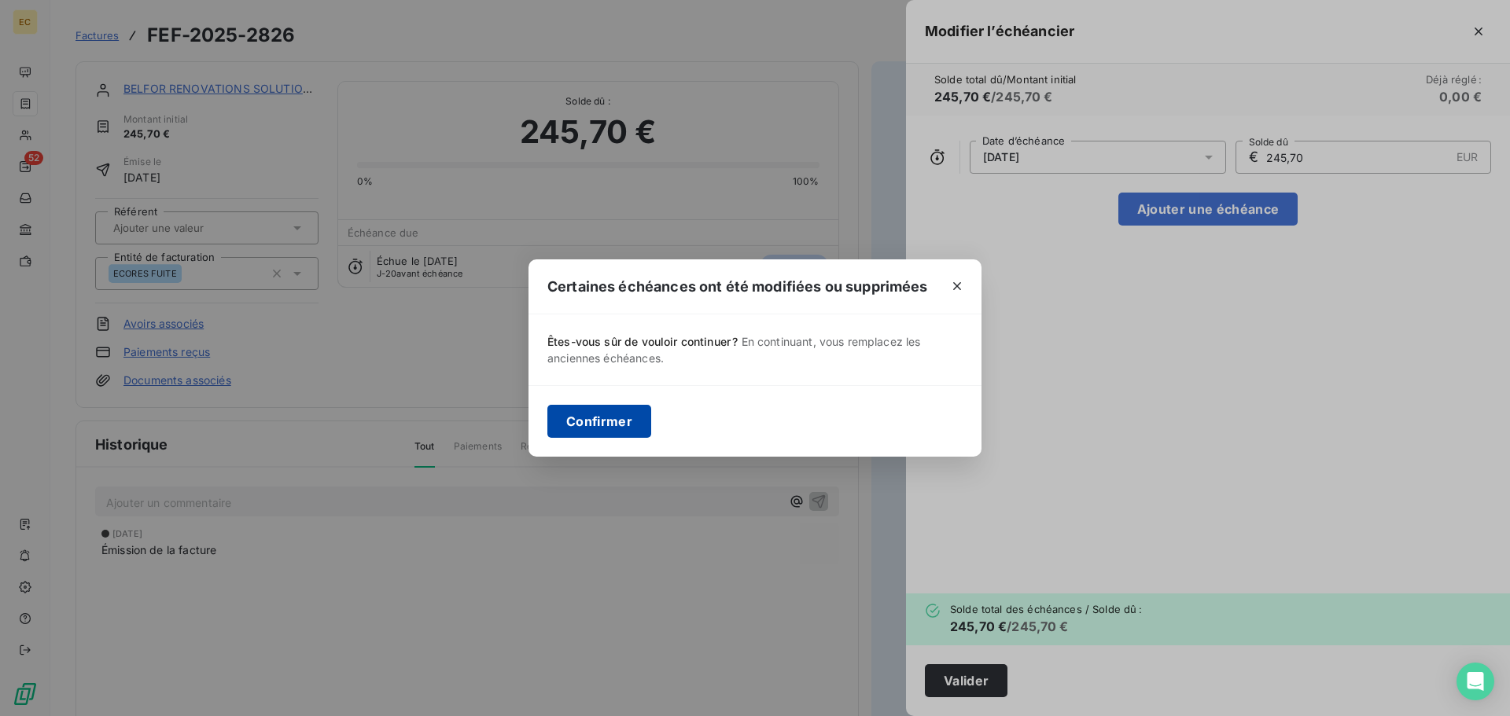
click at [600, 426] on button "Confirmer" at bounding box center [599, 421] width 104 height 33
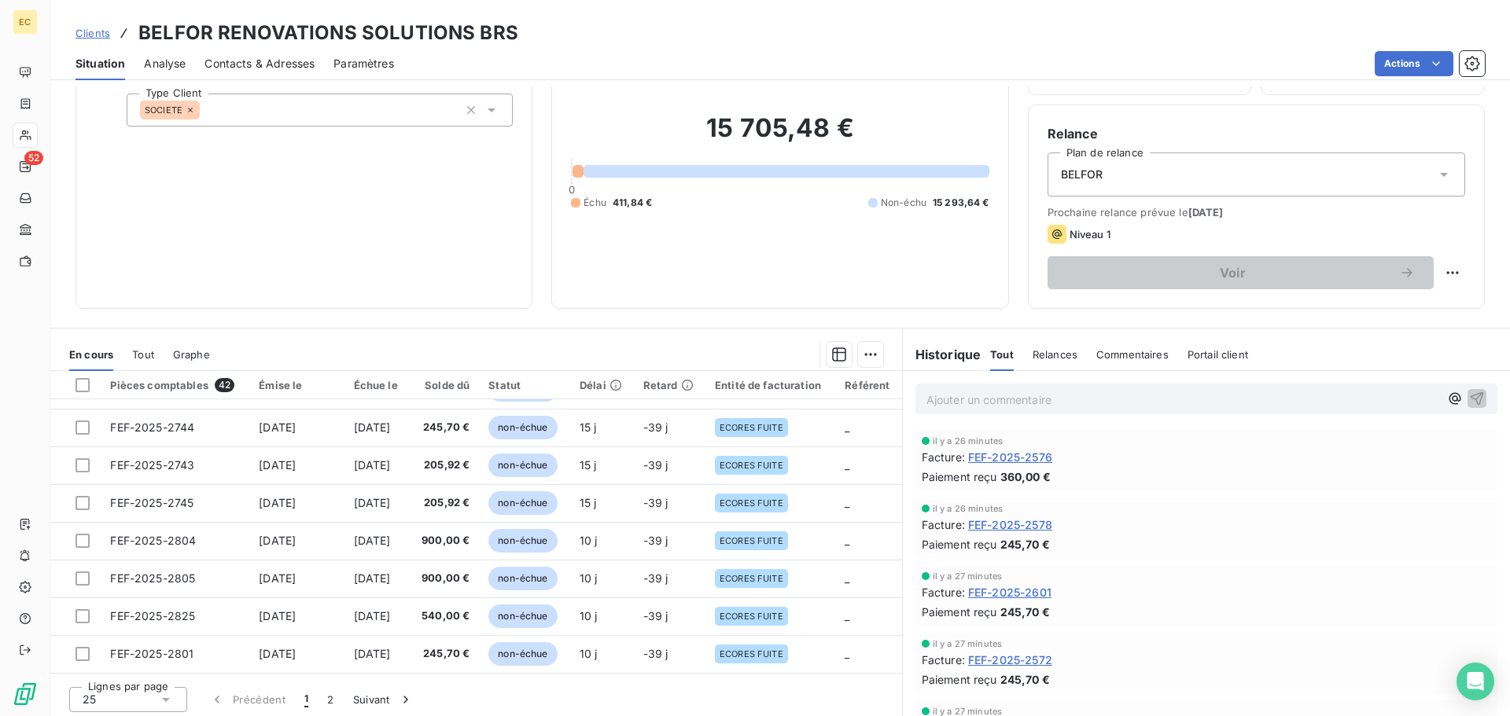
scroll to position [106, 0]
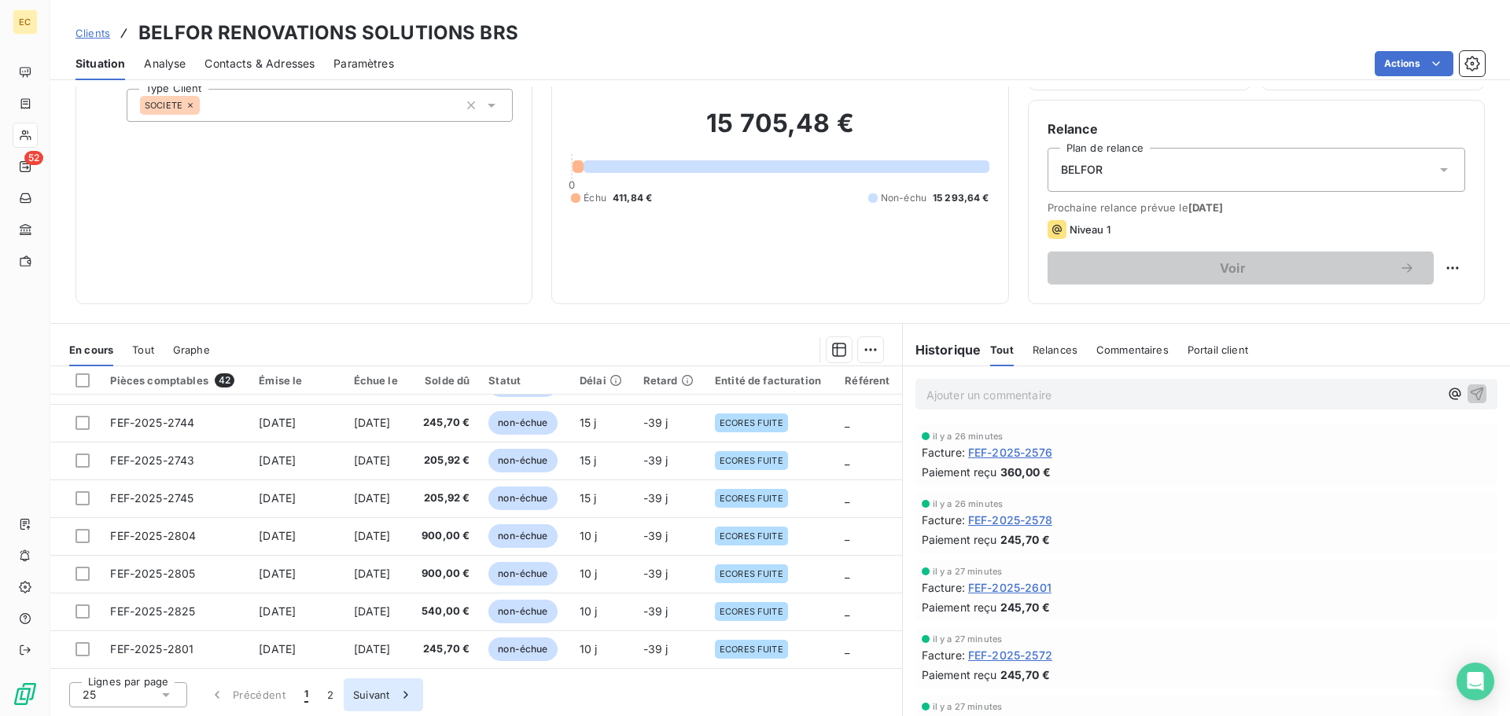
click at [352, 698] on button "Suivant" at bounding box center [383, 695] width 79 height 33
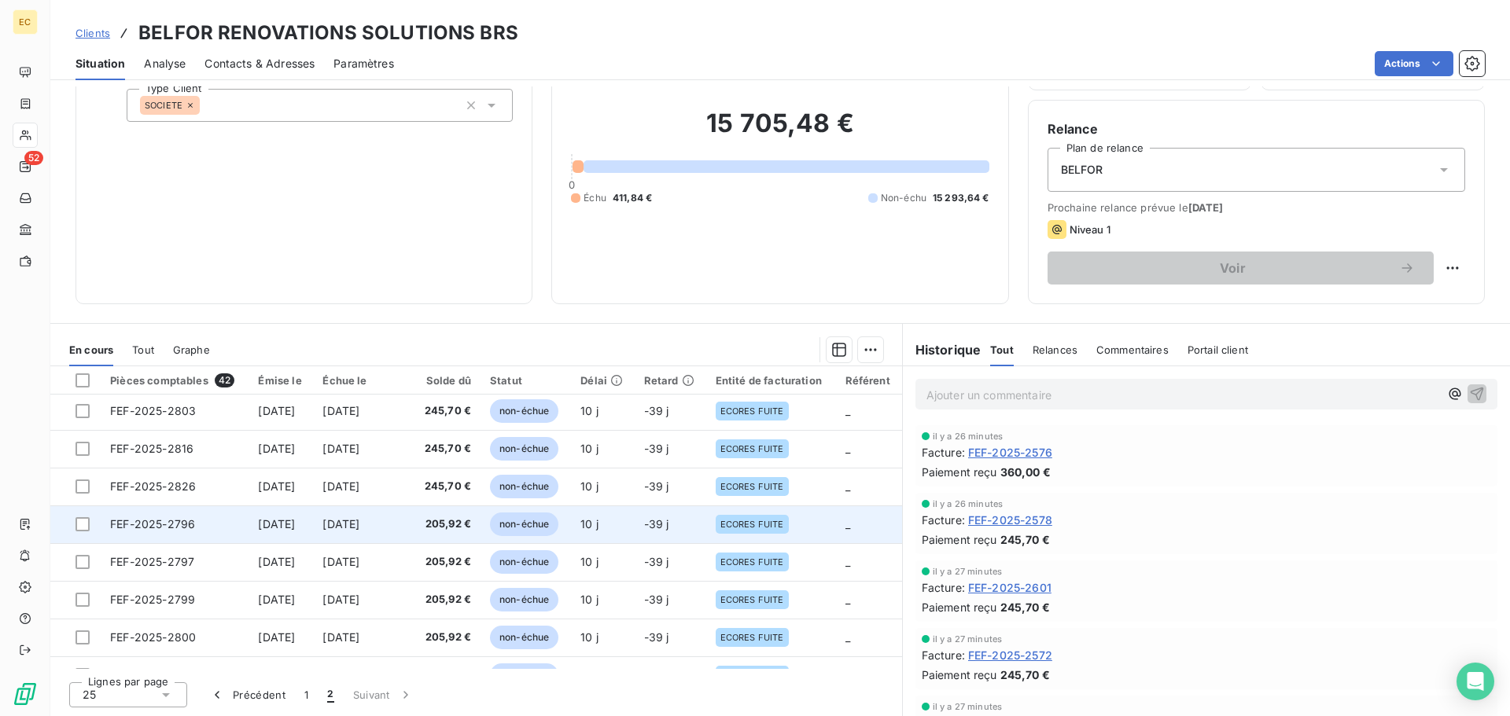
scroll to position [374, 0]
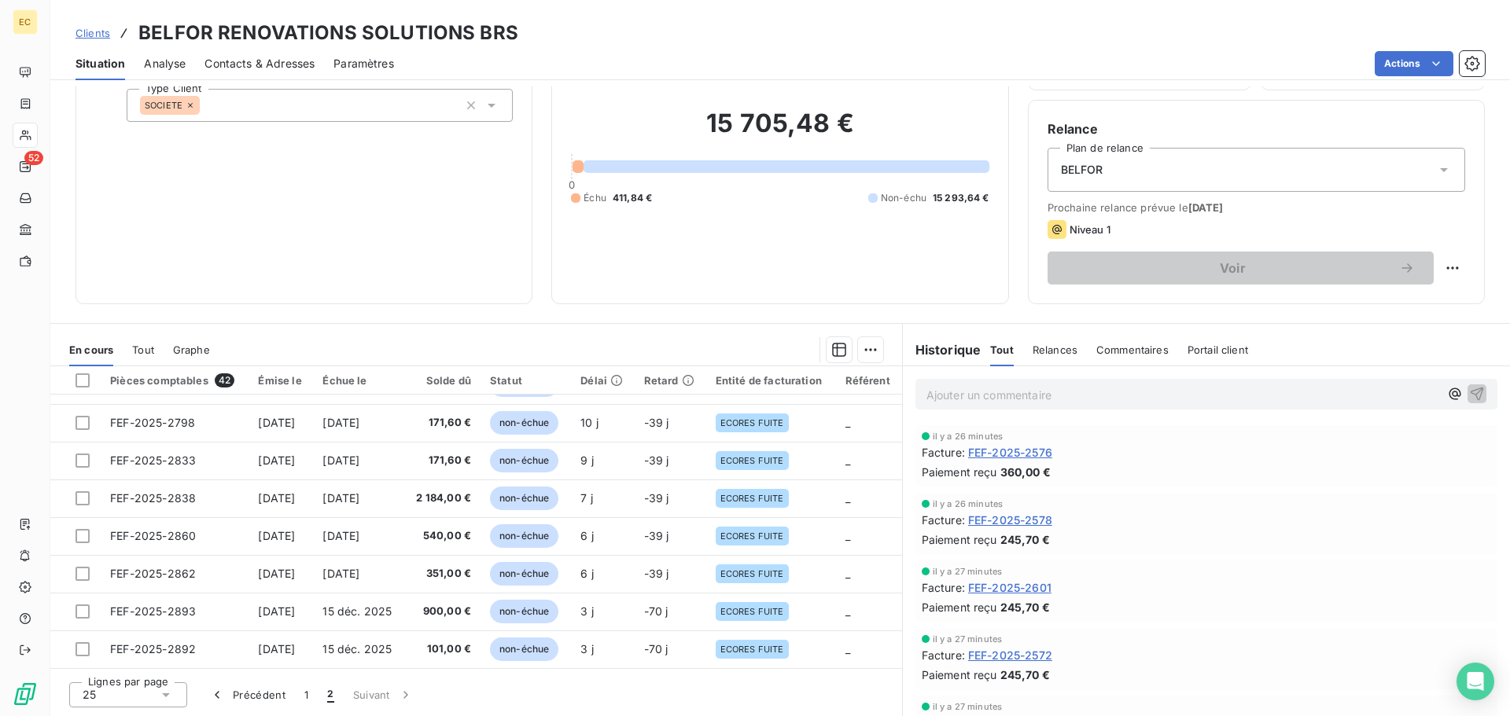
click at [89, 33] on span "Clients" at bounding box center [93, 33] width 35 height 13
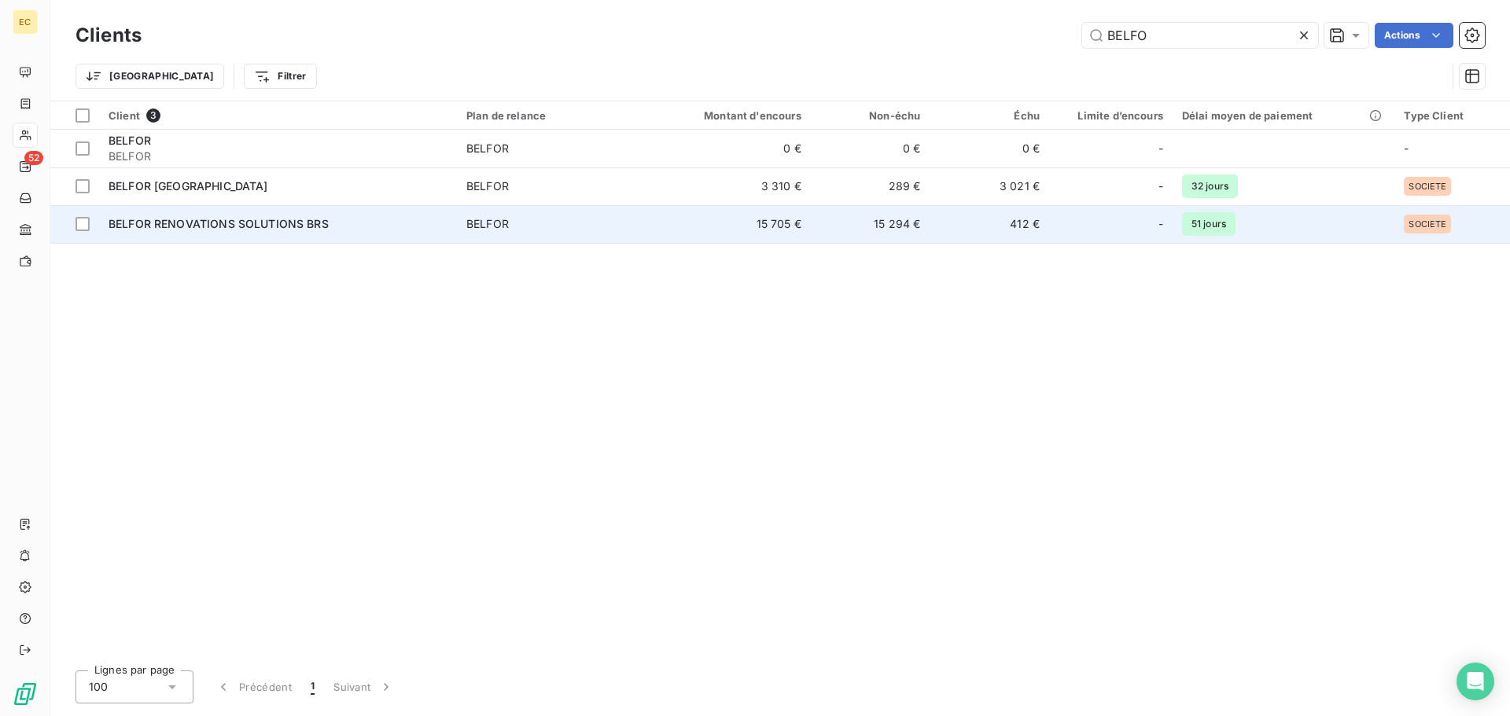
type input "BELFO"
click at [310, 229] on span "BELFOR RENOVATIONS SOLUTIONS BRS" at bounding box center [219, 223] width 220 height 13
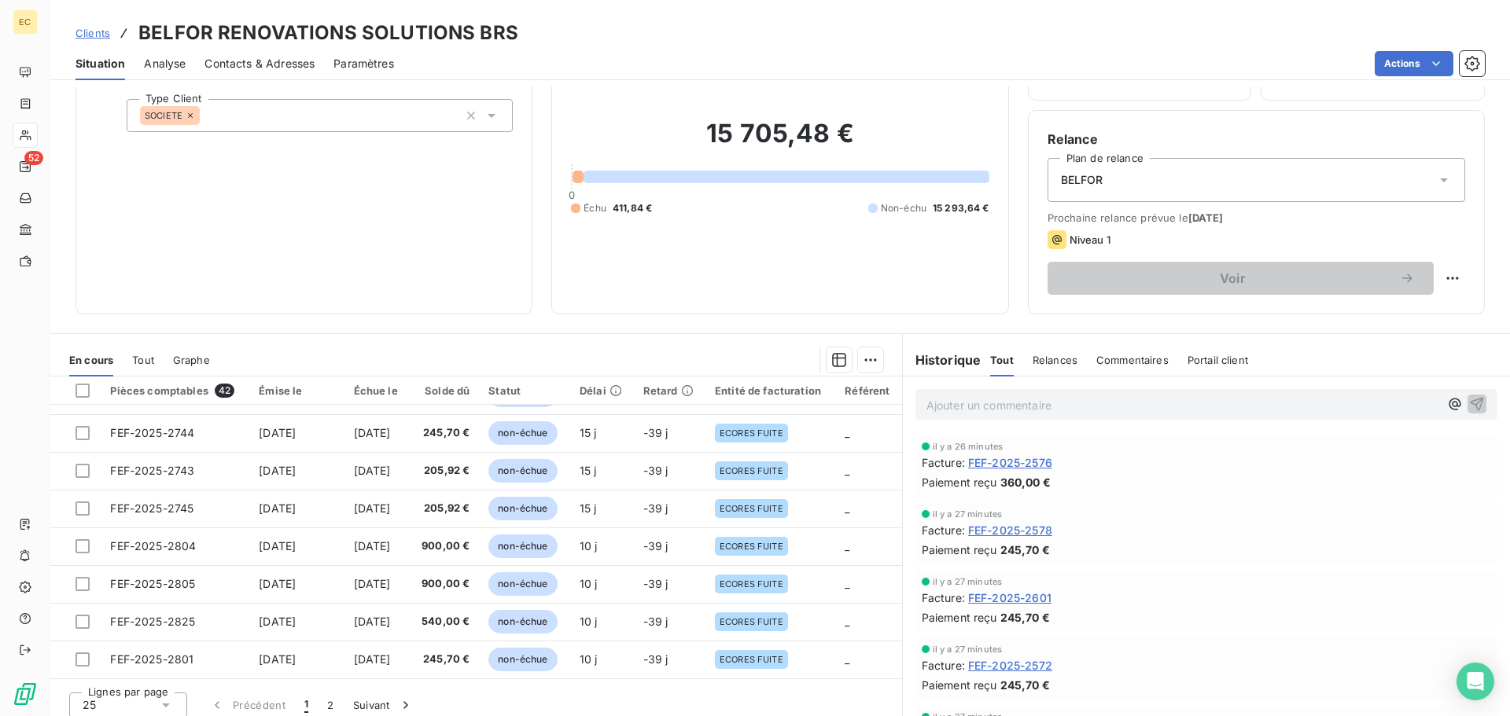
scroll to position [106, 0]
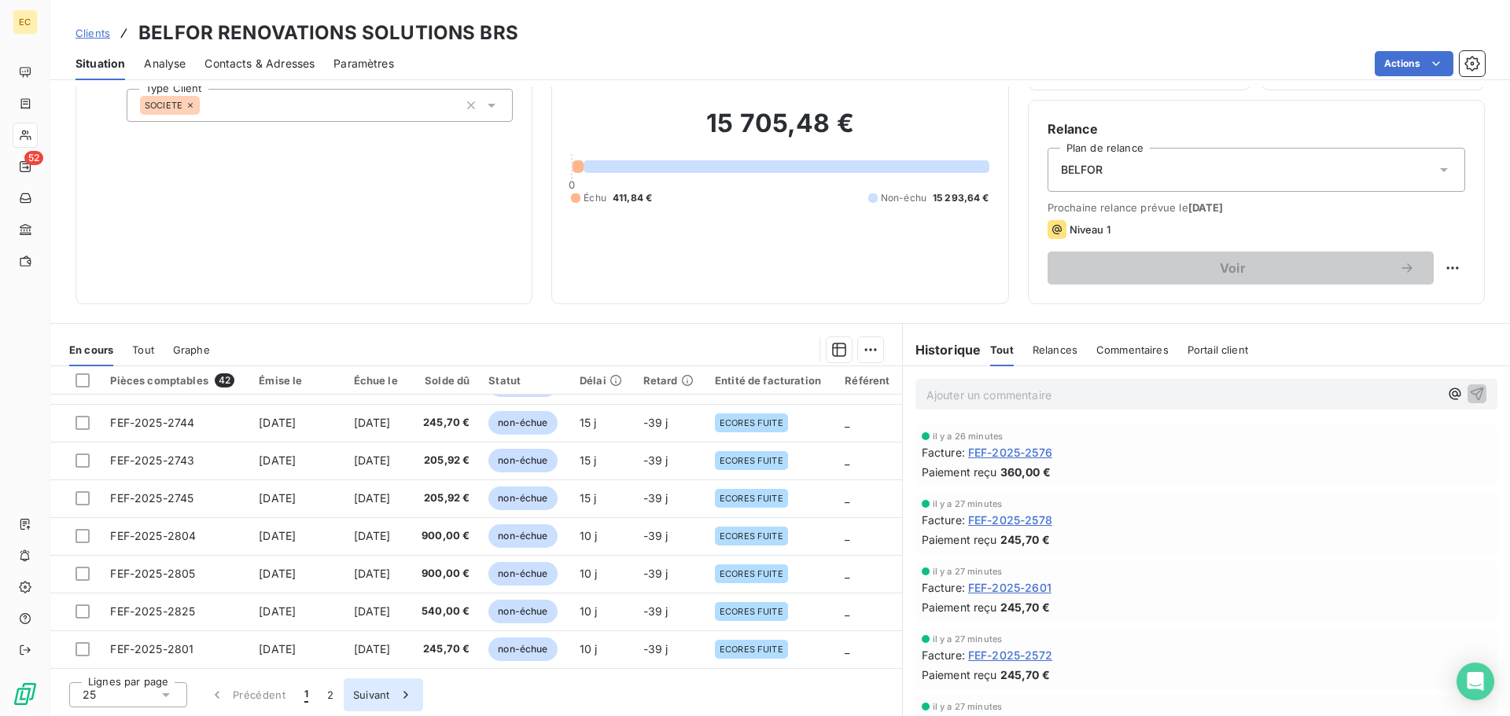
click at [372, 699] on button "Suivant" at bounding box center [383, 695] width 79 height 33
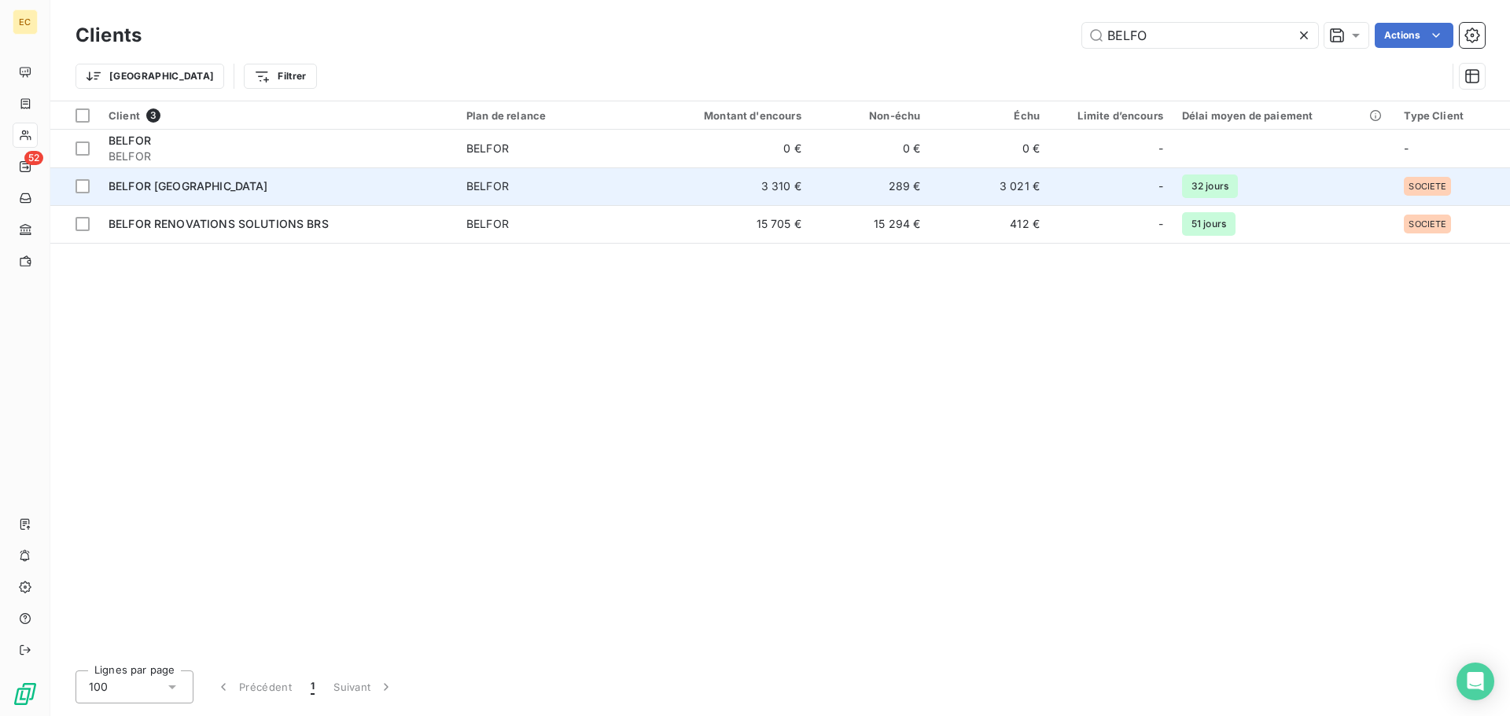
click at [203, 182] on span "BELFOR MARSEILLE" at bounding box center [189, 185] width 160 height 13
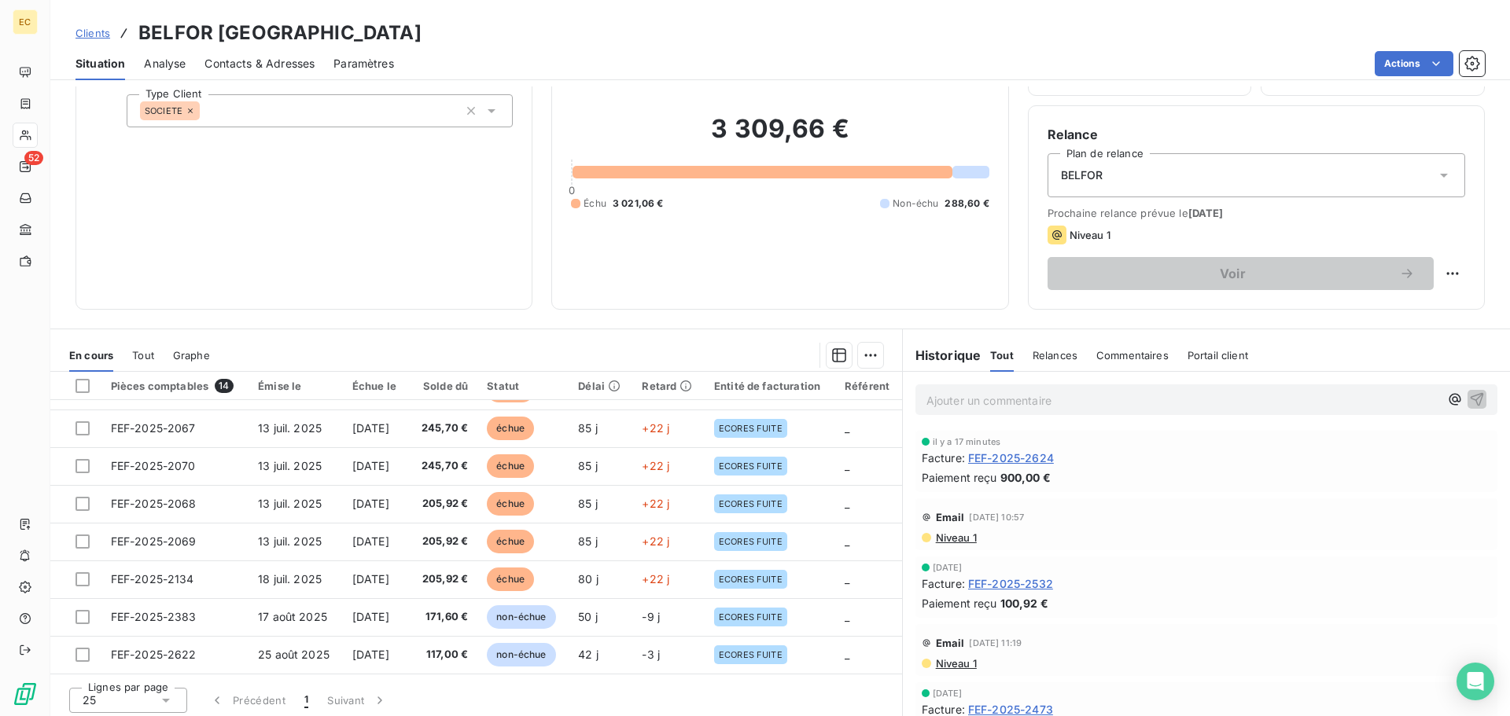
scroll to position [106, 0]
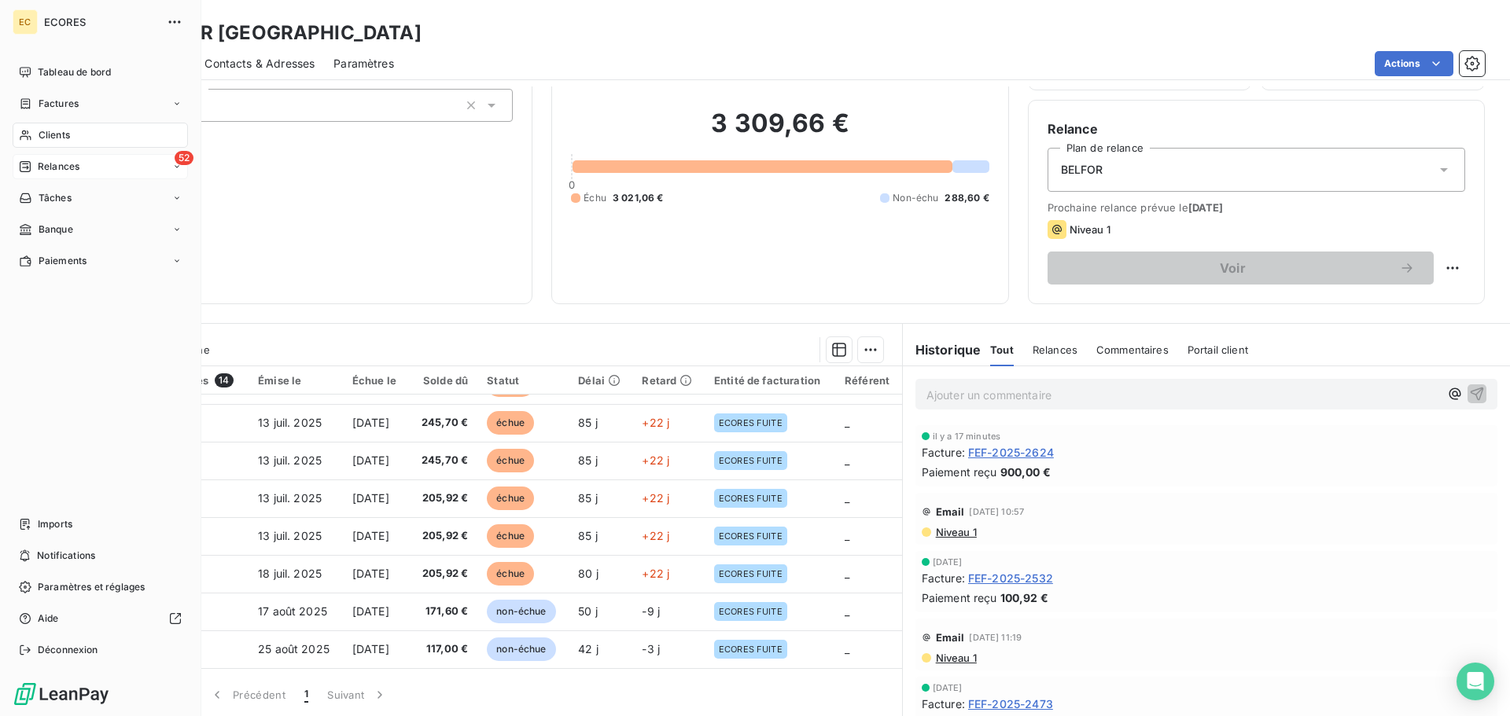
click at [48, 169] on span "Relances" at bounding box center [59, 167] width 42 height 14
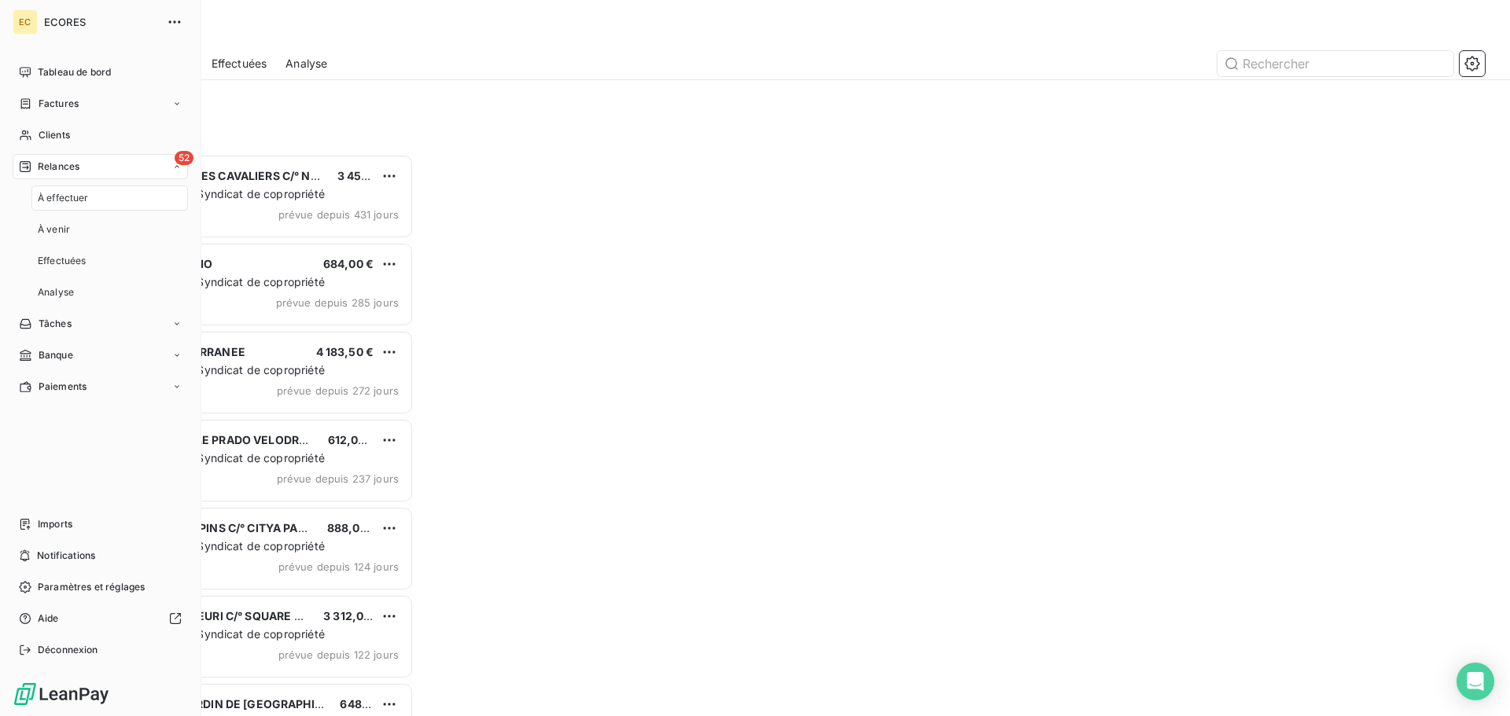
scroll to position [551, 326]
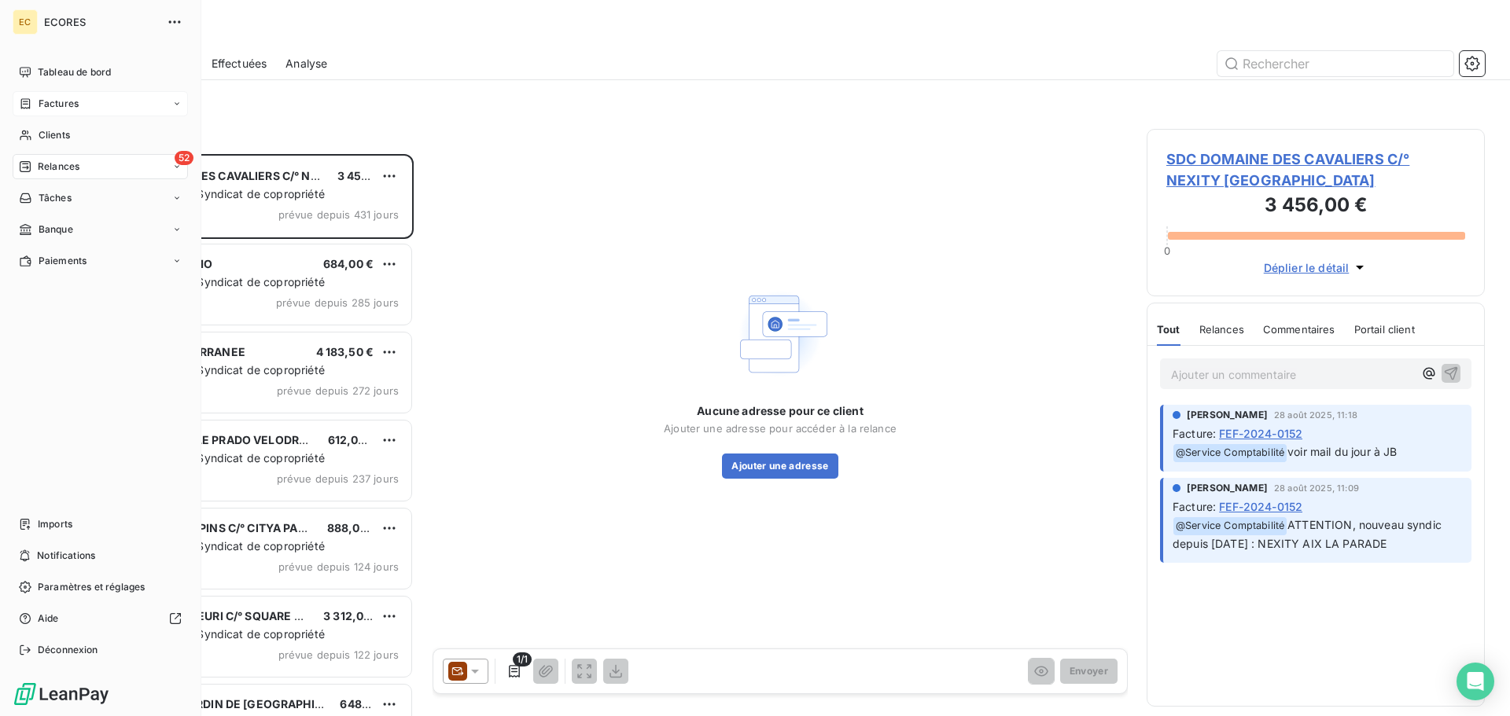
click at [45, 109] on span "Factures" at bounding box center [59, 104] width 40 height 14
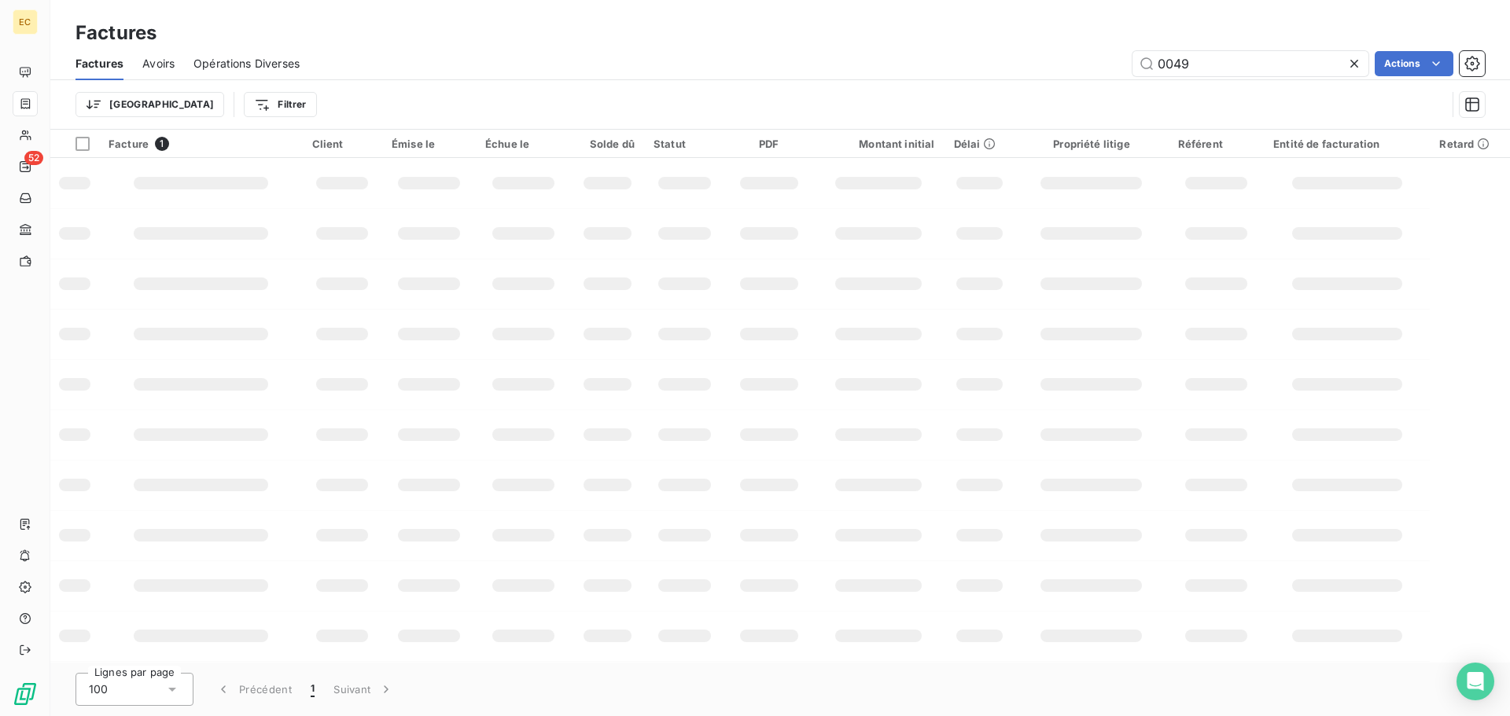
type input "0049"
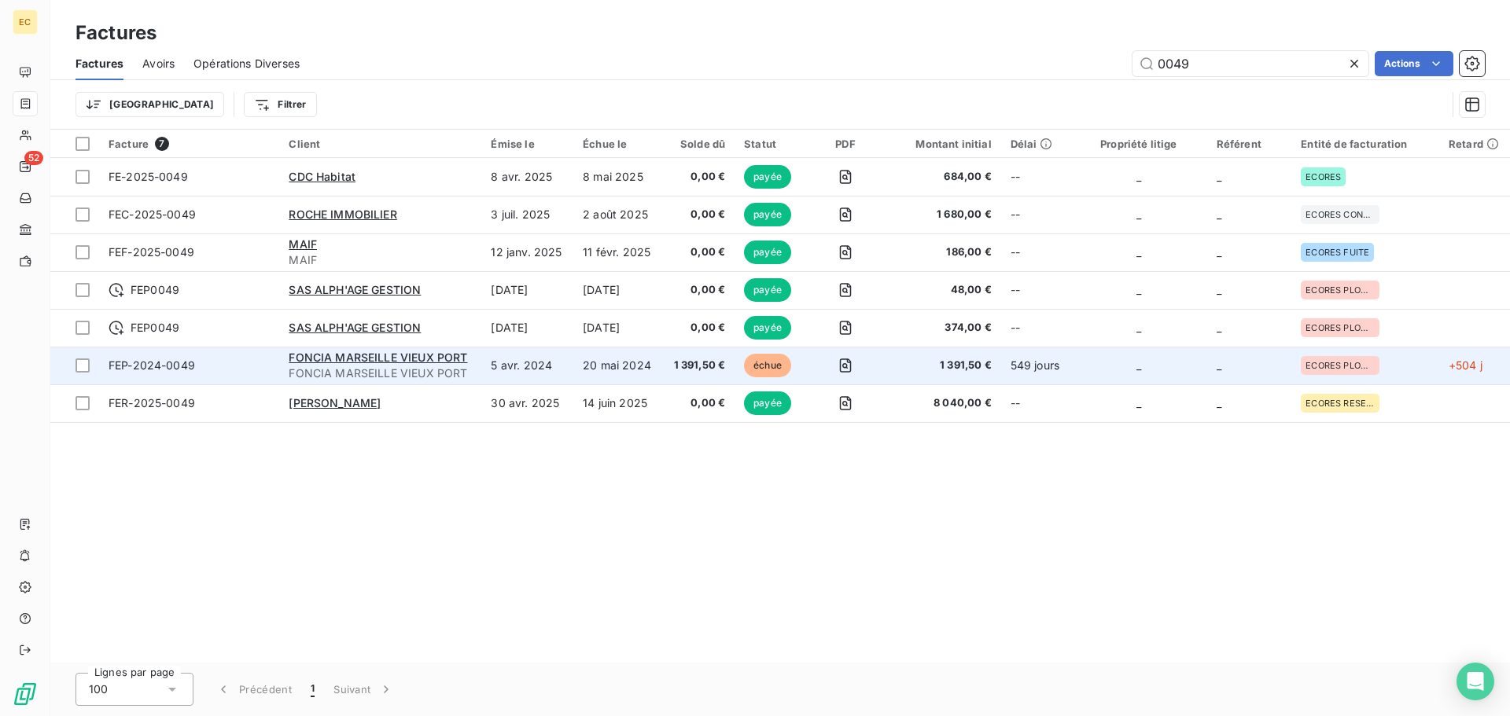
click at [224, 364] on span "FEP-2024-0049" at bounding box center [189, 366] width 161 height 16
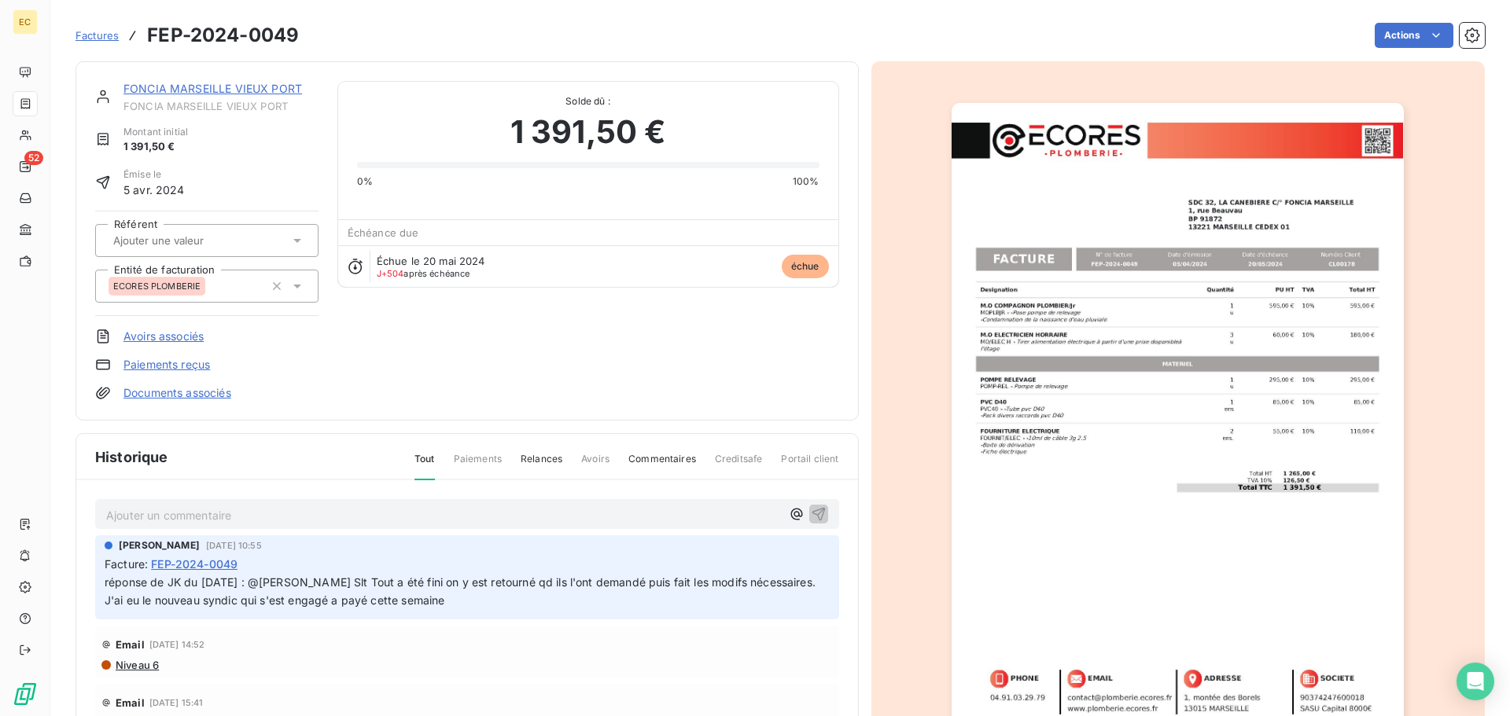
click at [94, 37] on span "Factures" at bounding box center [97, 35] width 43 height 13
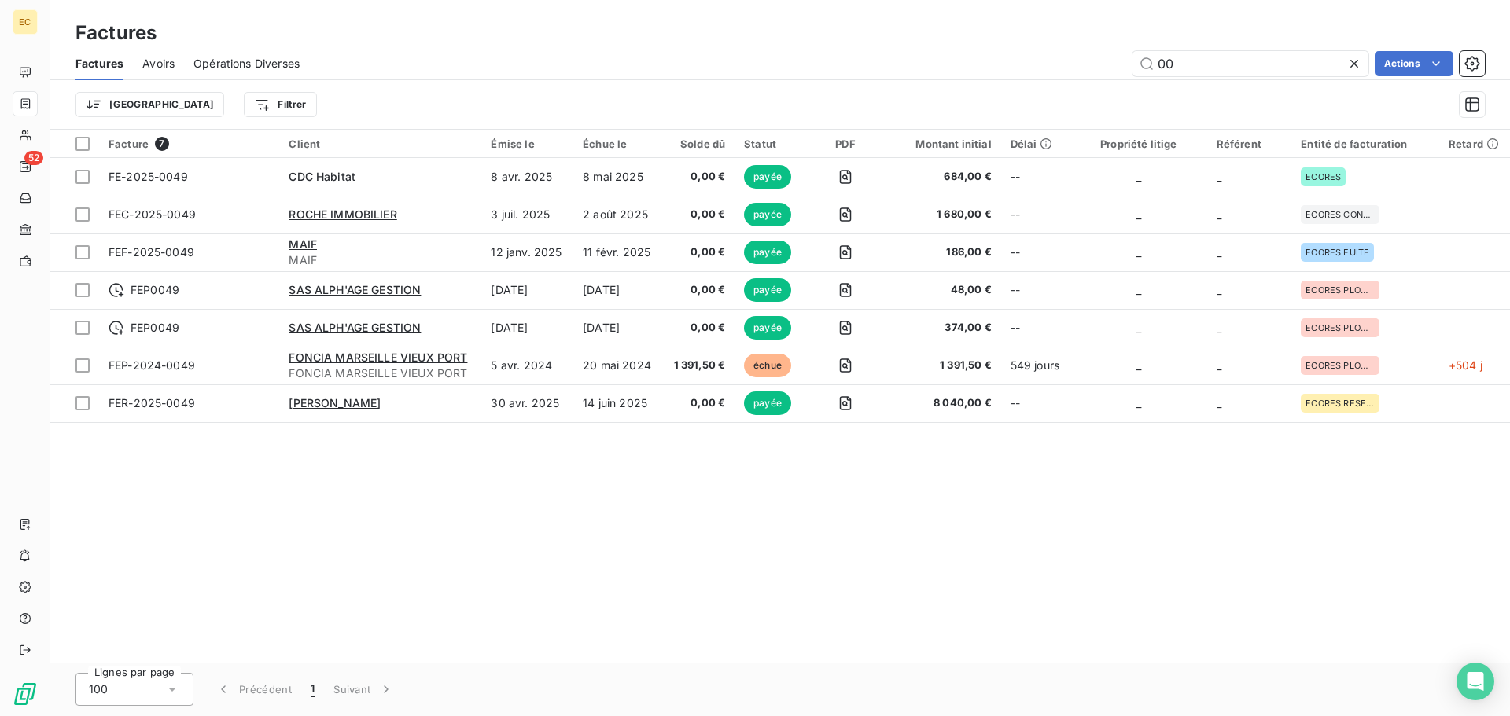
type input "0"
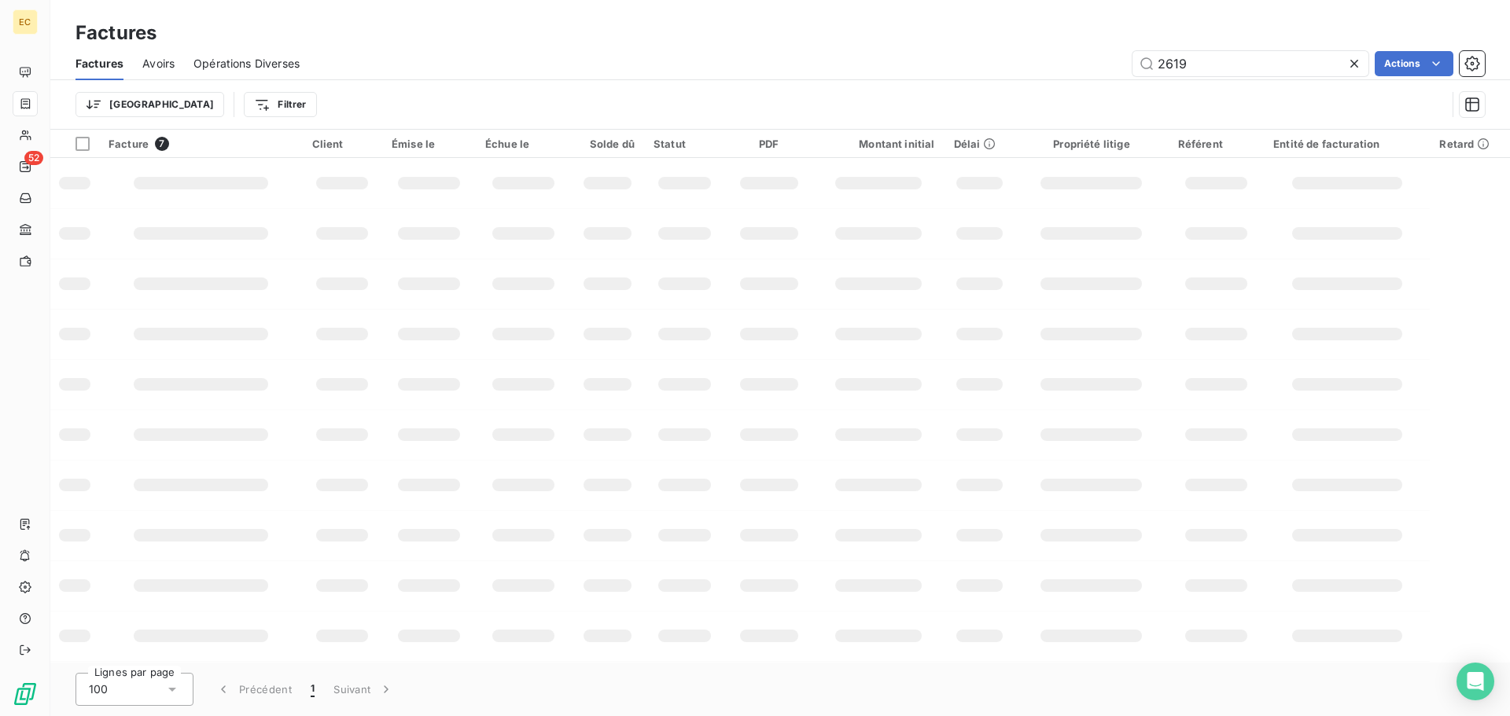
type input "2619"
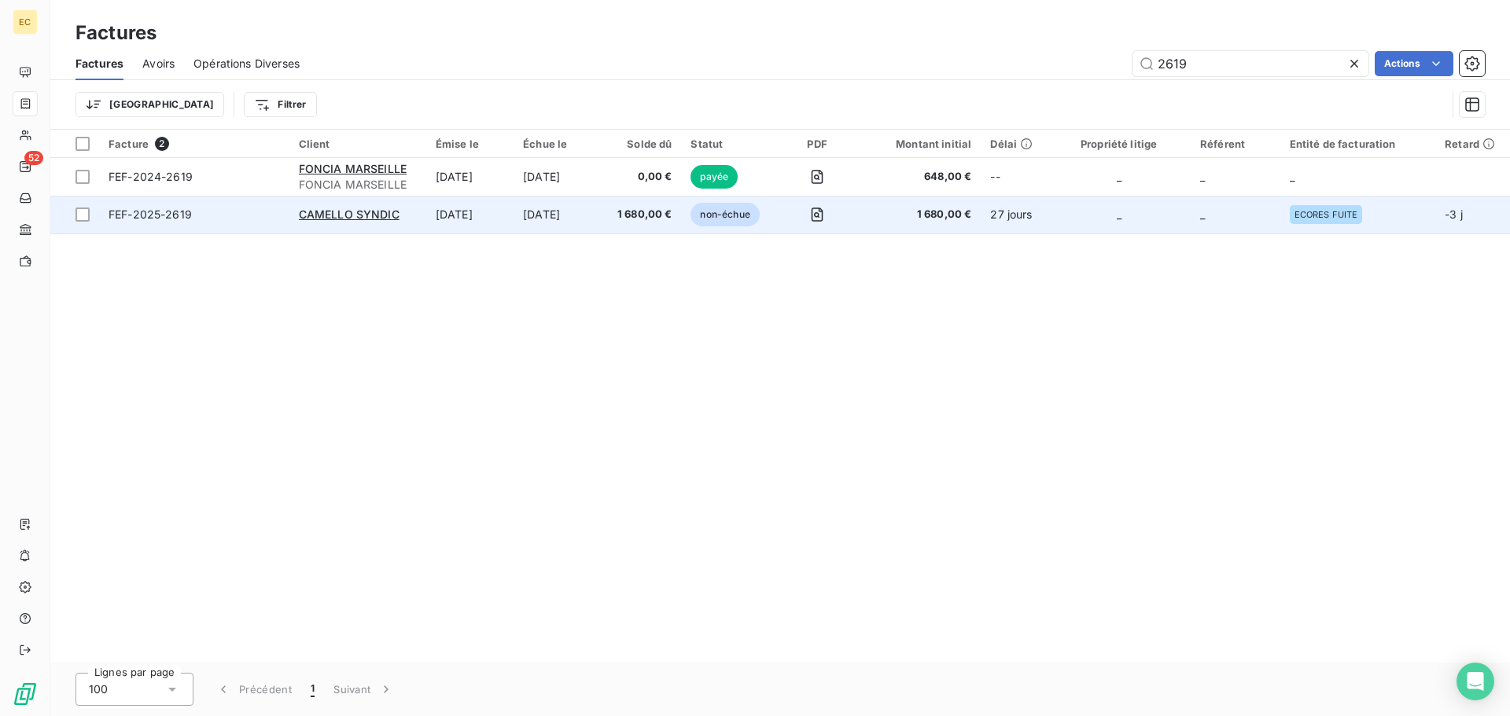
click at [232, 222] on span "FEF-2025-2619" at bounding box center [194, 215] width 171 height 16
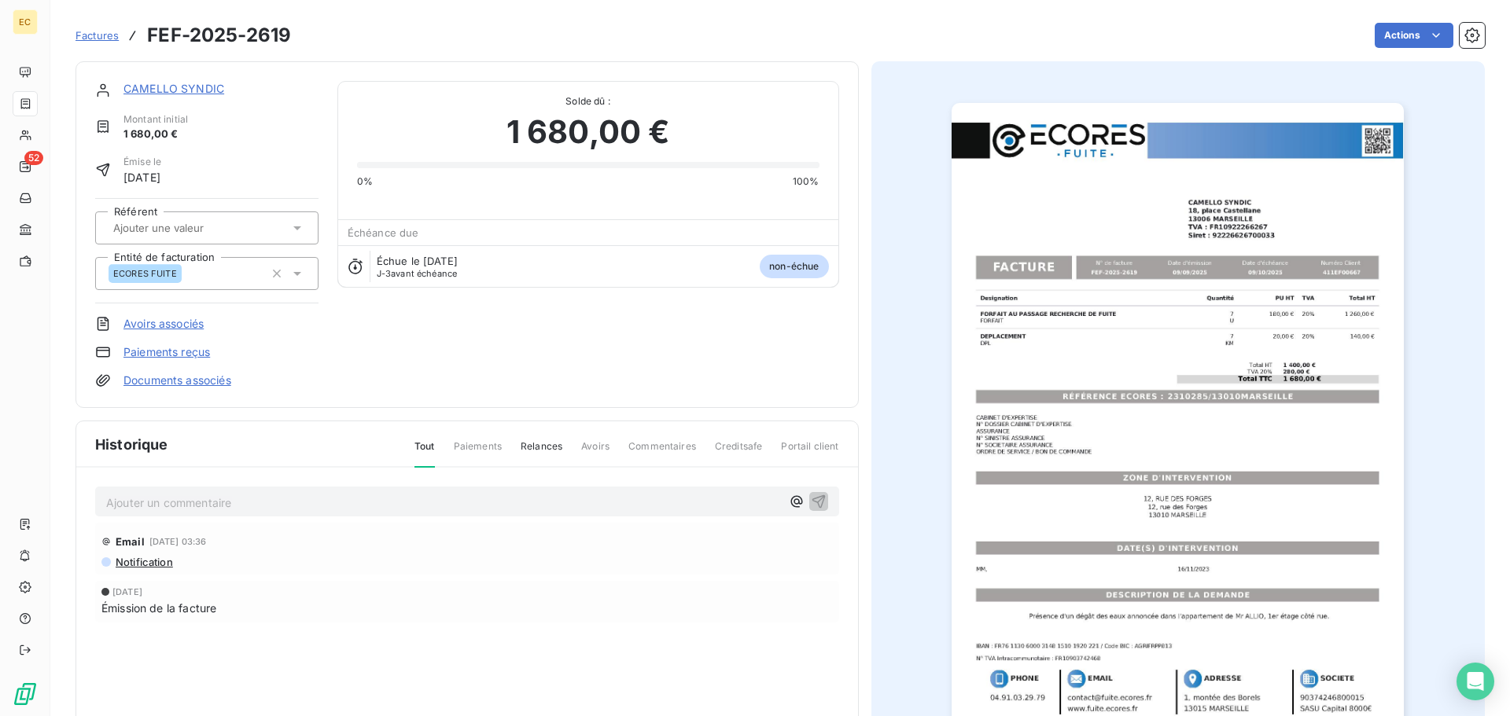
click at [173, 504] on p "Ajouter un commentaire ﻿" at bounding box center [443, 503] width 675 height 20
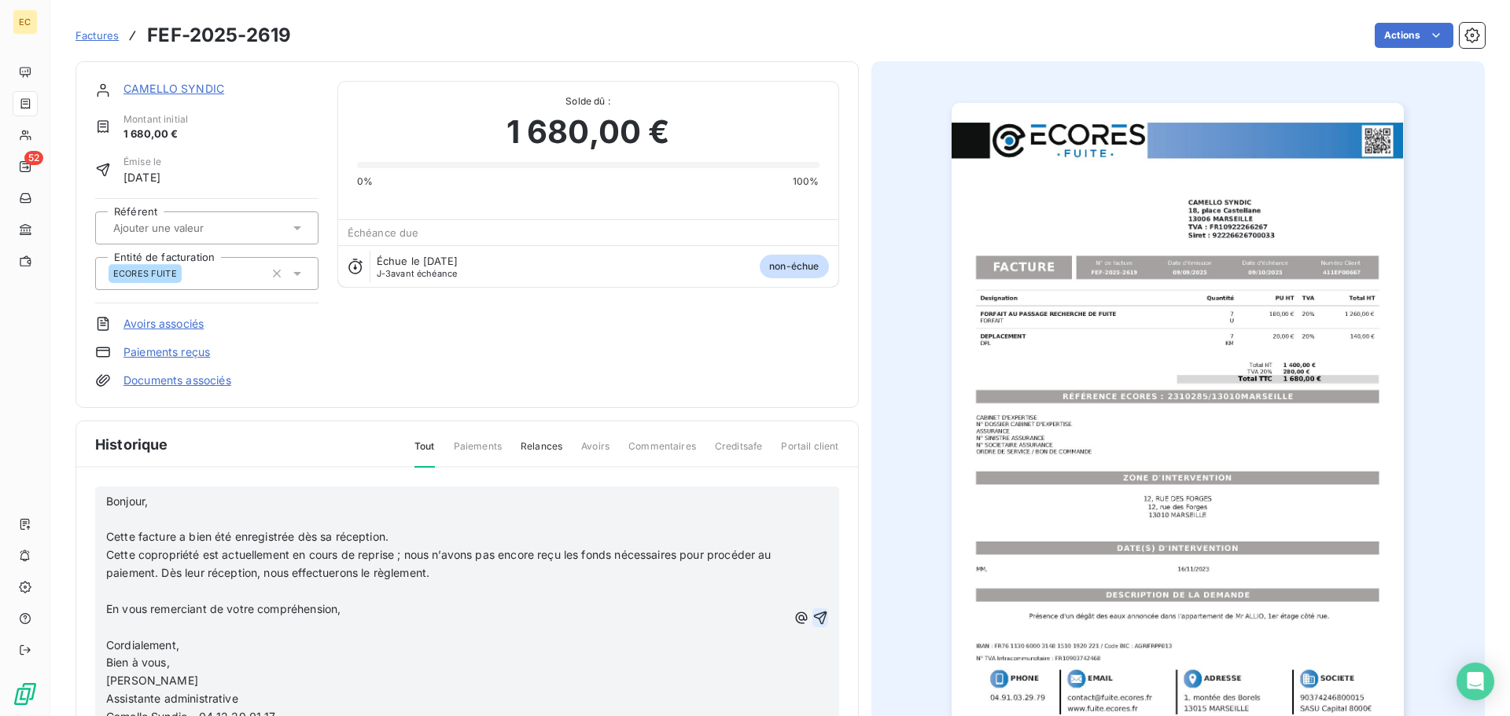
click at [813, 617] on icon "button" at bounding box center [819, 617] width 13 height 13
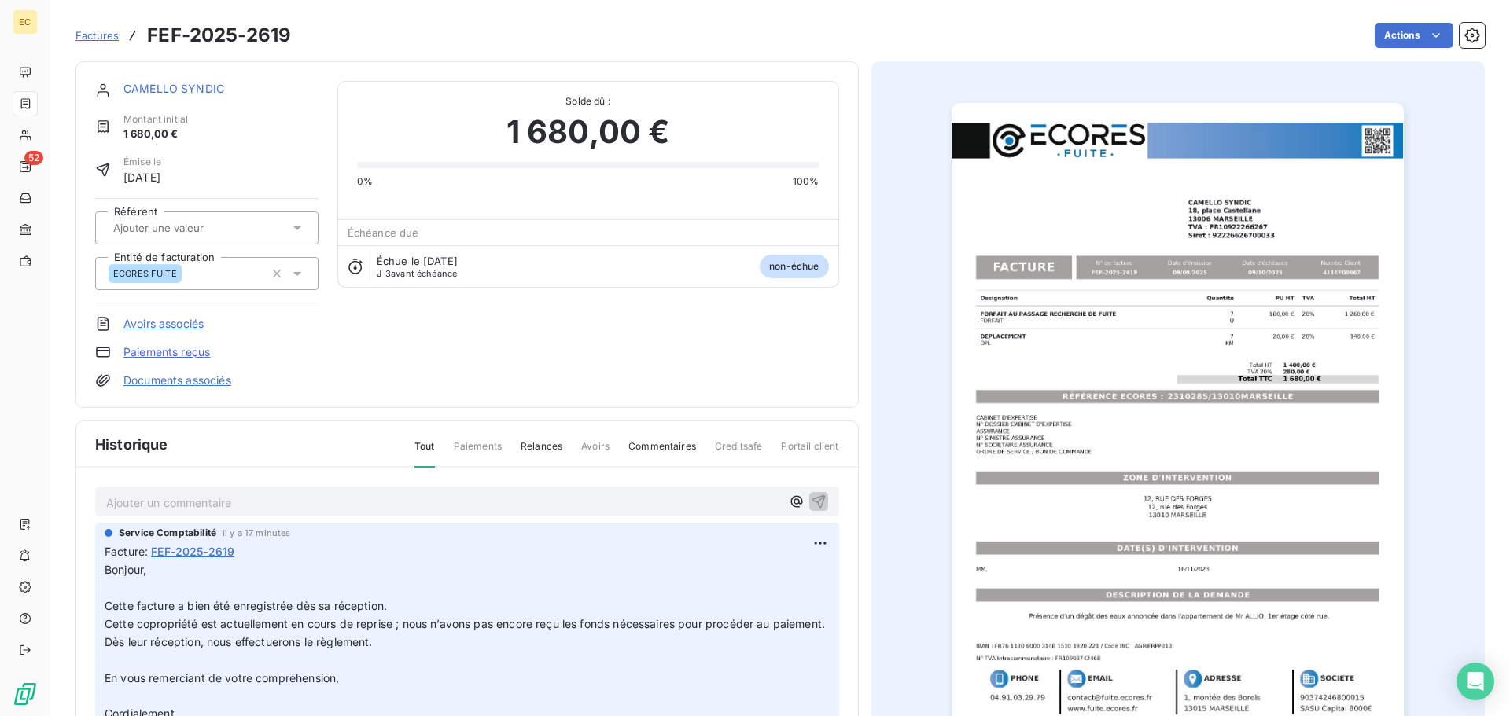
click at [94, 34] on span "Factures" at bounding box center [97, 35] width 43 height 13
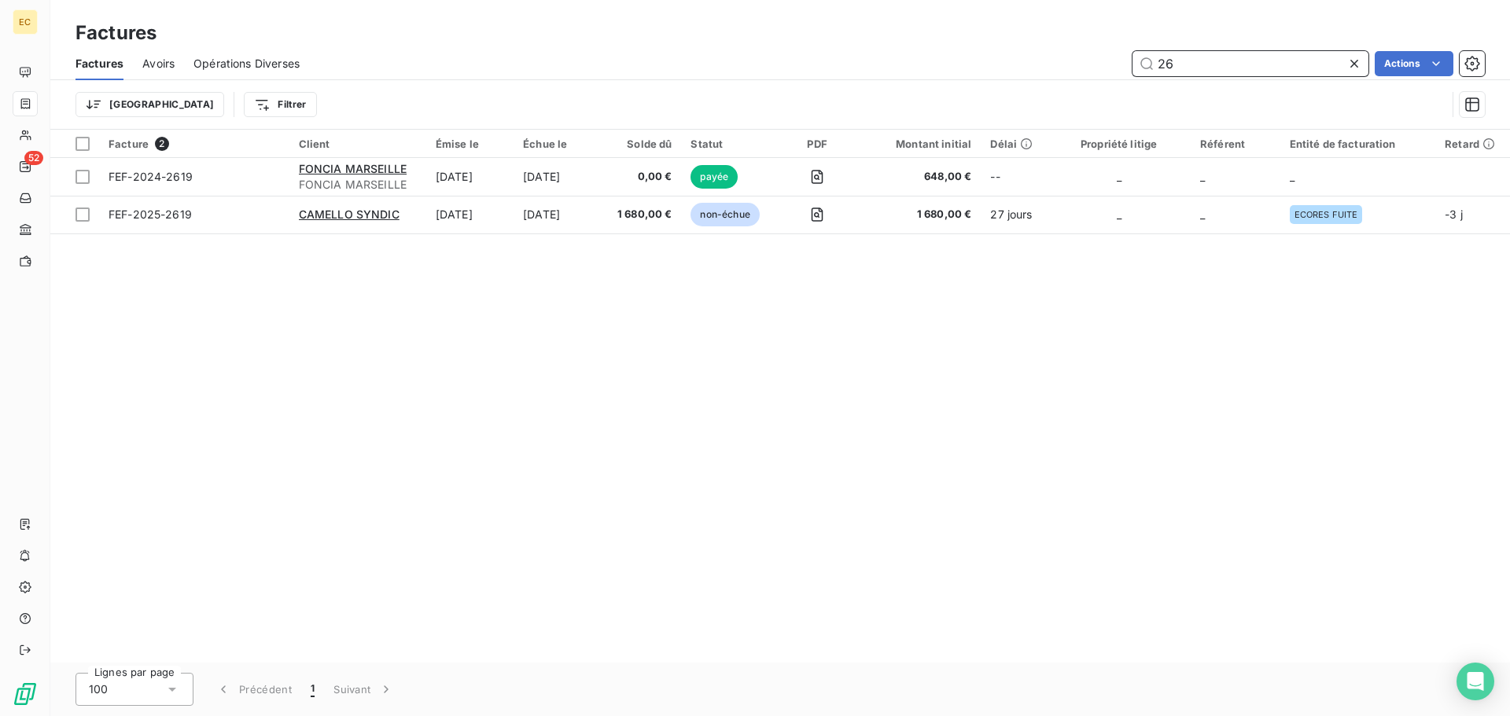
type input "2"
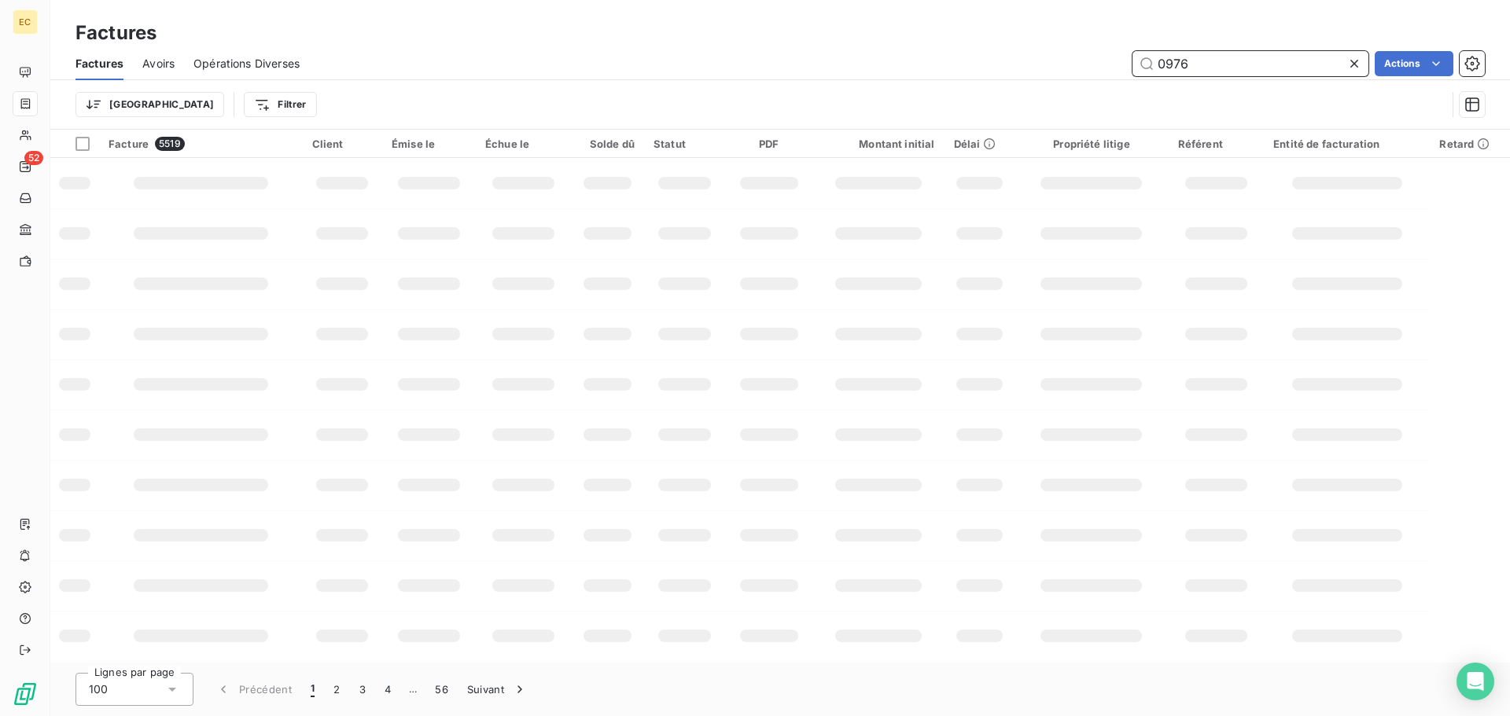
type input "0976"
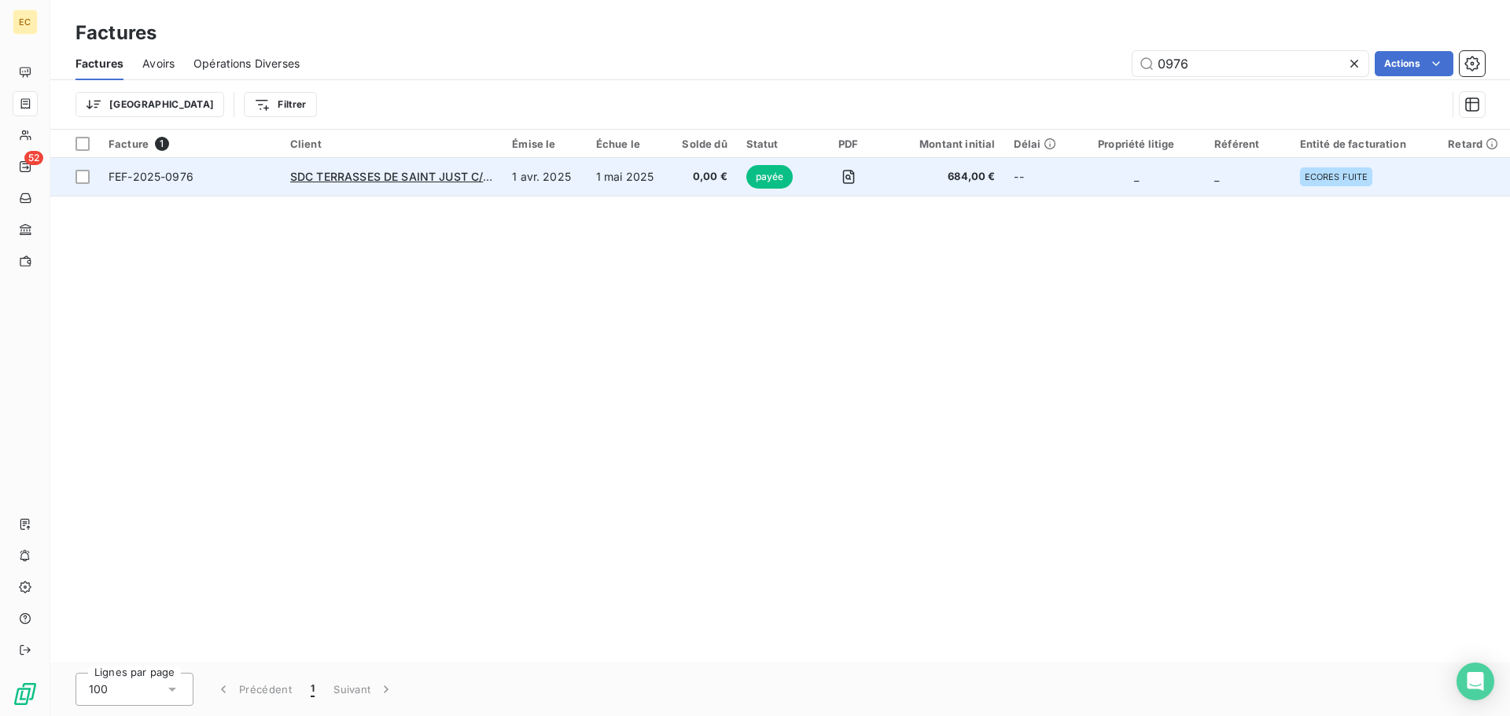
click at [197, 184] on span "FEF-2025-0976" at bounding box center [190, 177] width 163 height 16
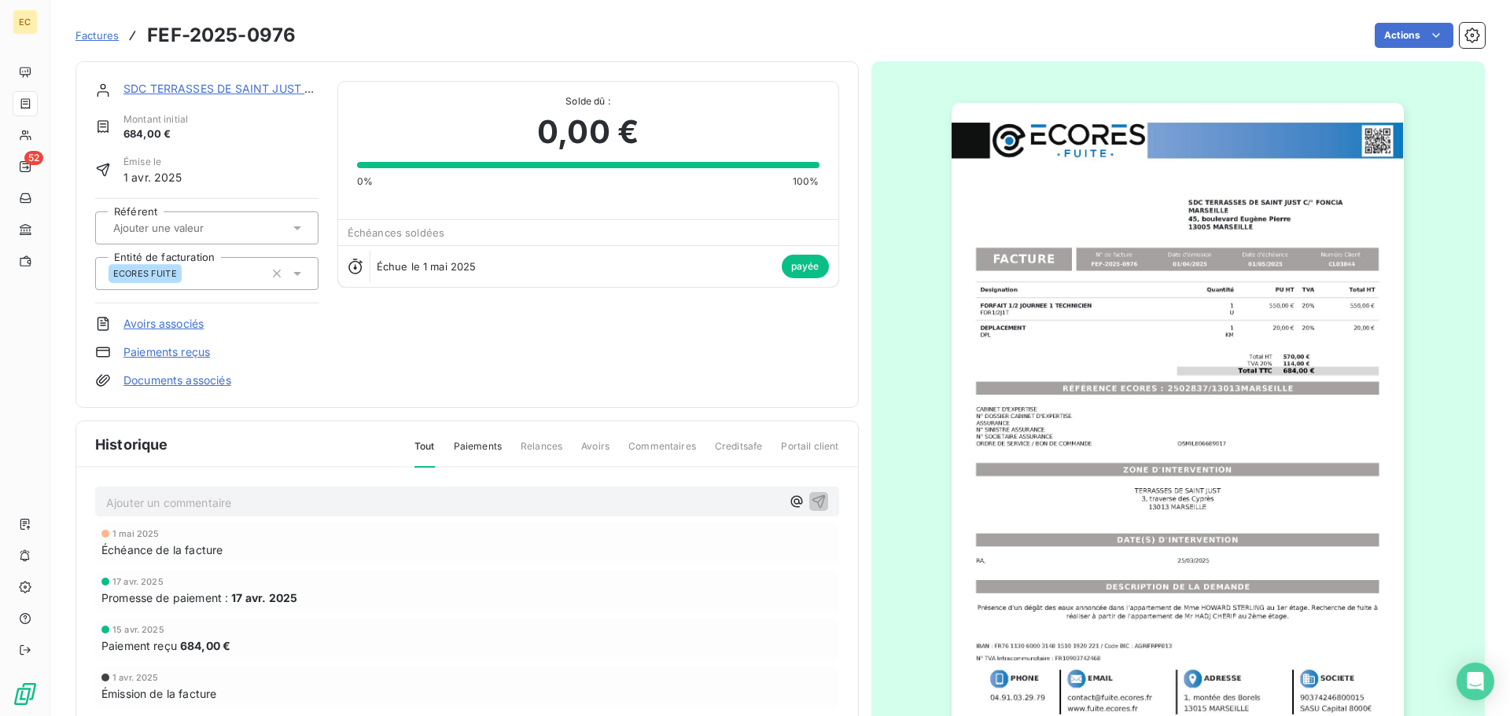
click at [203, 496] on p "Ajouter un commentaire ﻿" at bounding box center [443, 503] width 675 height 20
click at [482, 497] on span "au 30/0925 NOUVEAU SYNDIC MARSEILLE HABITAT Espace Colbert MRSEILLE" at bounding box center [316, 501] width 421 height 13
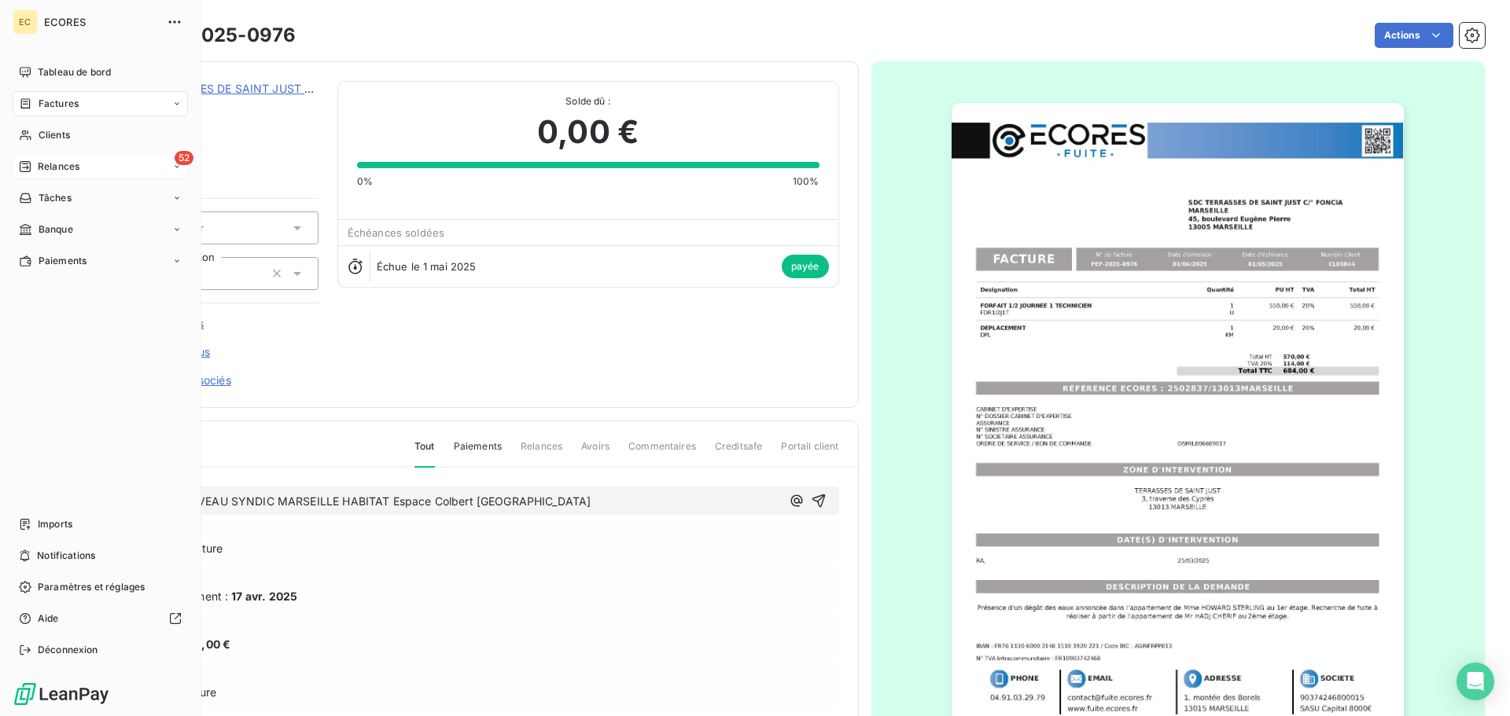
click at [45, 164] on span "Relances" at bounding box center [59, 167] width 42 height 14
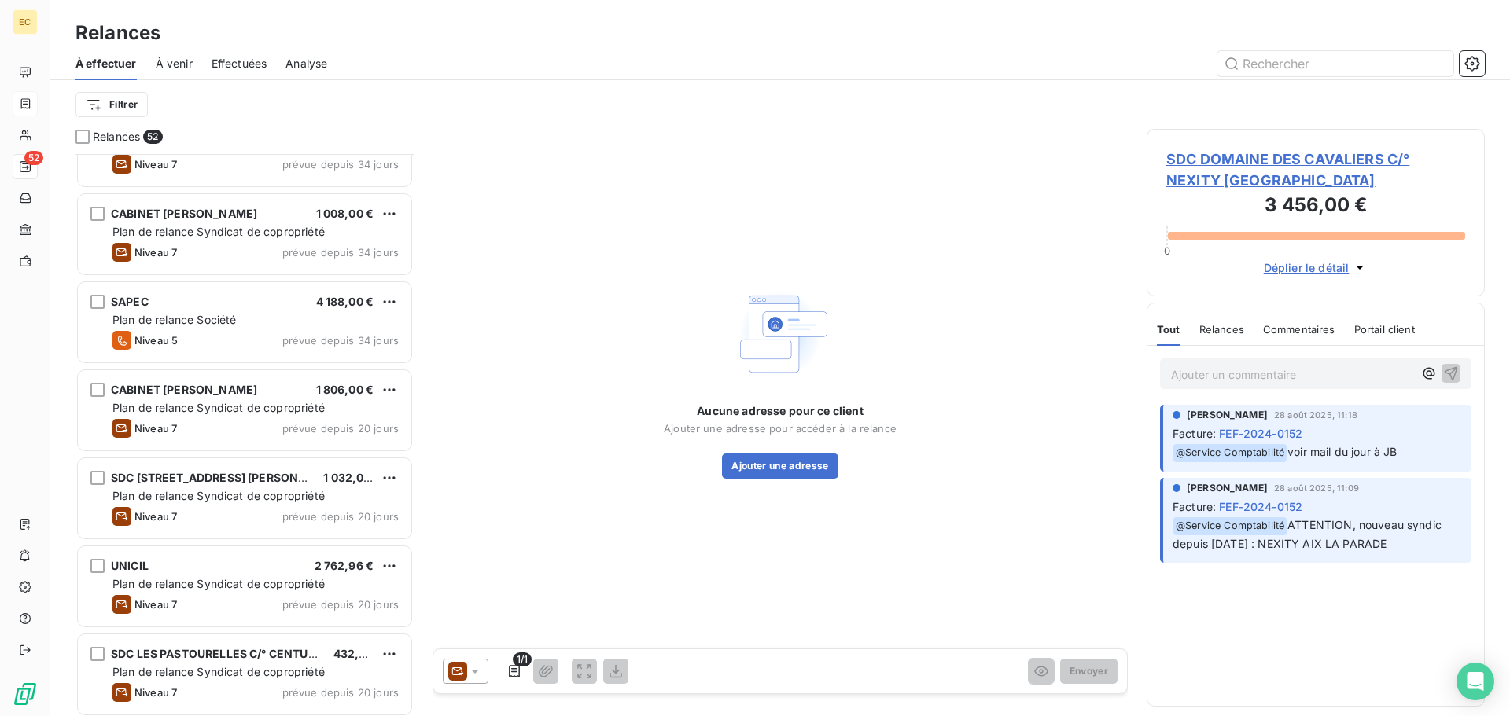
scroll to position [1731, 0]
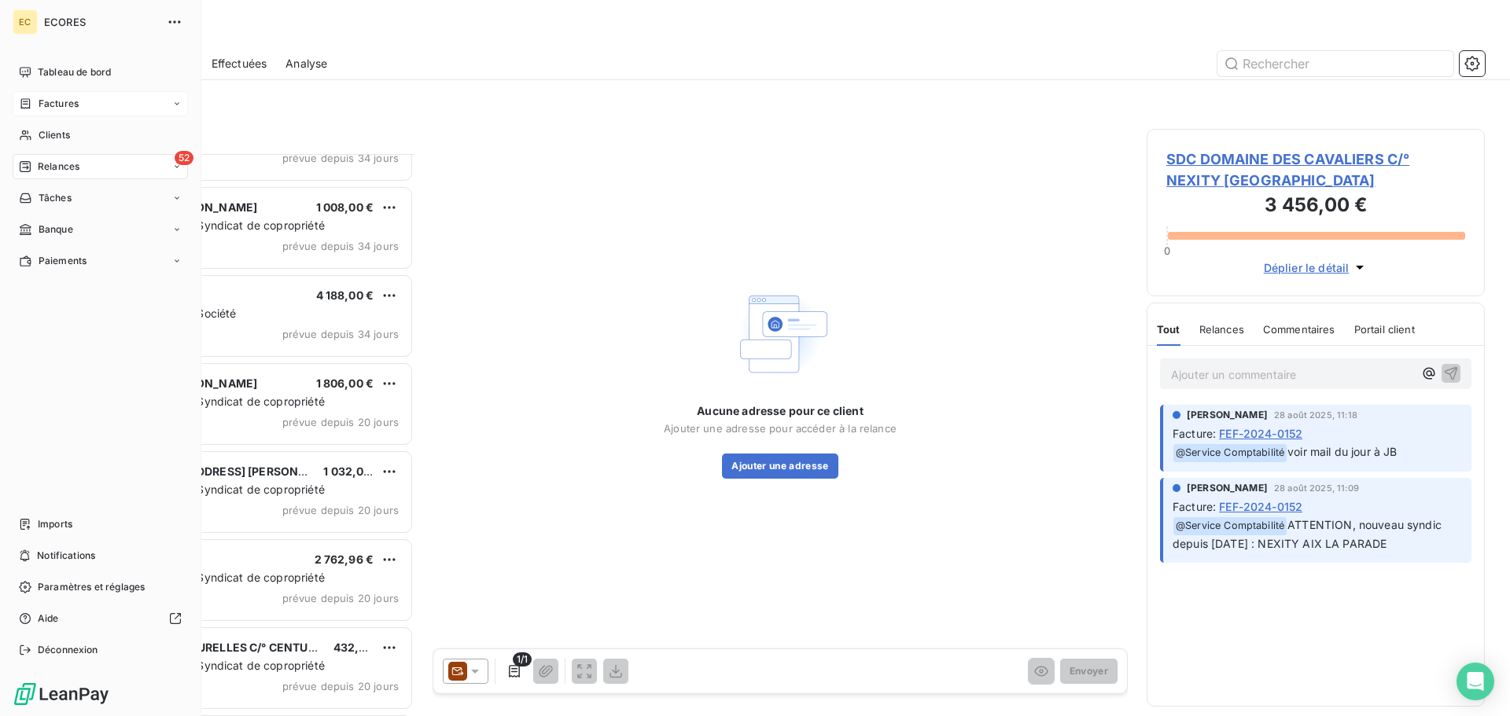
click at [49, 101] on span "Factures" at bounding box center [59, 104] width 40 height 14
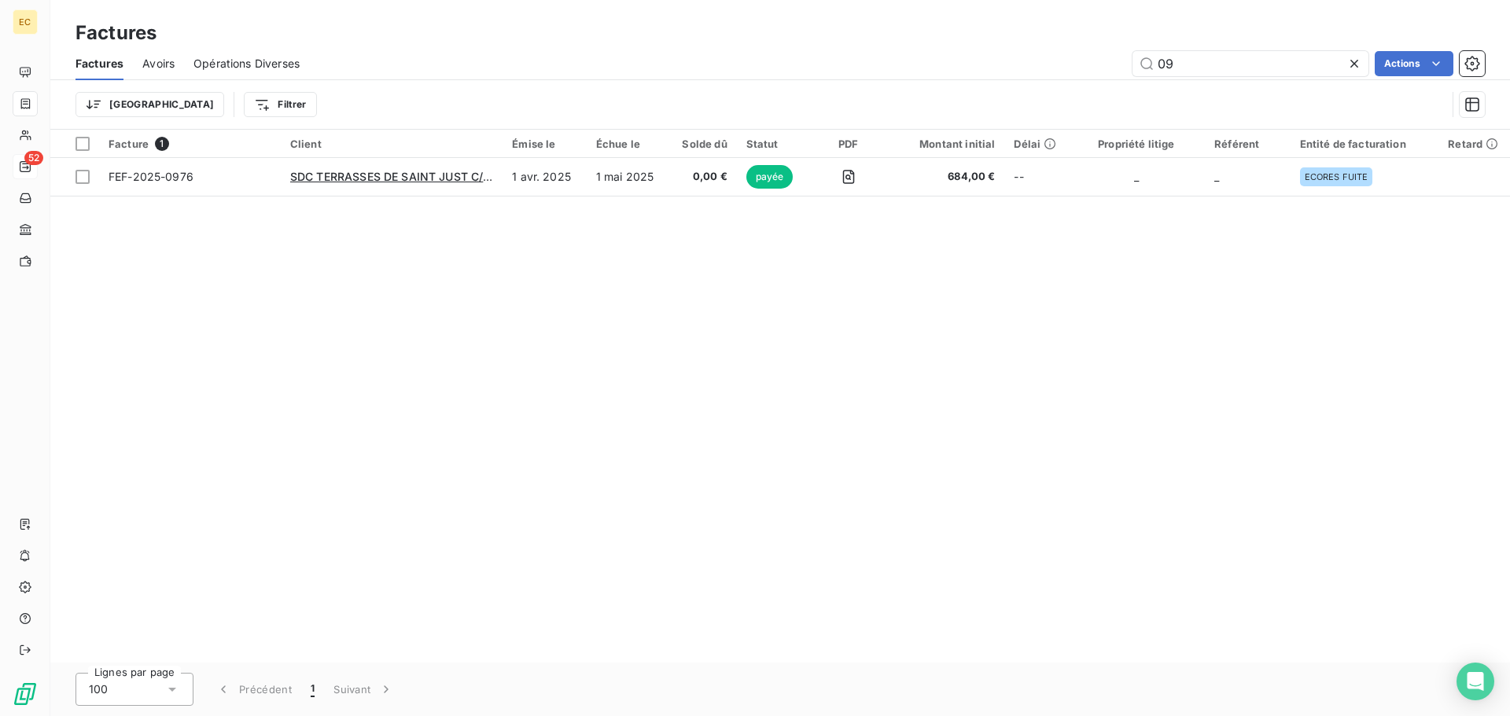
type input "0"
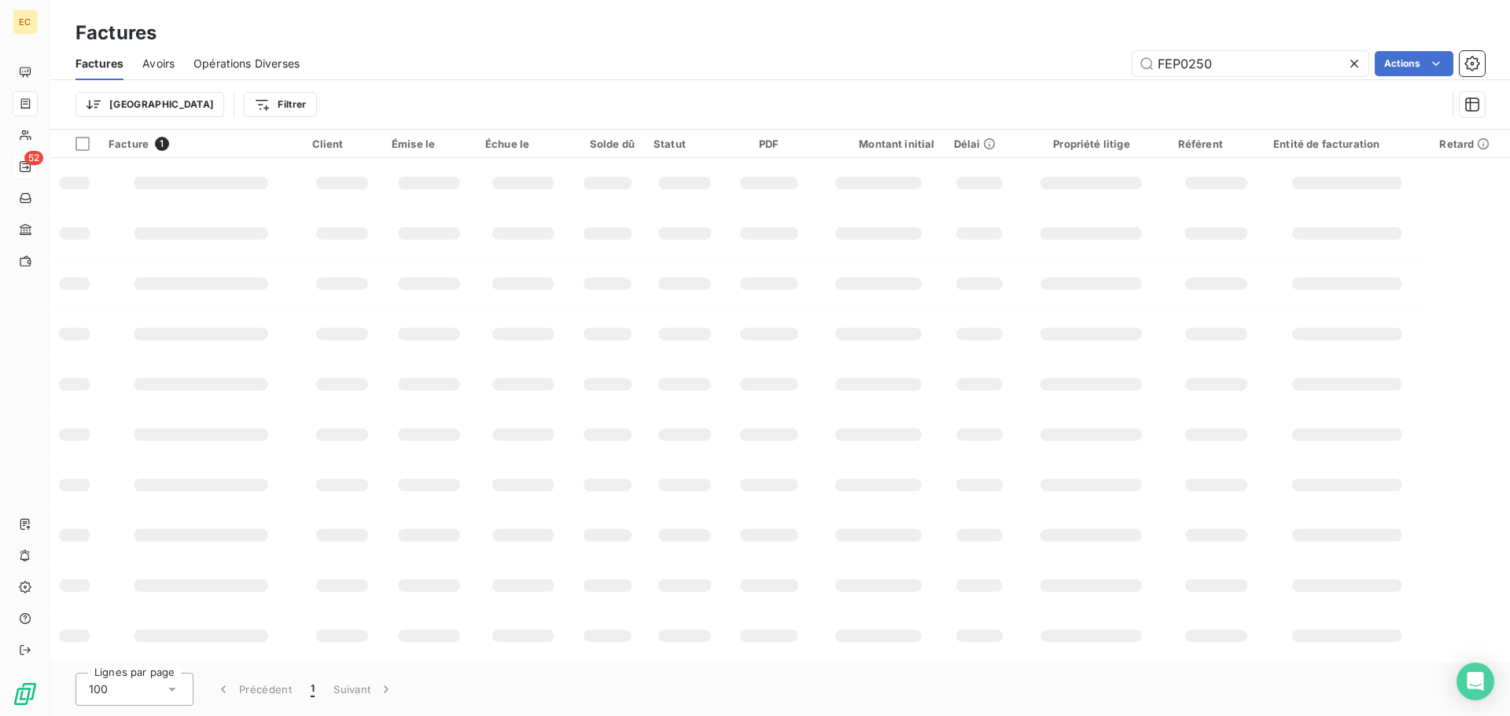
type input "FEP0250"
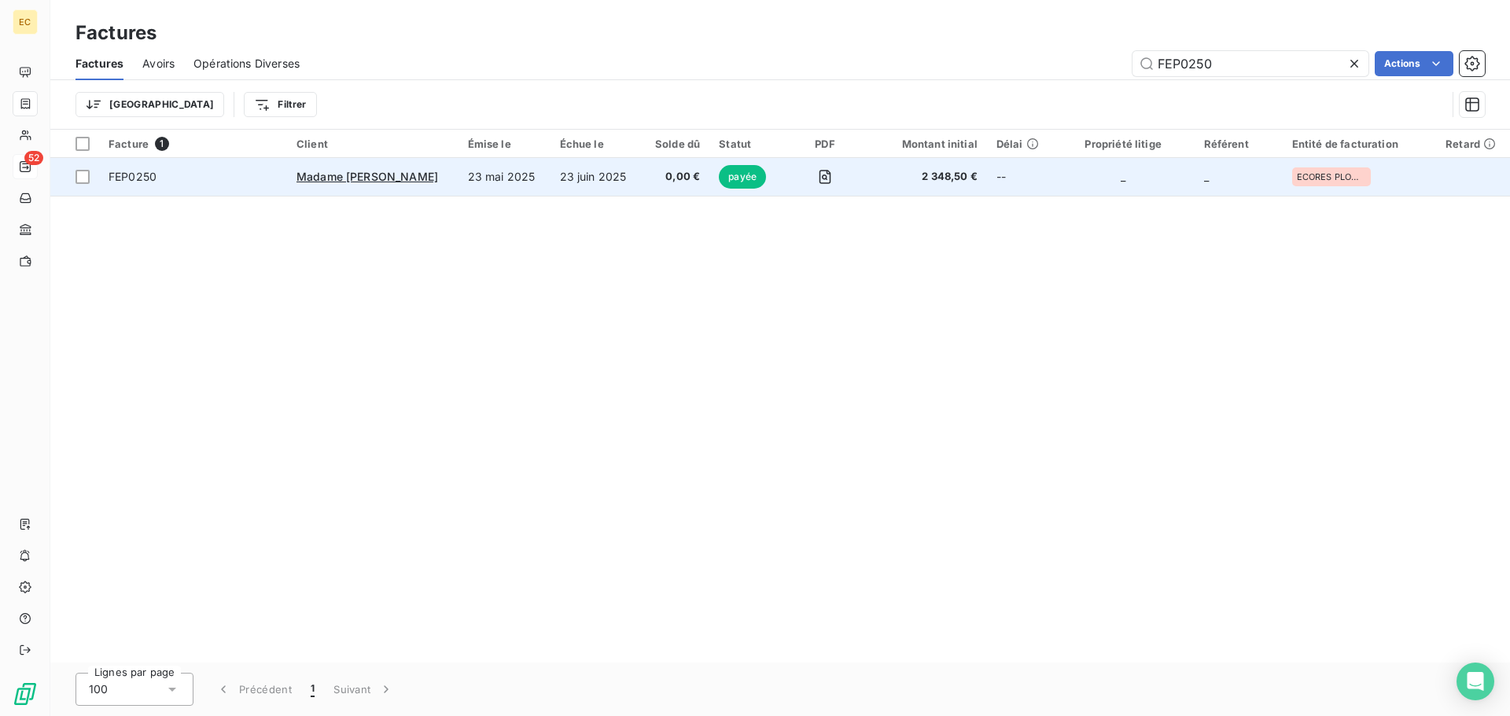
click at [232, 178] on span "FEP0250" at bounding box center [193, 177] width 169 height 16
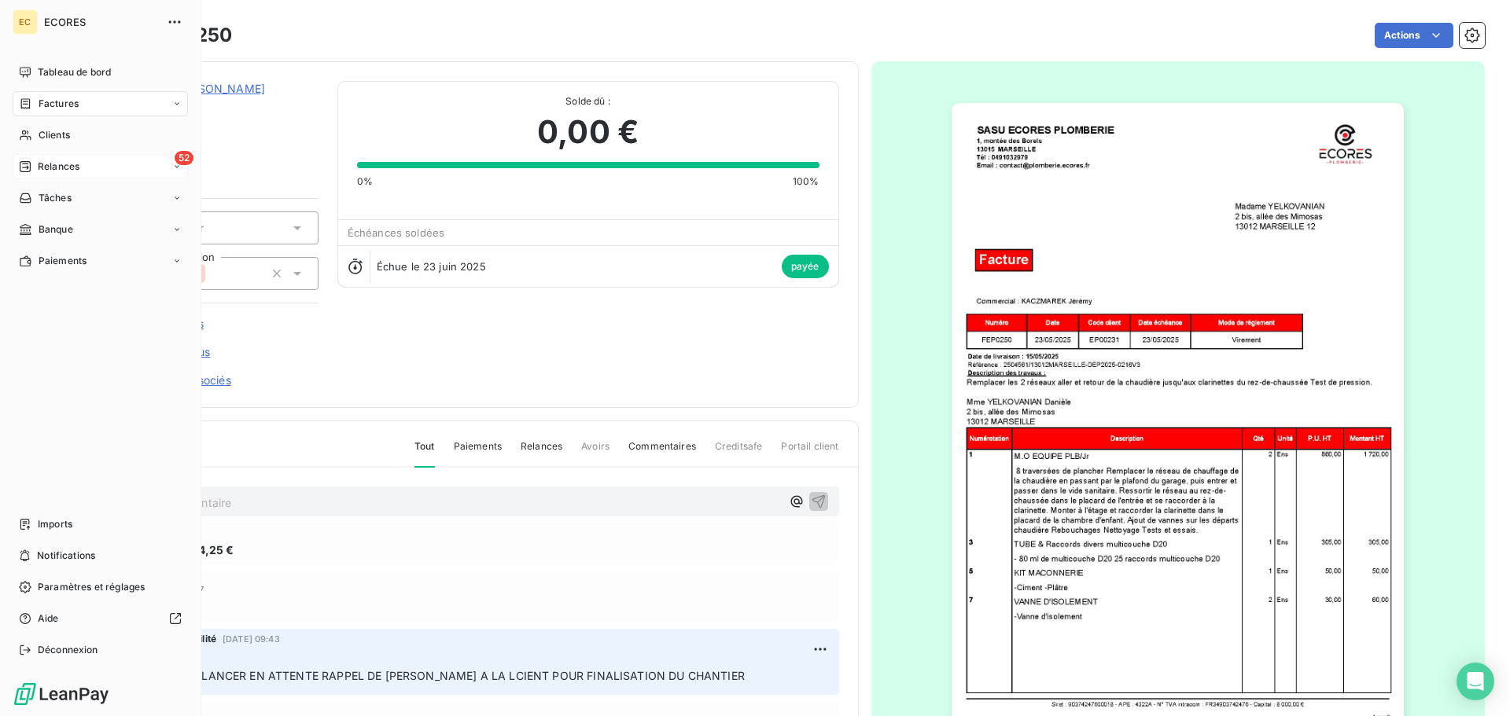
click at [50, 163] on span "Relances" at bounding box center [59, 167] width 42 height 14
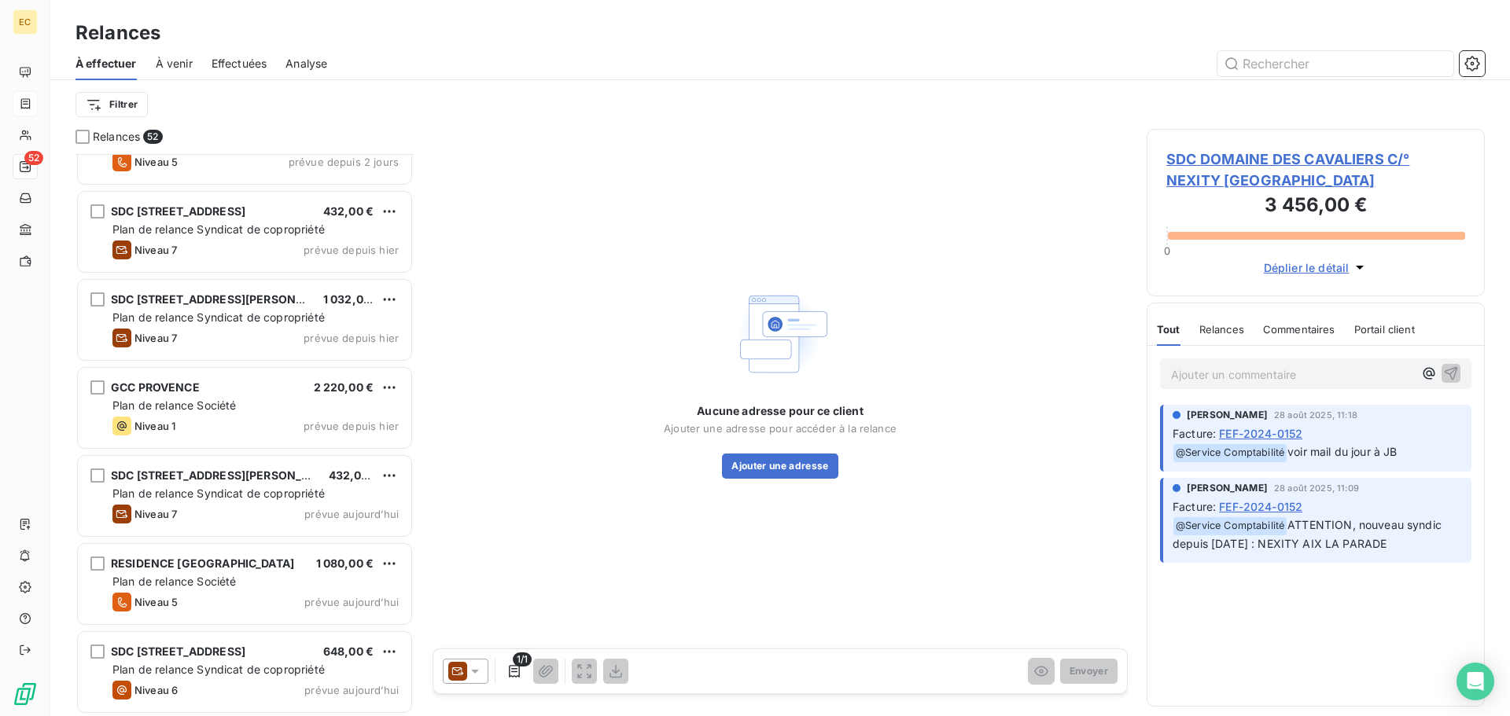
scroll to position [4019, 0]
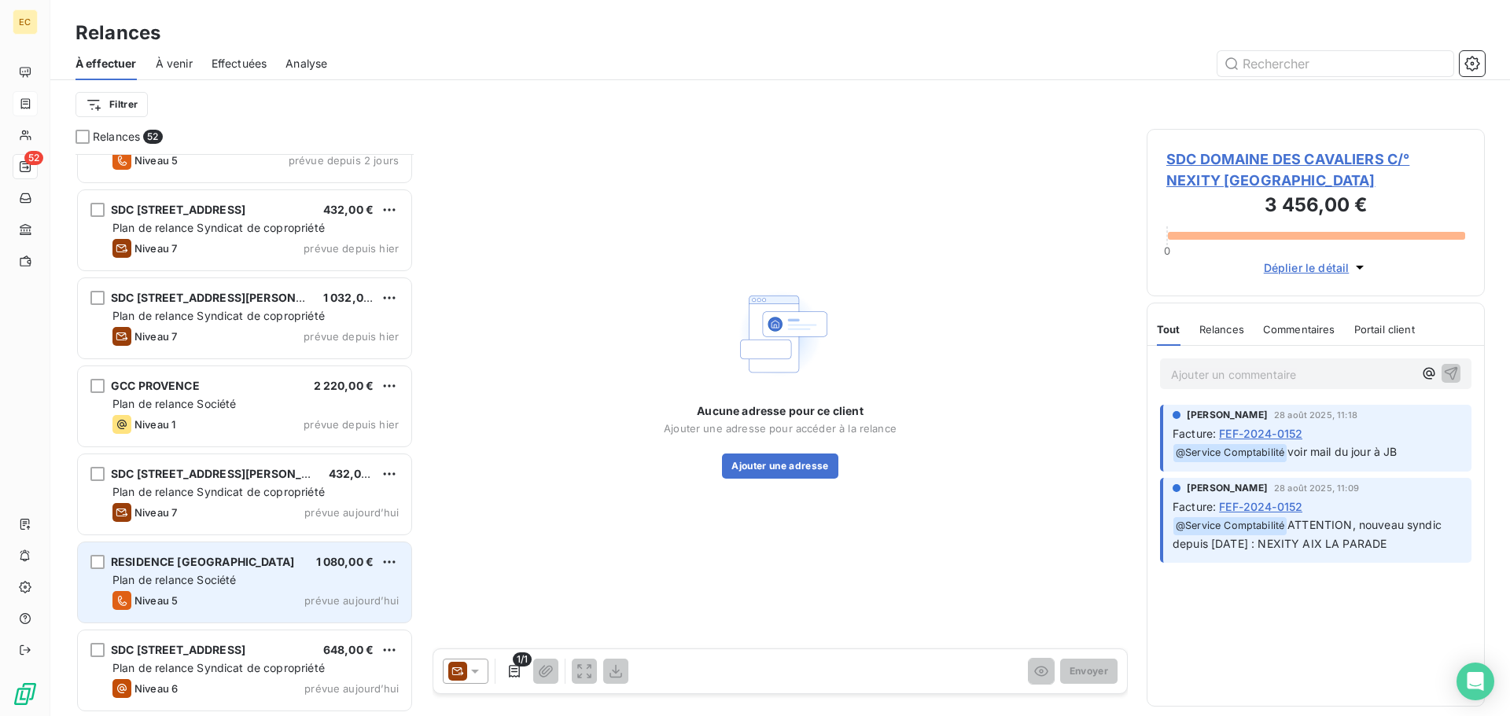
click at [280, 580] on div "Plan de relance Société" at bounding box center [255, 581] width 286 height 16
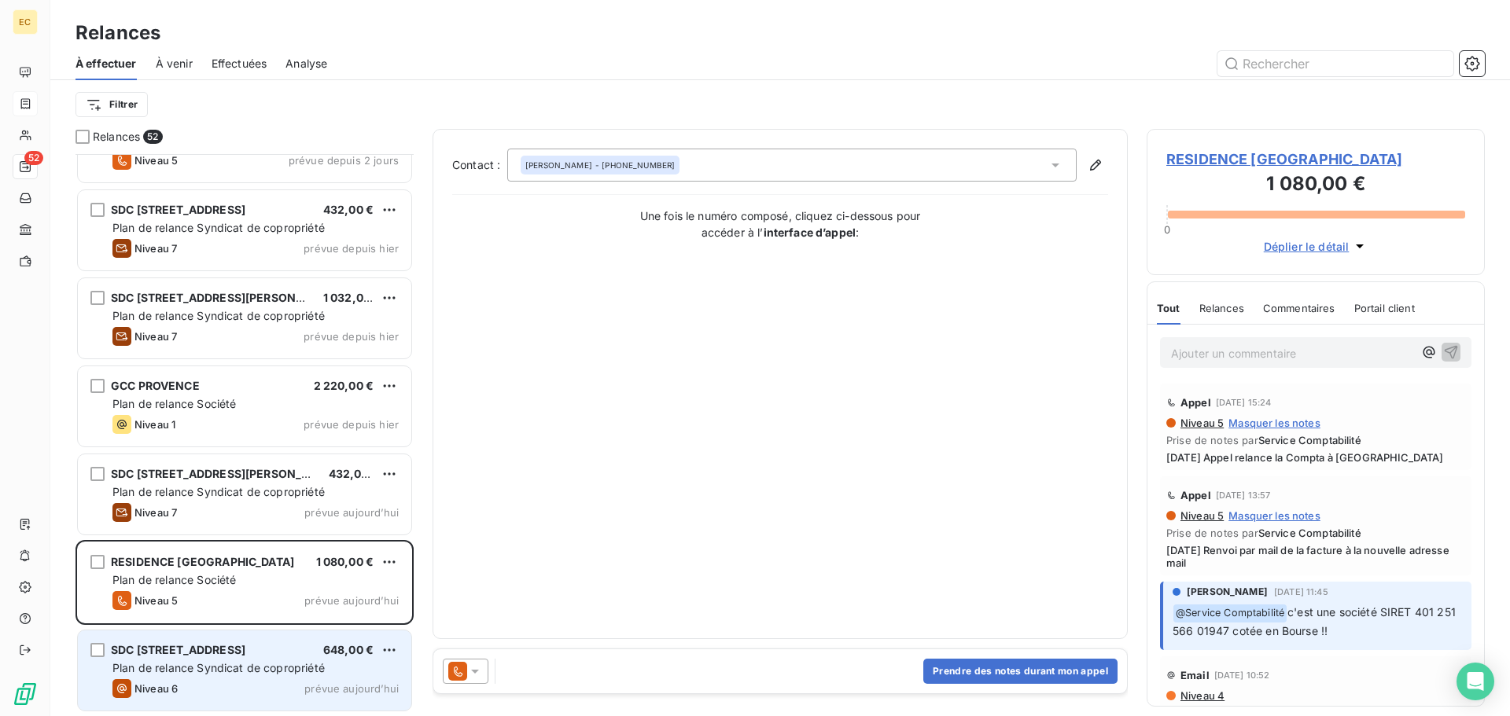
click at [202, 676] on div "SDC 50, BOULEVARD DE LA LIBERATION 648,00 € Plan de relance Syndicat de copropr…" at bounding box center [244, 671] width 333 height 80
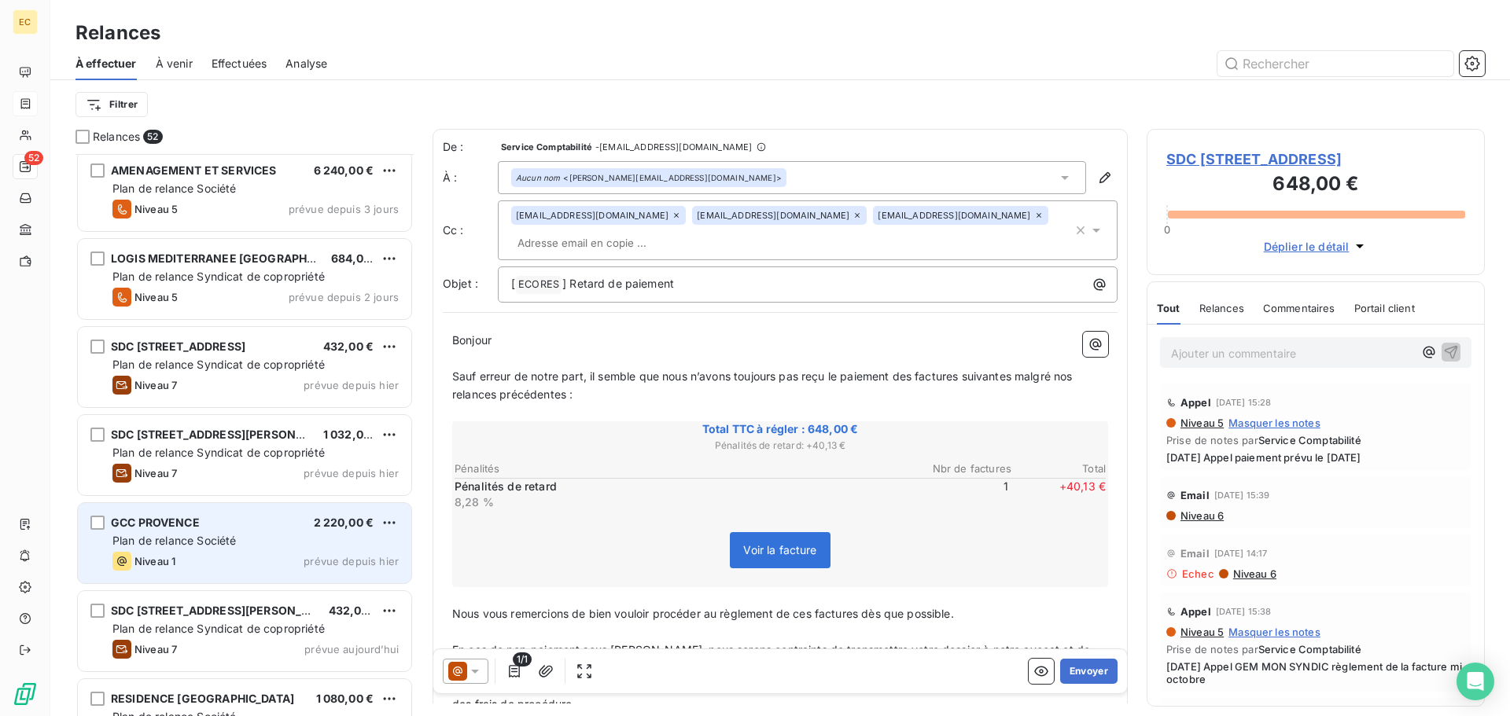
scroll to position [3862, 0]
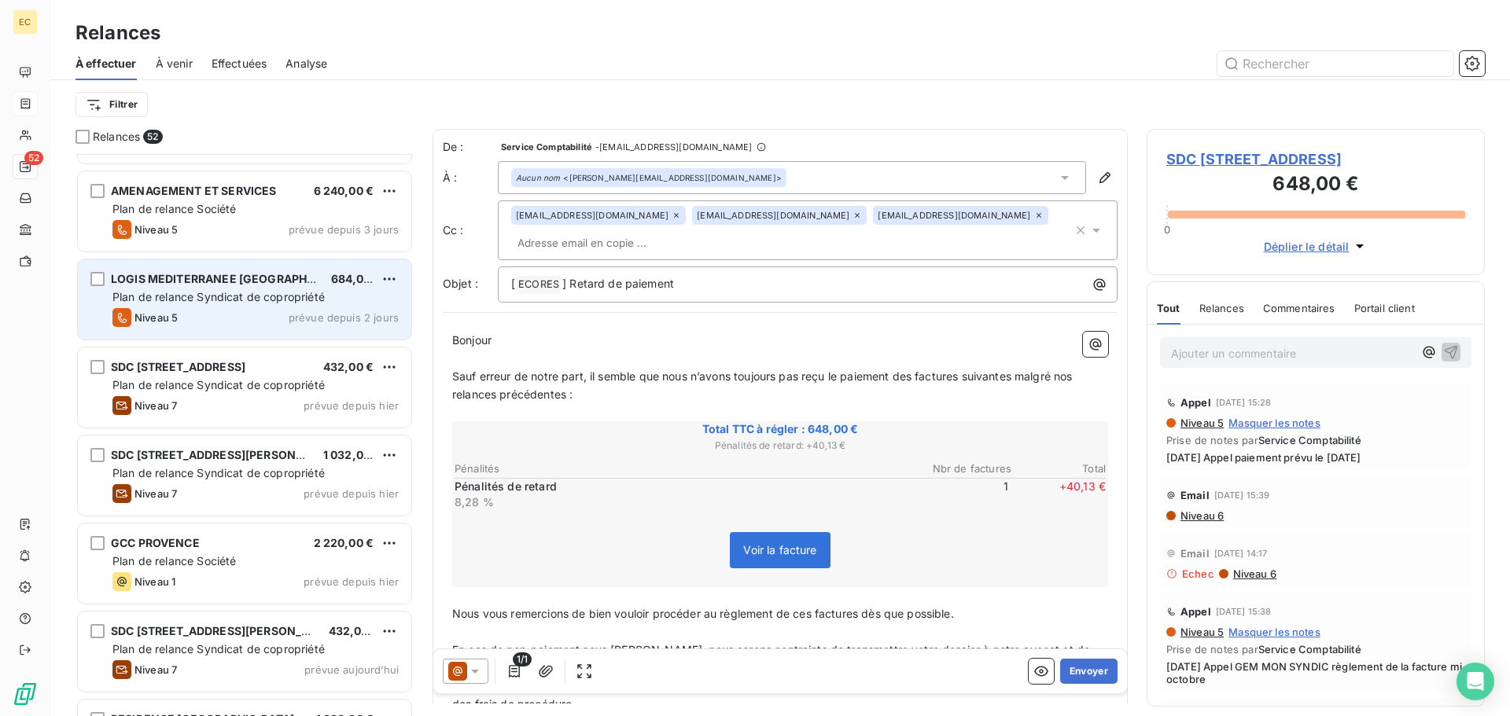
click at [198, 291] on span "Plan de relance Syndicat de copropriété" at bounding box center [218, 296] width 212 height 13
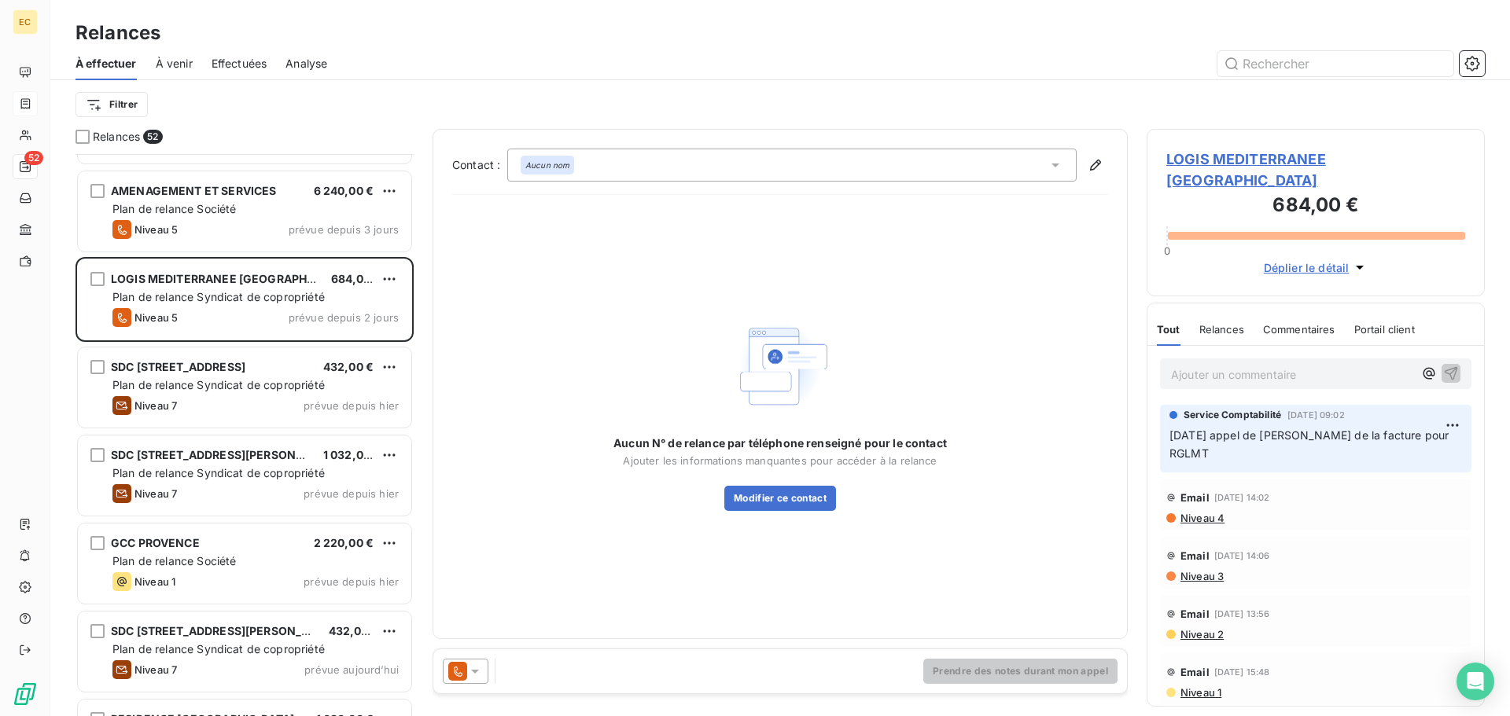
click at [1219, 159] on span "LOGIS MEDITERRANEE MARSEILLE" at bounding box center [1315, 170] width 299 height 42
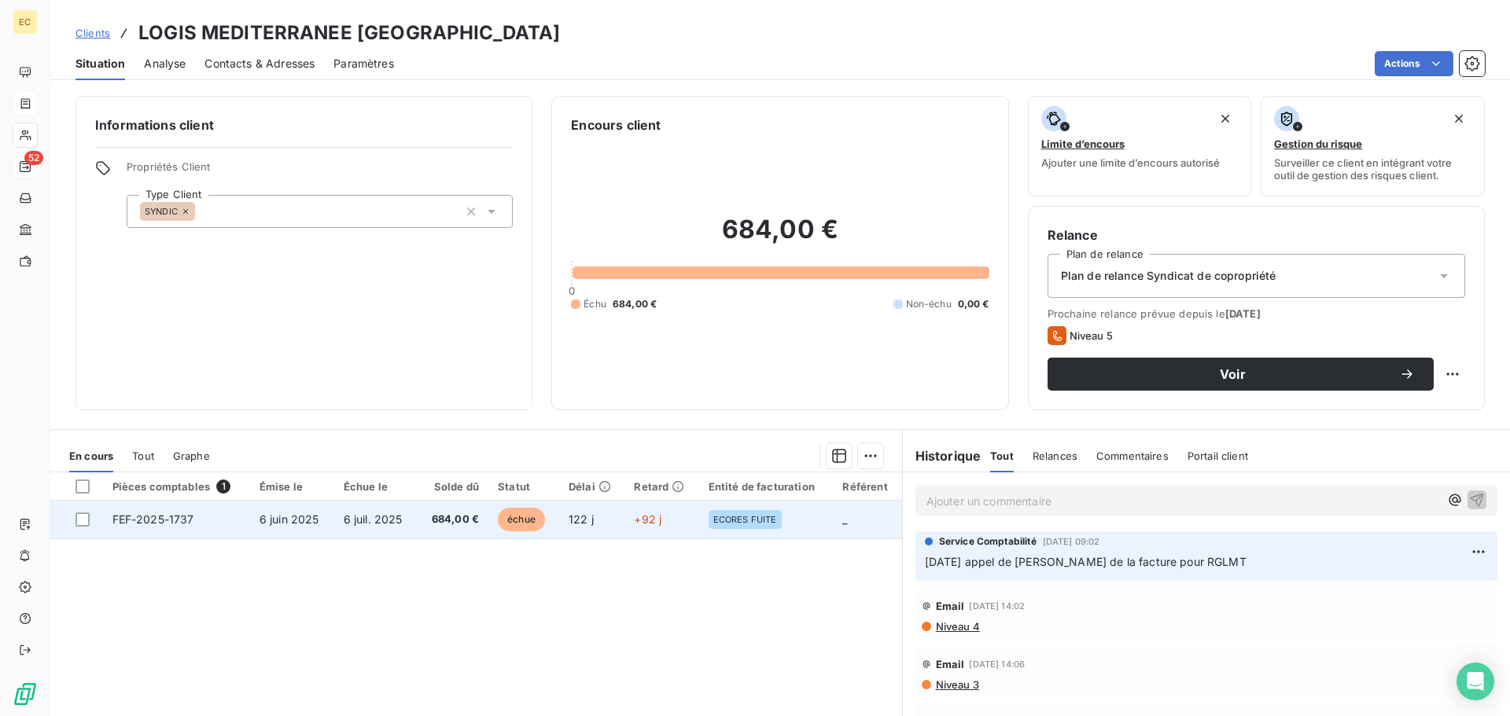
click at [135, 528] on td "FEF-2025-1737" at bounding box center [176, 520] width 147 height 38
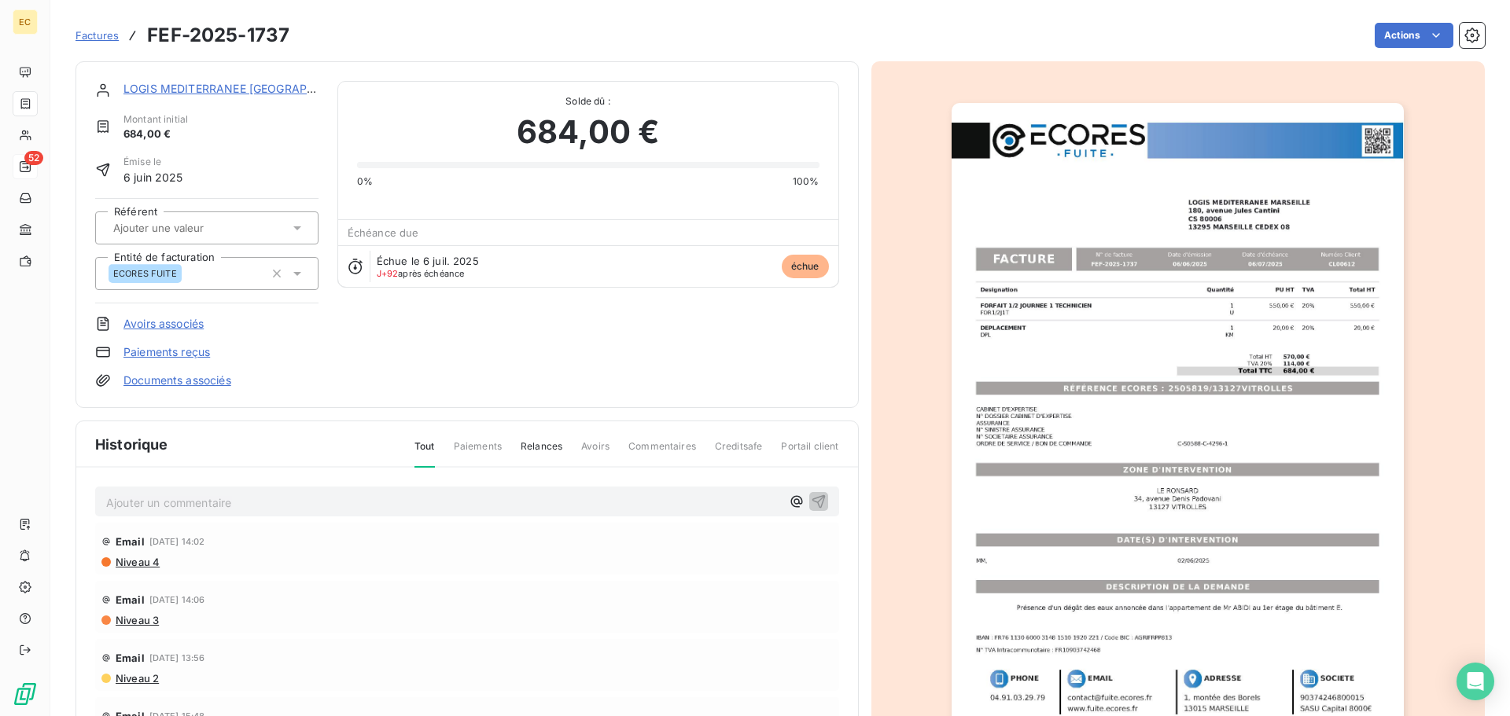
click at [1054, 392] on img "button" at bounding box center [1178, 423] width 452 height 640
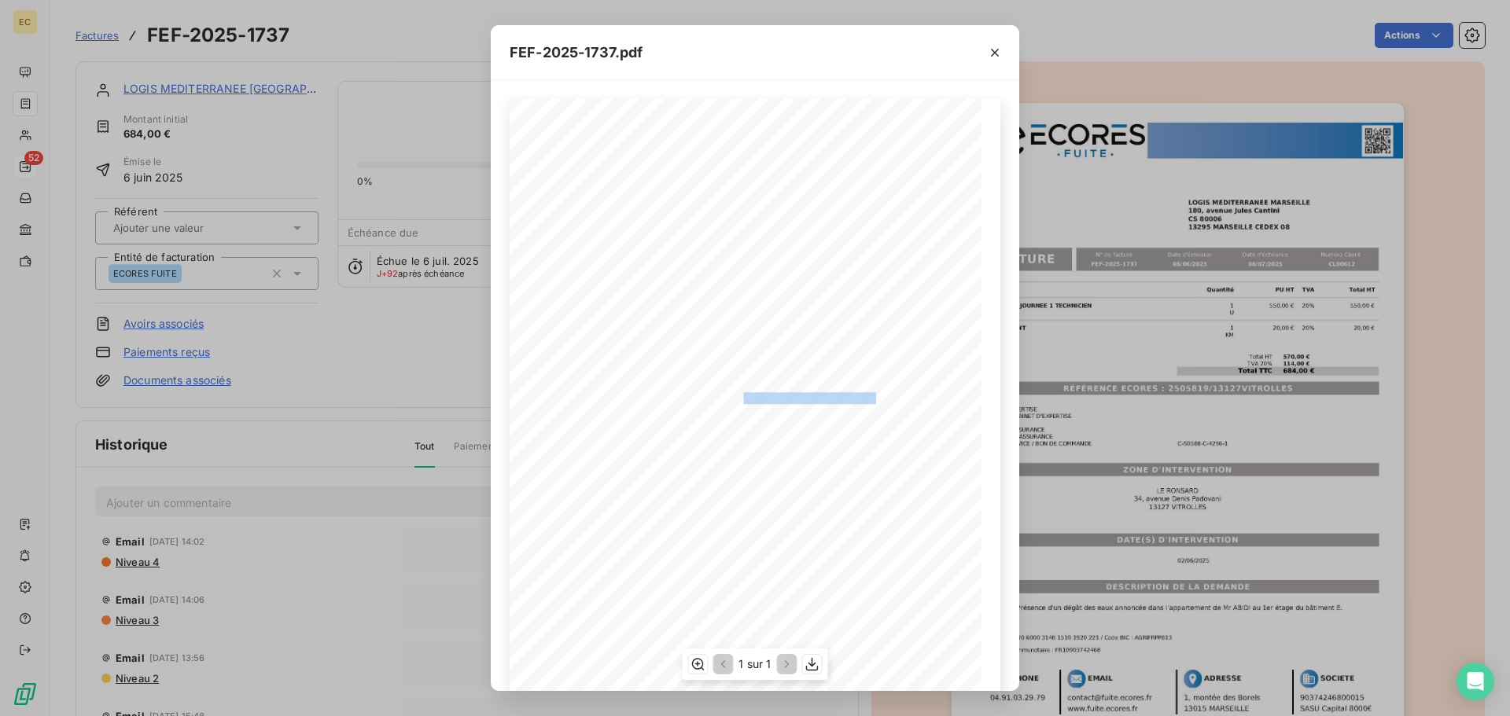
drag, startPoint x: 868, startPoint y: 396, endPoint x: 735, endPoint y: 402, distance: 133.1
click at [735, 400] on span "RÉFÉRENCE ECORES : 2505819/13127VITROLLES" at bounding box center [755, 396] width 241 height 8
copy span ": 2505819/13127VITROLLES"
click at [993, 53] on icon "button" at bounding box center [995, 53] width 16 height 16
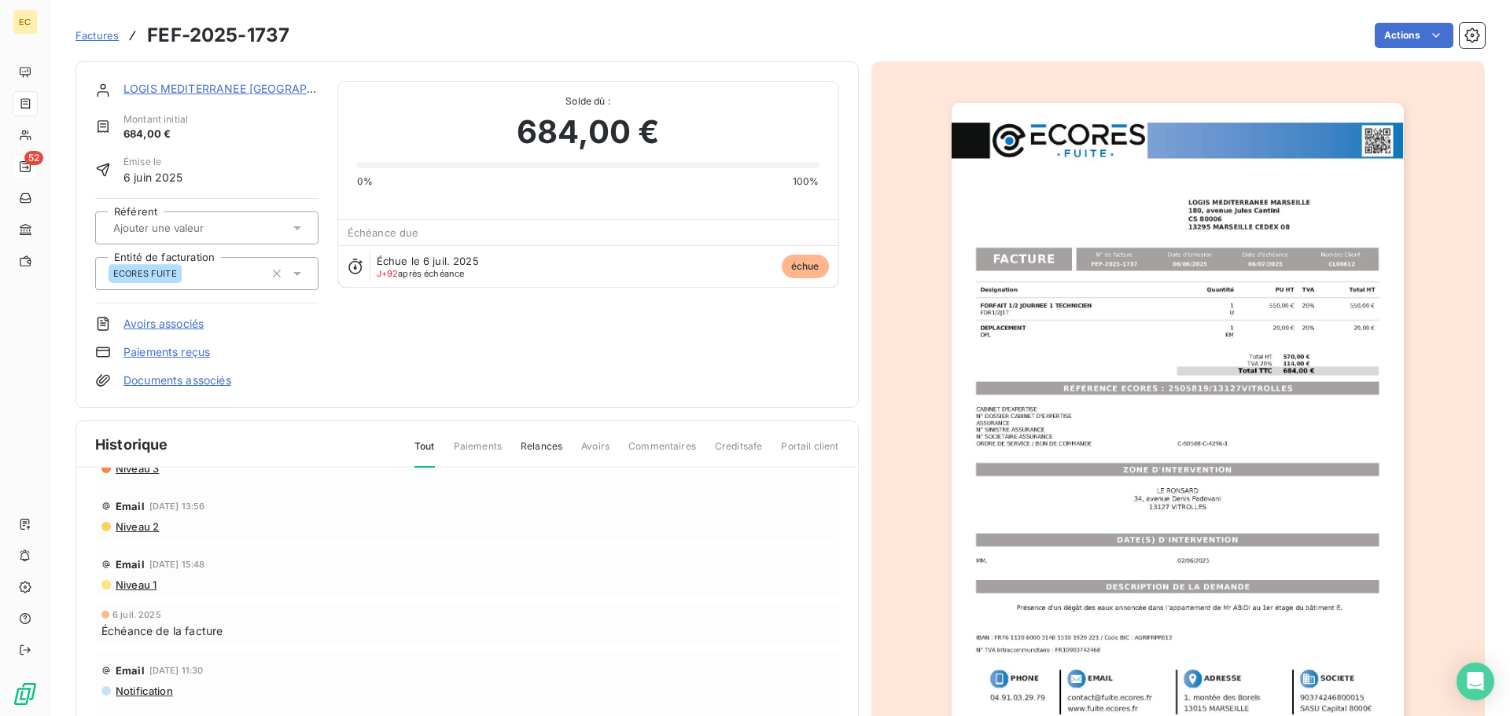
scroll to position [157, 0]
click at [222, 86] on link "LOGIS MEDITERRANEE MARSEILLE" at bounding box center [243, 88] width 240 height 13
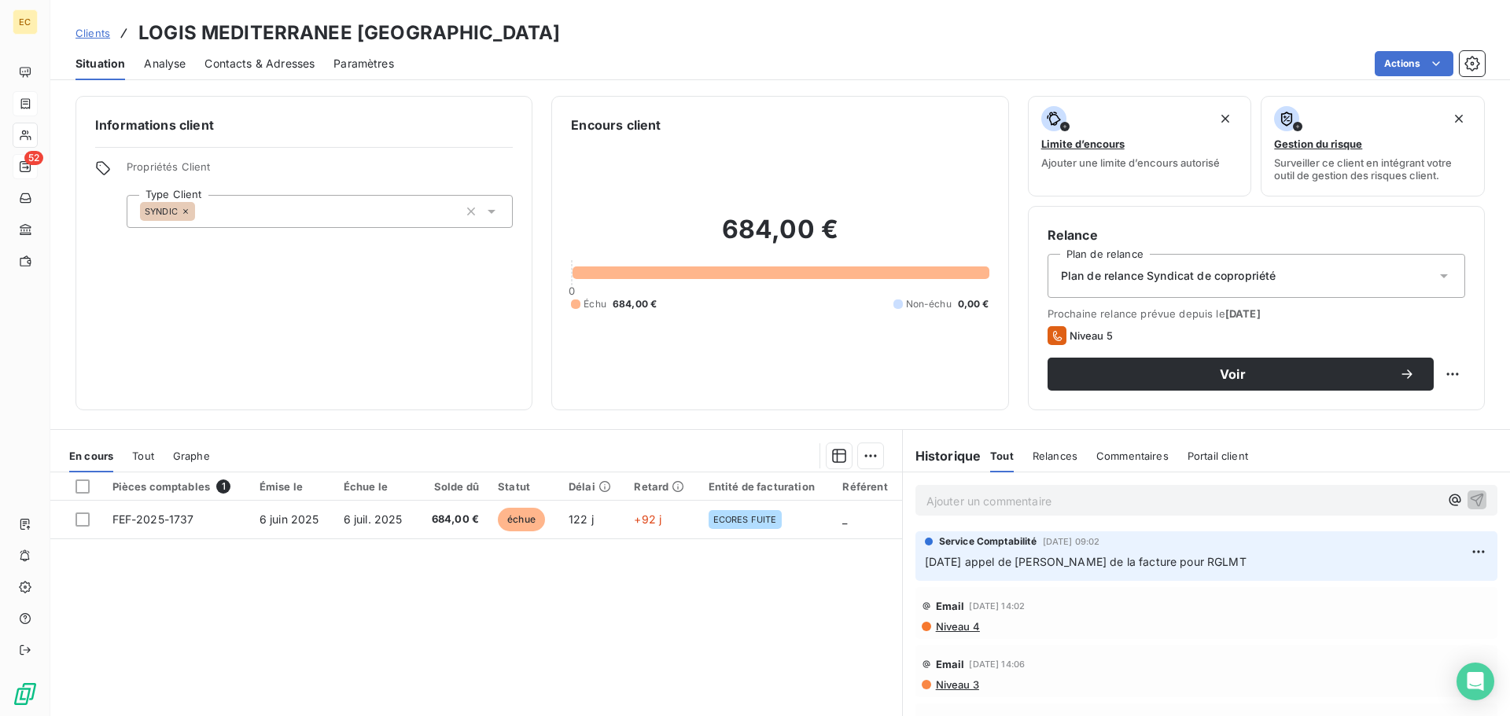
click at [279, 62] on span "Contacts & Adresses" at bounding box center [259, 64] width 110 height 16
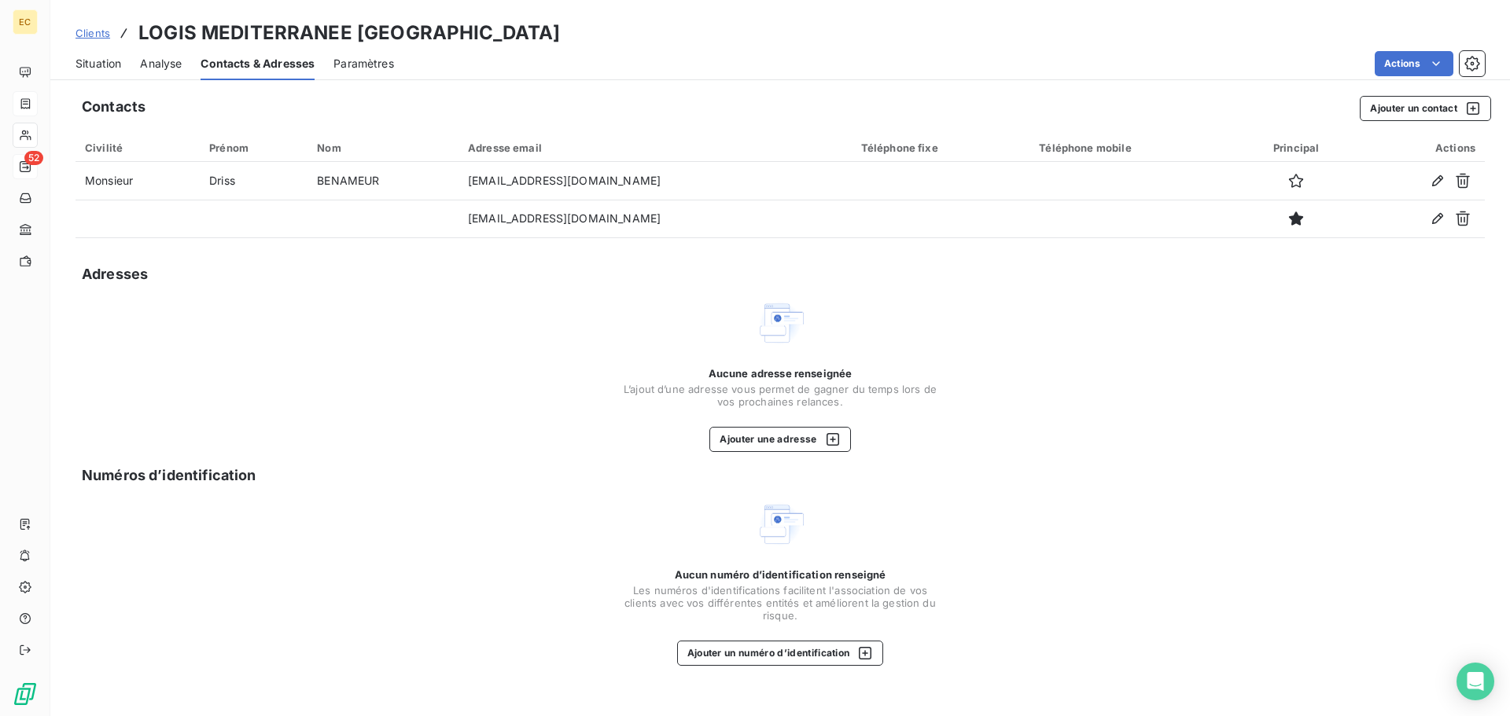
click at [92, 64] on span "Situation" at bounding box center [99, 64] width 46 height 16
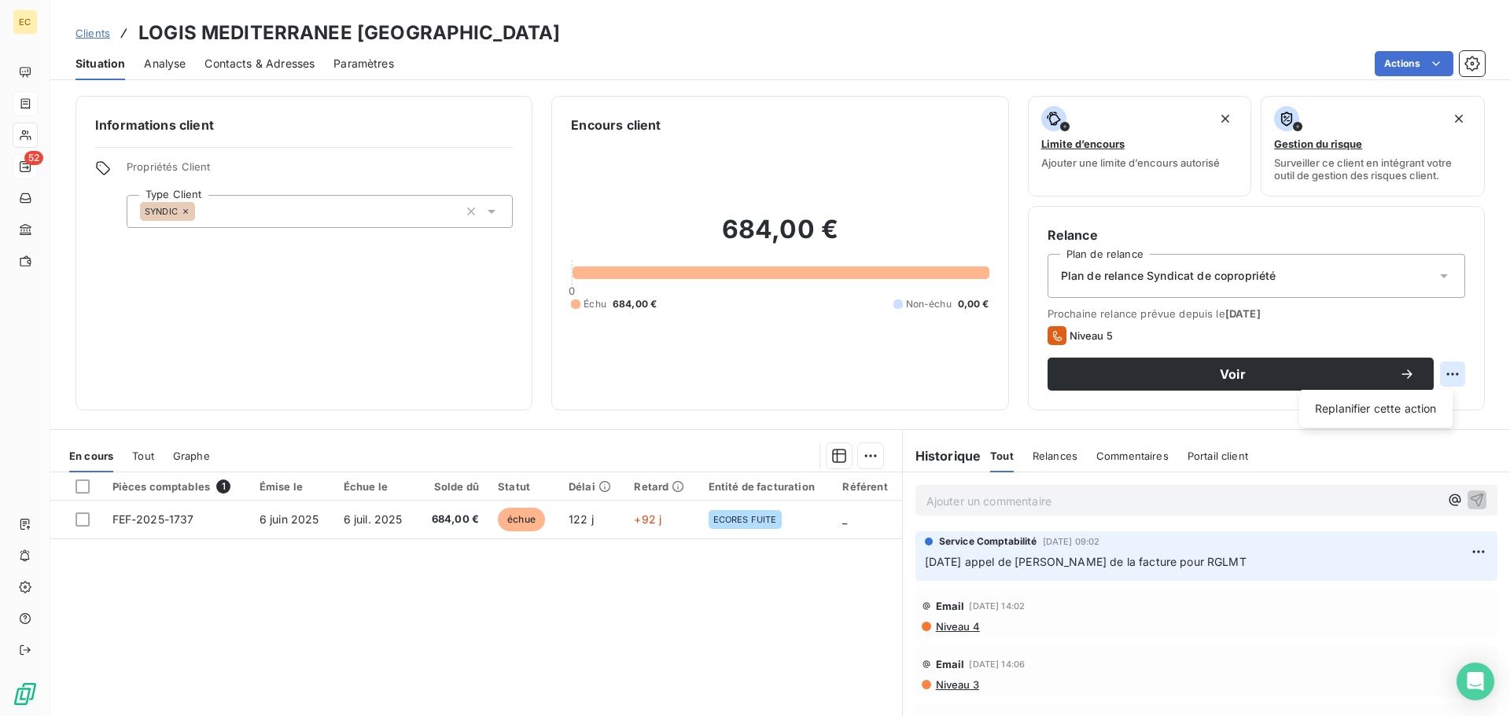
click at [1439, 373] on html "EC 52 Clients LOGIS MEDITERRANEE MARSEILLE Situation Analyse Contacts & Adresse…" at bounding box center [755, 358] width 1510 height 716
click at [1405, 413] on div "Replanifier cette action" at bounding box center [1376, 408] width 141 height 25
select select "9"
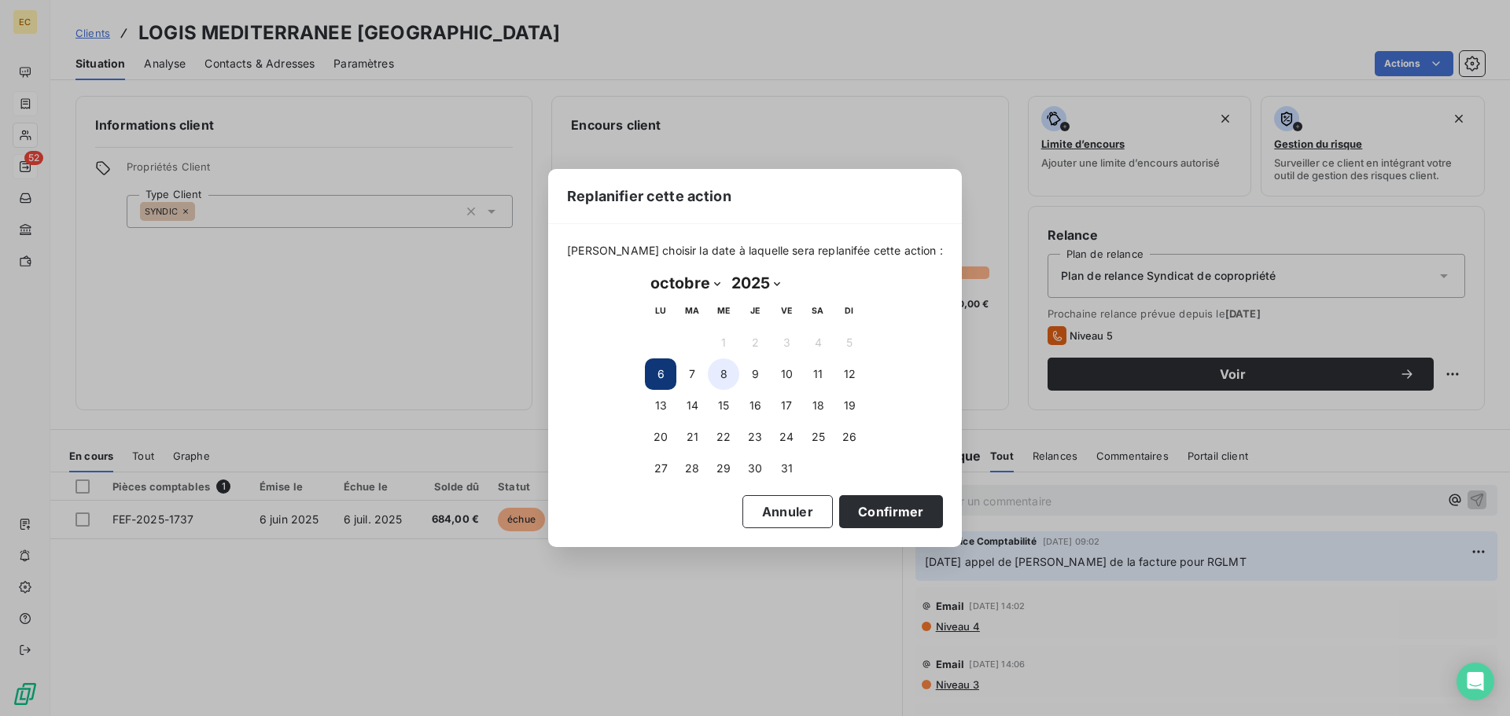
click at [724, 368] on button "8" at bounding box center [723, 374] width 31 height 31
click at [866, 510] on button "Confirmer" at bounding box center [891, 511] width 104 height 33
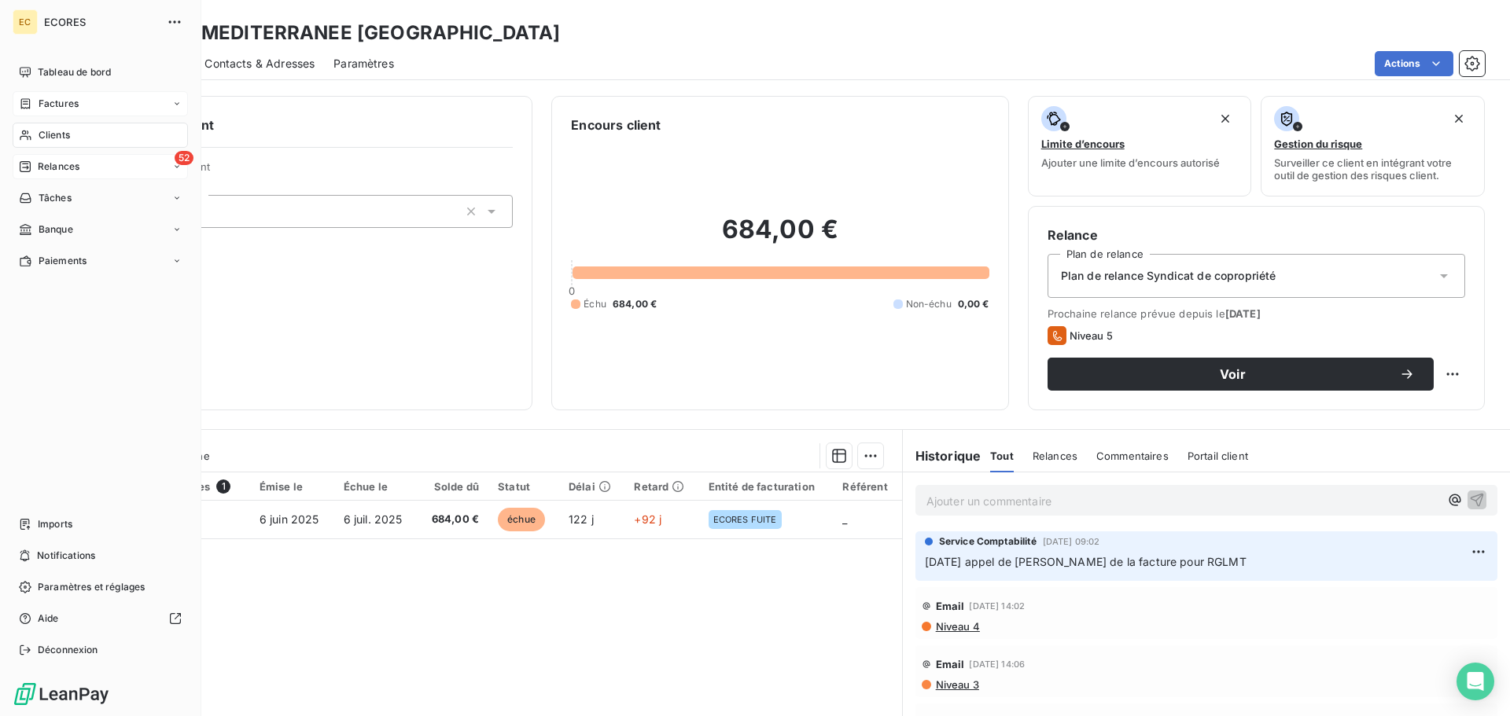
click at [59, 163] on span "Relances" at bounding box center [59, 167] width 42 height 14
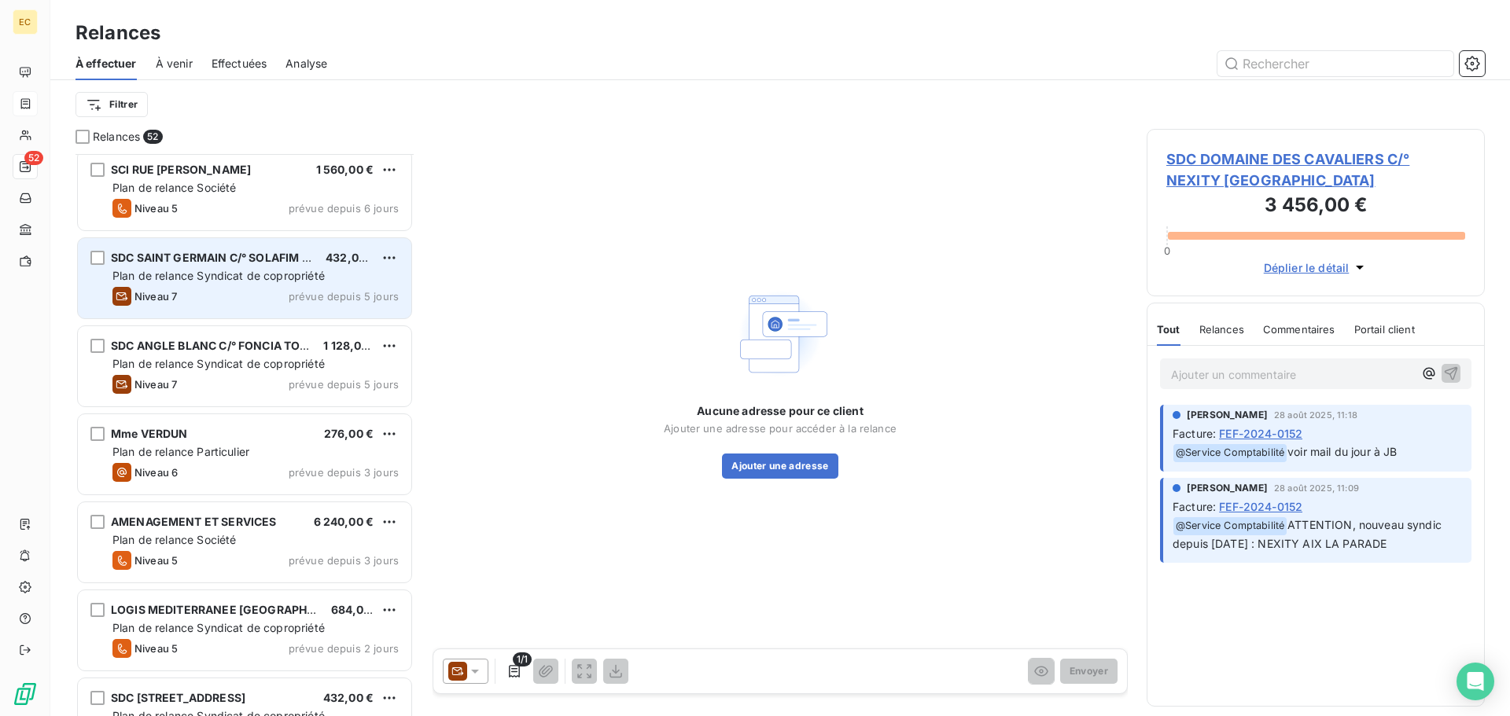
scroll to position [3540, 0]
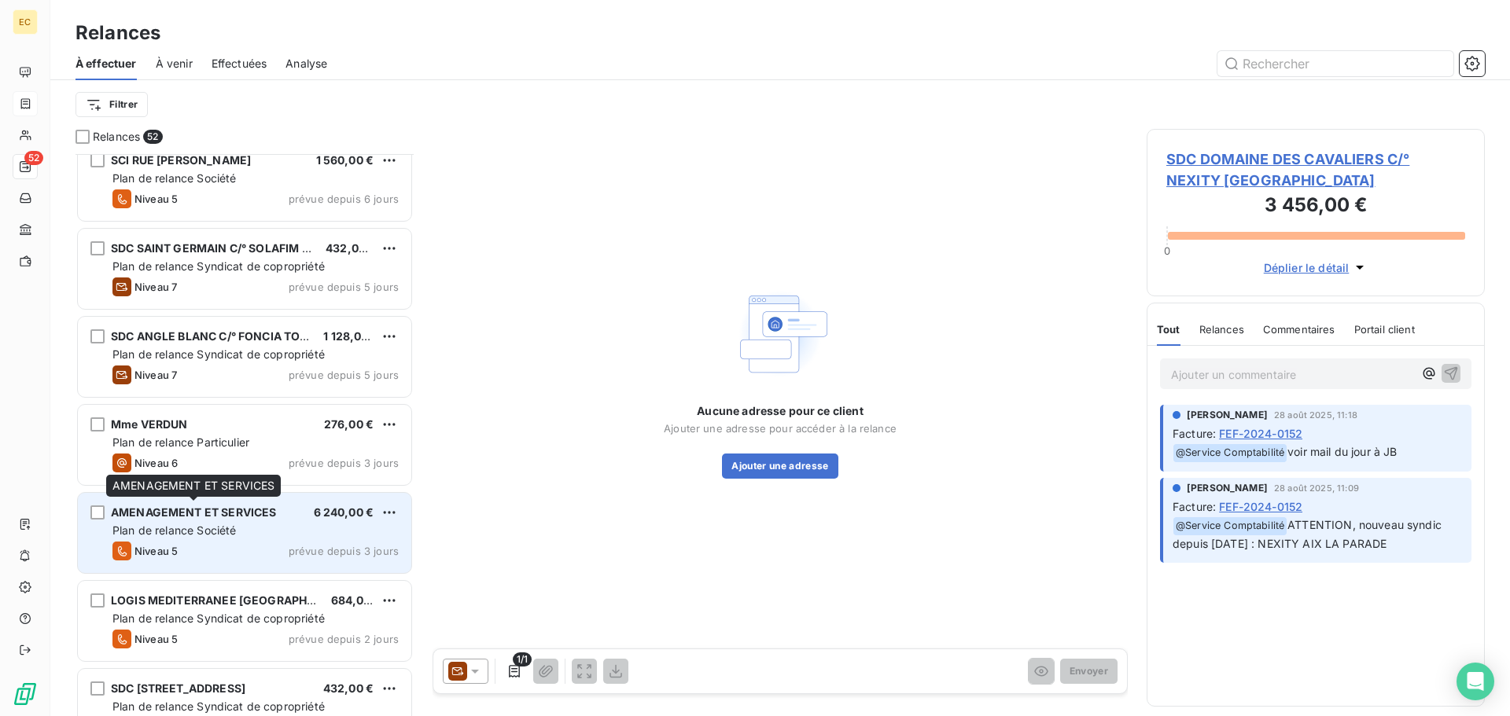
click at [271, 517] on span "AMENAGEMENT ET SERVICES" at bounding box center [193, 512] width 165 height 13
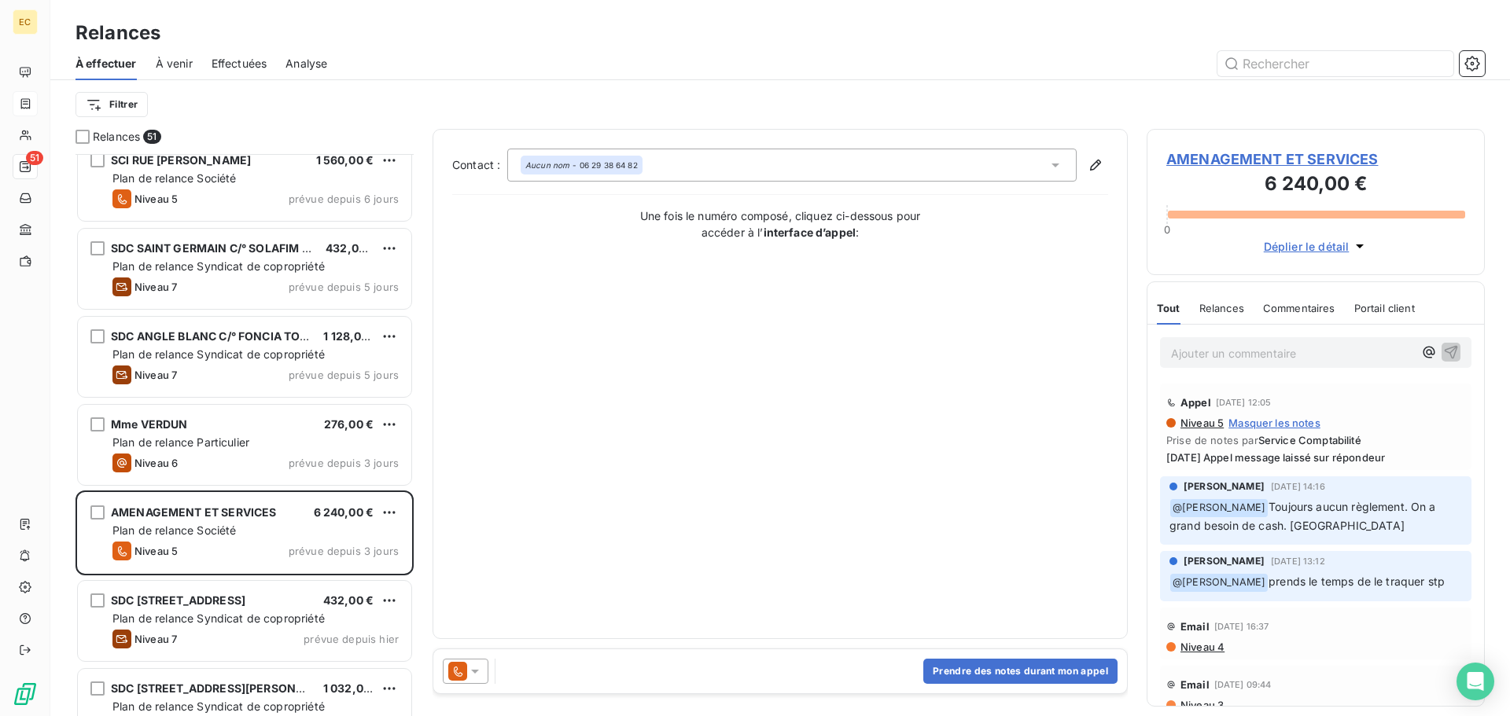
click at [1193, 159] on span "AMENAGEMENT ET SERVICES" at bounding box center [1315, 159] width 299 height 21
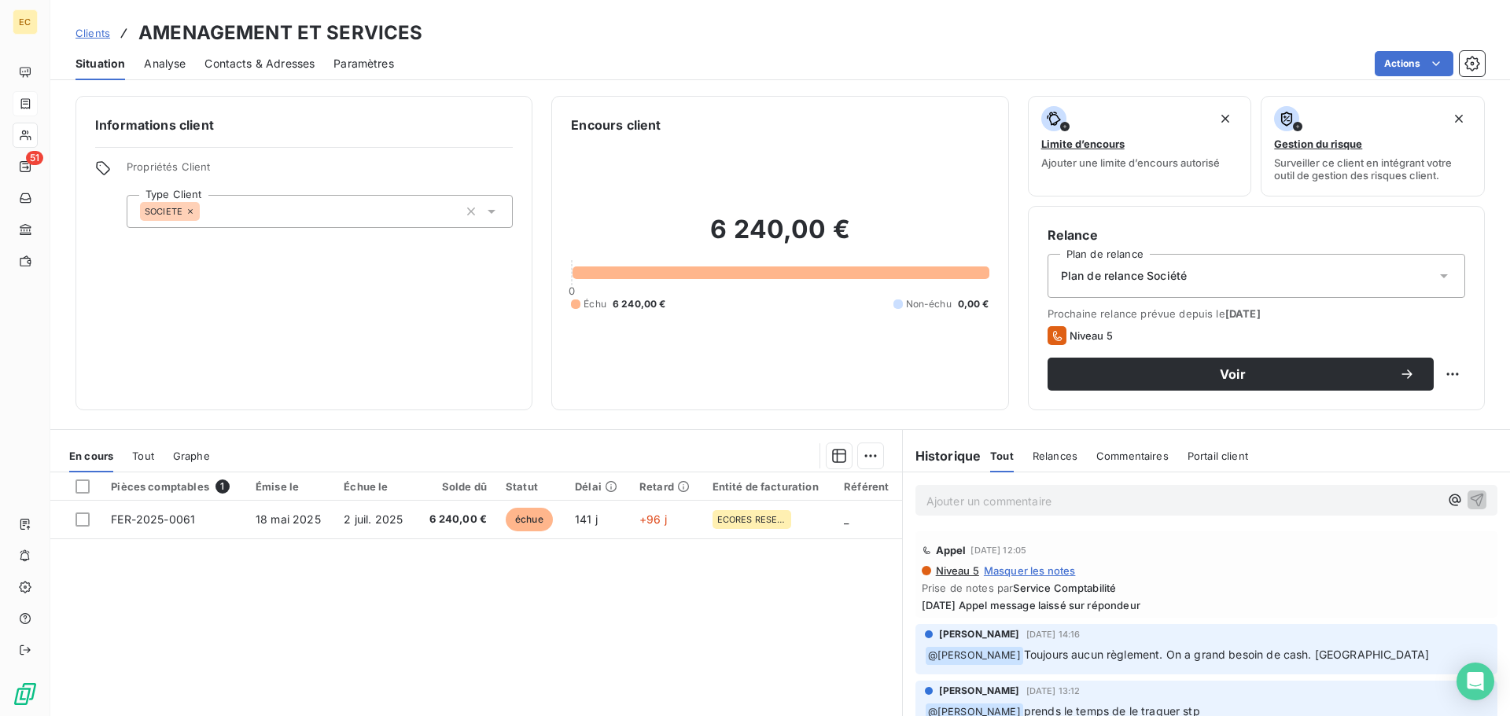
click at [257, 64] on span "Contacts & Adresses" at bounding box center [259, 64] width 110 height 16
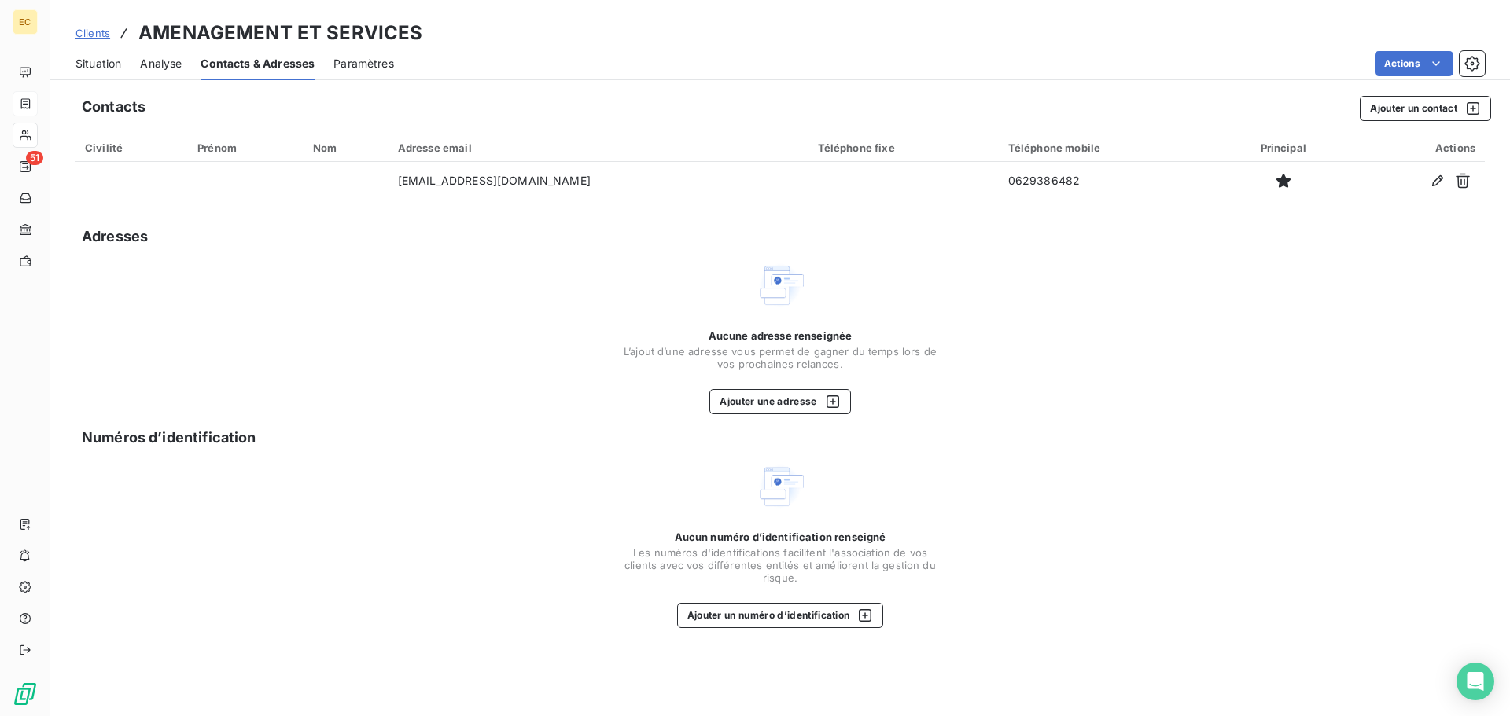
click at [89, 67] on span "Situation" at bounding box center [99, 64] width 46 height 16
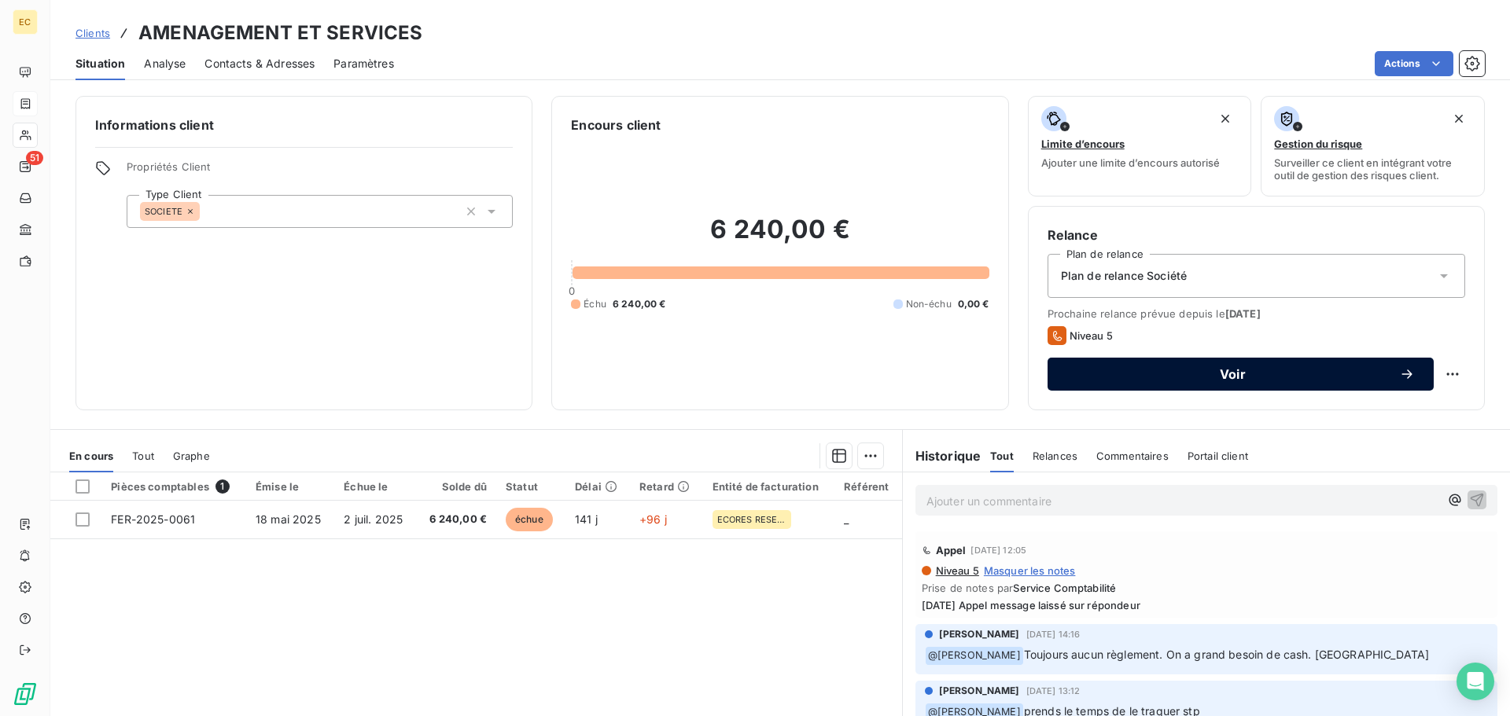
click at [1235, 377] on span "Voir" at bounding box center [1232, 374] width 333 height 13
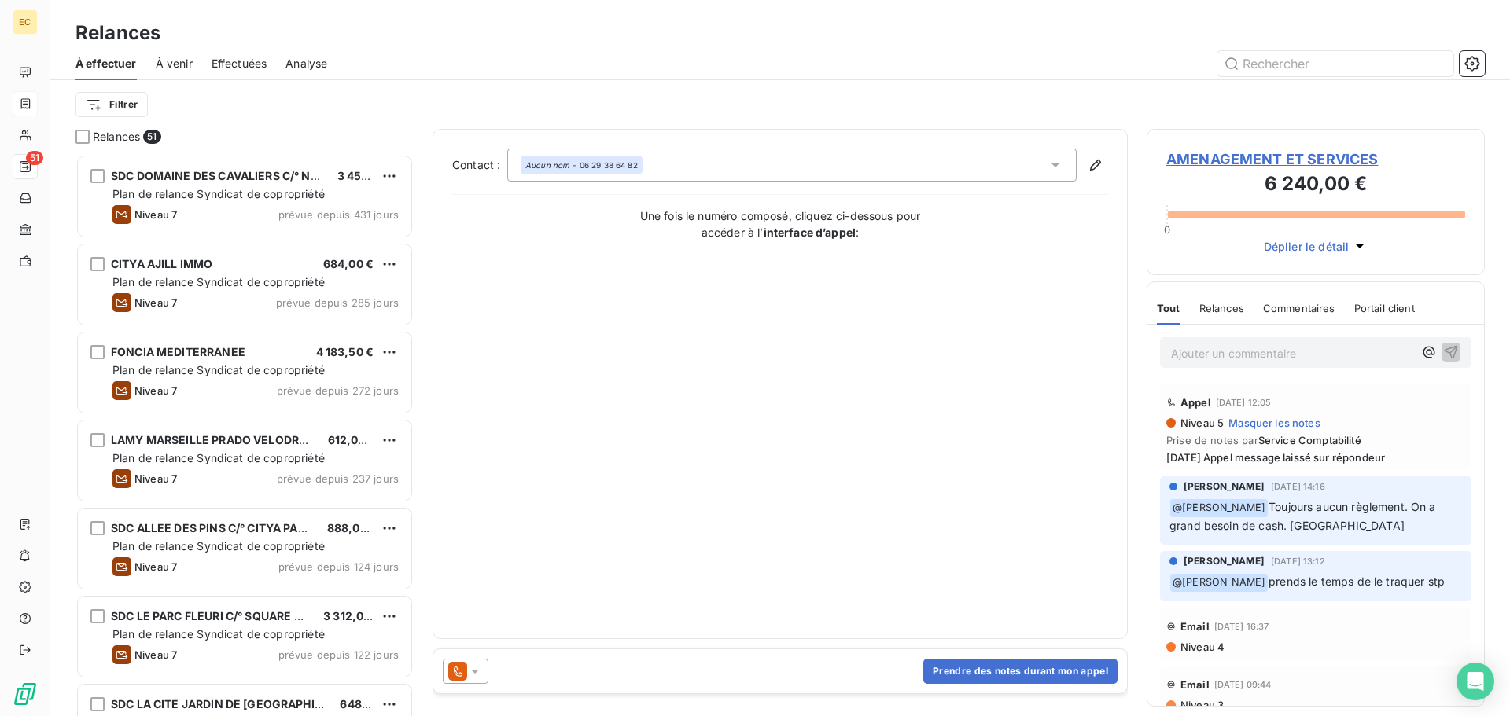
scroll to position [551, 326]
click at [1026, 671] on button "Prendre des notes durant mon appel" at bounding box center [1020, 671] width 194 height 25
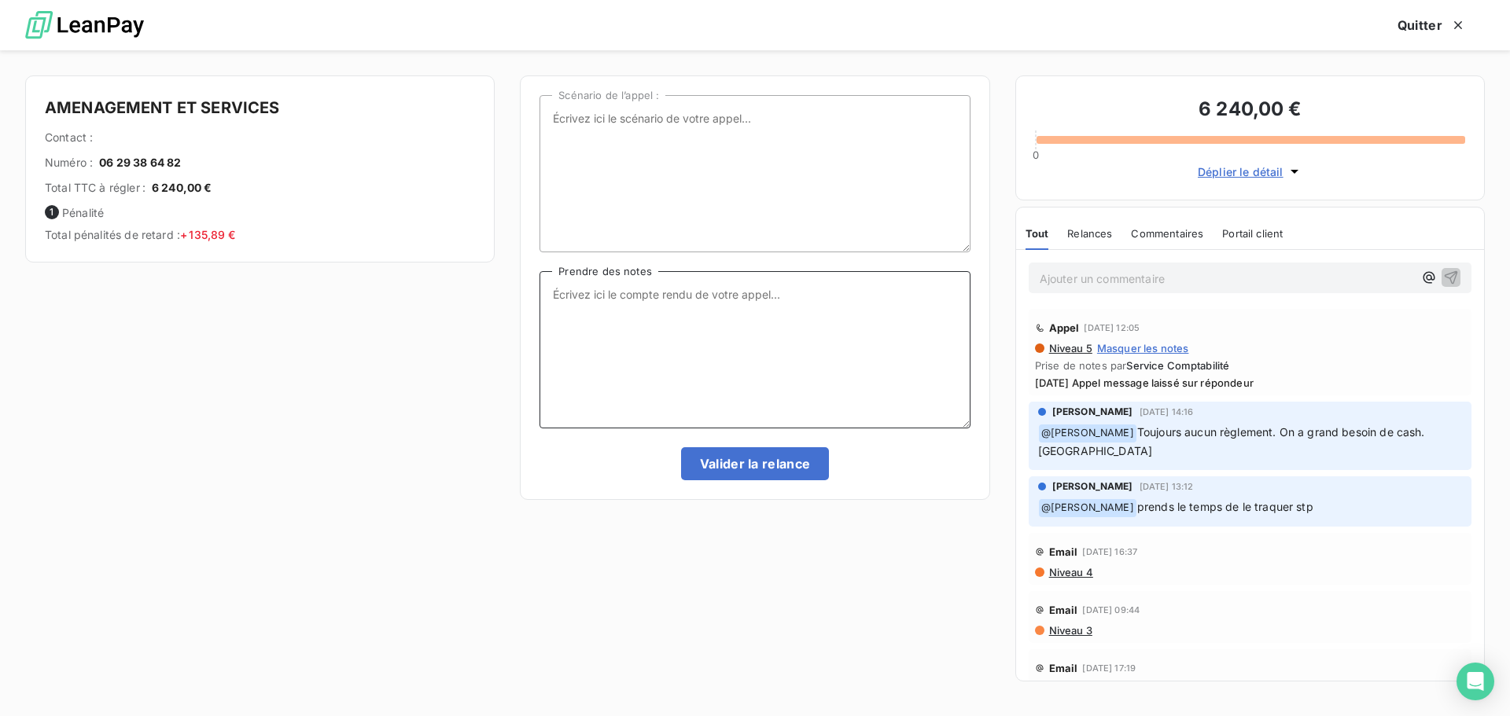
click at [639, 282] on textarea "Prendre des notes" at bounding box center [755, 349] width 430 height 157
type textarea "06/10/25 Appel message de nouveau laissé sur répondeur"
click at [750, 466] on button "Valider la relance" at bounding box center [755, 463] width 149 height 33
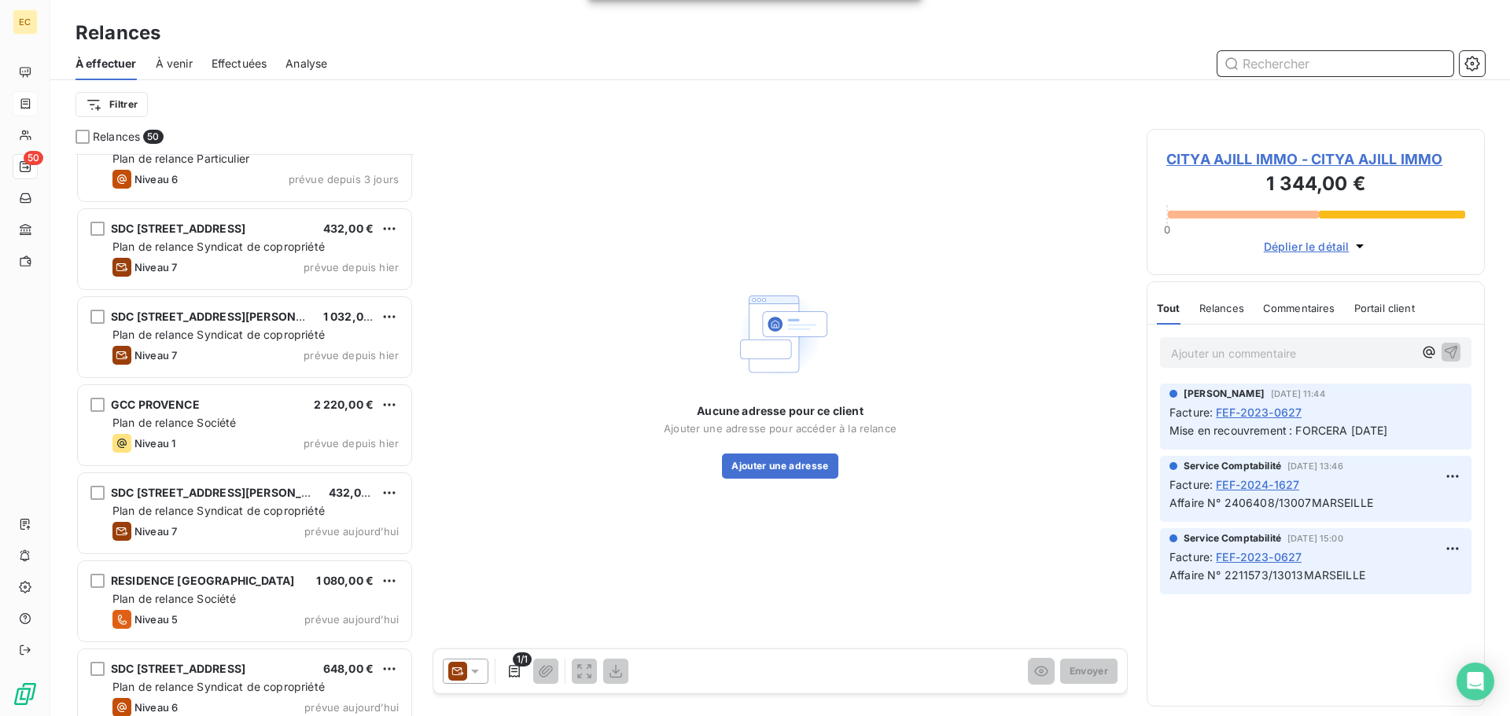
scroll to position [3843, 0]
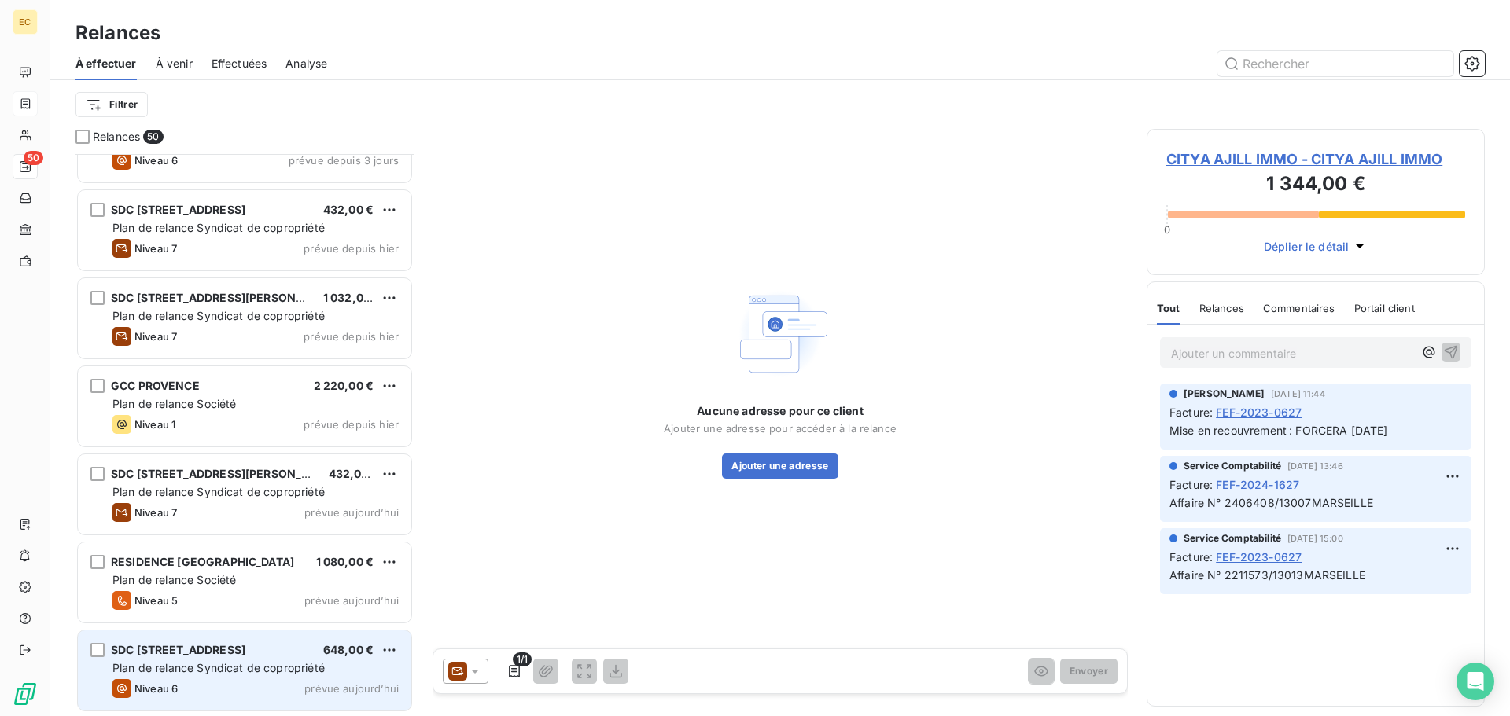
click at [211, 663] on span "Plan de relance Syndicat de copropriété" at bounding box center [218, 667] width 212 height 13
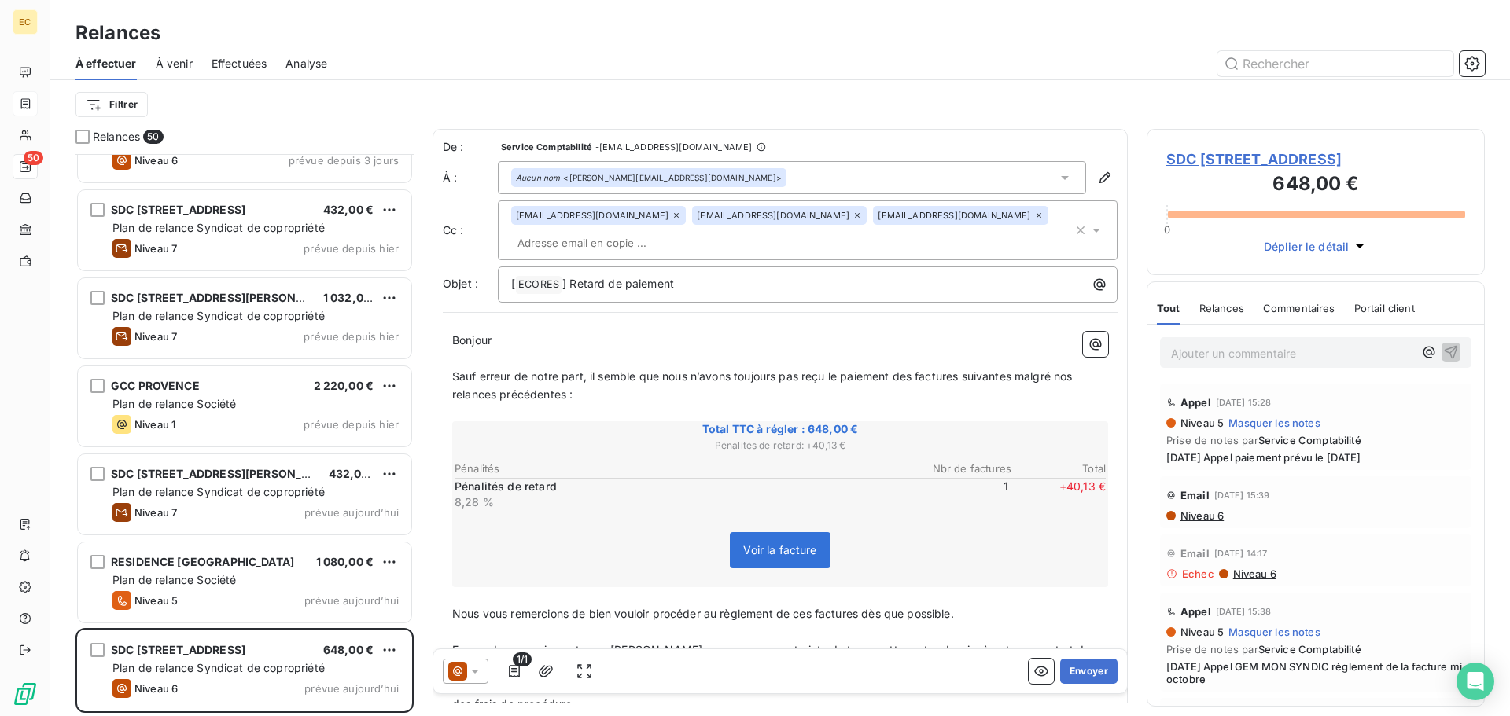
click at [1259, 160] on span "SDC 50, BOULEVARD DE LA LIBERATION" at bounding box center [1315, 159] width 299 height 21
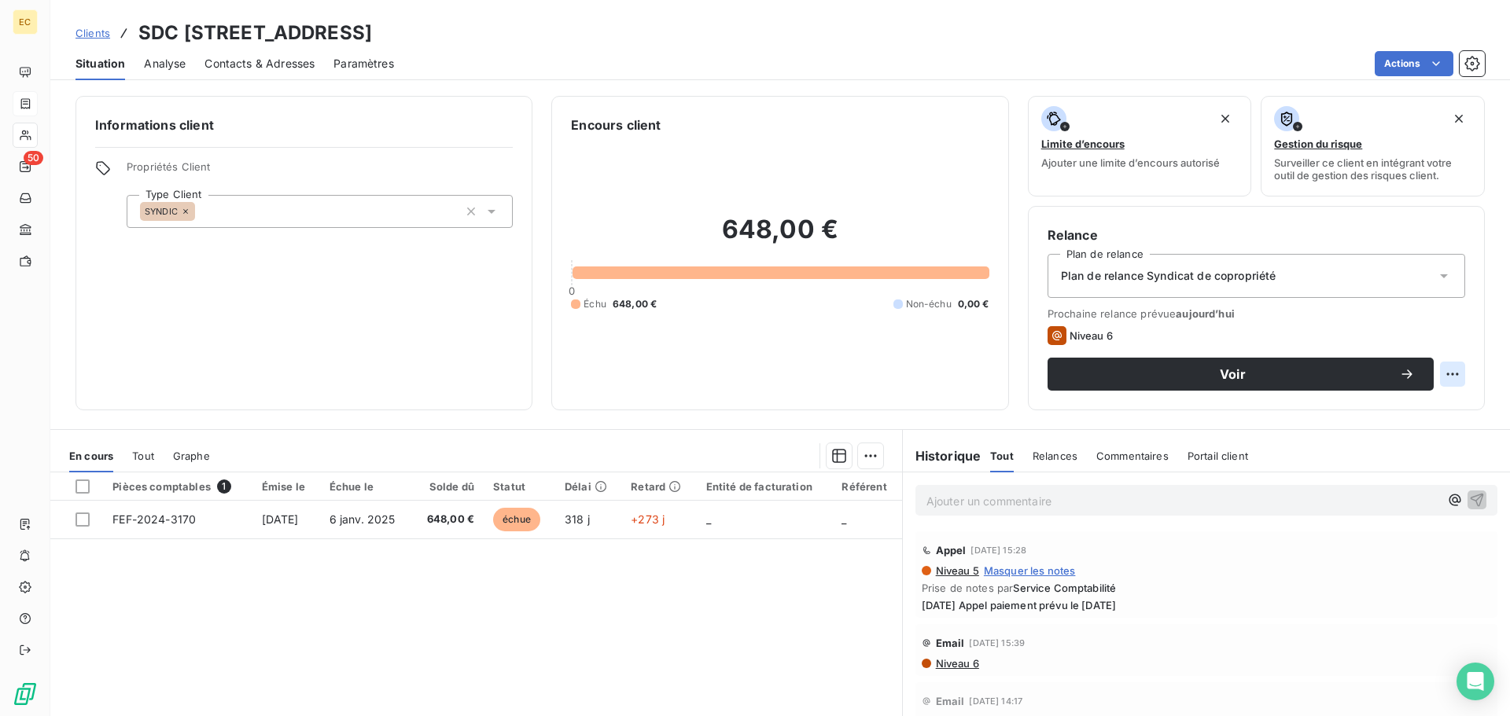
click at [1440, 378] on html "EC 50 Clients SDC 50, BOULEVARD DE LA LIBERATION Situation Analyse Contacts & A…" at bounding box center [755, 358] width 1510 height 716
click at [1350, 408] on div "Replanifier cette action" at bounding box center [1376, 408] width 141 height 25
select select "9"
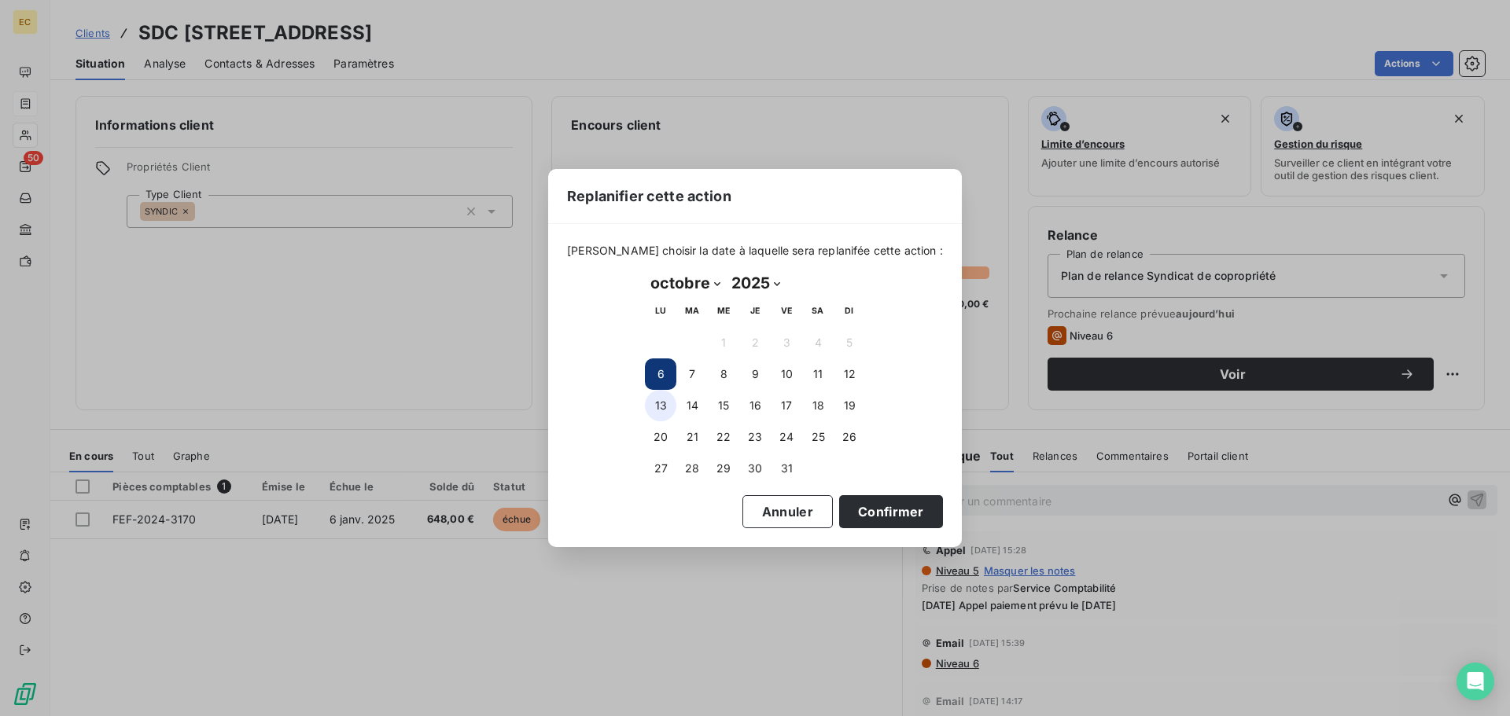
click at [657, 402] on button "13" at bounding box center [660, 405] width 31 height 31
click at [846, 517] on button "Confirmer" at bounding box center [891, 511] width 104 height 33
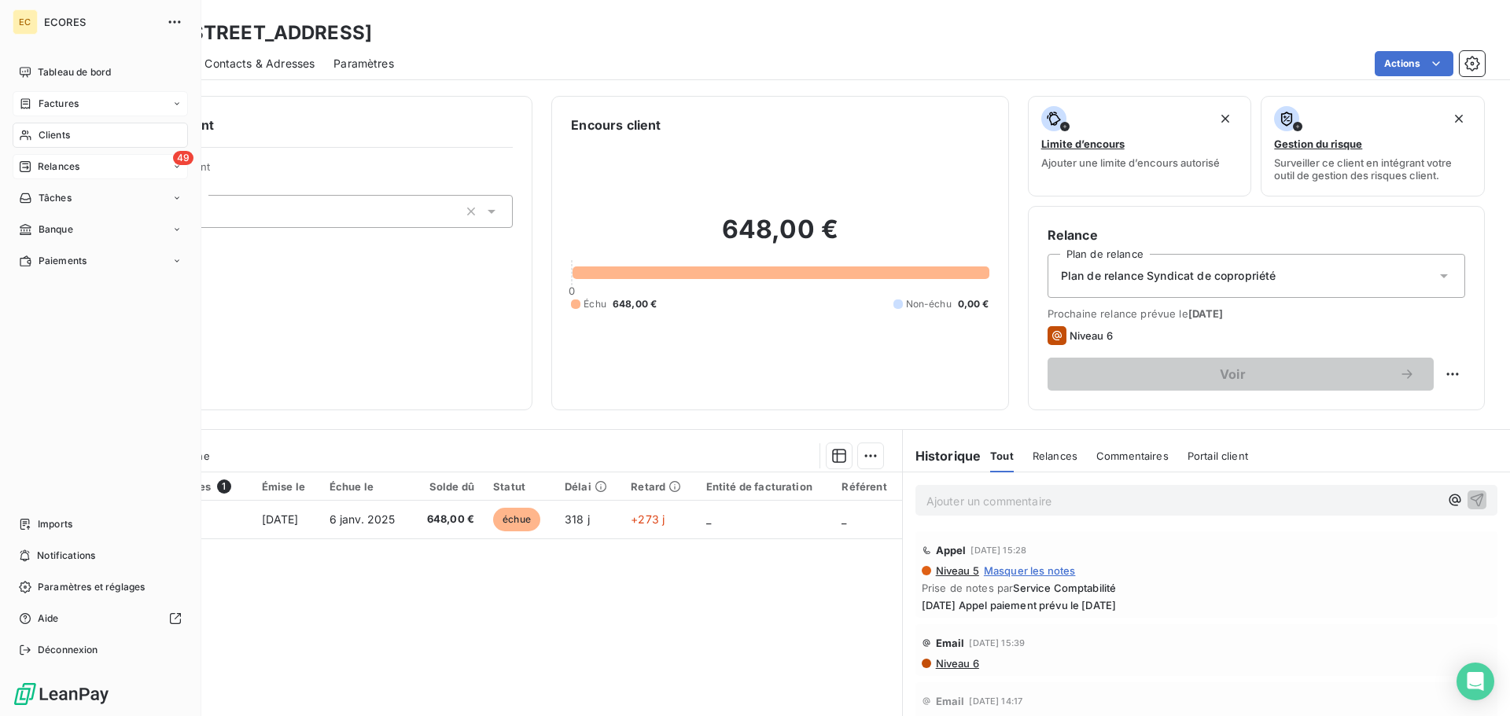
click at [44, 170] on span "Relances" at bounding box center [59, 167] width 42 height 14
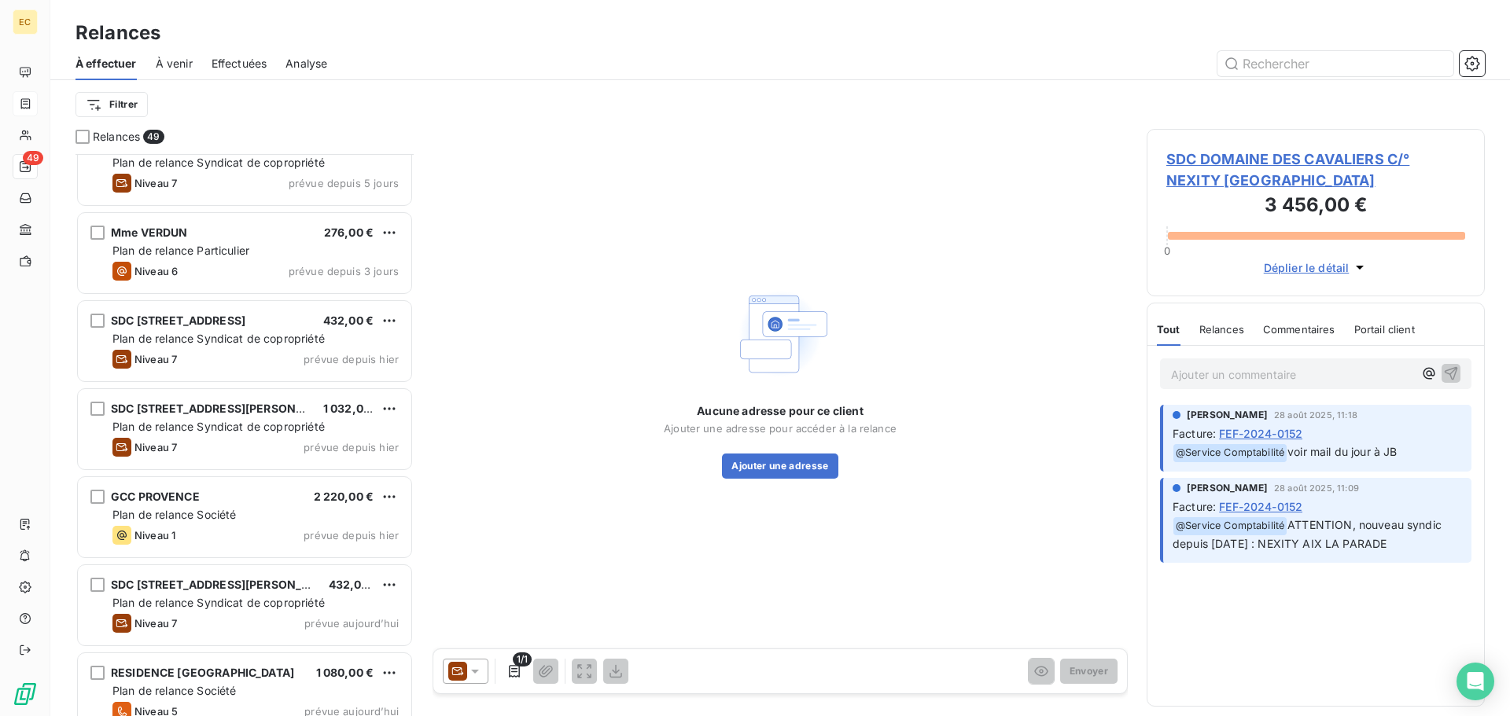
scroll to position [3755, 0]
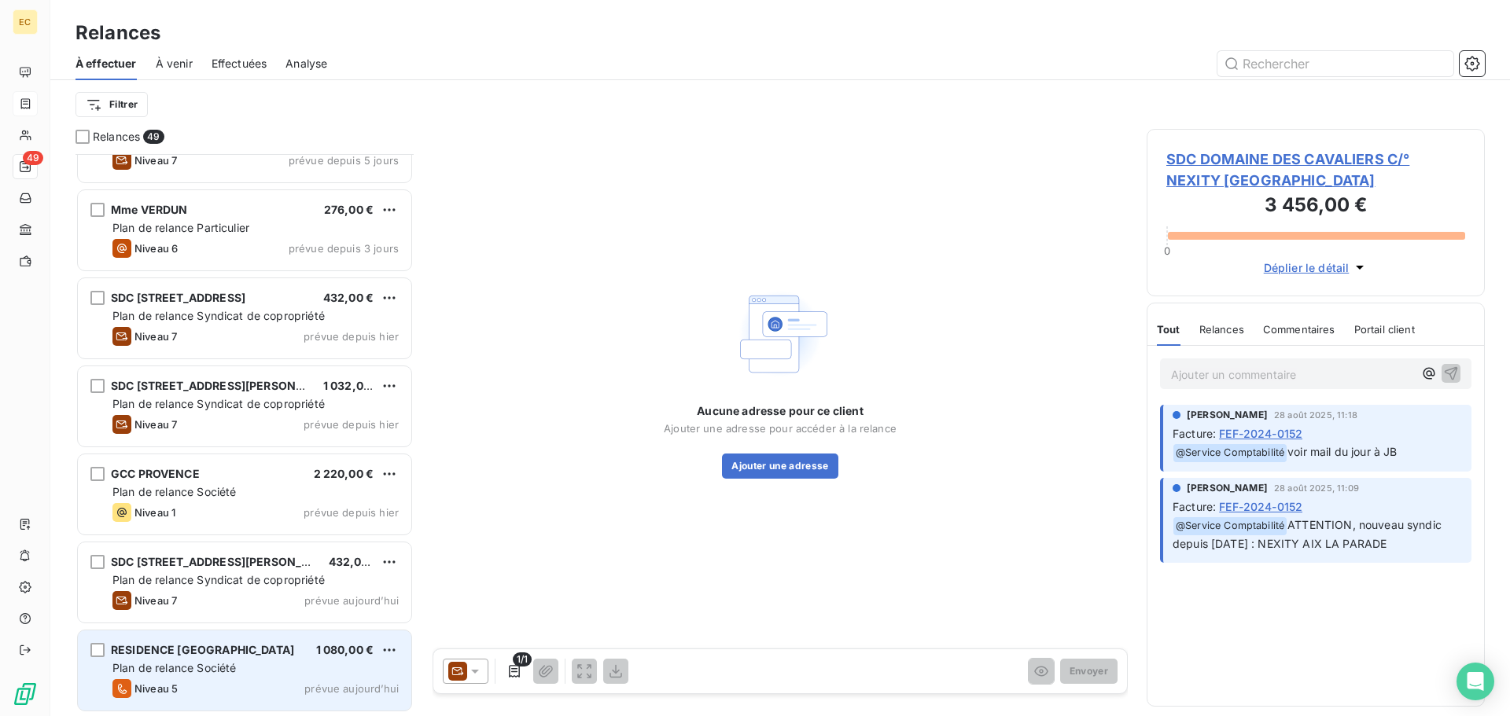
click at [208, 654] on span "RESIDENCE [GEOGRAPHIC_DATA]" at bounding box center [202, 649] width 183 height 13
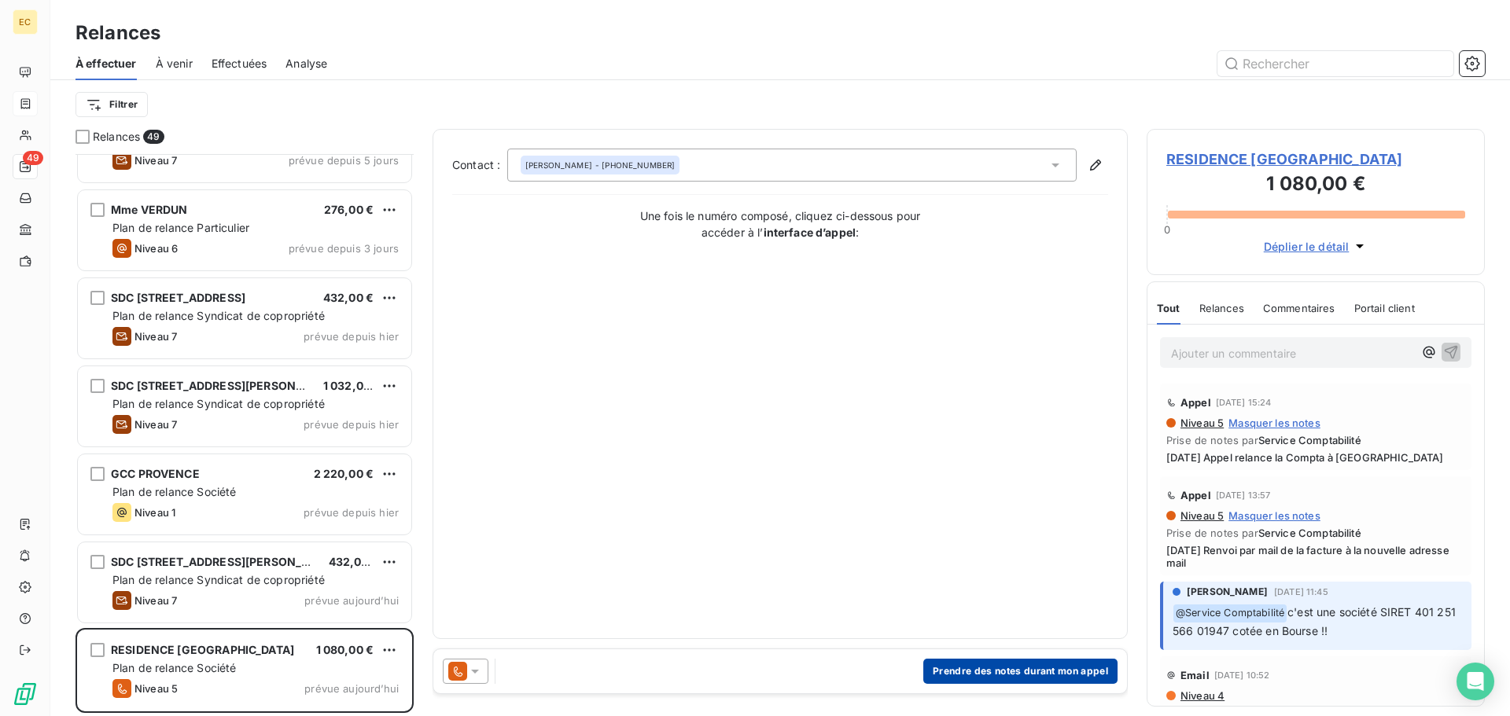
click at [981, 676] on button "Prendre des notes durant mon appel" at bounding box center [1020, 671] width 194 height 25
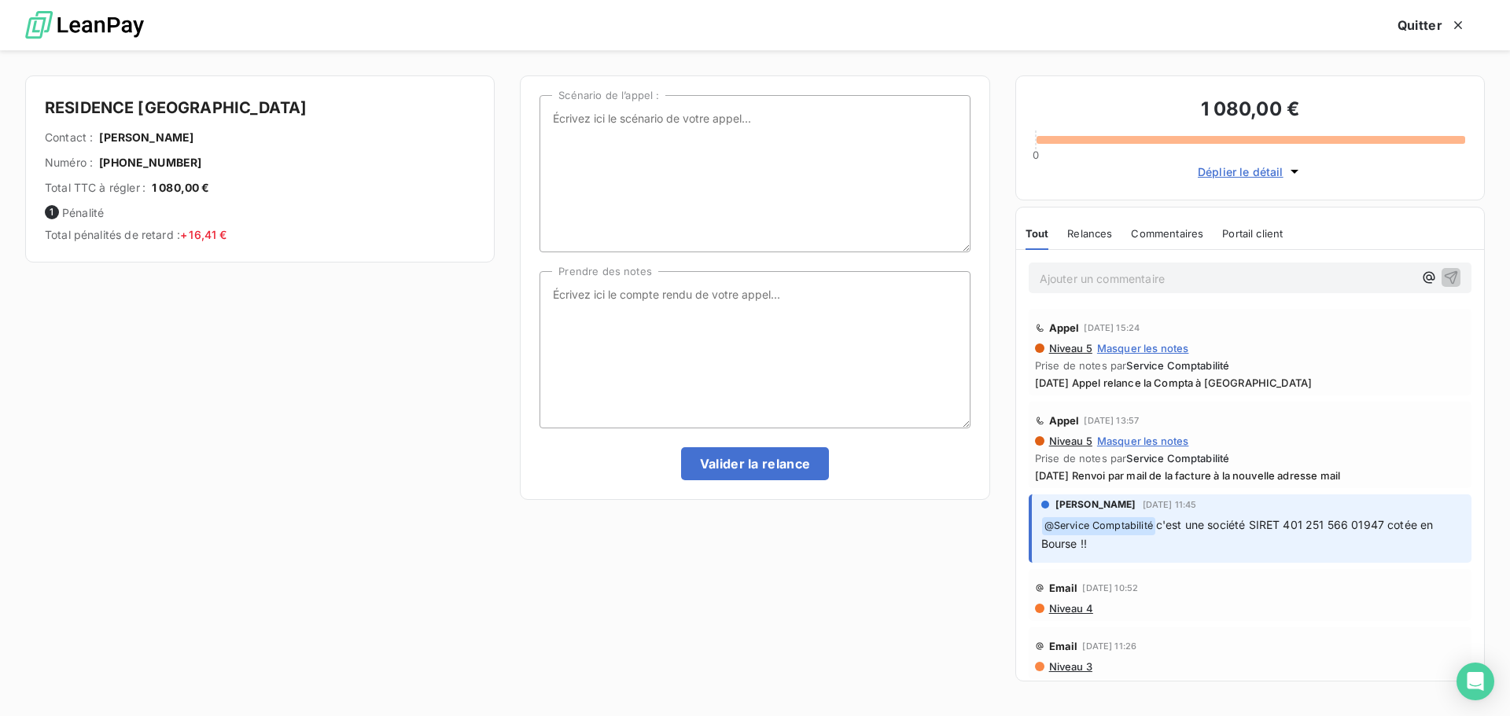
click at [1069, 348] on span "Niveau 5" at bounding box center [1070, 348] width 45 height 13
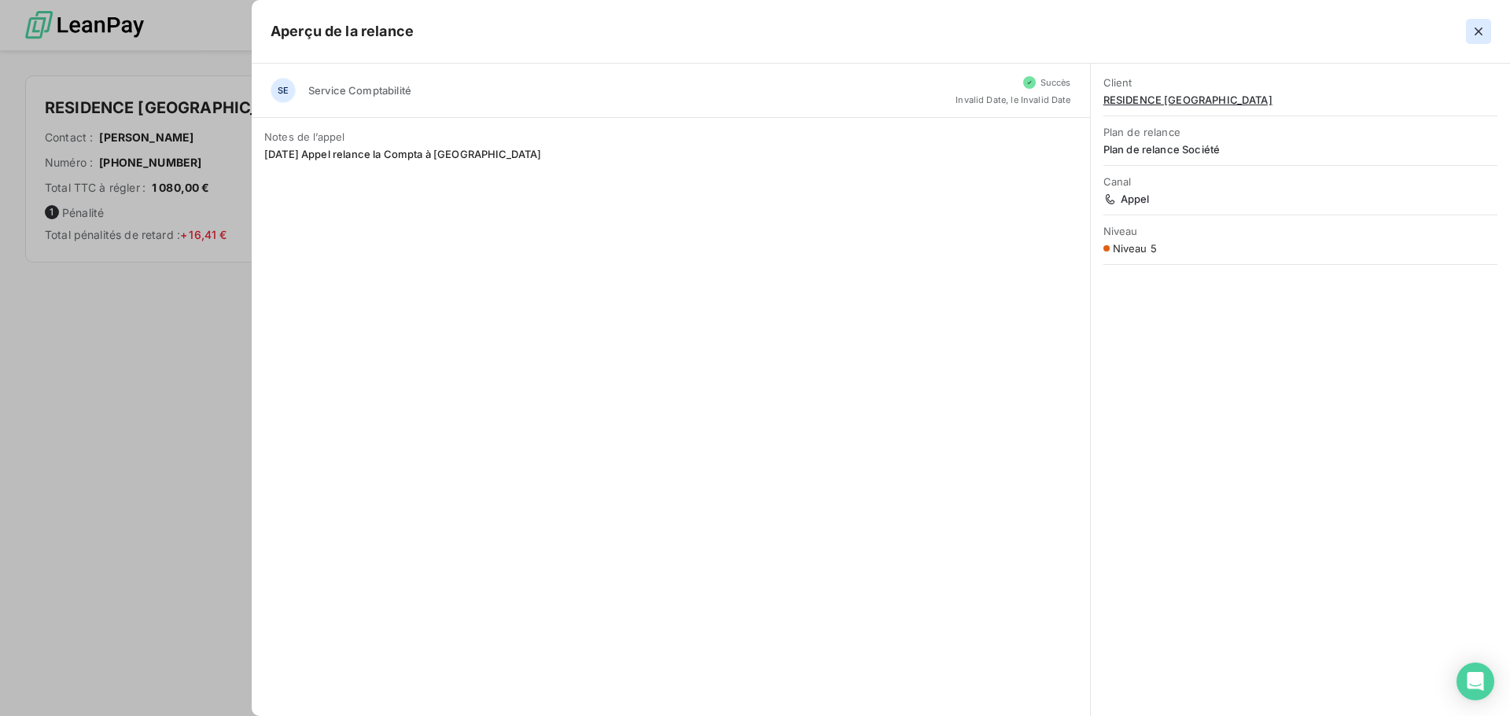
click at [1474, 33] on icon "button" at bounding box center [1479, 32] width 16 height 16
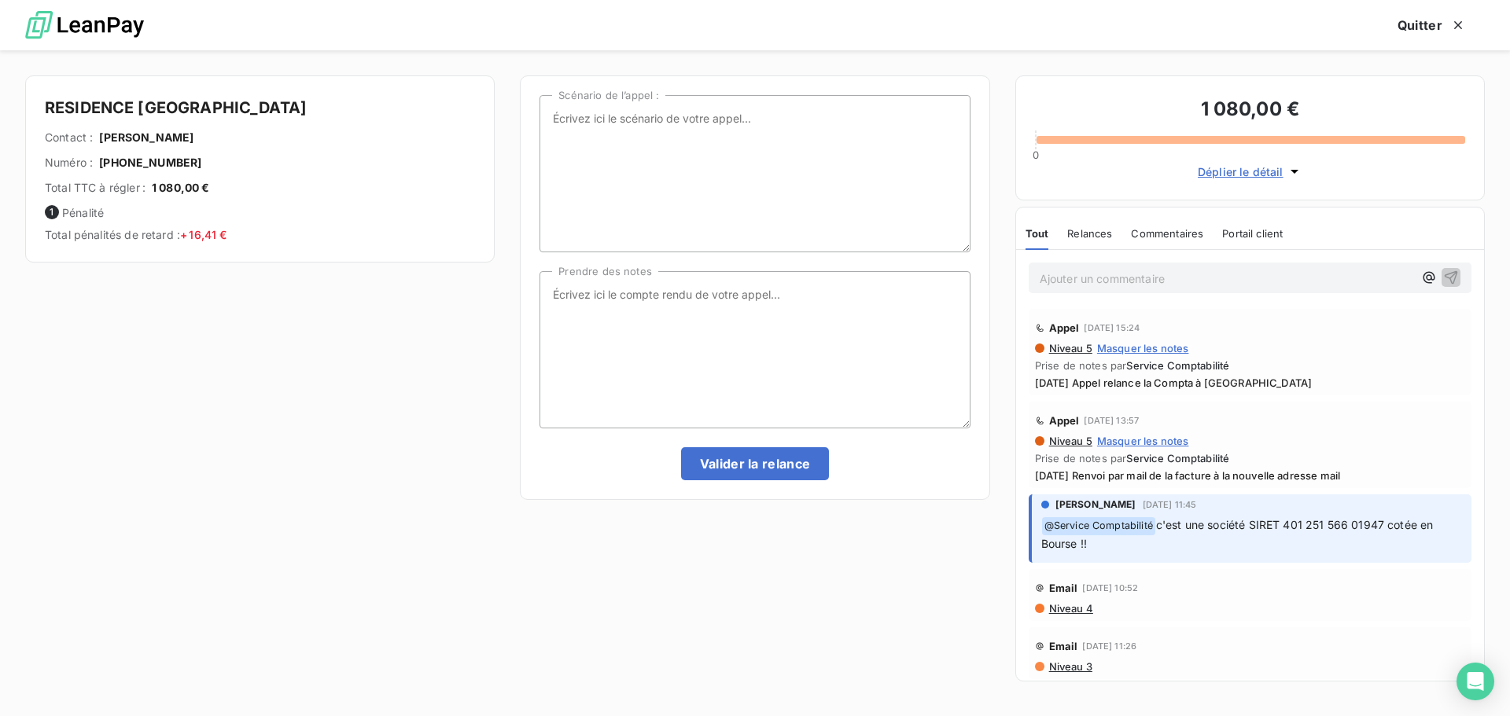
click at [1073, 441] on span "Niveau 5" at bounding box center [1070, 441] width 45 height 13
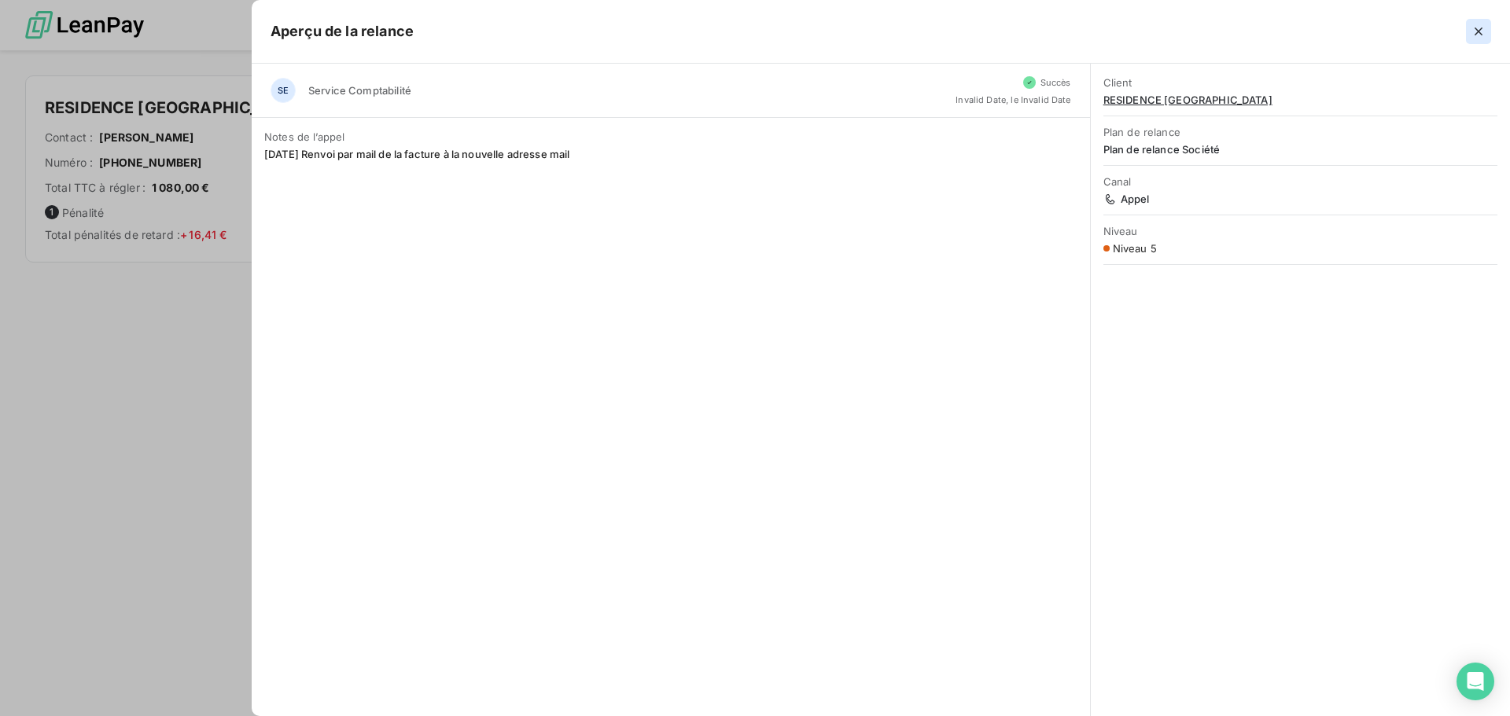
click at [1477, 28] on icon "button" at bounding box center [1479, 32] width 16 height 16
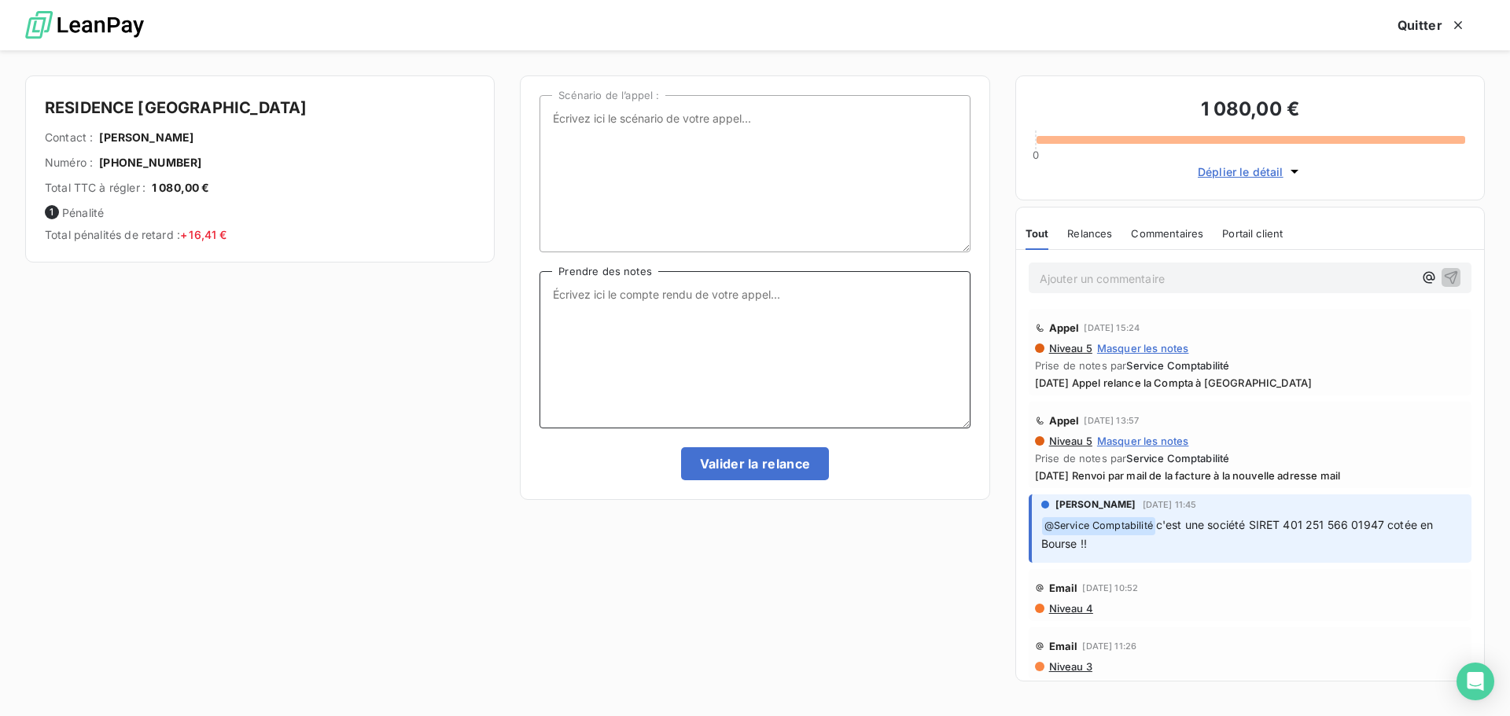
click at [622, 291] on textarea "Prendre des notes" at bounding box center [755, 349] width 430 height 157
type textarea "06/10/25 pas de nouvelles pour le règlement"
click at [759, 459] on button "Valider la relance" at bounding box center [755, 463] width 149 height 33
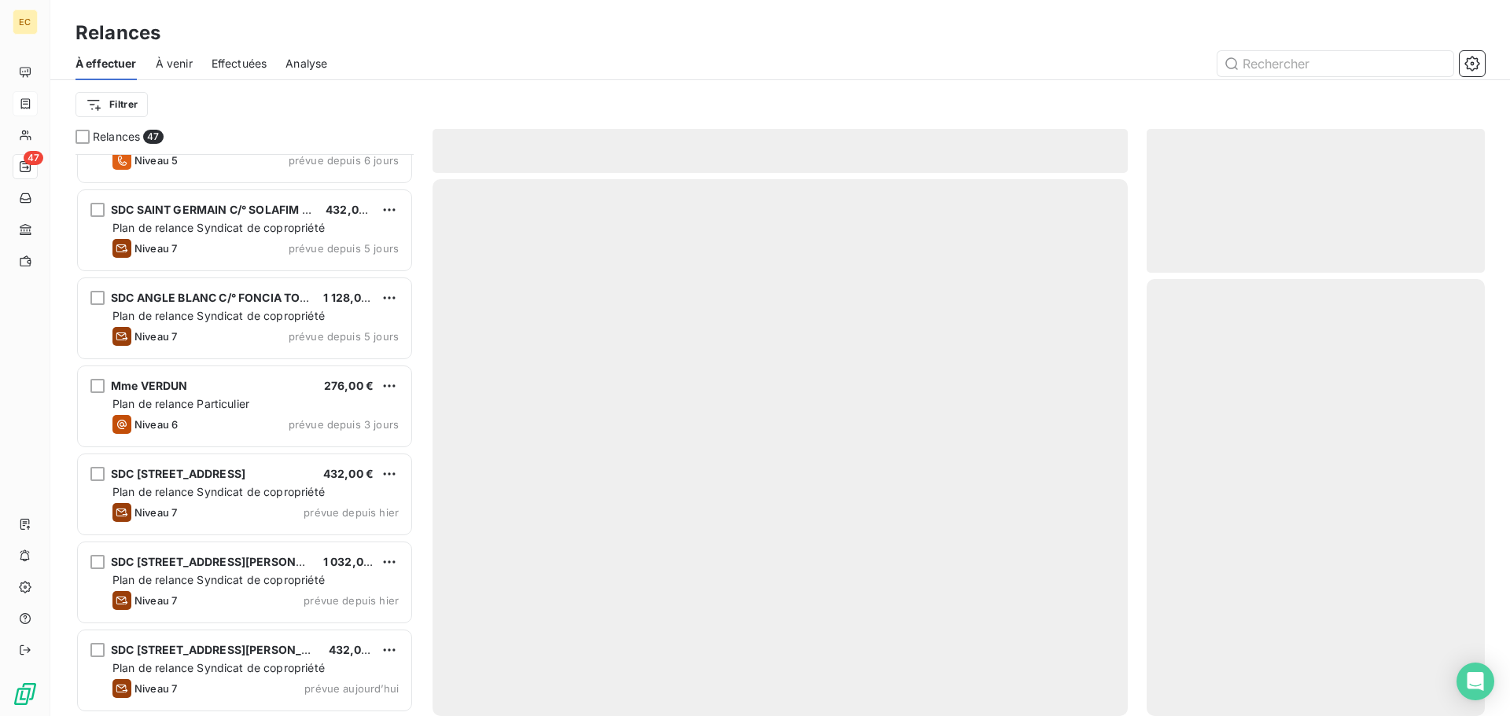
scroll to position [3578, 0]
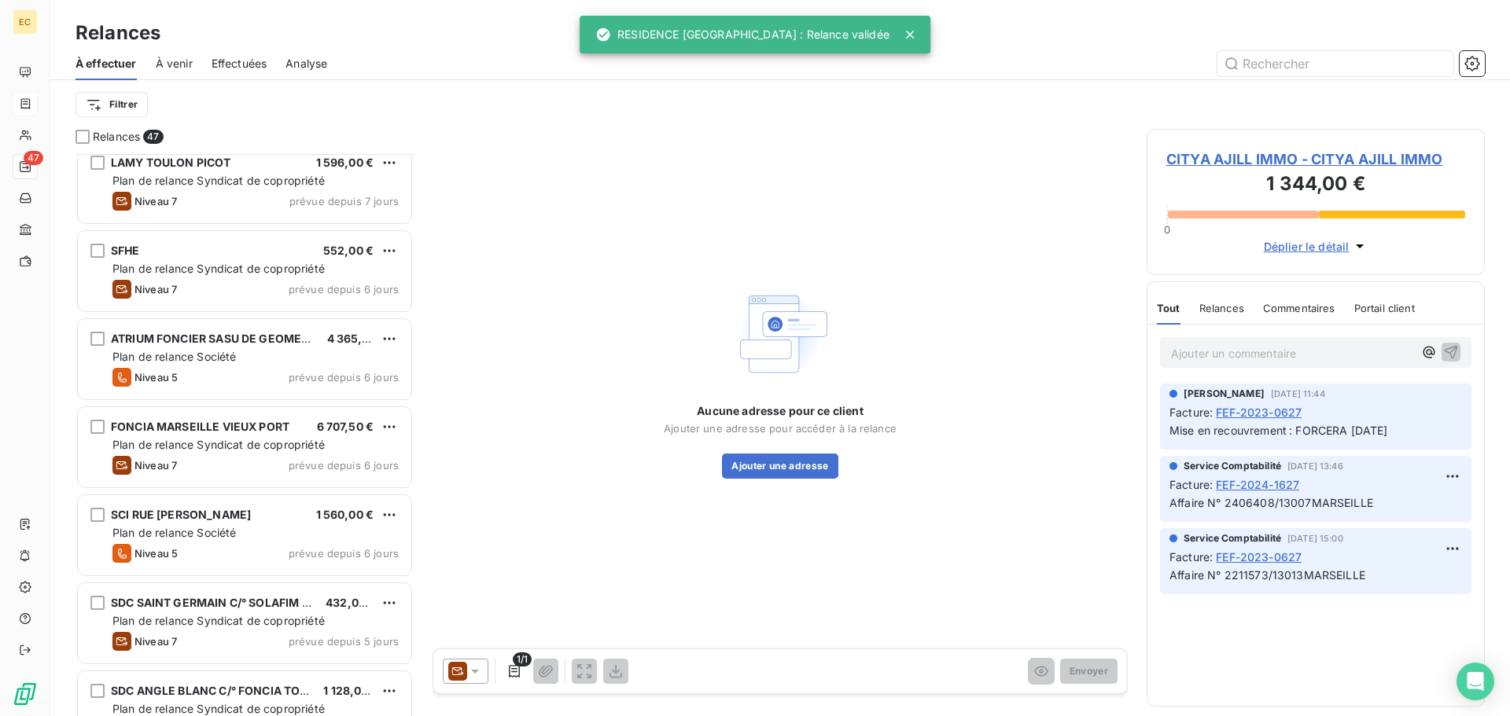
scroll to position [3578, 0]
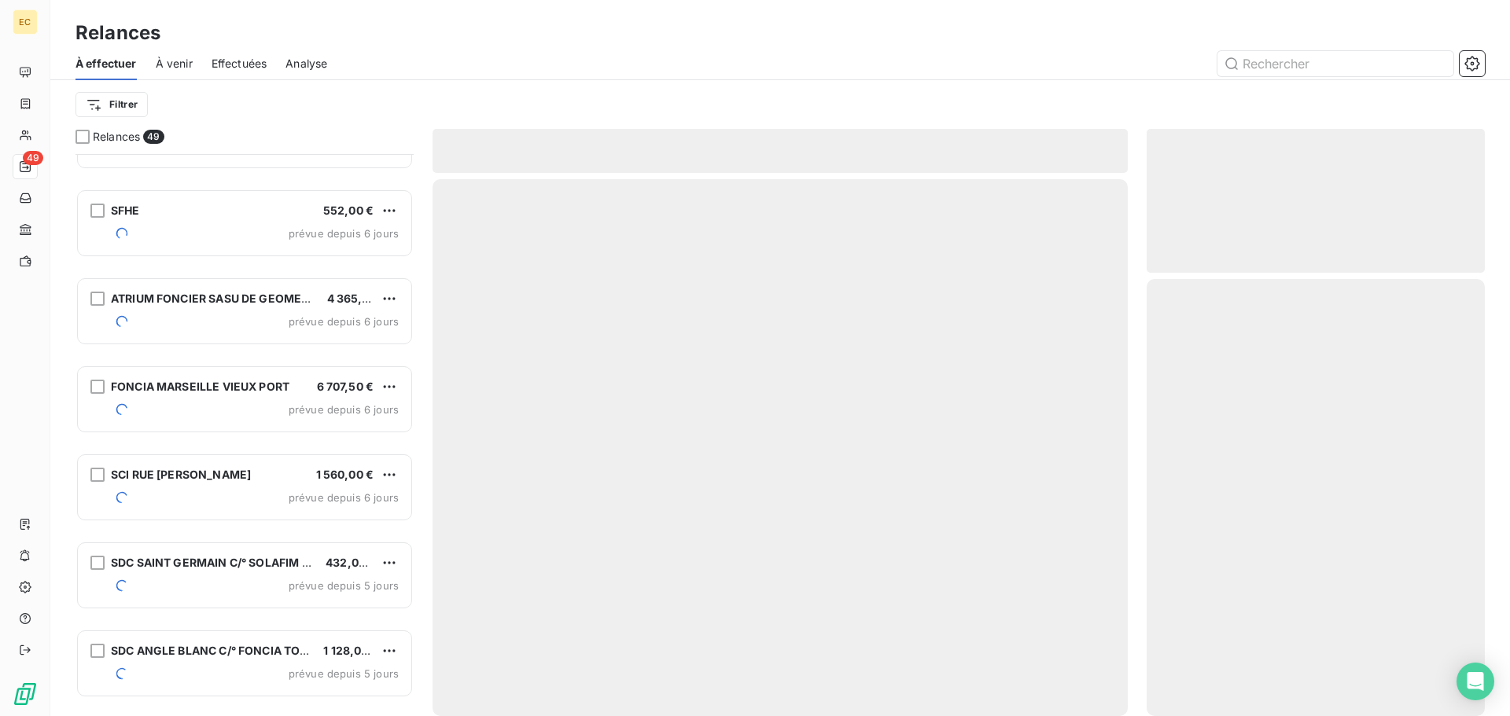
scroll to position [3755, 0]
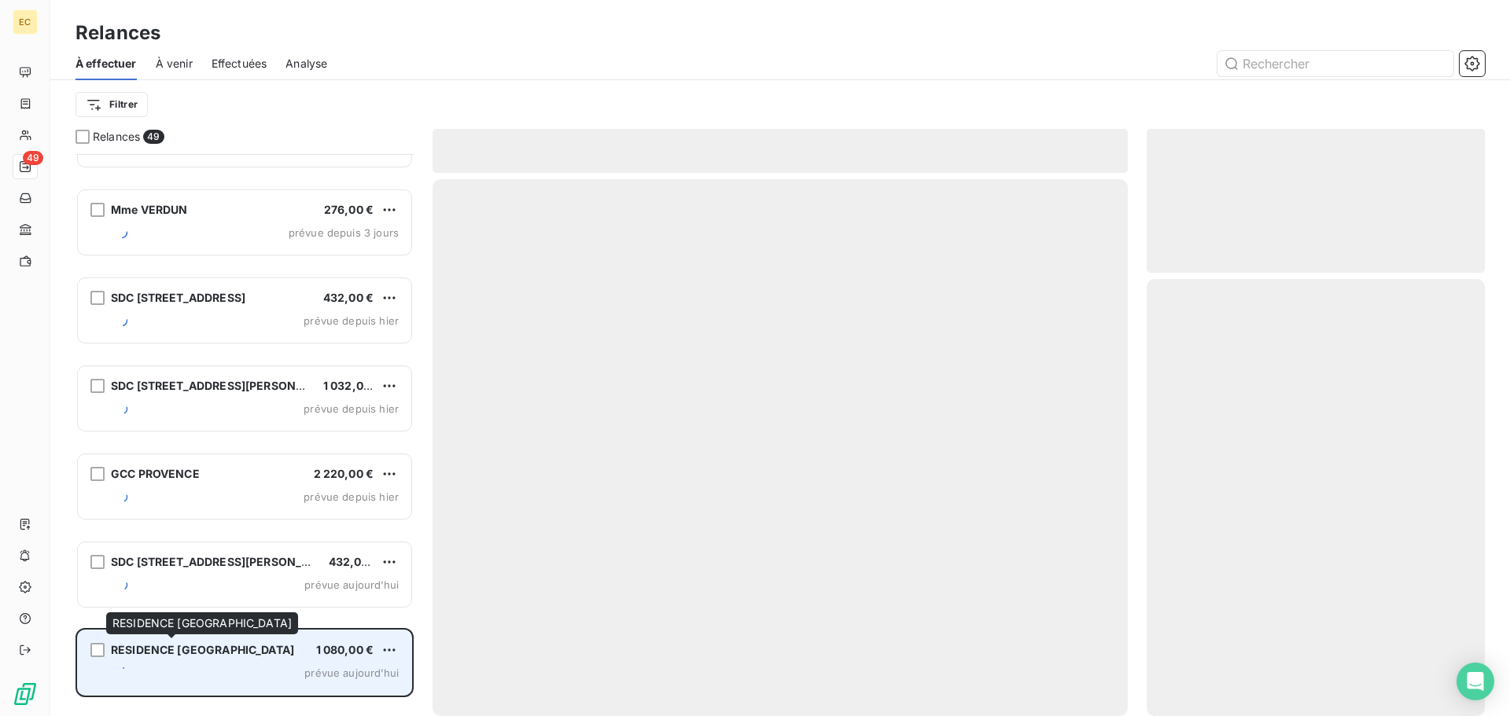
click at [193, 648] on span "RESIDENCE [GEOGRAPHIC_DATA]" at bounding box center [202, 649] width 183 height 13
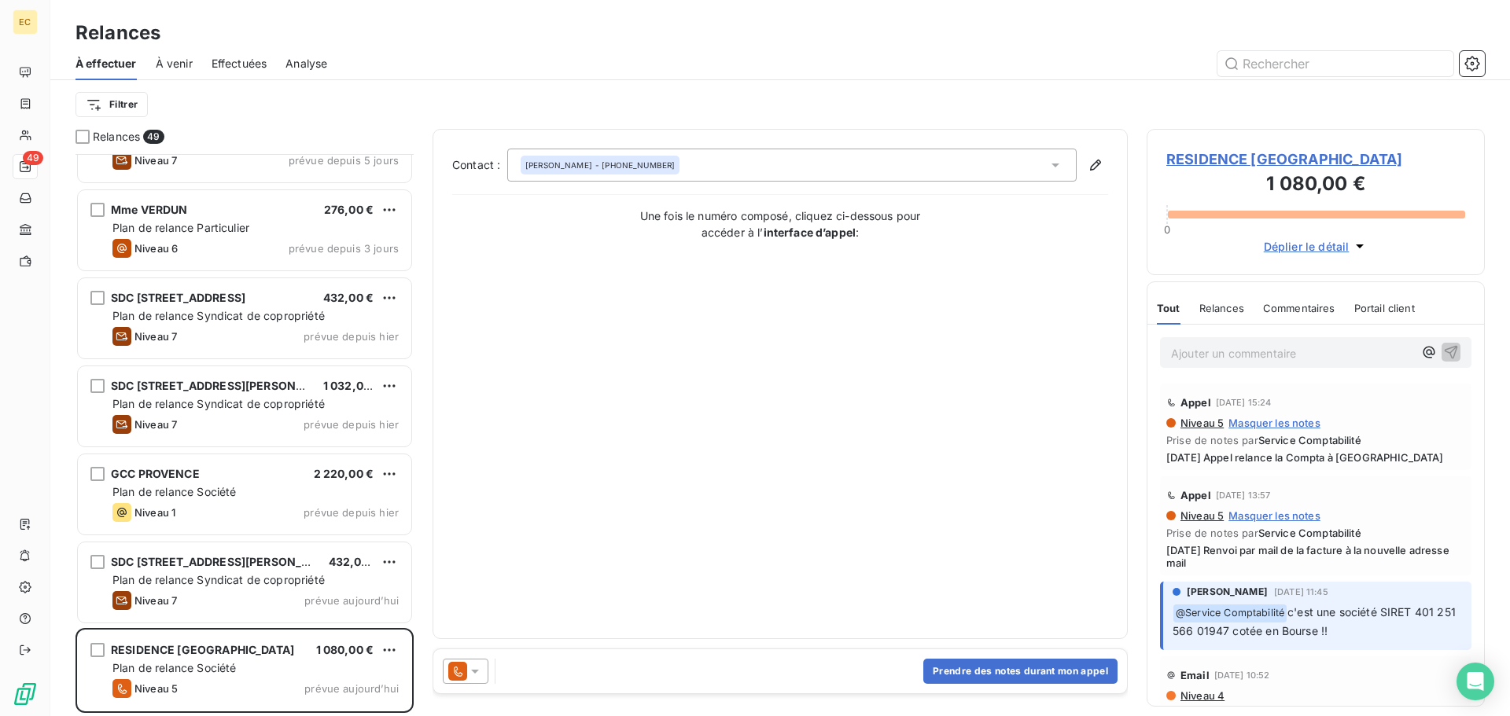
click at [1197, 161] on span "RESIDENCE [GEOGRAPHIC_DATA]" at bounding box center [1315, 159] width 299 height 21
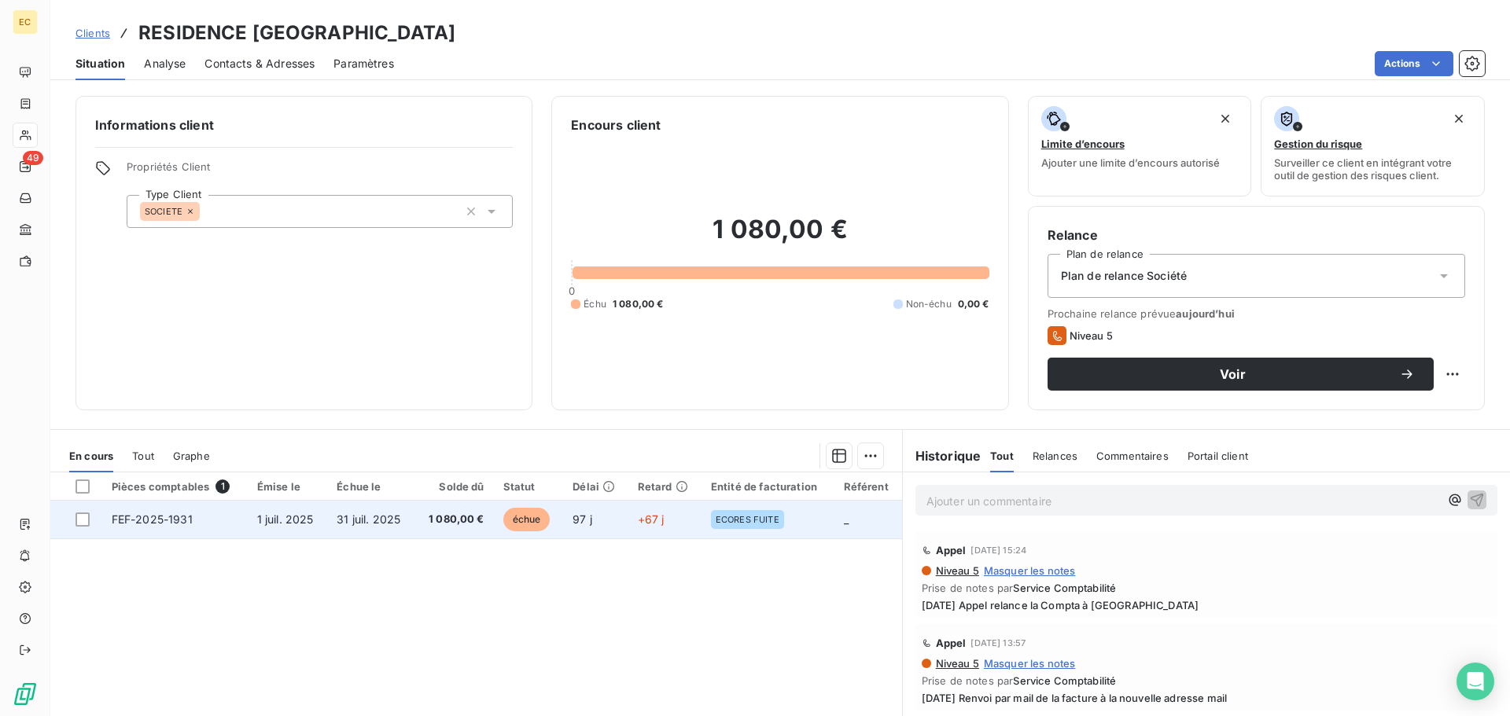
click at [203, 524] on td "FEF-2025-1931" at bounding box center [174, 520] width 145 height 38
